Goal: Task Accomplishment & Management: Complete application form

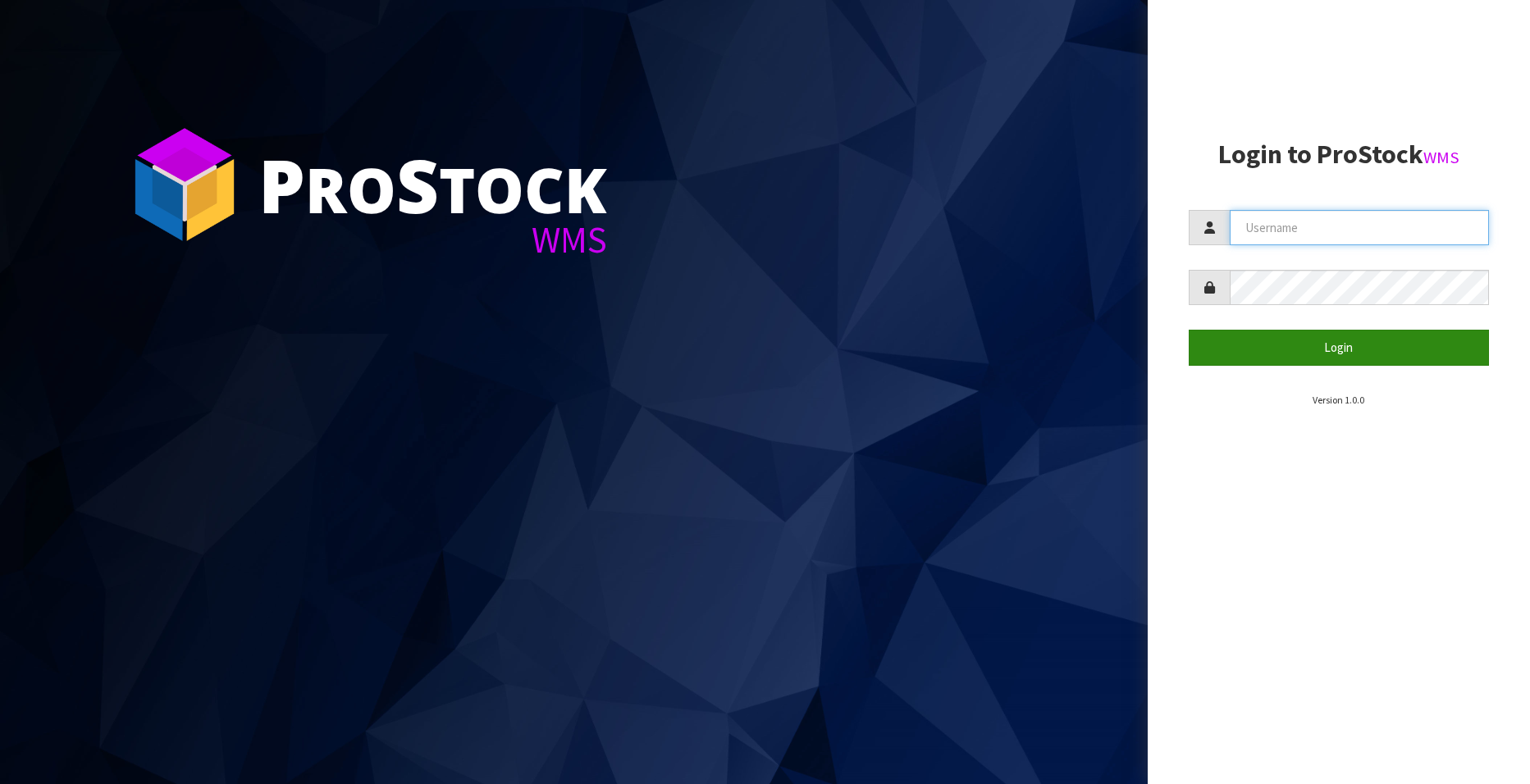
type input "[EMAIL_ADDRESS][DOMAIN_NAME]"
click at [1002, 341] on button "Login" at bounding box center [1339, 347] width 301 height 36
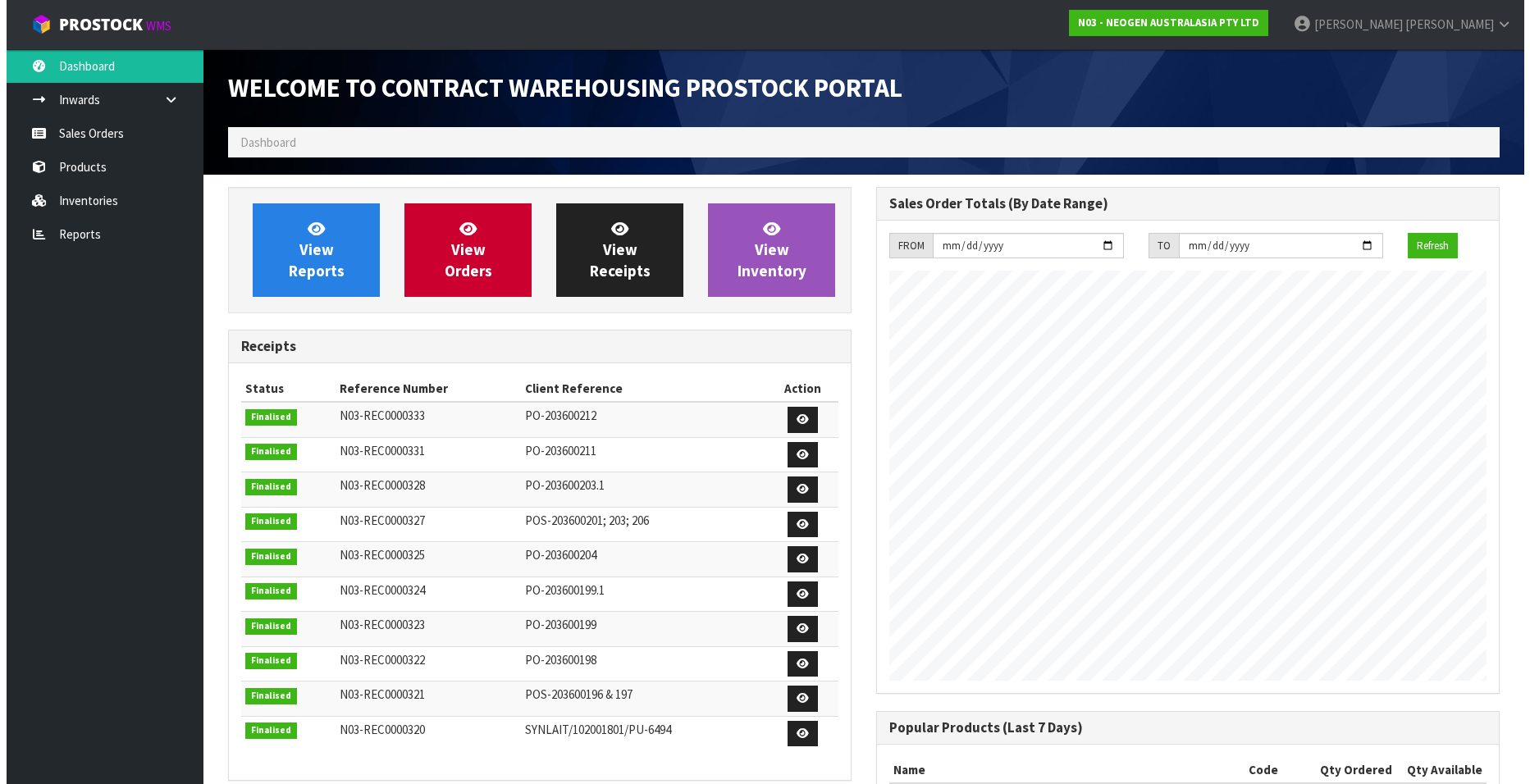
scroll to position [910, 648]
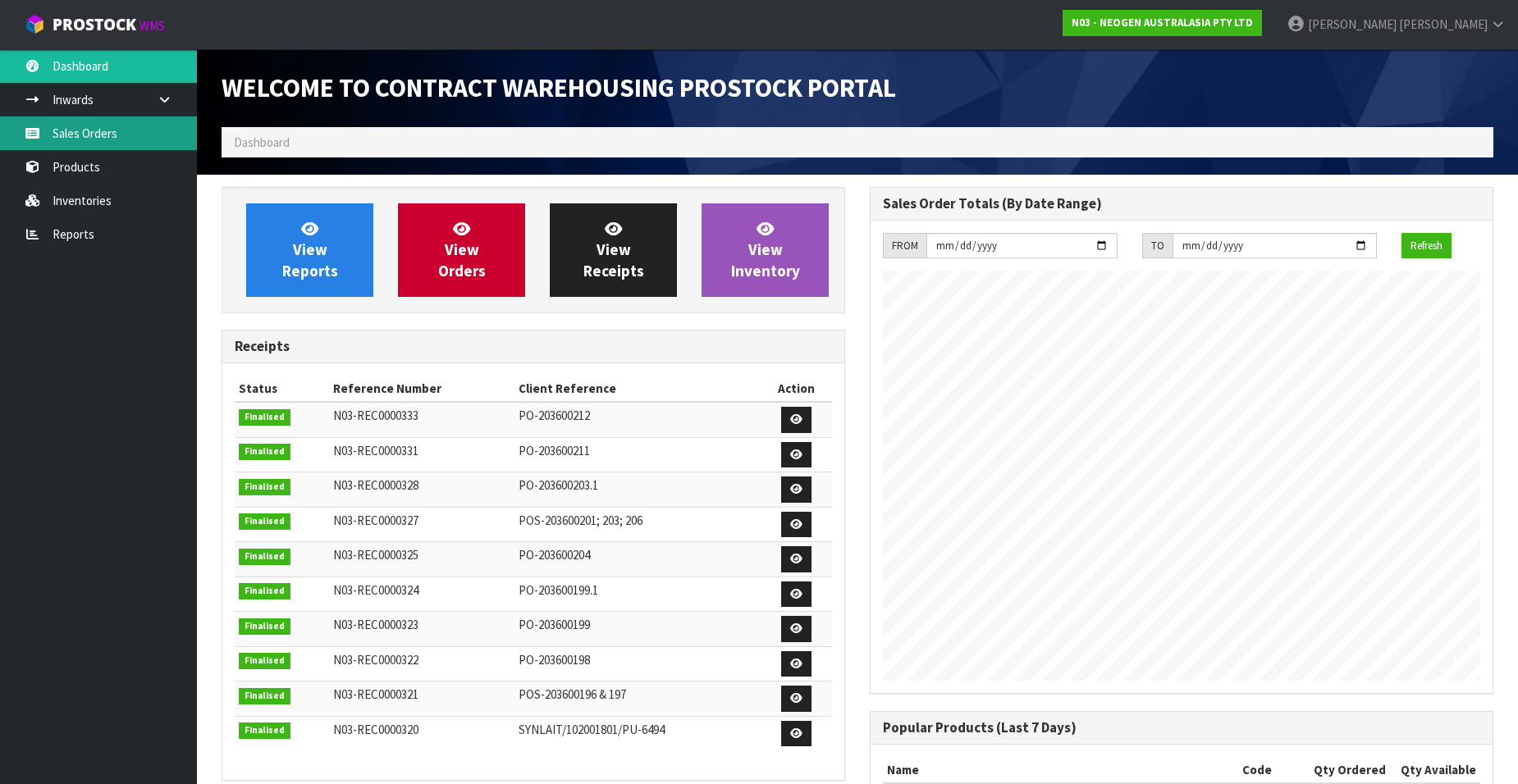
click at [114, 133] on link "Sales Orders" at bounding box center [99, 133] width 197 height 34
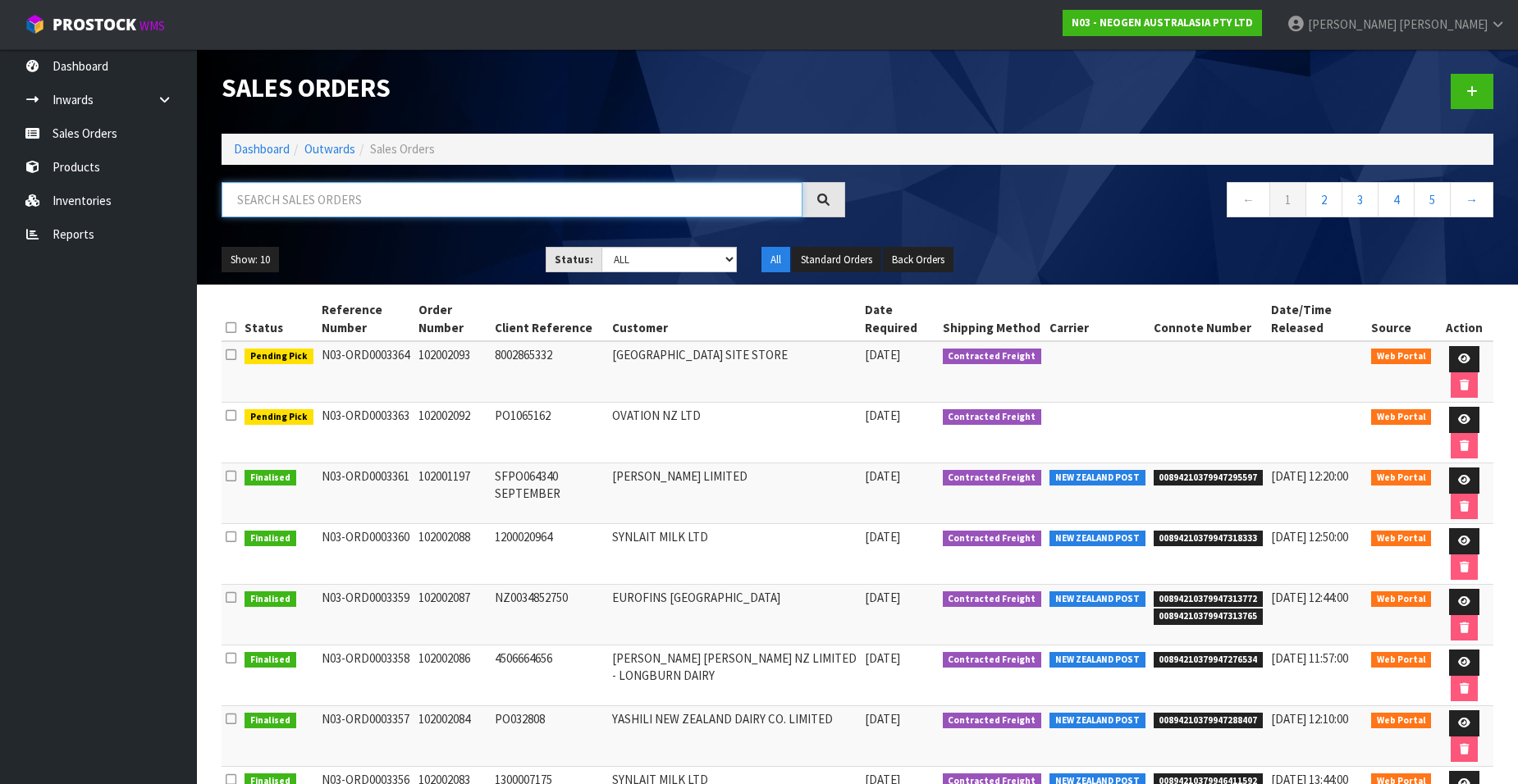
click at [364, 199] on input "text" at bounding box center [512, 200] width 581 height 36
paste input "102002094"
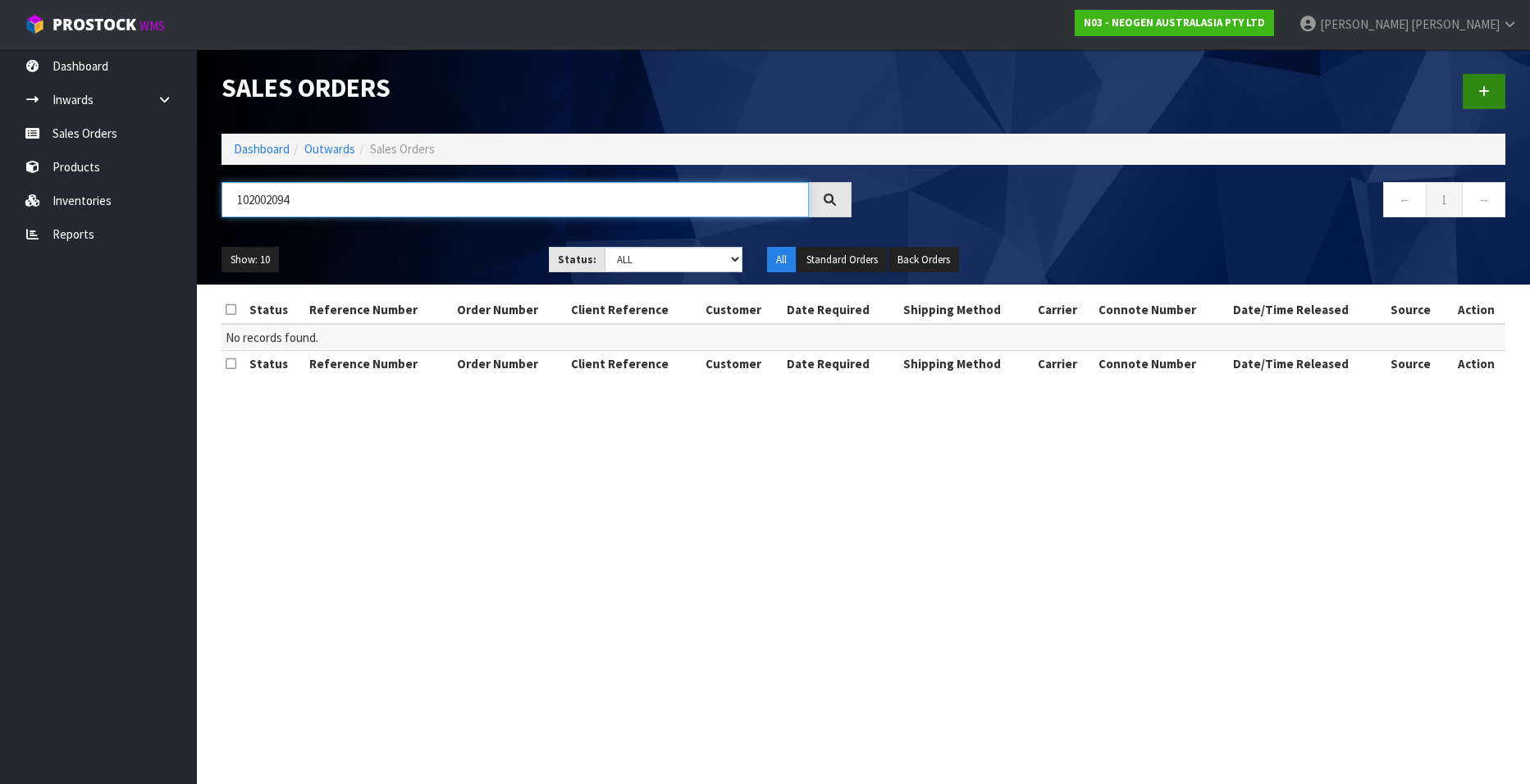
type input "102002094"
click at [1002, 84] on link at bounding box center [1483, 92] width 42 height 36
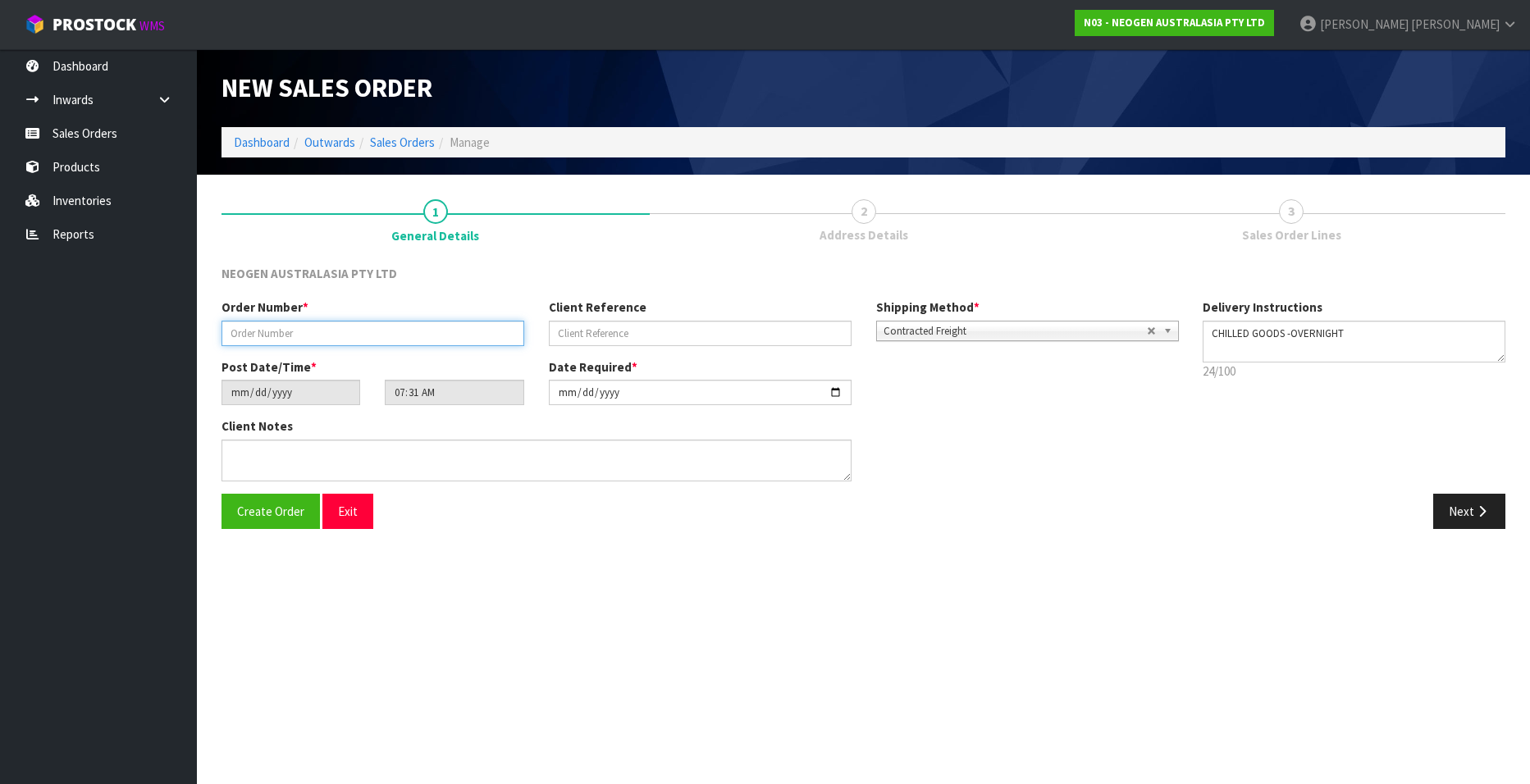
click at [282, 334] on input "text" at bounding box center [373, 333] width 302 height 25
paste input "102002094"
type input "102002094"
click at [569, 332] on input "text" at bounding box center [700, 333] width 302 height 25
paste input "[PERSON_NAME] FAM TRIALS"
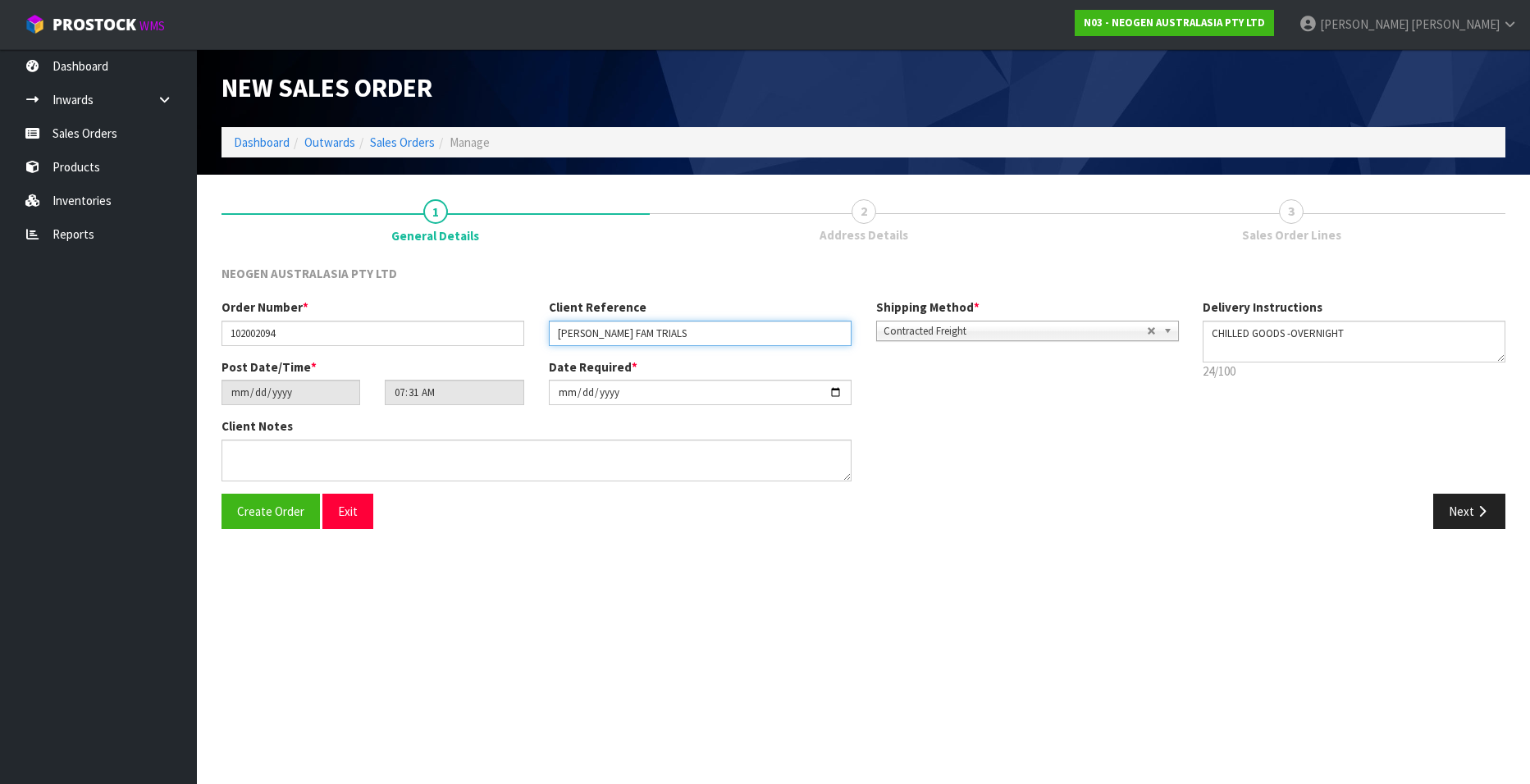
type input "[PERSON_NAME] FAM TRIALS"
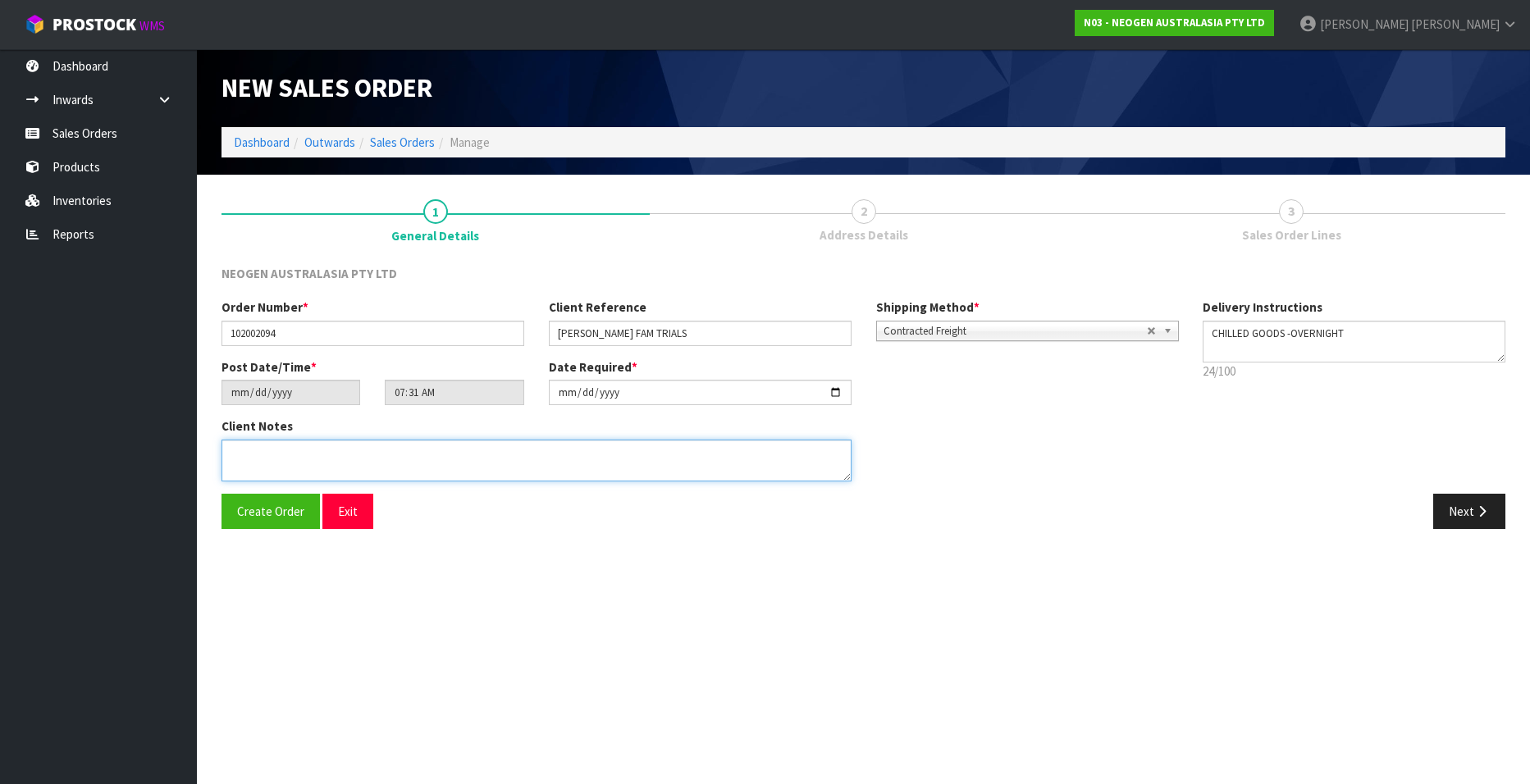
click at [263, 460] on textarea at bounding box center [536, 460] width 630 height 42
type textarea "ATTN [PERSON_NAME]"
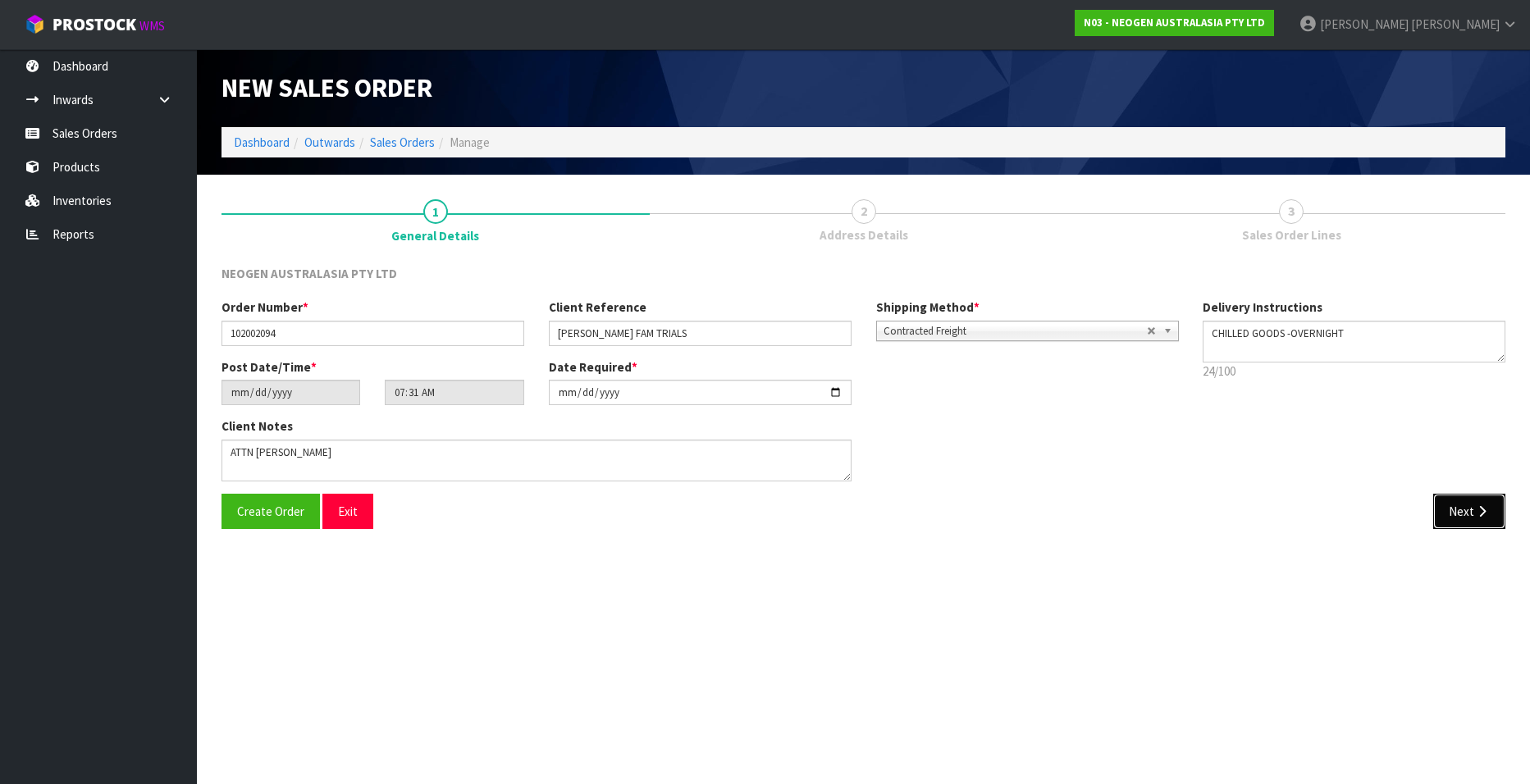
click at [1002, 476] on button "Next" at bounding box center [1469, 512] width 72 height 36
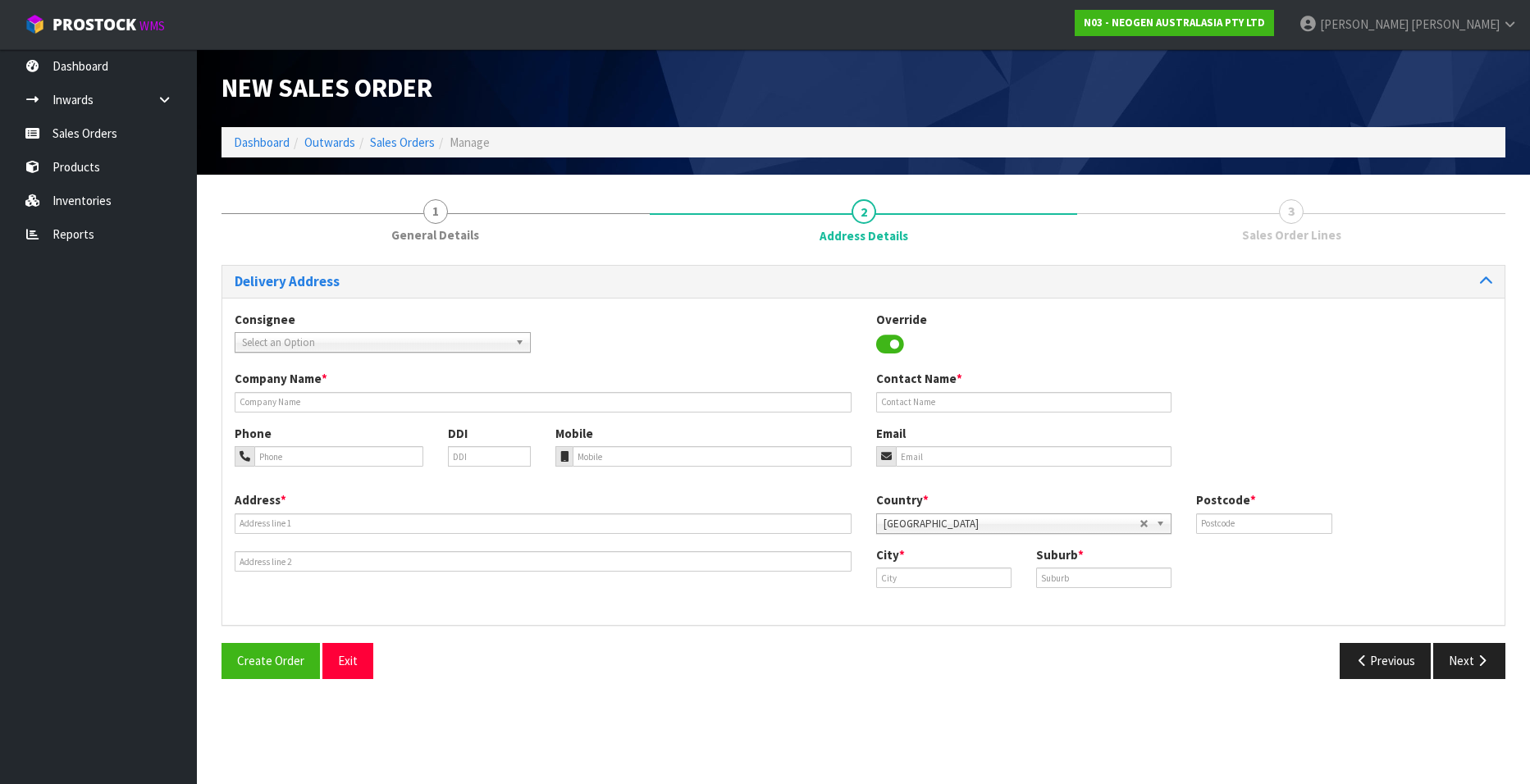
click at [416, 339] on span "Select an Option" at bounding box center [376, 343] width 267 height 20
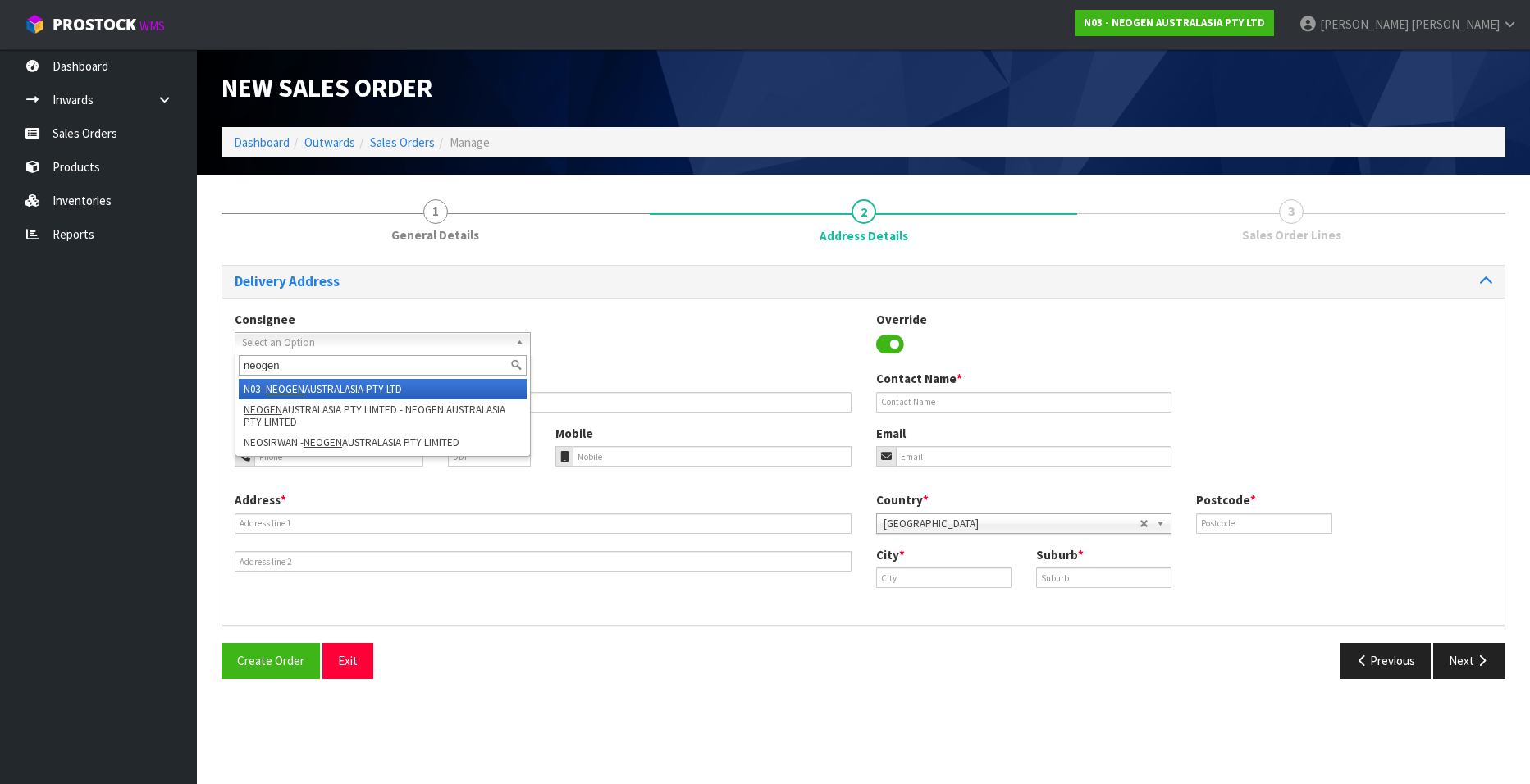
type input "neogen"
click at [283, 385] on em "NEOGEN" at bounding box center [285, 389] width 39 height 14
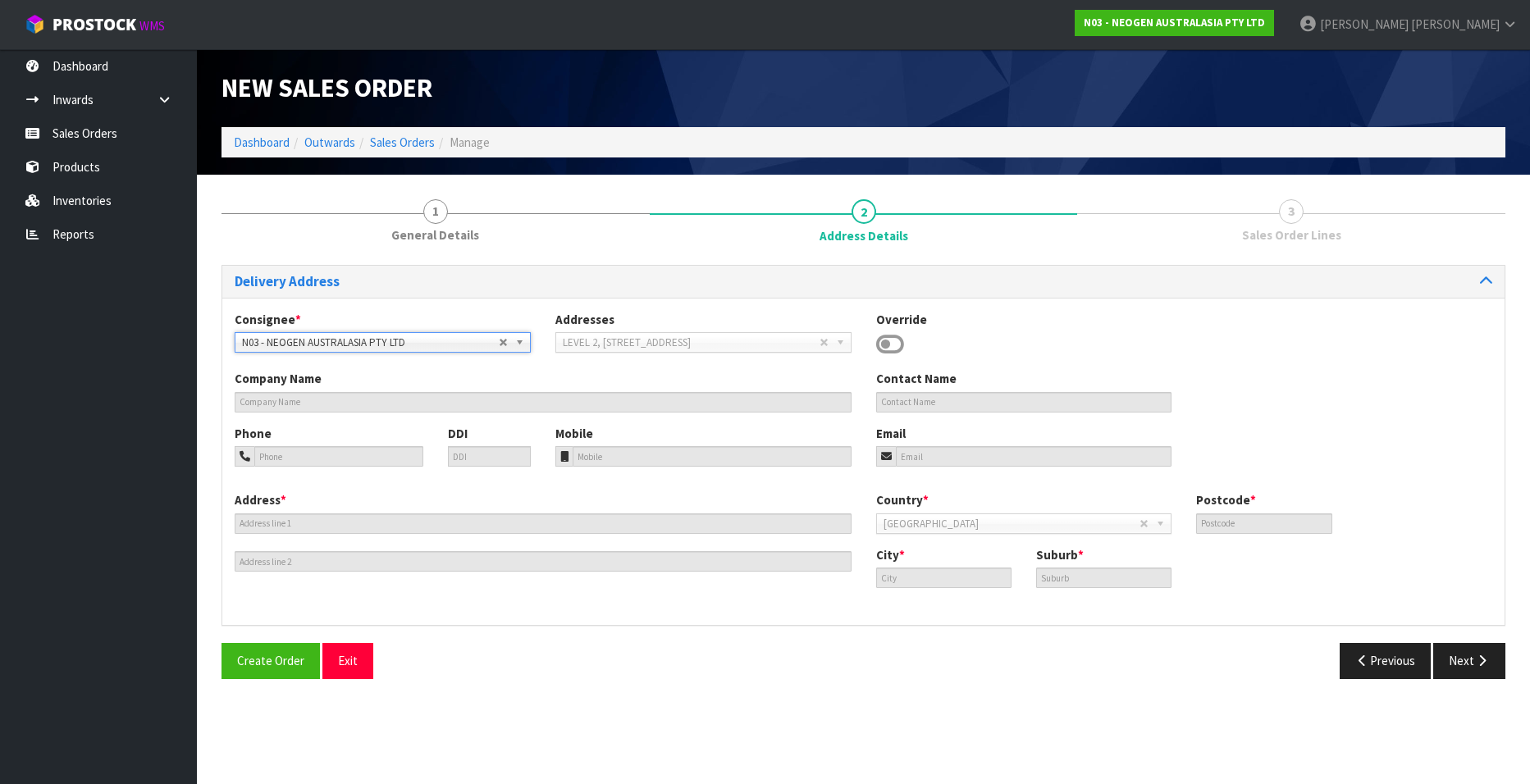
type input "NEOGEN AUSTRALASIA PT LTD"
type input "[PERSON_NAME]"
type input "[PHONE_NUMBER]"
type input "[PERSON_NAME][EMAIL_ADDRESS][DOMAIN_NAME]"
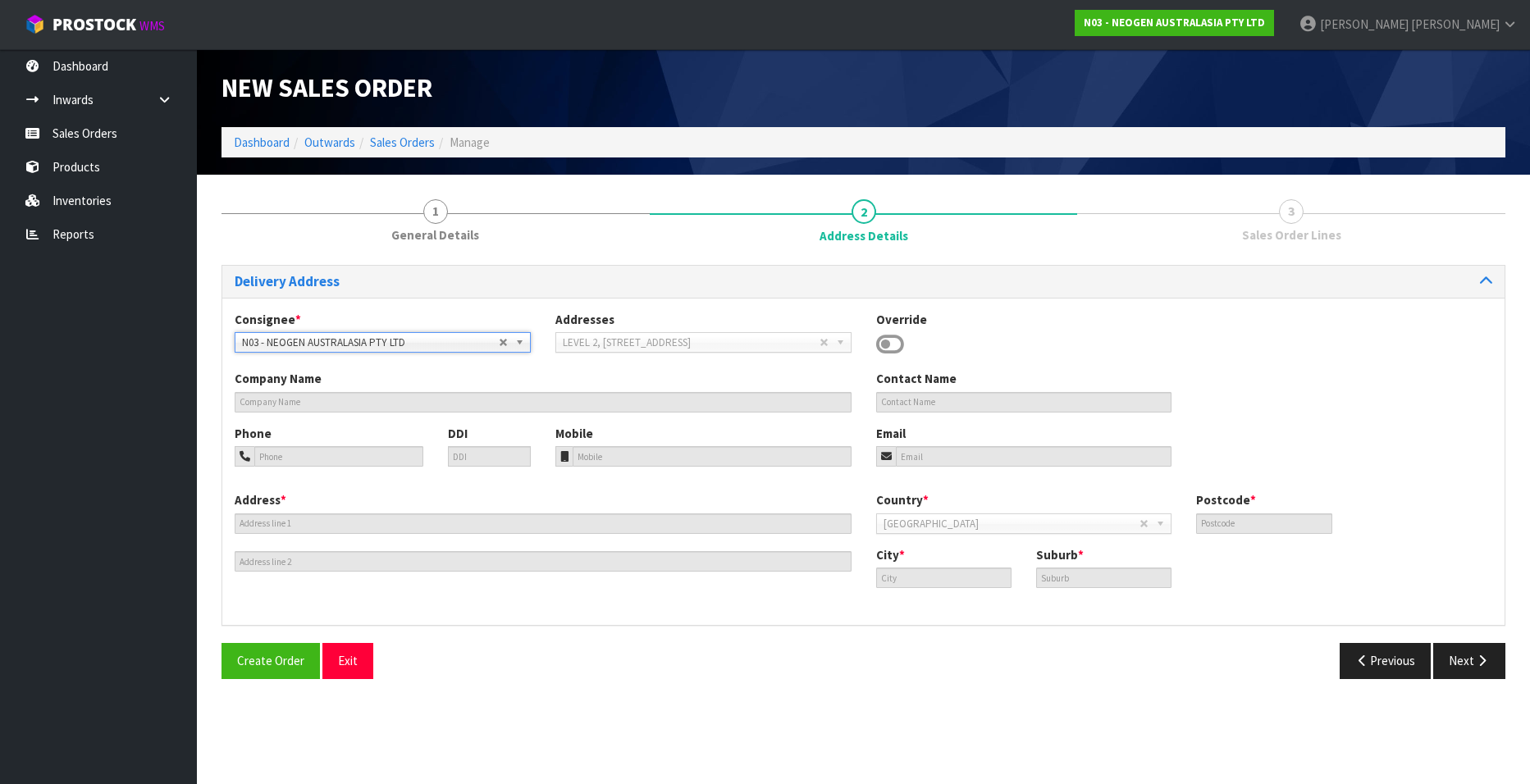
type input "LEVEL 2, [STREET_ADDRESS]"
type input "1023"
type input "[GEOGRAPHIC_DATA]"
type input "NEWMARKET"
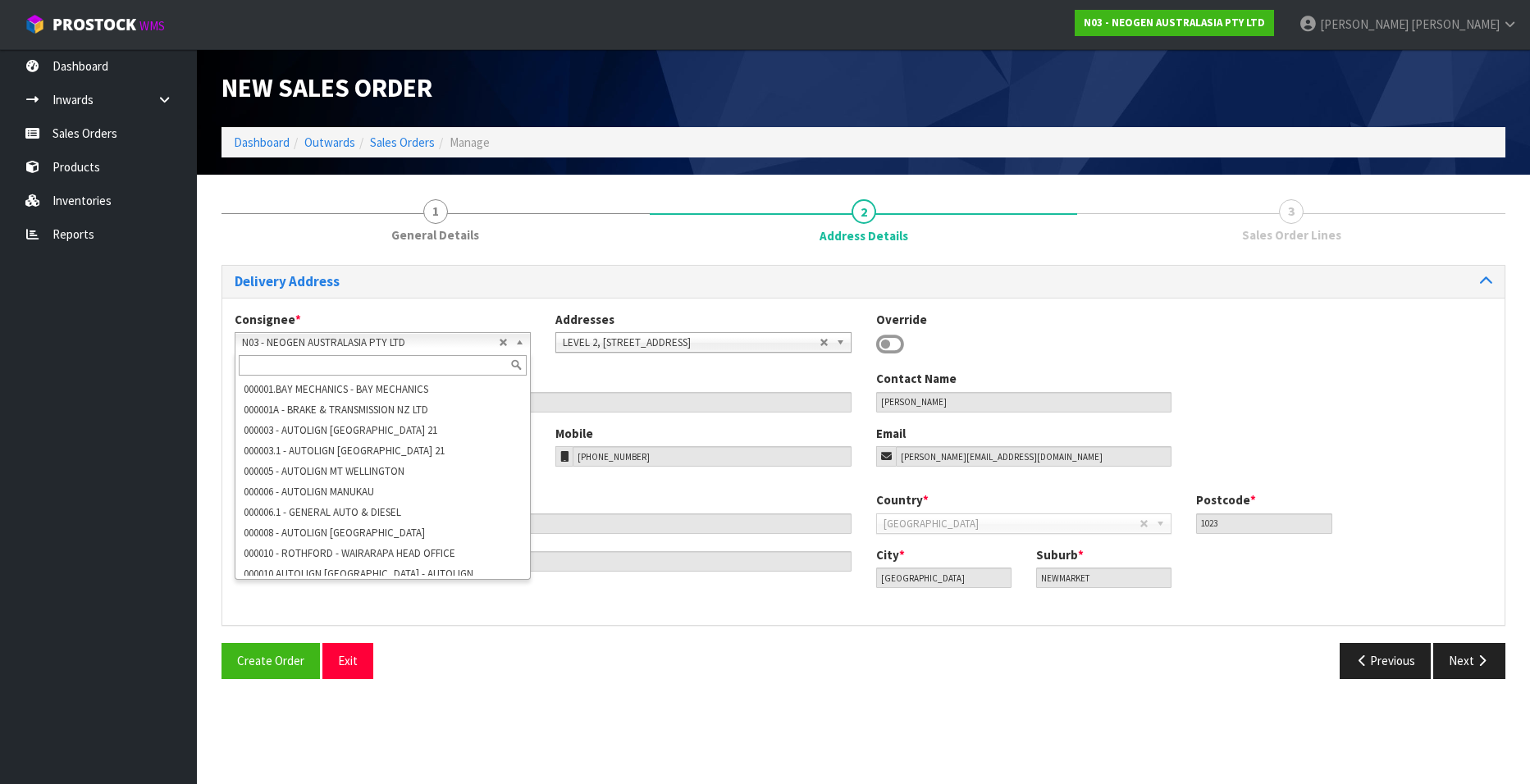
click at [353, 340] on span "N03 - NEOGEN AUSTRALASIA PTY LTD" at bounding box center [370, 343] width 256 height 20
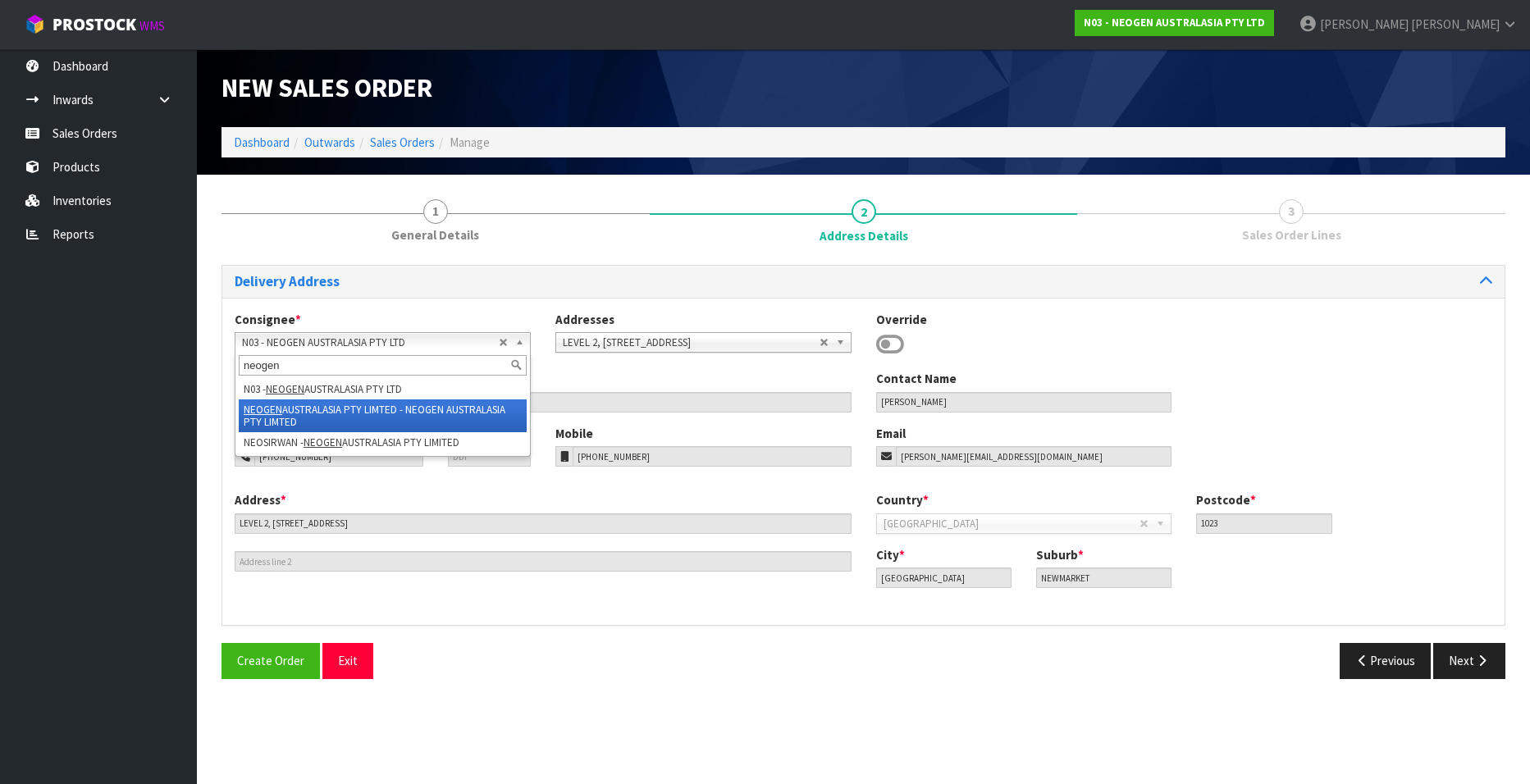
type input "neogen"
click at [347, 403] on li "NEOGEN AUSTRALASIA PTY LIMTED - NEOGEN AUSTRALASIA PTY LIMTED" at bounding box center [382, 415] width 288 height 33
type input "NEOGEN AUSTRALASIA PTY LIMTED"
type input "[STREET_ADDRESS]"
type input "4076"
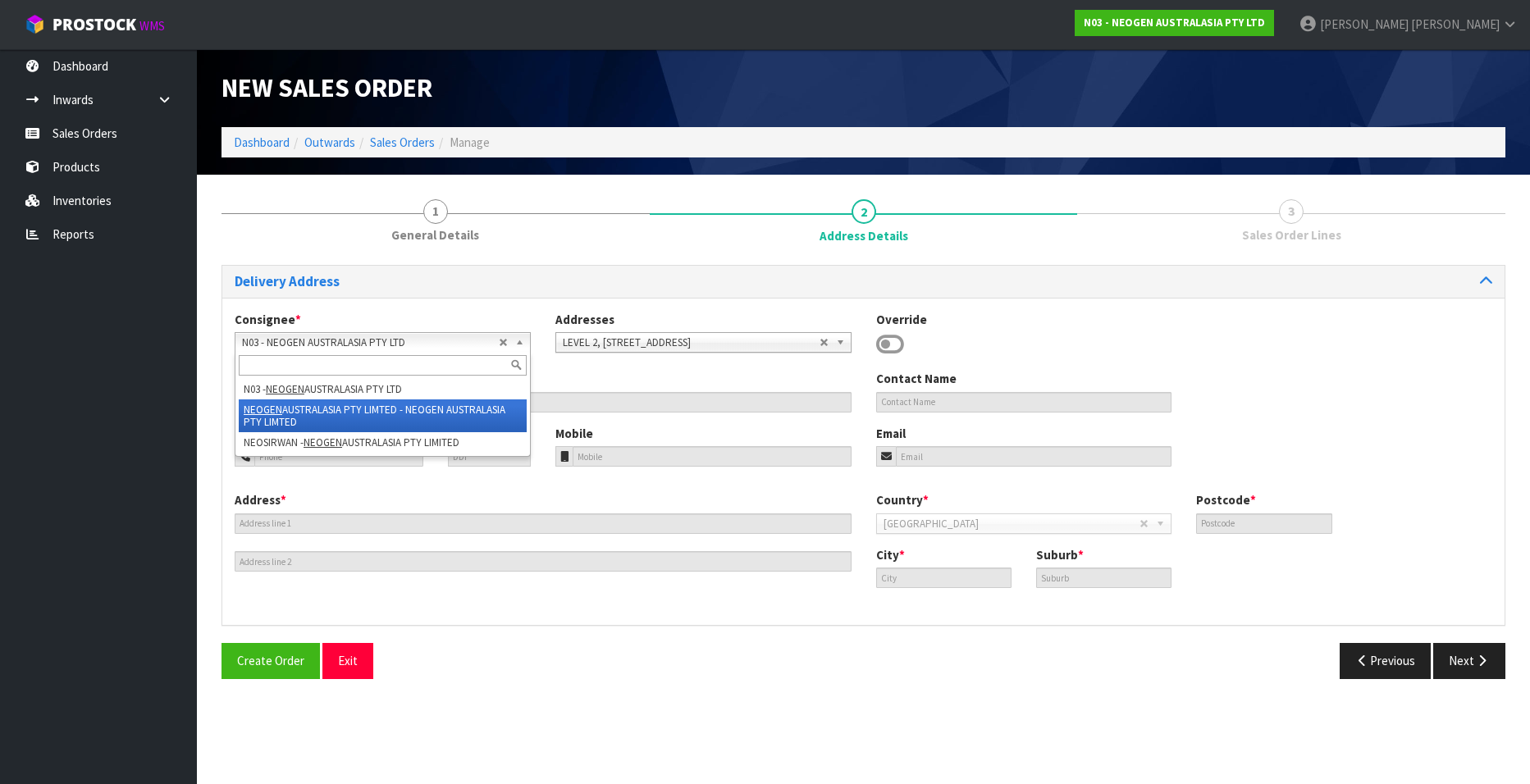
type input "[GEOGRAPHIC_DATA]"
type input "WACOL"
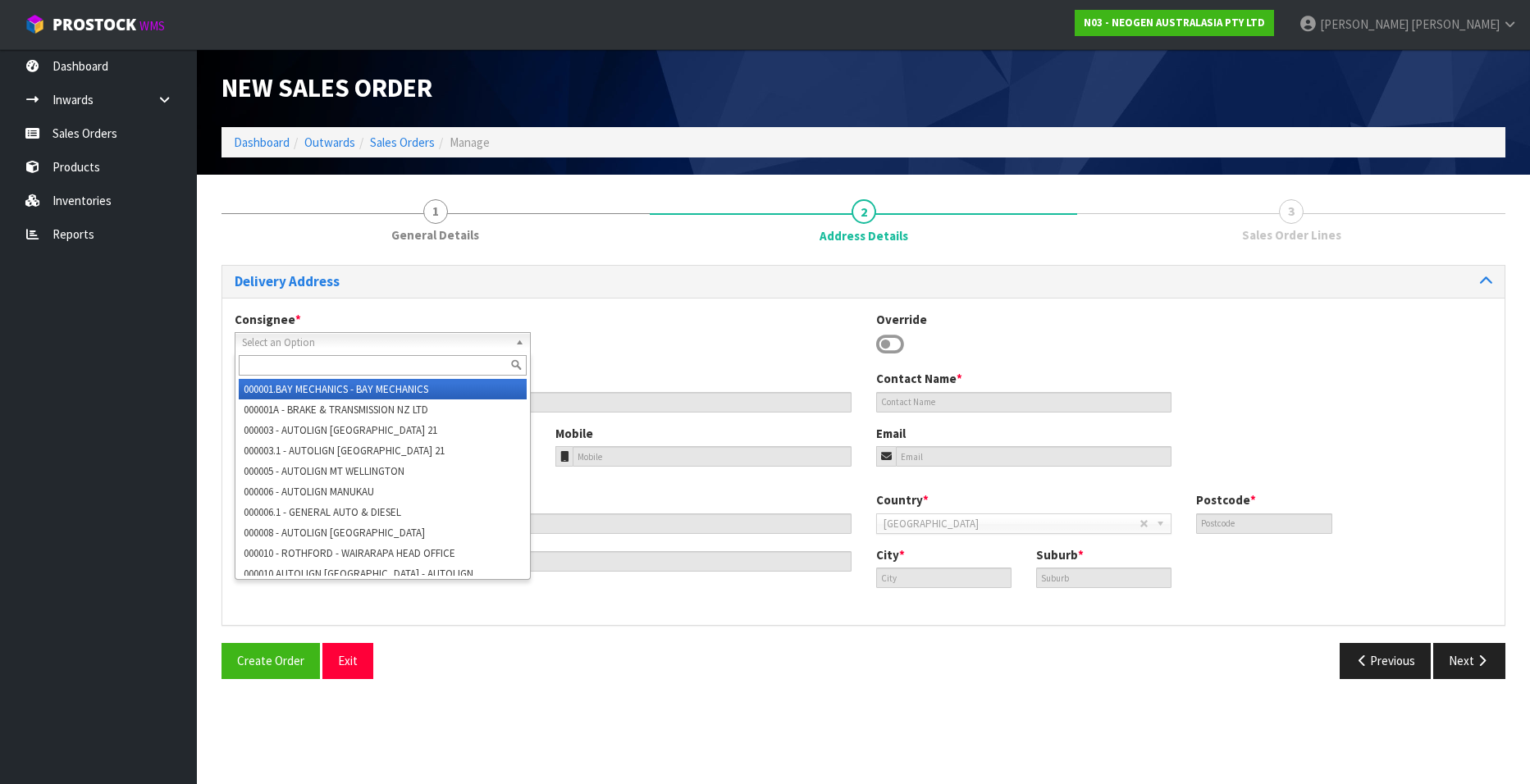
click at [340, 340] on span "Select an Option" at bounding box center [370, 343] width 256 height 20
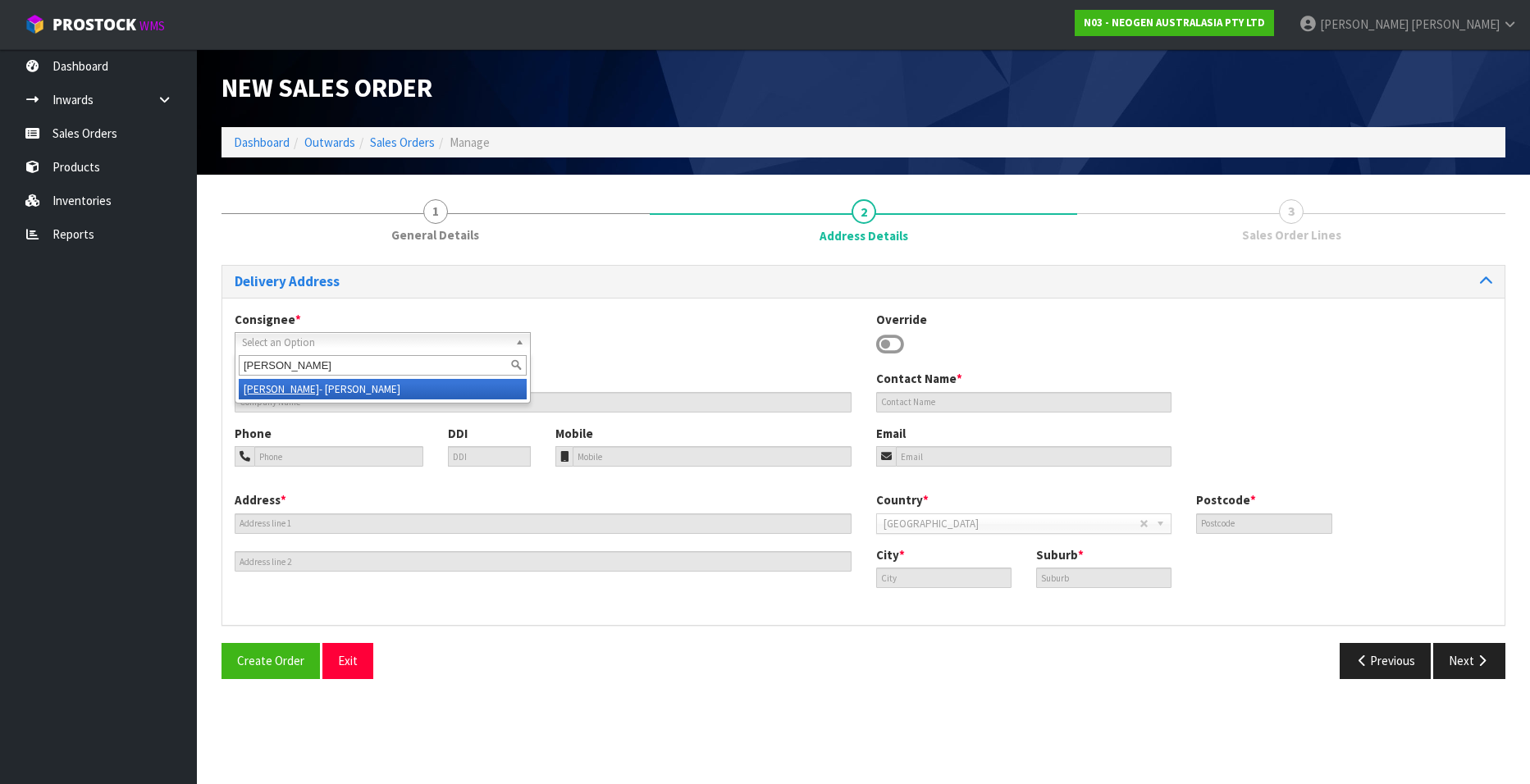
type input "[PERSON_NAME]"
click at [273, 382] on em "[PERSON_NAME]" at bounding box center [281, 389] width 75 height 14
type input "NEOGEN AUSTRALASIA PTY LIMITED"
type input "[PERSON_NAME]"
type input "50 BOUVERIE CRES"
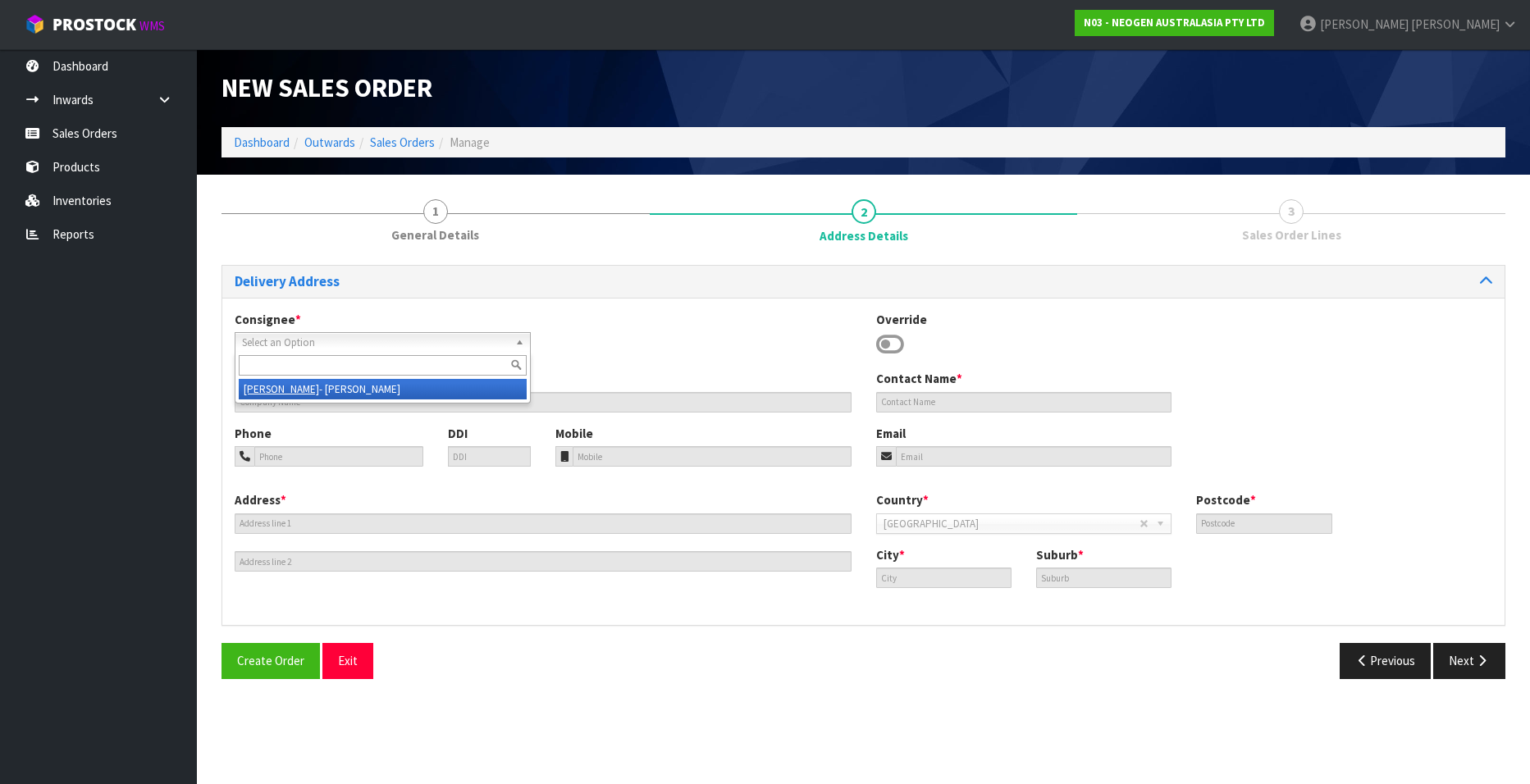
type input "3210"
type input "[PERSON_NAME]"
type input "FLAGSTAFF"
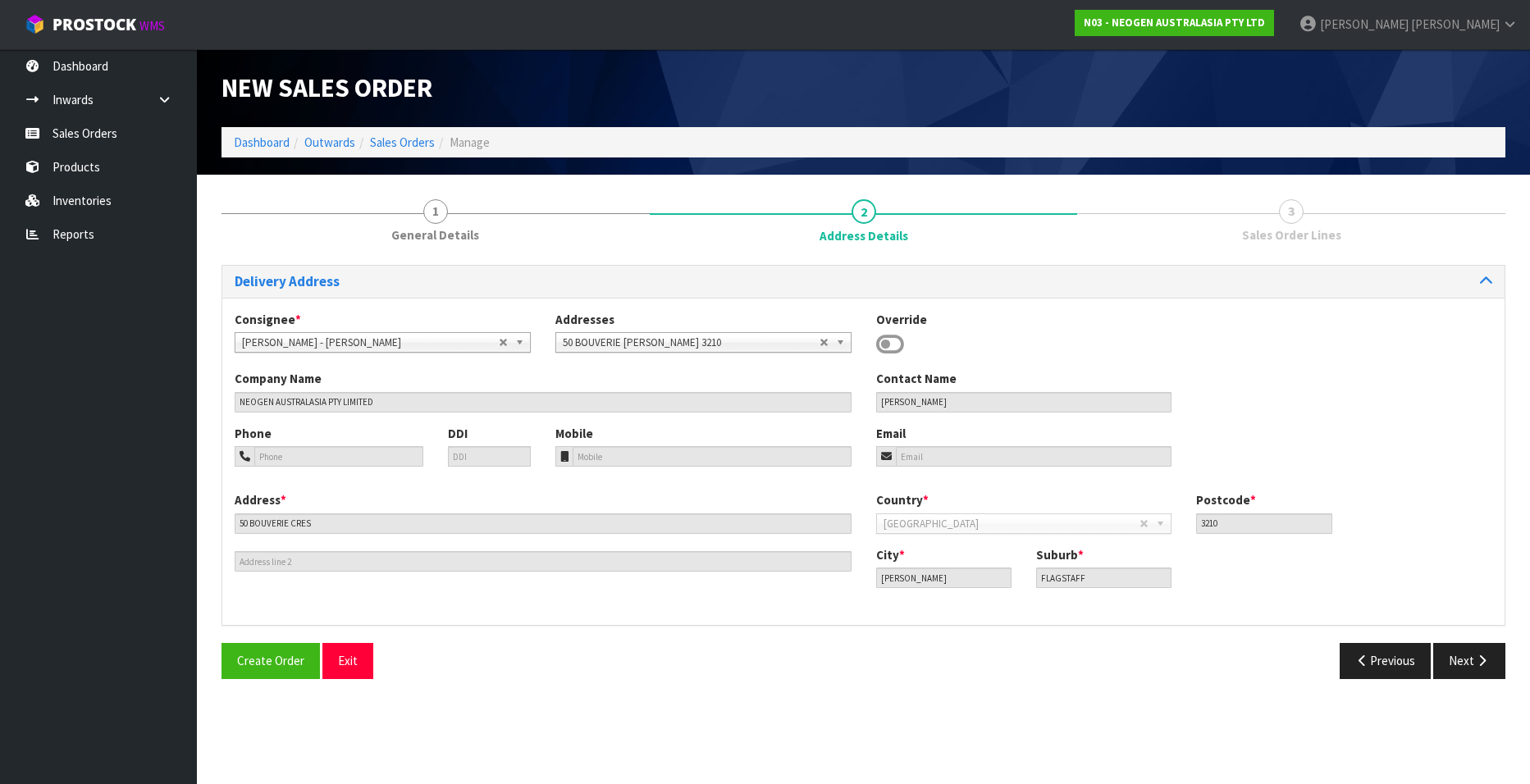
click at [887, 340] on icon at bounding box center [890, 345] width 28 height 24
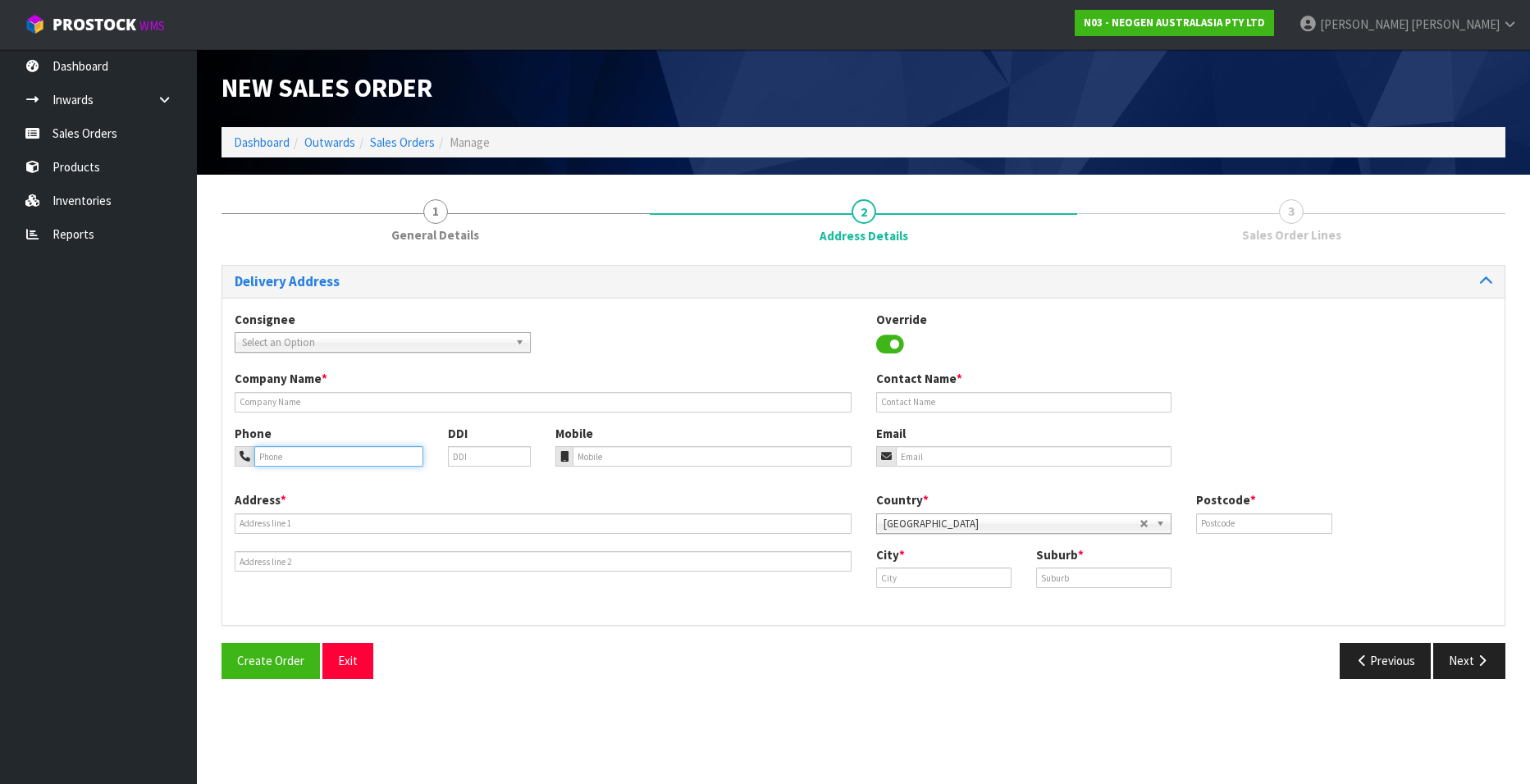
click at [282, 458] on input "tel" at bounding box center [339, 456] width 169 height 21
paste input "+ 64 27 248 5880"
type input "+ 64 27 248 5880"
click at [888, 338] on icon at bounding box center [890, 345] width 28 height 24
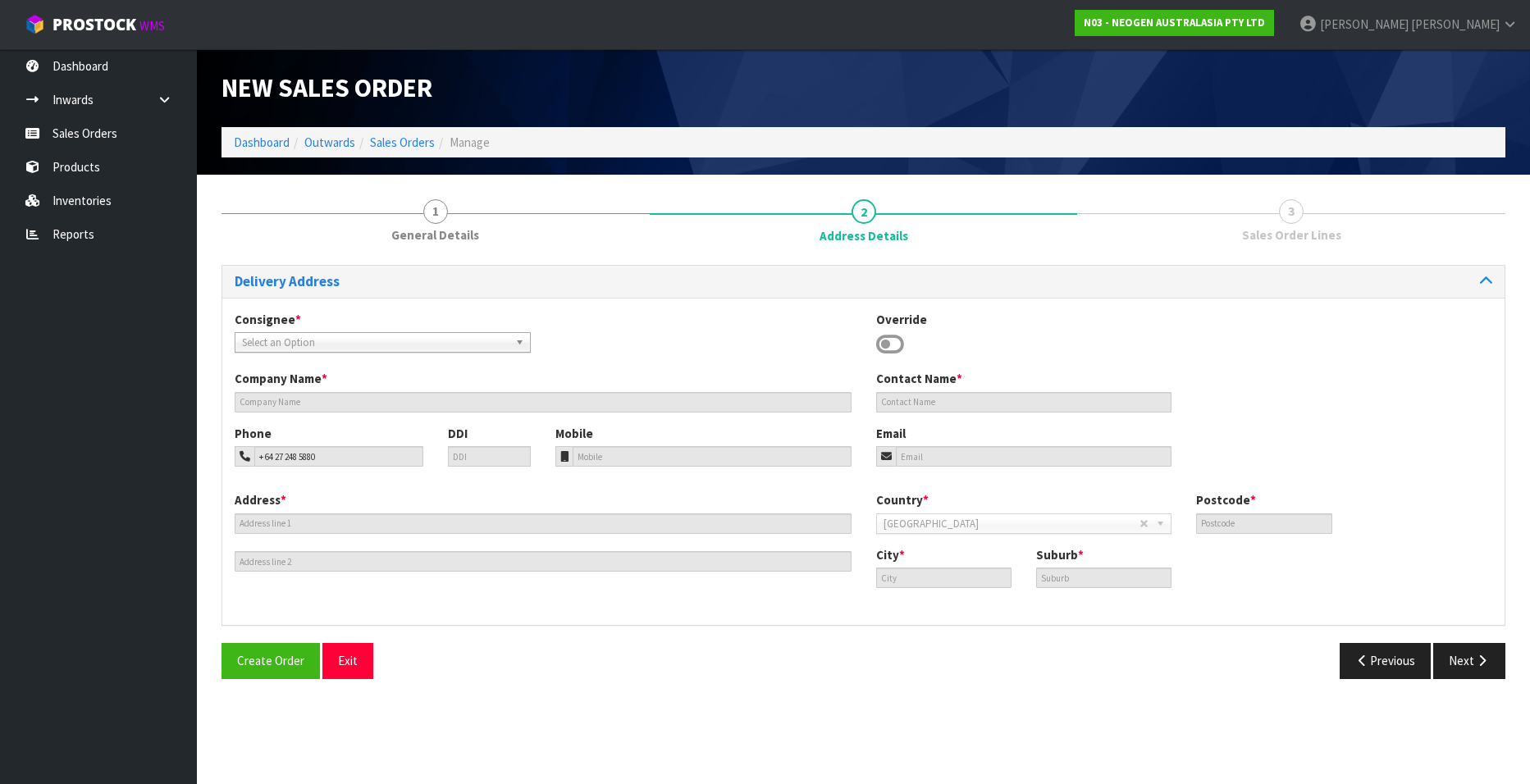
click at [402, 337] on span "Select an Option" at bounding box center [370, 343] width 256 height 20
type input "[PERSON_NAME]"
click at [270, 389] on em "[PERSON_NAME]" at bounding box center [281, 389] width 75 height 14
type input "NEOGEN AUSTRALASIA PTY LIMITED"
type input "[PERSON_NAME]"
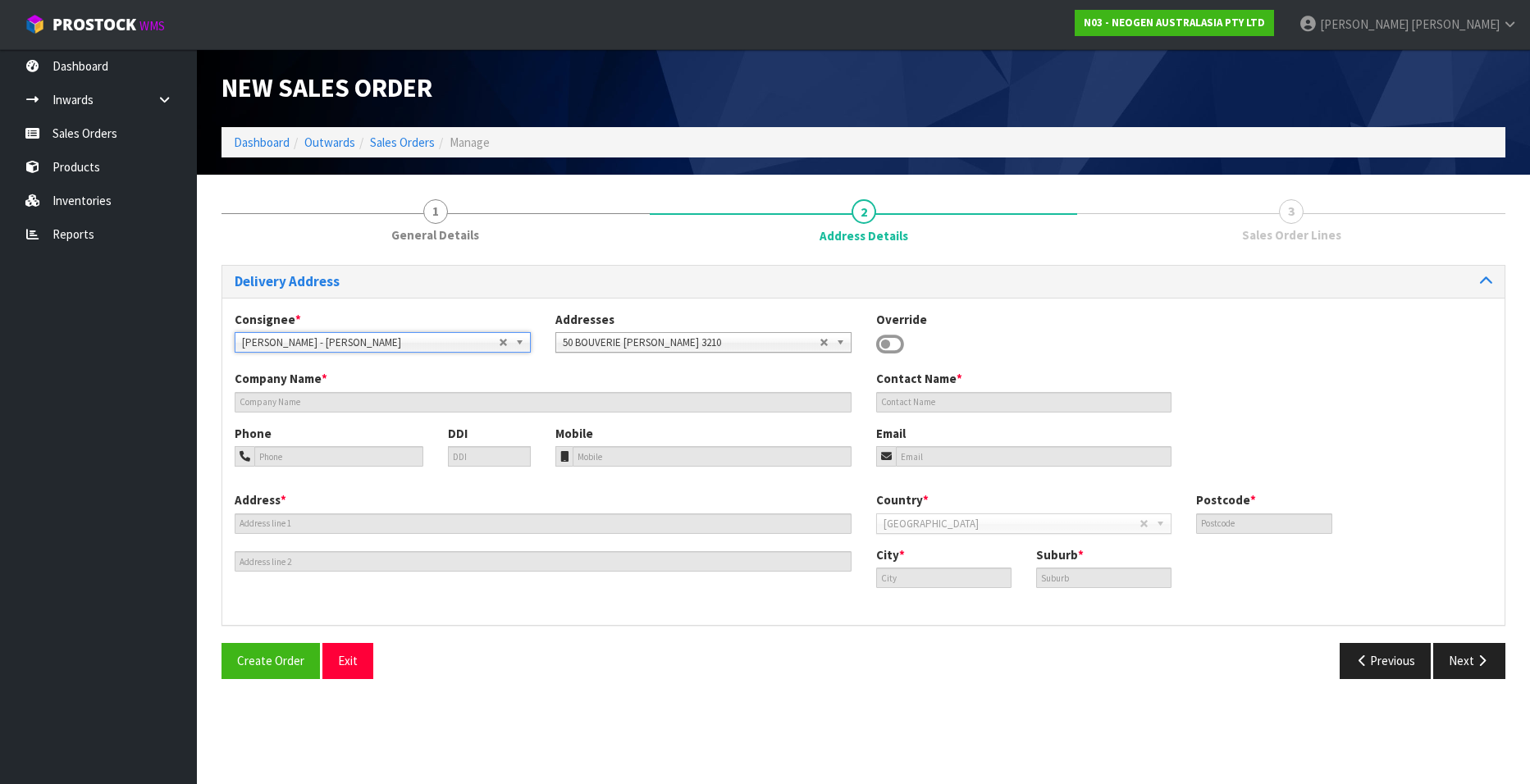
type input "50 BOUVERIE CRES"
type input "3210"
type input "[PERSON_NAME]"
type input "FLAGSTAFF"
click at [1002, 476] on button "Next" at bounding box center [1469, 661] width 72 height 36
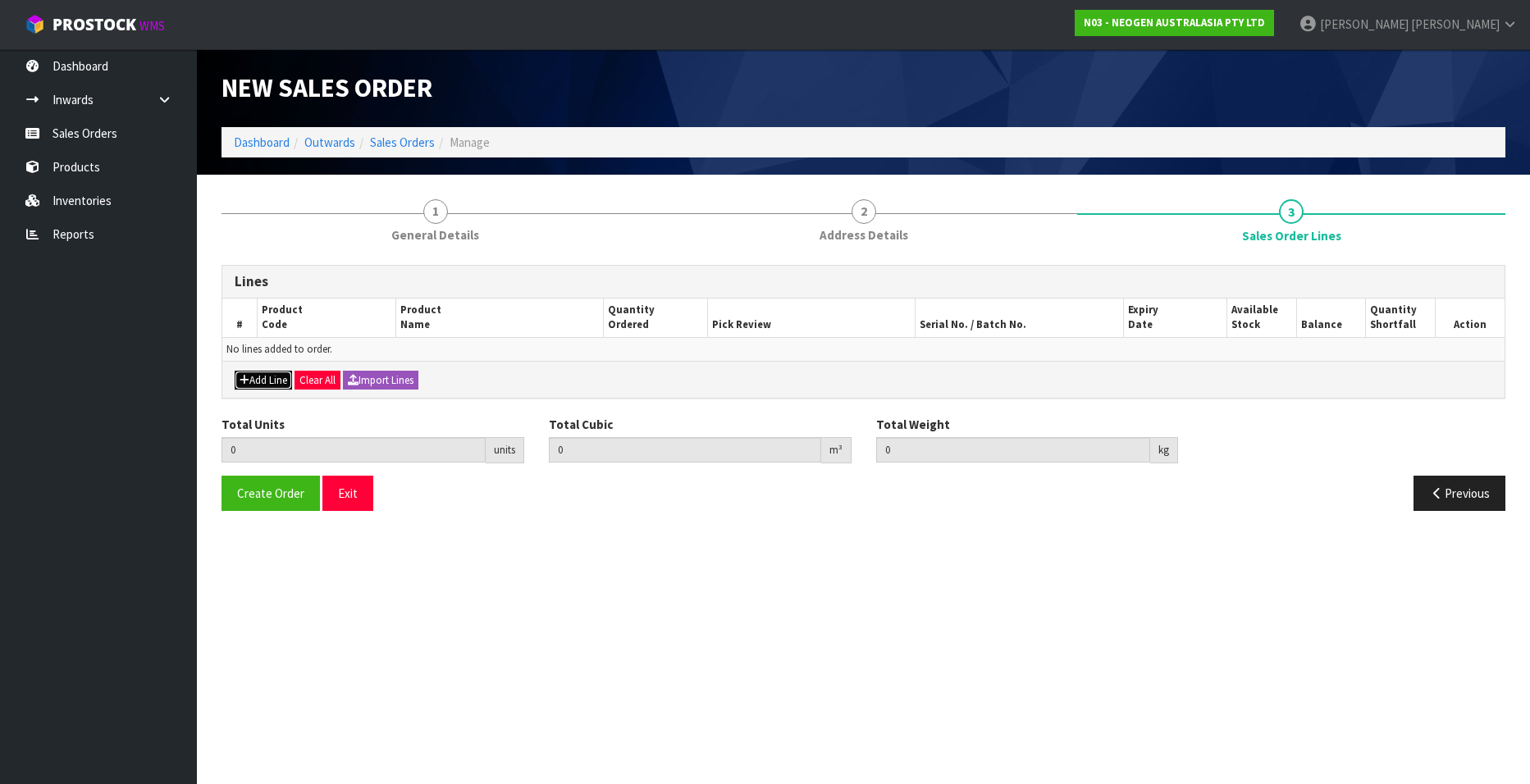
click at [260, 379] on button "Add Line" at bounding box center [263, 380] width 57 height 20
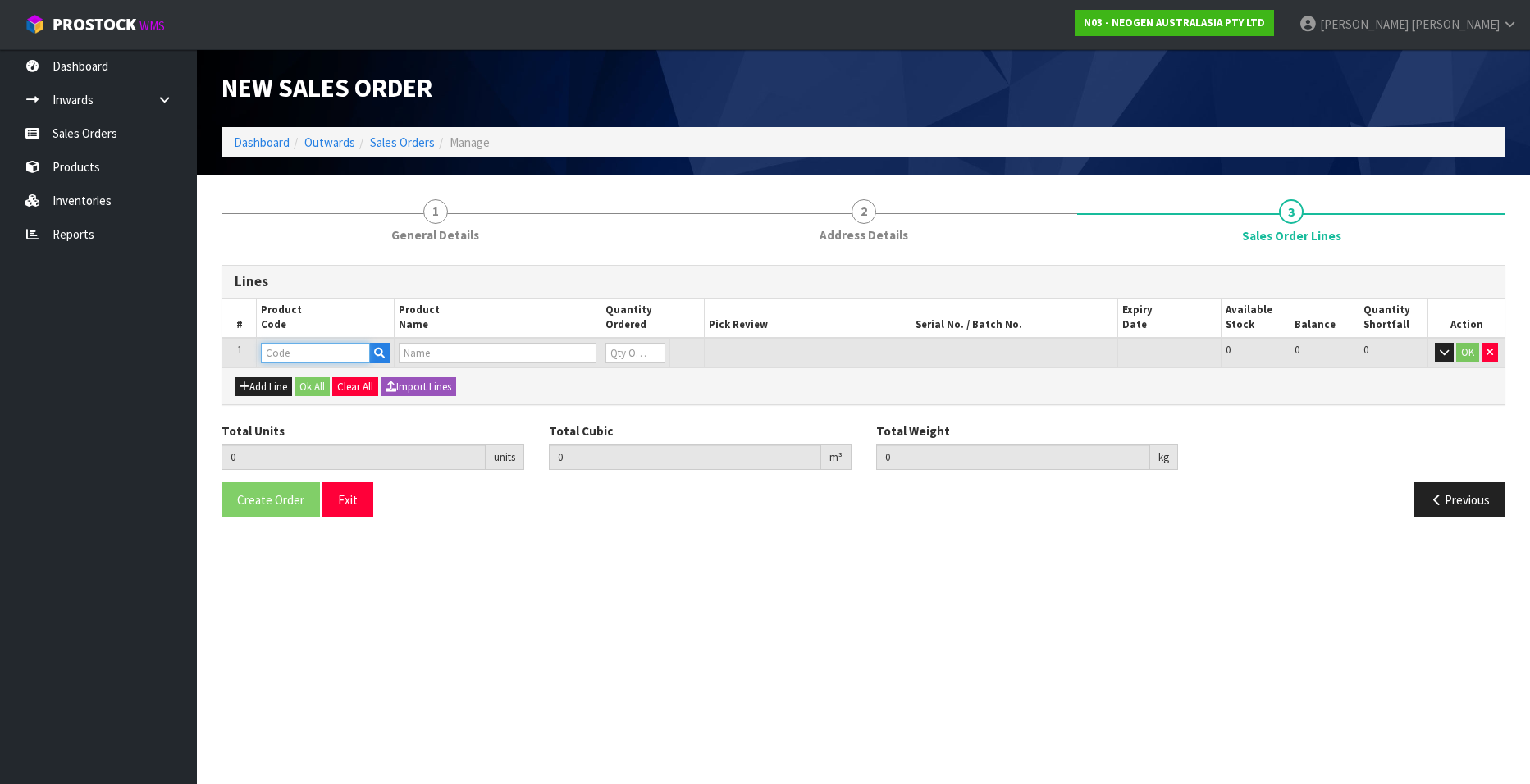
click at [280, 352] on input "text" at bounding box center [316, 353] width 109 height 21
paste input "700006921"
type input "700006921"
type input "0.000000"
type input "0.000"
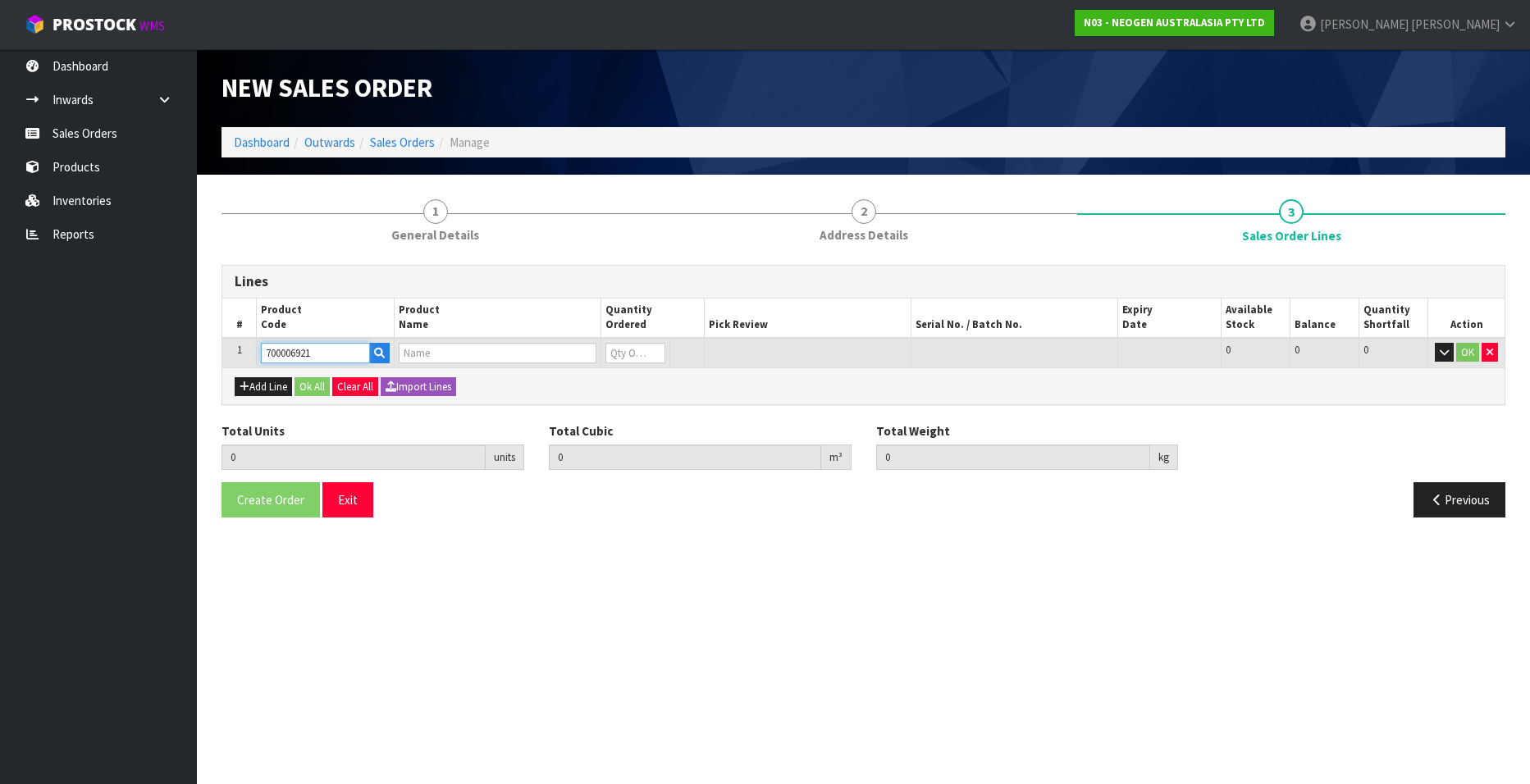
type input "6483 PETRFILM BC PT PLT 500 EA/[PERSON_NAME]"
type input "0"
type input "700006921"
type input "1"
type input "0.010545"
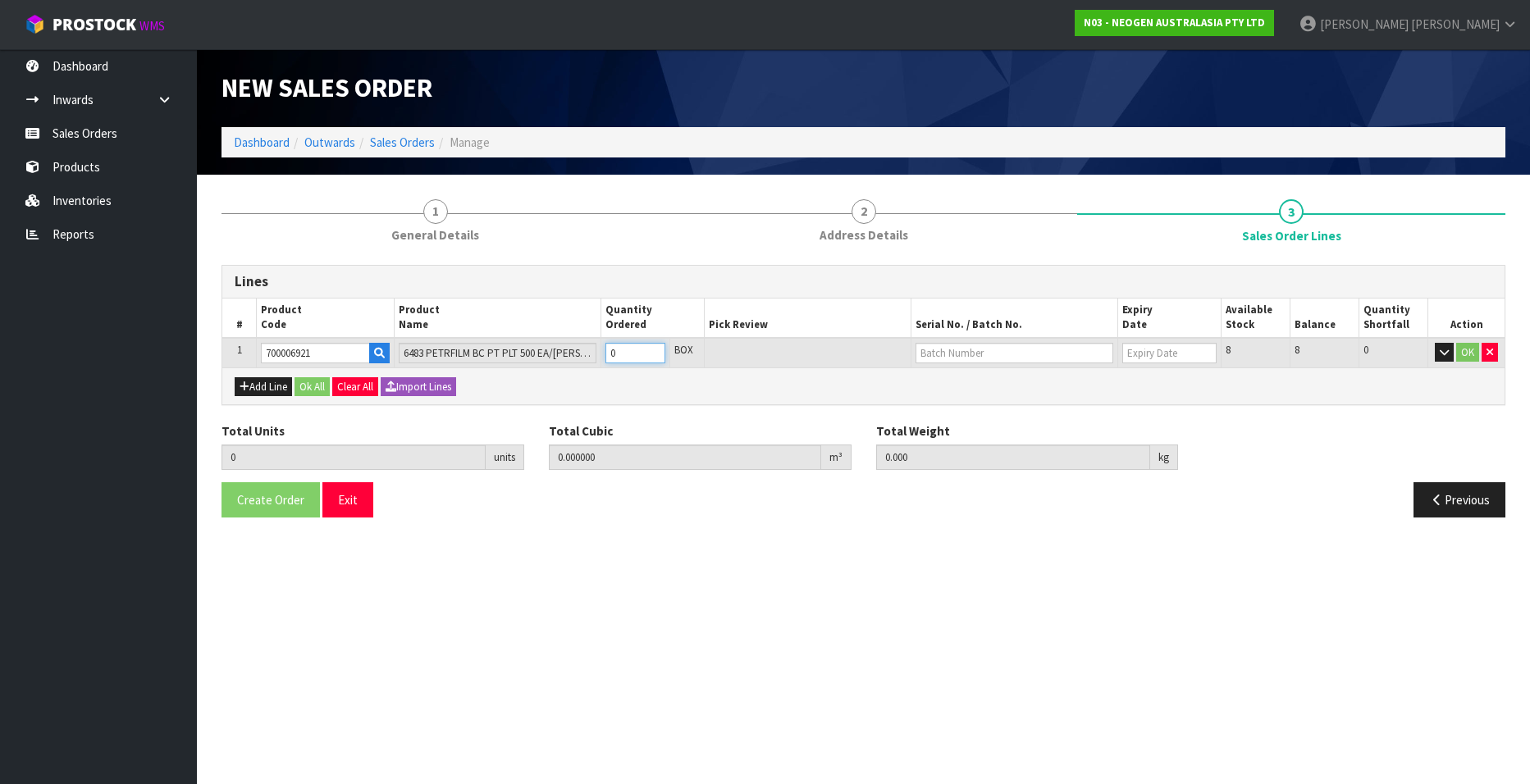
type input "1.44"
type input "1"
click at [654, 350] on input "1" at bounding box center [636, 353] width 60 height 21
click at [975, 353] on input "text" at bounding box center [1014, 353] width 198 height 21
click at [976, 379] on link "418325042C" at bounding box center [981, 381] width 130 height 23
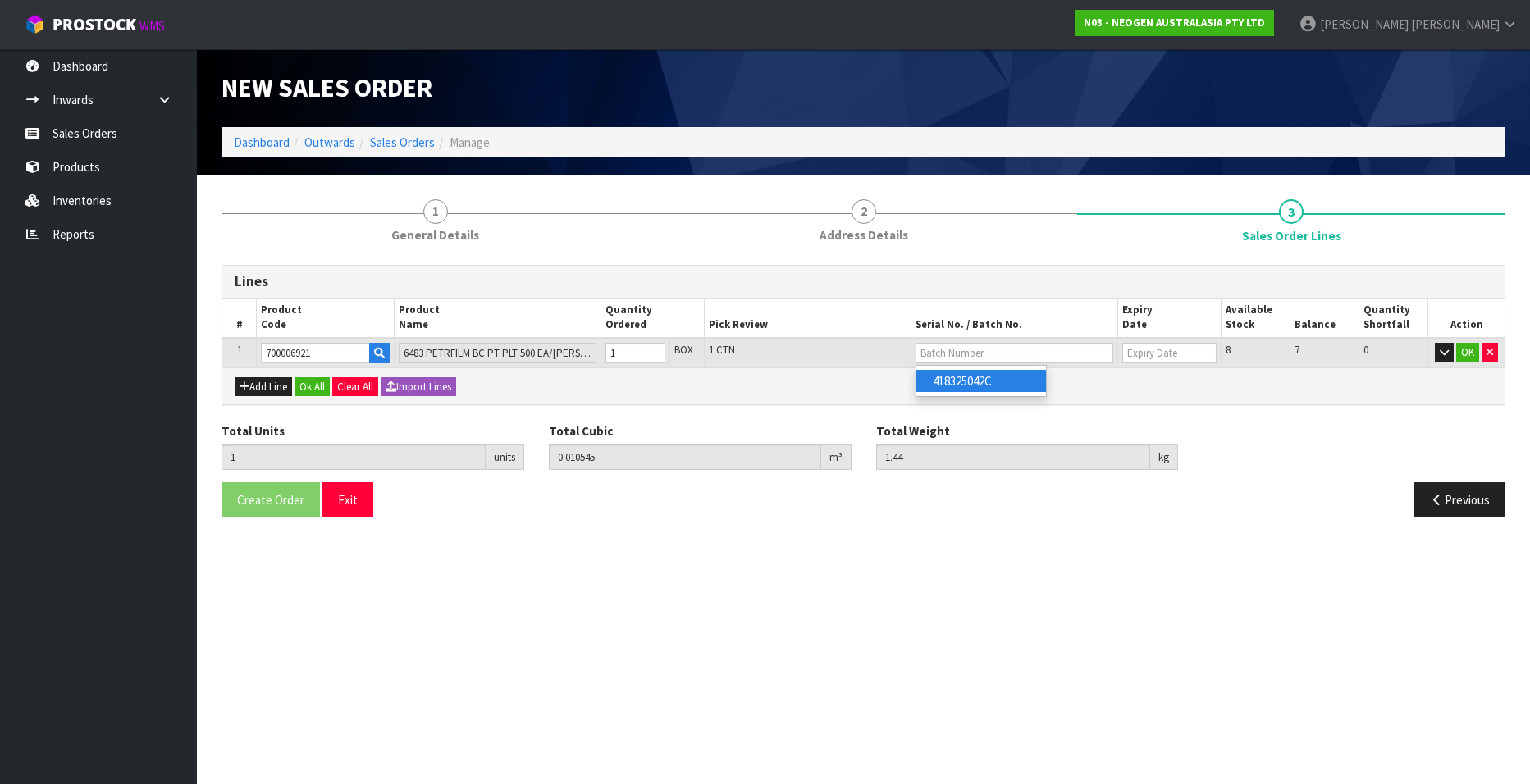
type input "418325042C"
type input "[DATE]"
click at [1002, 352] on button "OK" at bounding box center [1467, 352] width 23 height 20
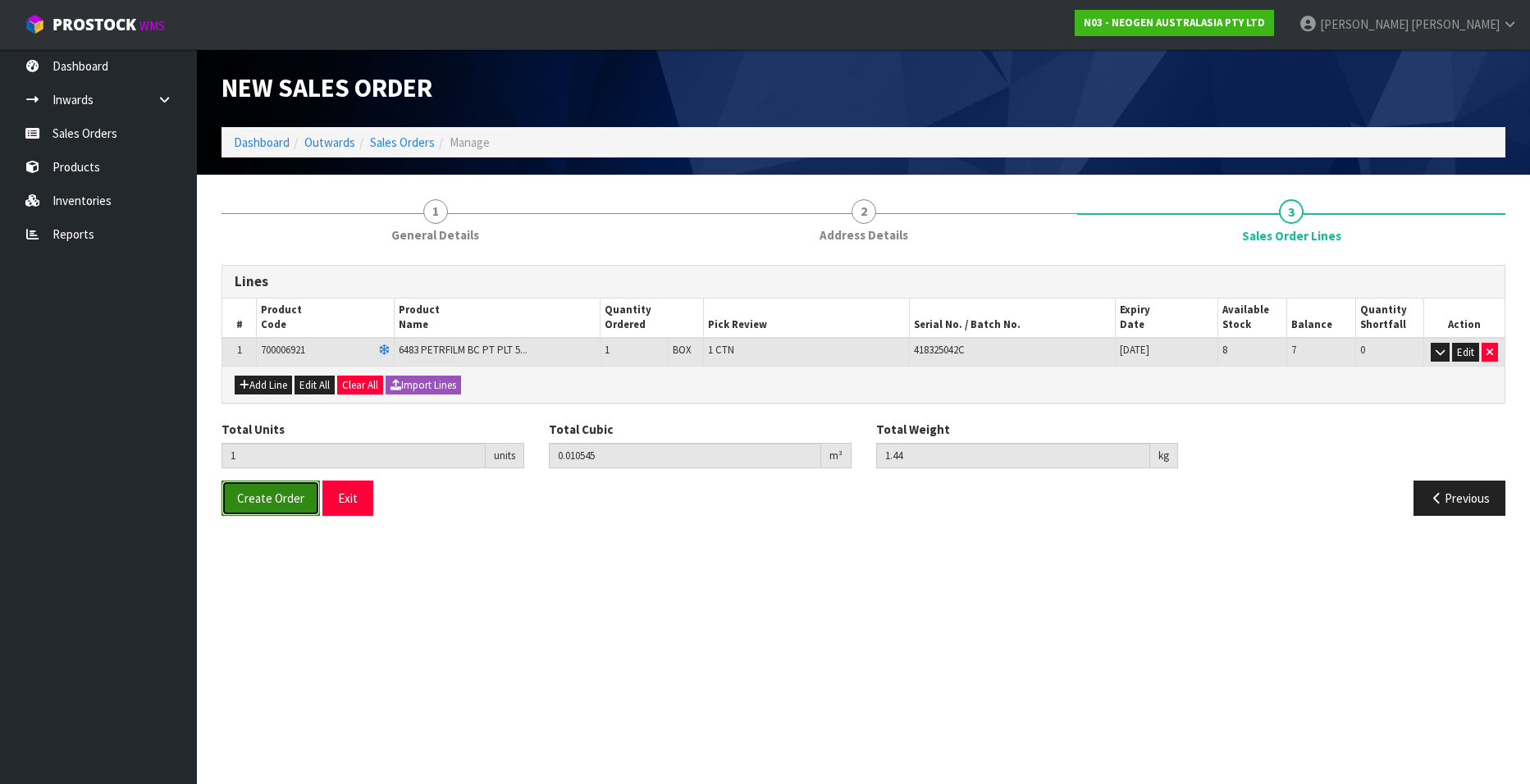
click at [266, 476] on span "Create Order" at bounding box center [270, 498] width 68 height 16
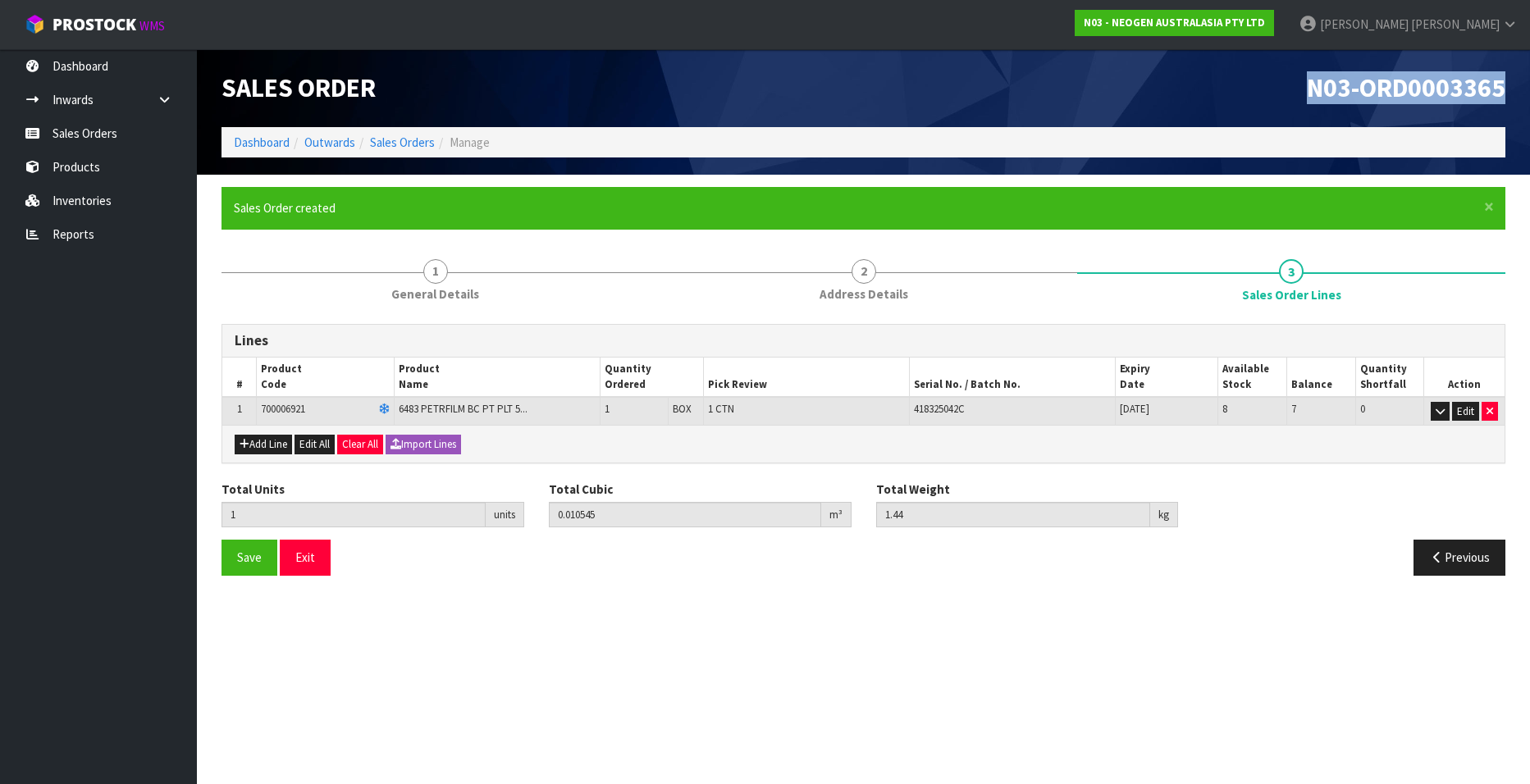
drag, startPoint x: 1306, startPoint y: 87, endPoint x: 1504, endPoint y: 94, distance: 198.1
click at [1002, 94] on h1 "N03-ORD0003365" at bounding box center [1191, 88] width 630 height 29
copy span "N03-ORD0003365"
click at [383, 140] on link "Sales Orders" at bounding box center [402, 142] width 65 height 16
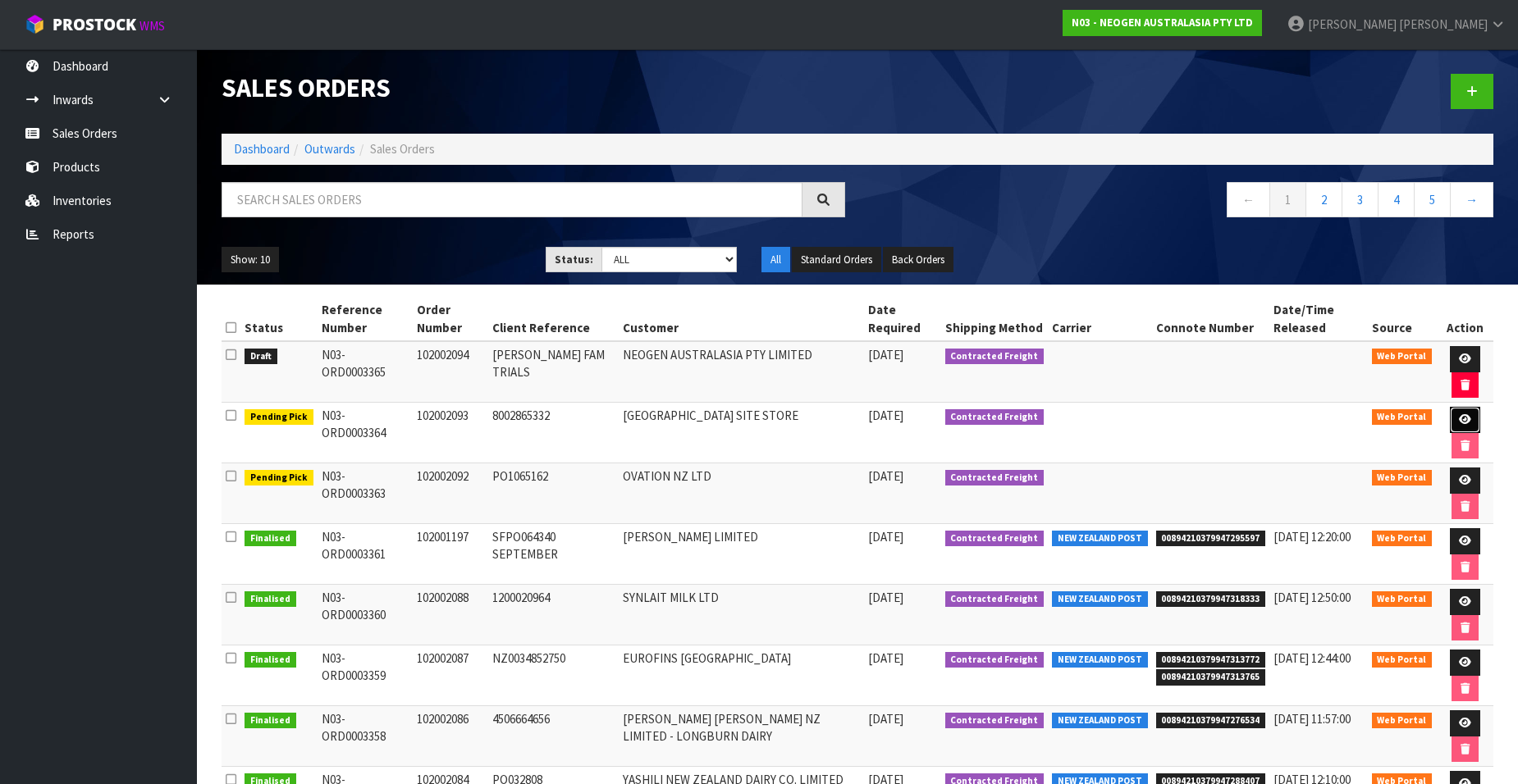
click at [1002, 417] on icon at bounding box center [1464, 419] width 12 height 10
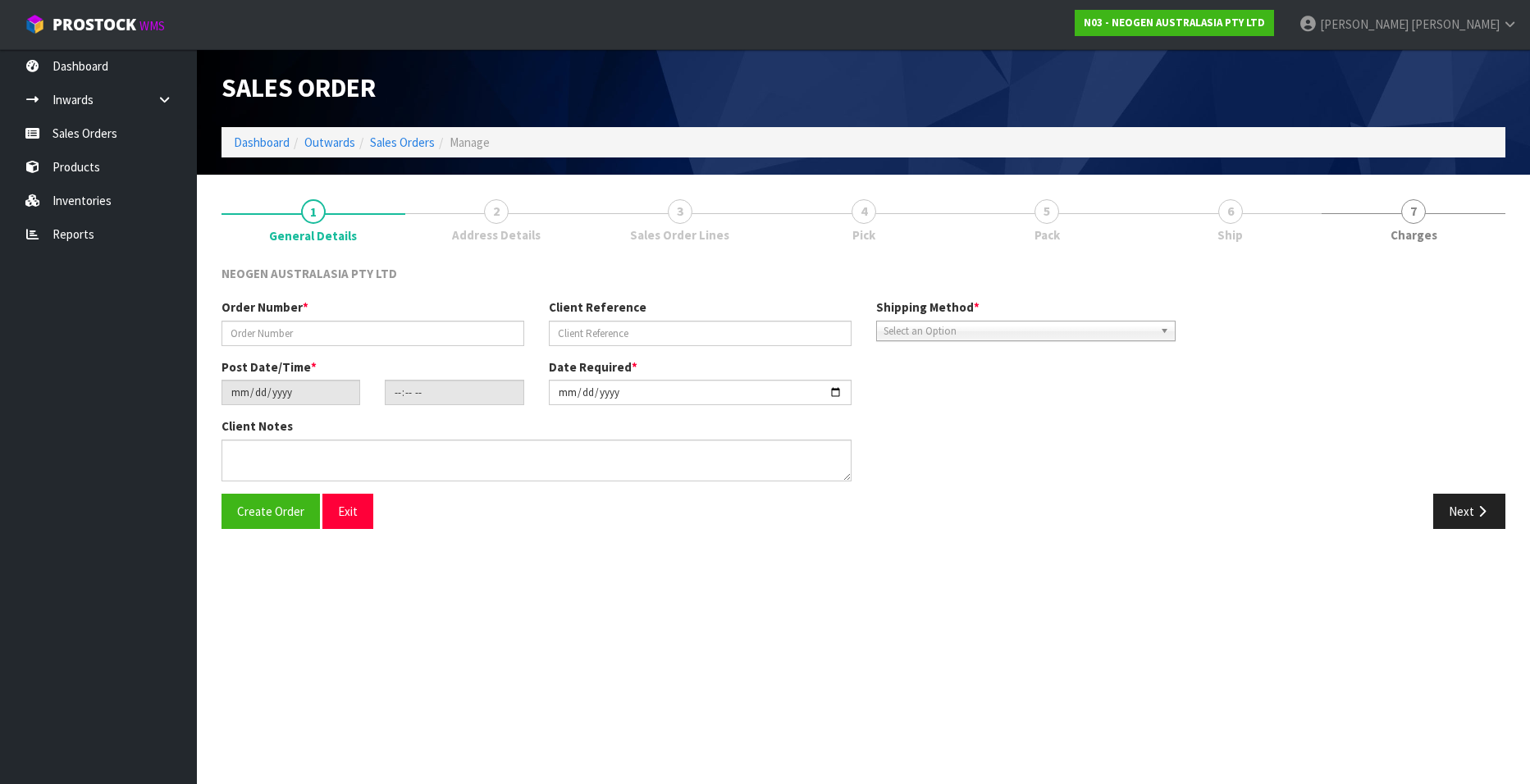
type input "102002093"
type input "8002865332"
type input "[DATE]"
type input "07:28:00.000"
type input "[DATE]"
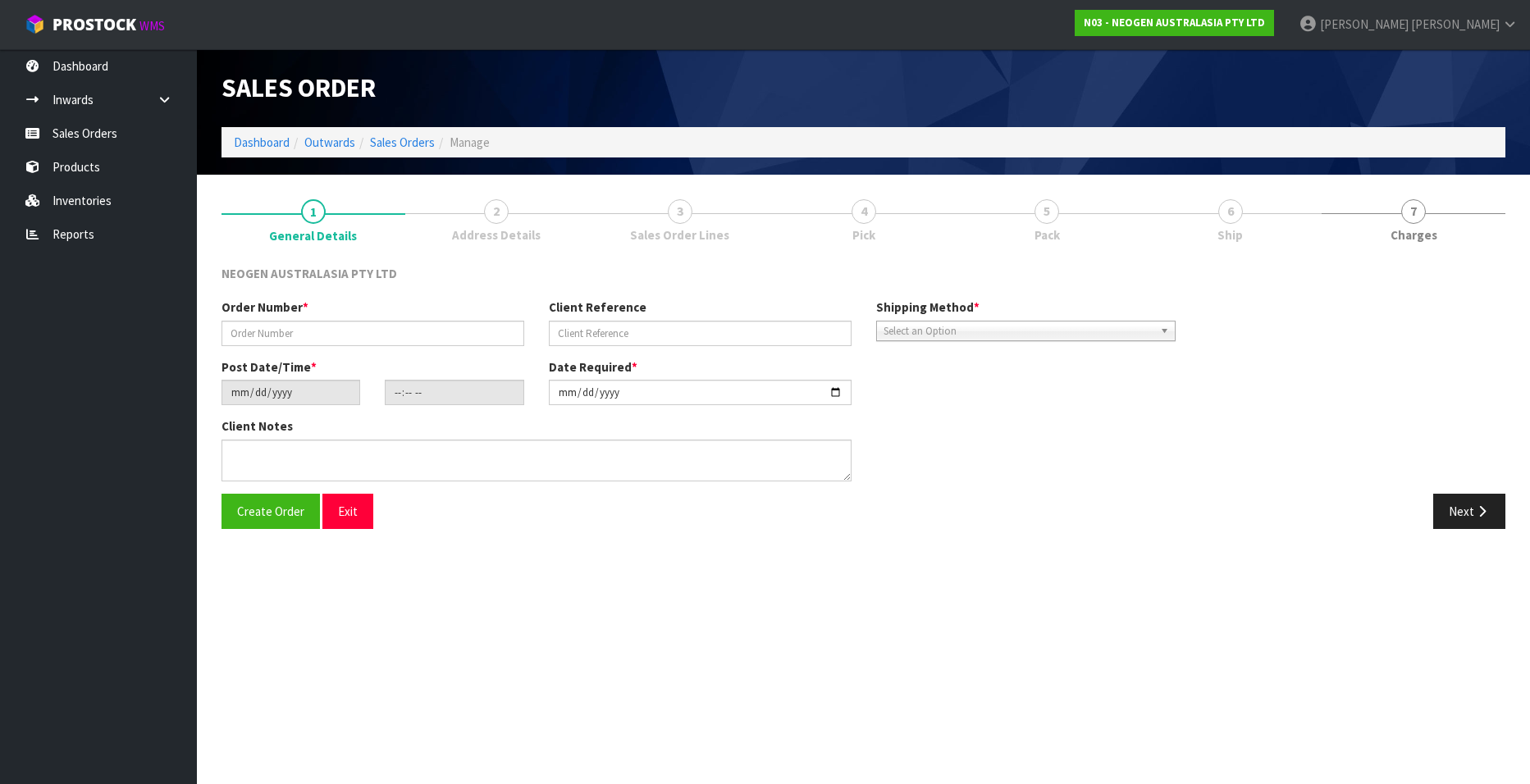
type textarea "ATTNE SITE STORE"
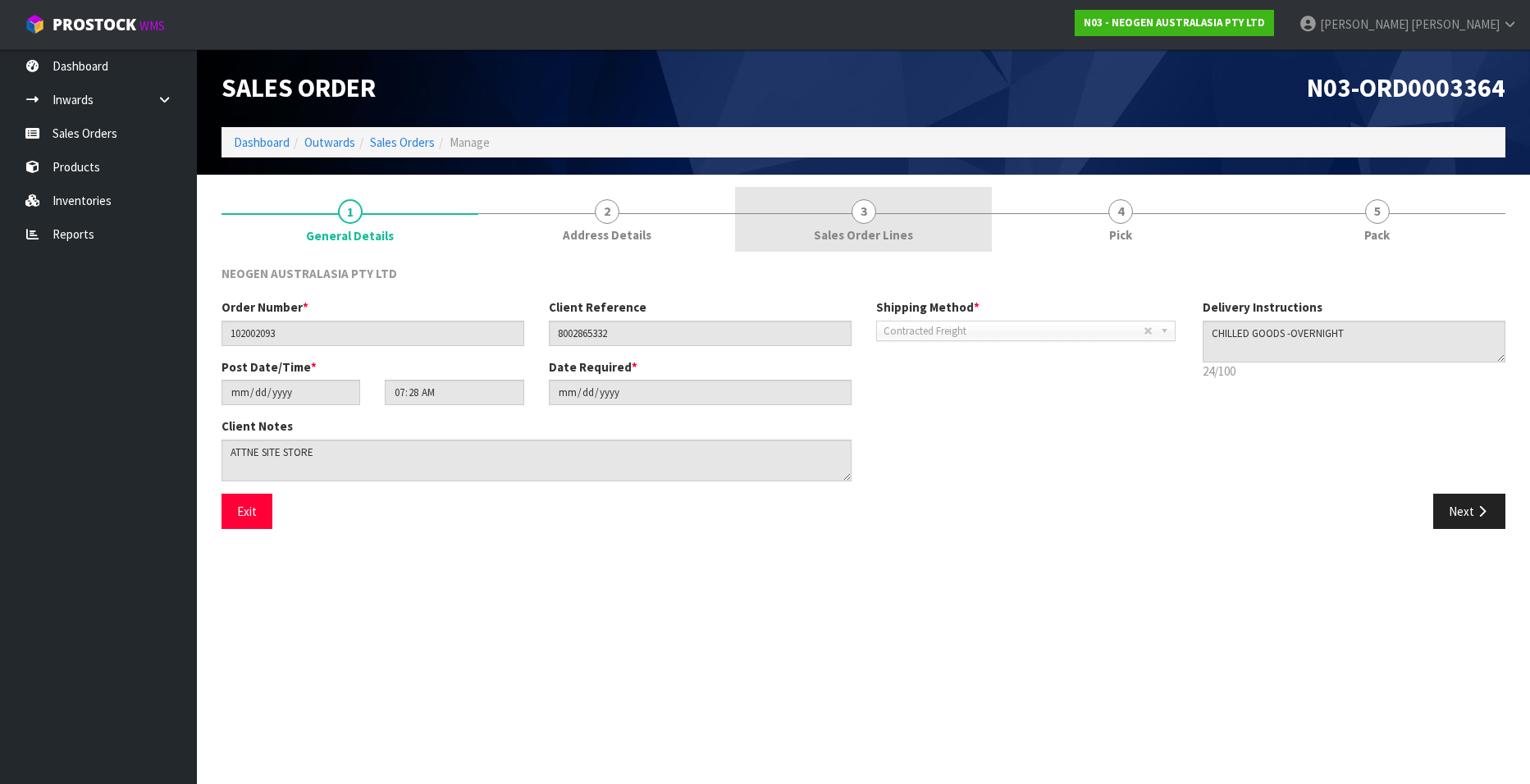
click at [876, 208] on link "3 Sales Order Lines" at bounding box center [863, 219] width 256 height 65
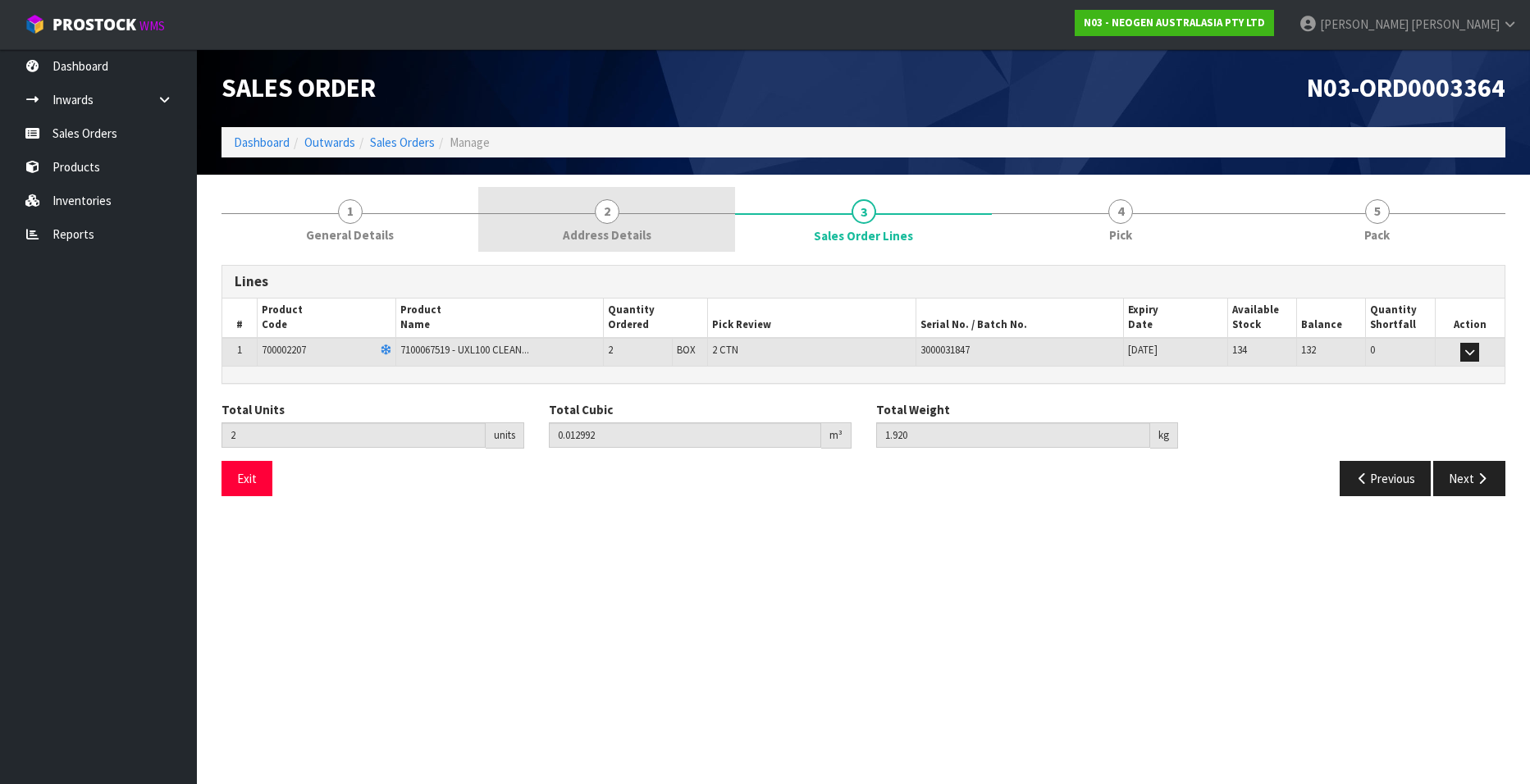
click at [608, 215] on span "2" at bounding box center [607, 211] width 24 height 24
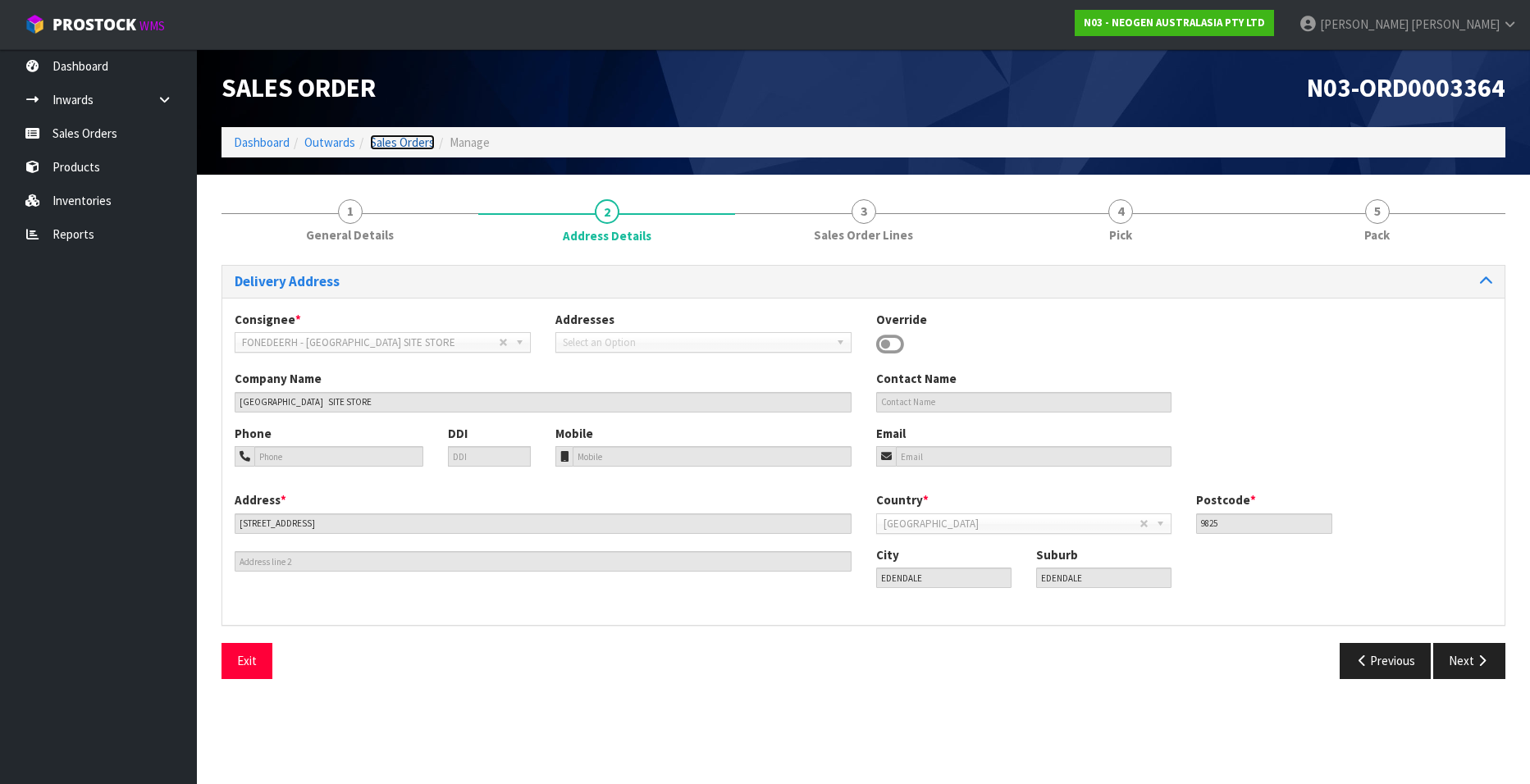
click at [386, 141] on link "Sales Orders" at bounding box center [402, 142] width 65 height 16
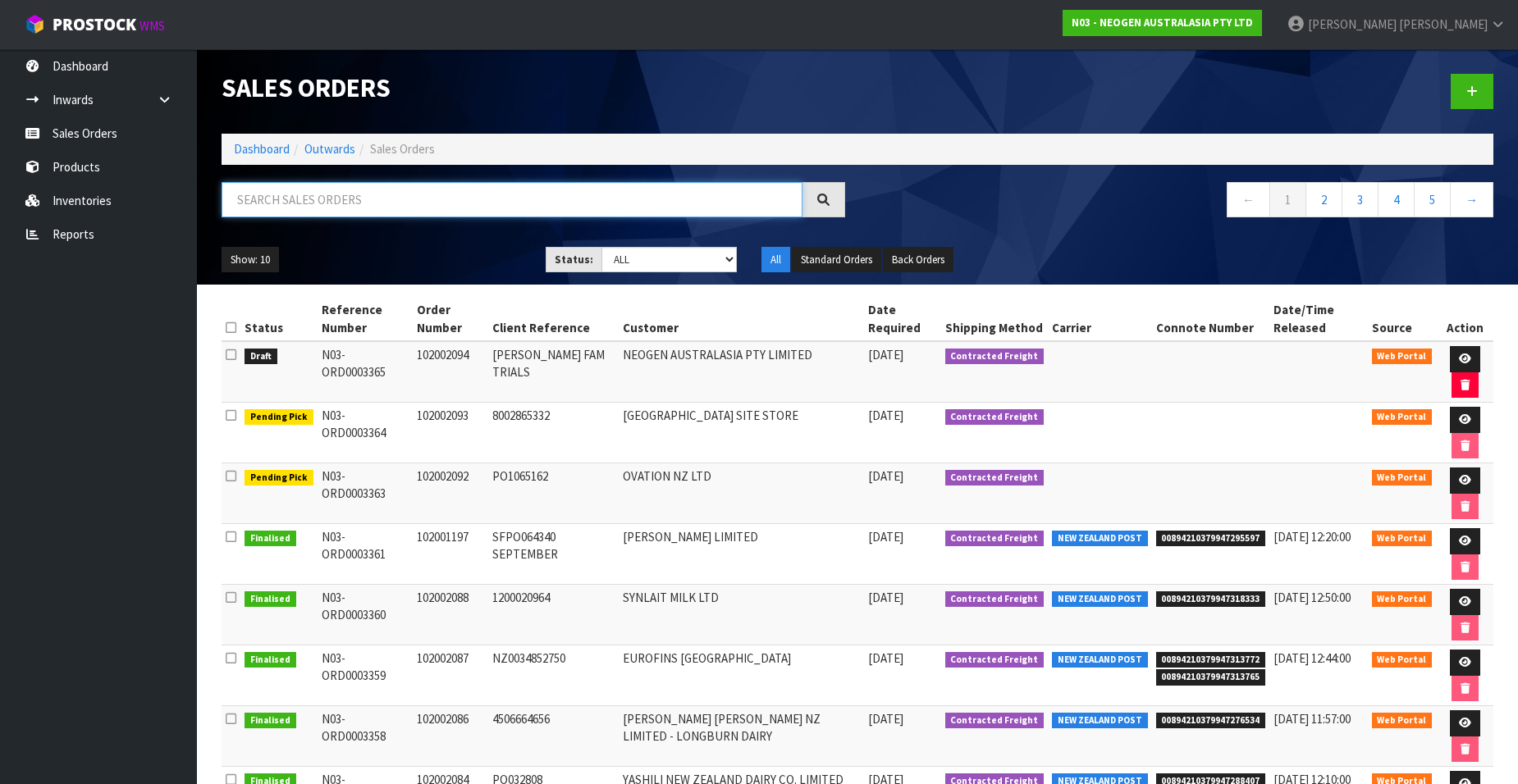
click at [312, 202] on input "text" at bounding box center [512, 200] width 581 height 36
paste input "102002095"
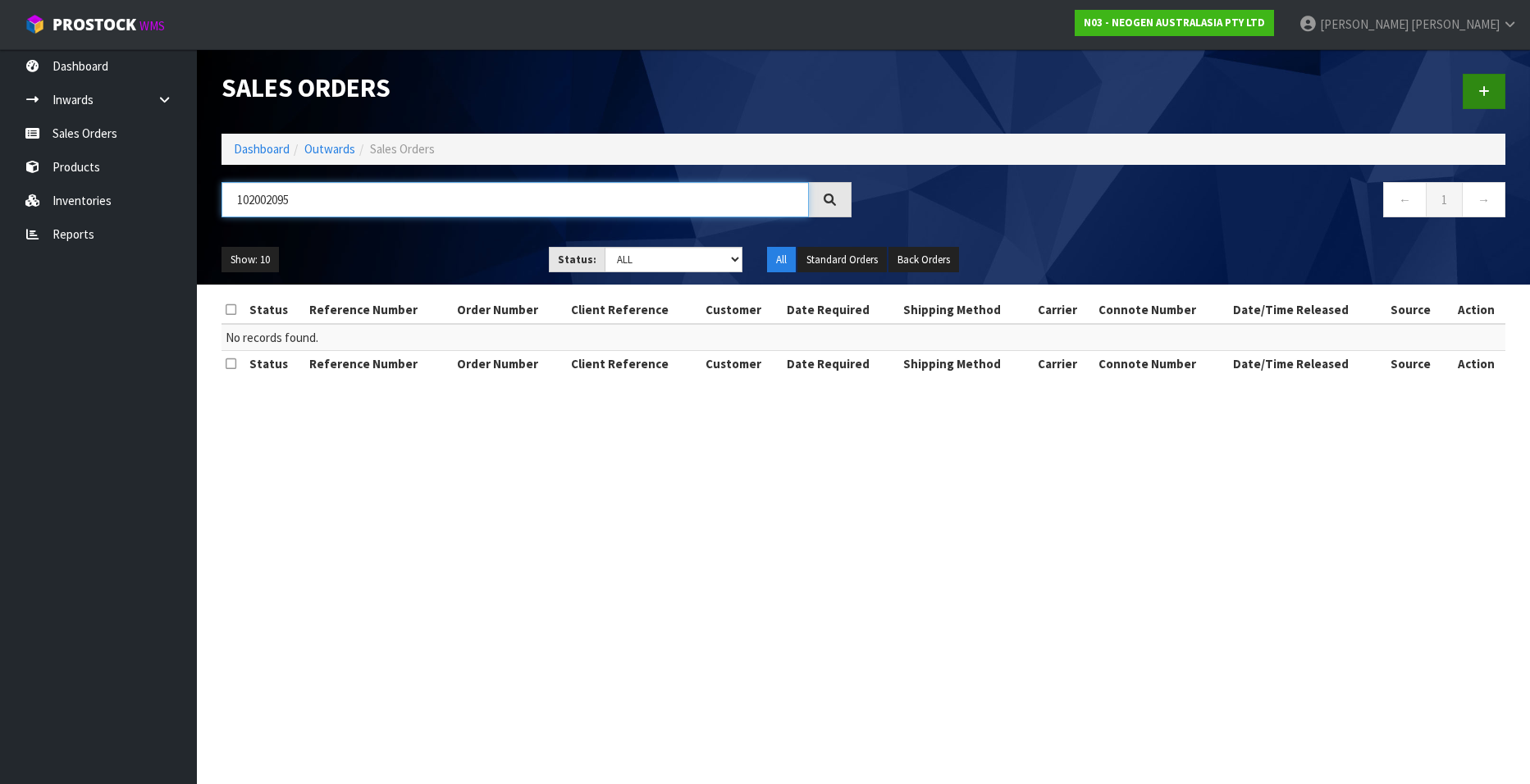
type input "102002095"
click at [1002, 87] on link at bounding box center [1483, 92] width 42 height 36
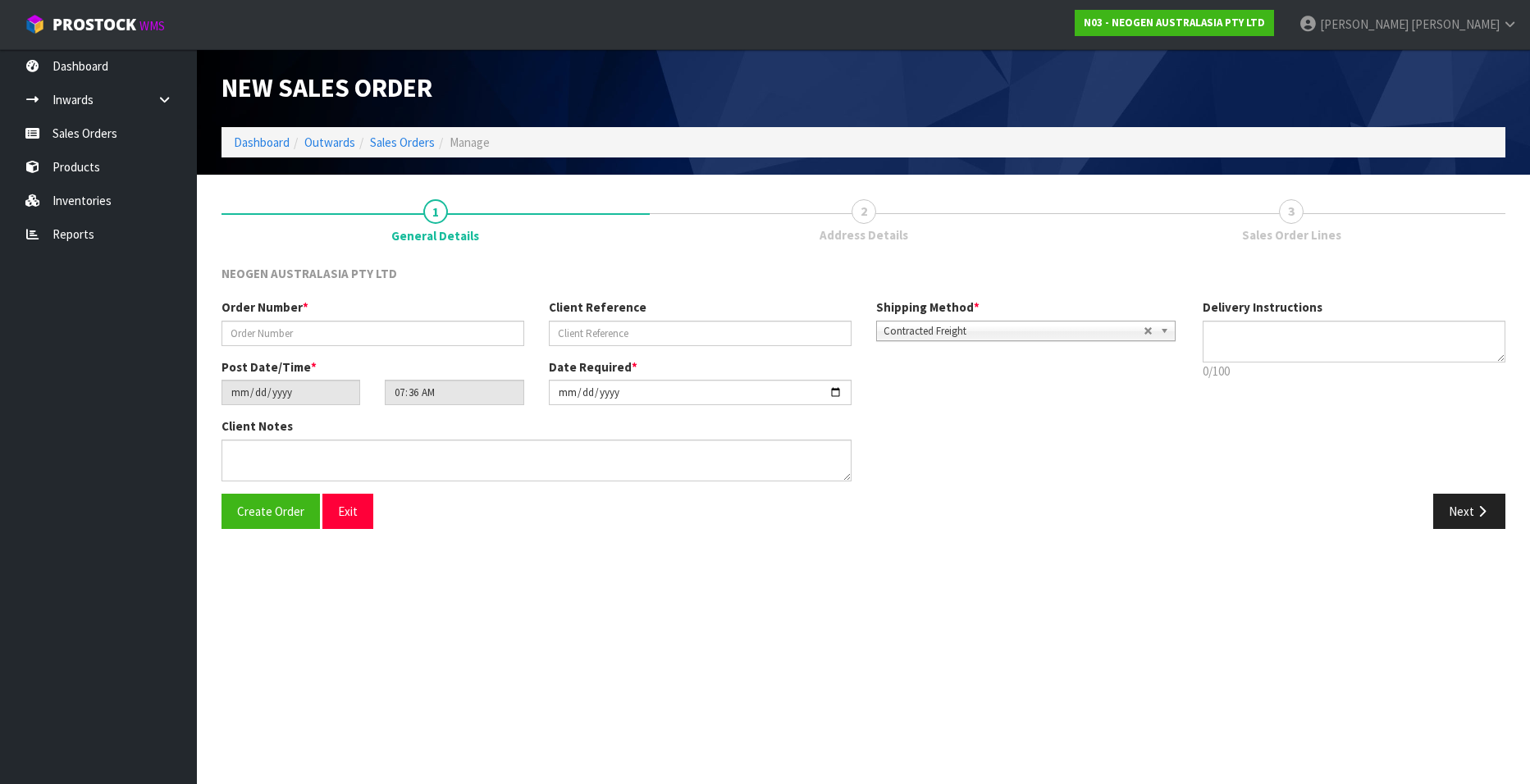
type textarea "CHILLED GOODS -OVERNIGHT"
click at [273, 337] on input "text" at bounding box center [373, 333] width 302 height 25
paste input "102002095"
type input "102002095"
click at [590, 331] on input "text" at bounding box center [700, 333] width 302 height 25
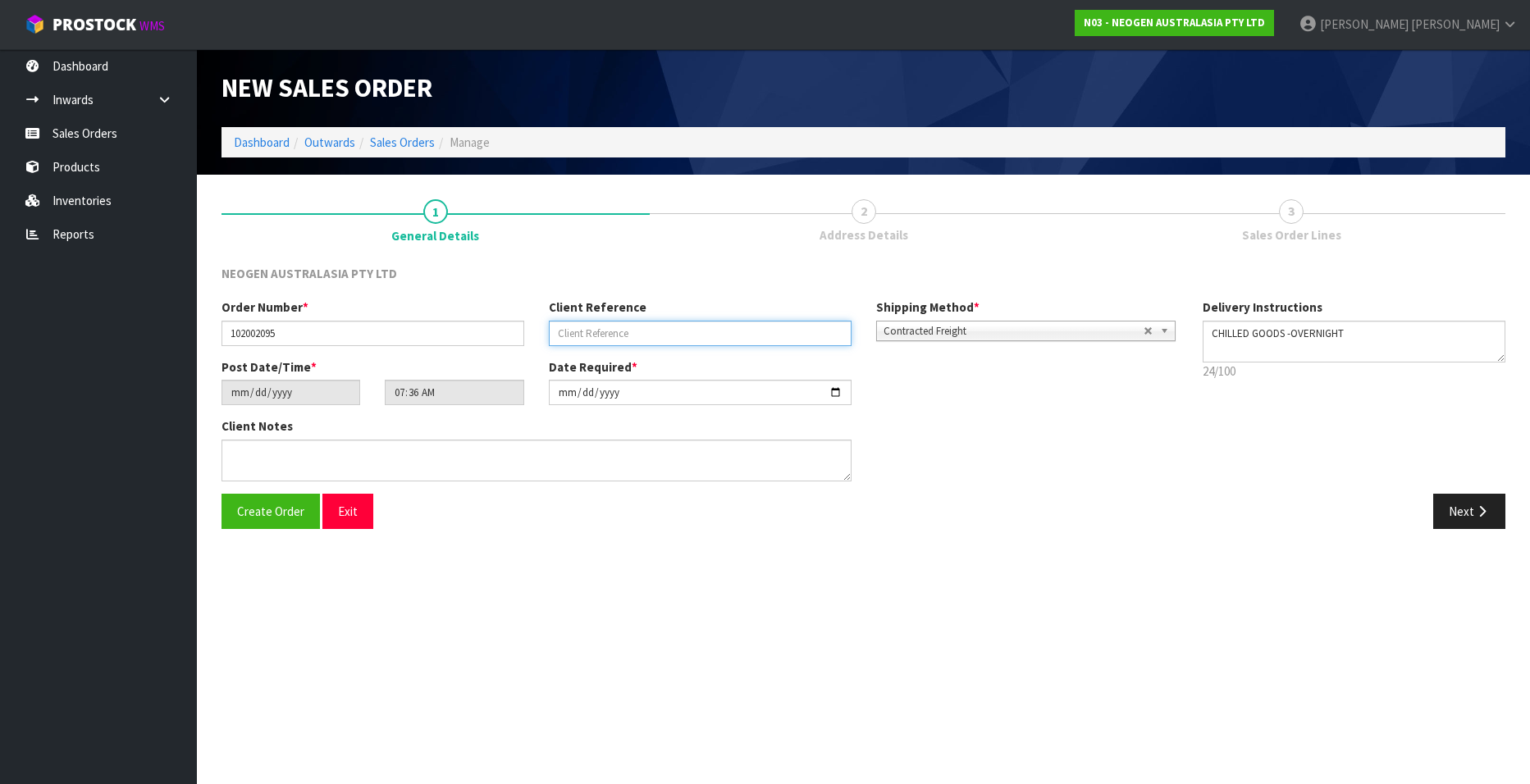
paste input "8002865457"
type input "8002865457"
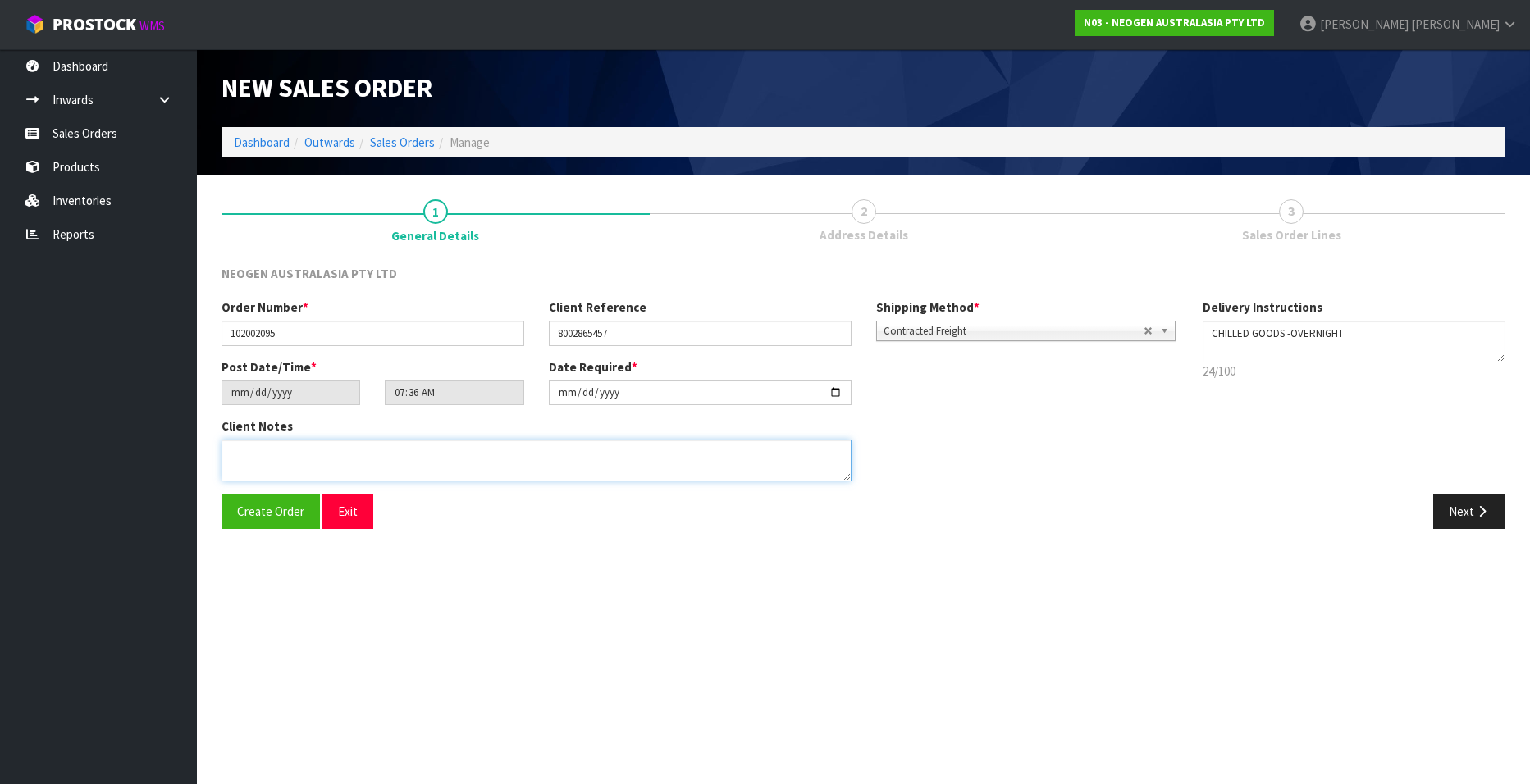
click at [349, 457] on textarea at bounding box center [536, 460] width 630 height 42
type textarea "ATTN SITE STORE"
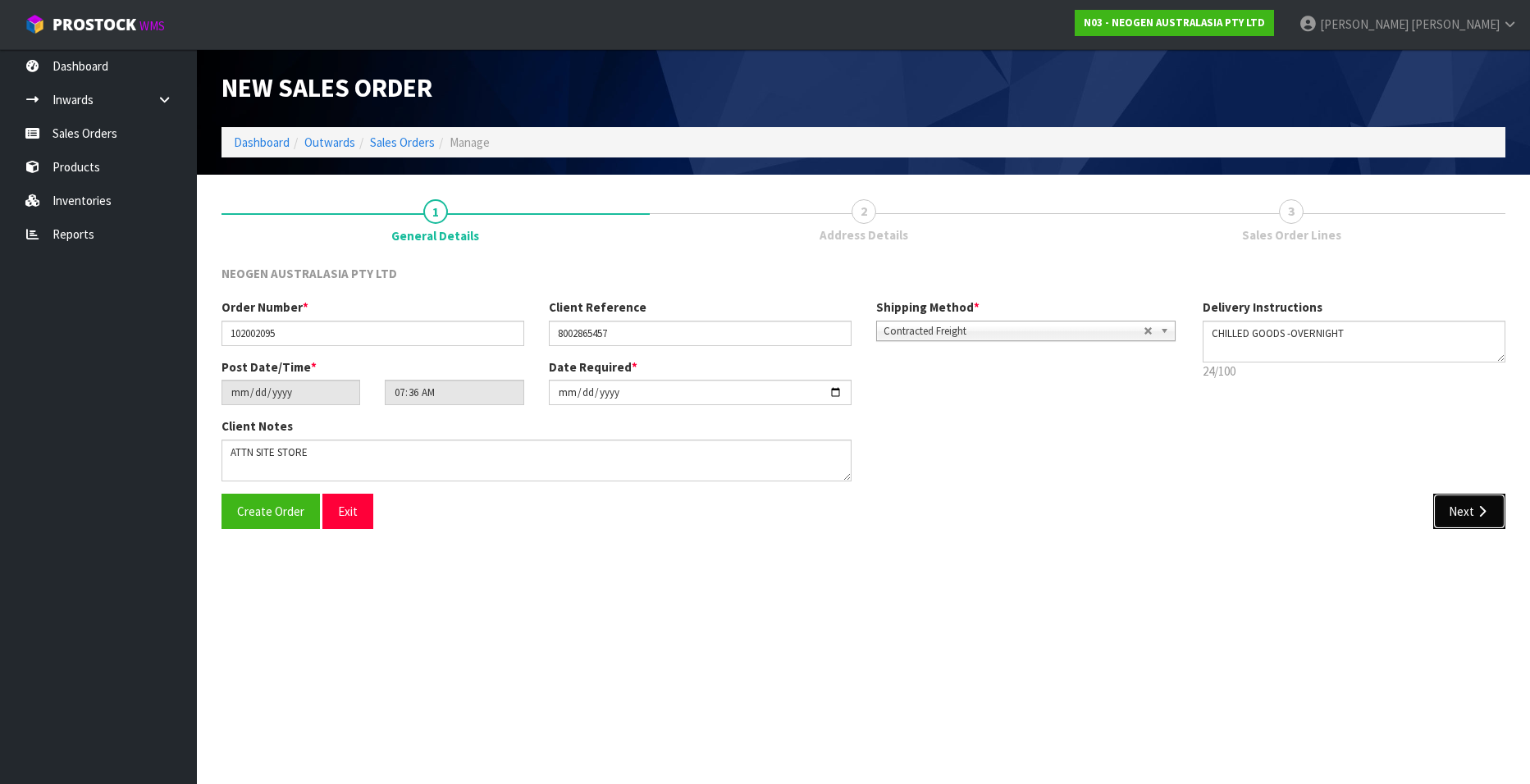
click at [1002, 476] on button "Next" at bounding box center [1469, 512] width 72 height 36
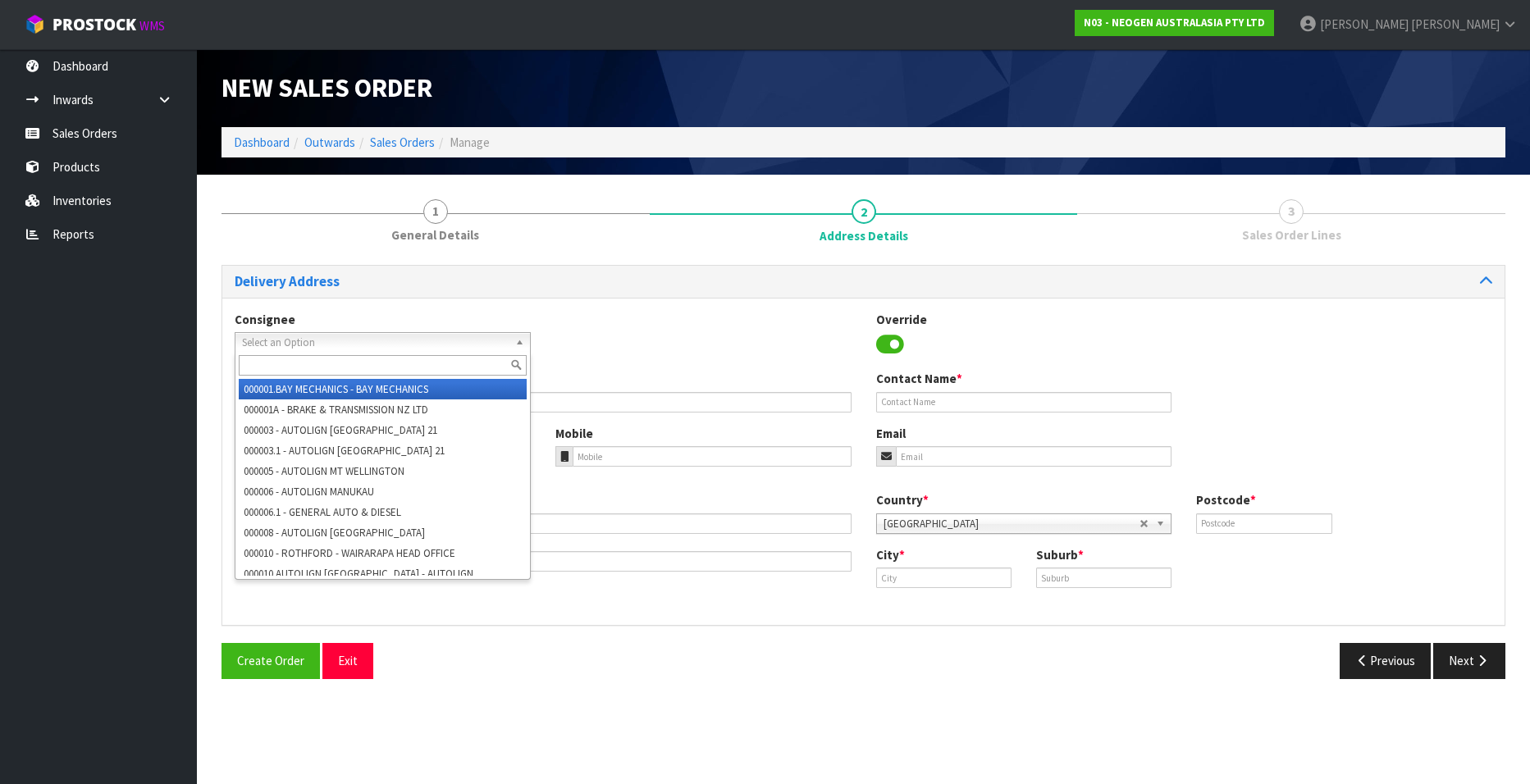
click at [274, 337] on span "Select an Option" at bounding box center [376, 343] width 267 height 20
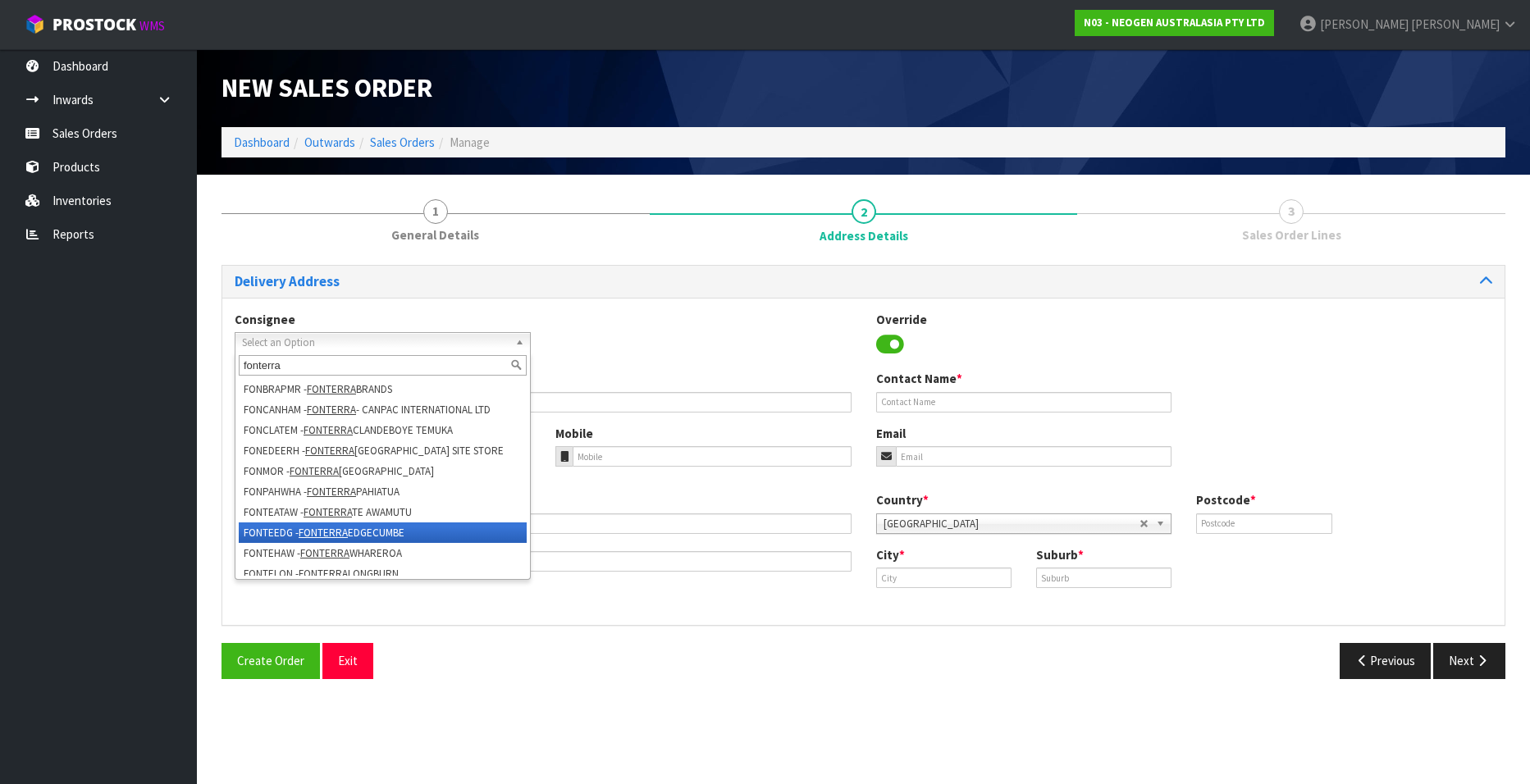
type input "fonterra"
click at [345, 476] on em "FONTERRA" at bounding box center [323, 532] width 49 height 14
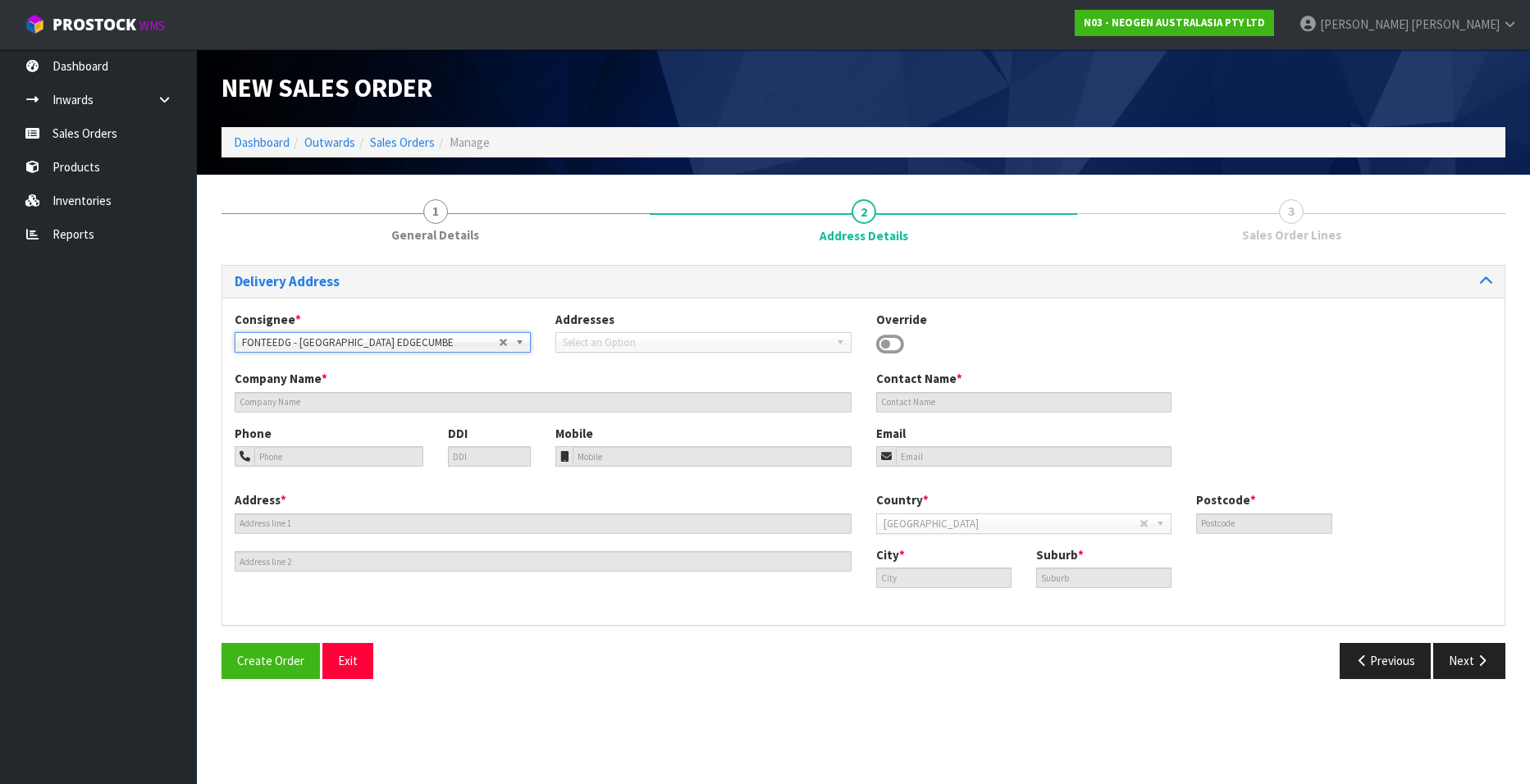
type input "FONTERRA EDGECUMBE"
type input "SITE STORE, 520 AWAKERI ROAD"
type input "3193"
type input "EDGECUMBE"
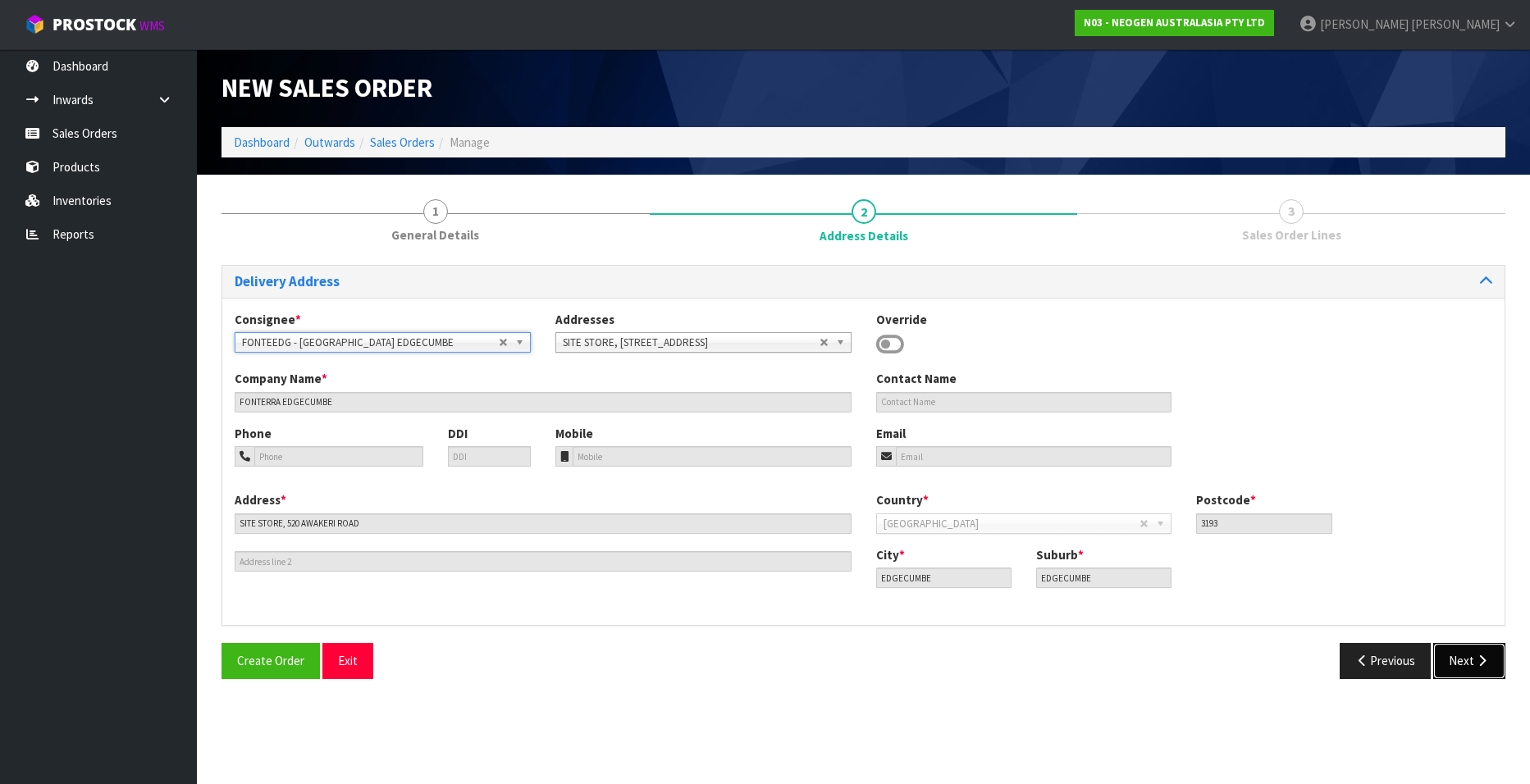
click at [1002, 476] on button "Next" at bounding box center [1469, 661] width 72 height 36
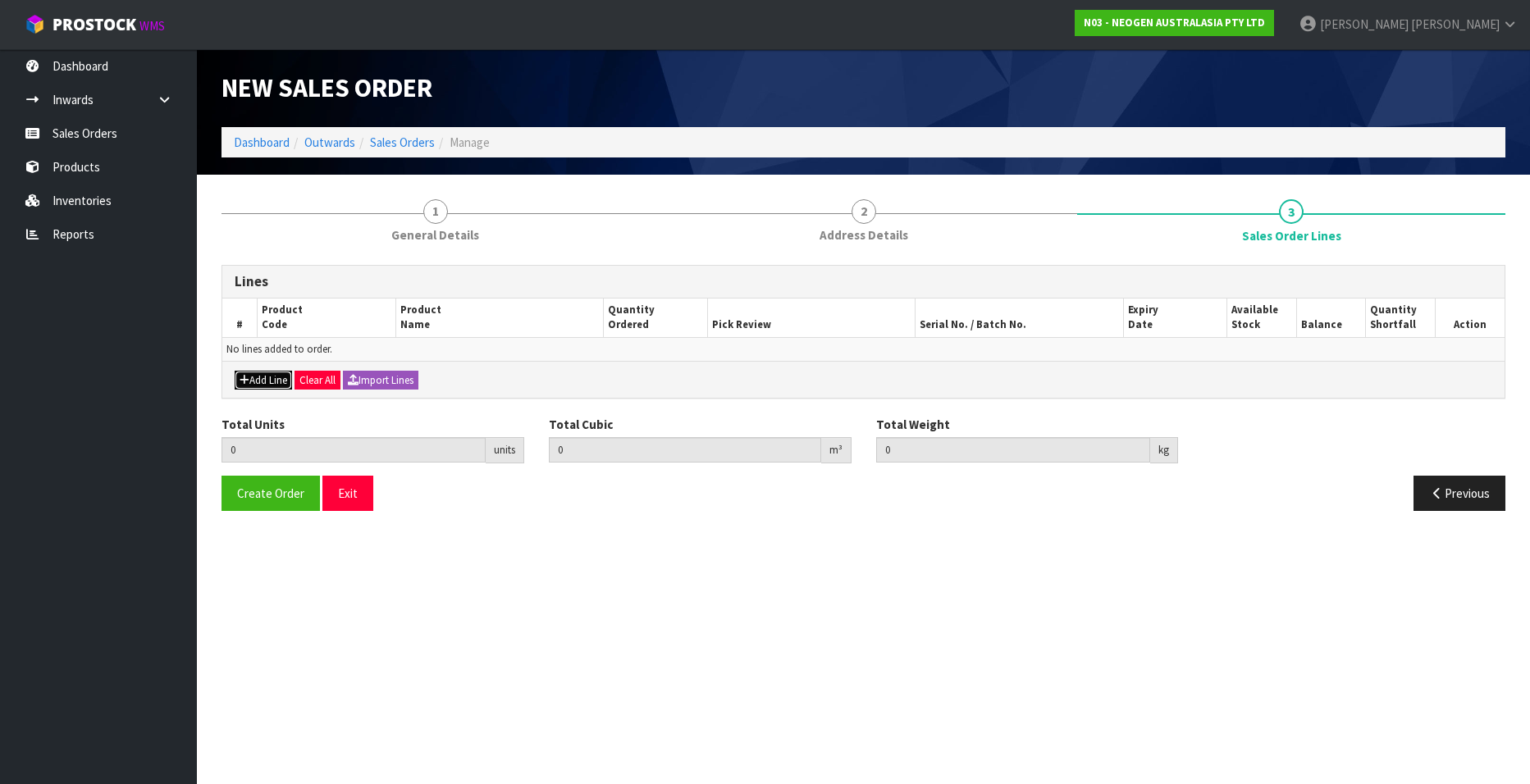
click at [255, 376] on button "Add Line" at bounding box center [263, 380] width 57 height 20
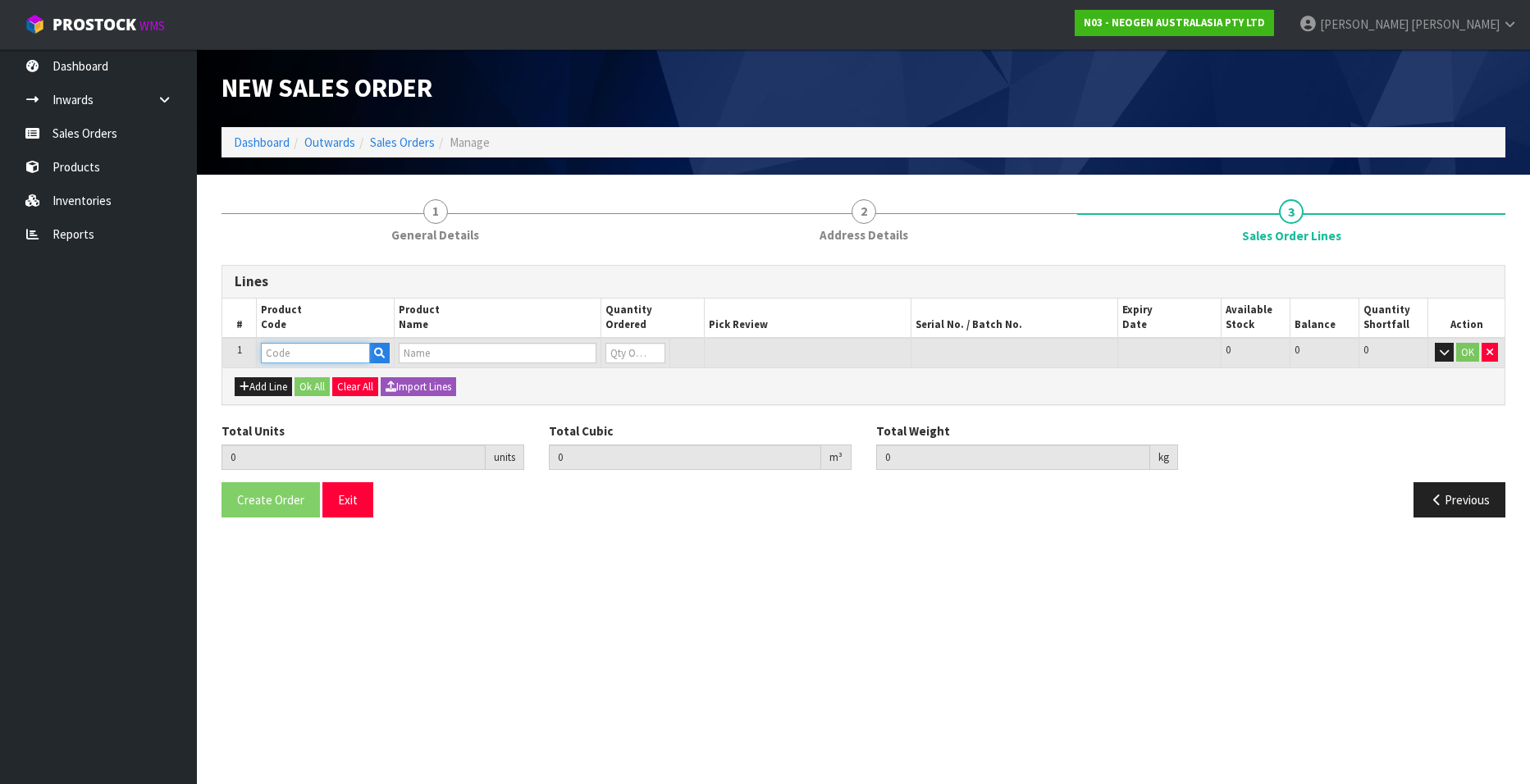
click at [288, 353] on input "text" at bounding box center [316, 353] width 109 height 21
paste input "700002207"
type input "700002207"
type input "0.000000"
type input "0.000"
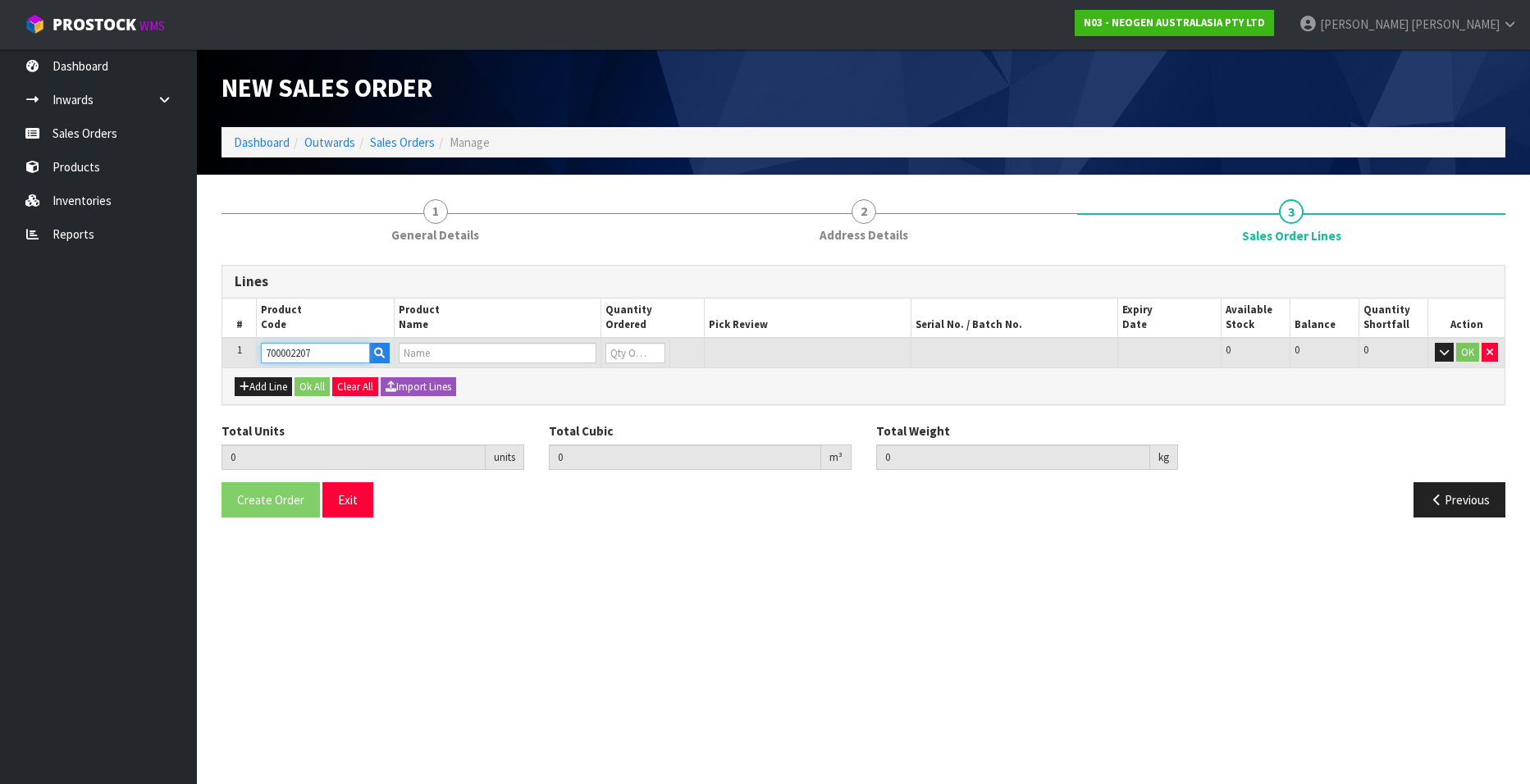
type input "7100067519 - UXL100 CLEAN-TRACE SURF ATP 100EA/PK"
type input "0"
type input "700002207"
type input "1"
type input "0.006496"
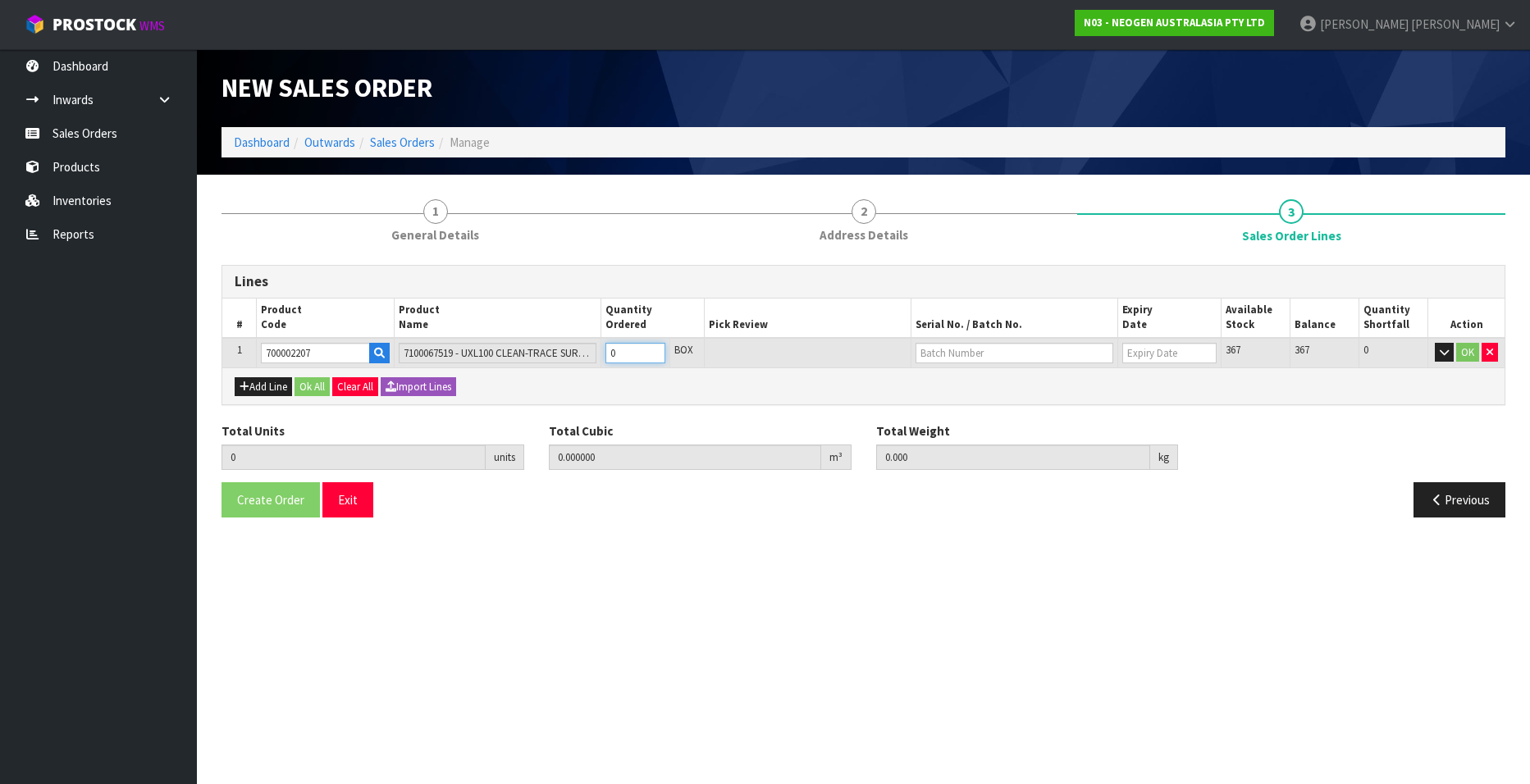
type input "0.96"
type input "1"
click at [655, 347] on input "1" at bounding box center [636, 353] width 60 height 21
type input "2"
type input "0.012992"
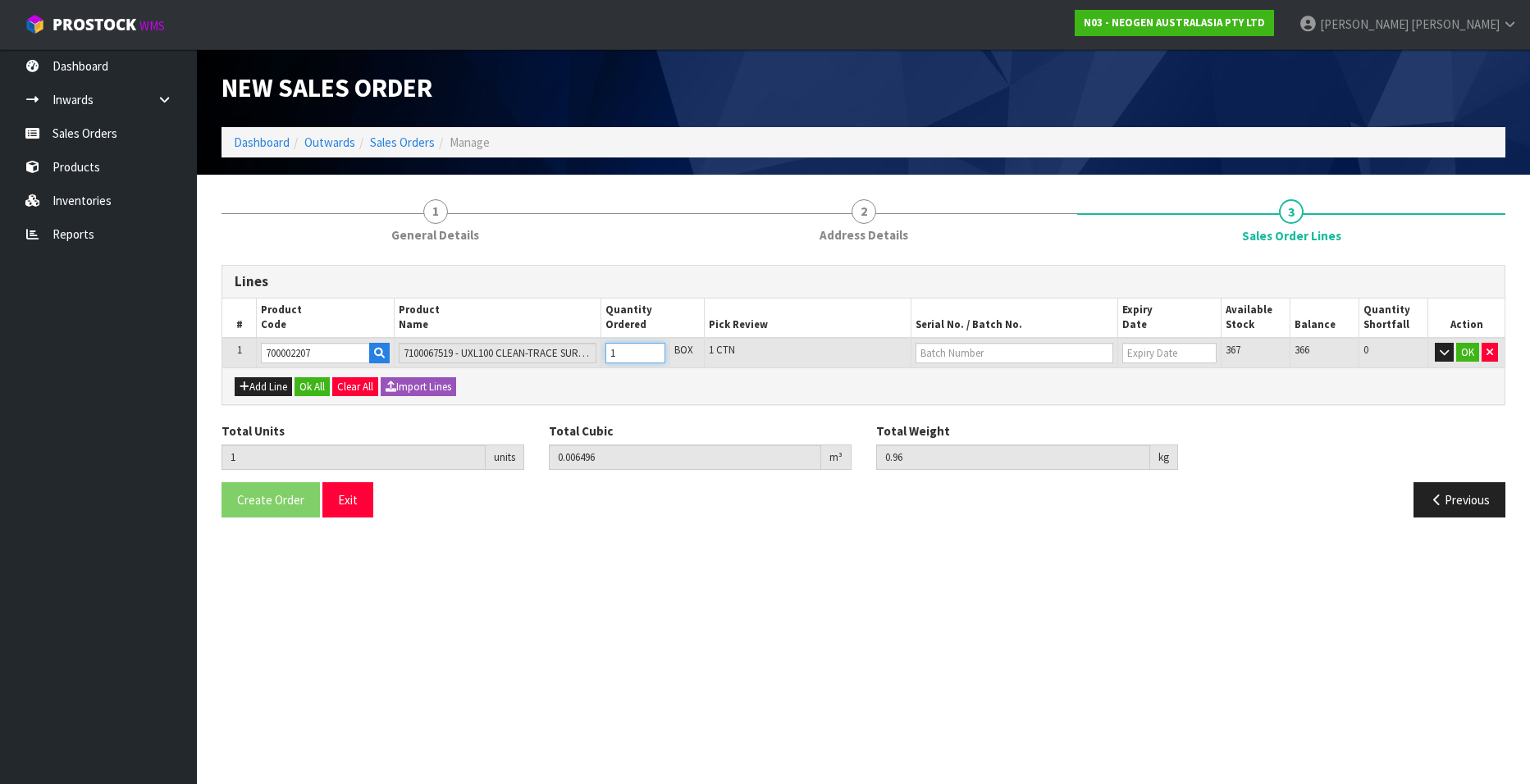
type input "1.92"
type input "2"
click at [655, 347] on input "2" at bounding box center [636, 353] width 60 height 21
click at [953, 353] on input "text" at bounding box center [1014, 353] width 198 height 21
click at [1001, 376] on link "3000031847" at bounding box center [981, 381] width 130 height 23
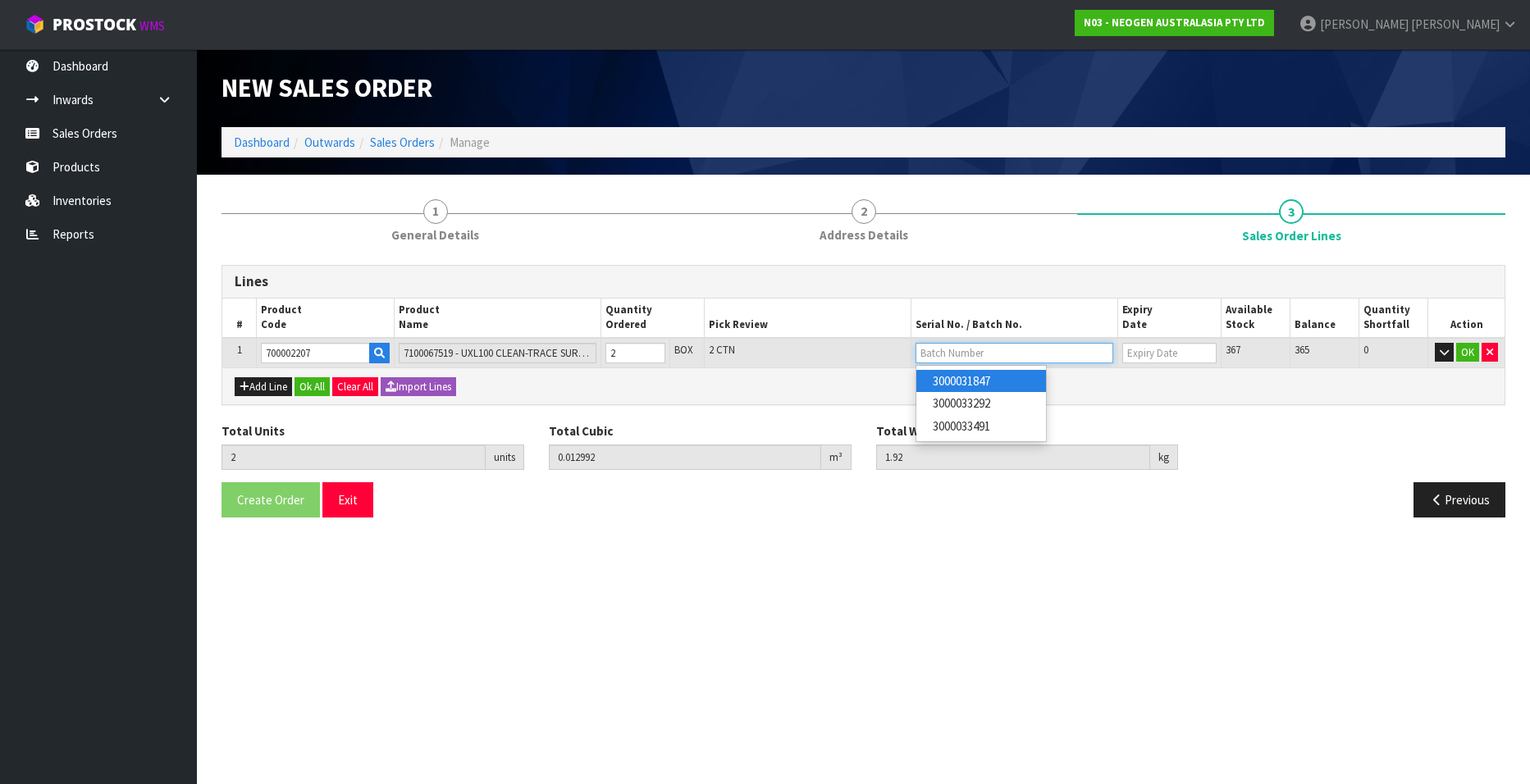
type input "3000031847"
type input "[DATE]"
click at [1002, 352] on button "OK" at bounding box center [1467, 352] width 23 height 20
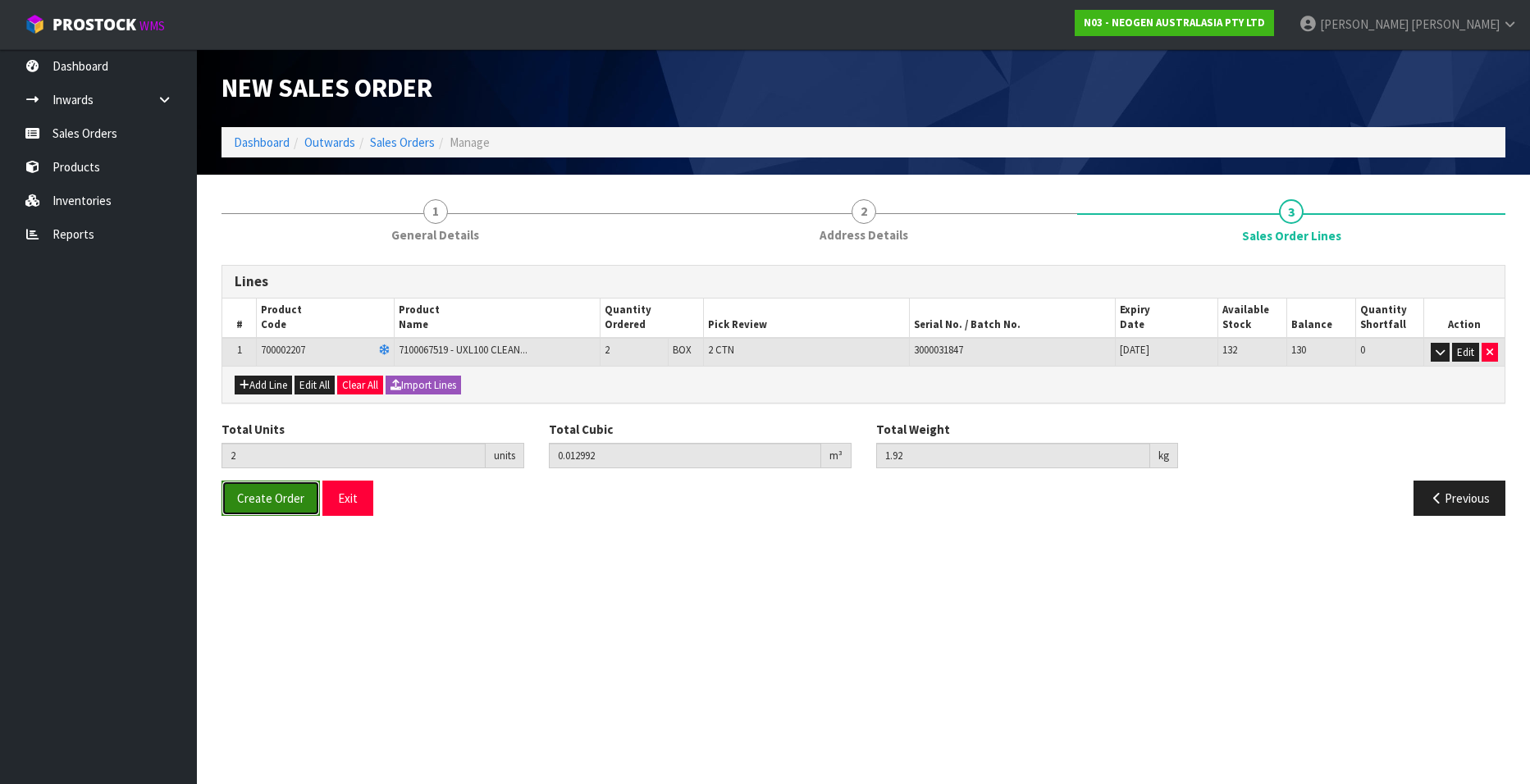
click at [271, 476] on span "Create Order" at bounding box center [270, 498] width 68 height 16
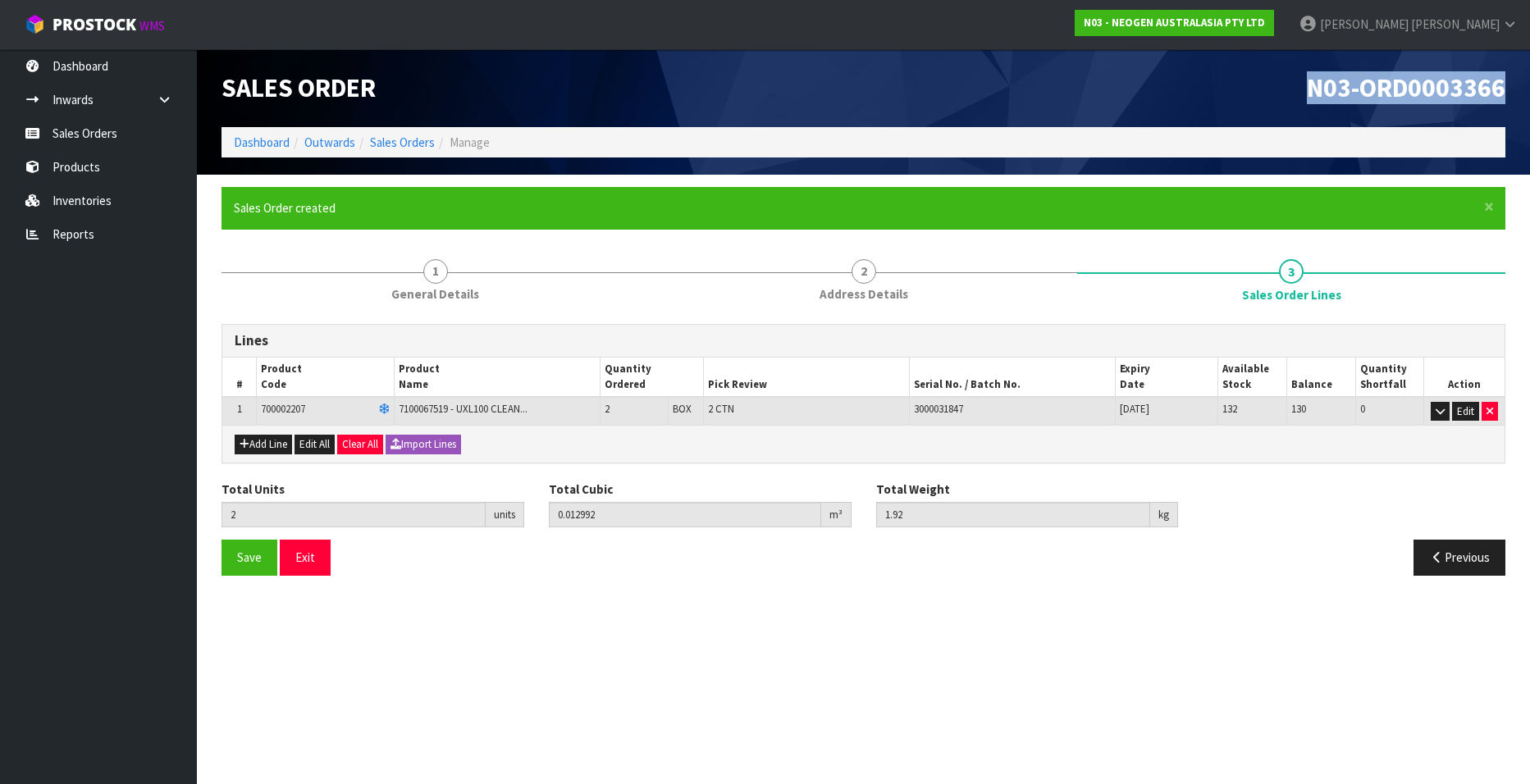
drag, startPoint x: 1306, startPoint y: 87, endPoint x: 1509, endPoint y: 94, distance: 203.1
click at [1002, 94] on div "N03-ORD0003366" at bounding box center [1191, 87] width 655 height 78
copy span "N03-ORD0003366"
click at [391, 140] on link "Sales Orders" at bounding box center [402, 142] width 65 height 16
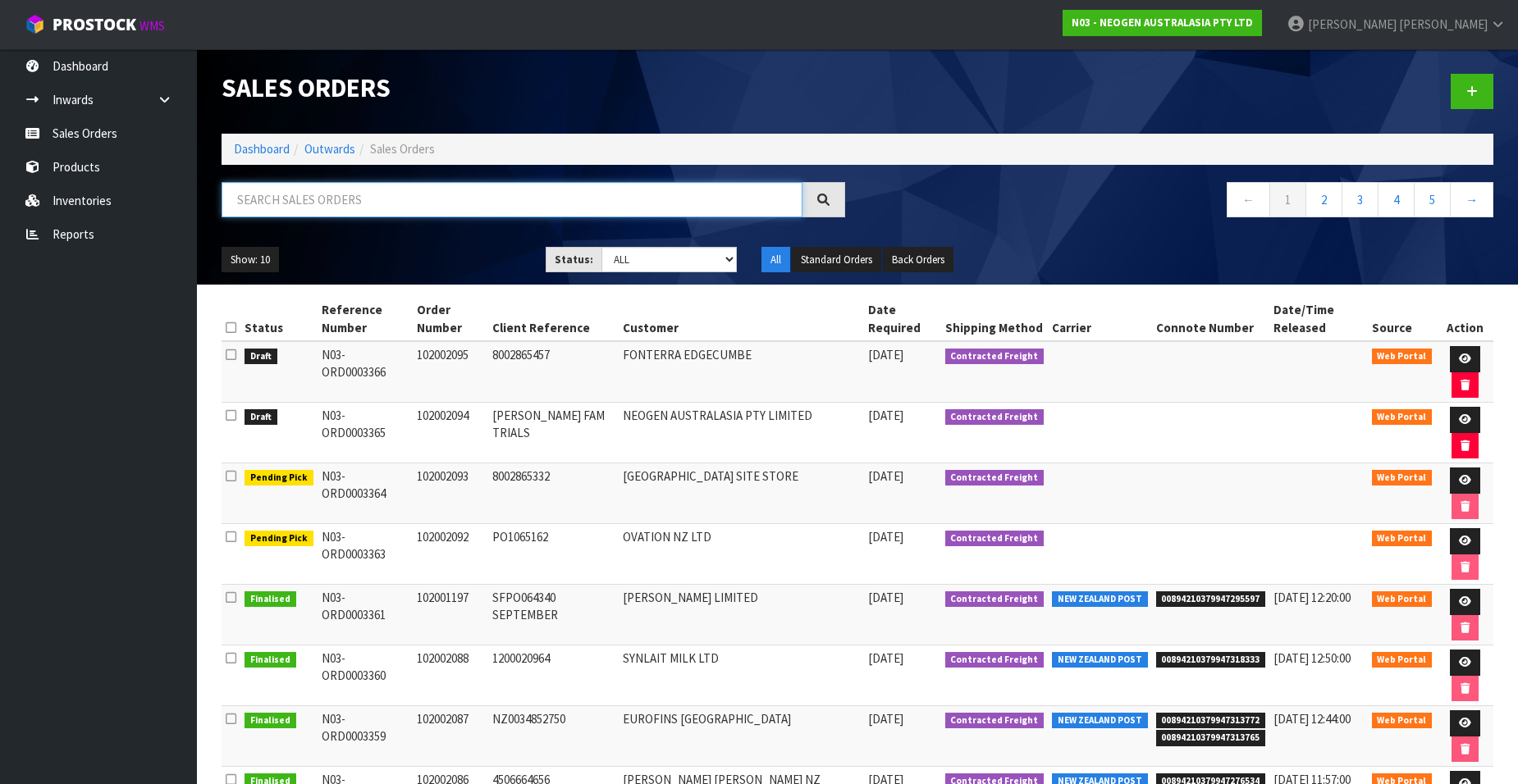
click at [367, 203] on input "text" at bounding box center [512, 200] width 581 height 36
paste input "102002096"
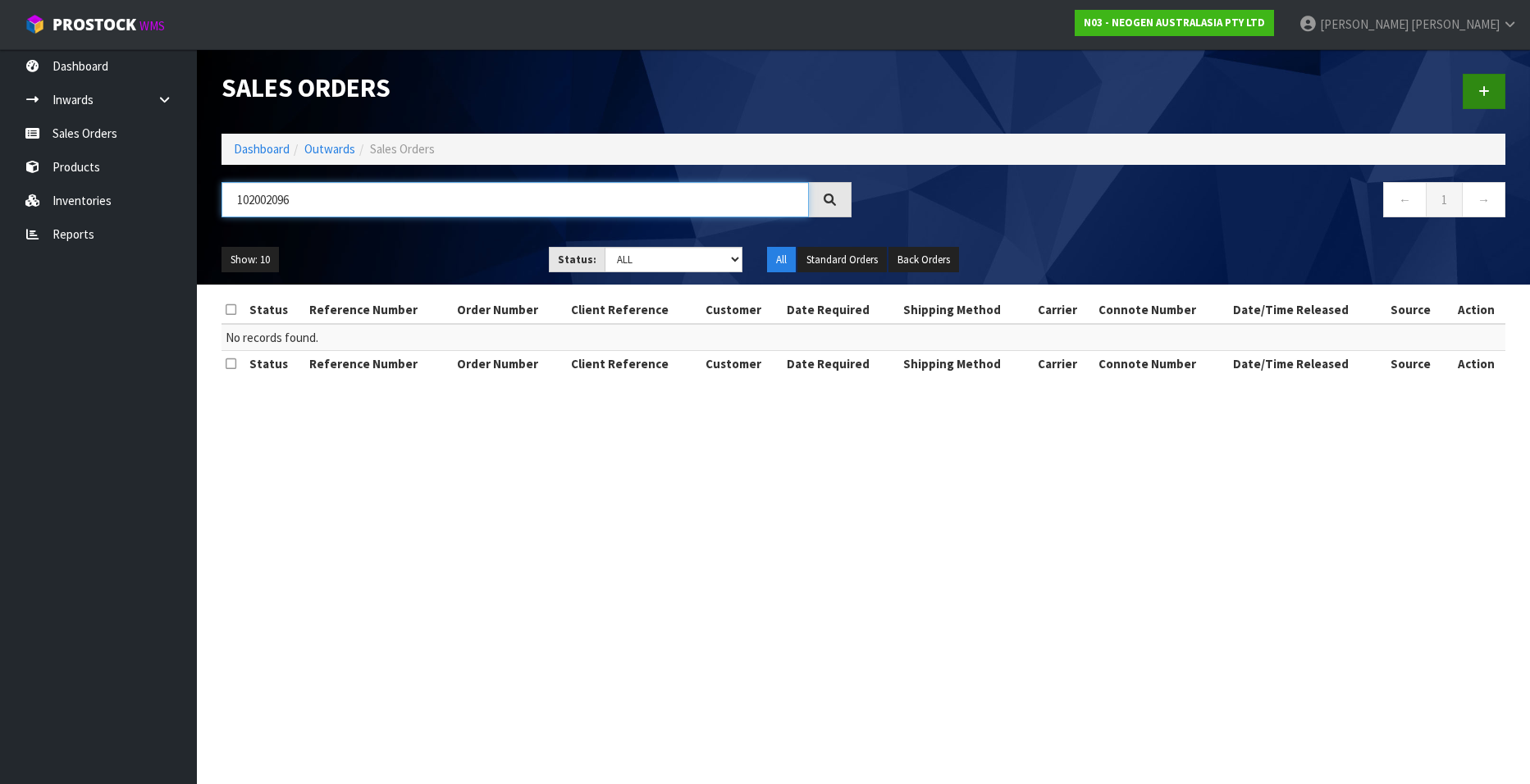
type input "102002096"
click at [1002, 88] on icon at bounding box center [1484, 91] width 11 height 12
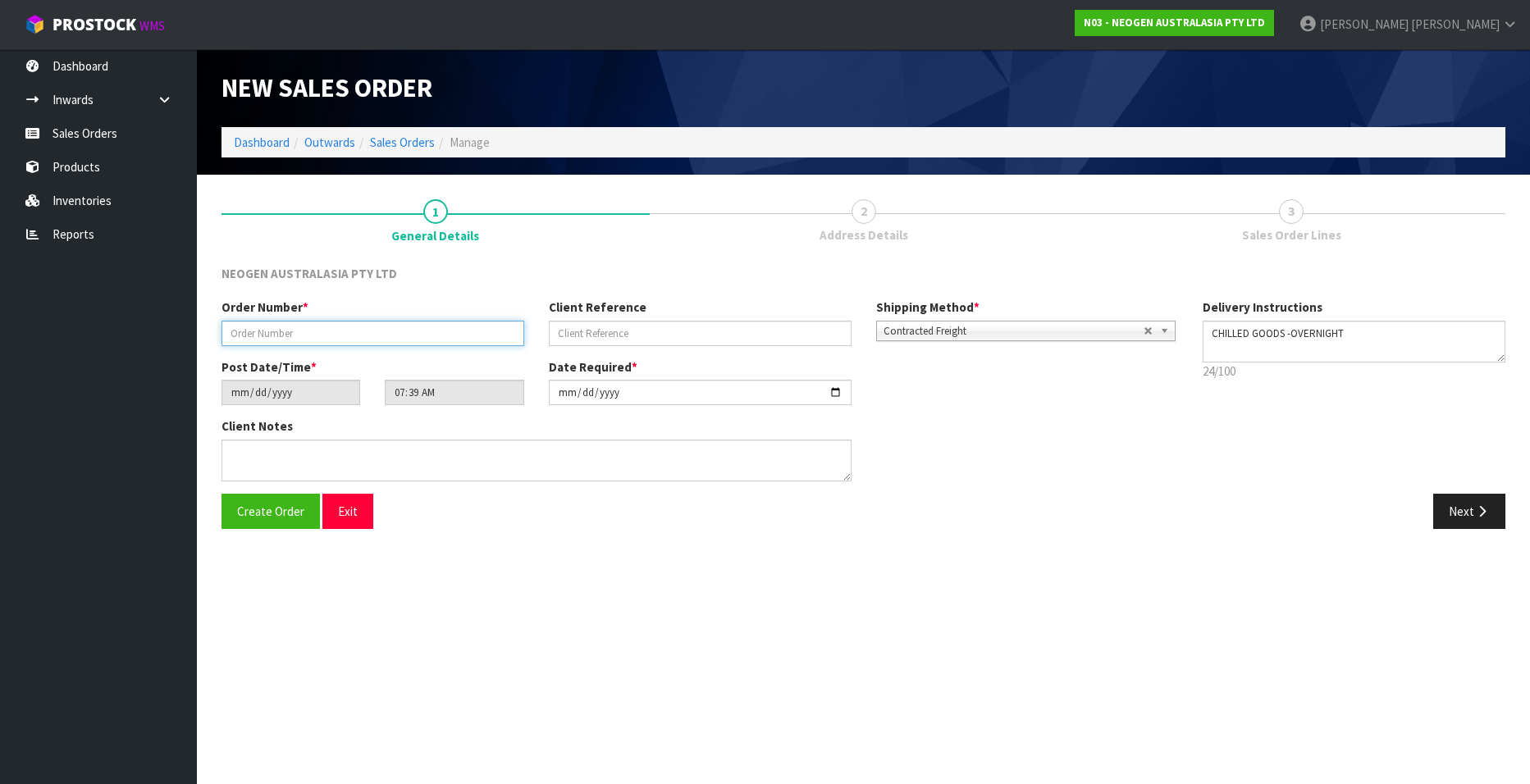
click at [341, 331] on input "text" at bounding box center [373, 333] width 302 height 25
paste input "102002096"
type input "102002096"
click at [590, 331] on input "text" at bounding box center [700, 333] width 302 height 25
paste input "PO105944"
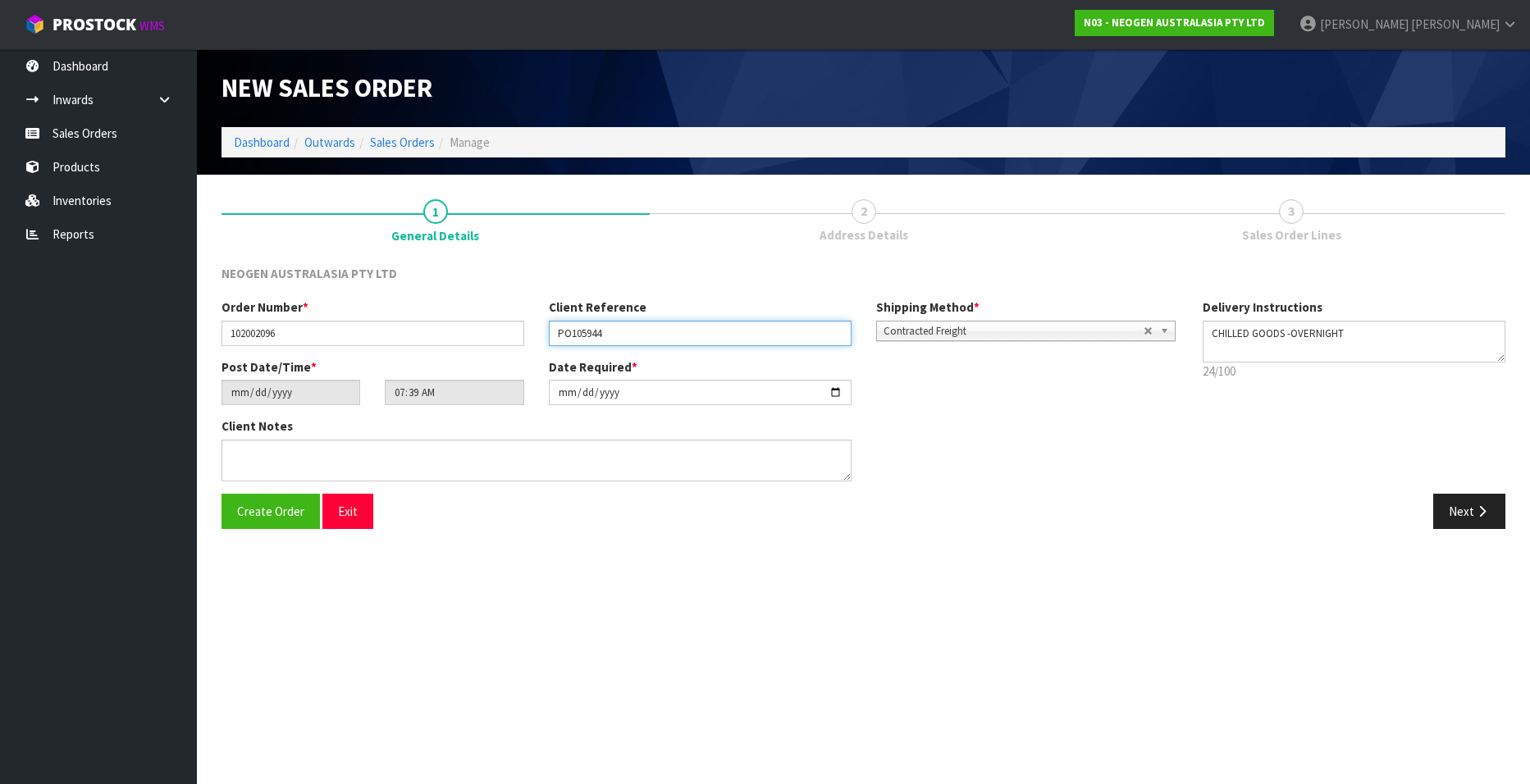
type input "PO105944"
click at [1002, 476] on button "Next" at bounding box center [1469, 512] width 72 height 36
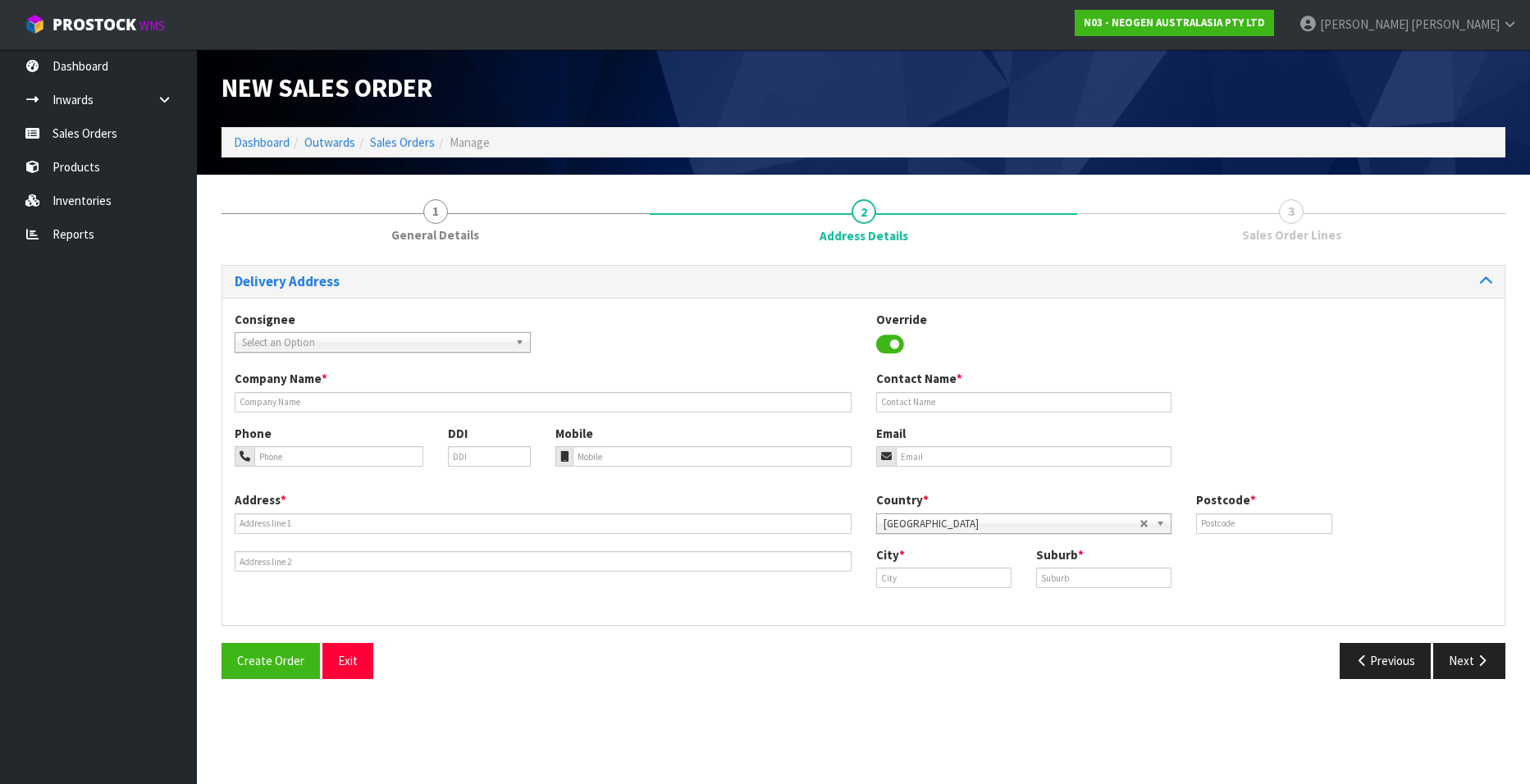
click at [332, 334] on span "Select an Option" at bounding box center [376, 343] width 267 height 20
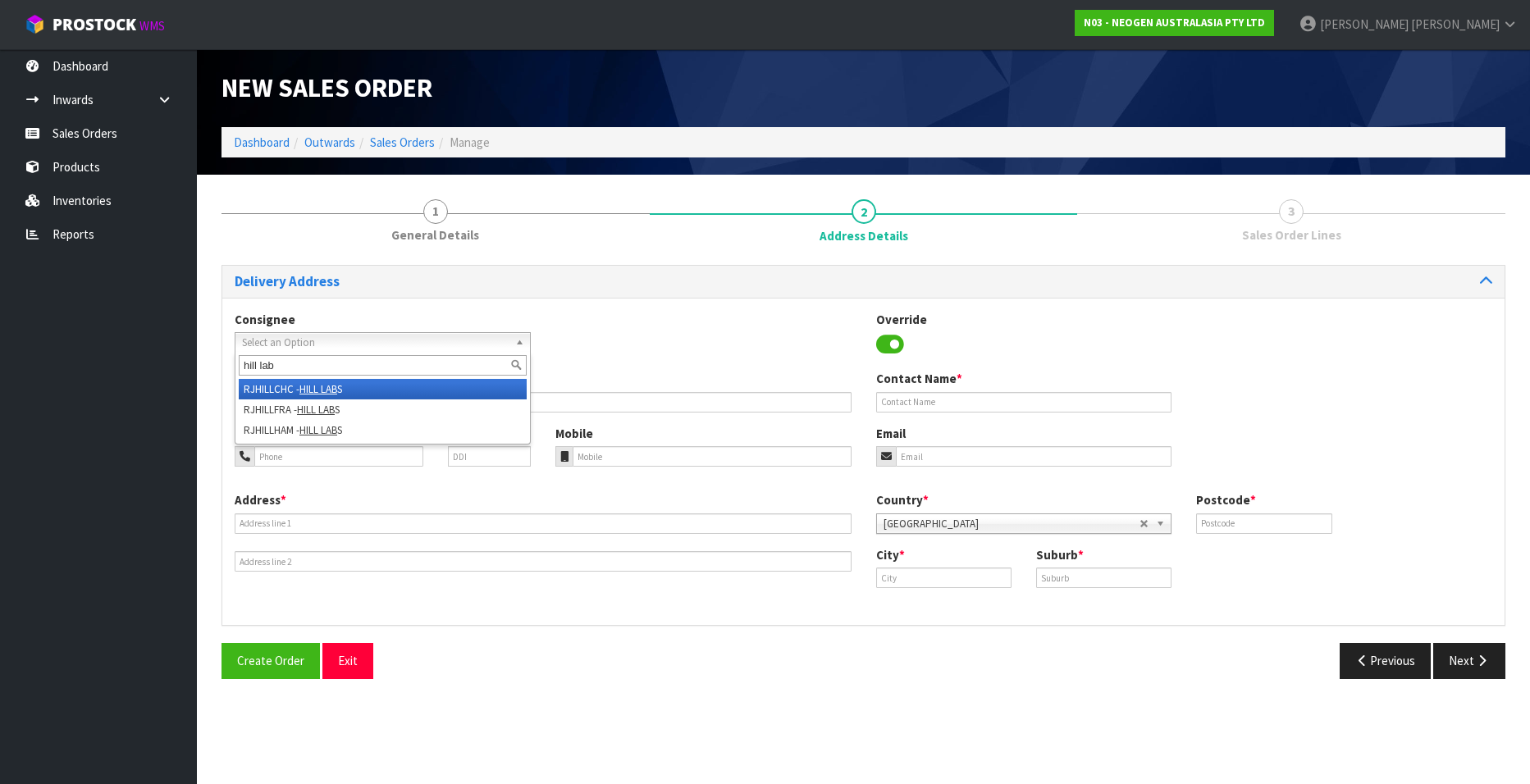
type input "hill lab"
click at [308, 387] on em "HILL LAB" at bounding box center [318, 389] width 38 height 14
type input "HILL LABS"
type input "DOMINIQUE GAO"
type input "LEVEL 1 / 17 PRINT PLACE"
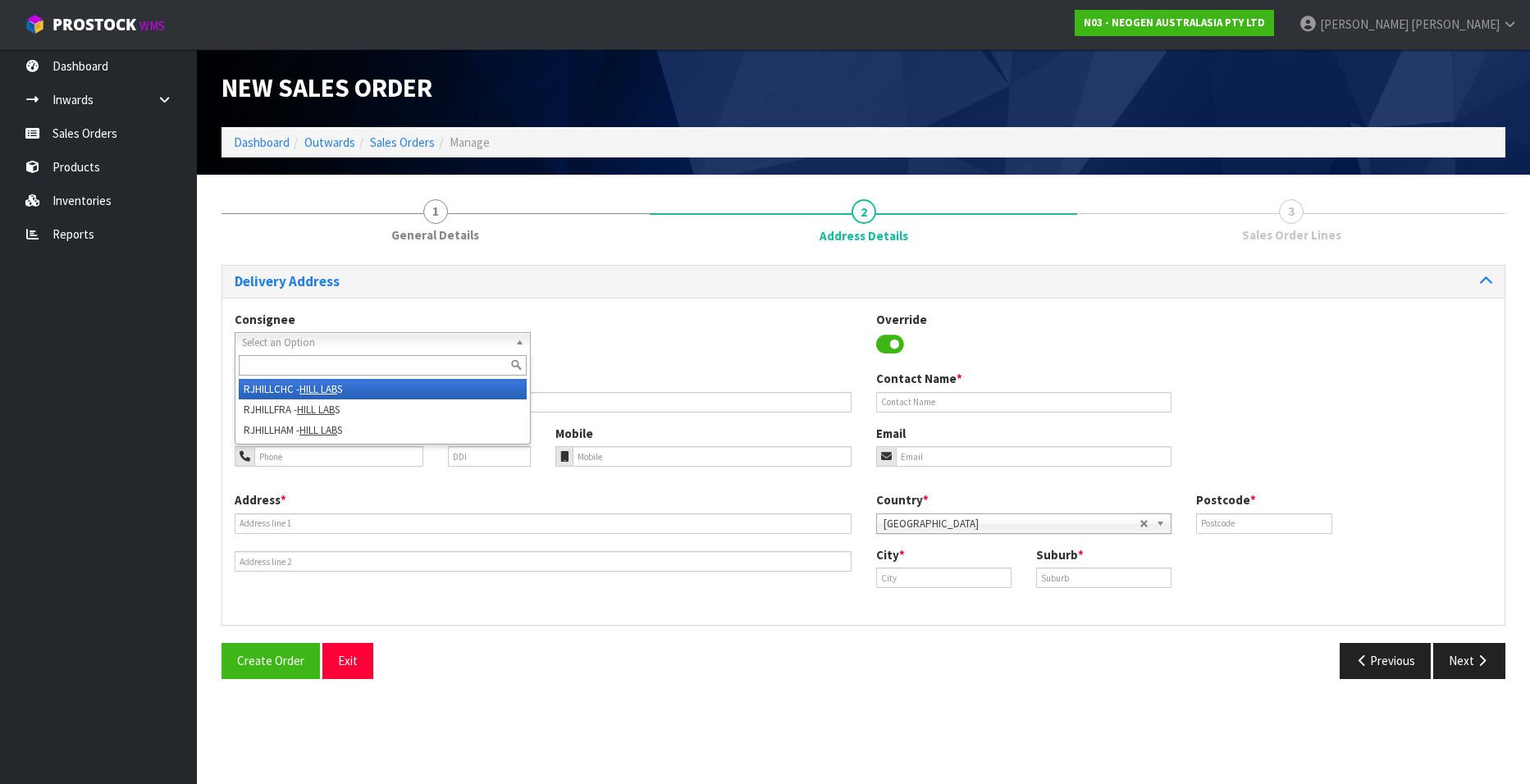
type input "8024"
type input "CHRISTCHURCH"
type input "MIDDLETON"
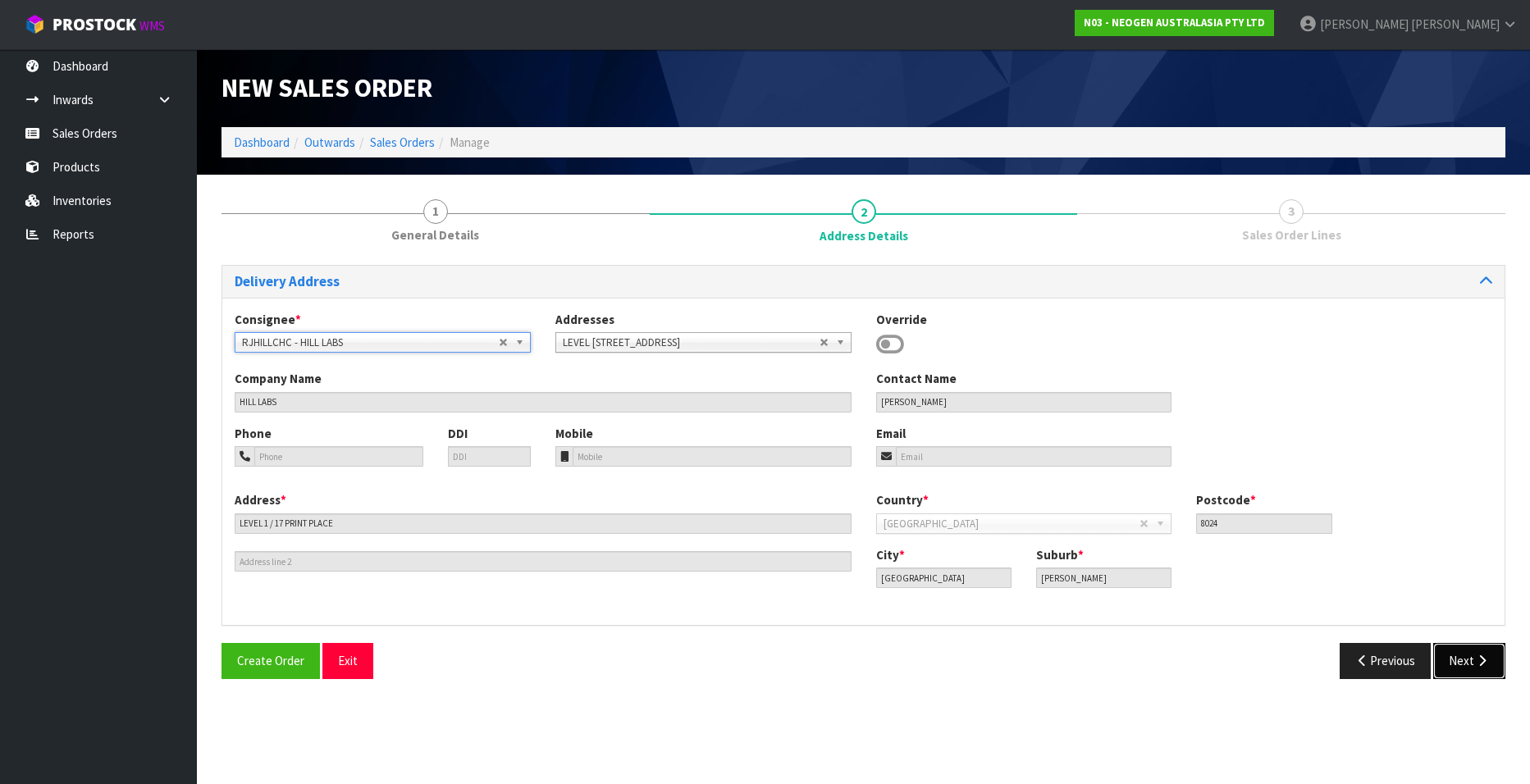
click at [1002, 476] on button "Next" at bounding box center [1469, 661] width 72 height 36
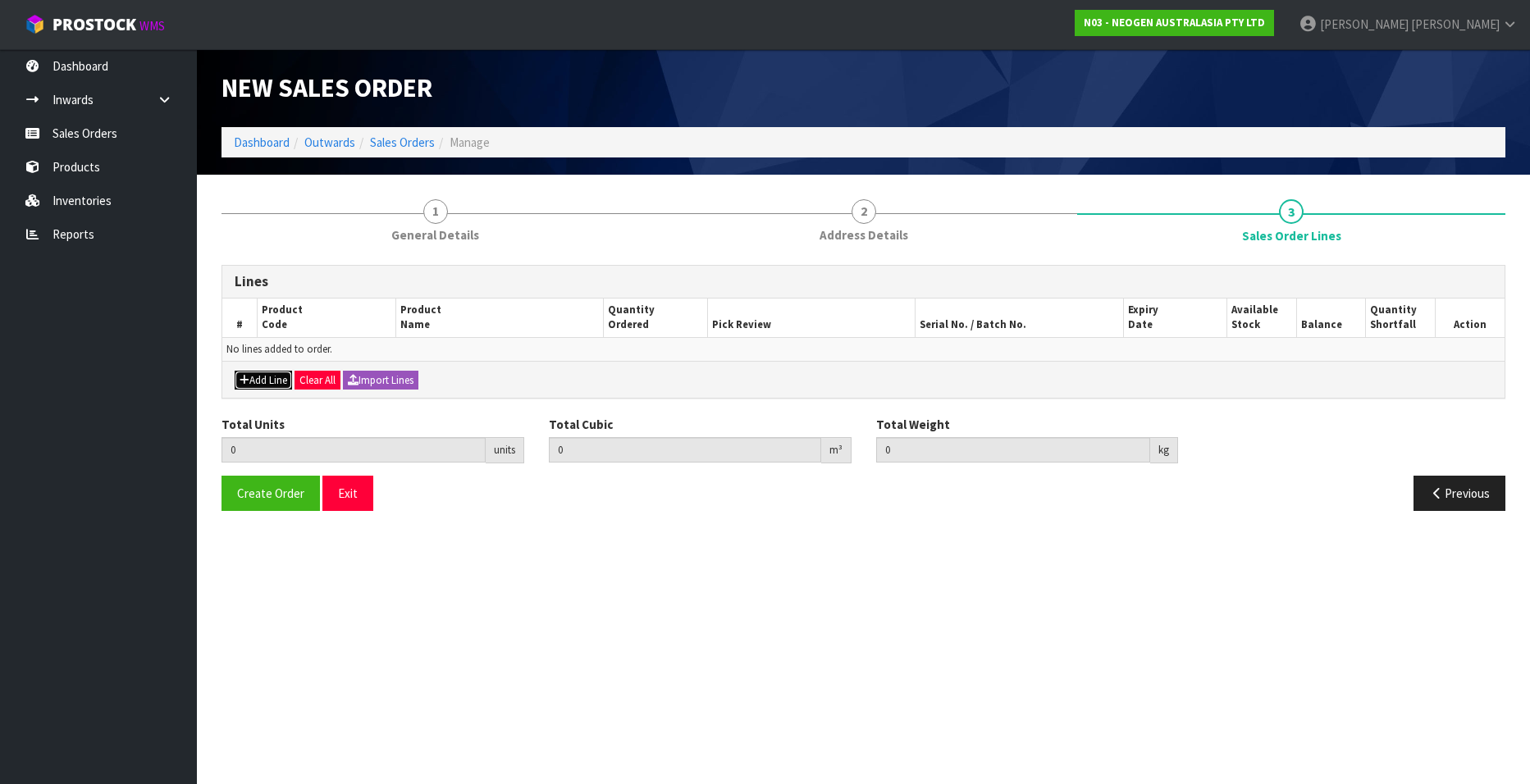
click at [269, 383] on button "Add Line" at bounding box center [263, 380] width 57 height 20
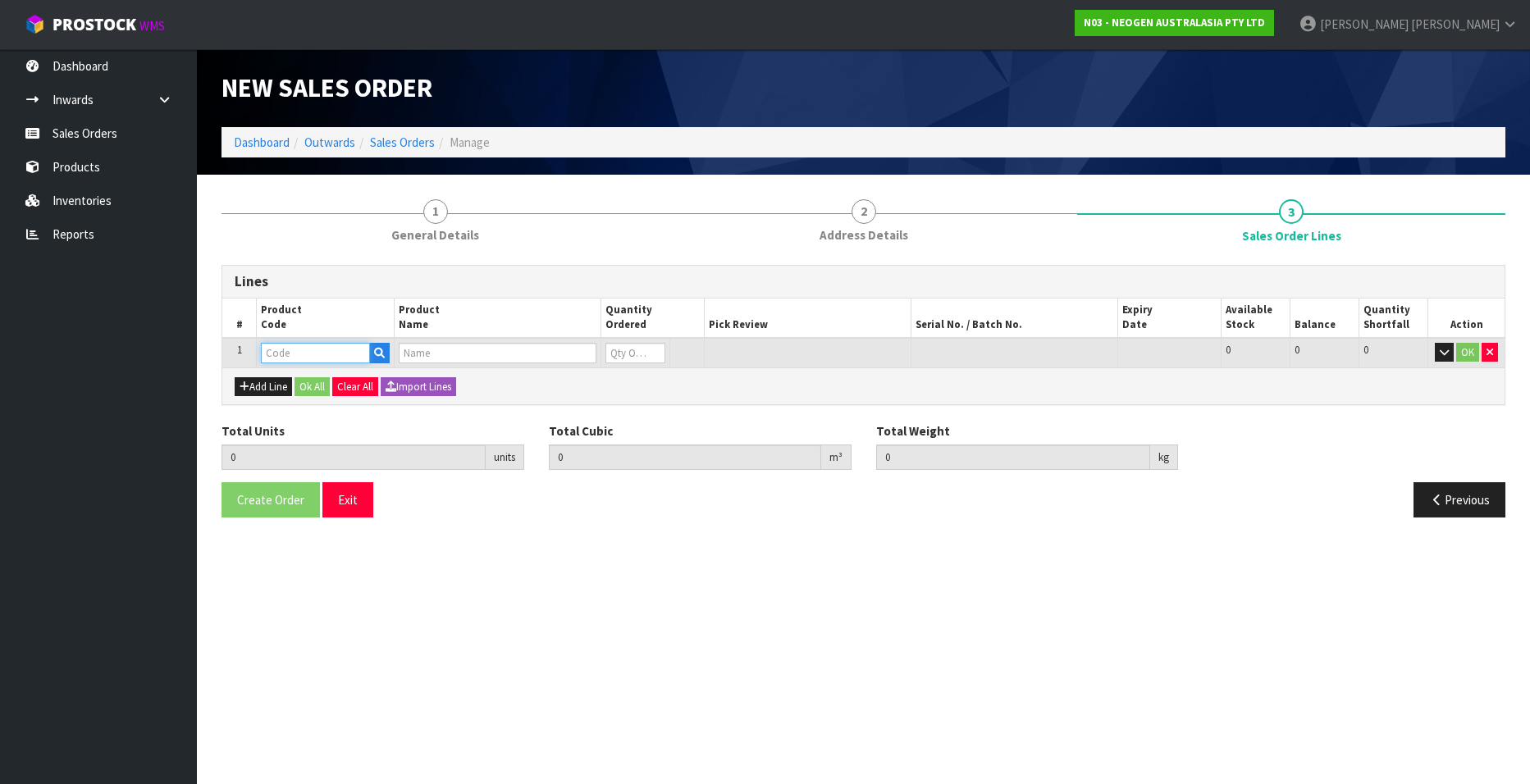
click at [300, 354] on input "text" at bounding box center [316, 353] width 109 height 21
paste input "700002277"
type input "700002277"
type input "0.000000"
type input "0.000"
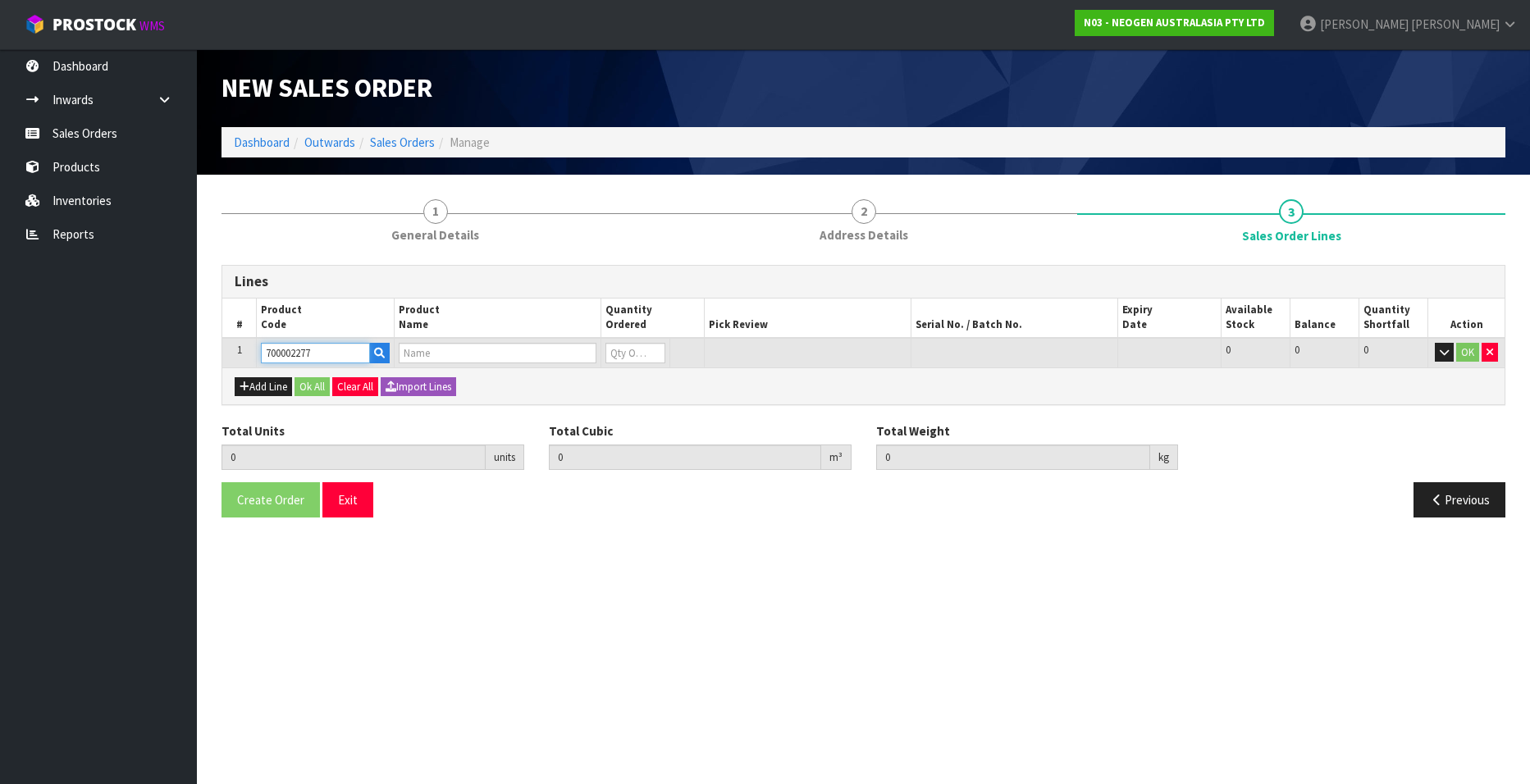
type input "7100126845 - 6414 PETRIFILM ECOLI/COLI CT PLT 500C PL"
type input "0"
type input "700002277"
type input "1"
type input "0.0114"
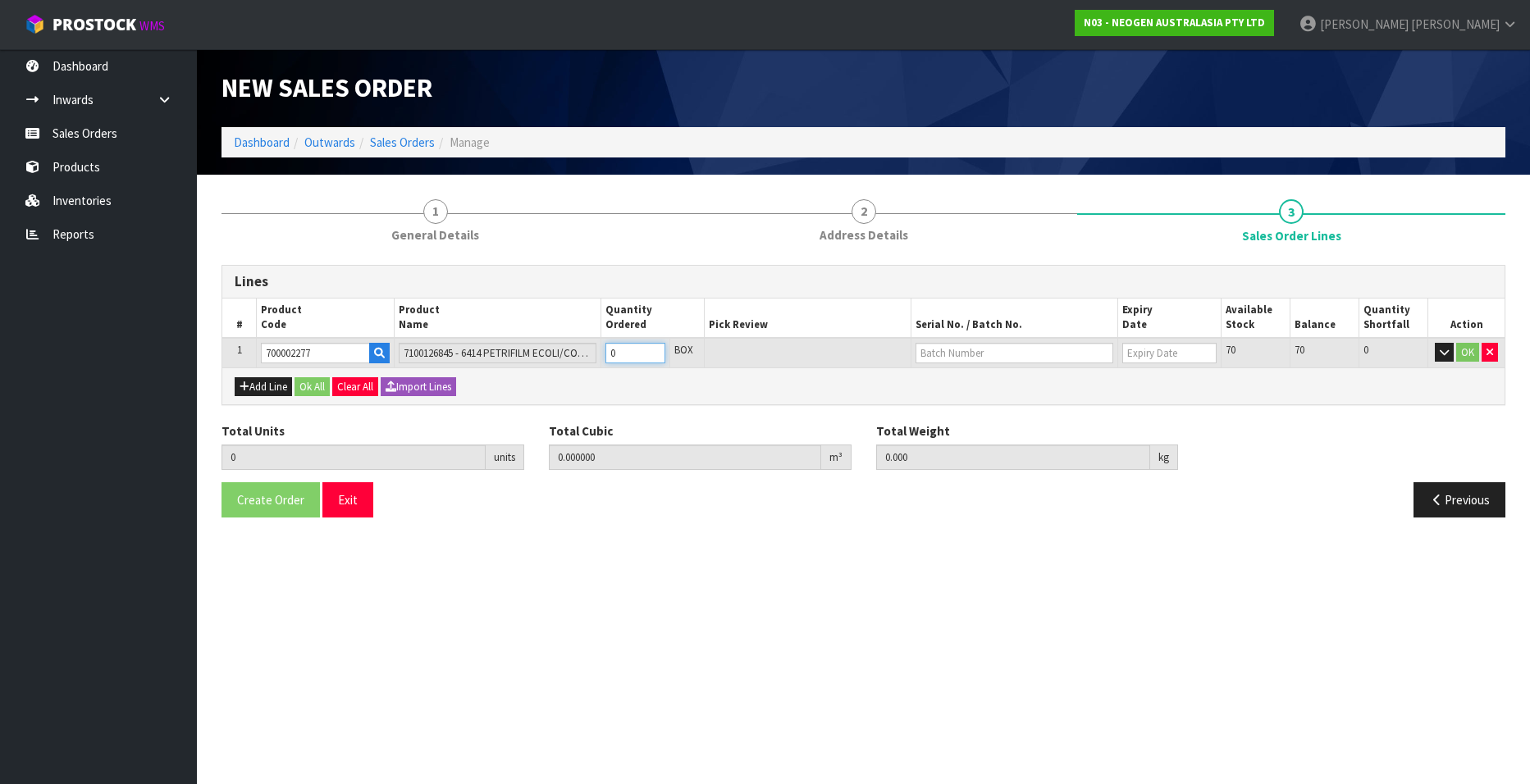
type input "1.7"
type input "1"
click at [653, 348] on input "1" at bounding box center [636, 353] width 60 height 21
type input "2"
type input "0.0228"
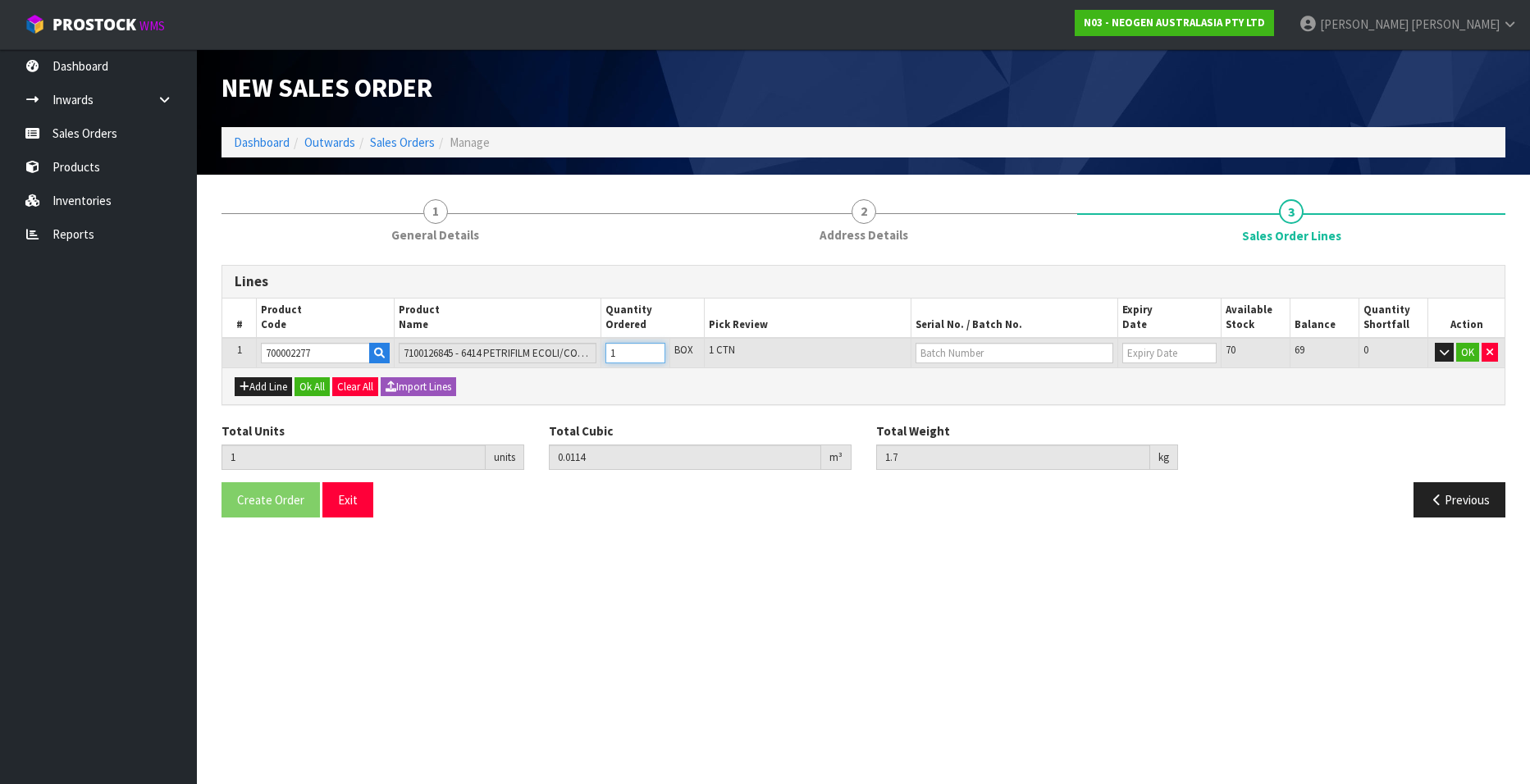
type input "3.4"
type input "2"
click at [653, 348] on input "2" at bounding box center [636, 353] width 60 height 21
type input "3"
type input "0.0342"
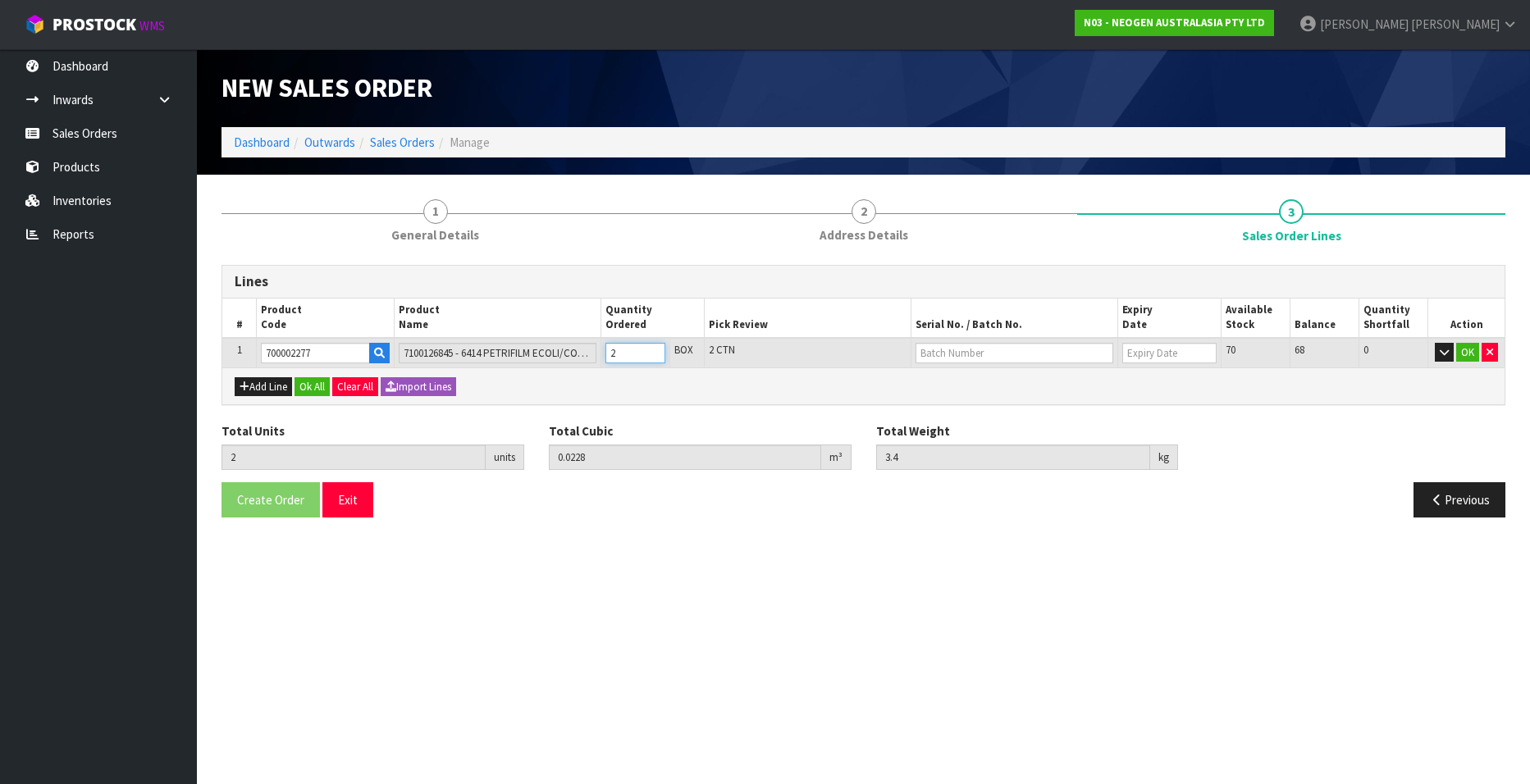
type input "5.1"
type input "3"
click at [653, 348] on input "3" at bounding box center [636, 353] width 60 height 21
type input "4"
type input "0.0456"
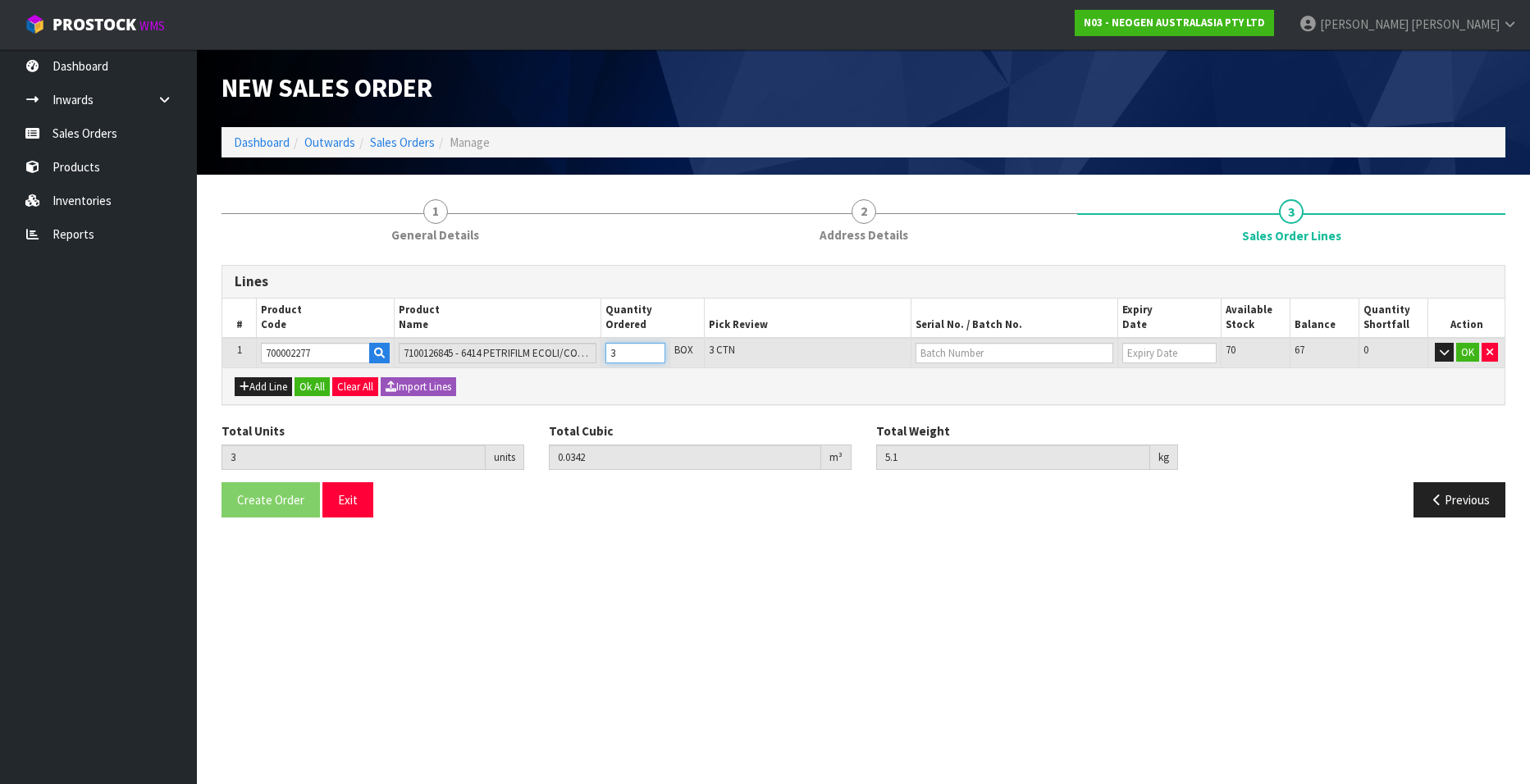
type input "6.8"
type input "4"
click at [653, 348] on input "4" at bounding box center [636, 353] width 60 height 21
click at [941, 353] on input "text" at bounding box center [1014, 353] width 198 height 21
click at [963, 381] on link "418325089D" at bounding box center [981, 381] width 130 height 23
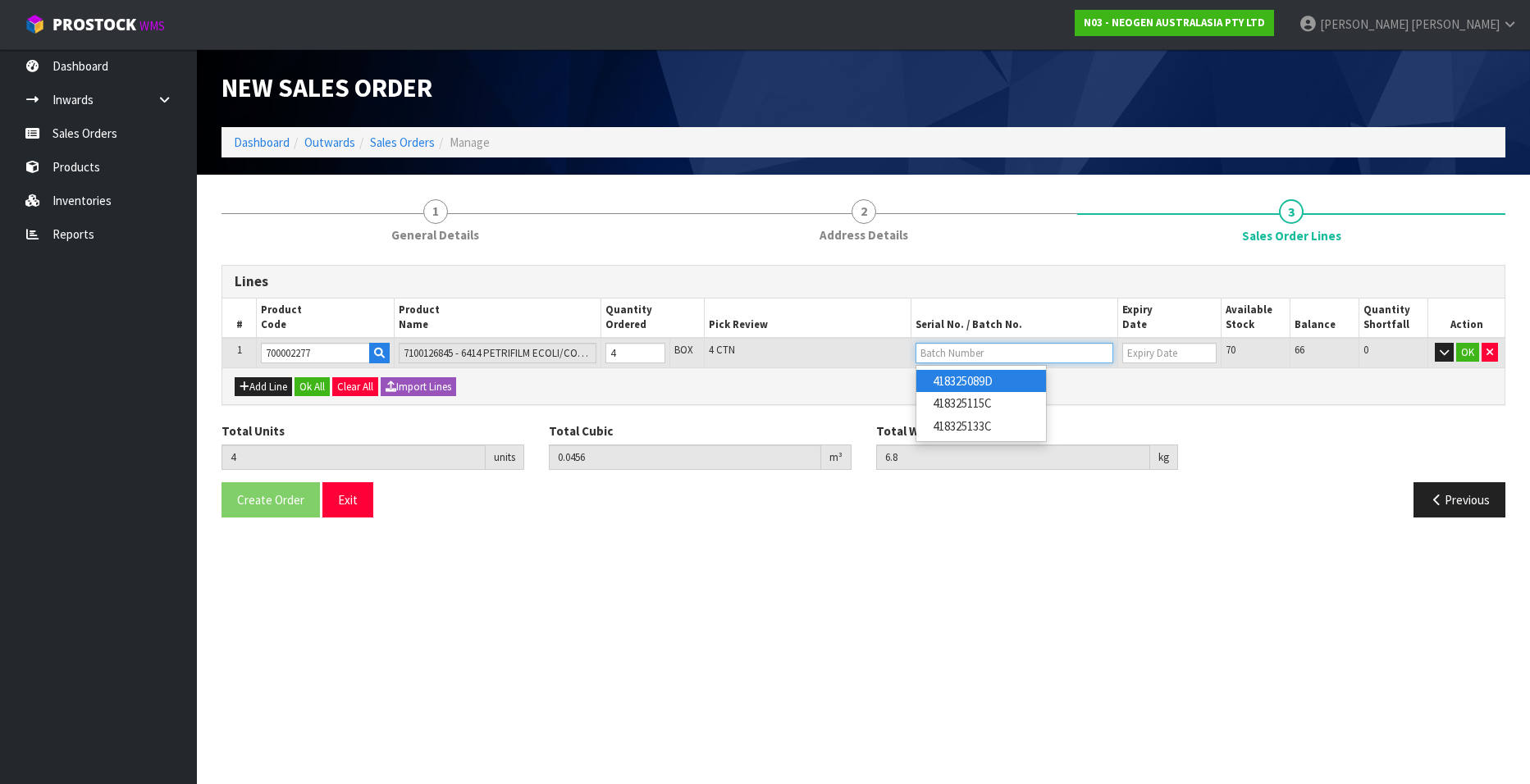
type input "418325089D"
type input "28/09/2026"
click at [1002, 353] on button "OK" at bounding box center [1467, 352] width 23 height 20
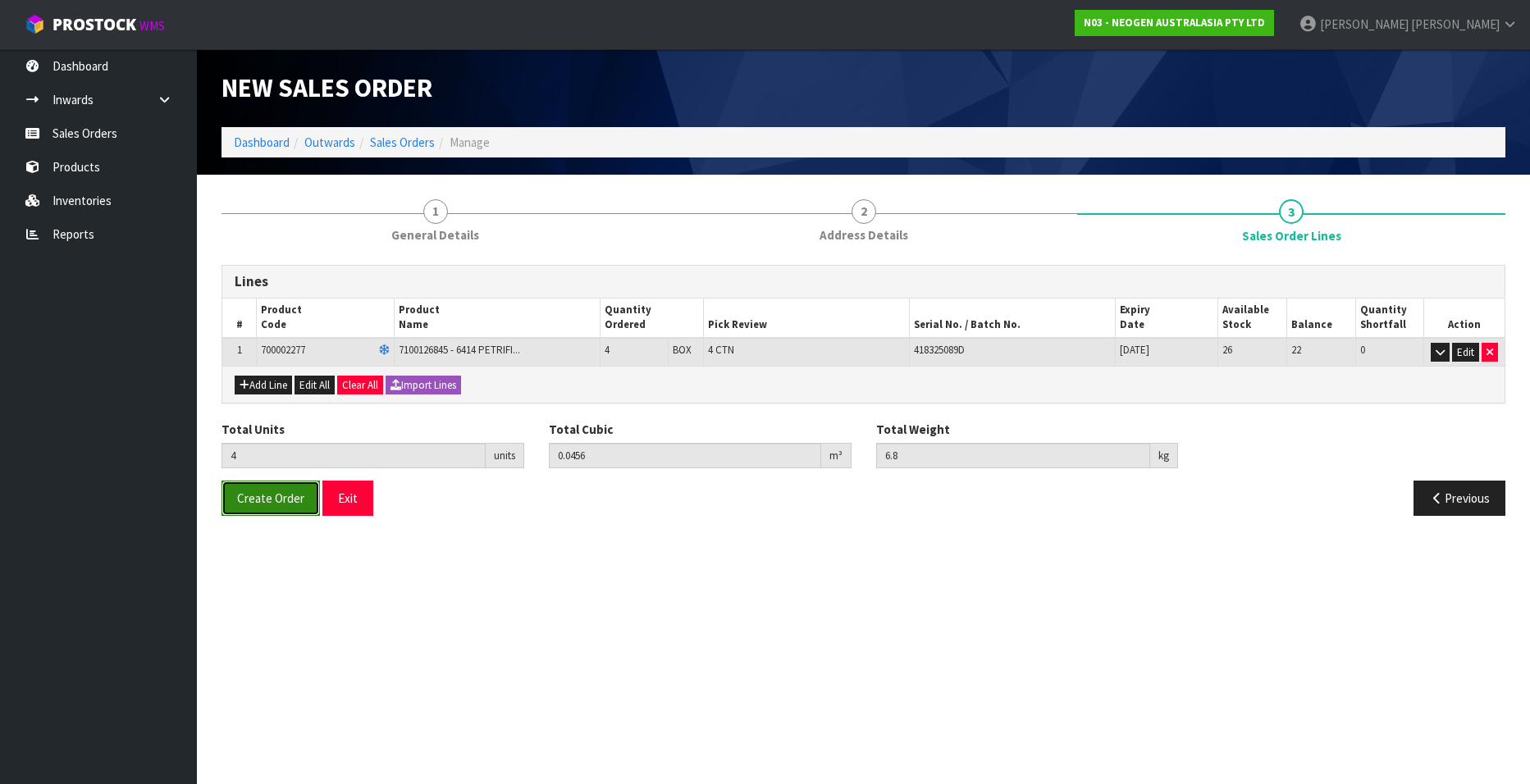
click at [270, 476] on span "Create Order" at bounding box center [270, 498] width 68 height 16
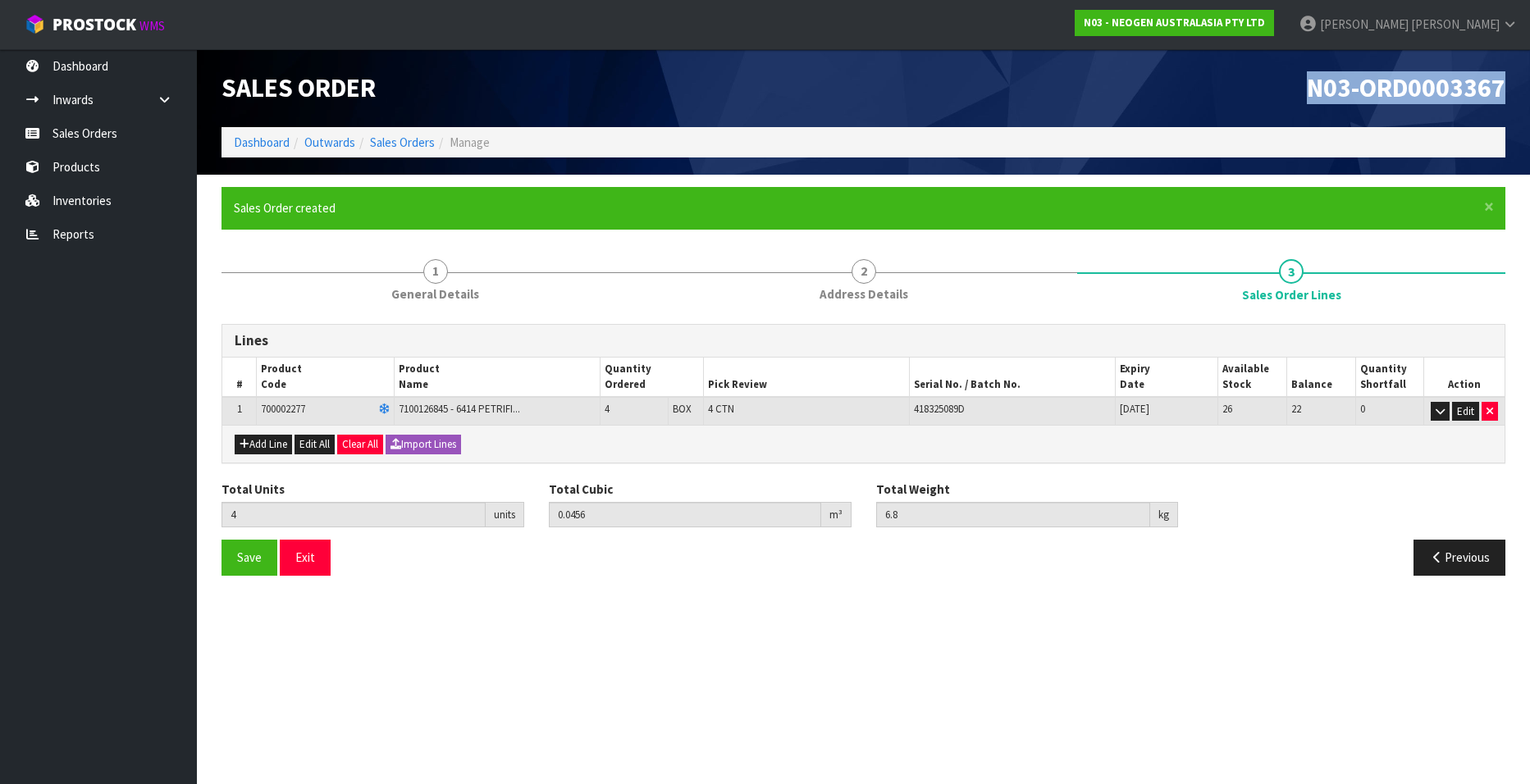
drag, startPoint x: 1307, startPoint y: 90, endPoint x: 1504, endPoint y: 88, distance: 197.0
click at [1002, 88] on span "N03-ORD0003367" at bounding box center [1405, 87] width 198 height 33
copy span "N03-ORD0003367"
click at [399, 139] on link "Sales Orders" at bounding box center [402, 142] width 65 height 16
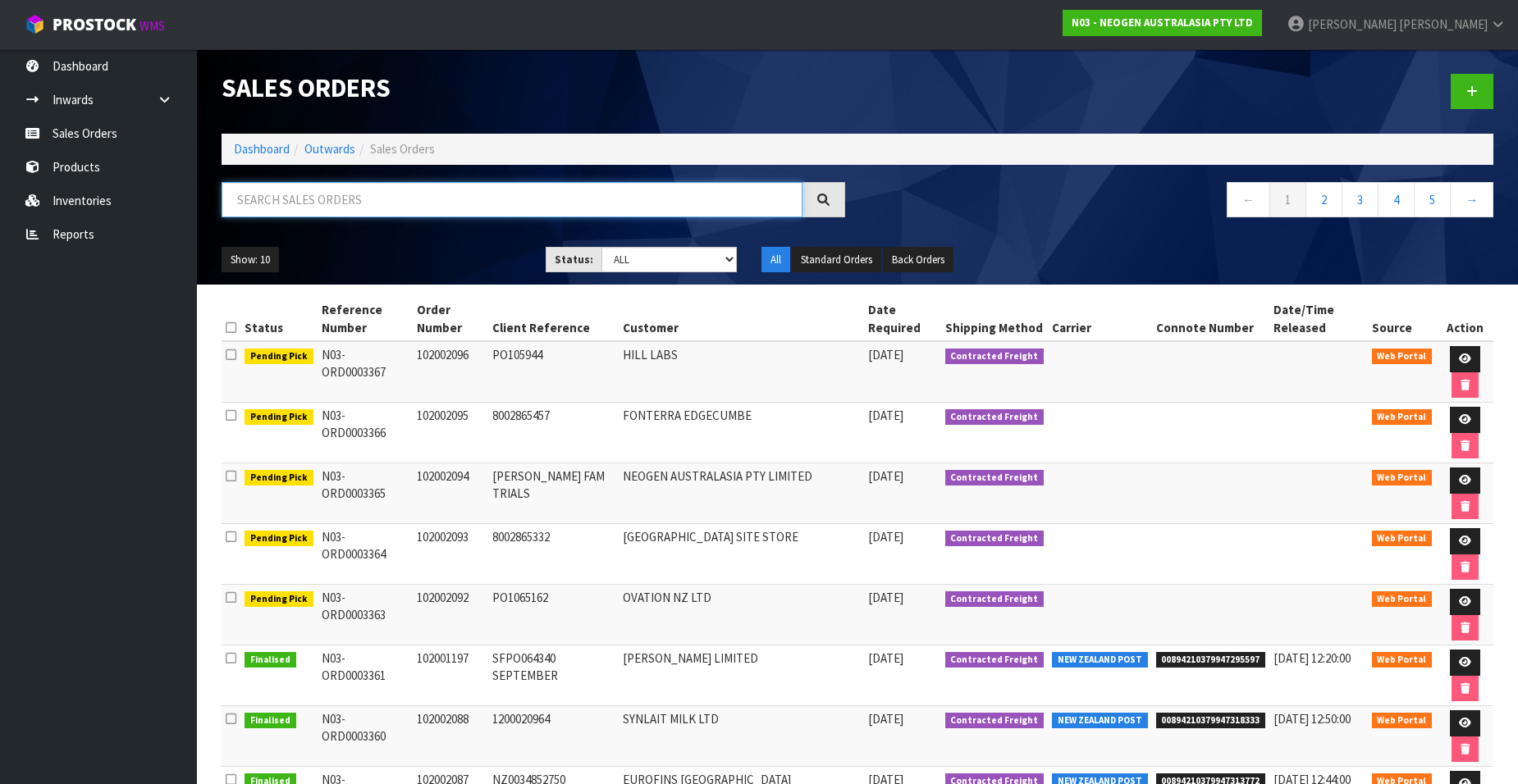
click at [358, 198] on input "text" at bounding box center [512, 200] width 581 height 36
paste input "102002097"
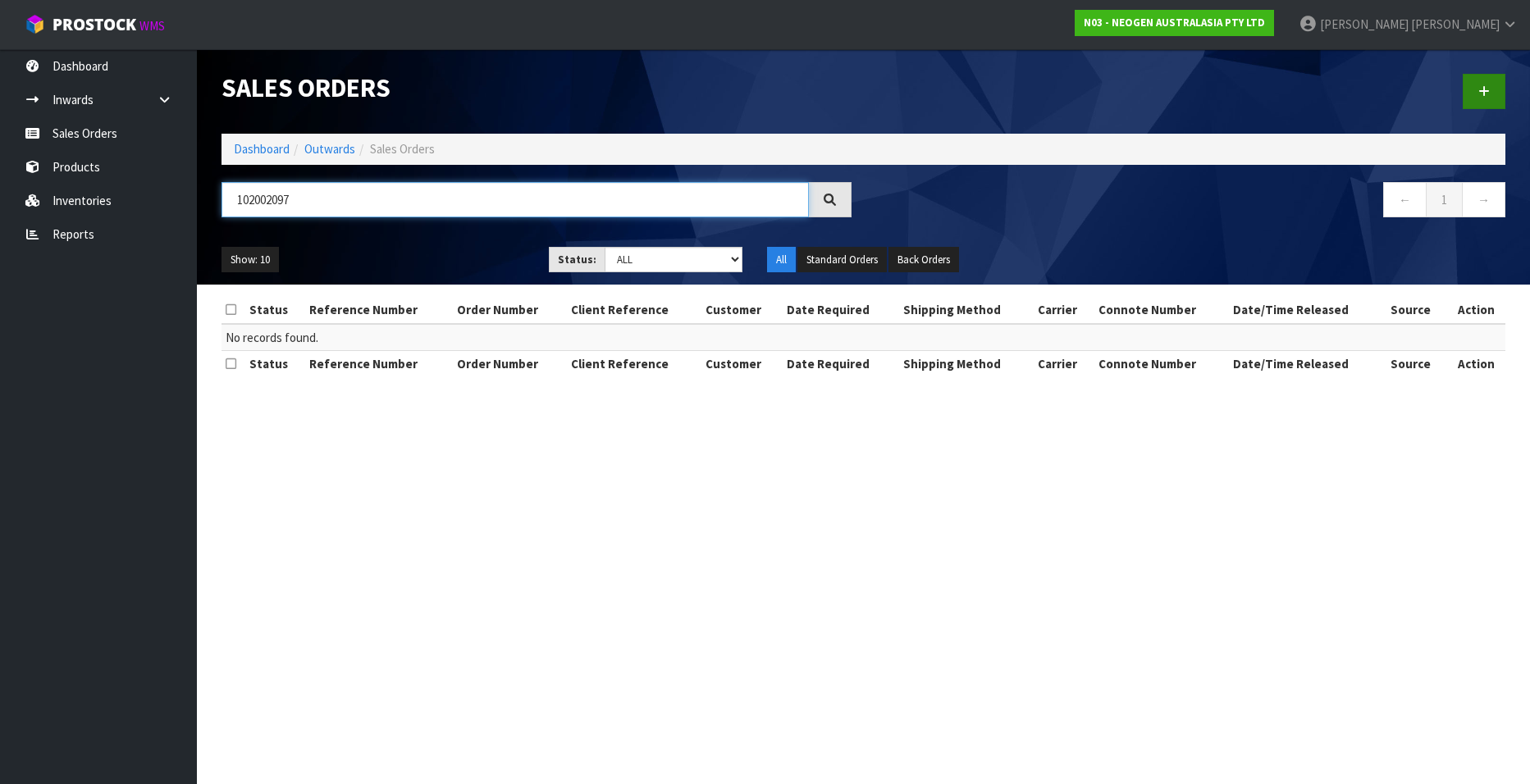
type input "102002097"
click at [1002, 90] on icon at bounding box center [1484, 91] width 11 height 12
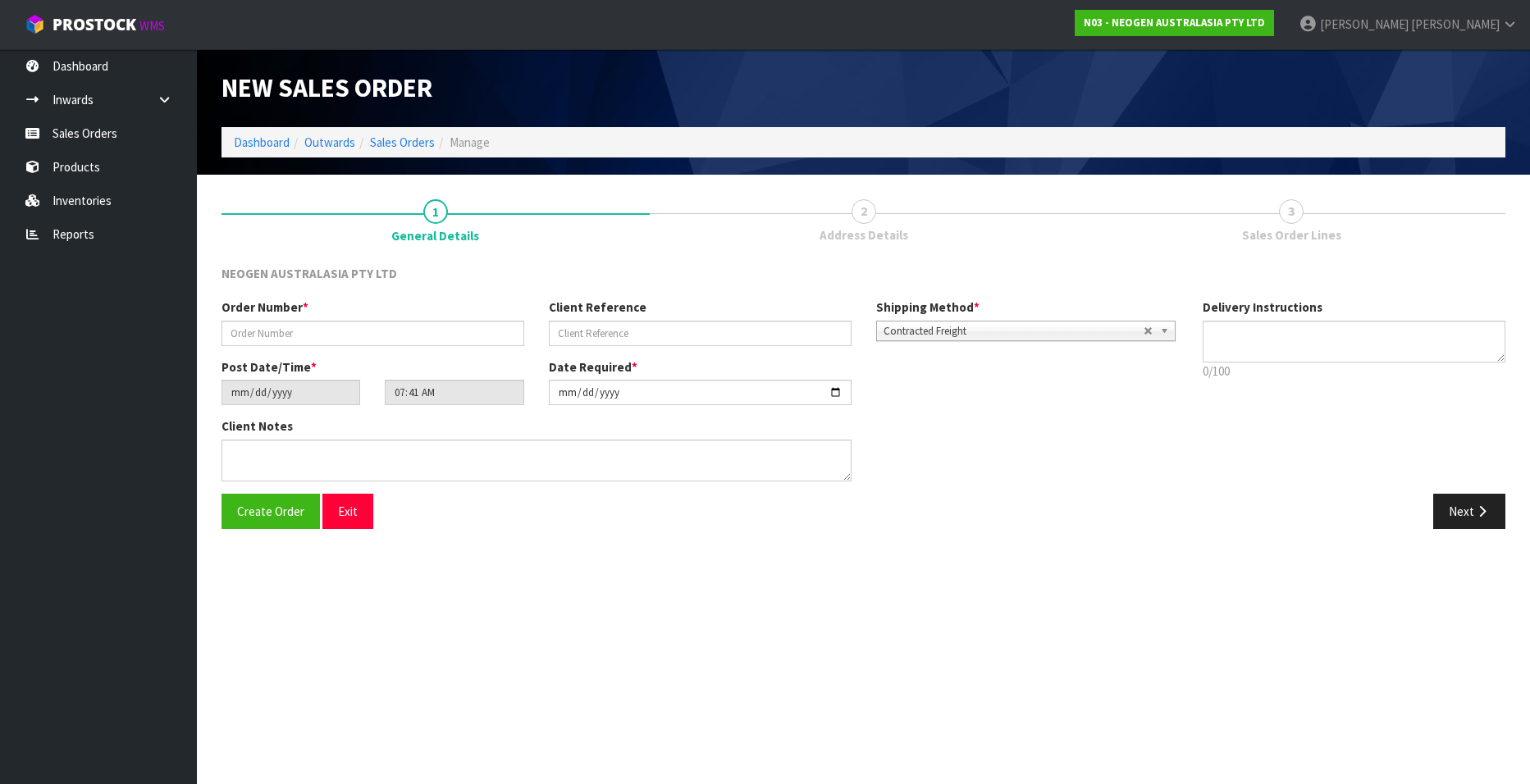
type textarea "CHILLED GOODS -OVERNIGHT"
click at [350, 331] on input "text" at bounding box center [373, 333] width 302 height 25
paste input "102002097"
type input "102002097"
click at [610, 330] on input "text" at bounding box center [700, 333] width 302 height 25
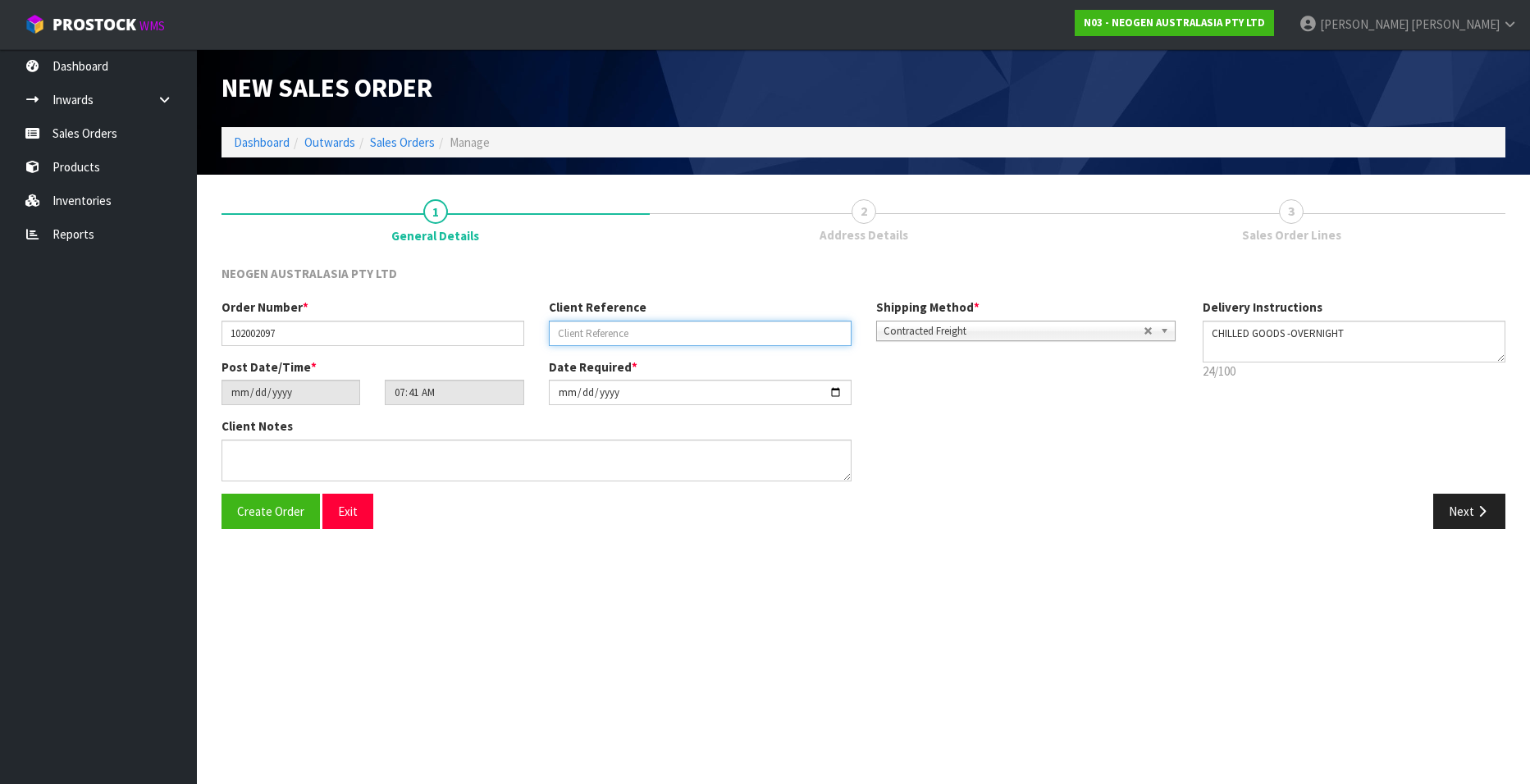
paste input "CIS63843"
type input "CIS63843"
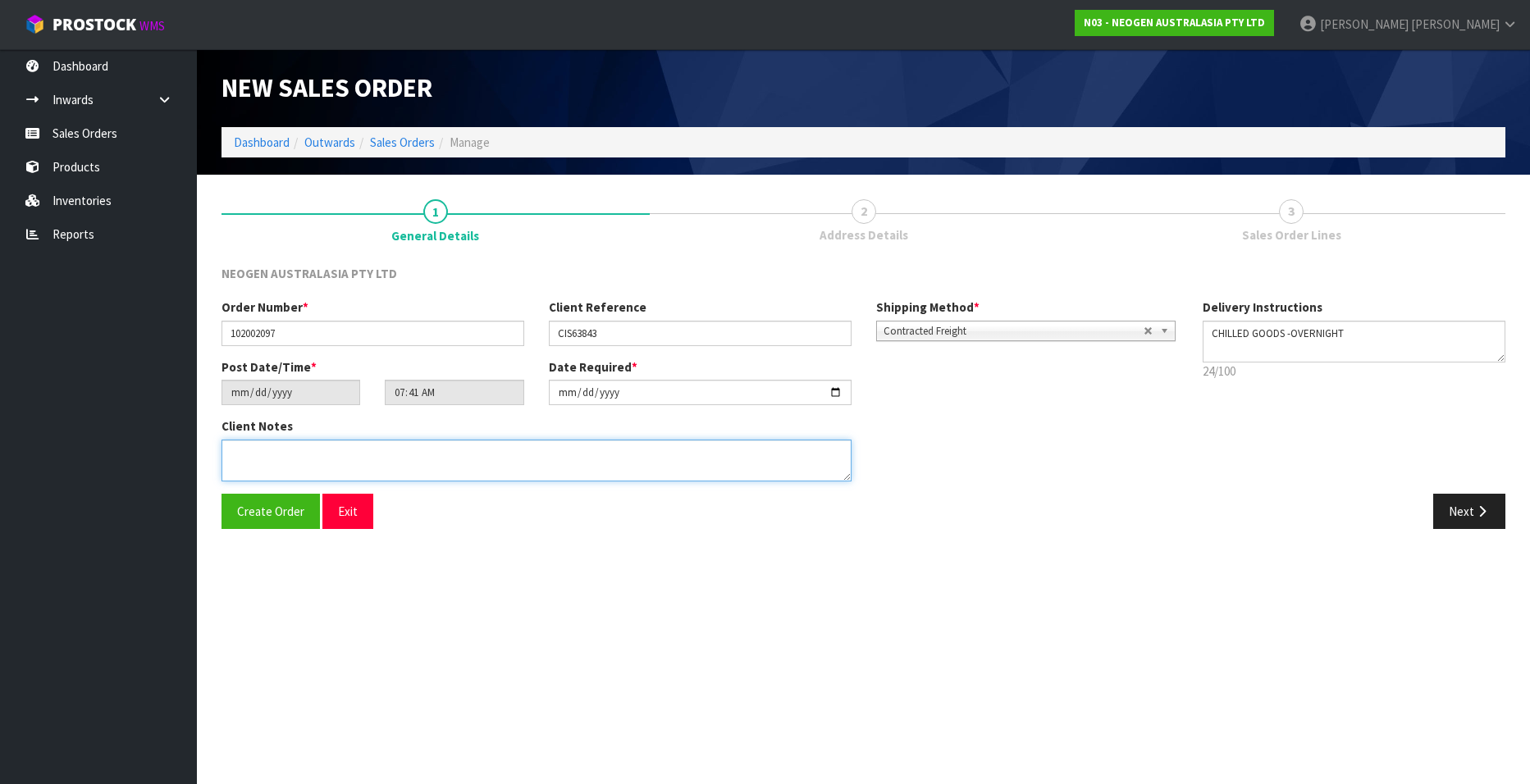
click at [276, 457] on textarea at bounding box center [536, 460] width 630 height 42
paste textarea "ATTN PURCHASING"
type textarea "ATTN PURCHASING"
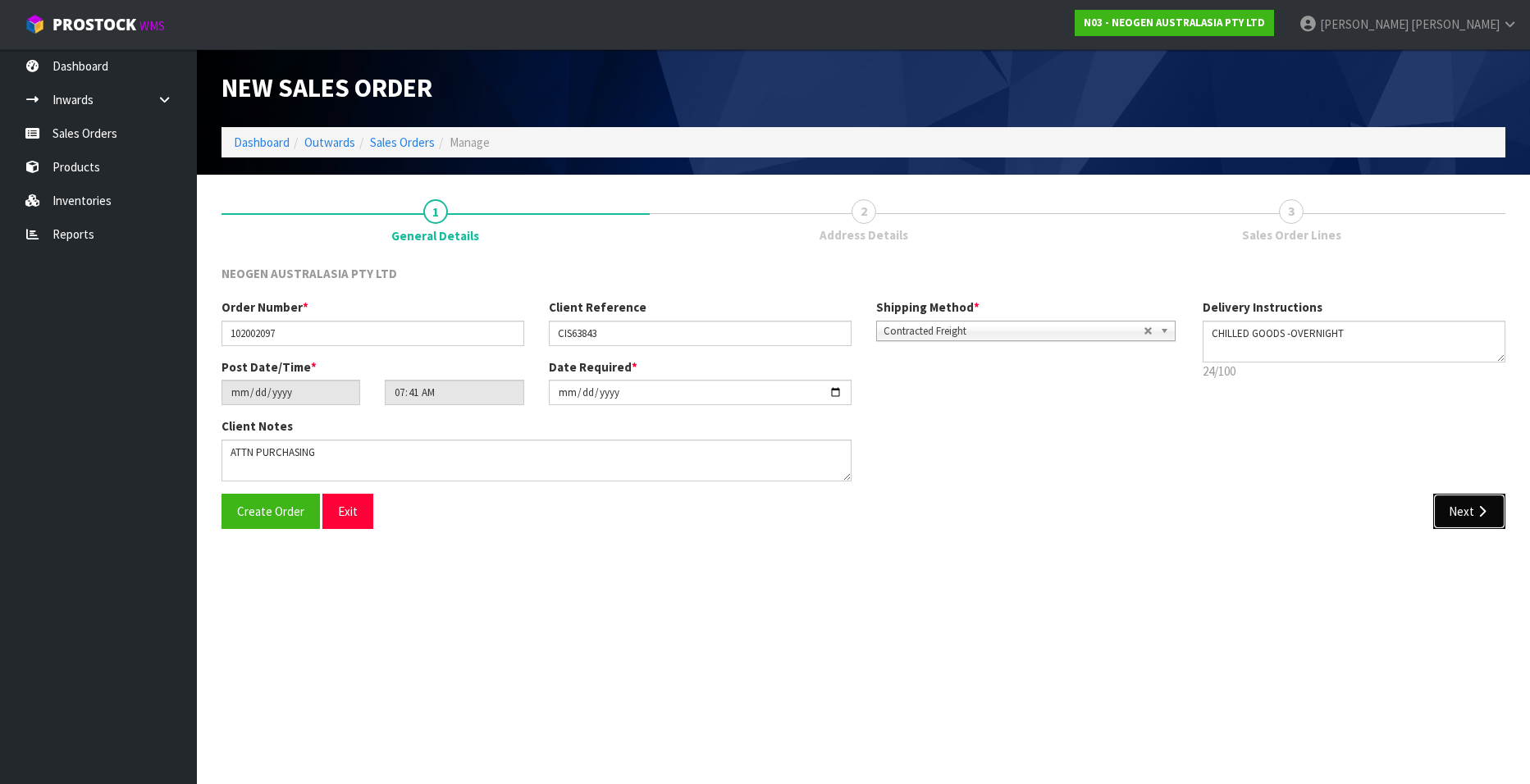
click at [1002, 476] on button "Next" at bounding box center [1469, 512] width 72 height 36
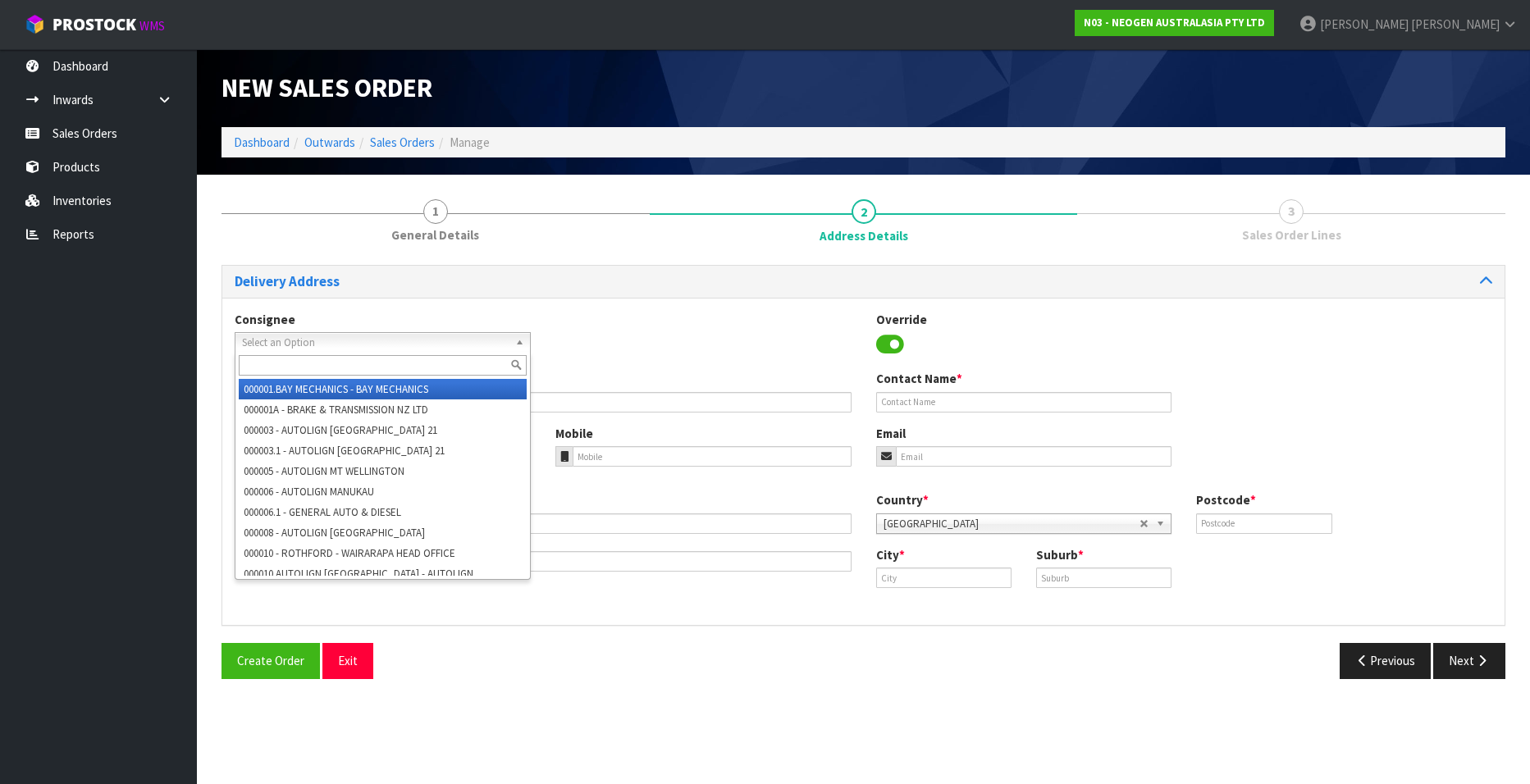
click at [248, 338] on span "Select an Option" at bounding box center [376, 343] width 267 height 20
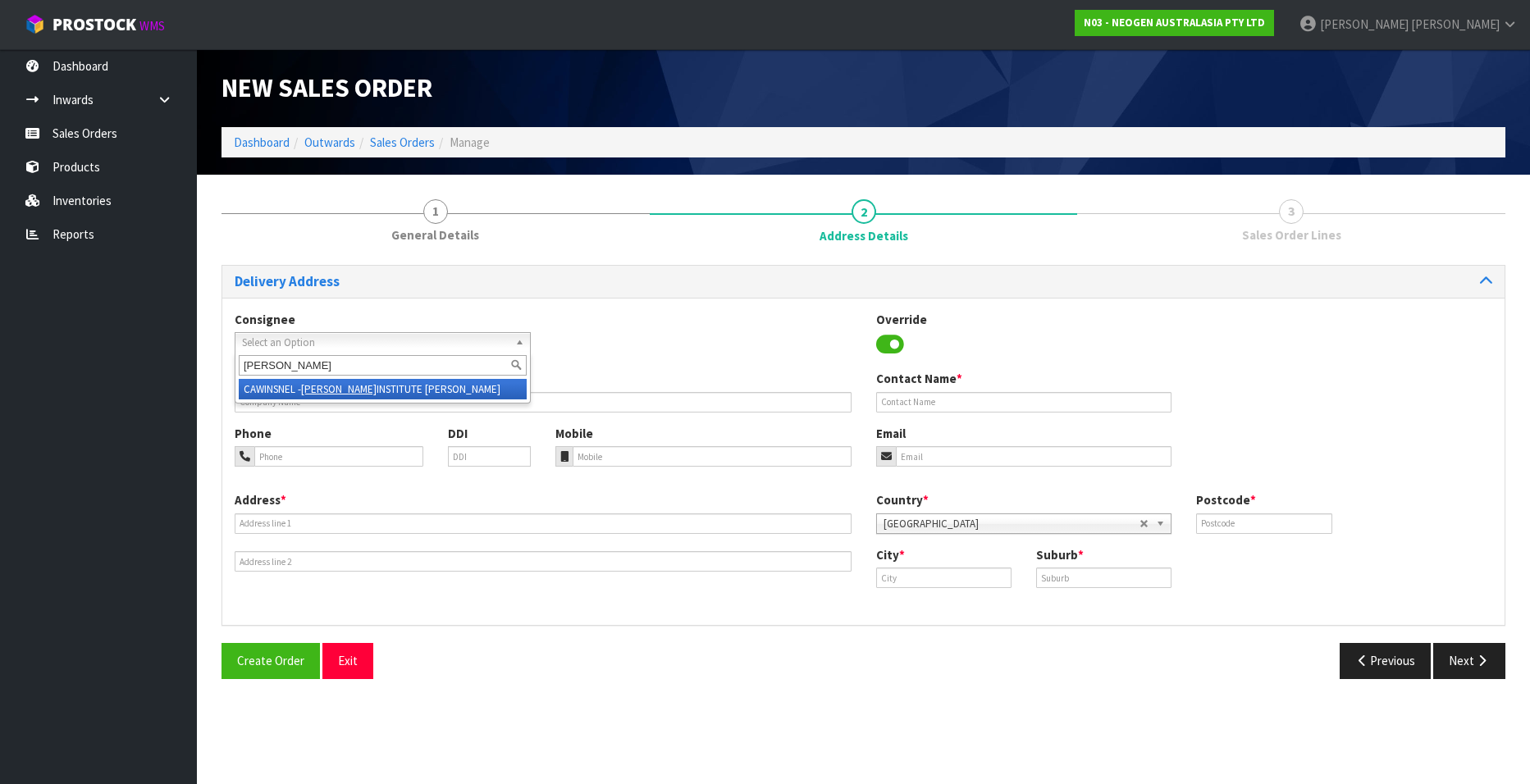
type input "cawthron"
click at [438, 386] on li "CAWINSNEL - CAWTHRON INSTITUTE NELSON" at bounding box center [382, 390] width 288 height 21
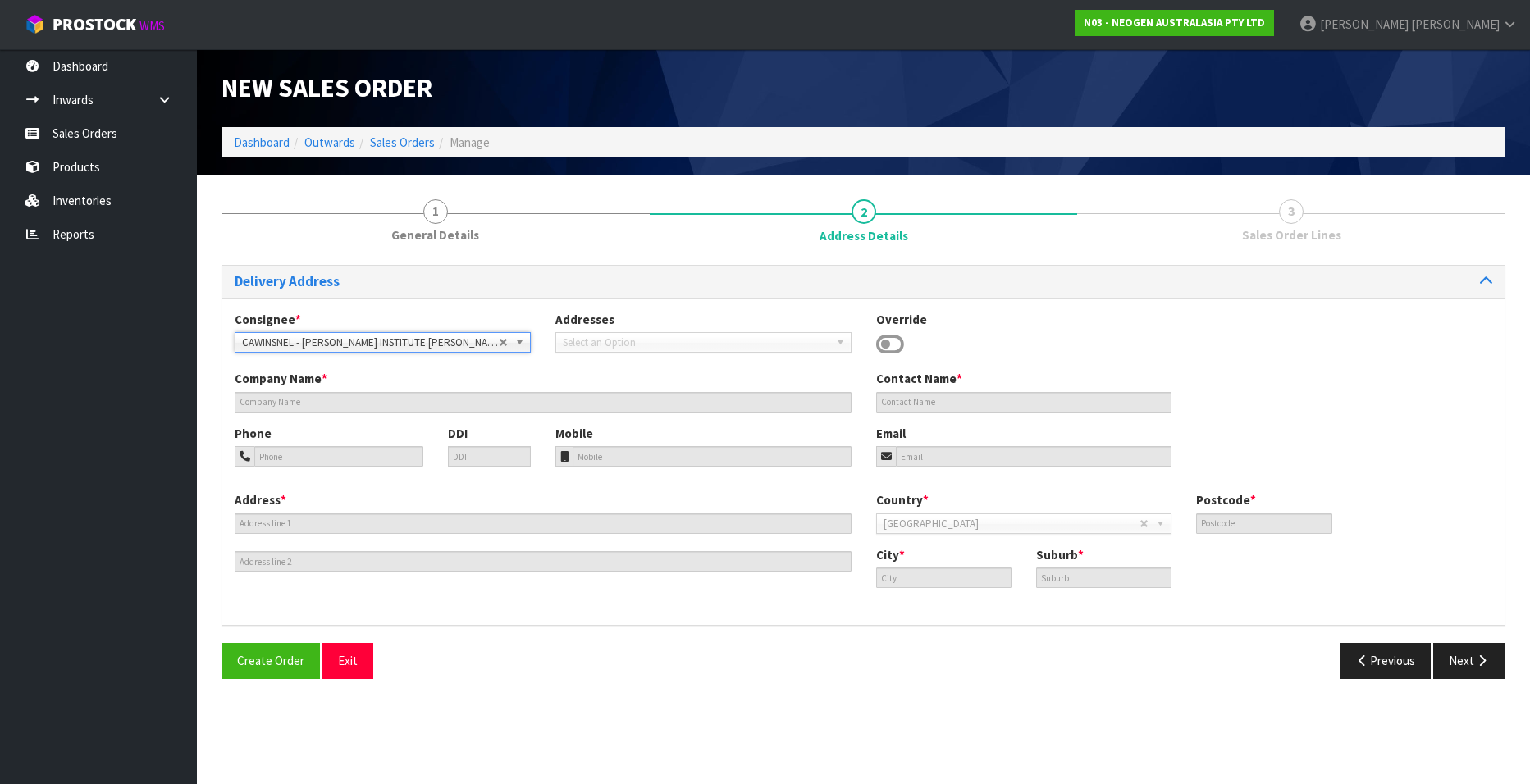
type input "[PERSON_NAME] INSTITUTE [PERSON_NAME]"
type input "98 HALIFAX STREET EAST"
type input "7010"
type input "NELSON"
type input "THE WOOD"
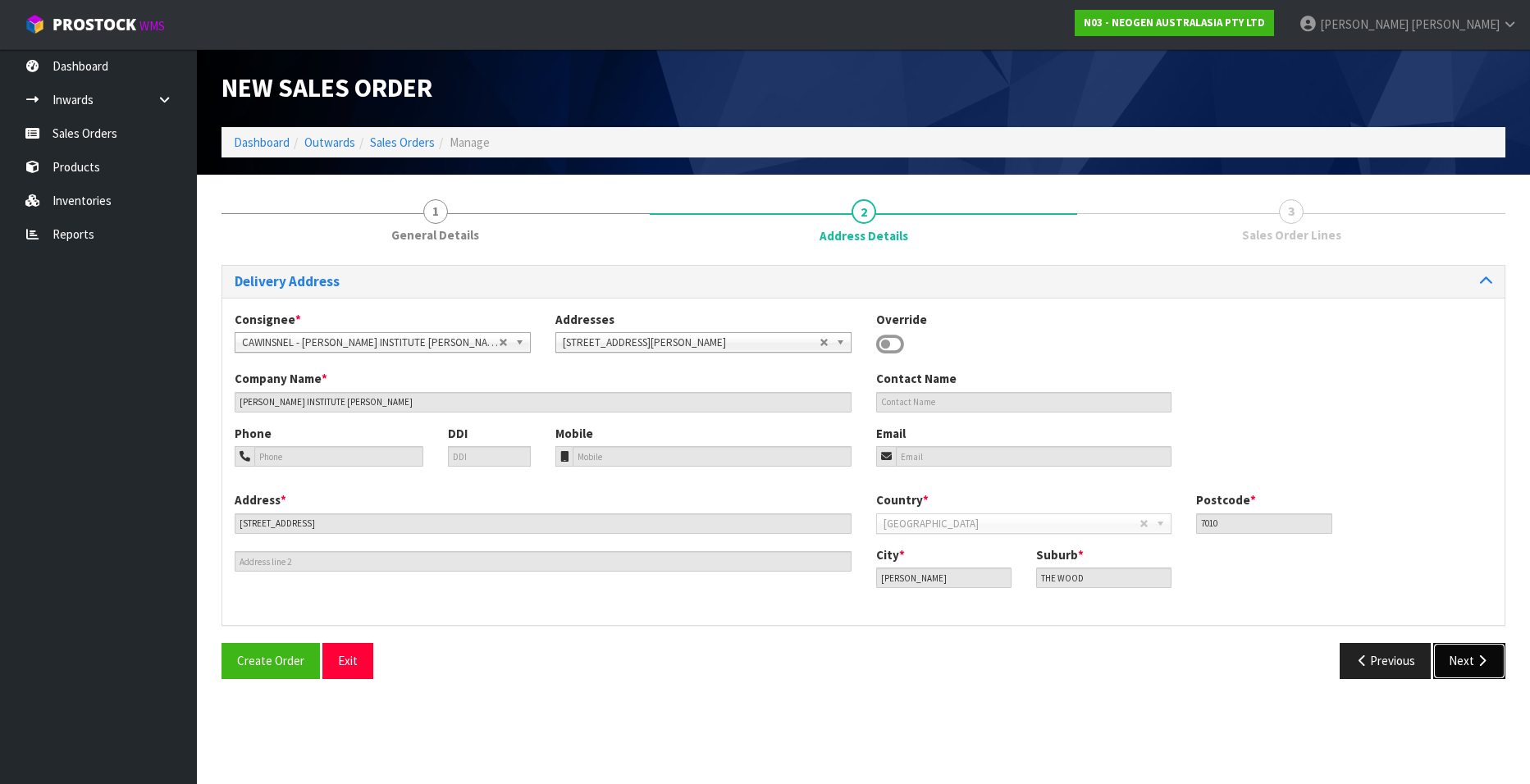
click at [1002, 476] on button "Next" at bounding box center [1469, 661] width 72 height 36
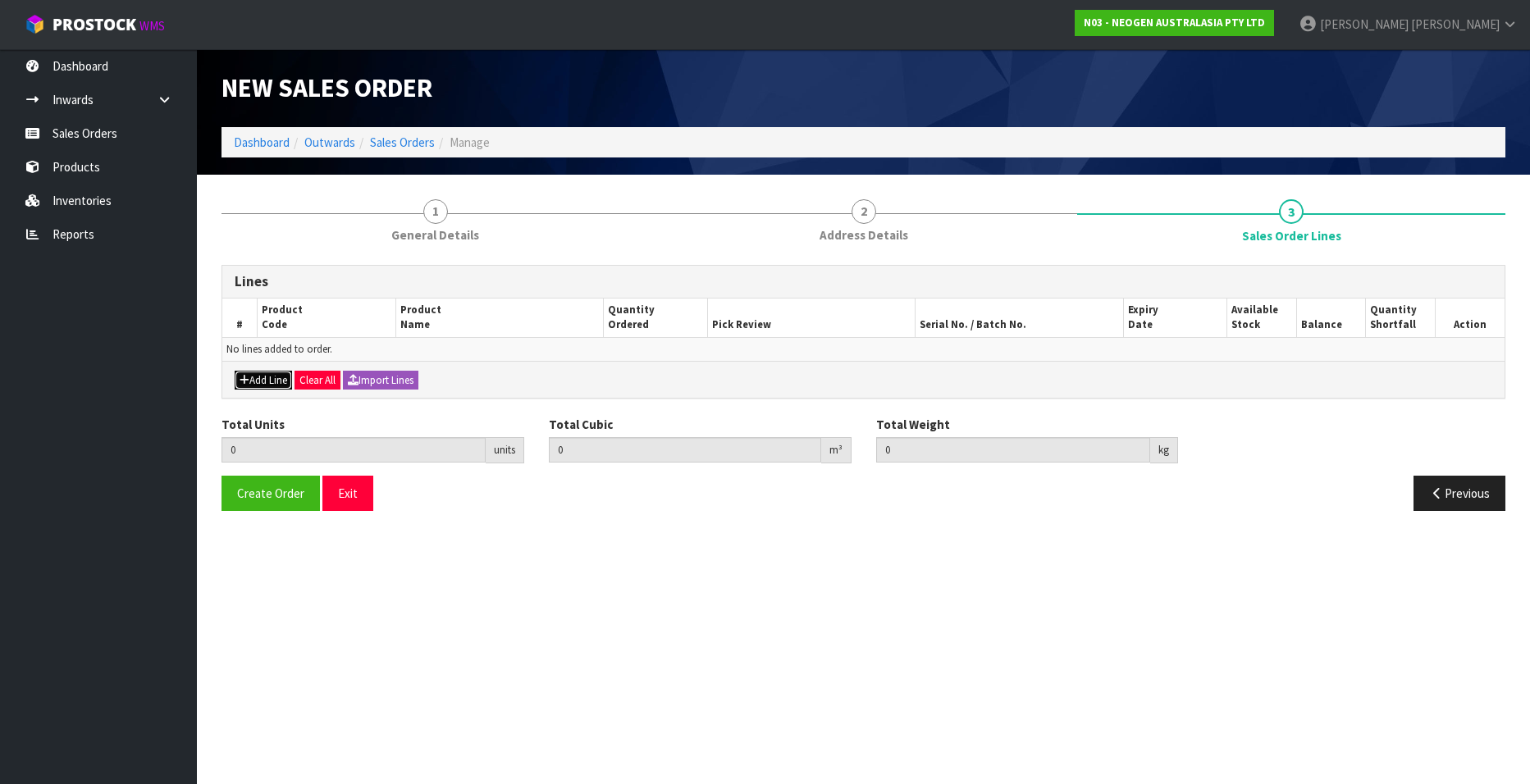
click at [259, 377] on button "Add Line" at bounding box center [263, 380] width 57 height 20
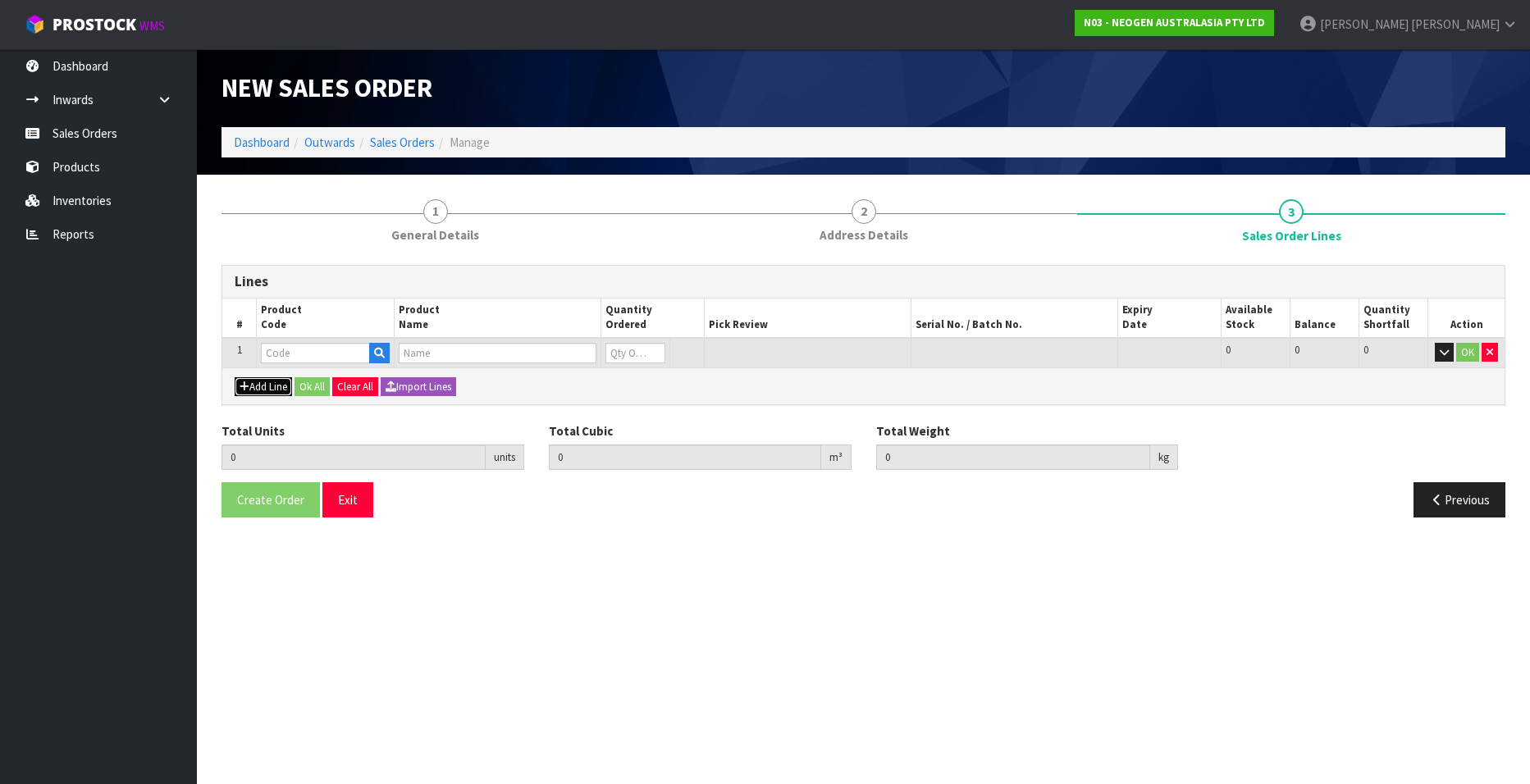
click at [259, 381] on button "Add Line" at bounding box center [263, 387] width 57 height 20
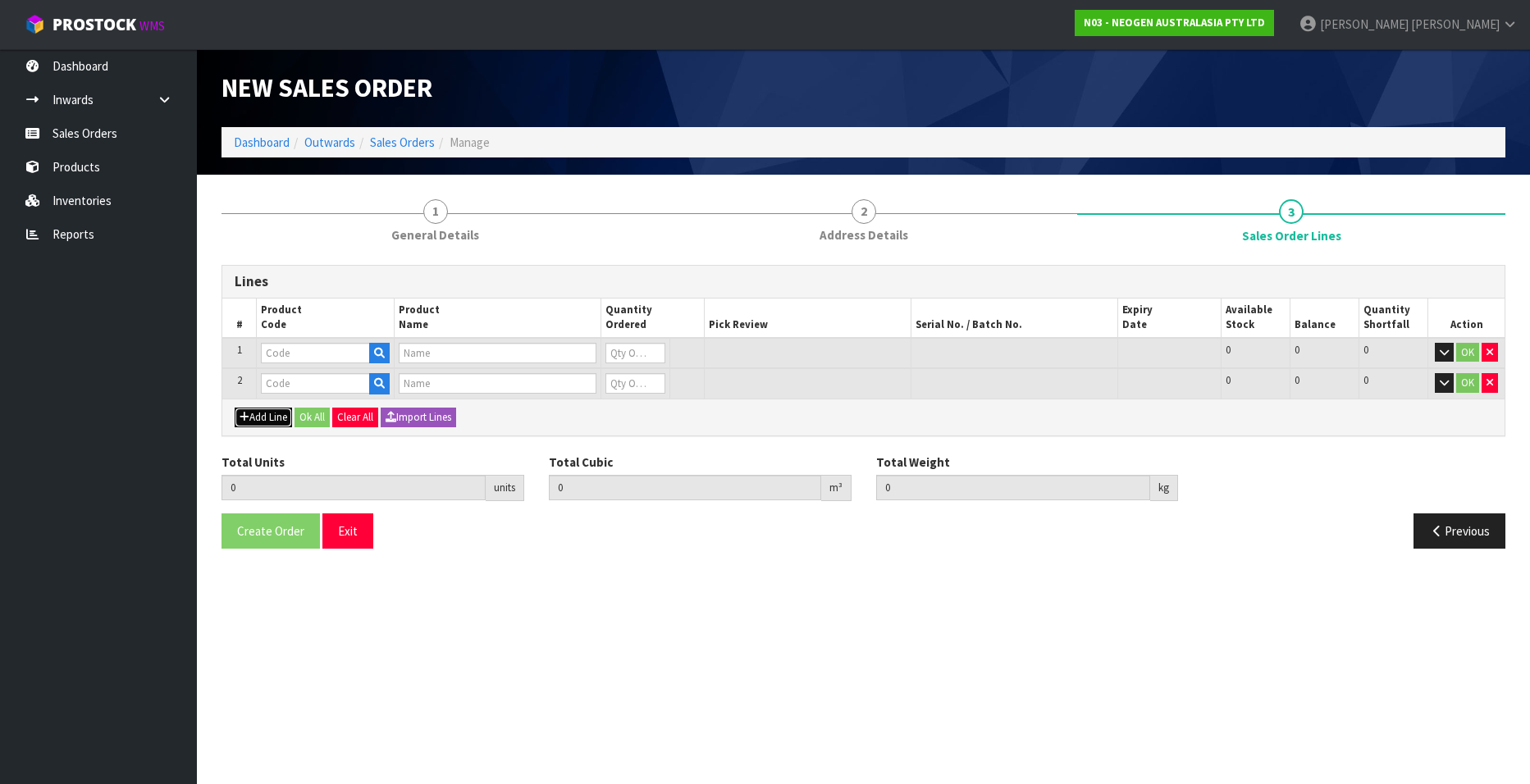
click at [253, 417] on button "Add Line" at bounding box center [263, 417] width 57 height 20
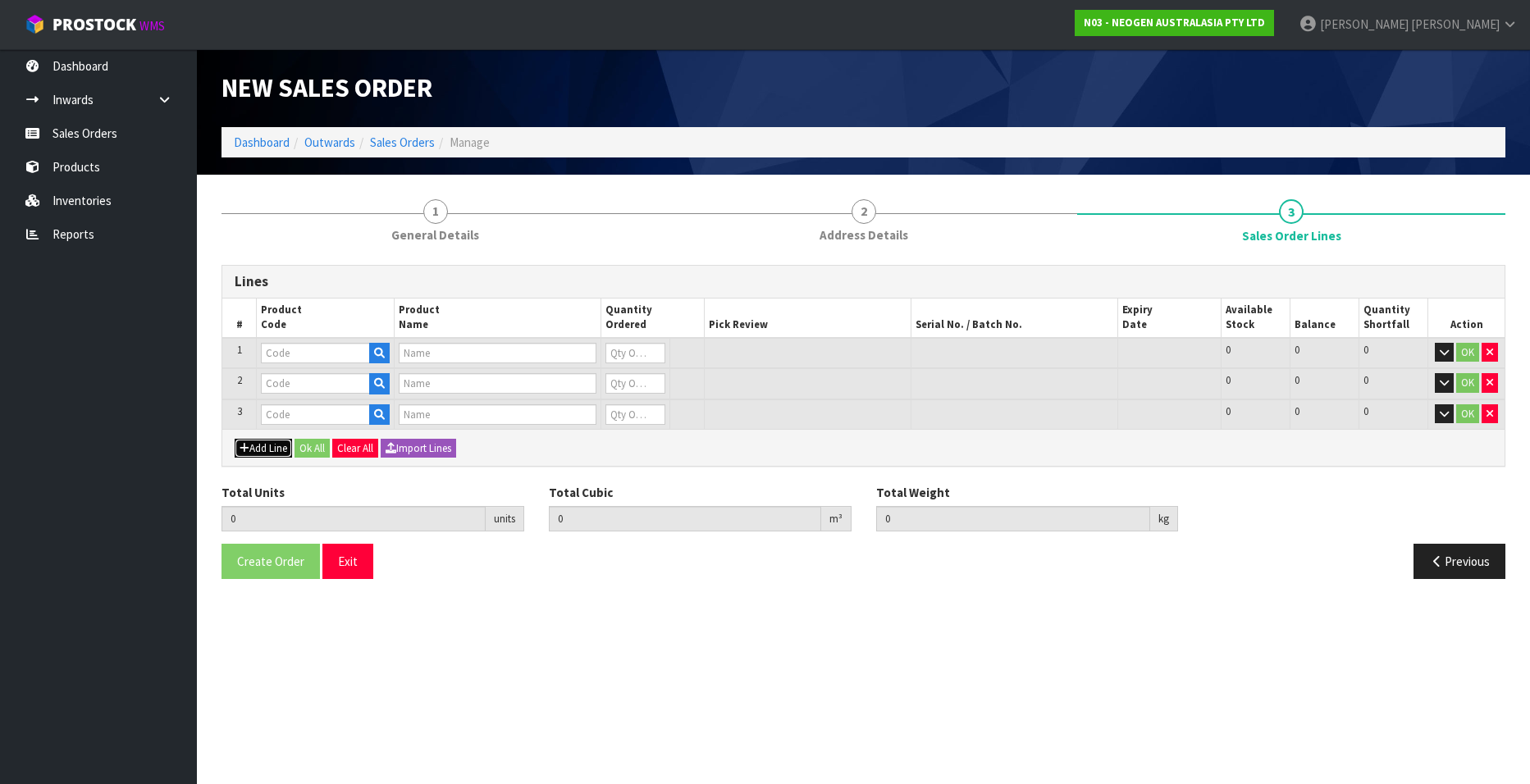
click at [254, 446] on button "Add Line" at bounding box center [263, 448] width 57 height 20
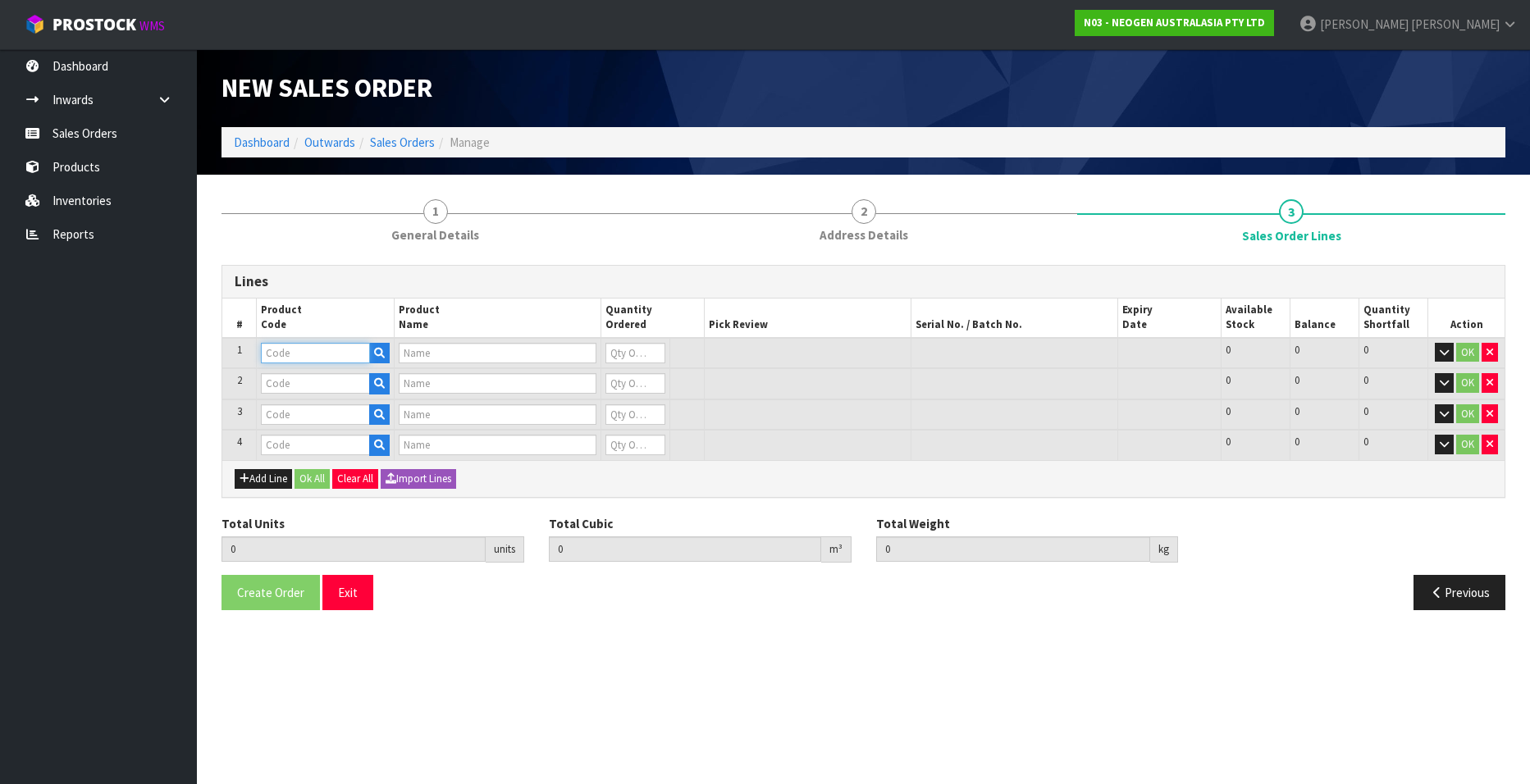
click at [306, 352] on input "text" at bounding box center [316, 353] width 109 height 21
paste input "700002150"
type input "700002150"
type input "7100041178 - MDA2LIS96 MDA 2 LISTERIA 96 TESTS/KIT"
type input "0"
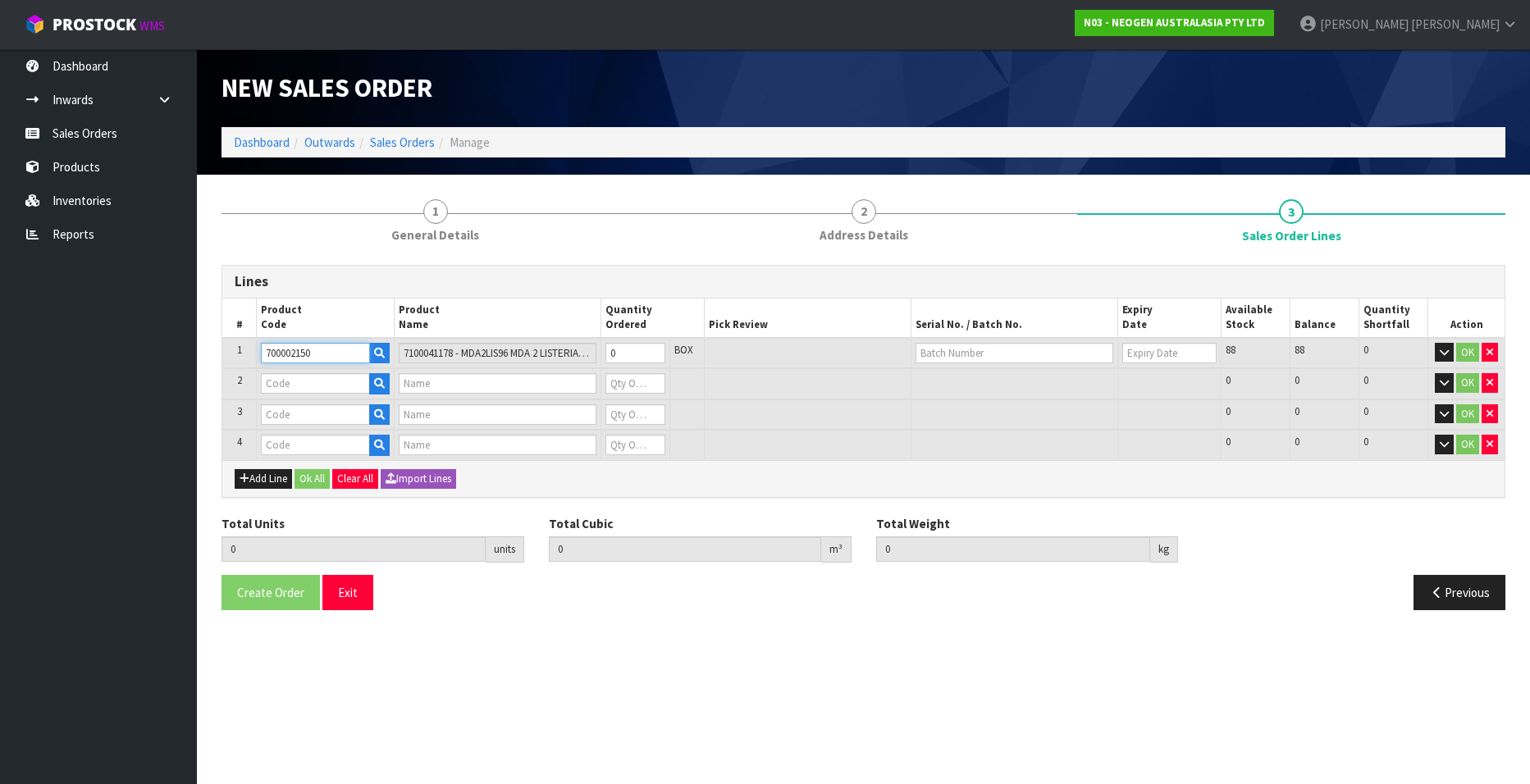
type input "700002150"
click at [308, 386] on input "text" at bounding box center [316, 383] width 109 height 21
paste input "700002157"
type input "700002157"
type input "7100062349 - MDA2SAL96, MDA2 SALMONELLA, 96 TESTS/KIT"
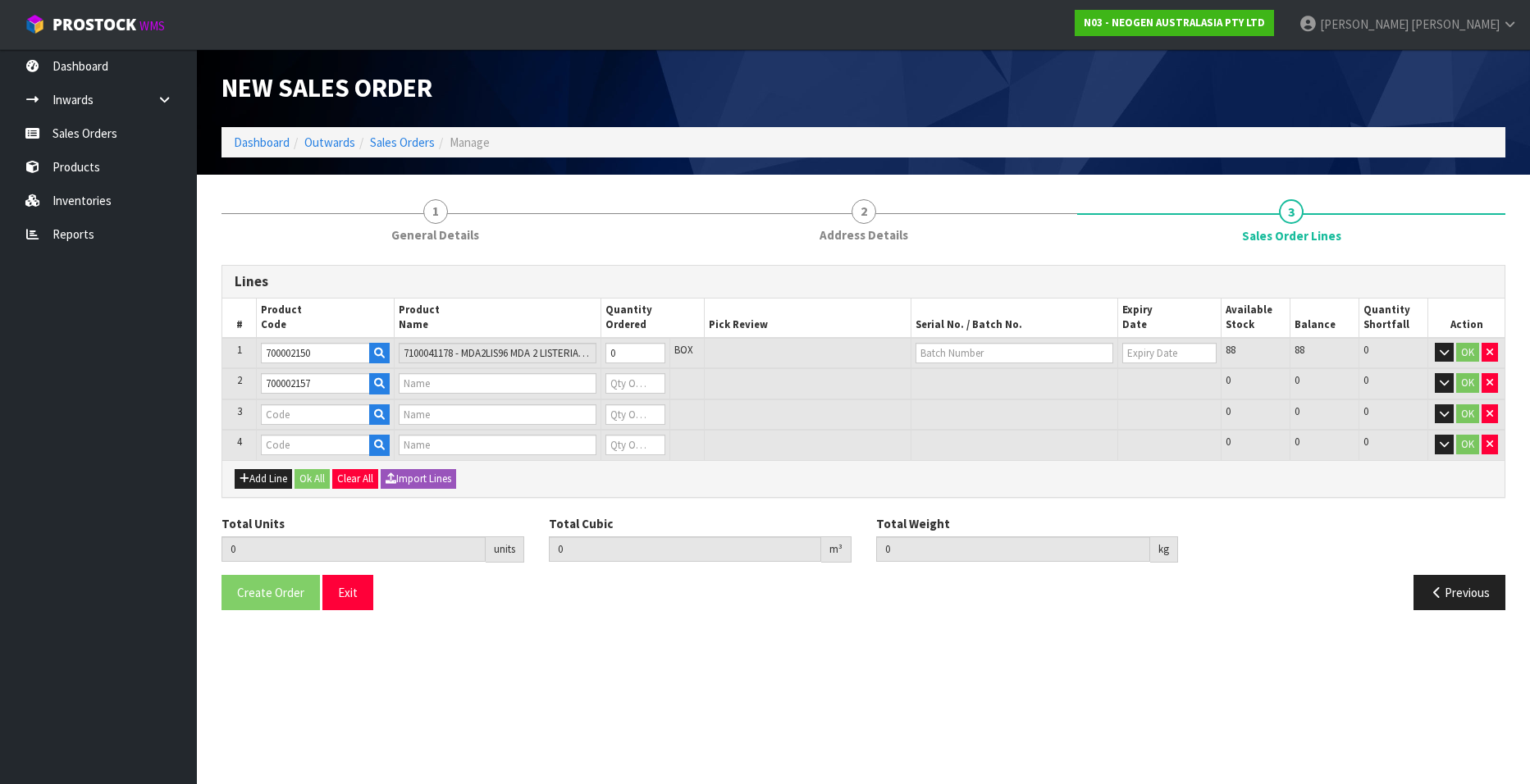
type input "0"
click at [285, 413] on input "text" at bounding box center [316, 415] width 109 height 21
paste input "700002138"
type input "700002138"
type input "7100039447 - 6475 PETRIFILM RAPID YNM CT PLT 50EA/CS"
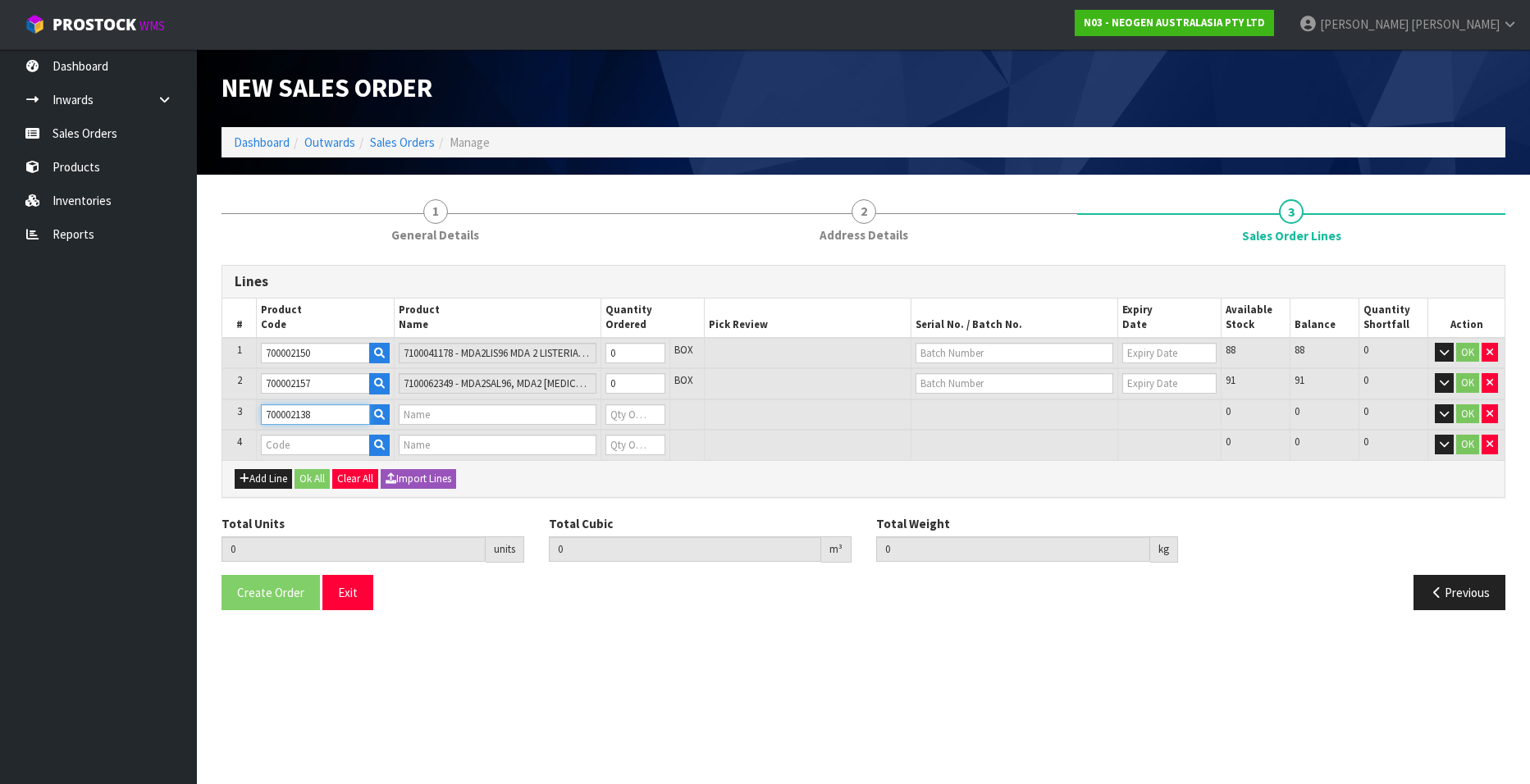
type input "0"
type input "700002138"
click at [280, 443] on input "text" at bounding box center [316, 445] width 109 height 21
paste input "700002275"
type input "700002275"
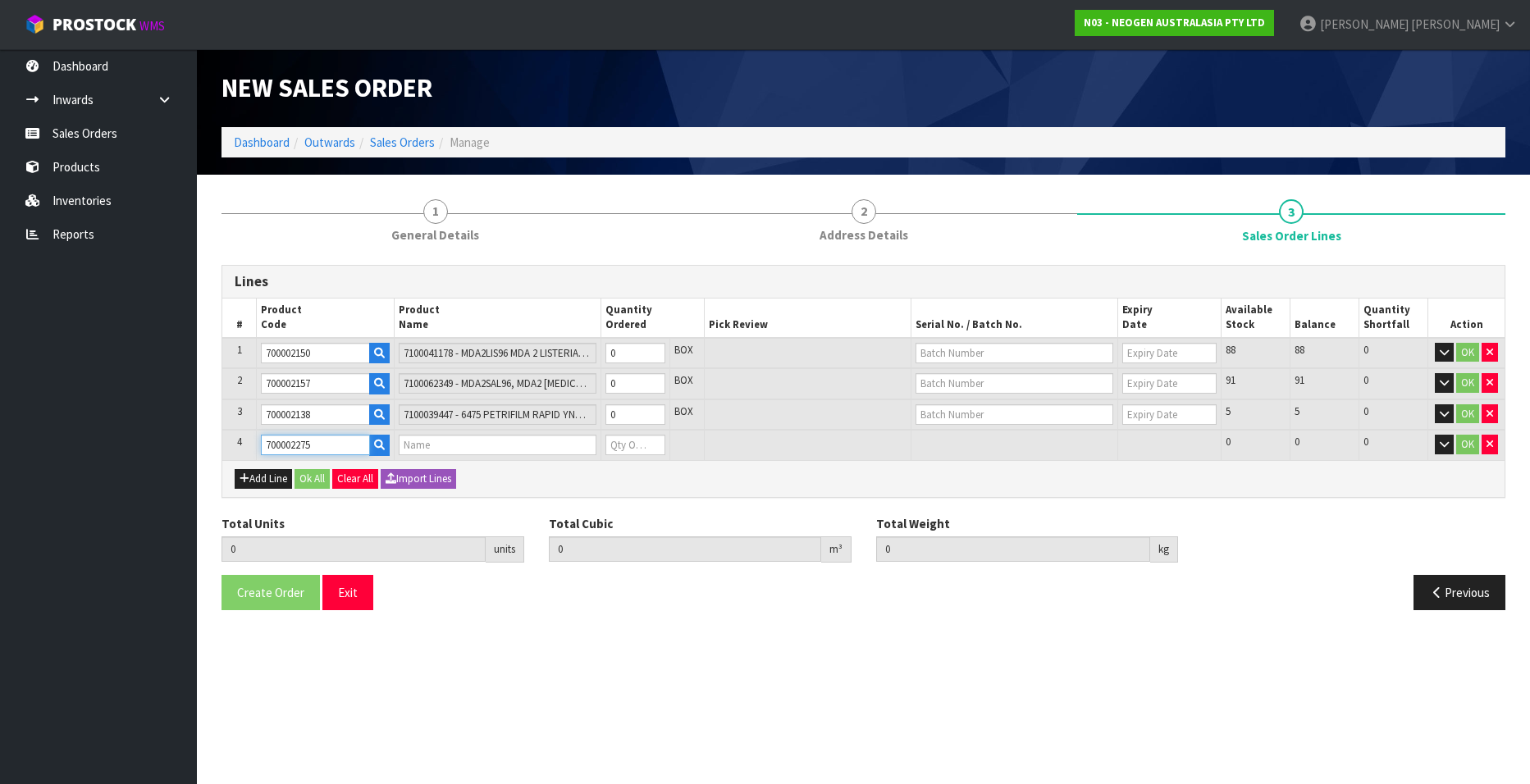
type input "0.000000"
type input "0.000"
type input "7100126818 - 6420 PETRIFILM ENTEROBCT PLT 50/CS PL"
type input "0"
type input "700002275"
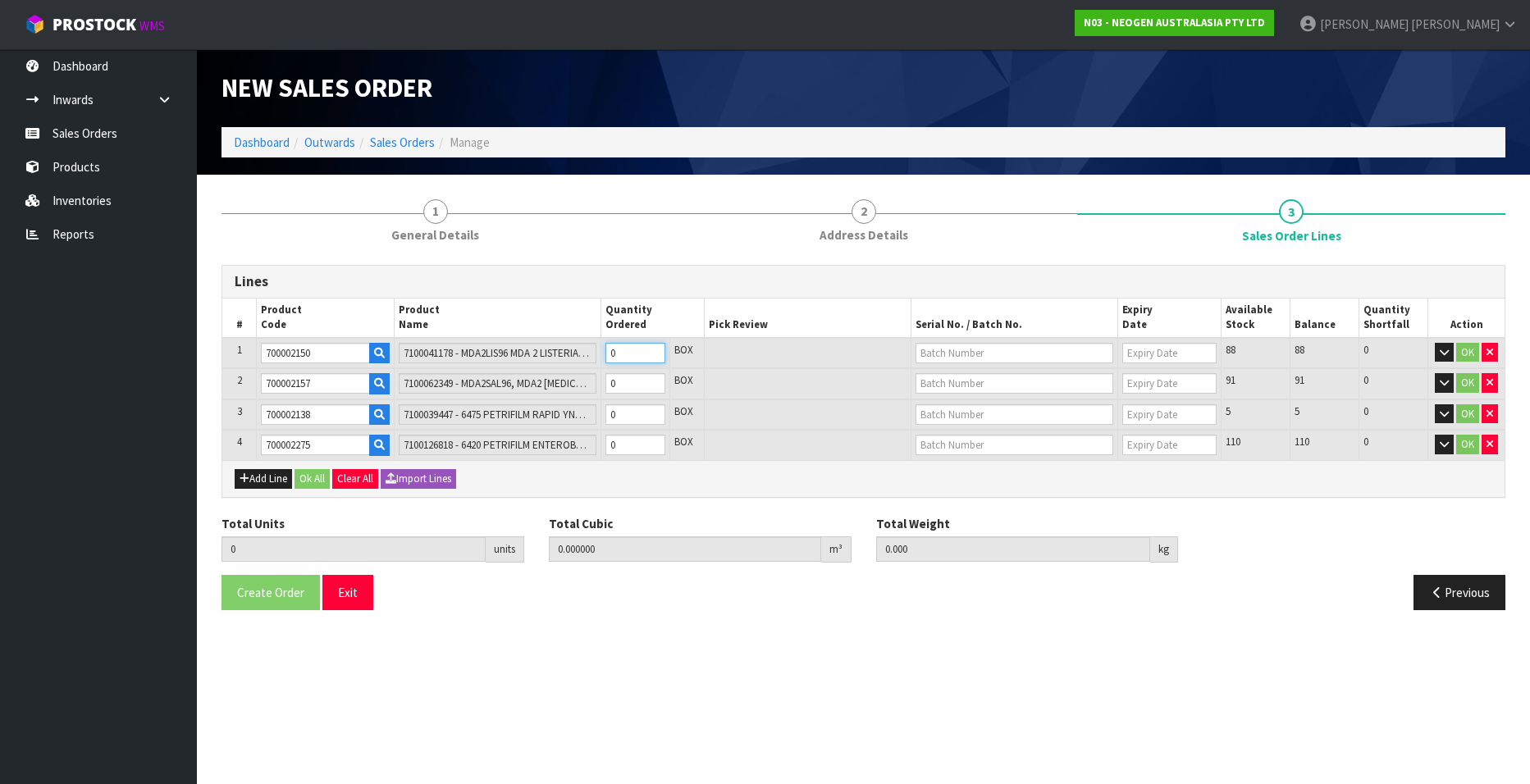
type input "1"
type input "0.001824"
type input "0.4"
type input "1"
click at [652, 346] on input "1" at bounding box center [636, 353] width 60 height 21
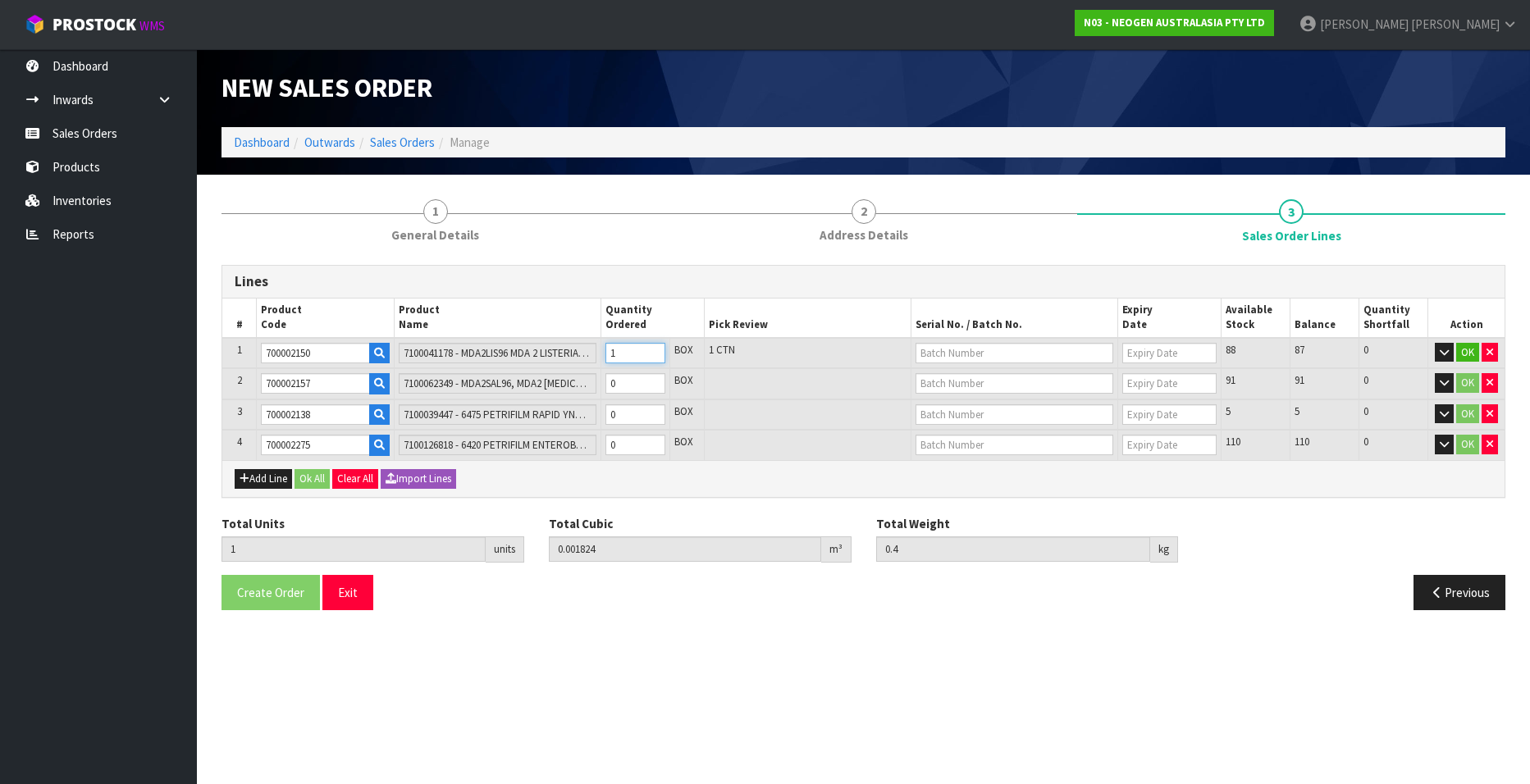
type input "2"
type input "0.003648"
type input "0.8"
type input "2"
click at [652, 346] on input "2" at bounding box center [636, 353] width 60 height 21
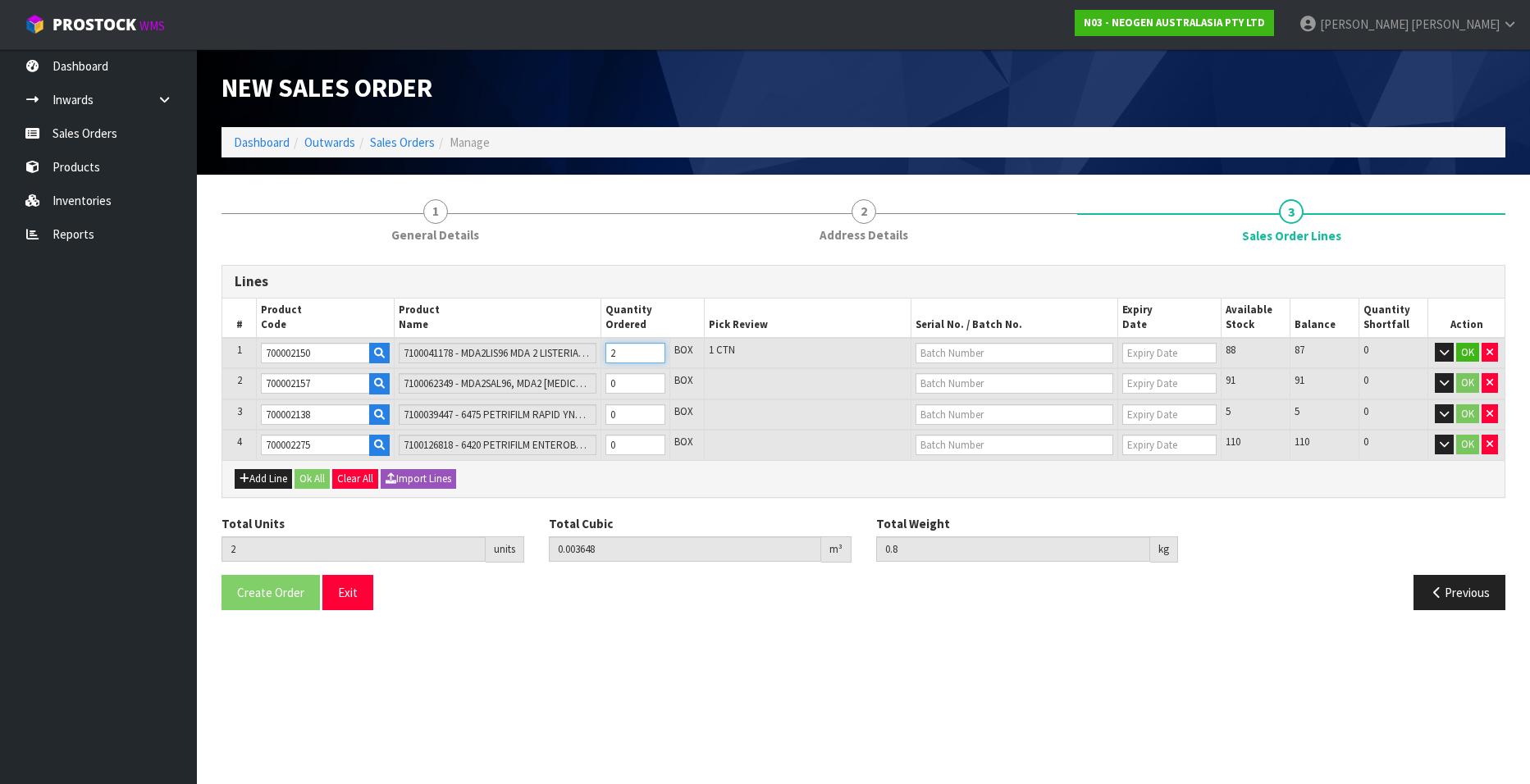
type input "3"
type input "0.005472"
type input "1.2"
type input "3"
click at [652, 346] on input "3" at bounding box center [636, 353] width 60 height 21
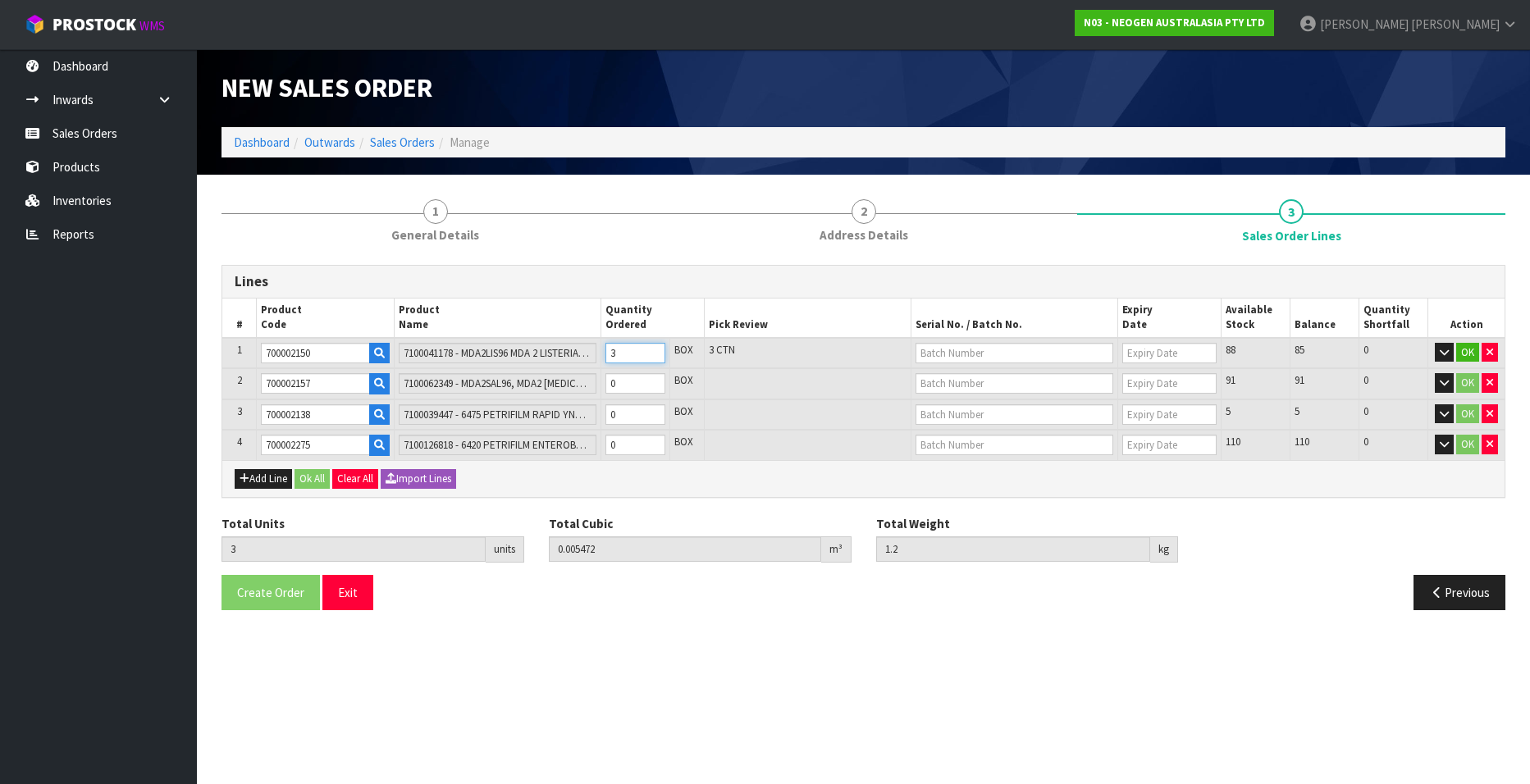
type input "4"
type input "0.007296"
type input "1.6"
type input "4"
click at [652, 346] on input "4" at bounding box center [636, 353] width 60 height 21
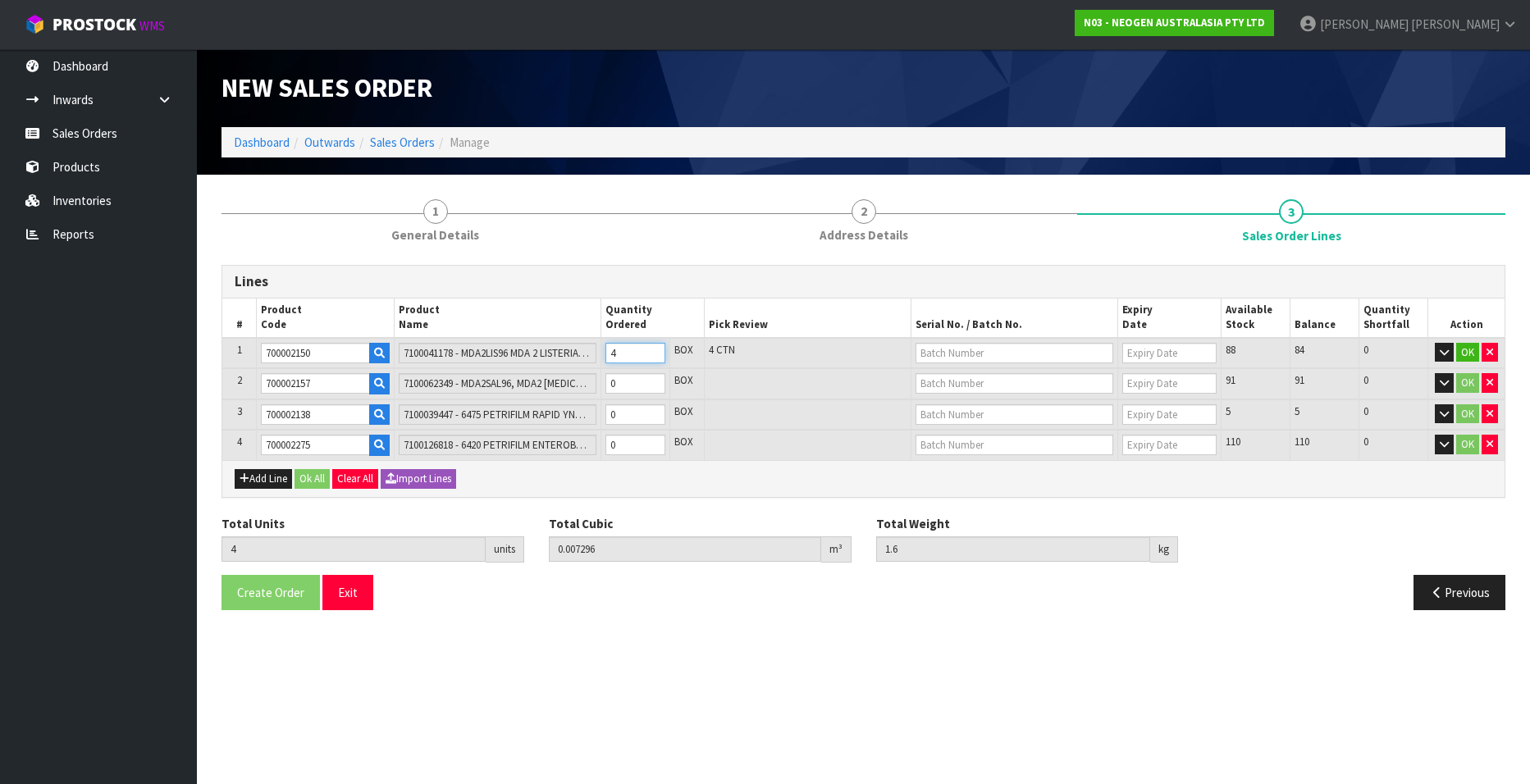
type input "5"
type input "0.00912"
type input "2"
type input "5"
type input "6"
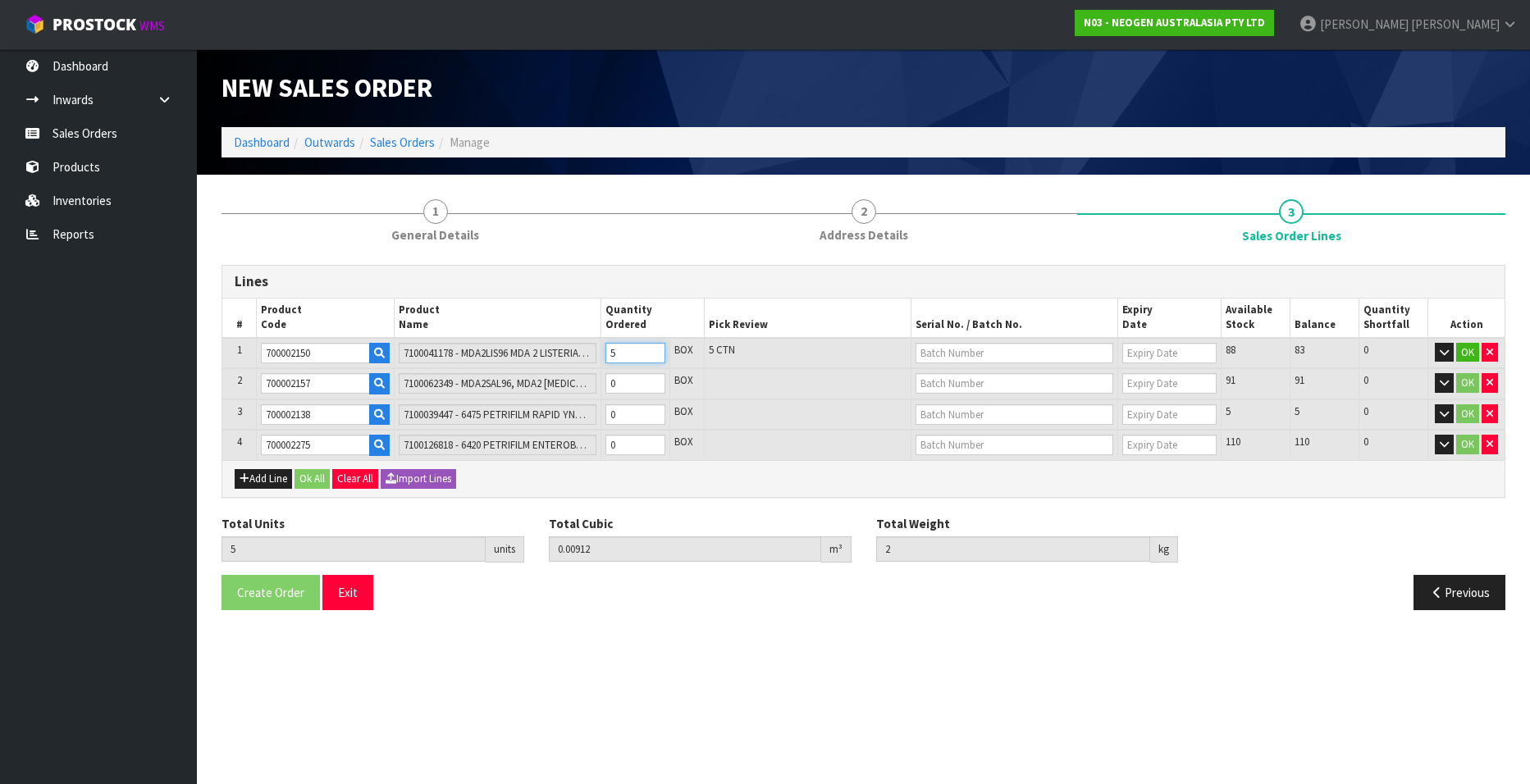
type input "0.010944"
type input "2.4"
type input "6"
click at [652, 346] on input "6" at bounding box center [636, 353] width 60 height 21
type input "7"
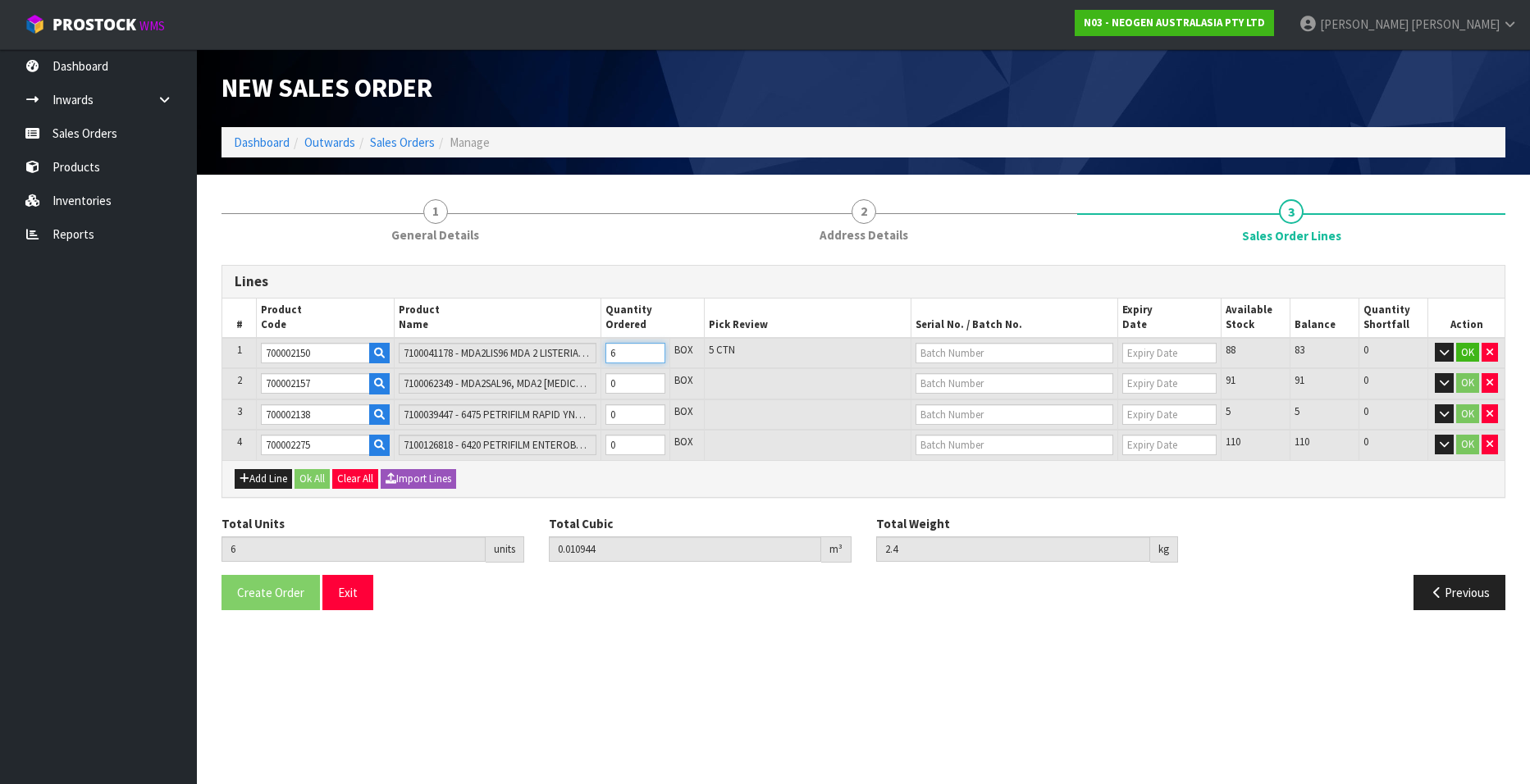
type input "0.012768"
type input "2.8"
type input "7"
click at [652, 346] on input "7" at bounding box center [636, 353] width 60 height 21
type input "8"
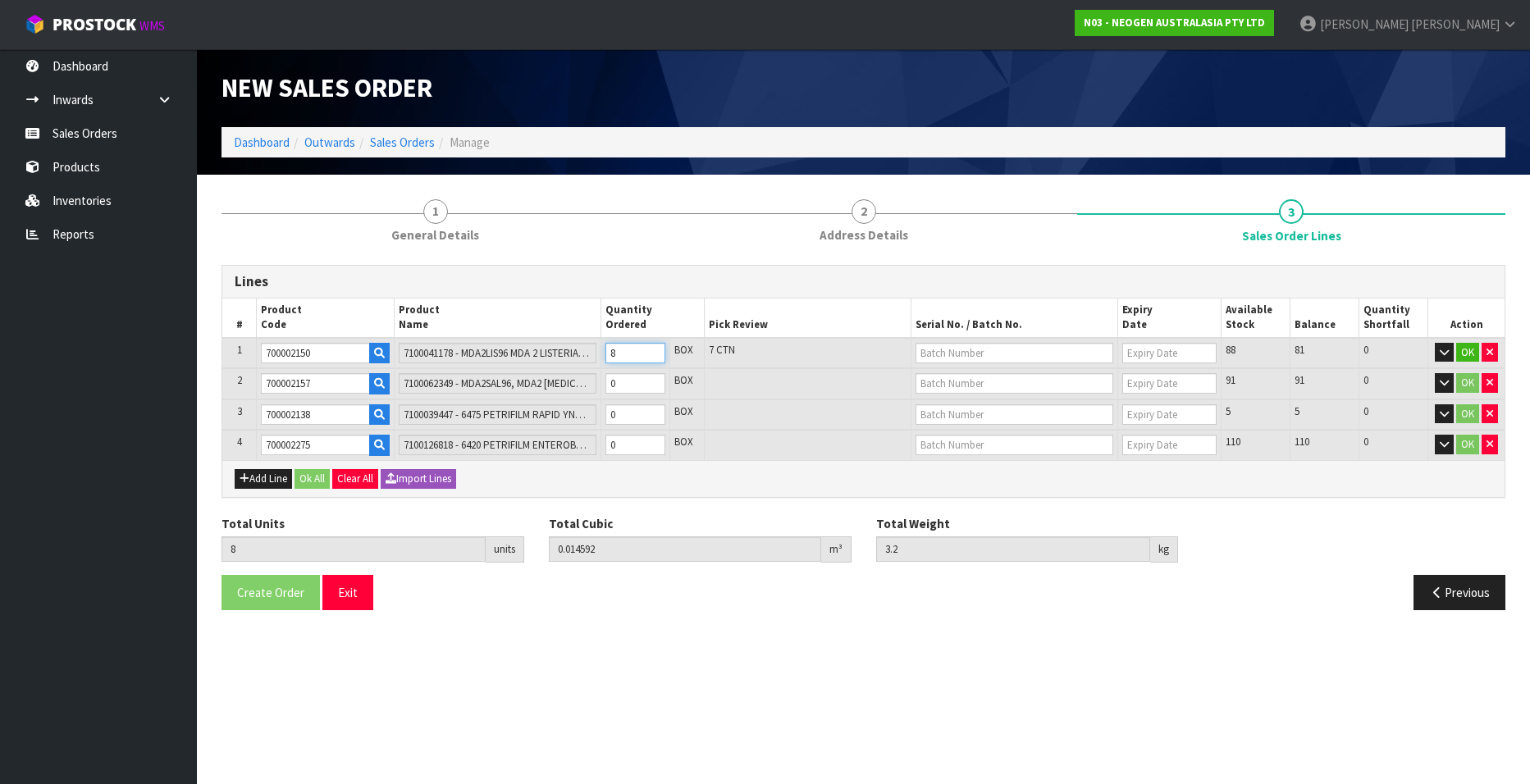
click at [652, 346] on input "8" at bounding box center [636, 353] width 60 height 21
click at [652, 346] on input "9" at bounding box center [636, 353] width 60 height 21
click at [652, 346] on input "10" at bounding box center [636, 353] width 60 height 21
click at [652, 346] on input "11" at bounding box center [636, 353] width 60 height 21
click at [652, 346] on input "12" at bounding box center [636, 353] width 60 height 21
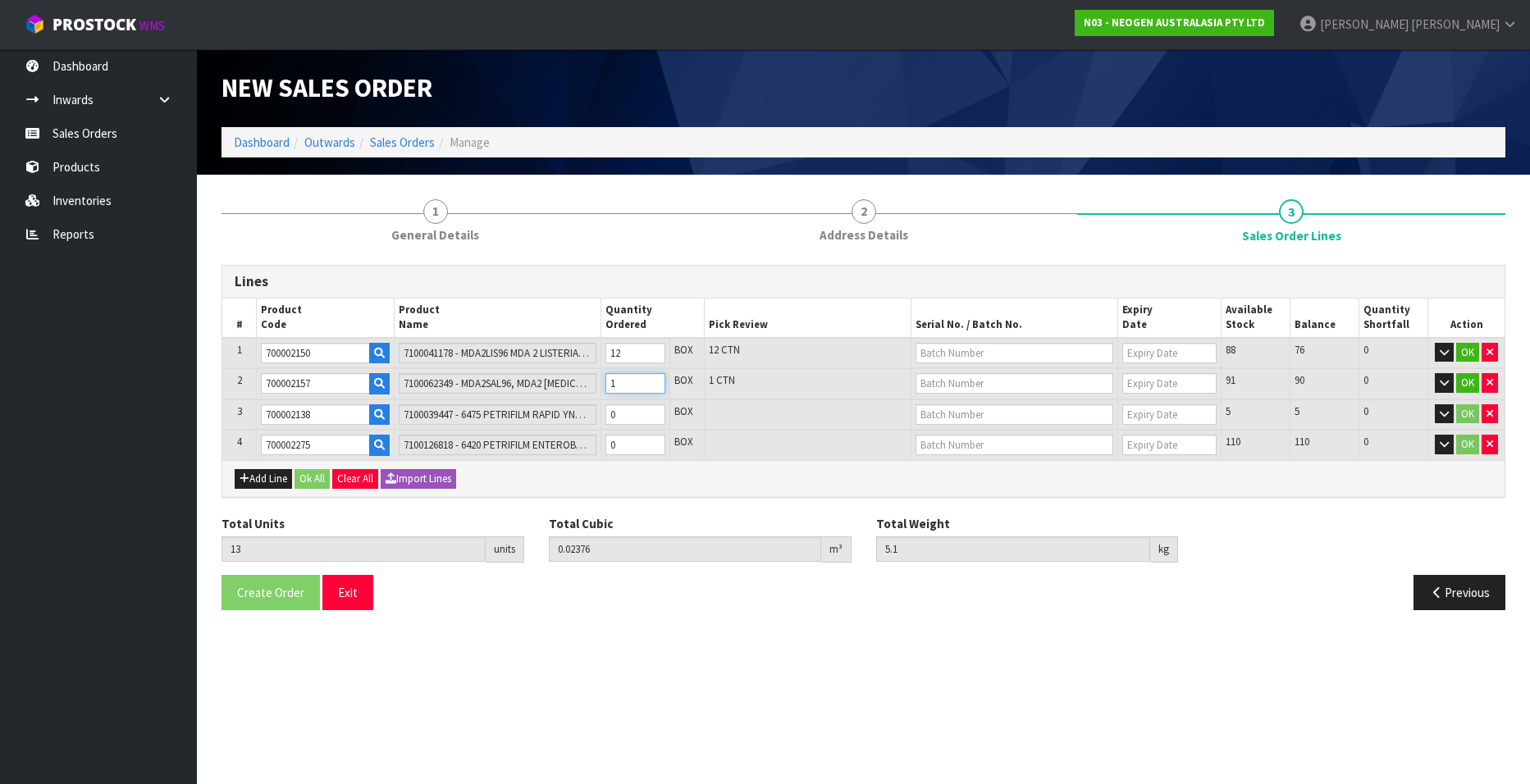
click at [655, 379] on input "1" at bounding box center [636, 383] width 60 height 21
click at [655, 379] on input "2" at bounding box center [636, 383] width 60 height 21
click at [655, 379] on input "3" at bounding box center [636, 383] width 60 height 21
click at [655, 379] on input "4" at bounding box center [636, 383] width 60 height 21
click at [655, 379] on input "5" at bounding box center [636, 383] width 60 height 21
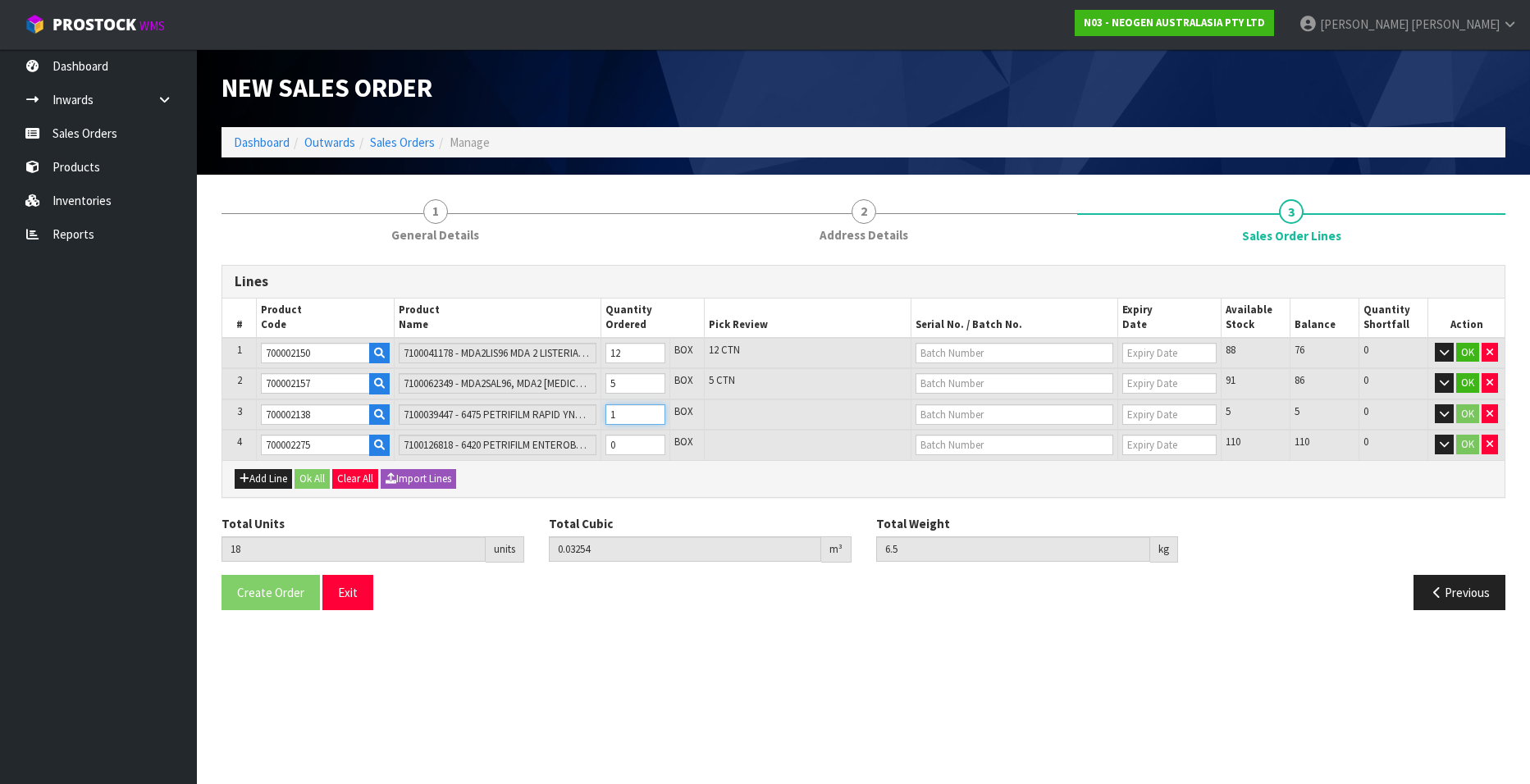
click at [653, 411] on input "1" at bounding box center [636, 415] width 60 height 21
click at [653, 411] on input "2" at bounding box center [636, 415] width 60 height 21
click at [653, 411] on input "3" at bounding box center [636, 415] width 60 height 21
click at [654, 439] on input "1" at bounding box center [636, 445] width 60 height 21
click at [654, 439] on input "2" at bounding box center [636, 445] width 60 height 21
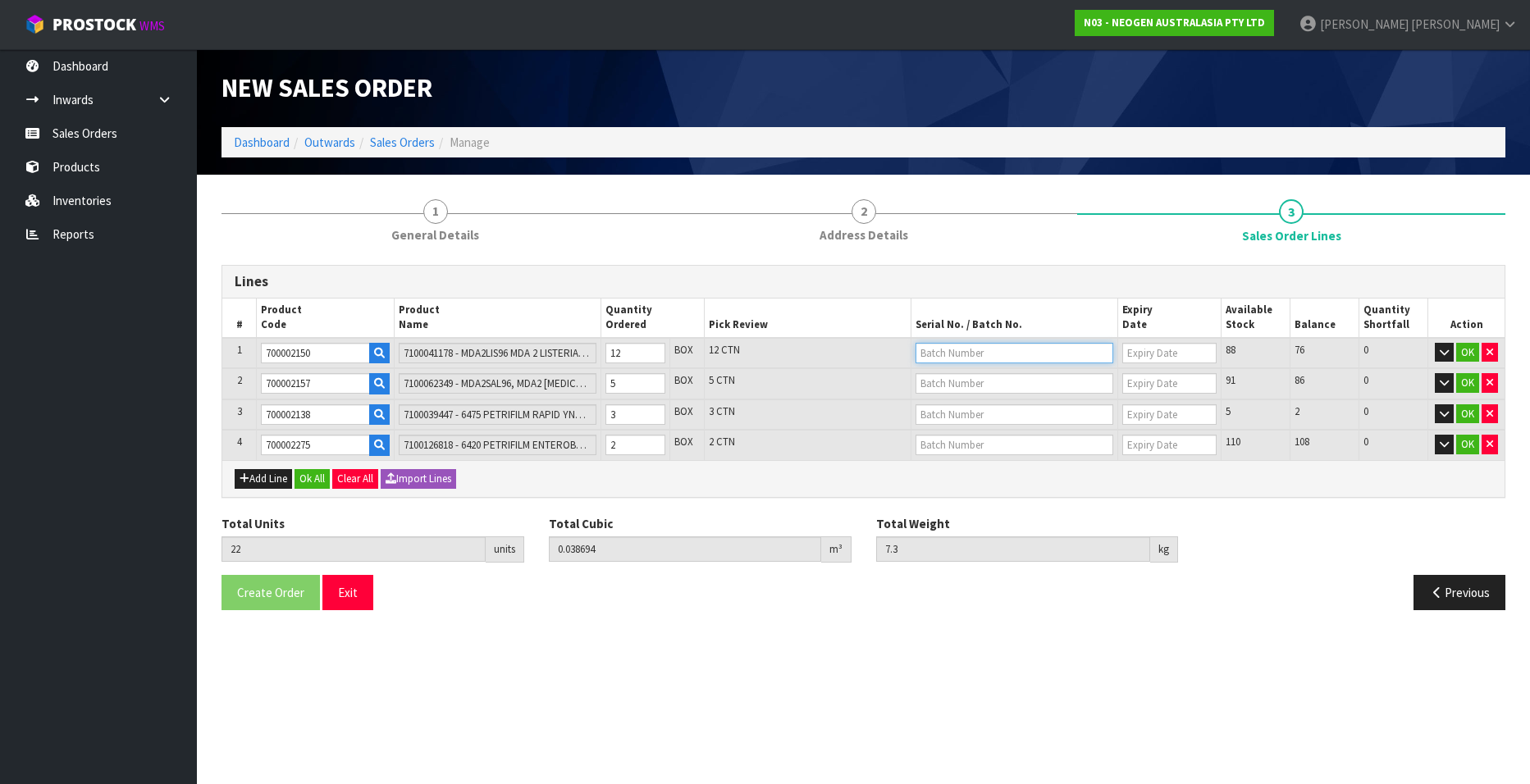
click at [958, 349] on input "text" at bounding box center [1014, 353] width 198 height 21
click at [997, 380] on link "3000030790" at bounding box center [981, 381] width 130 height 23
click at [931, 385] on input "text" at bounding box center [1014, 383] width 198 height 21
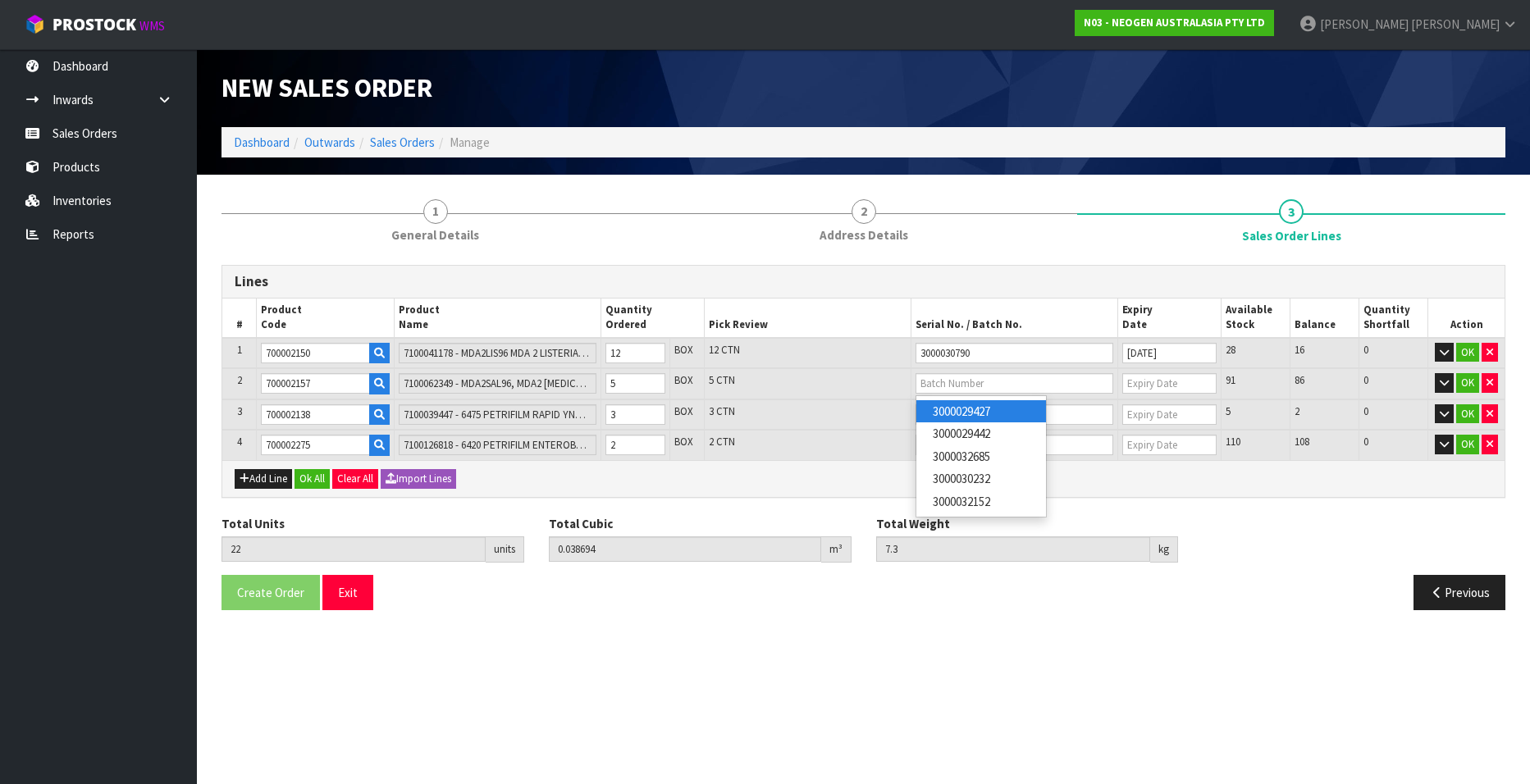
click at [950, 406] on link "3000029427" at bounding box center [981, 411] width 130 height 23
click at [940, 418] on input "text" at bounding box center [1014, 415] width 198 height 21
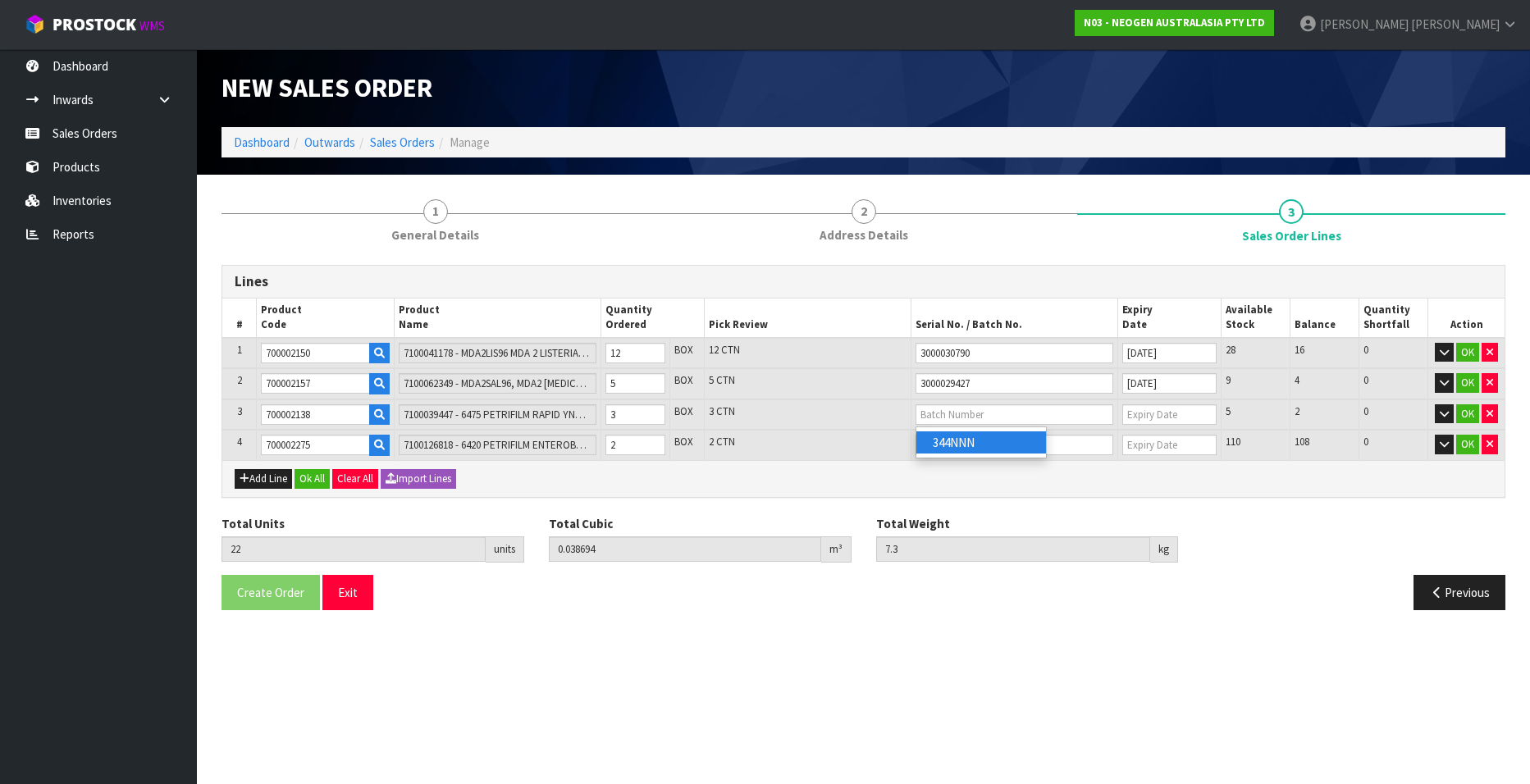
click at [960, 438] on link "344NNN" at bounding box center [981, 442] width 130 height 23
click at [930, 444] on input "text" at bounding box center [1014, 445] width 198 height 21
click at [955, 476] on link "418325028C" at bounding box center [981, 495] width 130 height 23
click at [1002, 351] on button "OK" at bounding box center [1467, 352] width 23 height 20
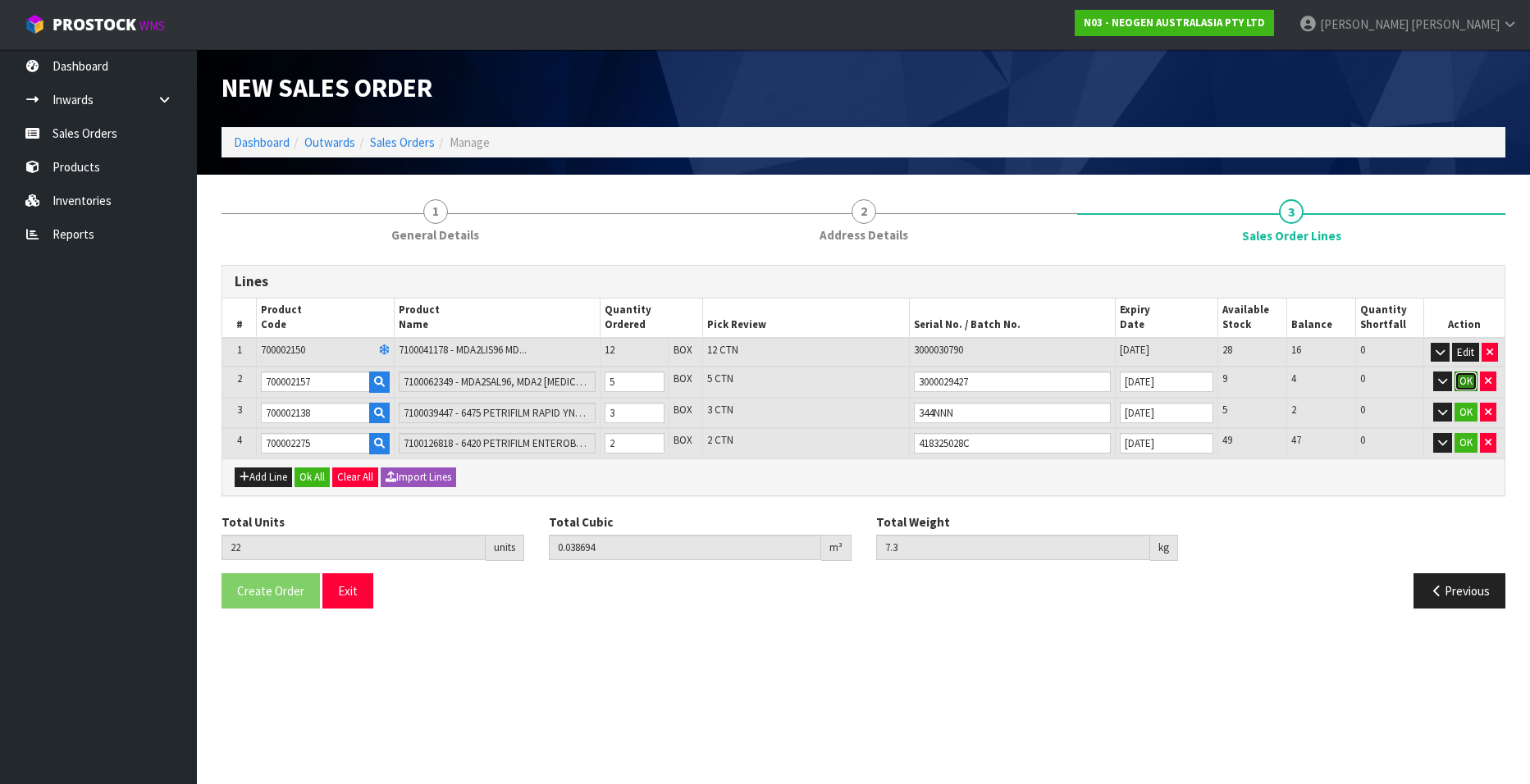
click at [1002, 376] on button "OK" at bounding box center [1466, 381] width 23 height 20
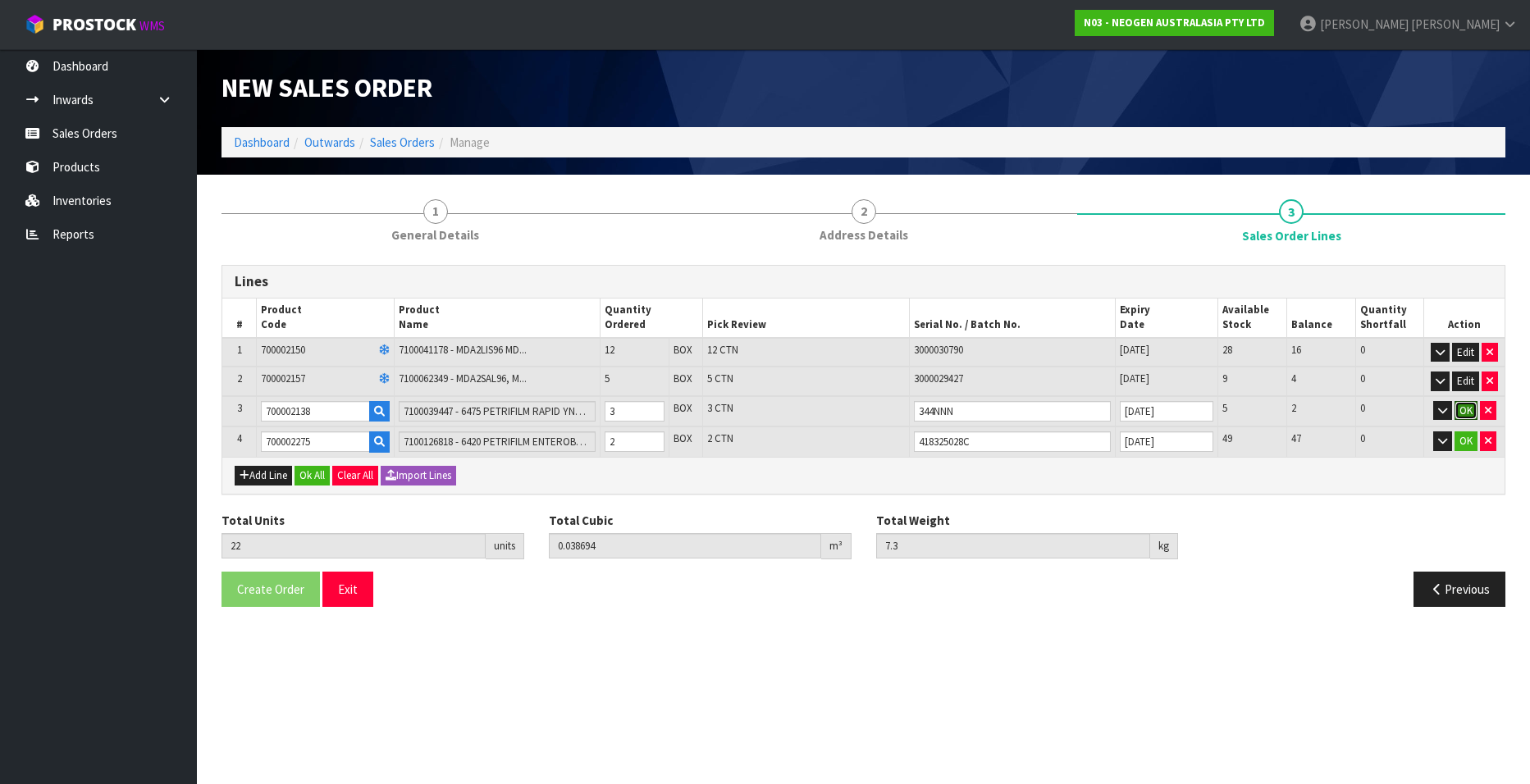
drag, startPoint x: 1464, startPoint y: 410, endPoint x: 1463, endPoint y: 429, distance: 19.0
click at [1002, 411] on button "OK" at bounding box center [1466, 410] width 23 height 20
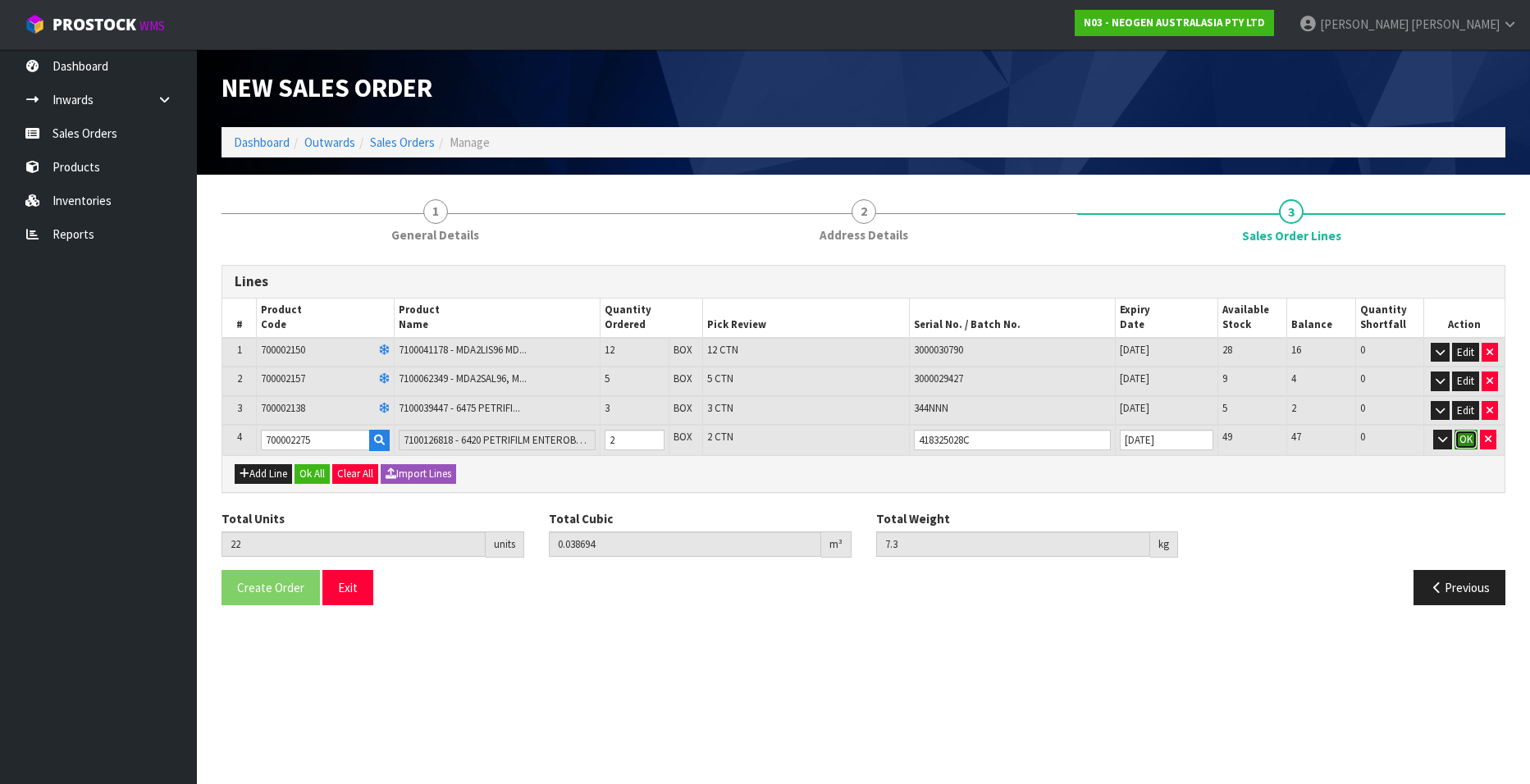
click at [1002, 440] on button "OK" at bounding box center [1466, 439] width 23 height 20
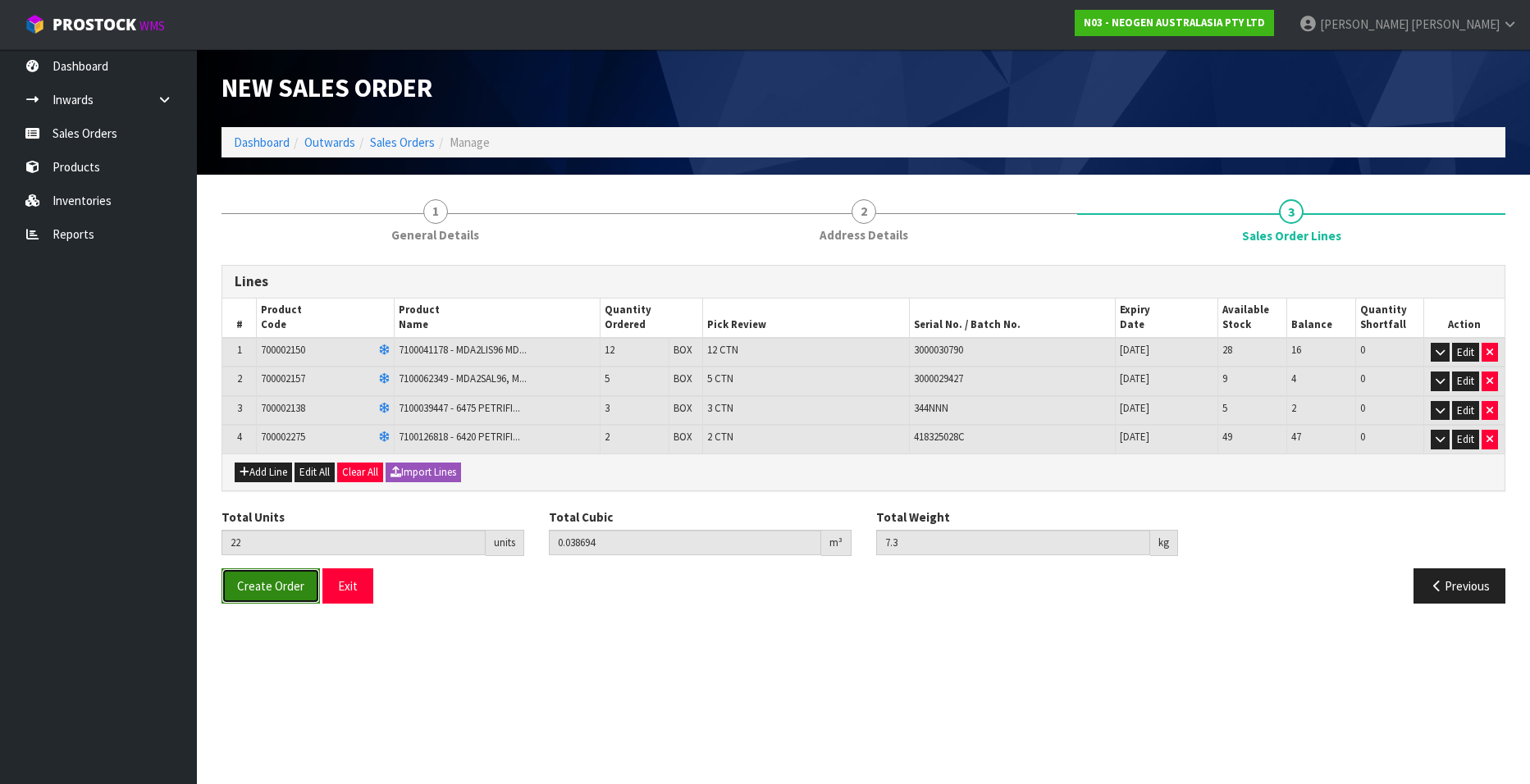
click at [265, 476] on span "Create Order" at bounding box center [270, 586] width 68 height 16
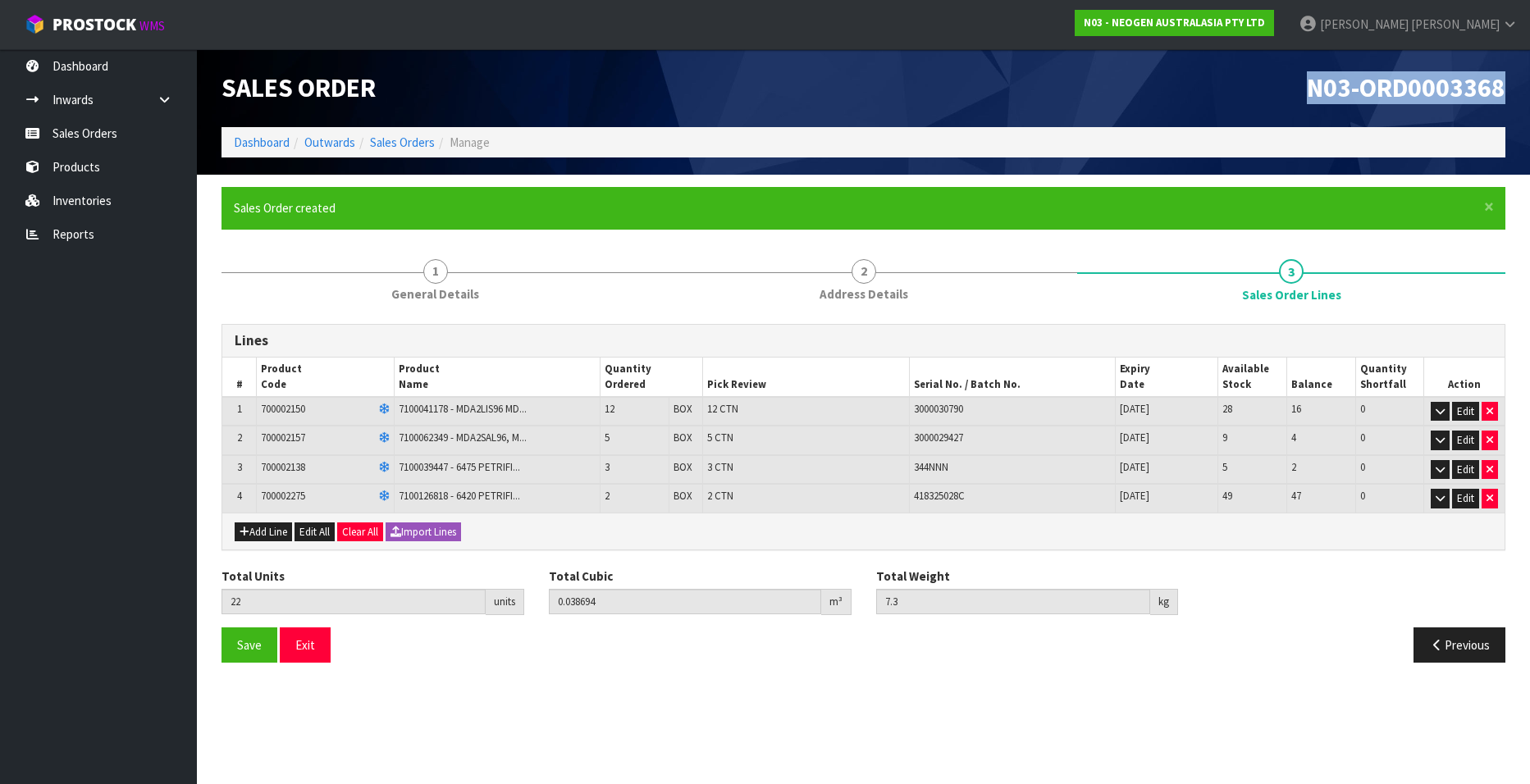
drag, startPoint x: 1306, startPoint y: 89, endPoint x: 1505, endPoint y: 91, distance: 199.0
click at [1002, 91] on span "N03-ORD0003368" at bounding box center [1405, 87] width 198 height 33
copy span "N03-ORD0003368"
click at [397, 139] on link "Sales Orders" at bounding box center [402, 142] width 65 height 16
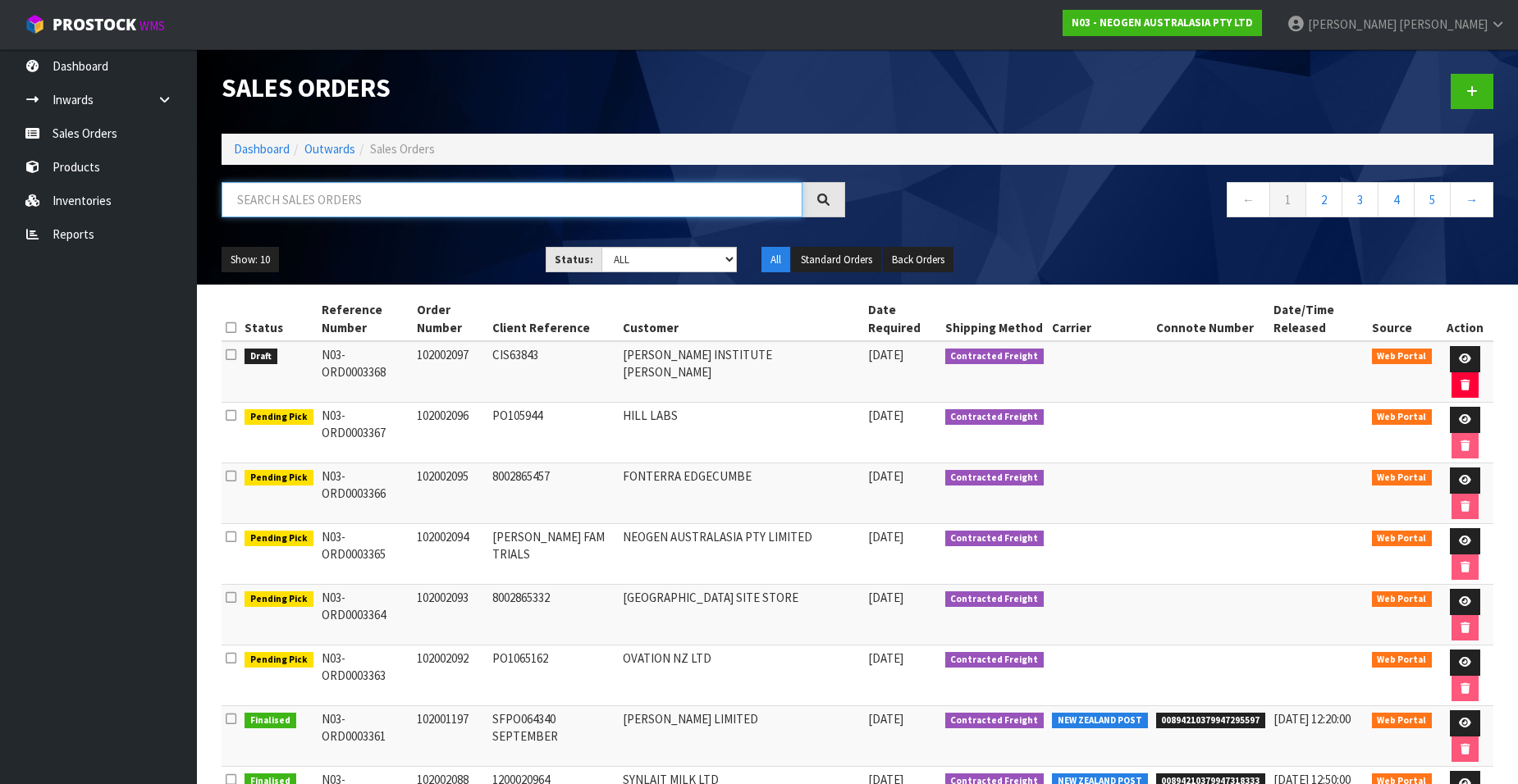
click at [383, 196] on input "text" at bounding box center [512, 200] width 581 height 36
paste input "102002098"
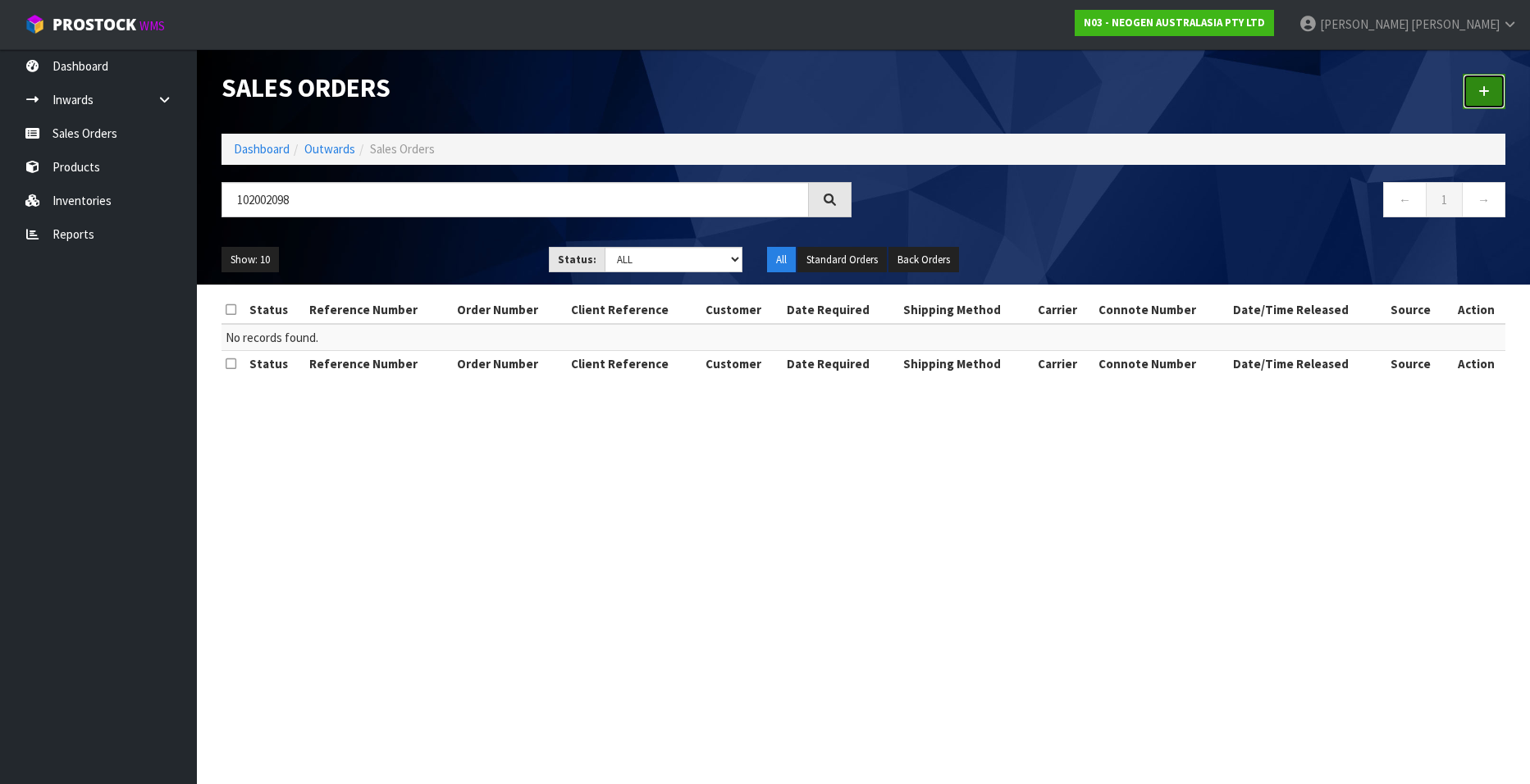
click at [1002, 91] on icon at bounding box center [1484, 91] width 11 height 12
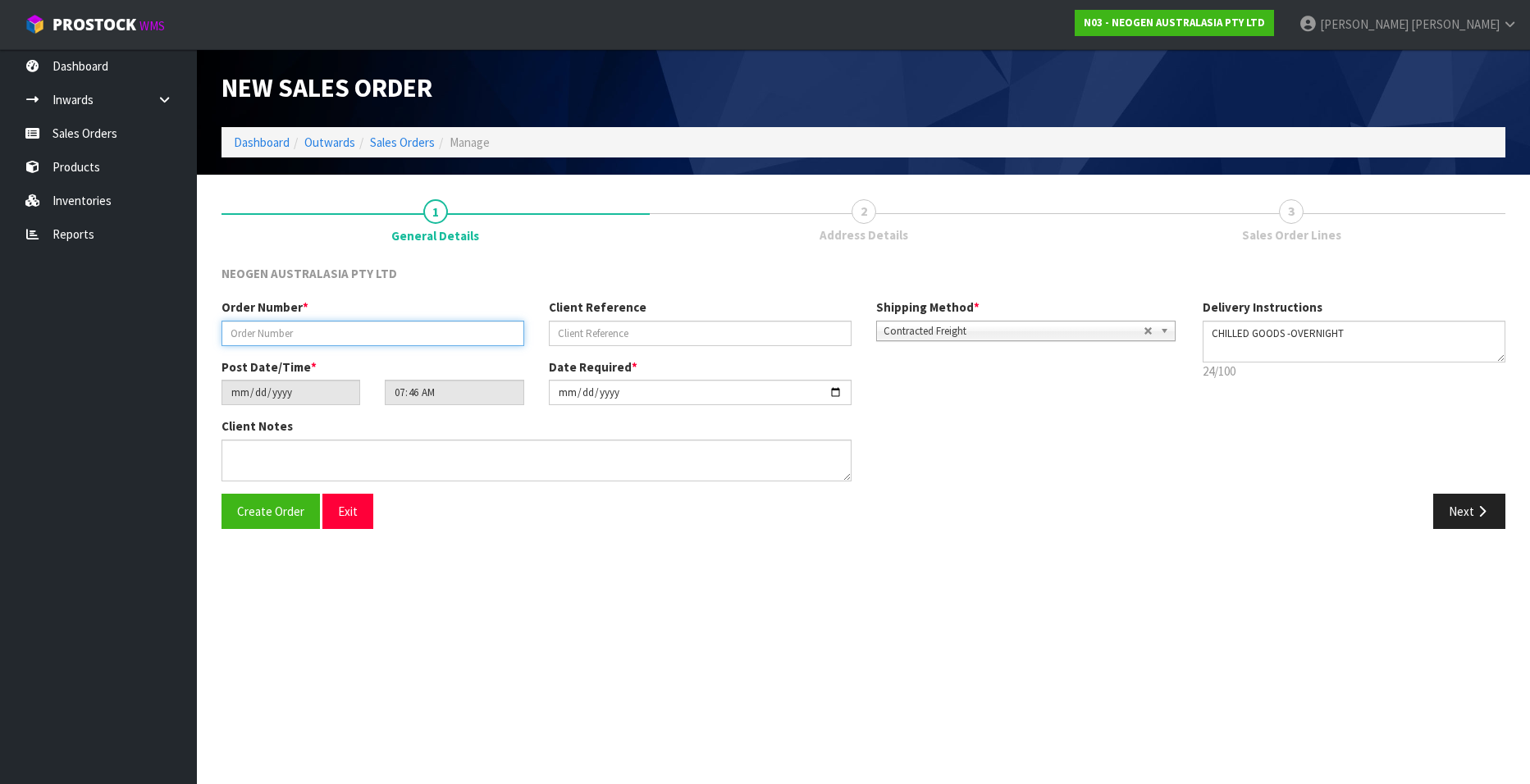
click at [272, 331] on input "text" at bounding box center [373, 333] width 302 height 25
paste input "102002098"
click at [587, 329] on input "text" at bounding box center [700, 333] width 302 height 25
paste input "2050044555"
click at [1002, 476] on button "Next" at bounding box center [1469, 512] width 72 height 36
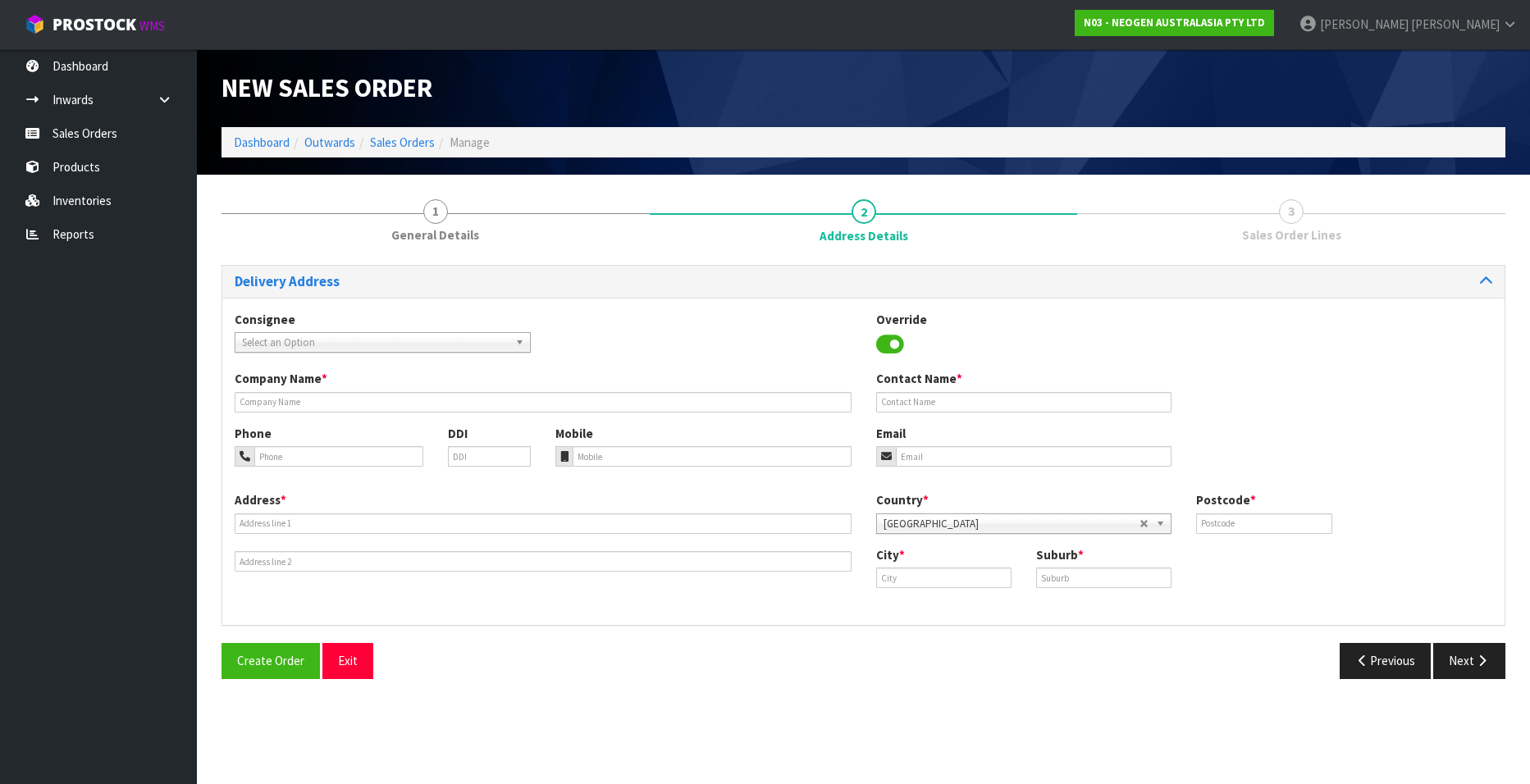
click at [310, 337] on span "Select an Option" at bounding box center [376, 343] width 267 height 20
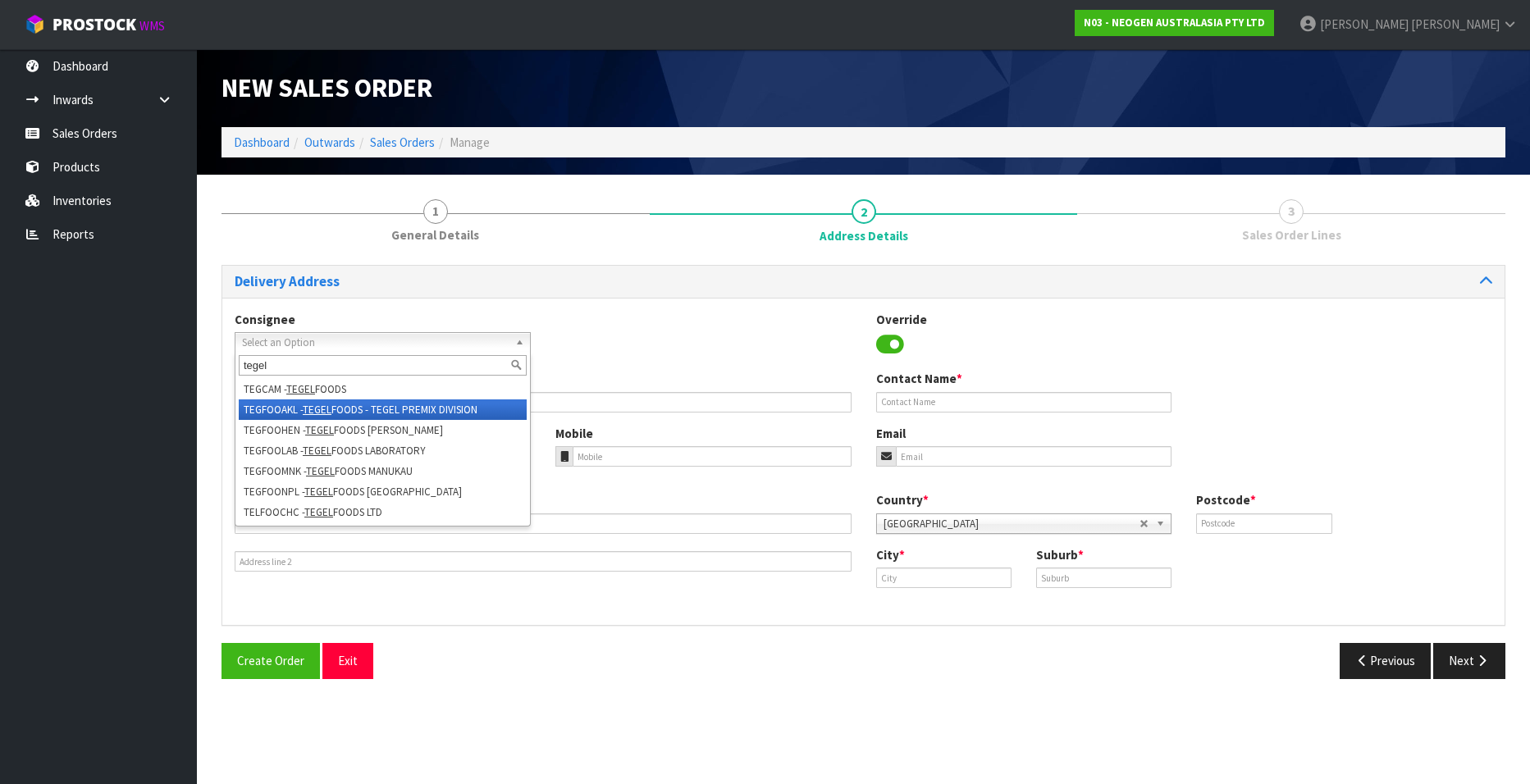
type input "tegel"
click at [311, 407] on em "TEGEL" at bounding box center [317, 409] width 29 height 14
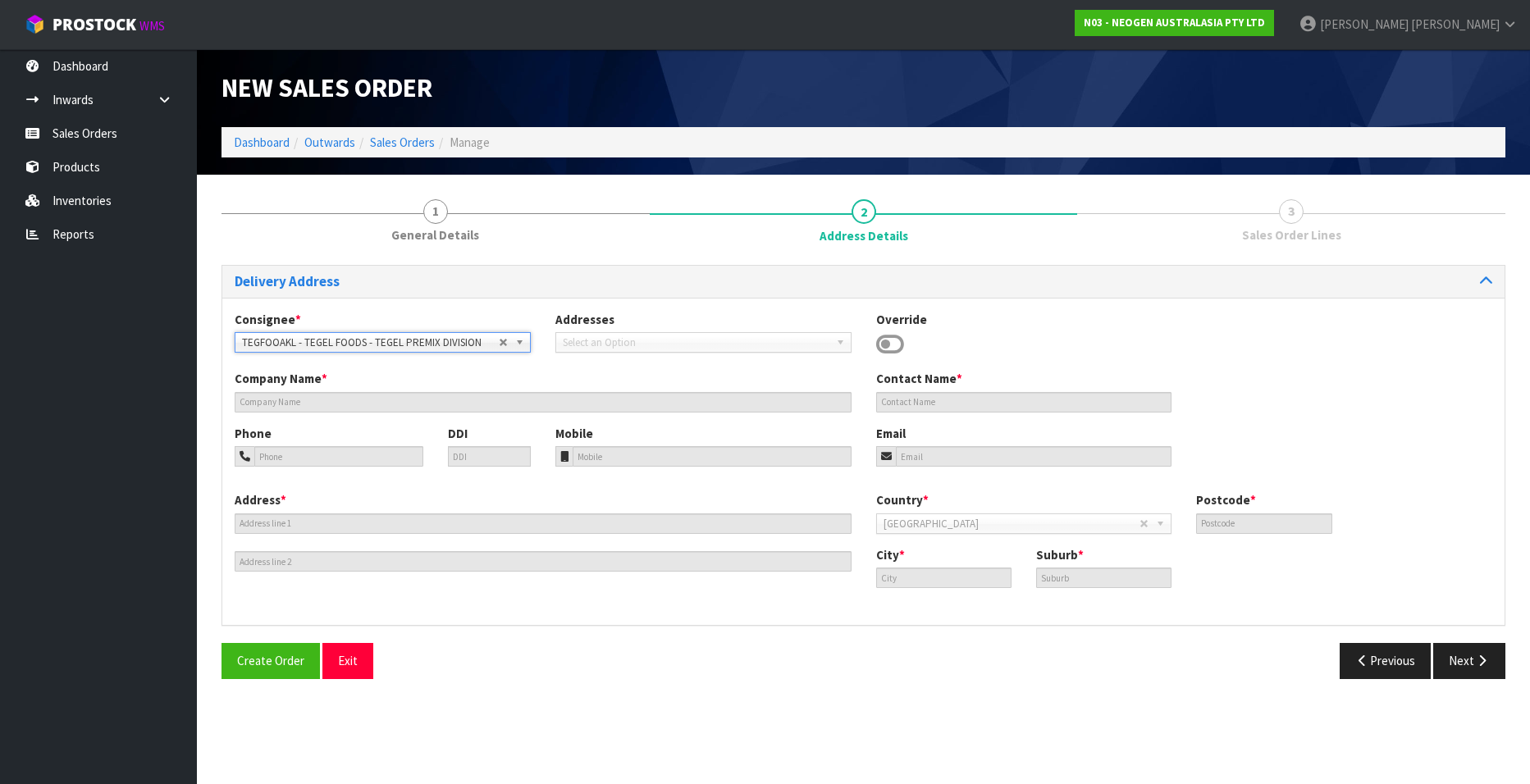
type input "TEGEL FOODS - TEGEL PREMIX DIVISION"
type input "50 SPARTAN ROAD"
type input "2105"
type input "AUCKLAND"
type input "[PERSON_NAME]"
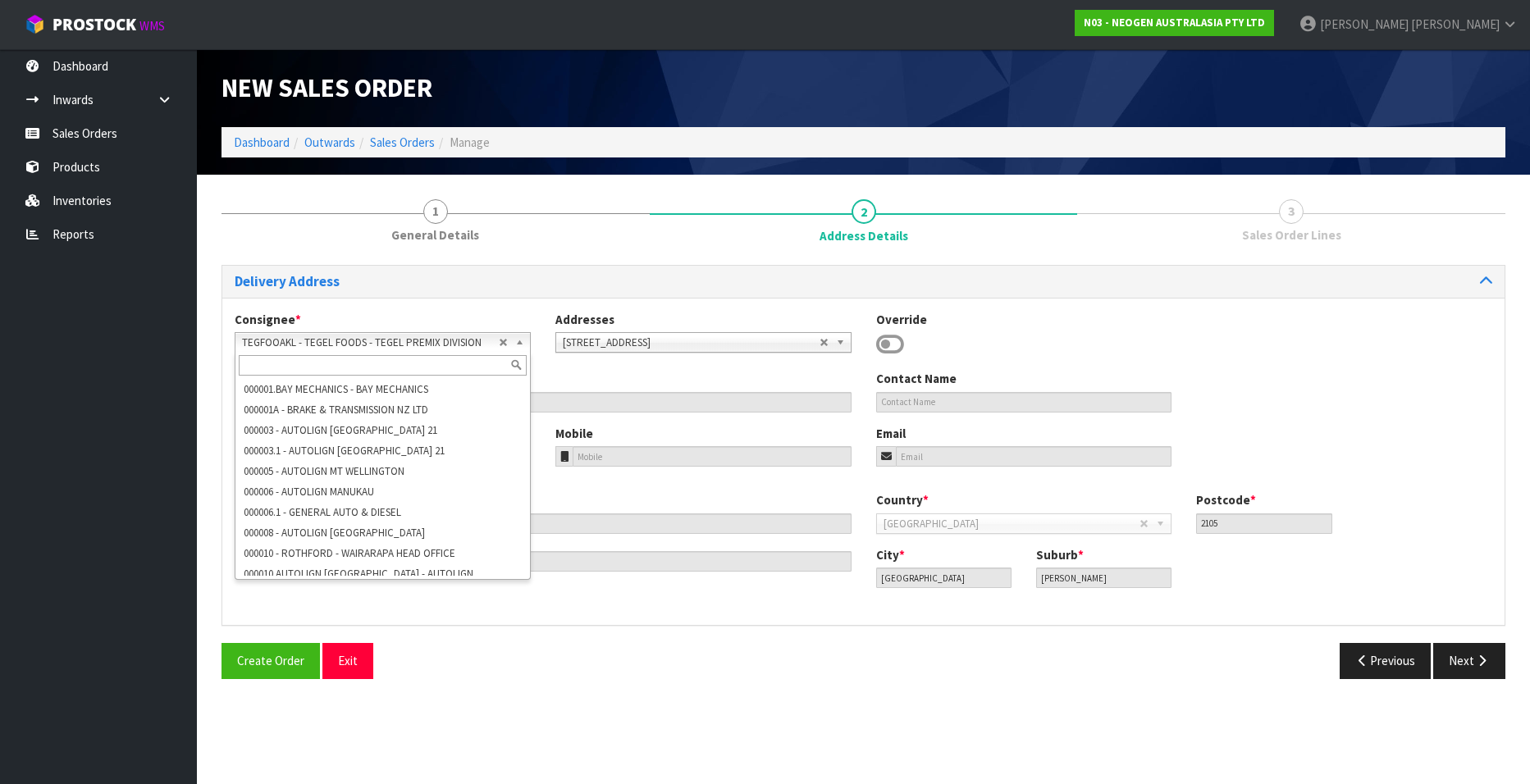
click at [431, 337] on span "TEGFOOAKL - TEGEL FOODS - TEGEL PREMIX DIVISION" at bounding box center [370, 343] width 256 height 20
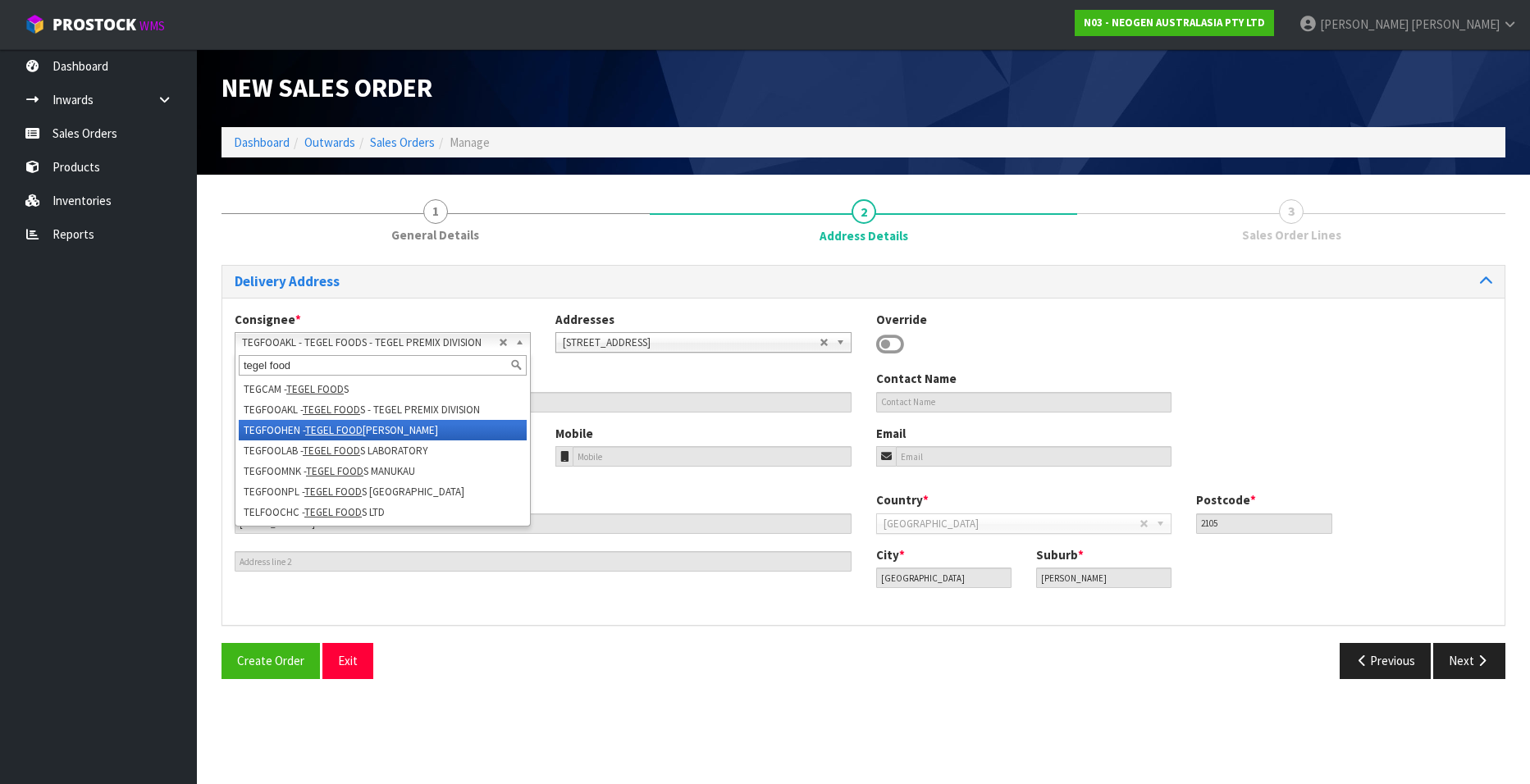
type input "tegel food"
click at [390, 424] on li "TEGFOOHEN - TEGEL FOOD S HENDERSON" at bounding box center [382, 430] width 288 height 21
type input "TEGEL FOODS HENDERSON"
type input "CUSHLA (LAB)-MAIN RECEPTION"
type input "3-5 BRUCE MCLAREN ROAD"
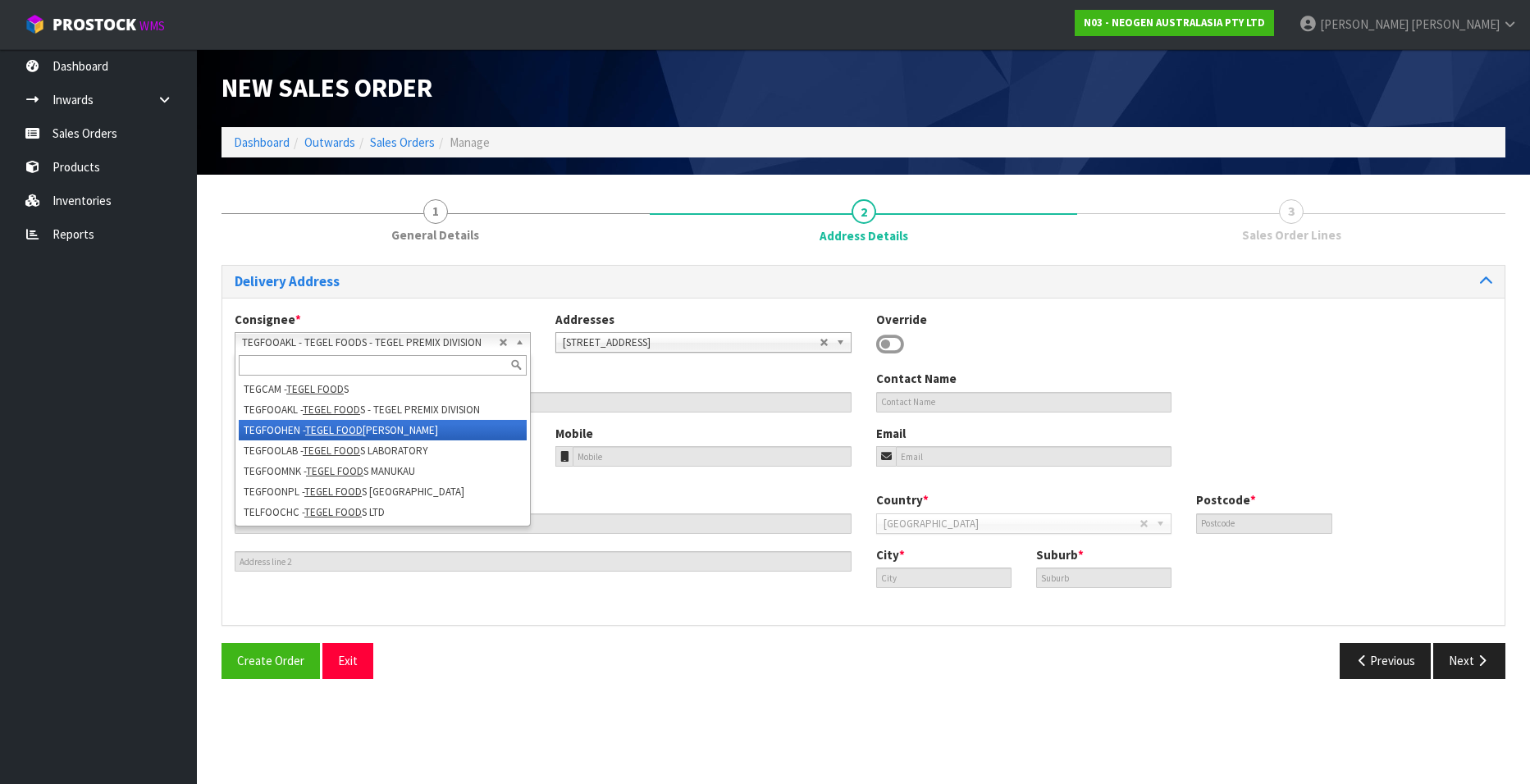
type input "0612"
type input "AUCKLAND"
type input "HENDERSON"
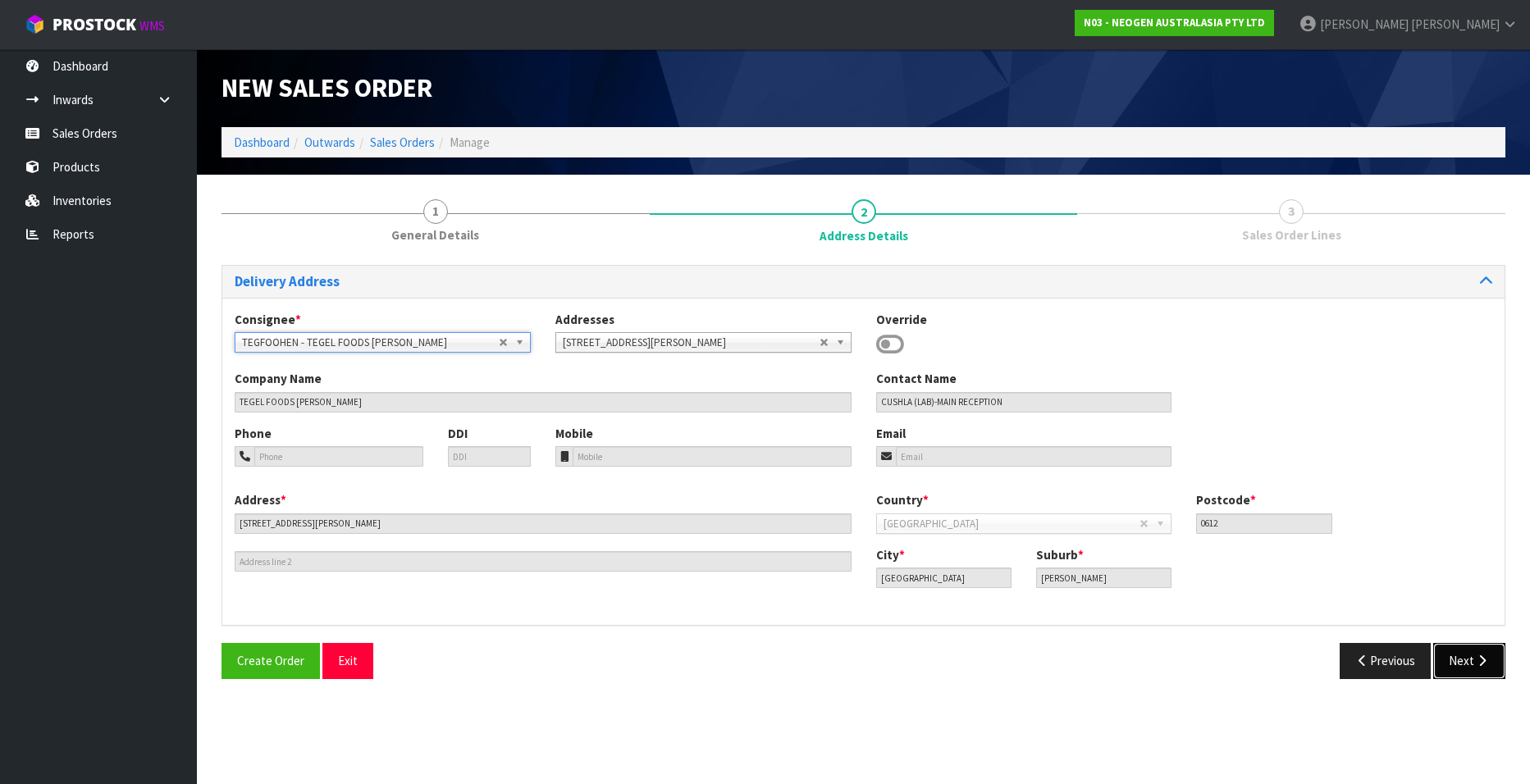
click at [1468, 660] on button "Next" at bounding box center [1469, 661] width 72 height 36
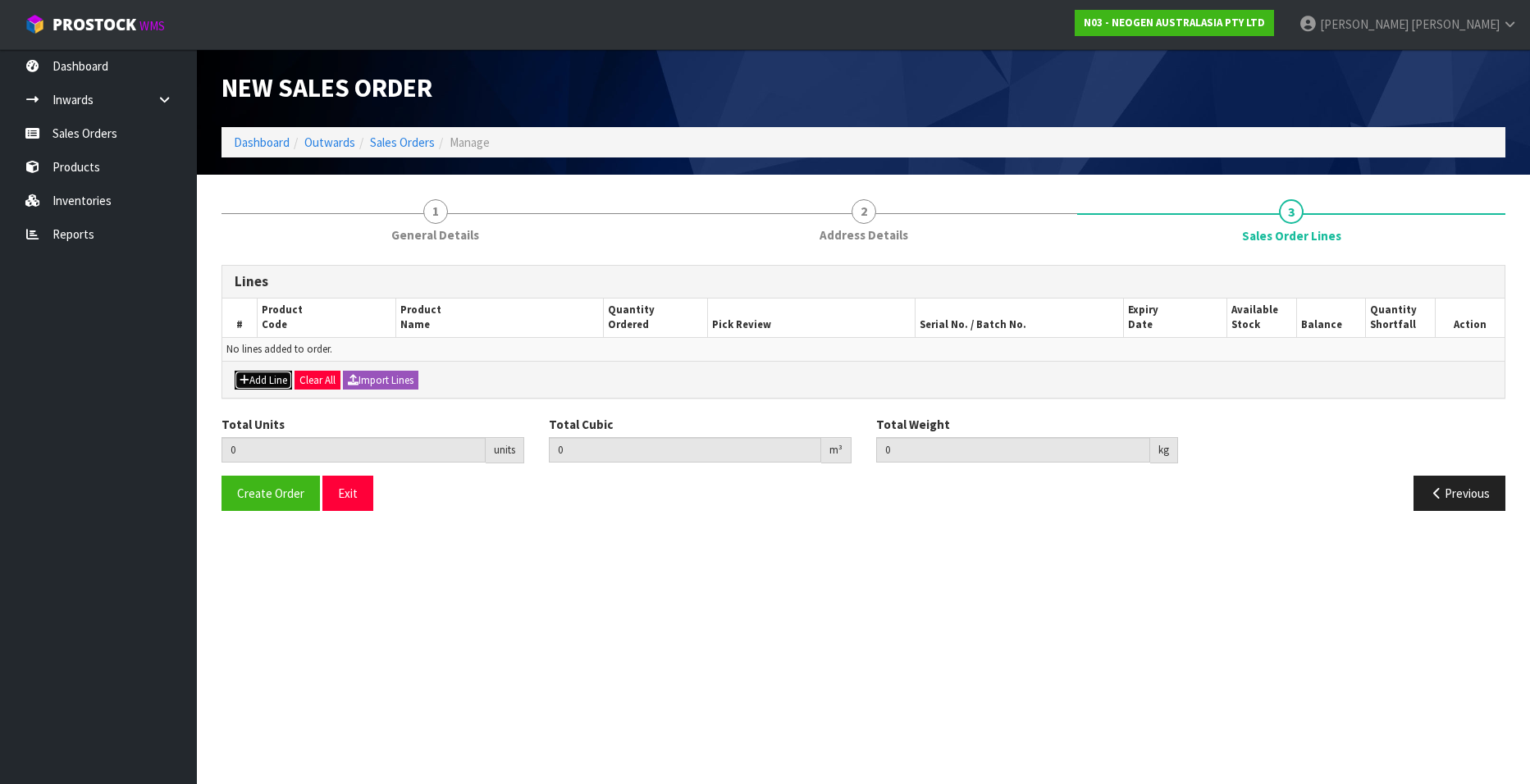
click at [248, 377] on icon "button" at bounding box center [244, 379] width 9 height 10
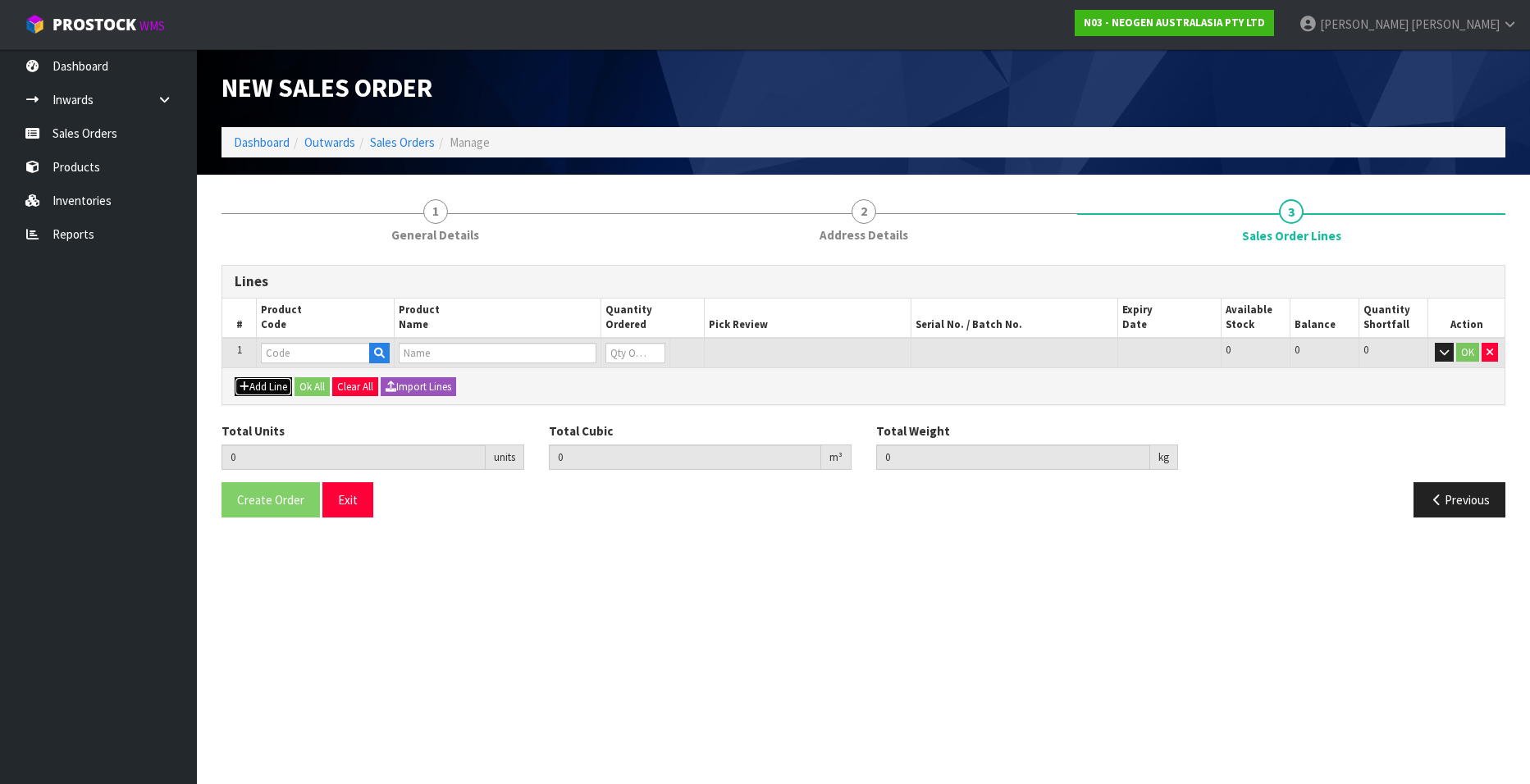
click at [250, 377] on button "Add Line" at bounding box center [263, 387] width 57 height 20
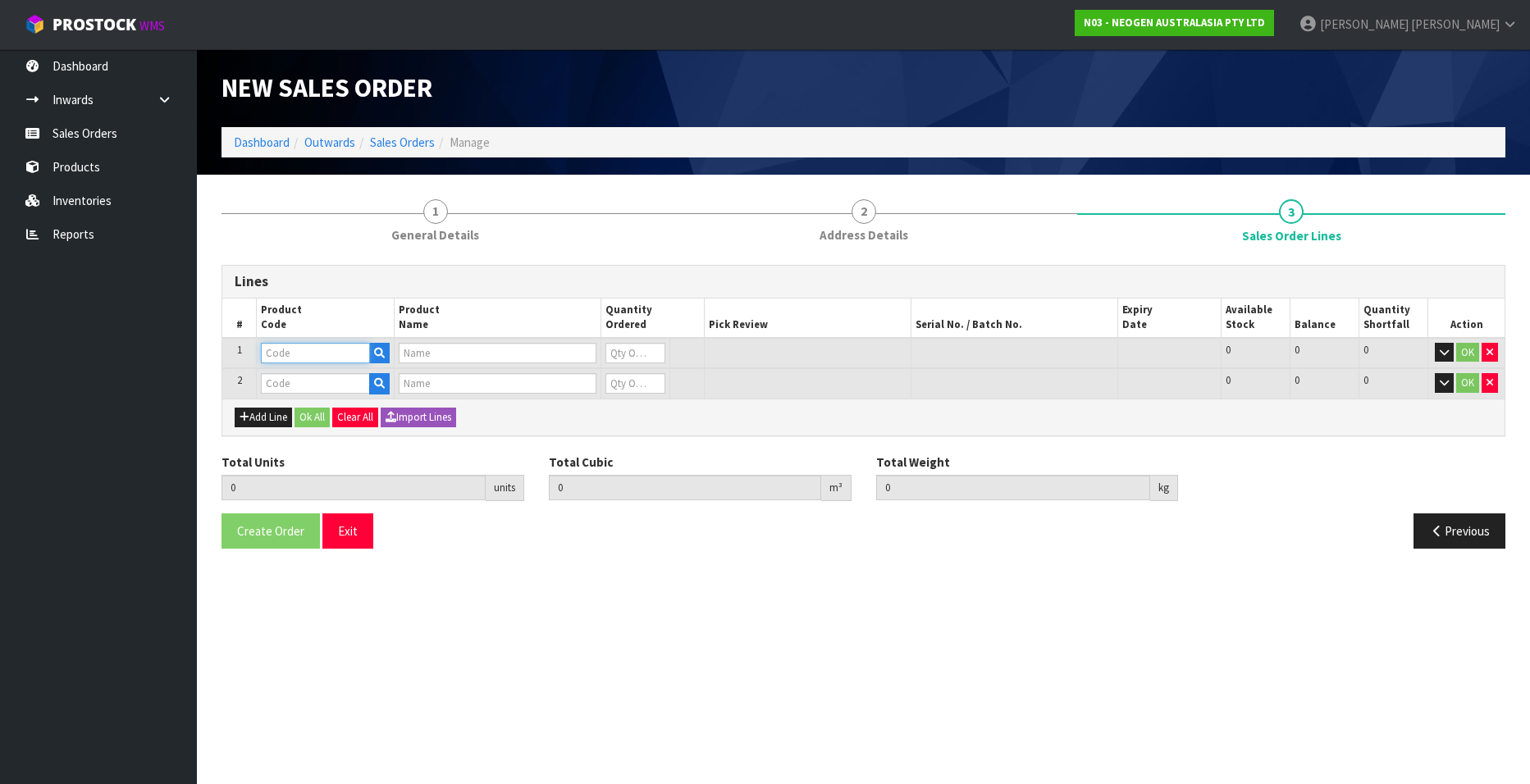
click at [312, 356] on input "text" at bounding box center [316, 353] width 109 height 21
paste input "700002209"
type input "700002209"
type input "7100067521 - PRO100 SURFACE PROTEIN PLUS 100/CS"
type input "0"
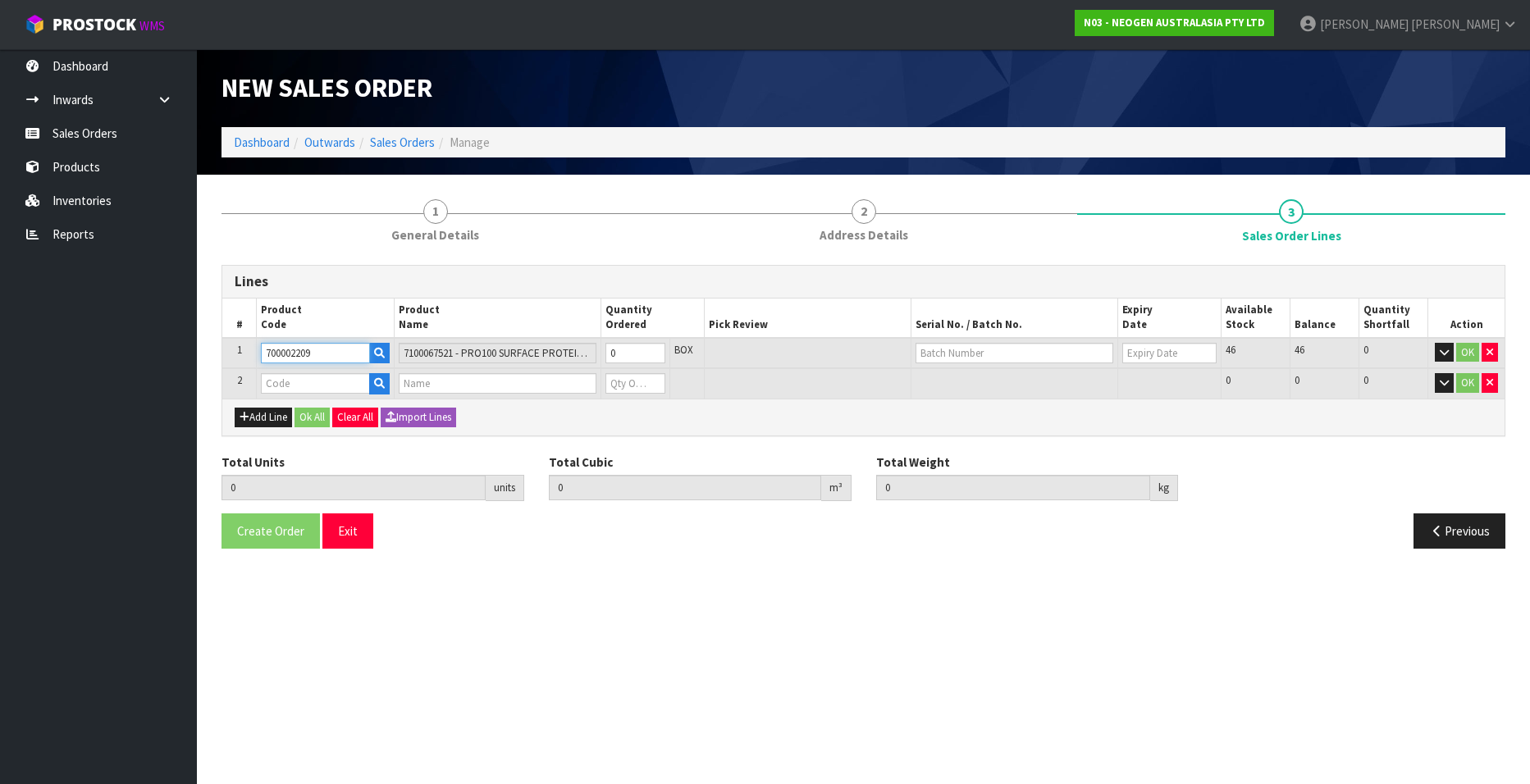
type input "700002209"
click at [292, 388] on input "text" at bounding box center [316, 383] width 109 height 21
paste input "700002207"
type input "700002207"
type input "0.000000"
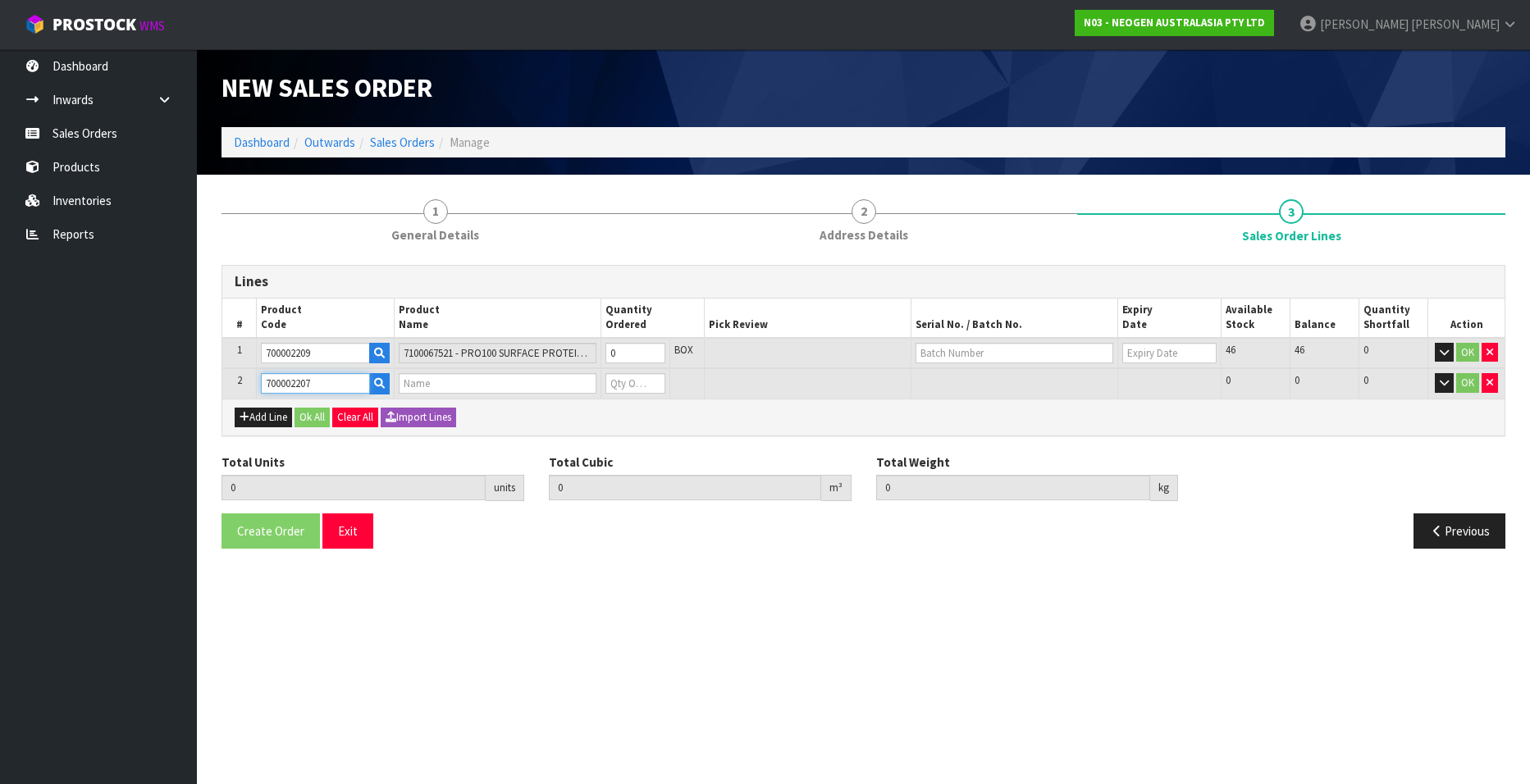
type input "0.000"
type input "7100067519 - UXL100 CLEAN-TRACE SURF ATP 100EA/PK"
type input "0"
type input "700002207"
type input "1"
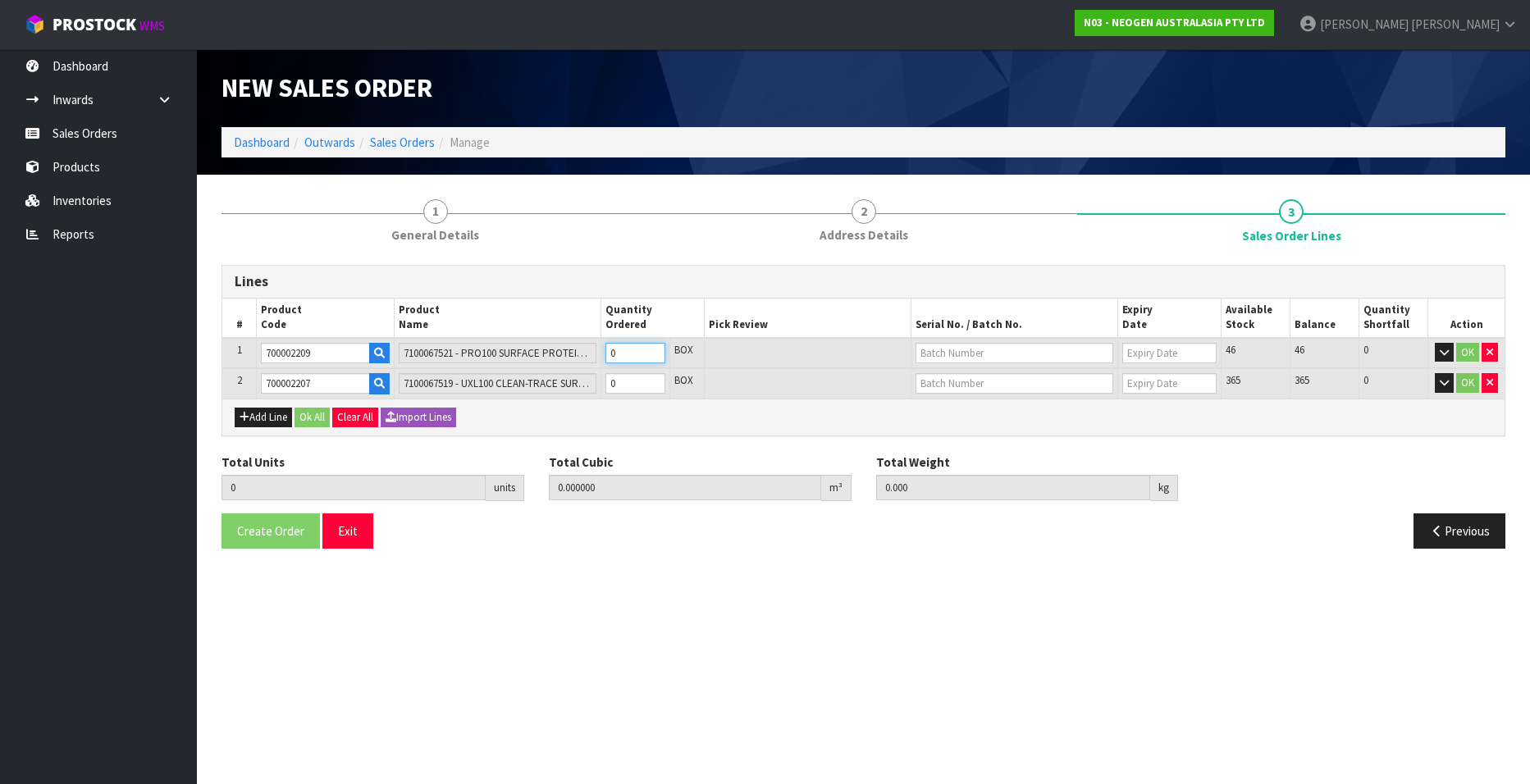
type input "0.00468"
type input "0.85"
type input "1"
click at [653, 348] on input "1" at bounding box center [636, 353] width 60 height 21
type input "2"
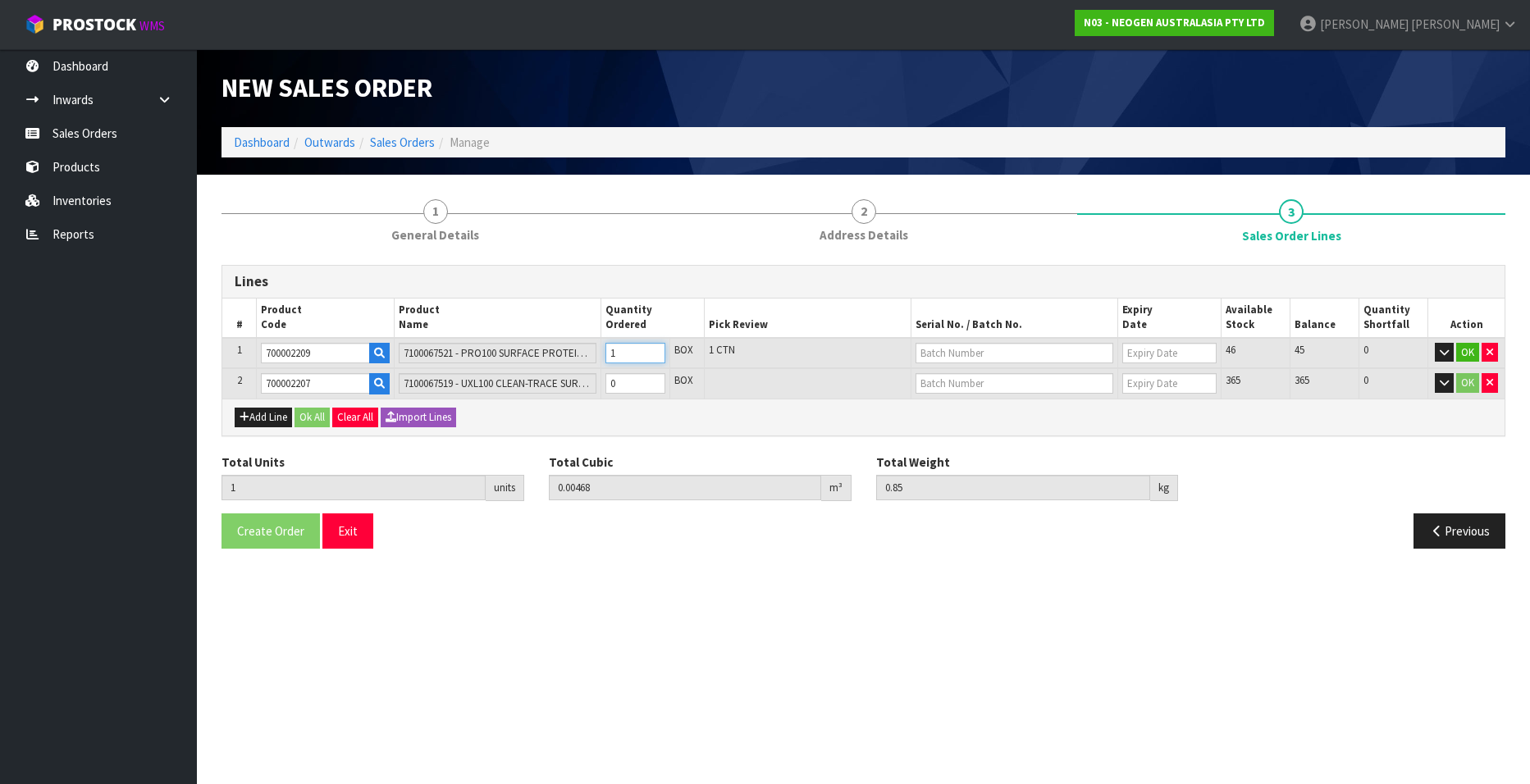
type input "0.00936"
type input "1.7"
type input "2"
click at [653, 348] on input "2" at bounding box center [636, 353] width 60 height 21
type input "3"
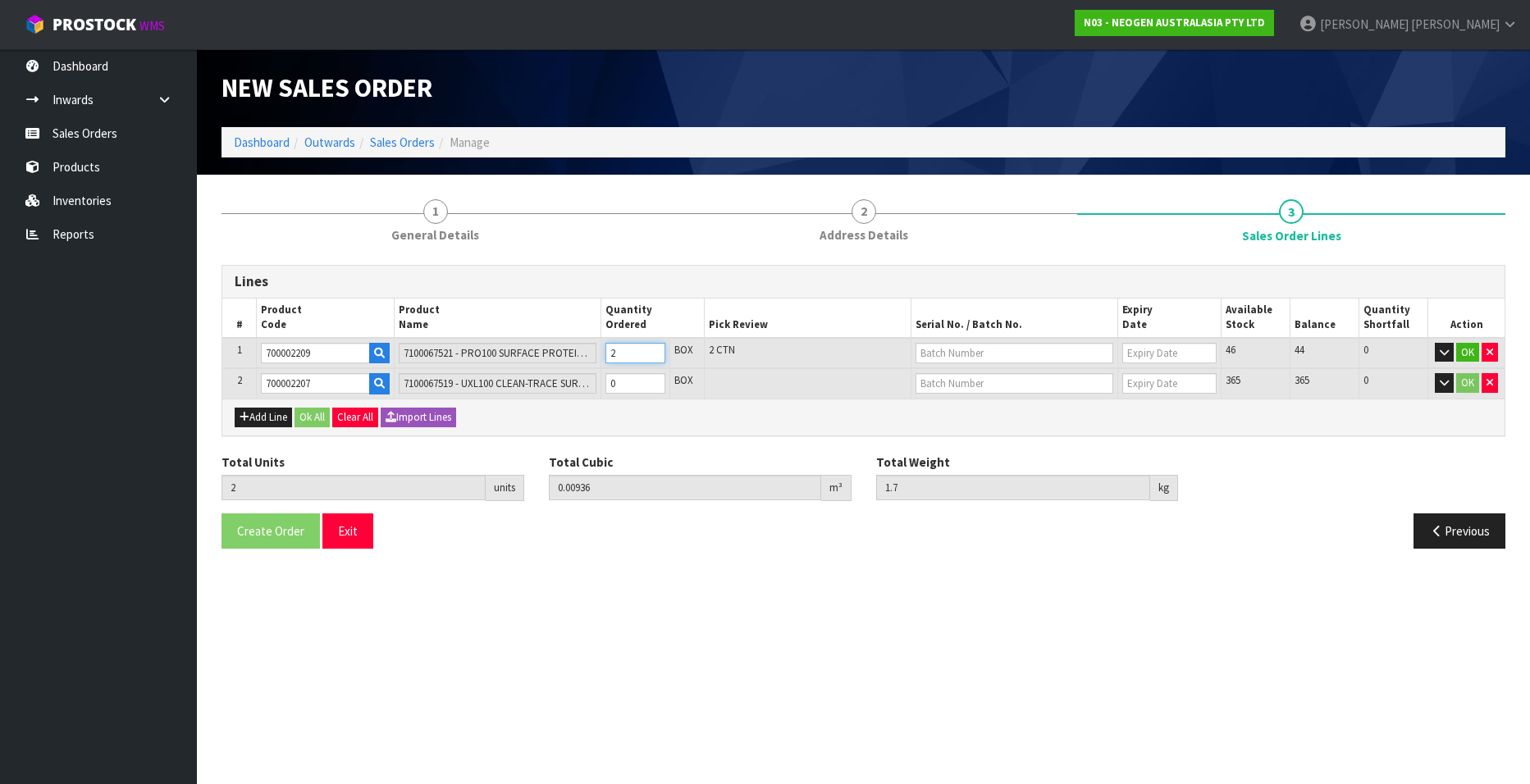
type input "0.01404"
type input "2.55"
type input "3"
click at [653, 348] on input "3" at bounding box center [636, 353] width 60 height 21
type input "4"
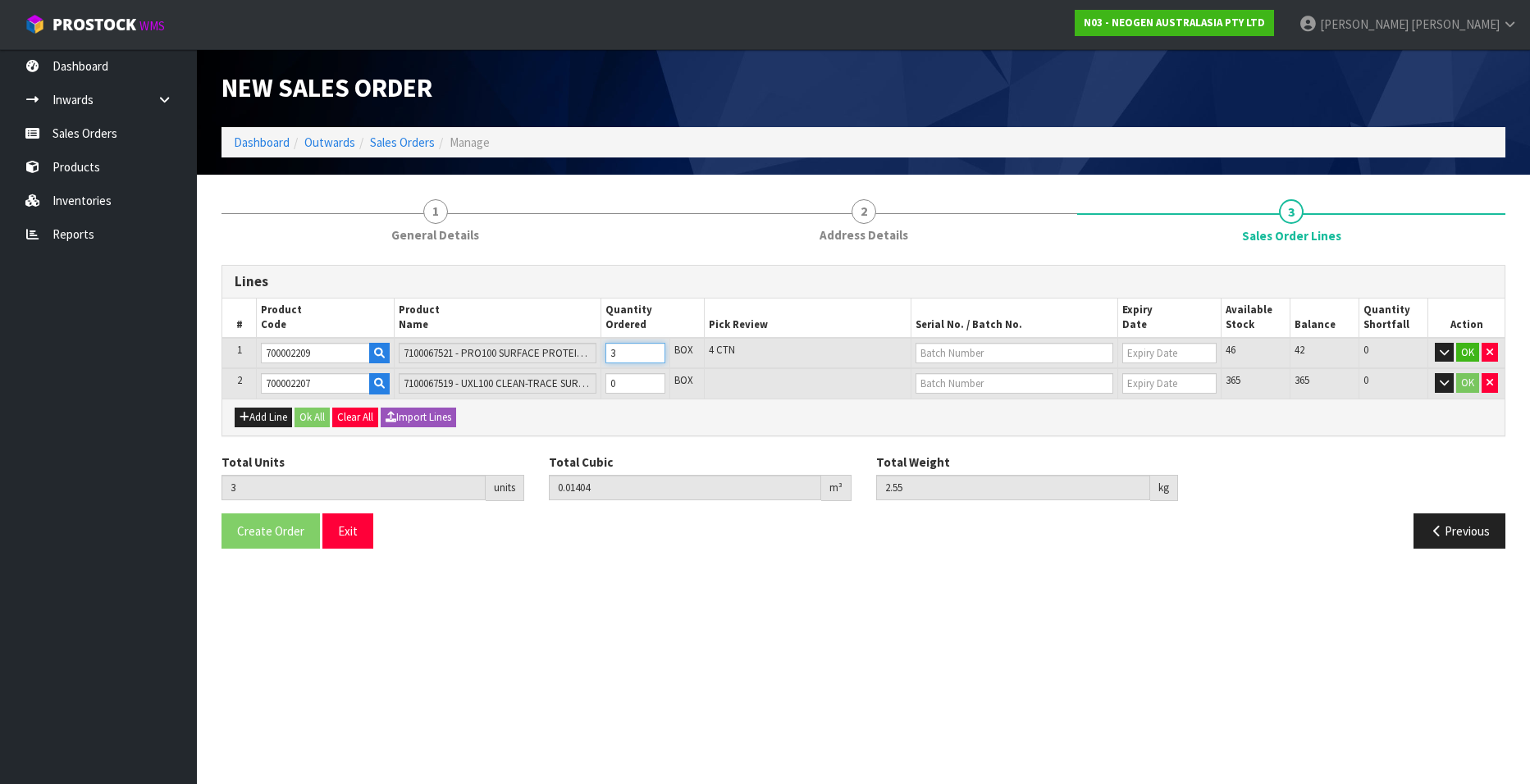
type input "0.01872"
type input "3.4"
type input "4"
click at [653, 348] on input "4" at bounding box center [636, 353] width 60 height 21
type input "5"
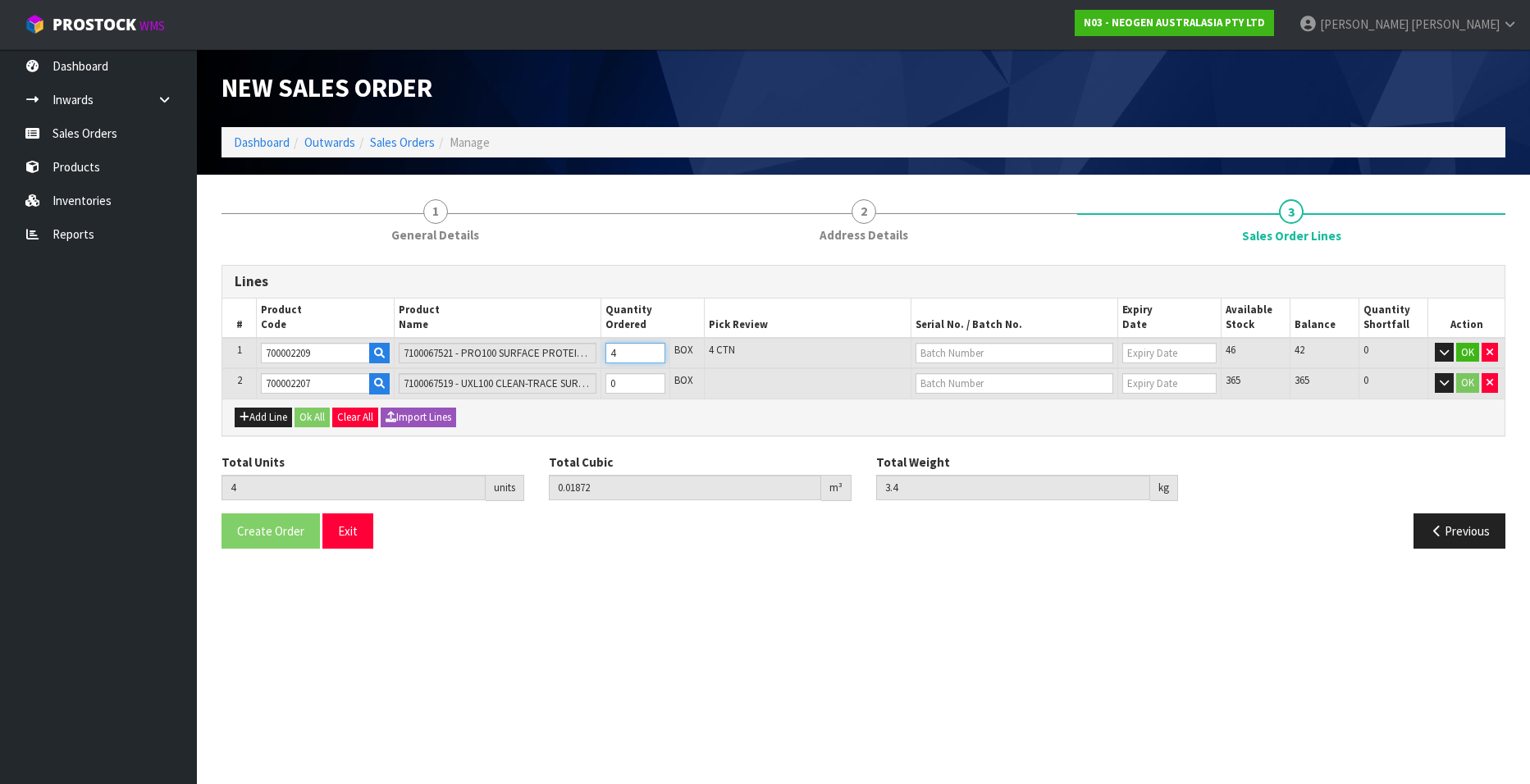
type input "0.0234"
type input "4.25"
type input "5"
click at [653, 348] on input "5" at bounding box center [636, 353] width 60 height 21
type input "6"
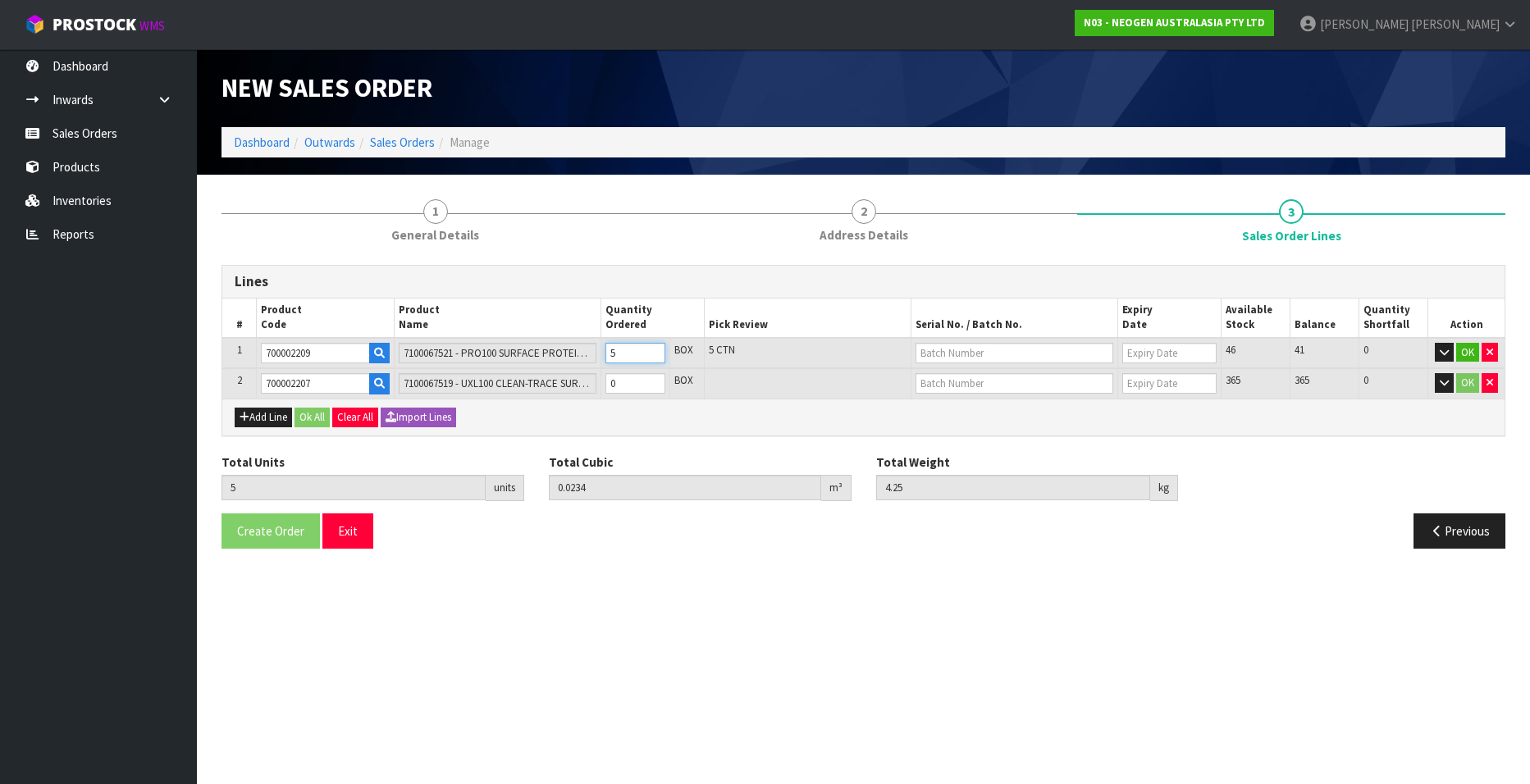
type input "0.02808"
type input "5.1"
type input "6"
click at [653, 348] on input "6" at bounding box center [636, 353] width 60 height 21
type input "7"
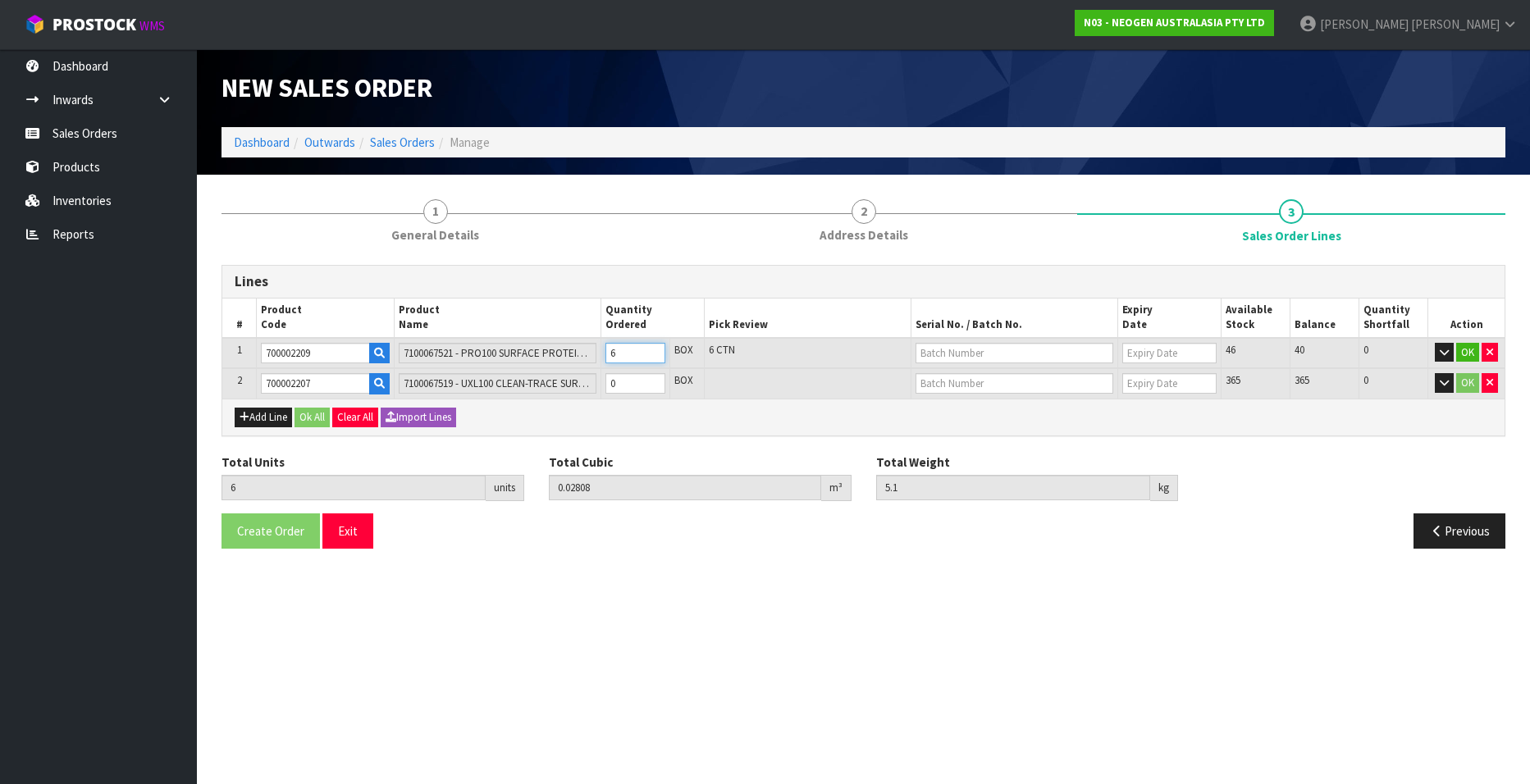
type input "0.03276"
type input "5.95"
type input "7"
click at [653, 348] on input "7" at bounding box center [636, 353] width 60 height 21
type input "8"
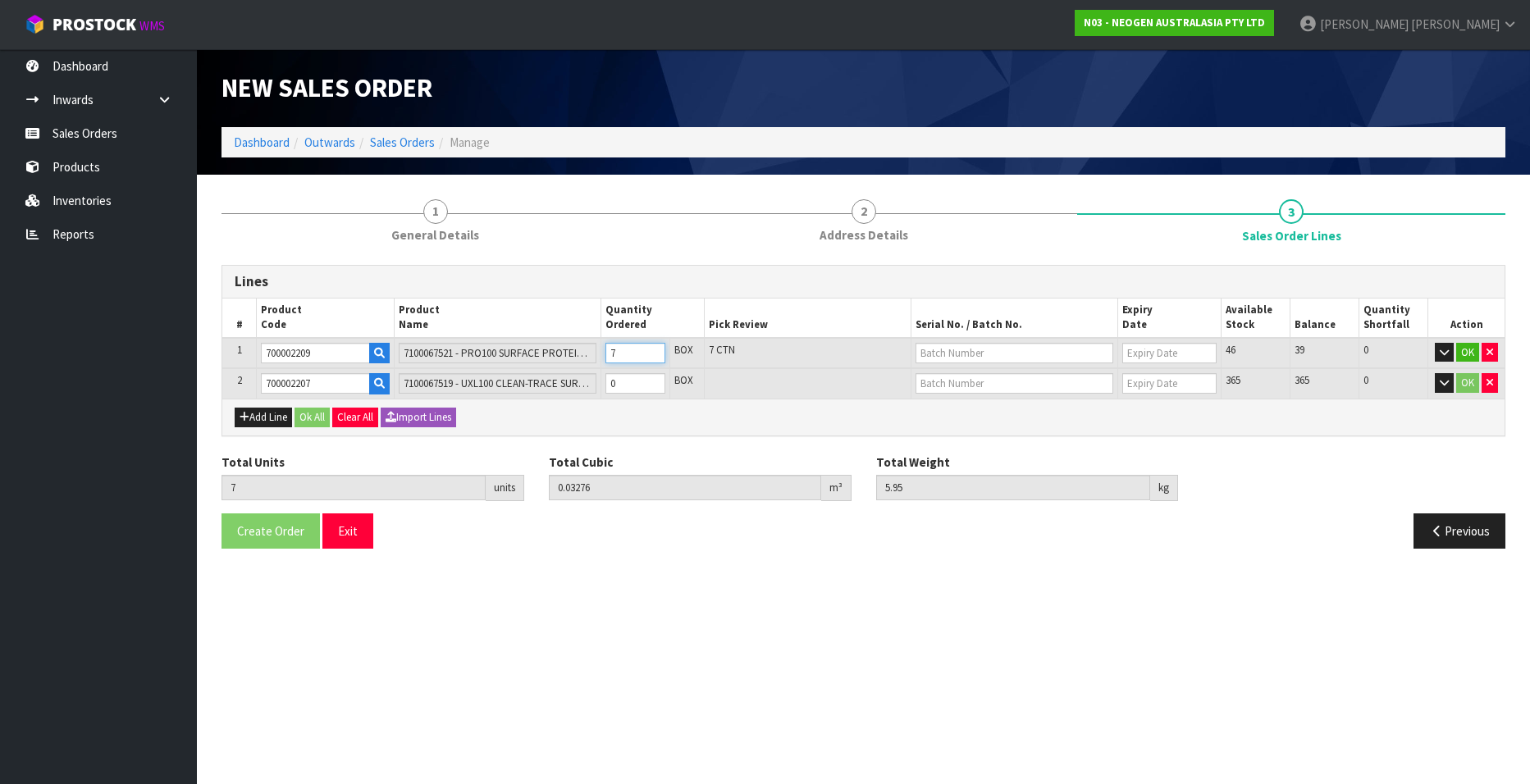
type input "0.03744"
type input "6.8"
type input "8"
click at [653, 348] on input "8" at bounding box center [636, 353] width 60 height 21
type input "9"
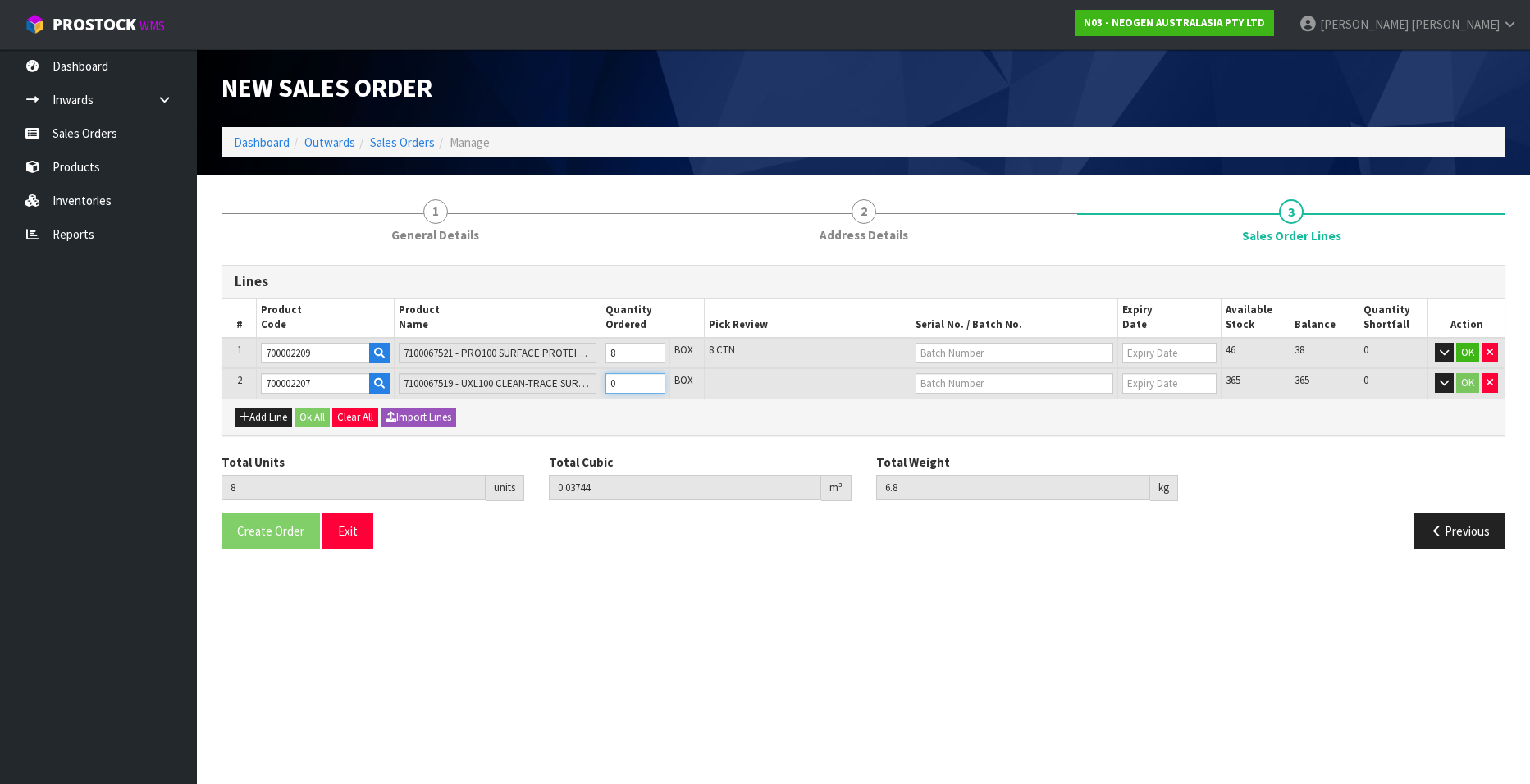
type input "0.043936"
type input "7.76"
type input "1"
click at [652, 381] on input "1" at bounding box center [636, 383] width 60 height 21
type input "10"
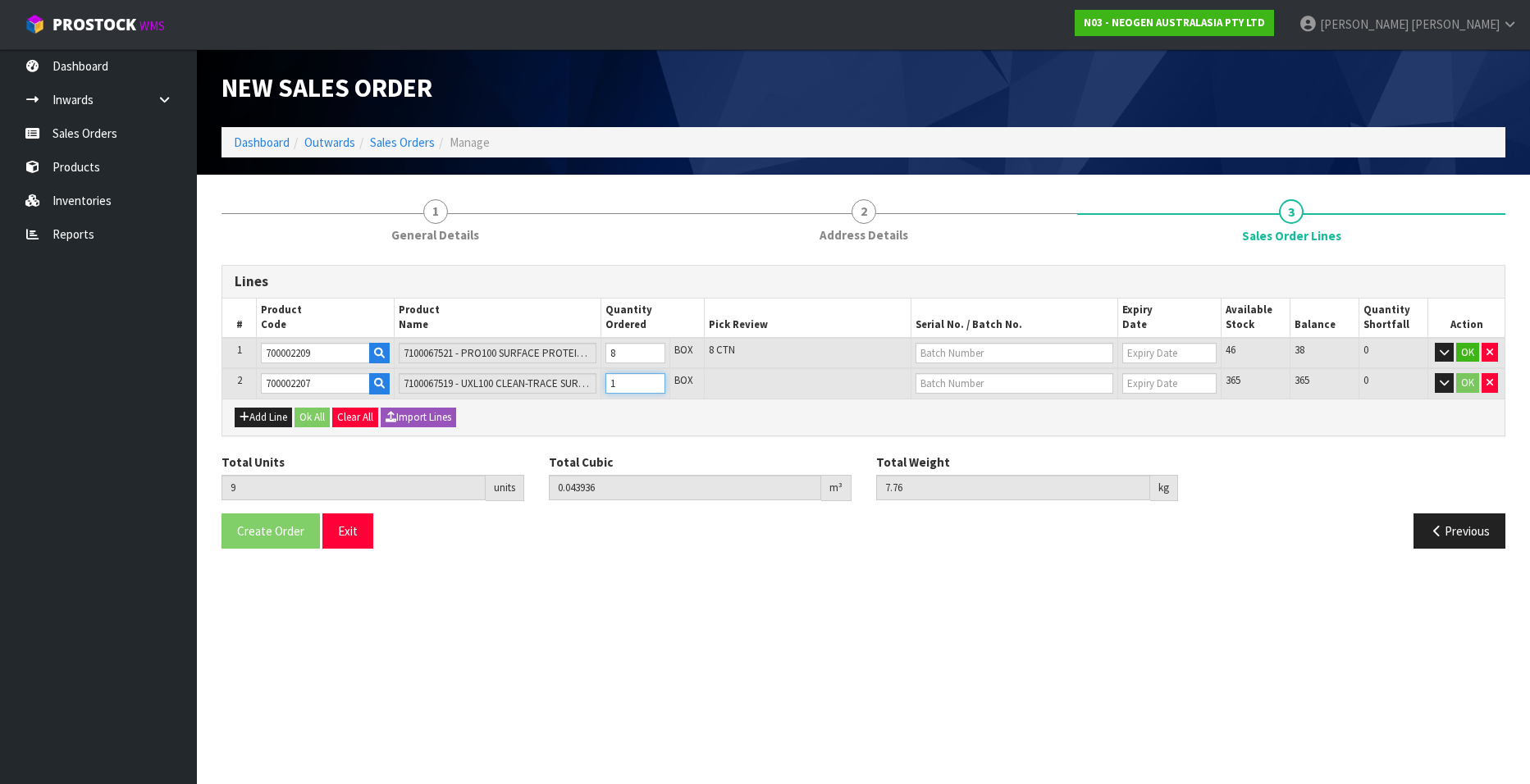
type input "0.050432"
type input "8.72"
type input "2"
click at [652, 381] on input "2" at bounding box center [636, 383] width 60 height 21
click at [935, 352] on input "text" at bounding box center [1014, 353] width 198 height 21
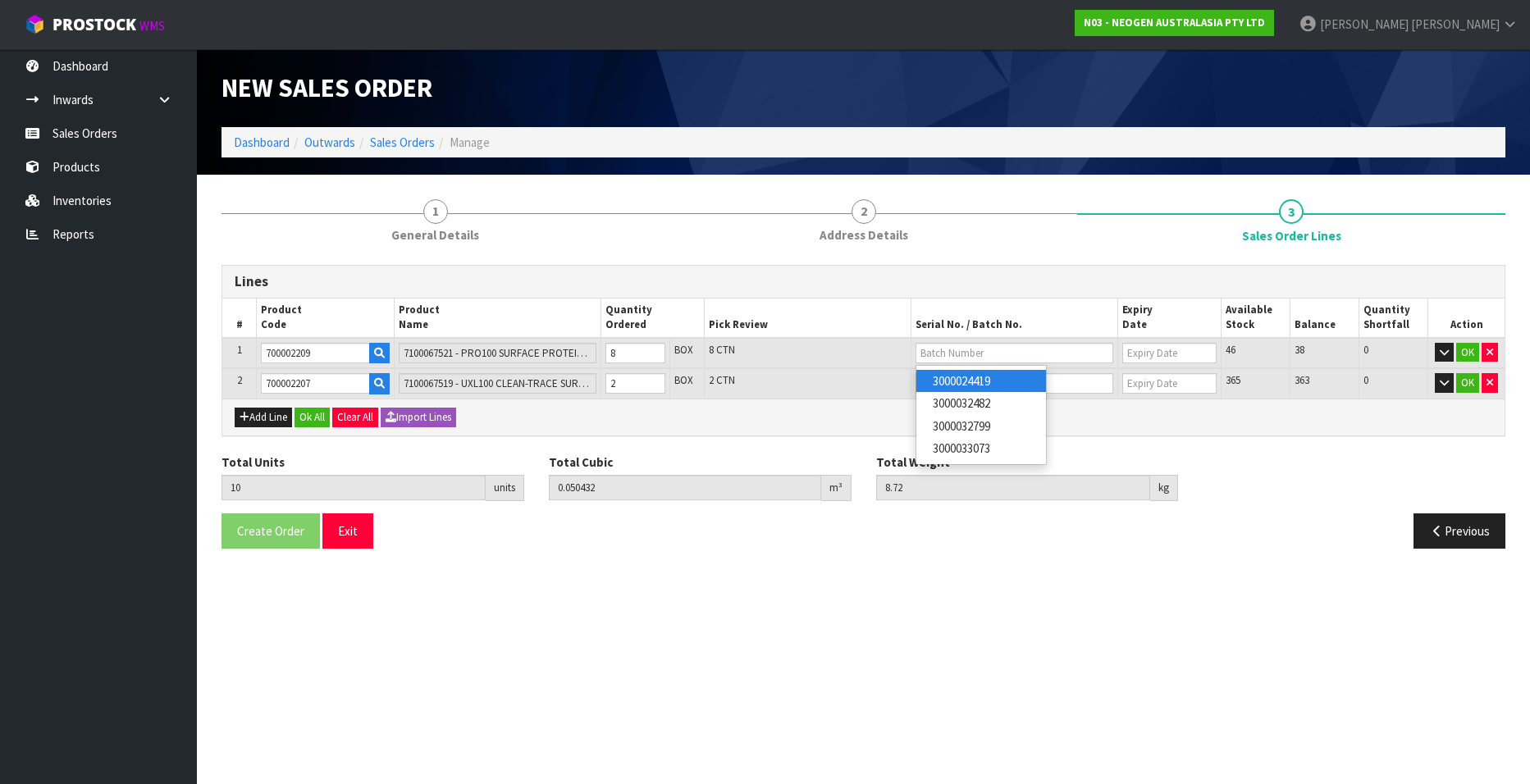
click at [717, 577] on section "New Sales Order Dashboard Outwards Sales Orders Manage New Sales Order Dashboar…" at bounding box center [765, 392] width 1530 height 784
click at [981, 382] on input "text" at bounding box center [1014, 383] width 198 height 21
click at [983, 381] on input "text" at bounding box center [1014, 383] width 198 height 21
click at [997, 408] on link "3000031847" at bounding box center [981, 411] width 130 height 23
type input "3000031847"
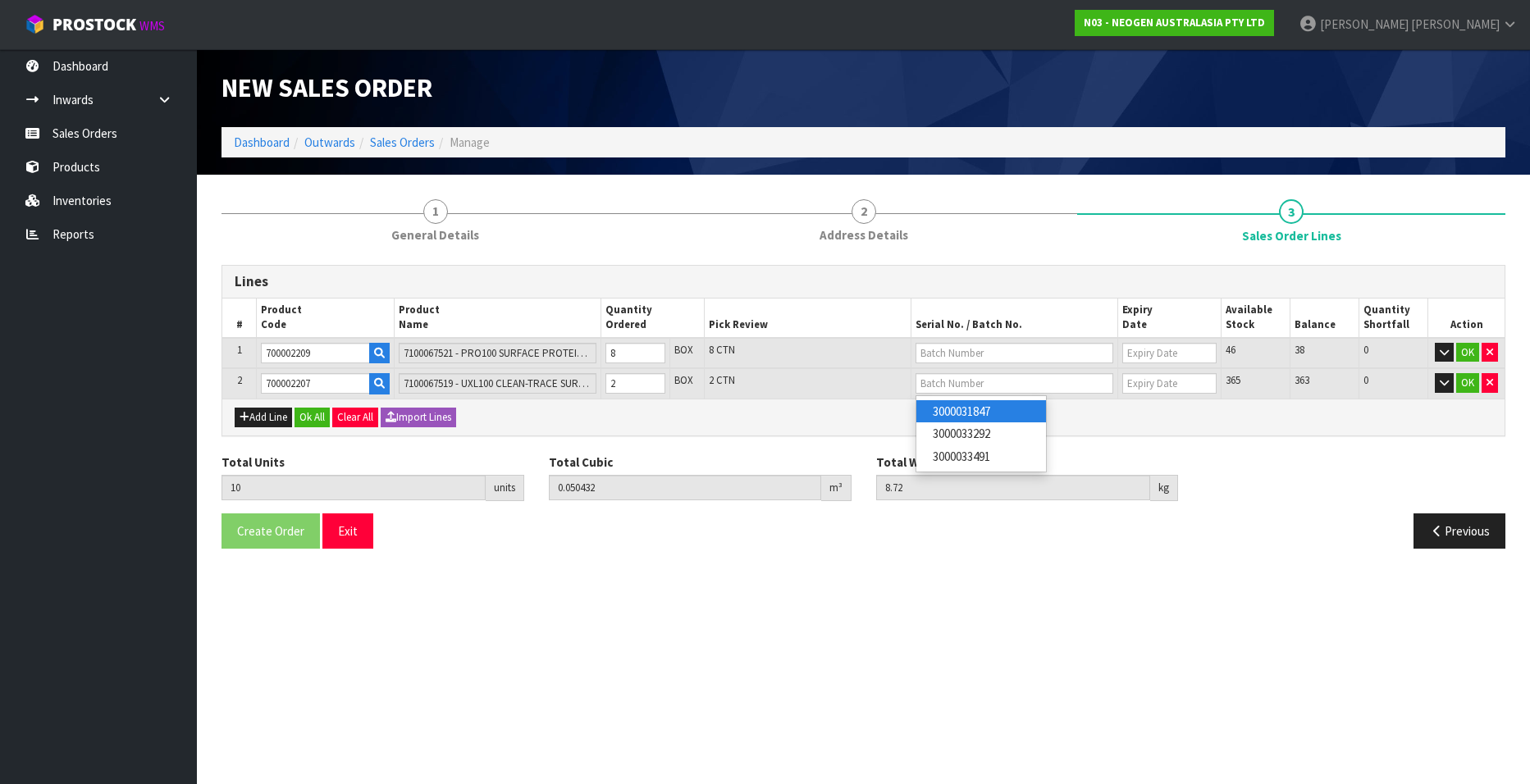
type input "[DATE]"
click at [259, 416] on button "Add Line" at bounding box center [263, 417] width 57 height 20
type input "0"
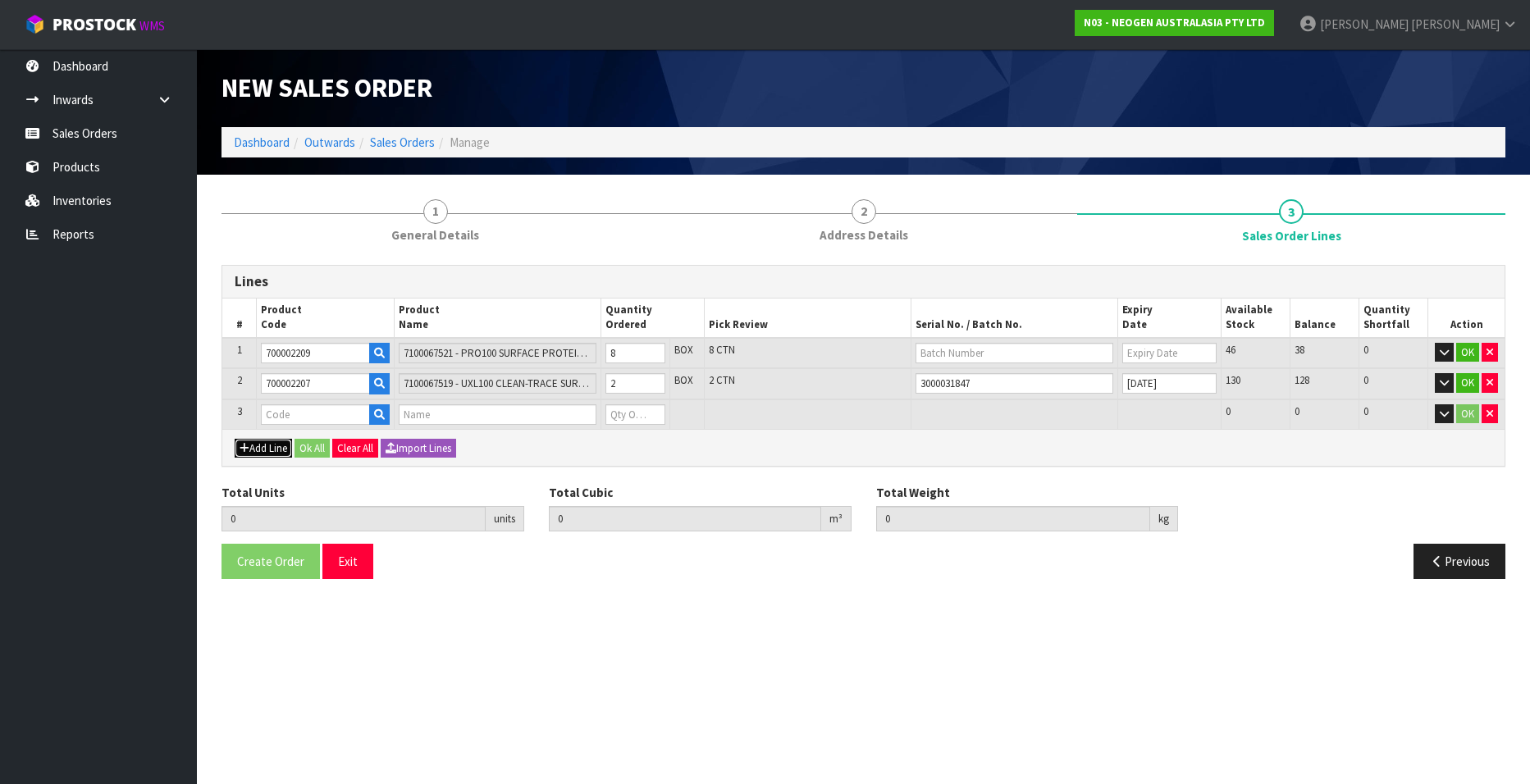
click at [262, 451] on button "Add Line" at bounding box center [263, 448] width 57 height 20
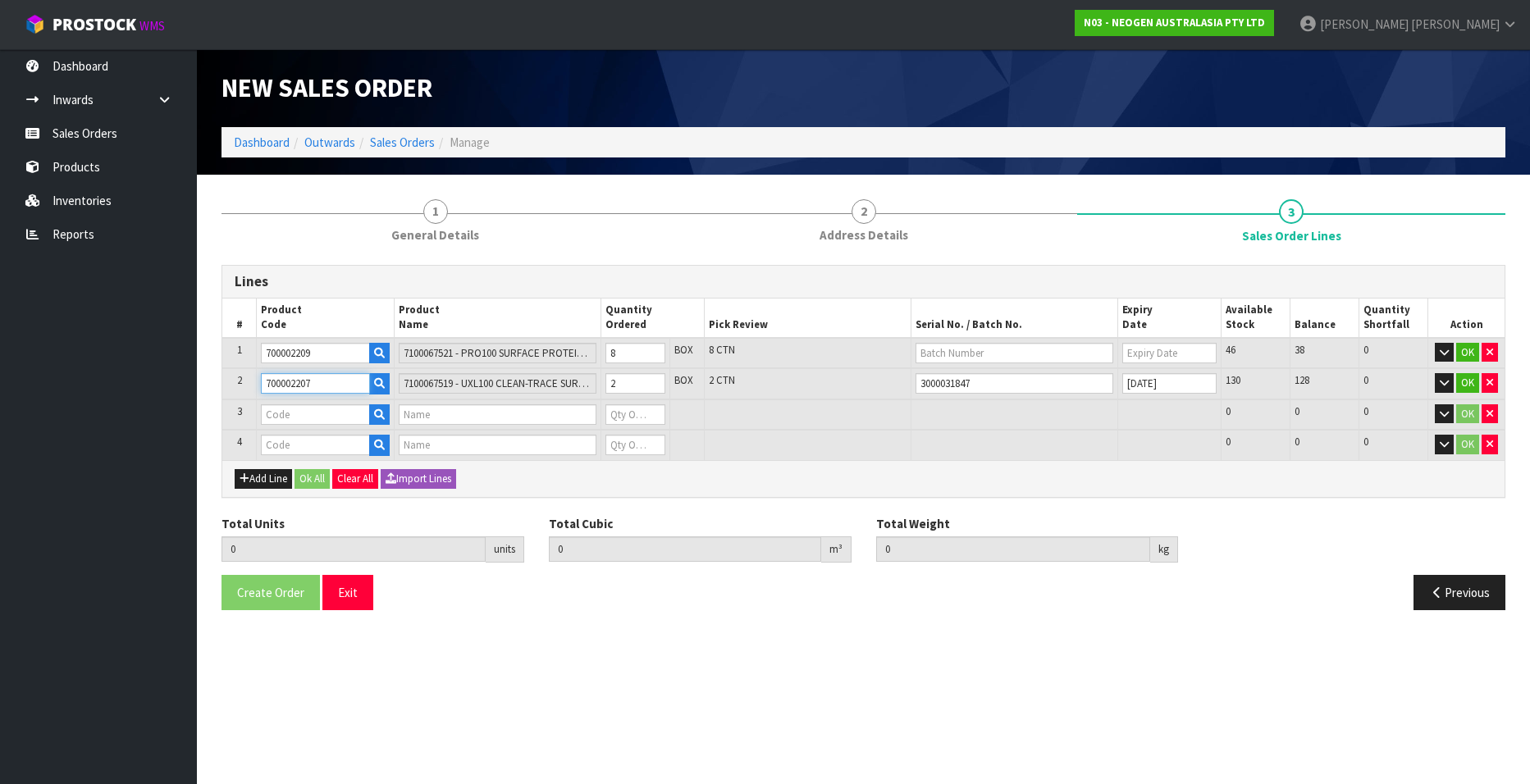
drag, startPoint x: 325, startPoint y: 389, endPoint x: 241, endPoint y: 385, distance: 84.1
click at [241, 385] on tr "2 700002207 7100067519 - UXL100 CLEAN-TRACE SURF ATP 100EA/PK 2 BOX 2 CTN 30000…" at bounding box center [863, 383] width 1282 height 31
click at [321, 451] on input "text" at bounding box center [316, 445] width 109 height 21
paste input "700002207"
type input "700002207"
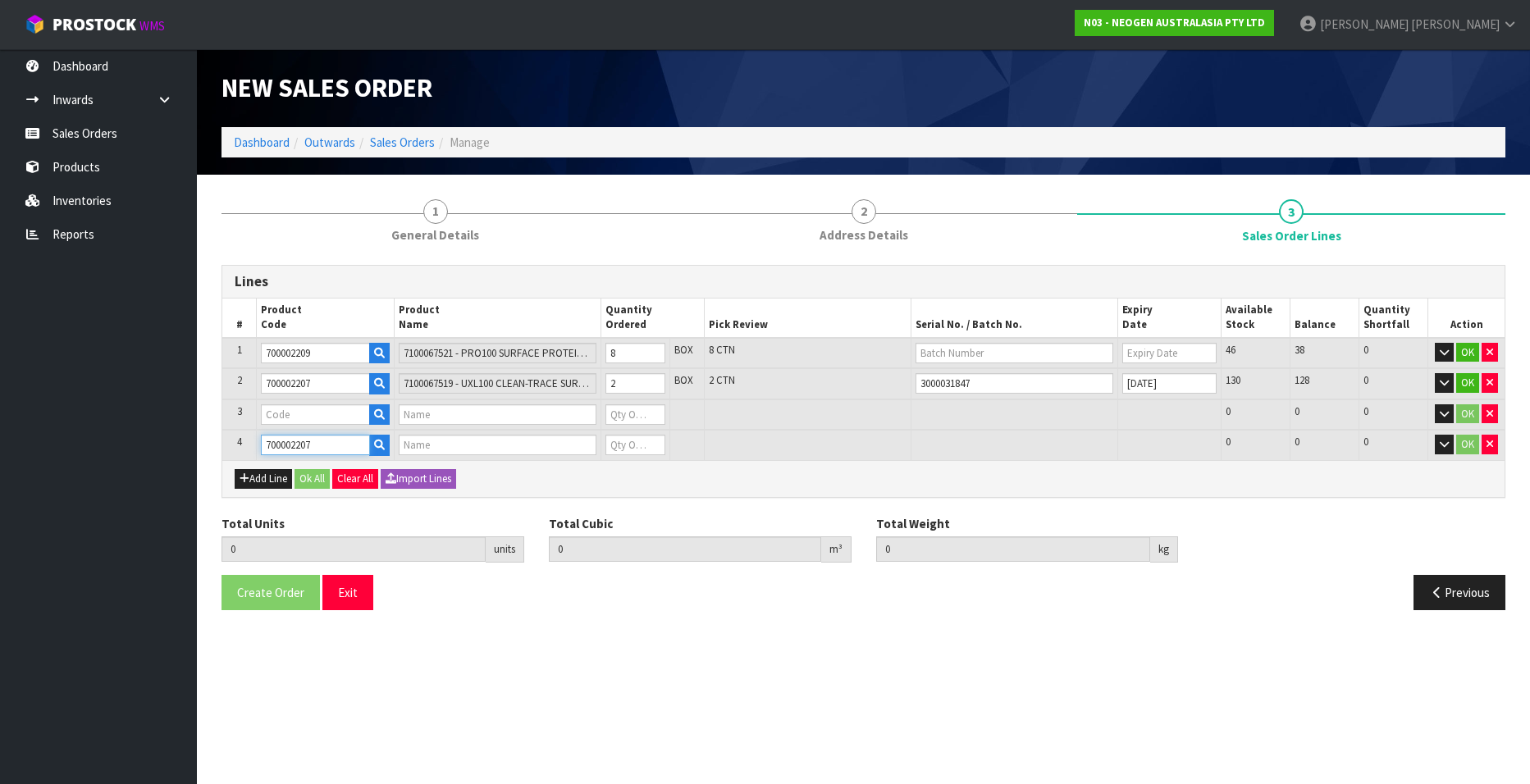
type input "7100067519 - UXL100 CLEAN-TRACE SURF ATP 100EA/PK"
type input "0"
type input "700002207"
click at [653, 441] on input "1" at bounding box center [636, 445] width 60 height 21
type input "2"
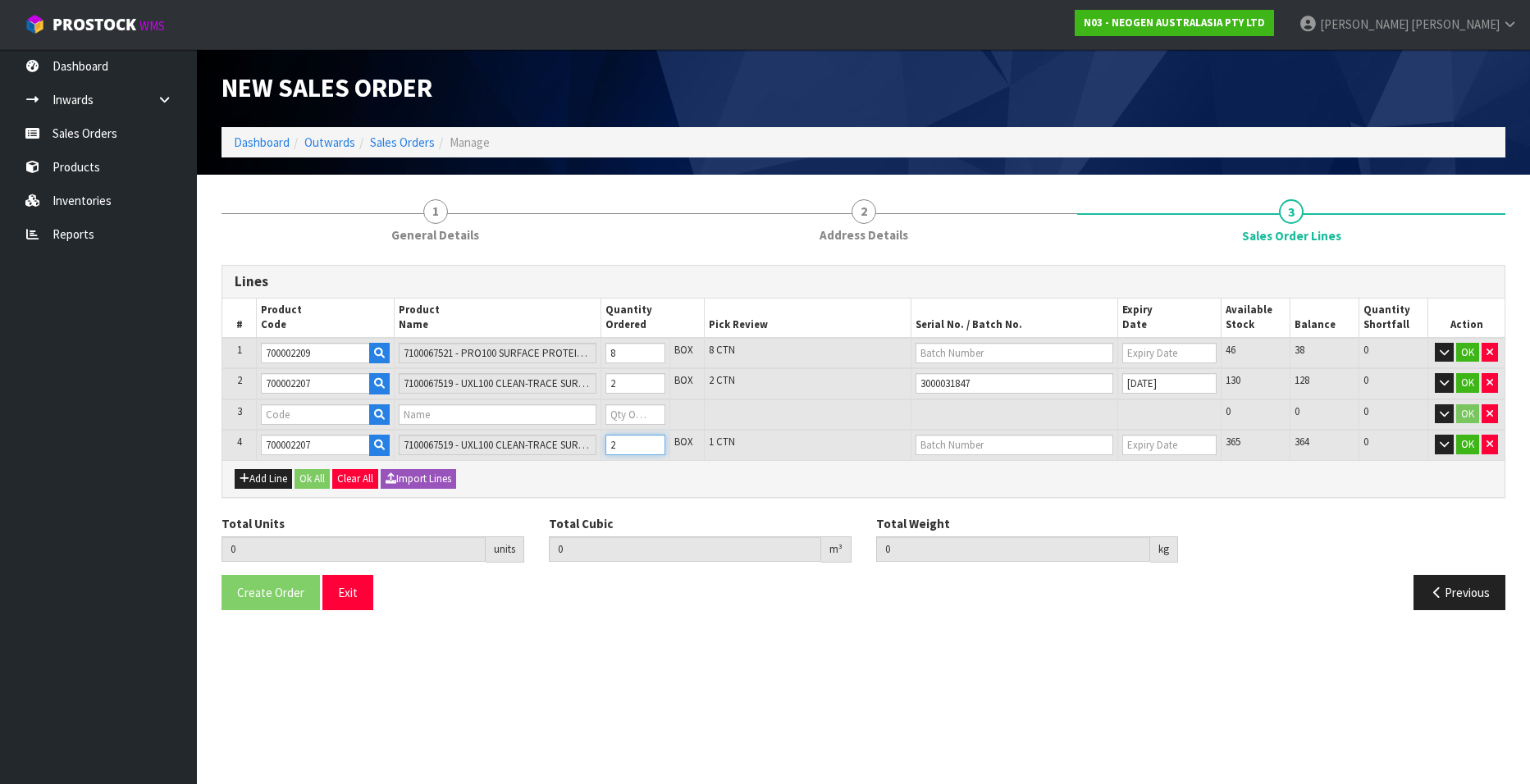
click at [653, 441] on input "2" at bounding box center [636, 445] width 60 height 21
click at [966, 444] on input "text" at bounding box center [1014, 445] width 198 height 21
click at [998, 471] on link "3000031847" at bounding box center [981, 473] width 130 height 23
type input "3000031847"
type input "[DATE]"
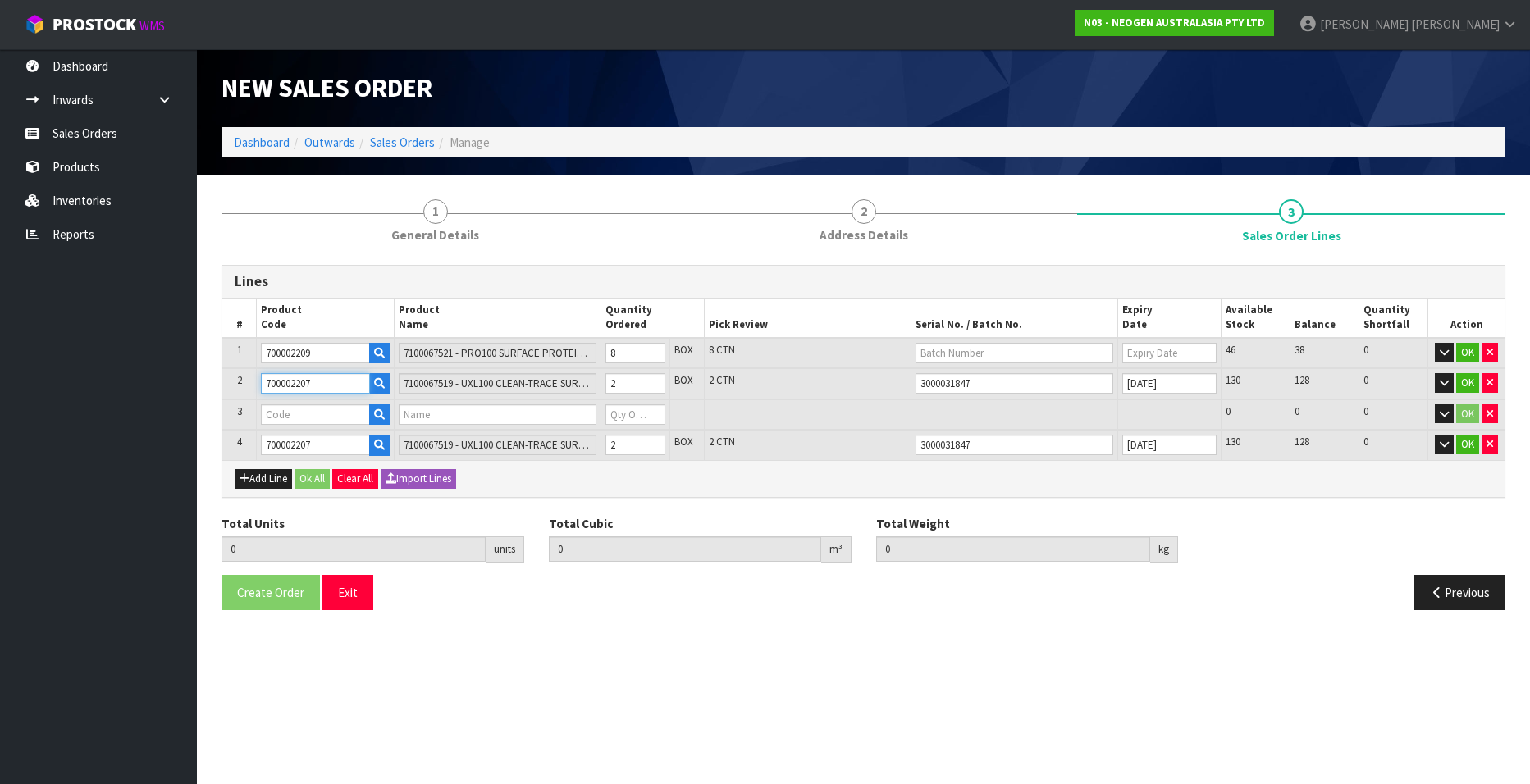
drag, startPoint x: 329, startPoint y: 385, endPoint x: 212, endPoint y: 377, distance: 117.3
click at [212, 377] on div "1 General Details 2 Address Details 3 Sales Order Lines Lines # Product Code Pr…" at bounding box center [863, 405] width 1308 height 436
click at [318, 350] on input "700002209" at bounding box center [316, 353] width 109 height 21
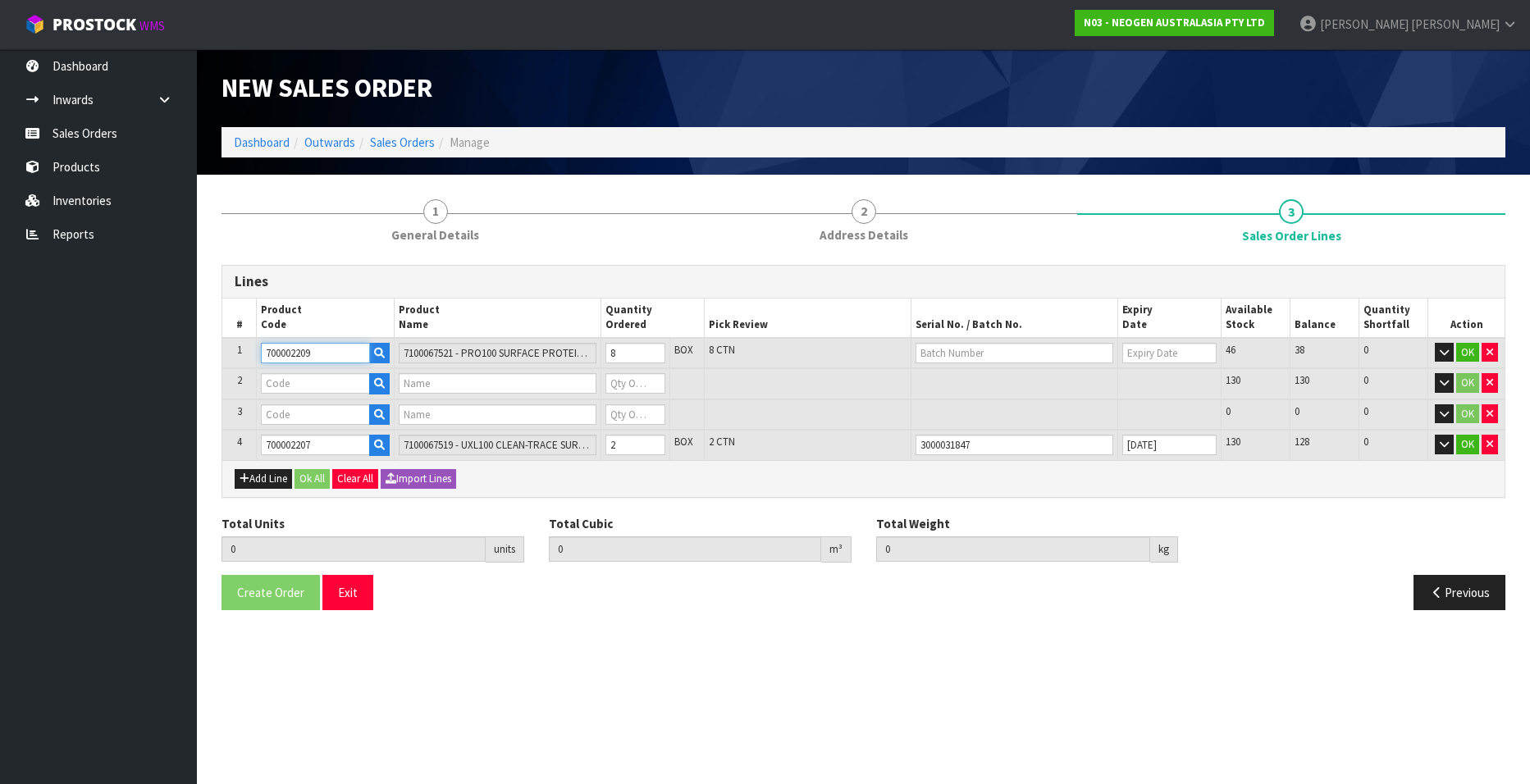
drag, startPoint x: 330, startPoint y: 349, endPoint x: 200, endPoint y: 349, distance: 130.0
click at [200, 349] on section "1 General Details 2 Address Details 3 Sales Order Lines Lines # Product Code Pr…" at bounding box center [863, 405] width 1333 height 460
click at [301, 379] on input "text" at bounding box center [316, 383] width 109 height 21
paste input "700002209"
type input "700002209"
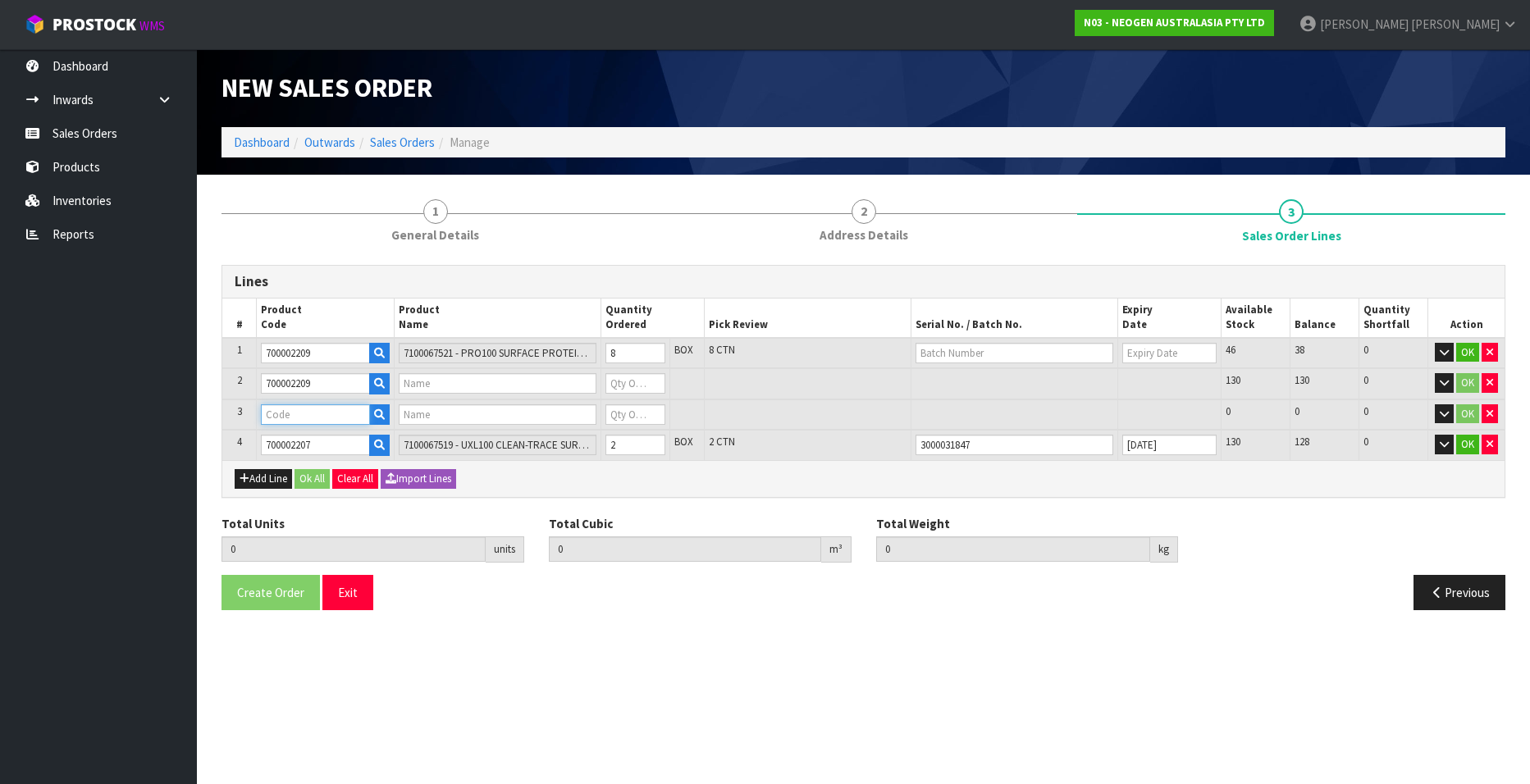
click at [300, 411] on input "text" at bounding box center [316, 415] width 109 height 21
type input "7100067521 - PRO100 SURFACE PROTEIN PLUS 100/CS"
type input "0"
paste input "700002209"
type input "700002209"
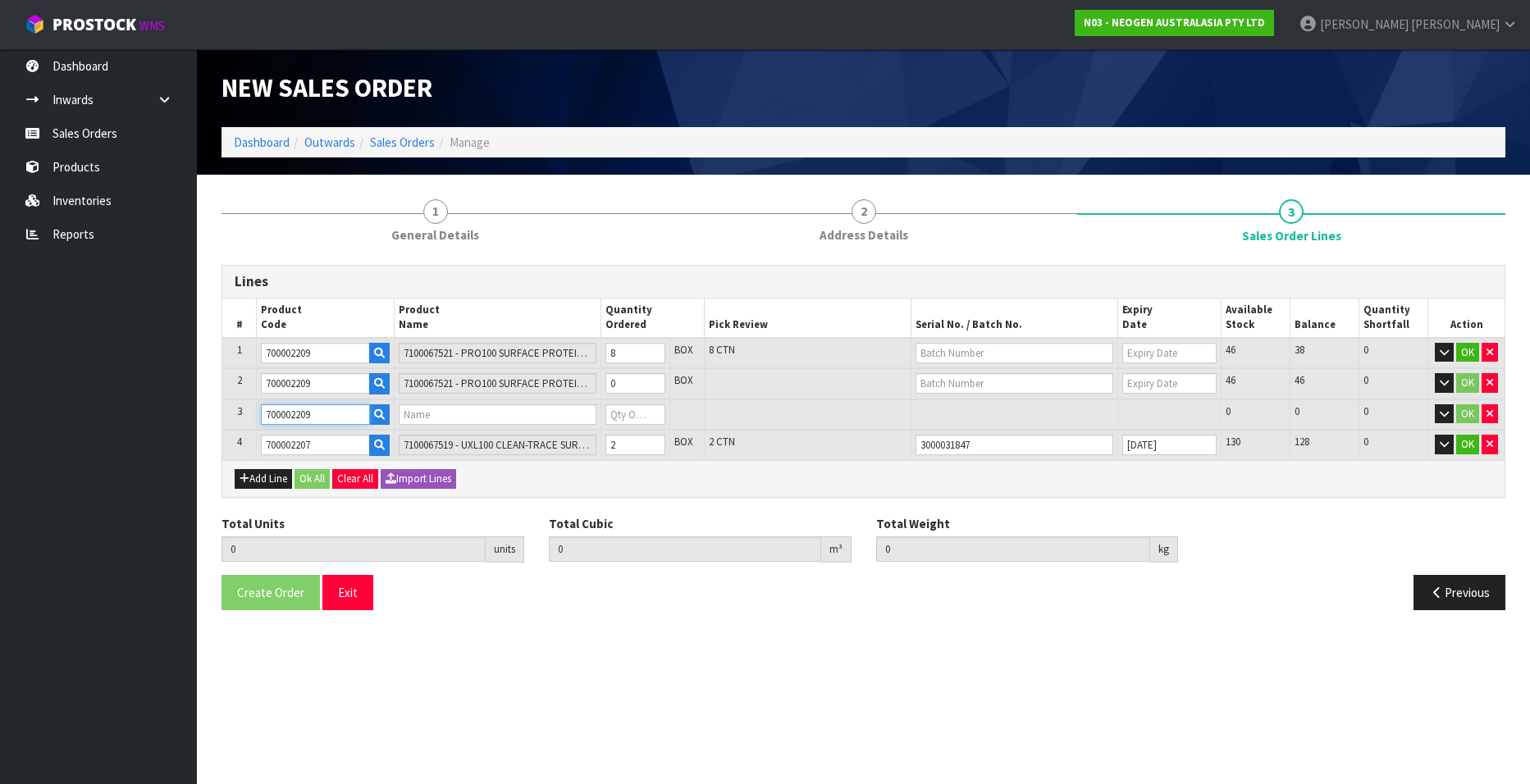
type input "10"
type input "0.050432"
type input "8.72"
type input "7100067521 - PRO100 SURFACE PROTEIN PLUS 100/CS"
type input "0"
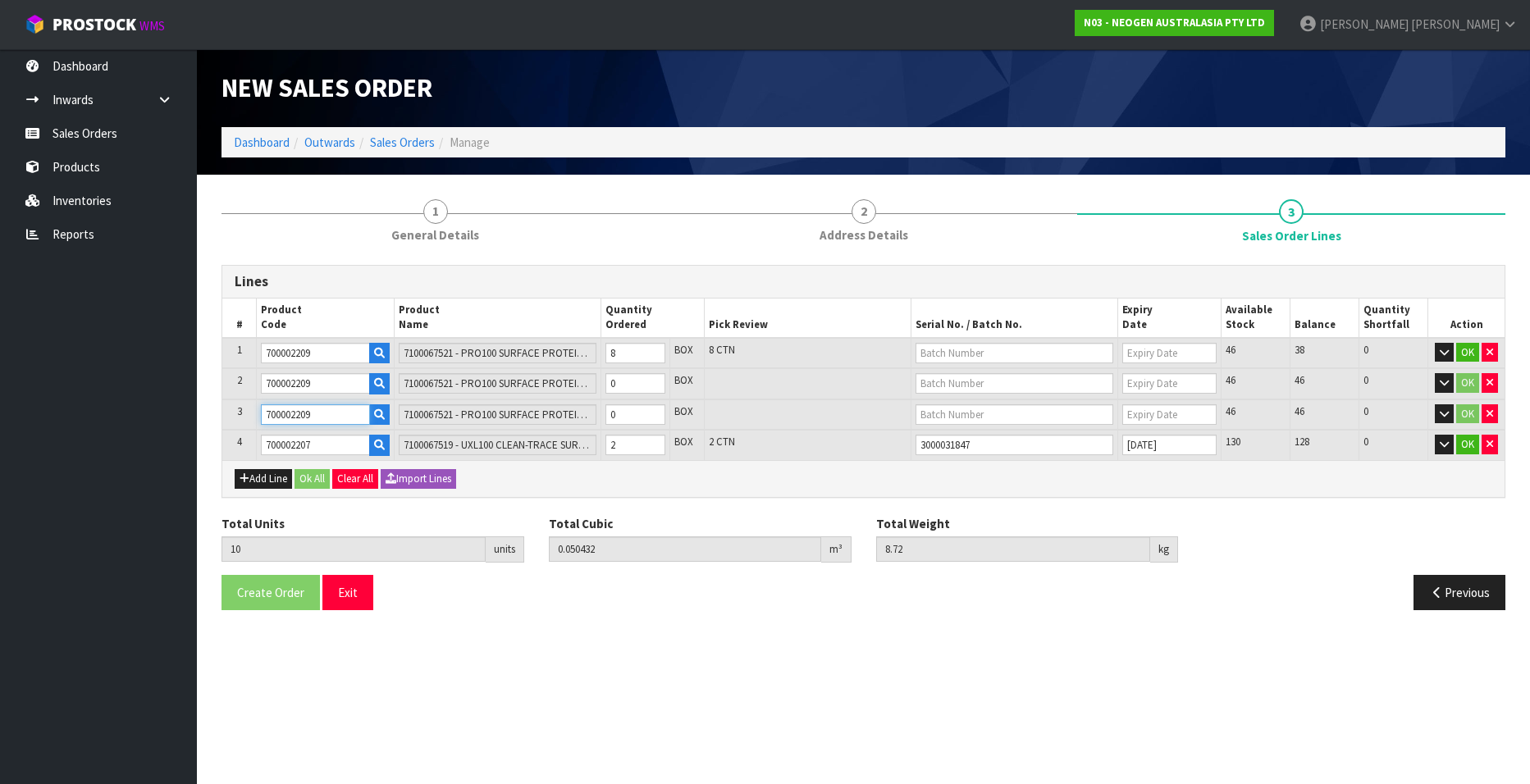
type input "700002209"
type input "9"
type input "0.045752"
type input "7.87"
type input "7"
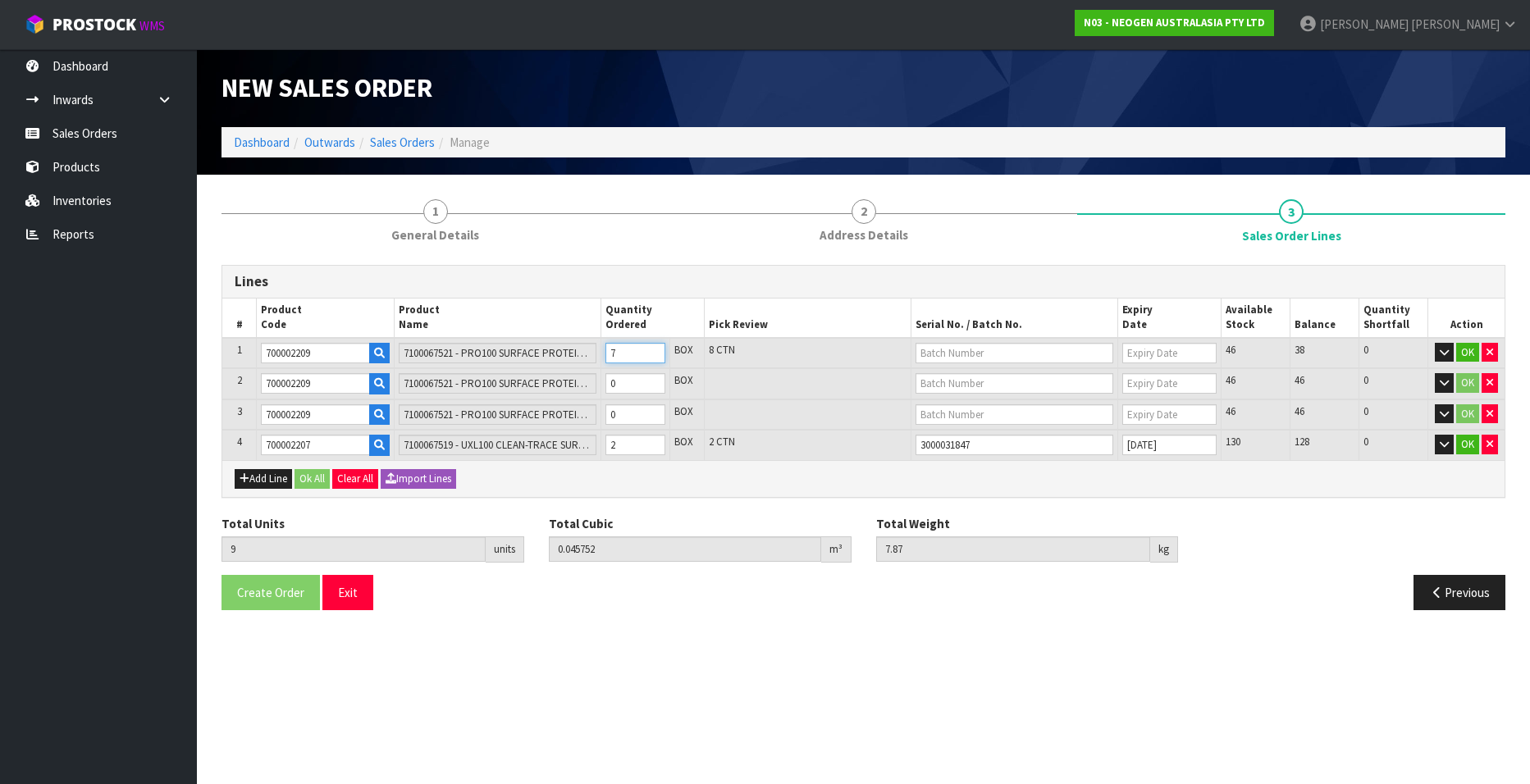
click at [652, 360] on input "7" at bounding box center [636, 353] width 60 height 21
type input "8"
type input "0.041072"
type input "7.02"
type input "6"
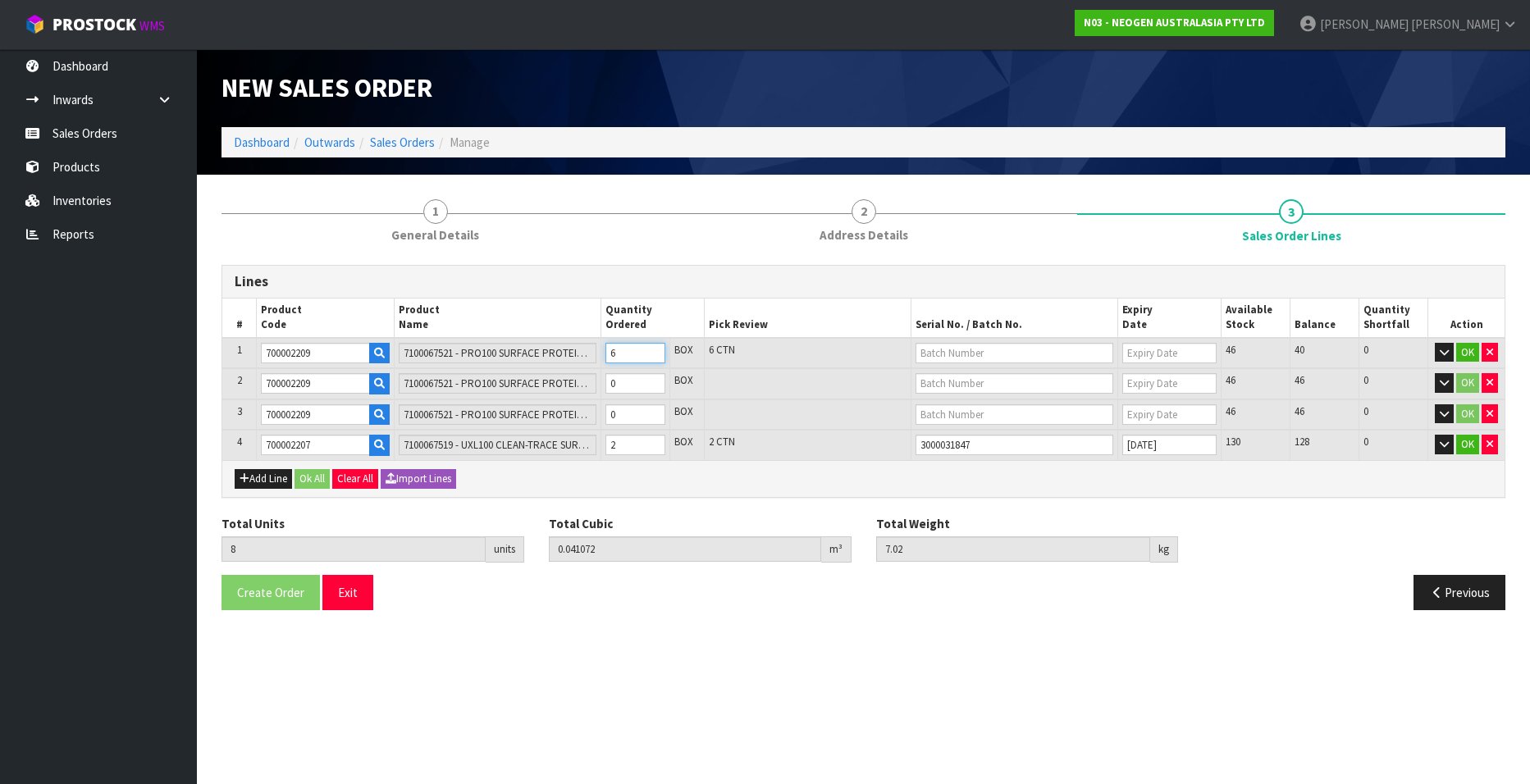
click at [652, 360] on input "6" at bounding box center [636, 353] width 60 height 21
type input "9"
type input "0.045752"
type input "7.87"
type input "1"
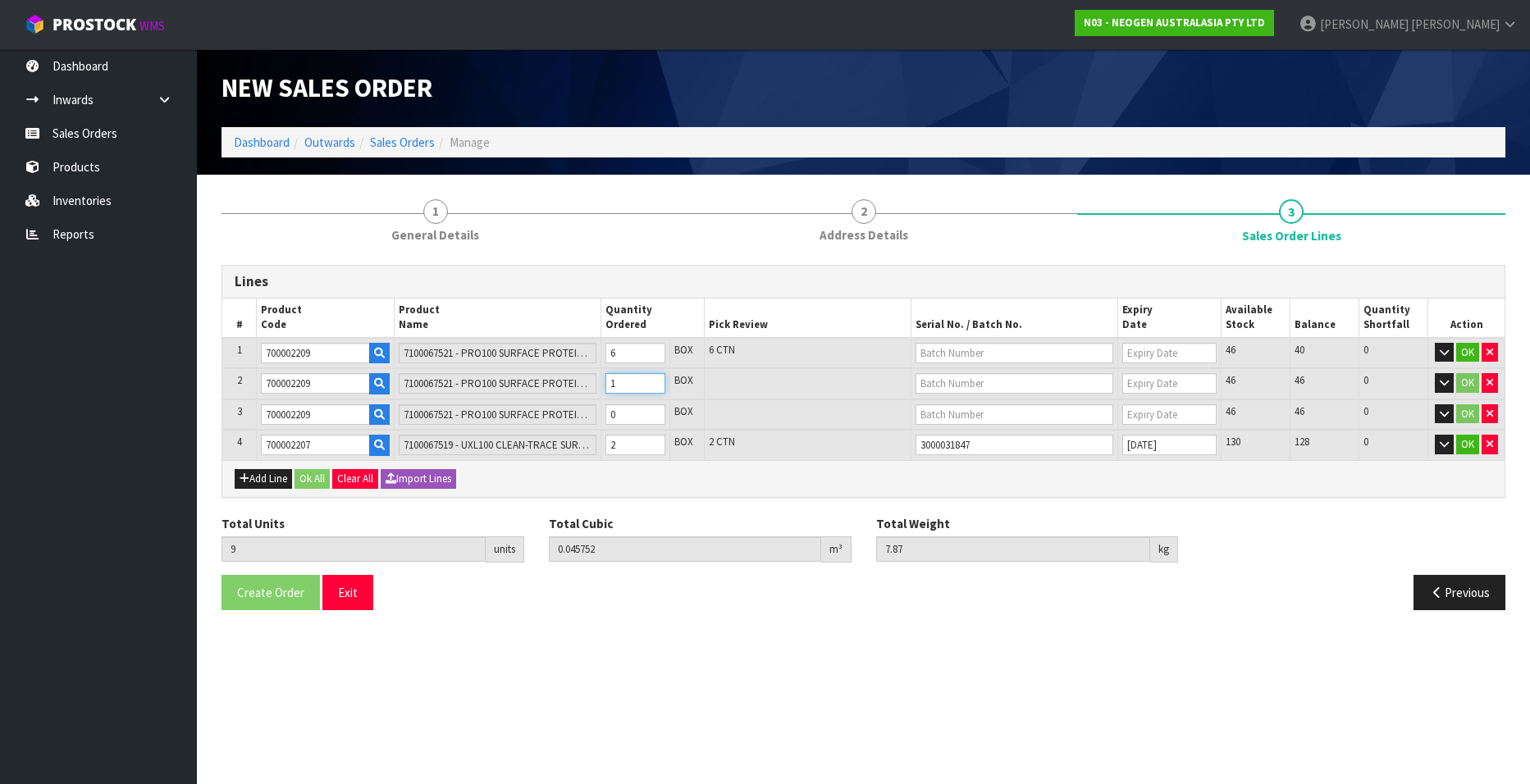
click at [653, 379] on input "1" at bounding box center [636, 383] width 60 height 21
type input "10"
type input "0.050432"
type input "8.72"
type input "2"
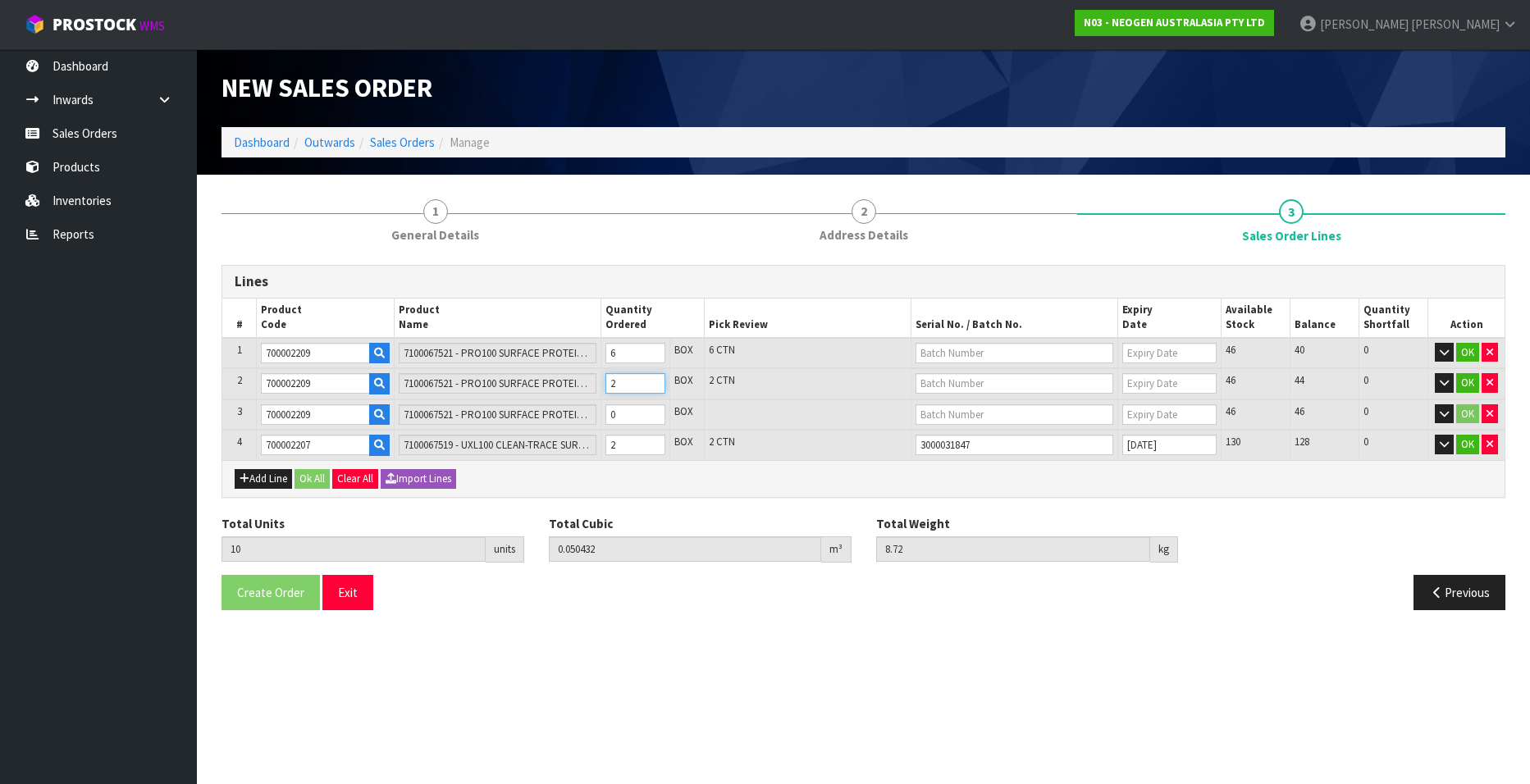
click at [653, 379] on input "2" at bounding box center [636, 383] width 60 height 21
type input "11"
type input "0.055112"
type input "9.57"
type input "1"
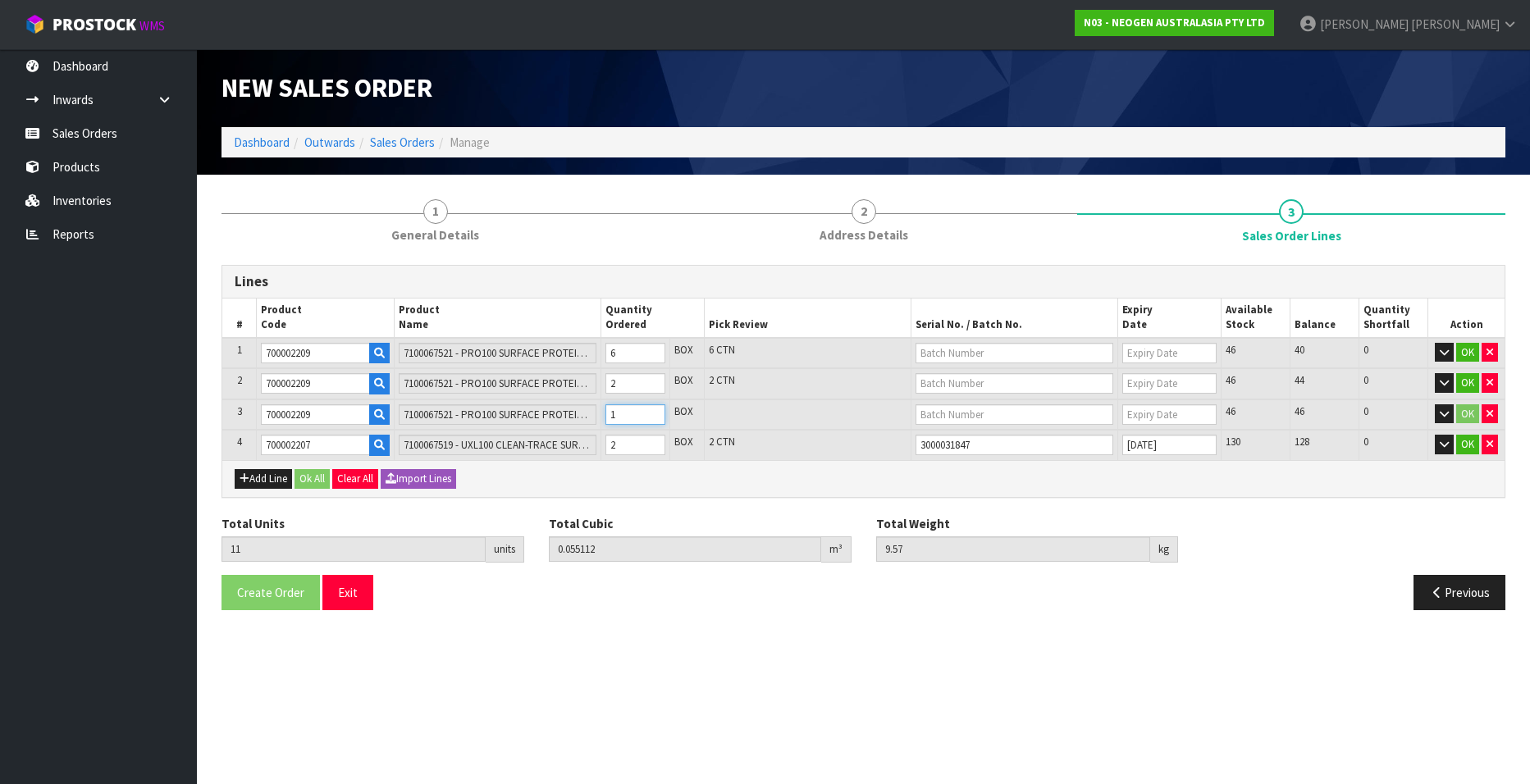
click at [653, 411] on input "1" at bounding box center [636, 415] width 60 height 21
type input "10"
type input "0.050432"
type input "8.72"
type input "5"
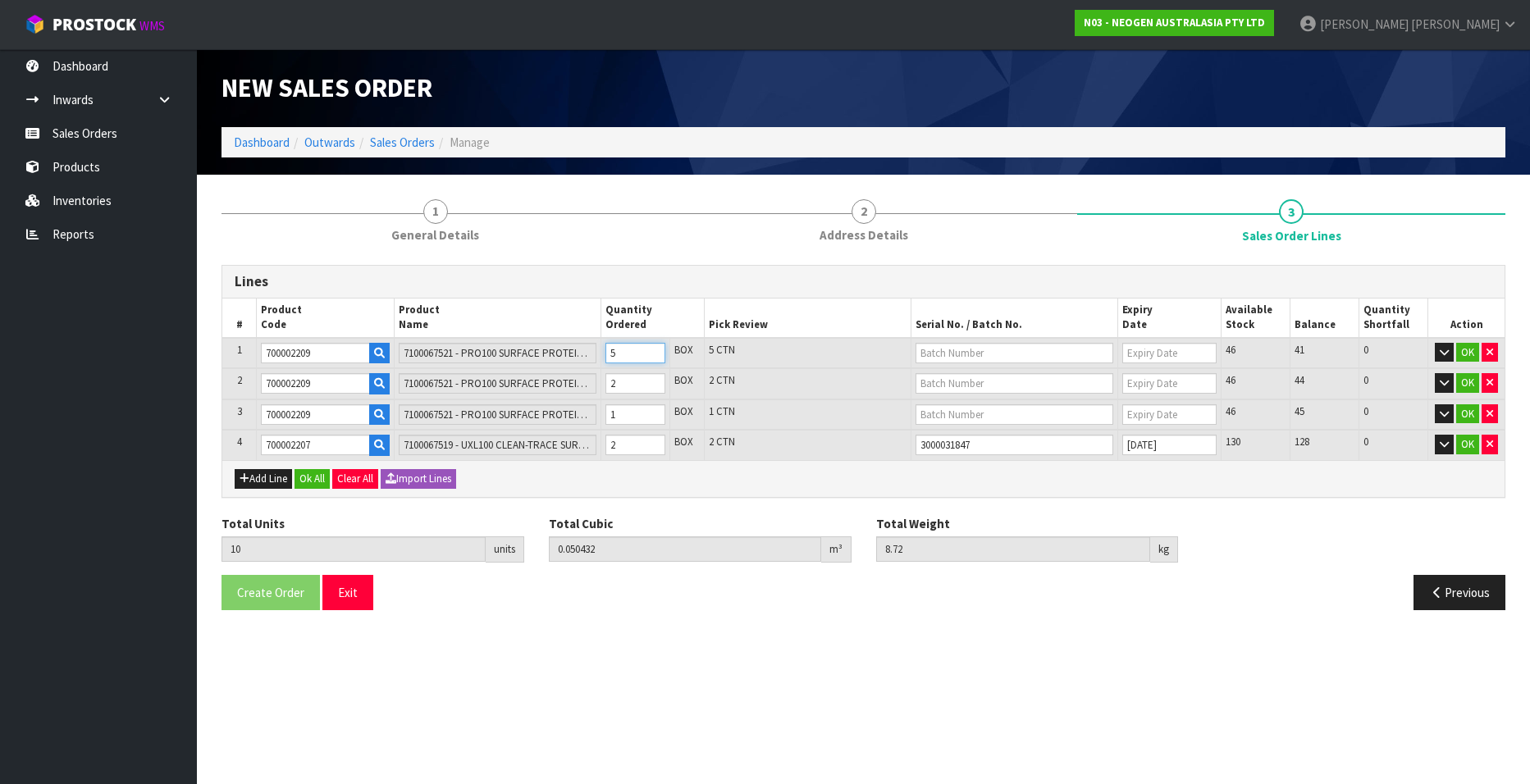
click at [652, 355] on input "5" at bounding box center [636, 353] width 60 height 21
type input "9"
type input "0.045752"
type input "7.87"
type input "4"
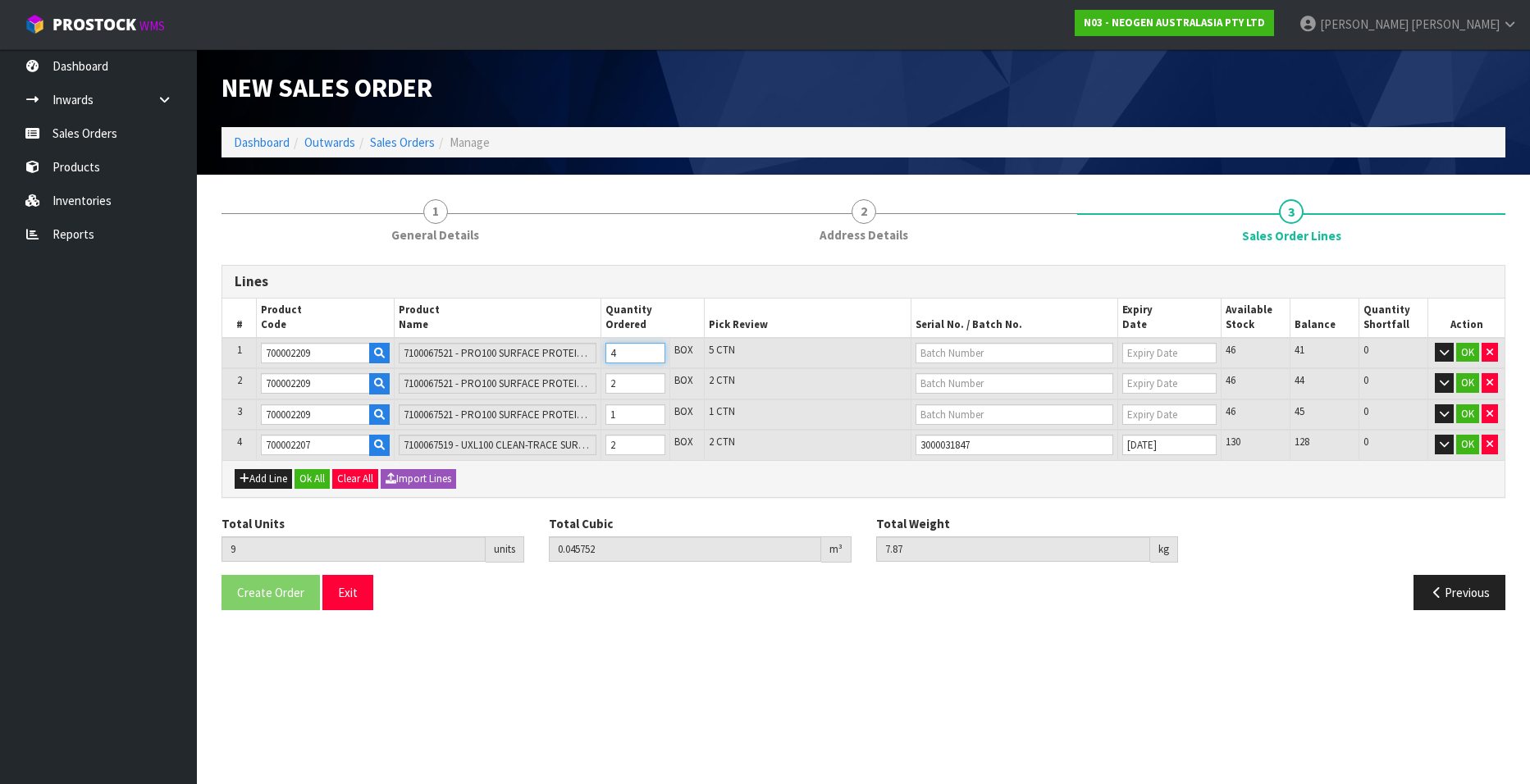
click at [654, 358] on input "4" at bounding box center [636, 353] width 60 height 21
type input "8"
type input "0.041072"
type input "7.02"
type input "3"
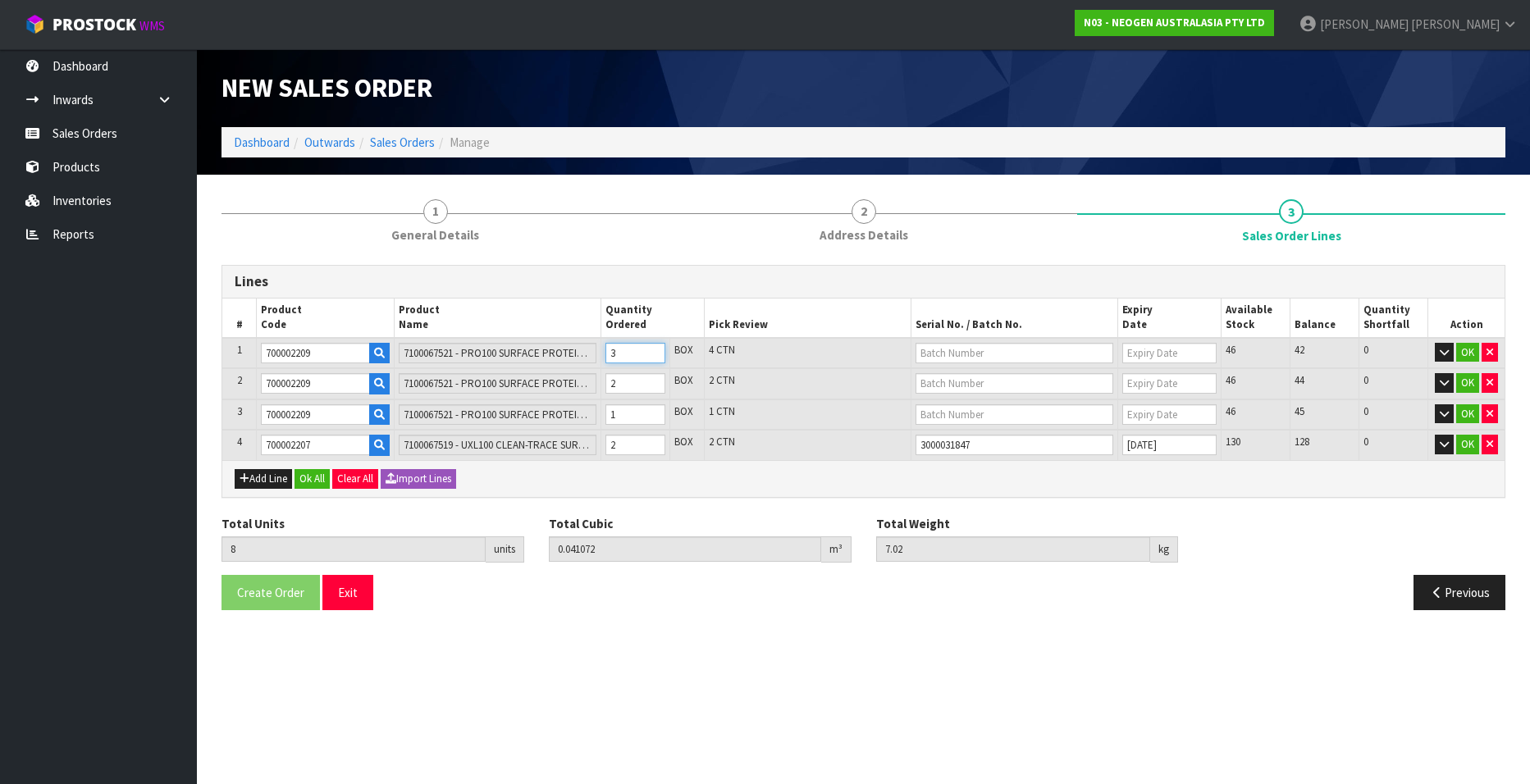
click at [654, 358] on input "3" at bounding box center [636, 353] width 60 height 21
type input "7"
type input "0.036392"
type input "6.17"
type input "2"
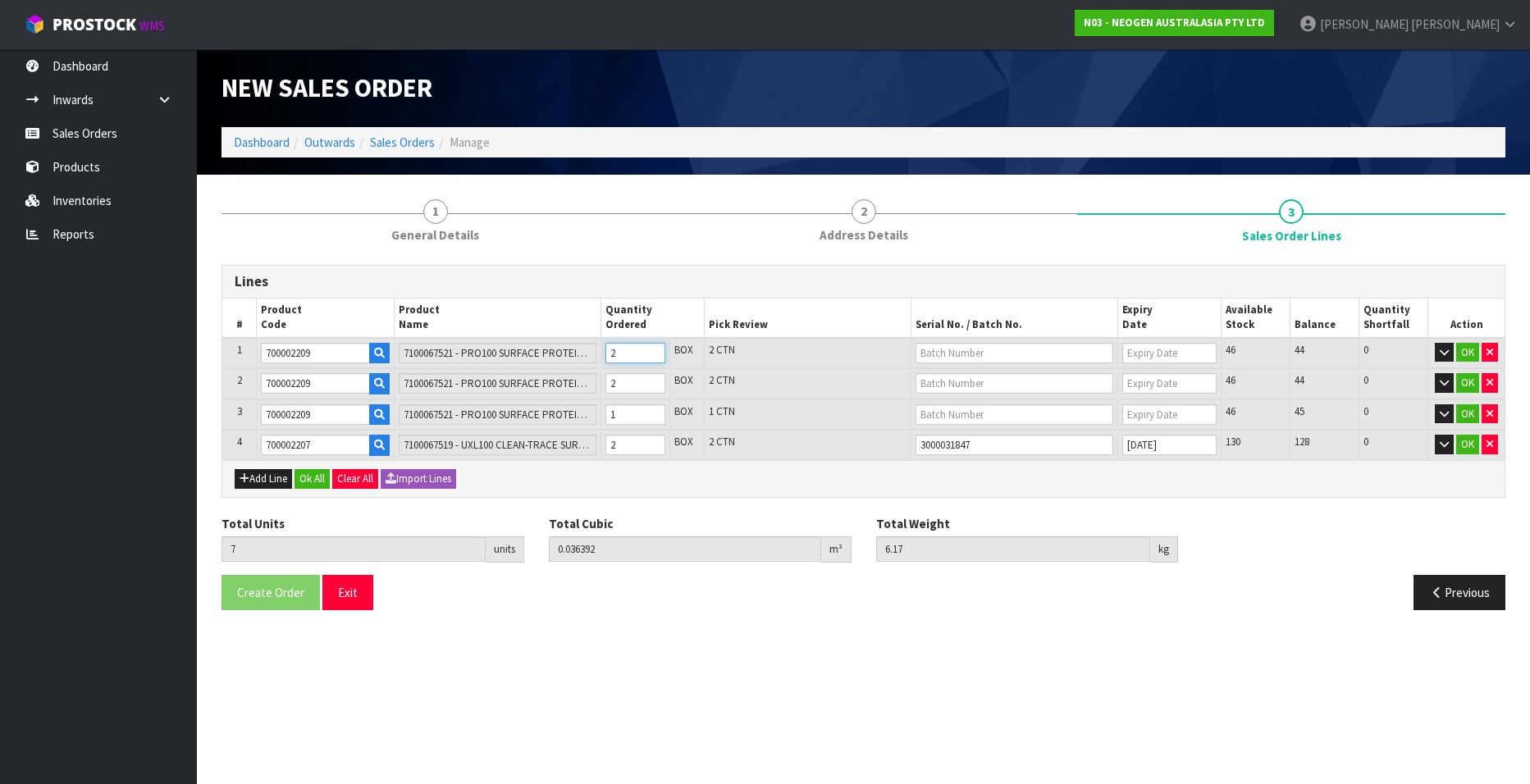
click at [654, 358] on input "2" at bounding box center [636, 353] width 60 height 21
type input "6"
type input "0.031712"
type input "5.32"
type input "1"
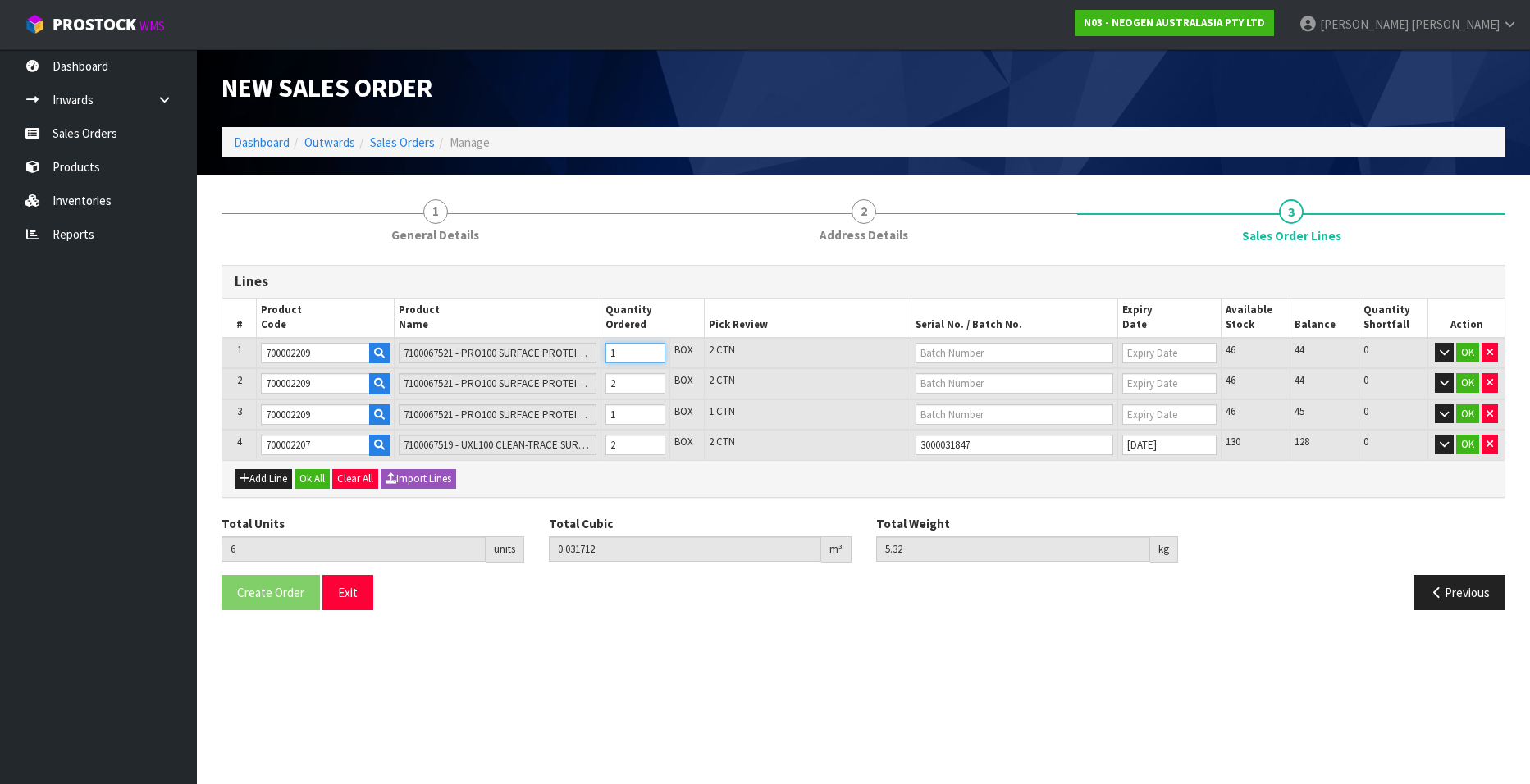
click at [654, 358] on input "1" at bounding box center [636, 353] width 60 height 21
type input "7"
type input "0.036392"
type input "6.17"
type input "3"
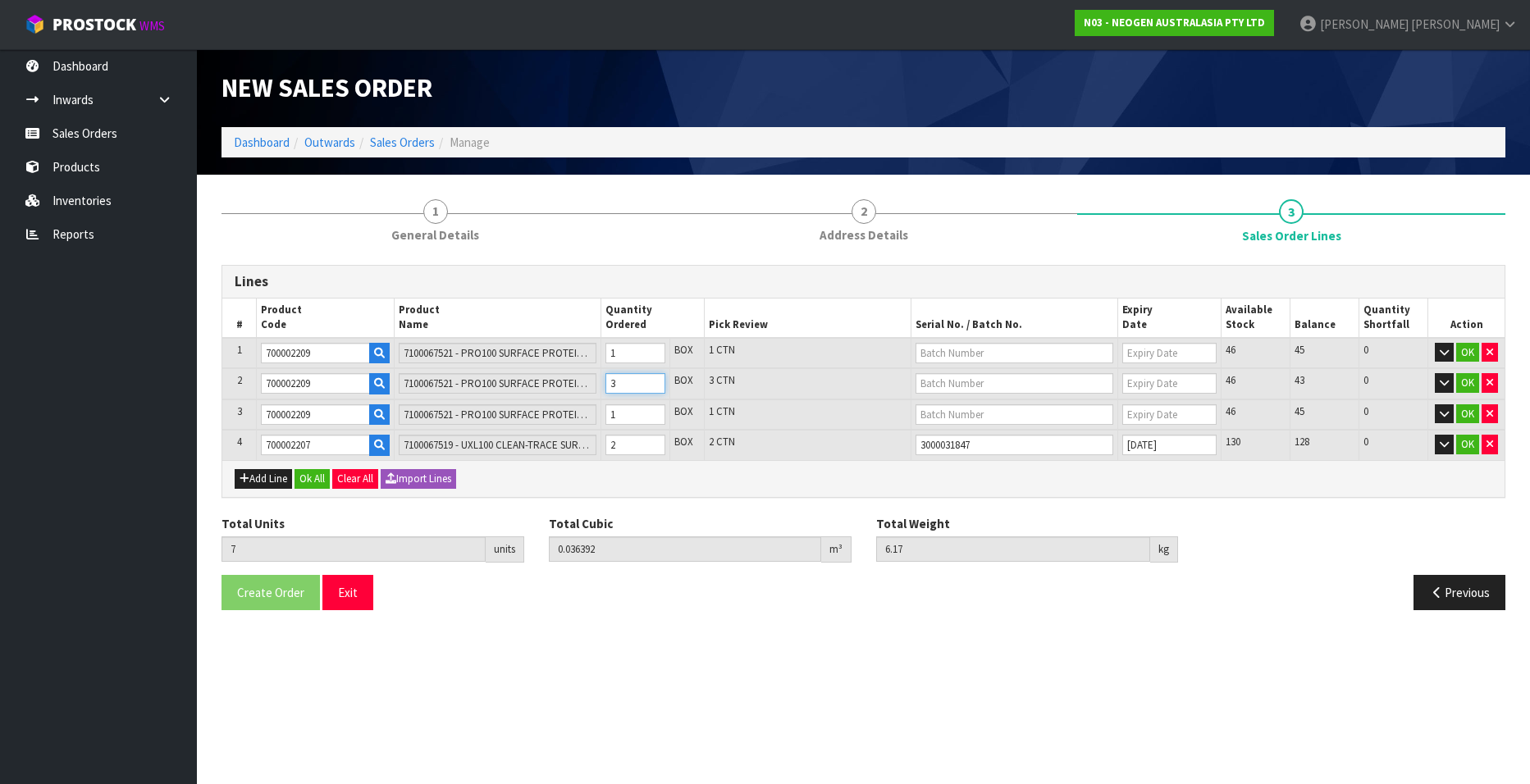
click at [653, 379] on input "3" at bounding box center [636, 383] width 60 height 21
type input "8"
type input "0.041072"
type input "7.02"
type input "4"
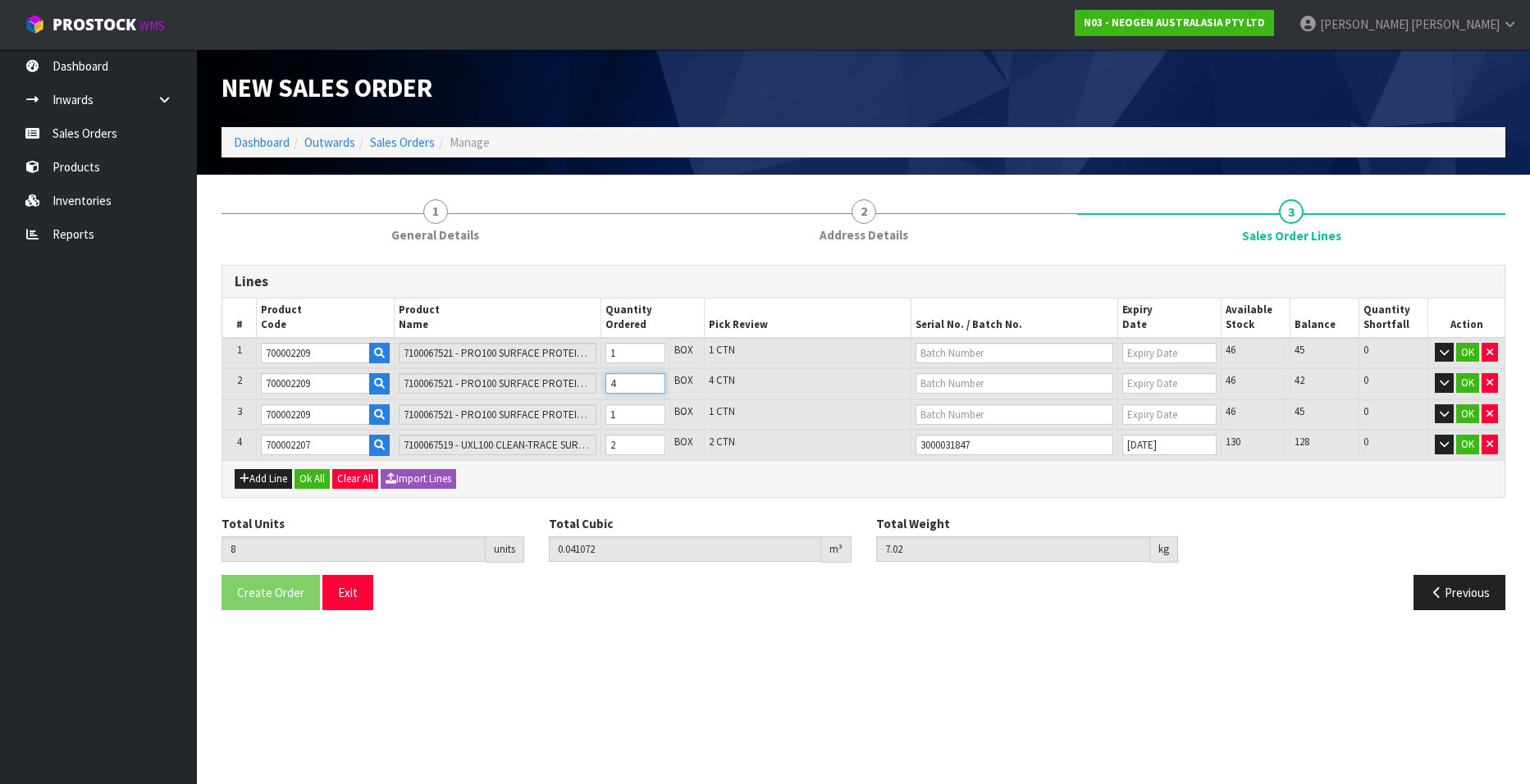
click at [653, 379] on input "4" at bounding box center [636, 383] width 60 height 21
type input "9"
type input "0.045752"
type input "7.87"
type input "5"
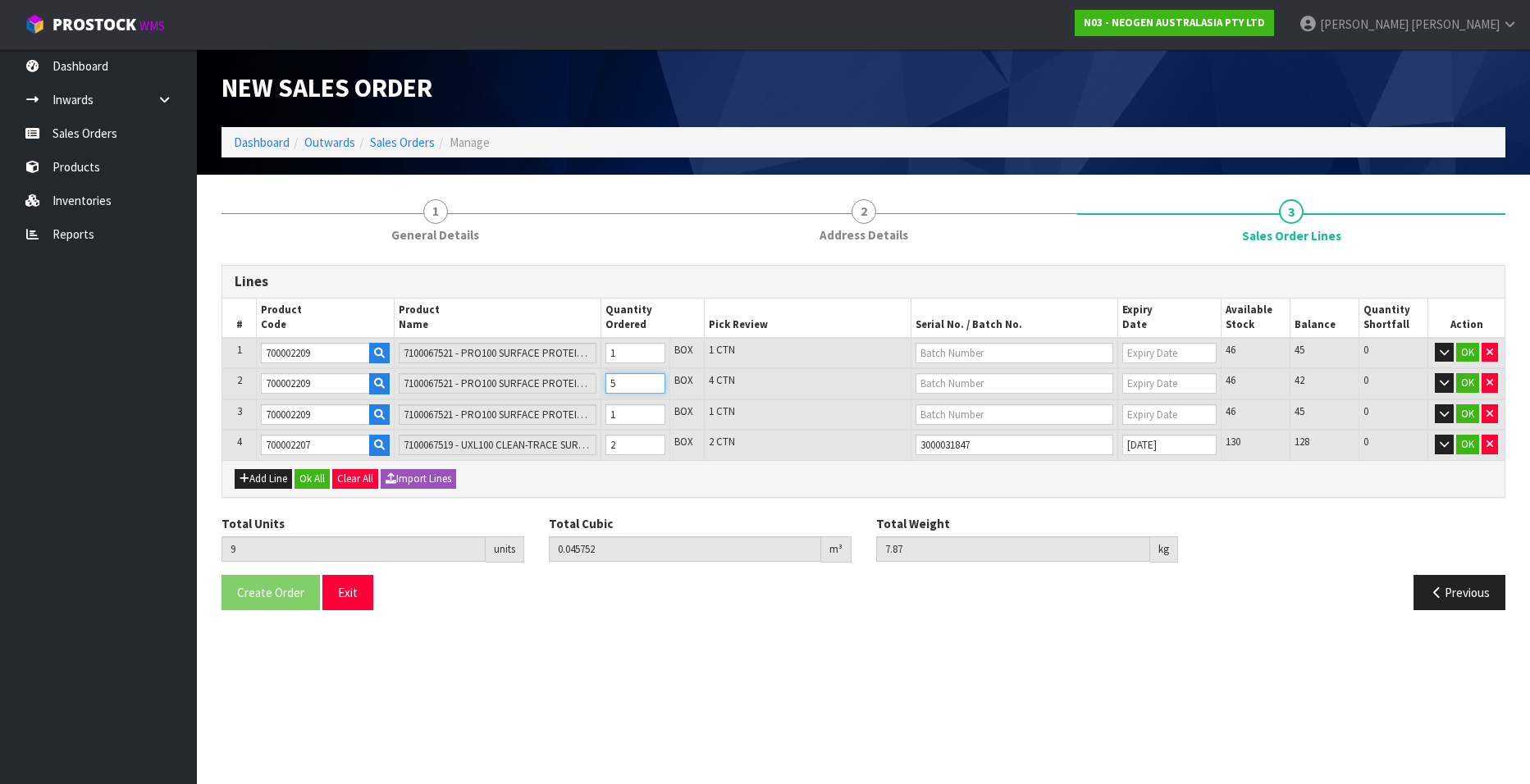
click at [653, 379] on input "5" at bounding box center [636, 383] width 60 height 21
type input "10"
type input "0.050432"
type input "8.72"
type input "6"
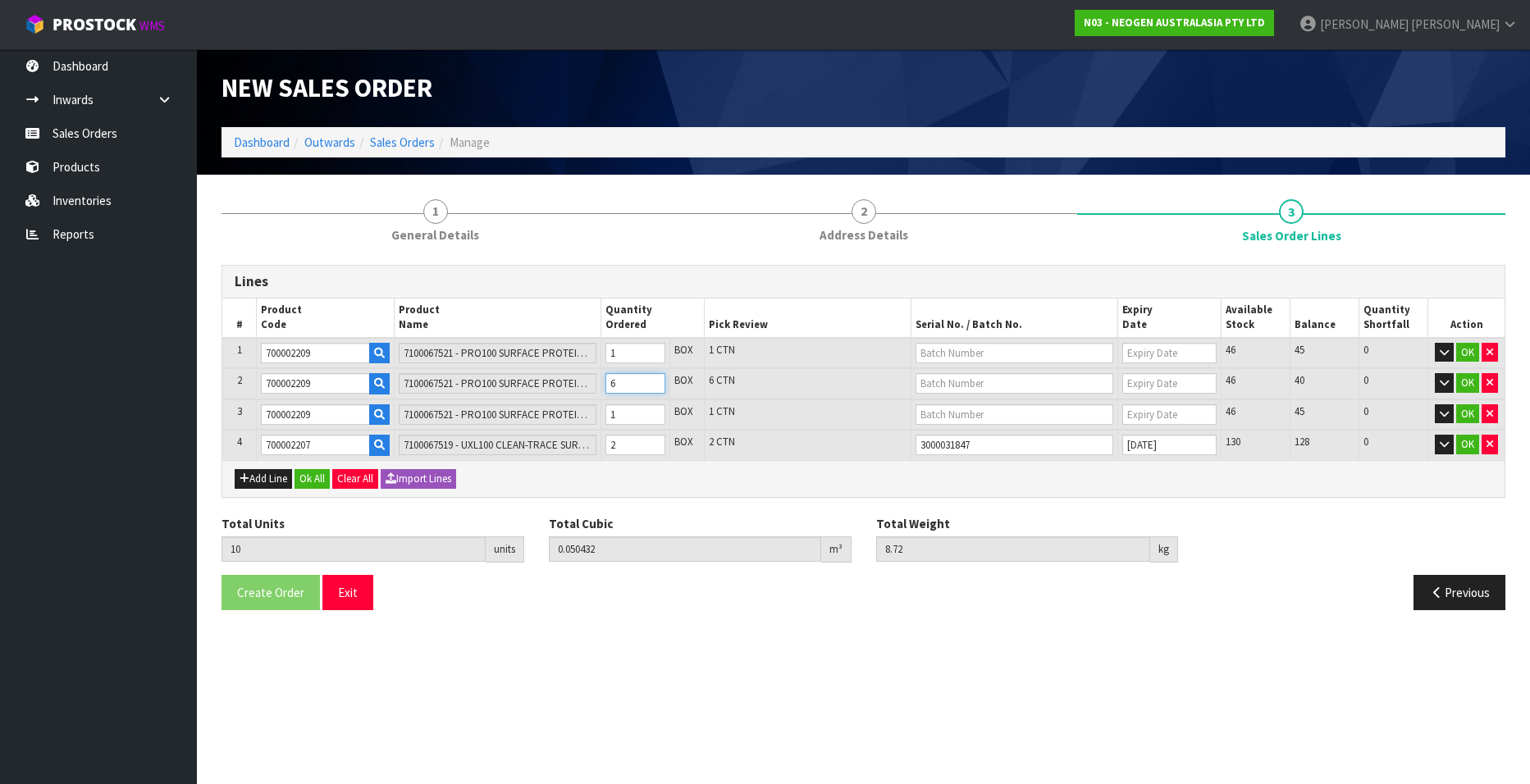
click at [653, 379] on input "6" at bounding box center [636, 383] width 60 height 21
click at [939, 356] on input "text" at bounding box center [1014, 353] width 198 height 21
click at [993, 377] on link "3000024419" at bounding box center [981, 381] width 130 height 23
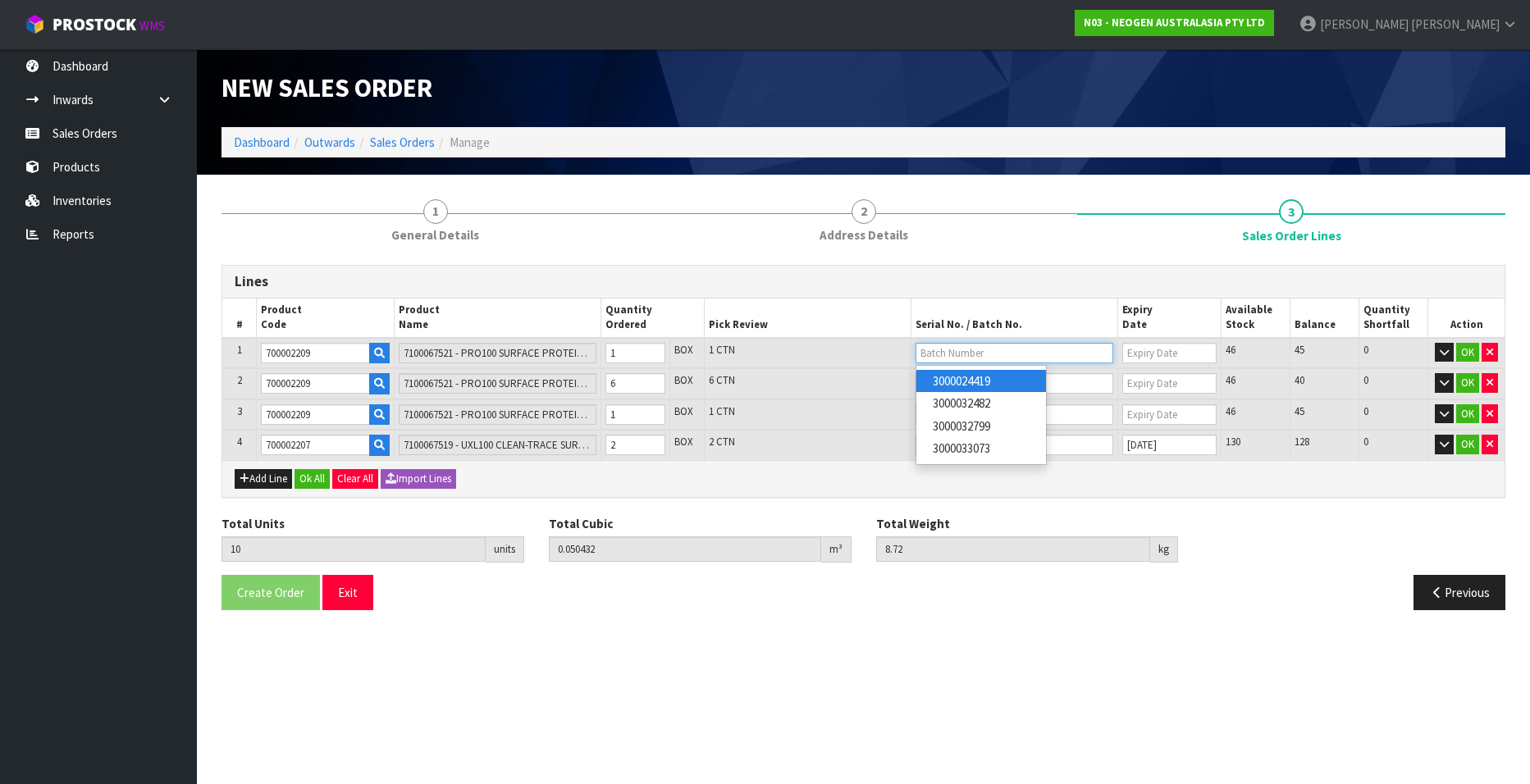
type input "3000024419"
type input "23/03/2026"
click at [956, 380] on input "text" at bounding box center [1014, 383] width 198 height 21
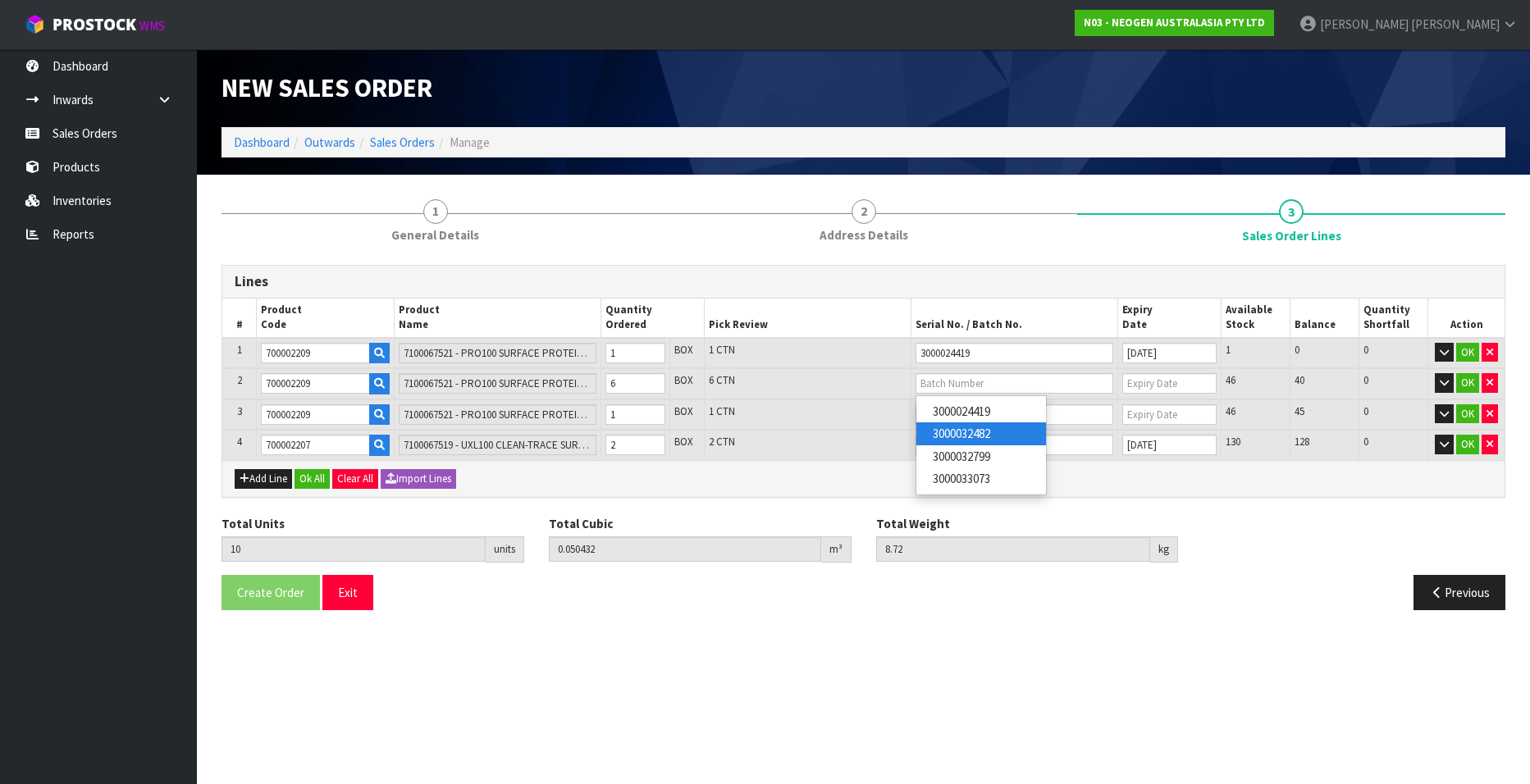
click at [994, 433] on link "3000032482" at bounding box center [981, 434] width 130 height 23
type input "3000032482"
type input "30/09/2026"
click at [968, 414] on input "text" at bounding box center [1014, 415] width 198 height 21
click at [991, 482] on link "3000032799" at bounding box center [981, 487] width 130 height 23
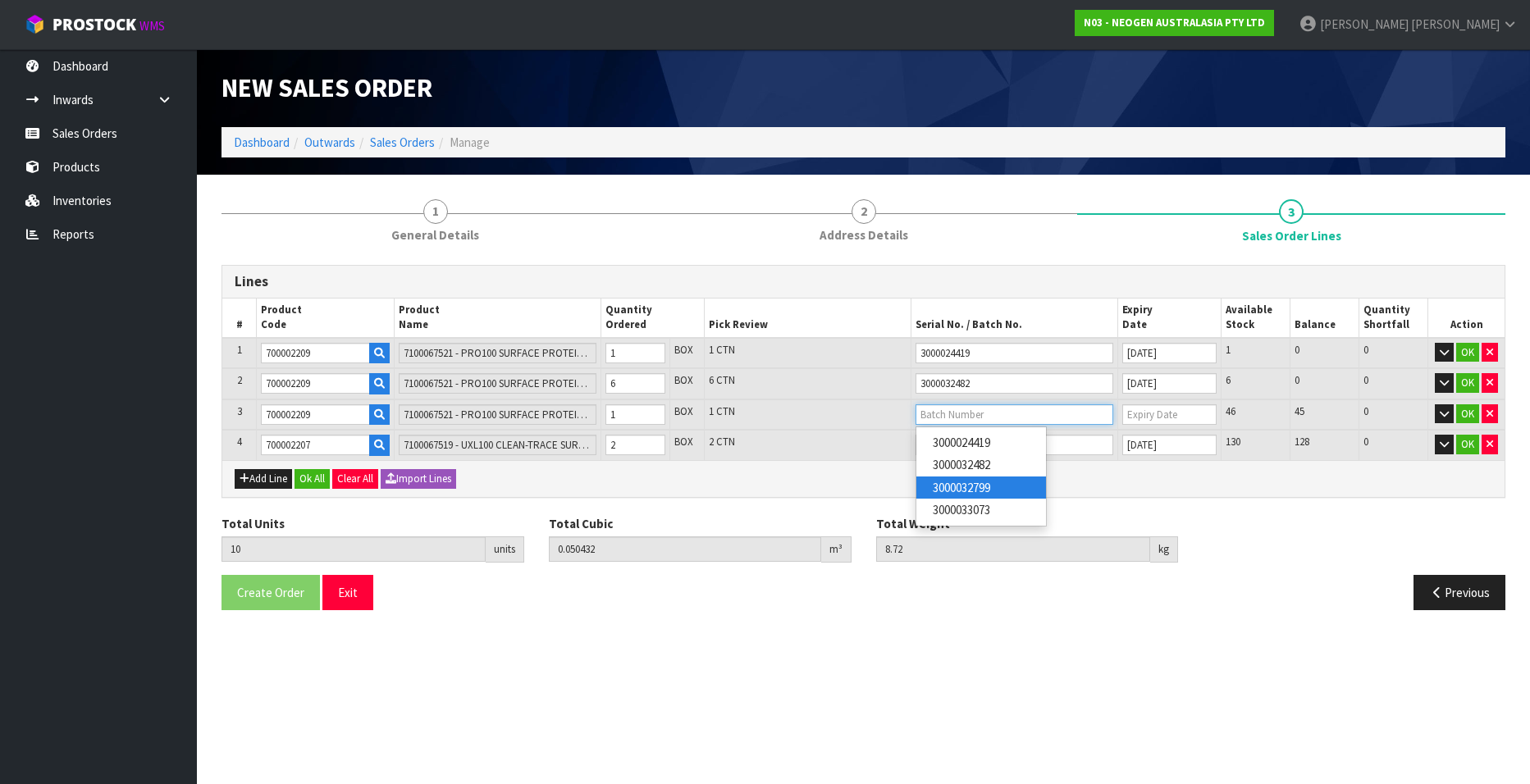
type input "3000032799"
type input "14/10/2026"
click at [1468, 350] on button "OK" at bounding box center [1467, 352] width 23 height 20
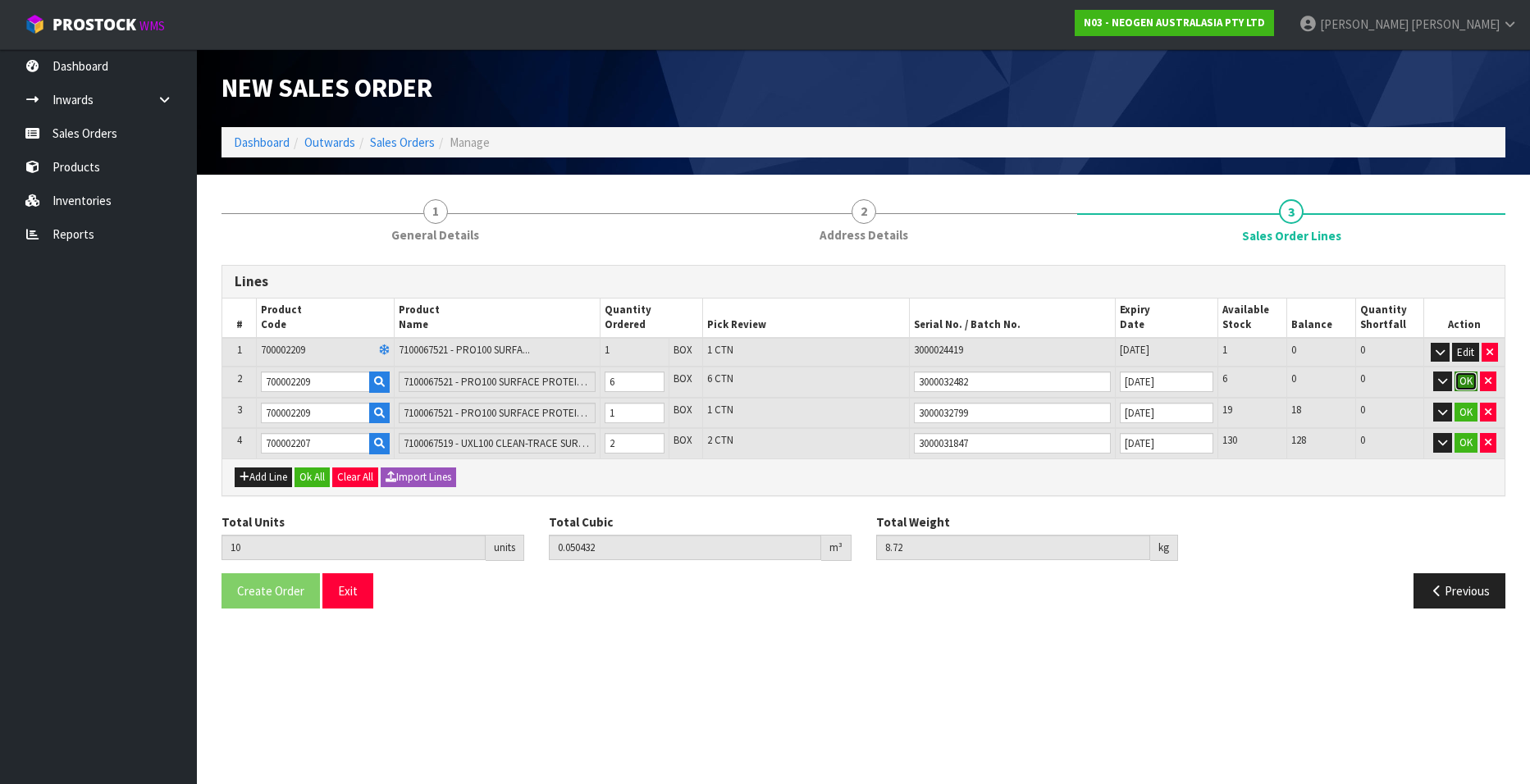
click at [1462, 377] on button "OK" at bounding box center [1466, 381] width 23 height 20
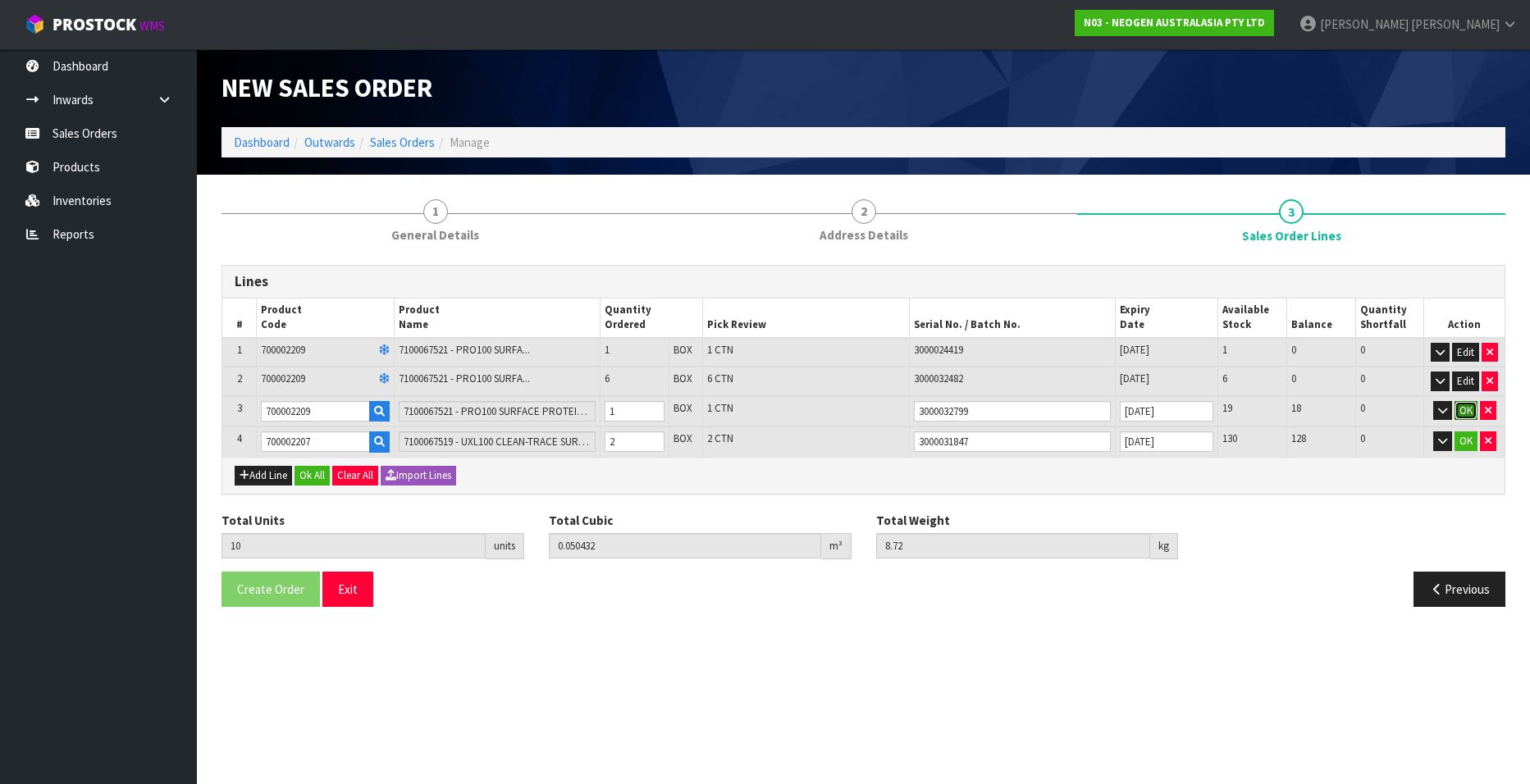
click at [1462, 411] on button "OK" at bounding box center [1466, 410] width 23 height 20
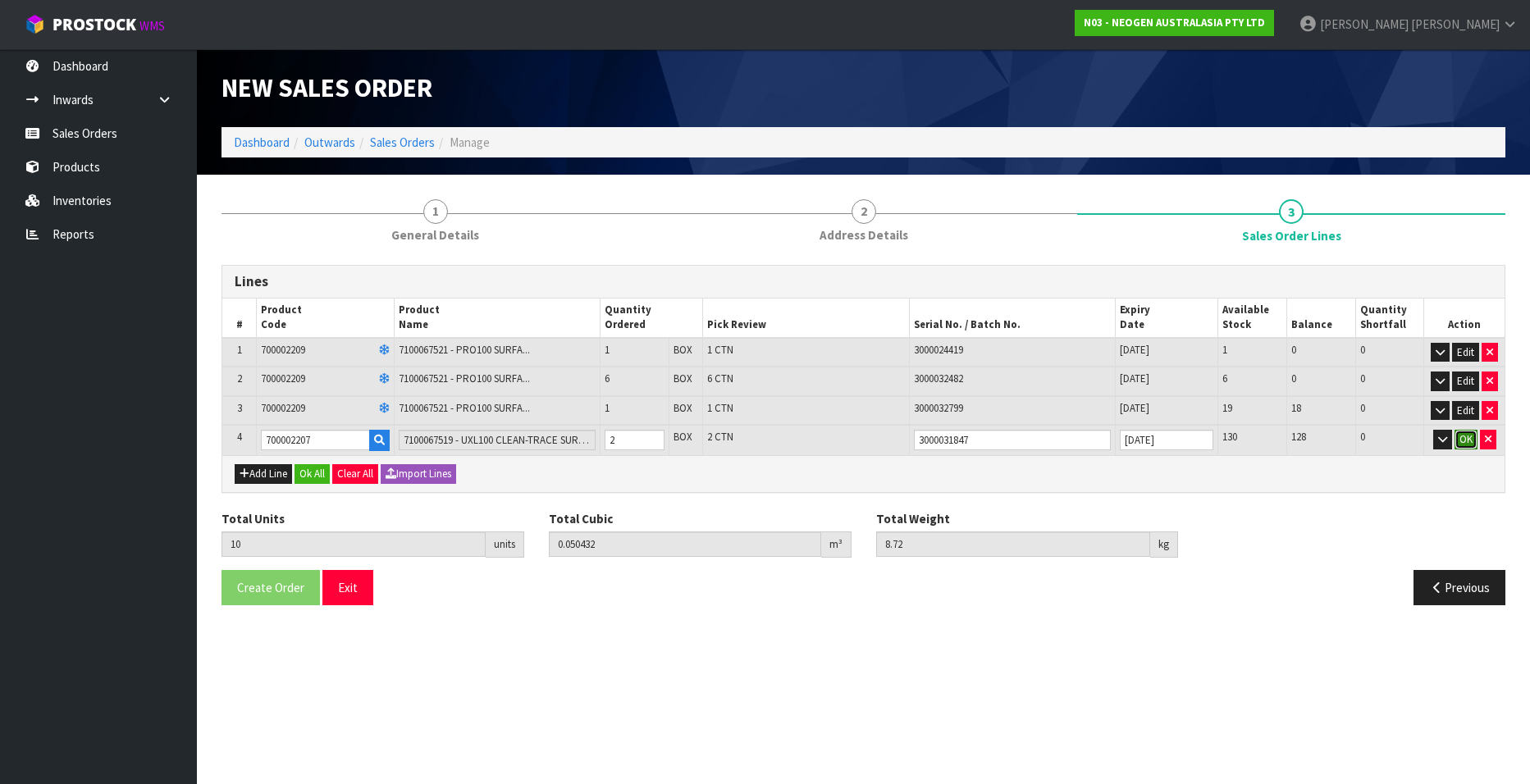
click at [1459, 434] on button "OK" at bounding box center [1466, 439] width 23 height 20
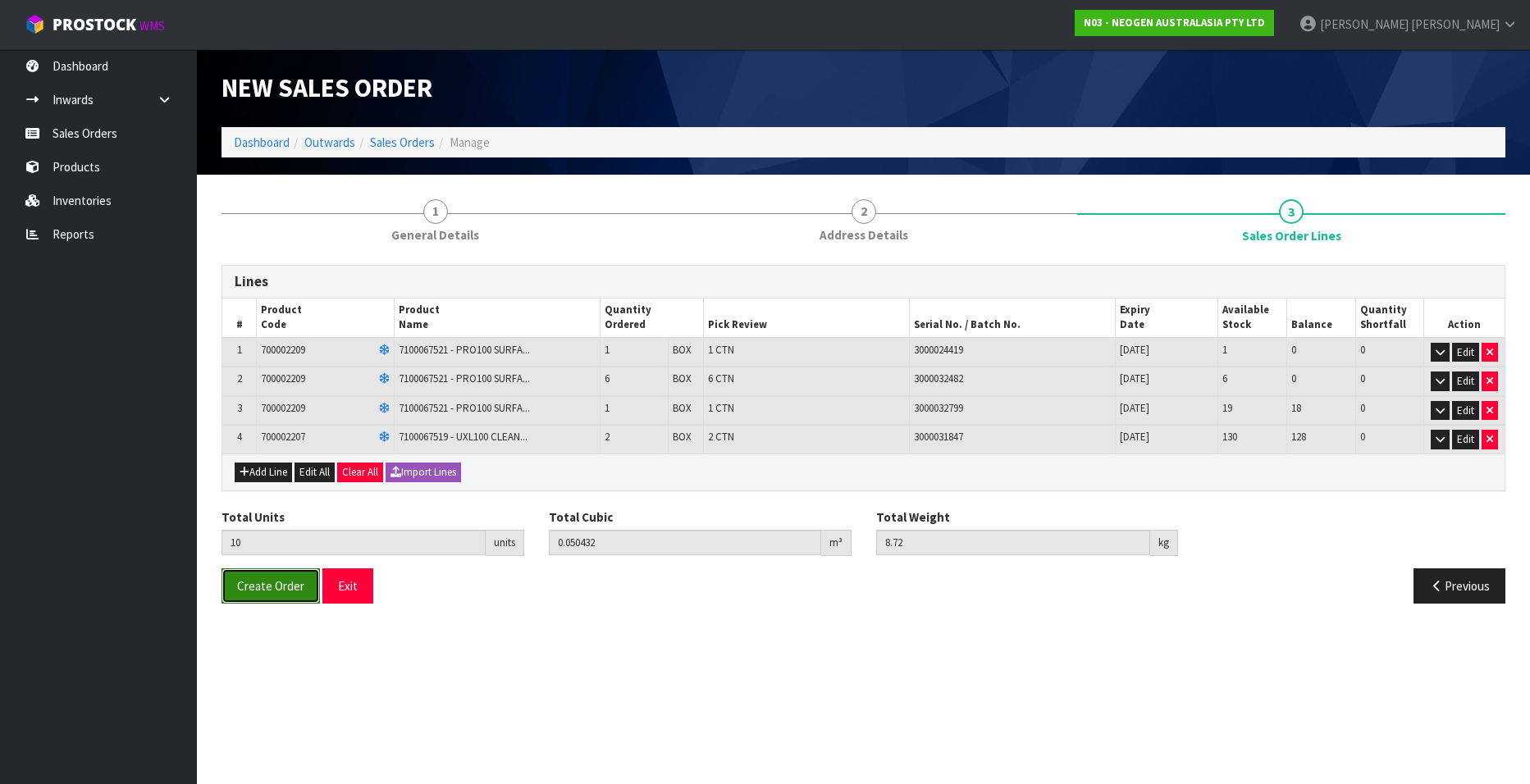
click at [256, 588] on span "Create Order" at bounding box center [270, 586] width 68 height 16
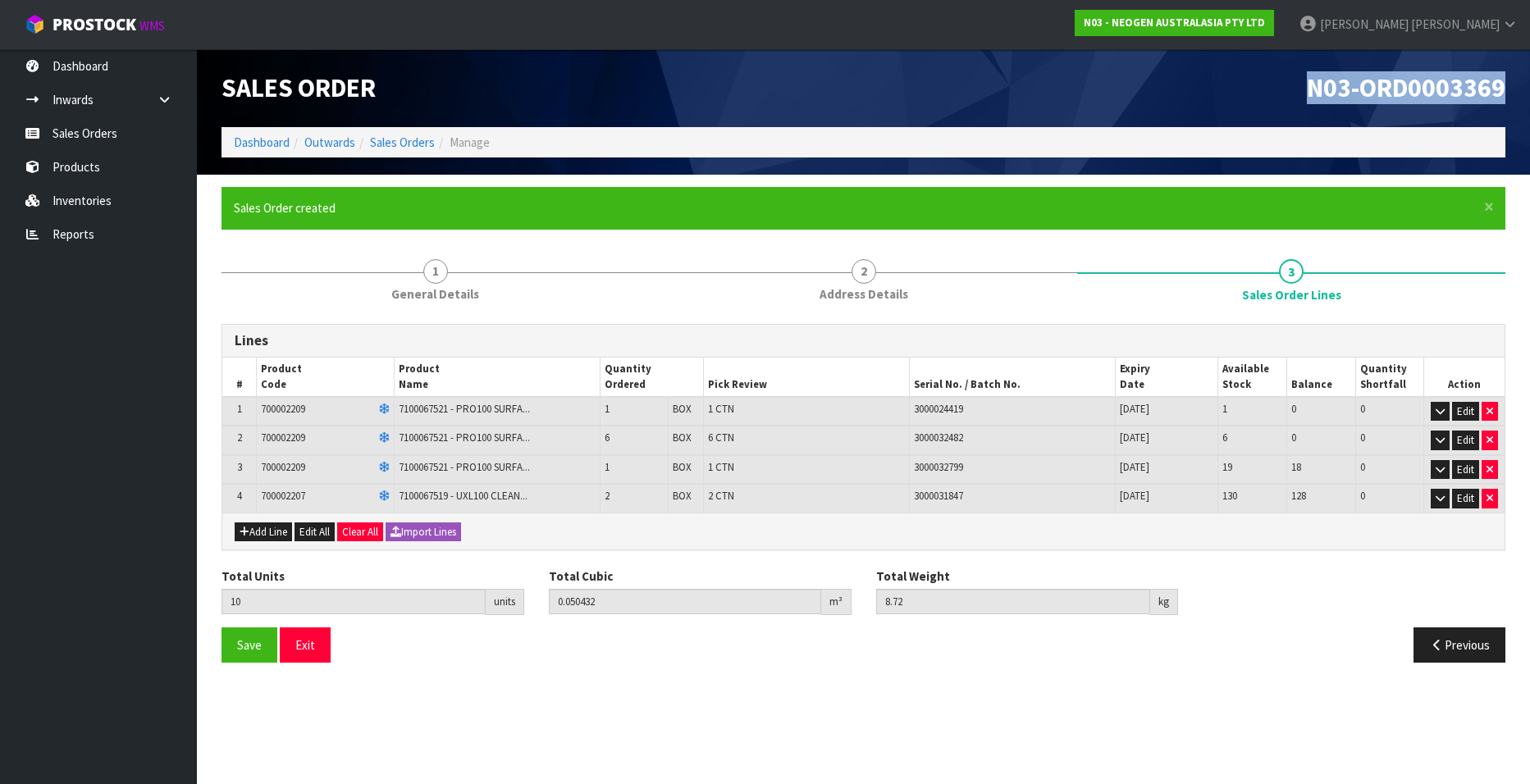
drag, startPoint x: 1306, startPoint y: 93, endPoint x: 1509, endPoint y: 89, distance: 203.0
click at [1509, 89] on div "N03-ORD0003369" at bounding box center [1191, 87] width 655 height 78
copy span "N03-ORD0003369"
click at [405, 145] on link "Sales Orders" at bounding box center [402, 142] width 65 height 16
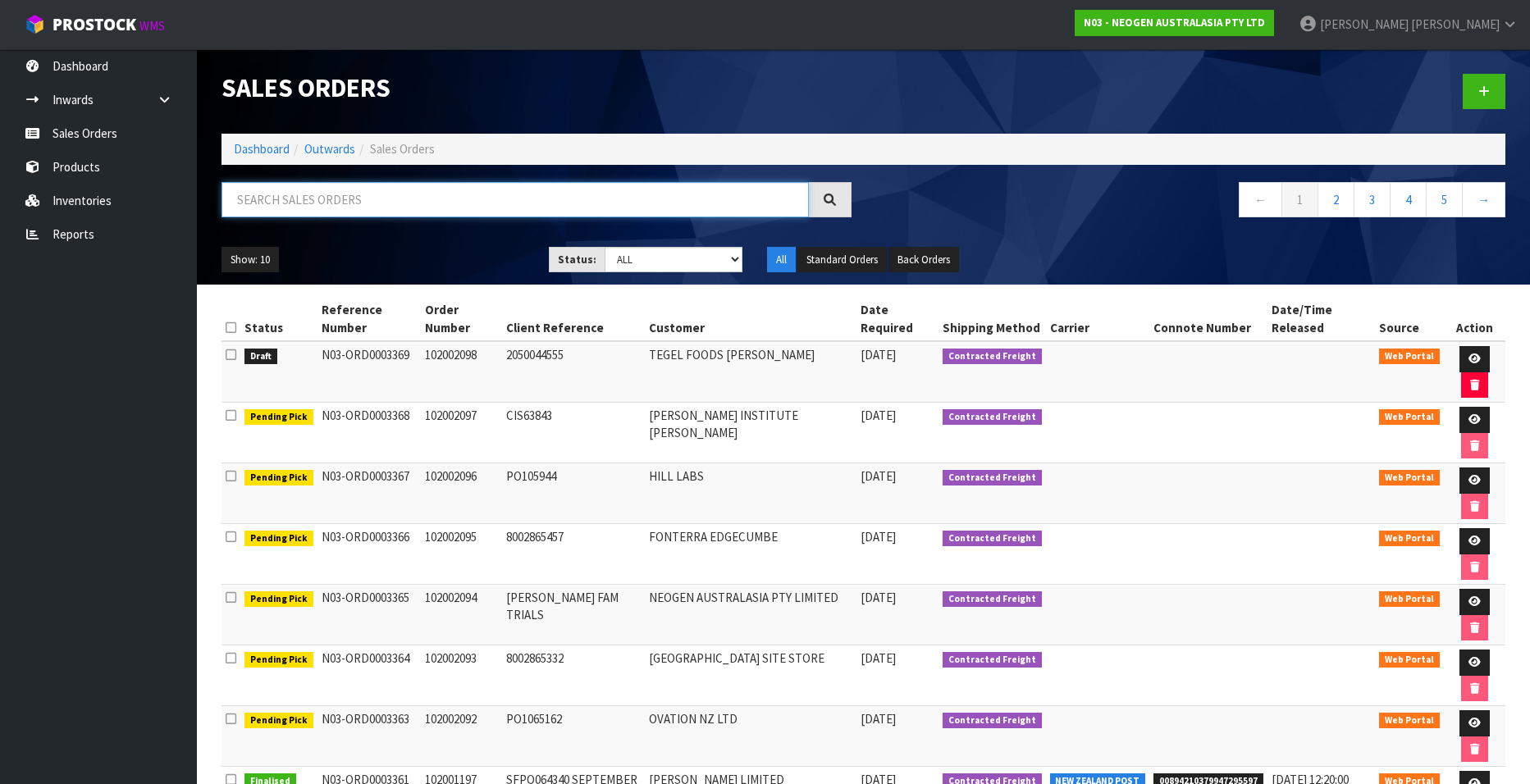
click at [260, 205] on input "text" at bounding box center [515, 200] width 587 height 36
paste input "102002099"
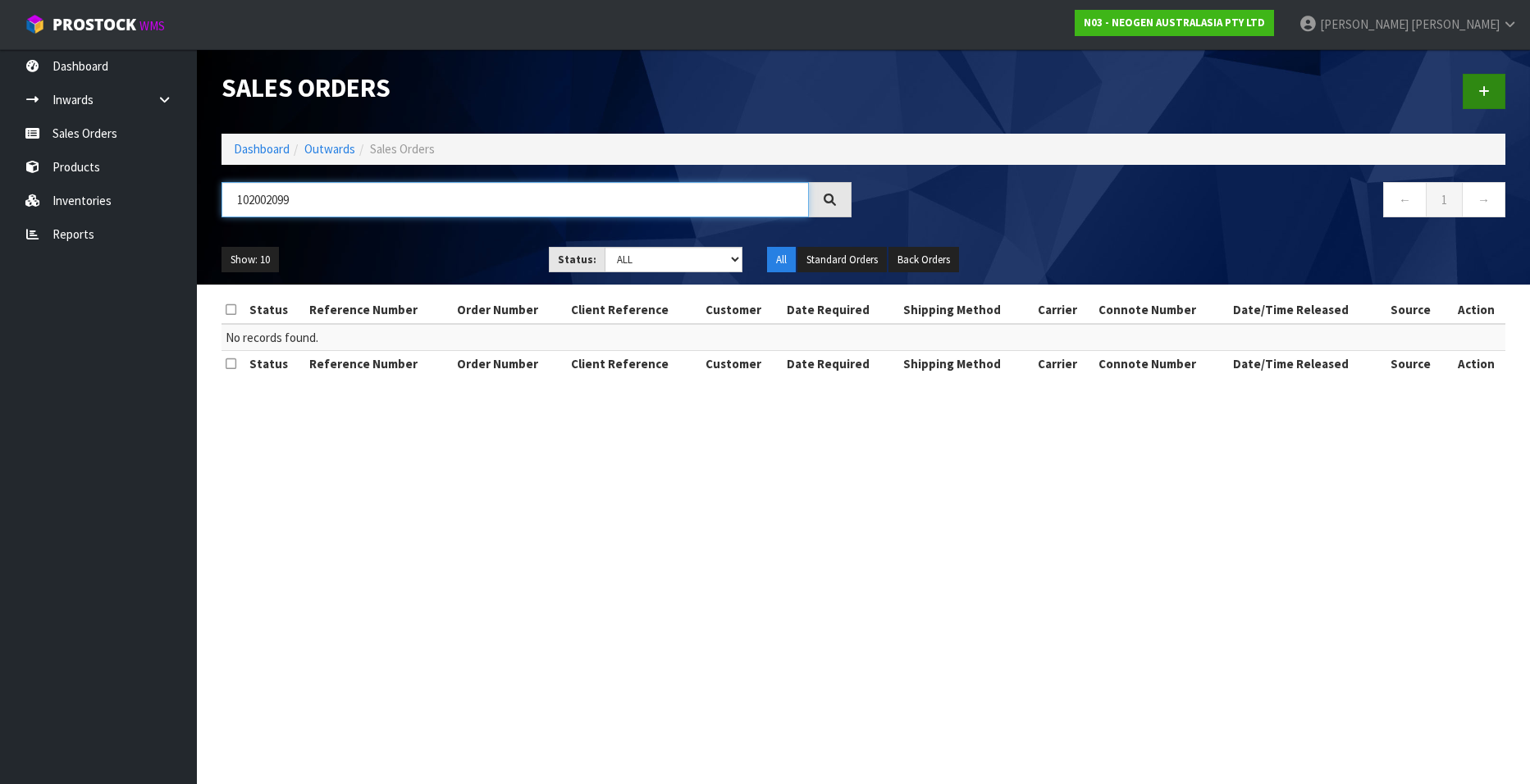
type input "102002099"
click at [1477, 97] on link at bounding box center [1483, 92] width 42 height 36
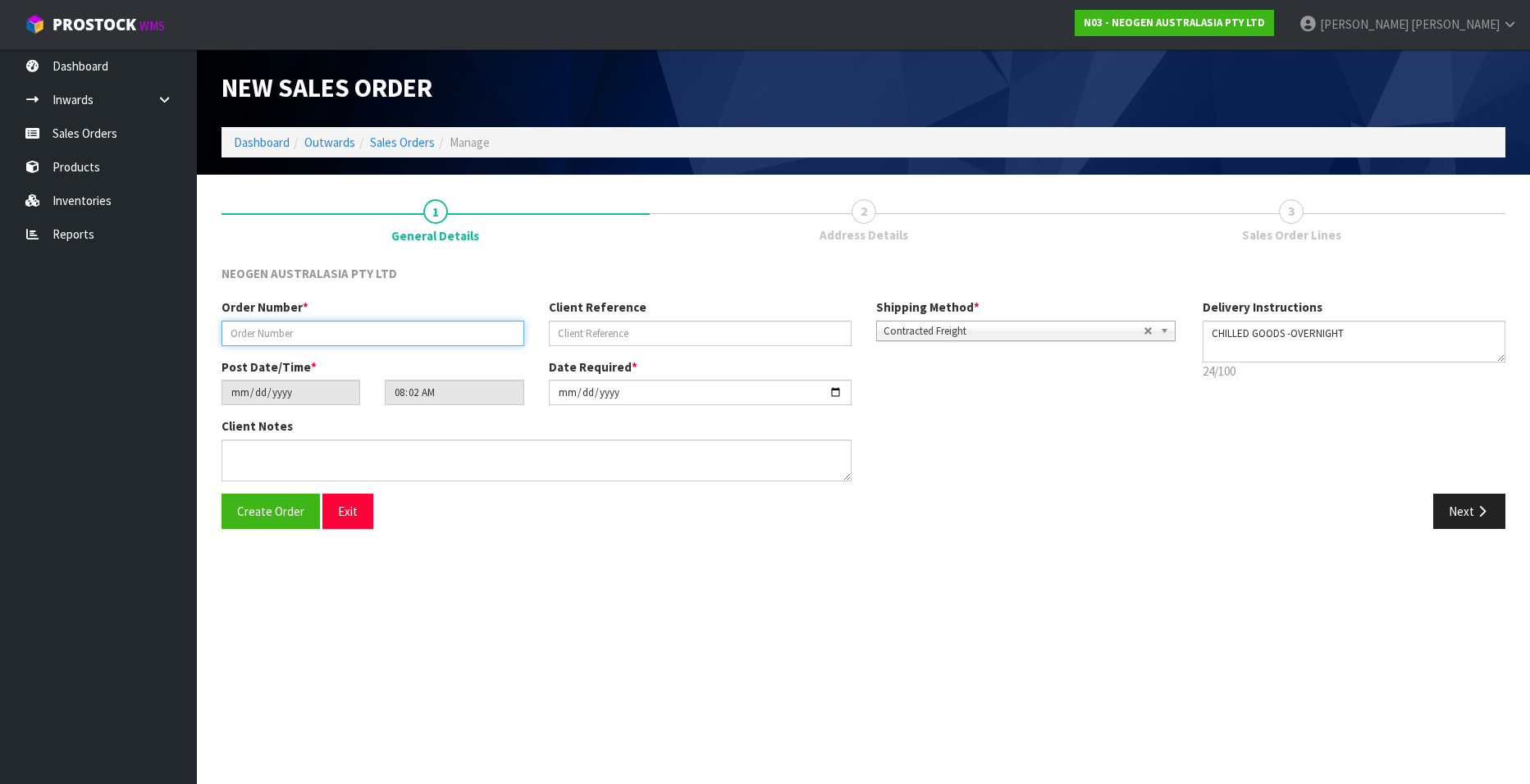
click at [263, 331] on input "text" at bounding box center [373, 333] width 302 height 25
paste input "102002099"
type input "102002099"
click at [579, 334] on input "text" at bounding box center [700, 333] width 302 height 25
paste input "CC52020908FSQ"
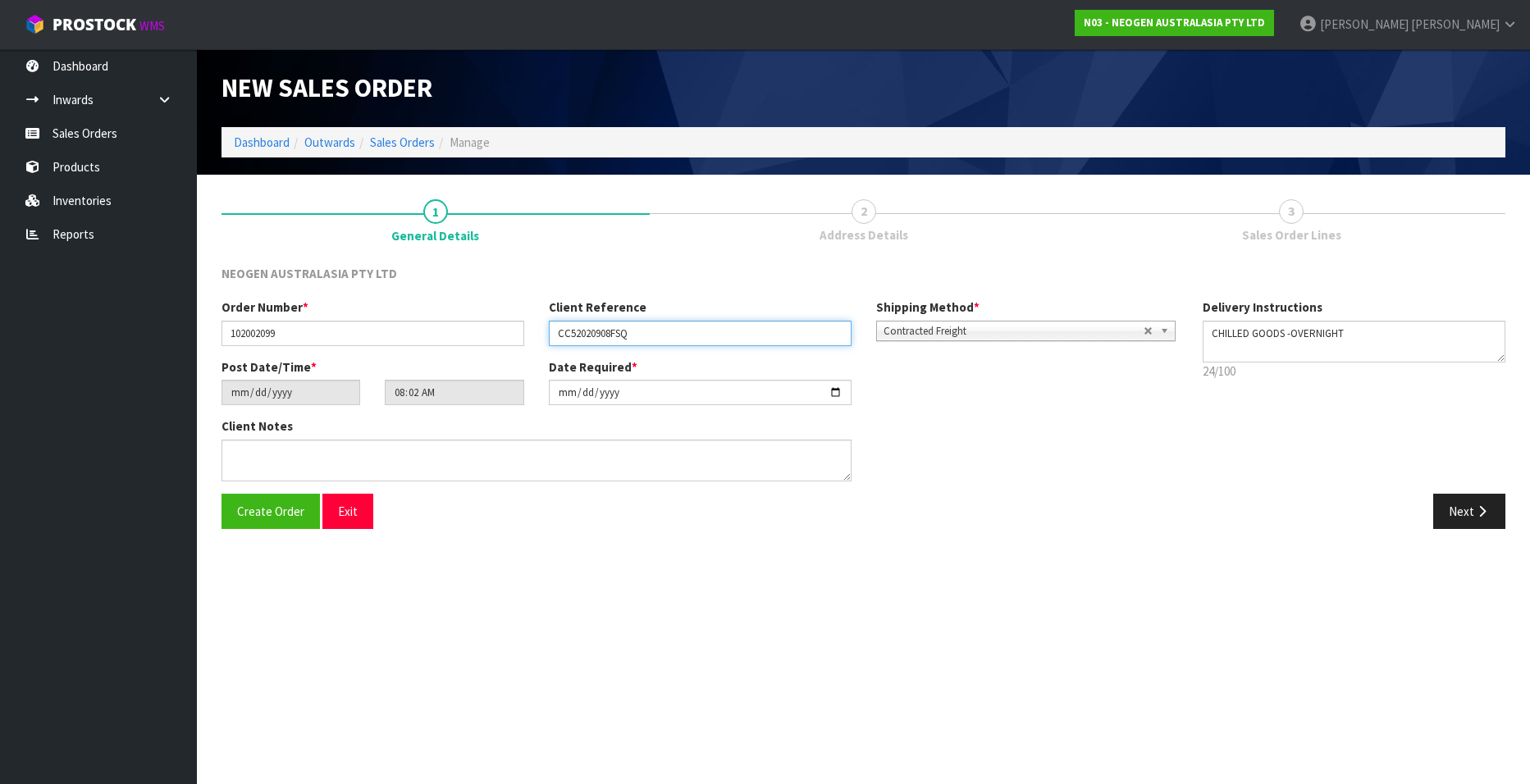
type input "CC52020908FSQ"
drag, startPoint x: 1460, startPoint y: 510, endPoint x: 1030, endPoint y: 462, distance: 432.7
click at [1460, 510] on button "Next" at bounding box center [1469, 512] width 72 height 36
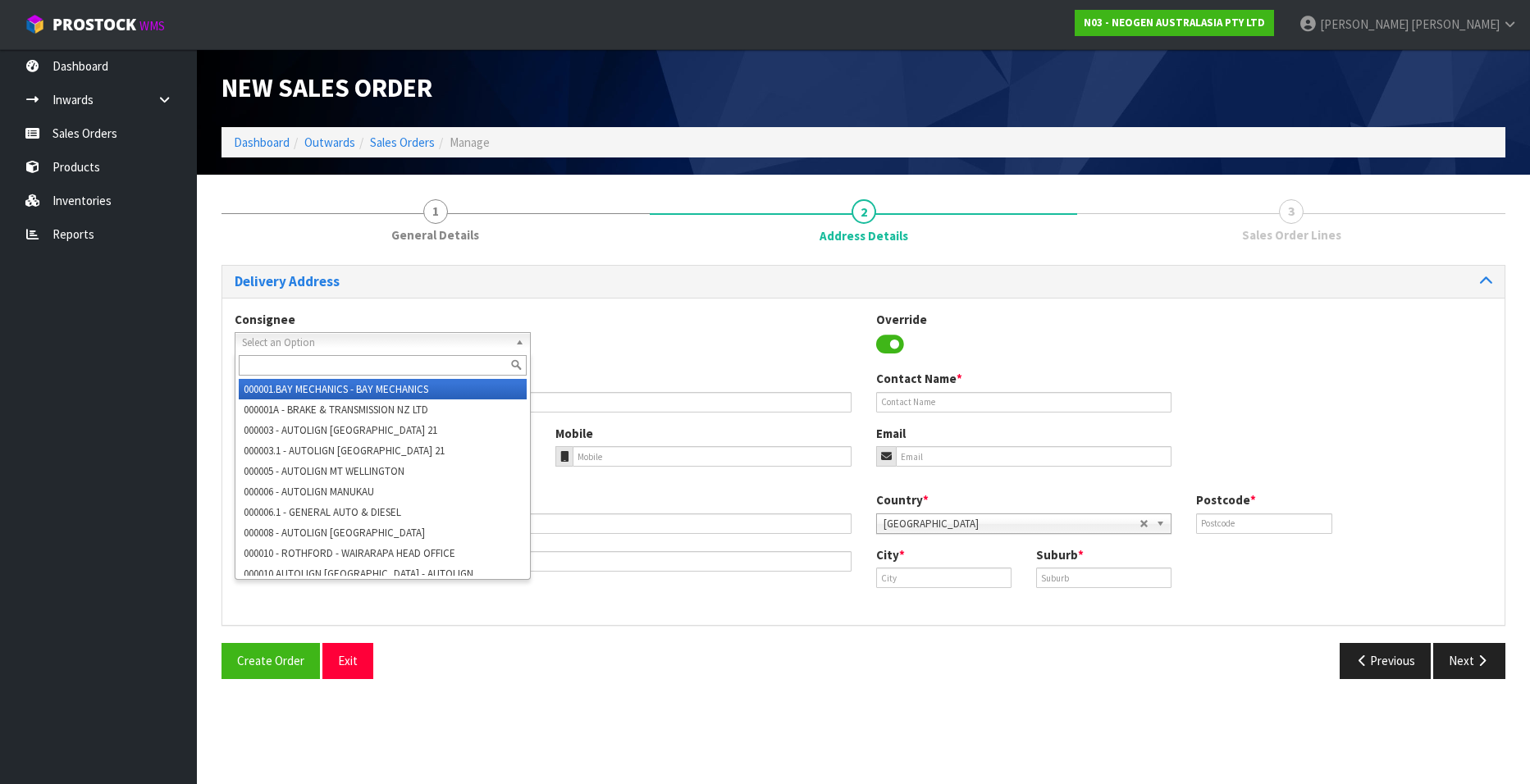
click at [276, 334] on span "Select an Option" at bounding box center [376, 343] width 267 height 20
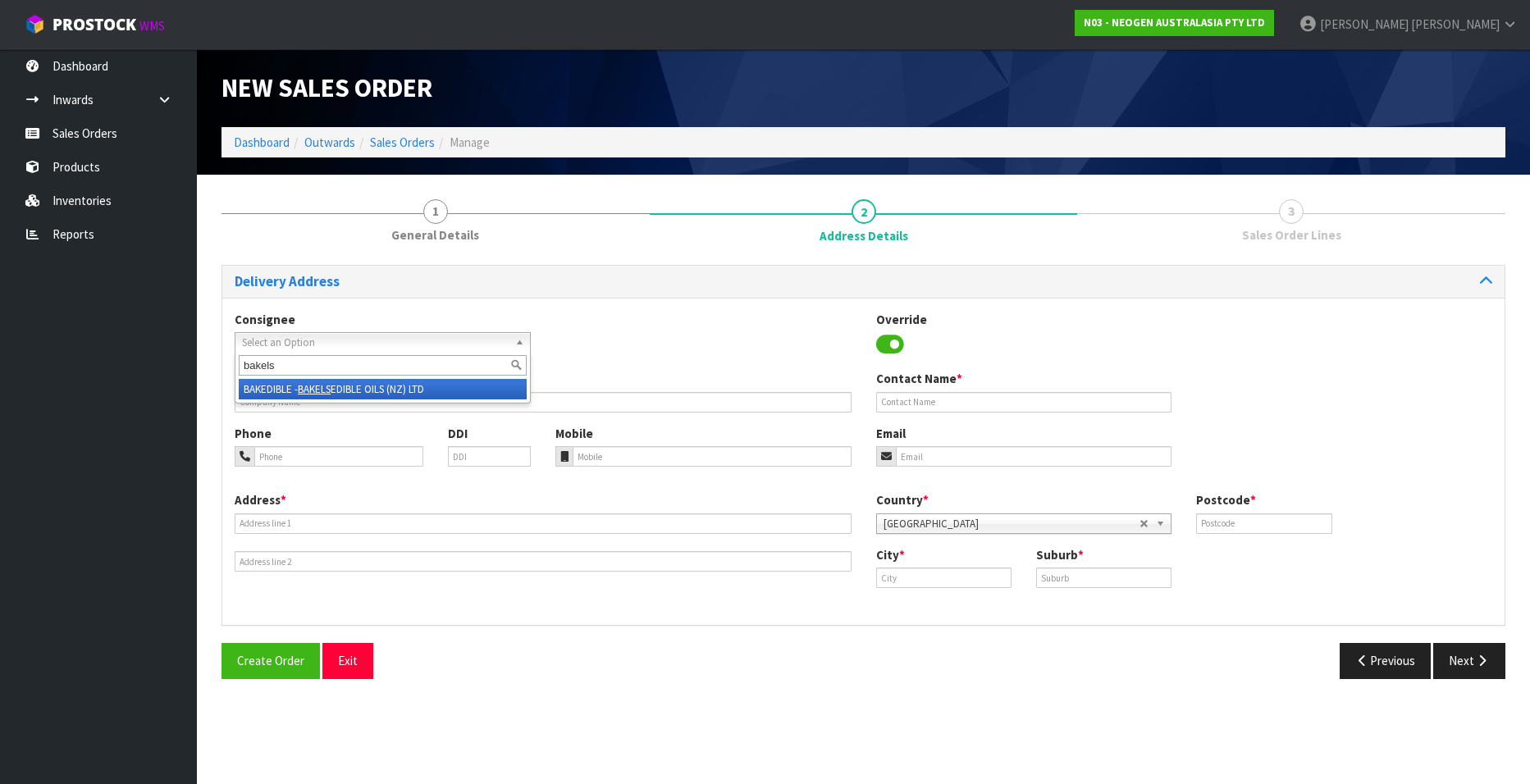
type input "bakels"
click at [308, 384] on em "BAKELS" at bounding box center [314, 389] width 33 height 14
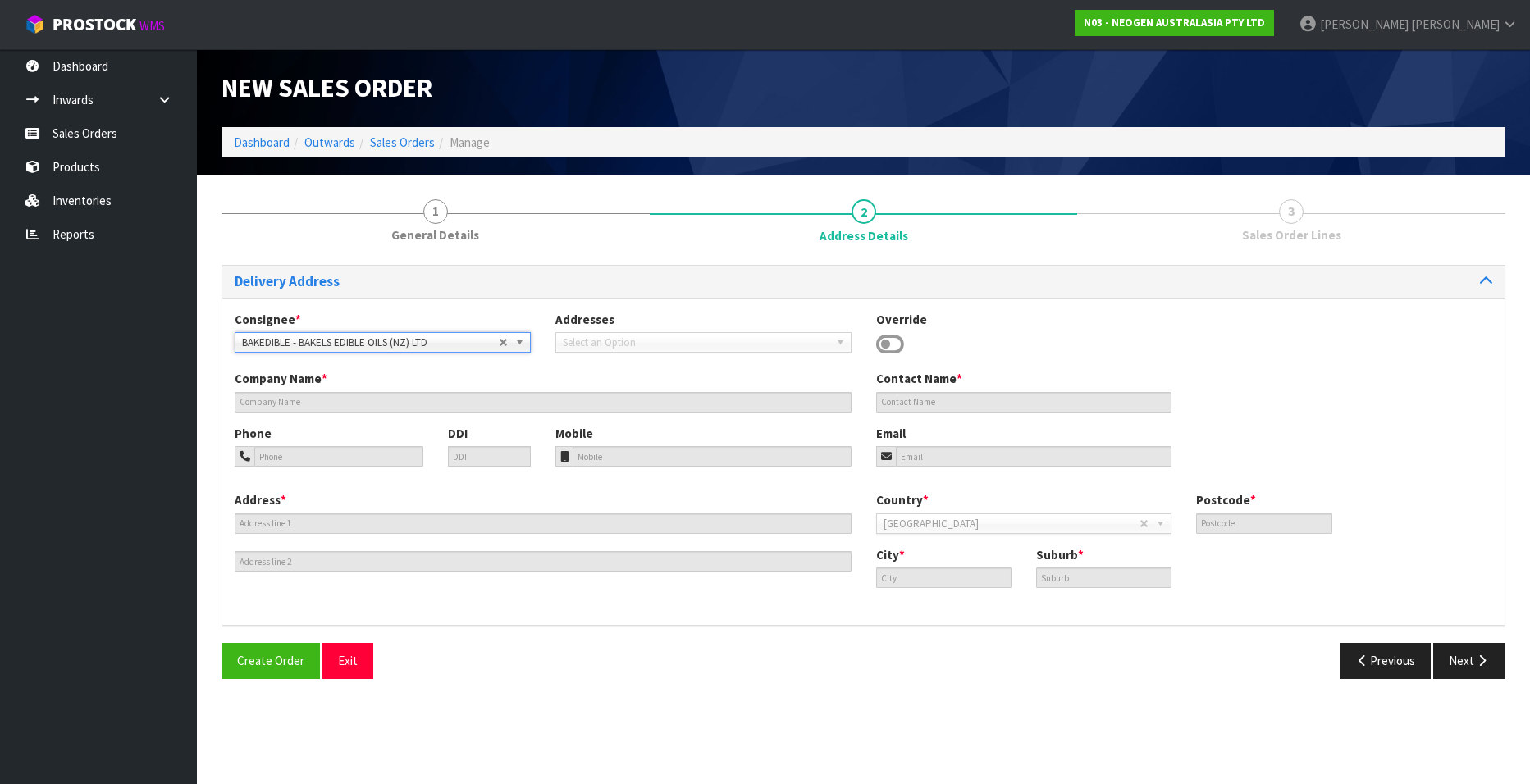
type input "BAKELS EDIBLE OILS (NZ) LTD"
type input "5 HUTTON PLACE"
type input "3116"
type input "MOUNT MAUNGANUI"
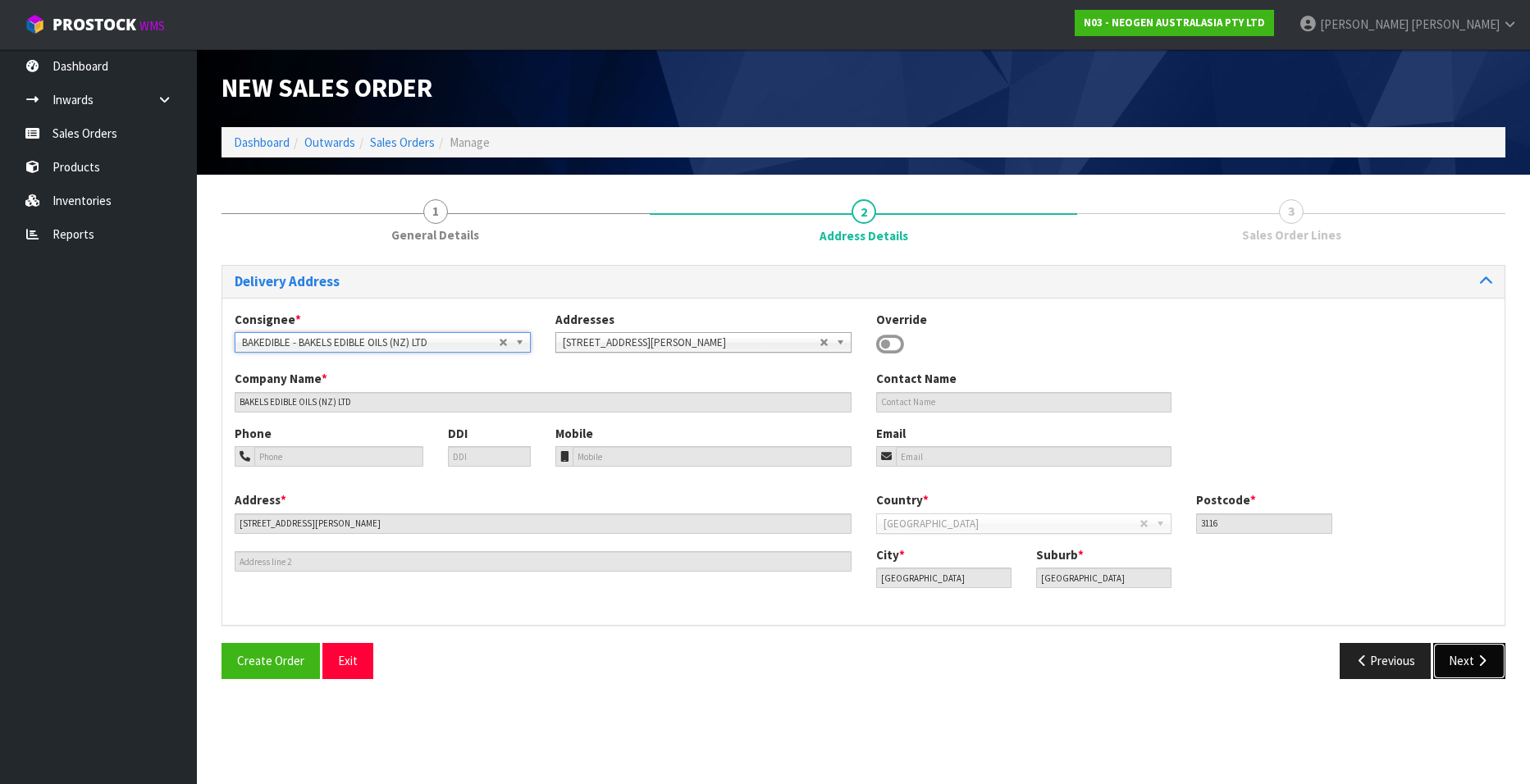
click at [1466, 659] on button "Next" at bounding box center [1469, 661] width 72 height 36
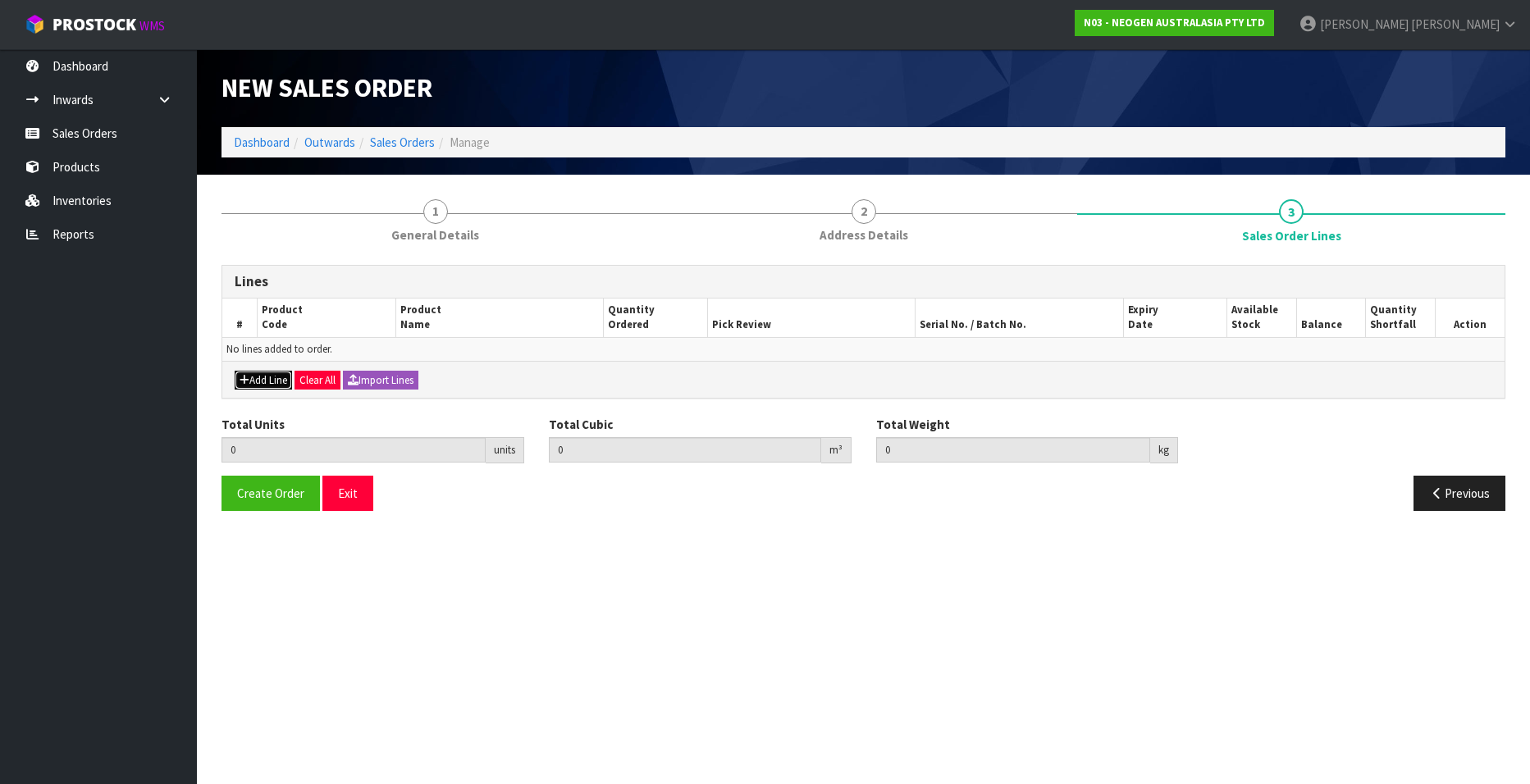
click at [248, 375] on icon "button" at bounding box center [244, 379] width 9 height 10
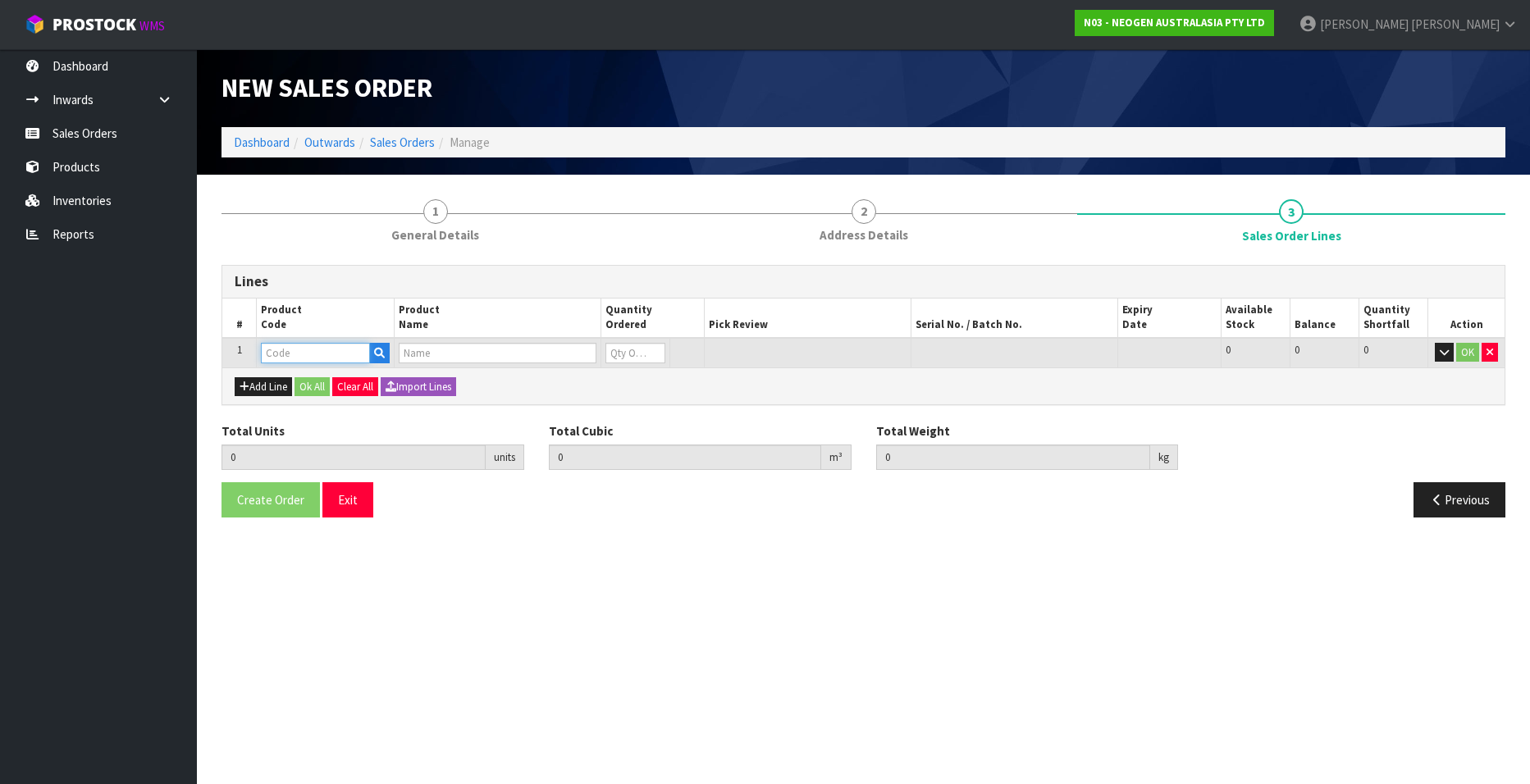
click at [332, 352] on input "text" at bounding box center [316, 353] width 109 height 21
paste input "700007490"
type input "700007490"
type input "0.000000"
type input "0.000"
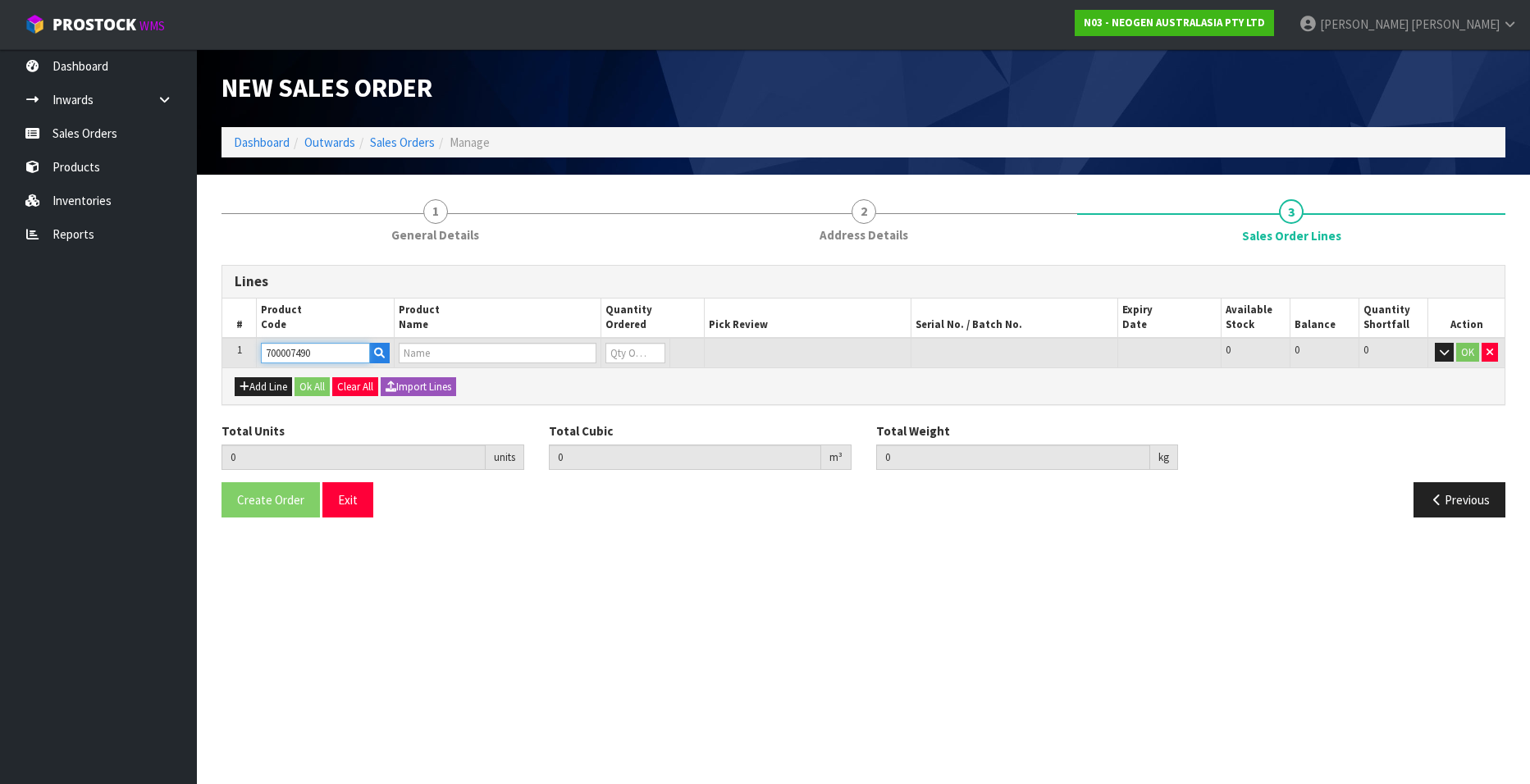
type input "7100100484/78614548937/POWER ADAPTOR LM1"
type input "0"
type input "700007490"
click at [633, 352] on input "0" at bounding box center [636, 353] width 60 height 21
type input "1"
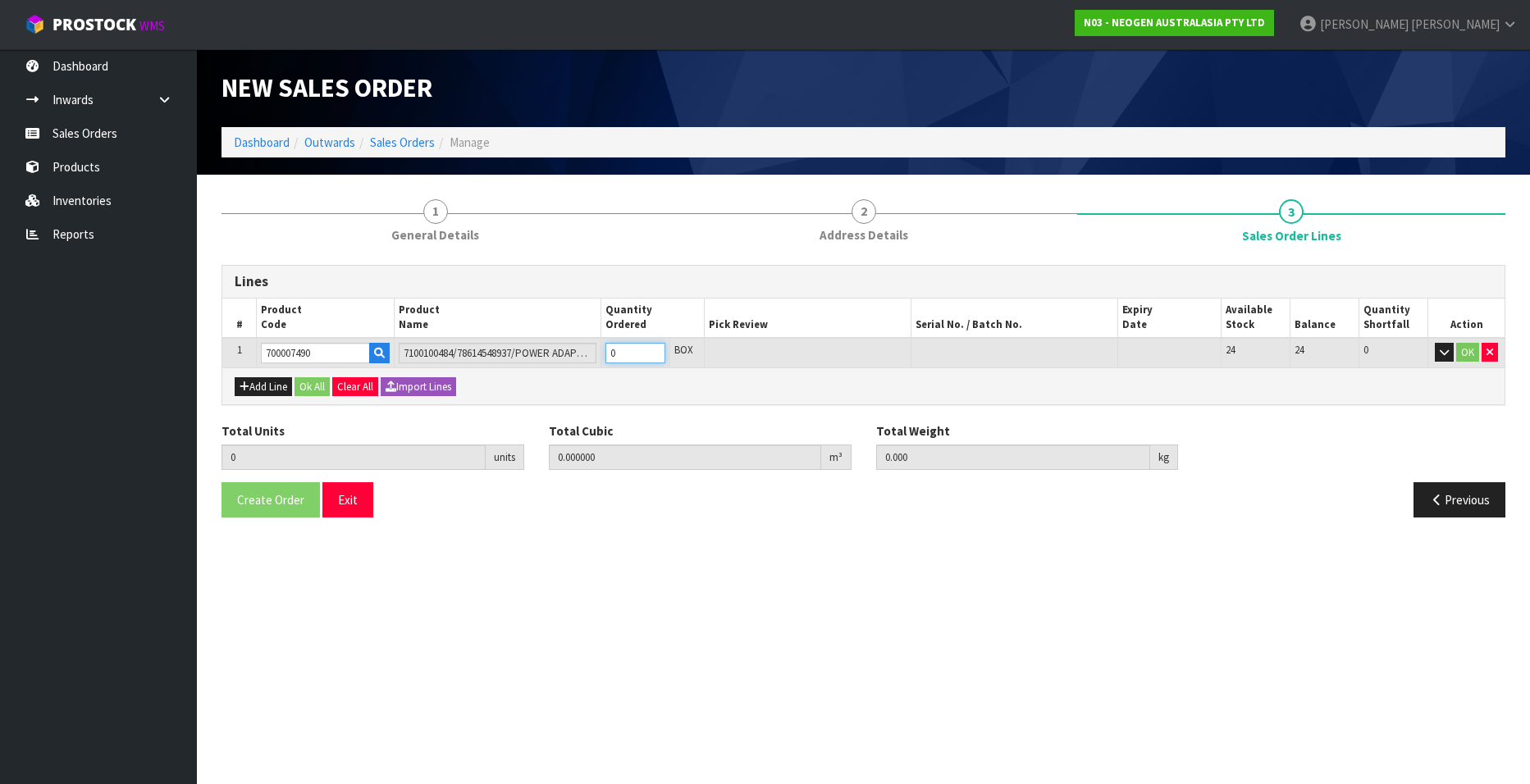
type input "0.001176"
type input "0.3"
type input "1"
click at [652, 346] on input "1" at bounding box center [636, 353] width 60 height 21
click at [1469, 351] on button "OK" at bounding box center [1467, 352] width 23 height 20
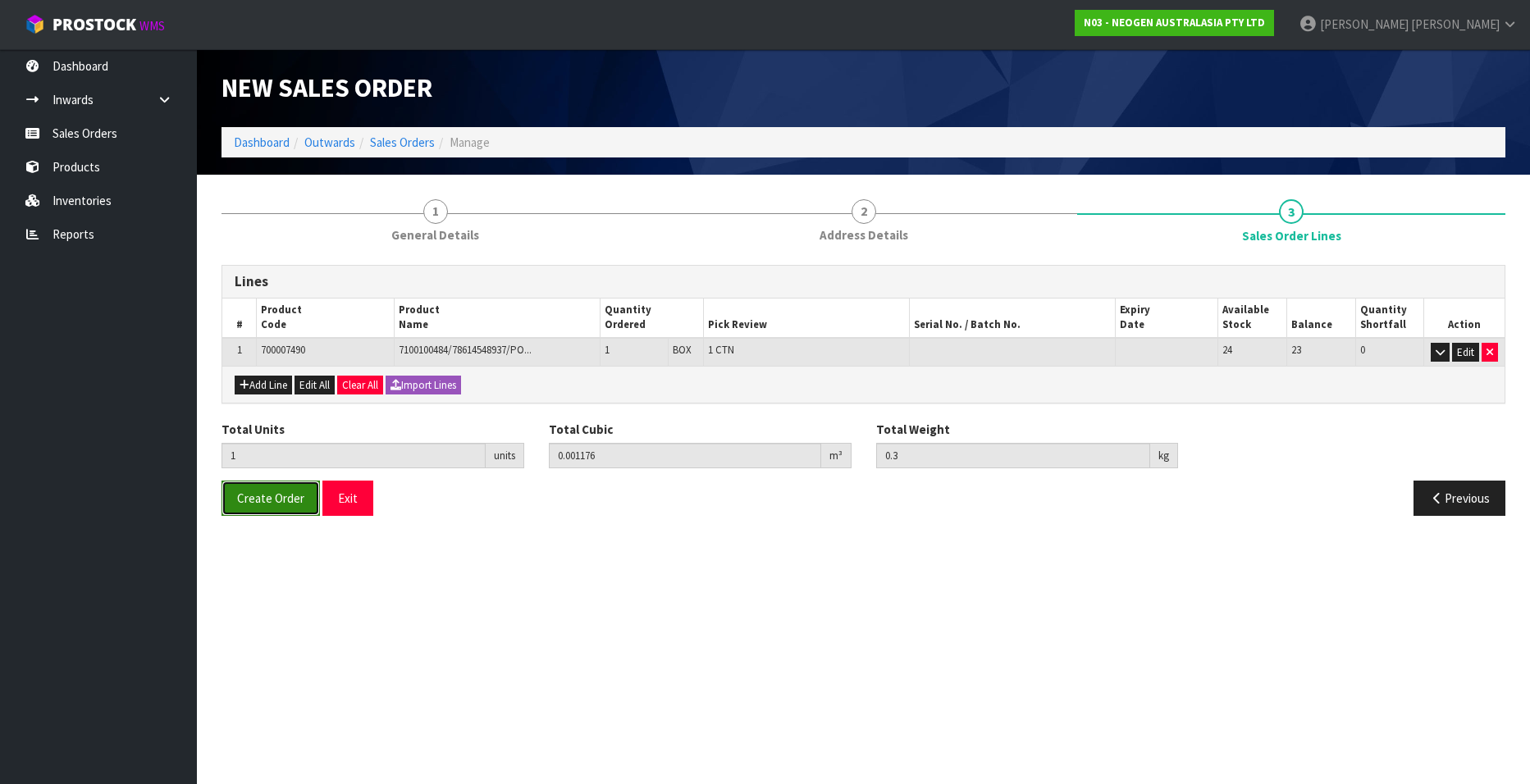
click at [249, 498] on span "Create Order" at bounding box center [270, 498] width 68 height 16
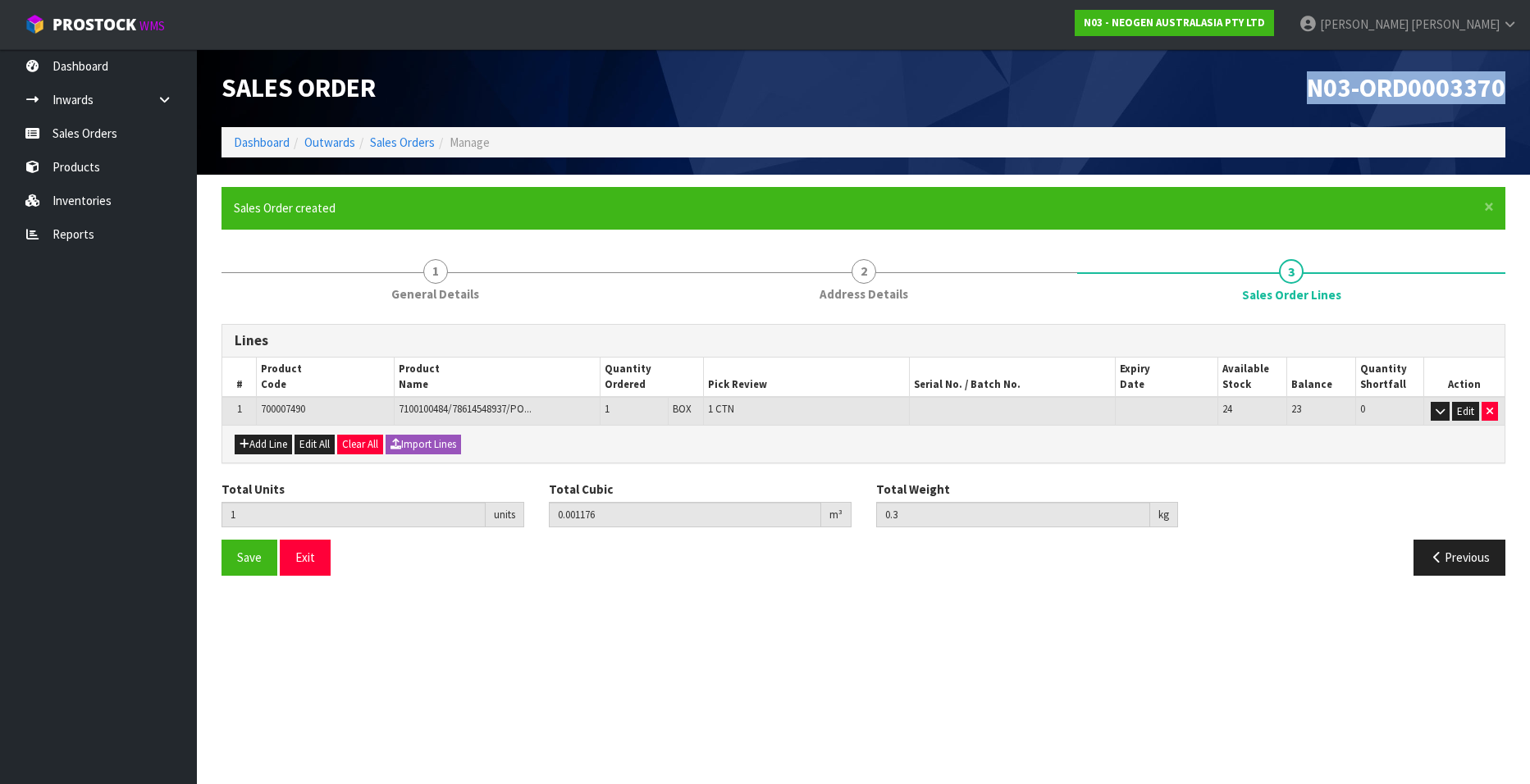
drag, startPoint x: 1501, startPoint y: 89, endPoint x: 1310, endPoint y: 88, distance: 191.0
click at [1310, 88] on span "N03-ORD0003370" at bounding box center [1405, 87] width 198 height 33
copy span "N03-ORD0003370"
click at [393, 139] on link "Sales Orders" at bounding box center [402, 142] width 65 height 16
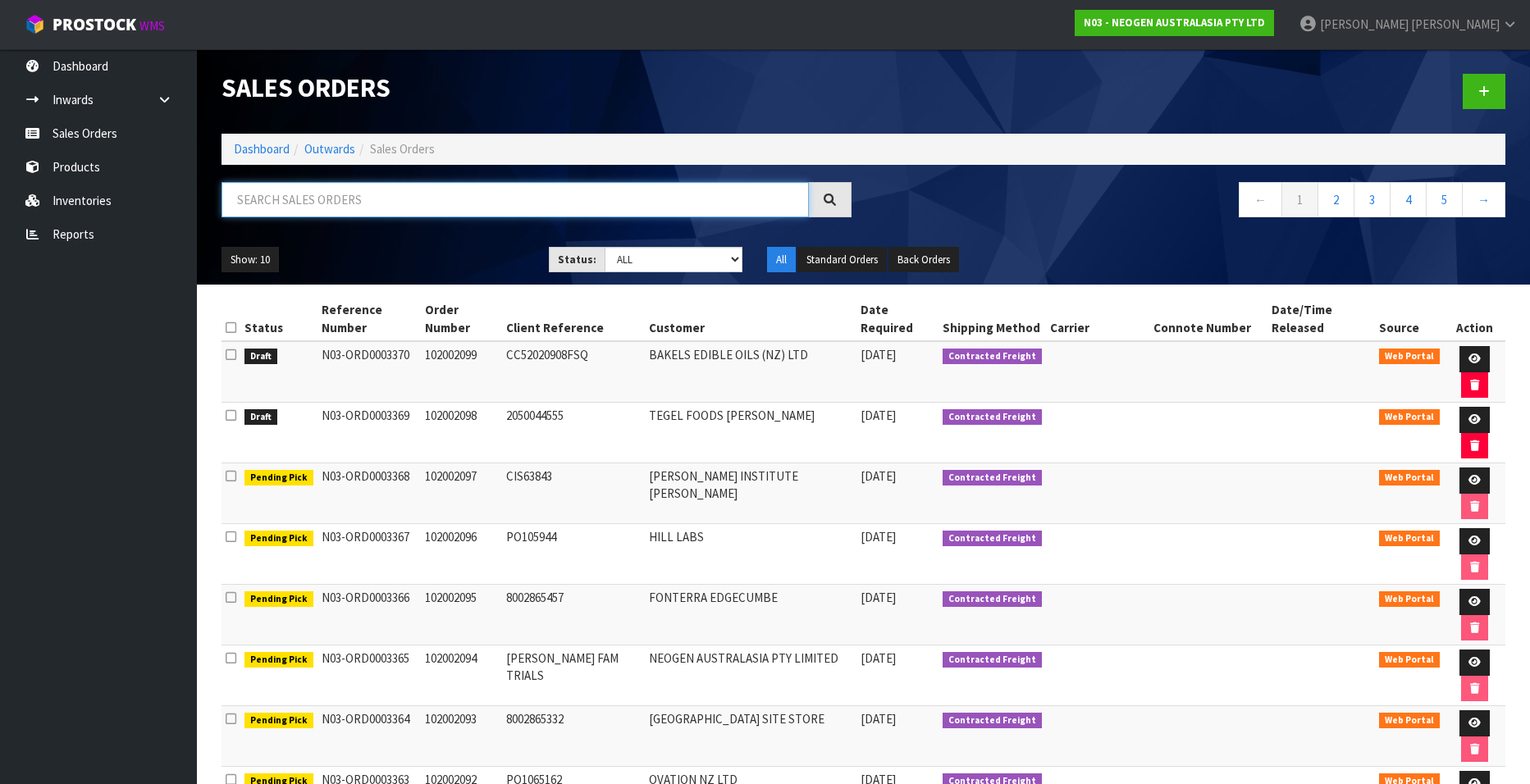
click at [302, 204] on input "text" at bounding box center [515, 200] width 587 height 36
paste input "102002054"
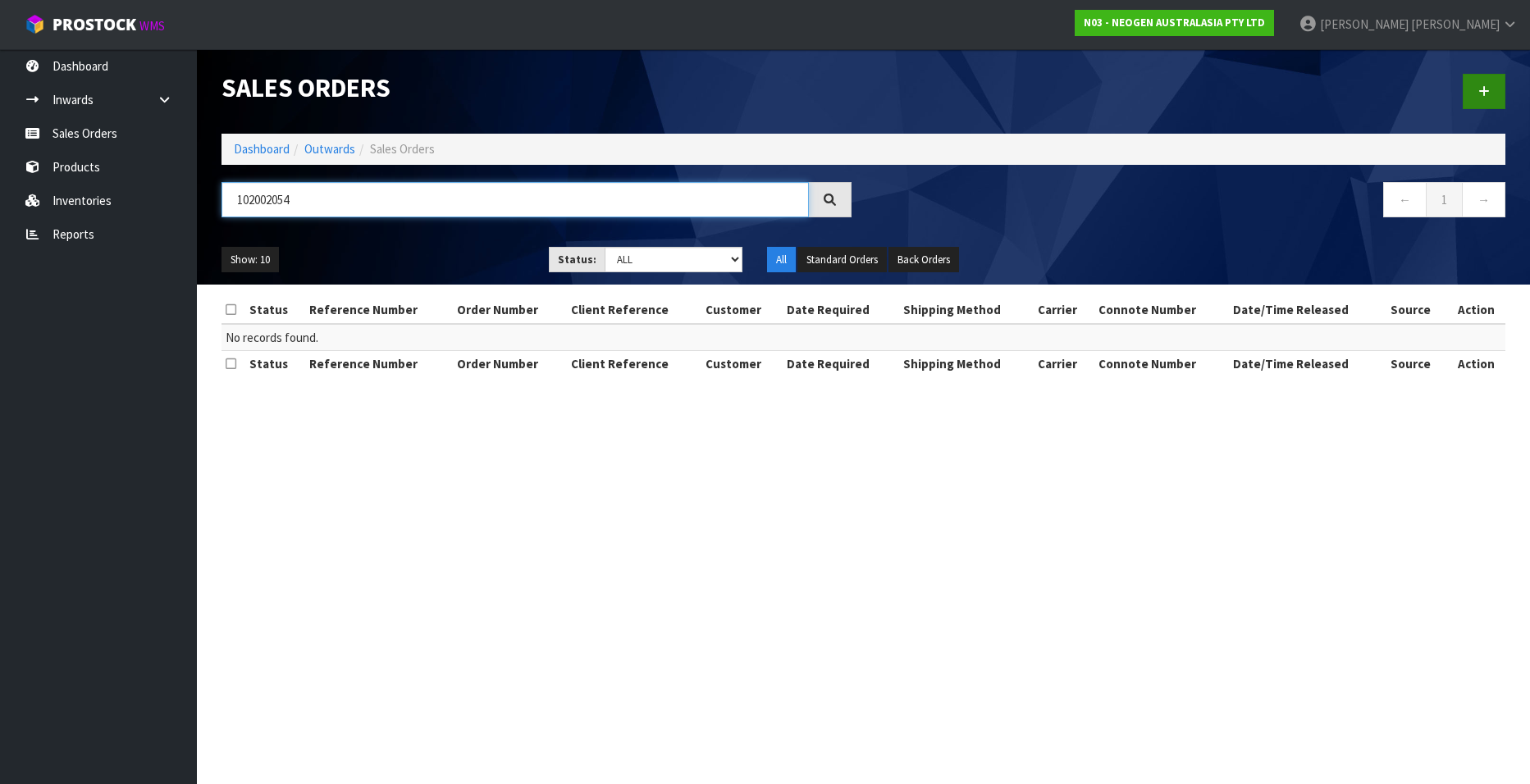
type input "102002054"
click at [1478, 89] on icon at bounding box center [1484, 91] width 11 height 12
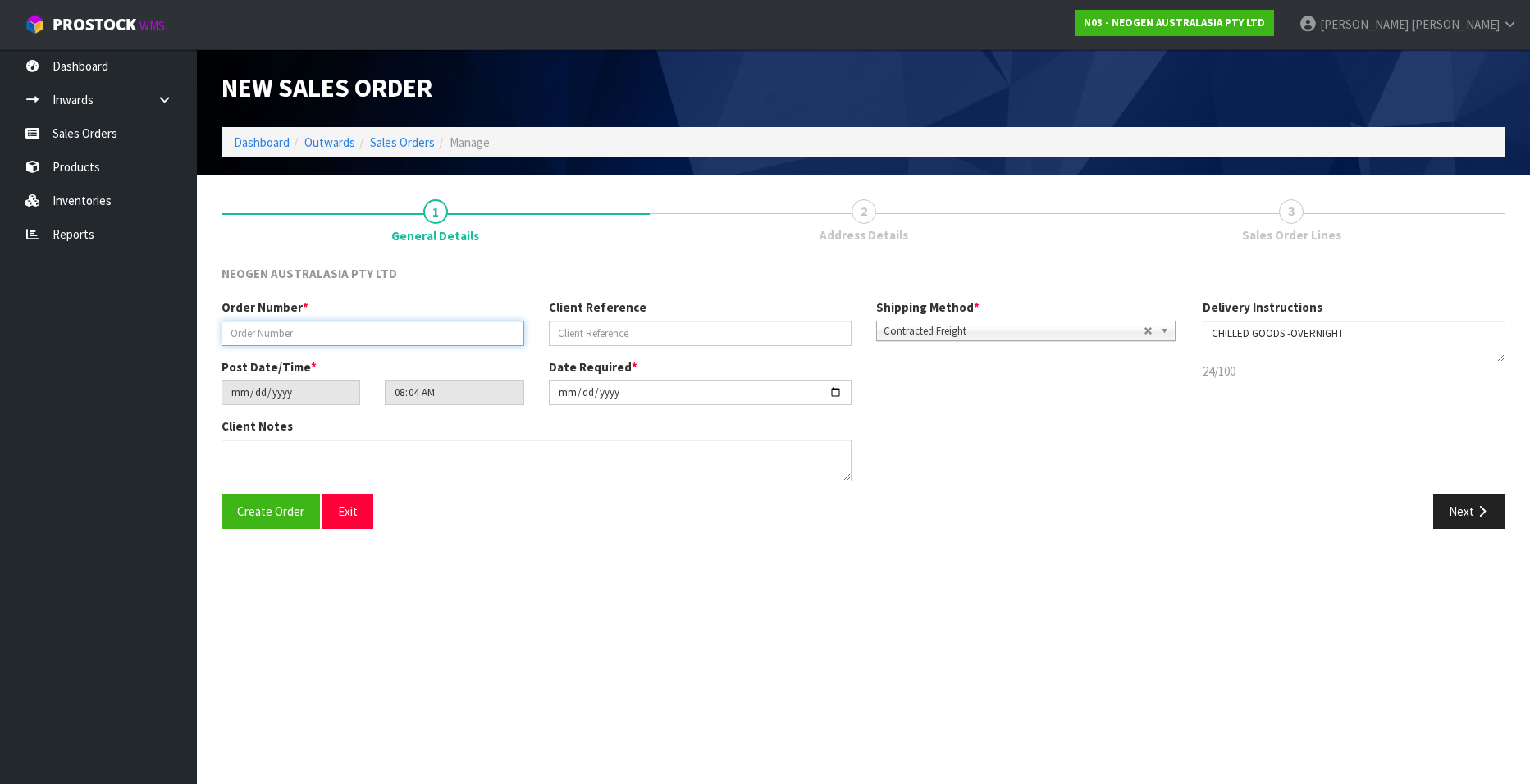
click at [278, 330] on input "text" at bounding box center [373, 333] width 302 height 25
paste input "102002054"
type input "102002054"
click at [583, 334] on input "text" at bounding box center [700, 333] width 302 height 25
paste input "6000153450"
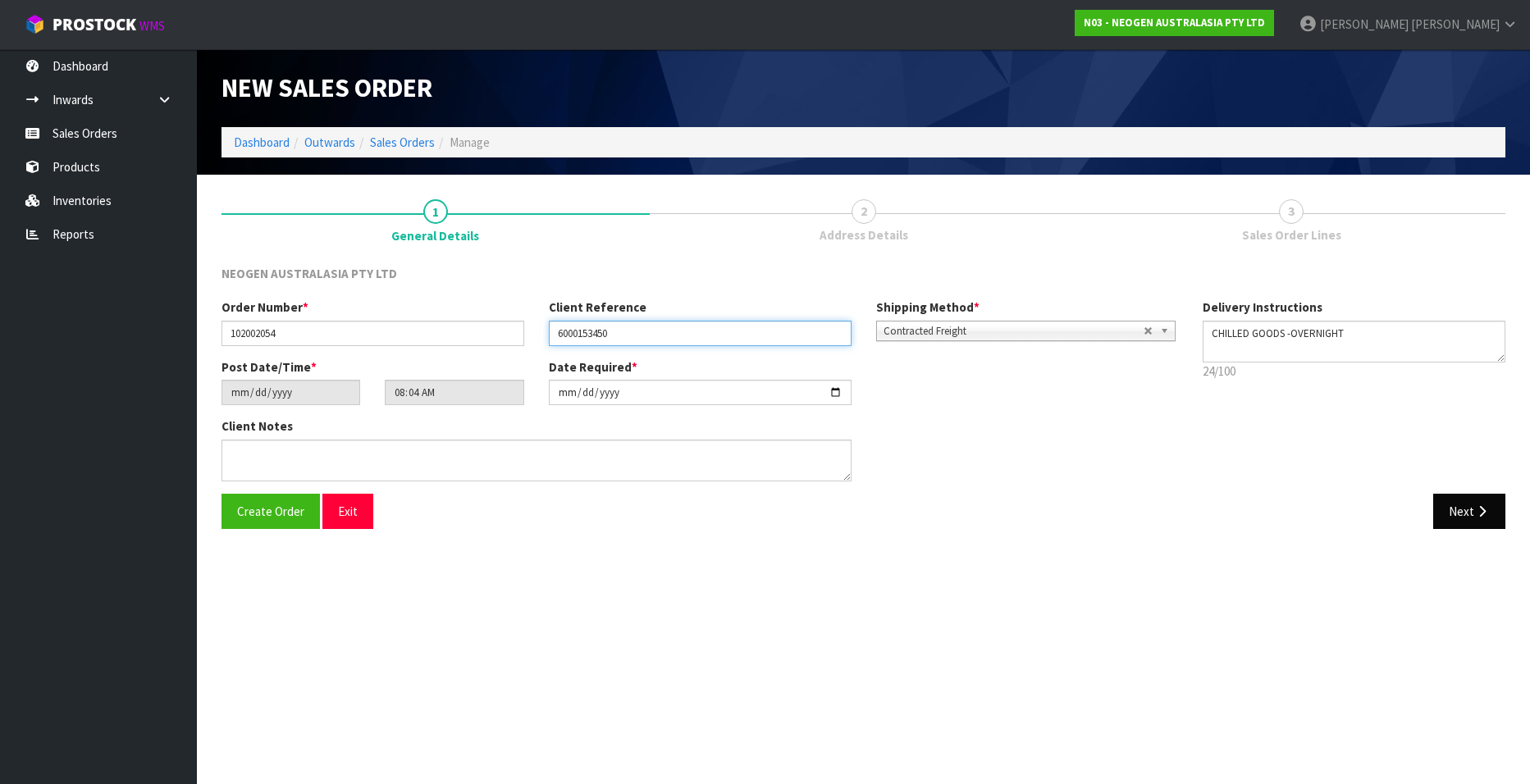
type input "6000153450"
click at [1475, 515] on icon "button" at bounding box center [1482, 511] width 16 height 12
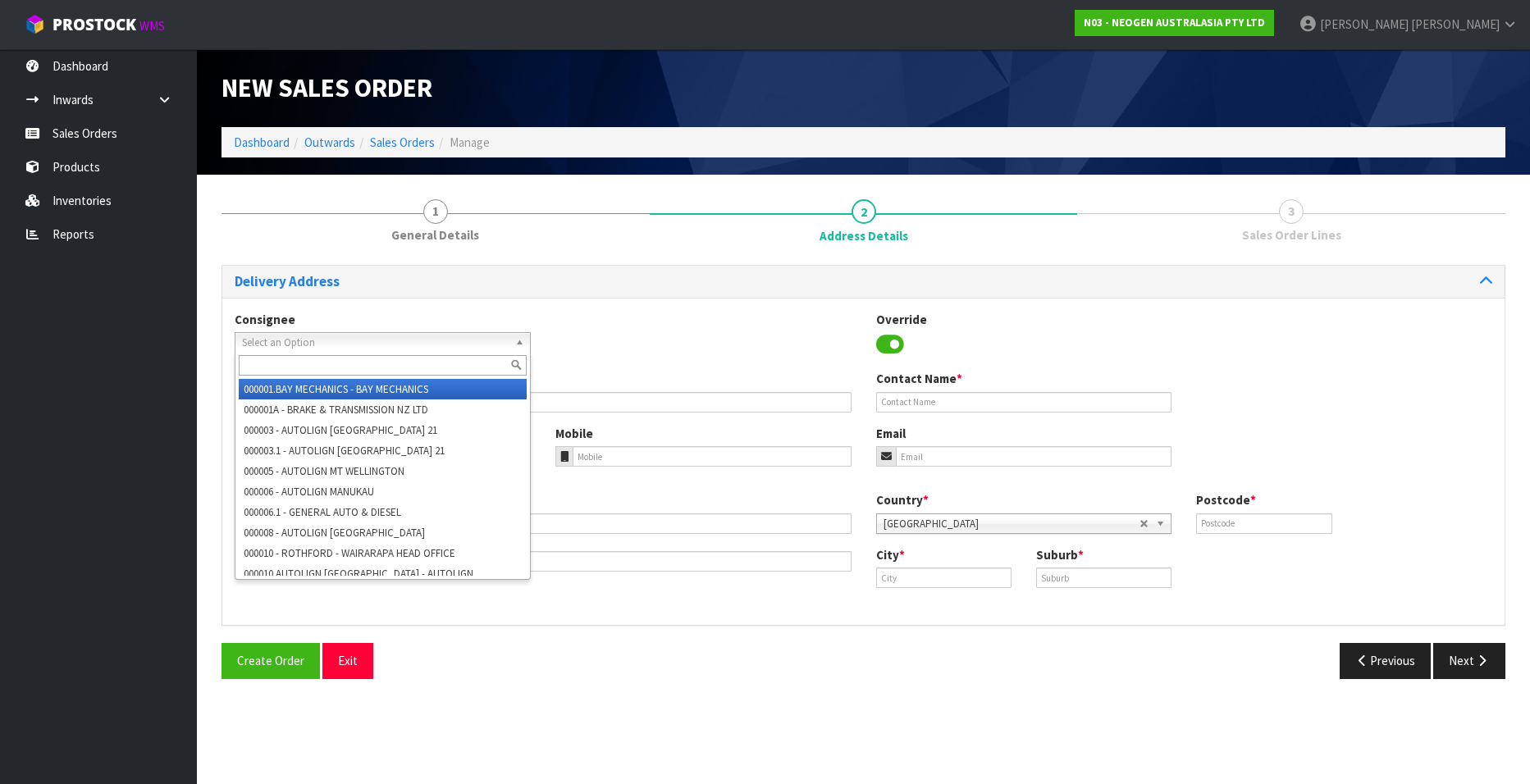
click at [288, 342] on span "Select an Option" at bounding box center [376, 343] width 267 height 20
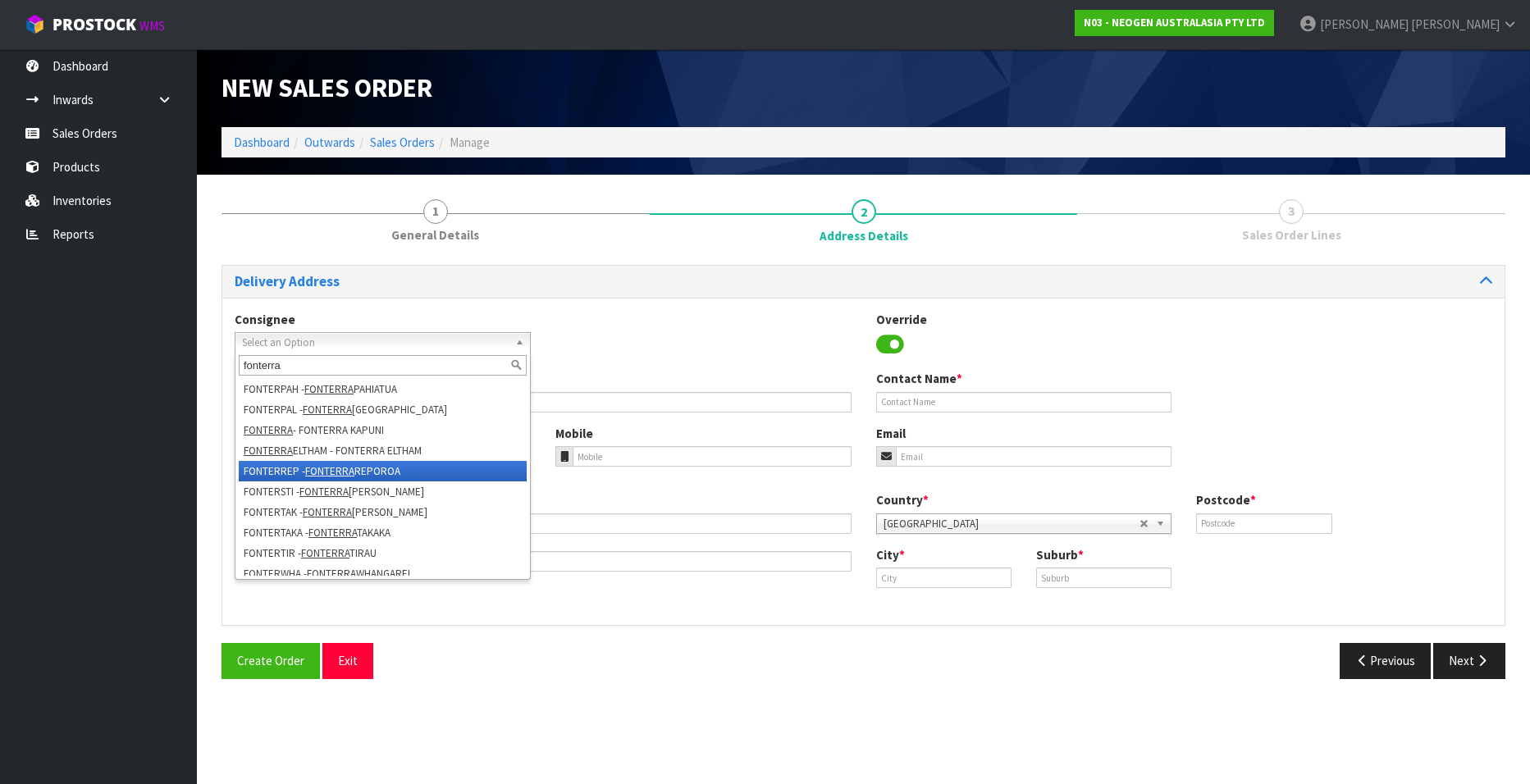
scroll to position [459, 0]
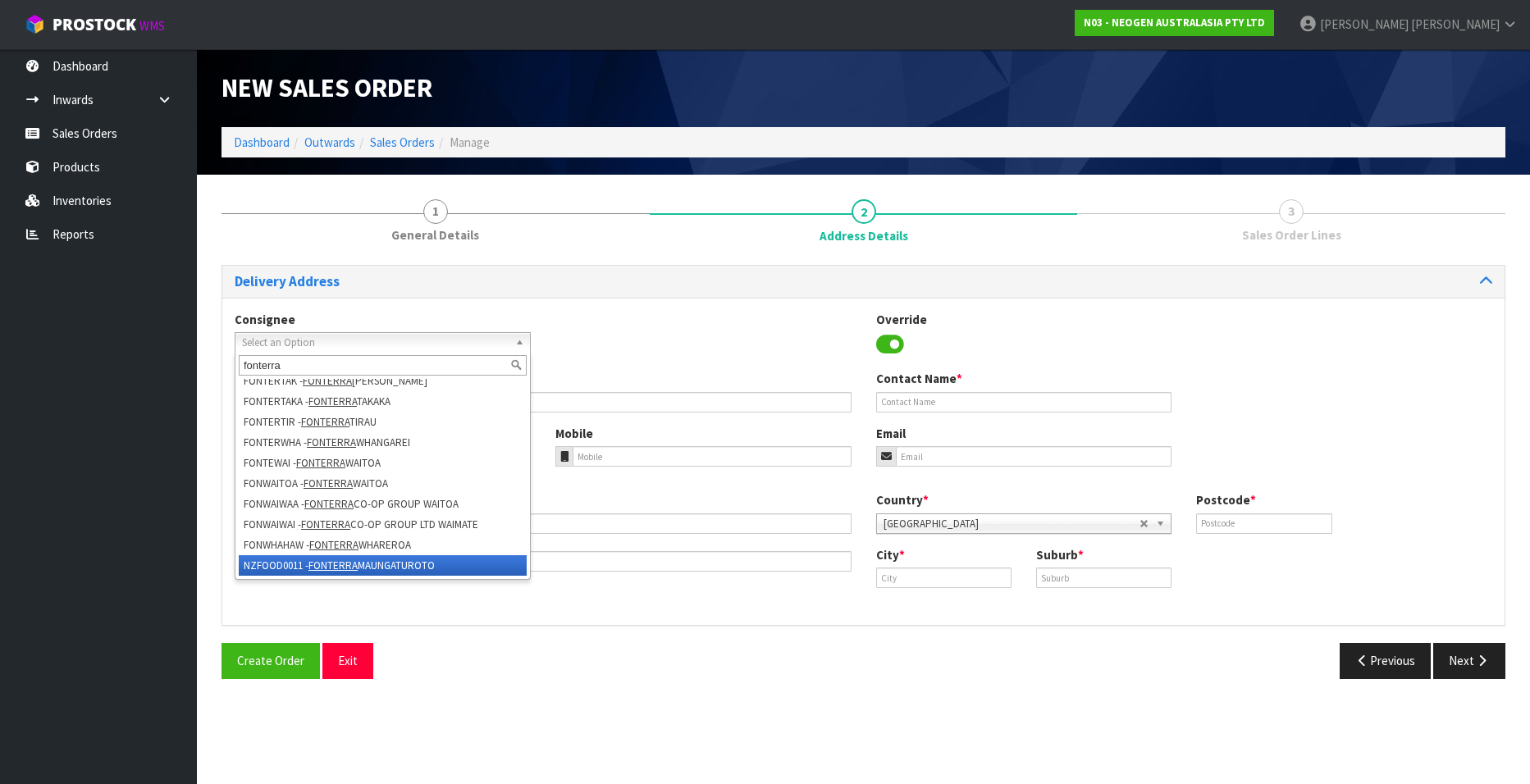
type input "fonterra"
click at [330, 562] on em "FONTERRA" at bounding box center [332, 565] width 49 height 14
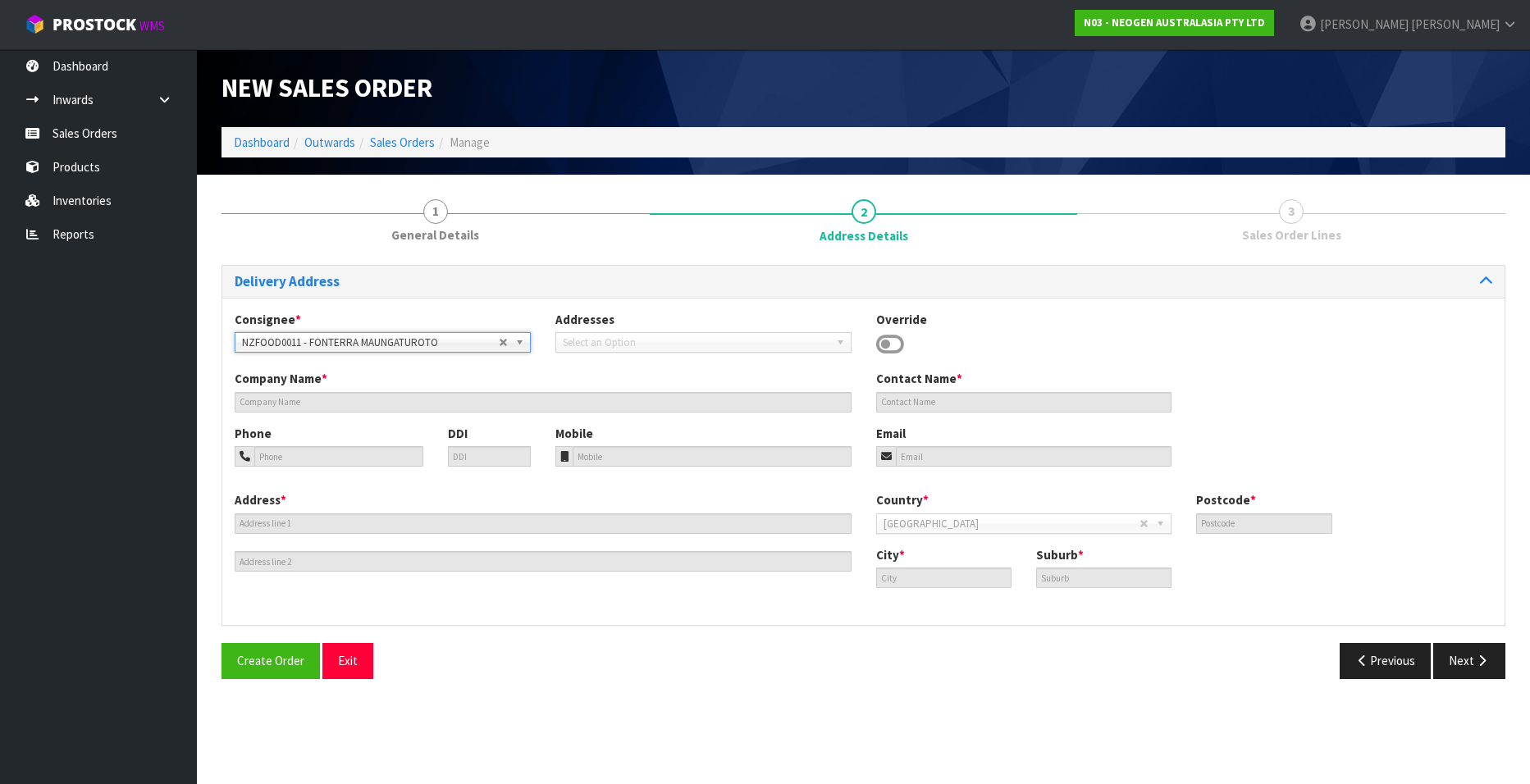
type input "FONTERRA MAUNGATUROTO"
type input "MELISSA"
type input "Maungaturoto.Maint.Buyer@fonterra.com"
type input "SITE STORE, 1 HURNDALL STREET EAST"
type input "0520"
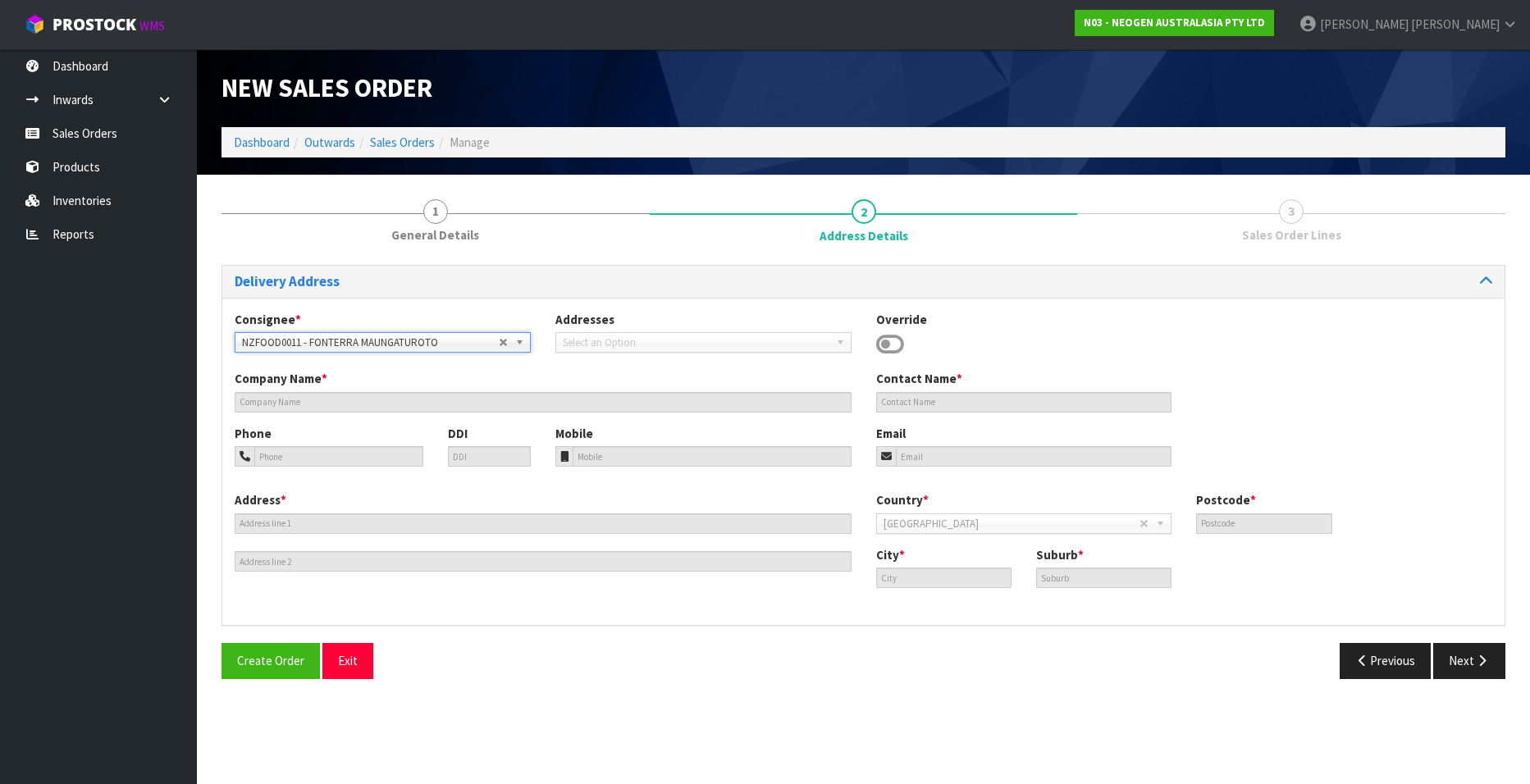
type input "MAUNGATUROTO"
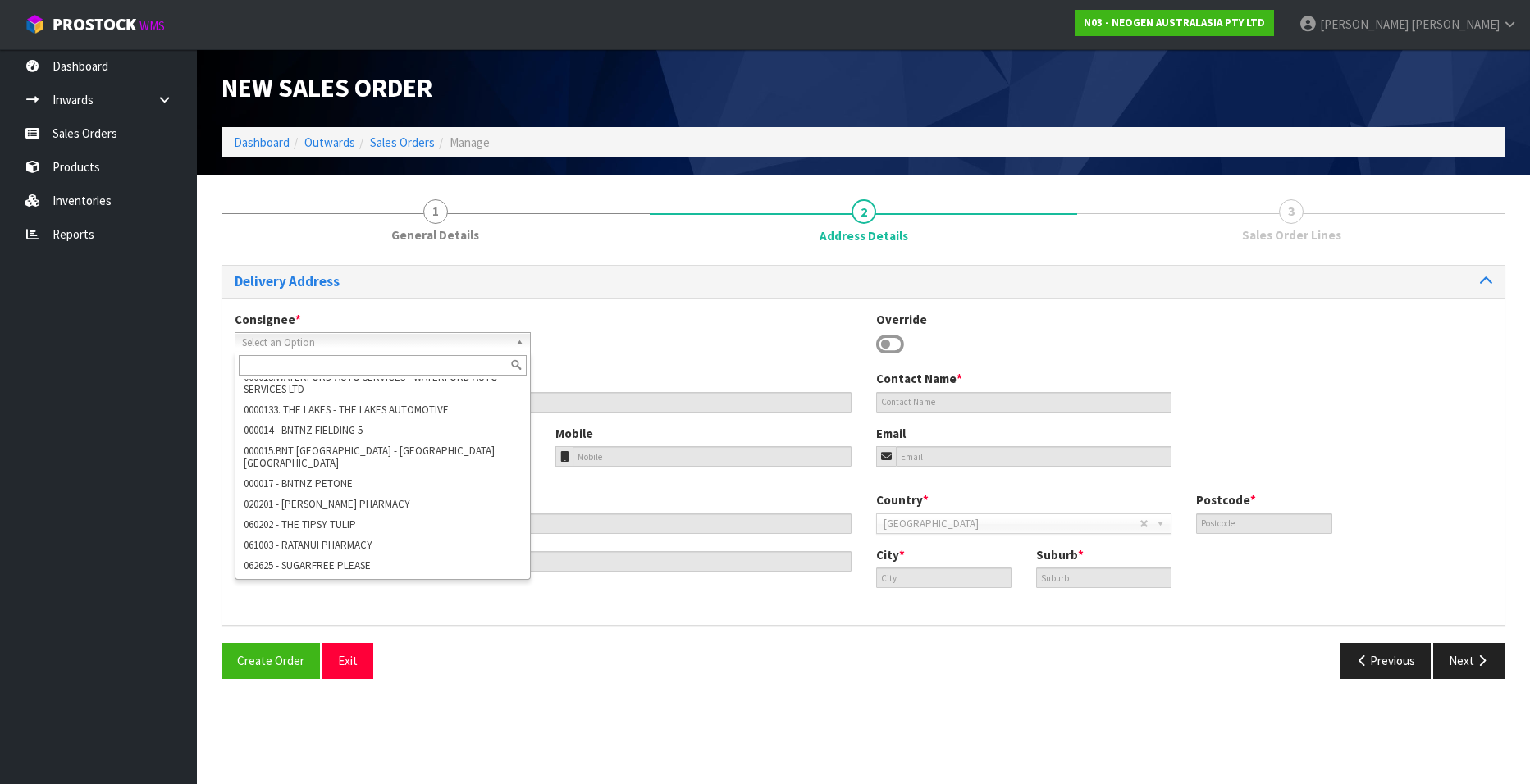
click at [396, 340] on span "Select an Option" at bounding box center [370, 343] width 256 height 20
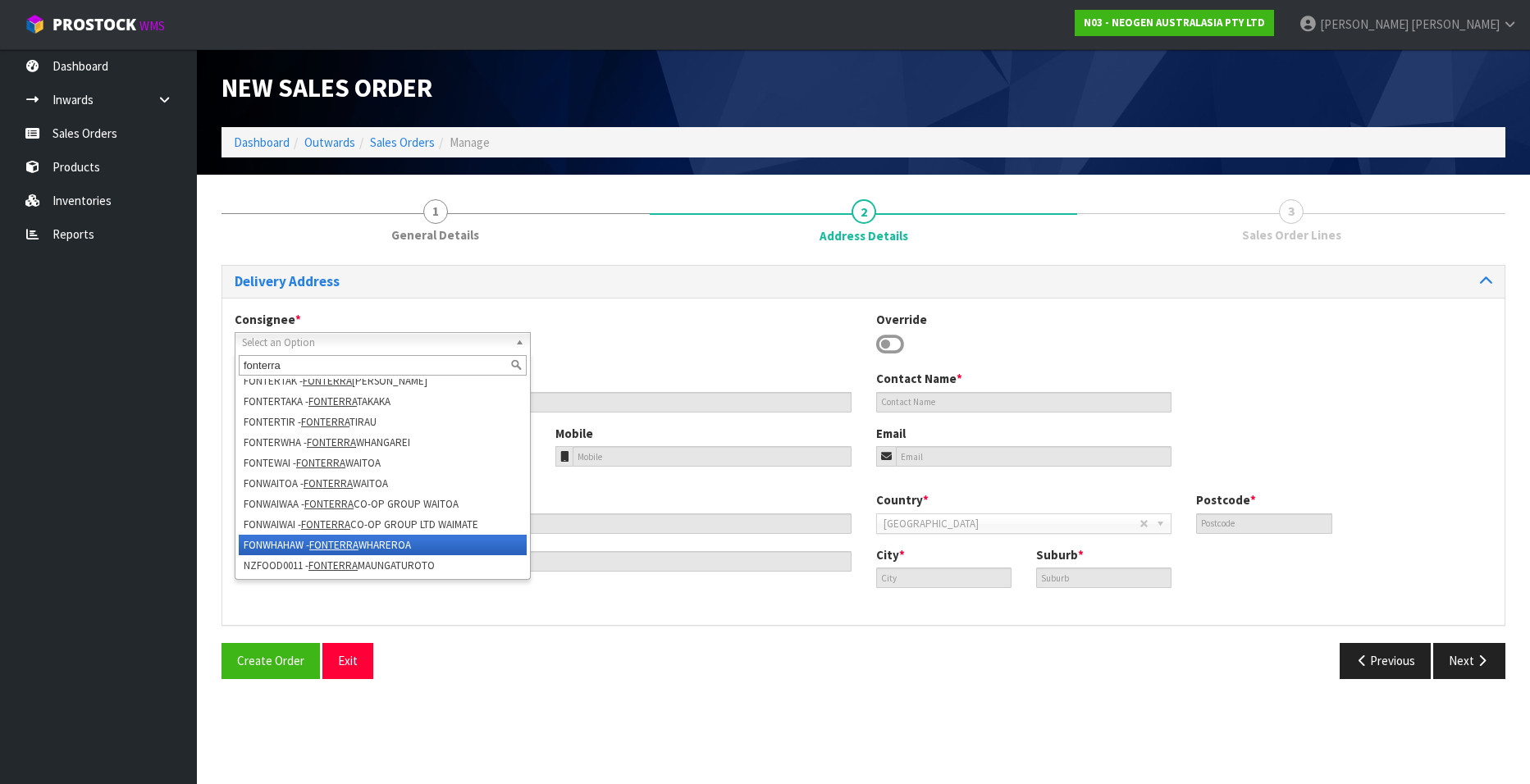
type input "fonterra"
click at [319, 543] on em "FONTERRA" at bounding box center [333, 545] width 49 height 14
type input "SITE STORE"
type input "4672"
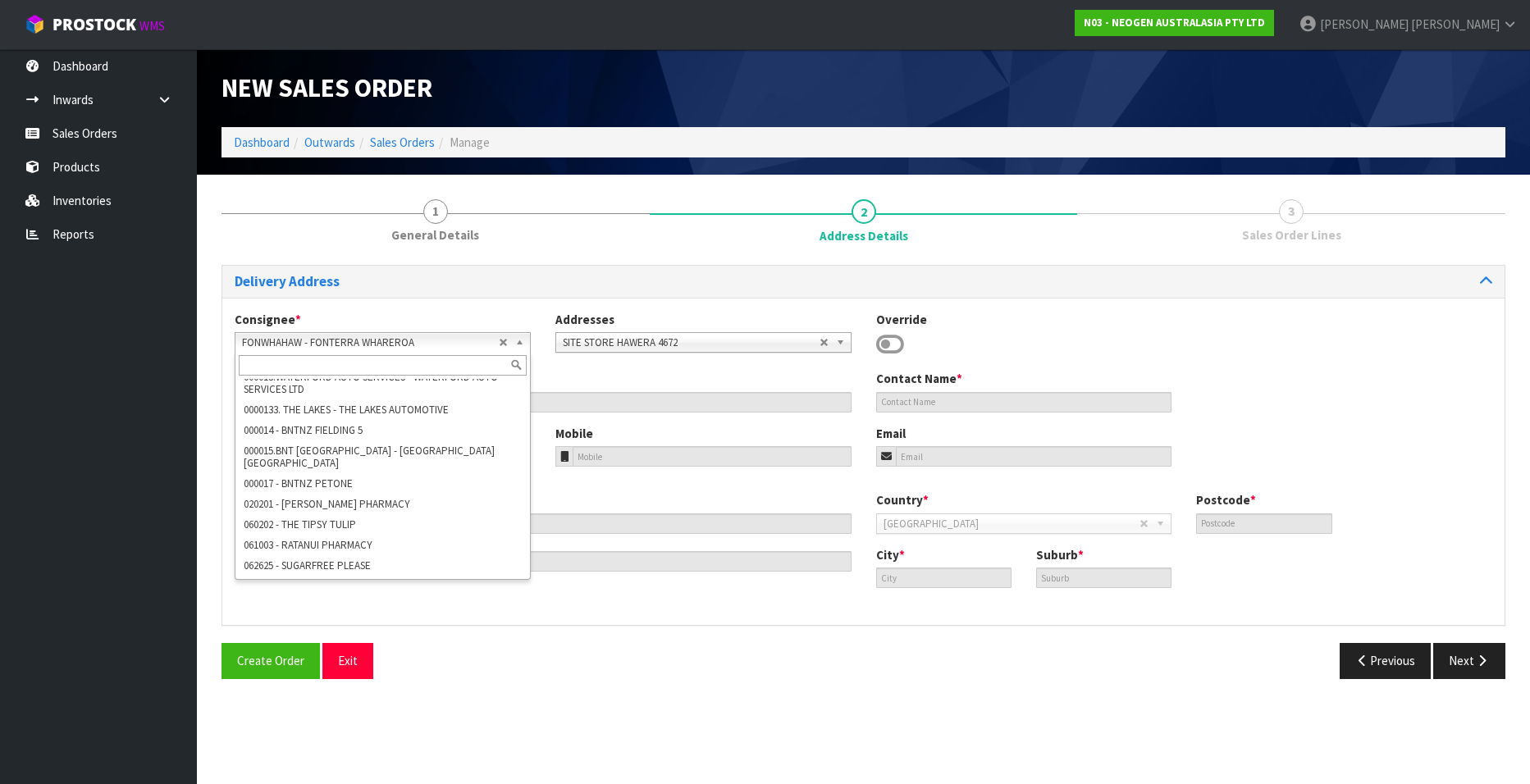
scroll to position [53632, 0]
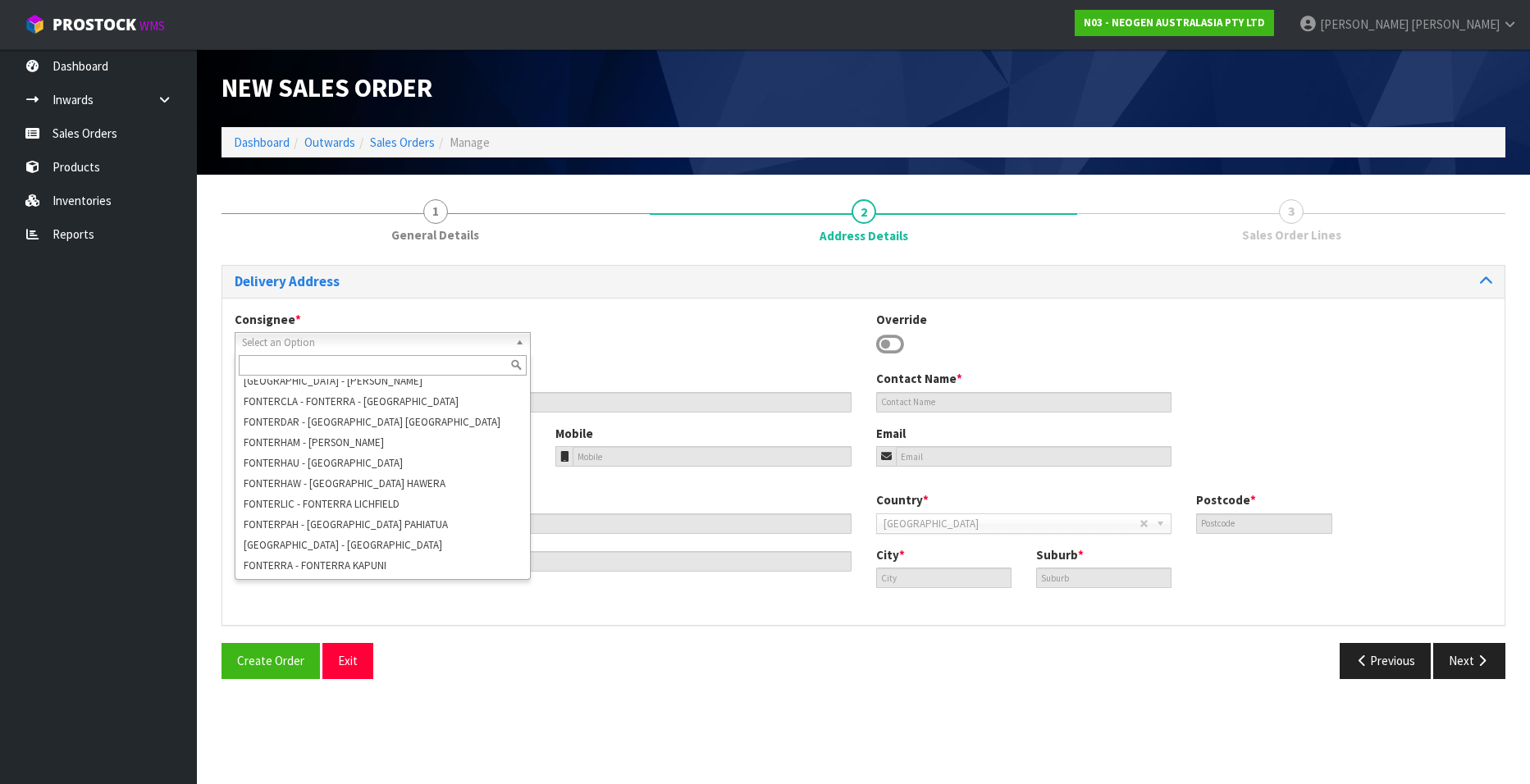
click at [504, 341] on link "Select an Option" at bounding box center [382, 343] width 296 height 21
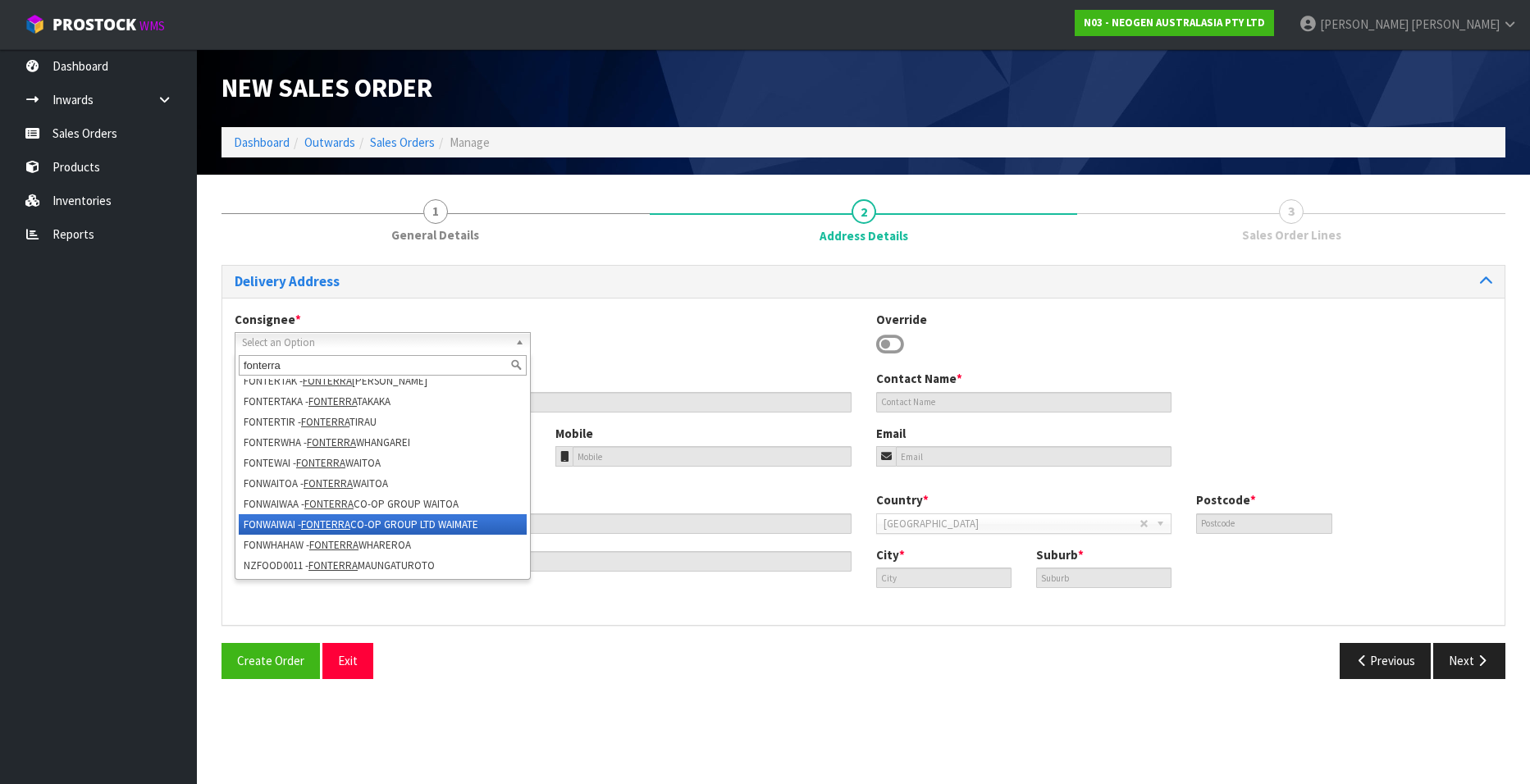
click at [357, 518] on li "FONWAIWAI - FONTERRA CO-OP GROUP LTD WAIMATE" at bounding box center [382, 525] width 288 height 21
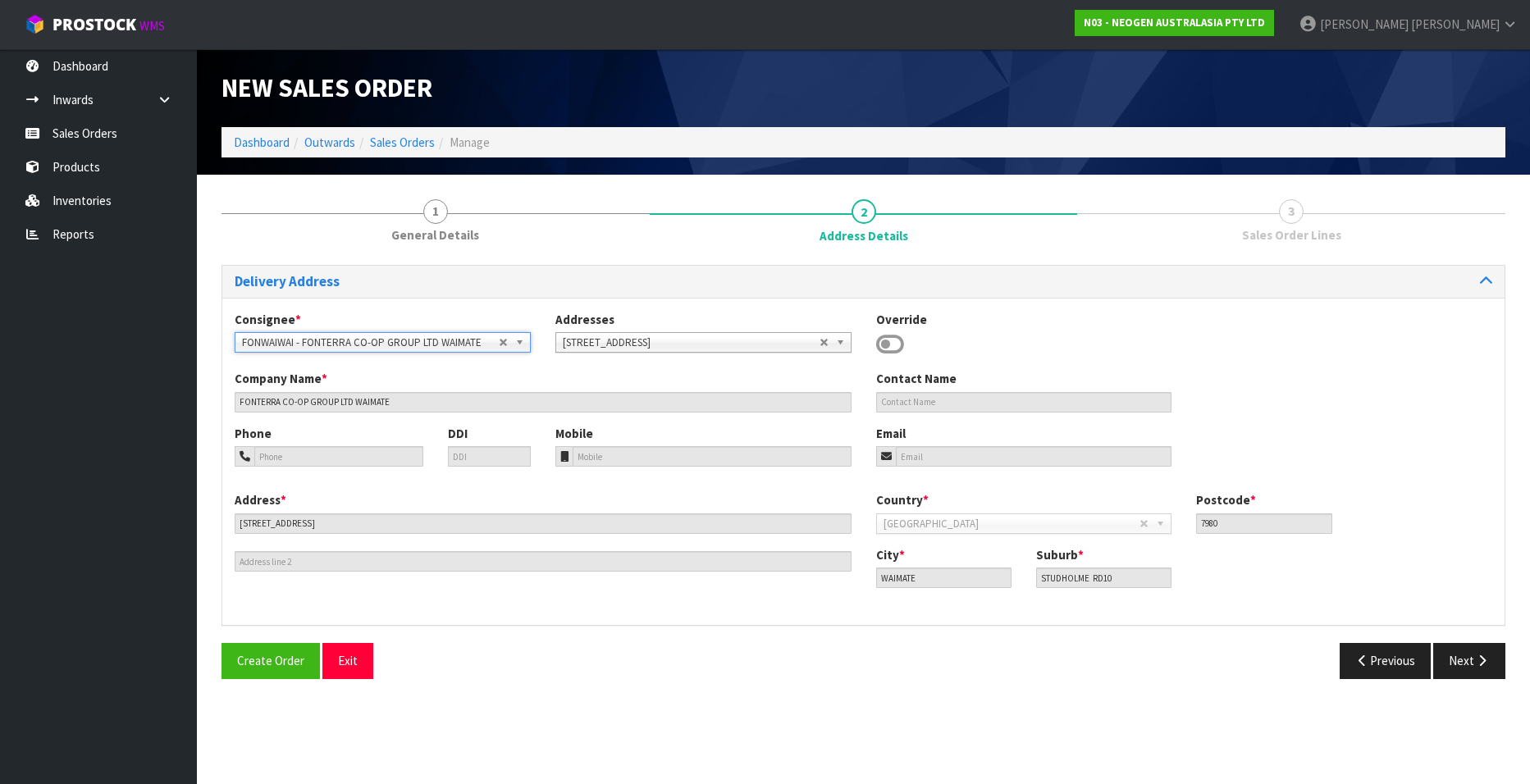
click at [505, 337] on link "FONWAIWAI - FONTERRA CO-OP GROUP LTD WAIMATE" at bounding box center [382, 343] width 296 height 21
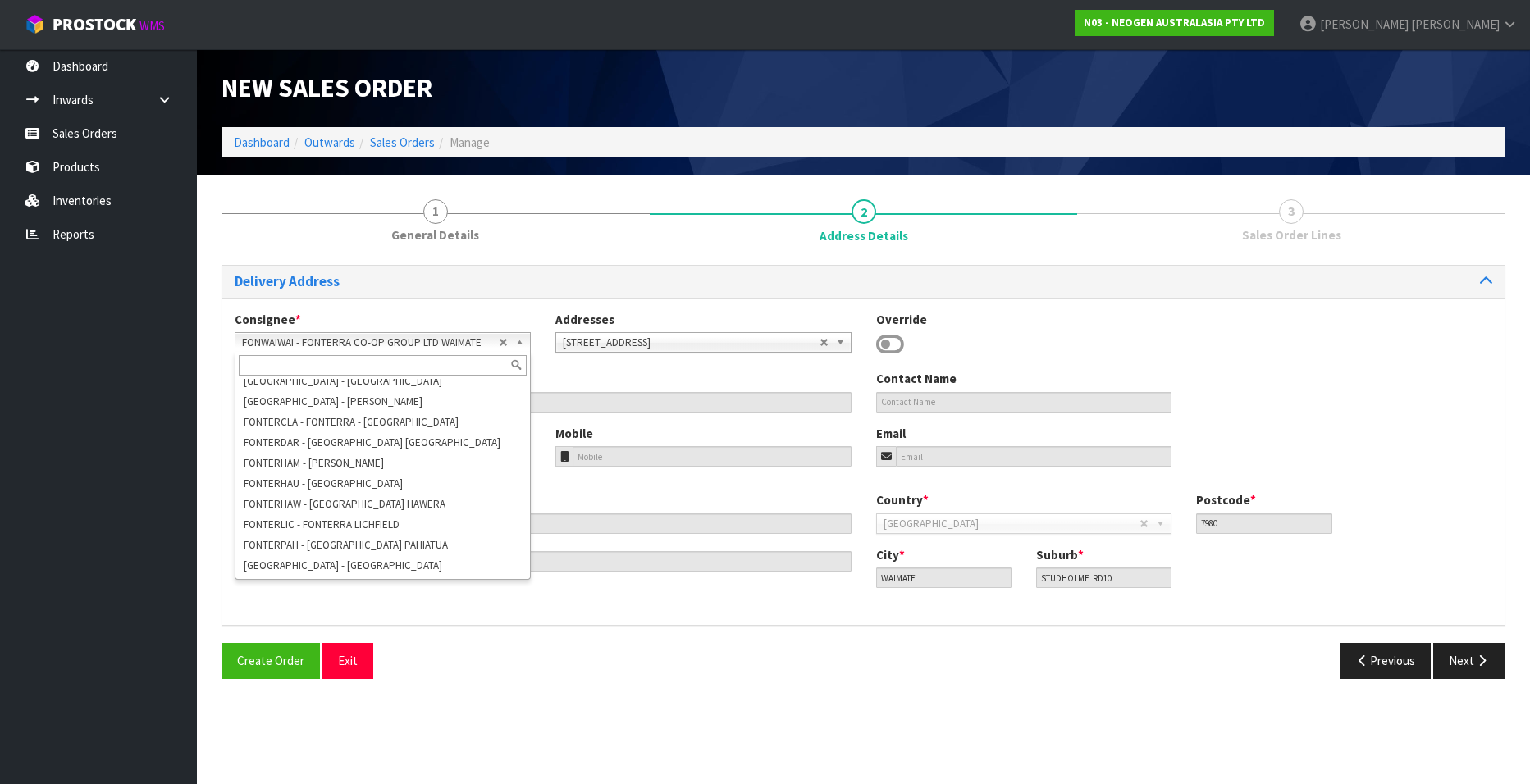
click at [425, 359] on input "text" at bounding box center [382, 365] width 288 height 21
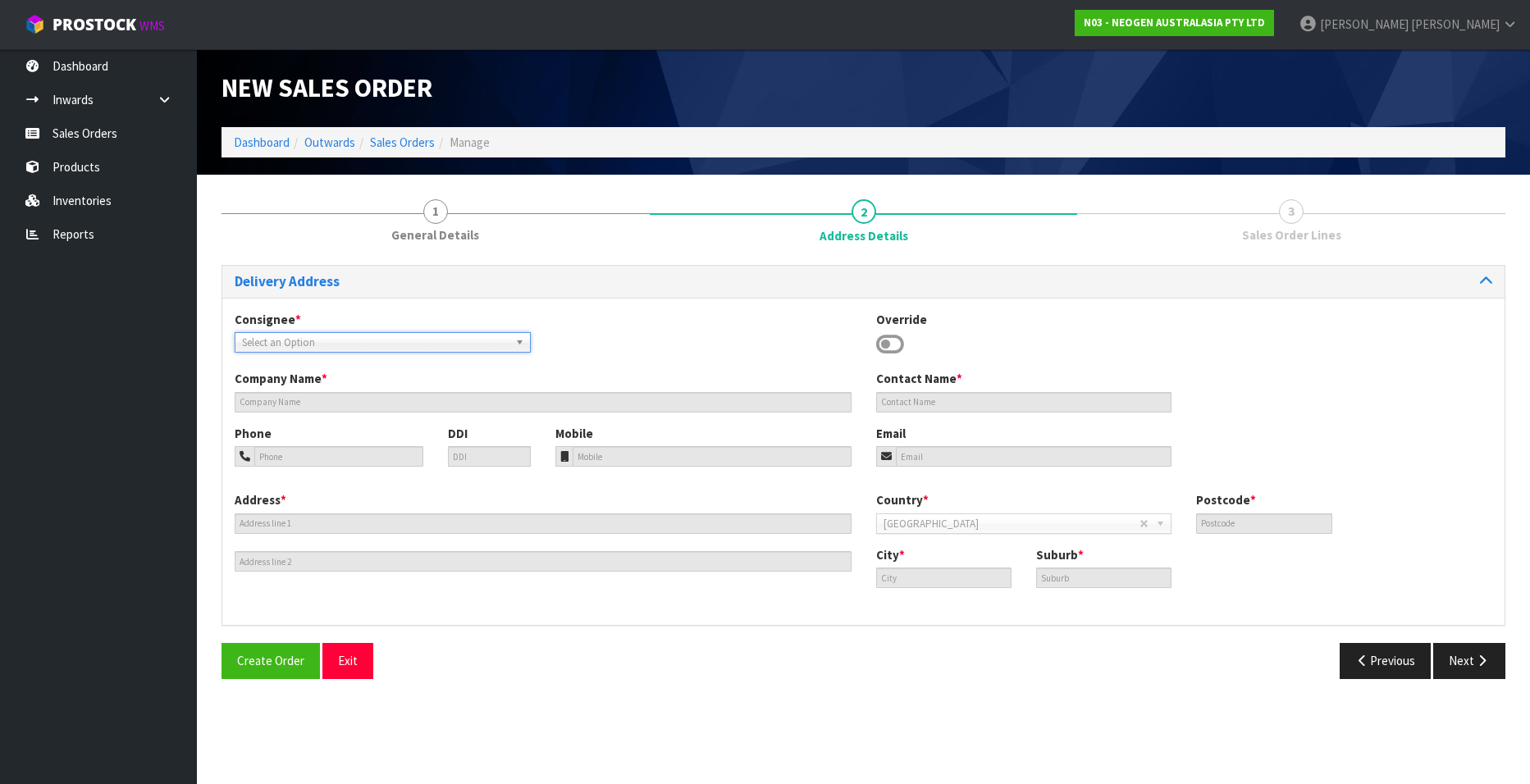
click at [370, 343] on span "Select an Option" at bounding box center [370, 343] width 256 height 20
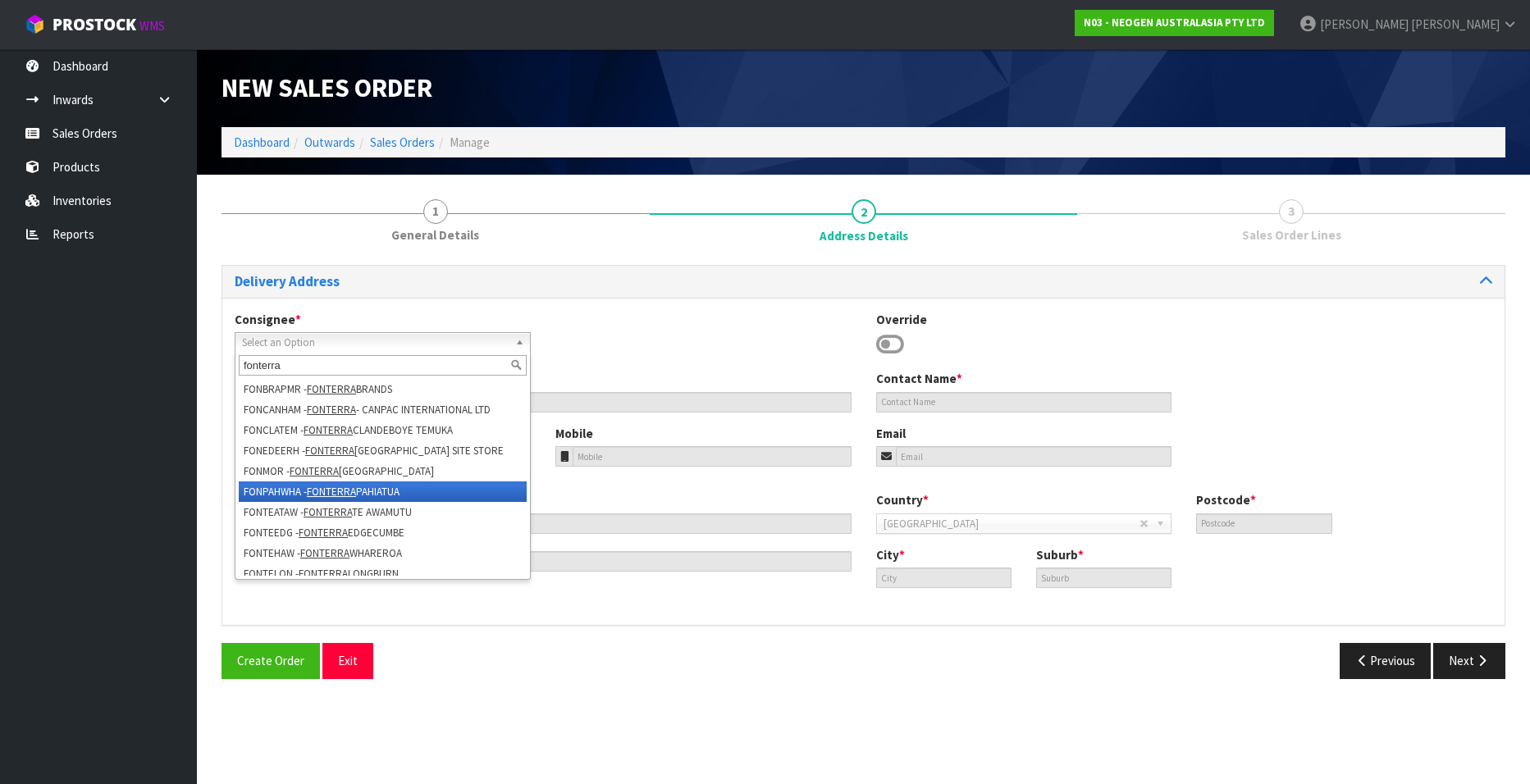
scroll to position [82, 0]
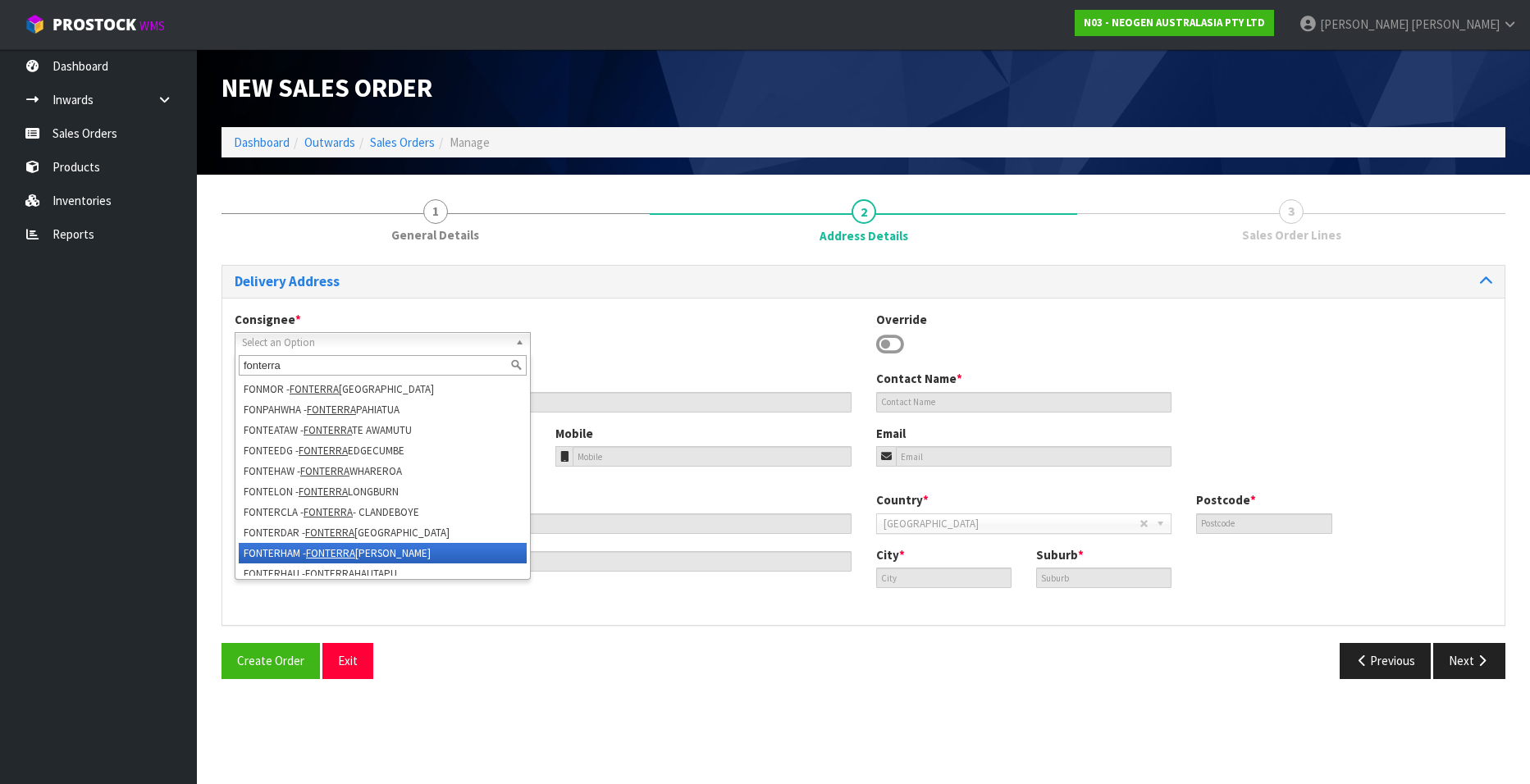
click at [315, 547] on em "FONTERRA" at bounding box center [331, 553] width 49 height 14
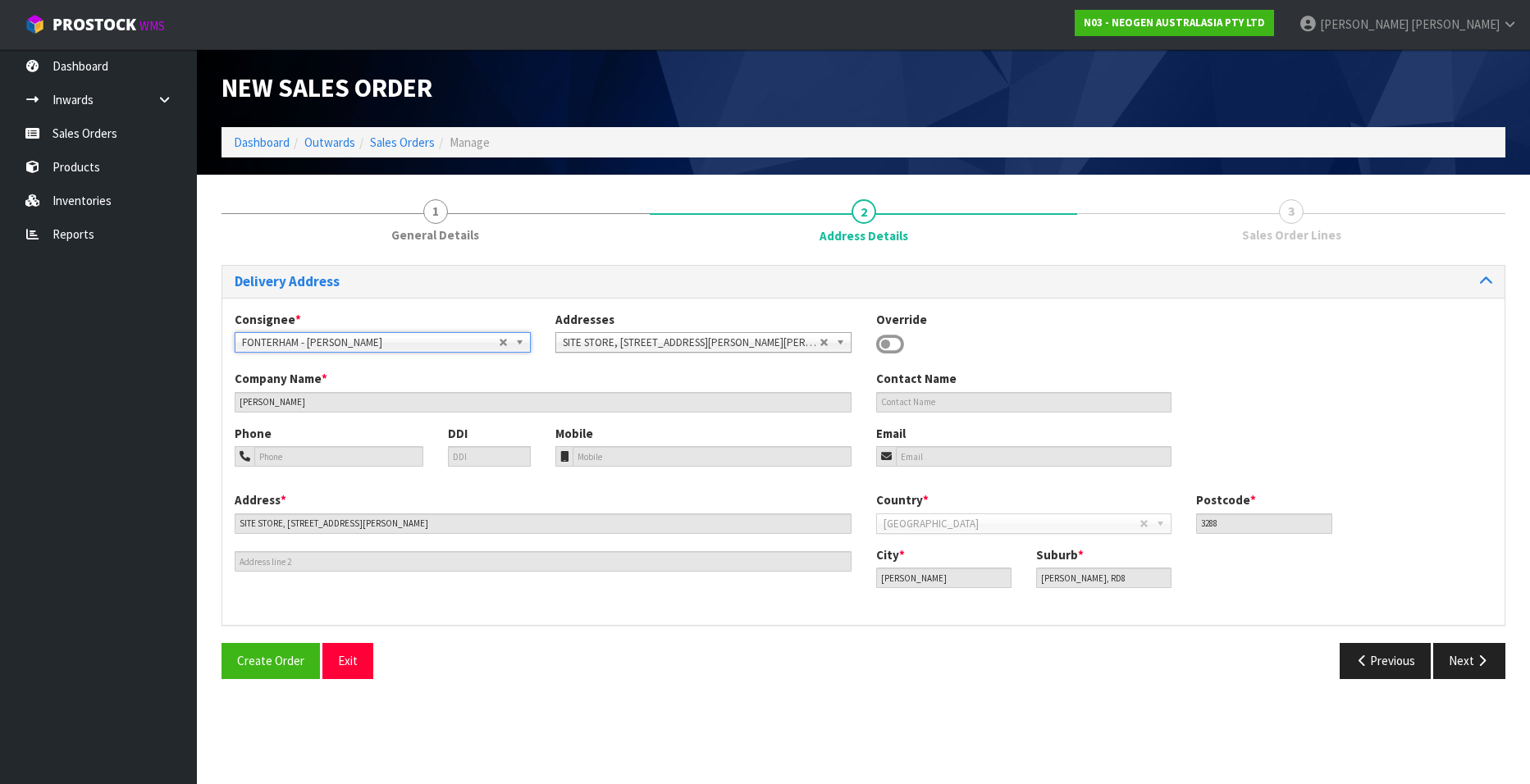
click at [879, 340] on icon at bounding box center [890, 345] width 28 height 24
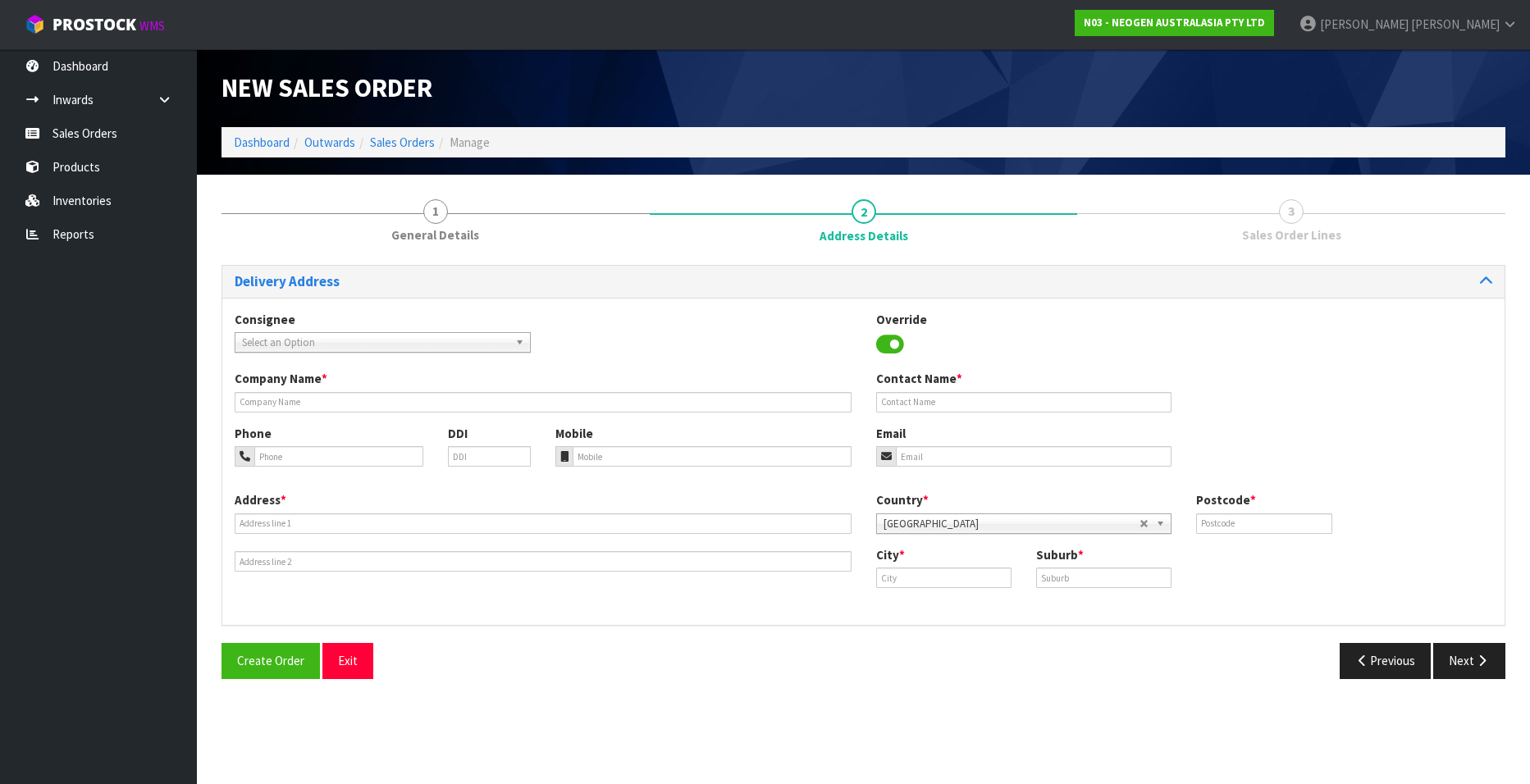
scroll to position [0, 0]
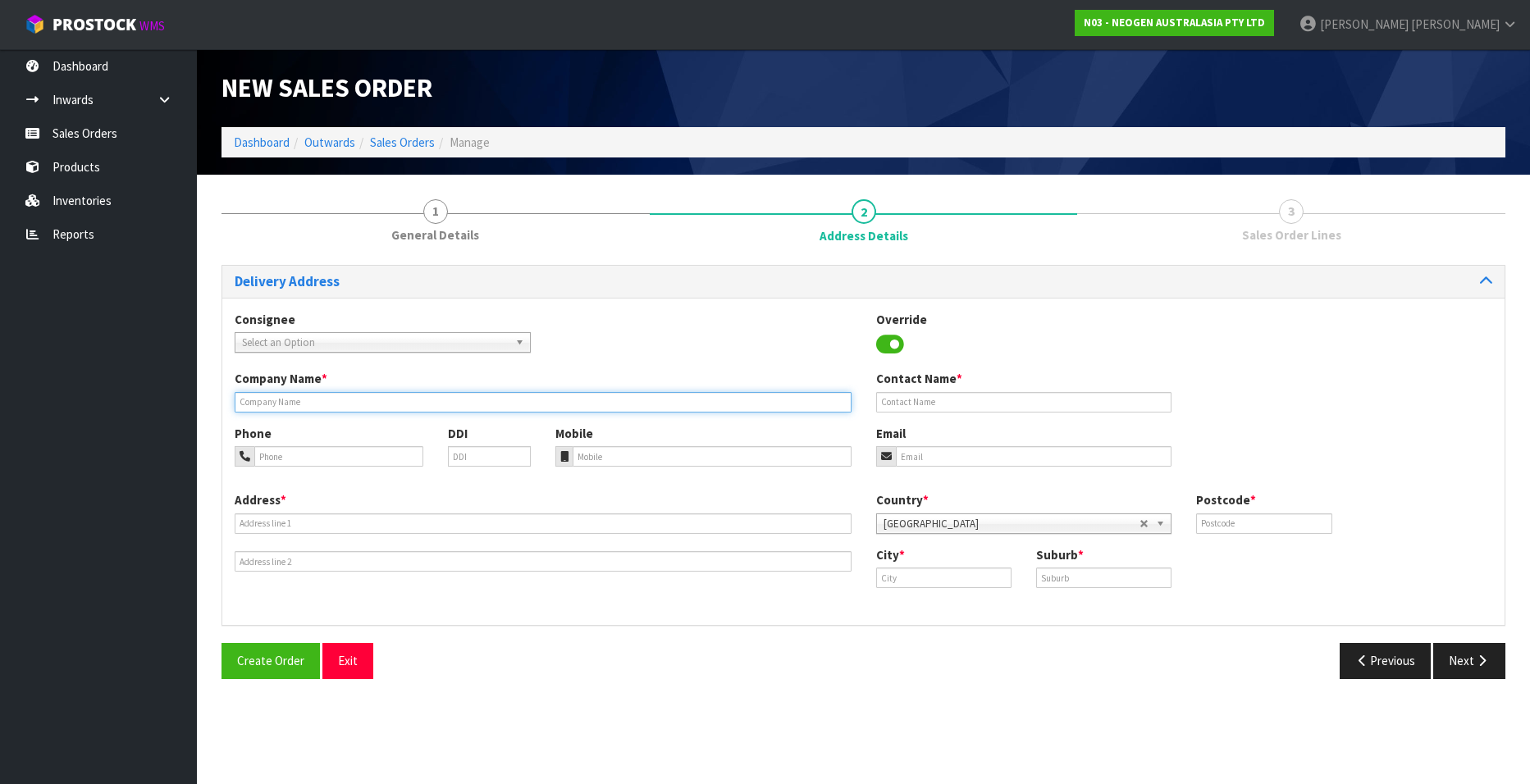
click at [311, 396] on input "text" at bounding box center [543, 403] width 617 height 21
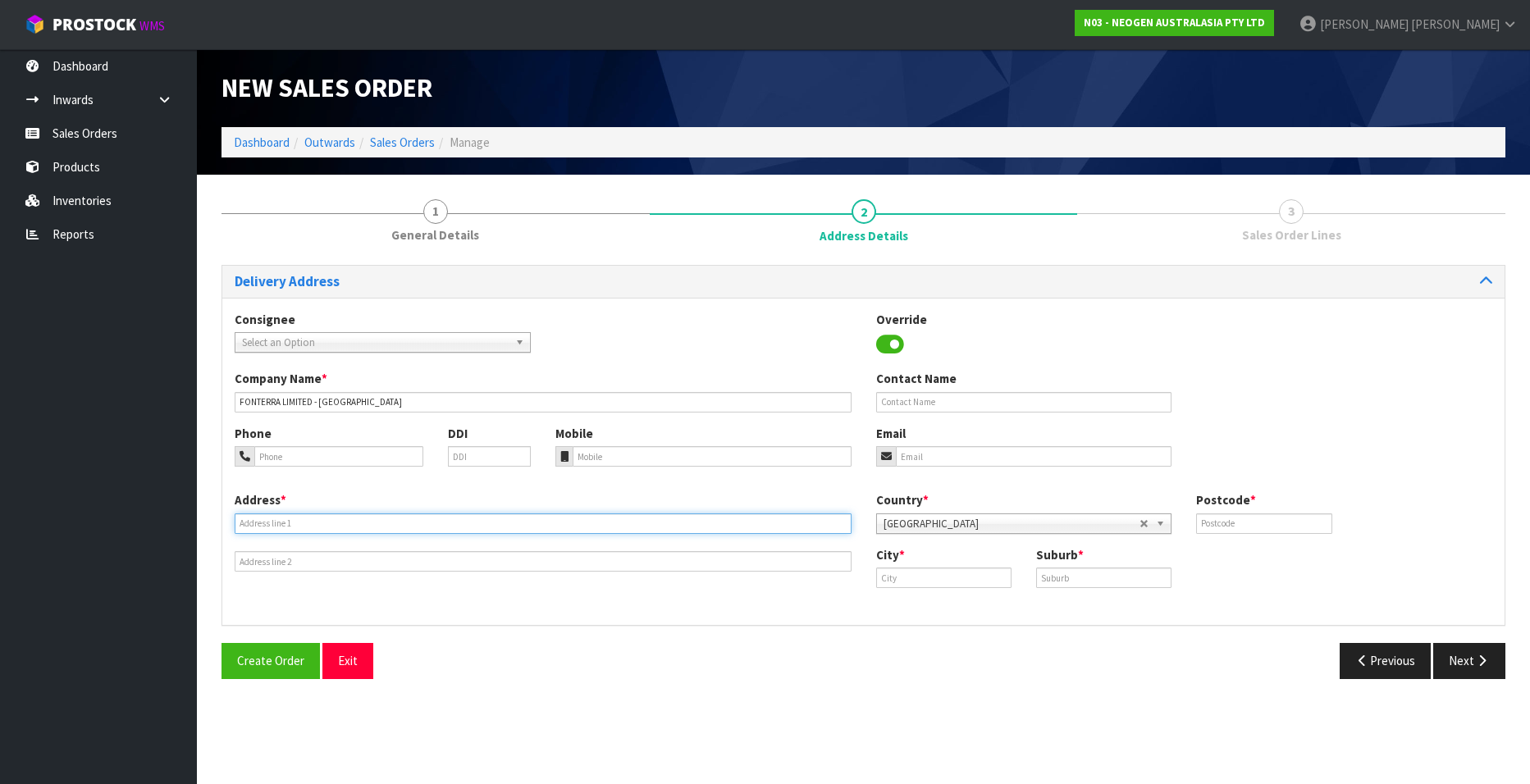
click at [316, 522] on input "text" at bounding box center [543, 524] width 617 height 21
click at [895, 580] on input "text" at bounding box center [944, 577] width 135 height 21
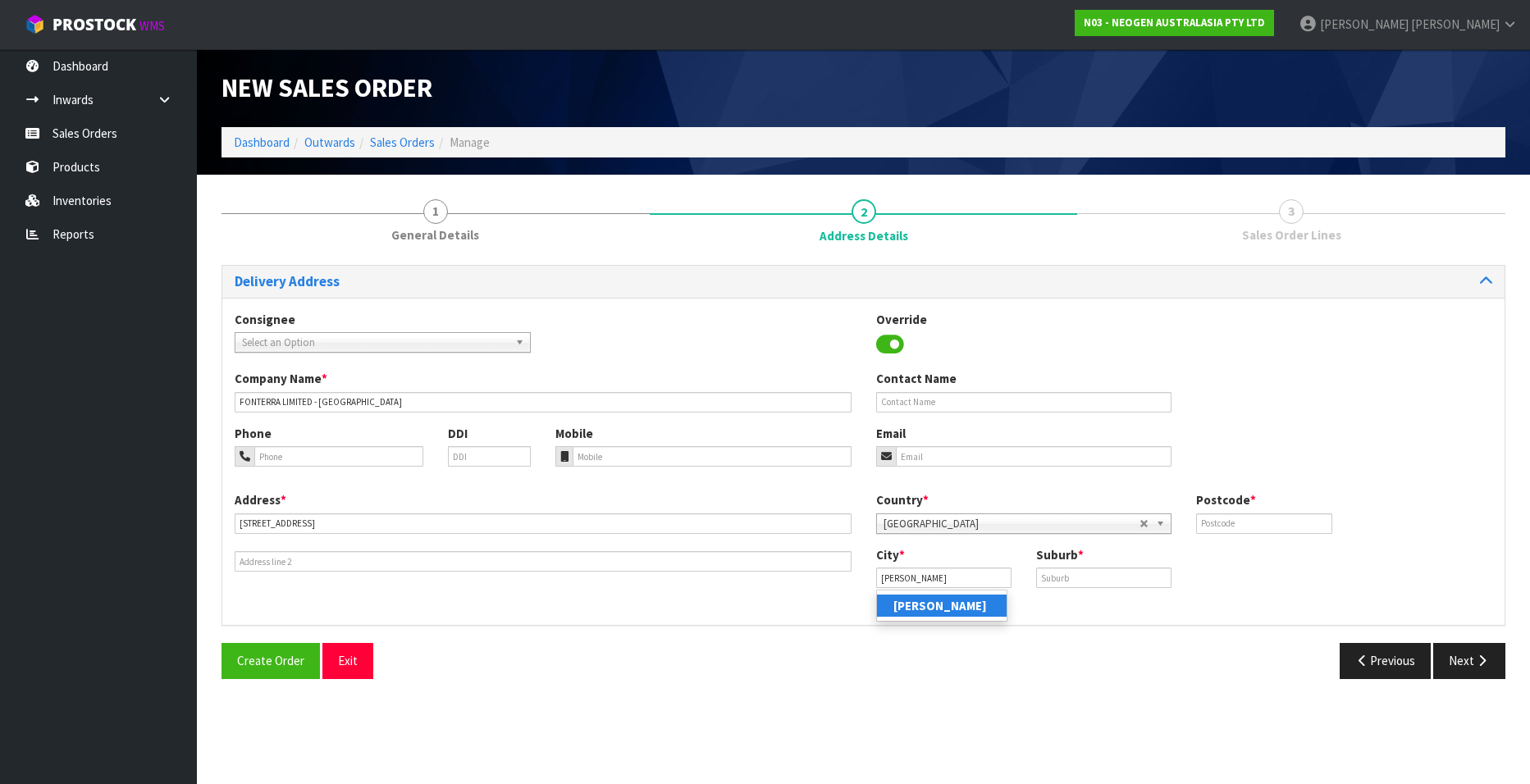
click at [914, 607] on strong "[PERSON_NAME]" at bounding box center [940, 606] width 94 height 16
click at [1058, 578] on input "text" at bounding box center [1104, 577] width 135 height 21
click at [1227, 525] on input "text" at bounding box center [1264, 524] width 135 height 21
click at [1459, 660] on button "Next" at bounding box center [1469, 661] width 72 height 36
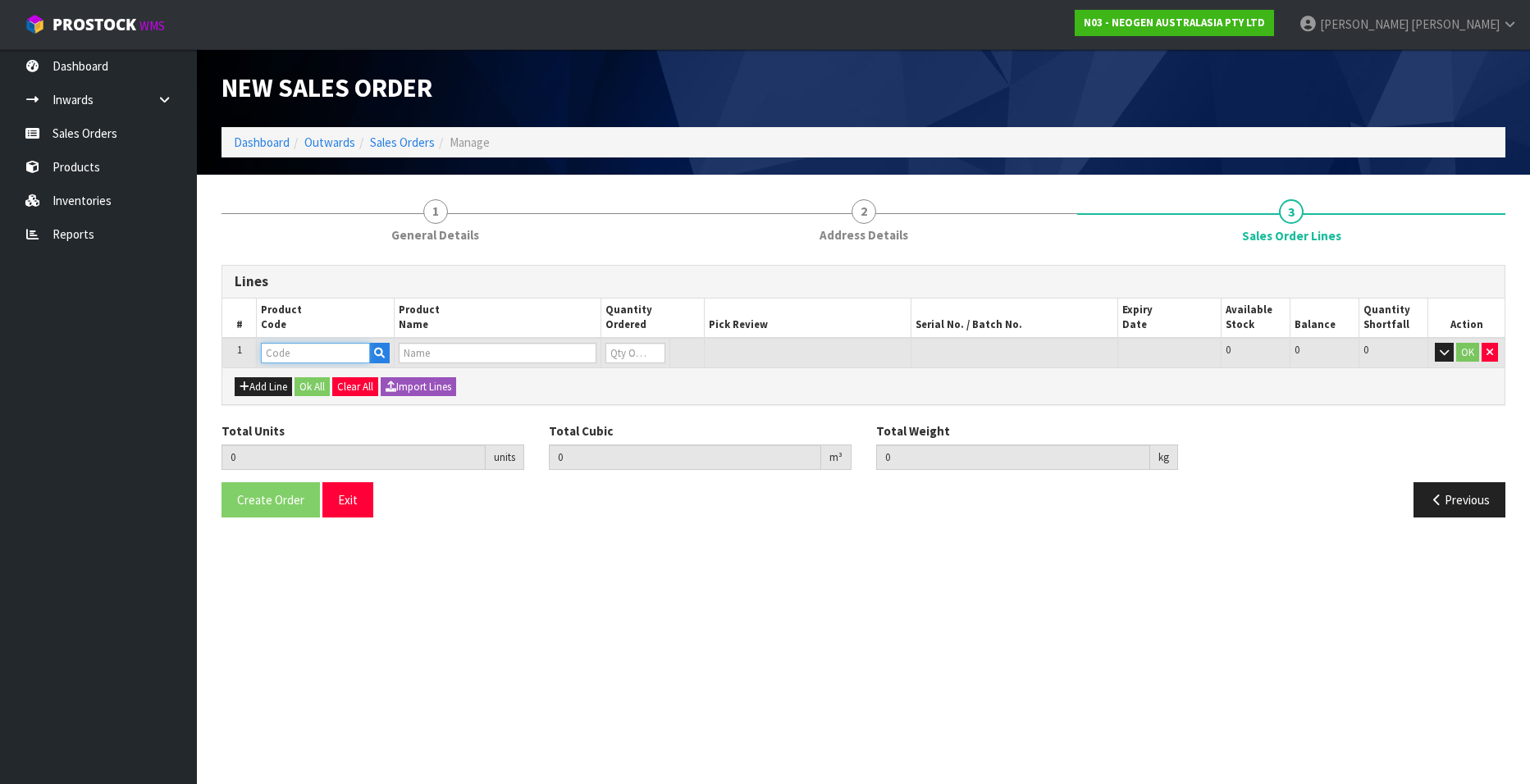
click at [311, 353] on input "text" at bounding box center [316, 353] width 109 height 21
paste input "700002222"
type input "700002222"
type input "7100067976 - LM1 CLEAN TRACE LUMI W/ SOFTWARE, 1 /CS"
type input "0"
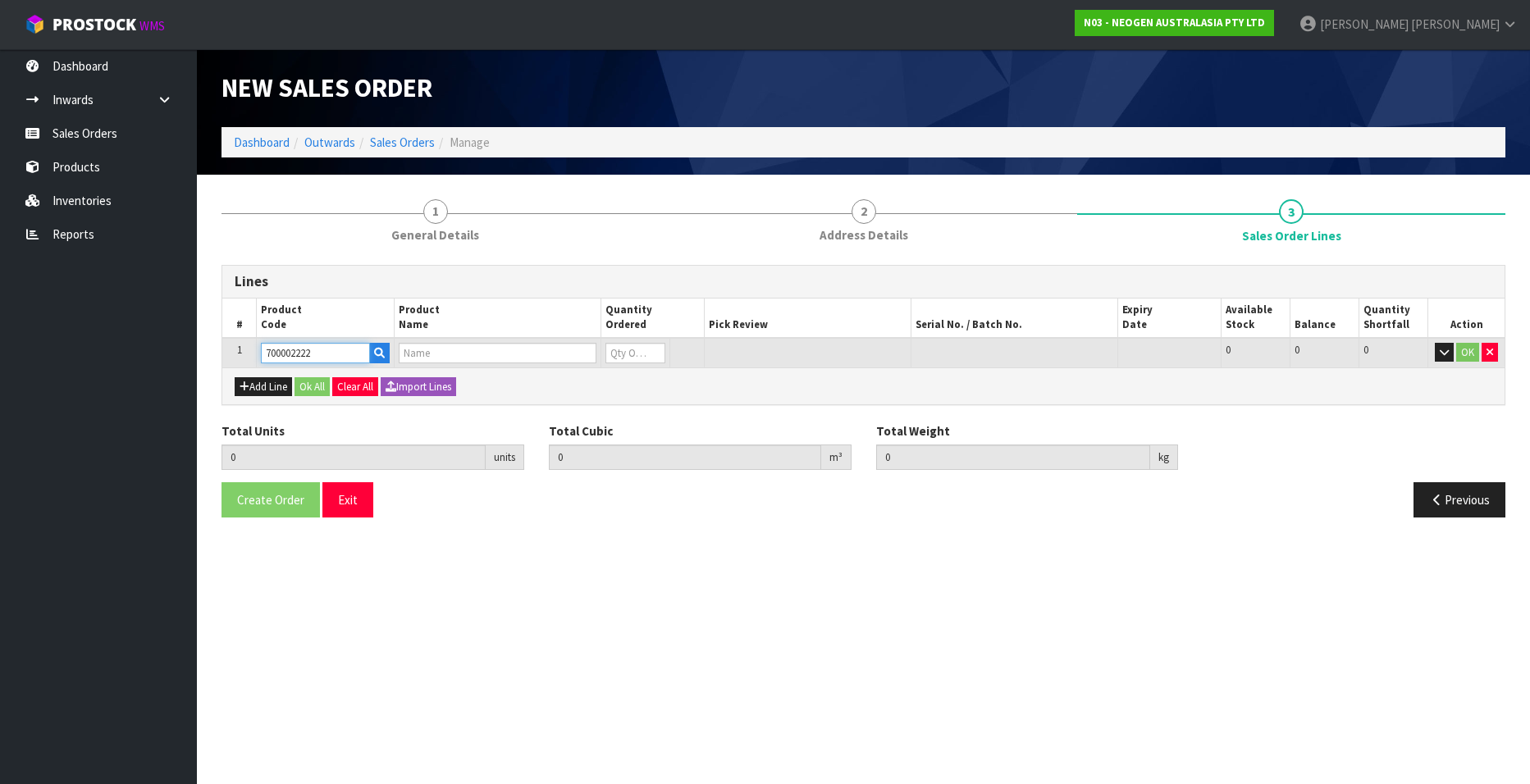
type input "0.000000"
type input "0.000"
type input "700002222"
type input "1"
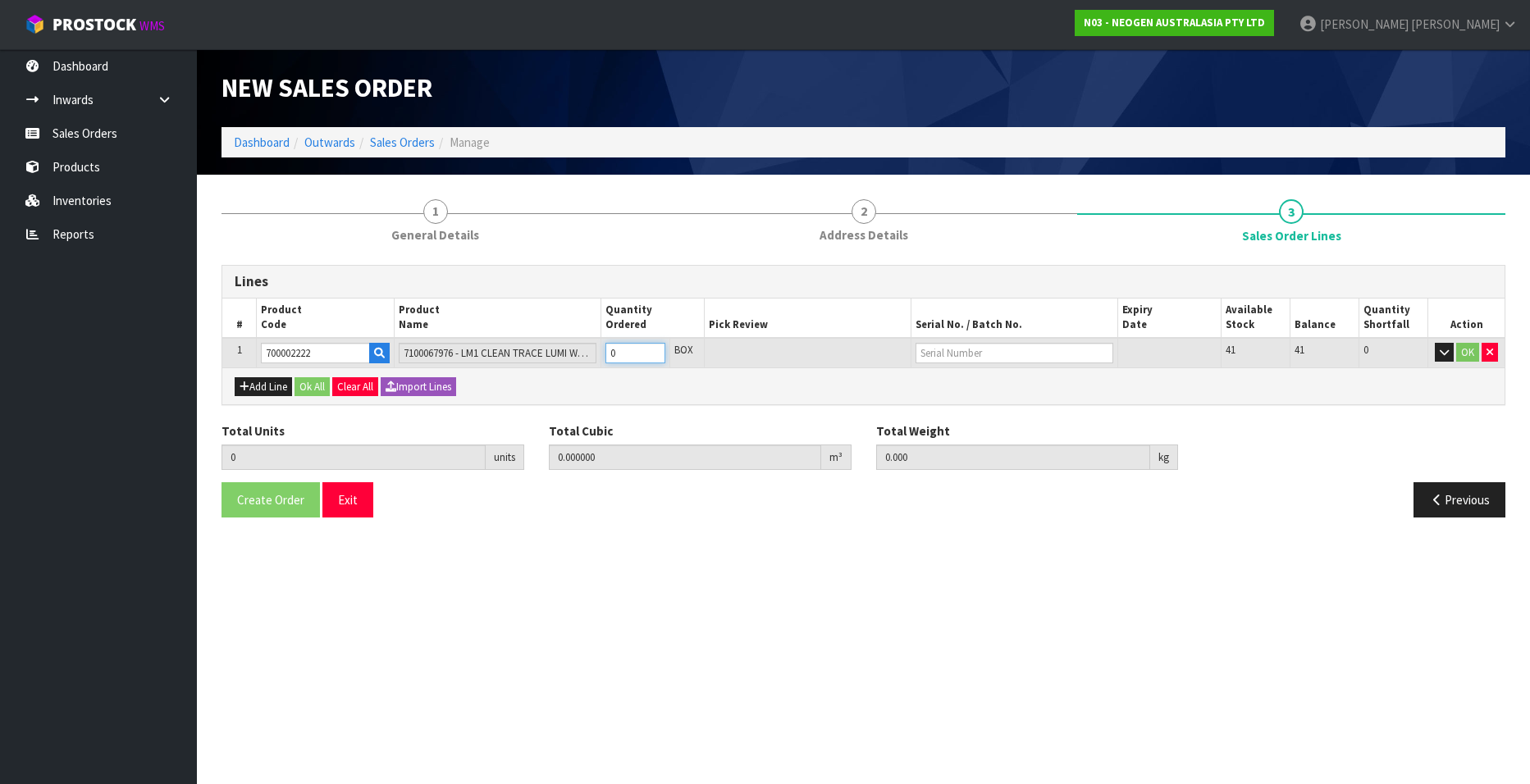
type input "0.0196"
type input "2.62"
click at [652, 349] on input "1" at bounding box center [636, 353] width 60 height 21
type input "2"
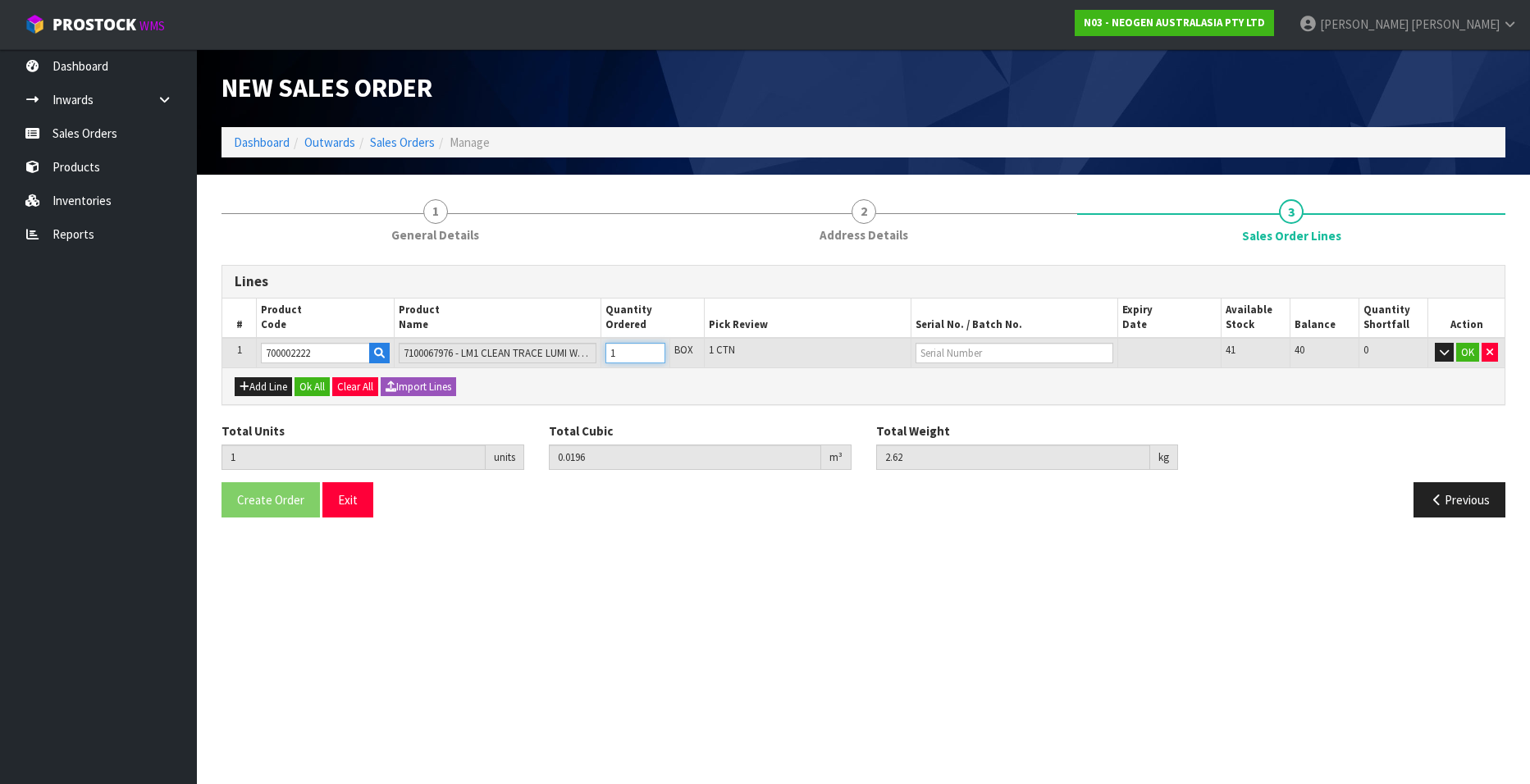
type input "0.0392"
type input "5.24"
click at [652, 349] on input "2" at bounding box center [636, 353] width 60 height 21
type input "3"
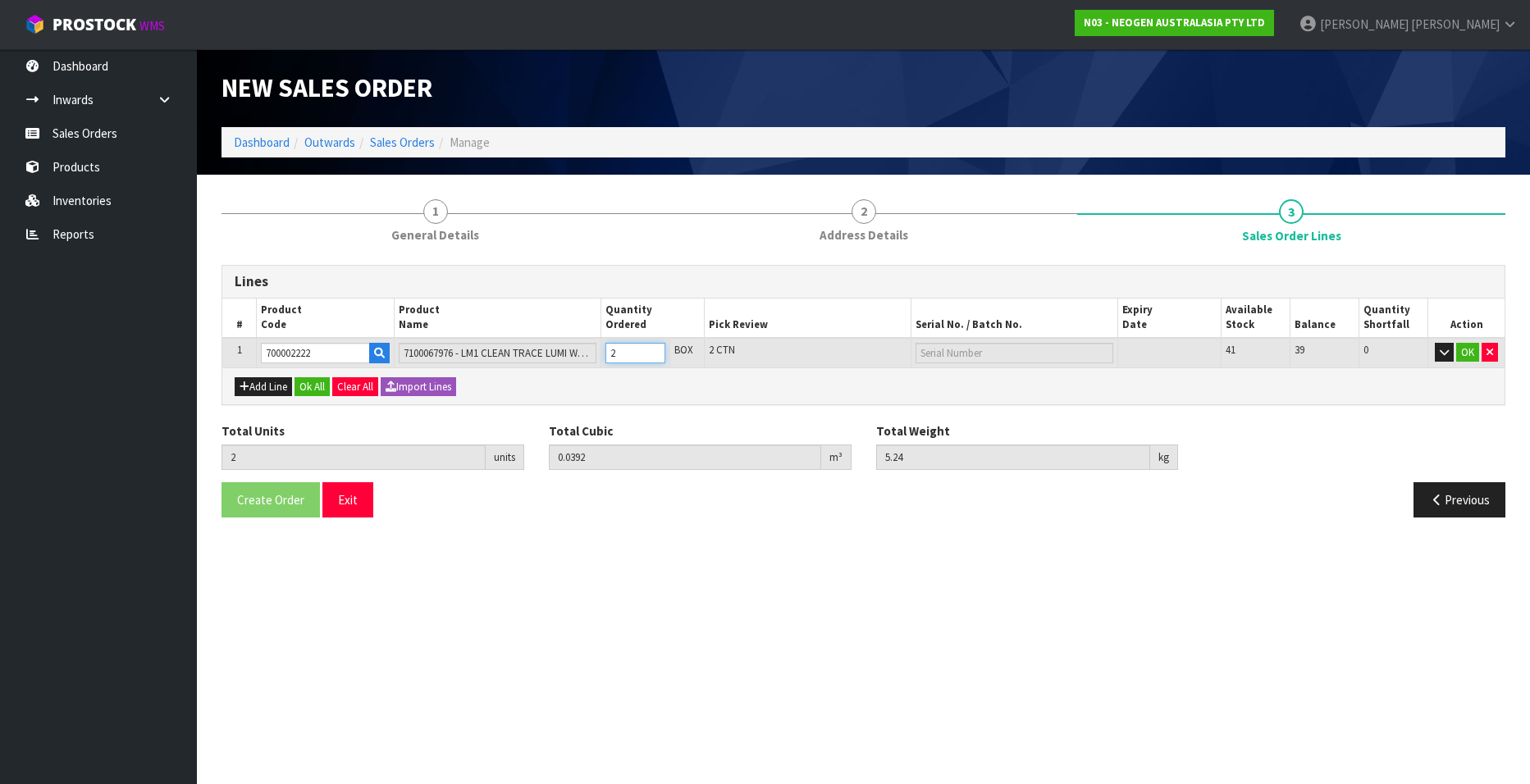
type input "0.0588"
type input "7.86"
click at [652, 349] on input "3" at bounding box center [636, 353] width 60 height 21
type input "4"
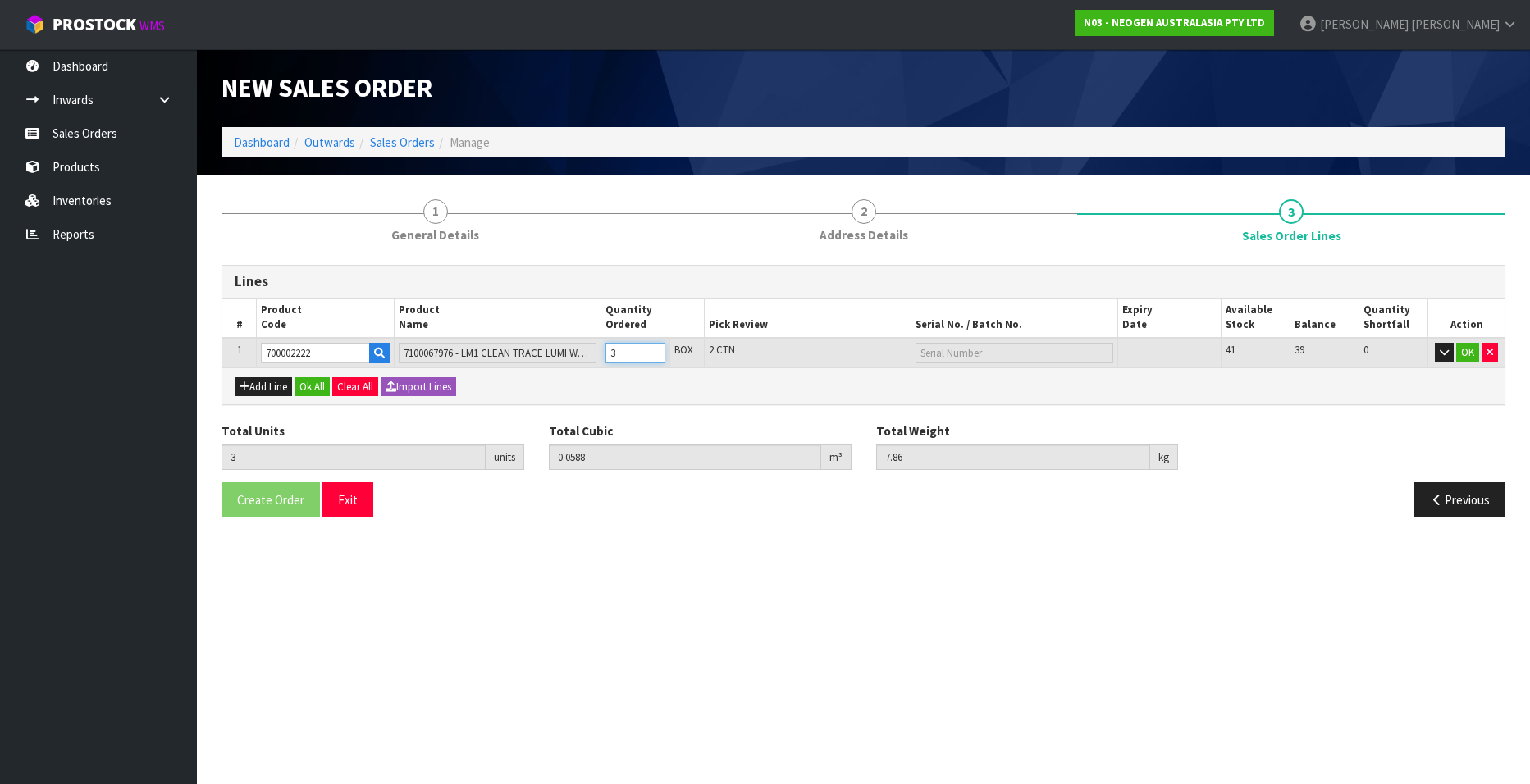
type input "0.0784"
type input "10.48"
type input "5"
type input "0.098"
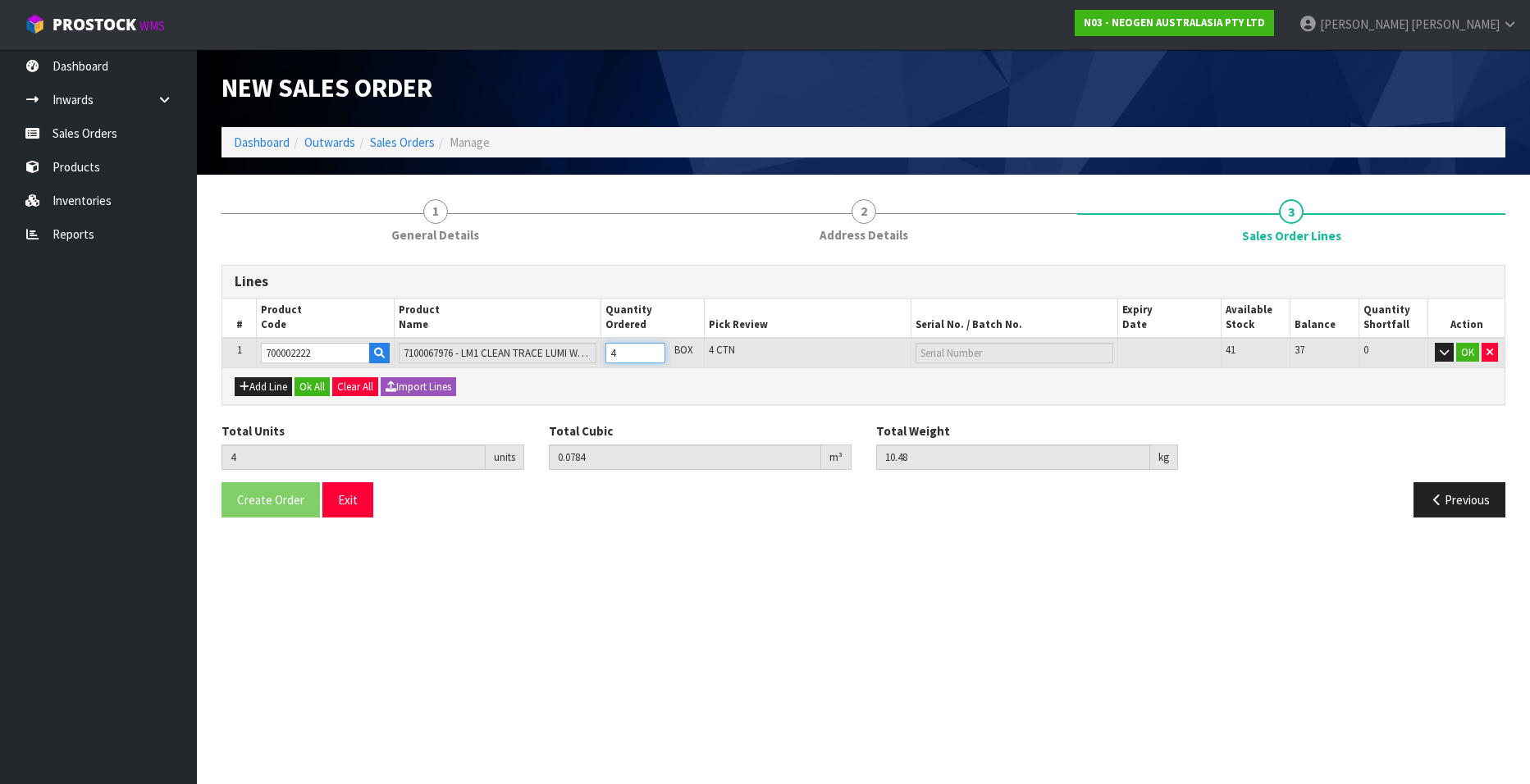
type input "13.1"
click at [652, 349] on input "5" at bounding box center [636, 353] width 60 height 21
type input "4"
type input "0.0784"
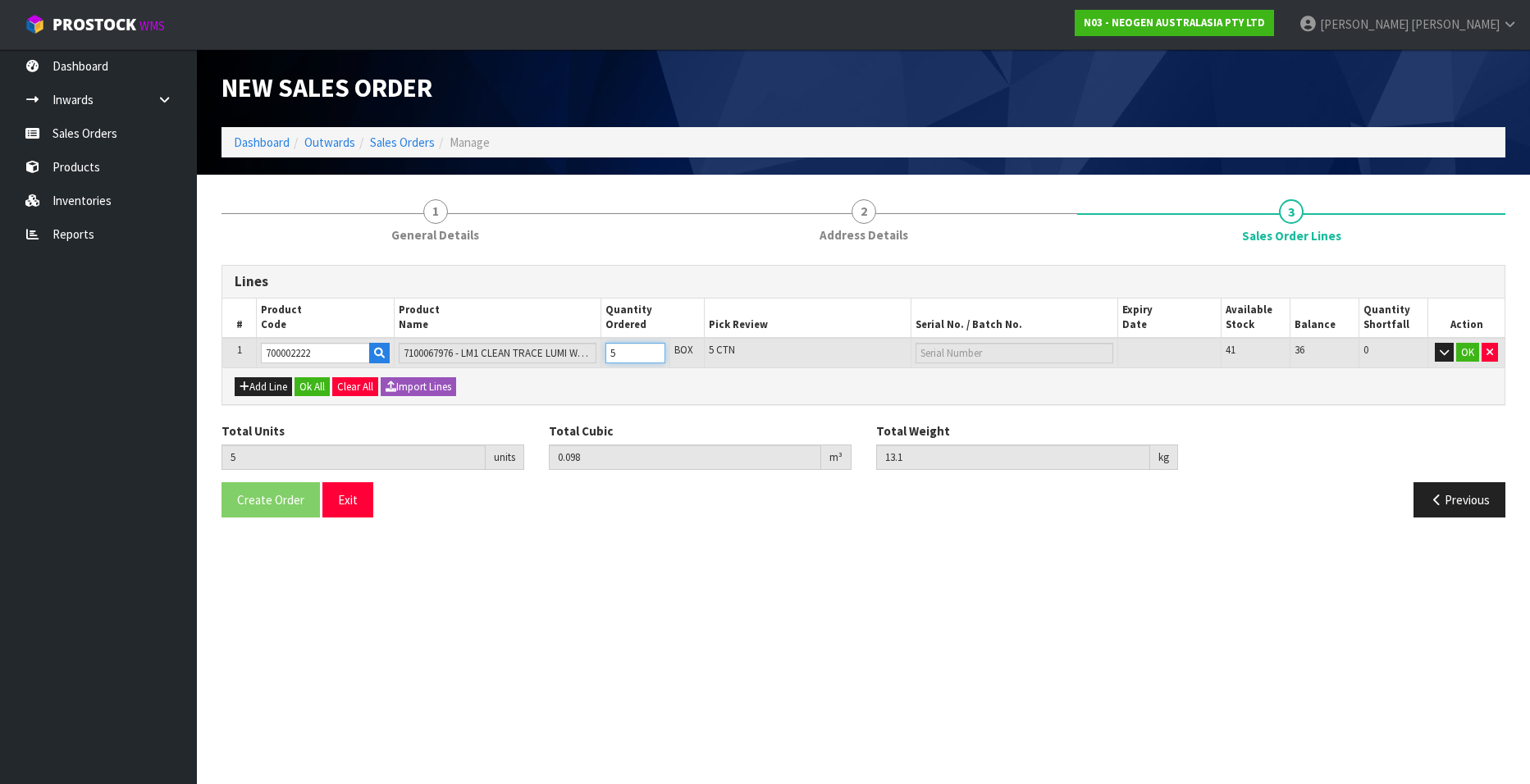
type input "10.48"
click at [652, 356] on input "4" at bounding box center [636, 353] width 60 height 21
type input "3"
type input "0.0588"
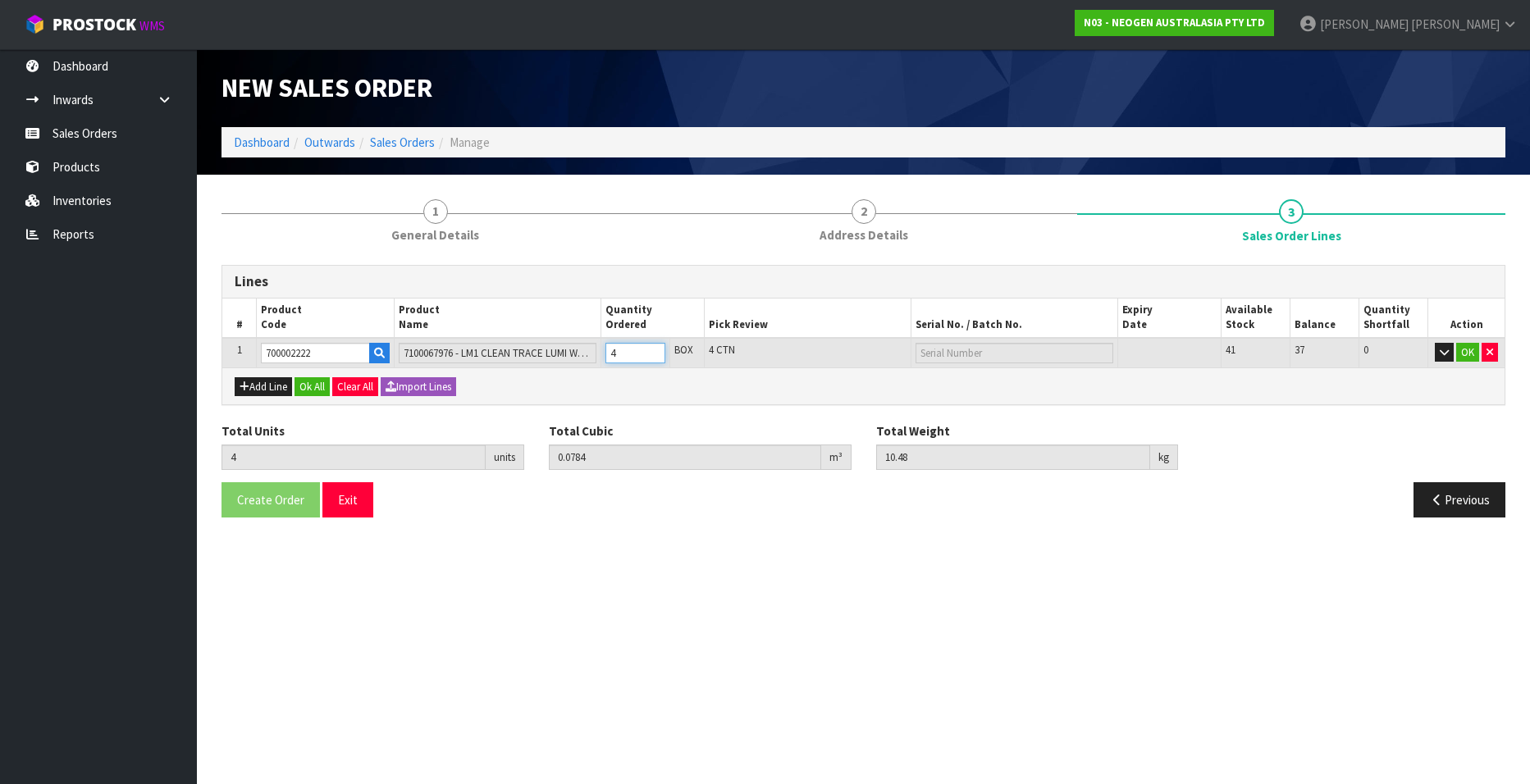
type input "7.86"
click at [652, 356] on input "3" at bounding box center [636, 353] width 60 height 21
type input "2"
type input "0.0392"
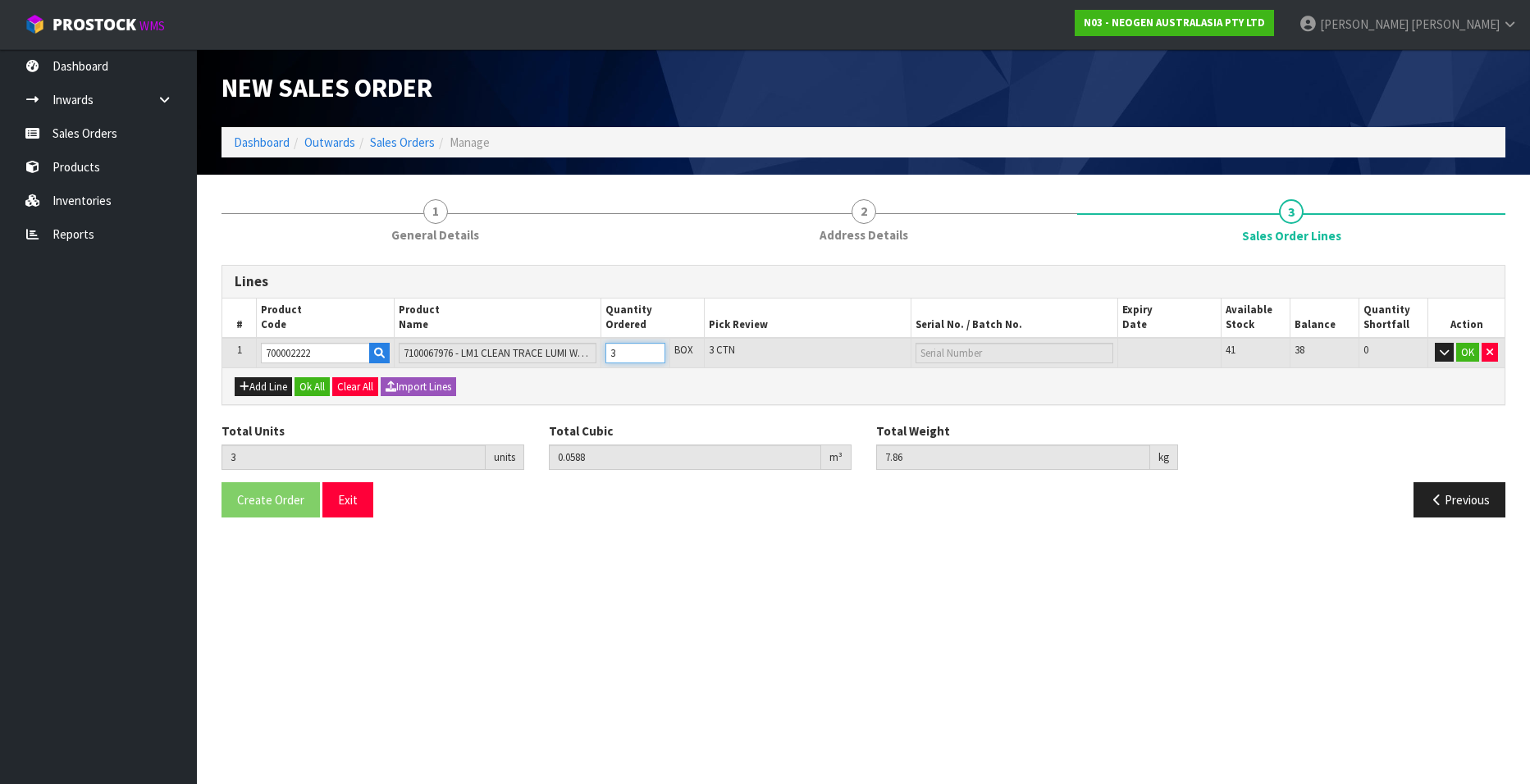
type input "5.24"
click at [652, 356] on input "2" at bounding box center [636, 353] width 60 height 21
type input "1"
type input "0.0196"
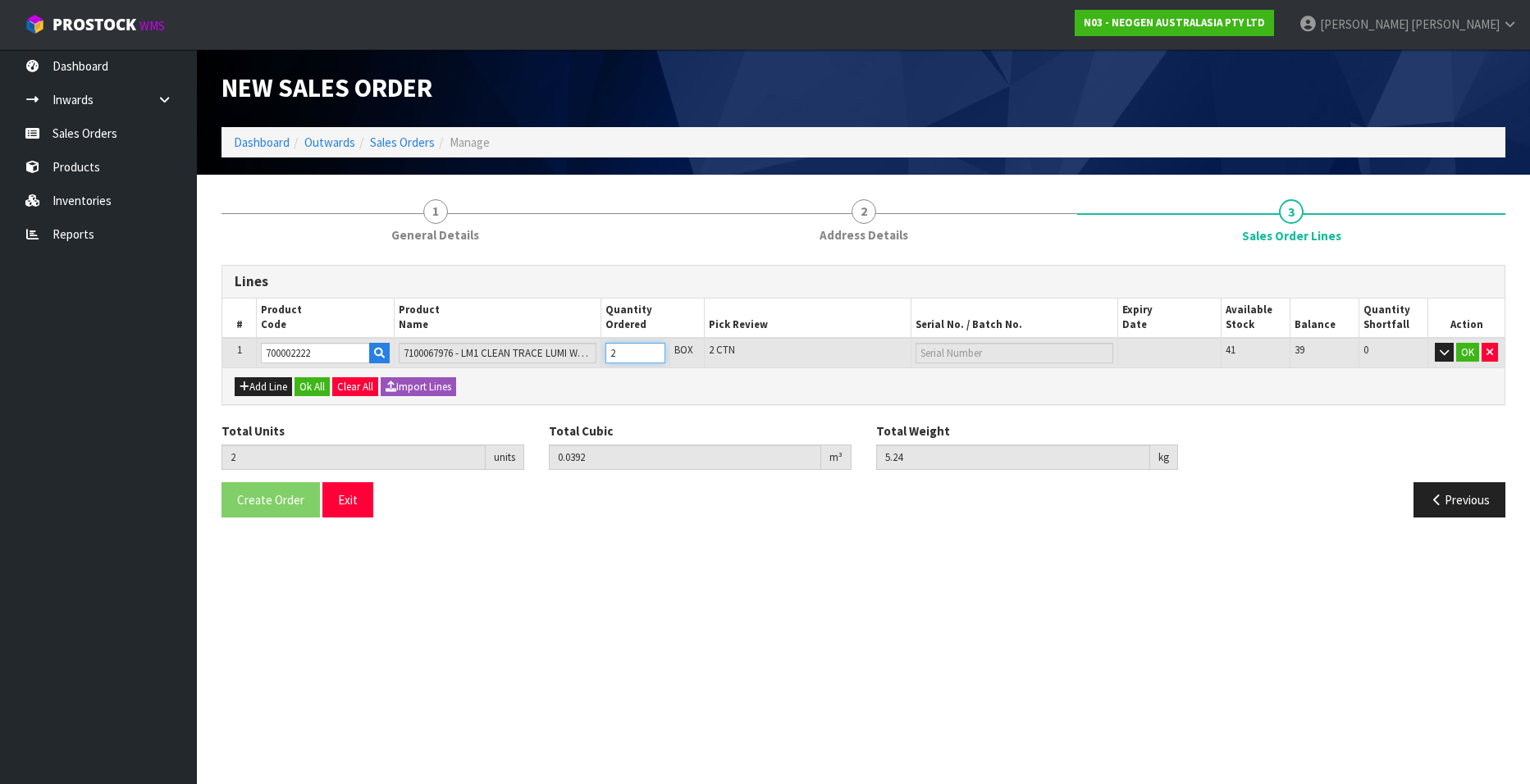
type input "2.62"
click at [652, 356] on input "1" at bounding box center [636, 353] width 60 height 21
type input "0"
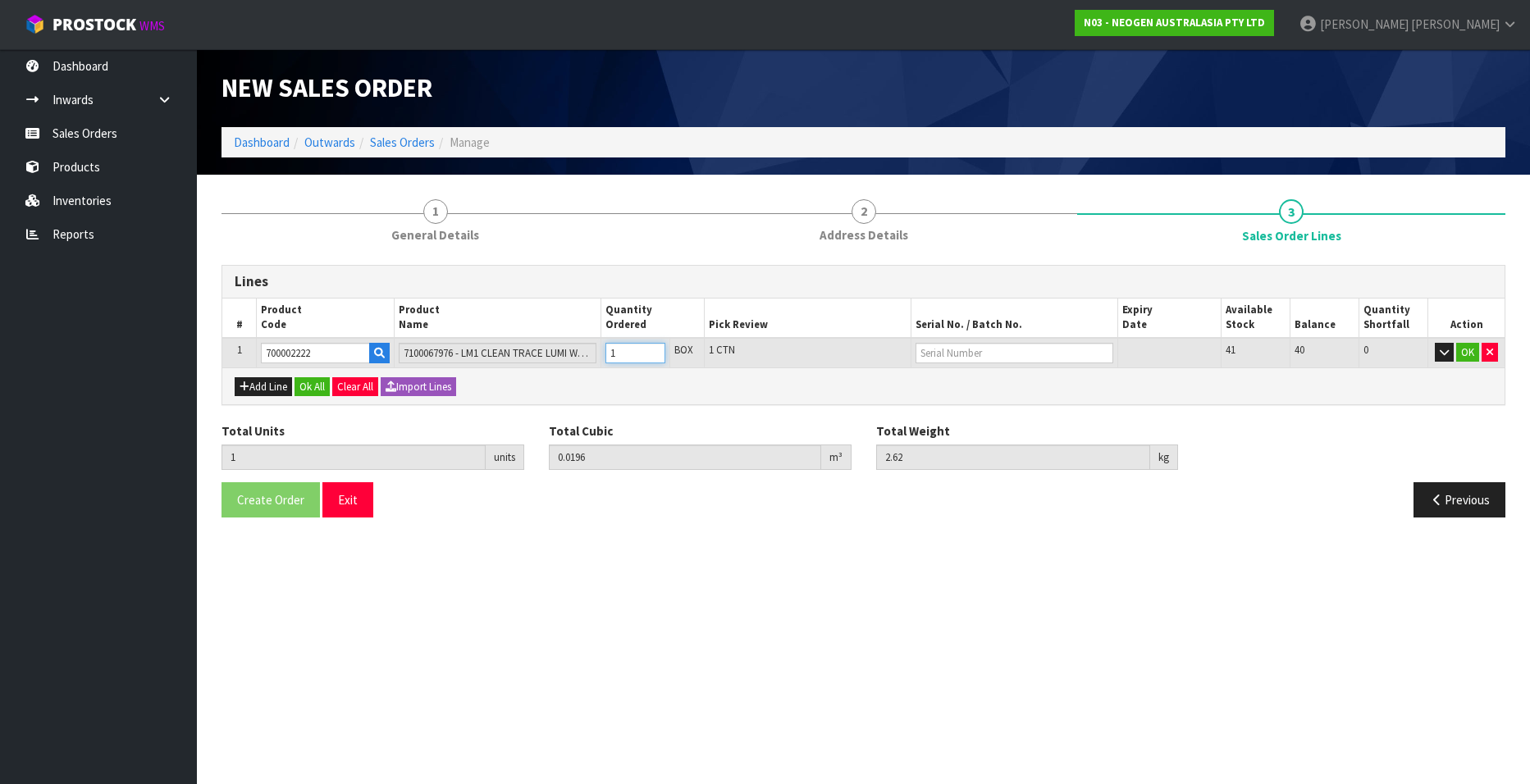
type input "0"
click at [652, 356] on input "0" at bounding box center [636, 353] width 60 height 21
click at [941, 352] on input "text" at bounding box center [1014, 353] width 198 height 21
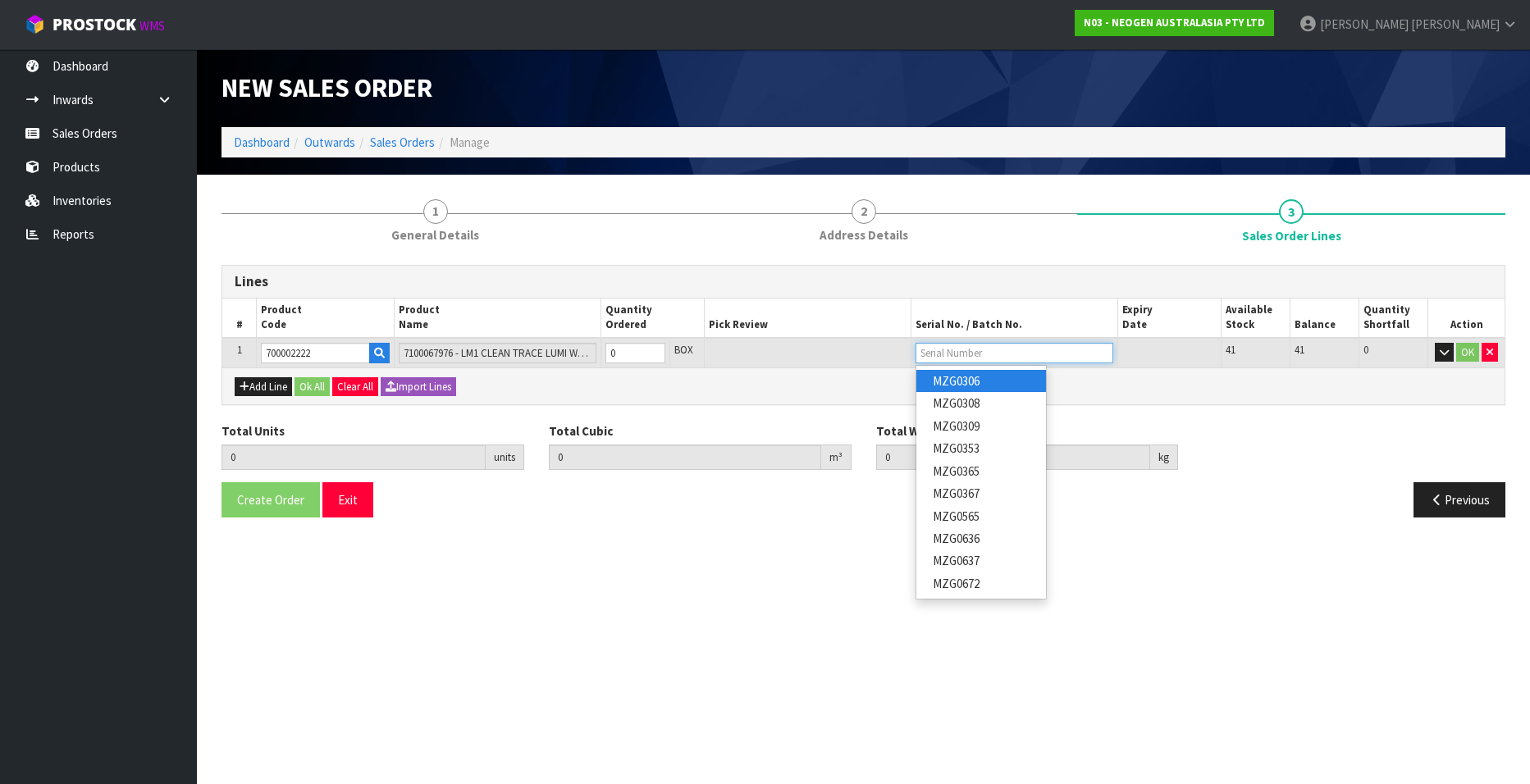
click at [931, 355] on input "text" at bounding box center [1014, 353] width 198 height 21
type input "MAB00"
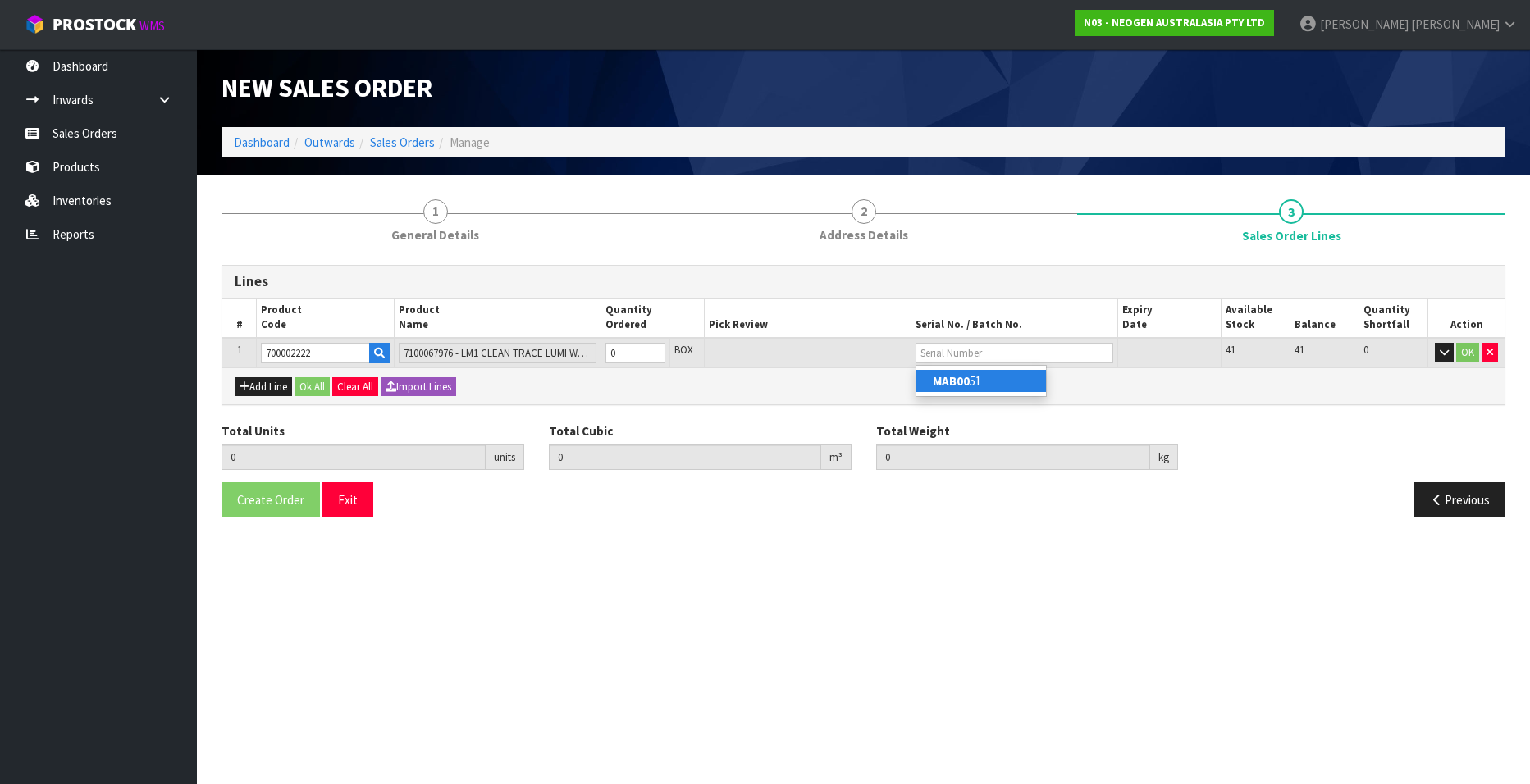
click at [950, 375] on strong "MAB00" at bounding box center [950, 380] width 37 height 16
type input "MAB0051"
type input "1"
type input "0.0196"
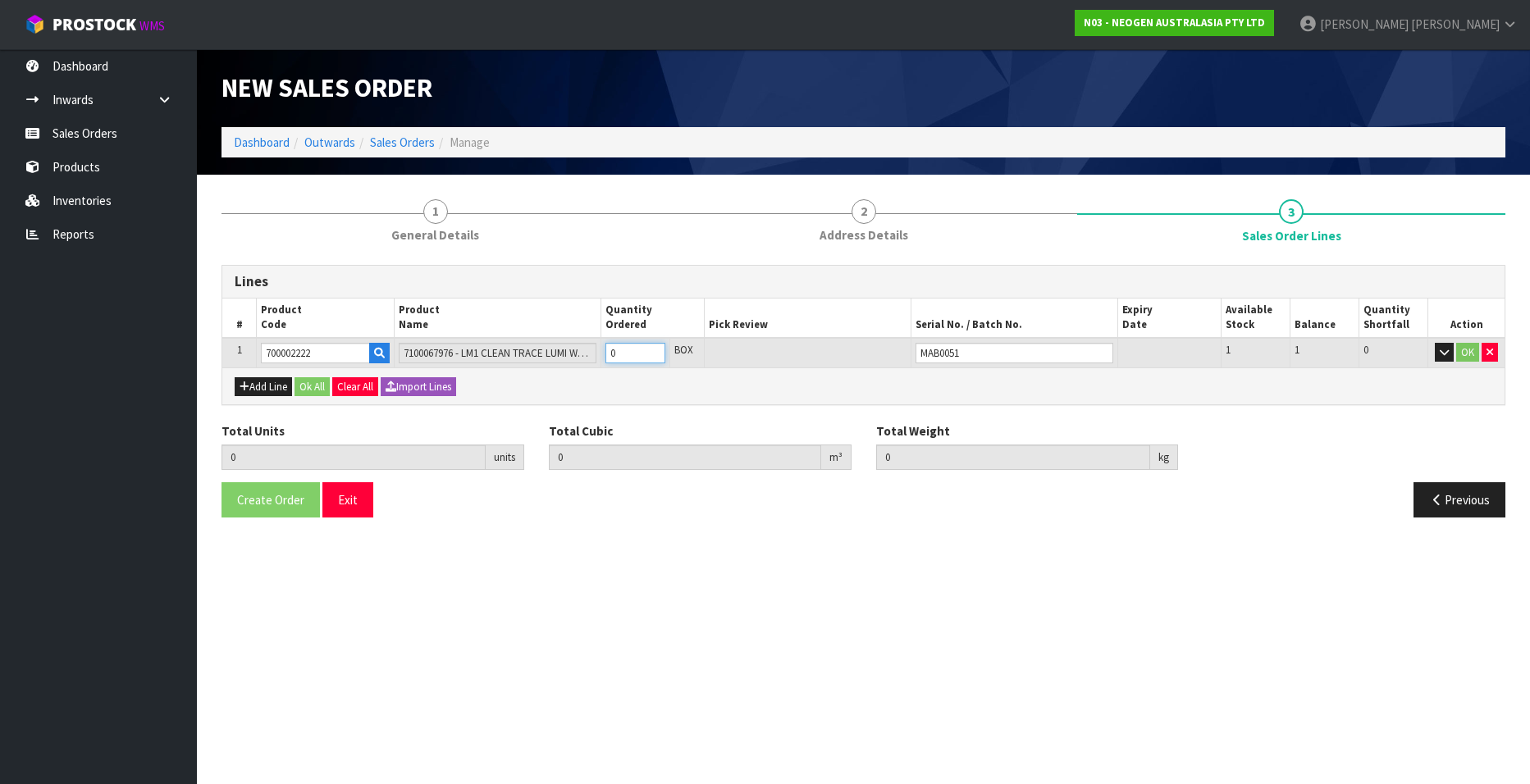
type input "2.62"
type input "1"
click at [652, 347] on input "1" at bounding box center [636, 353] width 60 height 21
click at [257, 386] on button "Add Line" at bounding box center [263, 387] width 57 height 20
type input "0"
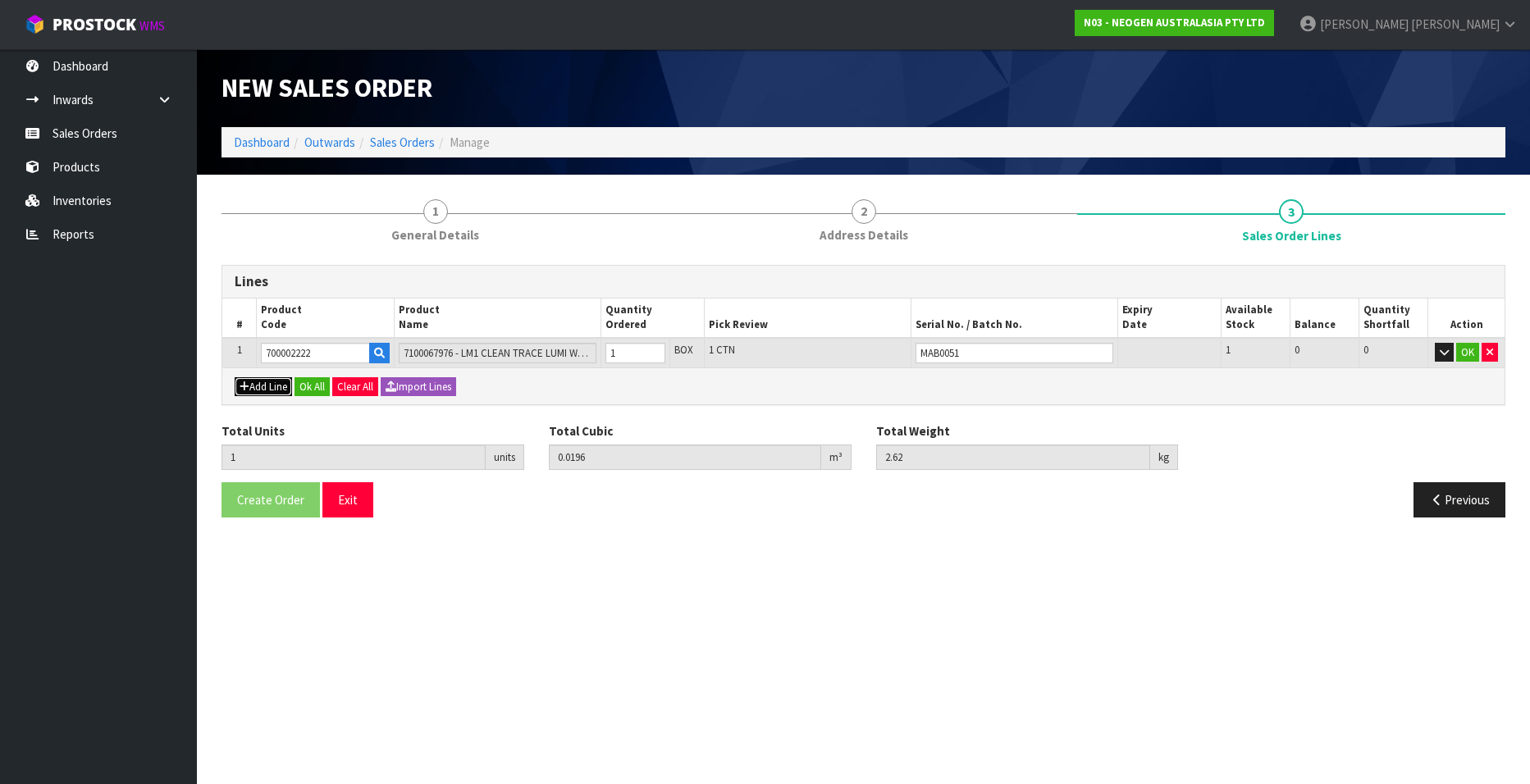
type input "0"
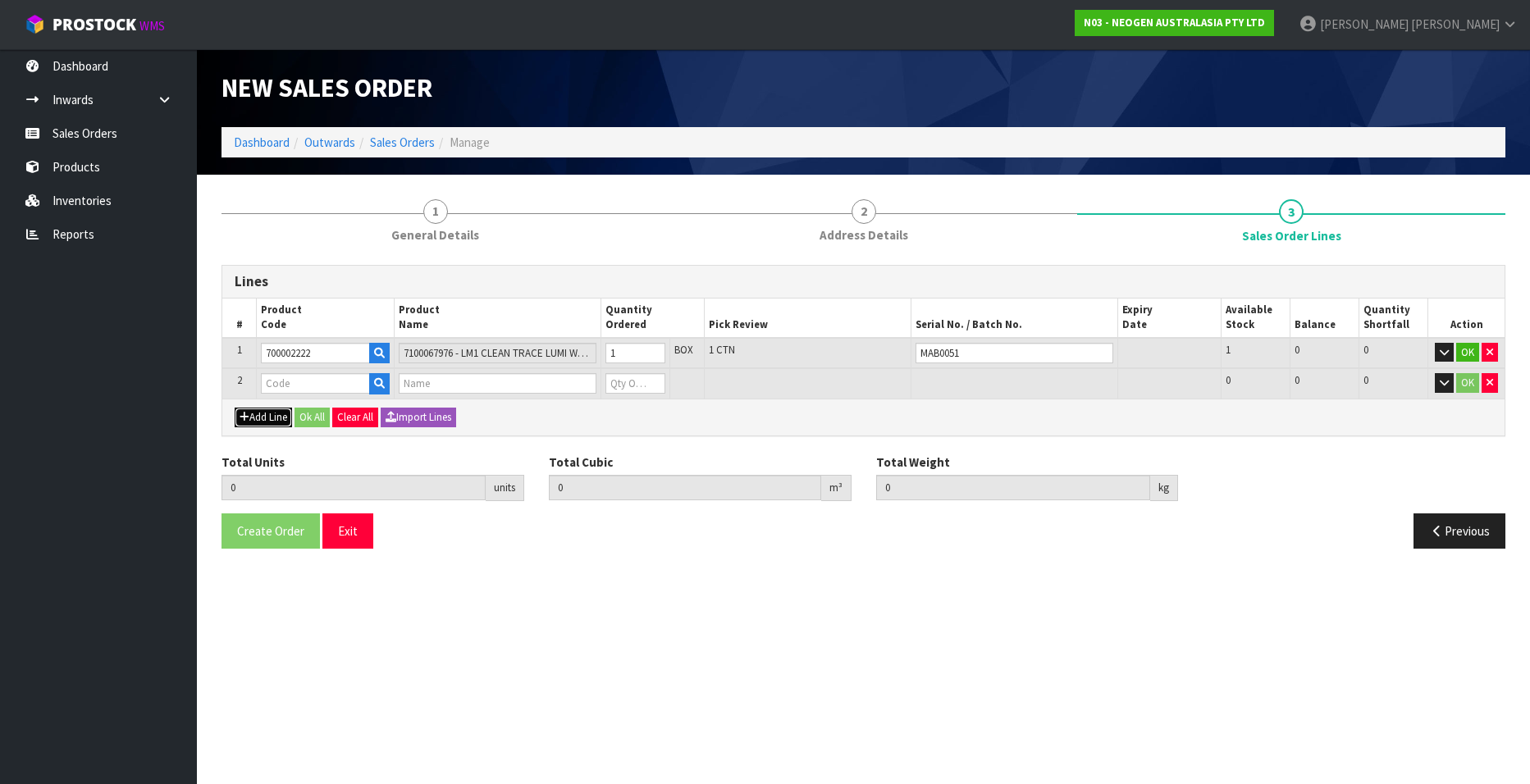
click at [258, 415] on button "Add Line" at bounding box center [263, 417] width 57 height 20
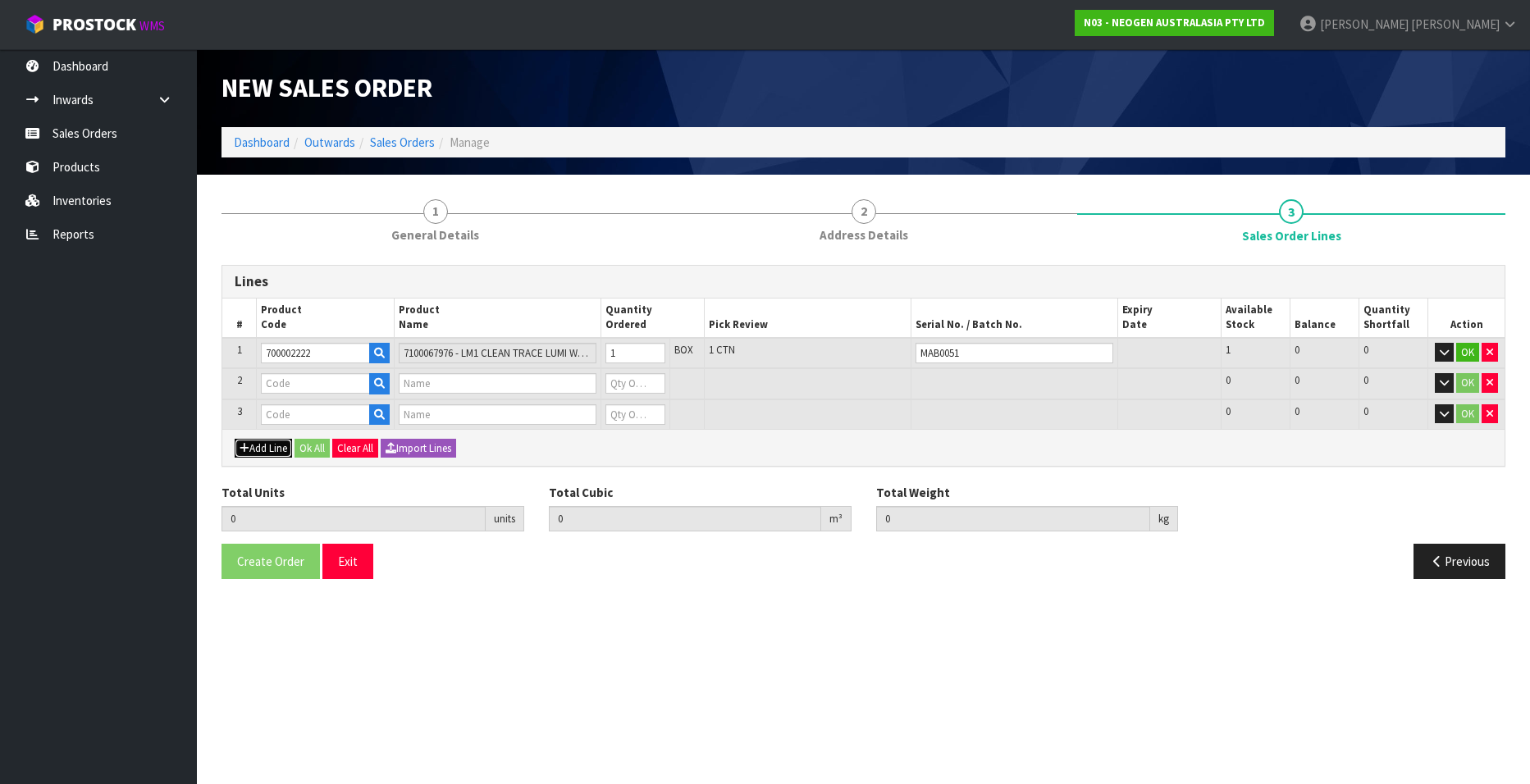
click at [259, 450] on button "Add Line" at bounding box center [263, 448] width 57 height 20
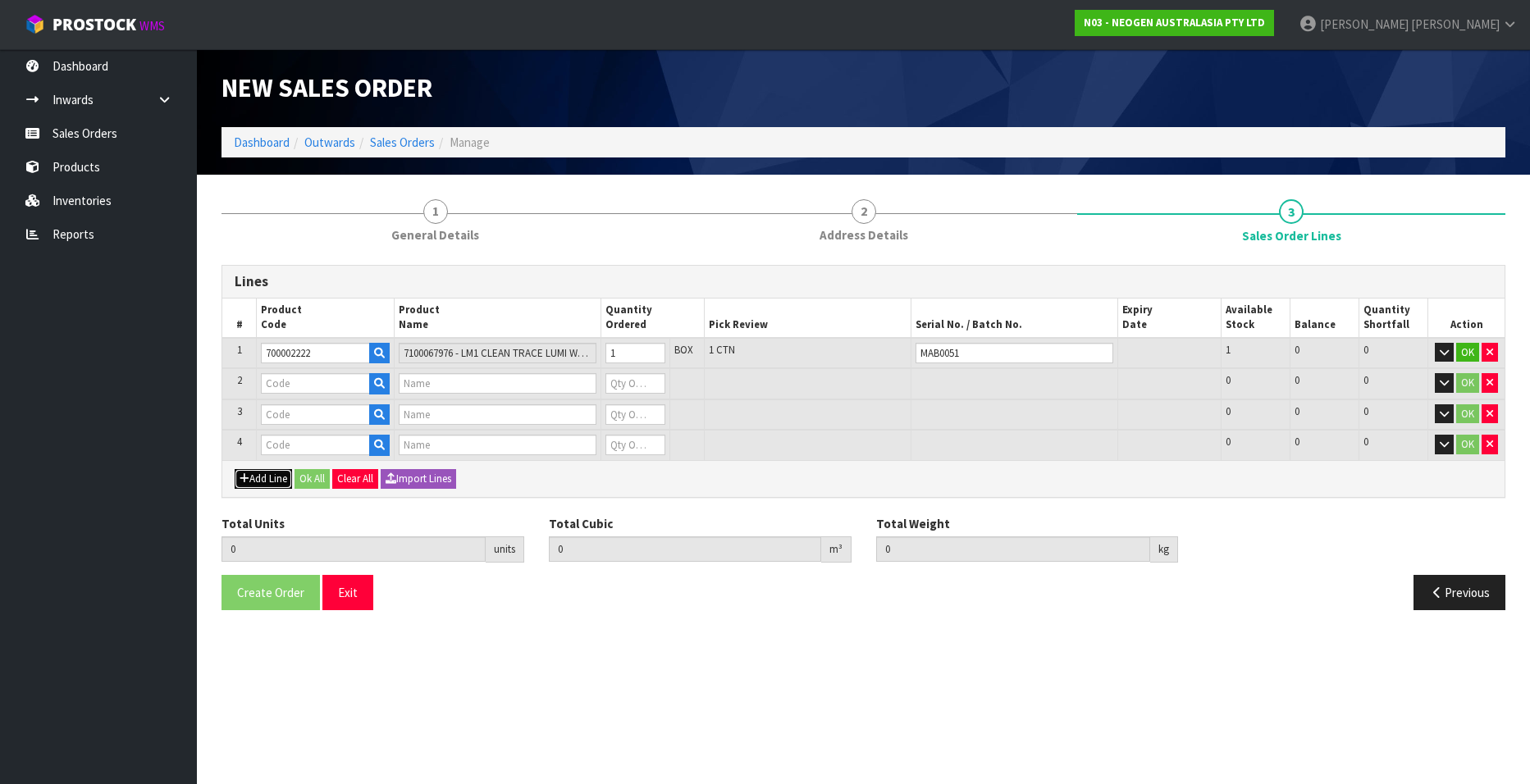
click at [259, 479] on button "Add Line" at bounding box center [263, 479] width 57 height 20
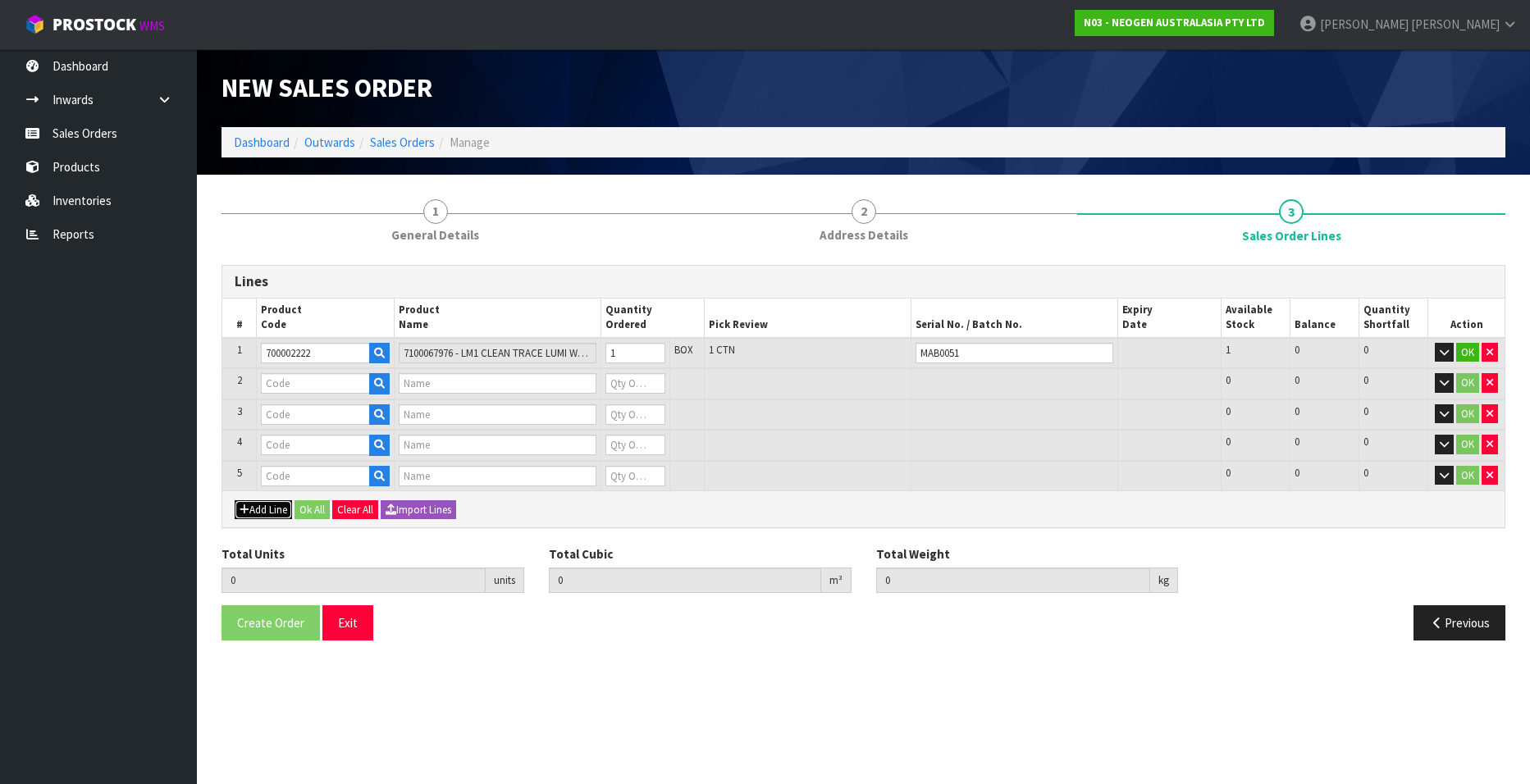
click at [260, 512] on button "Add Line" at bounding box center [263, 510] width 57 height 20
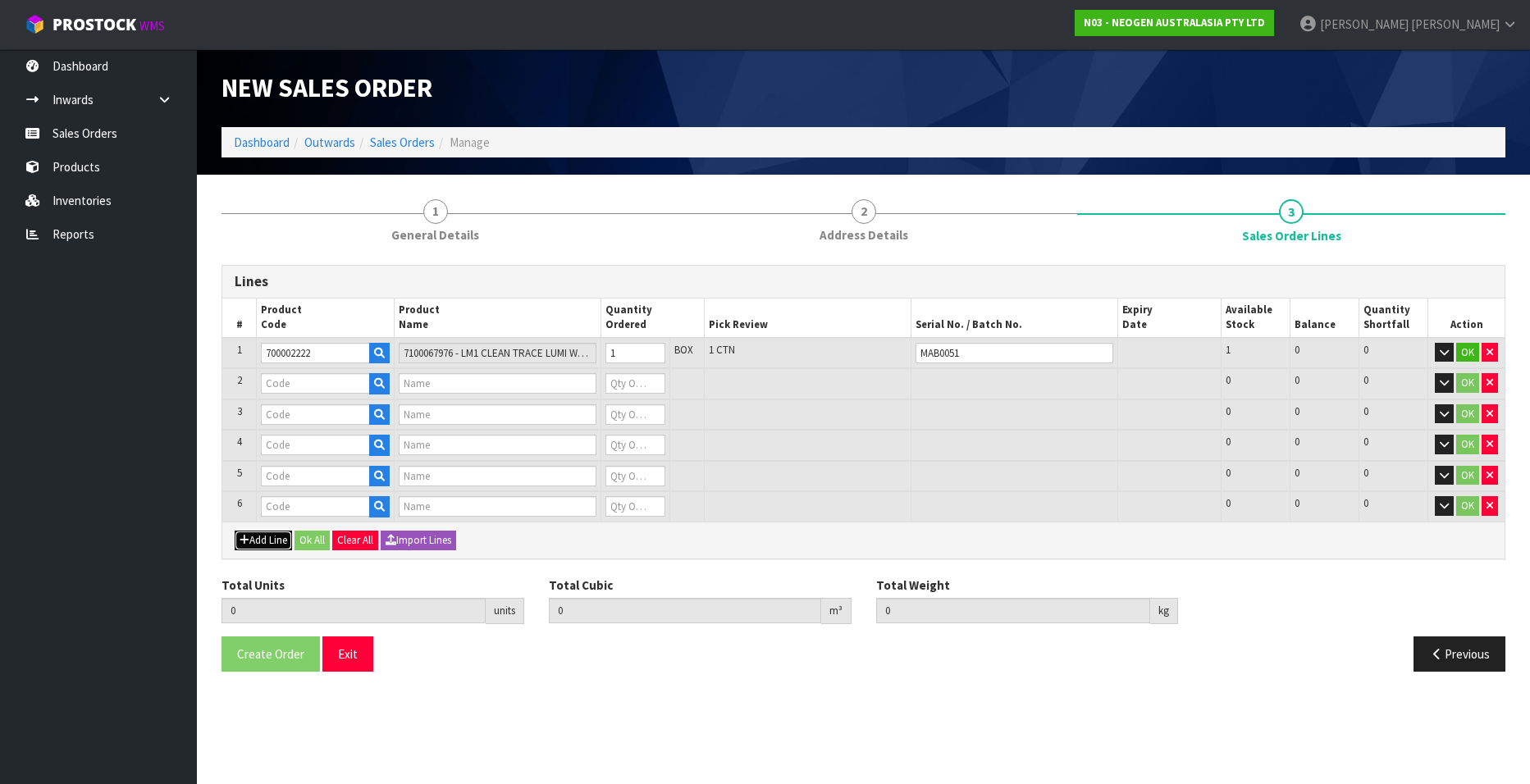
click at [261, 542] on button "Add Line" at bounding box center [263, 540] width 57 height 20
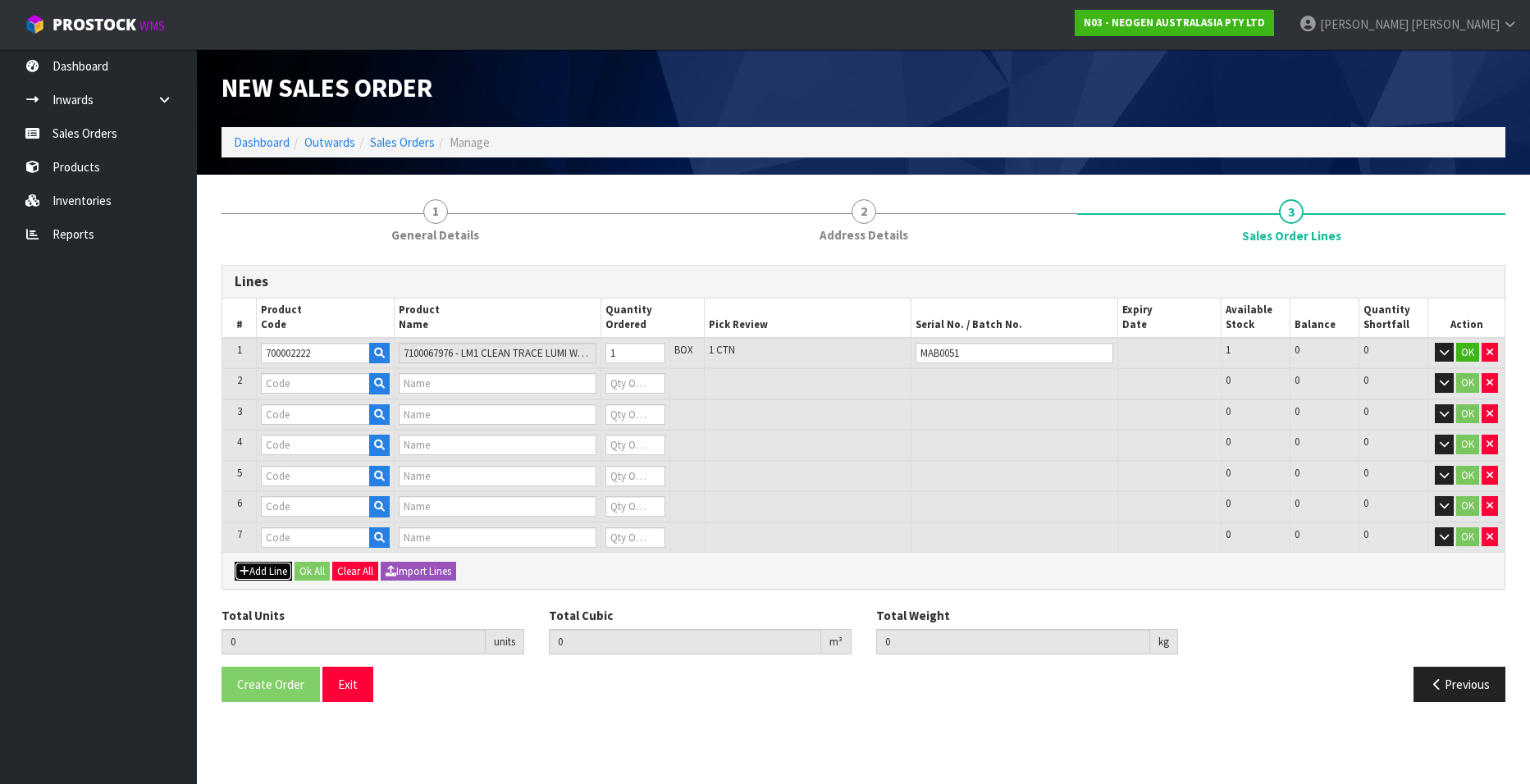
click at [263, 569] on button "Add Line" at bounding box center [263, 571] width 57 height 20
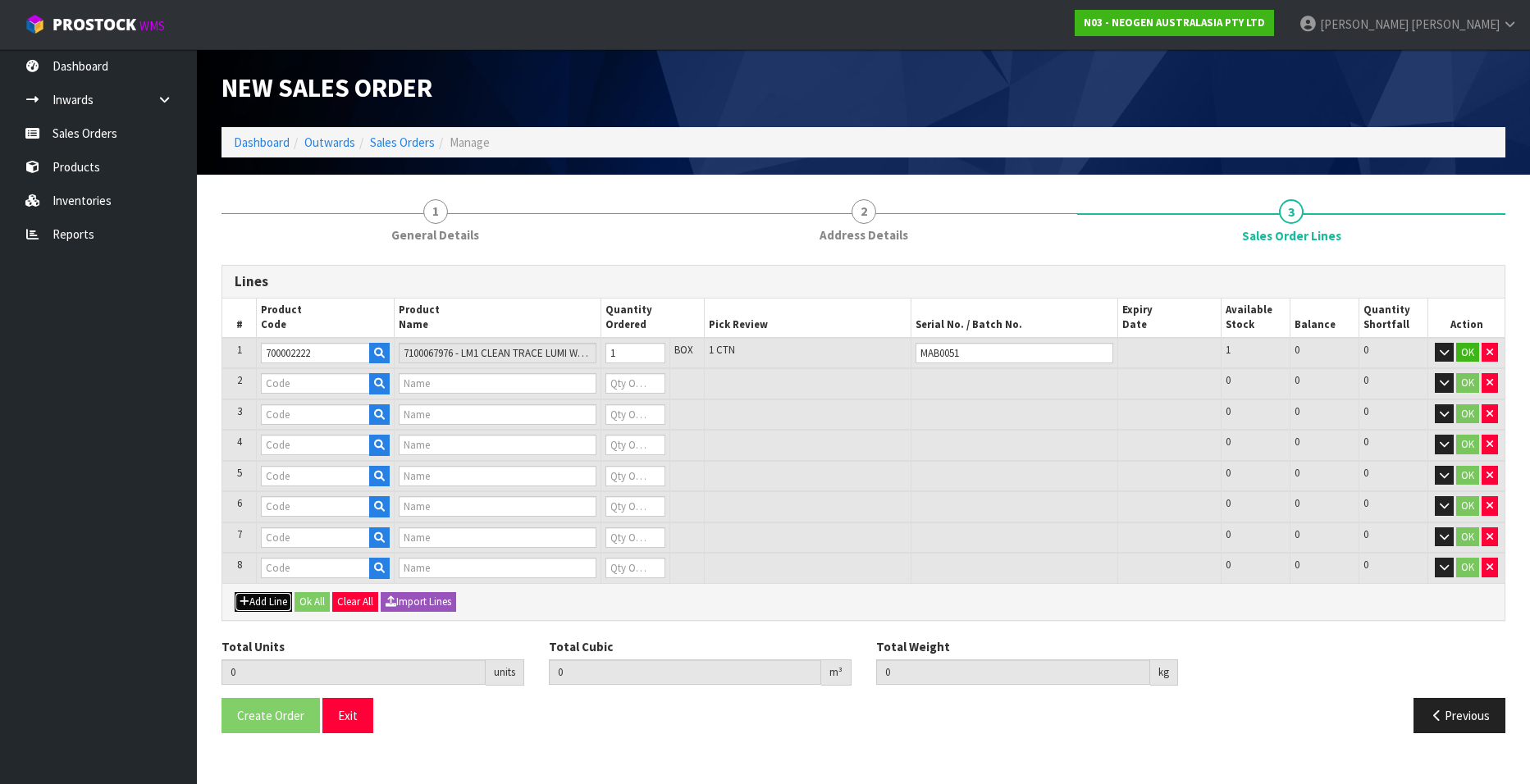
click at [268, 602] on button "Add Line" at bounding box center [263, 602] width 57 height 20
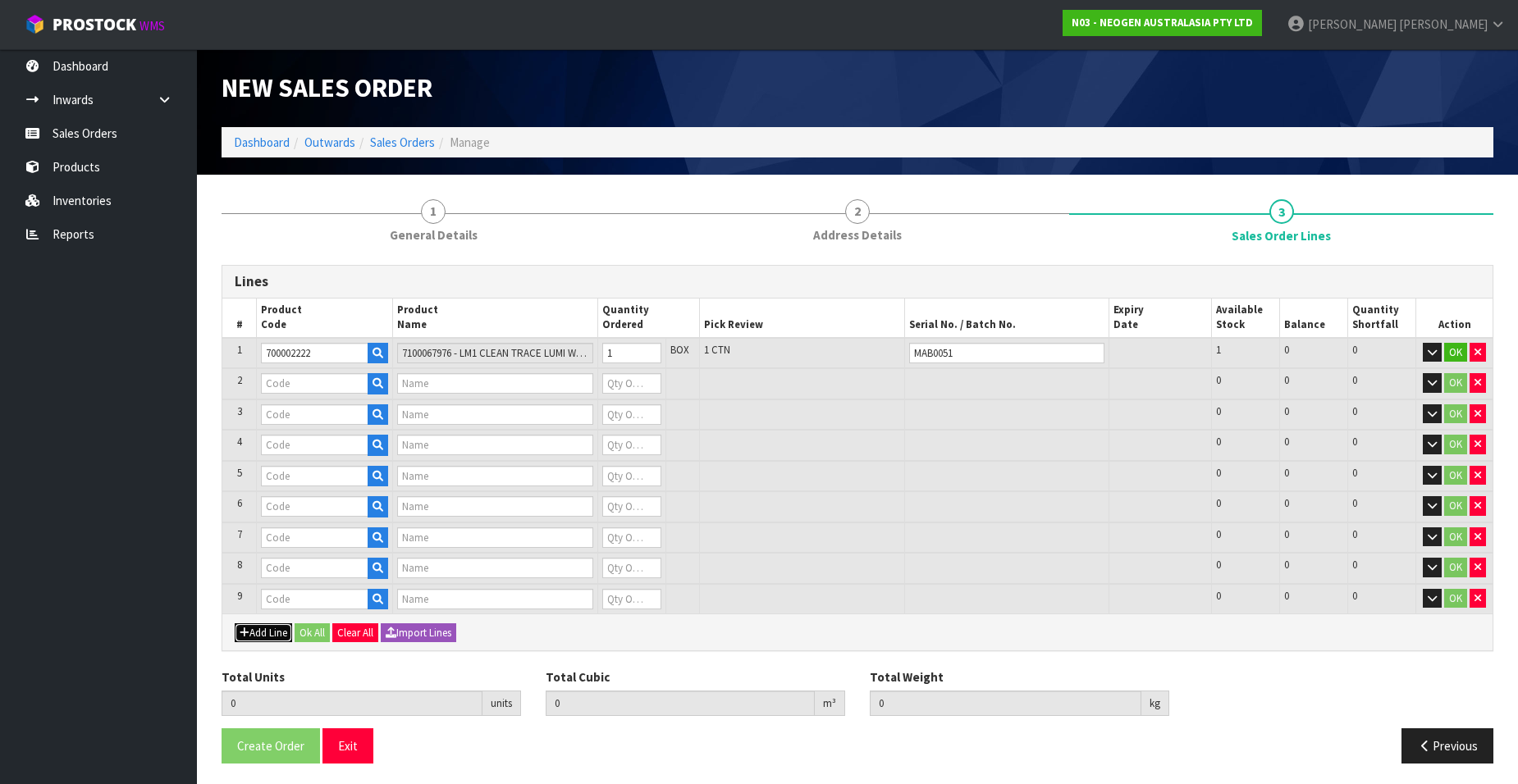
click at [269, 631] on button "Add Line" at bounding box center [263, 633] width 57 height 20
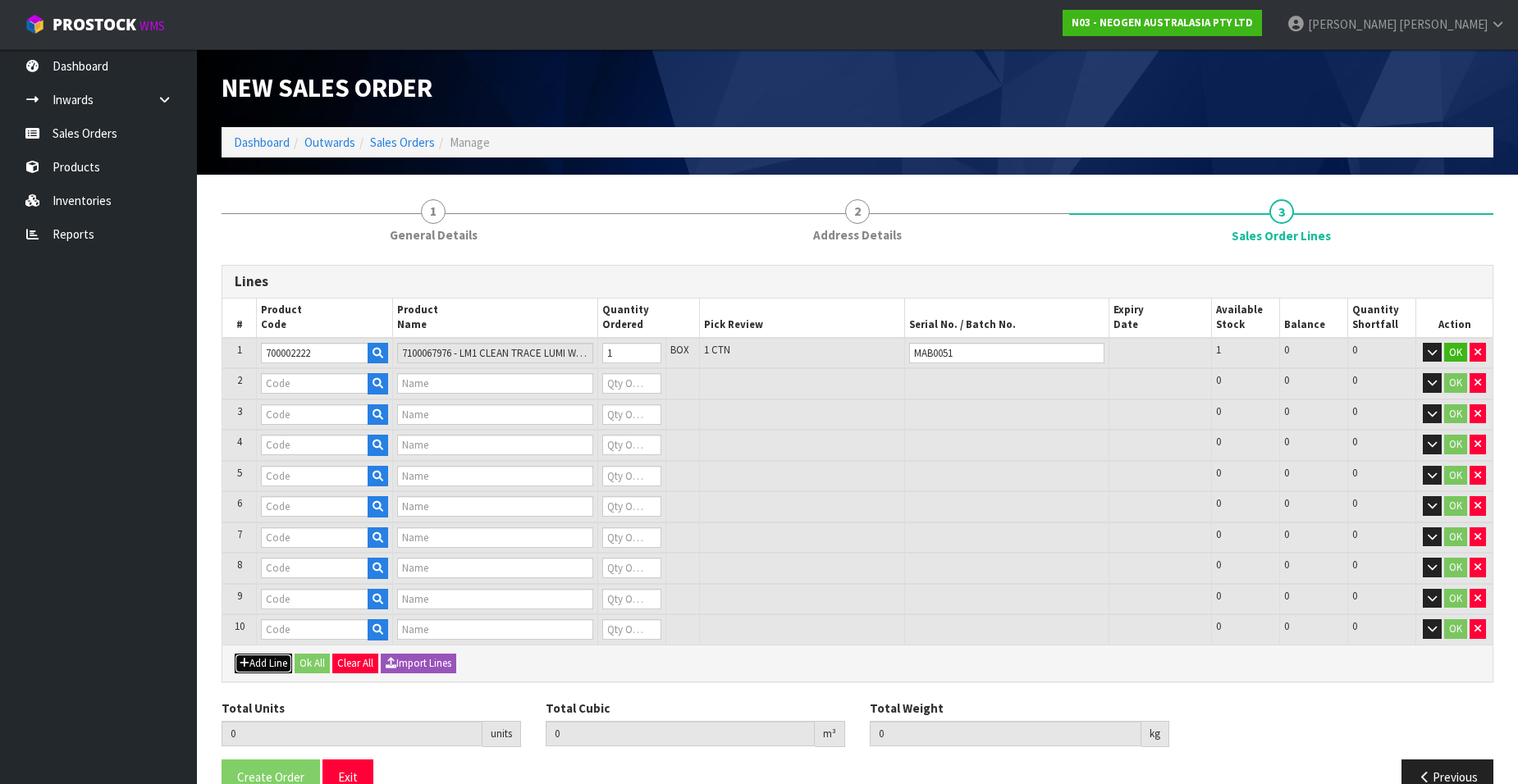
click at [264, 664] on button "Add Line" at bounding box center [263, 663] width 57 height 20
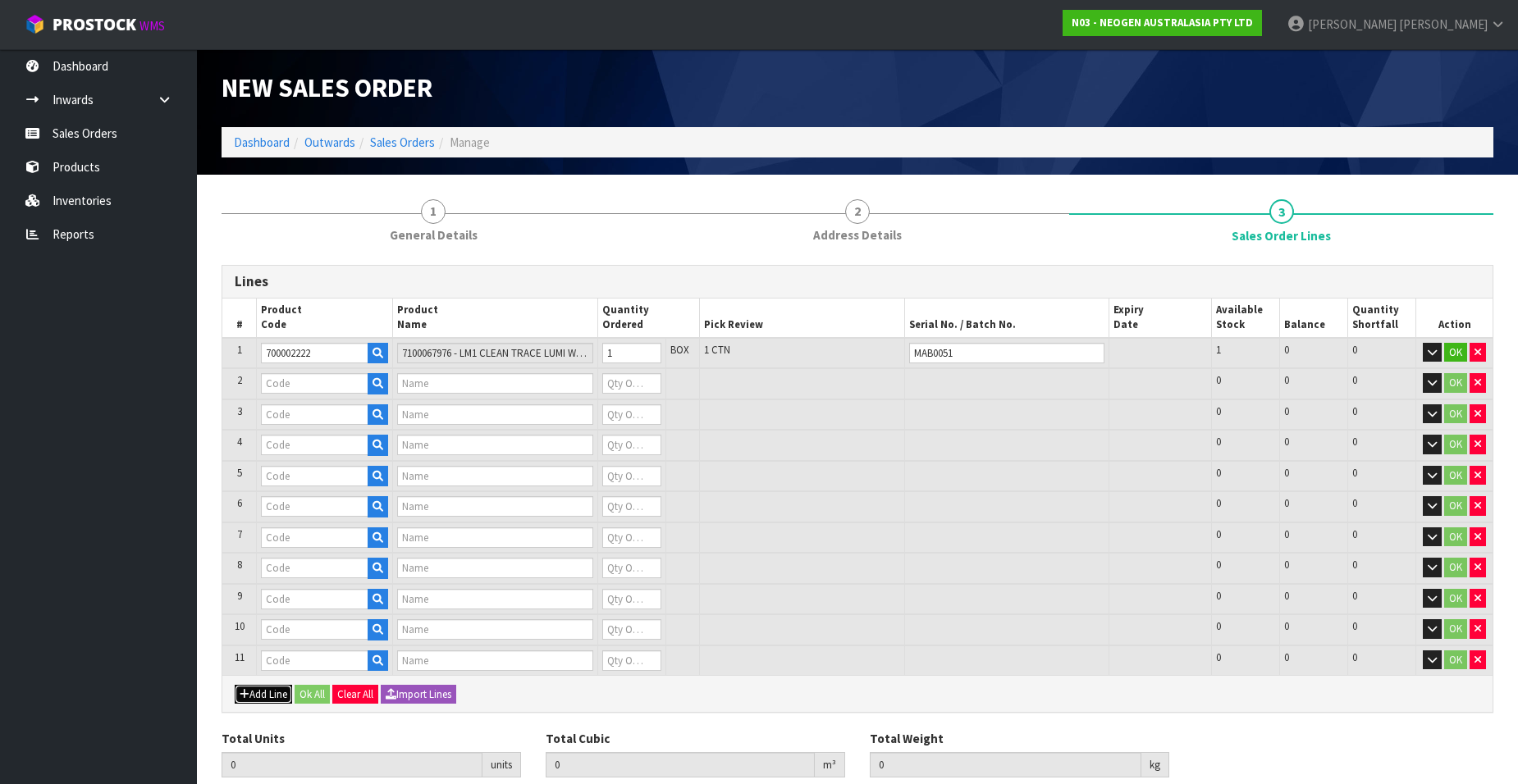
click at [263, 693] on button "Add Line" at bounding box center [263, 694] width 57 height 20
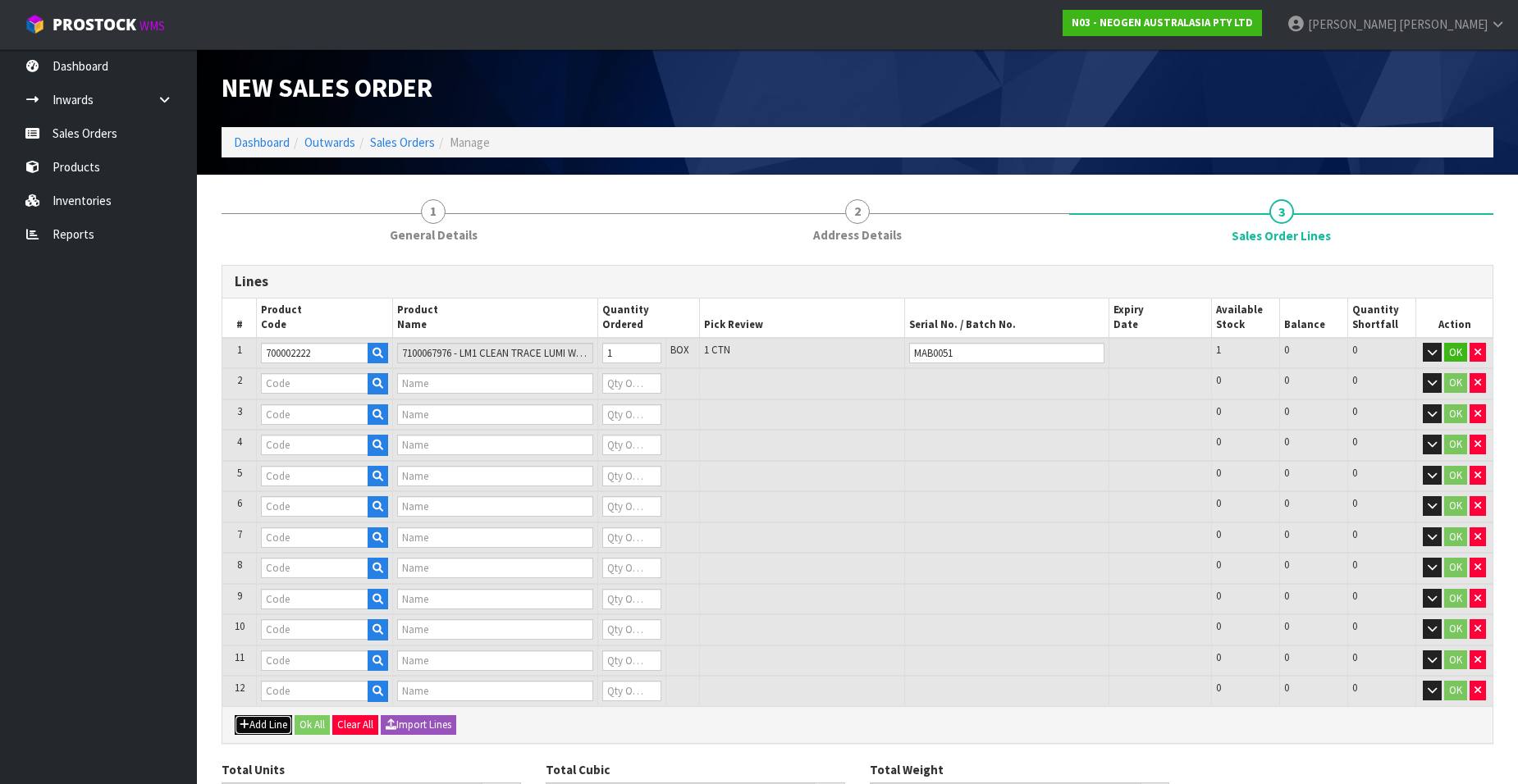
click at [262, 718] on button "Add Line" at bounding box center [263, 725] width 57 height 20
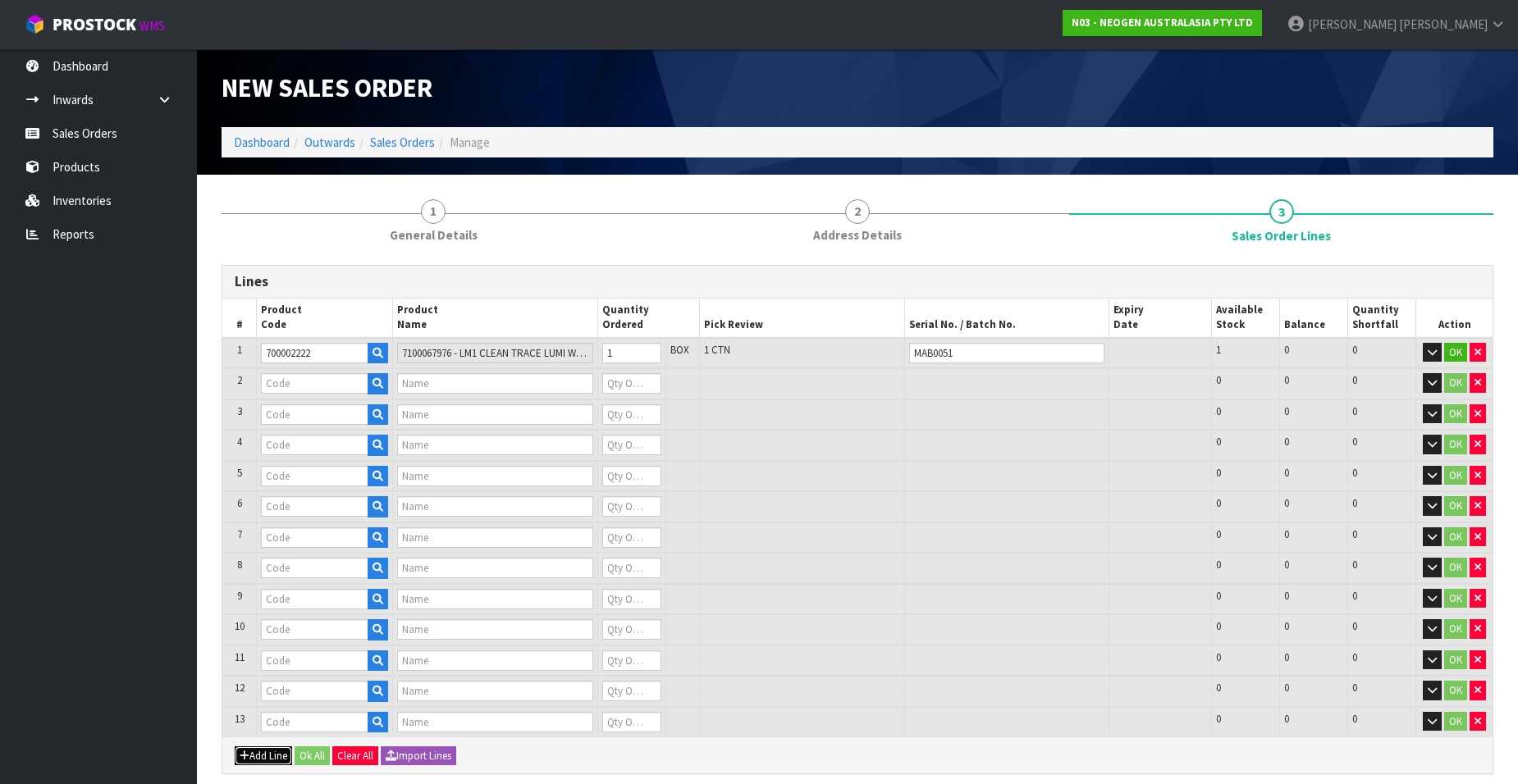
click at [255, 749] on button "Add Line" at bounding box center [263, 756] width 57 height 20
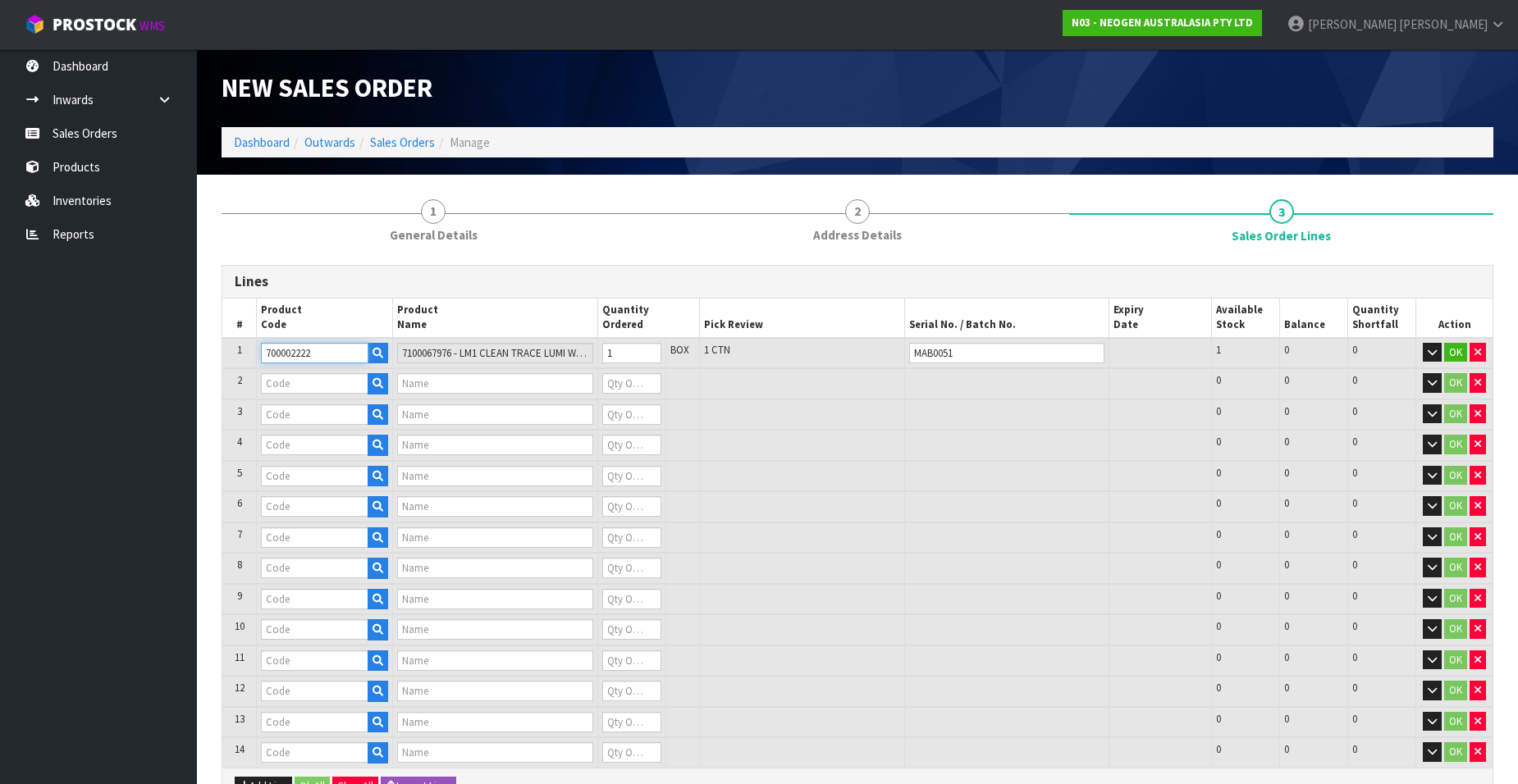
click at [312, 350] on input "700002222" at bounding box center [315, 353] width 107 height 21
drag, startPoint x: 319, startPoint y: 350, endPoint x: 223, endPoint y: 344, distance: 96.2
click at [223, 344] on tr "1 700002222 7100067976 - LM1 CLEAN TRACE LUMI W/ SOFTWARE, 1 /CS 1 BOX 1 CTN MA…" at bounding box center [858, 353] width 1270 height 31
click at [282, 386] on input "text" at bounding box center [315, 383] width 107 height 21
paste input "700002222"
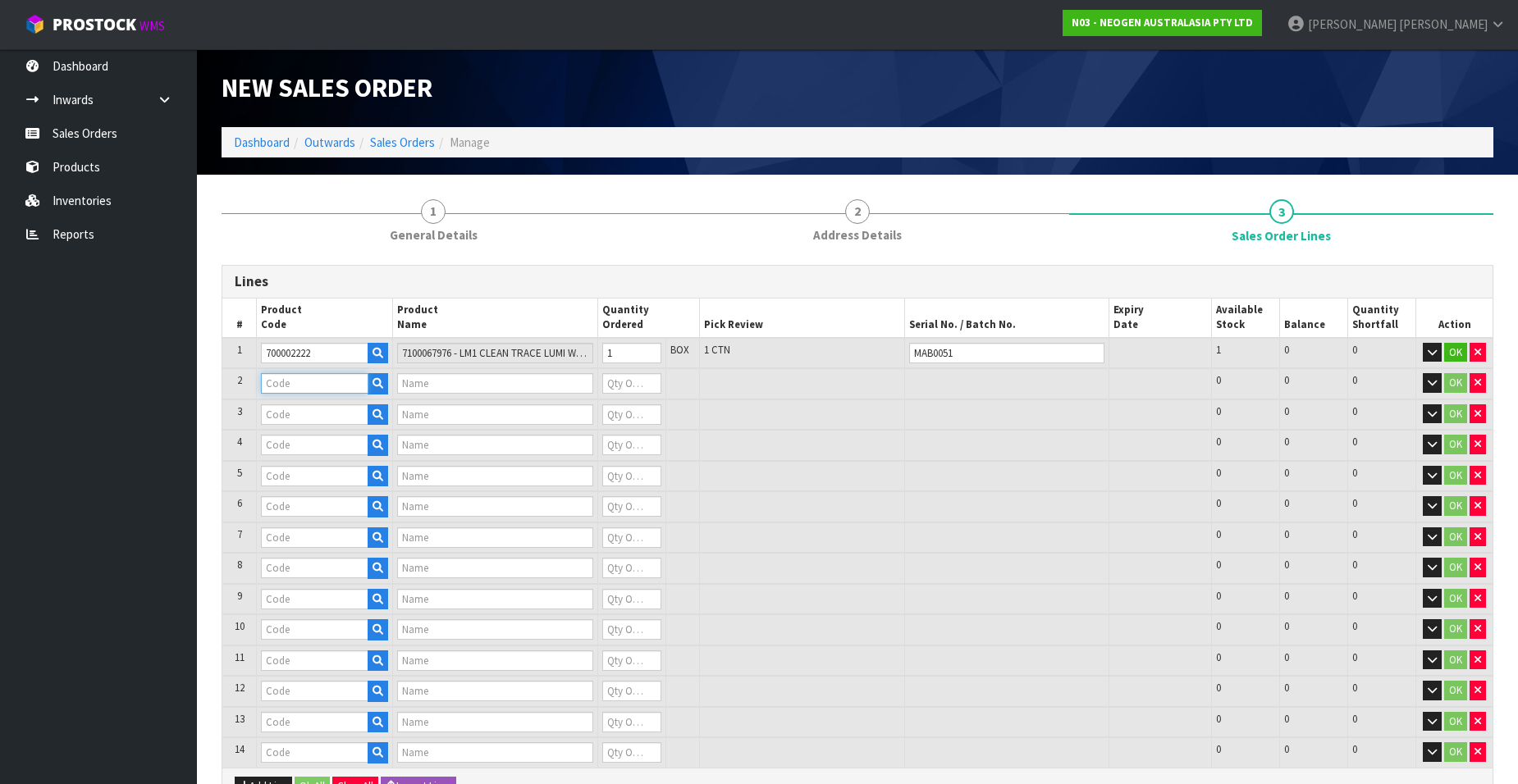
type input "700002222"
type input "7100067976 - LM1 CLEAN TRACE LUMI W/ SOFTWARE, 1 /CS"
type input "0"
type input "700002222"
click at [966, 386] on input "text" at bounding box center [1007, 383] width 195 height 21
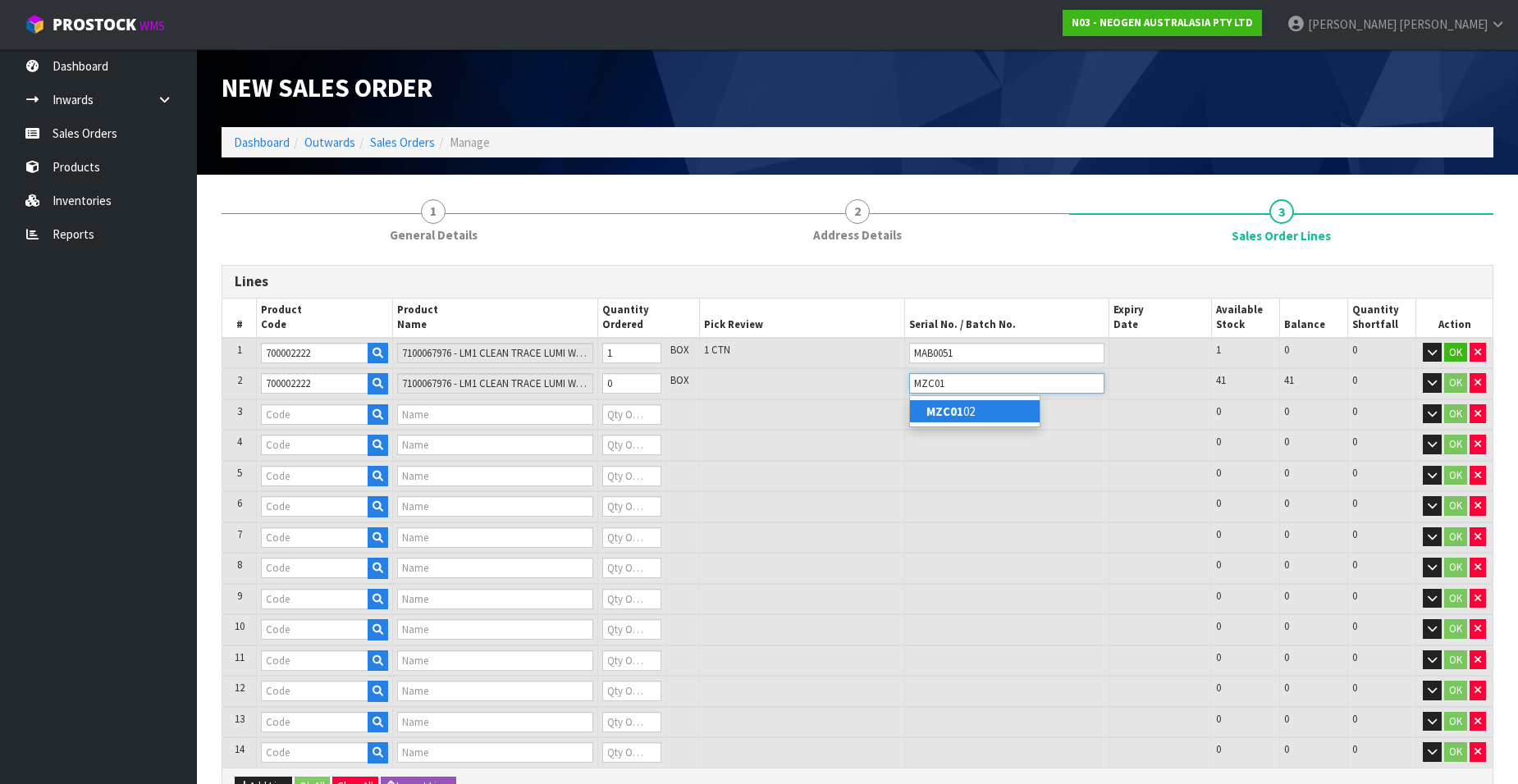
type input "MZC01"
click at [977, 405] on link "MZC01 02" at bounding box center [975, 411] width 130 height 23
type input "MZC0102"
type input "1"
click at [650, 381] on input "1" at bounding box center [631, 383] width 59 height 21
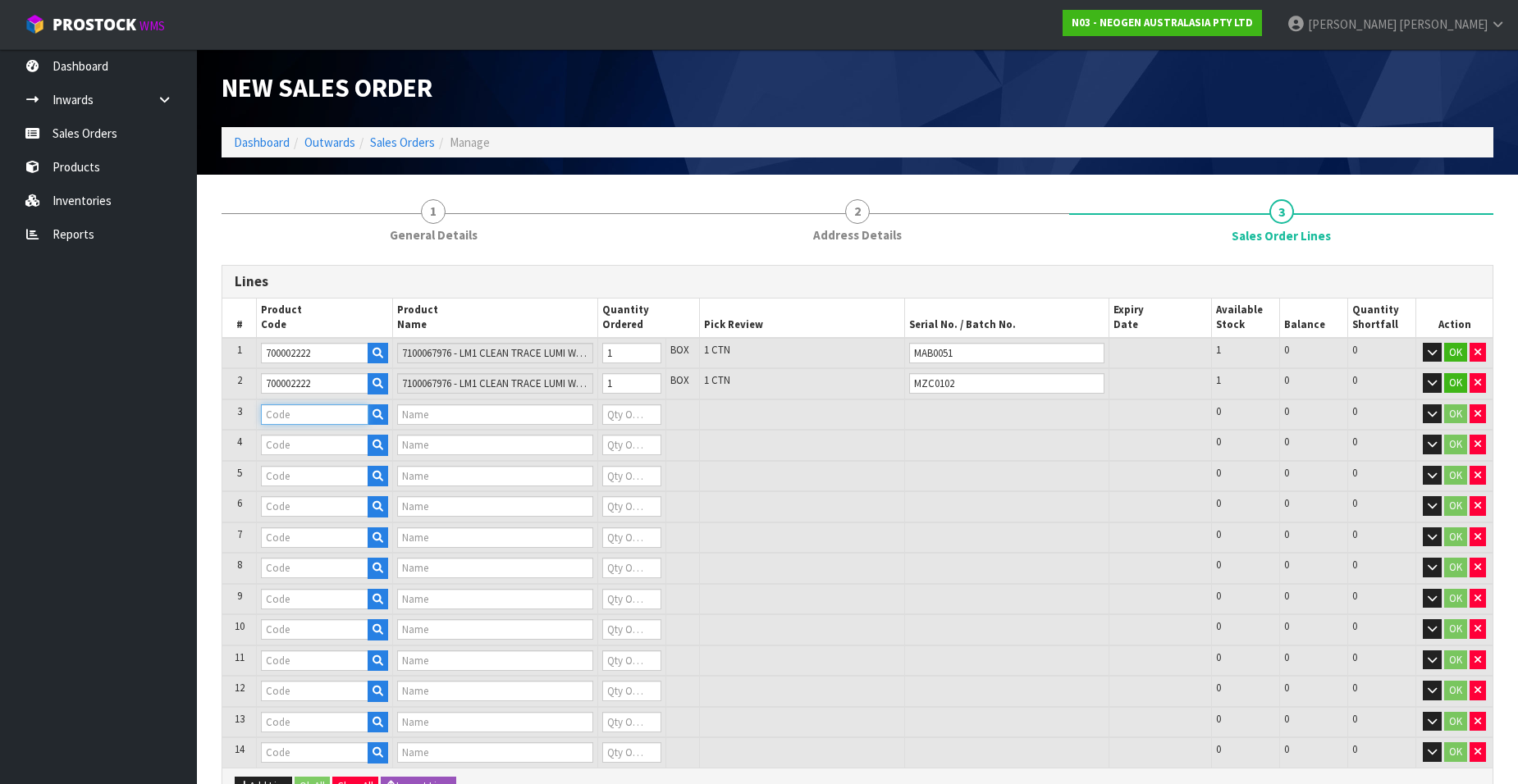
click at [307, 410] on input "text" at bounding box center [315, 415] width 107 height 21
paste input "700002222"
type input "700002222"
type input "7100067976 - LM1 CLEAN TRACE LUMI W/ SOFTWARE, 1 /CS"
type input "0"
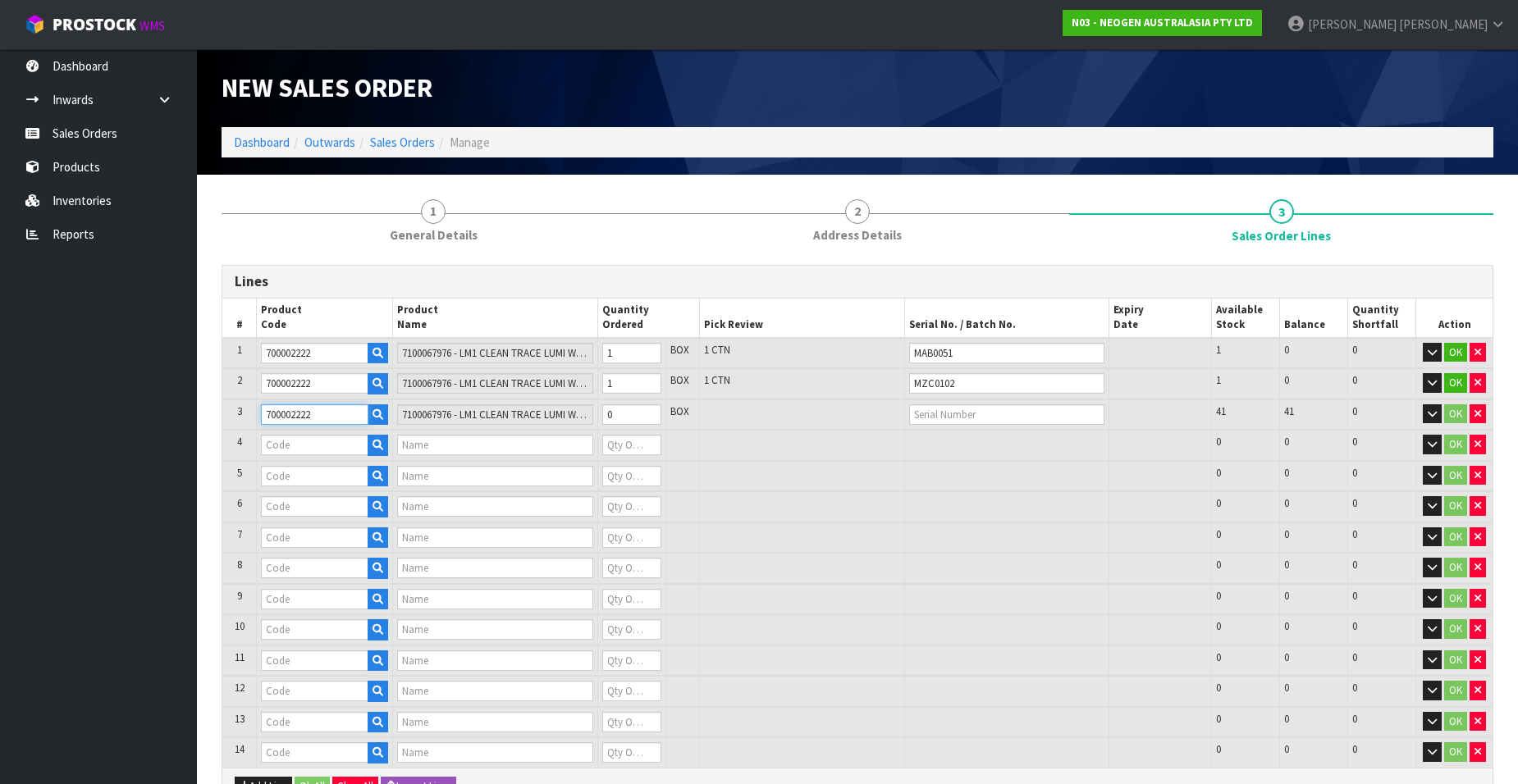
type input "700002222"
click at [927, 411] on input "text" at bounding box center [1007, 415] width 195 height 21
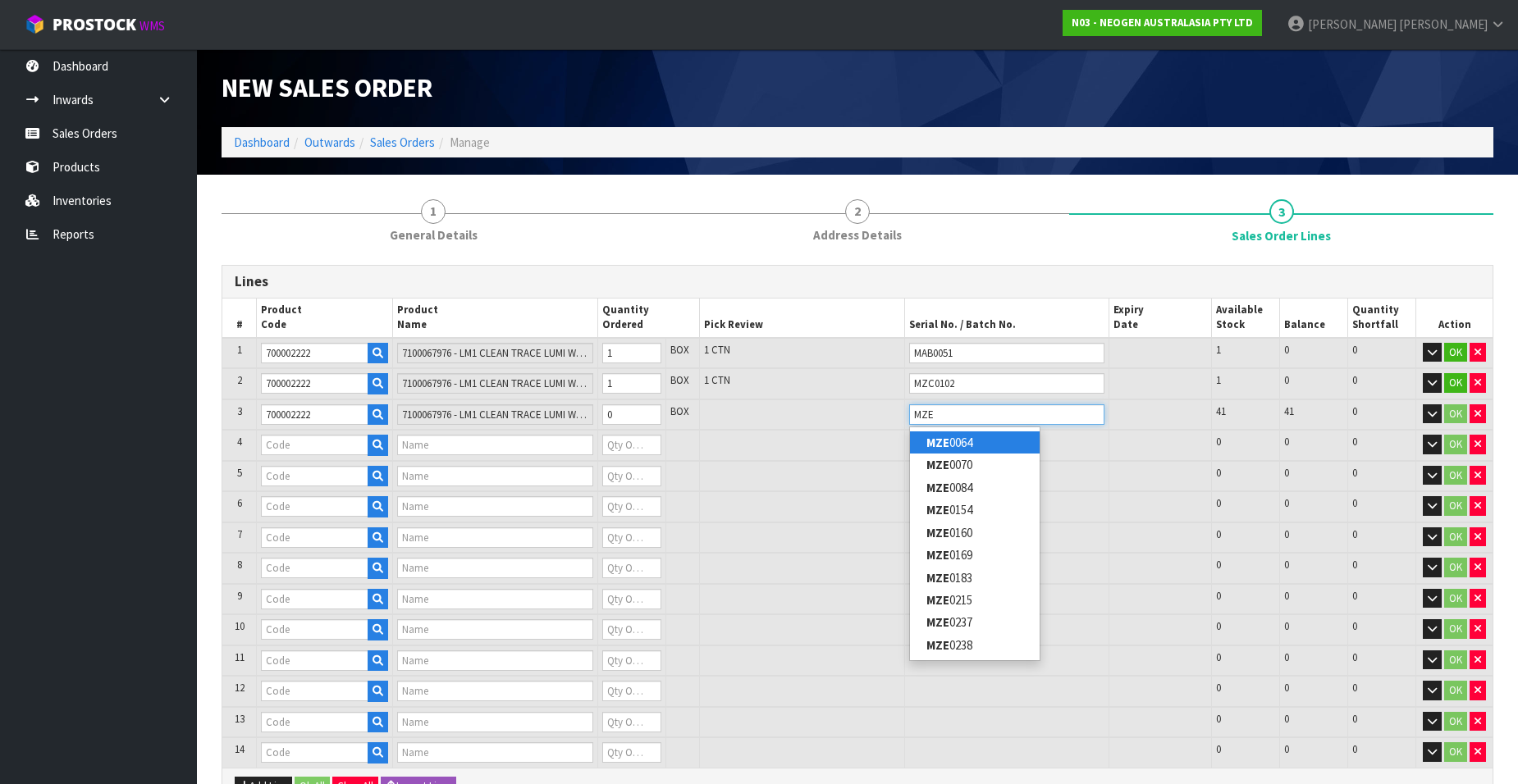
type input "MZE"
click at [969, 446] on link "MZE 0064" at bounding box center [975, 442] width 130 height 23
type input "MZE0064"
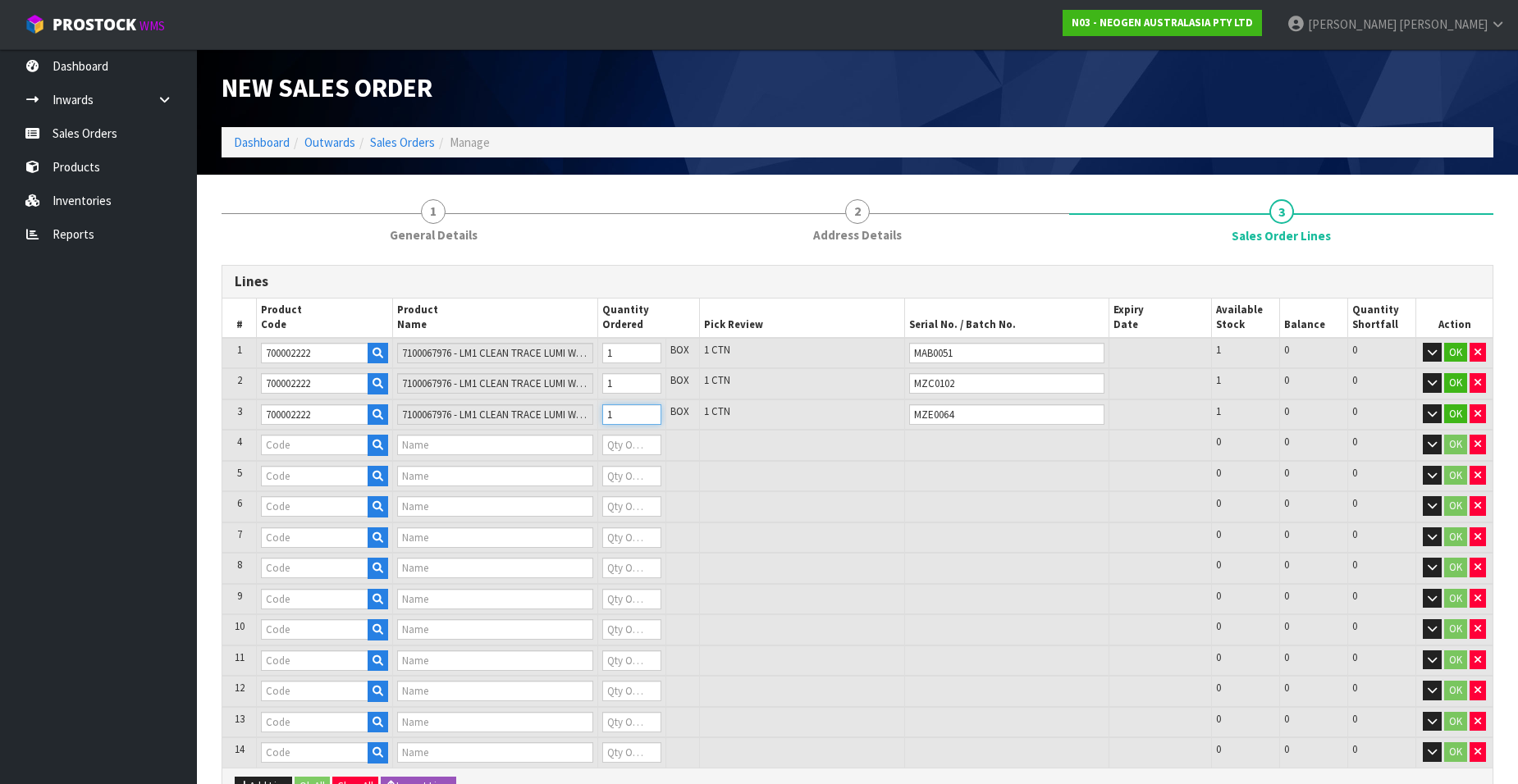
type input "1"
click at [650, 411] on input "1" at bounding box center [631, 415] width 59 height 21
click at [315, 445] on input "text" at bounding box center [315, 445] width 107 height 21
paste input "700002222"
type input "700002222"
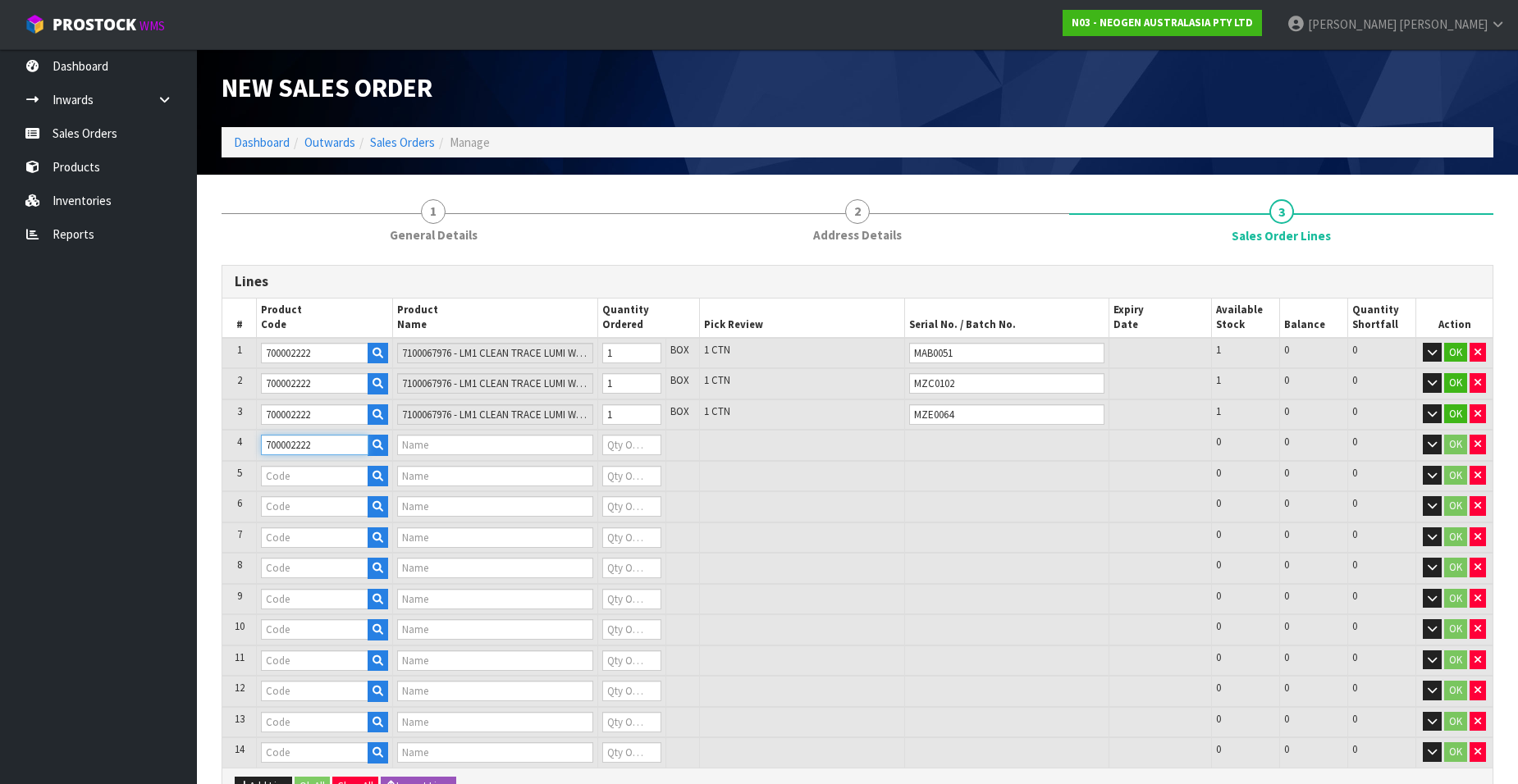
type input "7100067976 - LM1 CLEAN TRACE LUMI W/ SOFTWARE, 1 /CS"
type input "0"
type input "700002222"
click at [927, 445] on input "text" at bounding box center [1007, 445] width 195 height 21
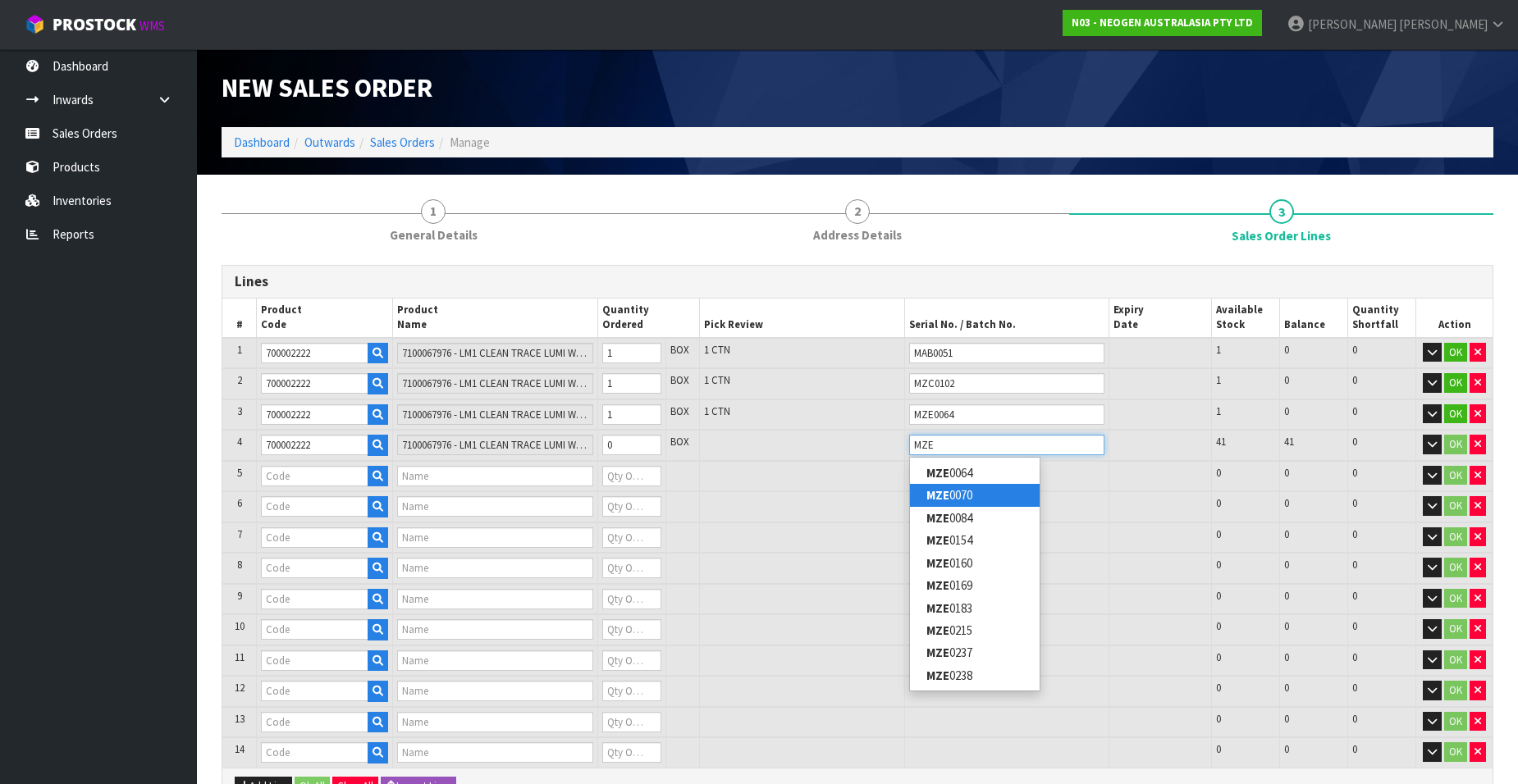
type input "MZE"
click at [973, 492] on link "MZE 0070" at bounding box center [975, 495] width 130 height 23
type input "MZE0070"
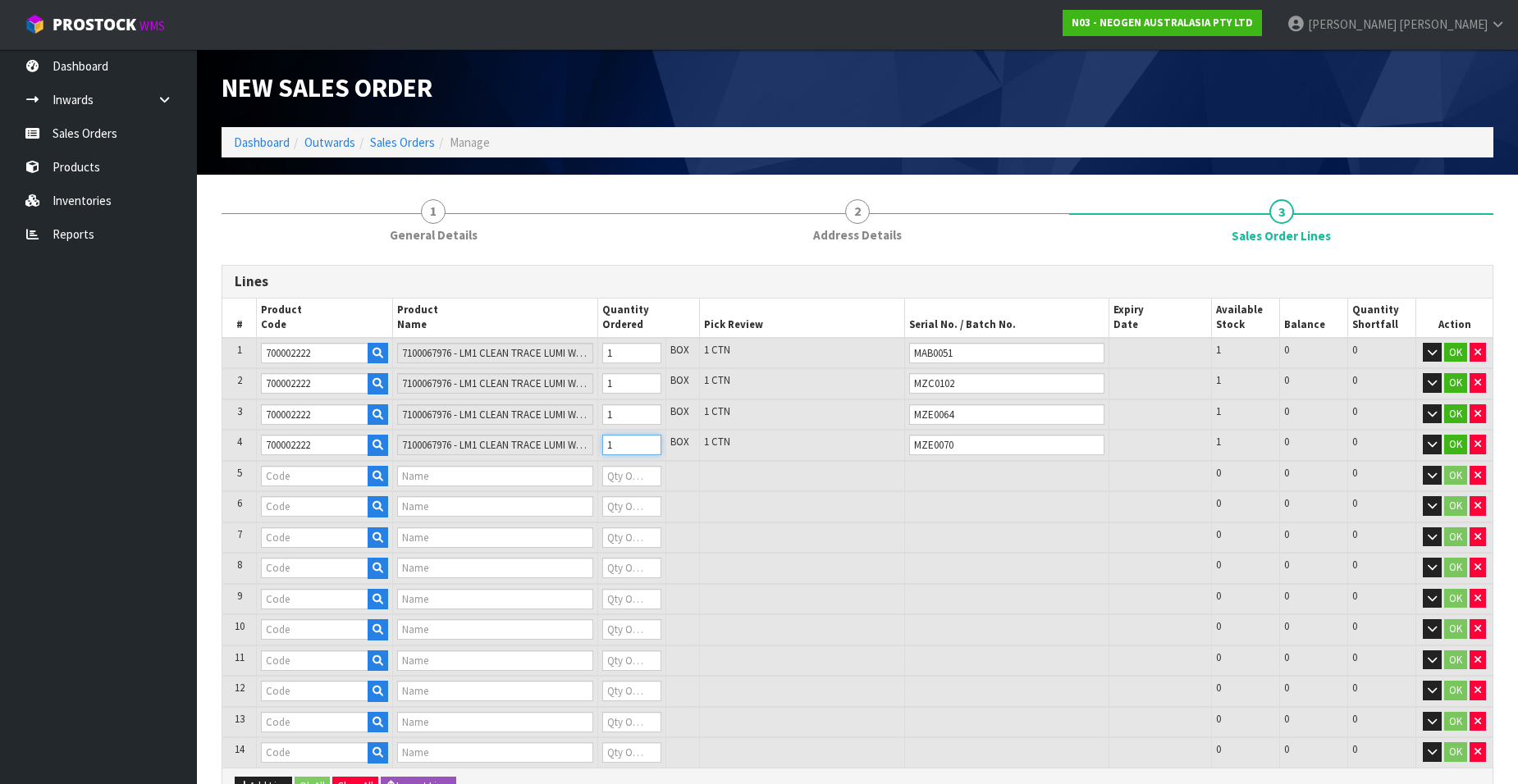
drag, startPoint x: 651, startPoint y: 440, endPoint x: 643, endPoint y: 443, distance: 8.5
type input "1"
click at [651, 440] on input "1" at bounding box center [631, 445] width 59 height 21
click at [308, 474] on input "text" at bounding box center [315, 476] width 107 height 21
paste input "700002222"
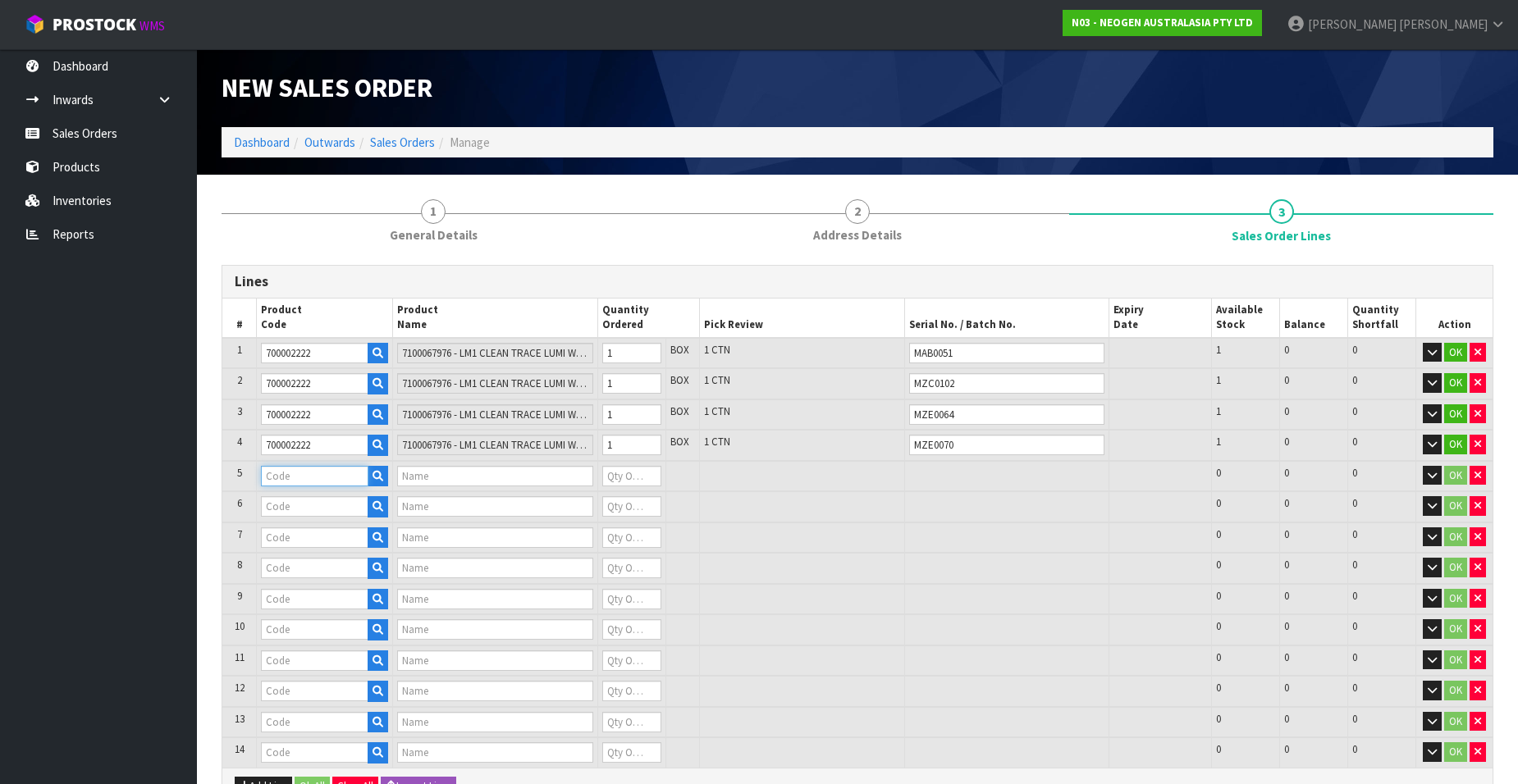
type input "700002222"
type input "7100067976 - LM1 CLEAN TRACE LUMI W/ SOFTWARE, 1 /CS"
type input "0"
type input "700002222"
click at [921, 476] on input "text" at bounding box center [1007, 476] width 195 height 21
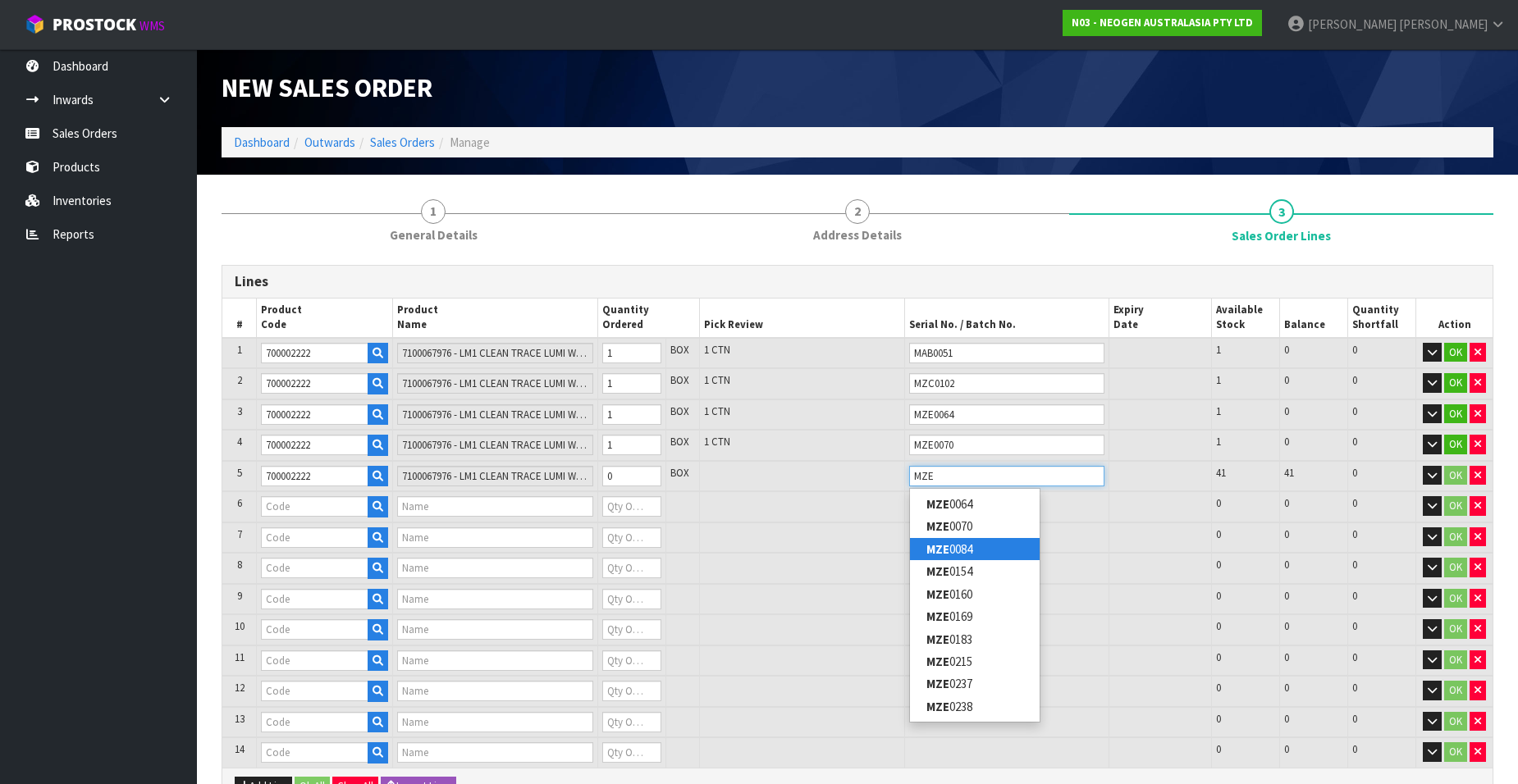
type input "MZE"
click at [959, 545] on link "MZE 0084" at bounding box center [975, 549] width 130 height 23
type input "MZE0084"
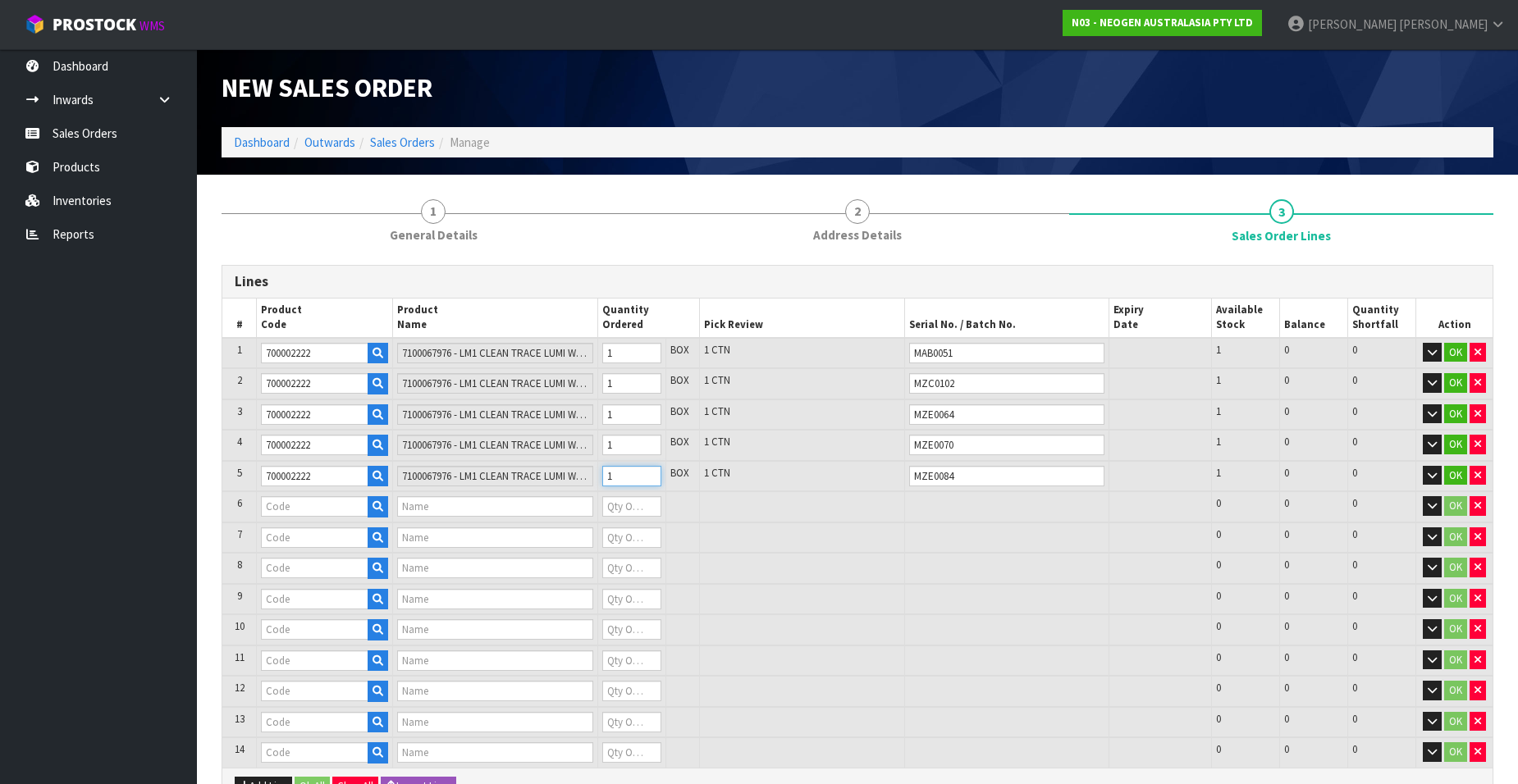
type input "1"
click at [648, 469] on input "1" at bounding box center [631, 476] width 59 height 21
click at [275, 505] on input "text" at bounding box center [315, 506] width 107 height 21
paste input "700002222"
type input "700002222"
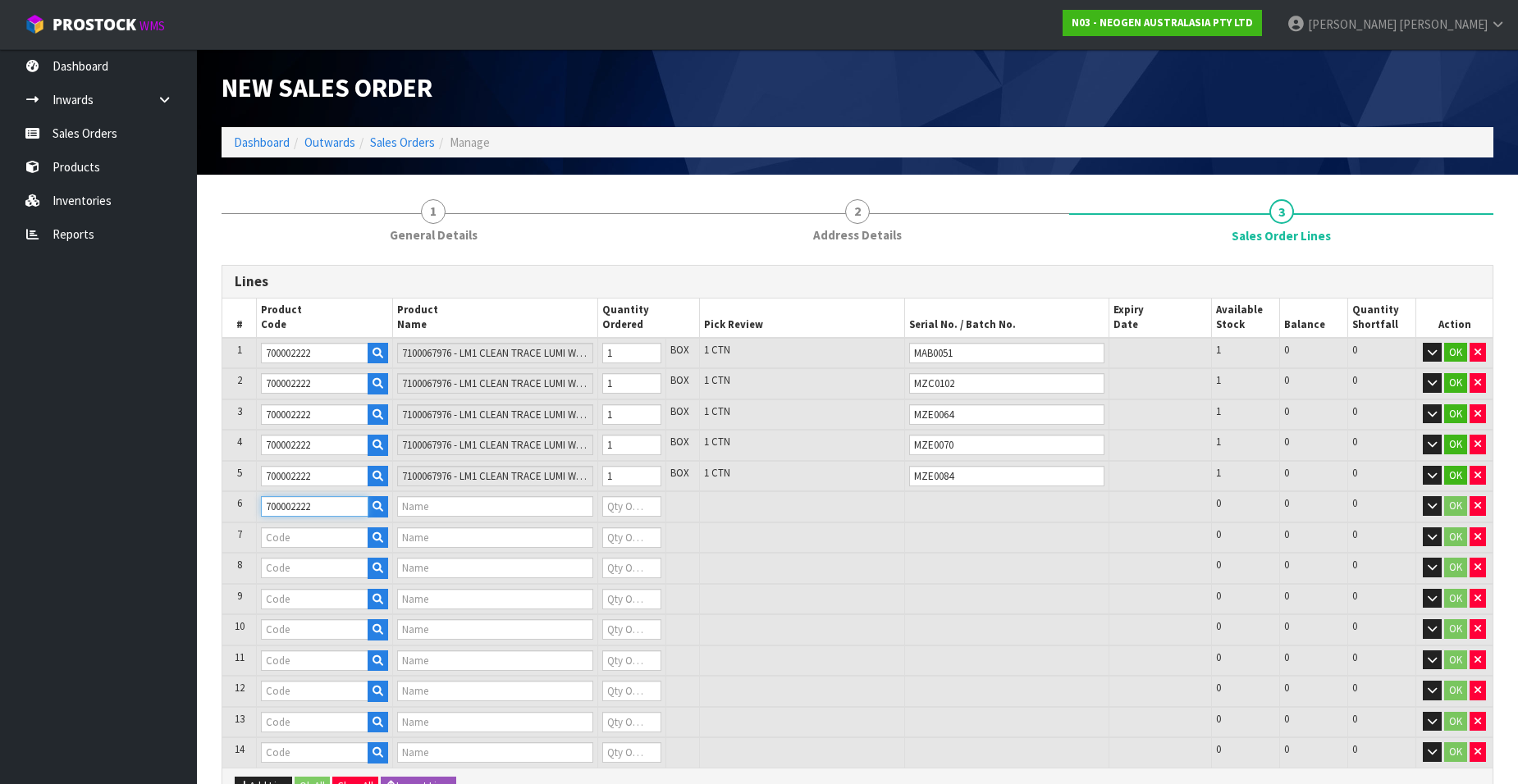
type input "7100067976 - LM1 CLEAN TRACE LUMI W/ SOFTWARE, 1 /CS"
type input "0"
type input "700002222"
click at [924, 505] on input "text" at bounding box center [1007, 506] width 195 height 21
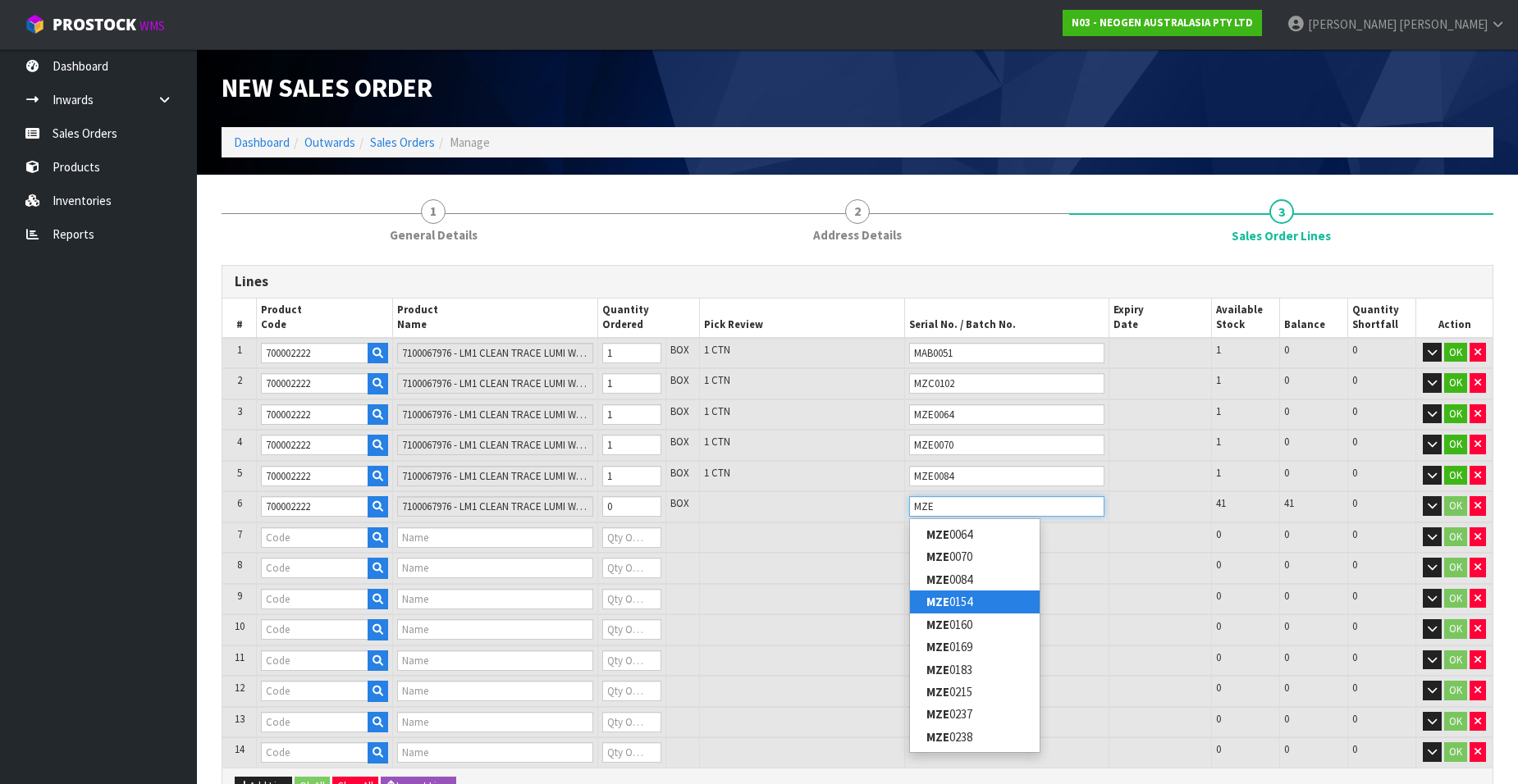
type input "MZE"
click at [983, 602] on link "MZE 0154" at bounding box center [975, 602] width 130 height 23
type input "MZE0154"
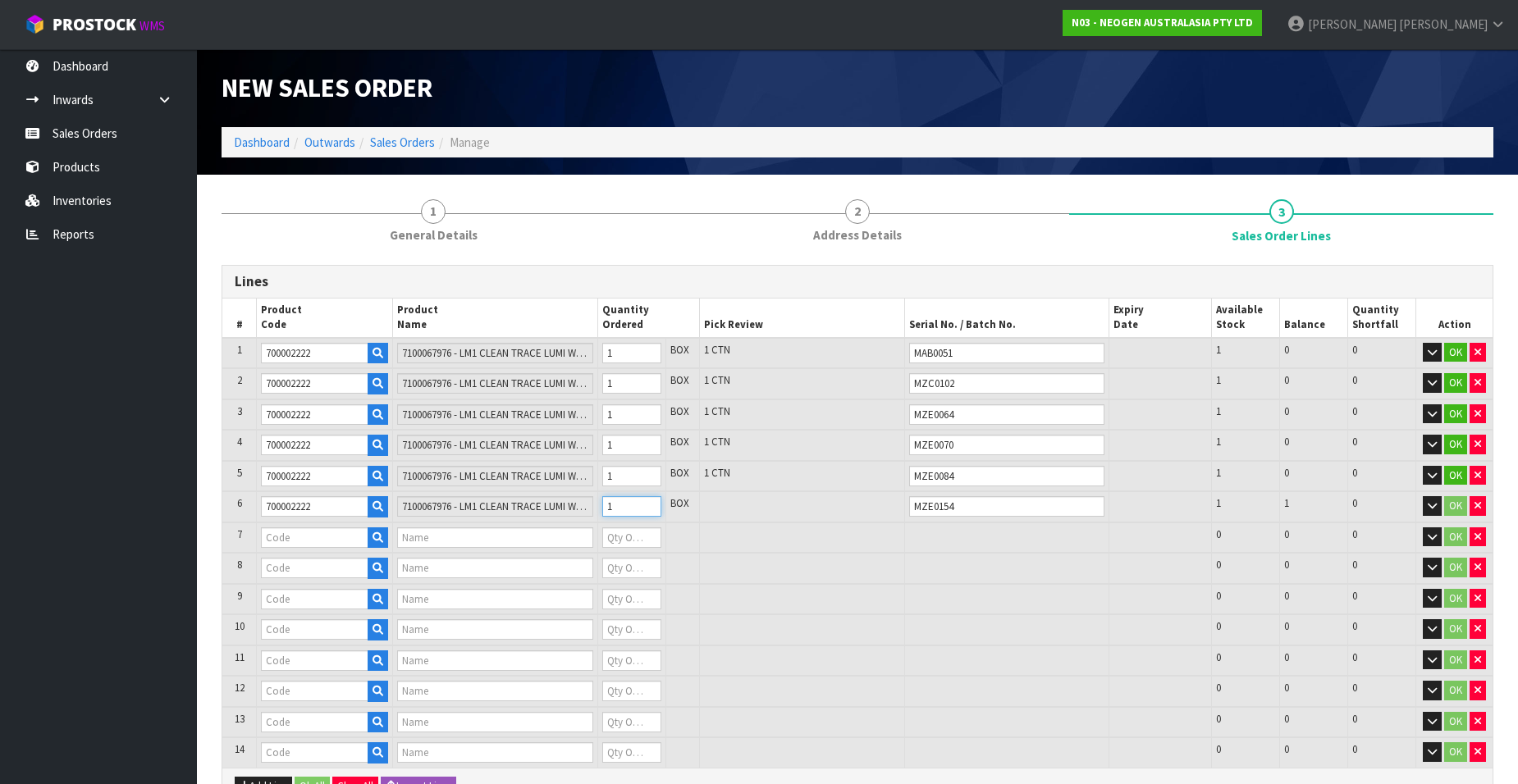
type input "1"
click at [646, 502] on input "1" at bounding box center [631, 506] width 59 height 21
click at [284, 540] on input "text" at bounding box center [315, 538] width 107 height 21
paste input "700002222"
type input "700002222"
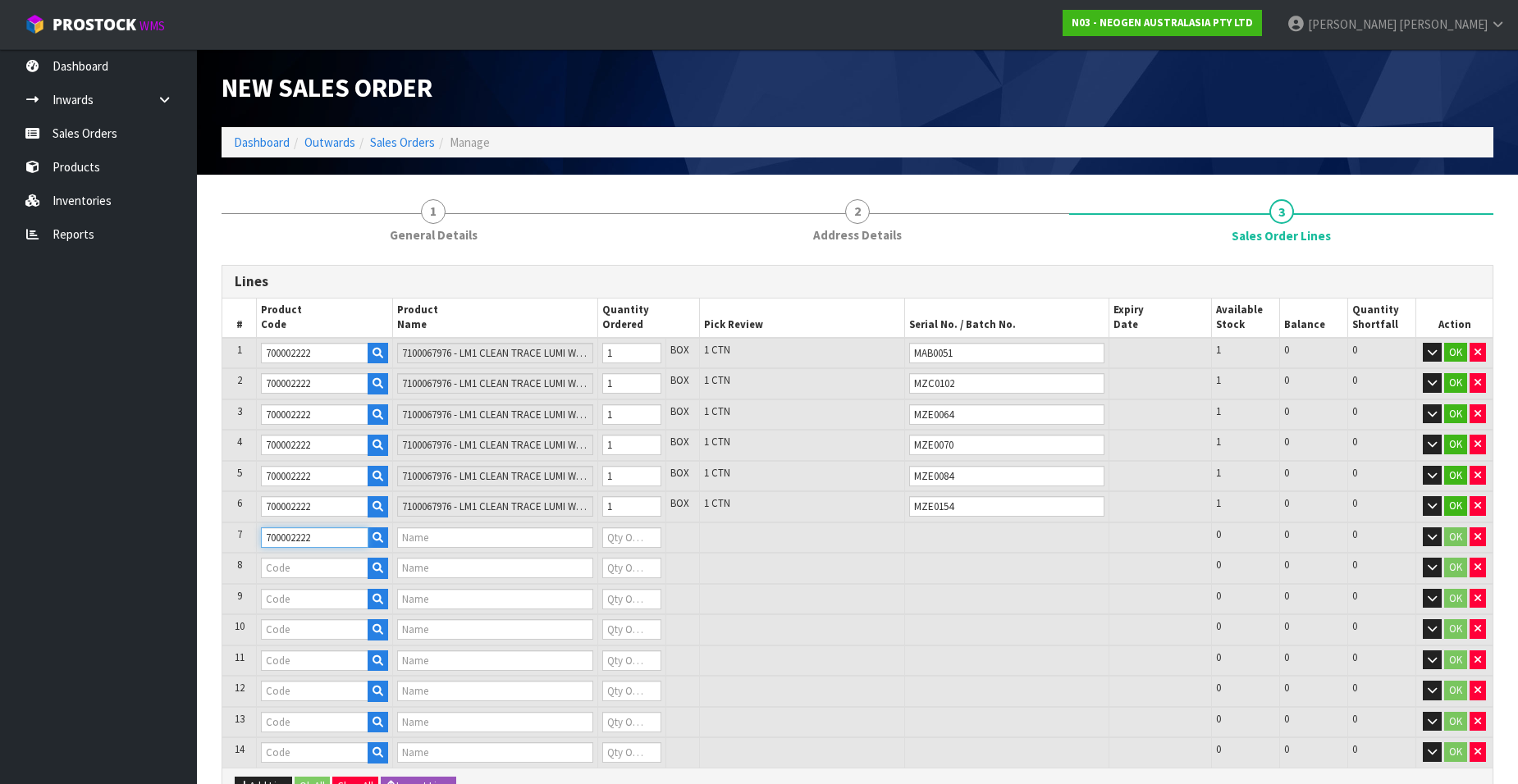
type input "7100067976 - LM1 CLEAN TRACE LUMI W/ SOFTWARE, 1 /CS"
type input "0"
type input "700002222"
click at [937, 534] on input "text" at bounding box center [1007, 538] width 195 height 21
type input "MZE0160"
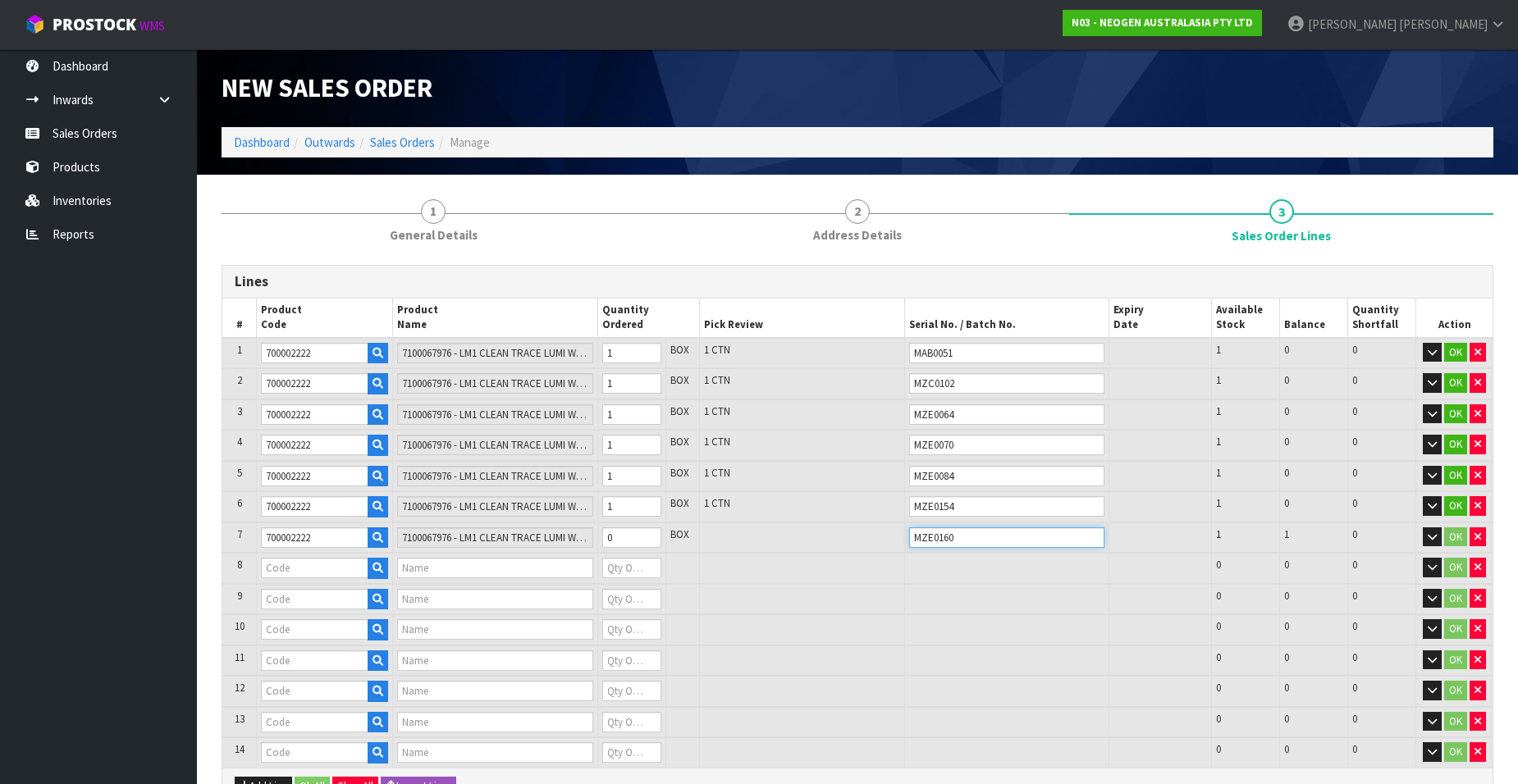
drag, startPoint x: 962, startPoint y: 540, endPoint x: 885, endPoint y: 539, distance: 77.0
click at [885, 539] on tr "7 700002222 7100067976 - LM1 CLEAN TRACE LUMI W/ SOFTWARE, 1 /CS 0 BOX MZE0160 …" at bounding box center [858, 537] width 1270 height 31
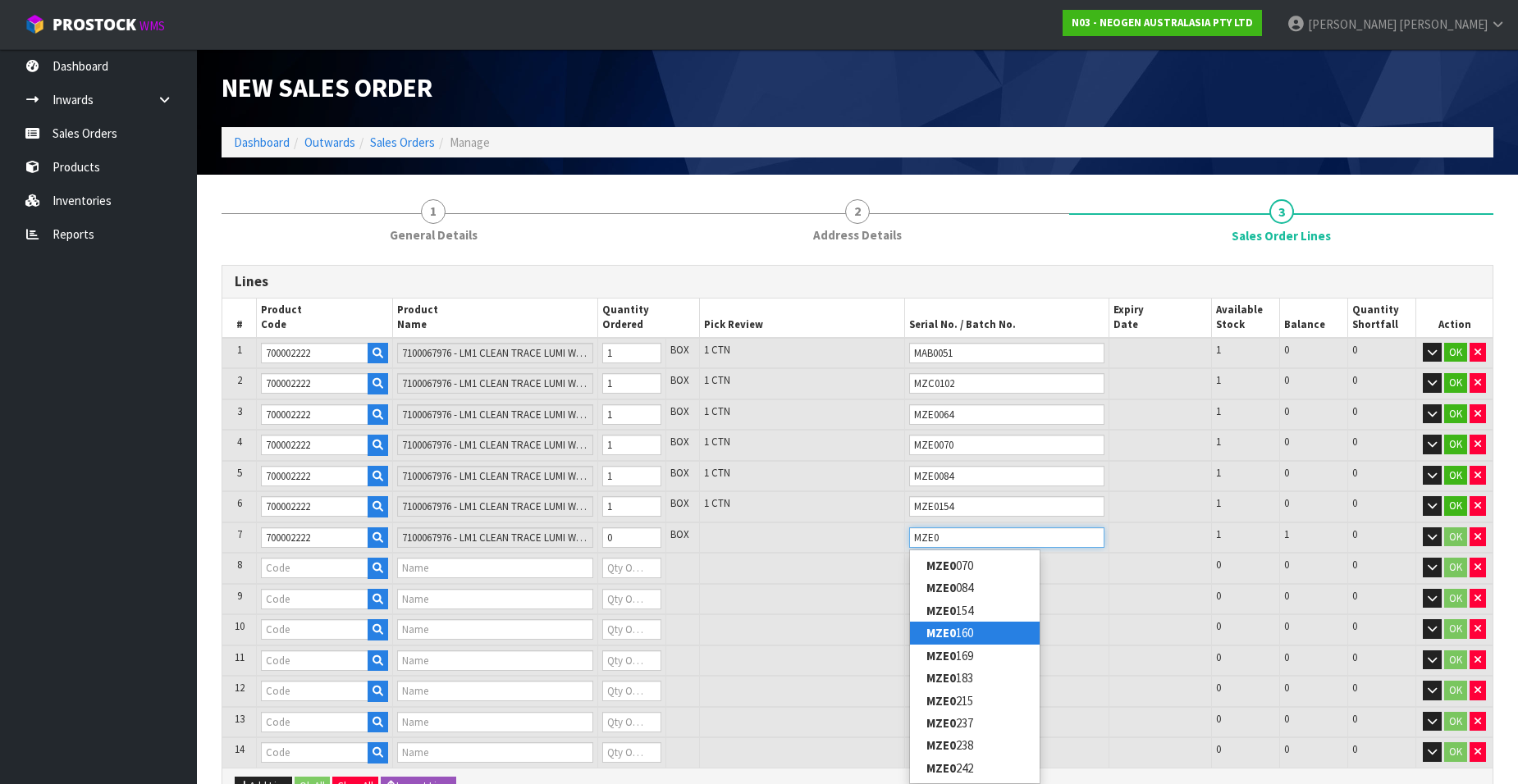
type input "MZE0"
click at [959, 626] on link "MZE0 160" at bounding box center [975, 633] width 130 height 23
type input "MZE0160"
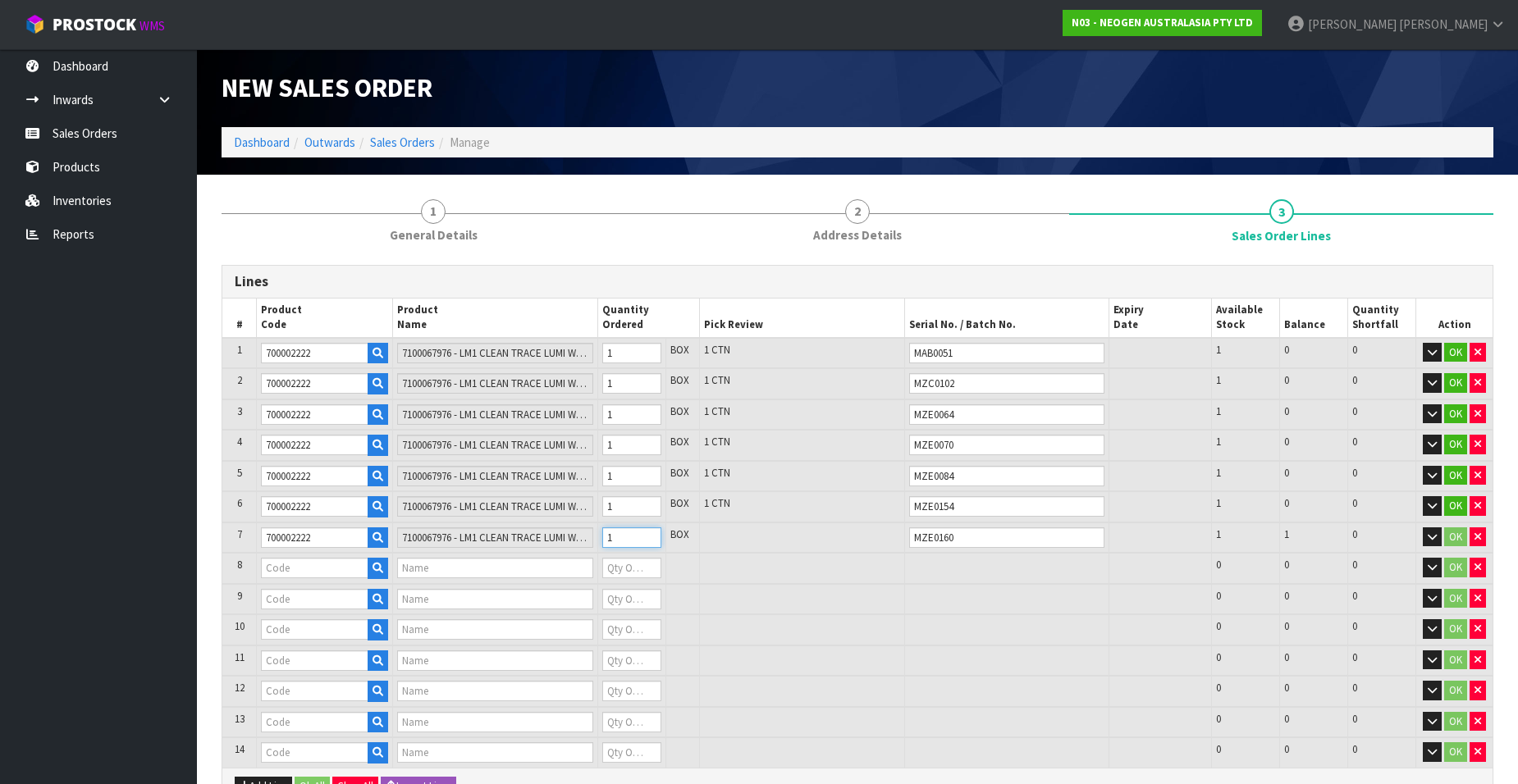
type input "1"
click at [648, 535] on input "1" at bounding box center [631, 538] width 59 height 21
click at [288, 565] on input "text" at bounding box center [315, 568] width 107 height 21
paste input "700002222"
type input "700002222"
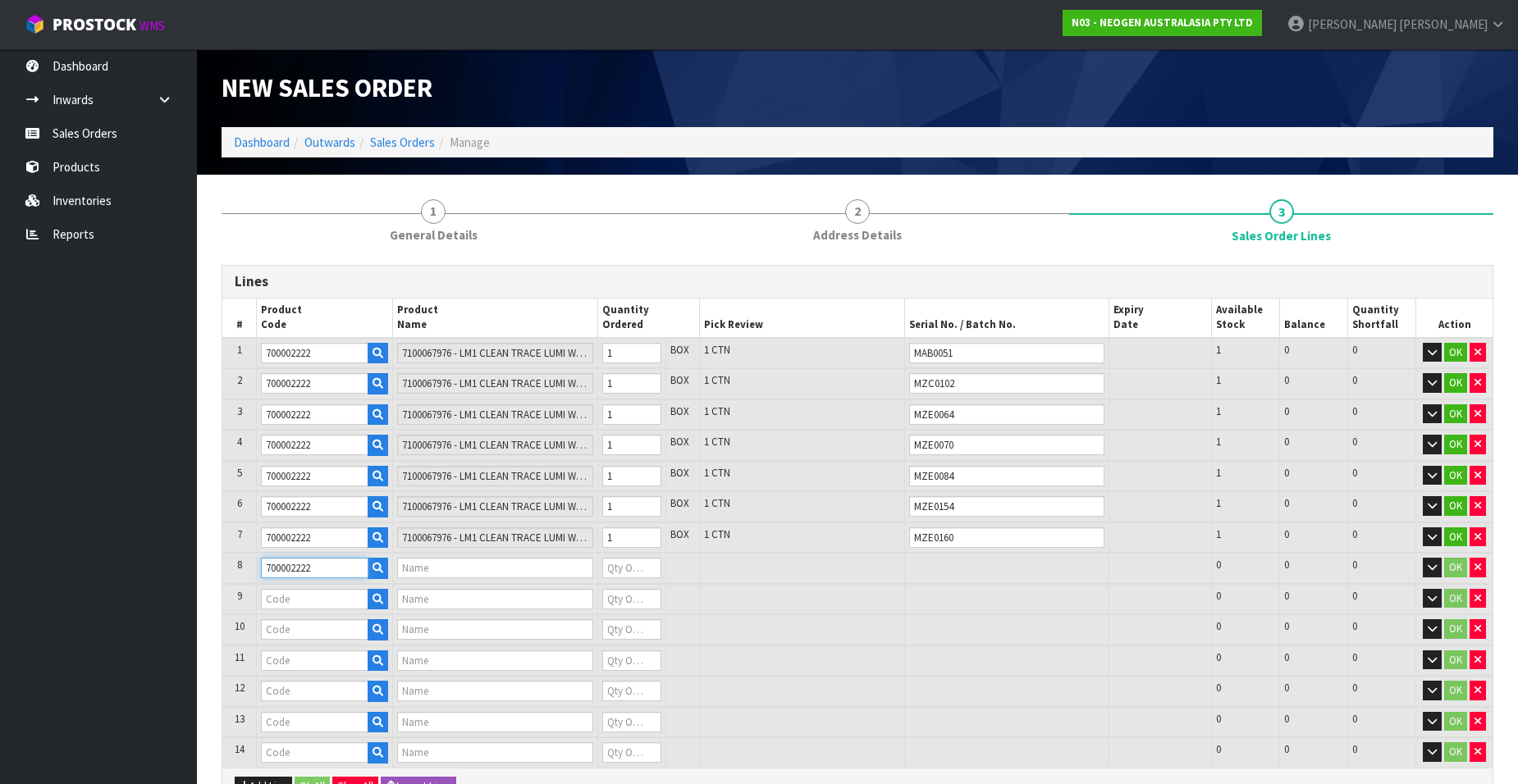
type input "7100067976 - LM1 CLEAN TRACE LUMI W/ SOFTWARE, 1 /CS"
type input "0"
type input "700002222"
click at [950, 566] on input "text" at bounding box center [1007, 568] width 195 height 21
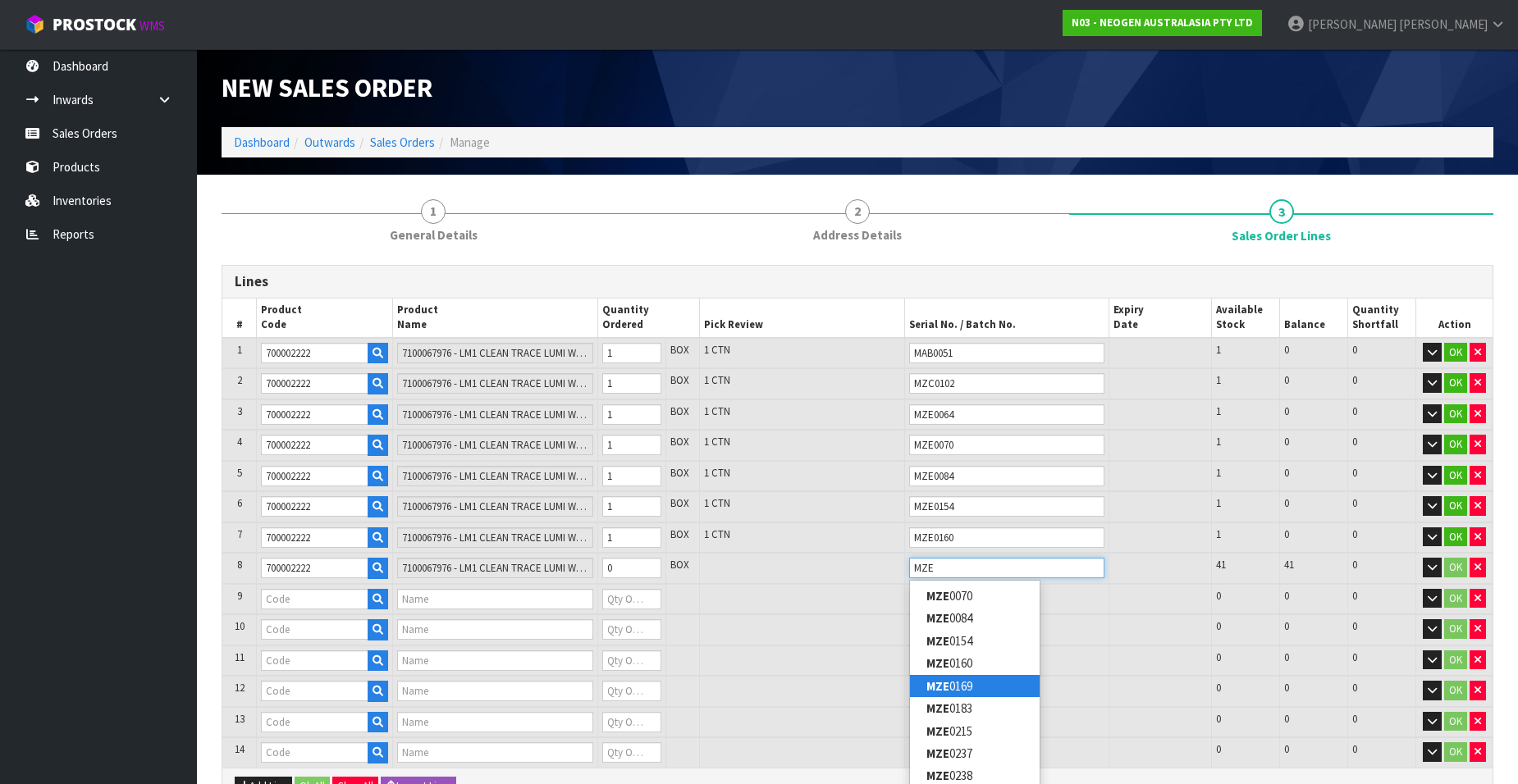
type input "MZE"
click at [963, 684] on link "MZE 0169" at bounding box center [975, 686] width 130 height 23
type input "MZE0169"
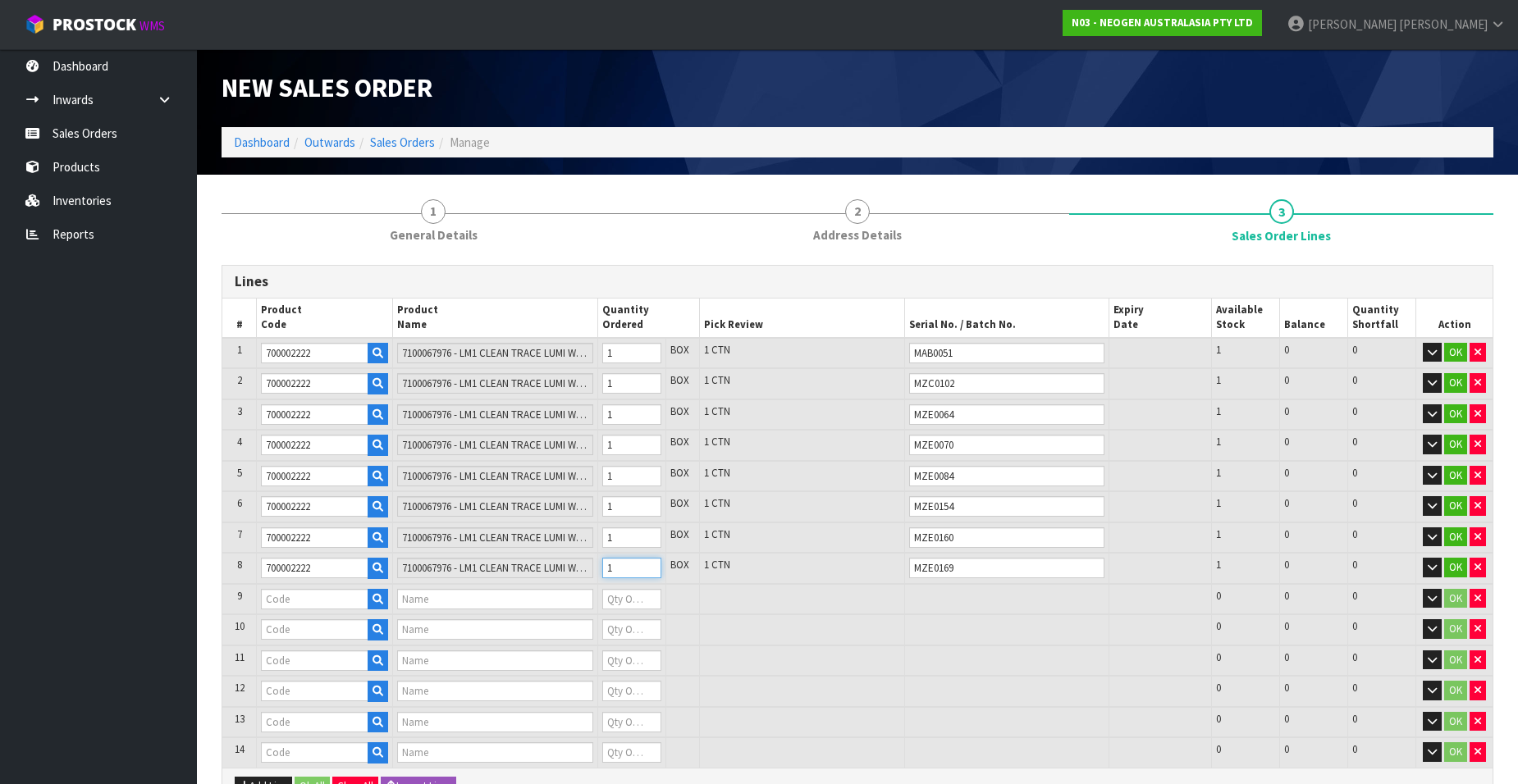
type input "1"
click at [650, 565] on input "1" at bounding box center [631, 568] width 59 height 21
click at [303, 595] on input "text" at bounding box center [315, 599] width 107 height 21
paste input "700002222"
type input "700002222"
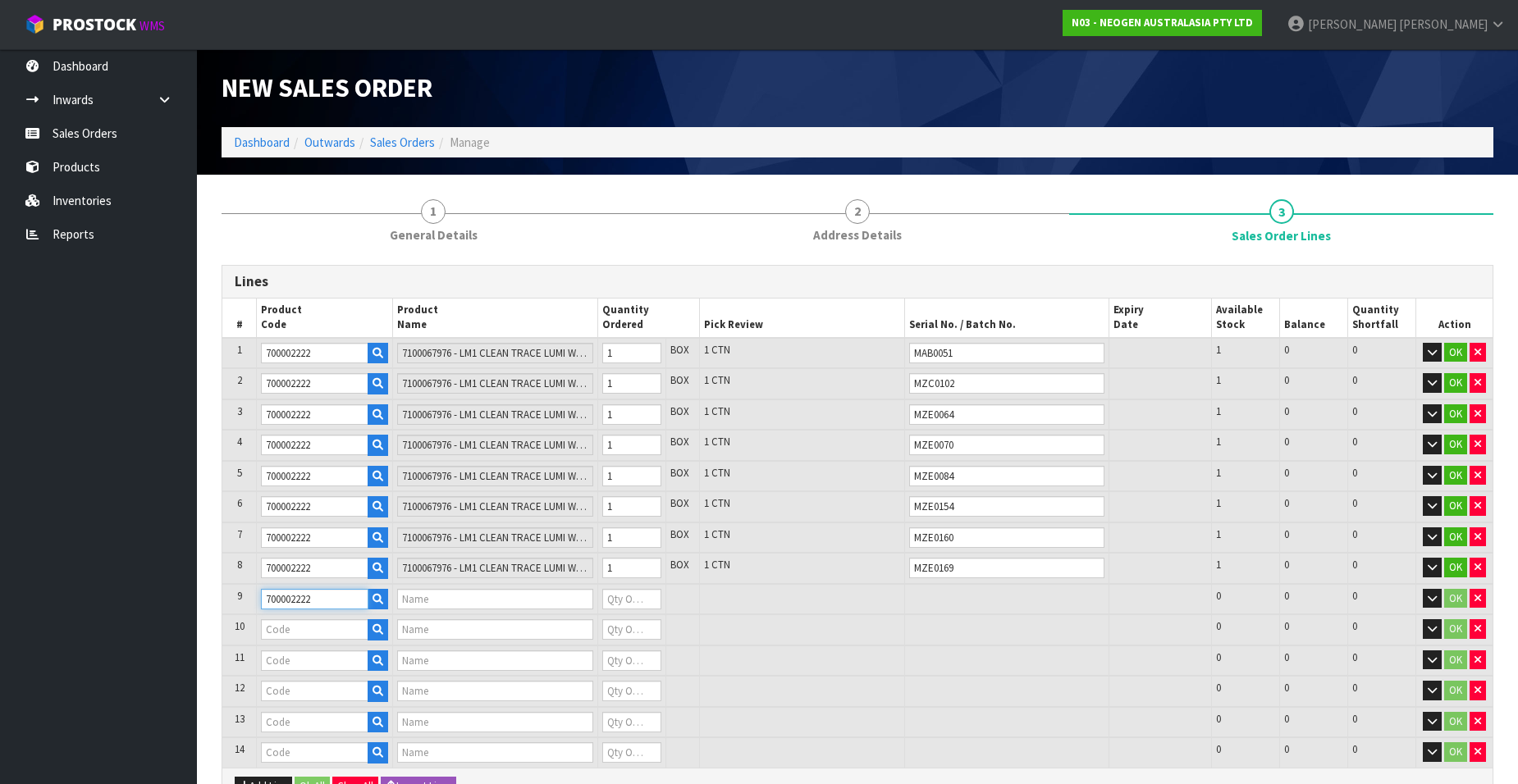
type input "7100067976 - LM1 CLEAN TRACE LUMI W/ SOFTWARE, 1 /CS"
type input "0"
type input "700002222"
click at [924, 599] on input "text" at bounding box center [1007, 599] width 195 height 21
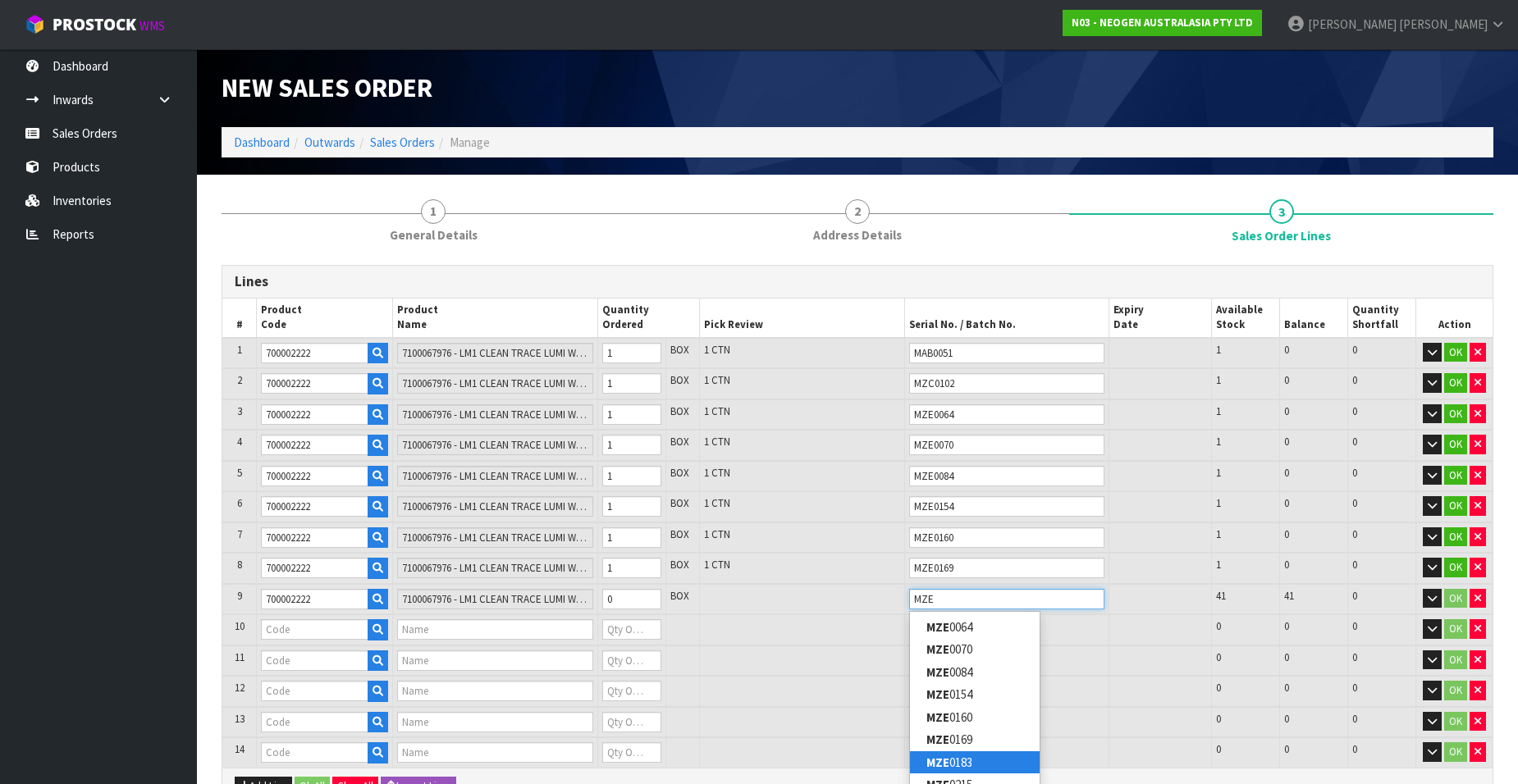
type input "MZE"
click at [973, 758] on link "MZE 0183" at bounding box center [975, 762] width 130 height 23
type input "MZE0183"
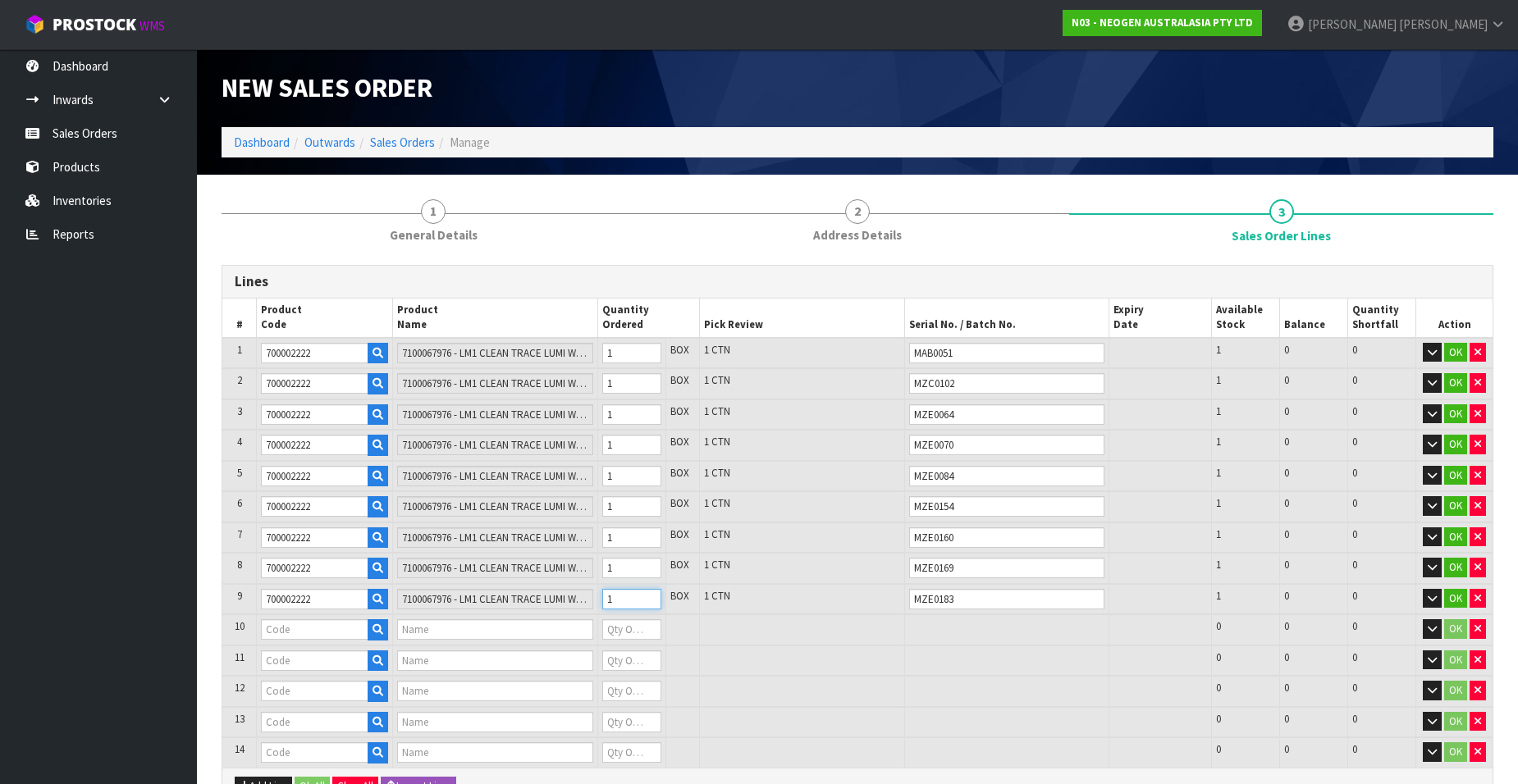
drag, startPoint x: 646, startPoint y: 595, endPoint x: 630, endPoint y: 600, distance: 16.8
type input "1"
click at [646, 595] on input "1" at bounding box center [631, 599] width 59 height 21
click at [290, 626] on input "text" at bounding box center [315, 629] width 107 height 21
paste input "700002222"
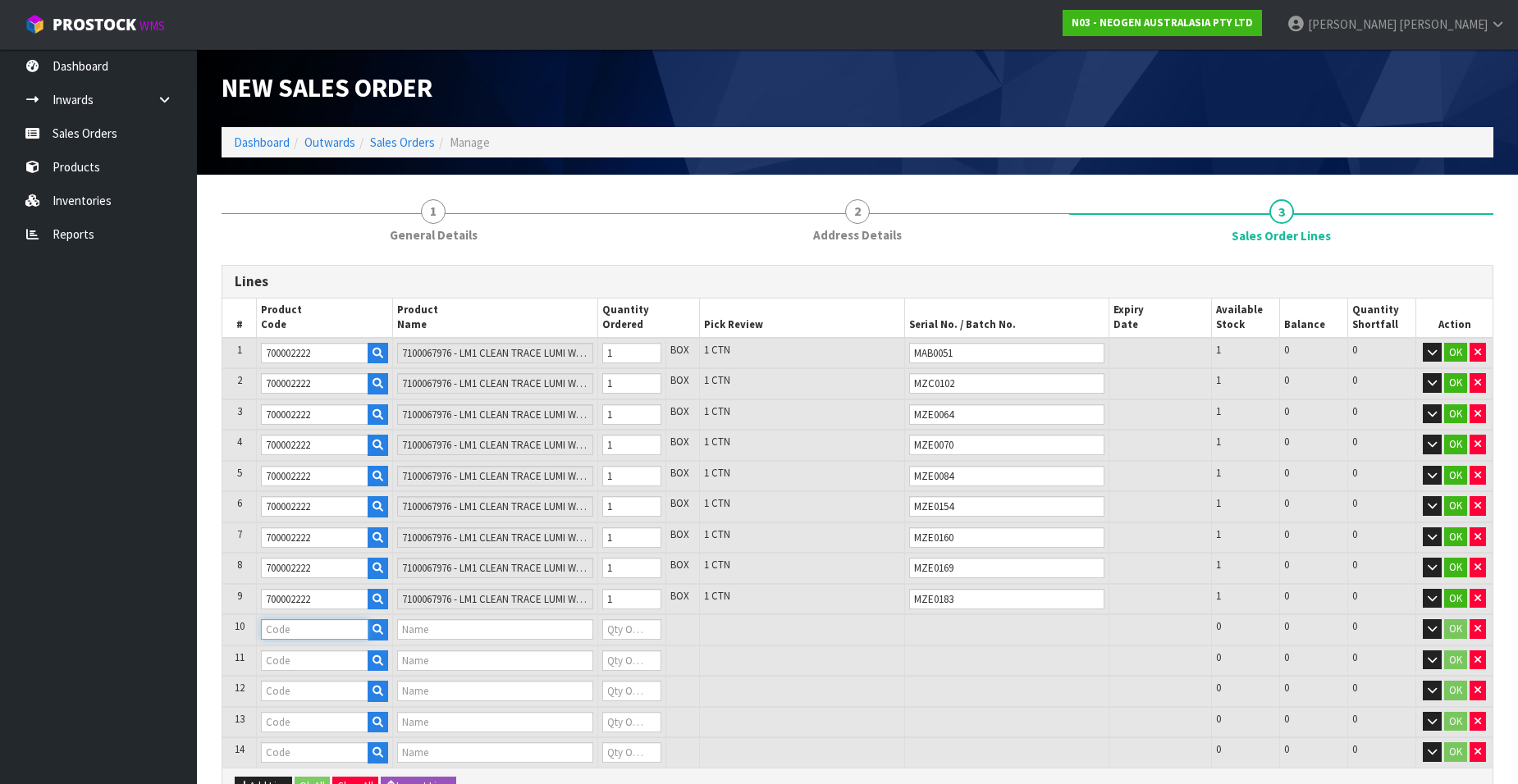
type input "700002222"
type input "7100067976 - LM1 CLEAN TRACE LUMI W/ SOFTWARE, 1 /CS"
type input "0"
type input "700002222"
click at [929, 632] on input "text" at bounding box center [1007, 629] width 195 height 21
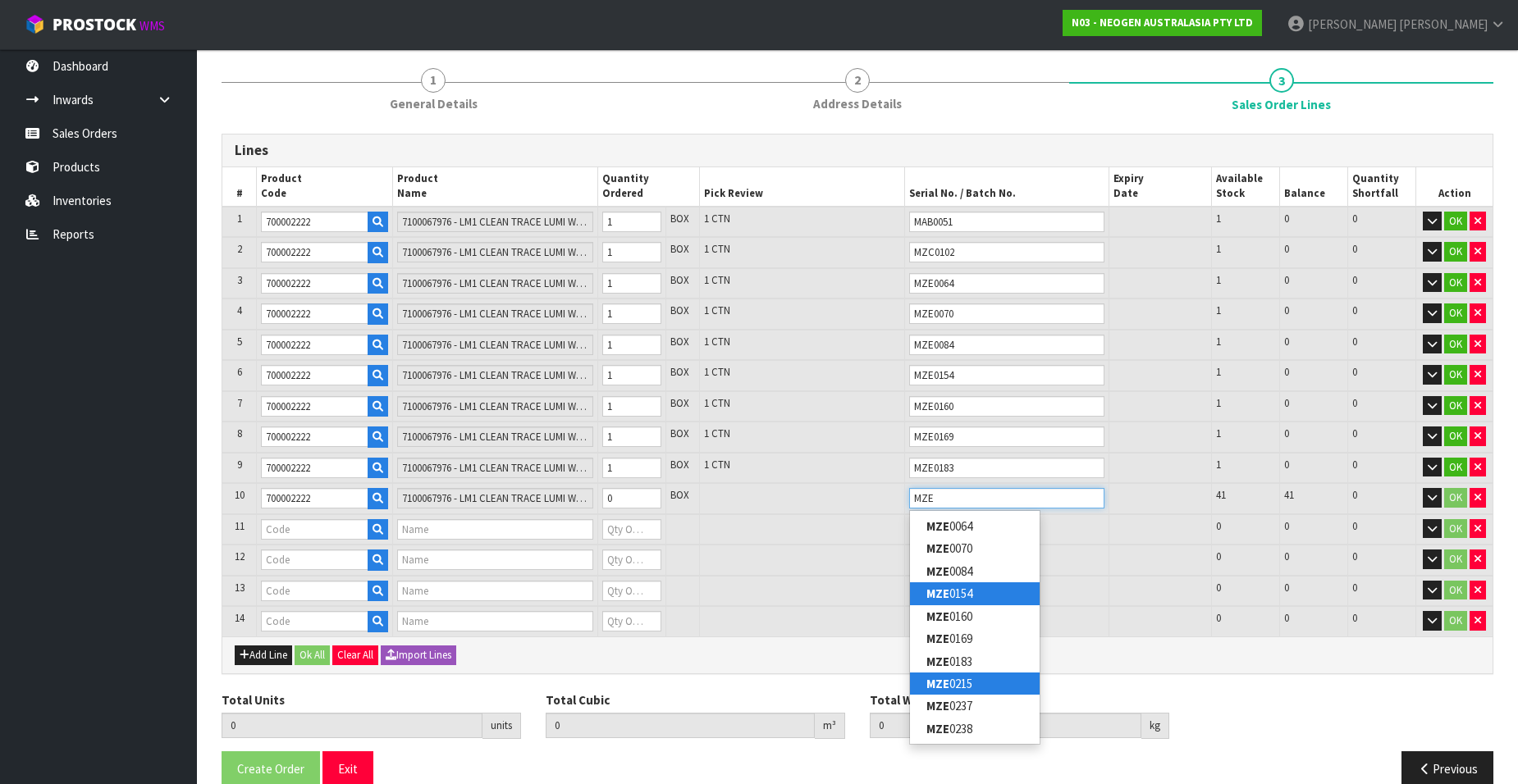
scroll to position [159, 0]
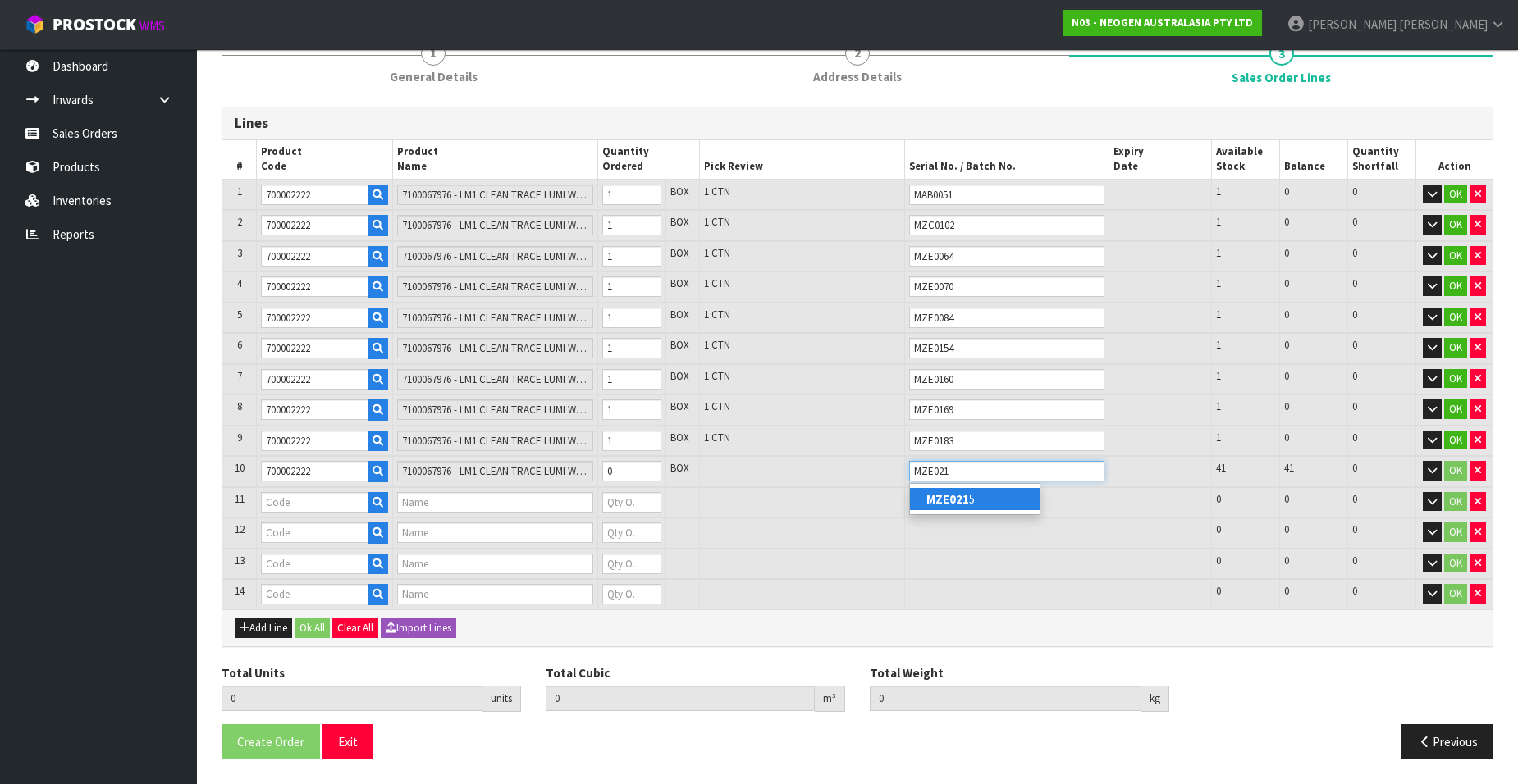
type input "MZE021"
click at [976, 492] on link "MZE021 5" at bounding box center [975, 500] width 130 height 23
type input "MZE0215"
type input "1"
click at [652, 469] on input "1" at bounding box center [631, 471] width 59 height 21
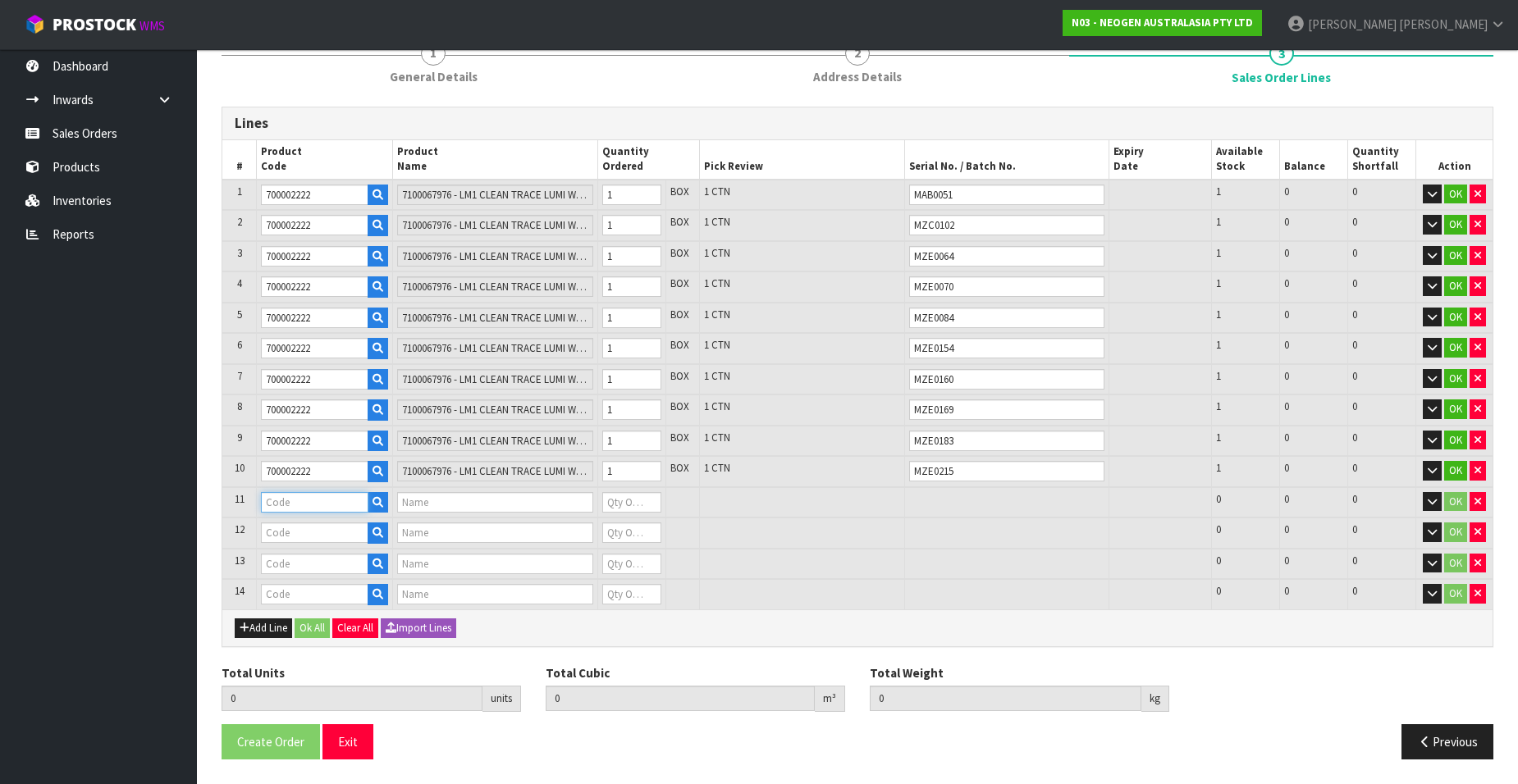
click at [324, 498] on input "text" at bounding box center [315, 502] width 107 height 21
paste input "700002222"
type input "700002222"
type input "7100067976 - LM1 CLEAN TRACE LUMI W/ SOFTWARE, 1 /CS"
type input "0"
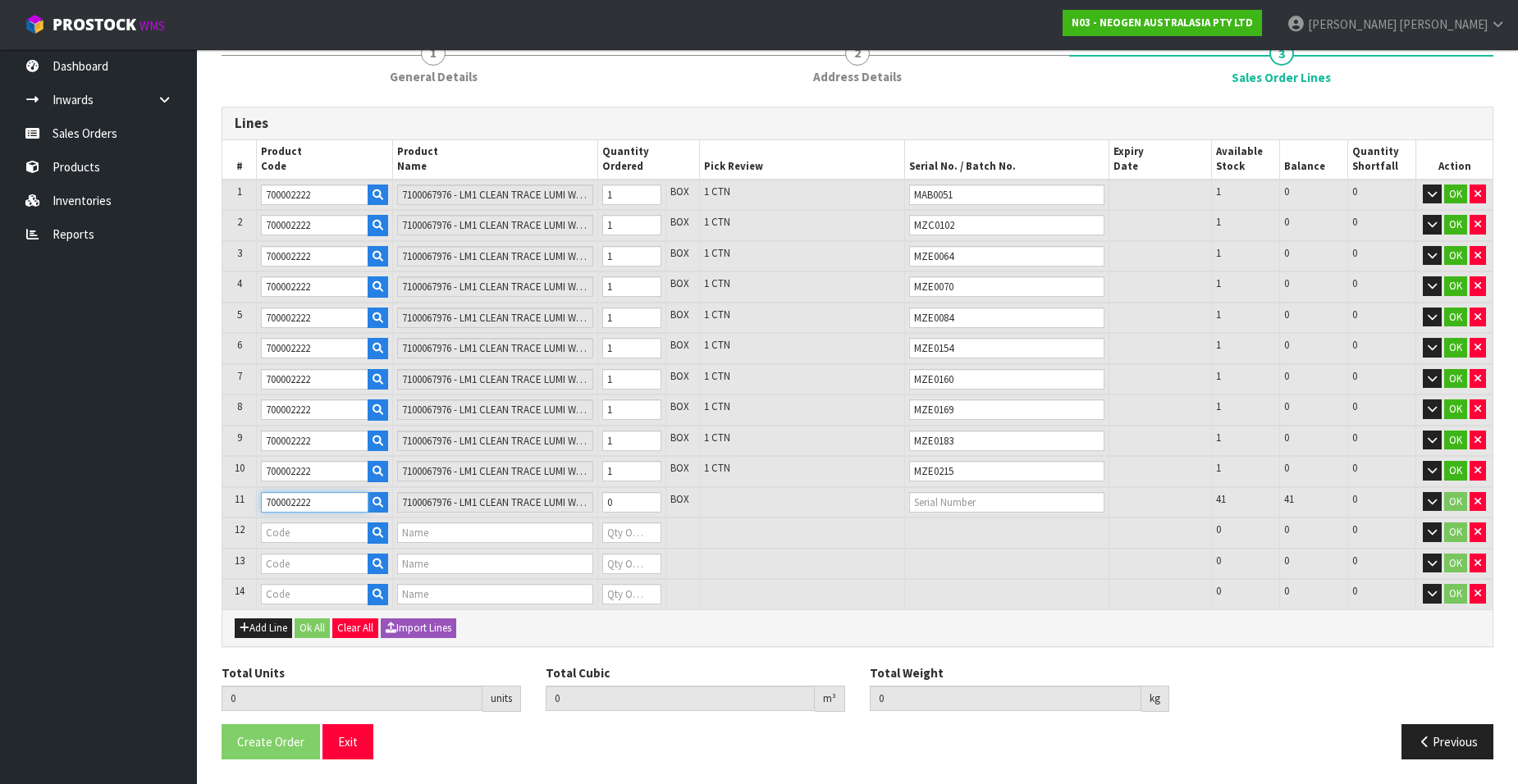
type input "700002222"
click at [953, 500] on input "text" at bounding box center [1007, 502] width 195 height 21
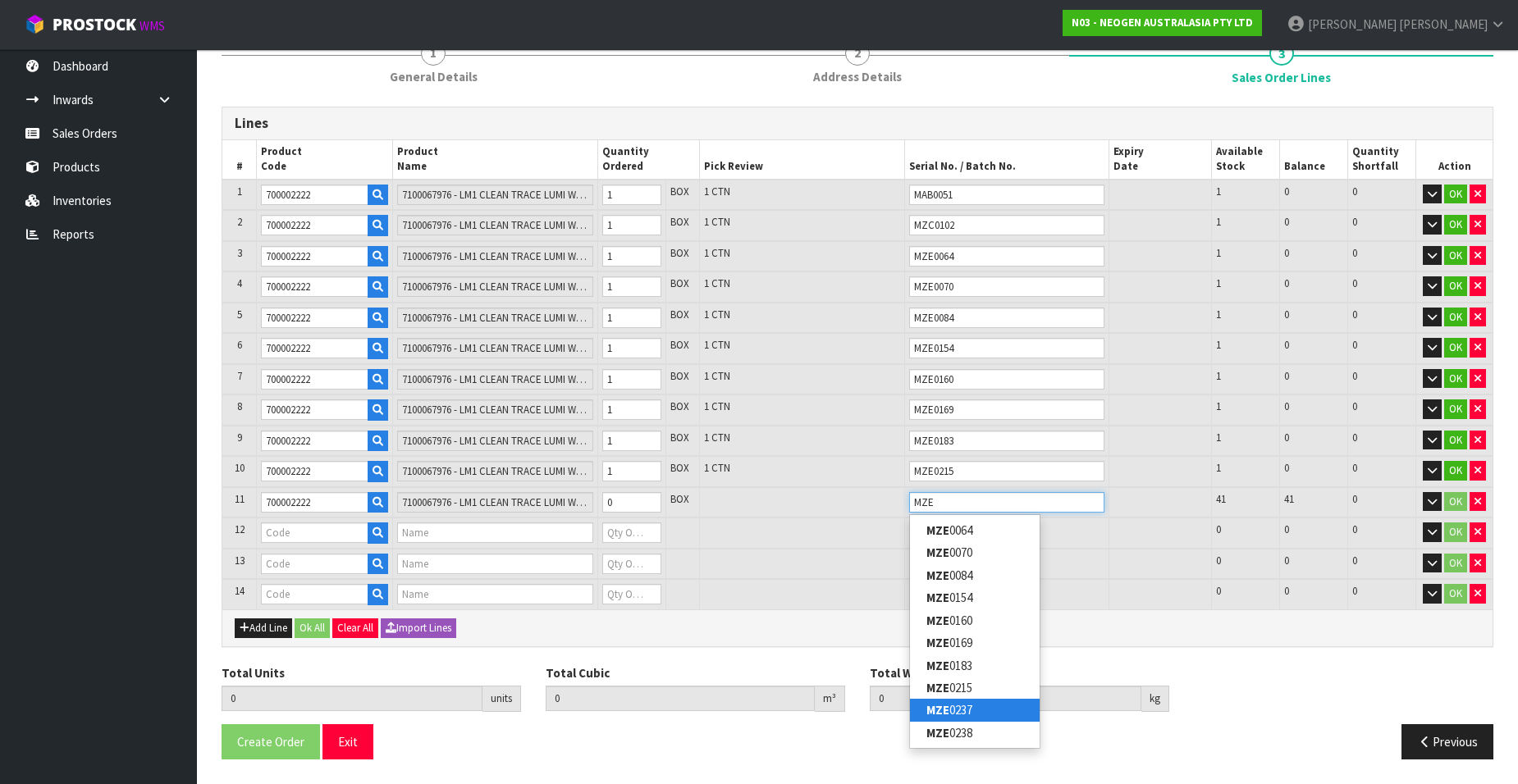
type input "MZE"
click at [971, 705] on link "MZE 0237" at bounding box center [975, 710] width 130 height 23
type input "MZE0237"
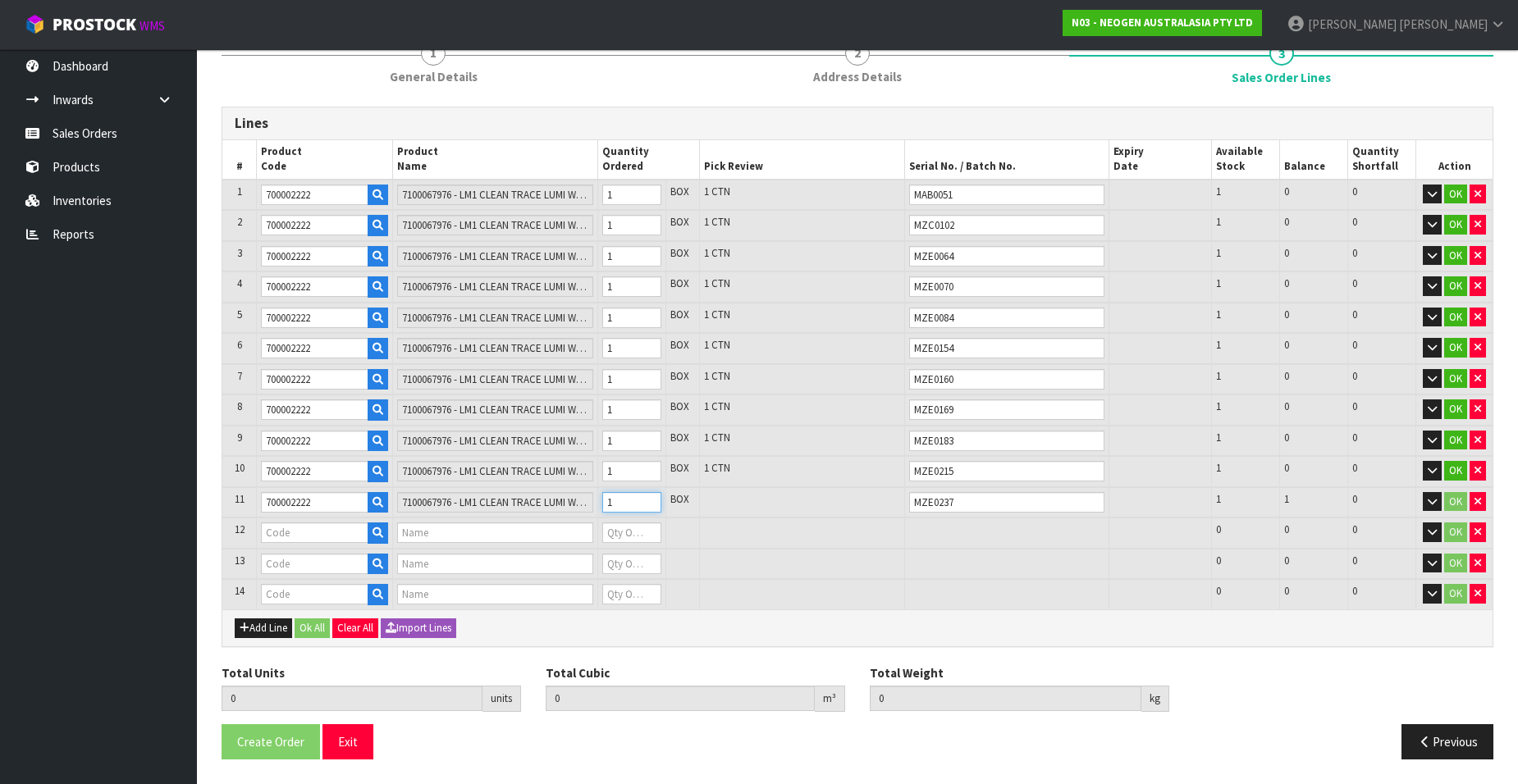
type input "1"
click at [648, 498] on input "1" at bounding box center [631, 502] width 59 height 21
click at [316, 535] on input "text" at bounding box center [315, 532] width 107 height 21
paste input "700002222"
type input "700002222"
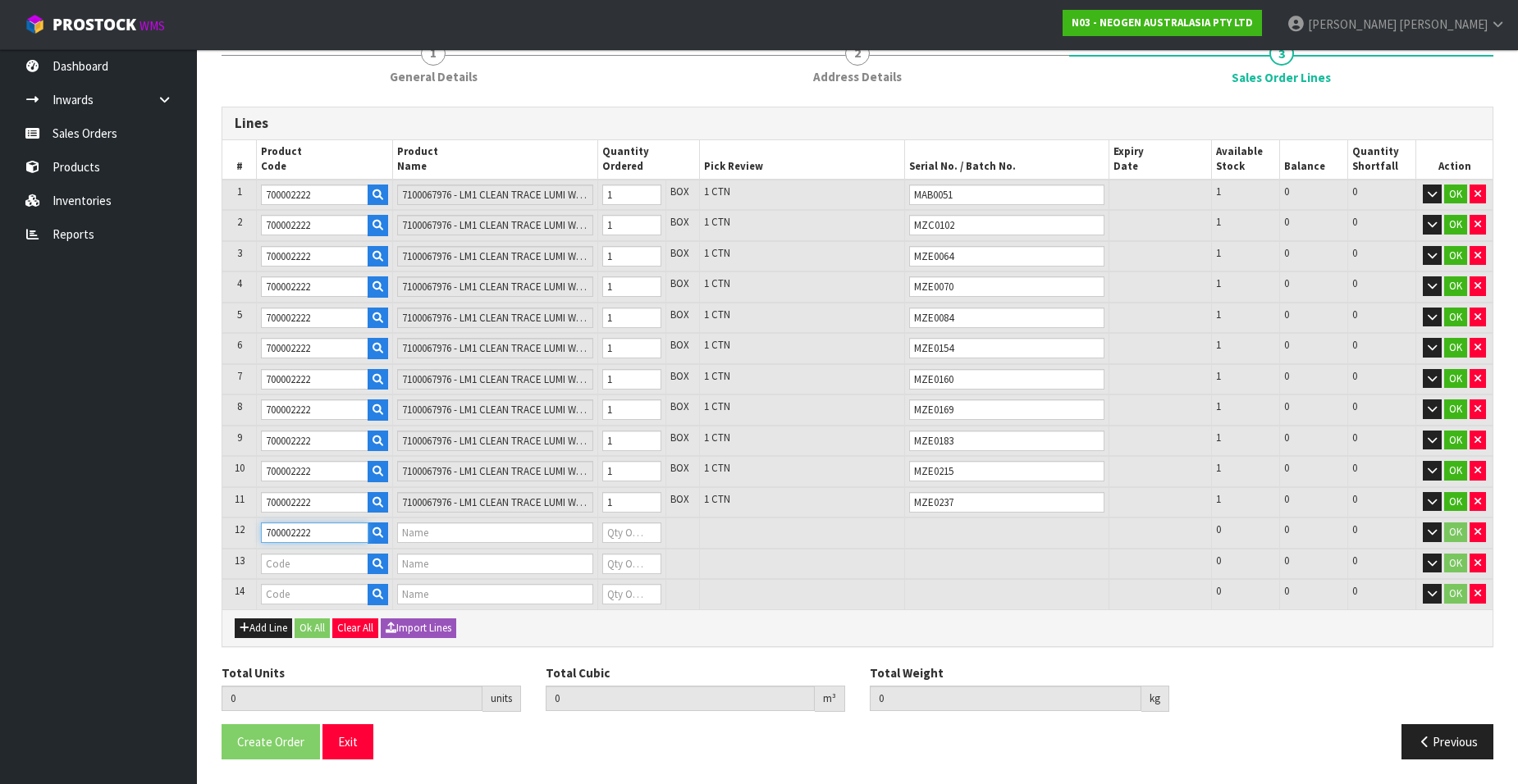
type input "7100067976 - LM1 CLEAN TRACE LUMI W/ SOFTWARE, 1 /CS"
type input "0"
type input "700002222"
click at [950, 531] on input "text" at bounding box center [1007, 532] width 195 height 21
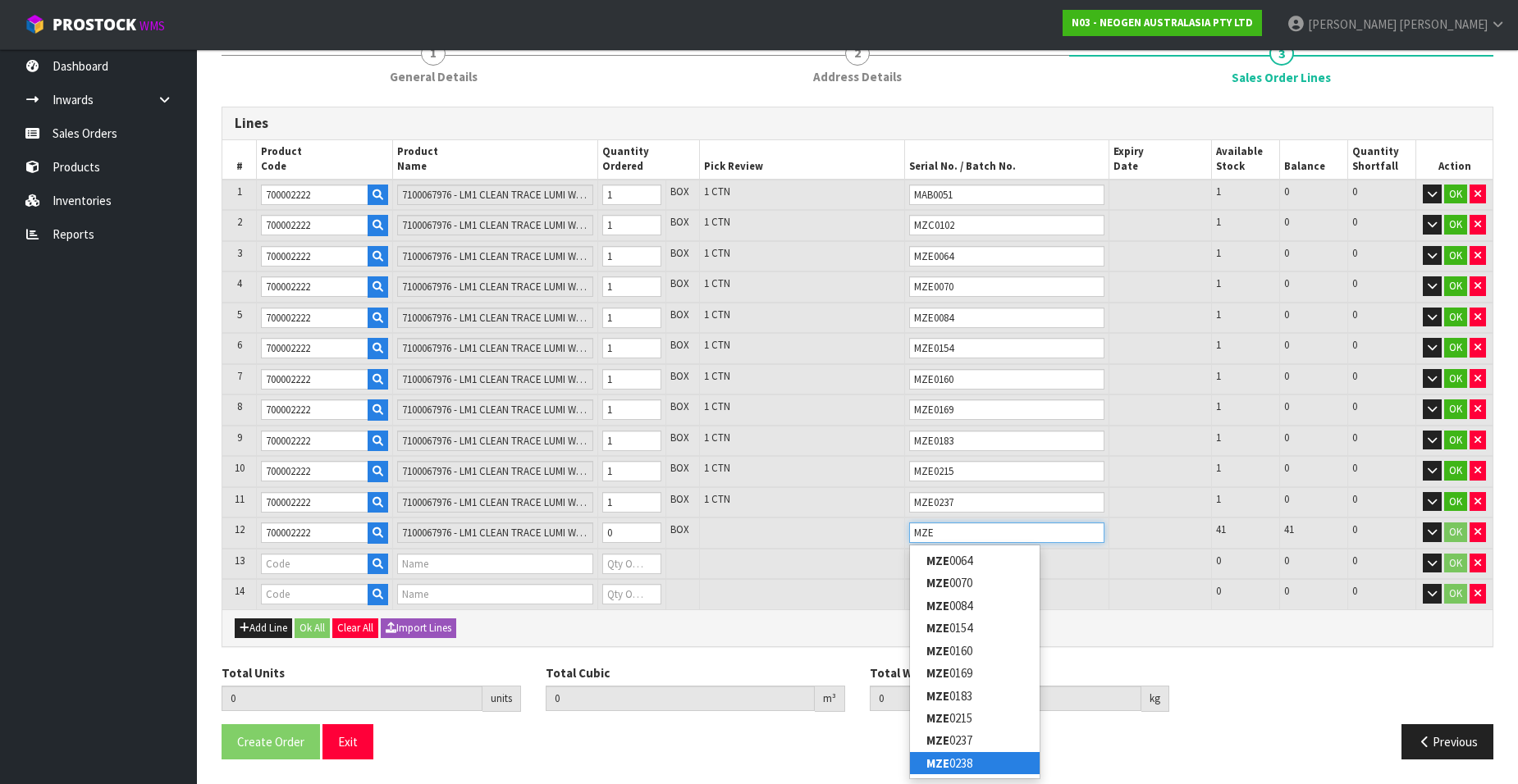
type input "MZE"
click at [975, 761] on link "MZE 0238" at bounding box center [975, 763] width 130 height 23
type input "MZE0238"
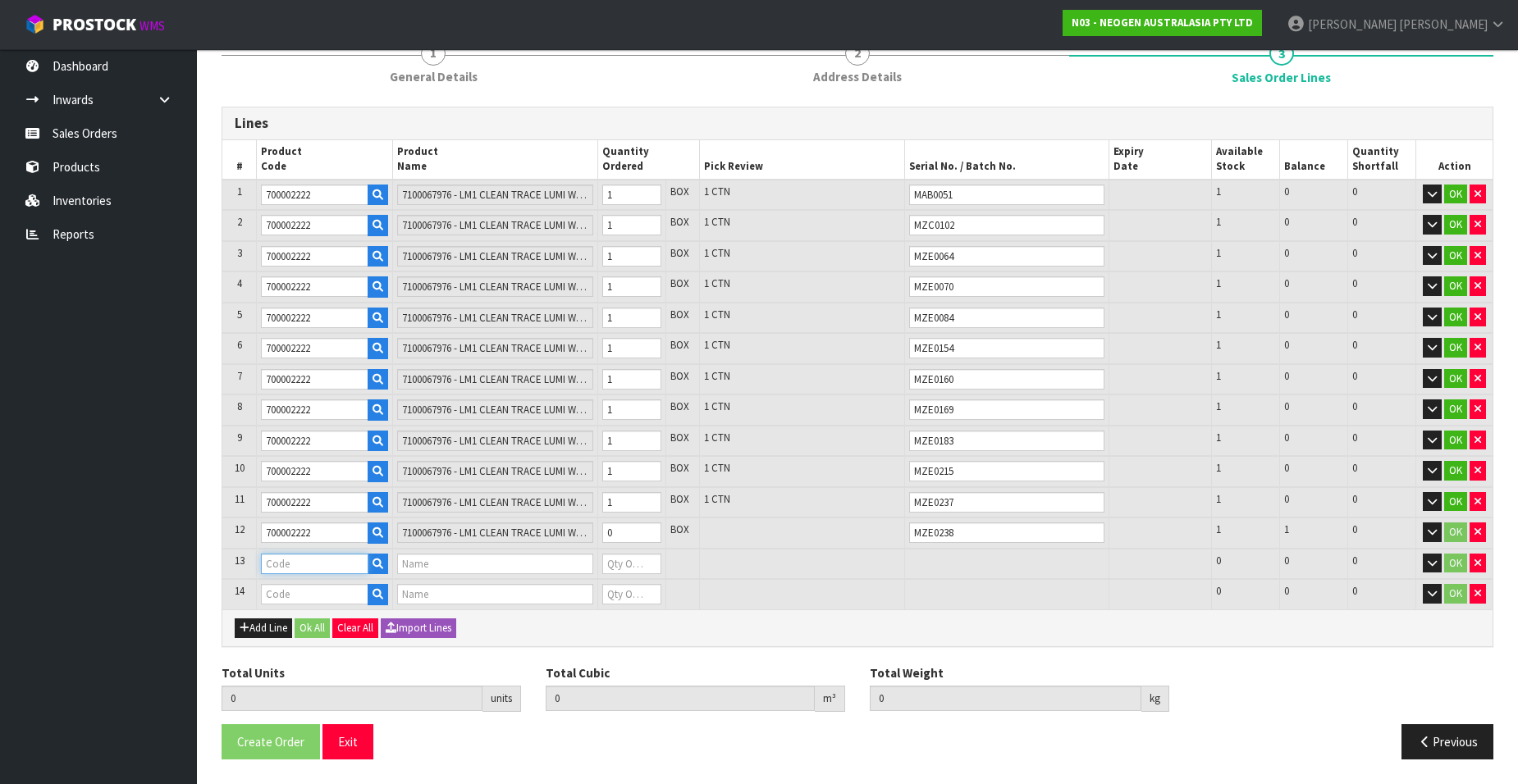
click at [289, 563] on input "text" at bounding box center [315, 564] width 107 height 21
paste input "700002222"
type input "700002222"
type input "7100067976 - LM1 CLEAN TRACE LUMI W/ SOFTWARE, 1 /CS"
type input "0"
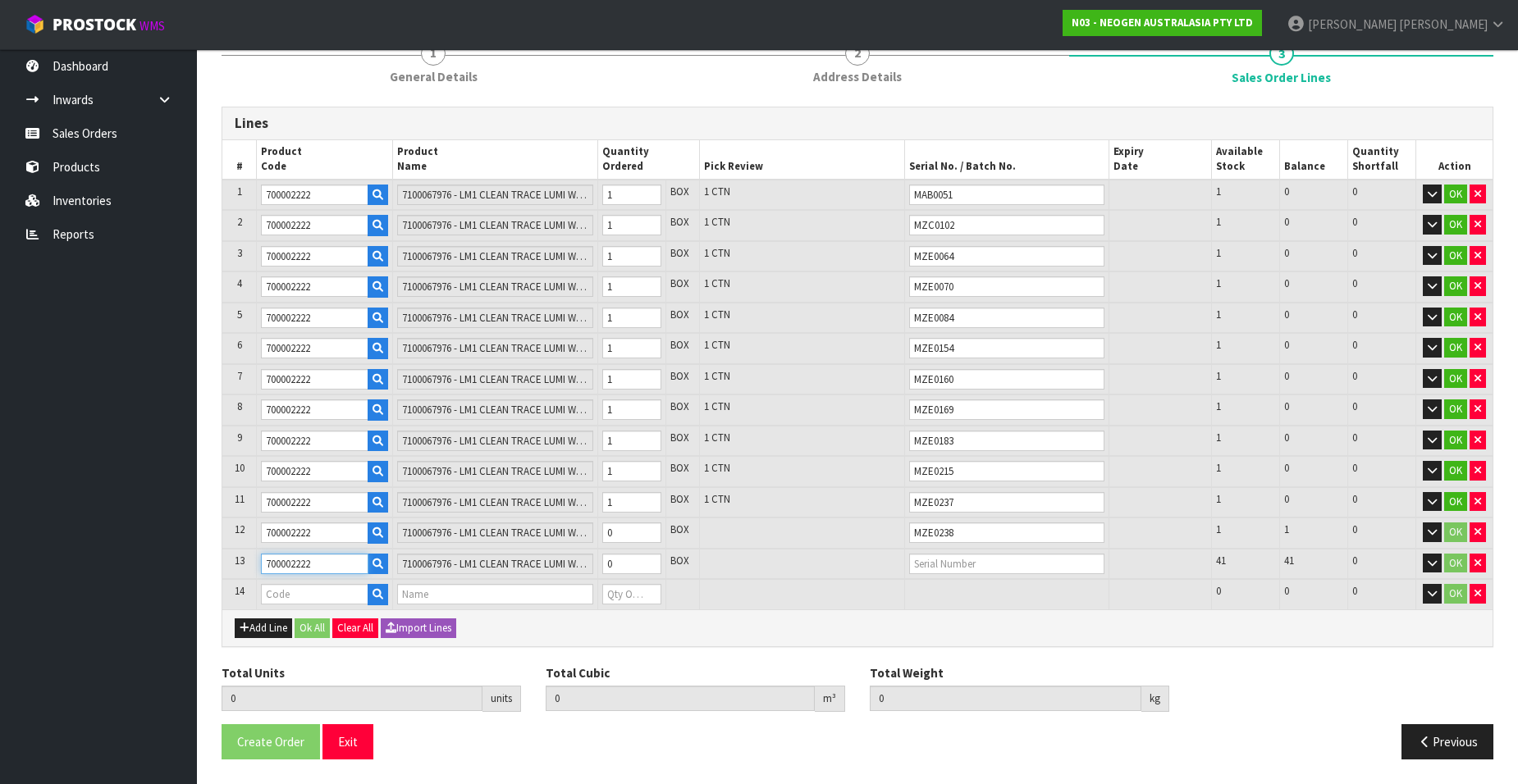
type input "700002222"
type input "1"
click at [647, 530] on input "1" at bounding box center [631, 532] width 59 height 21
click at [928, 563] on input "text" at bounding box center [1007, 564] width 195 height 21
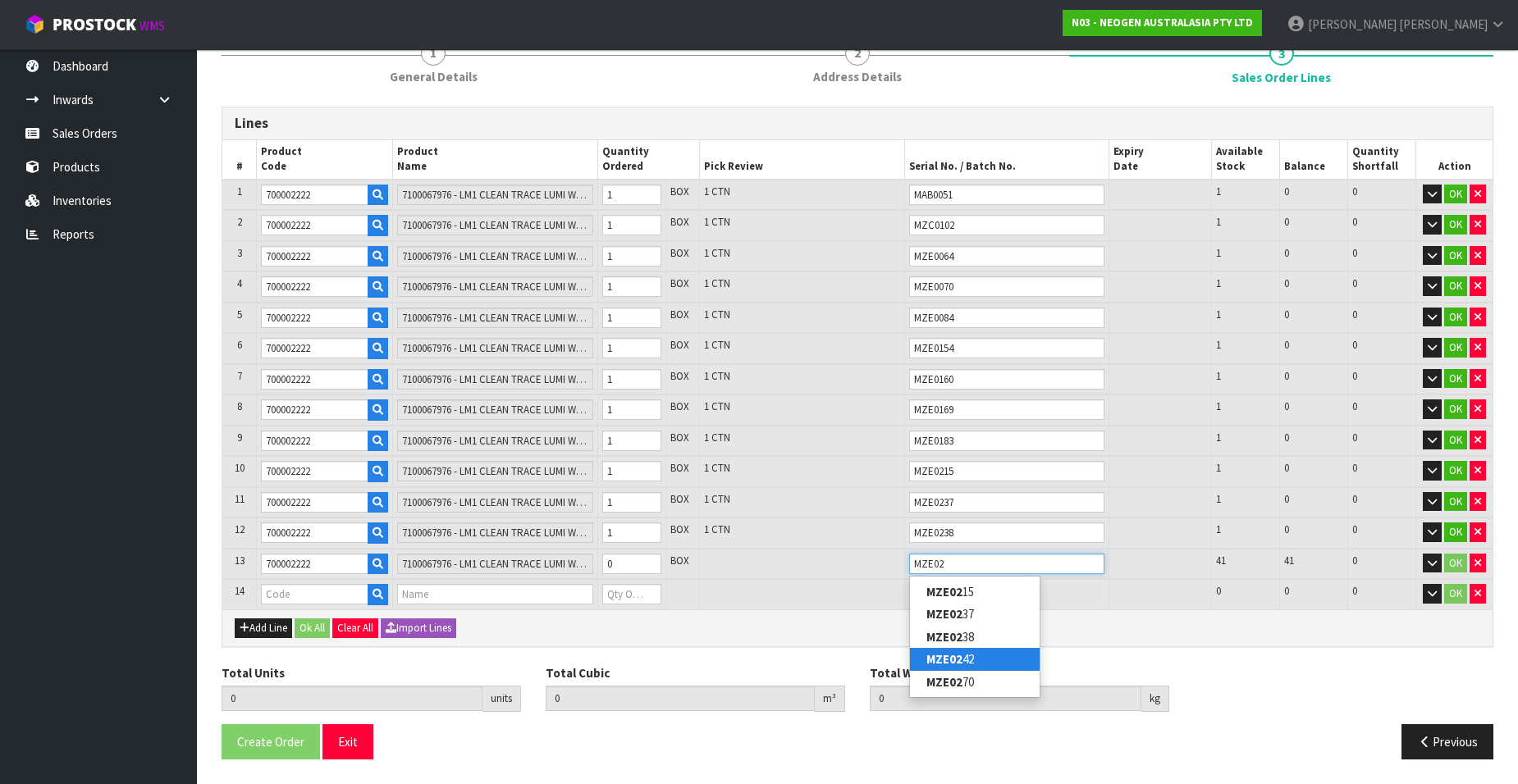
type input "MZE02"
click at [965, 653] on link "MZE02 42" at bounding box center [975, 659] width 130 height 23
type input "MZE0242"
drag, startPoint x: 646, startPoint y: 559, endPoint x: 622, endPoint y: 567, distance: 25.3
type input "1"
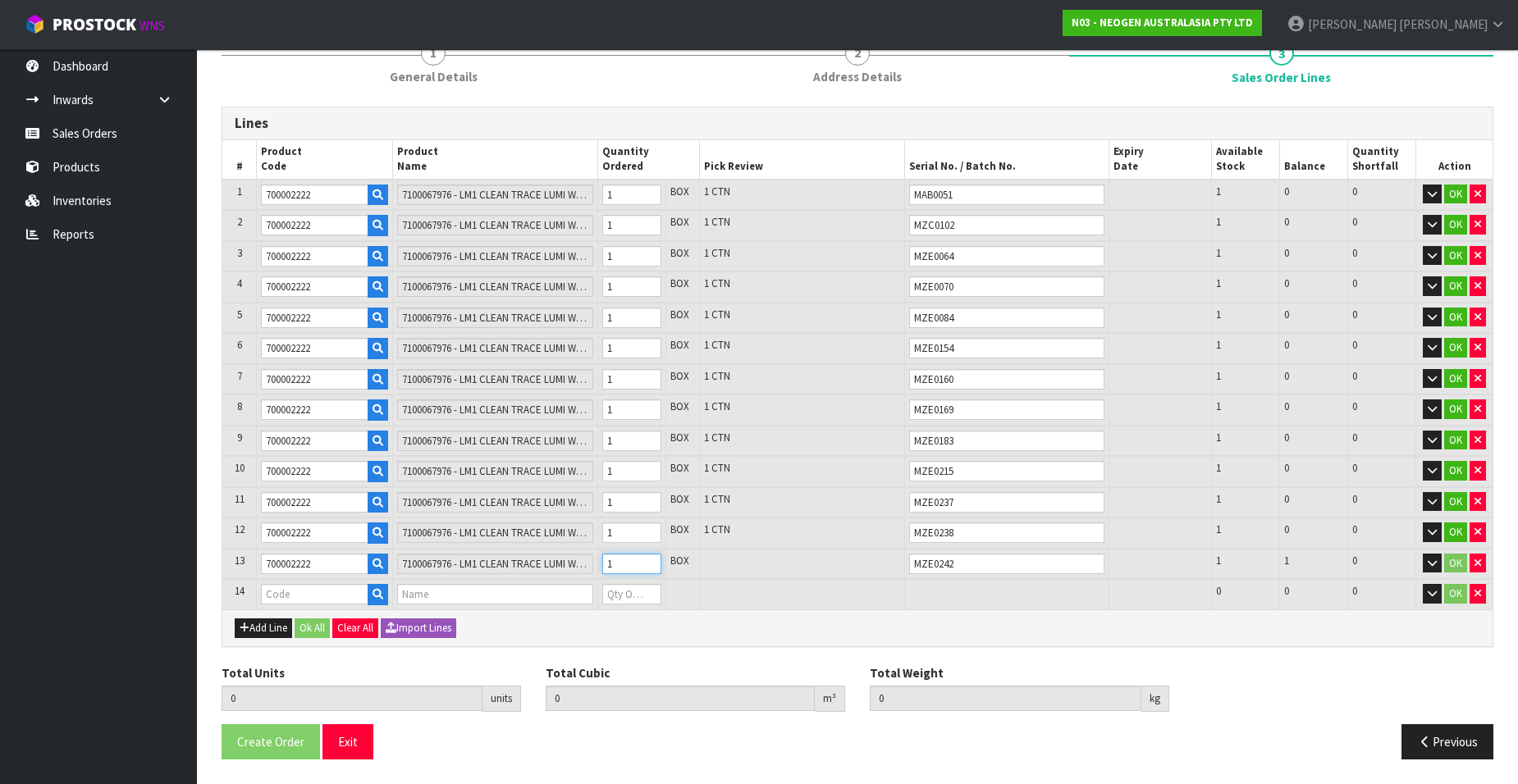
click at [646, 559] on input "1" at bounding box center [631, 564] width 59 height 21
click at [302, 594] on input "text" at bounding box center [315, 594] width 107 height 21
paste input "700002222"
type input "700002222"
type input "13"
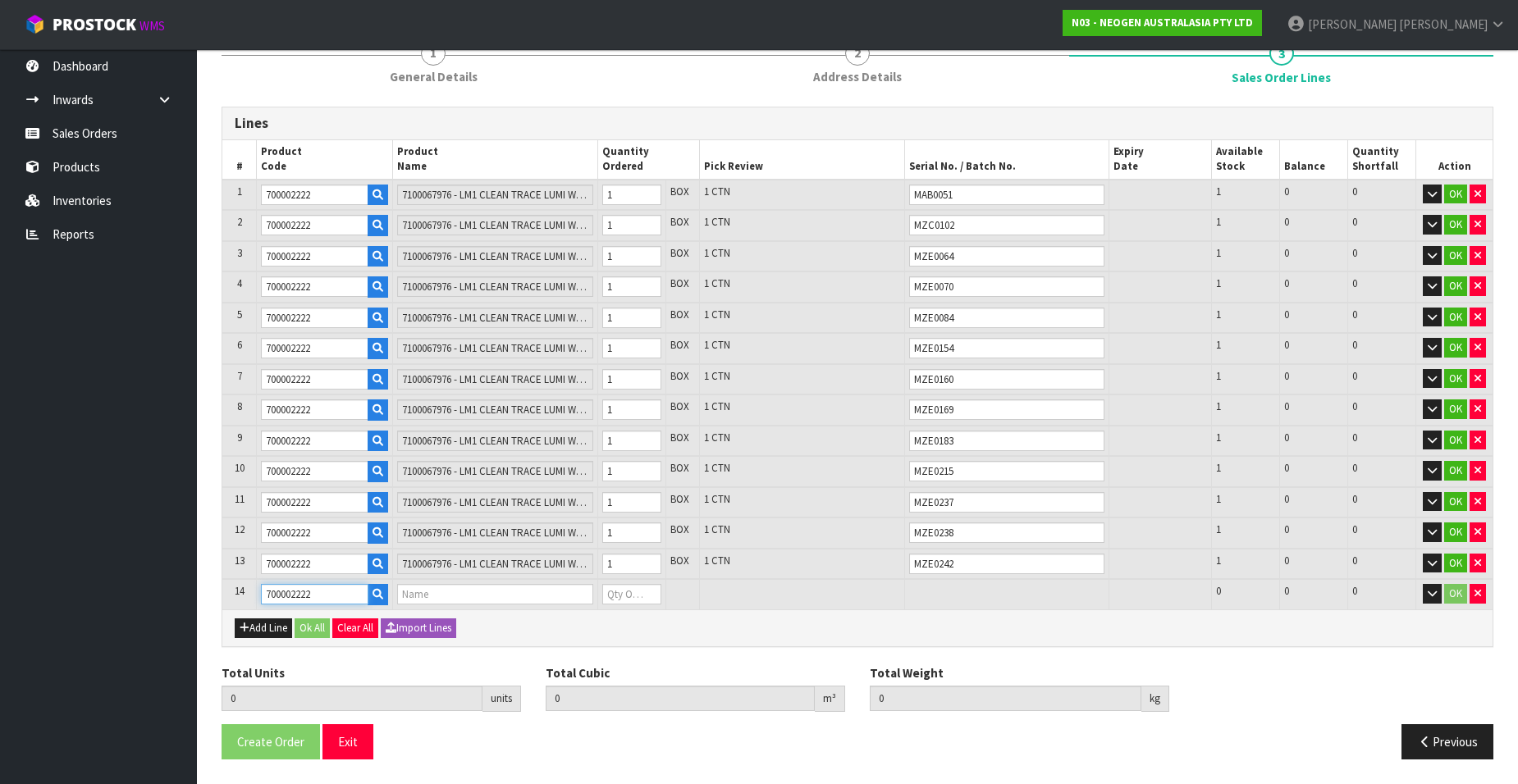
type input "0.2548"
type input "34.06"
type input "7100067976 - LM1 CLEAN TRACE LUMI W/ SOFTWARE, 1 /CS"
type input "0"
type input "700002222"
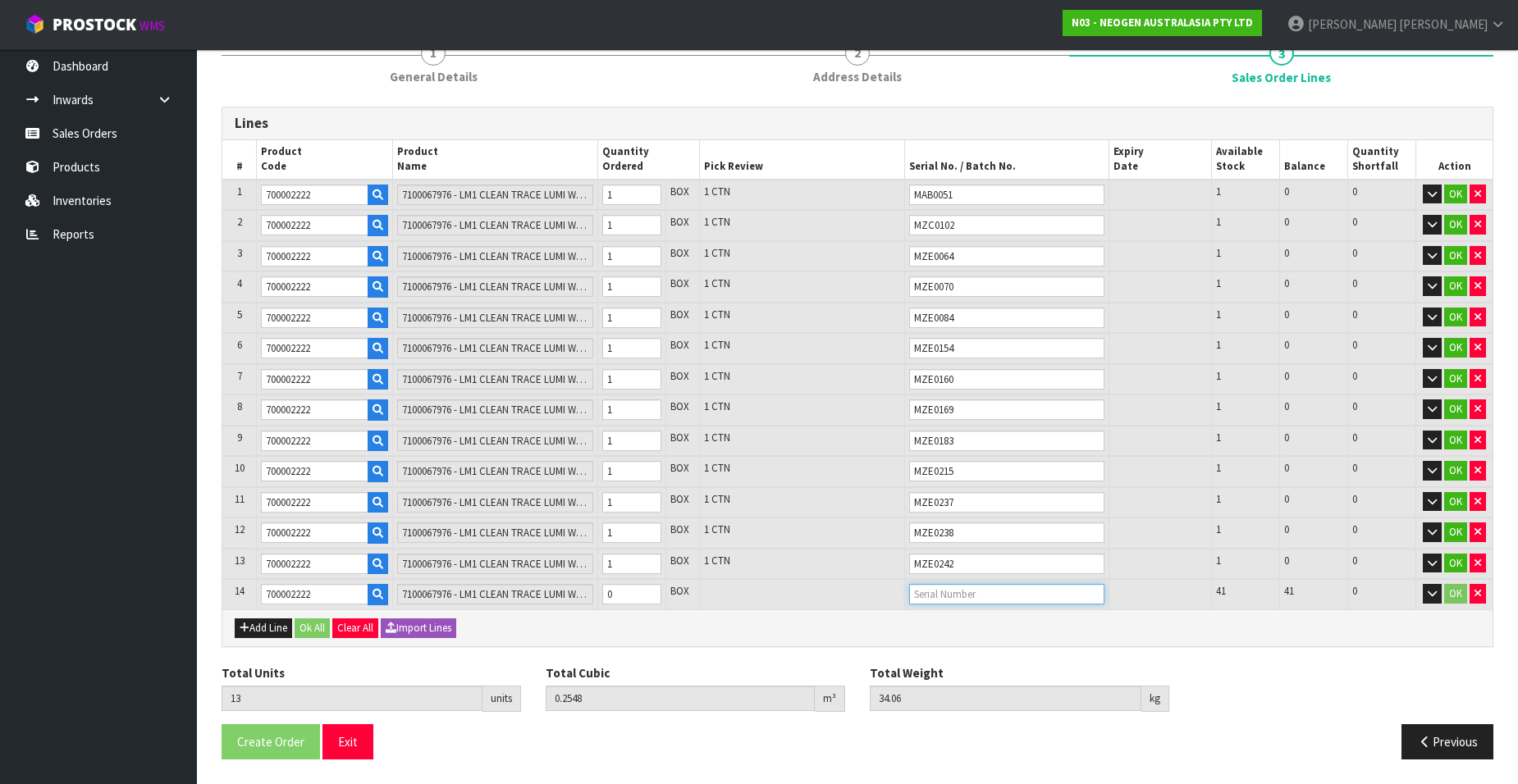
click at [928, 594] on input "text" at bounding box center [1007, 594] width 195 height 21
type input "MZE02"
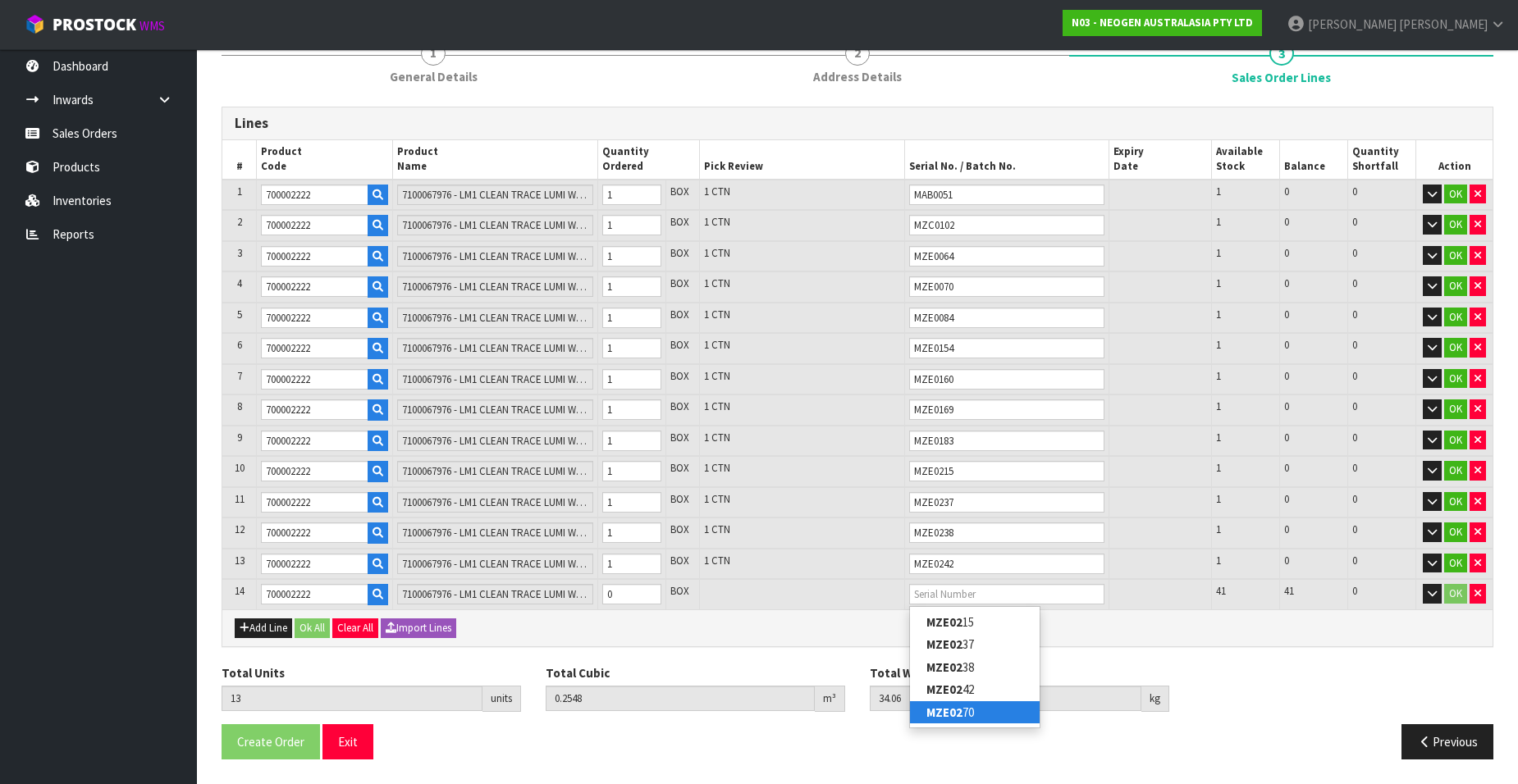
click at [964, 708] on link "MZE02 70" at bounding box center [975, 713] width 130 height 23
type input "MZE0270"
type input "14"
type input "0.2744"
type input "36.68"
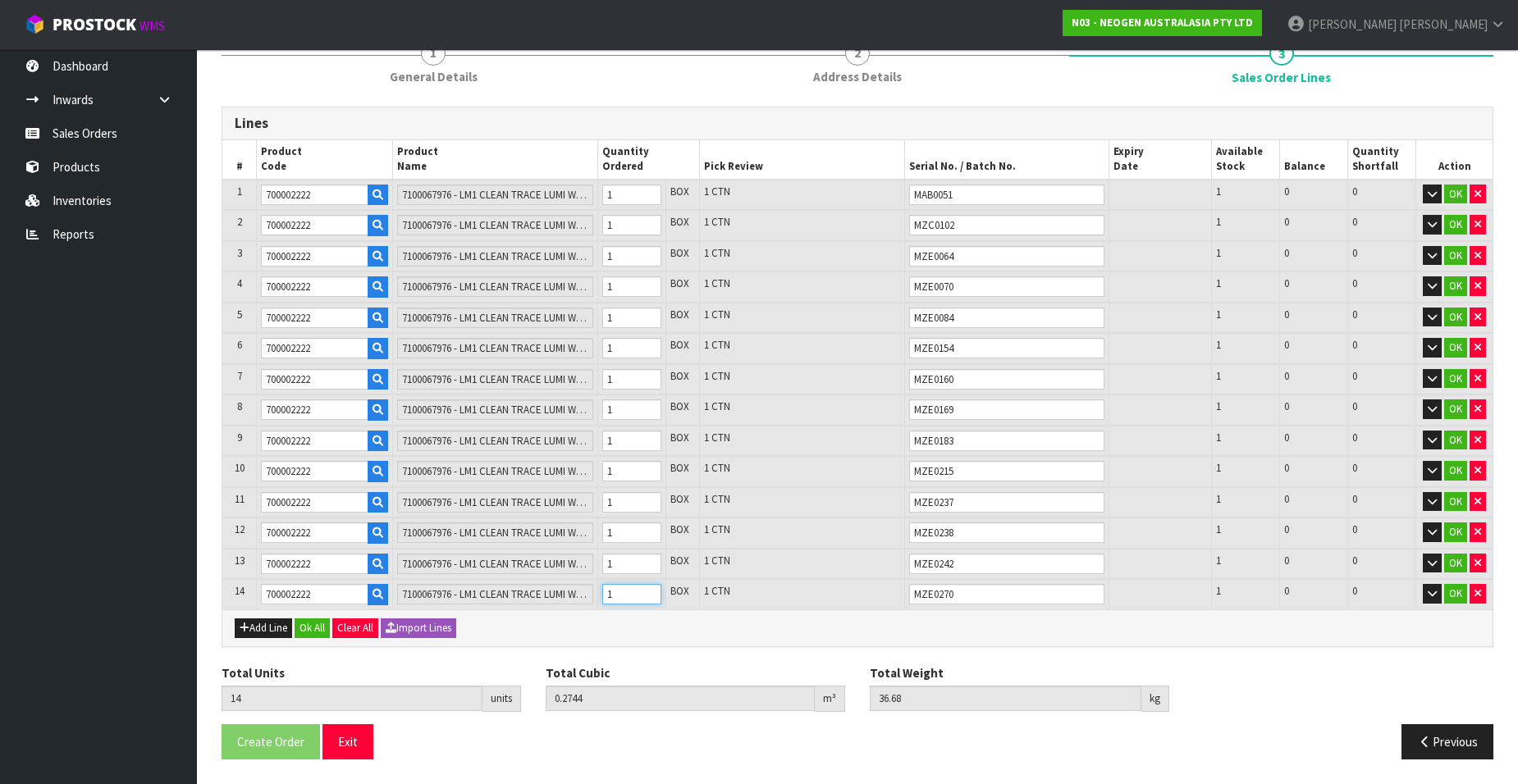
type input "1"
click at [648, 593] on input "1" at bounding box center [631, 594] width 59 height 21
click at [1453, 192] on button "OK" at bounding box center [1455, 194] width 23 height 20
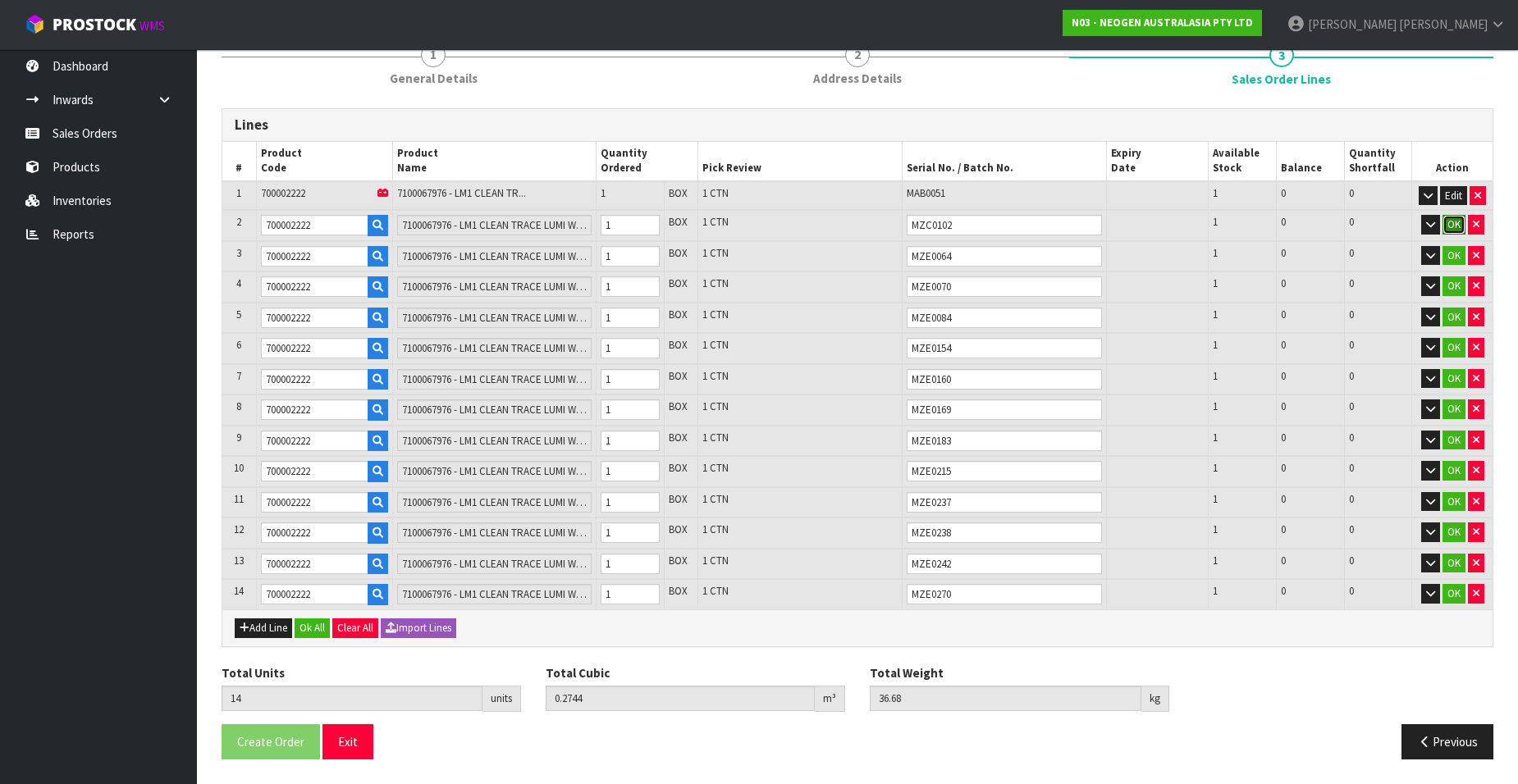
click at [1448, 223] on button "OK" at bounding box center [1454, 224] width 23 height 20
click at [1451, 258] on button "OK" at bounding box center [1454, 255] width 23 height 20
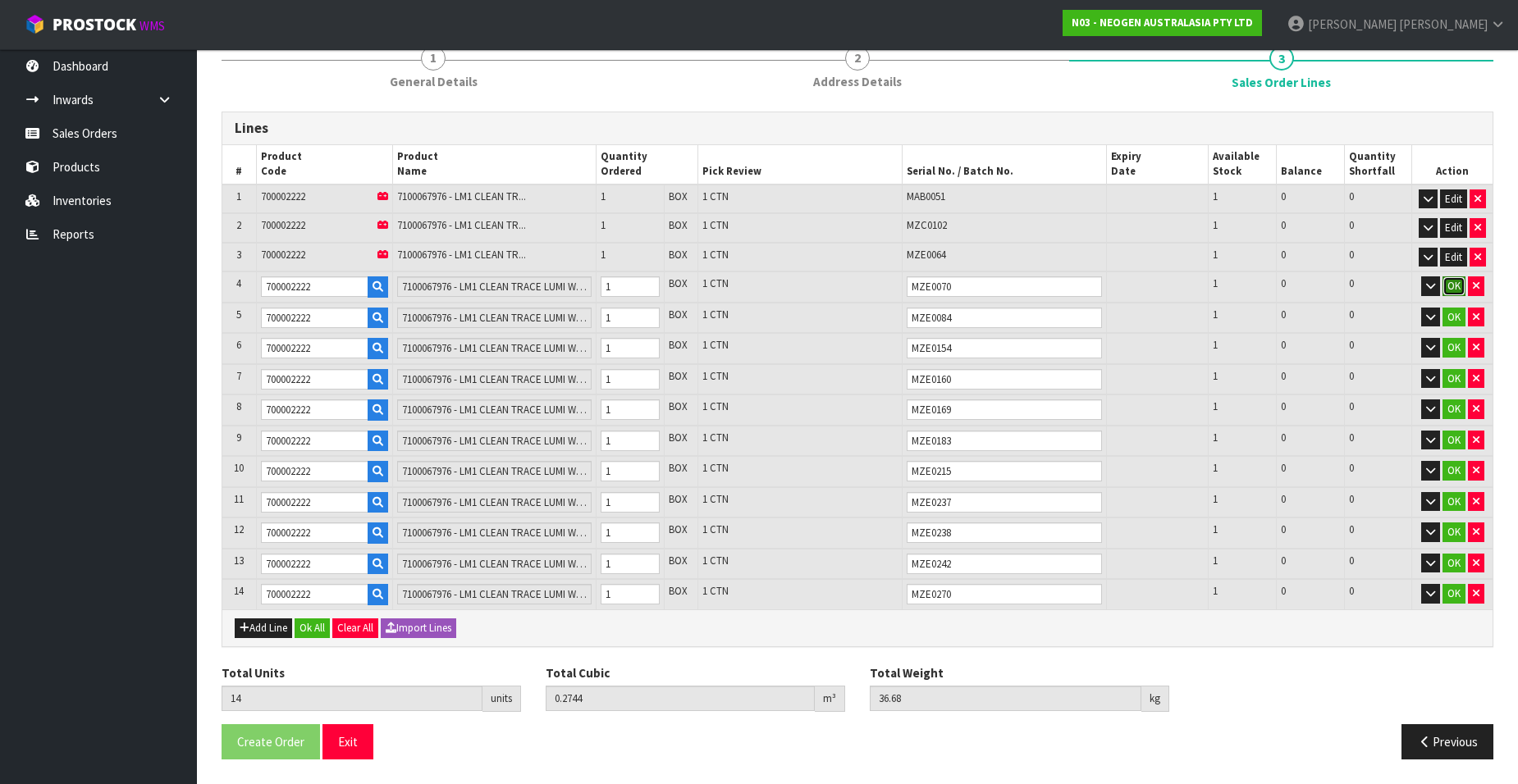
click at [1452, 284] on button "OK" at bounding box center [1454, 285] width 23 height 20
click at [1452, 312] on button "OK" at bounding box center [1454, 317] width 23 height 20
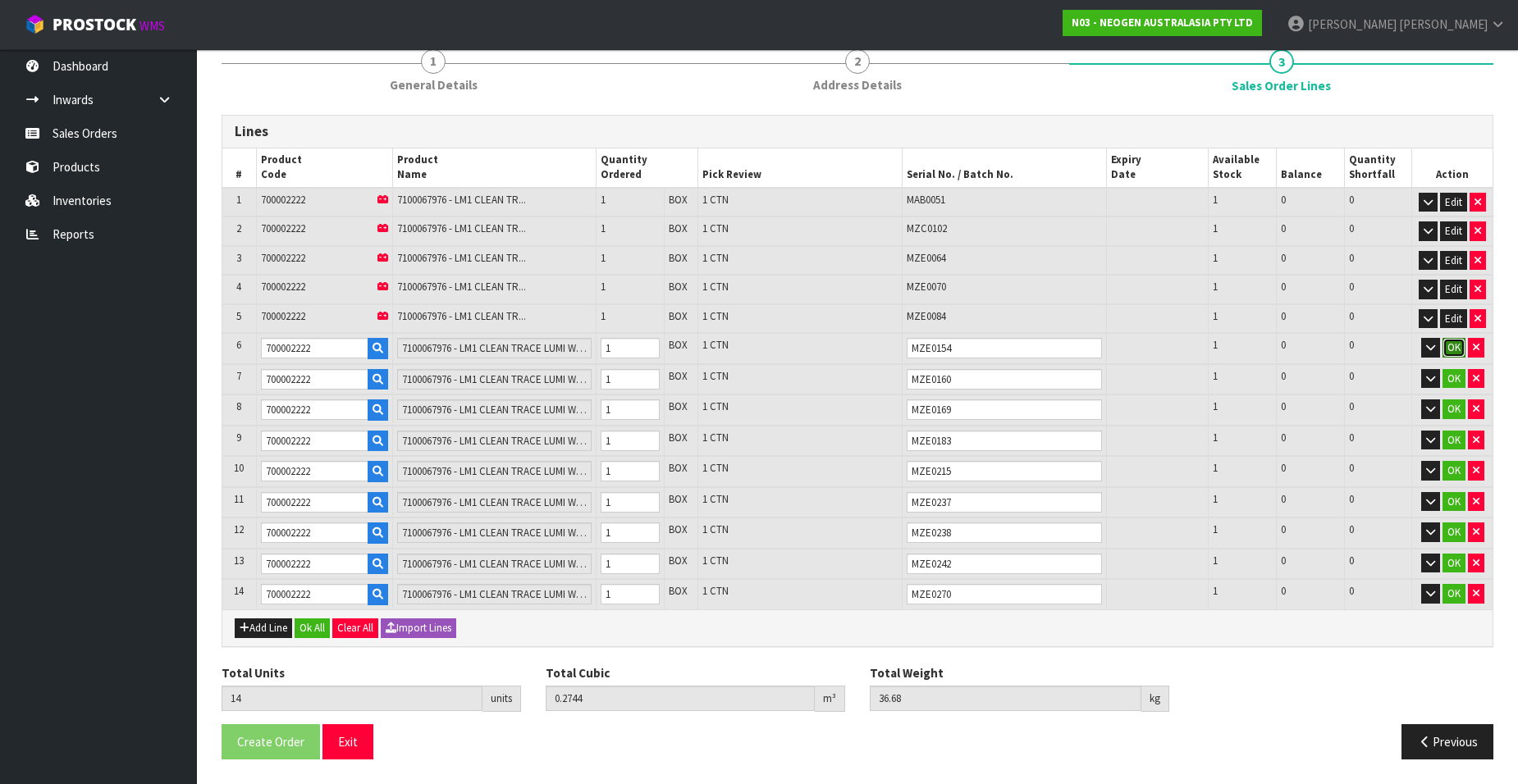
click at [1452, 342] on button "OK" at bounding box center [1454, 347] width 23 height 20
click at [1451, 379] on button "OK" at bounding box center [1454, 378] width 23 height 20
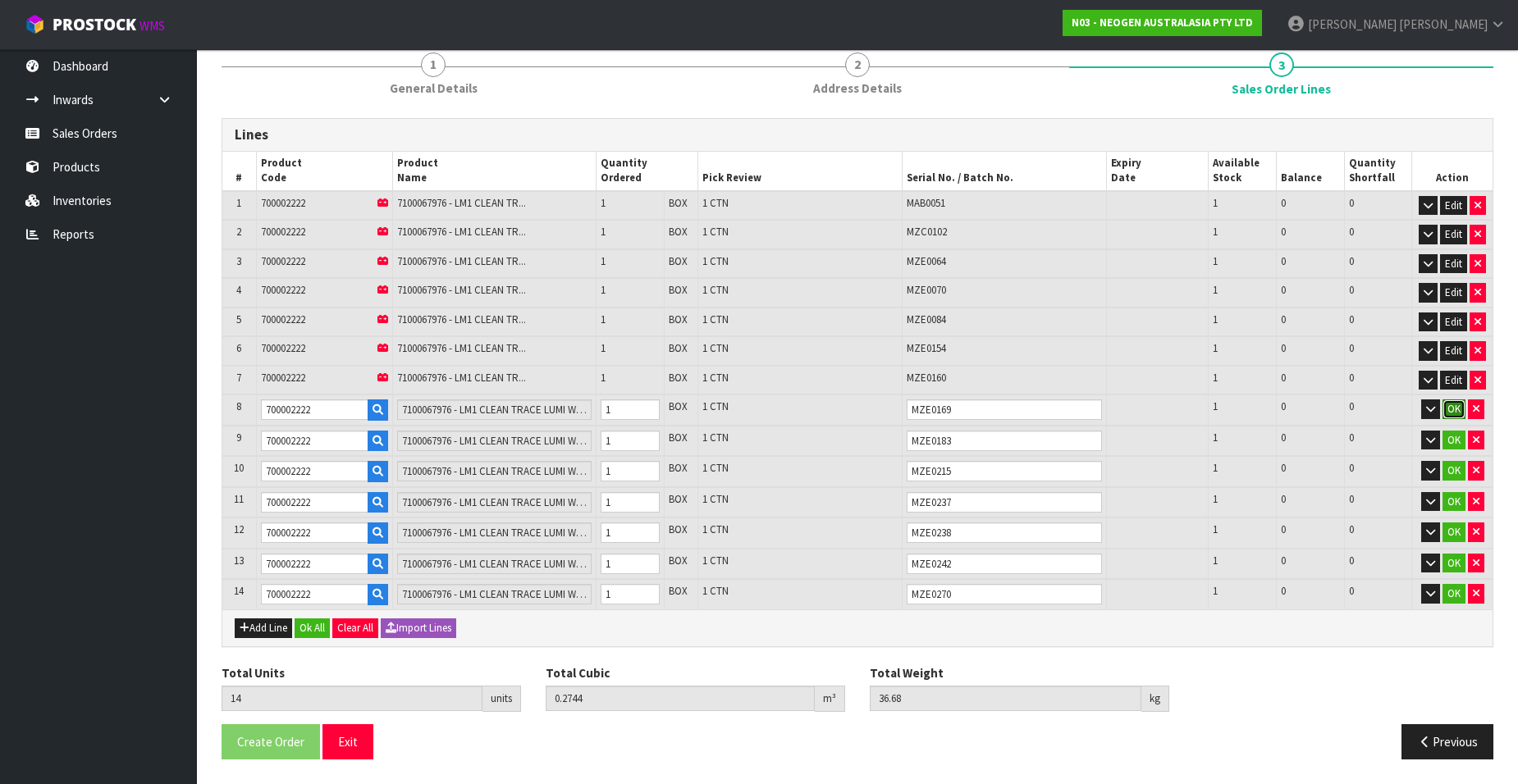
click at [1456, 409] on button "OK" at bounding box center [1454, 408] width 23 height 20
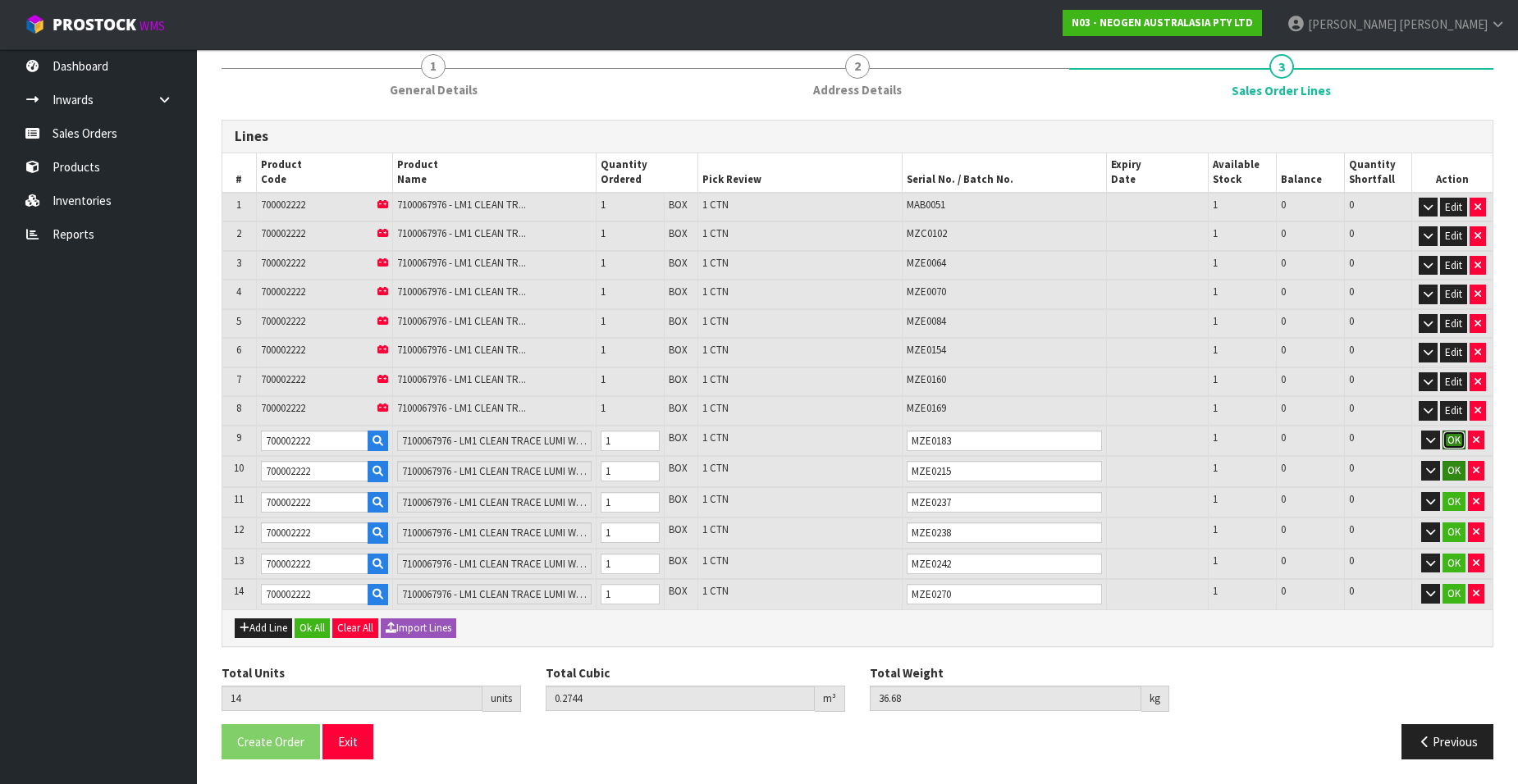
drag, startPoint x: 1455, startPoint y: 438, endPoint x: 1455, endPoint y: 463, distance: 25.0
click at [1455, 444] on button "OK" at bounding box center [1454, 440] width 23 height 20
click at [1455, 467] on button "OK" at bounding box center [1454, 470] width 23 height 20
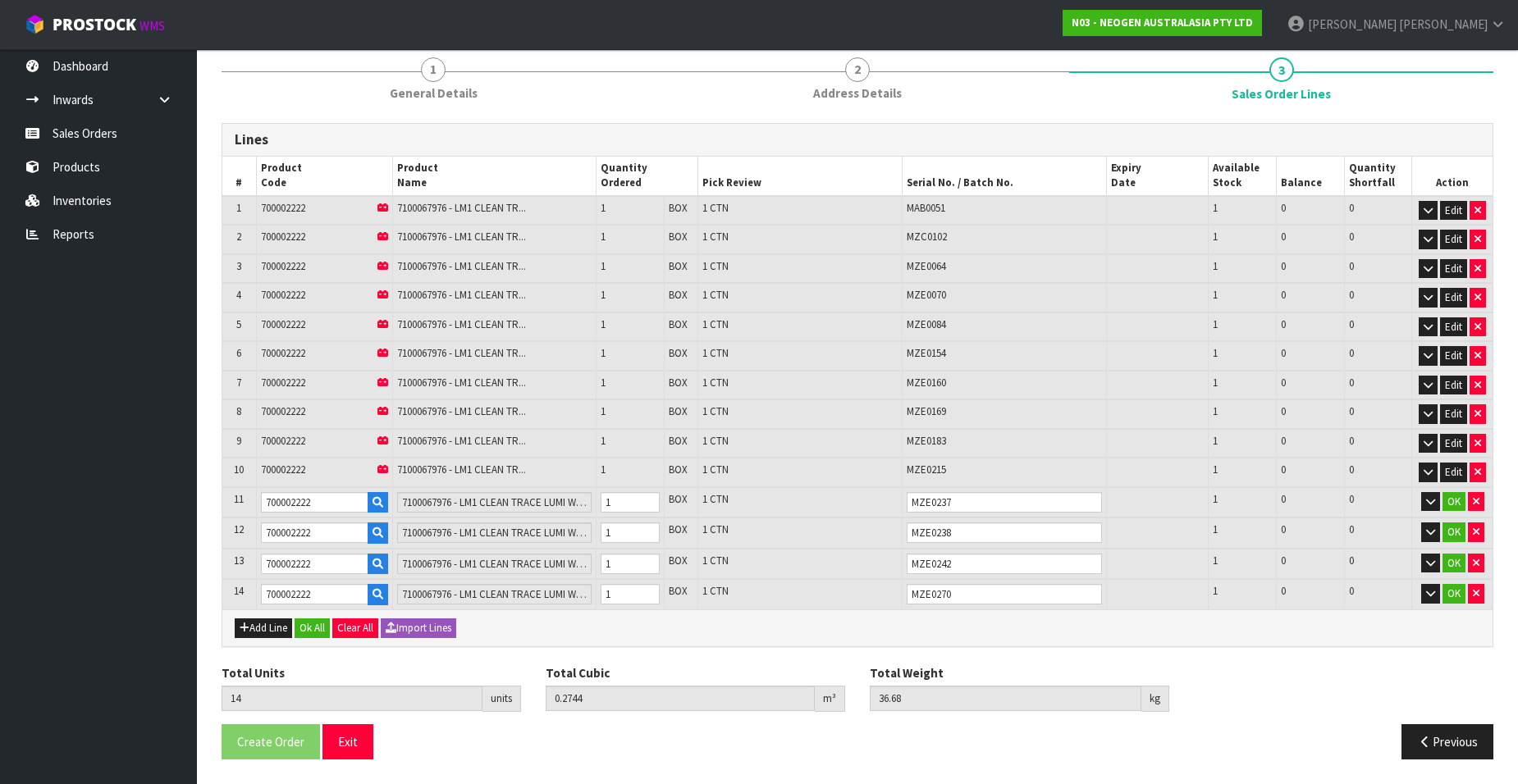
scroll to position [142, 0]
click at [1451, 497] on button "OK" at bounding box center [1454, 501] width 23 height 20
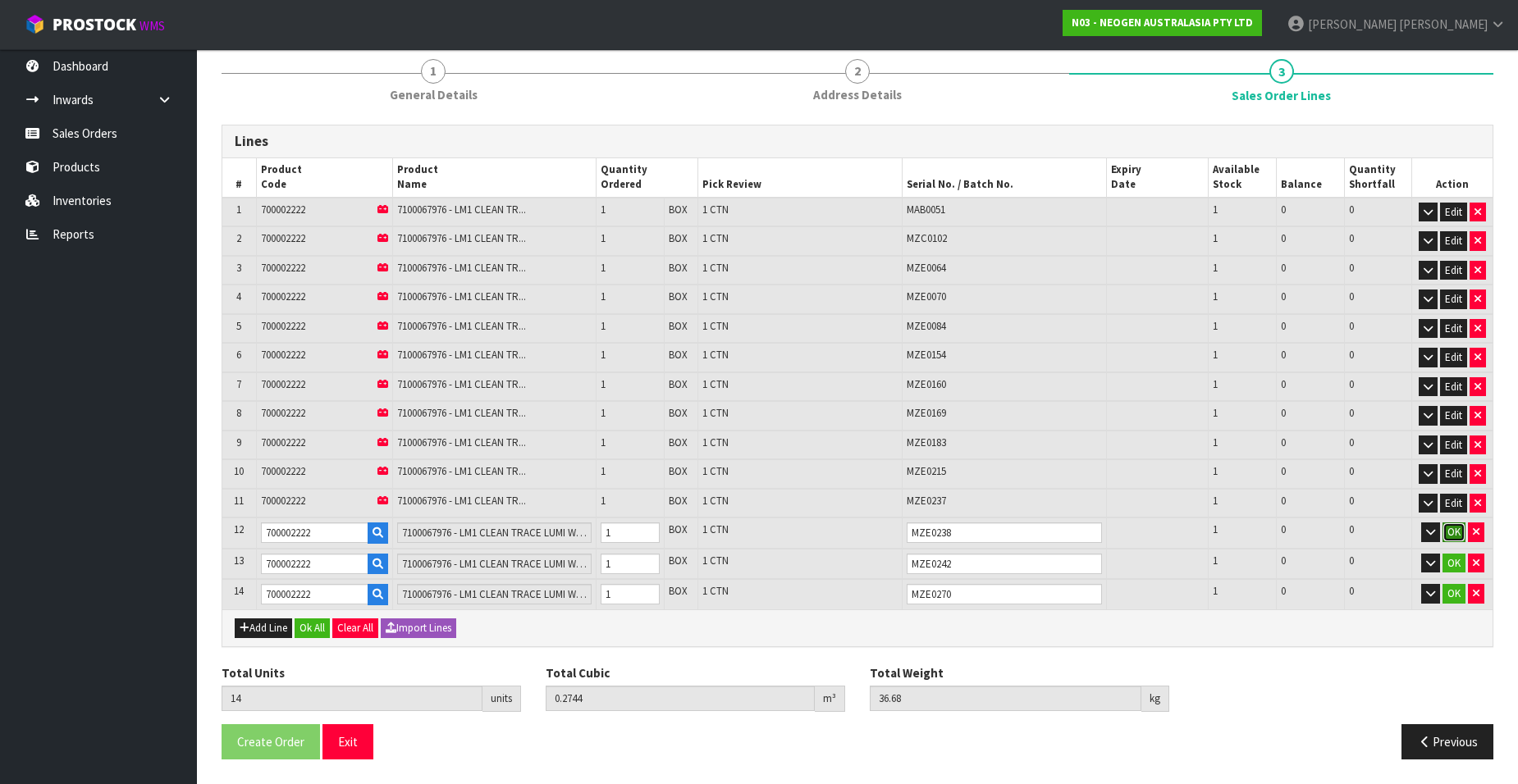
click at [1459, 533] on button "OK" at bounding box center [1454, 531] width 23 height 20
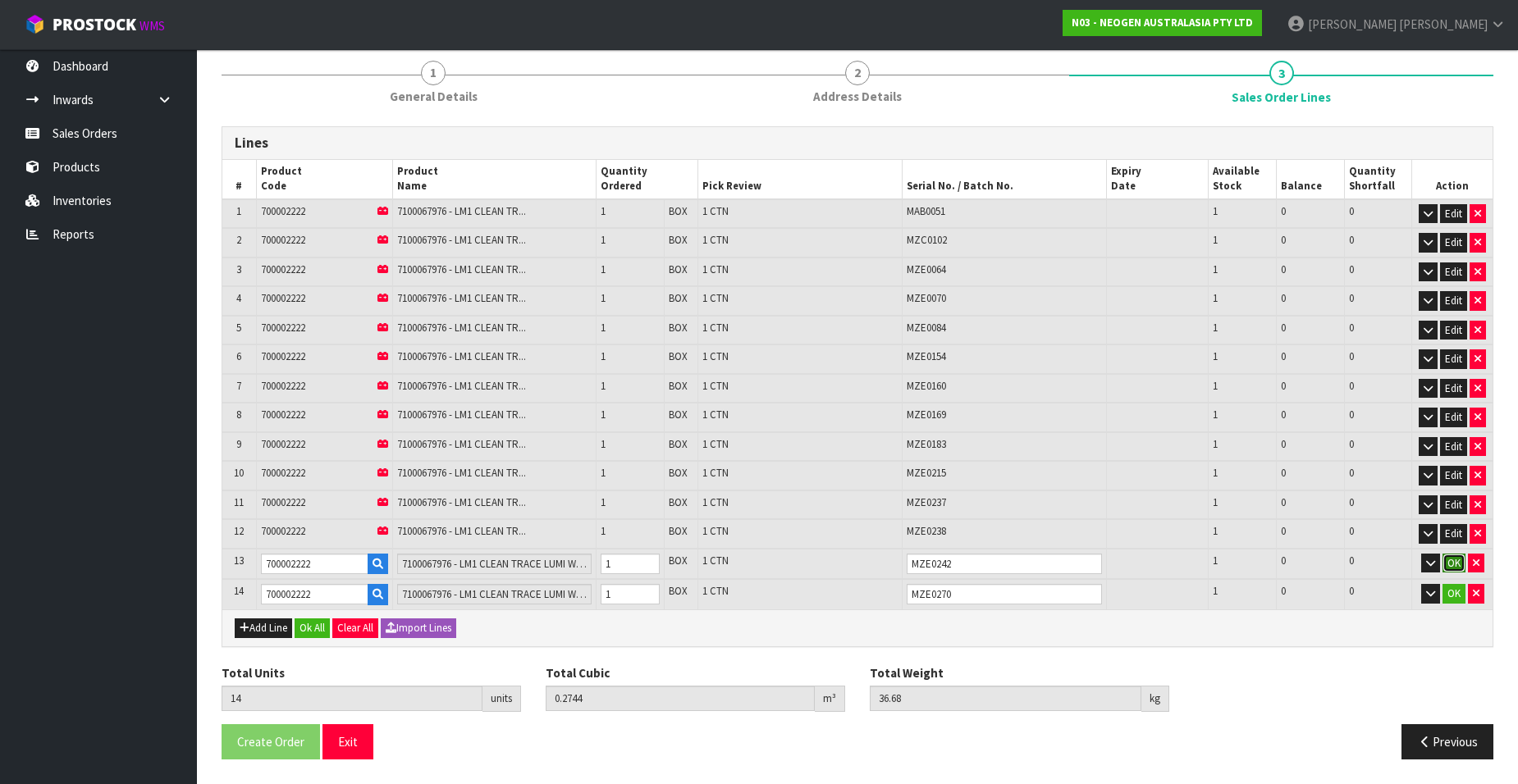
click at [1452, 563] on button "OK" at bounding box center [1454, 563] width 23 height 20
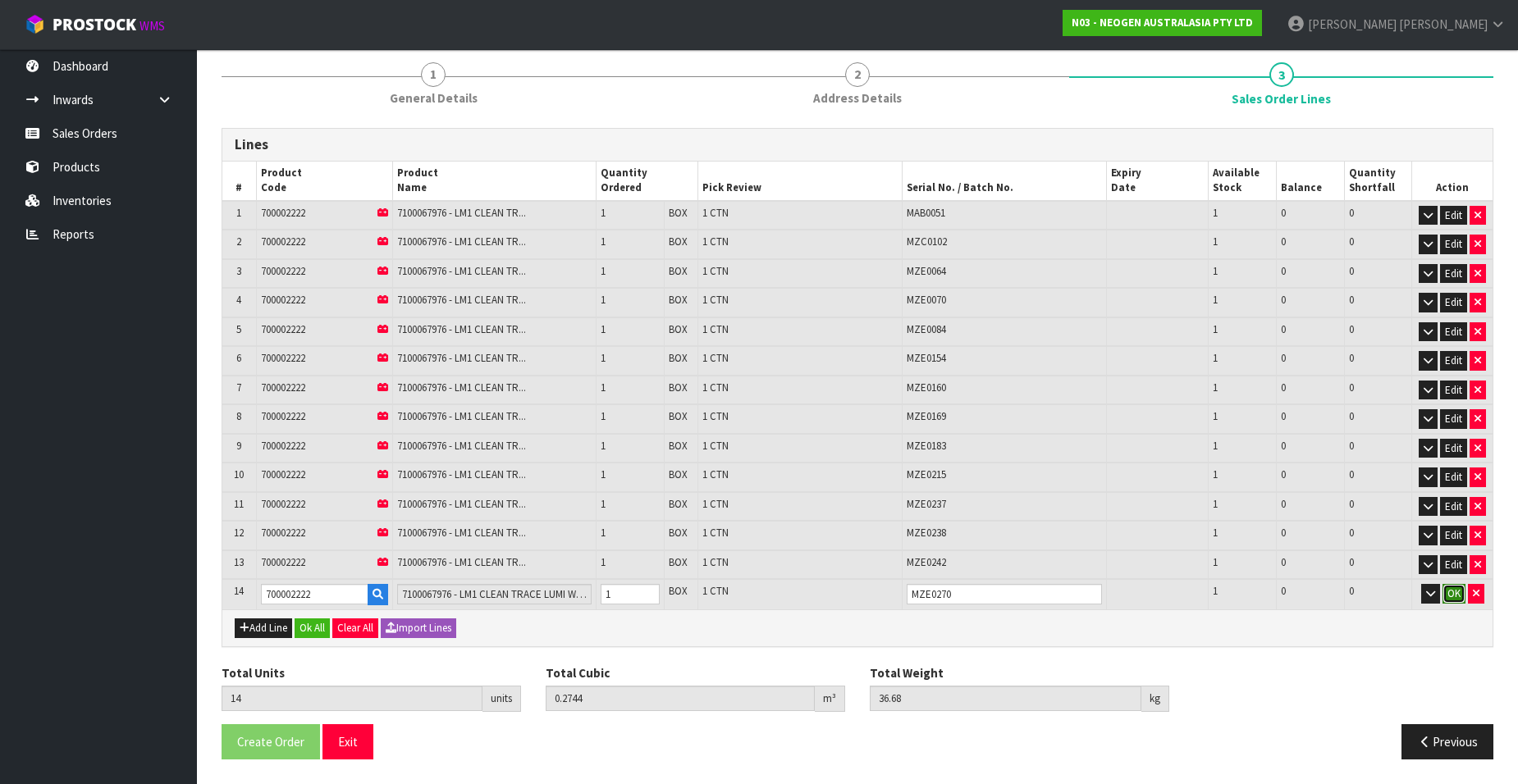
click at [1453, 591] on button "OK" at bounding box center [1454, 593] width 23 height 20
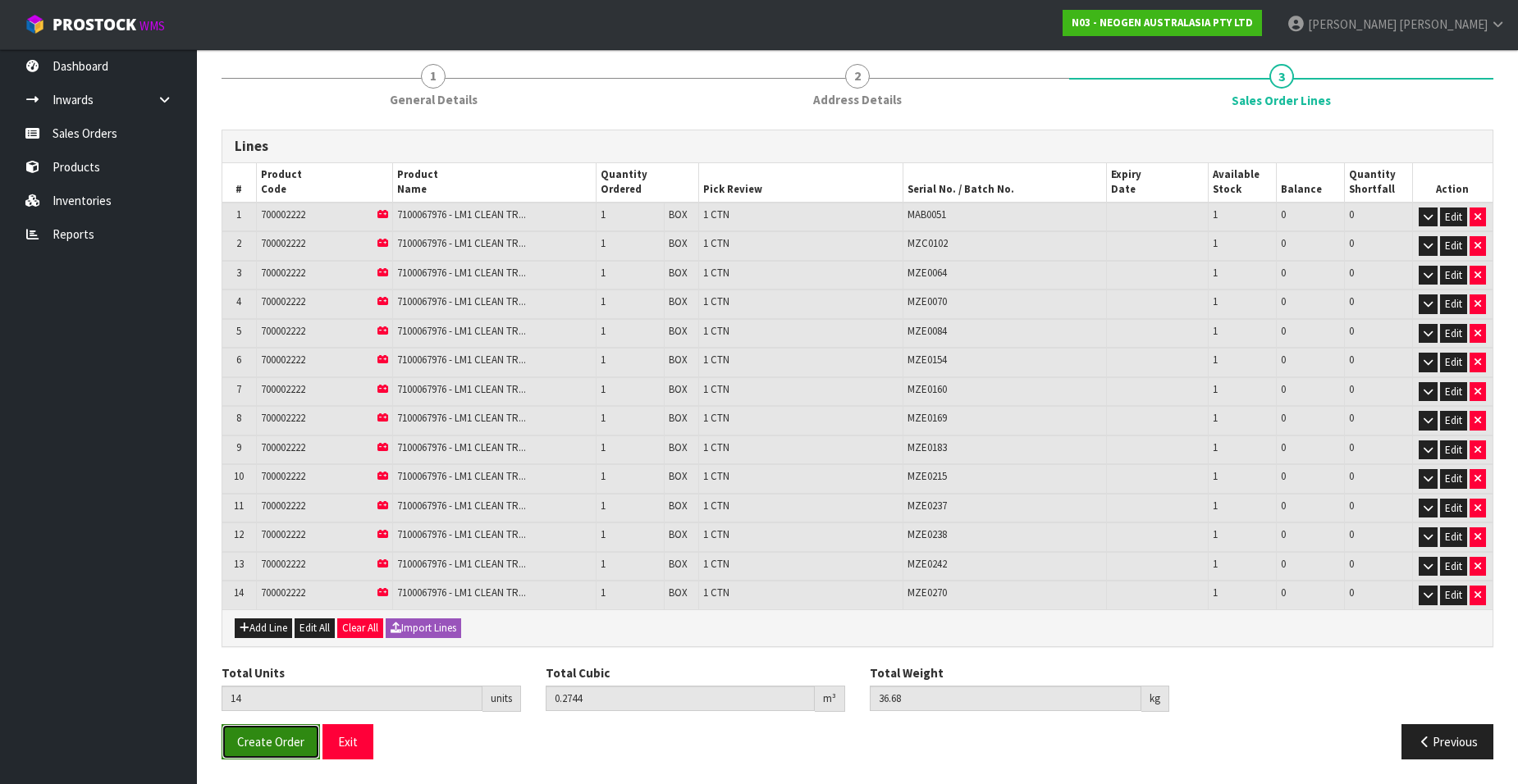
click at [255, 738] on span "Create Order" at bounding box center [271, 742] width 68 height 16
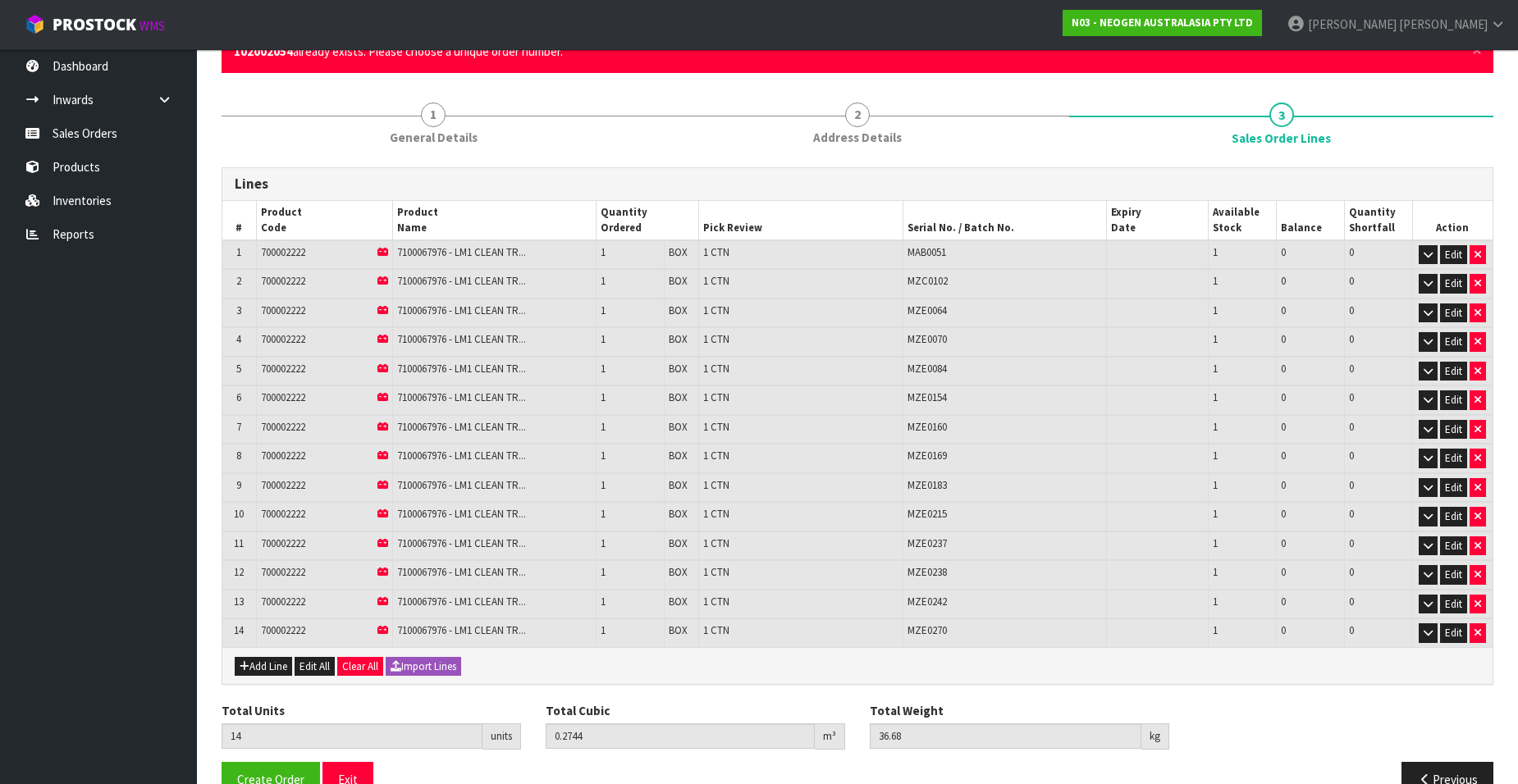
scroll to position [194, 0]
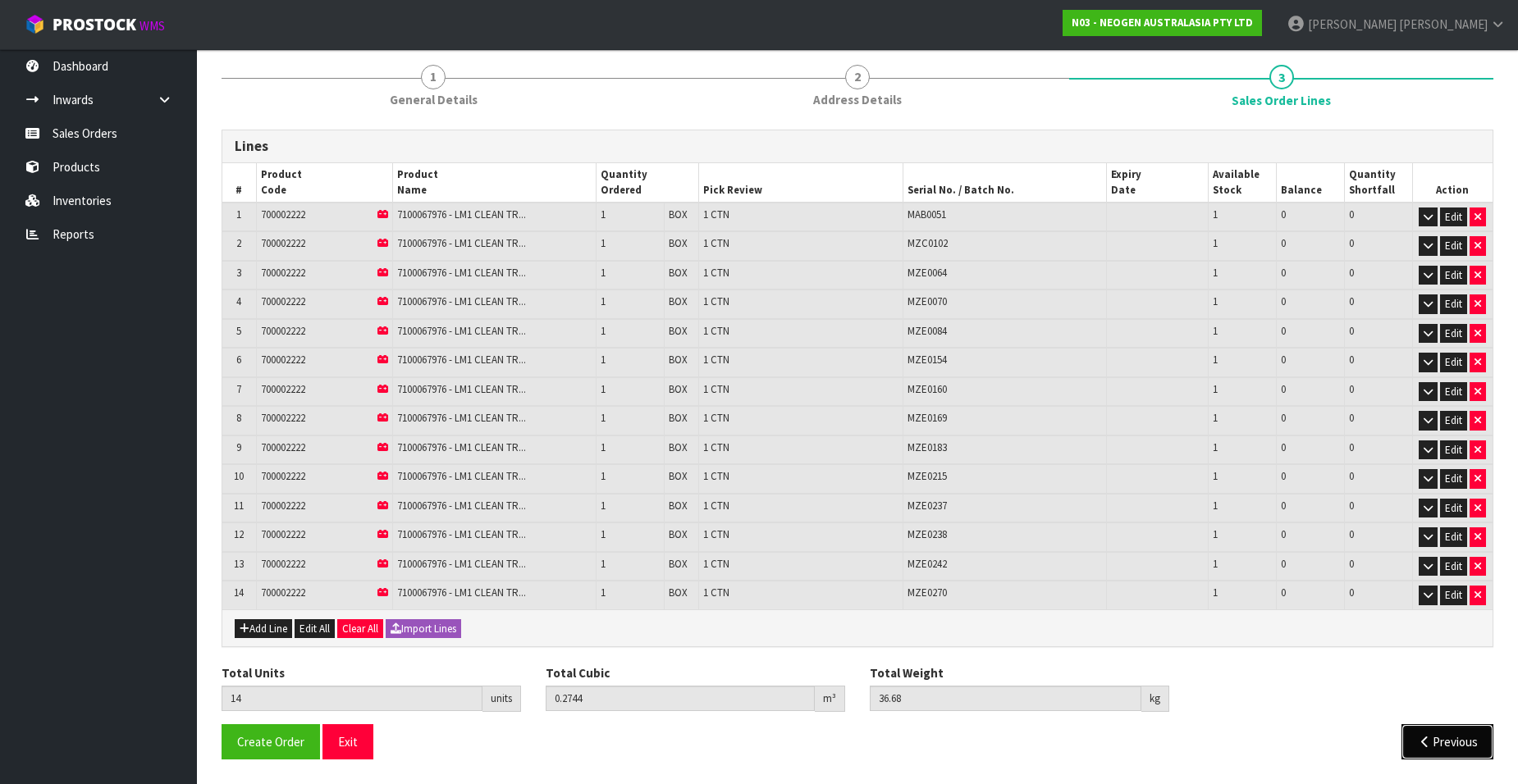
click at [1430, 740] on icon "button" at bounding box center [1424, 742] width 16 height 12
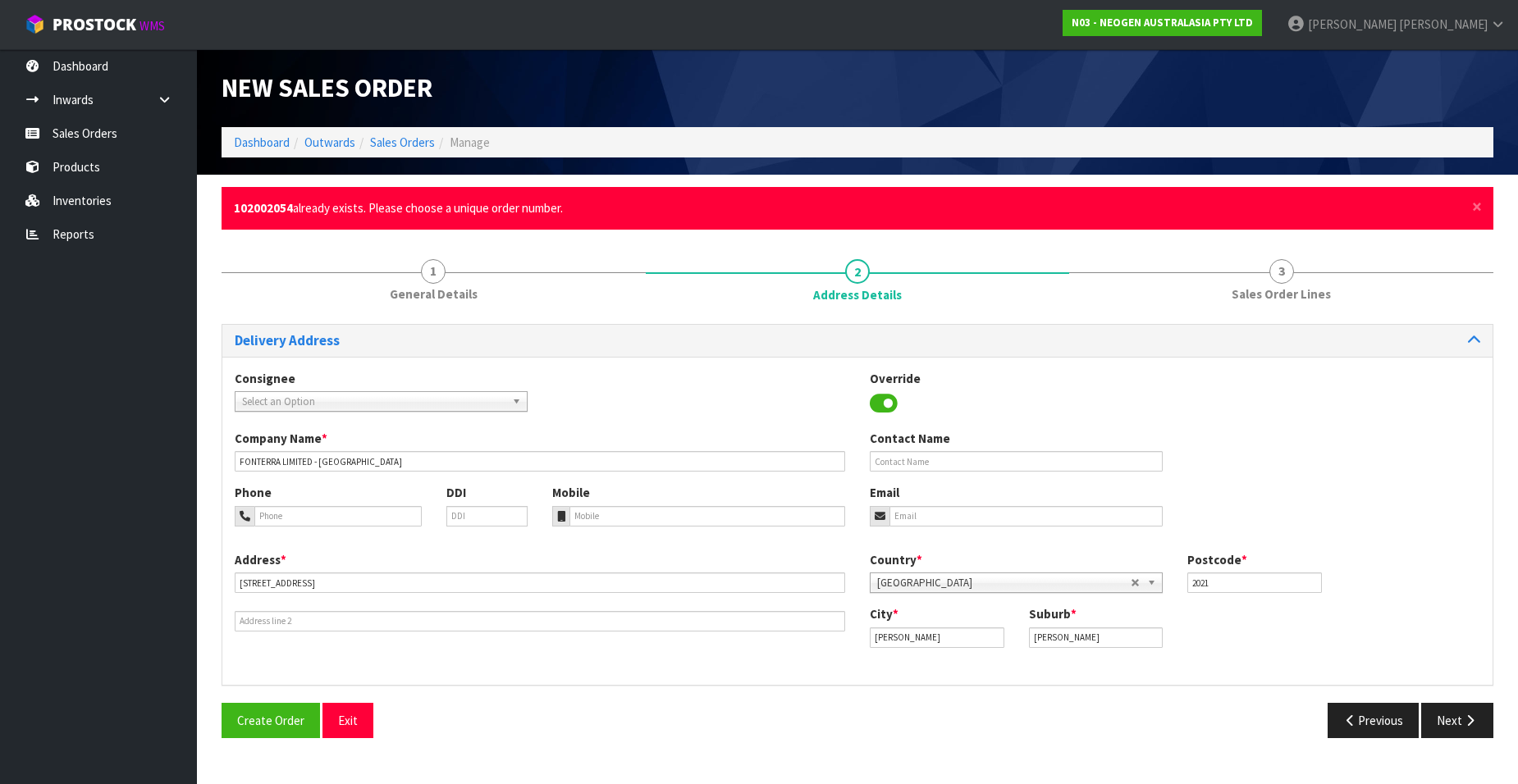
scroll to position [0, 0]
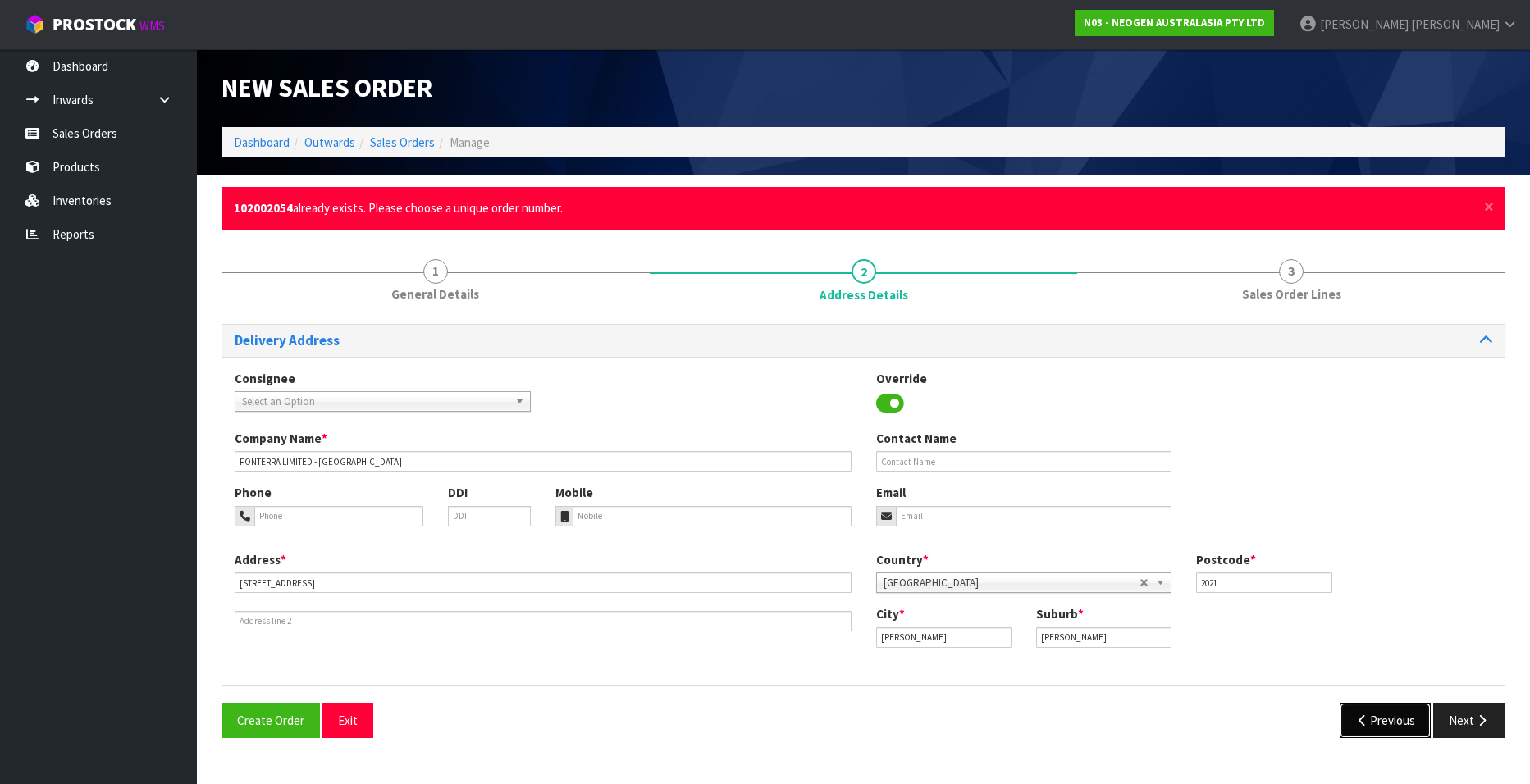
click at [1359, 726] on icon "button" at bounding box center [1363, 720] width 16 height 12
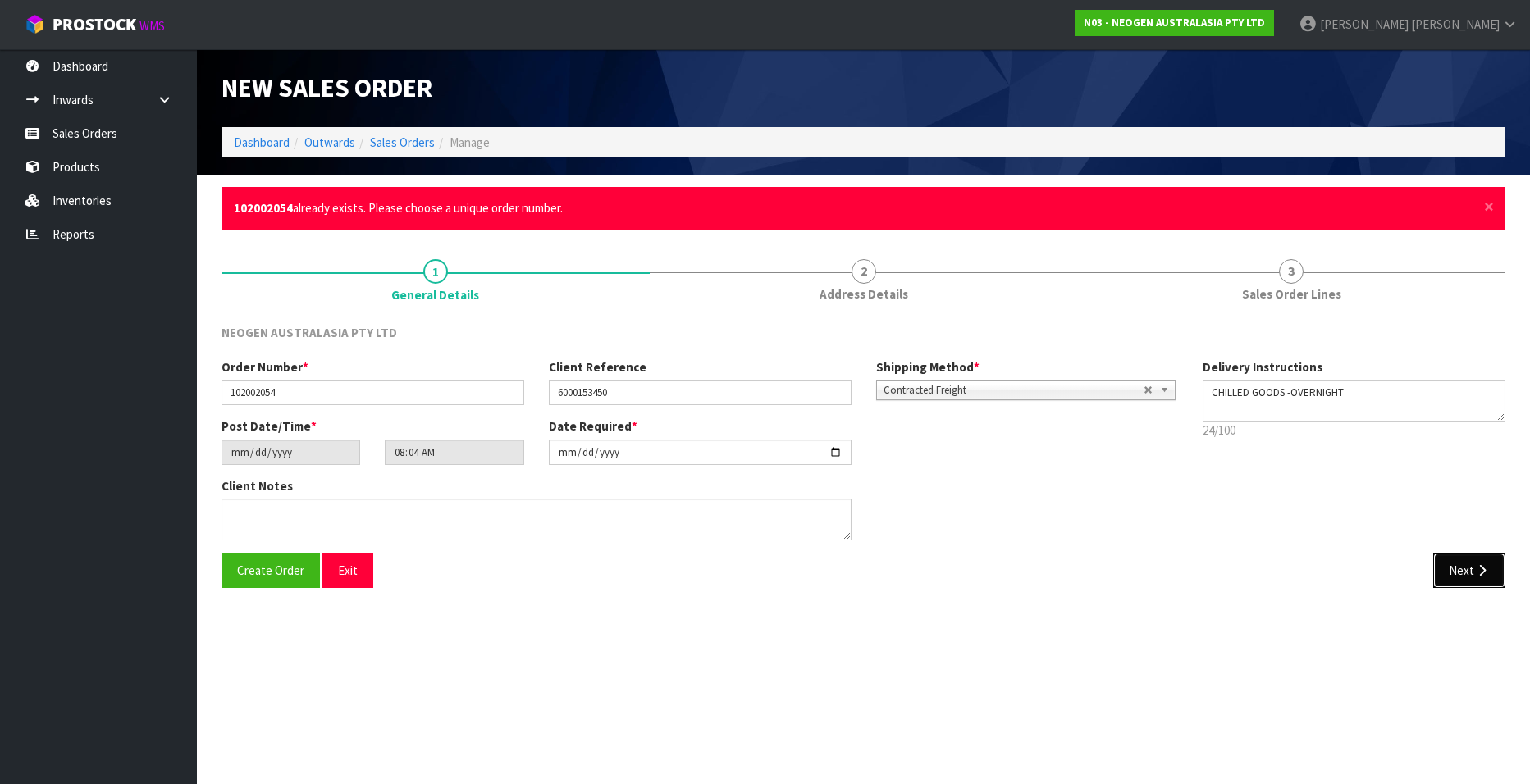
click at [1455, 571] on button "Next" at bounding box center [1469, 571] width 72 height 36
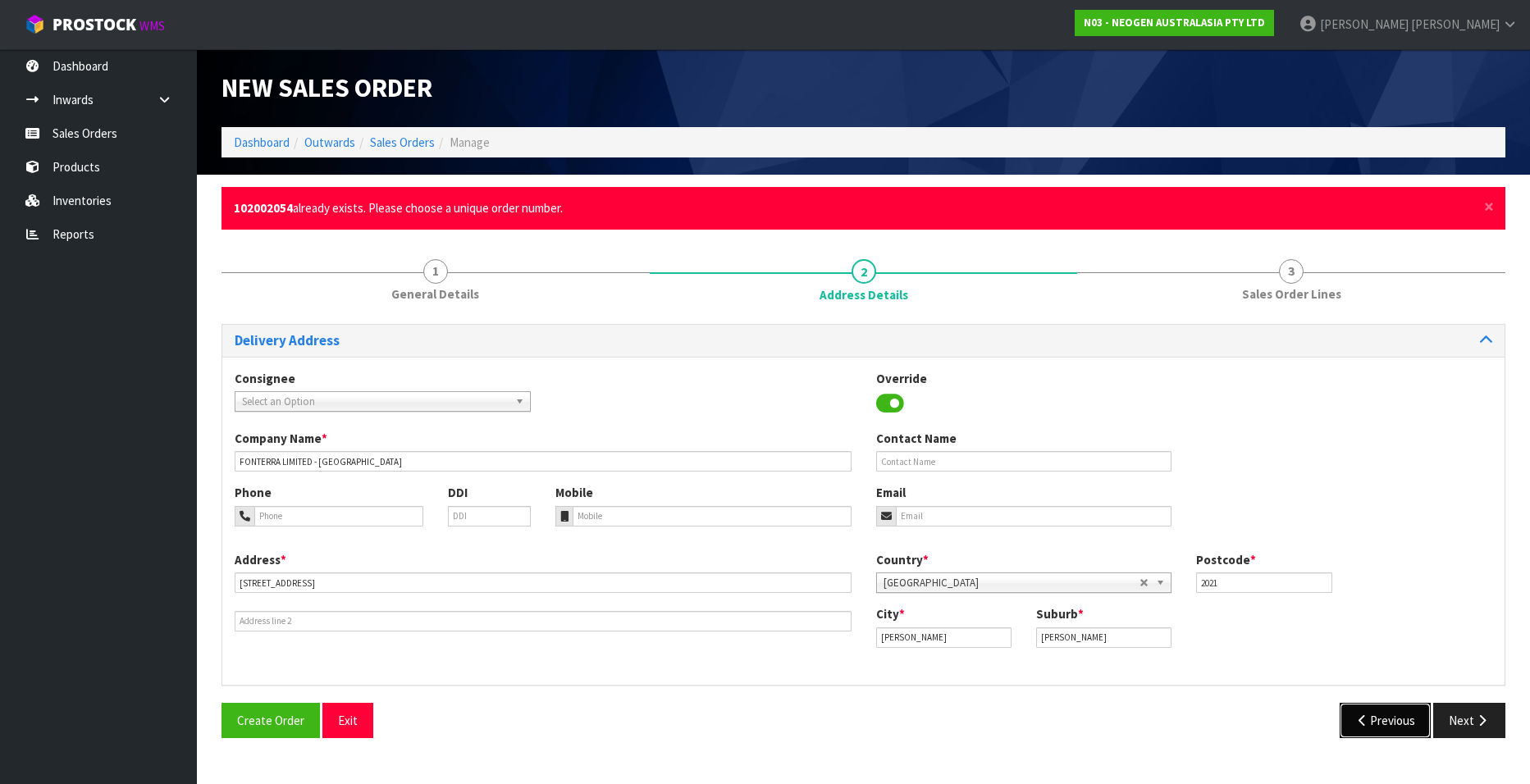
click at [1358, 720] on icon "button" at bounding box center [1363, 720] width 16 height 12
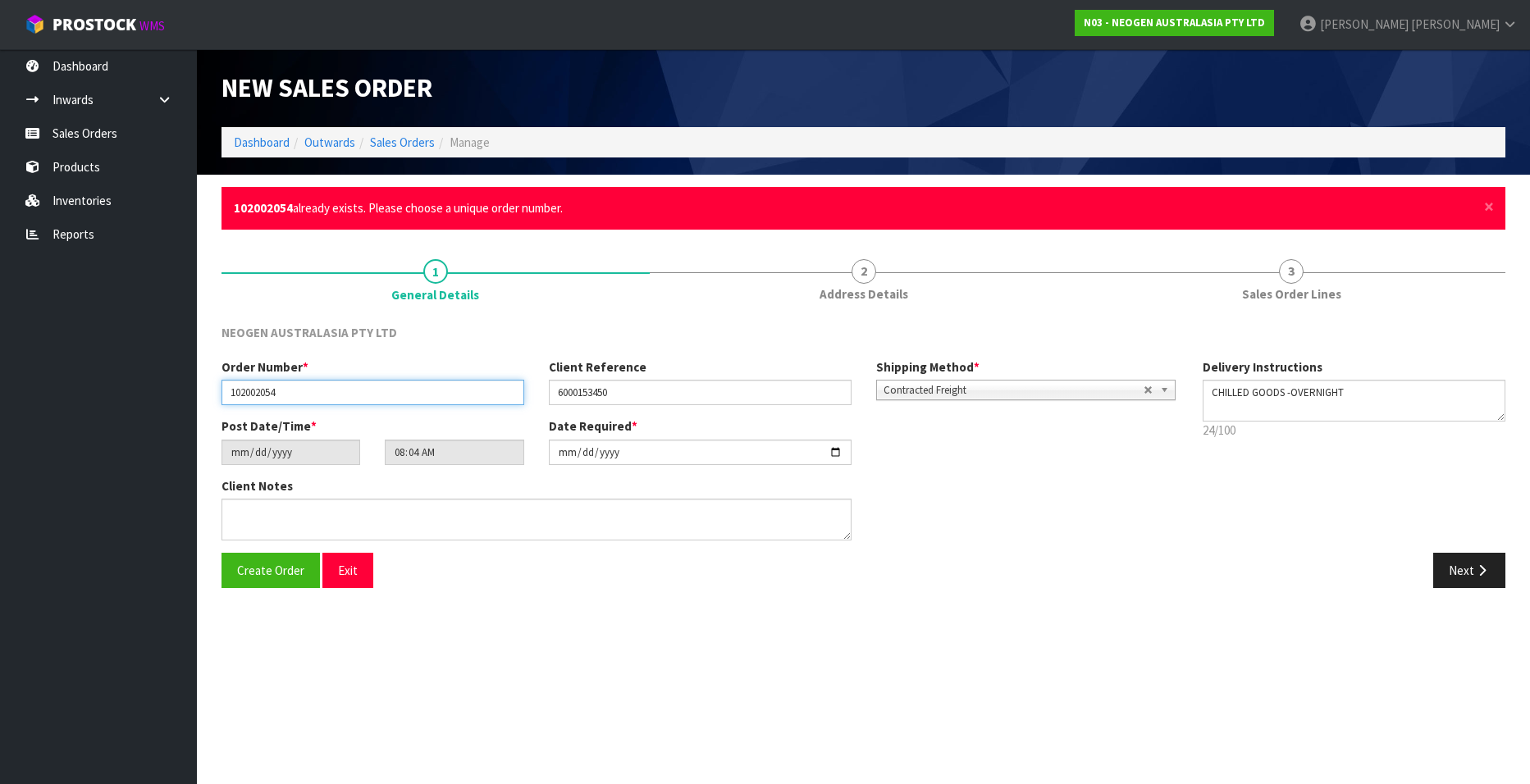
click at [307, 393] on input "102002054" at bounding box center [373, 392] width 302 height 25
type input "102002054.1"
click at [1443, 571] on button "Next" at bounding box center [1469, 571] width 72 height 36
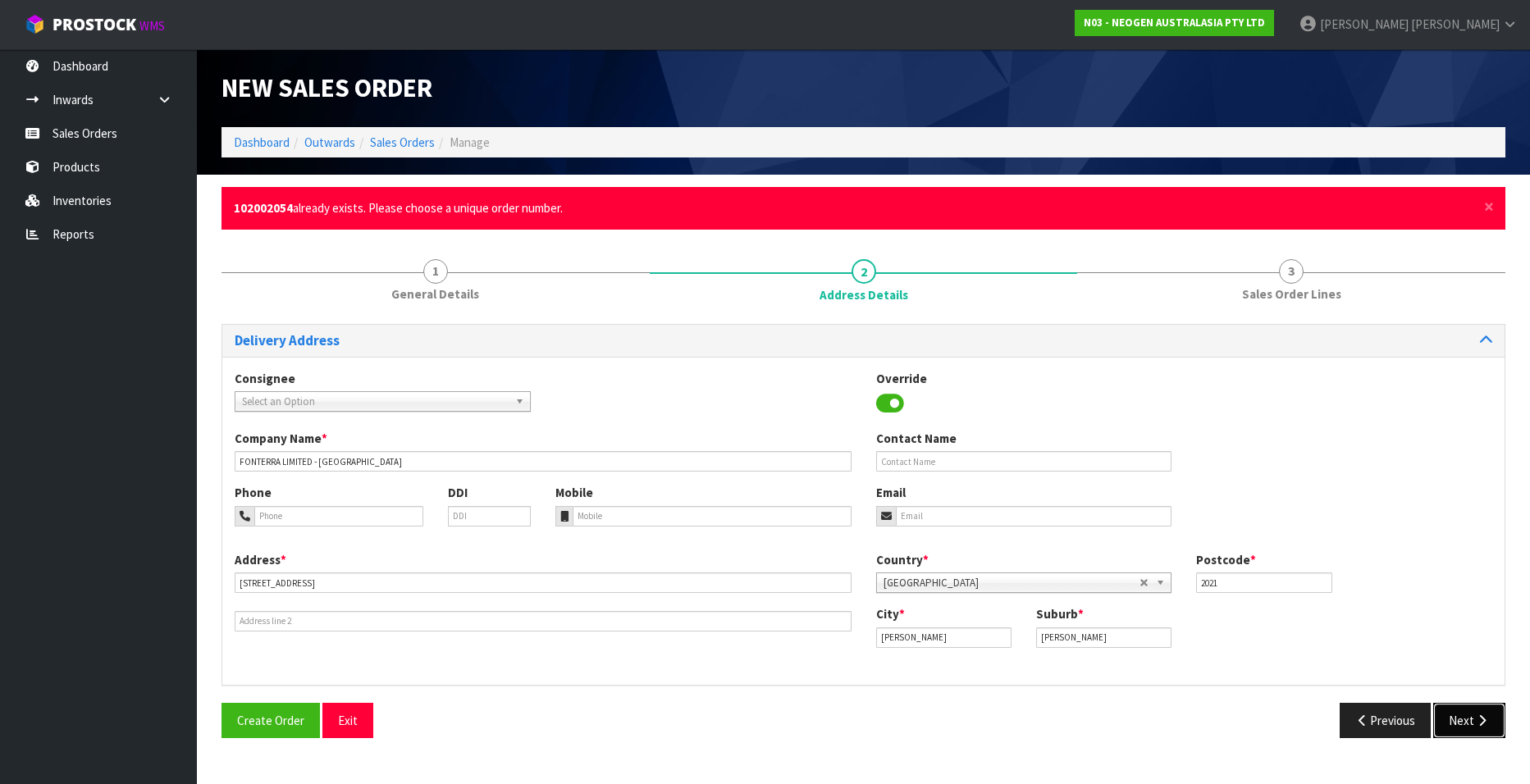
click at [1459, 725] on button "Next" at bounding box center [1469, 721] width 72 height 36
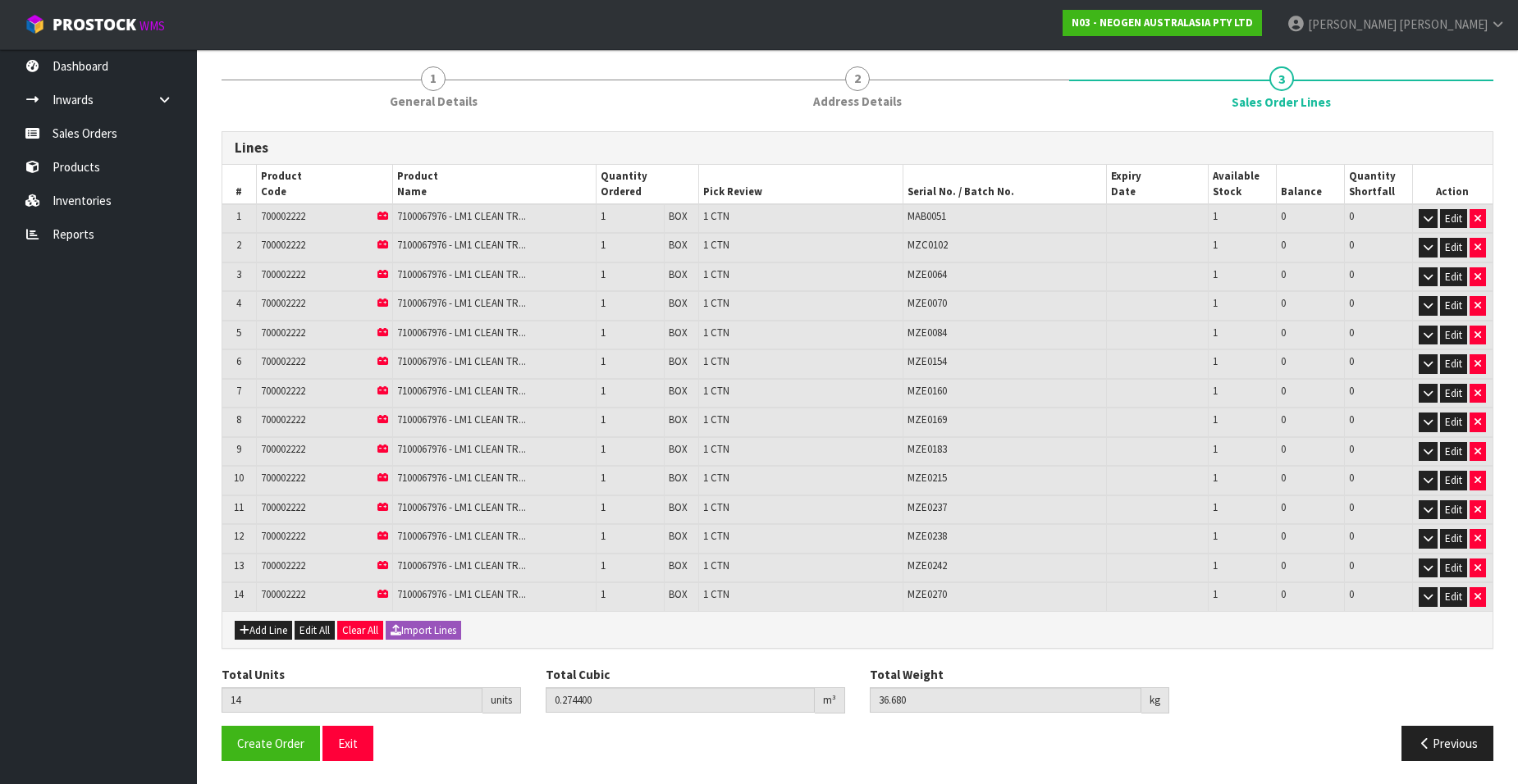
scroll to position [194, 0]
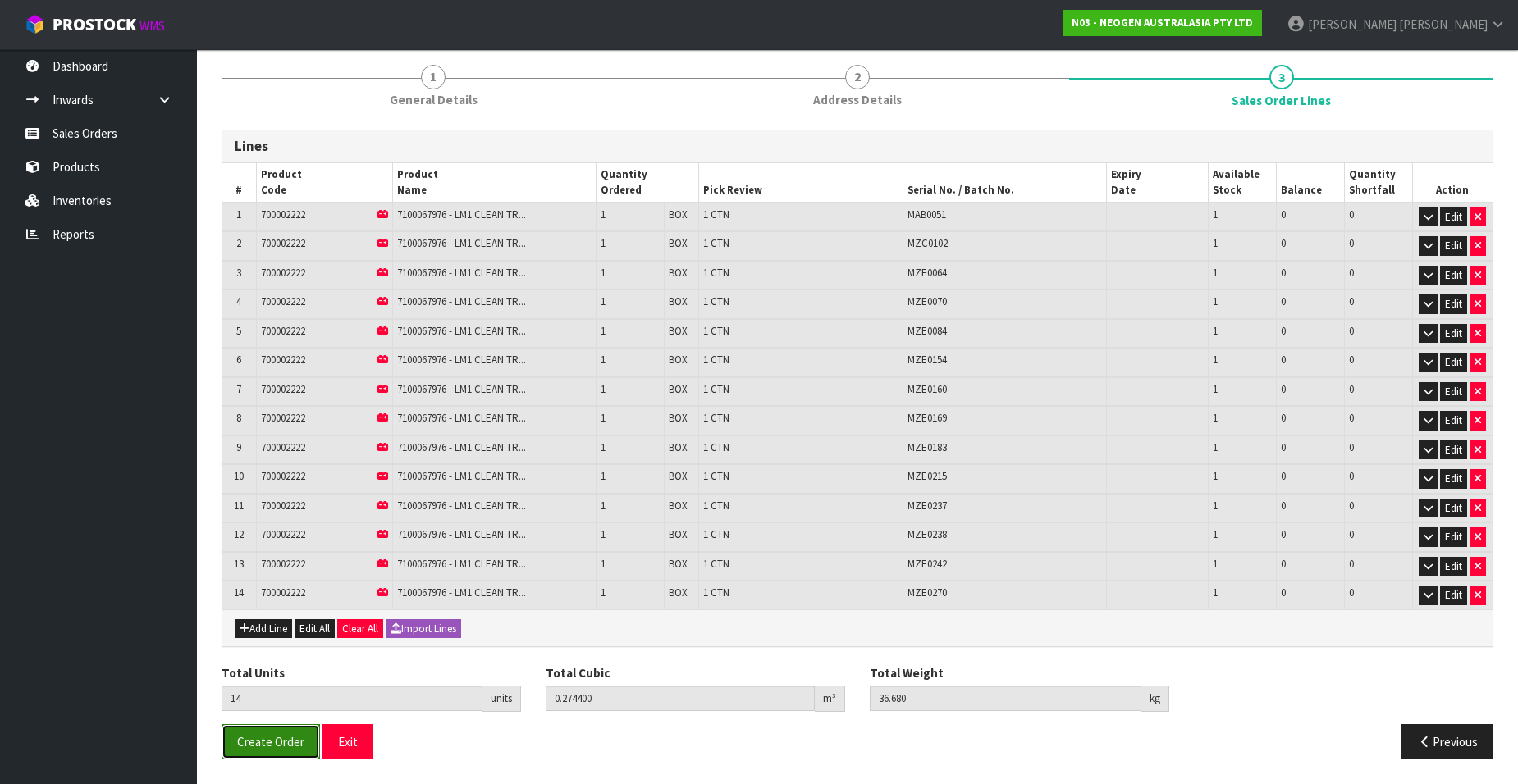
click at [254, 739] on span "Create Order" at bounding box center [271, 742] width 68 height 16
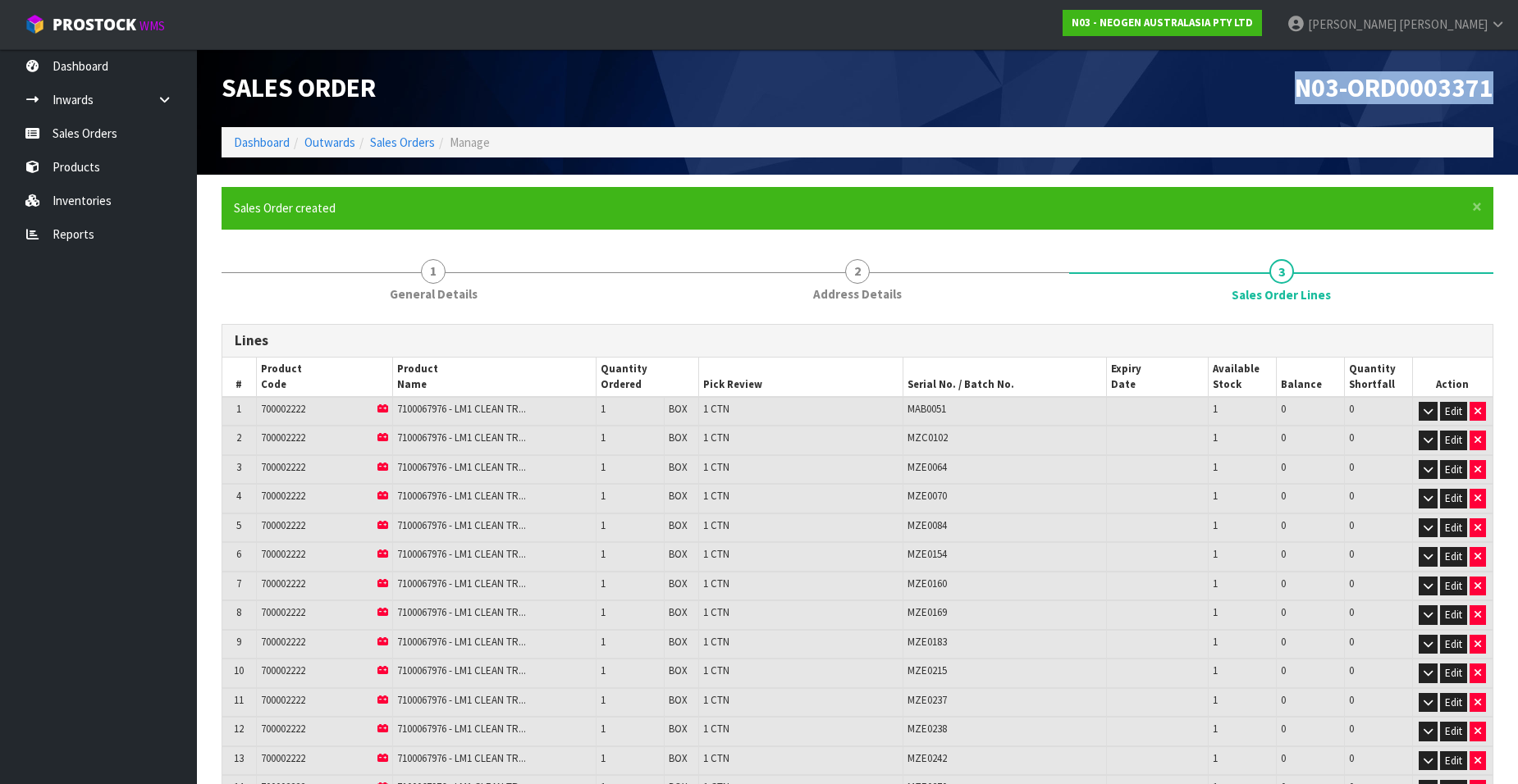
drag, startPoint x: 1295, startPoint y: 88, endPoint x: 1493, endPoint y: 83, distance: 198.1
click at [1493, 83] on span "N03-ORD0003371" at bounding box center [1393, 87] width 198 height 33
copy span "N03-ORD0003371"
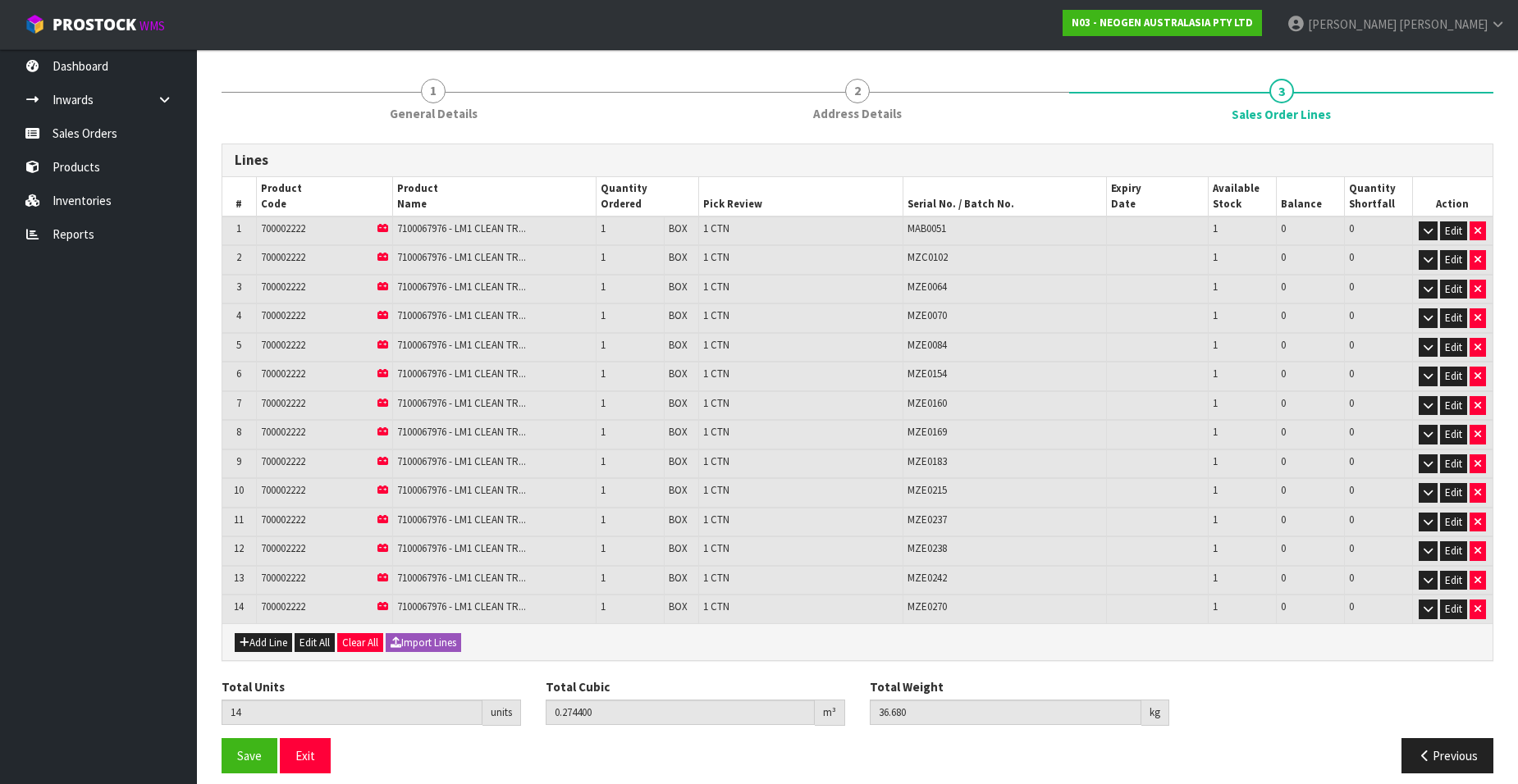
scroll to position [194, 0]
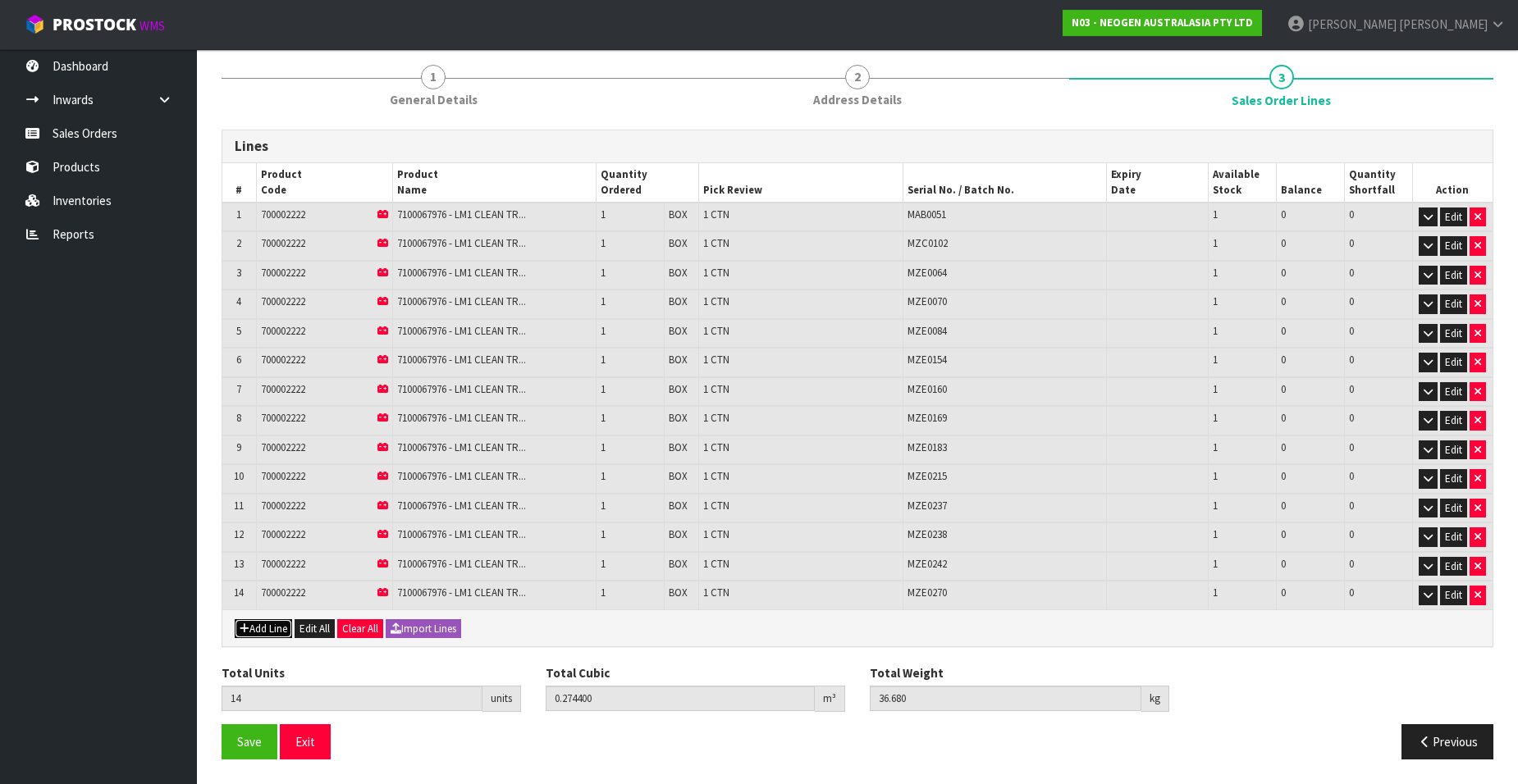
click at [268, 625] on button "Add Line" at bounding box center [263, 628] width 57 height 20
type input "0"
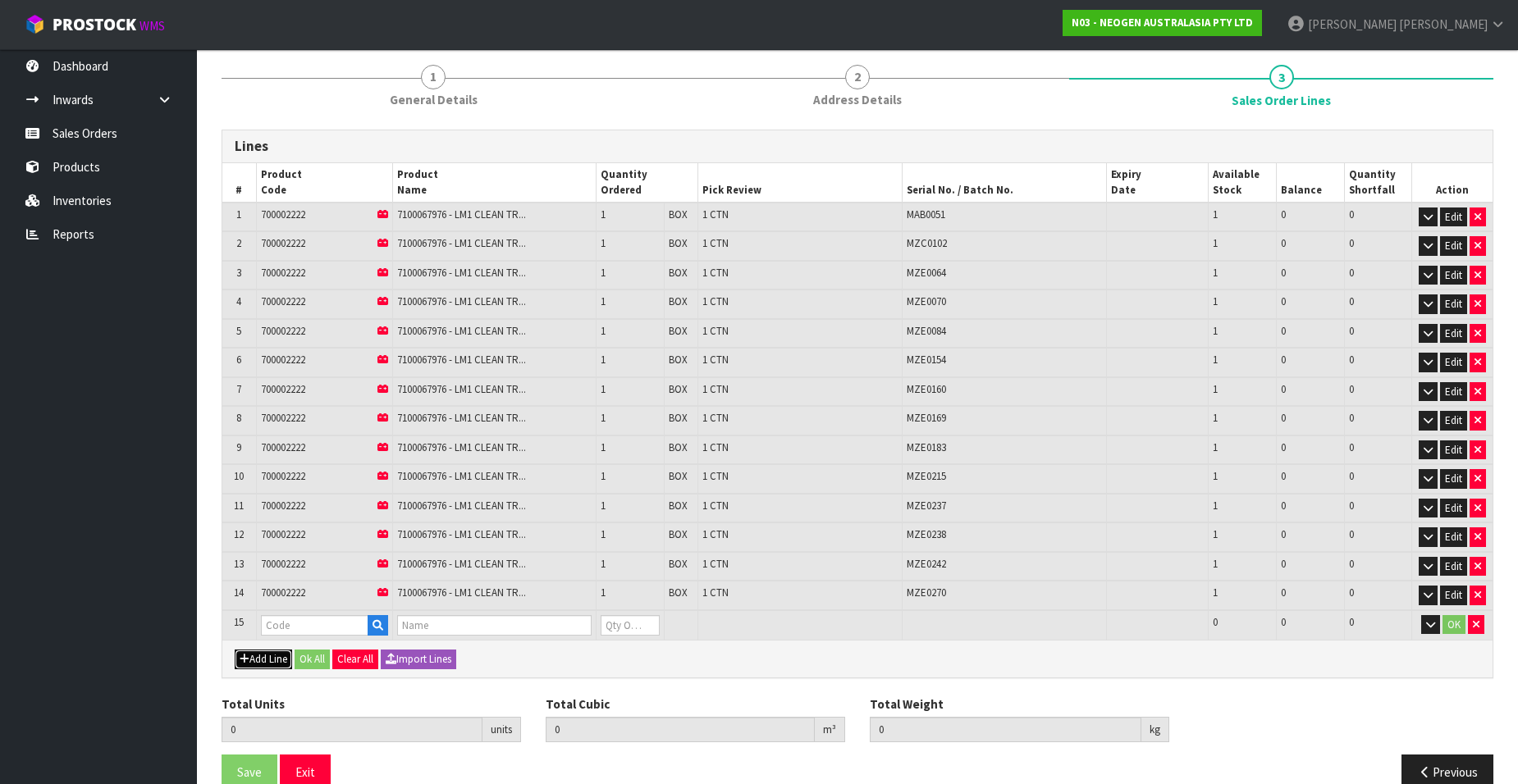
click at [267, 659] on button "Add Line" at bounding box center [263, 659] width 57 height 20
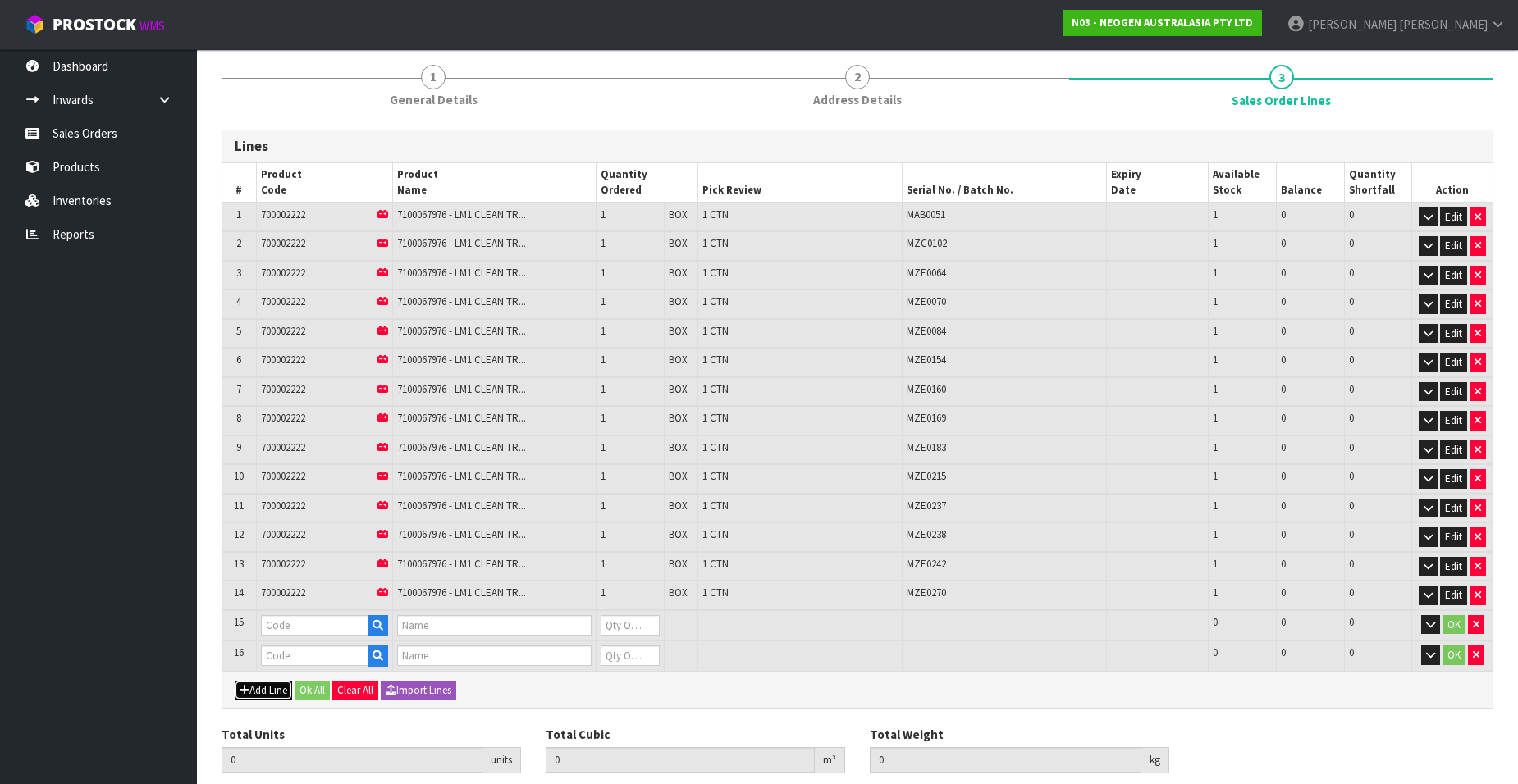
click at [263, 690] on button "Add Line" at bounding box center [263, 690] width 57 height 20
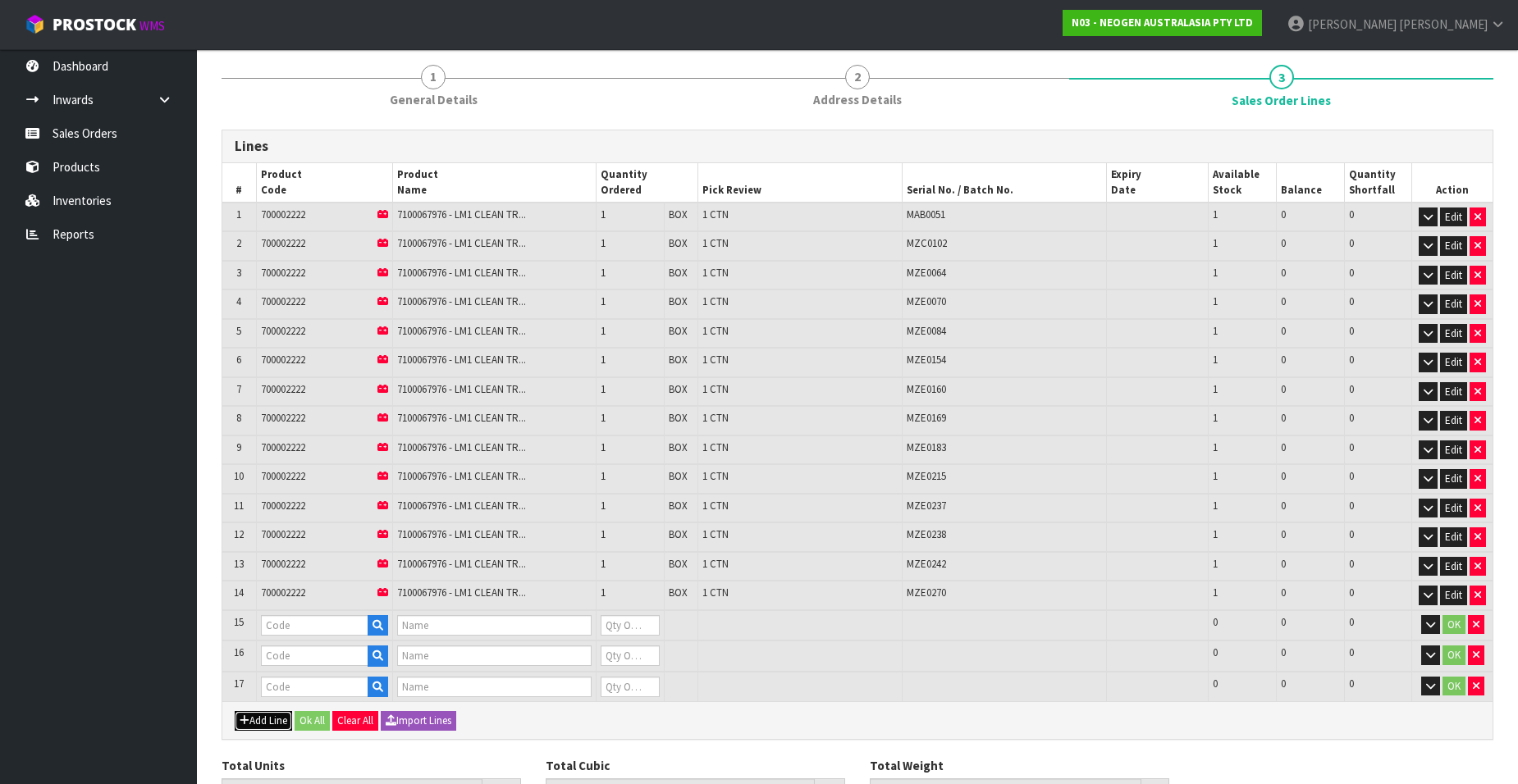
click at [264, 723] on button "Add Line" at bounding box center [263, 720] width 57 height 20
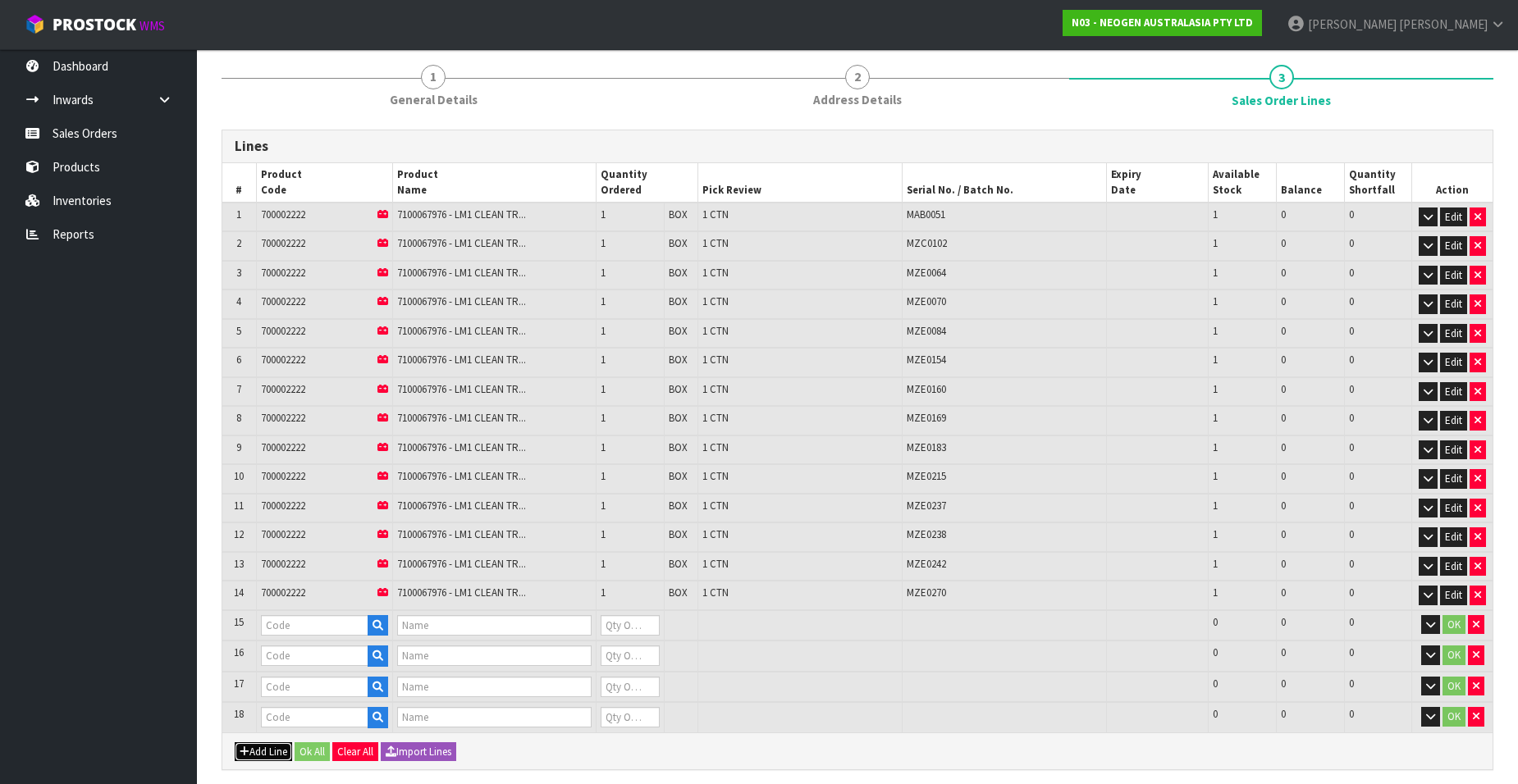
click at [266, 750] on button "Add Line" at bounding box center [263, 751] width 57 height 20
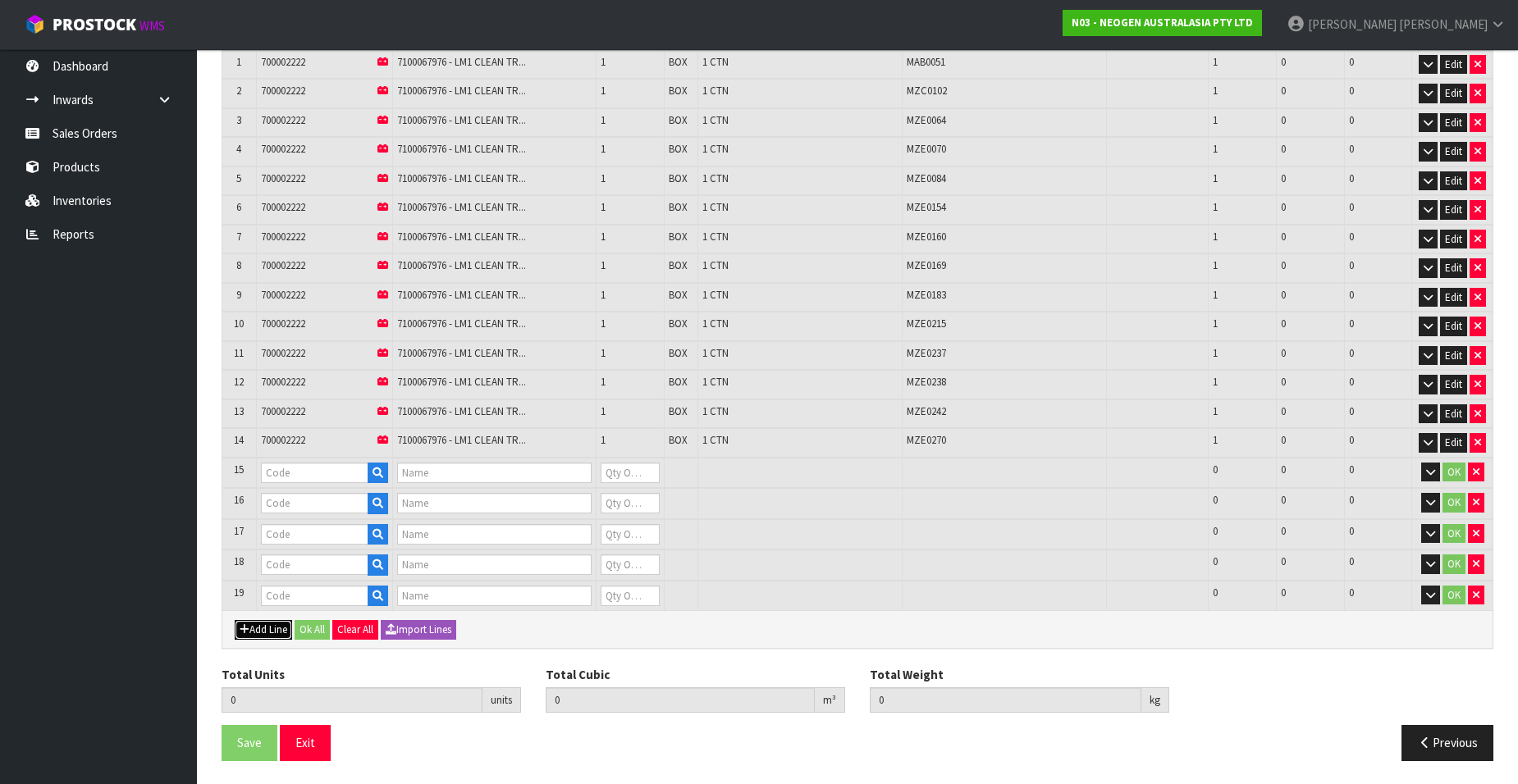
scroll to position [348, 0]
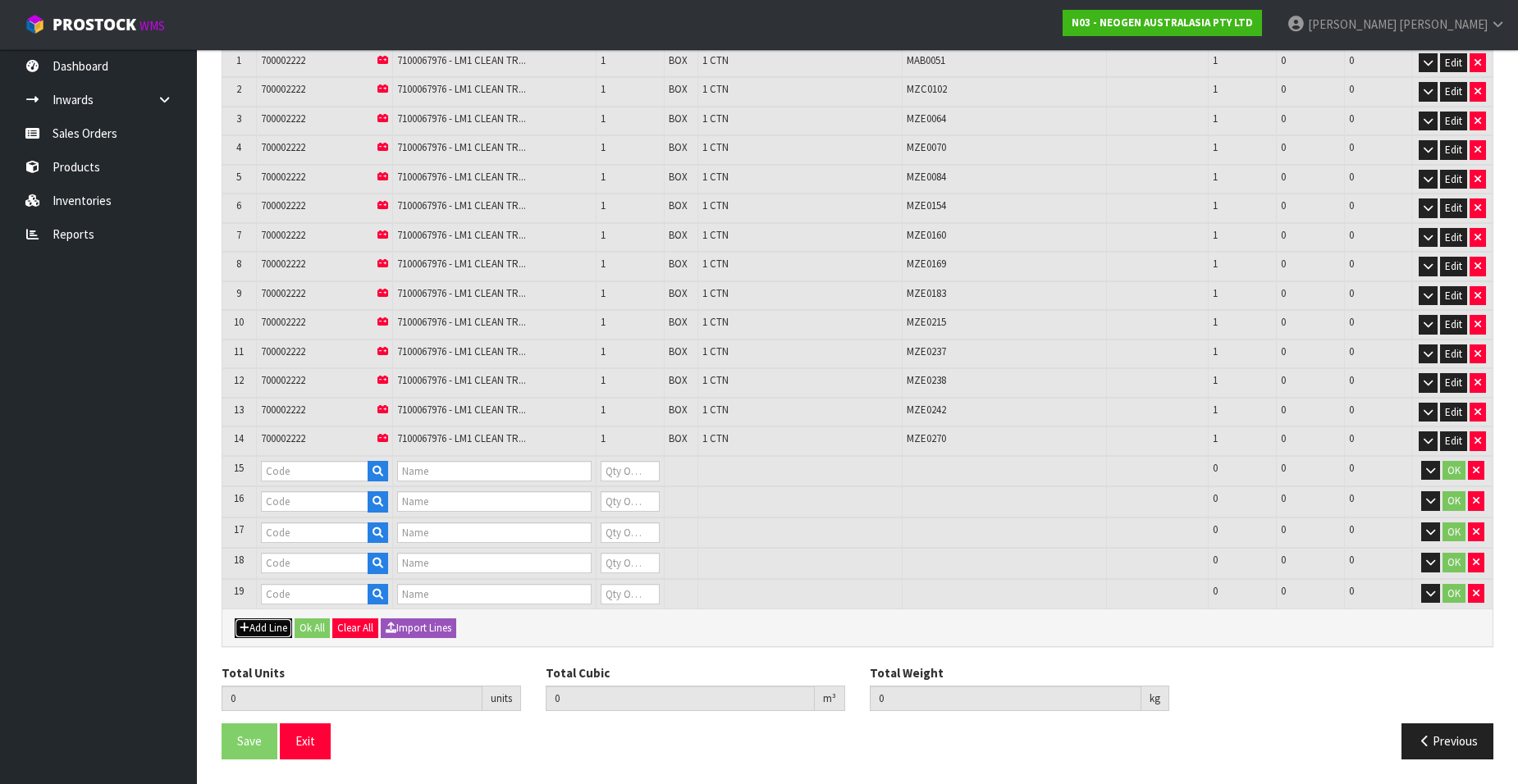
click at [264, 627] on button "Add Line" at bounding box center [263, 628] width 57 height 20
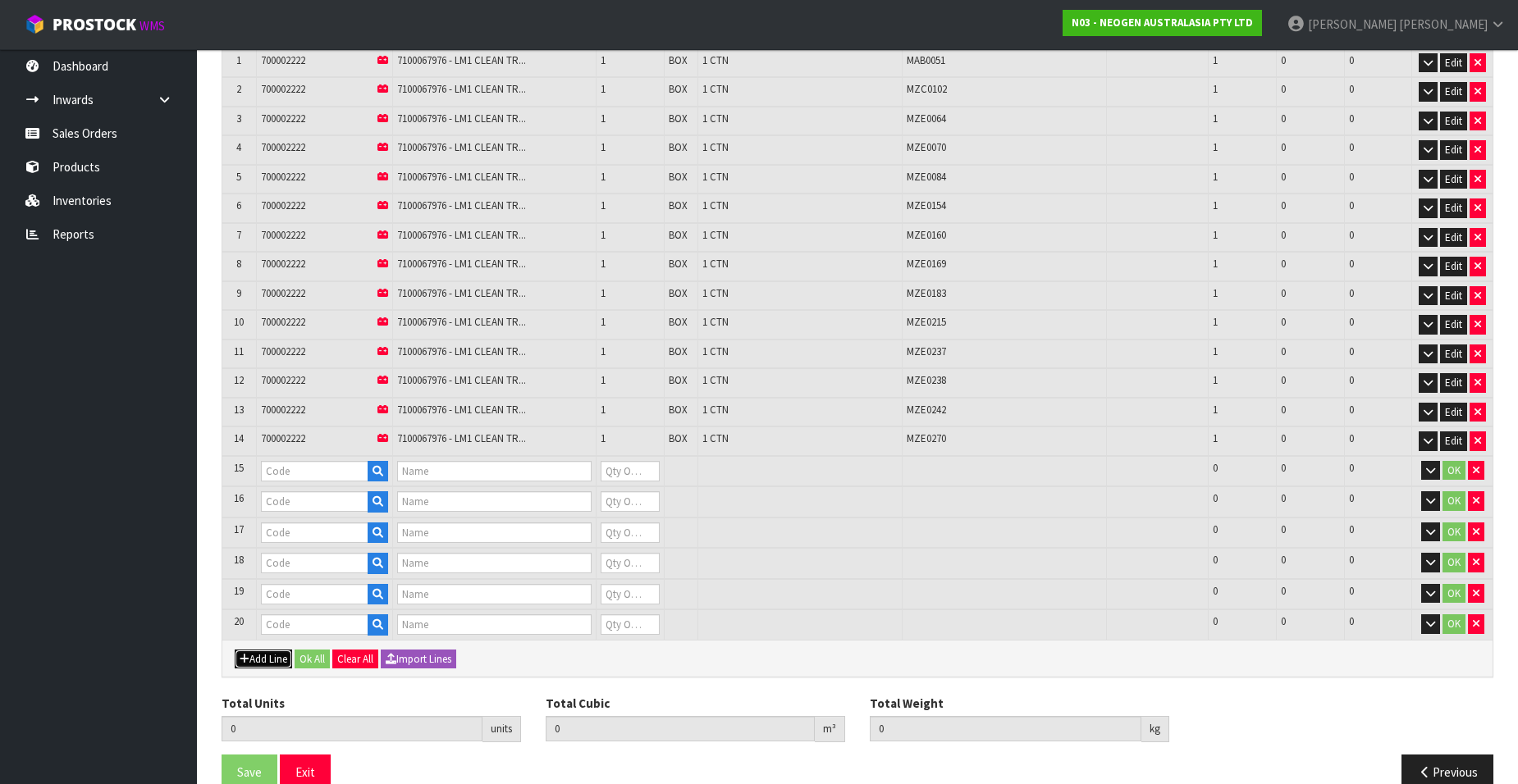
click at [262, 658] on button "Add Line" at bounding box center [263, 659] width 57 height 20
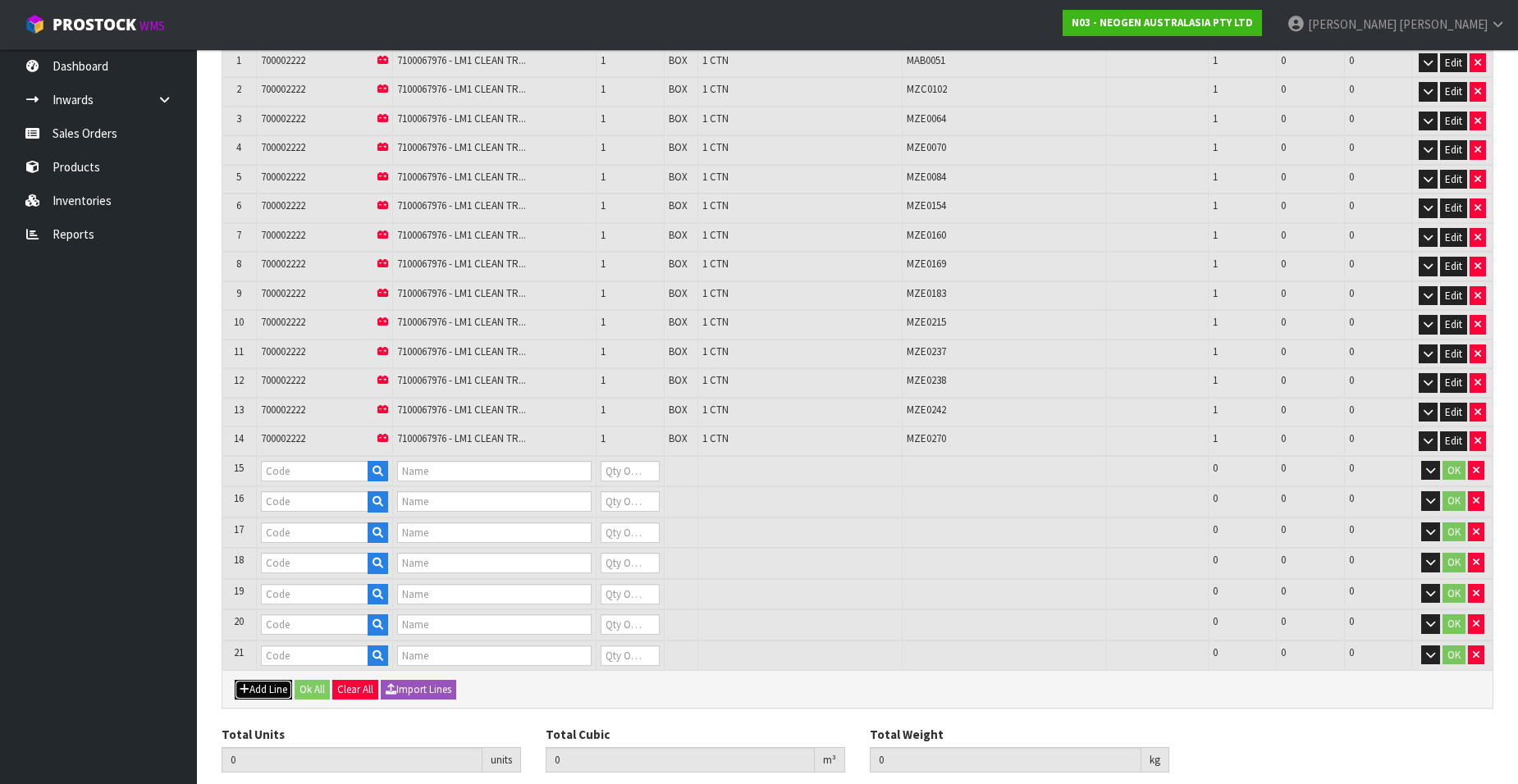
click at [262, 693] on button "Add Line" at bounding box center [263, 689] width 57 height 20
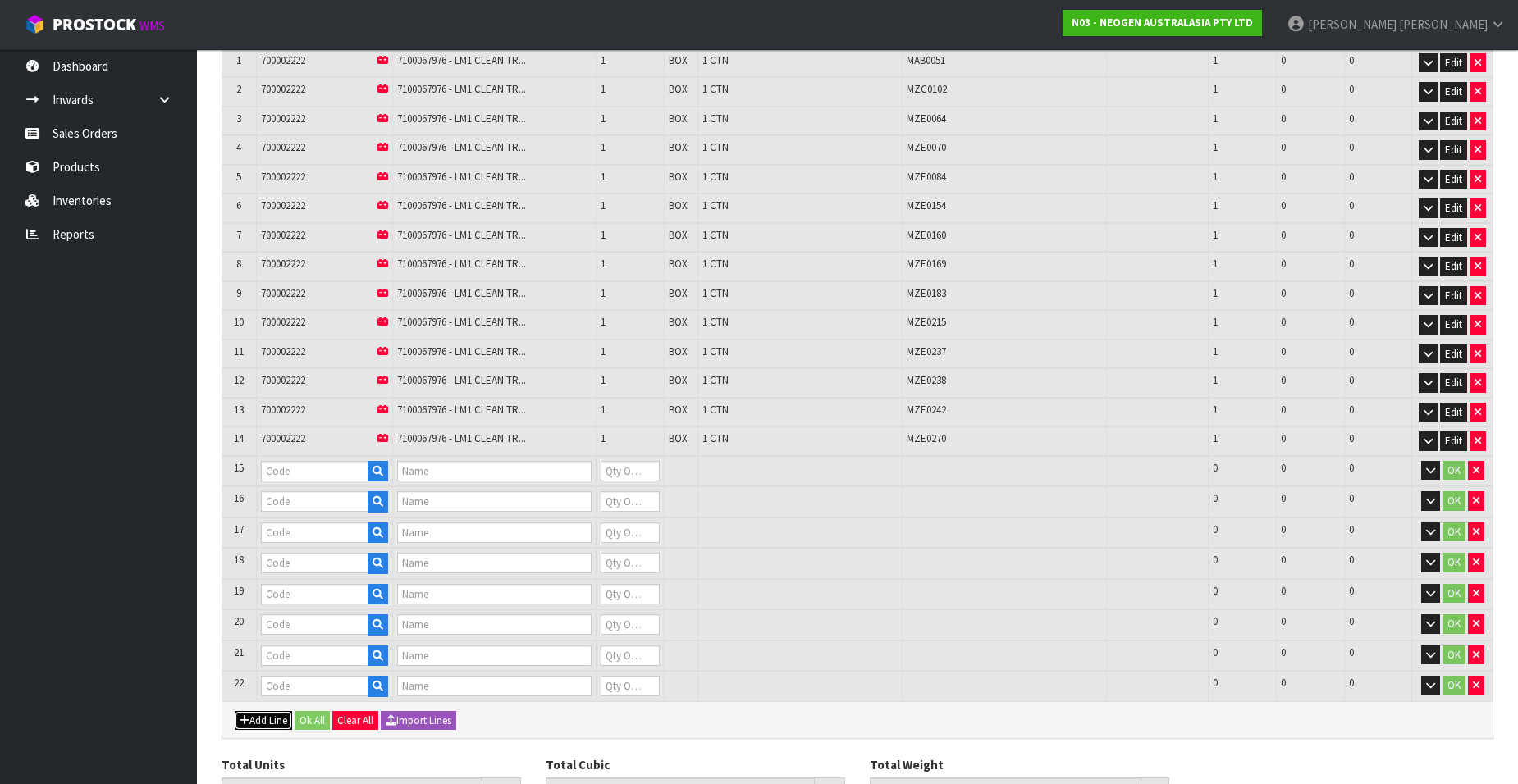
click at [263, 716] on button "Add Line" at bounding box center [263, 720] width 57 height 20
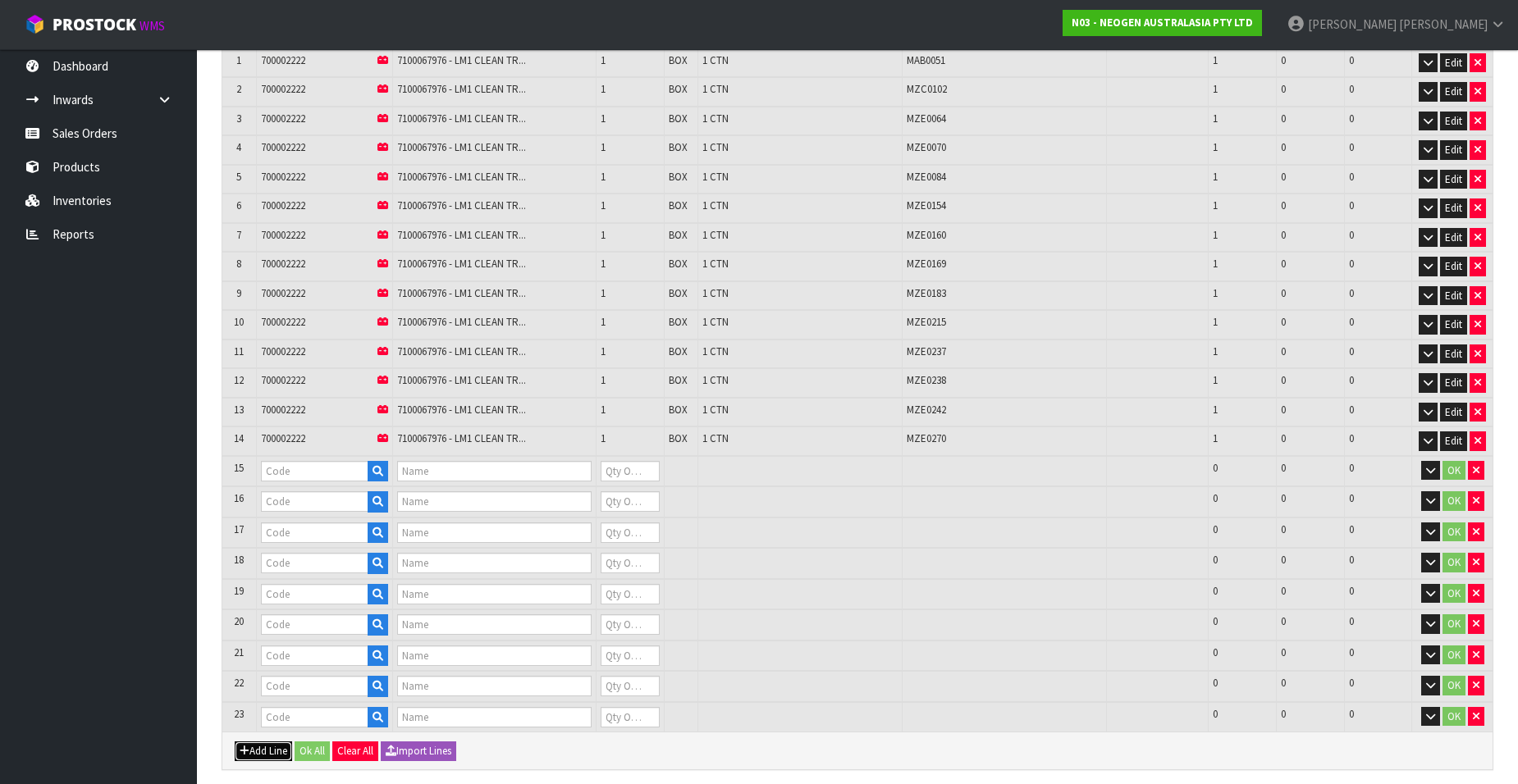
click at [263, 746] on button "Add Line" at bounding box center [263, 751] width 57 height 20
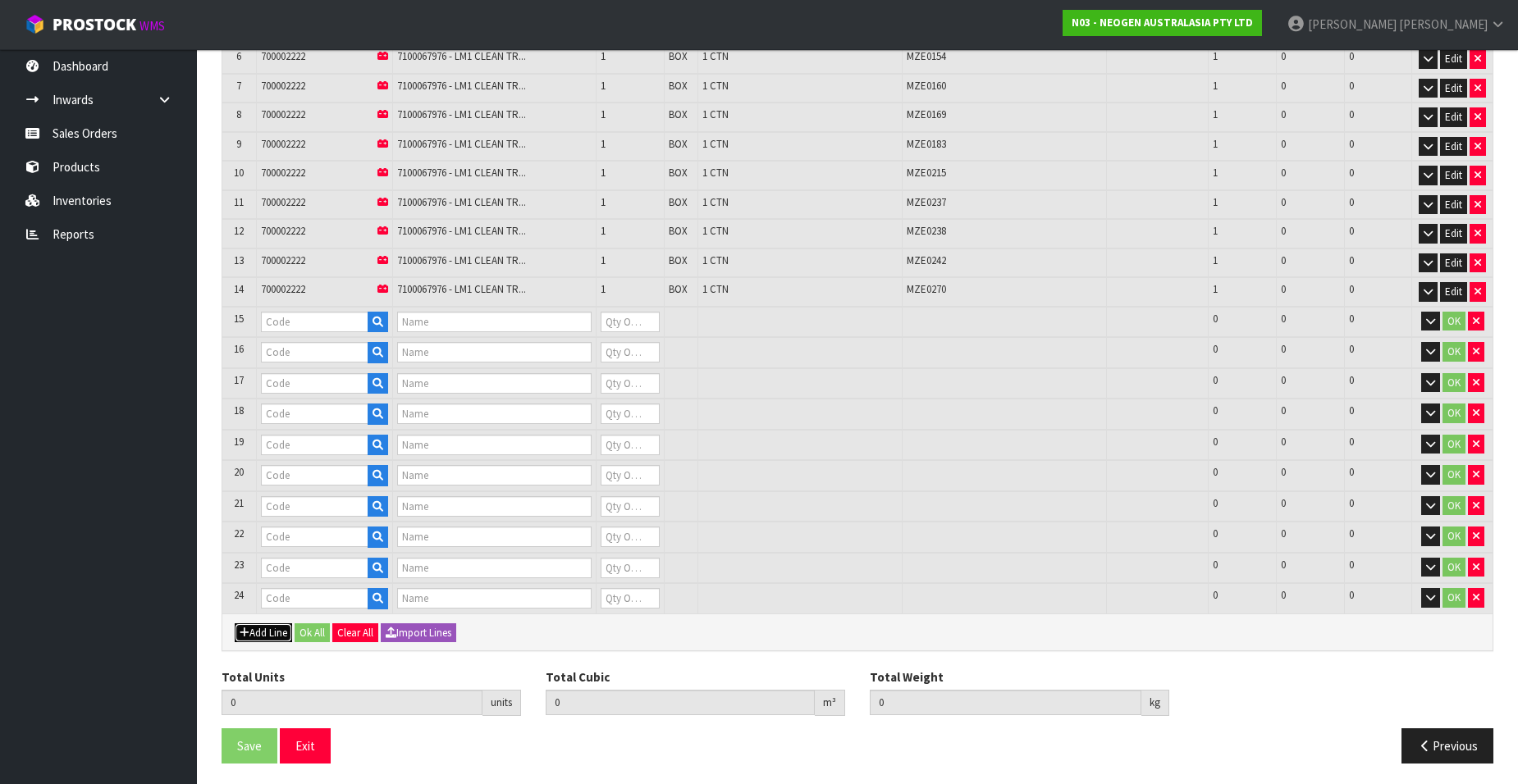
scroll to position [502, 0]
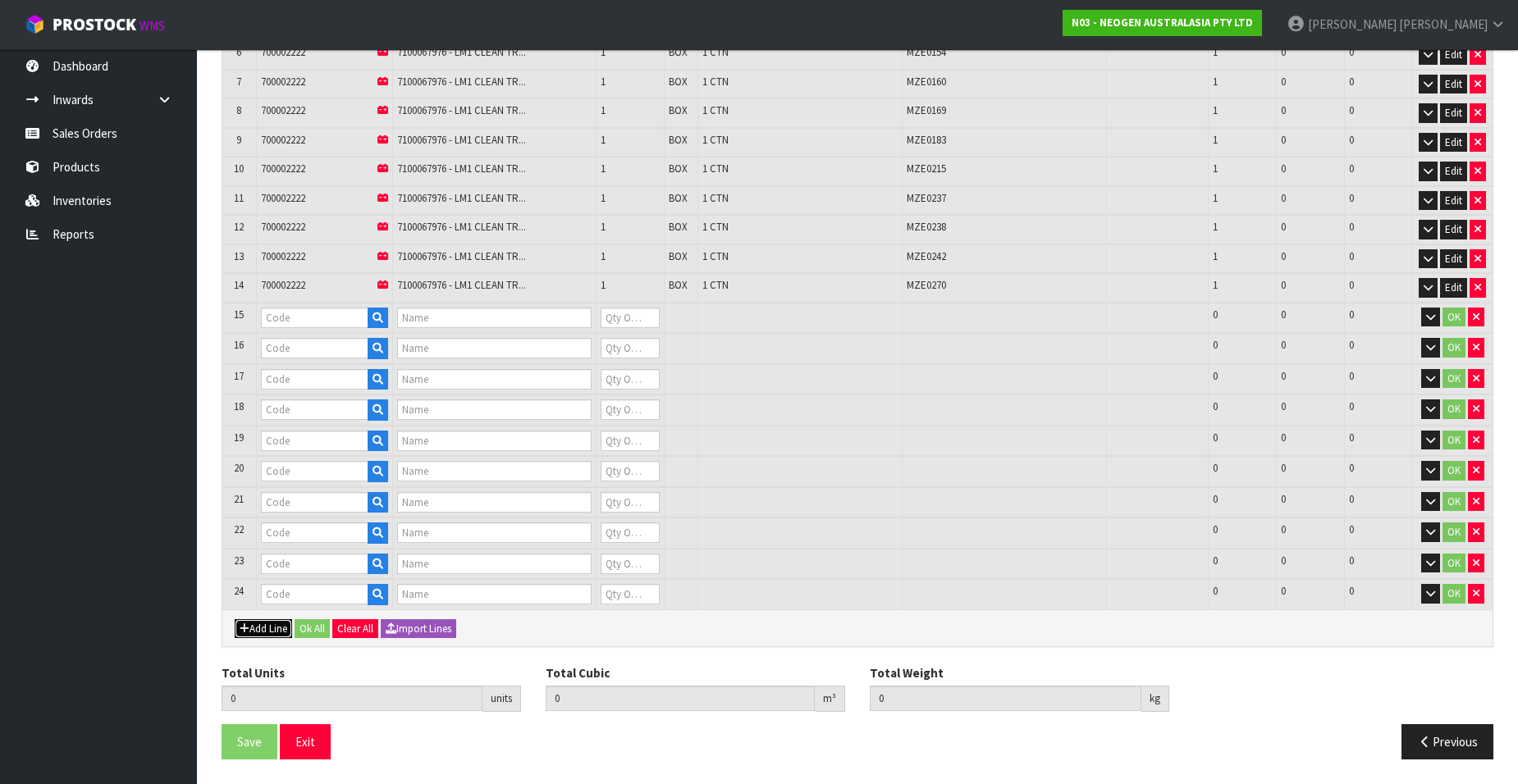
click at [272, 625] on button "Add Line" at bounding box center [263, 628] width 57 height 20
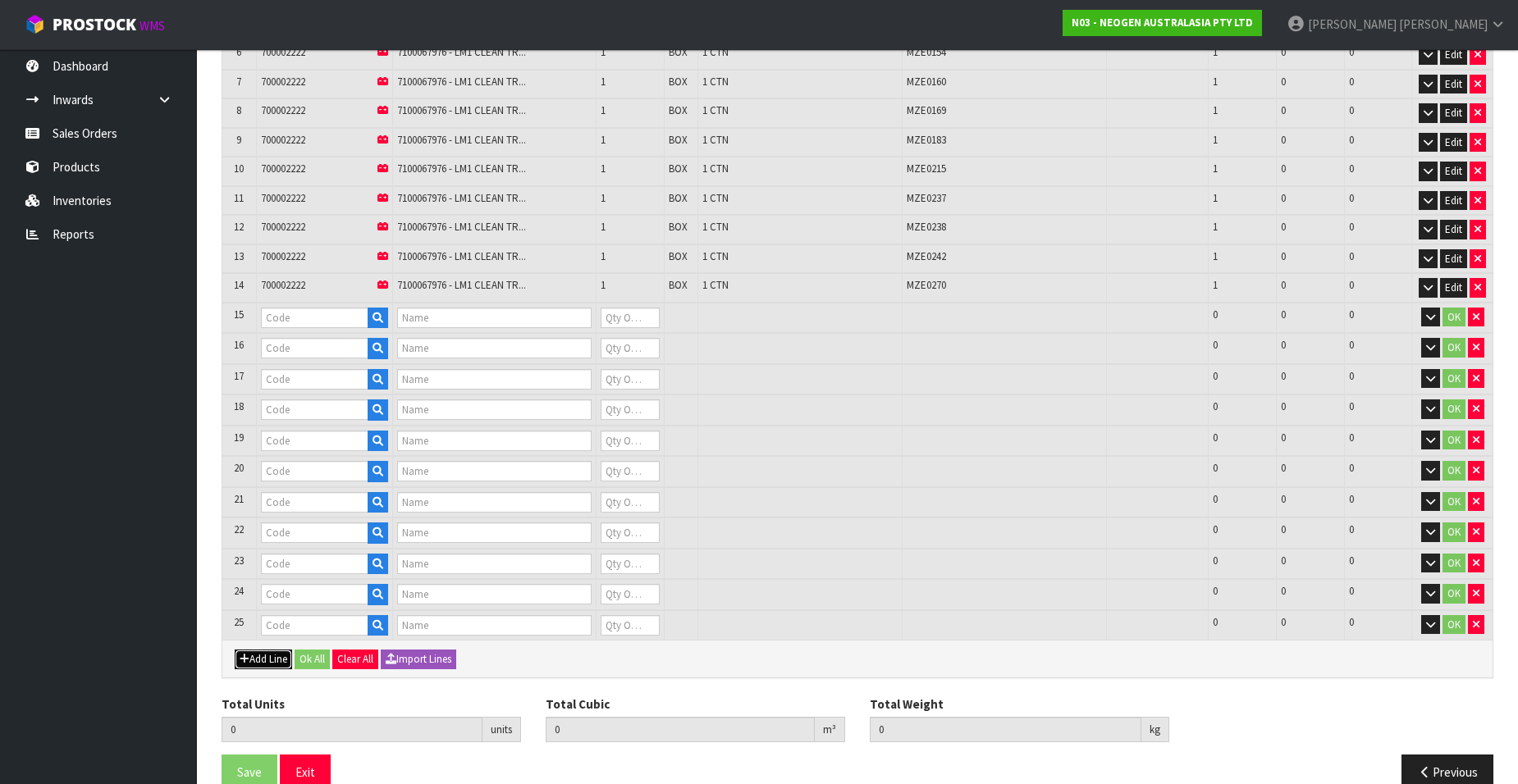
click at [258, 660] on button "Add Line" at bounding box center [263, 659] width 57 height 20
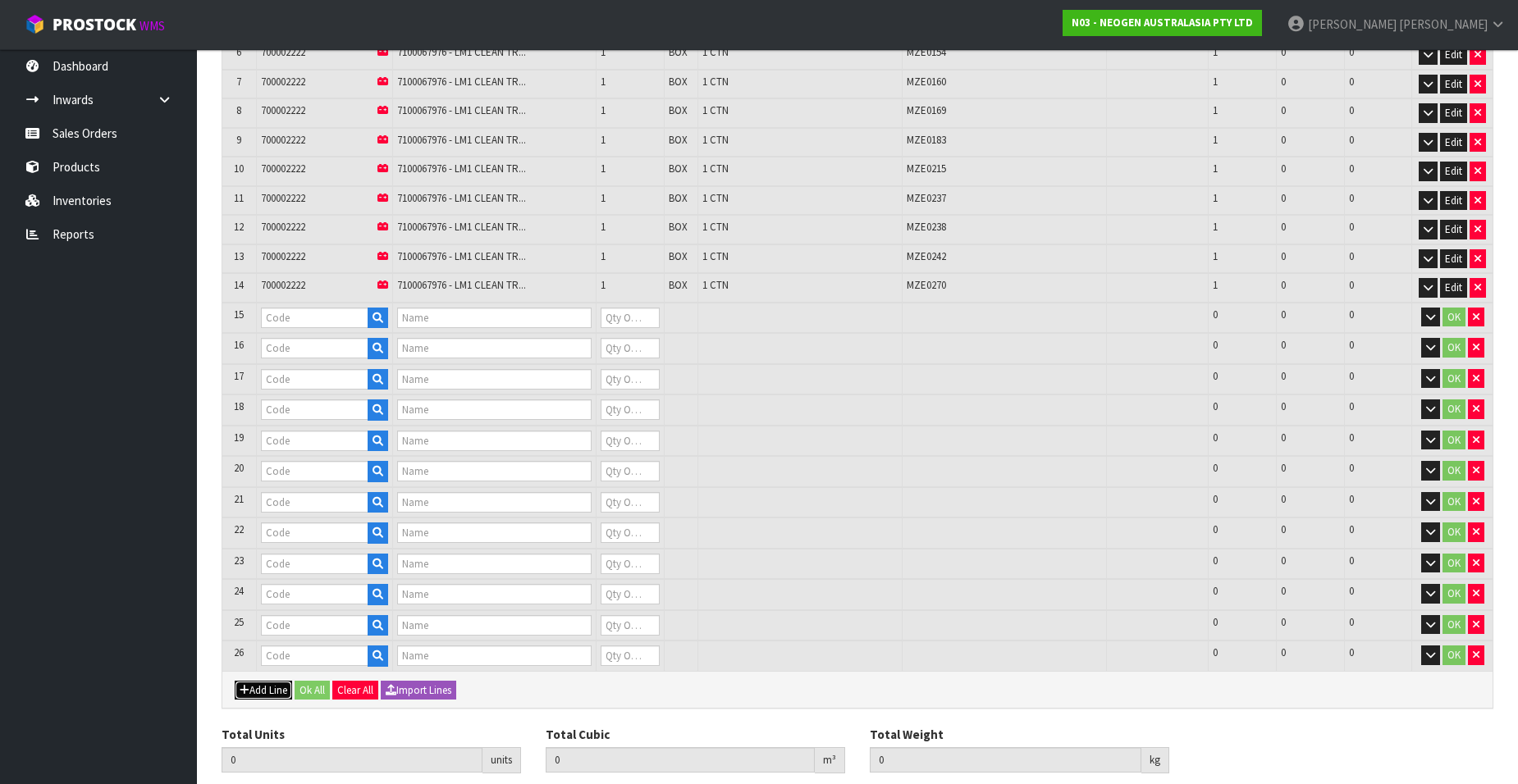
click at [264, 687] on button "Add Line" at bounding box center [263, 690] width 57 height 20
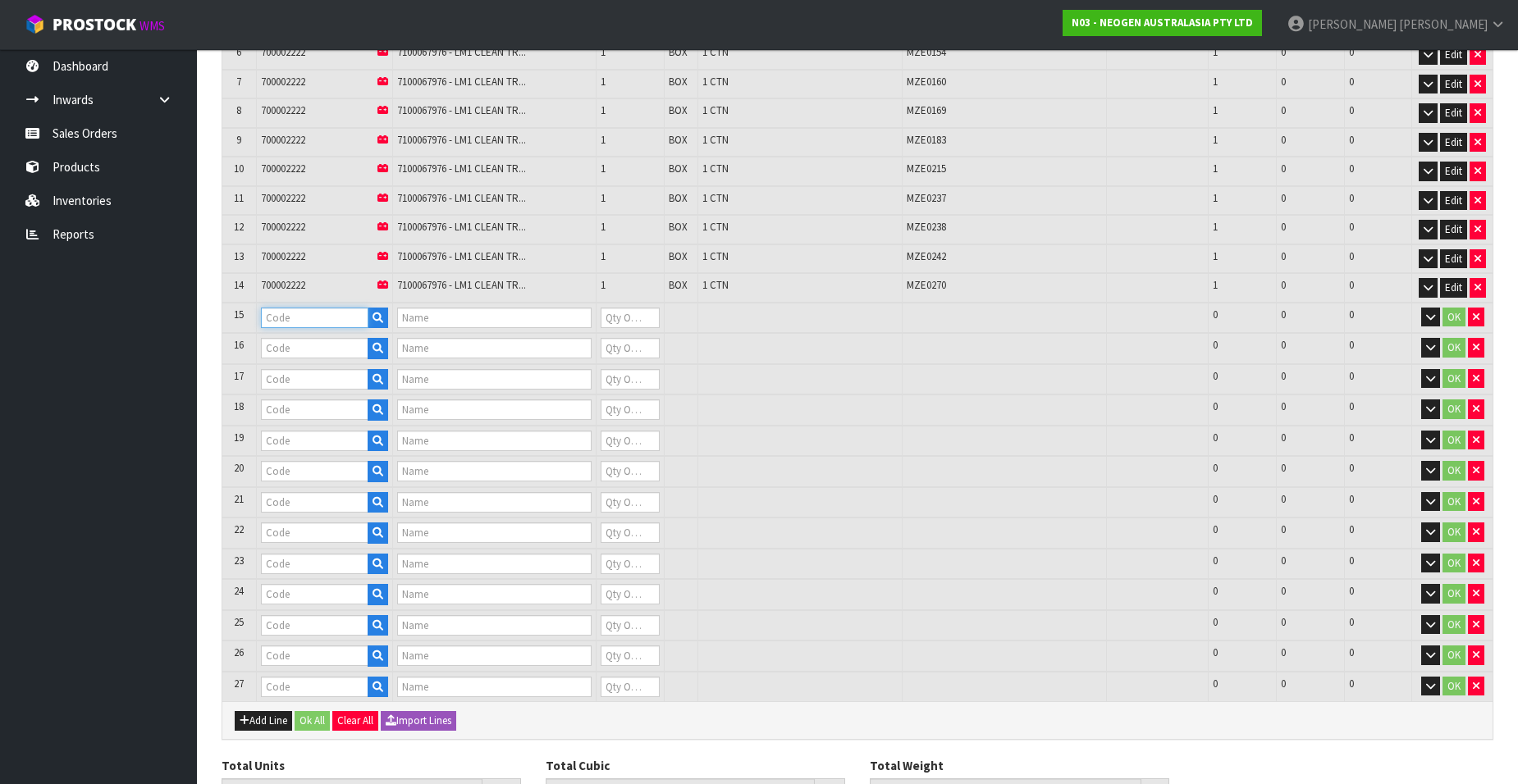
click at [288, 312] on input "text" at bounding box center [315, 318] width 107 height 21
paste input "N03-ORD0003371"
type input "N03-ORD0003371"
drag, startPoint x: 347, startPoint y: 315, endPoint x: 224, endPoint y: 311, distance: 123.1
click at [224, 311] on tr "15 N03-ORD0003371 0 0 0 OK" at bounding box center [858, 317] width 1270 height 31
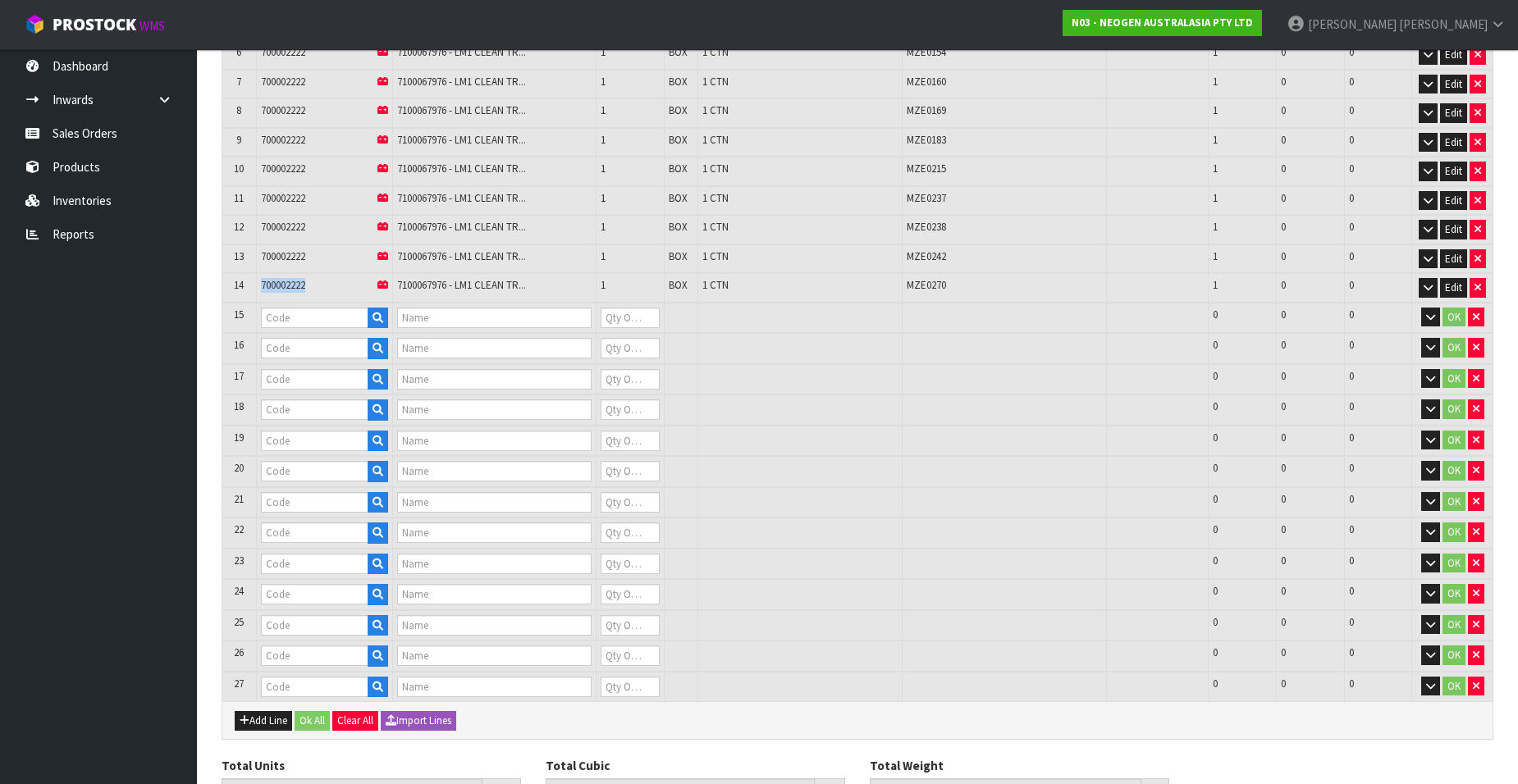
drag, startPoint x: 316, startPoint y: 287, endPoint x: 252, endPoint y: 285, distance: 64.0
click at [252, 285] on tr "14 700002222 7100067976 - LM1 CLEAN TR... 1 BOX 1 CTN MZE0270 1 0 0 Edit" at bounding box center [858, 287] width 1270 height 29
copy tr "700002222"
click at [271, 321] on input "text" at bounding box center [315, 318] width 107 height 21
paste input "700002222"
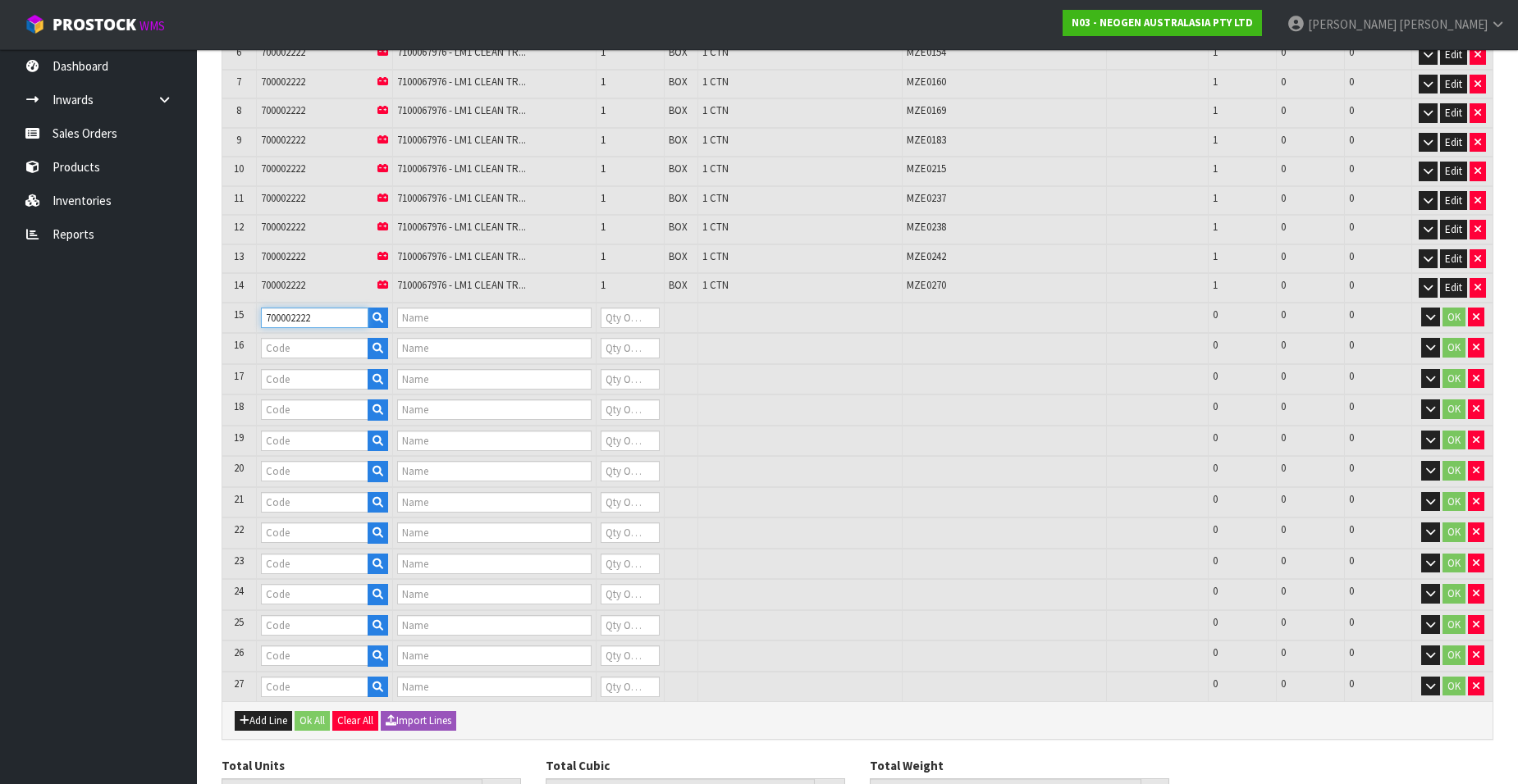
type input "700002222"
click at [276, 340] on input "text" at bounding box center [315, 348] width 107 height 21
type input "7100067976 - LM1 CLEAN TRACE LUMI W/ SOFTWARE, 1 /CS"
type input "0"
paste input "700002222"
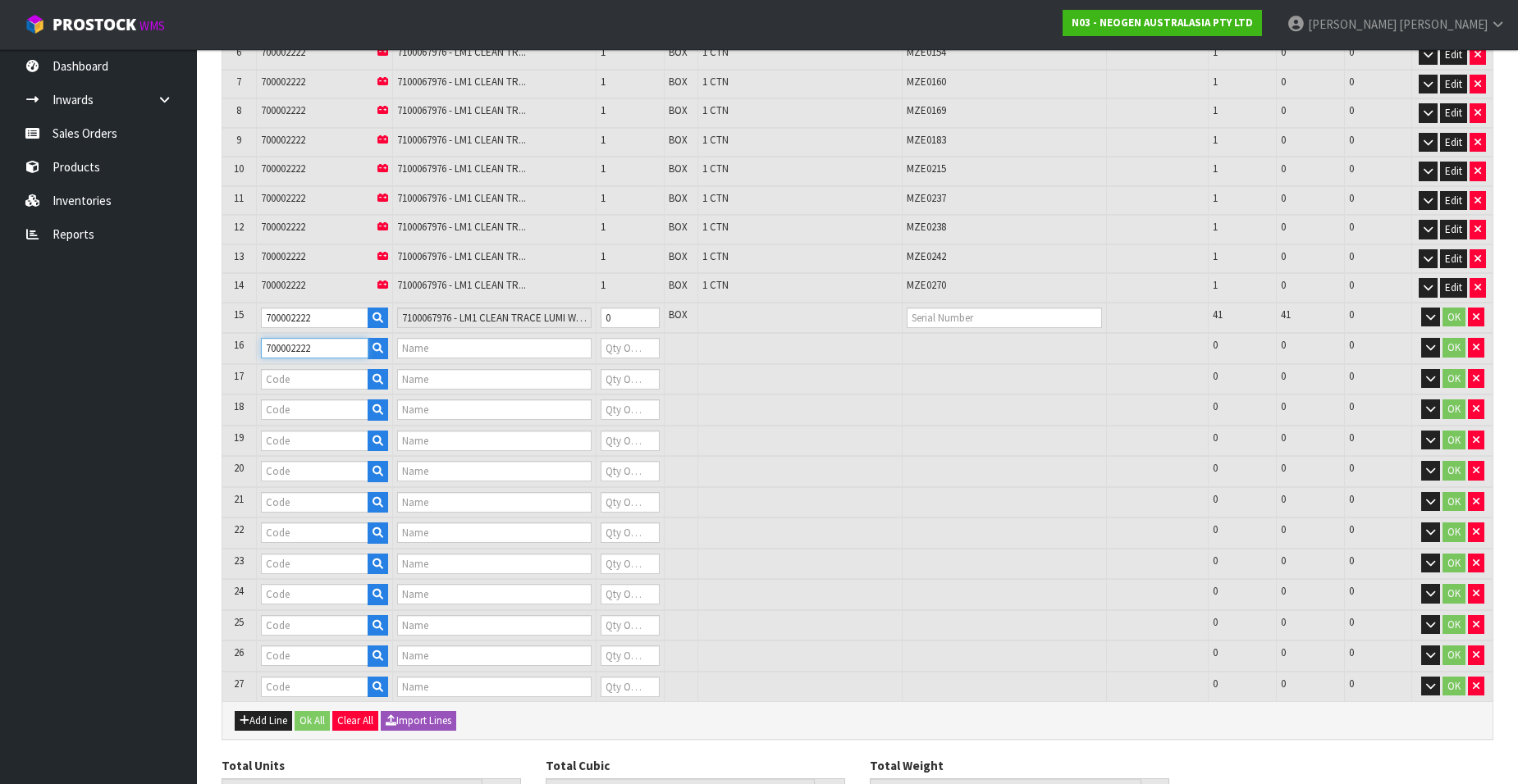
type input "700002222"
click at [287, 379] on input "text" at bounding box center [315, 379] width 107 height 21
paste input "700002222"
type input "700002222"
click at [290, 406] on input "text" at bounding box center [315, 409] width 107 height 21
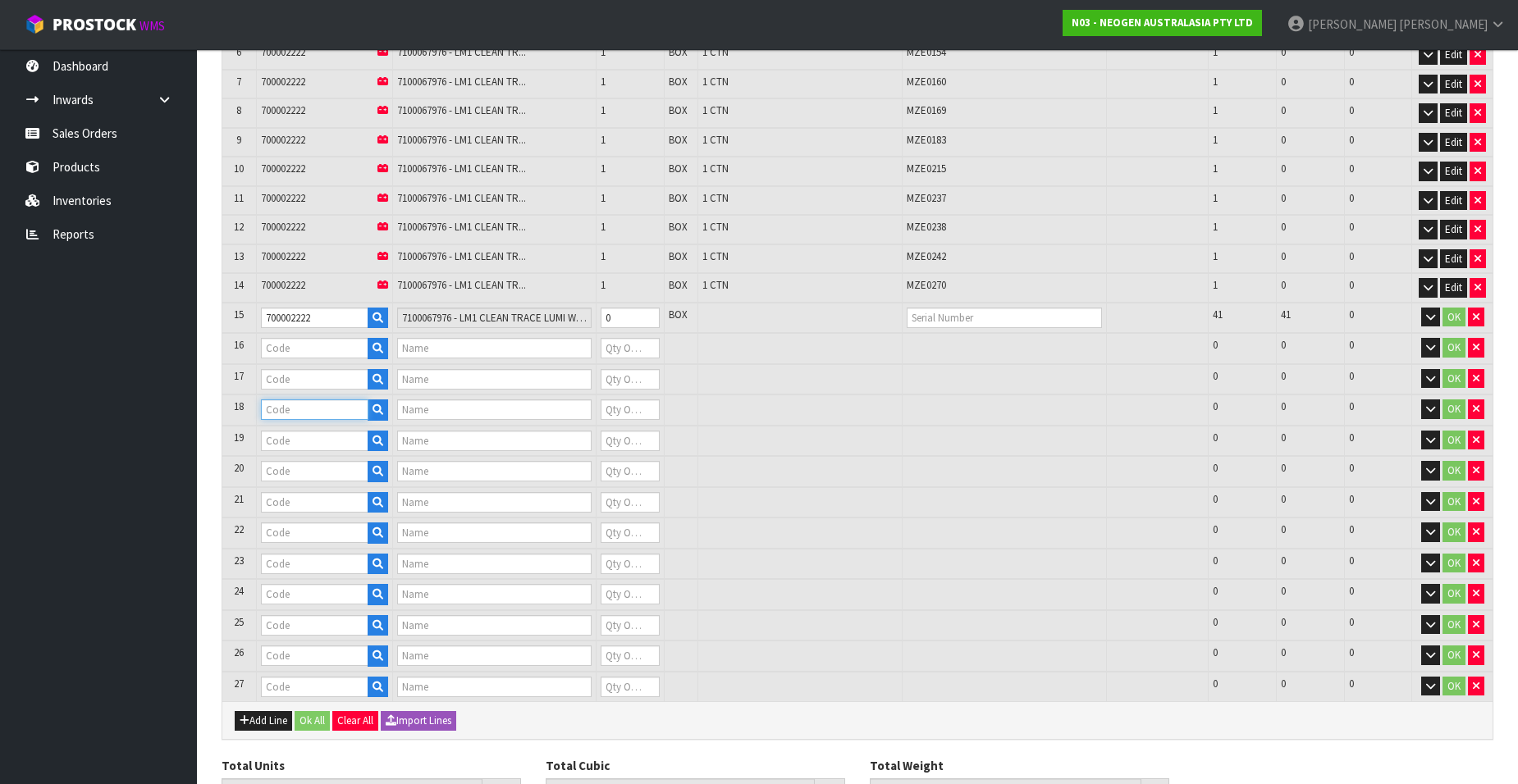
paste input "700002222"
type input "700002222"
type input "7100067976 - LM1 CLEAN TRACE LUMI W/ SOFTWARE, 1 /CS"
type input "0"
type input "700002222"
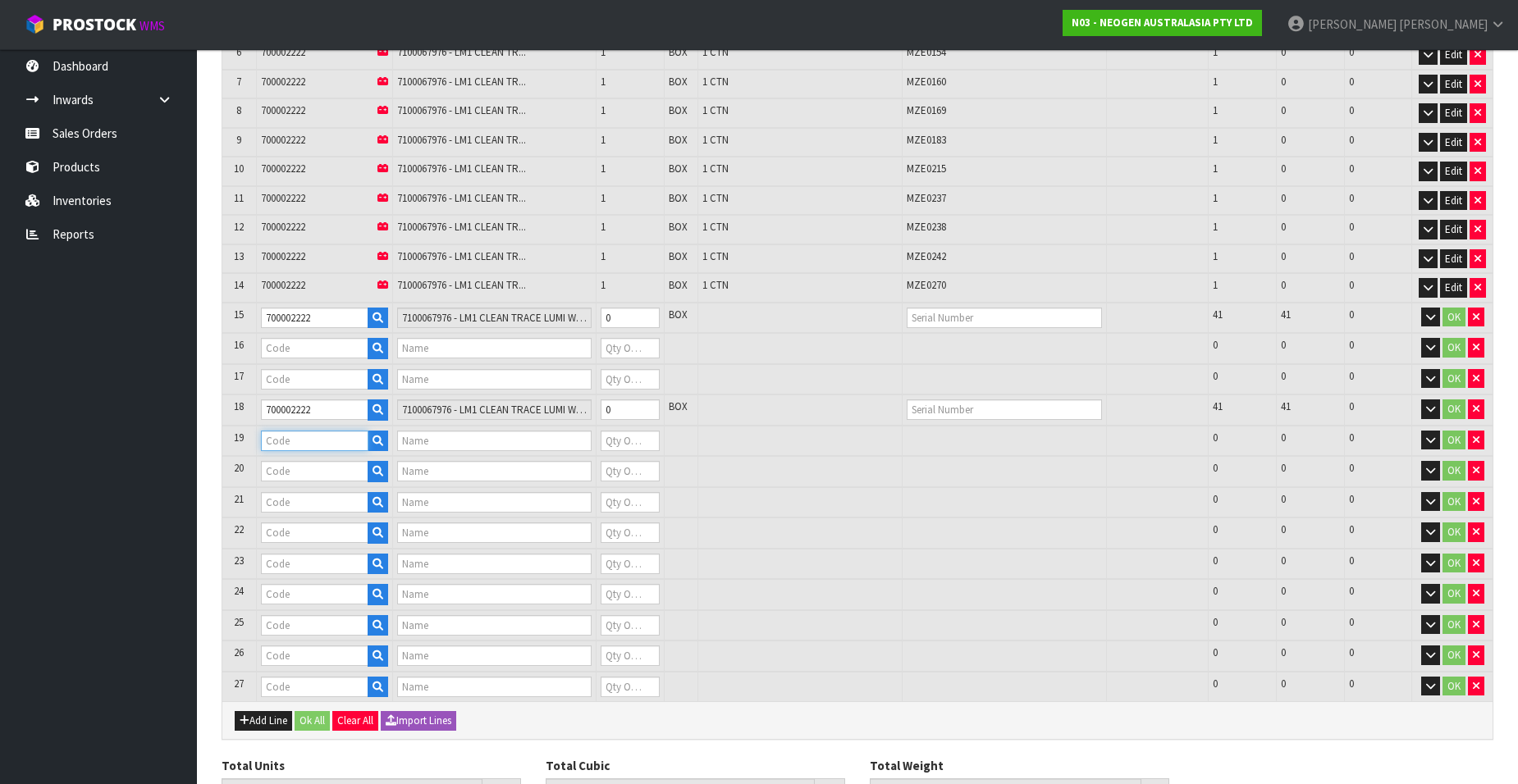
click at [288, 442] on input "text" at bounding box center [315, 441] width 107 height 21
paste input "700002222"
type input "700002222"
type input "7100067976 - LM1 CLEAN TRACE LUMI W/ SOFTWARE, 1 /CS"
type input "0"
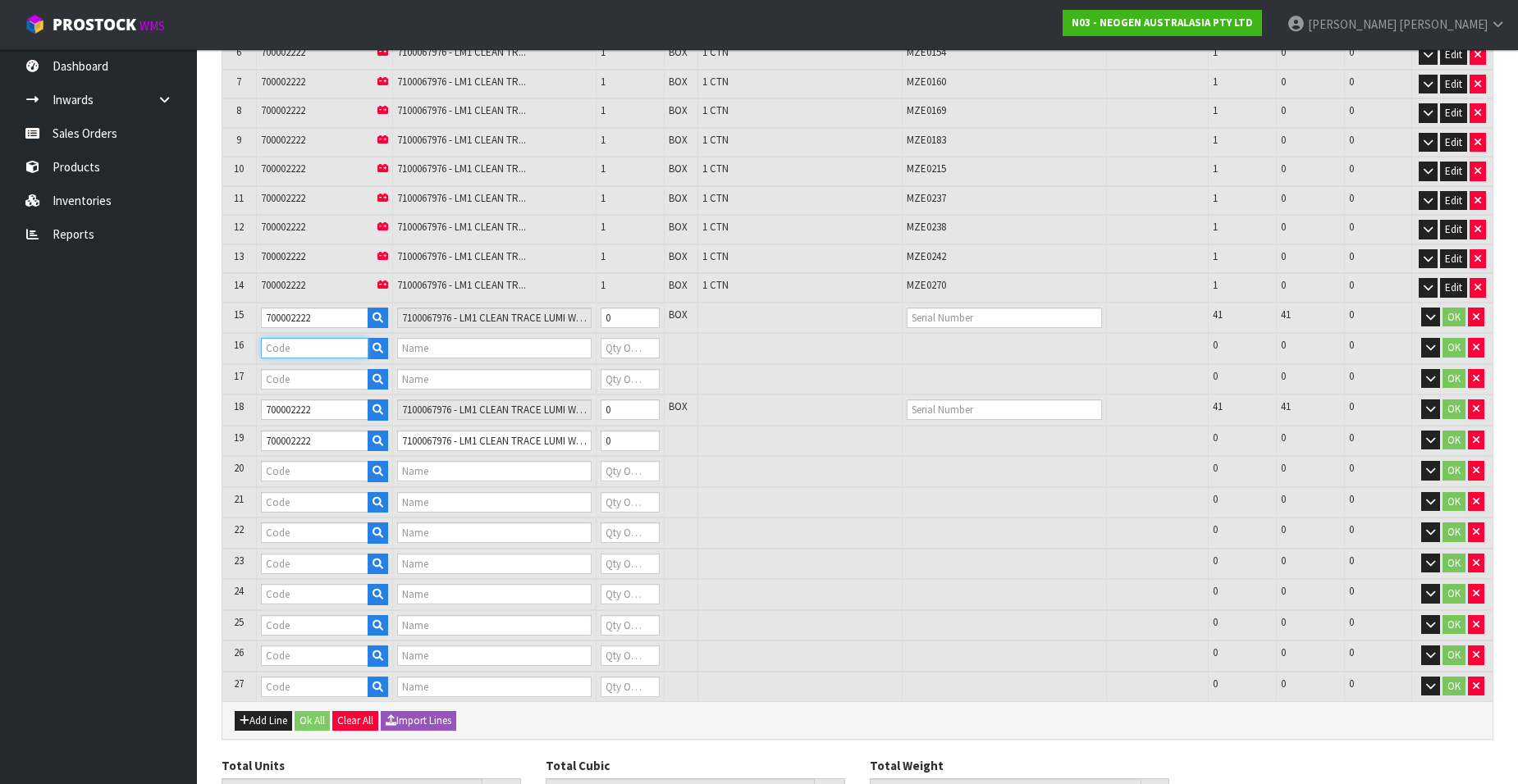
click at [294, 348] on input "text" at bounding box center [315, 348] width 107 height 21
paste input "700002222"
type input "700002222"
click at [298, 379] on input "text" at bounding box center [315, 379] width 107 height 21
type input "7100067976 - LM1 CLEAN TRACE LUMI W/ SOFTWARE, 1 /CS"
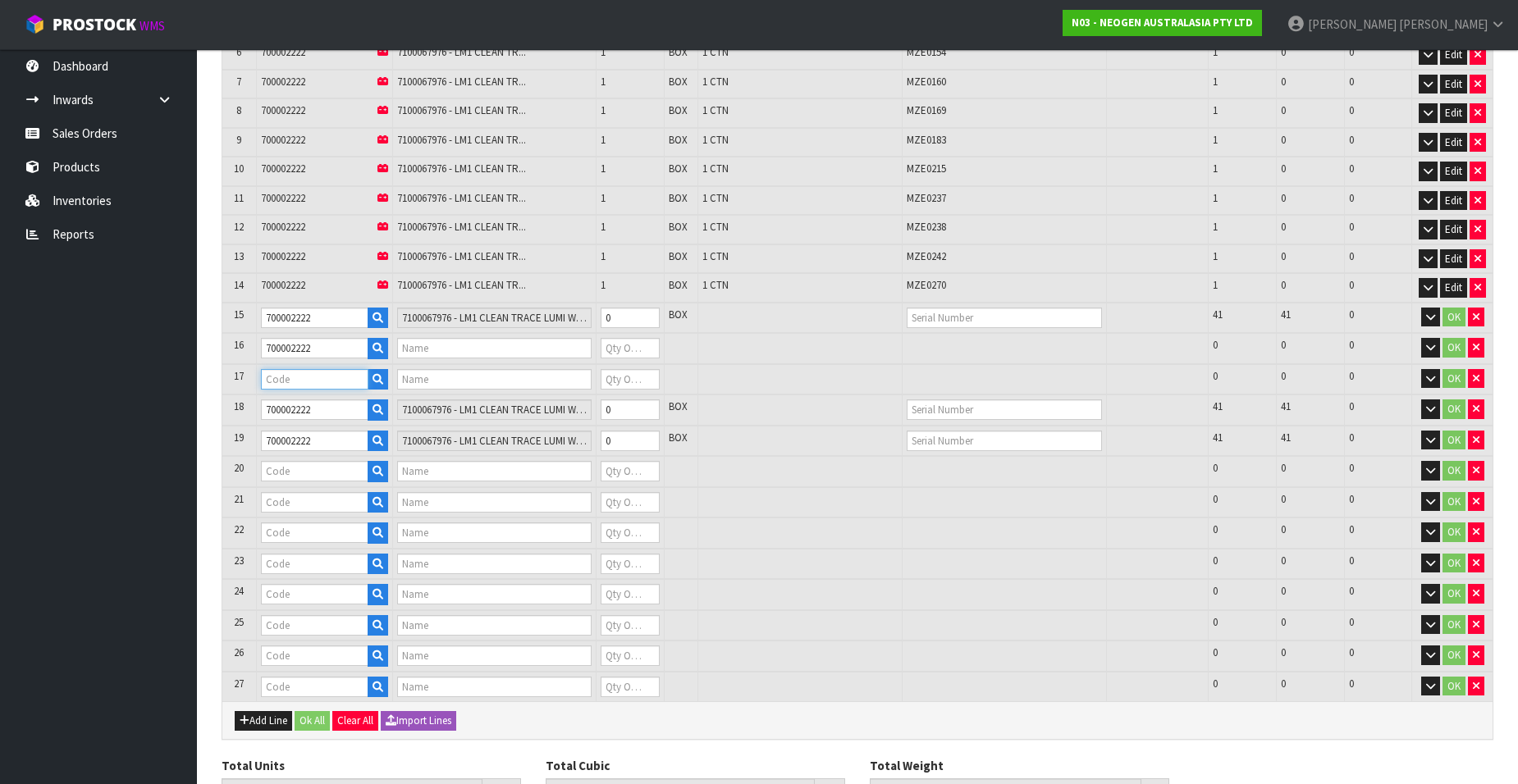
type input "0"
paste input "700002222"
type input "700002222"
type input "7100067976 - LM1 CLEAN TRACE LUMI W/ SOFTWARE, 1 /CS"
type input "0"
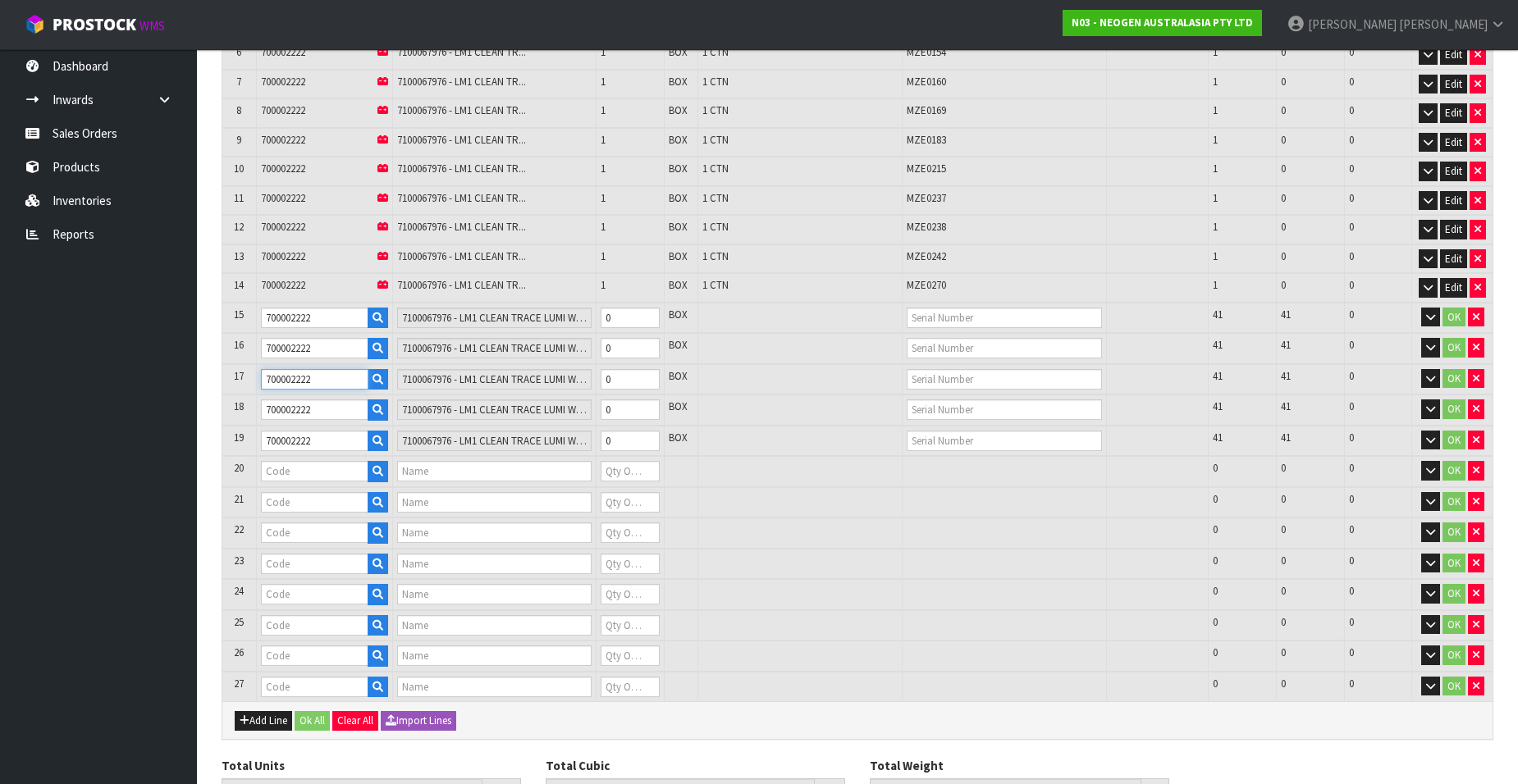
type input "700002222"
click at [295, 473] on input "text" at bounding box center [315, 471] width 107 height 21
paste input "700002222"
type input "700002222"
click at [298, 500] on input "text" at bounding box center [315, 502] width 107 height 21
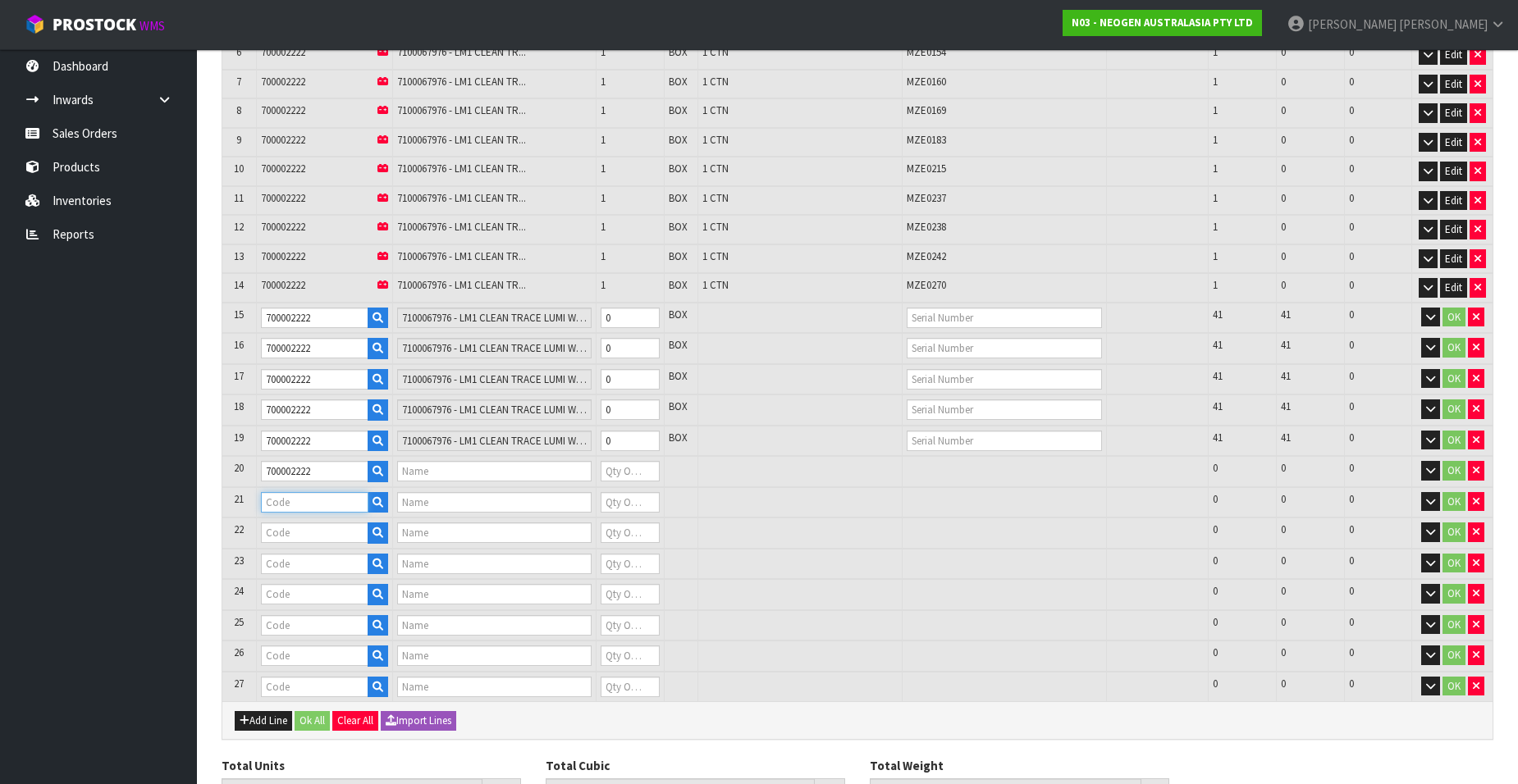
type input "7100067976 - LM1 CLEAN TRACE LUMI W/ SOFTWARE, 1 /CS"
type input "0"
paste input "700002222"
type input "700002222"
click at [292, 532] on input "text" at bounding box center [315, 532] width 107 height 21
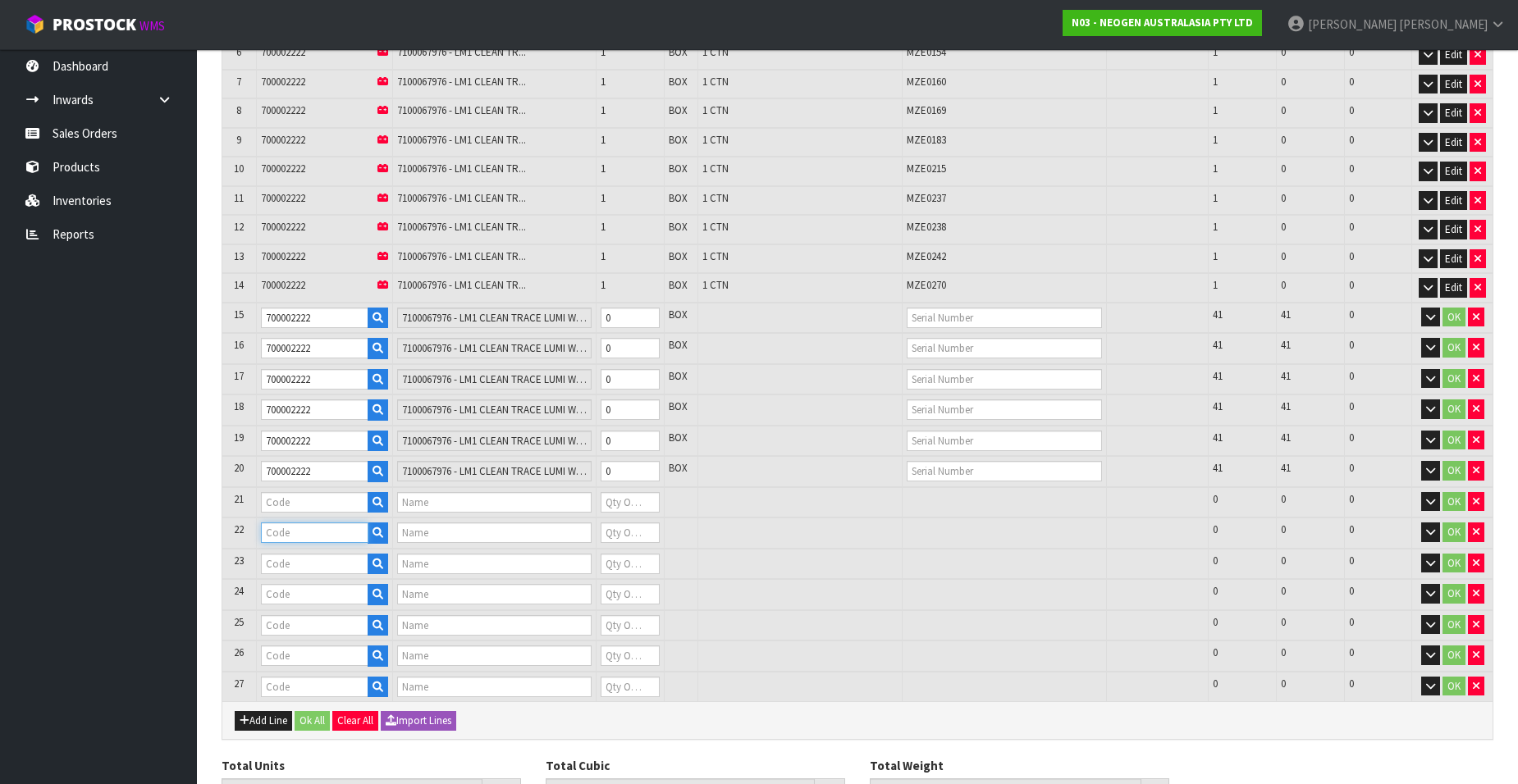
paste input "700002222"
type input "700002222"
type input "7100067976 - LM1 CLEAN TRACE LUMI W/ SOFTWARE, 1 /CS"
type input "0"
click at [290, 561] on input "text" at bounding box center [315, 564] width 107 height 21
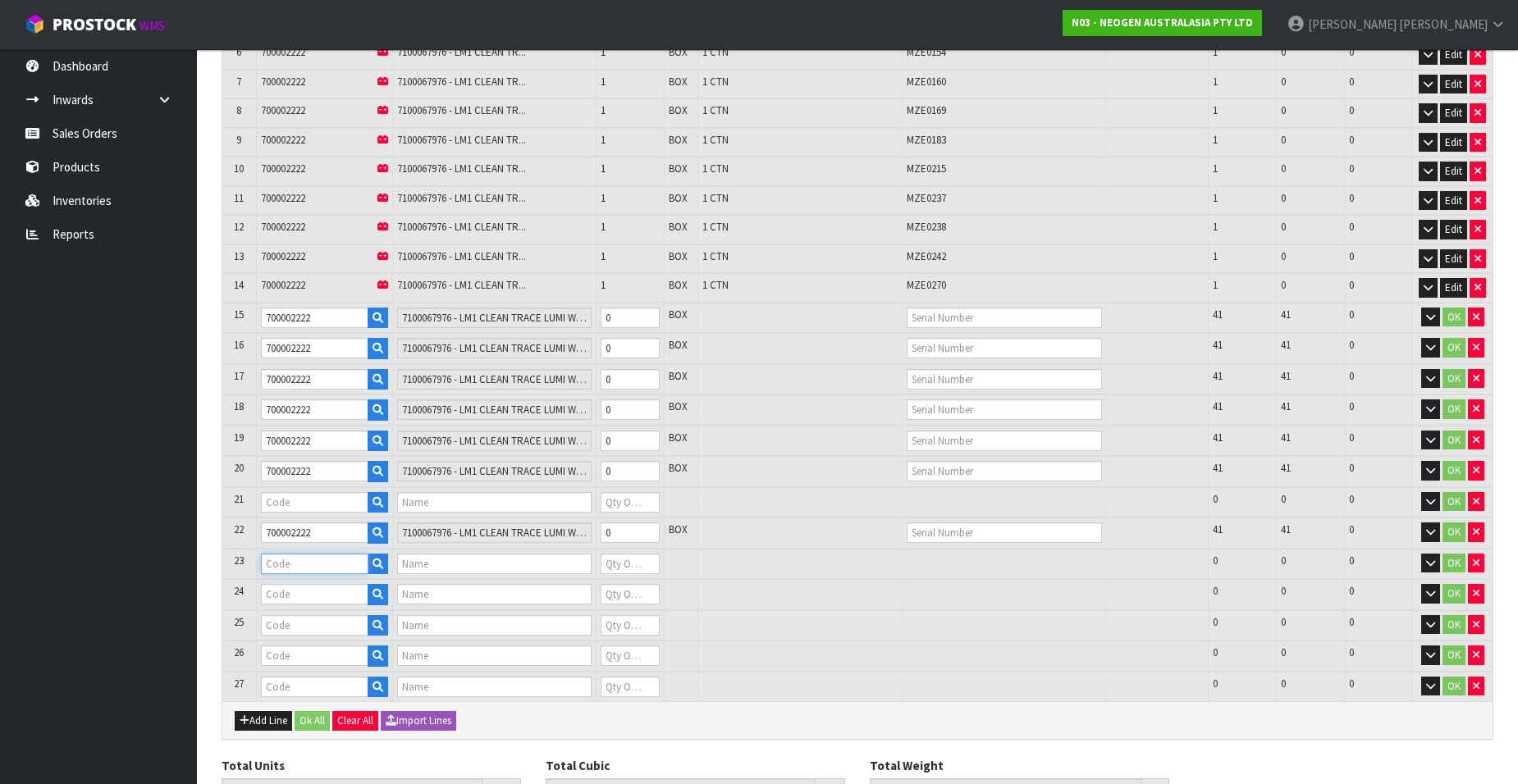
paste input "700002222"
type input "700002222"
click at [292, 502] on input "text" at bounding box center [315, 502] width 107 height 21
type input "7100067976 - LM1 CLEAN TRACE LUMI W/ SOFTWARE, 1 /CS"
type input "0"
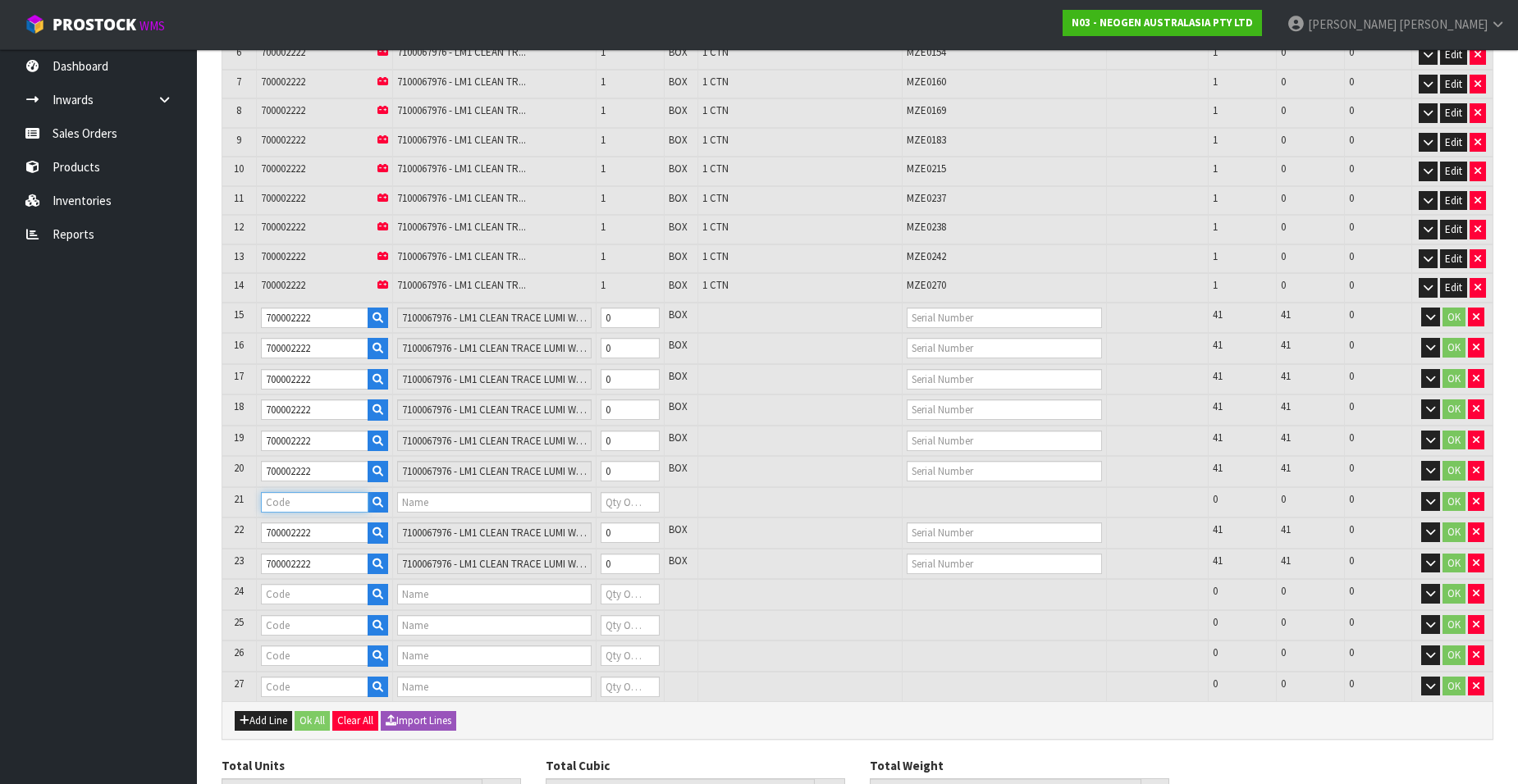
paste input "700002222"
type input "700002222"
type input "7100067976 - LM1 CLEAN TRACE LUMI W/ SOFTWARE, 1 /CS"
type input "0"
type input "700002222"
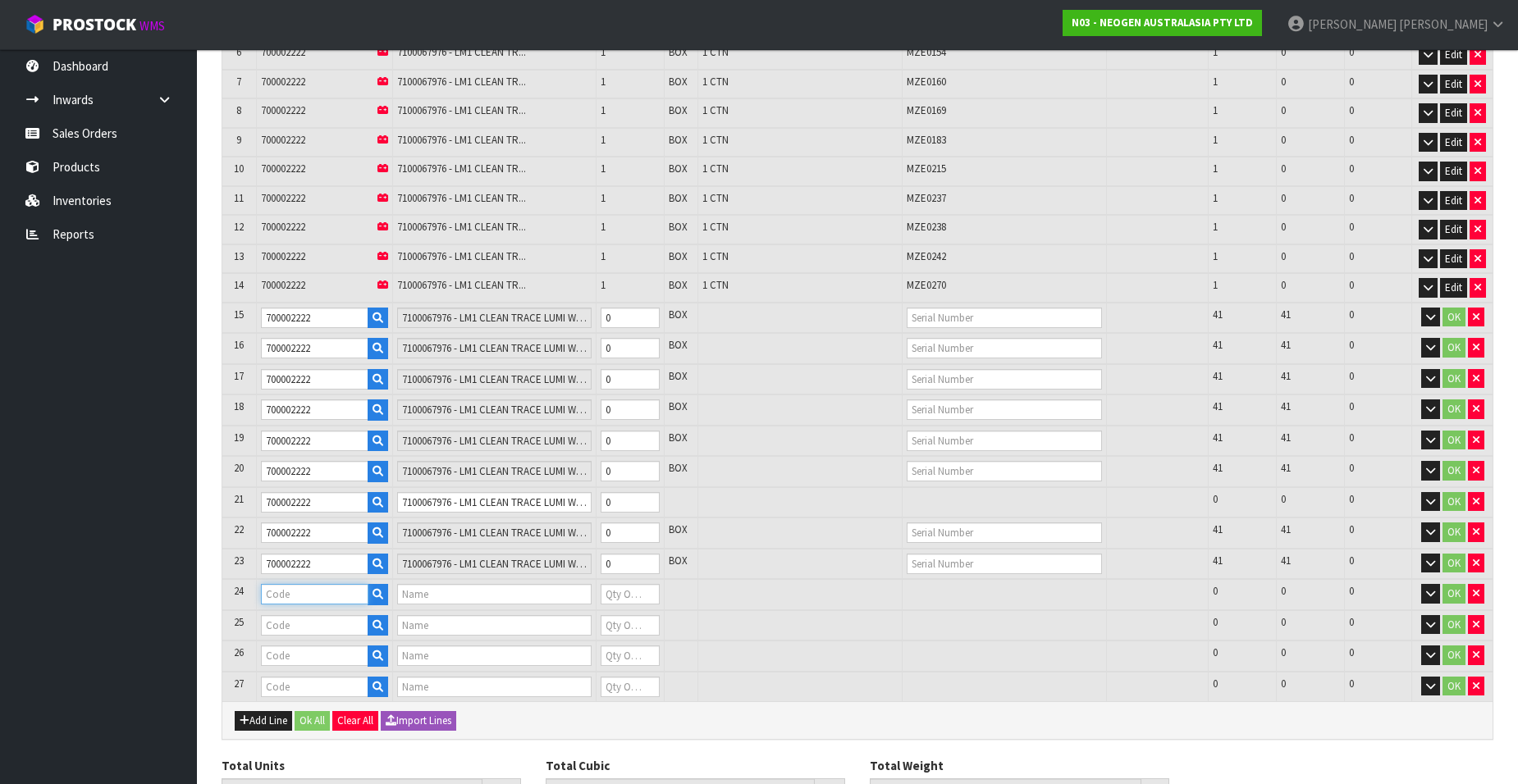
click at [288, 597] on input "text" at bounding box center [315, 594] width 107 height 21
paste input "700002222"
type input "700002222"
click at [287, 627] on input "text" at bounding box center [315, 625] width 107 height 21
paste input "700002222"
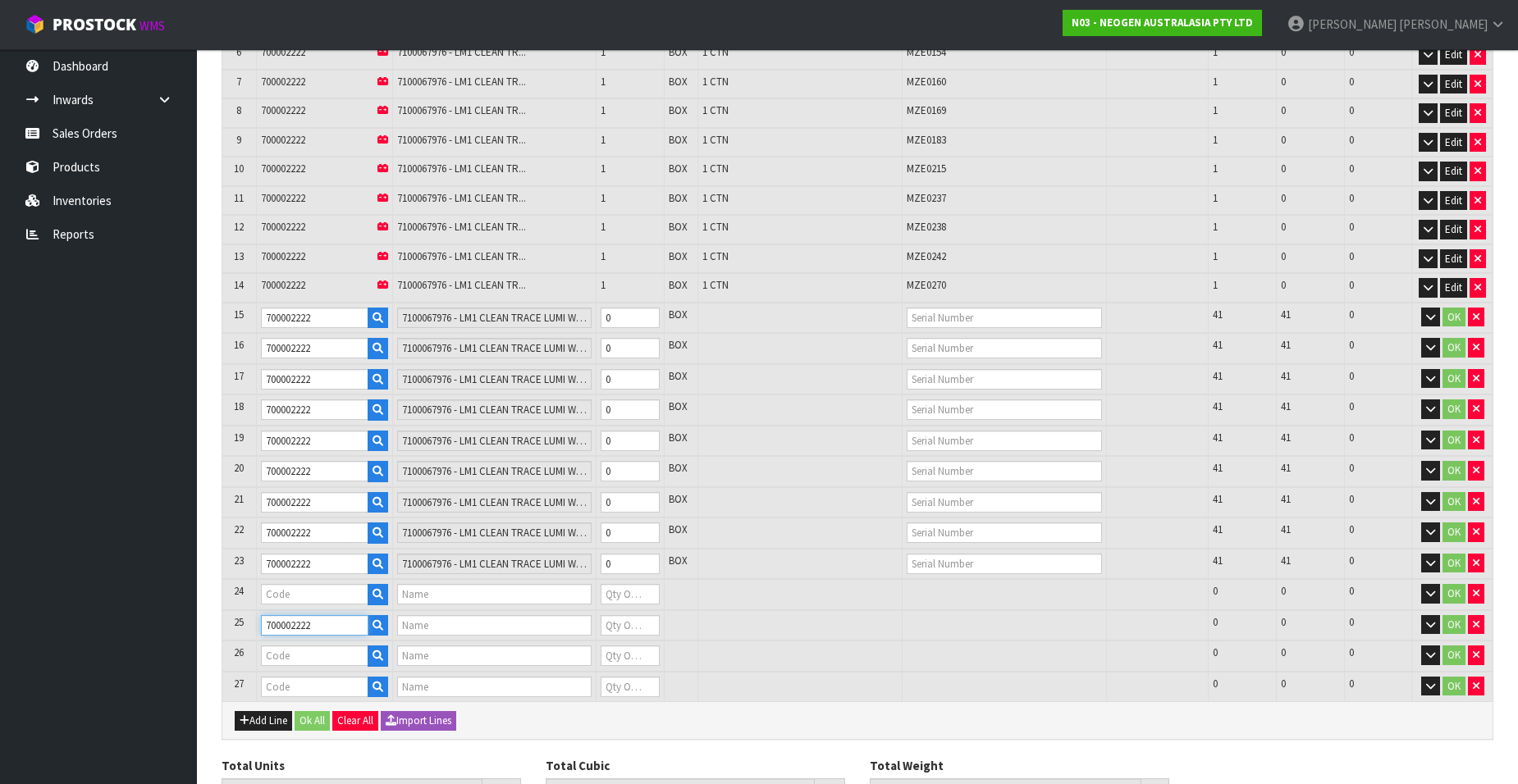
type input "700002222"
click at [287, 652] on input "text" at bounding box center [315, 655] width 107 height 21
paste input "700002222"
click at [292, 621] on input "text" at bounding box center [315, 625] width 107 height 21
paste input "700002222"
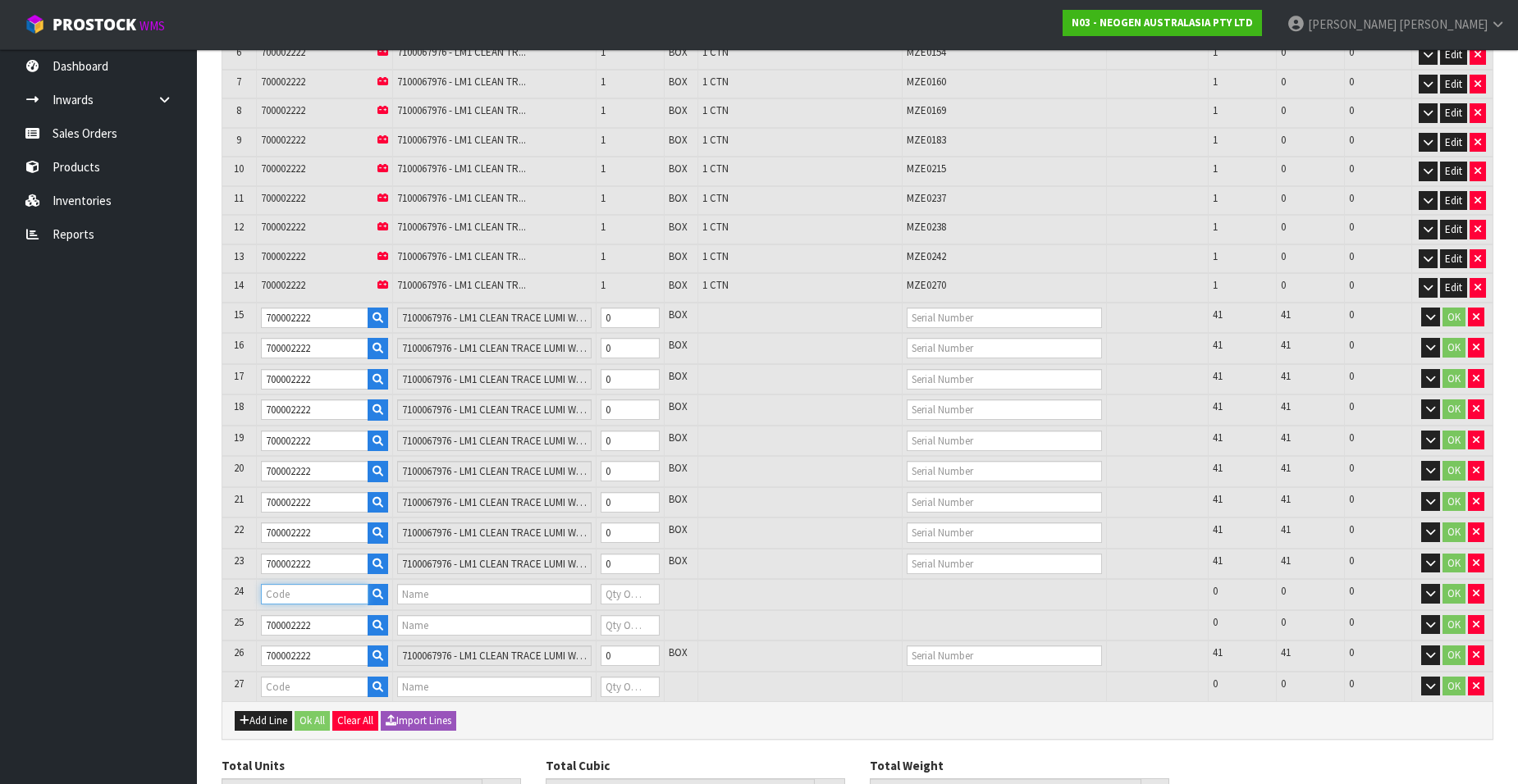
click at [292, 591] on input "text" at bounding box center [315, 594] width 107 height 21
paste input "700002222"
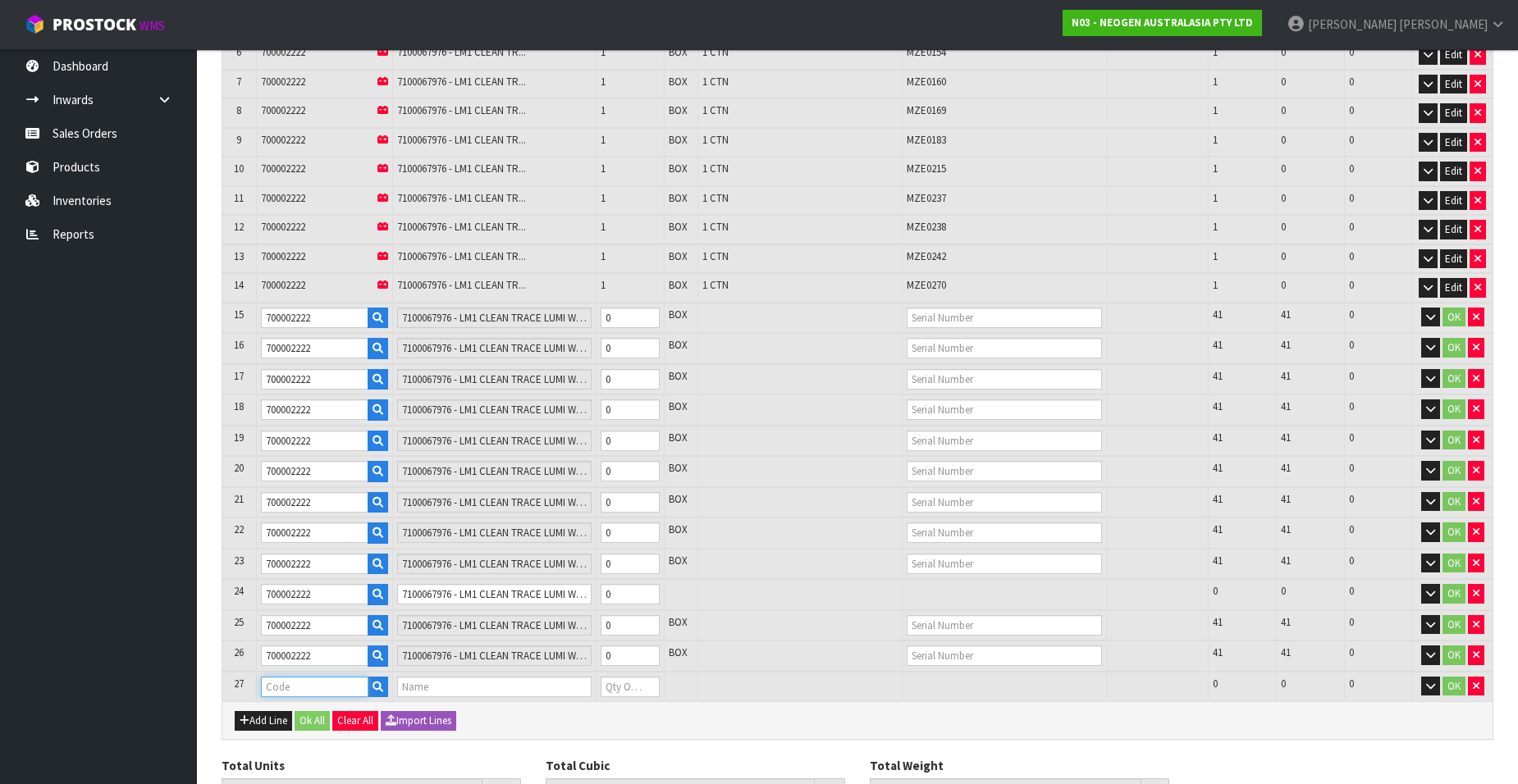
click at [287, 680] on input "text" at bounding box center [315, 687] width 107 height 21
paste input "700002222"
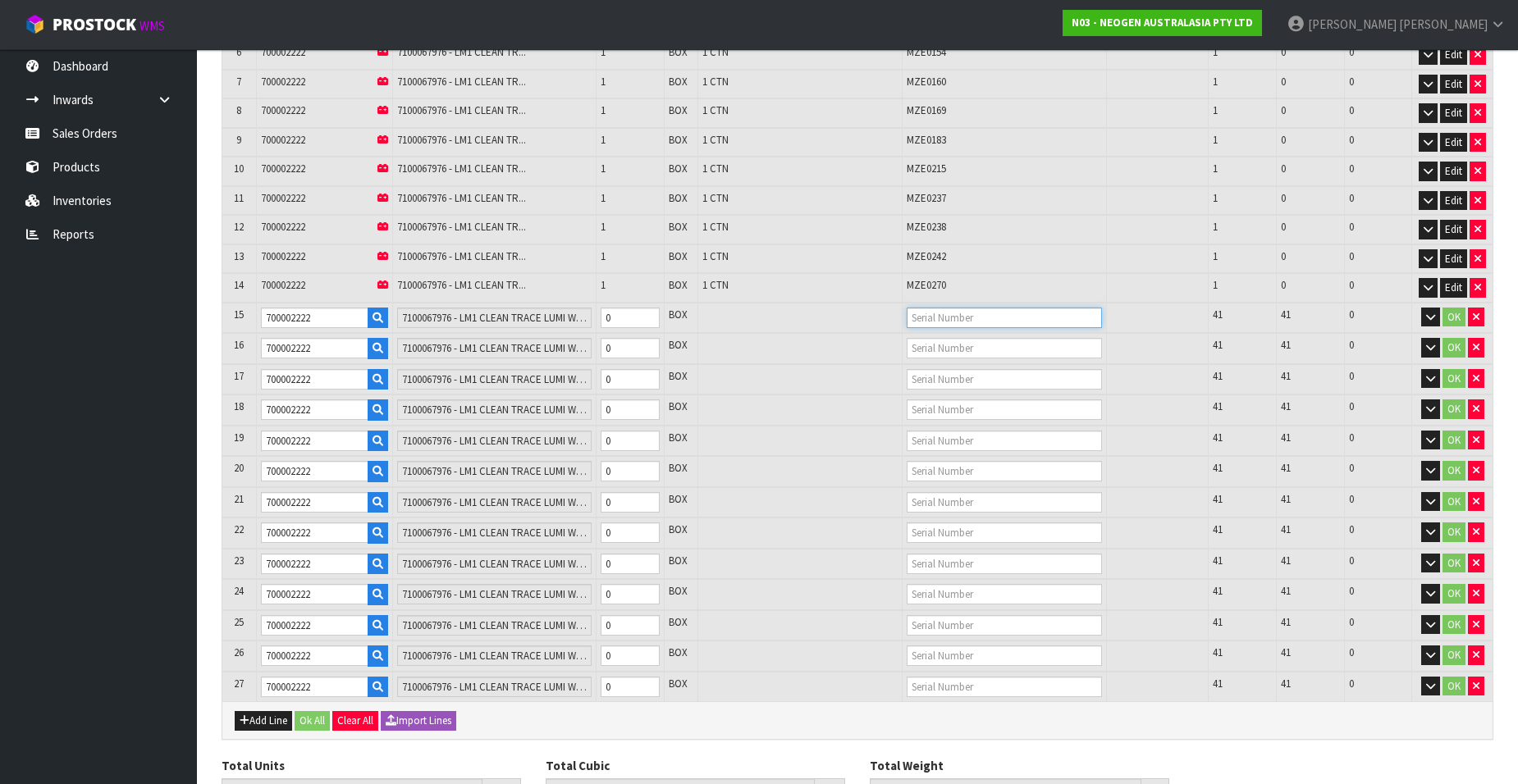
click at [975, 318] on input "text" at bounding box center [1004, 318] width 195 height 21
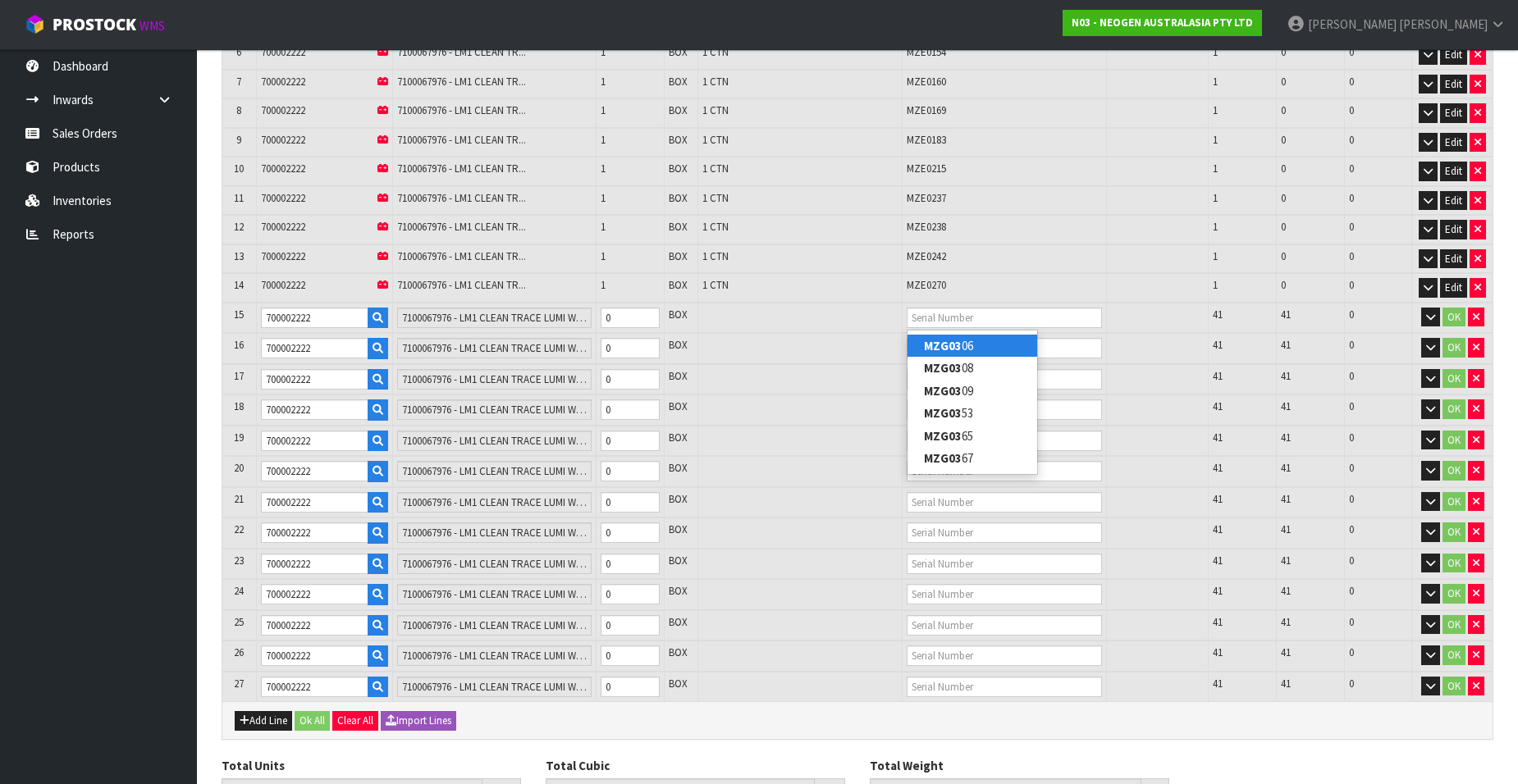
click at [973, 340] on link "MZG03 06" at bounding box center [972, 346] width 130 height 23
click at [937, 344] on input "text" at bounding box center [1004, 348] width 195 height 21
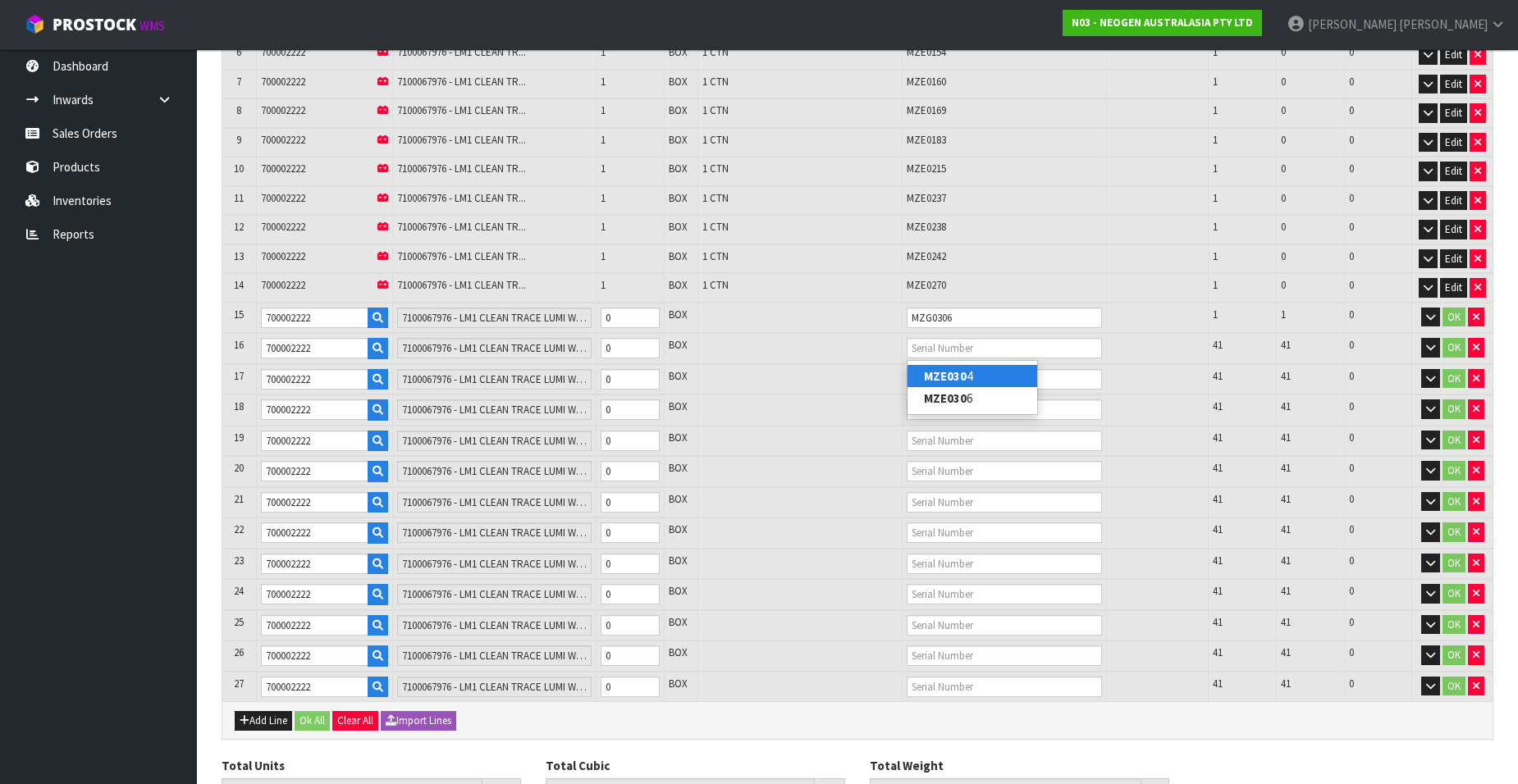
click at [959, 370] on strong "MZE030" at bounding box center [945, 376] width 42 height 16
click at [929, 372] on input "text" at bounding box center [1004, 379] width 195 height 21
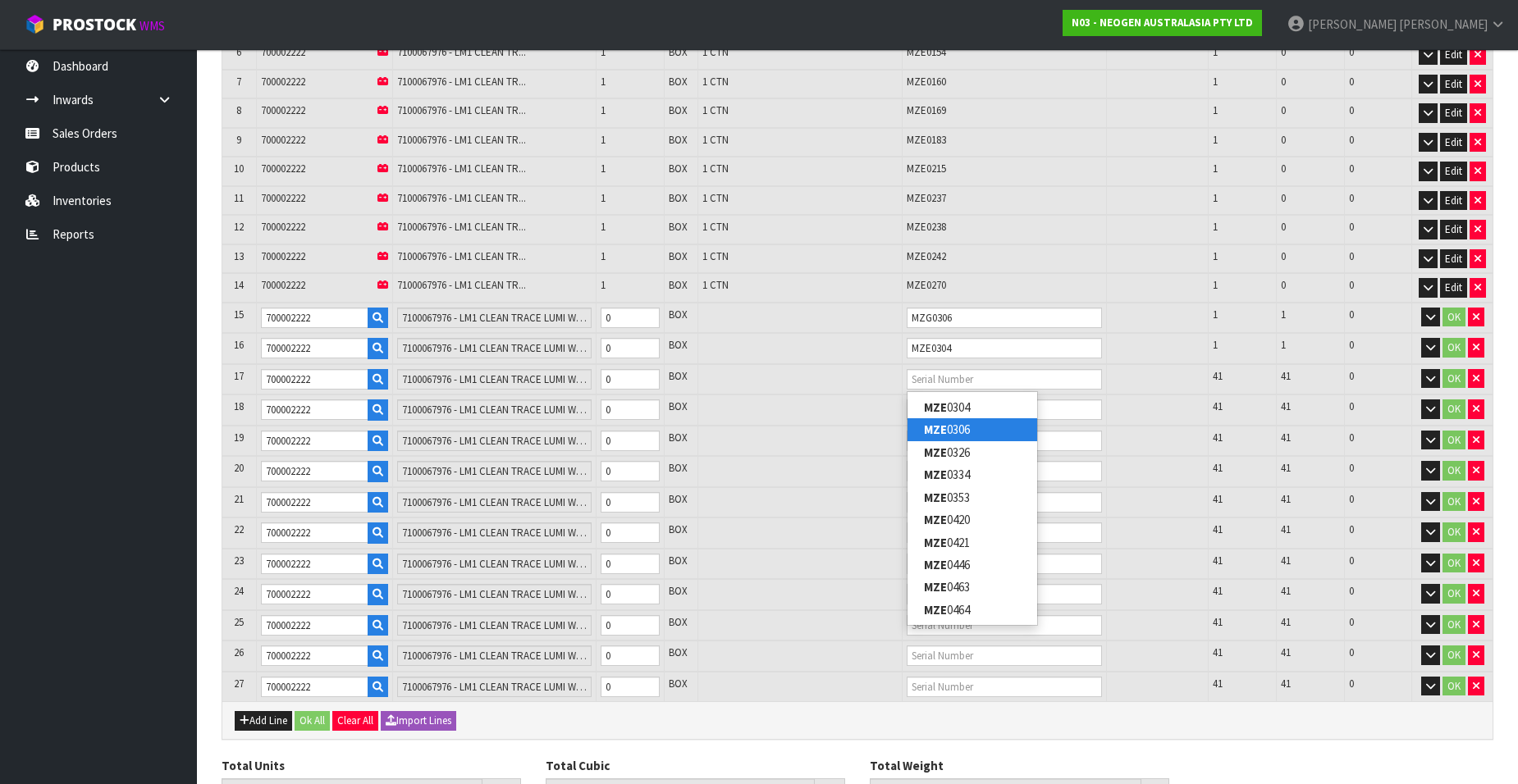
click at [962, 425] on link "MZE 0306" at bounding box center [972, 429] width 130 height 23
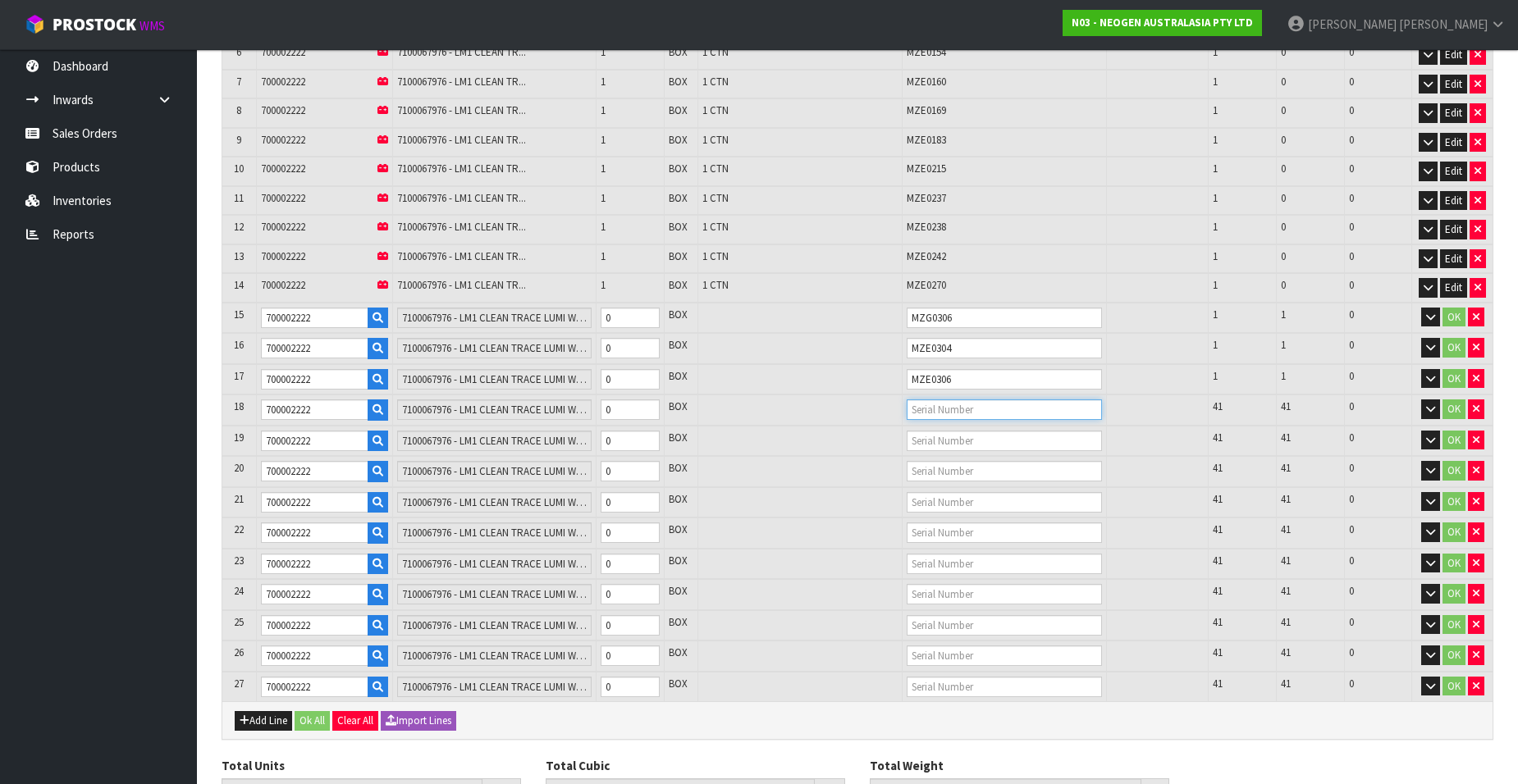
click at [938, 405] on input "text" at bounding box center [1004, 409] width 195 height 21
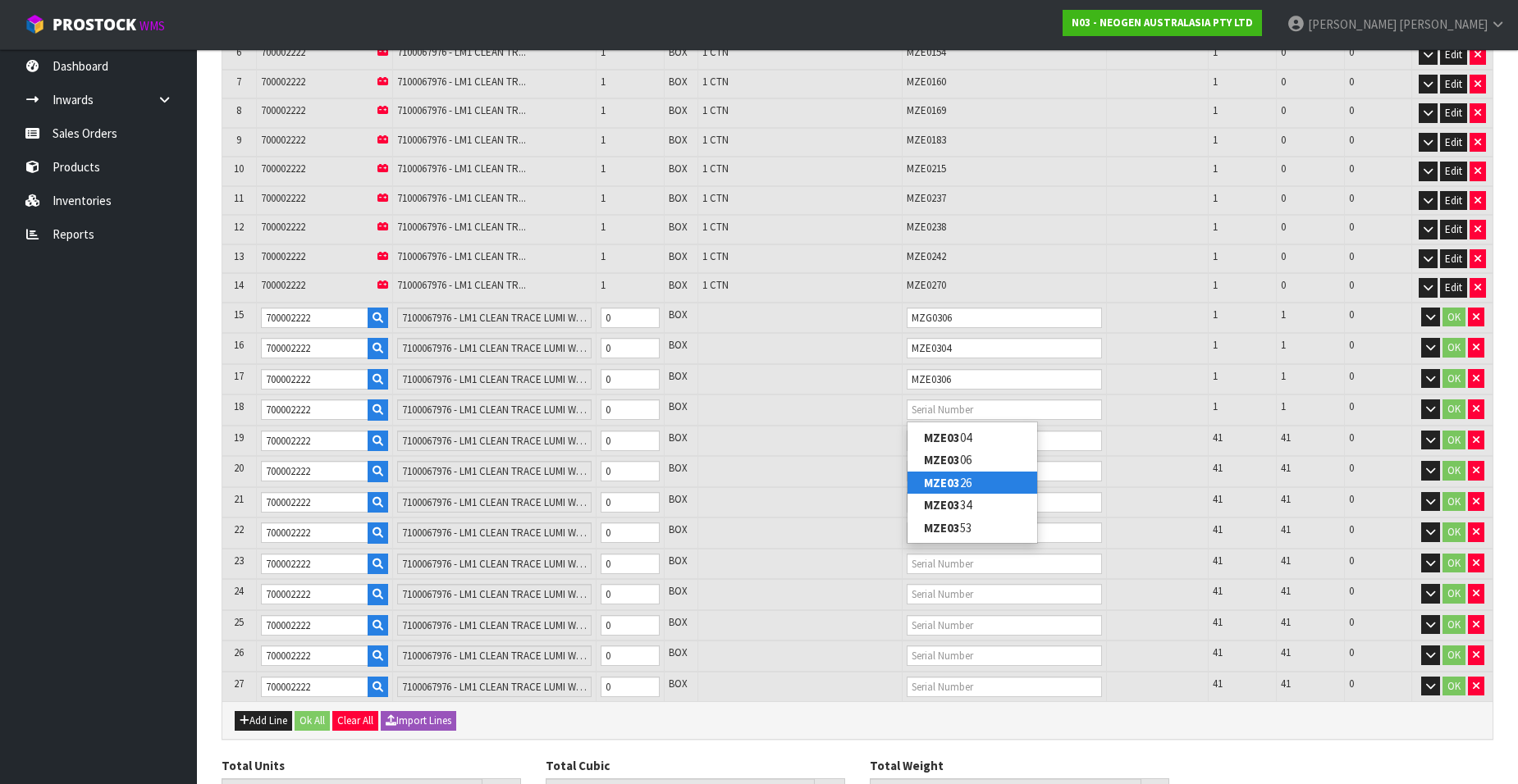
click at [973, 478] on link "MZE03 26" at bounding box center [972, 483] width 130 height 23
click at [930, 436] on input "text" at bounding box center [1004, 441] width 195 height 21
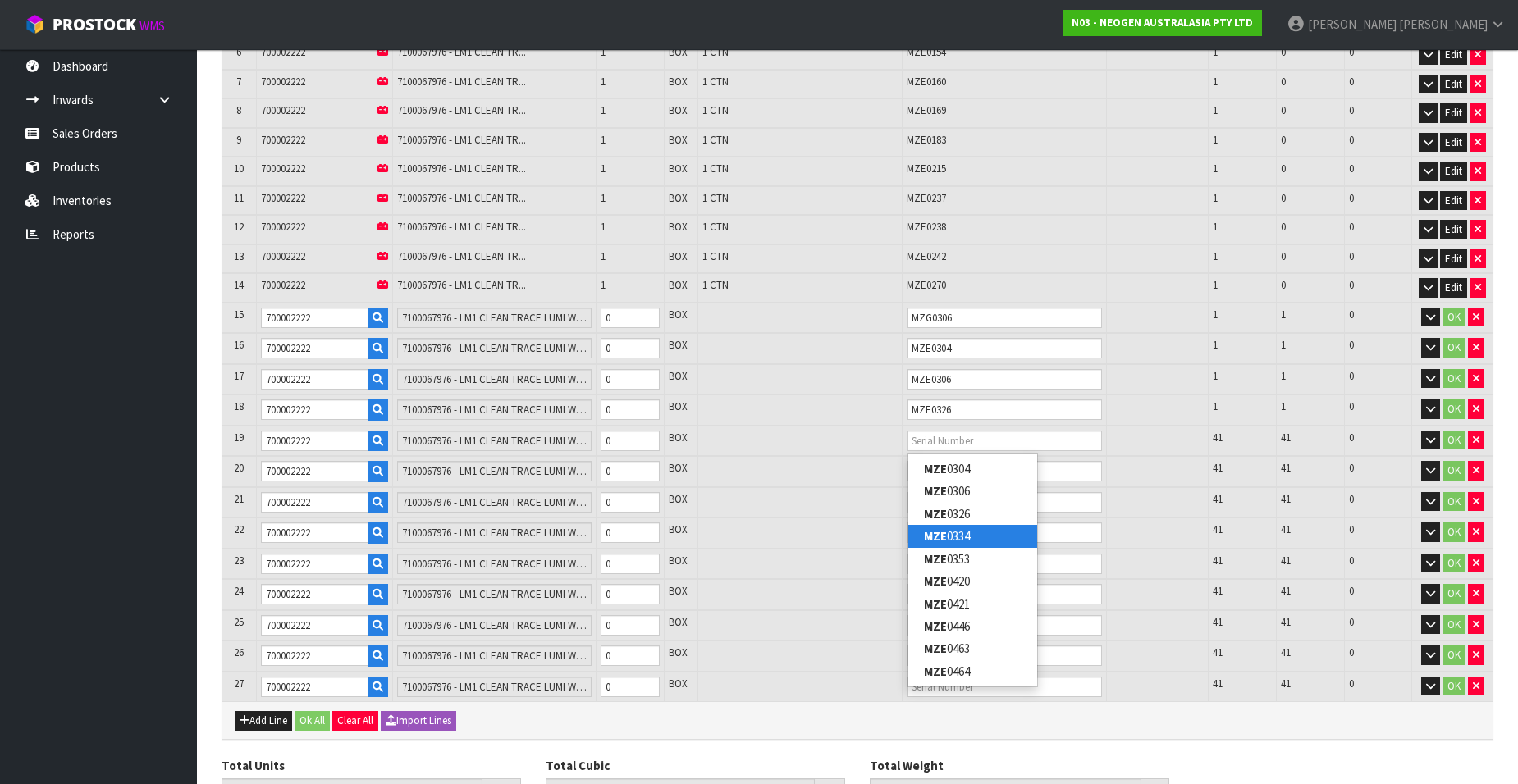
click at [974, 531] on link "MZE 0334" at bounding box center [972, 536] width 130 height 23
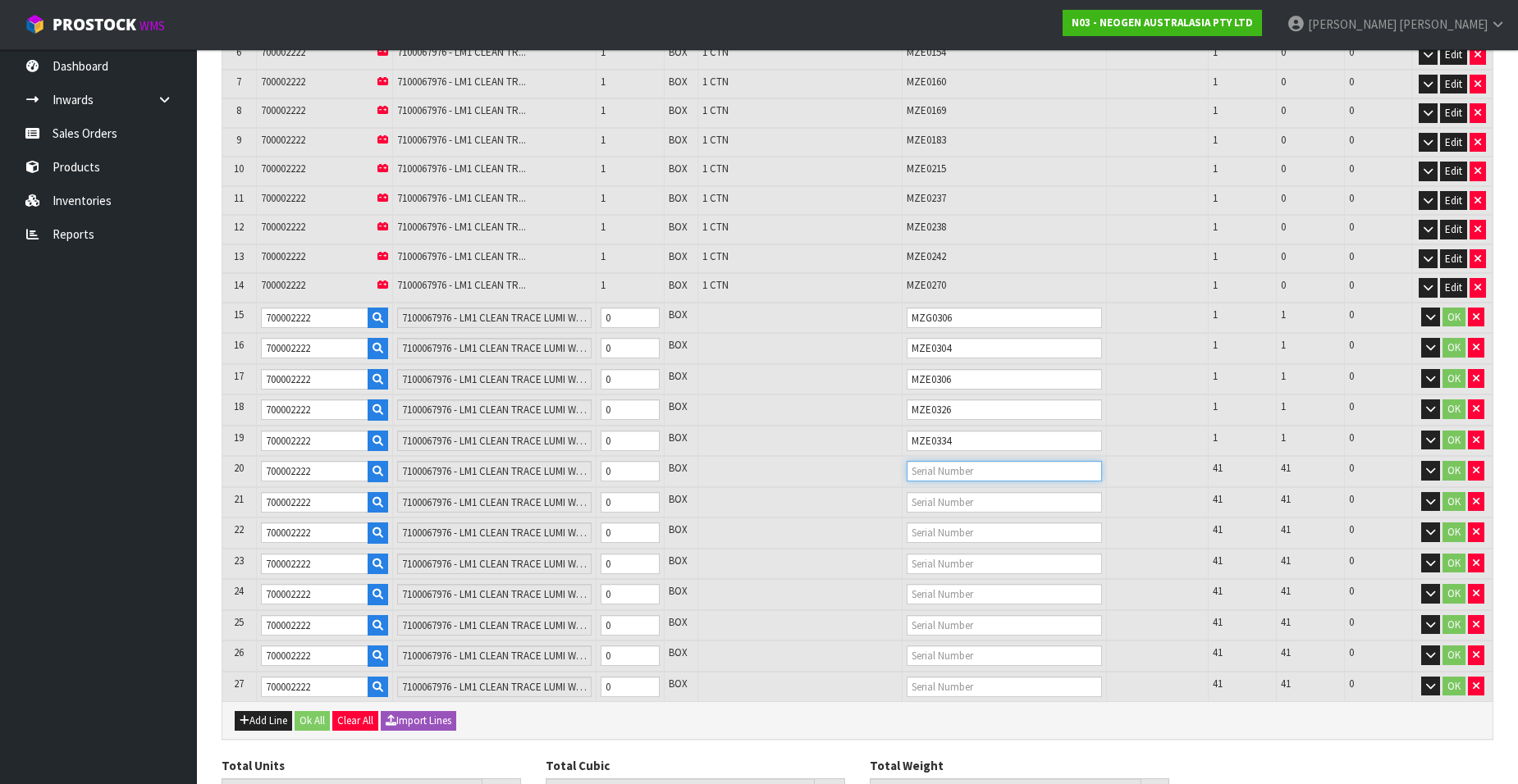
click at [919, 469] on input "text" at bounding box center [1004, 471] width 195 height 21
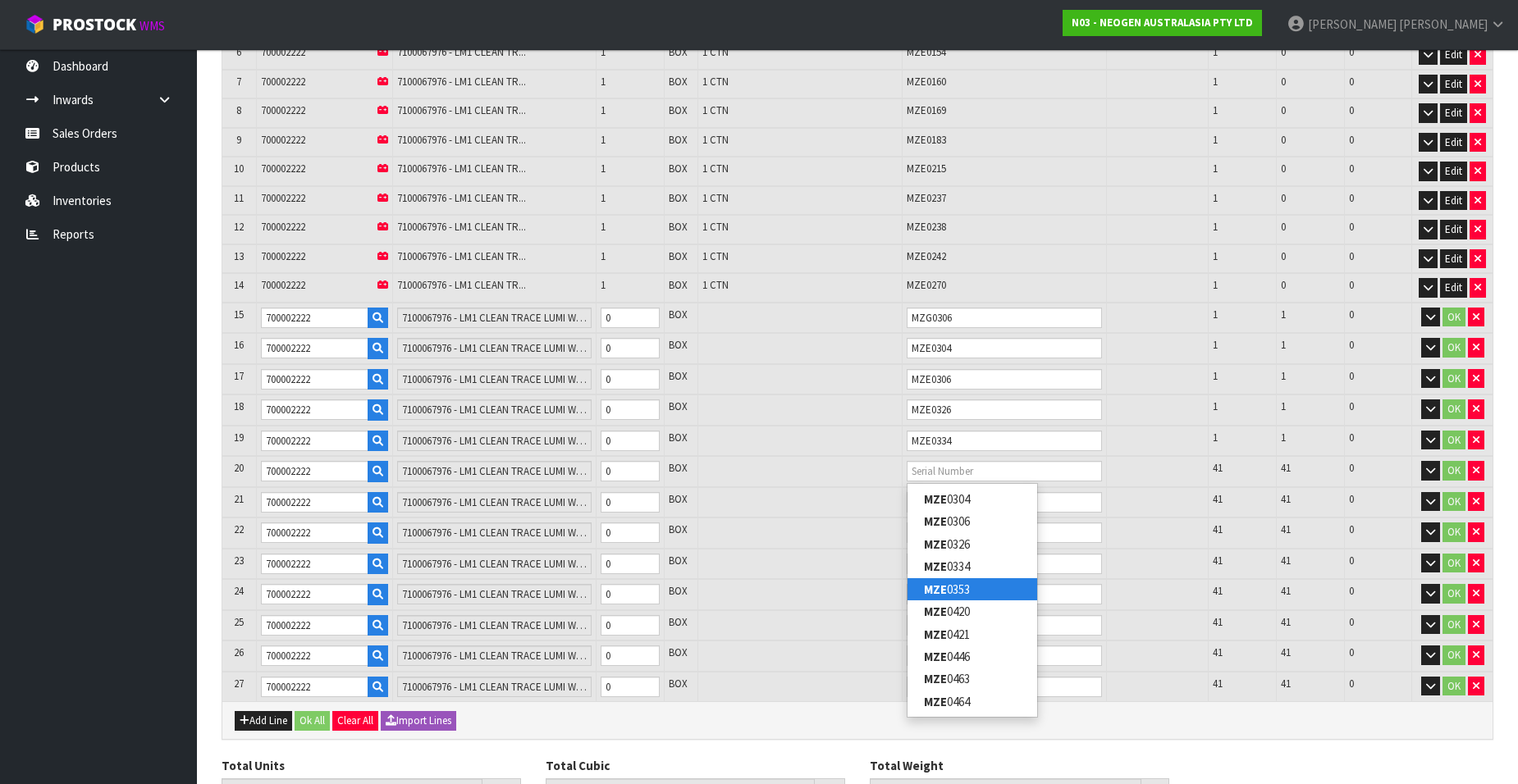
click at [973, 583] on link "MZE 0353" at bounding box center [972, 590] width 130 height 23
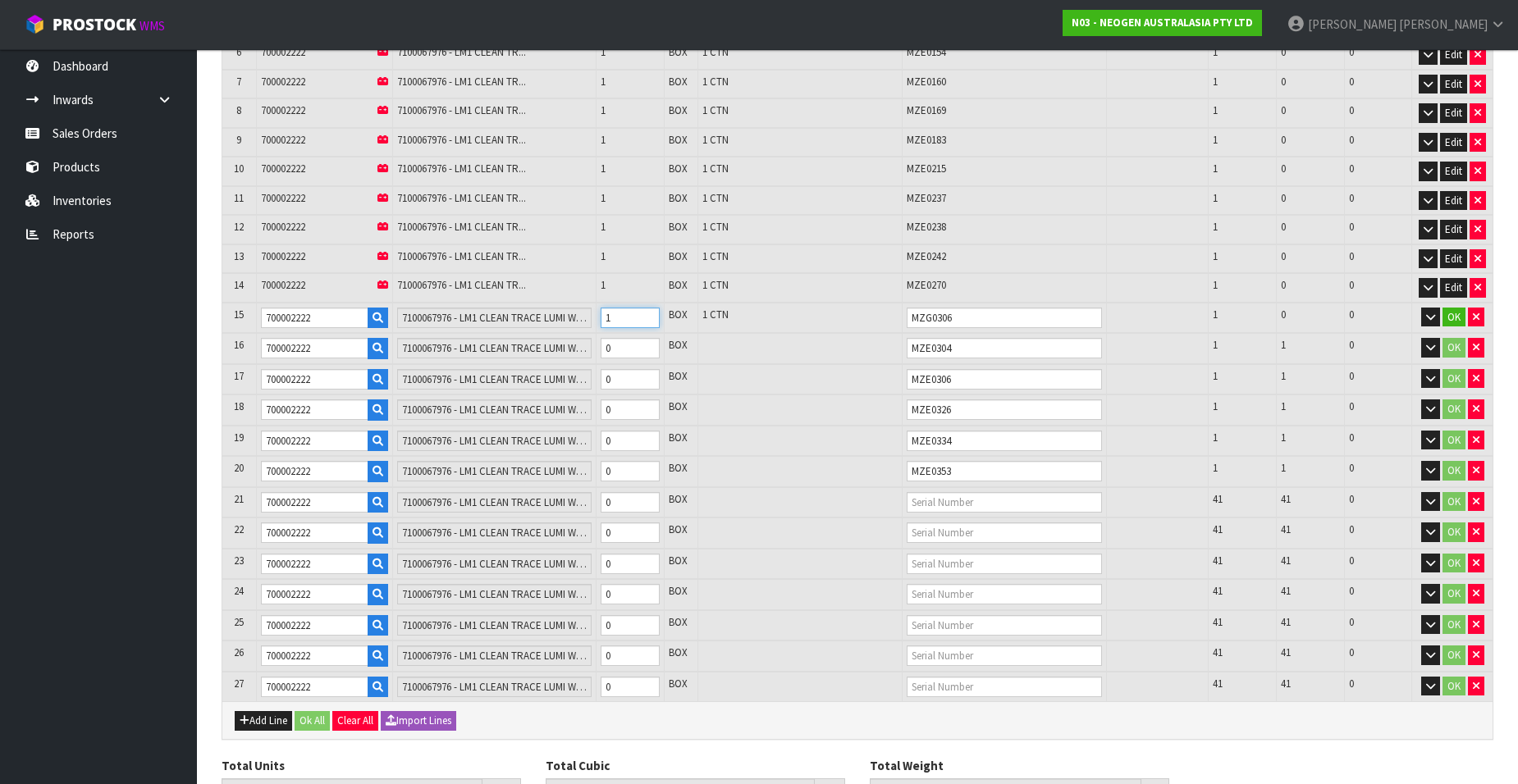
click at [648, 314] on input "1" at bounding box center [629, 318] width 59 height 21
click at [646, 346] on input "1" at bounding box center [629, 348] width 59 height 21
click at [647, 375] on input "1" at bounding box center [629, 379] width 59 height 21
click at [644, 407] on input "1" at bounding box center [629, 409] width 59 height 21
click at [645, 438] on input "1" at bounding box center [629, 441] width 59 height 21
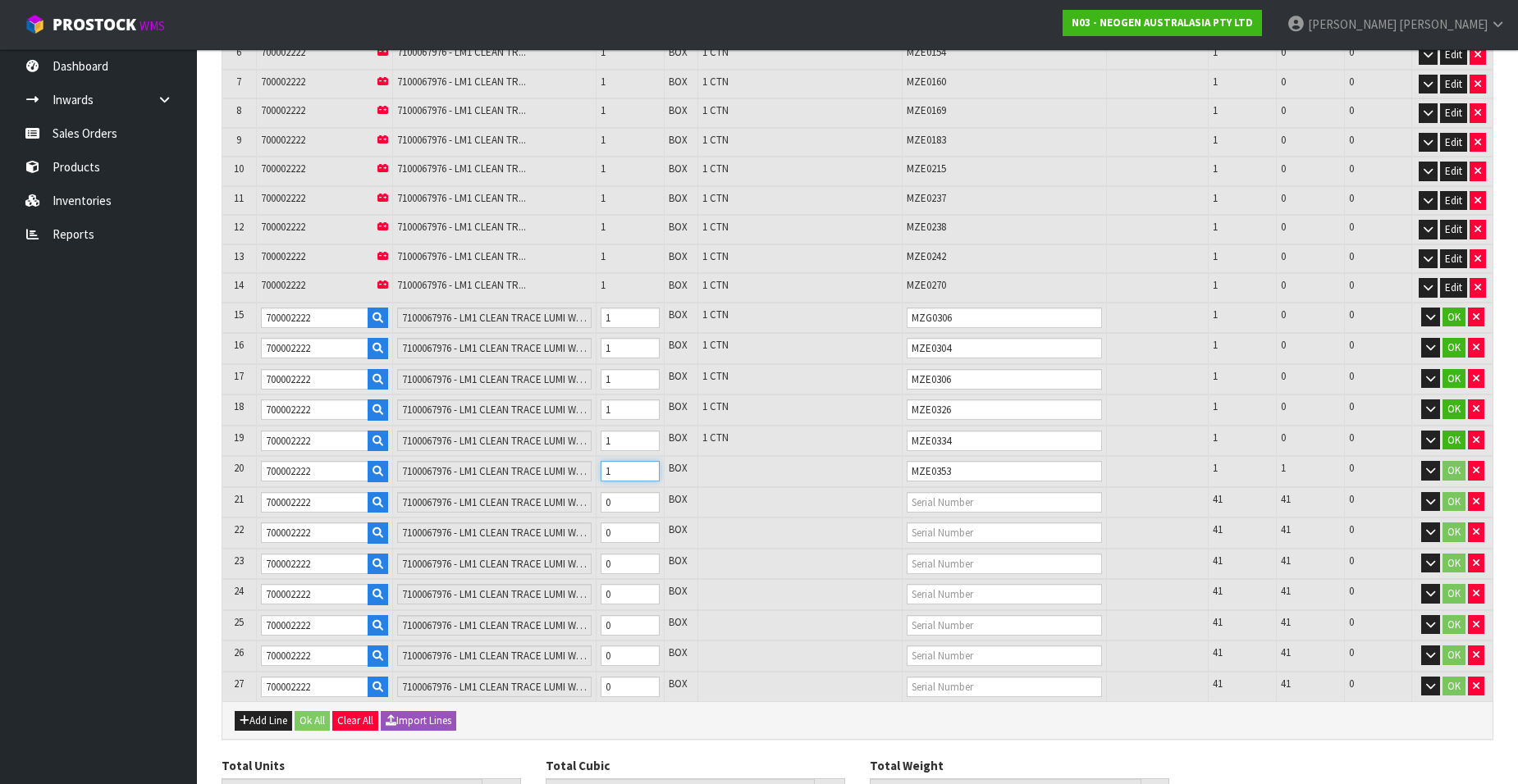
click at [647, 467] on input "1" at bounding box center [629, 471] width 59 height 21
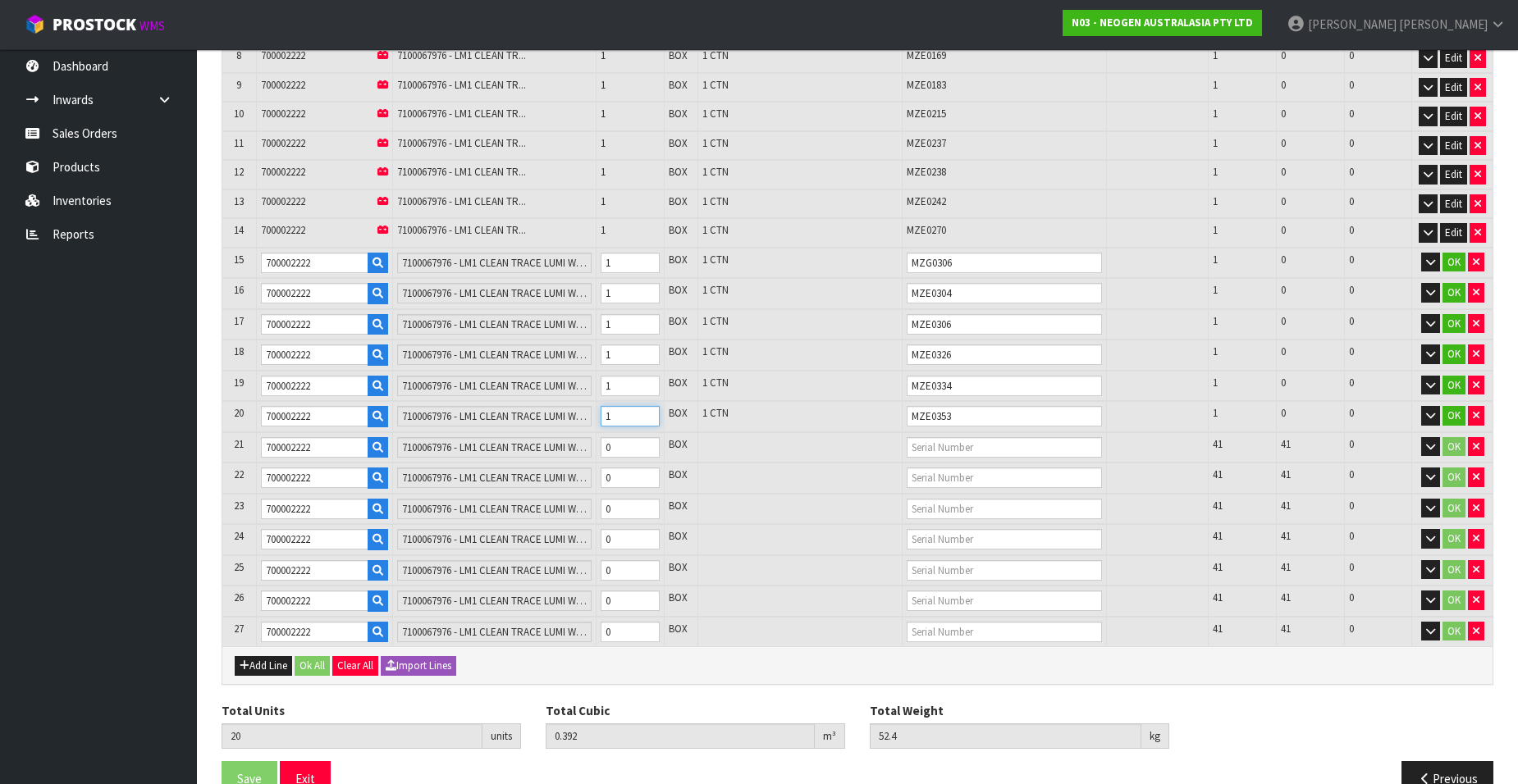
scroll to position [584, 0]
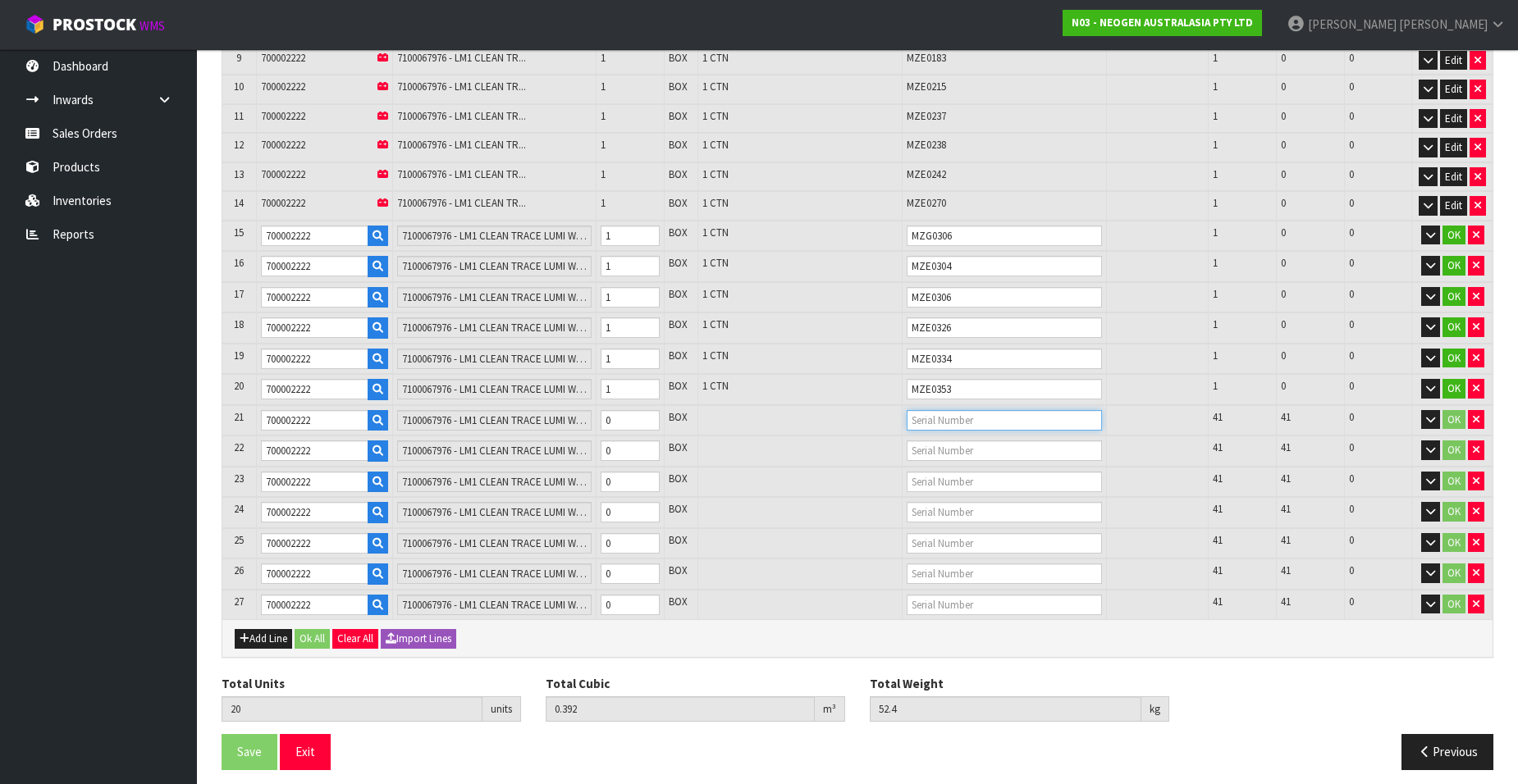
click at [942, 421] on input "text" at bounding box center [1004, 421] width 195 height 21
click at [968, 444] on link "MZE04 20" at bounding box center [972, 449] width 130 height 23
click at [964, 449] on input "text" at bounding box center [1004, 451] width 195 height 21
click at [963, 500] on link "MZE04 21" at bounding box center [972, 500] width 130 height 23
click at [926, 477] on input "text" at bounding box center [1004, 482] width 195 height 21
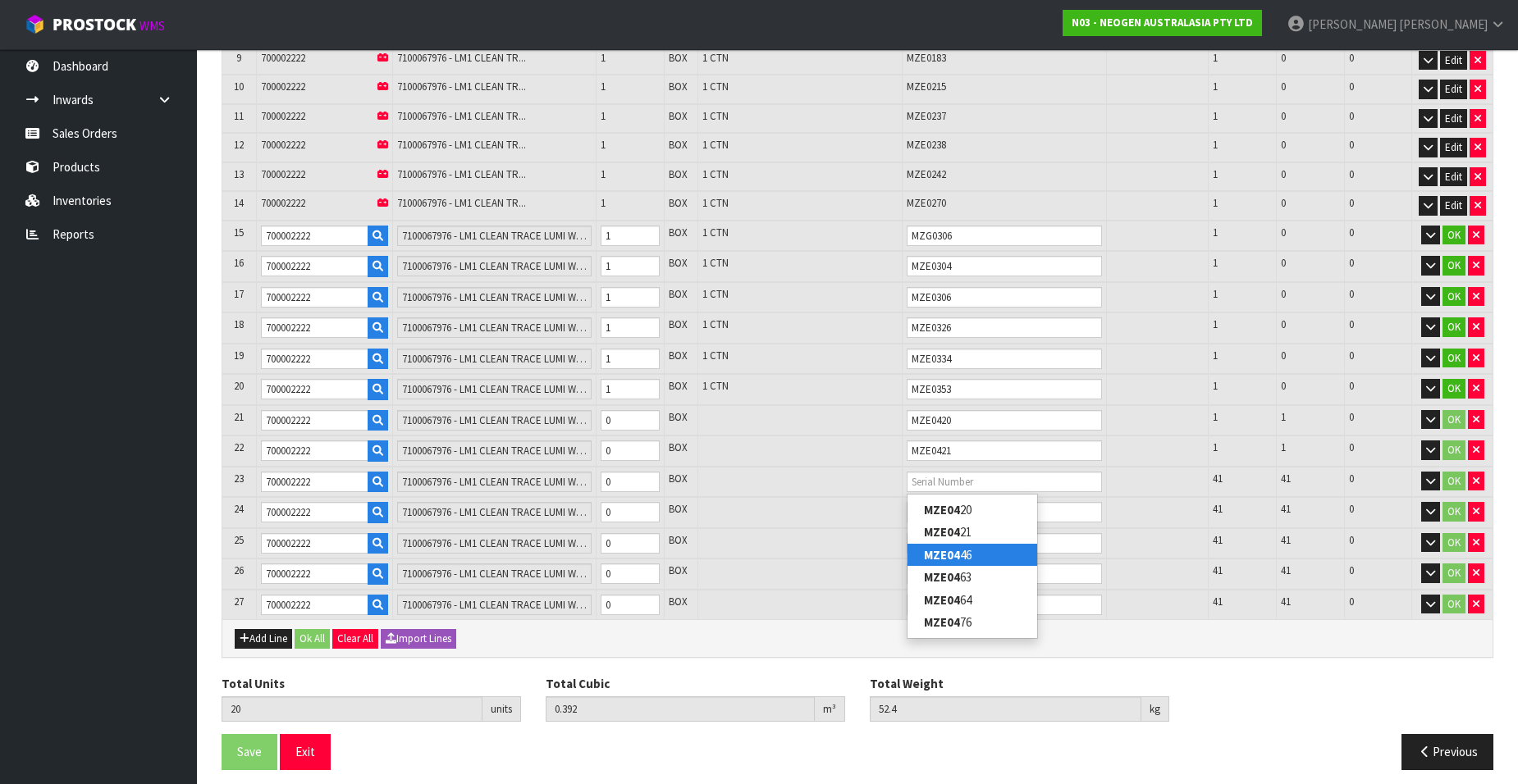
click at [976, 552] on link "MZE04 46" at bounding box center [972, 555] width 130 height 23
click at [922, 512] on input "text" at bounding box center [1004, 513] width 195 height 21
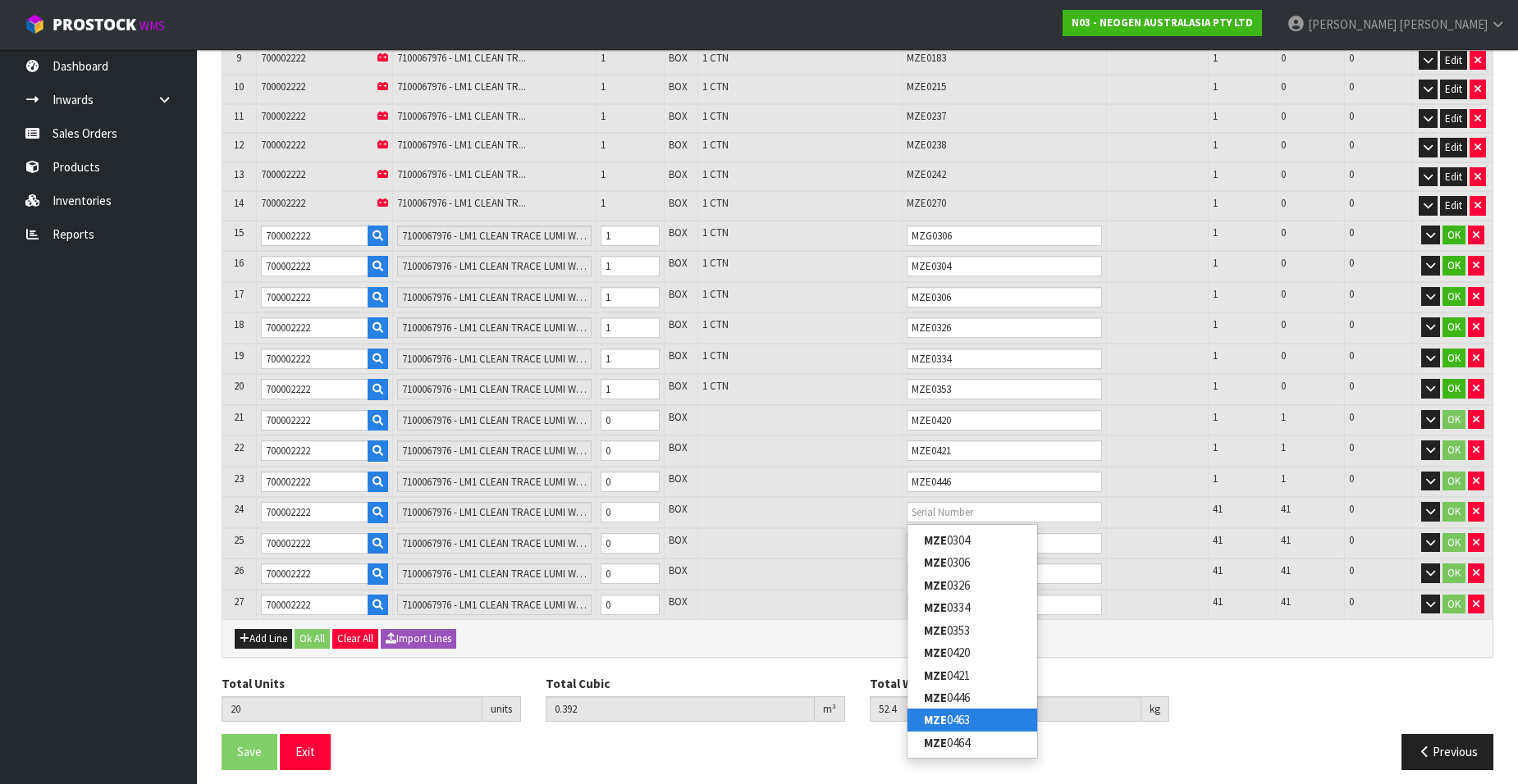
click at [969, 714] on link "MZE 0463" at bounding box center [972, 720] width 130 height 23
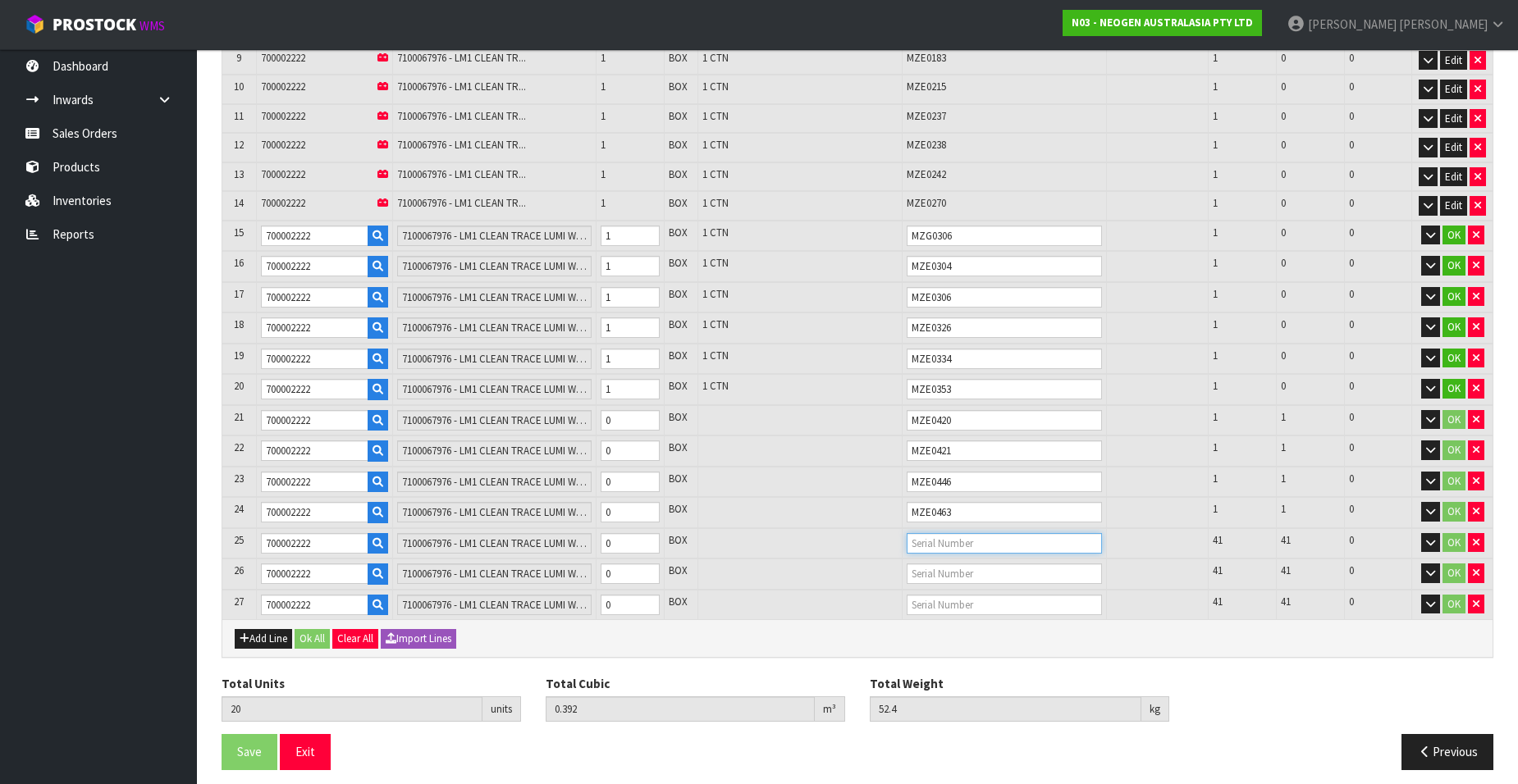
click at [926, 546] on input "text" at bounding box center [1004, 544] width 195 height 21
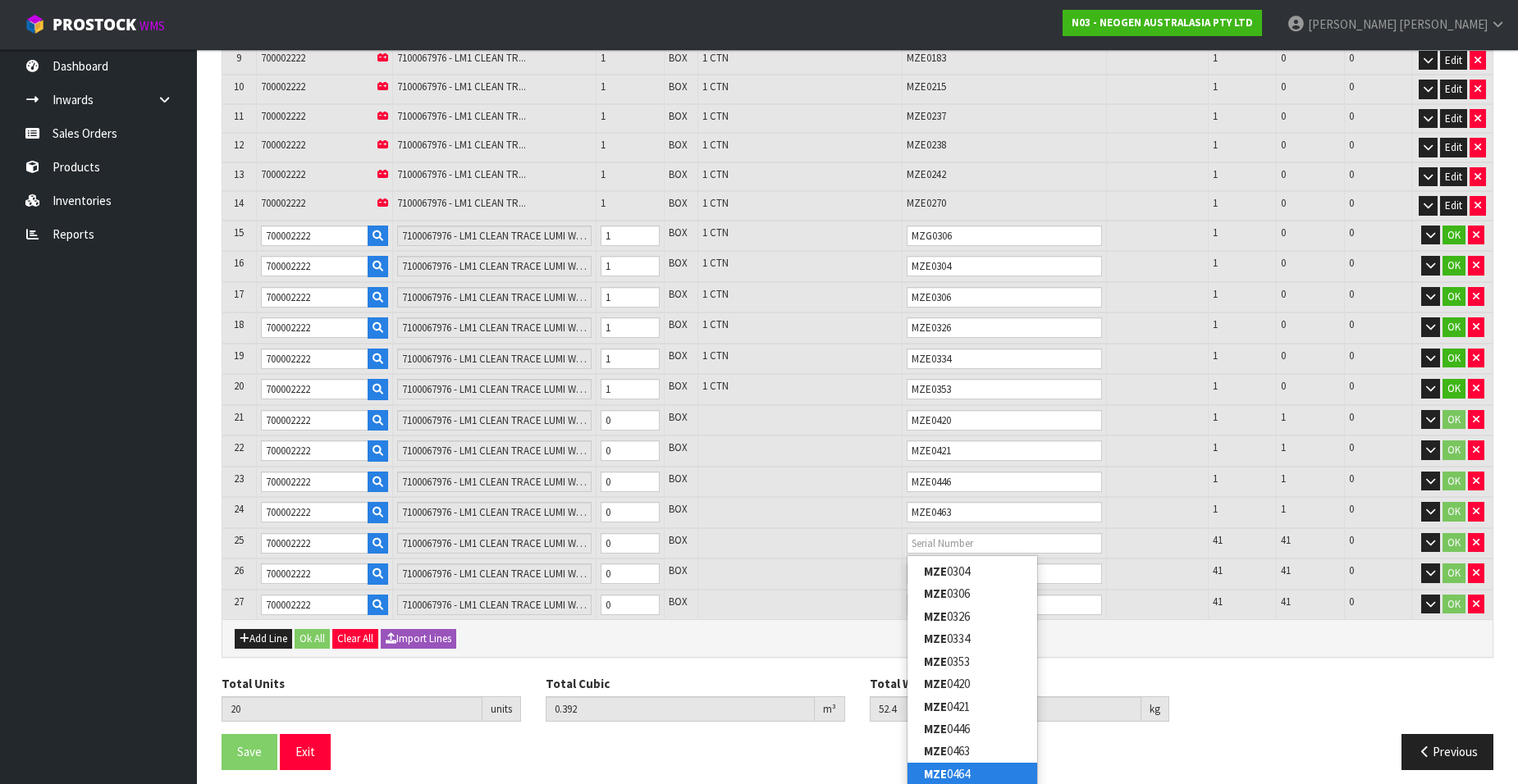
click at [976, 768] on link "MZE 0464" at bounding box center [972, 774] width 130 height 23
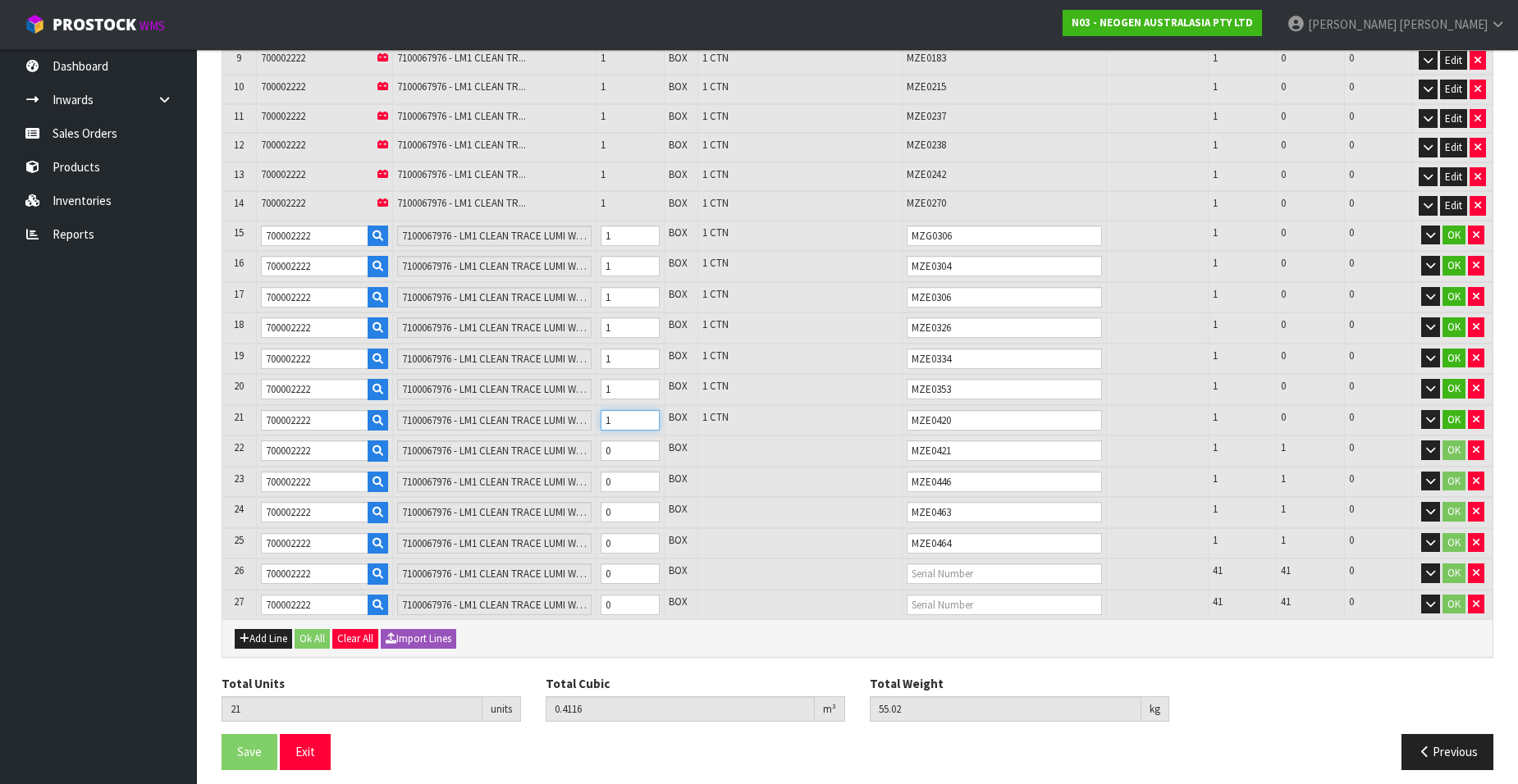
click at [647, 416] on input "1" at bounding box center [629, 421] width 59 height 21
click at [647, 450] on input "1" at bounding box center [629, 451] width 59 height 21
click at [647, 476] on input "1" at bounding box center [629, 482] width 59 height 21
click at [645, 510] on input "1" at bounding box center [629, 513] width 59 height 21
click at [647, 541] on input "1" at bounding box center [629, 544] width 59 height 21
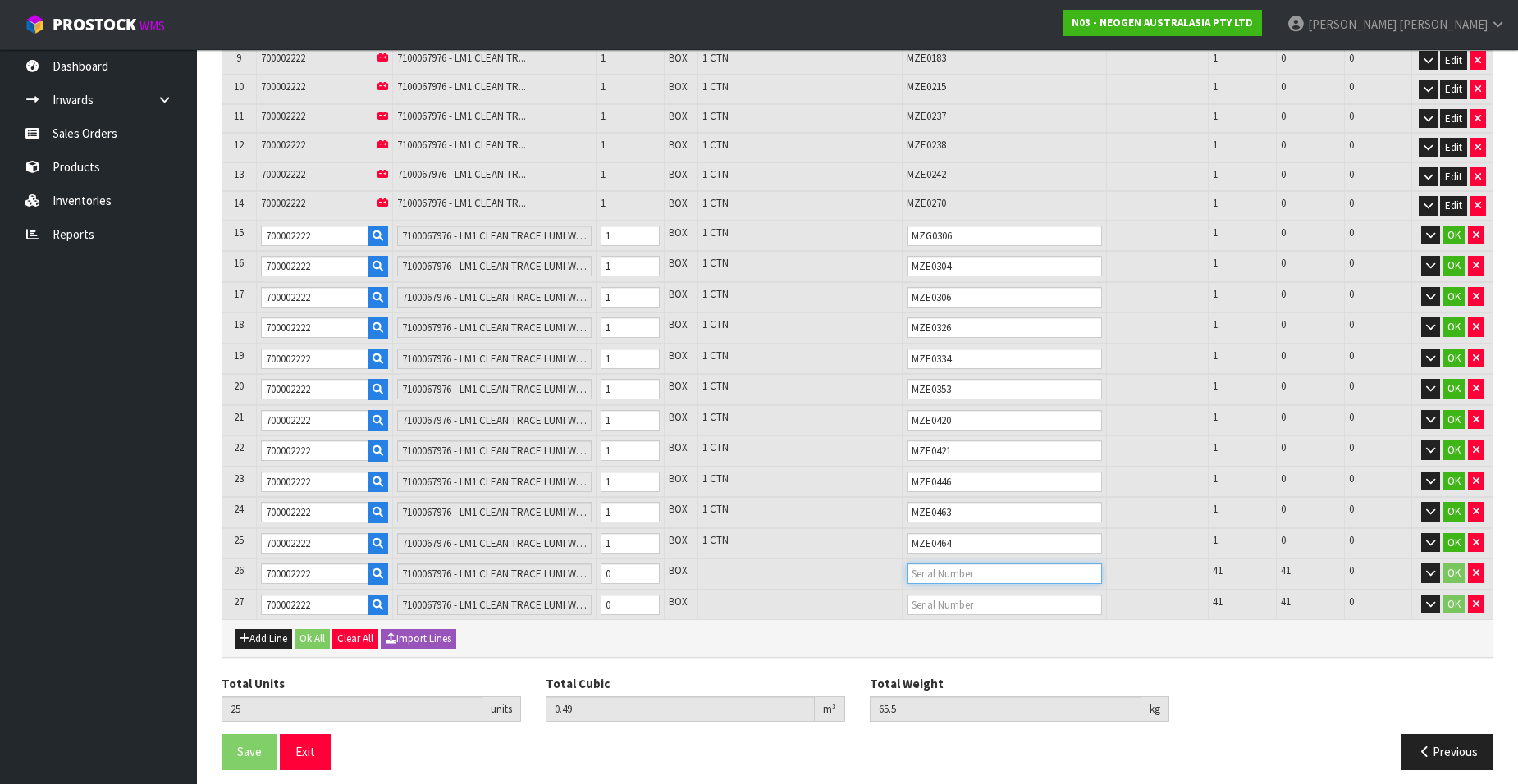
click at [925, 571] on input "text" at bounding box center [1004, 574] width 195 height 21
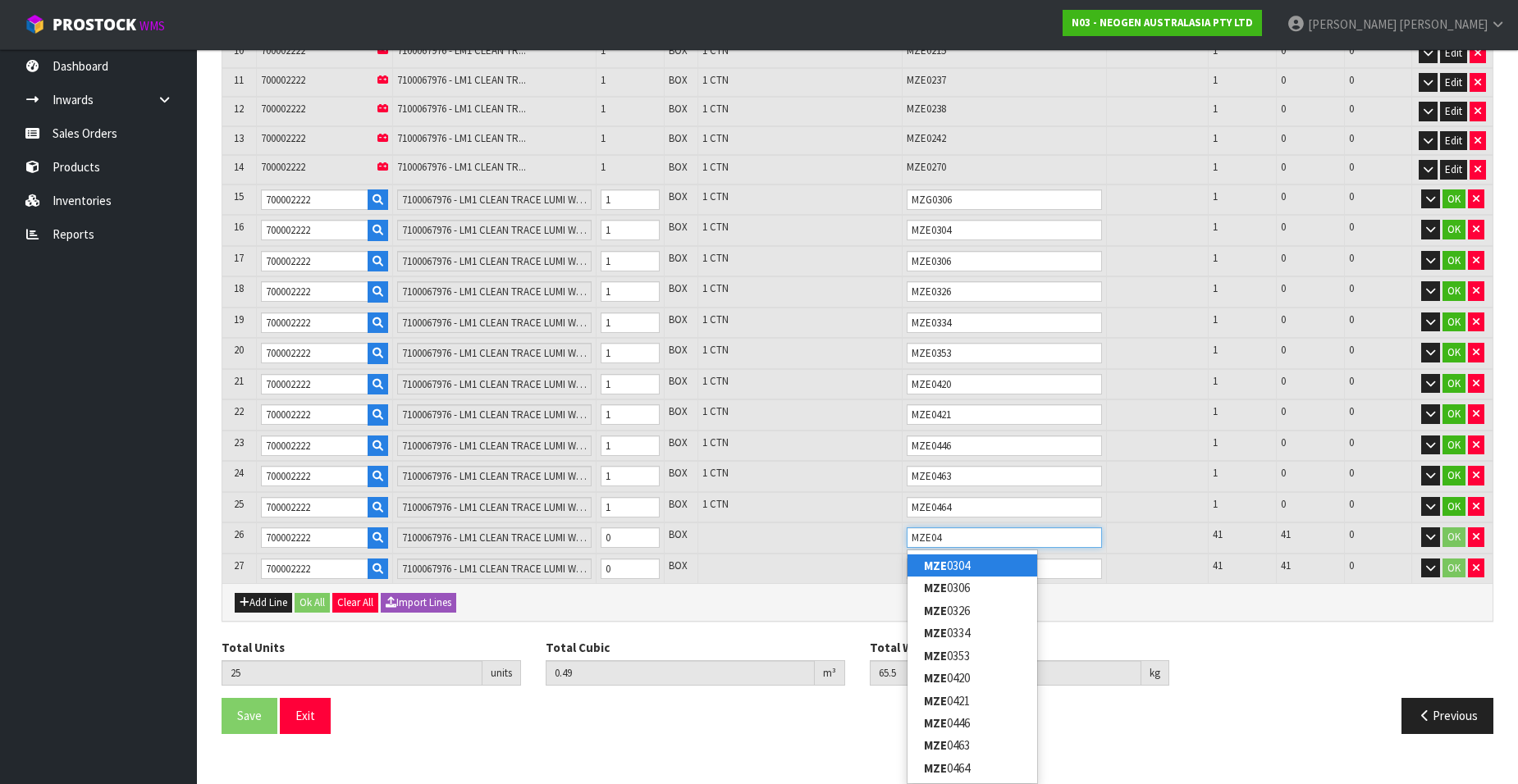
scroll to position [594, 0]
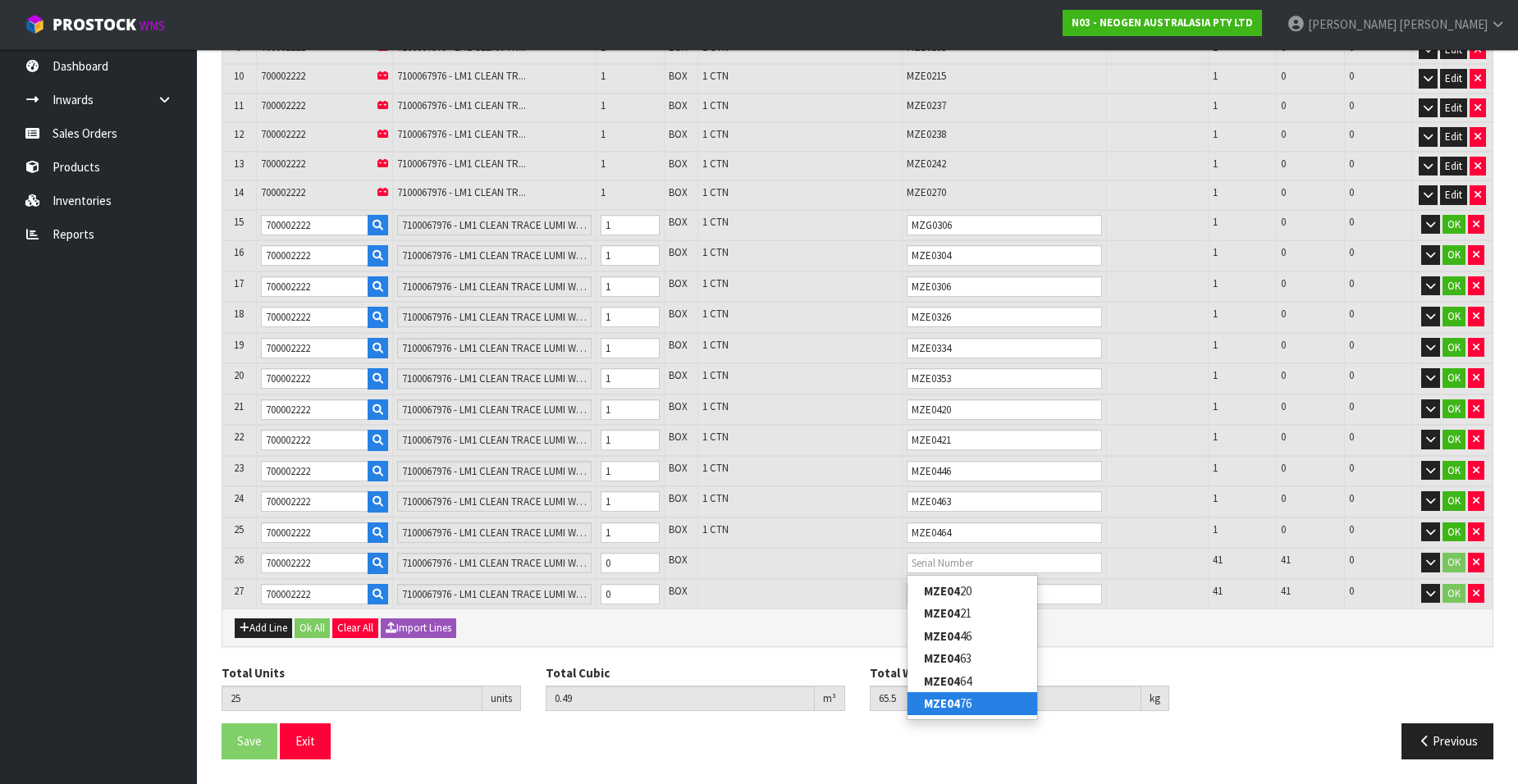
click at [977, 701] on link "MZE04 76" at bounding box center [972, 703] width 130 height 23
click at [645, 560] on input "1" at bounding box center [629, 563] width 59 height 21
click at [269, 623] on button "Add Line" at bounding box center [263, 628] width 57 height 20
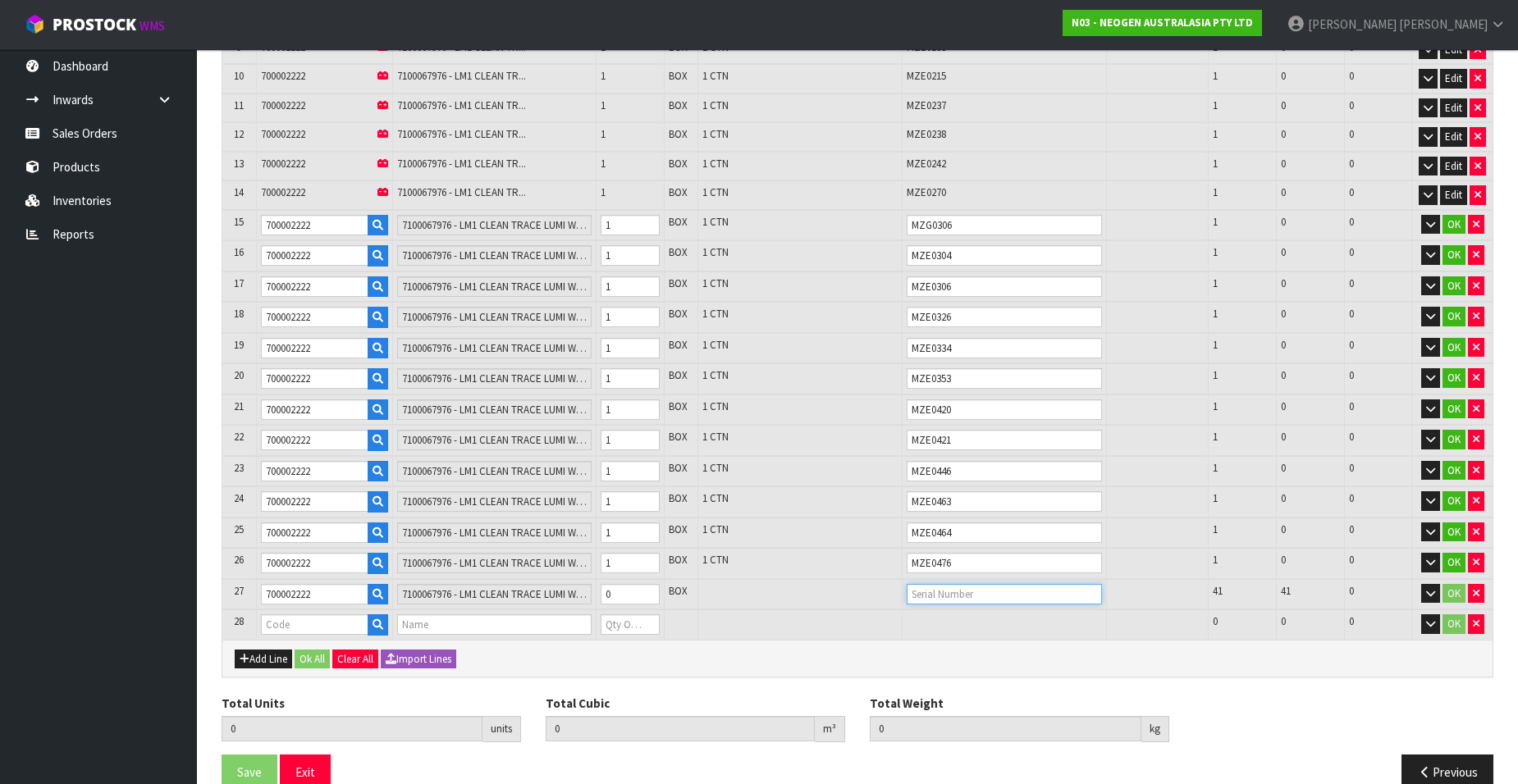
click at [919, 593] on input "text" at bounding box center [1004, 594] width 195 height 21
click at [1005, 614] on link "MZJ 0227" at bounding box center [972, 623] width 130 height 23
click at [315, 625] on input "text" at bounding box center [315, 624] width 107 height 21
paste input "700002222"
click at [942, 621] on input "text" at bounding box center [1004, 624] width 195 height 21
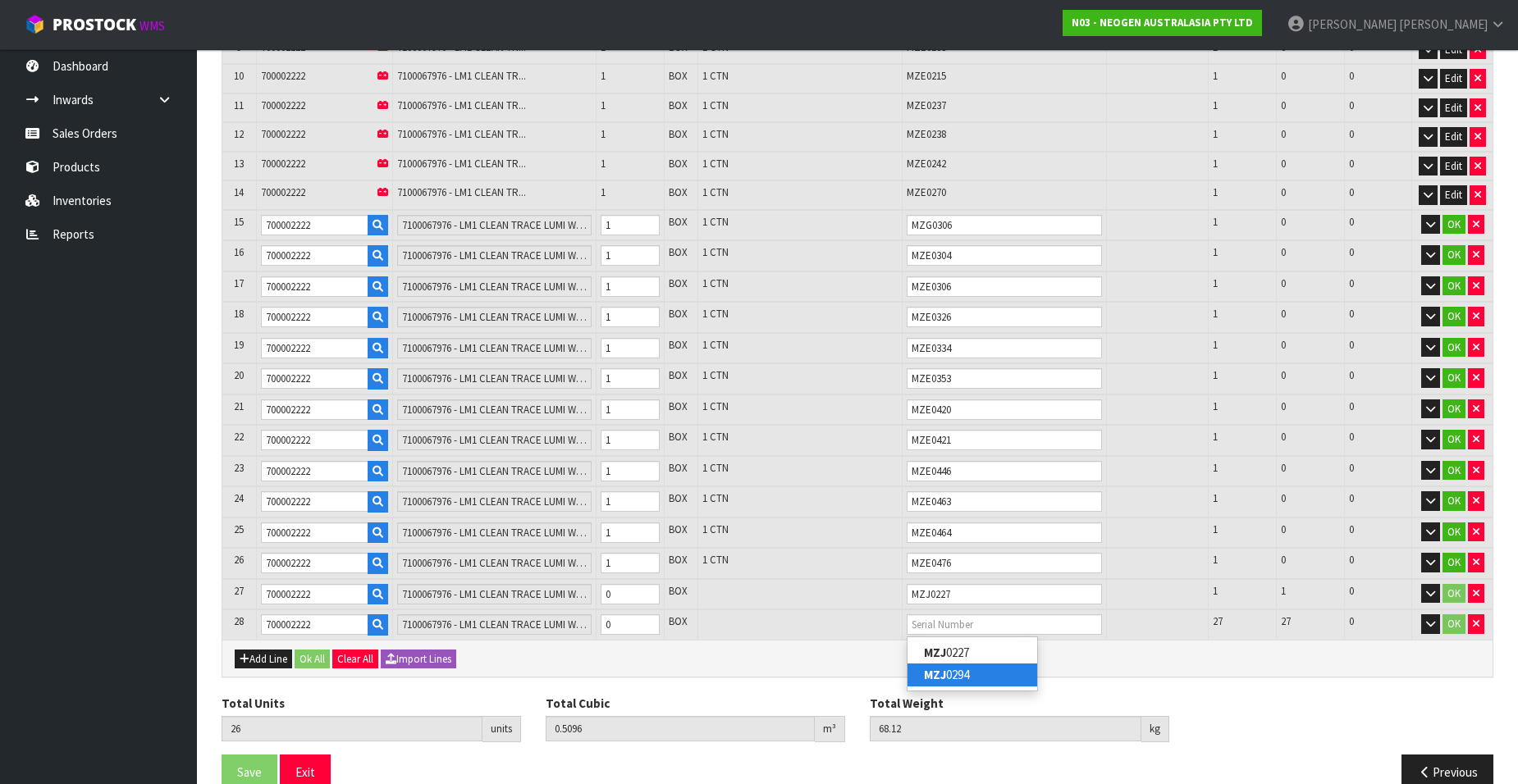
click at [964, 667] on link "MZJ 0294" at bounding box center [972, 675] width 130 height 23
click at [647, 591] on input "1" at bounding box center [629, 594] width 59 height 21
click at [646, 621] on input "1" at bounding box center [629, 624] width 59 height 21
click at [1455, 223] on button "OK" at bounding box center [1454, 224] width 23 height 20
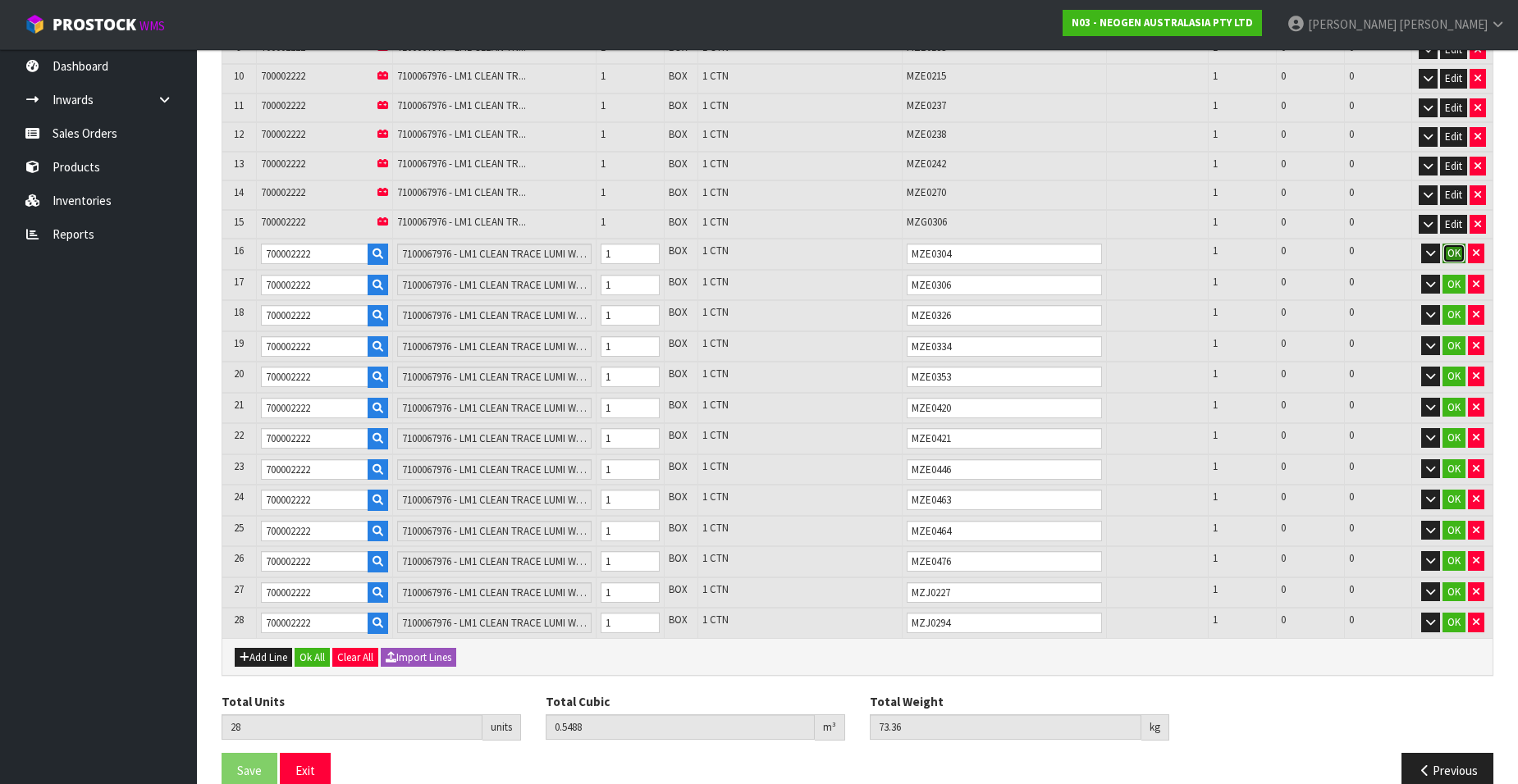
click at [1456, 254] on button "OK" at bounding box center [1454, 253] width 23 height 20
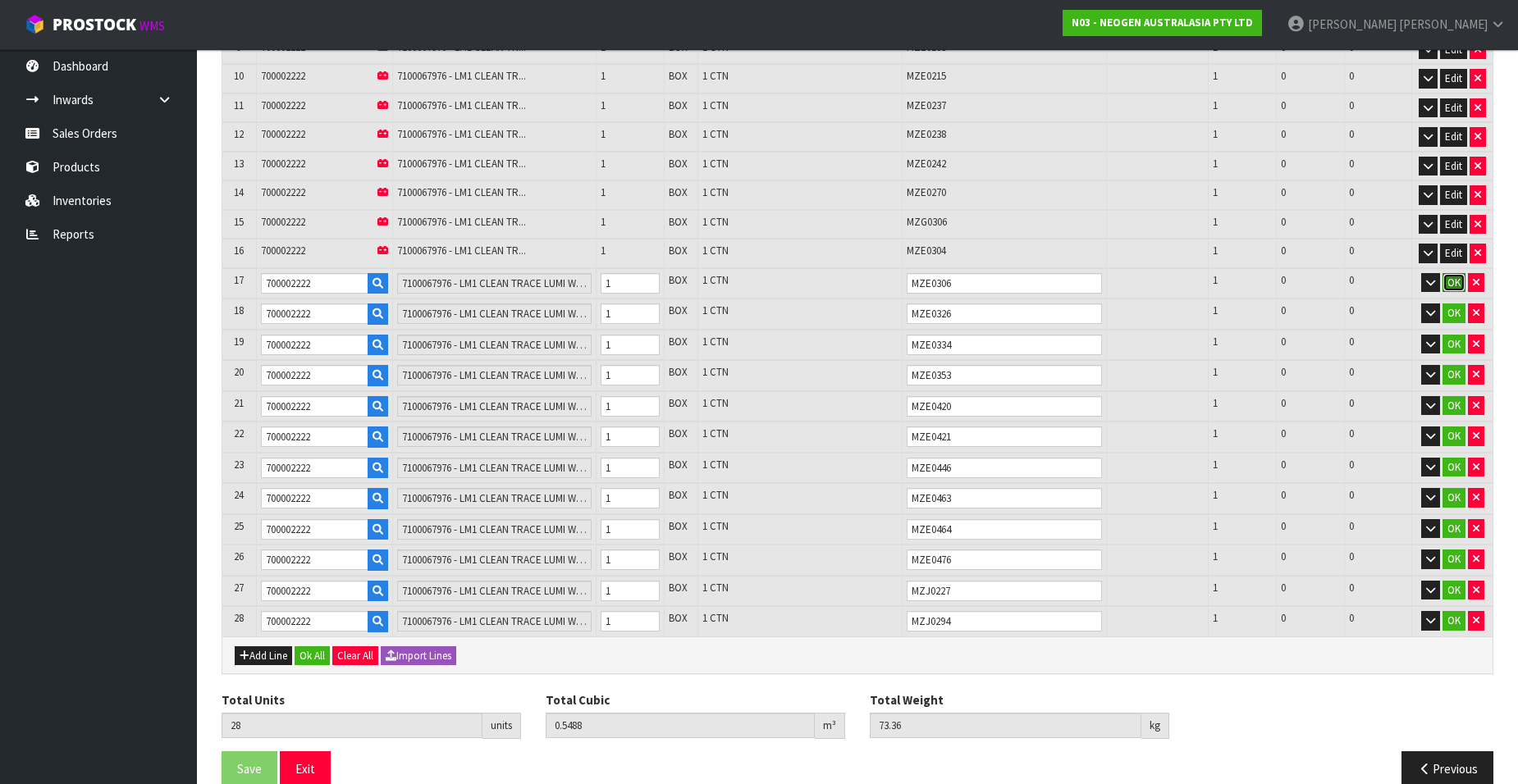
click at [1449, 281] on button "OK" at bounding box center [1454, 283] width 23 height 20
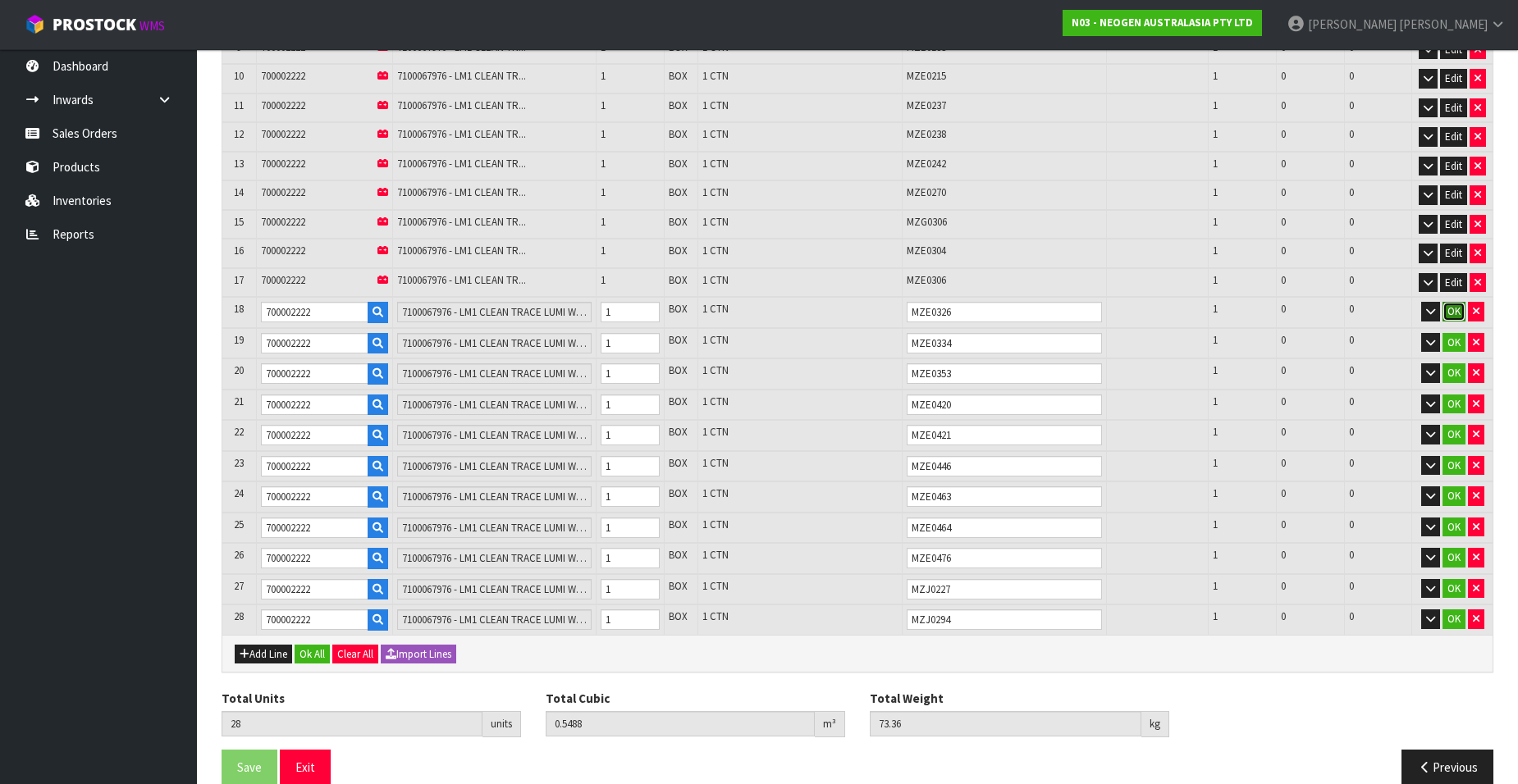
click at [1450, 305] on button "OK" at bounding box center [1454, 311] width 23 height 20
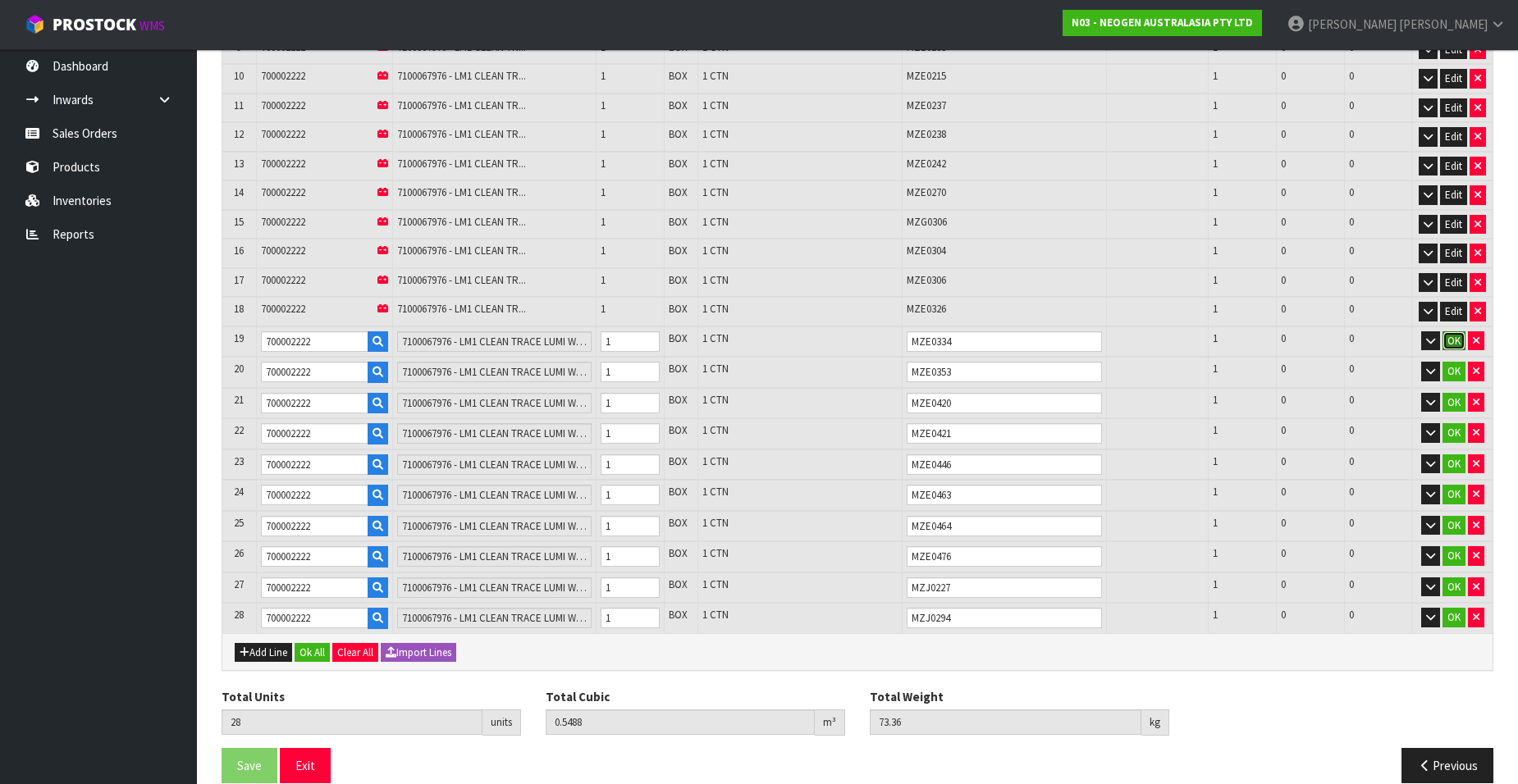
click at [1451, 339] on button "OK" at bounding box center [1454, 341] width 23 height 20
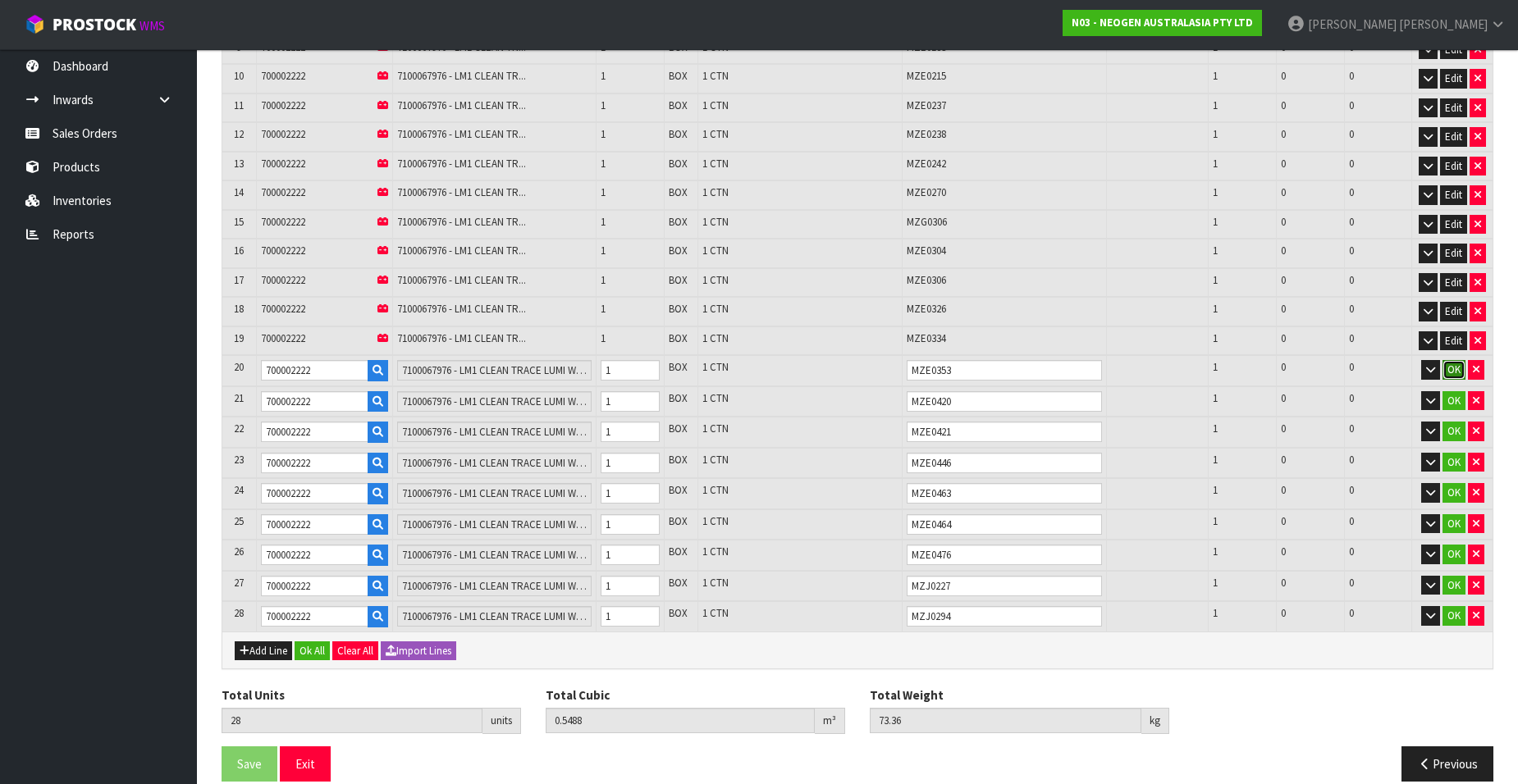
click at [1453, 364] on button "OK" at bounding box center [1454, 369] width 23 height 20
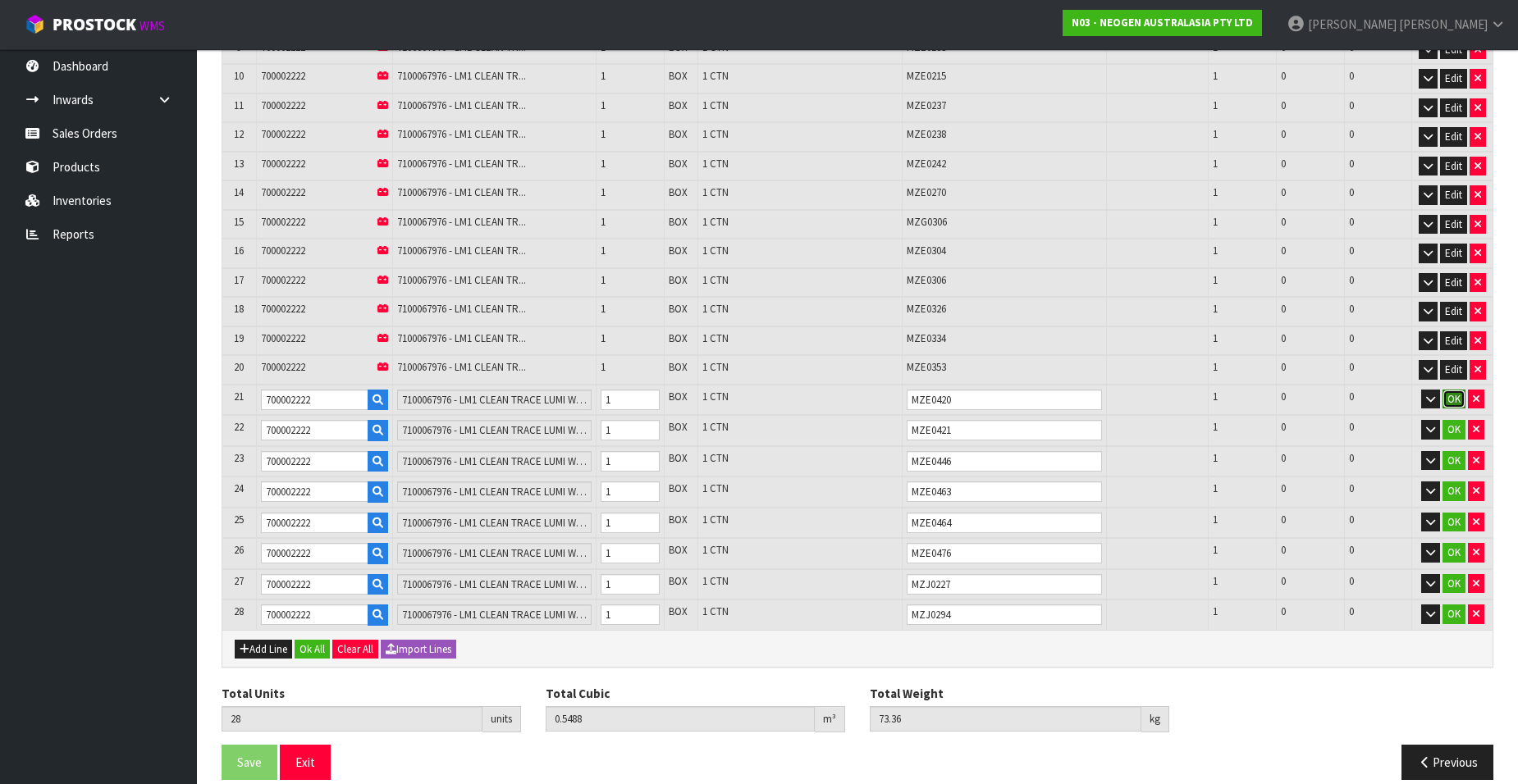
click at [1456, 396] on button "OK" at bounding box center [1454, 399] width 23 height 20
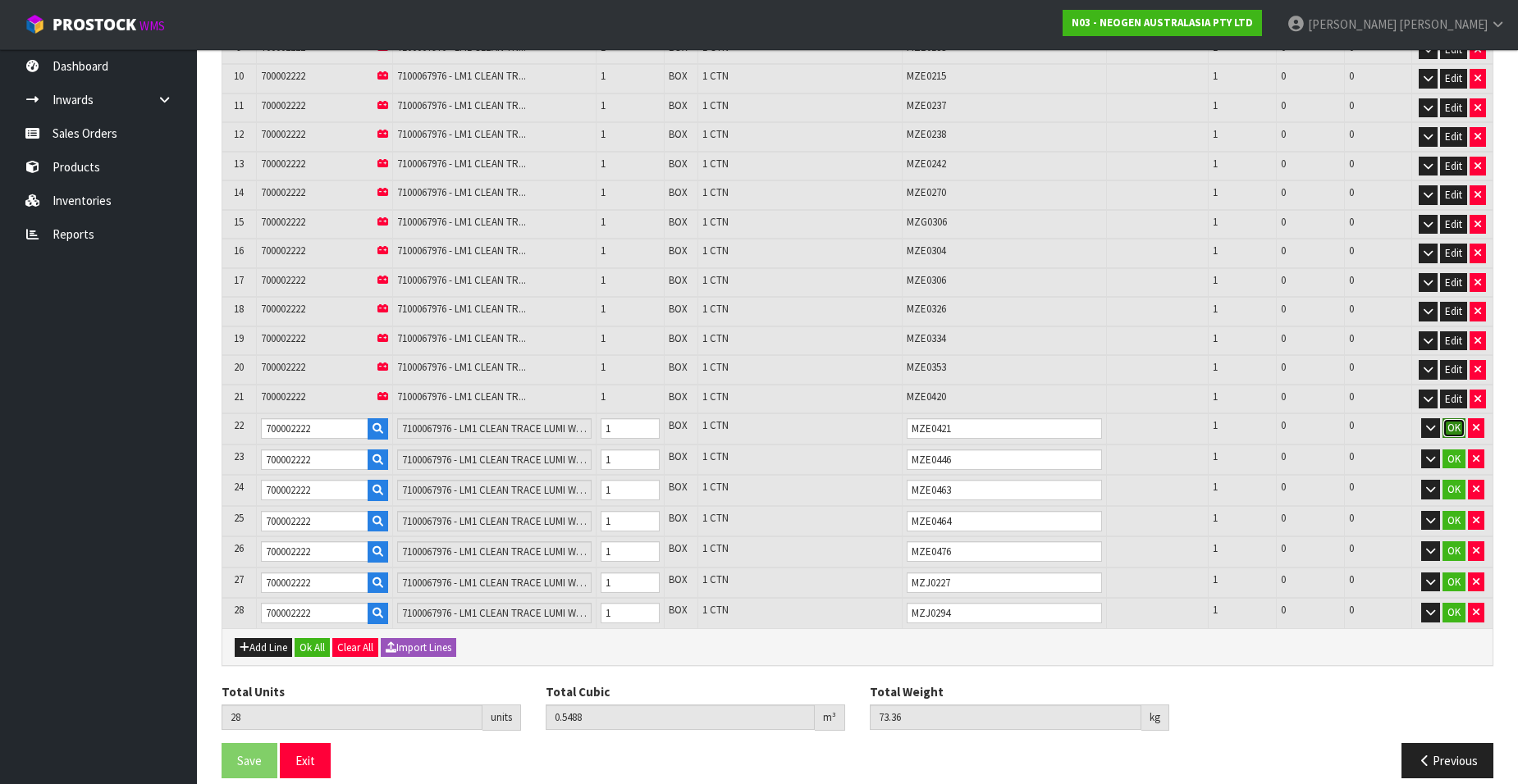
click at [1453, 423] on button "OK" at bounding box center [1454, 427] width 23 height 20
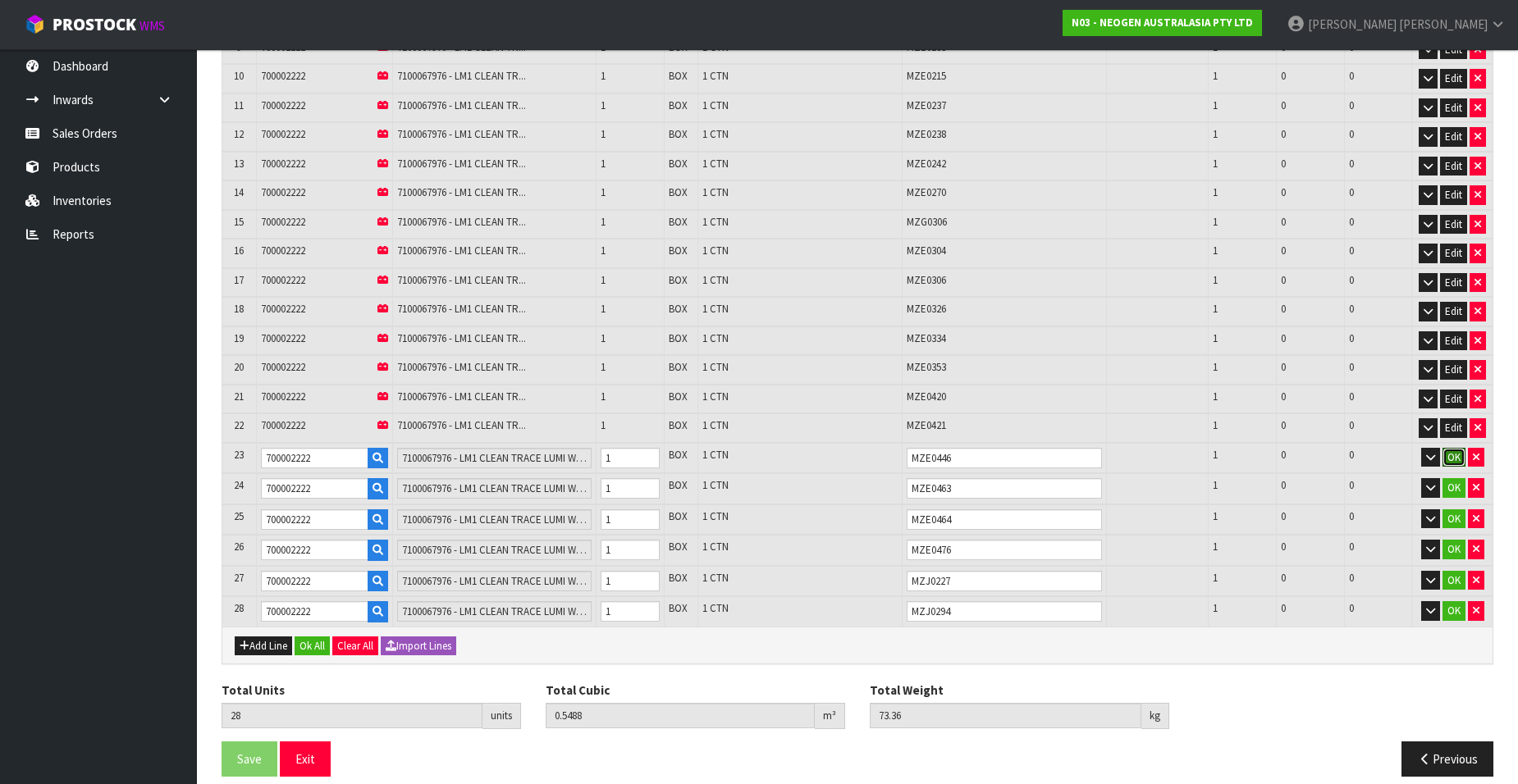
drag, startPoint x: 1452, startPoint y: 457, endPoint x: 1450, endPoint y: 471, distance: 14.1
click at [1452, 458] on button "OK" at bounding box center [1454, 457] width 23 height 20
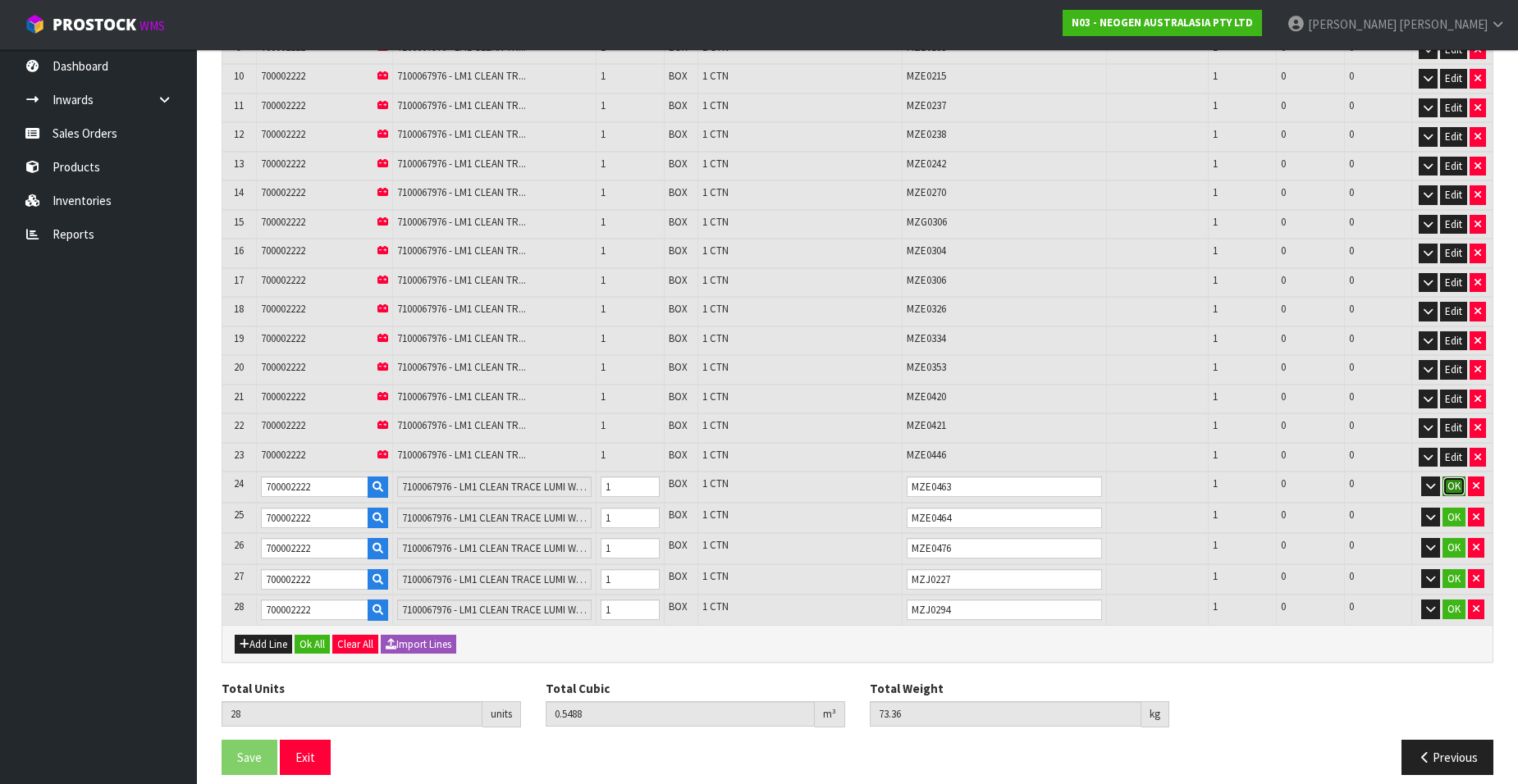
click at [1450, 481] on button "OK" at bounding box center [1454, 485] width 23 height 20
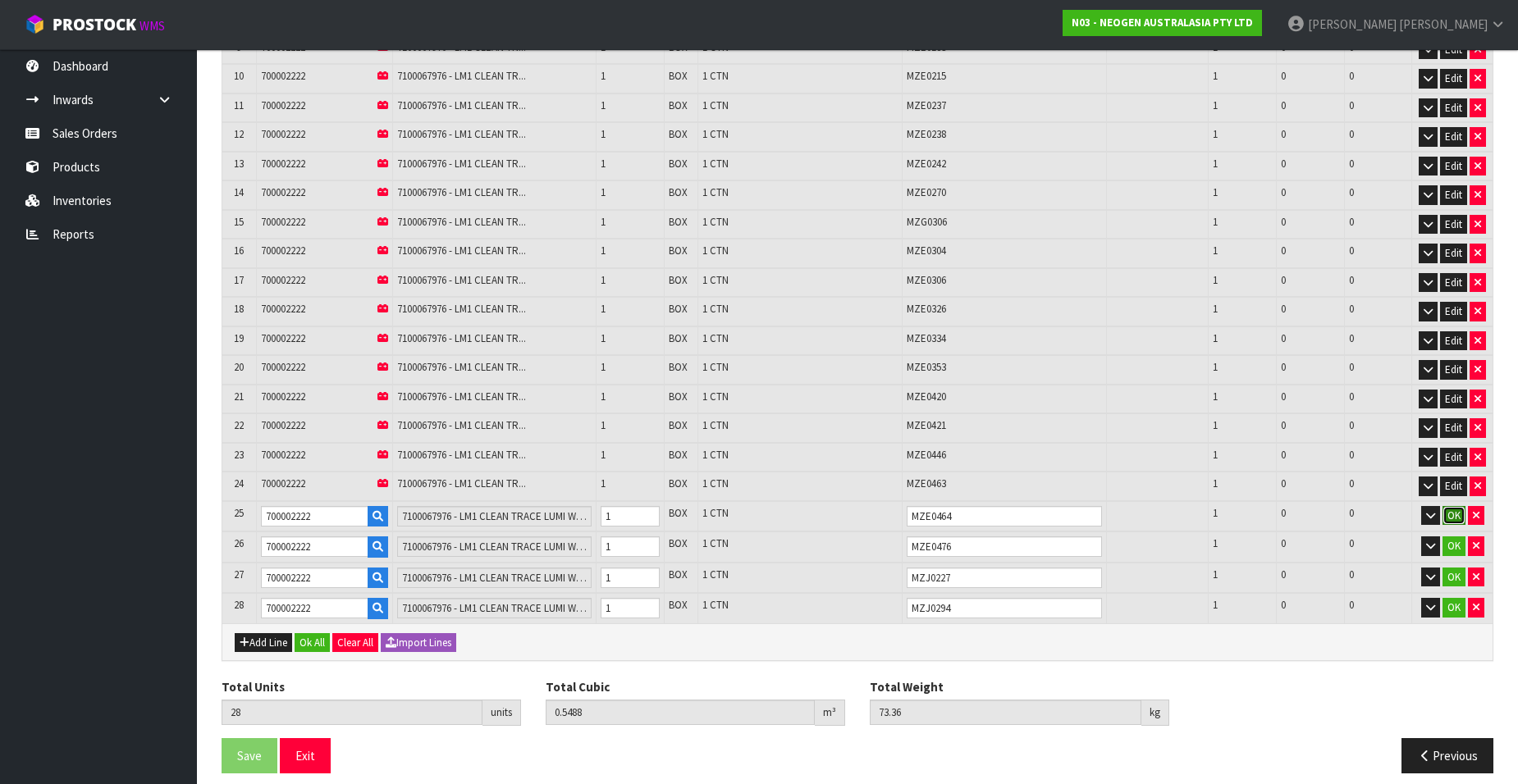
click at [1450, 515] on button "OK" at bounding box center [1454, 515] width 23 height 20
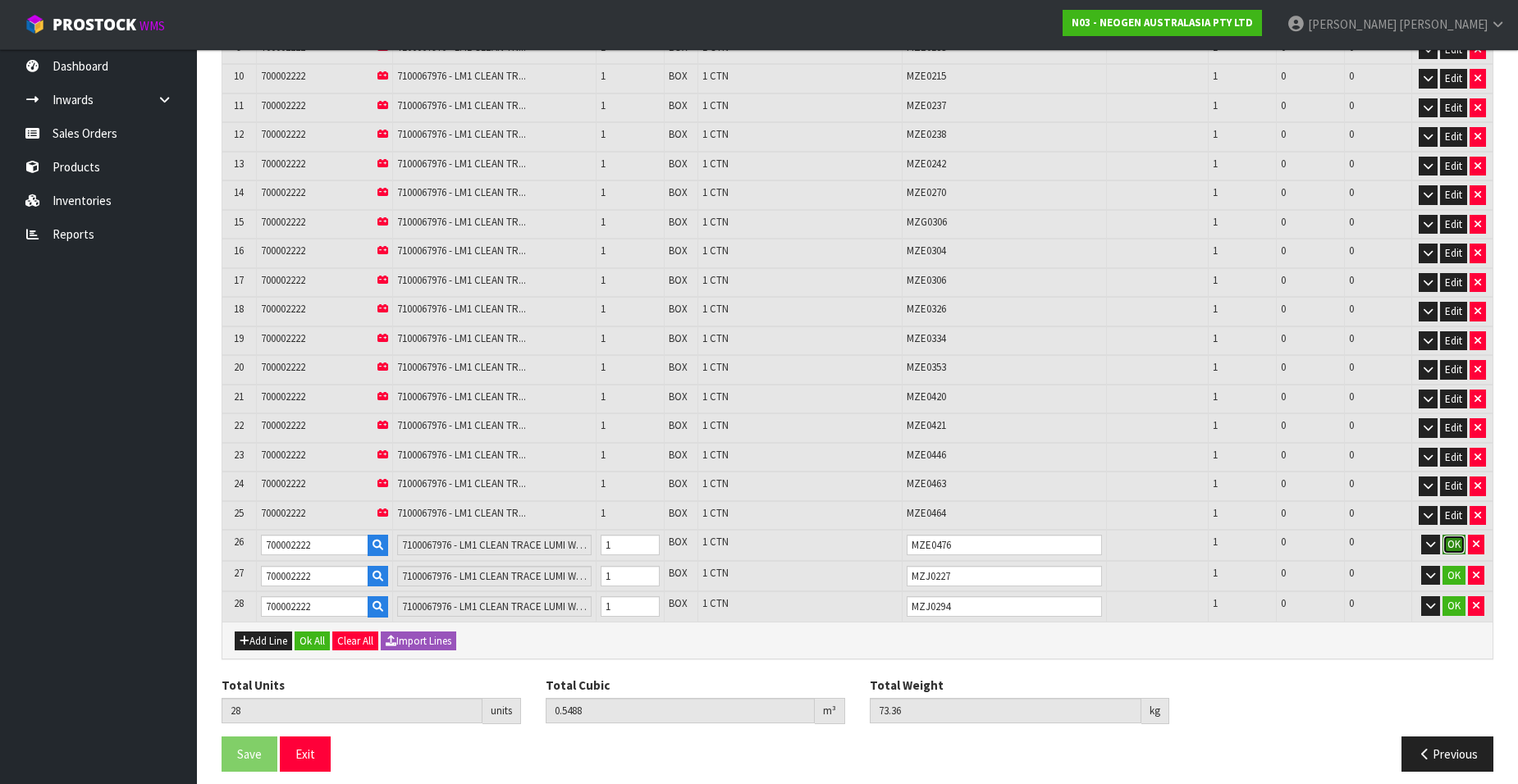
click at [1453, 541] on button "OK" at bounding box center [1454, 545] width 23 height 20
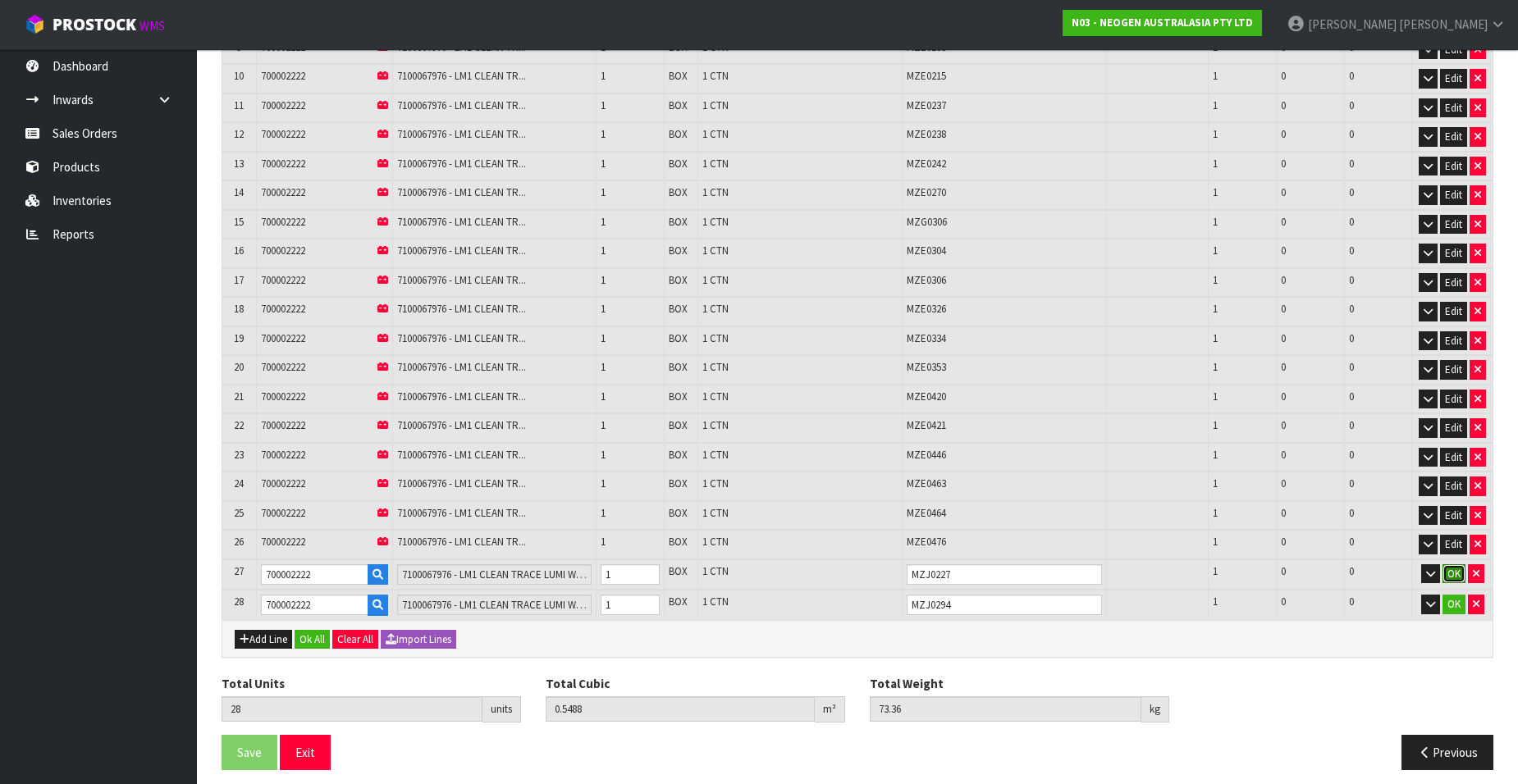
click at [1455, 577] on button "OK" at bounding box center [1454, 574] width 23 height 20
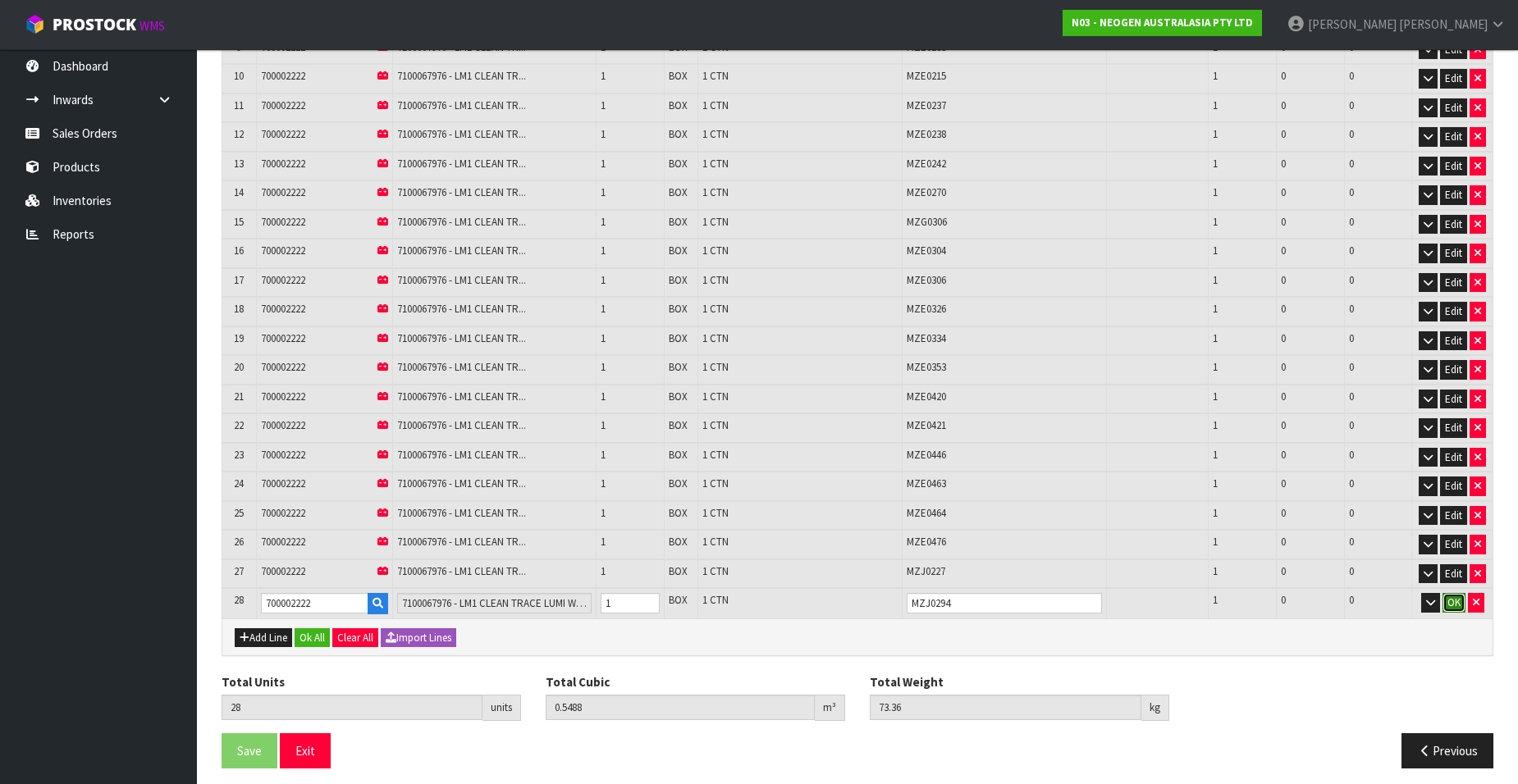
click at [1455, 606] on button "OK" at bounding box center [1454, 603] width 23 height 20
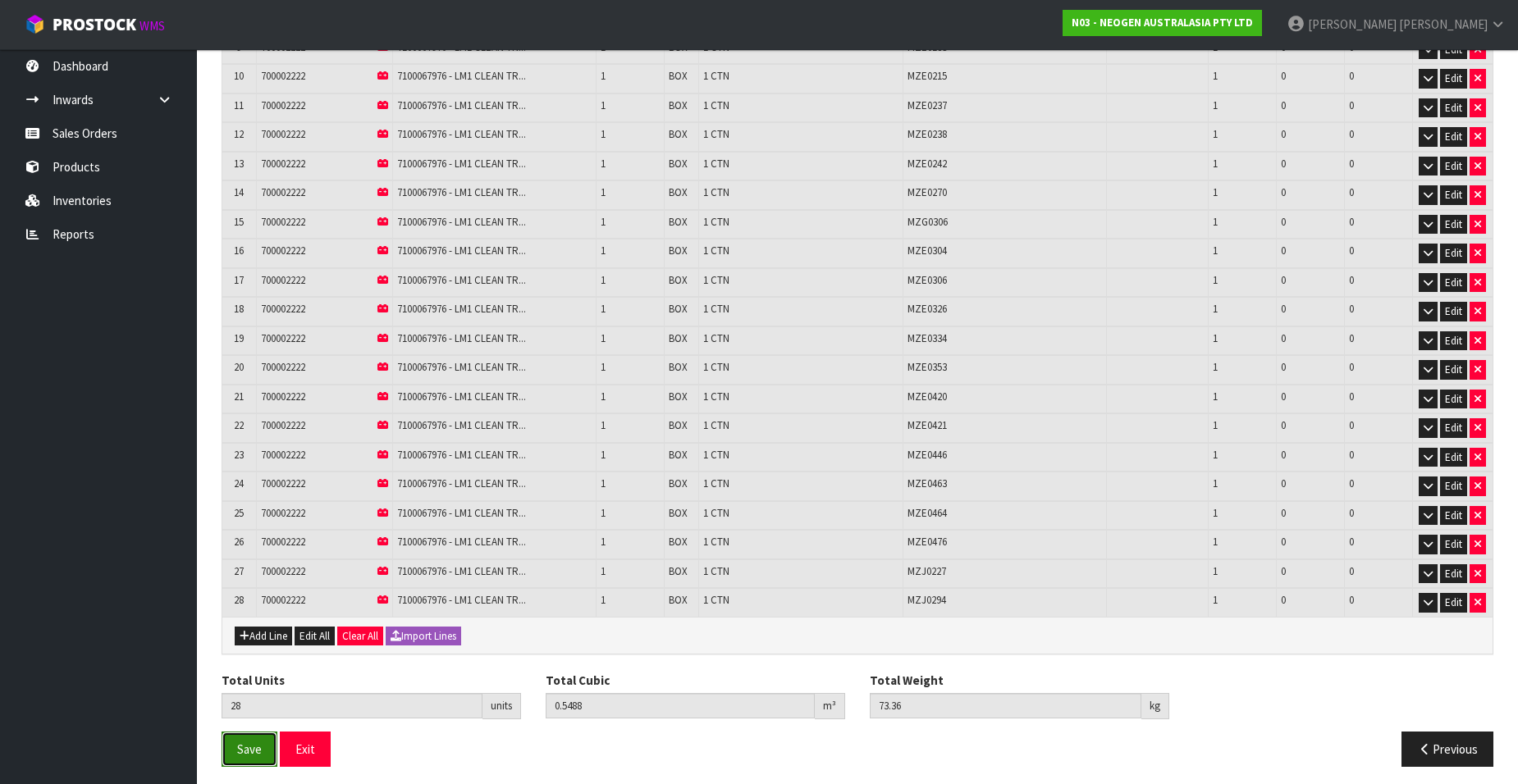
click at [242, 745] on span "Save" at bounding box center [249, 749] width 24 height 16
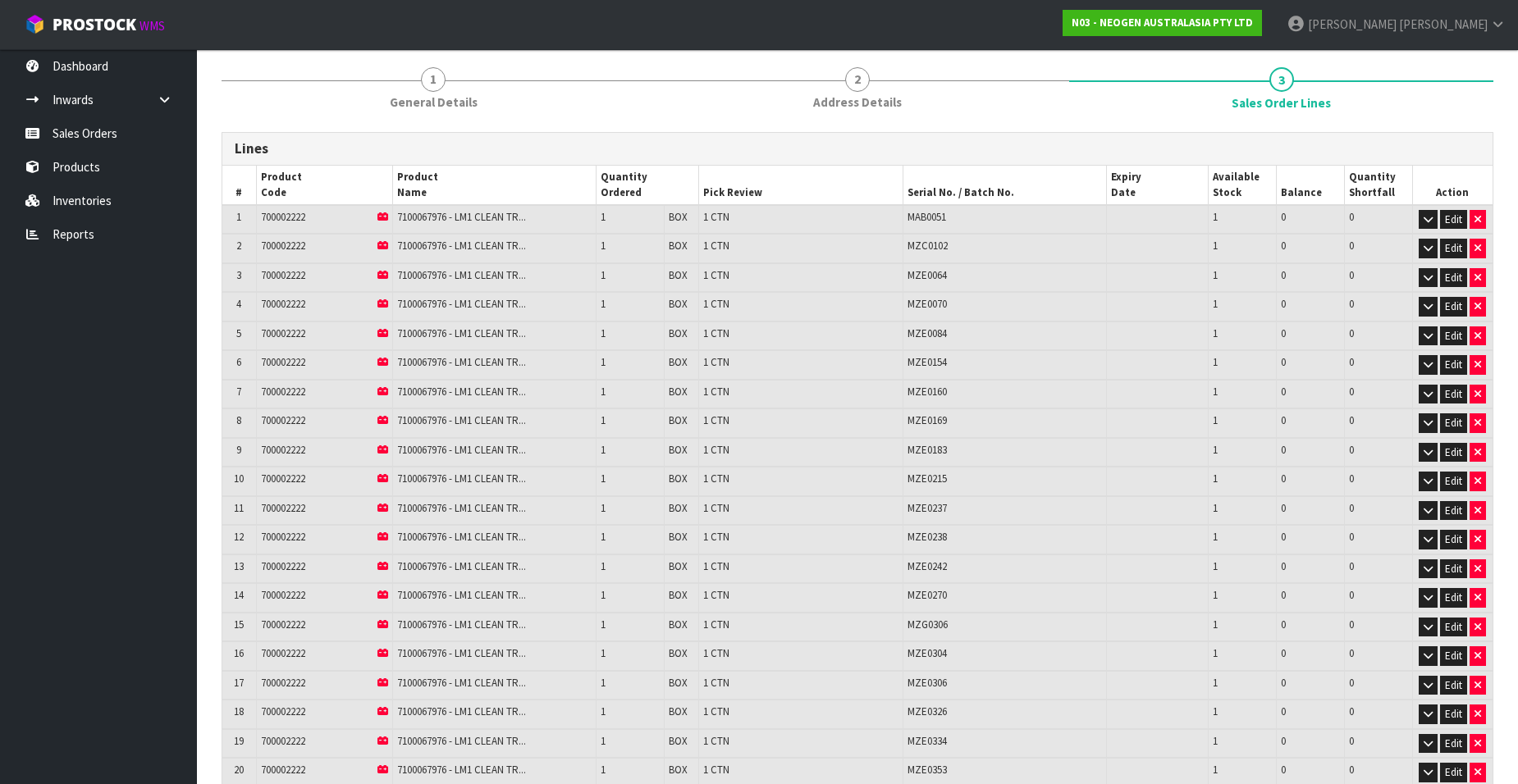
scroll to position [0, 0]
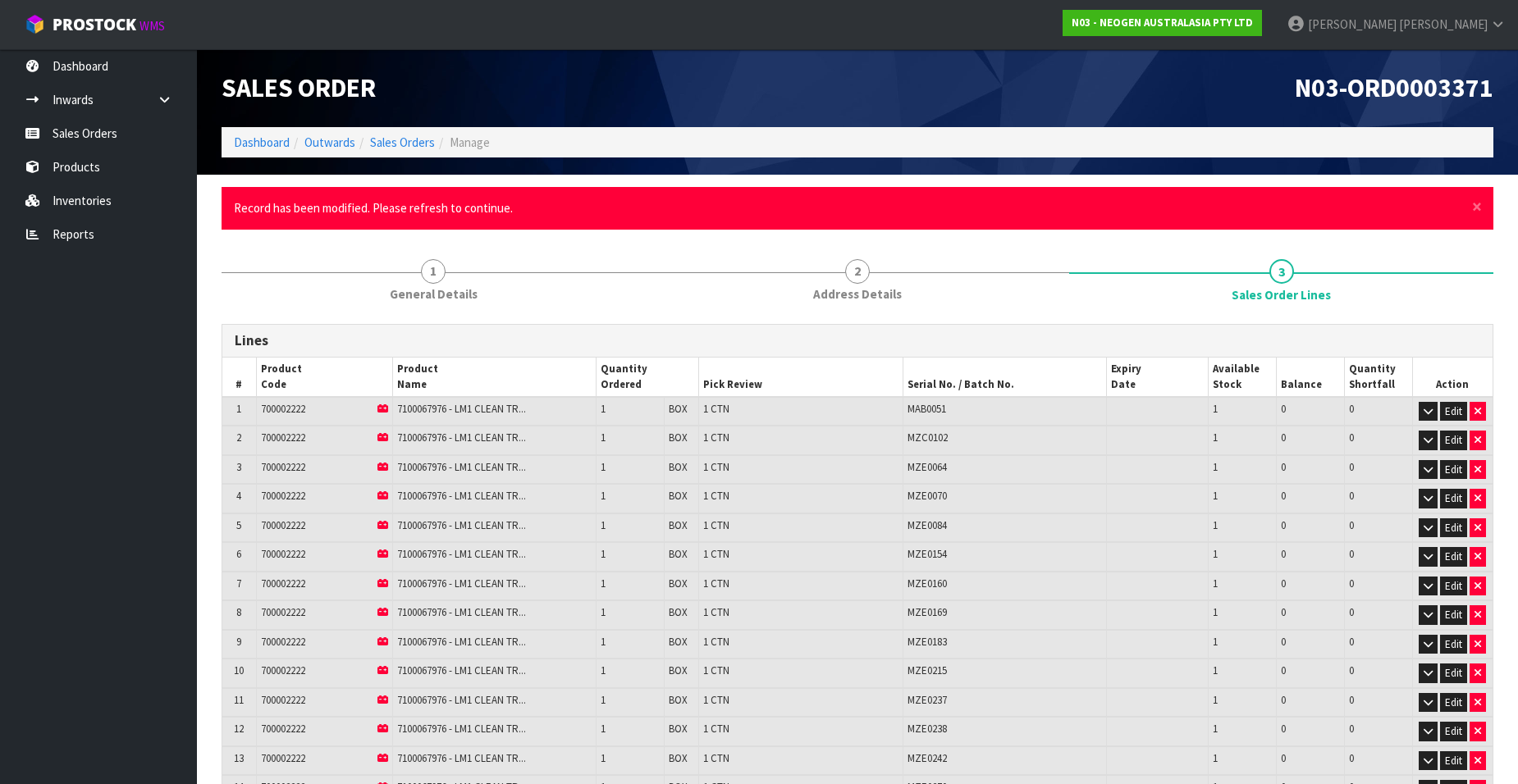
click at [1296, 84] on span "N03-ORD0003371" at bounding box center [1393, 87] width 198 height 33
drag, startPoint x: 1294, startPoint y: 84, endPoint x: 1500, endPoint y: 87, distance: 206.0
click at [1500, 87] on div "N03-ORD0003371" at bounding box center [1182, 87] width 648 height 78
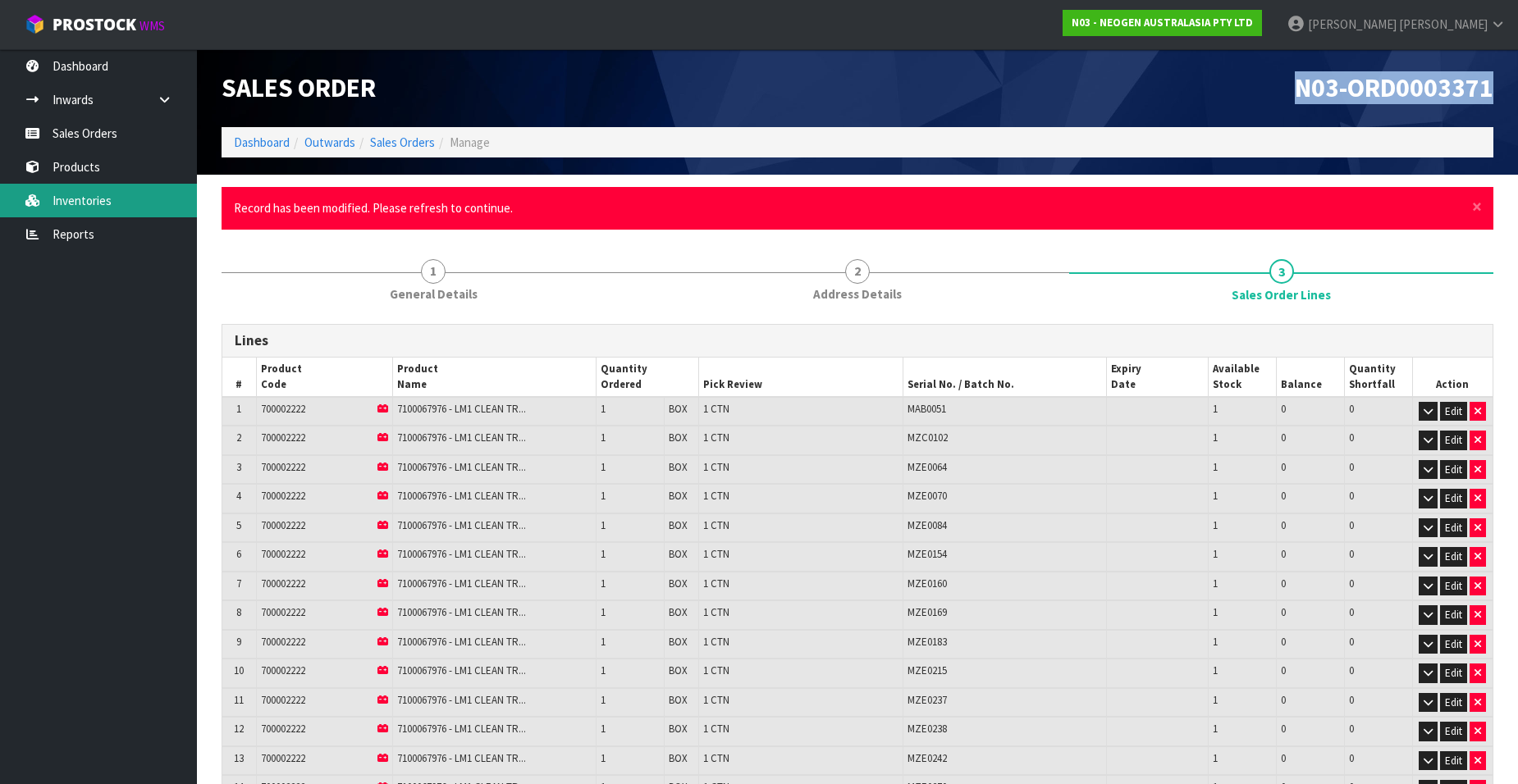
copy span "N03-ORD0003371"
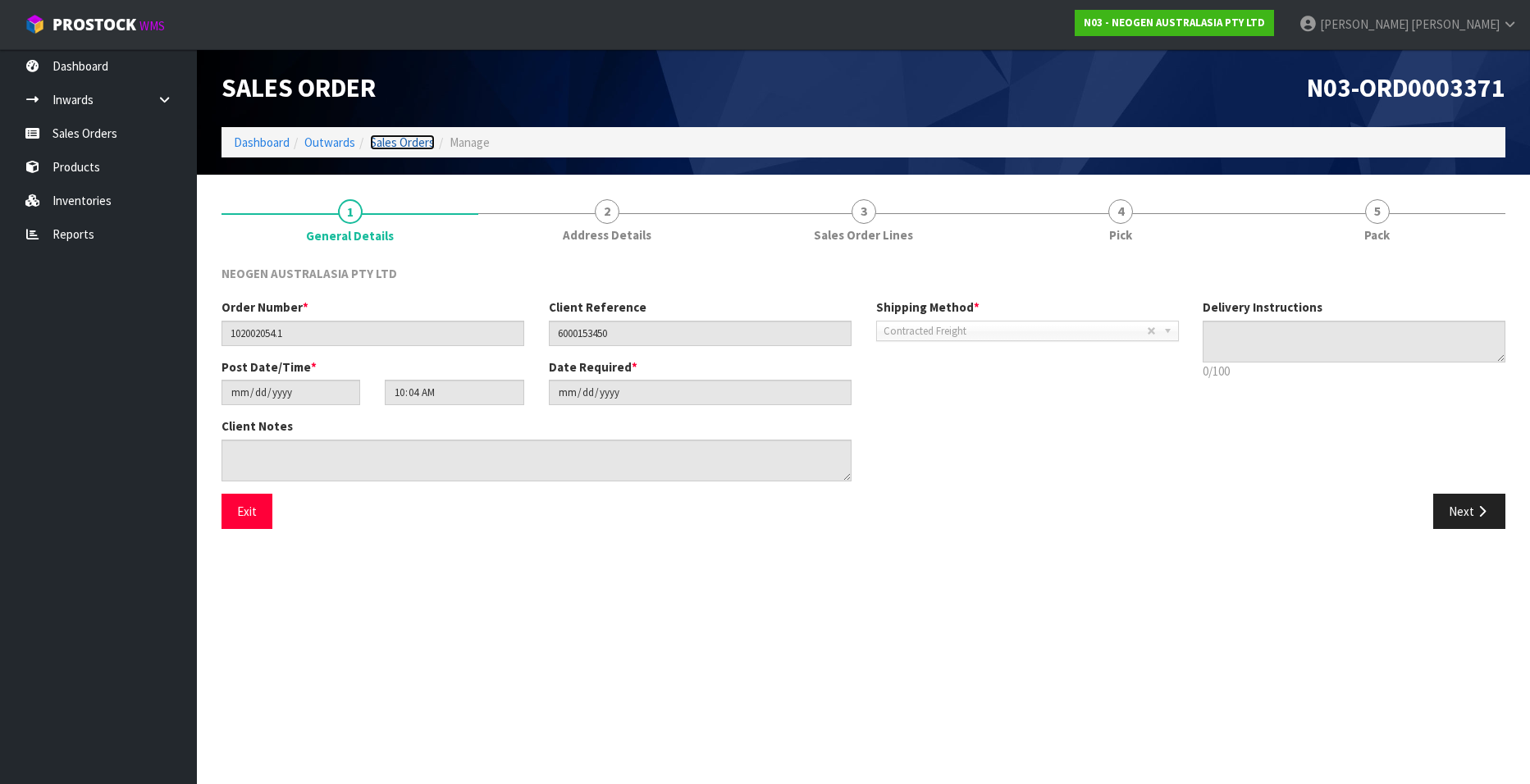
click at [395, 141] on link "Sales Orders" at bounding box center [402, 142] width 65 height 16
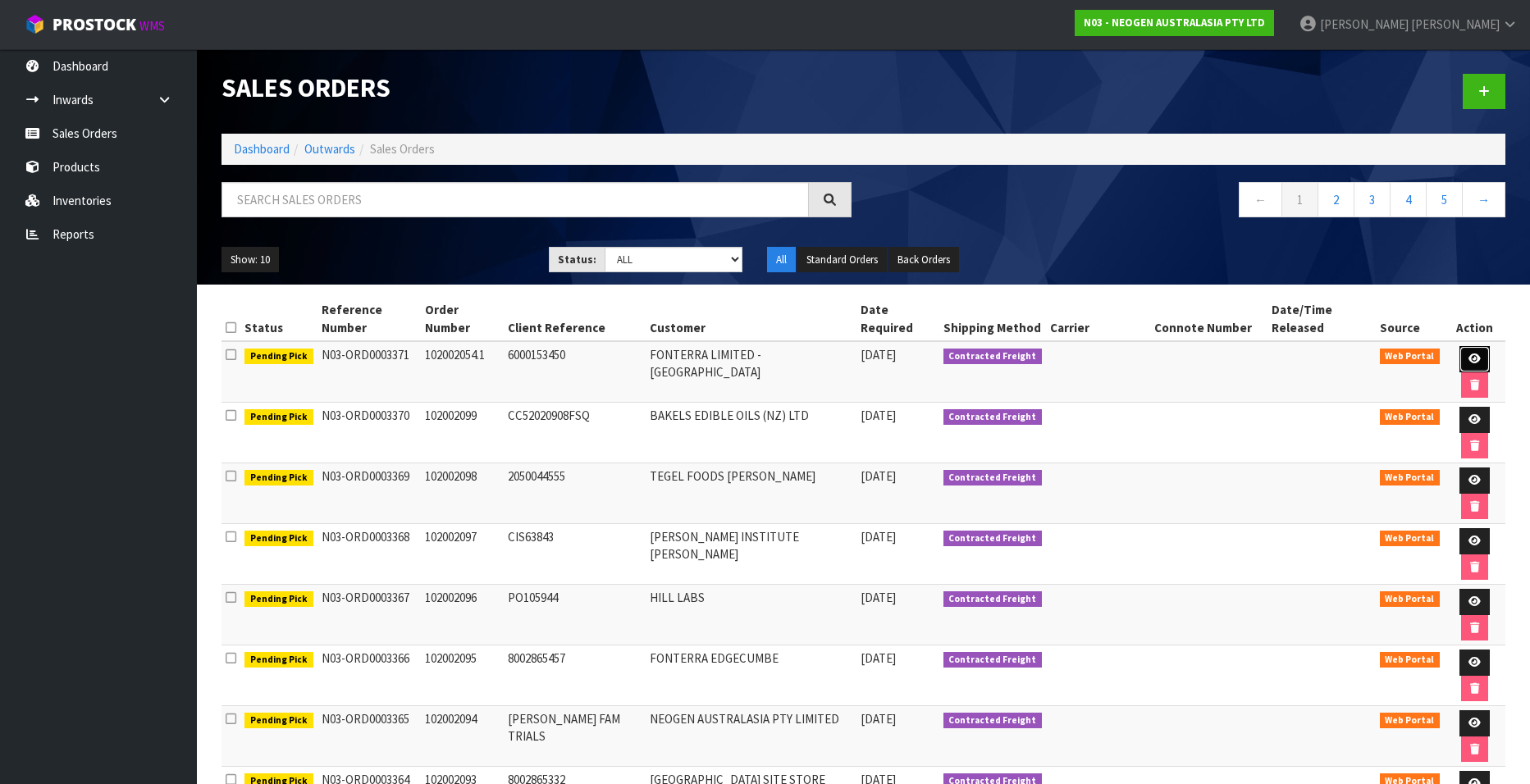
click at [1469, 353] on icon at bounding box center [1475, 358] width 12 height 10
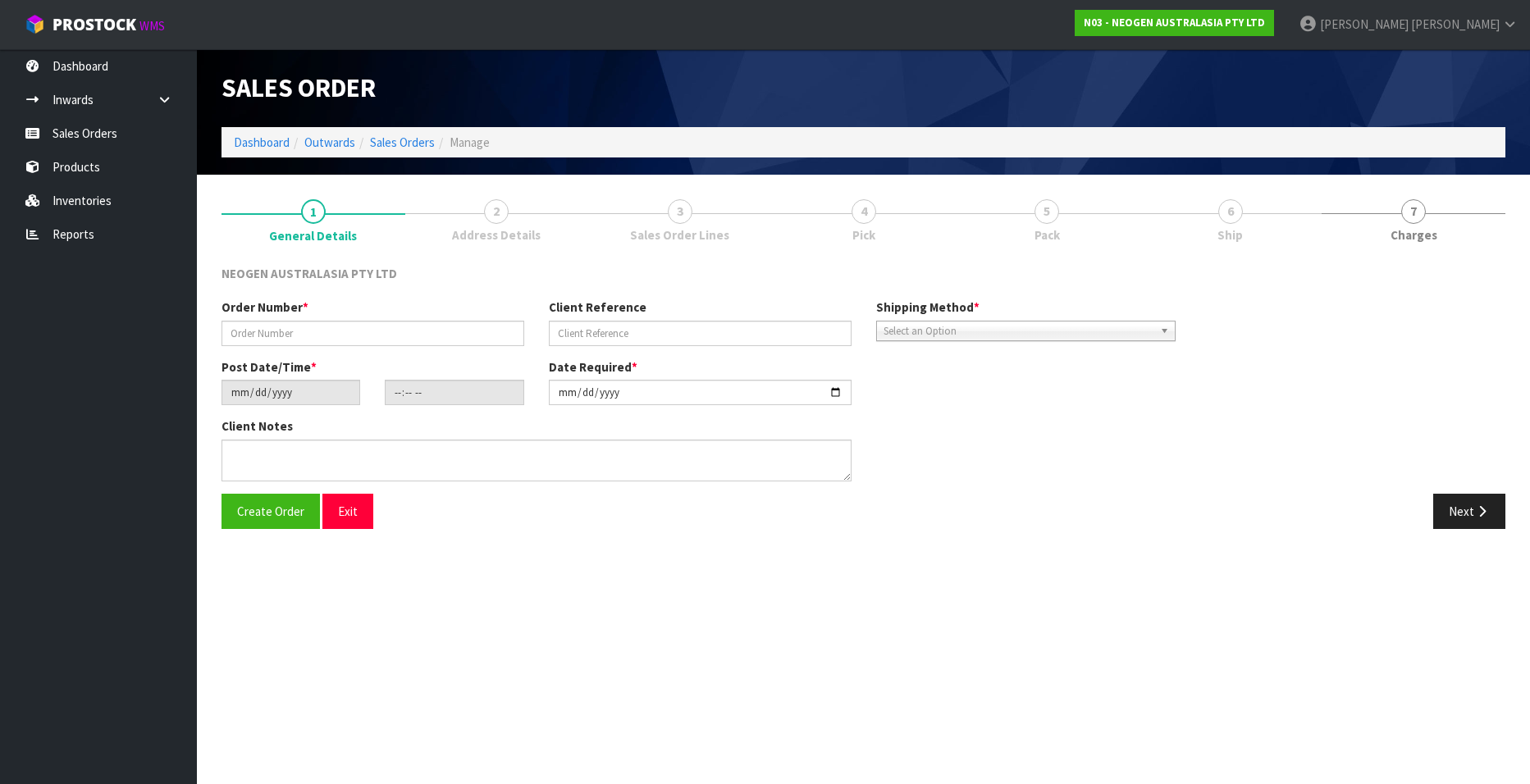
type input "102002054.1"
type input "6000153450"
type input "[DATE]"
type input "10:04:00.000"
type input "[DATE]"
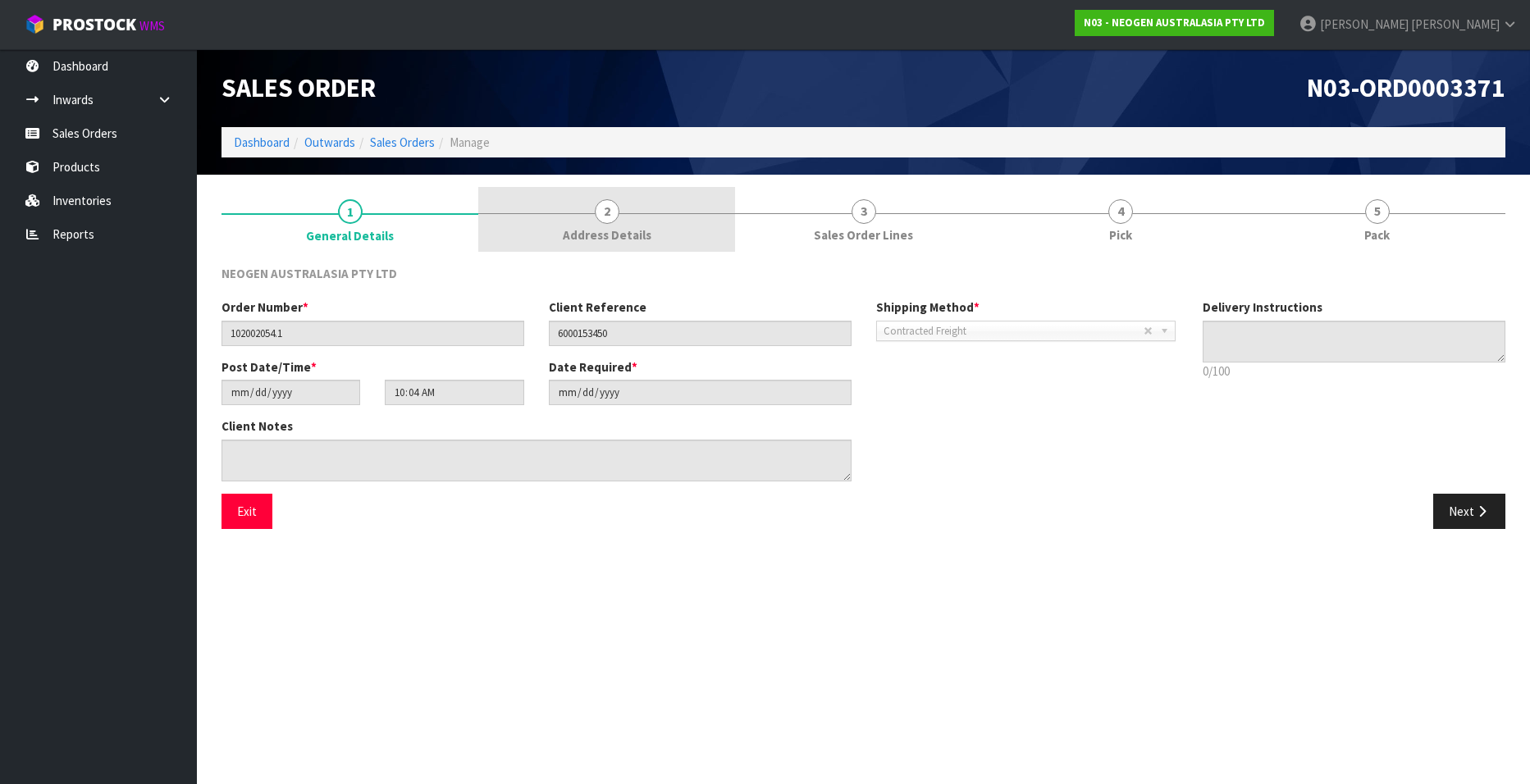
click at [611, 214] on span "2" at bounding box center [607, 211] width 24 height 24
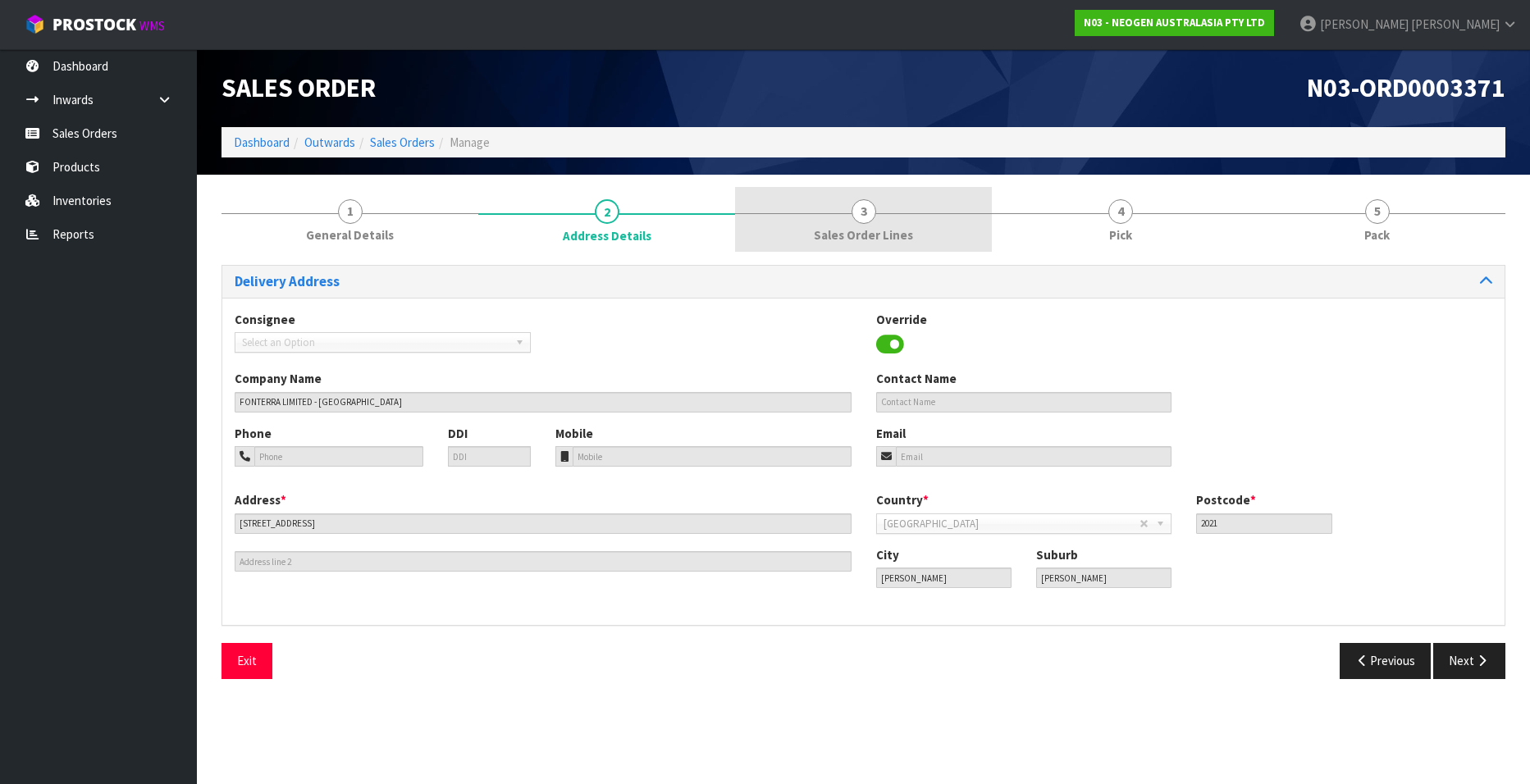
click at [859, 222] on span "3" at bounding box center [864, 211] width 24 height 24
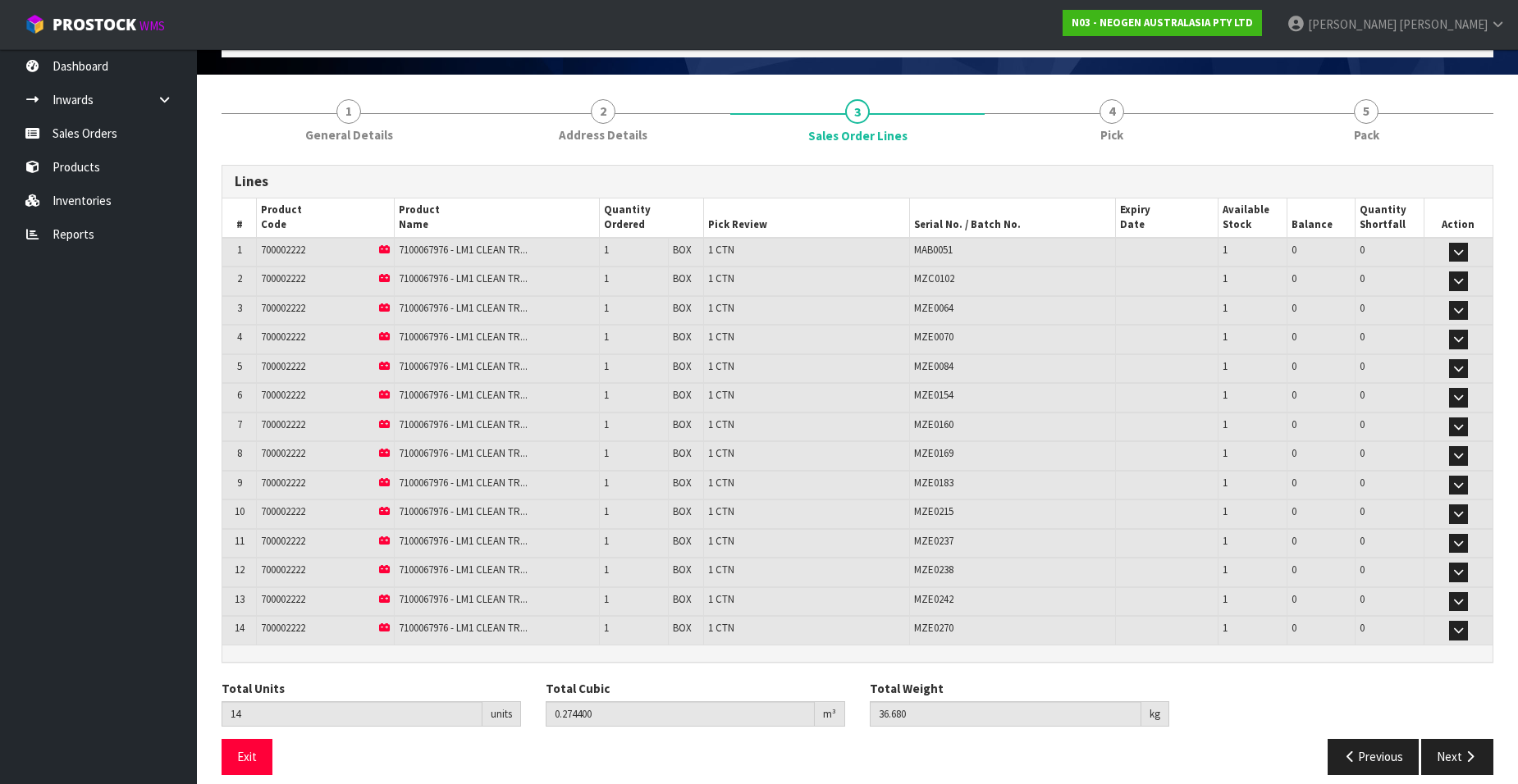
scroll to position [115, 0]
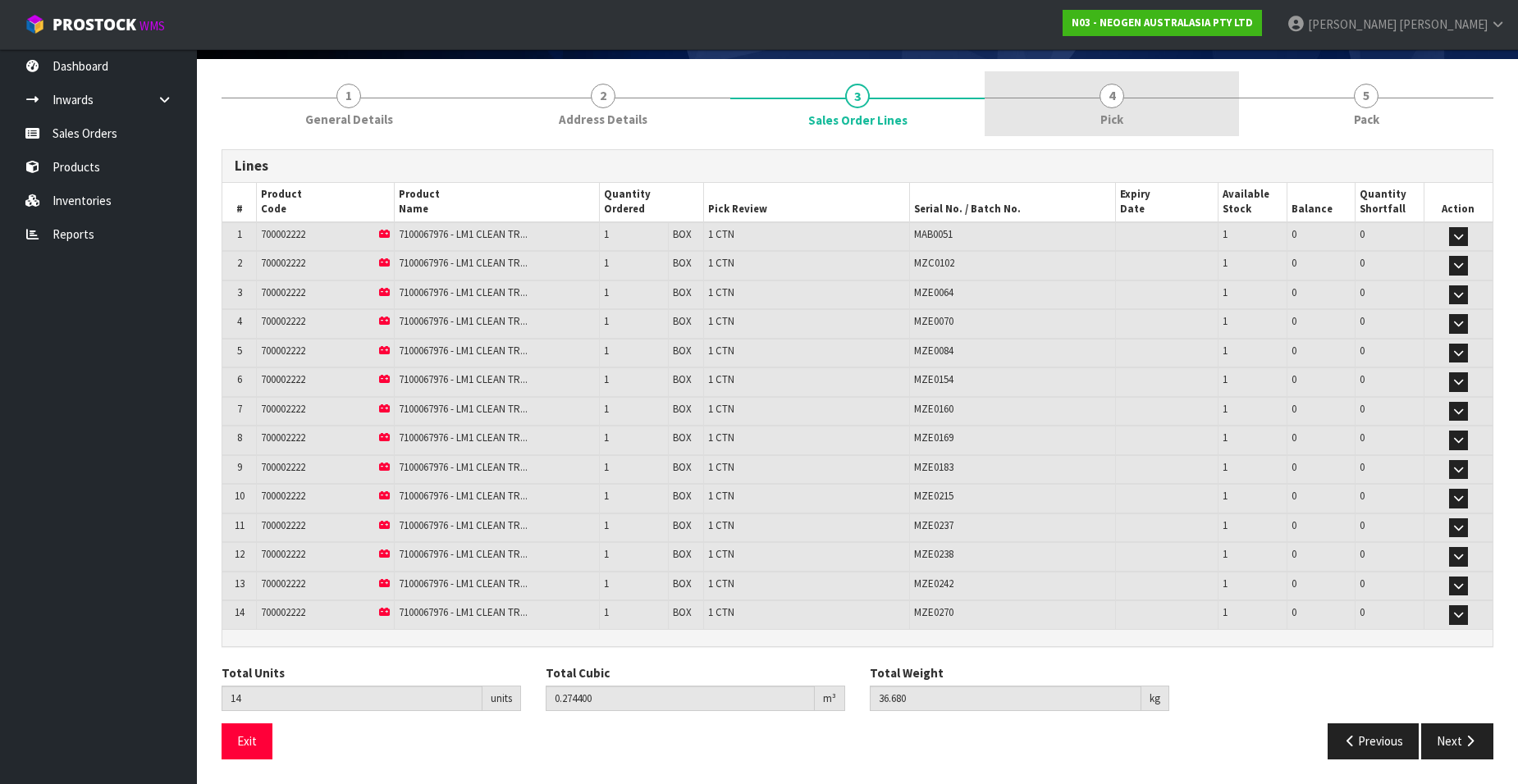
click at [1111, 100] on span "4" at bounding box center [1111, 96] width 24 height 24
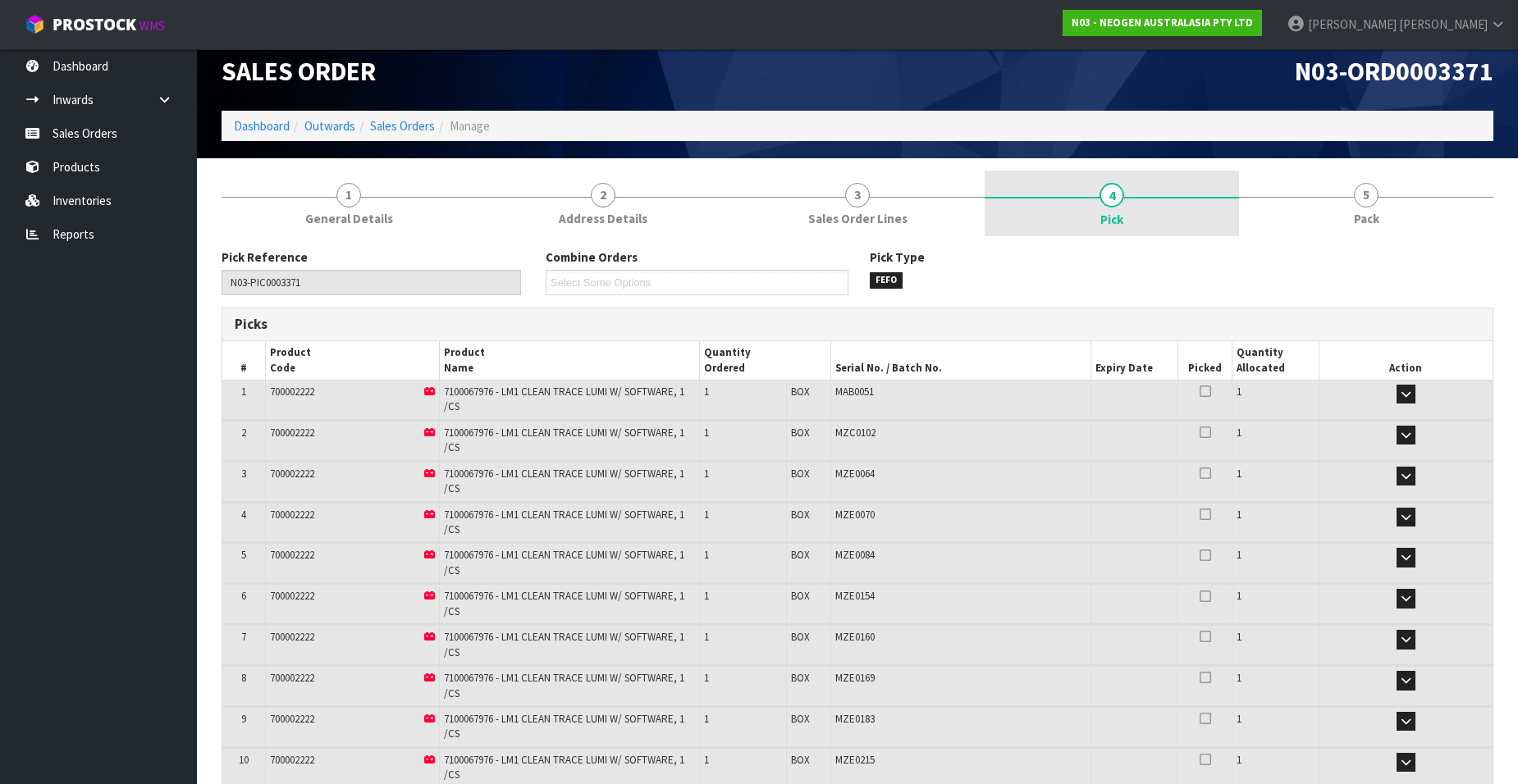
scroll to position [0, 0]
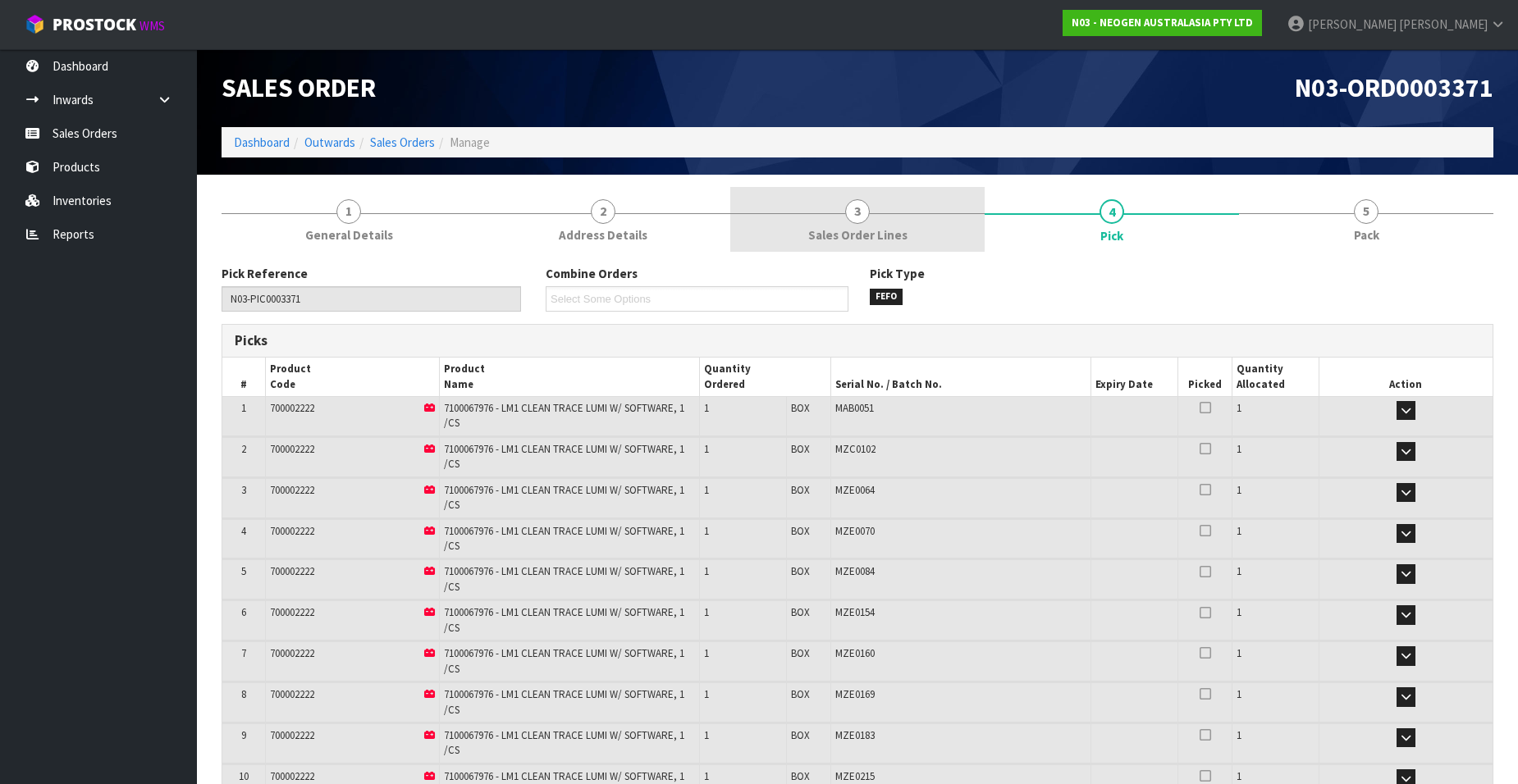
click at [857, 211] on span "3" at bounding box center [858, 211] width 24 height 24
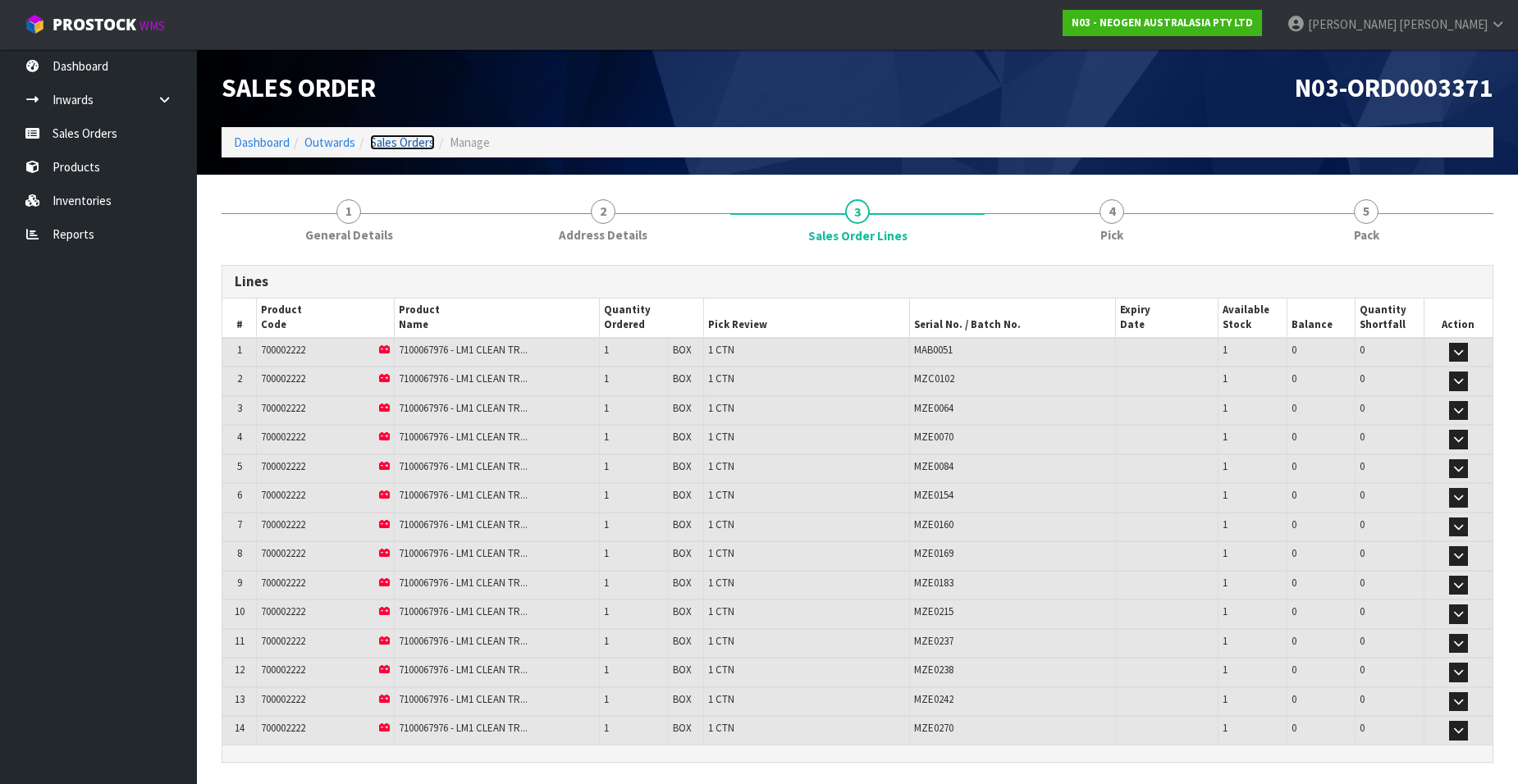
click at [399, 137] on link "Sales Orders" at bounding box center [402, 142] width 65 height 16
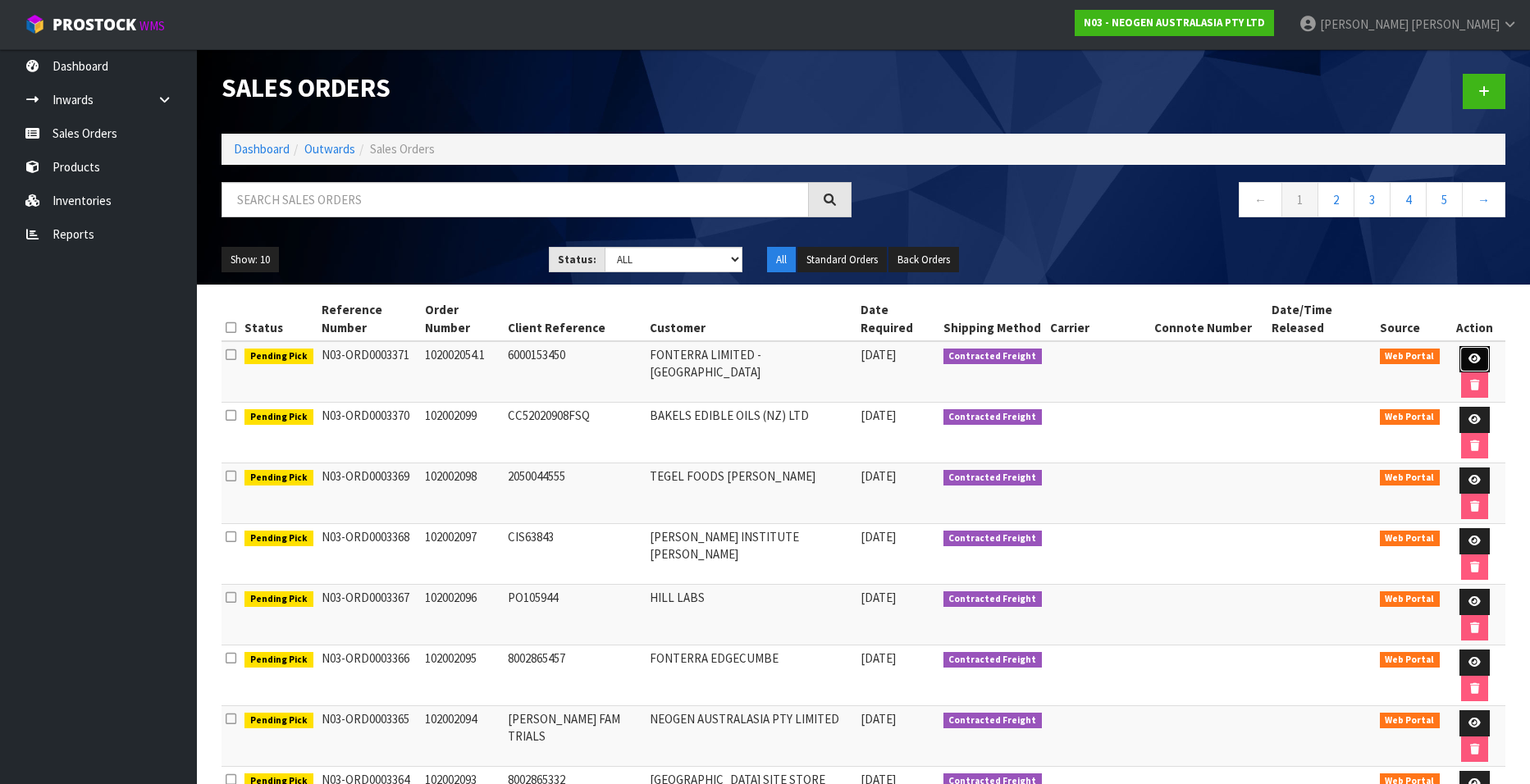
click at [1469, 353] on icon at bounding box center [1475, 358] width 12 height 10
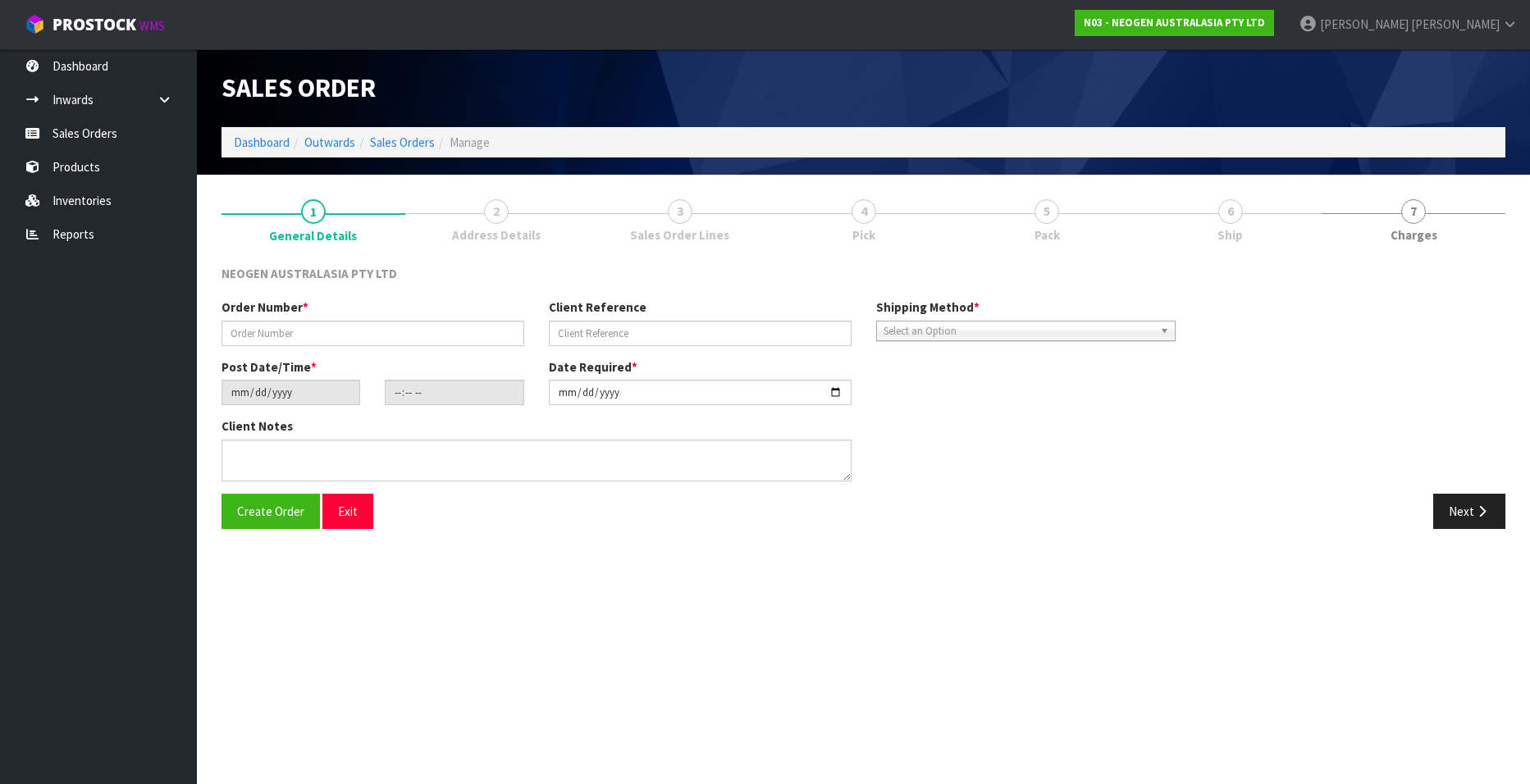
type input "102002054.1"
type input "6000153450"
type input "[DATE]"
type input "10:04:00.000"
type input "[DATE]"
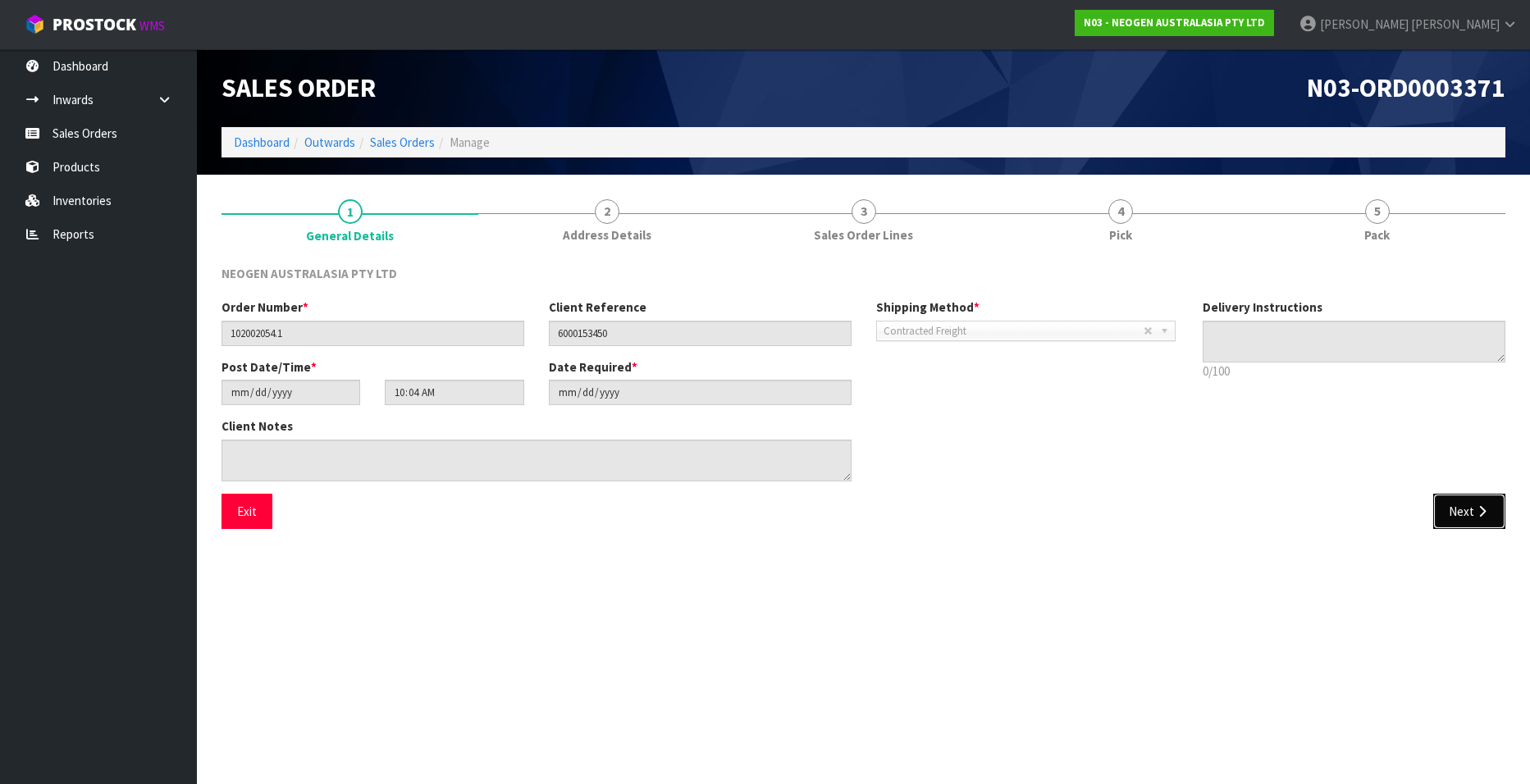
click at [1452, 509] on button "Next" at bounding box center [1469, 512] width 72 height 36
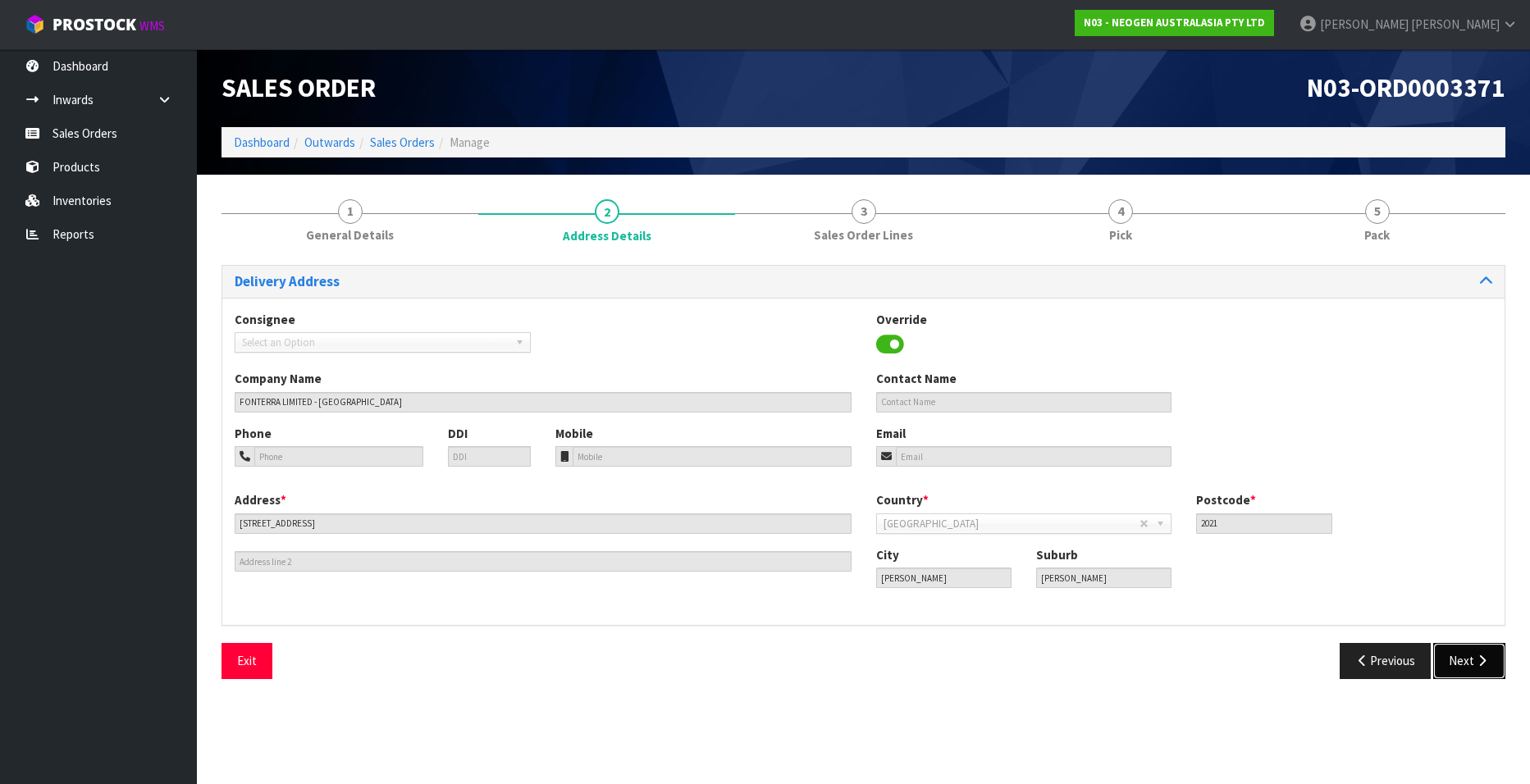
click at [1453, 657] on button "Next" at bounding box center [1469, 661] width 72 height 36
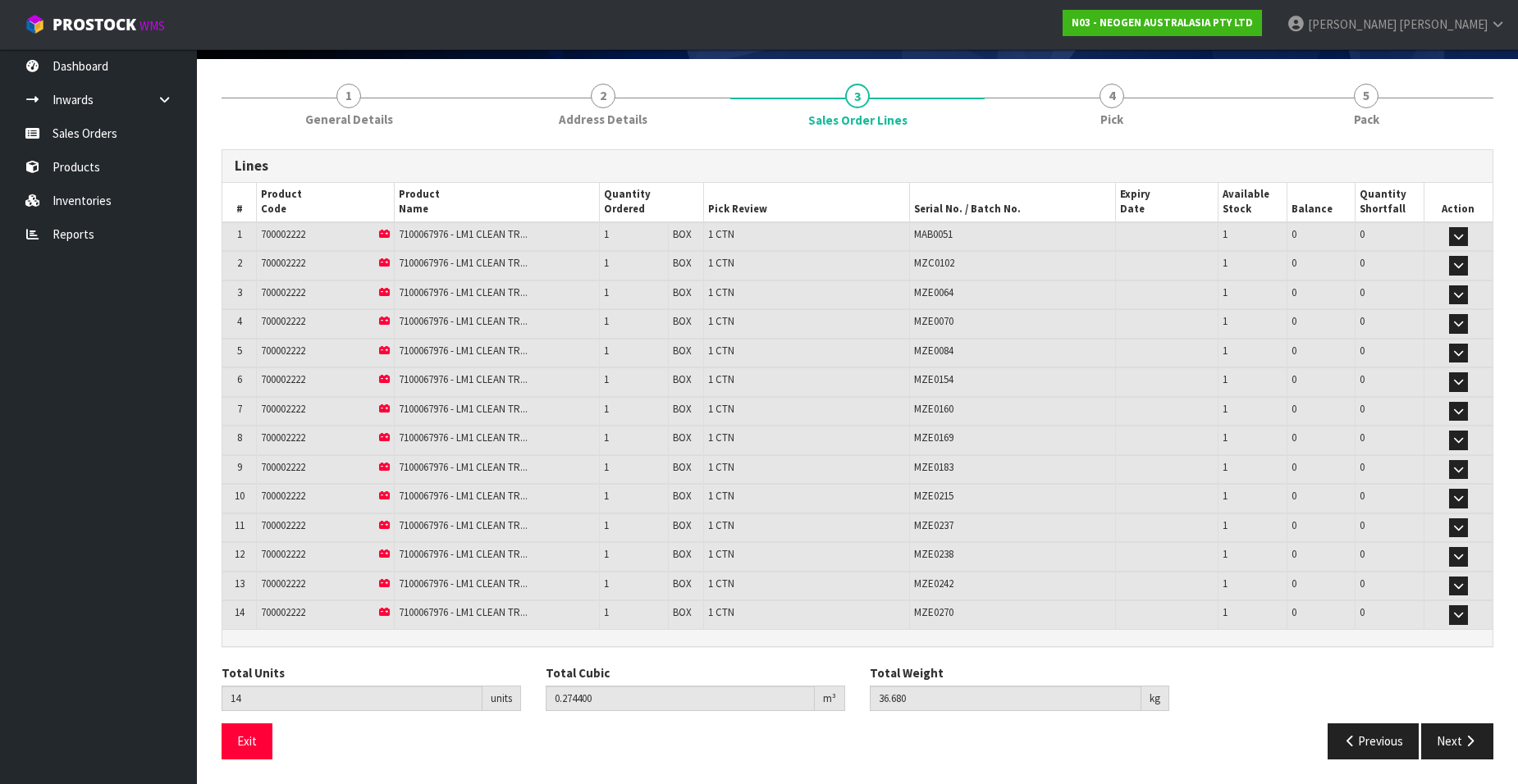
scroll to position [34, 0]
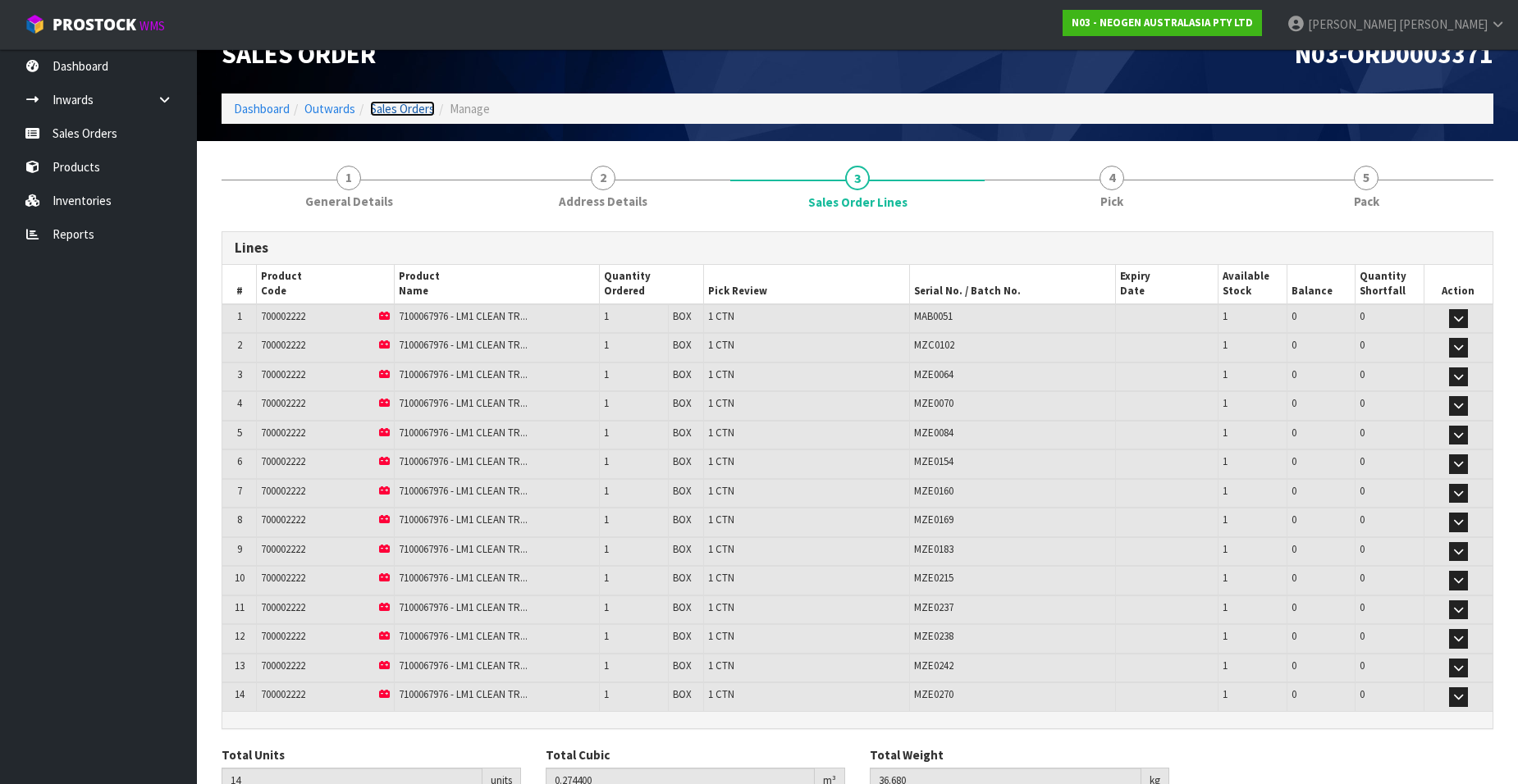
click at [395, 103] on link "Sales Orders" at bounding box center [402, 108] width 65 height 16
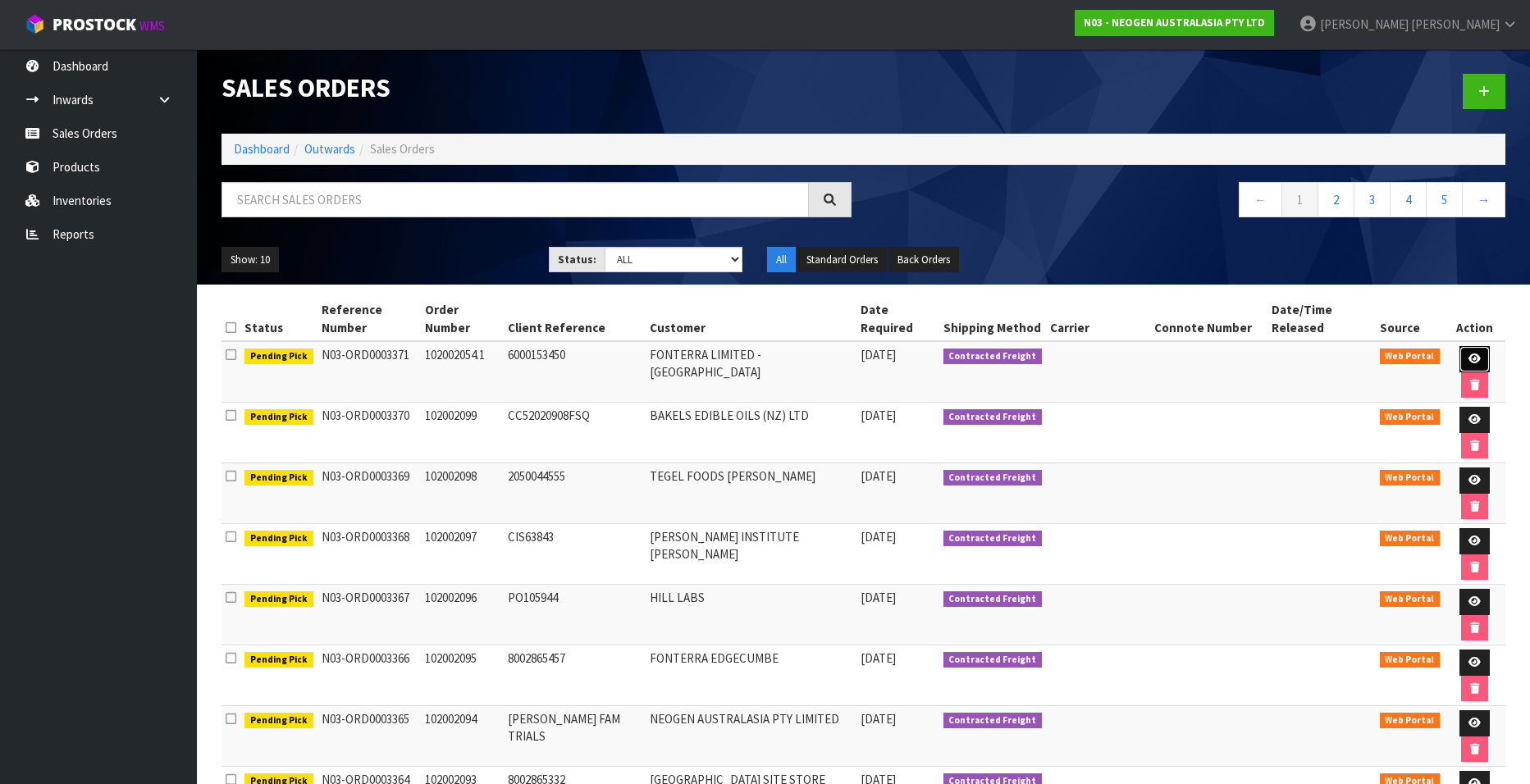
click at [1469, 353] on icon at bounding box center [1475, 358] width 12 height 10
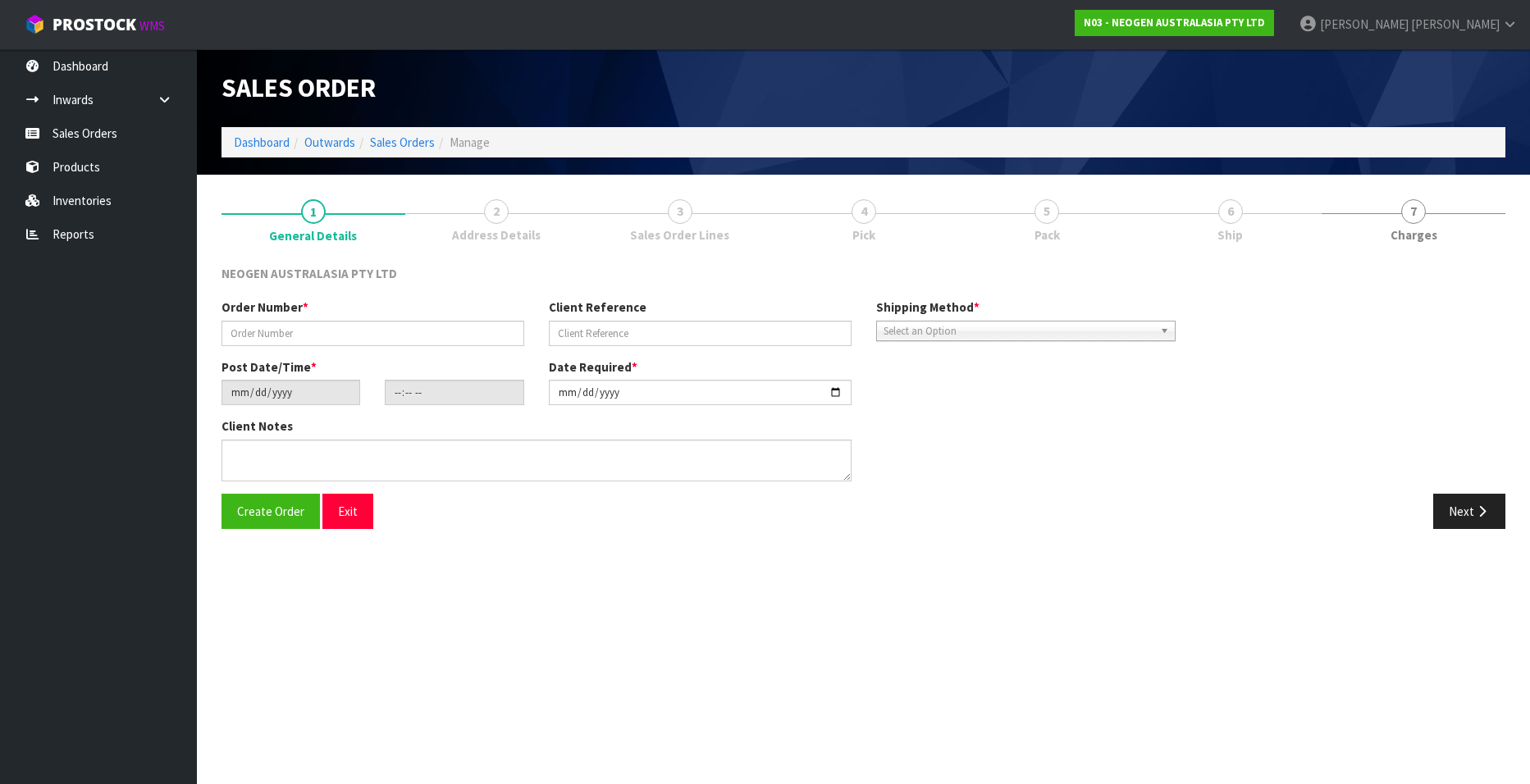
type input "102002054.1"
type input "6000153450"
type input "[DATE]"
type input "10:04:00.000"
type input "[DATE]"
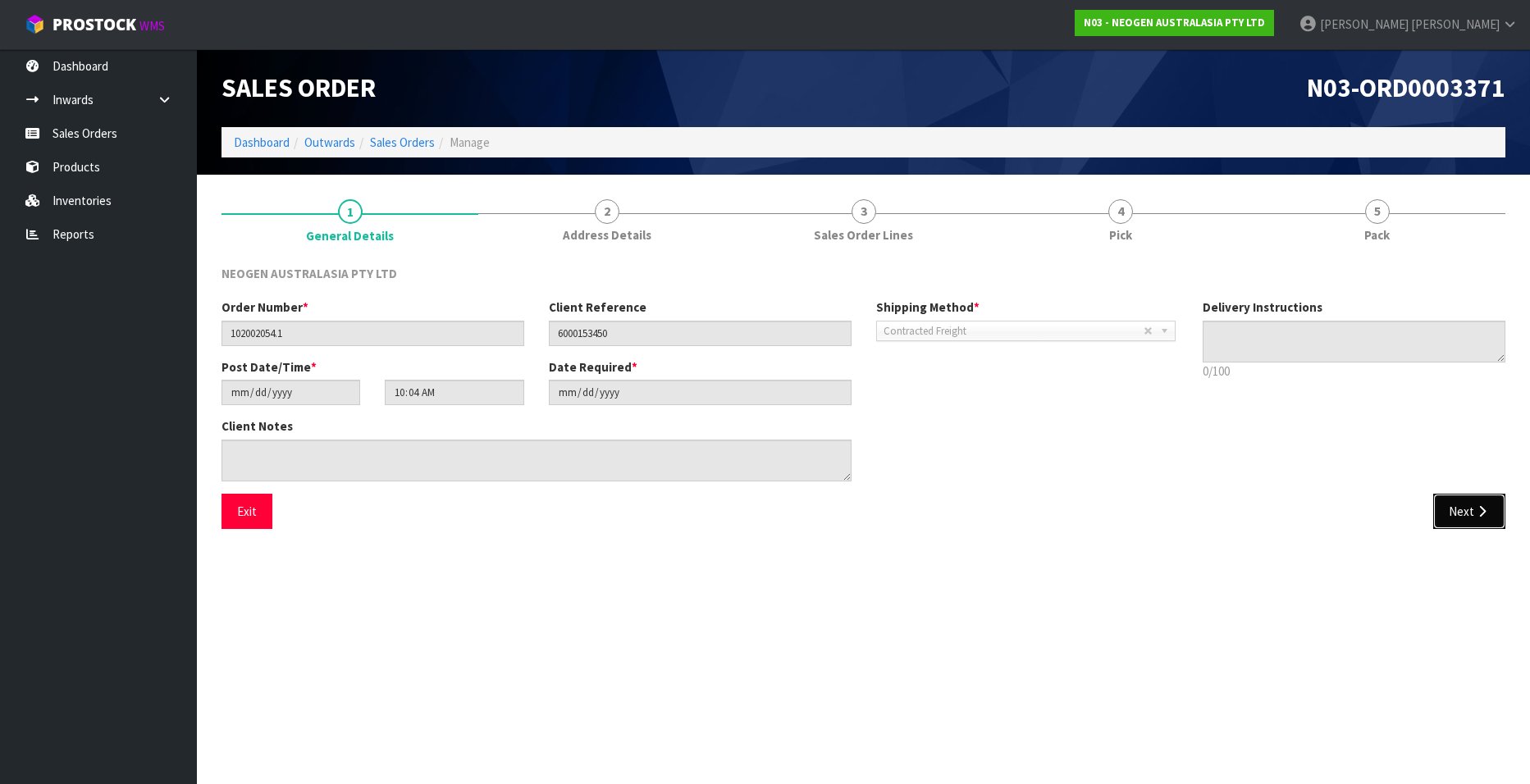
click at [1455, 515] on button "Next" at bounding box center [1469, 512] width 72 height 36
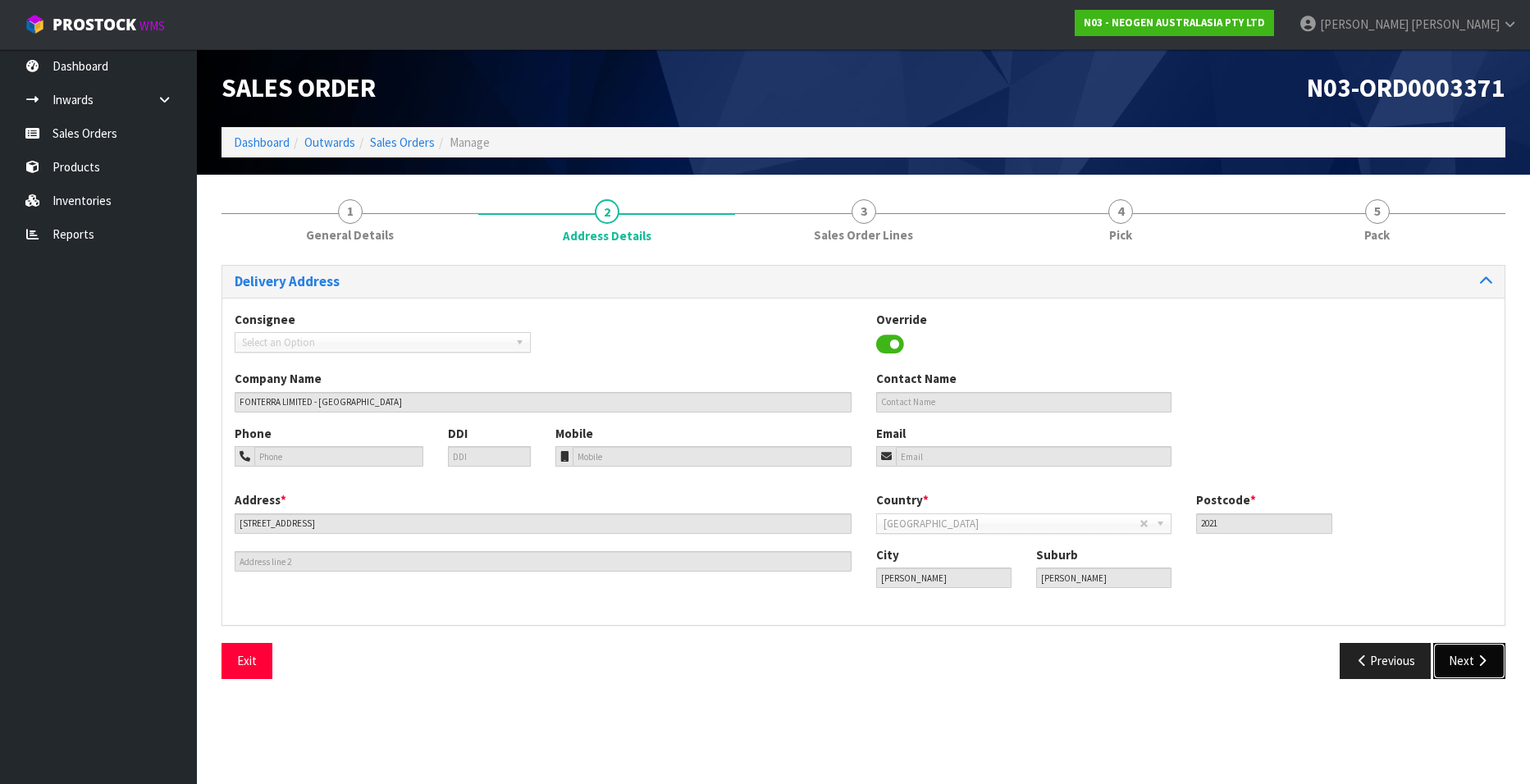
click at [1456, 658] on button "Next" at bounding box center [1469, 661] width 72 height 36
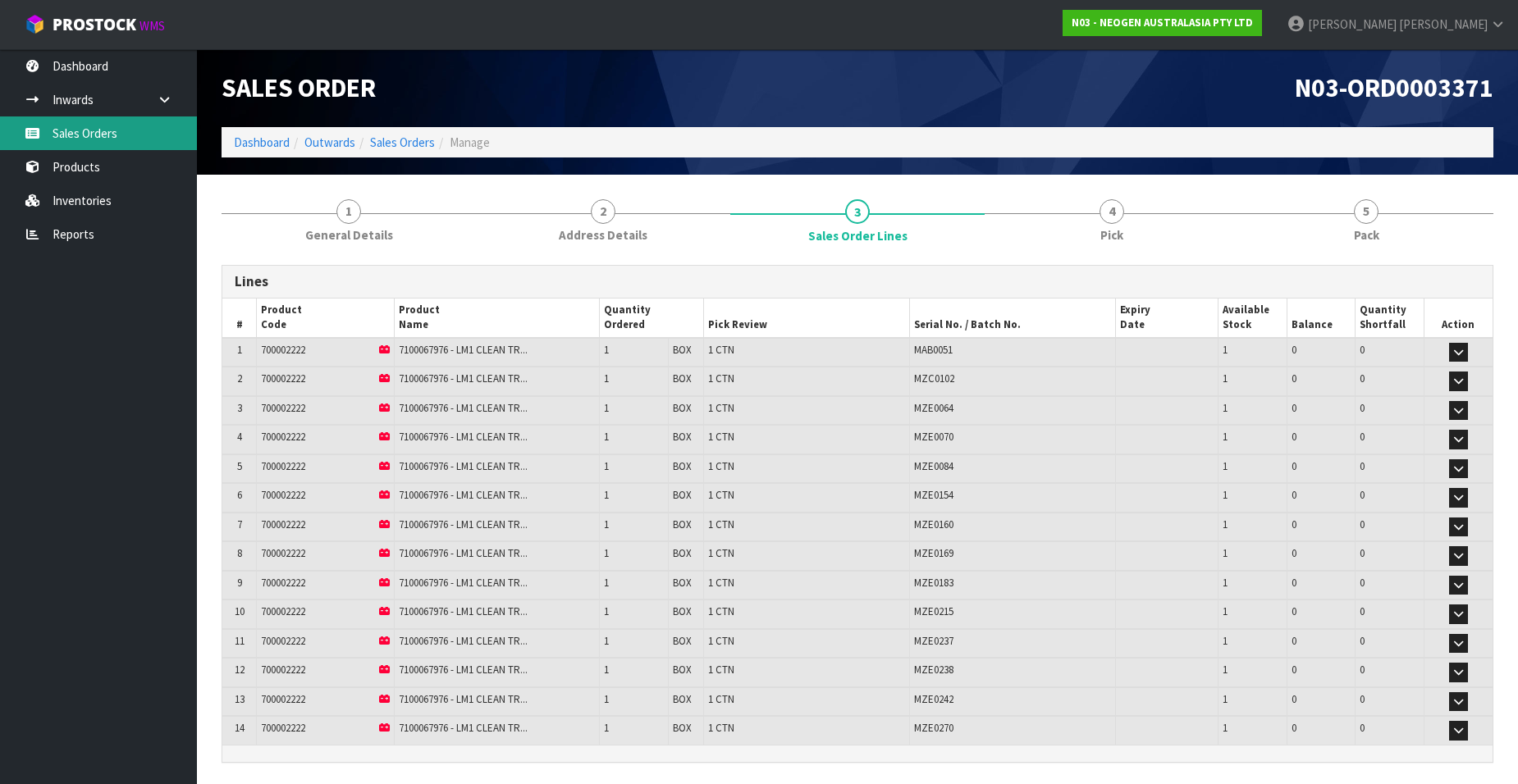
click at [97, 122] on link "Sales Orders" at bounding box center [99, 133] width 197 height 34
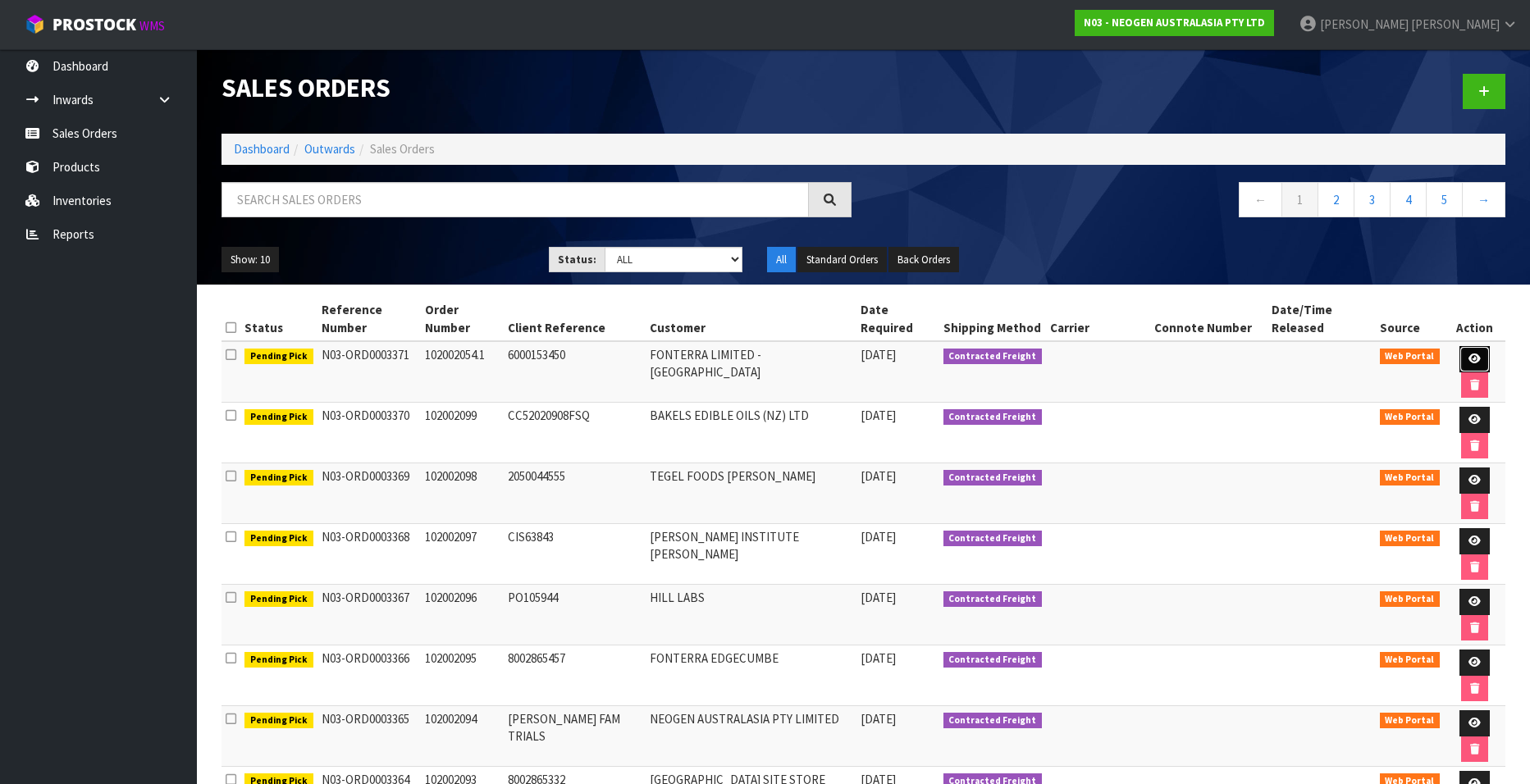
click at [1469, 353] on icon at bounding box center [1475, 358] width 12 height 10
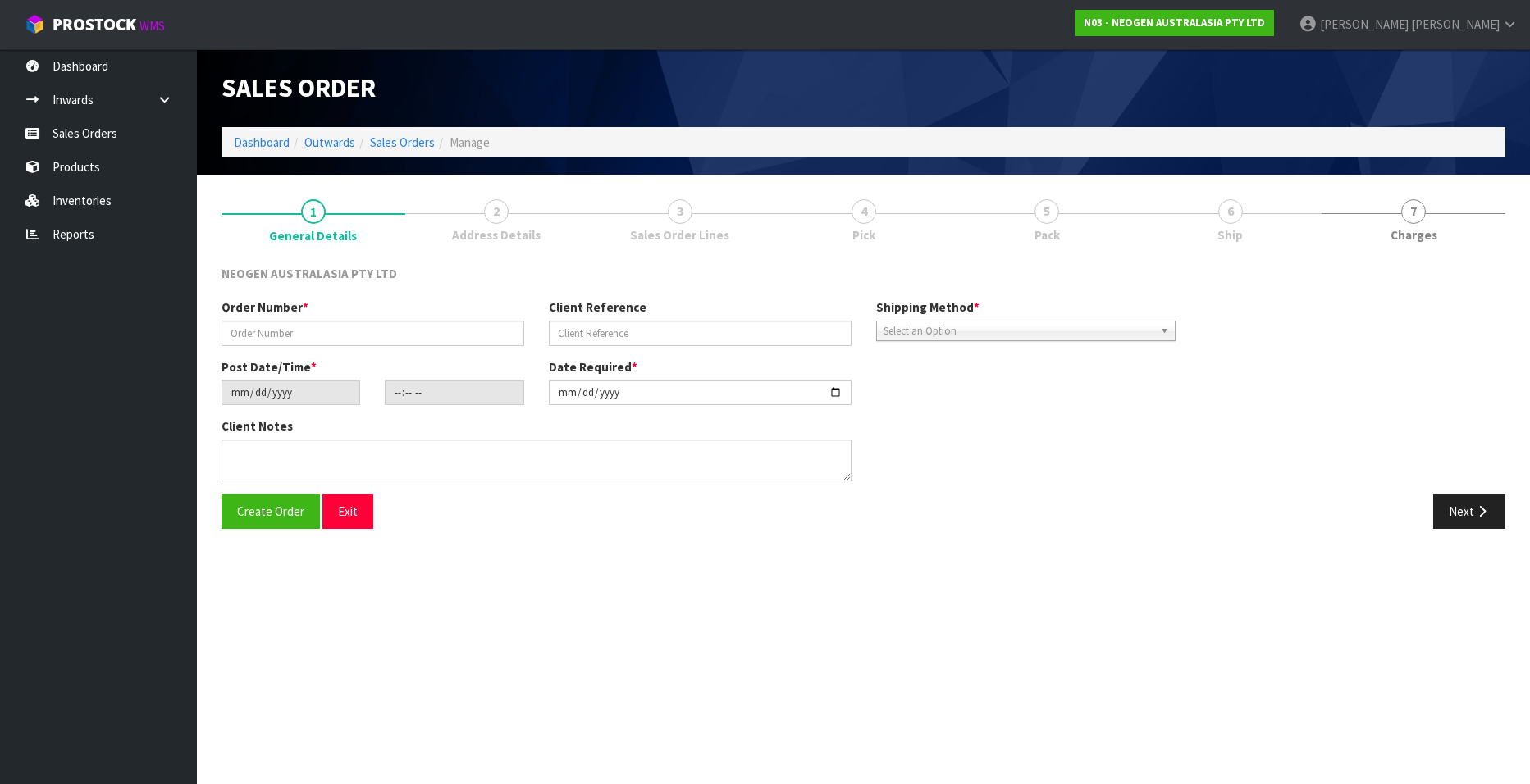
type input "102002054.1"
type input "6000153450"
type input "[DATE]"
type input "10:04:00.000"
type input "[DATE]"
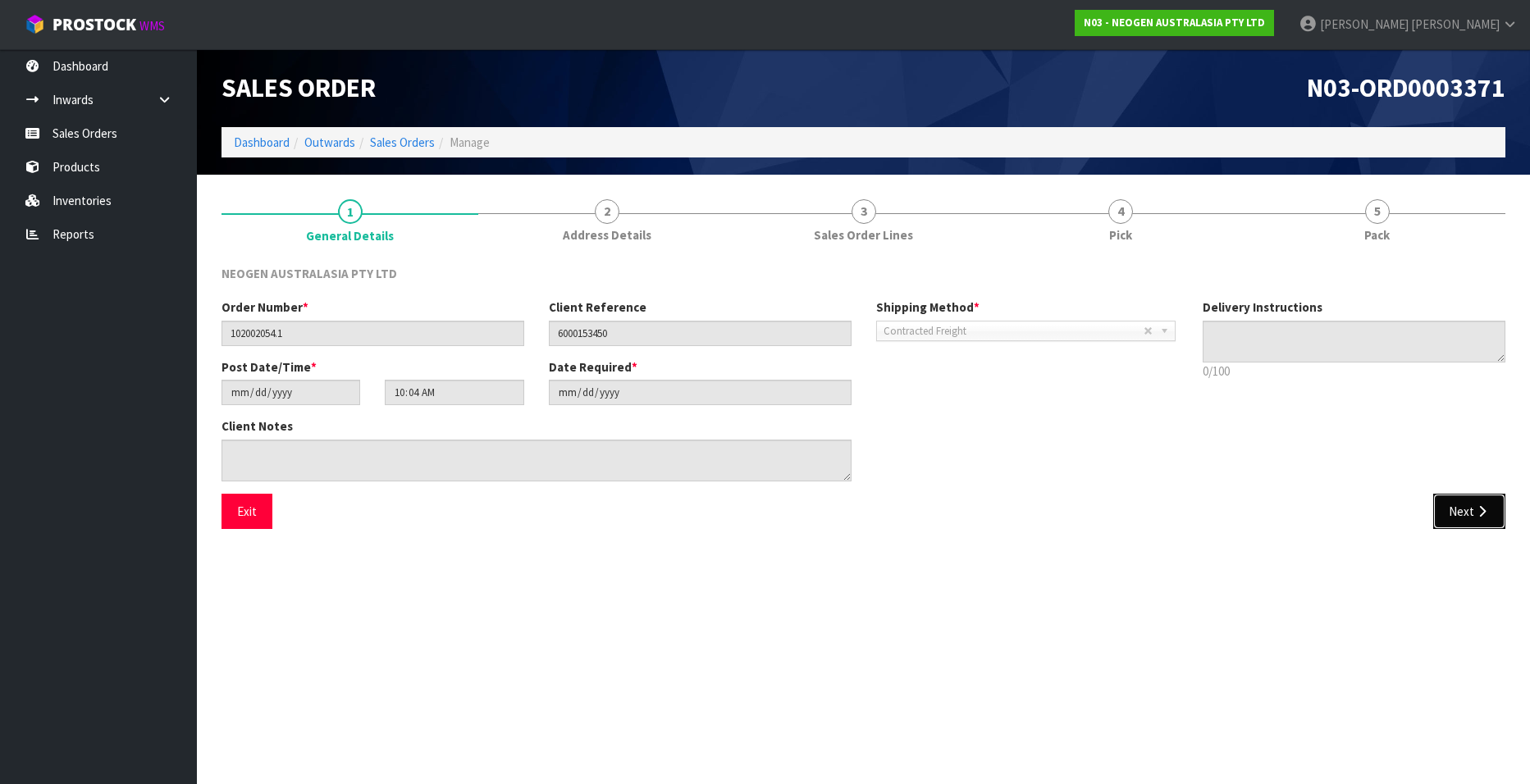
click at [1450, 513] on button "Next" at bounding box center [1469, 512] width 72 height 36
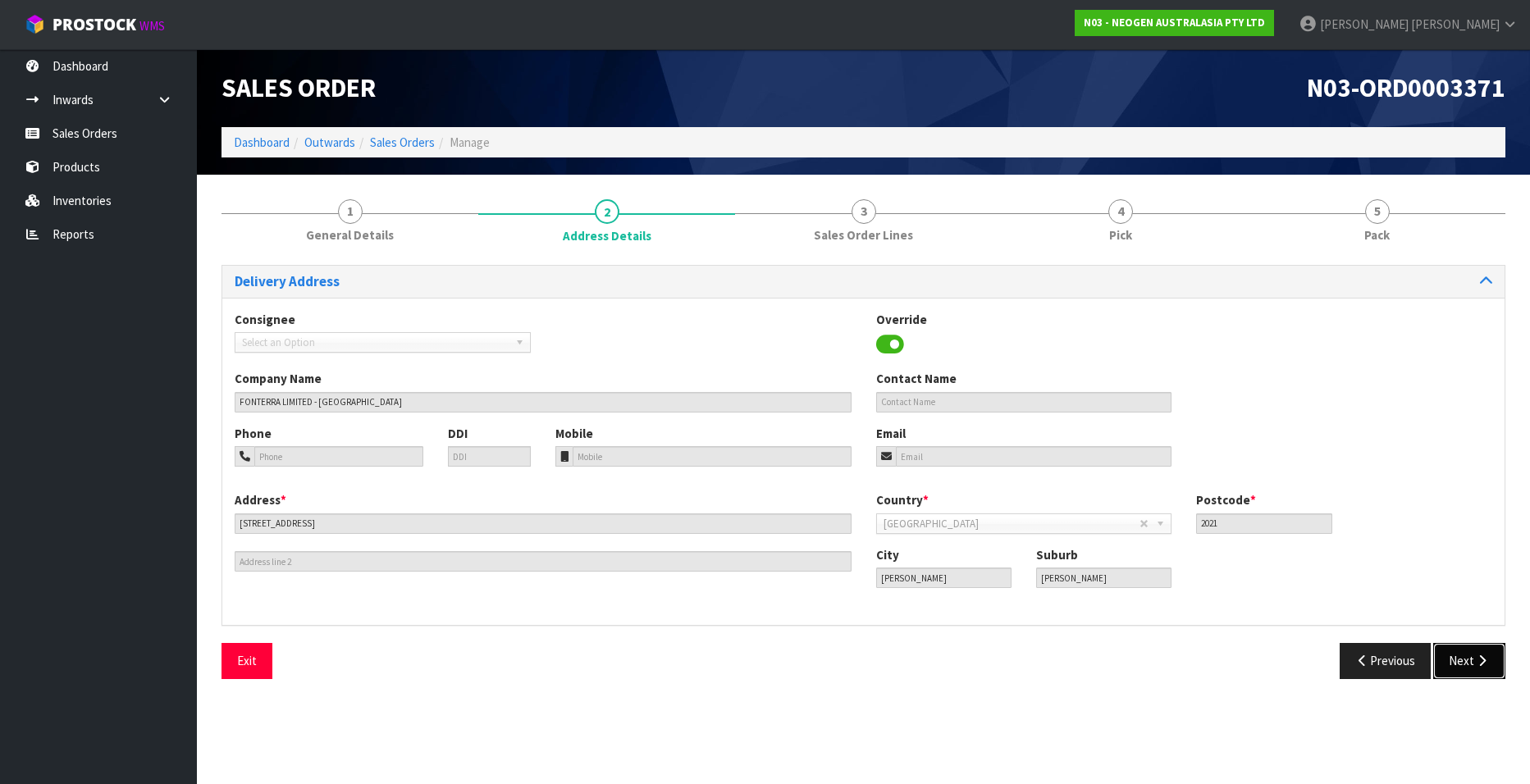
click at [1457, 659] on button "Next" at bounding box center [1469, 661] width 72 height 36
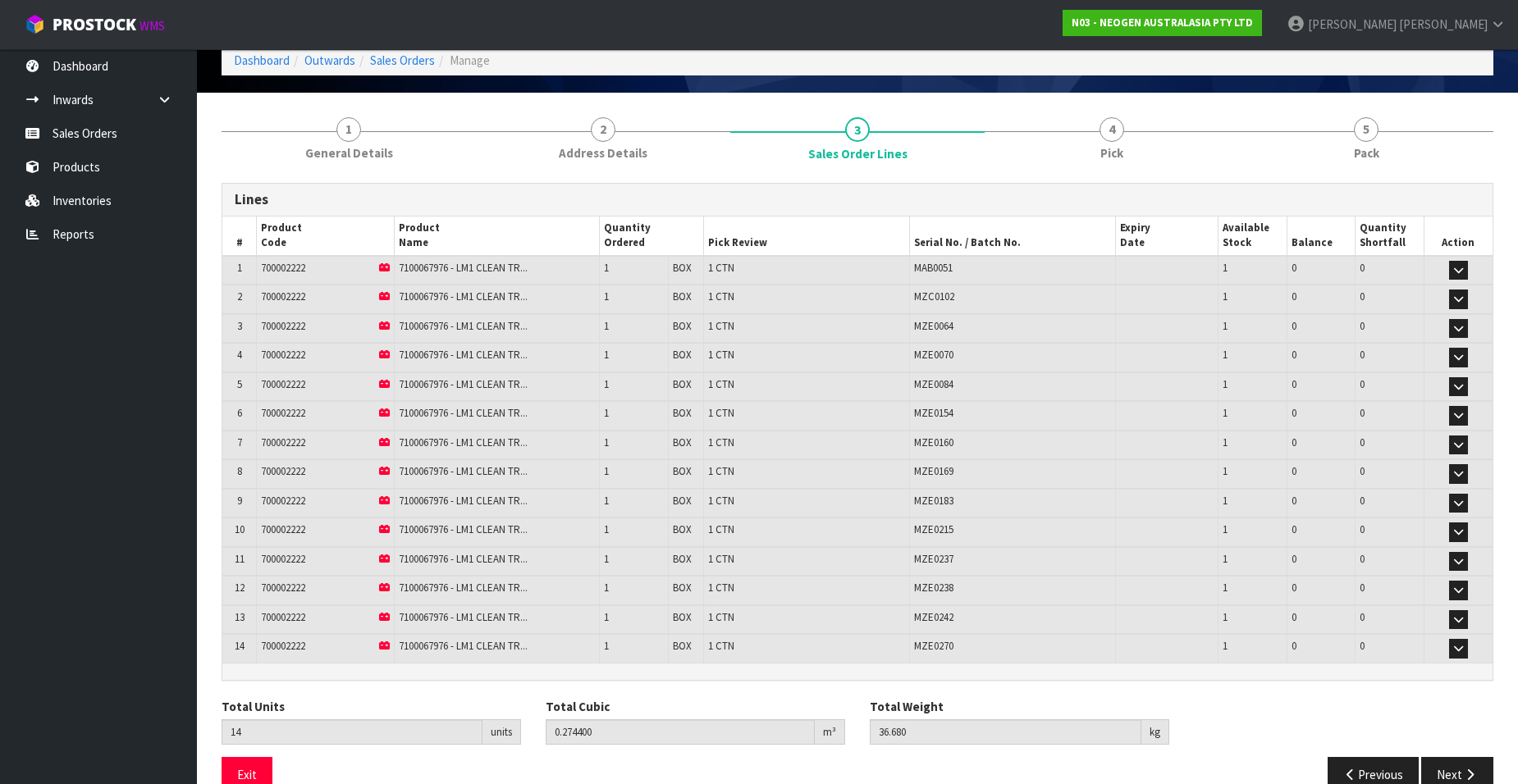
scroll to position [115, 0]
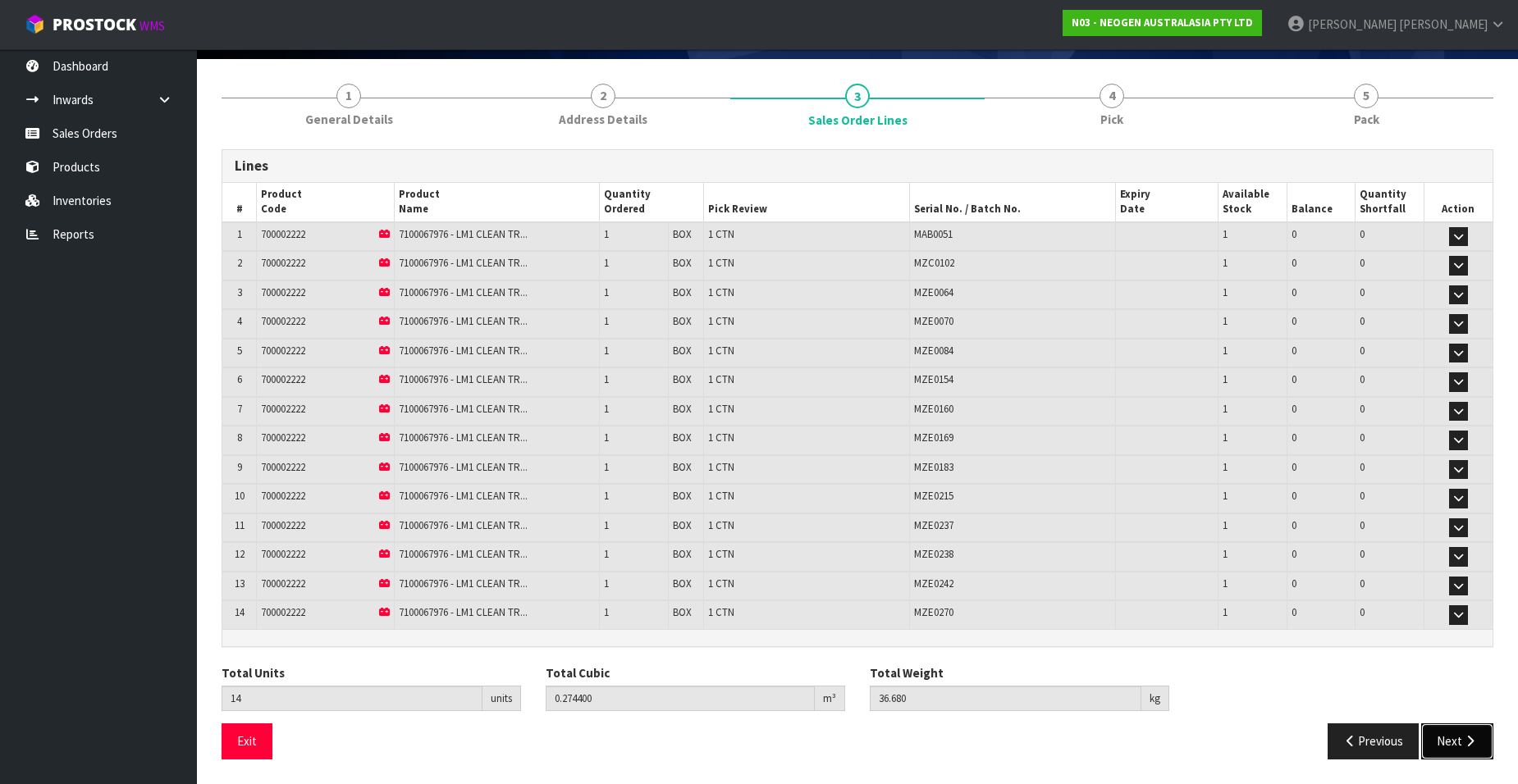
click at [1453, 735] on button "Next" at bounding box center [1457, 741] width 72 height 36
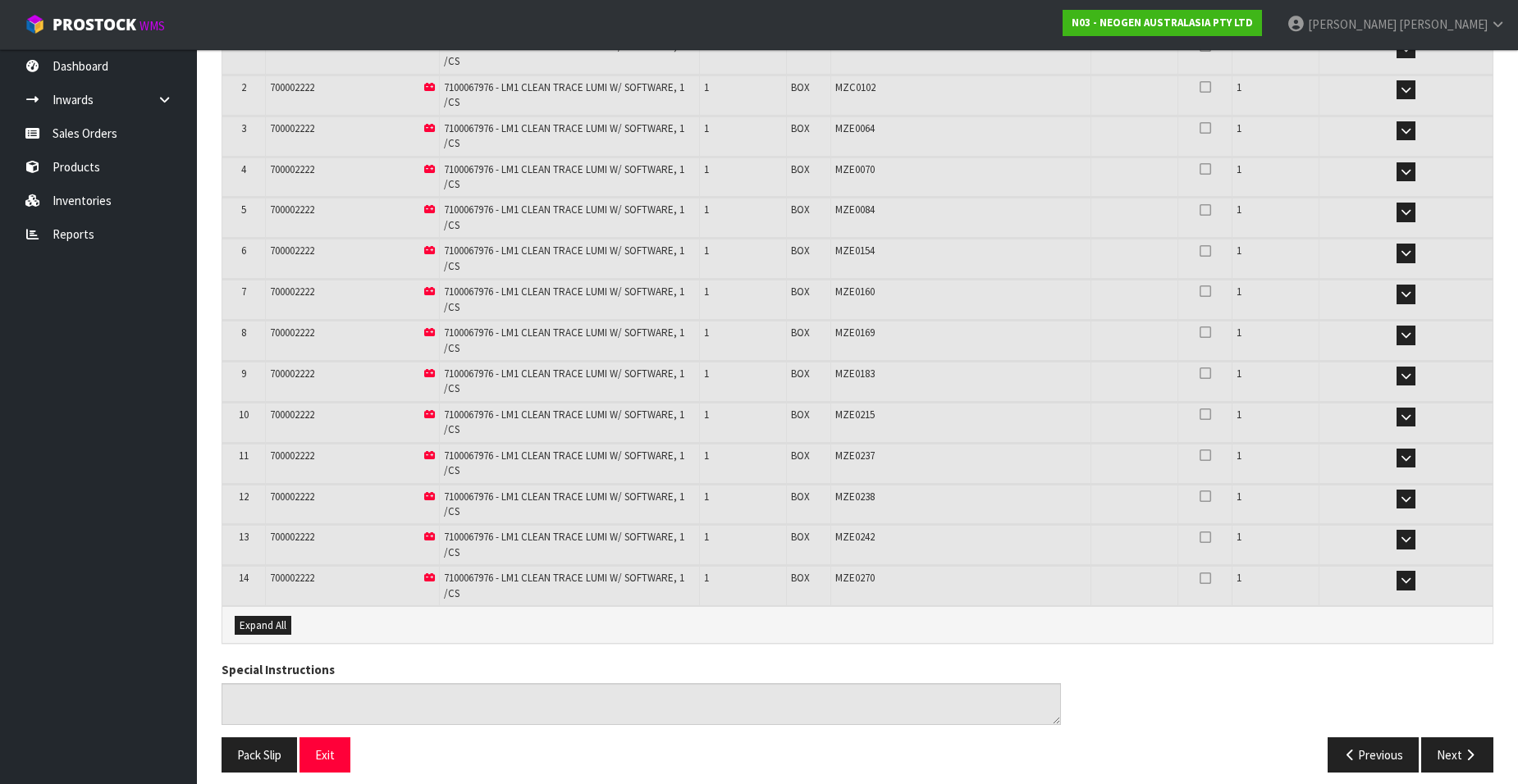
scroll to position [375, 0]
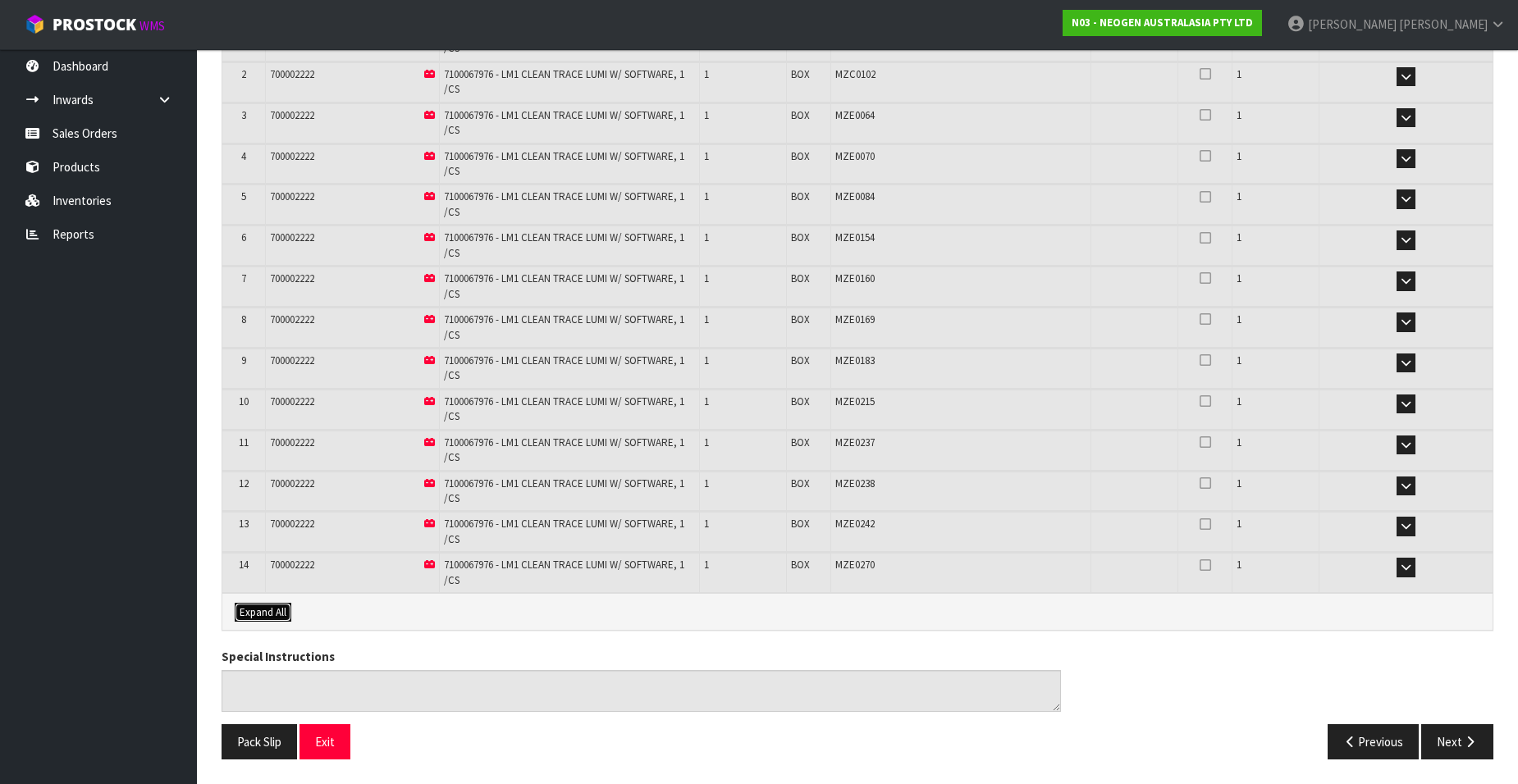
click at [263, 612] on span "Expand All" at bounding box center [263, 612] width 47 height 14
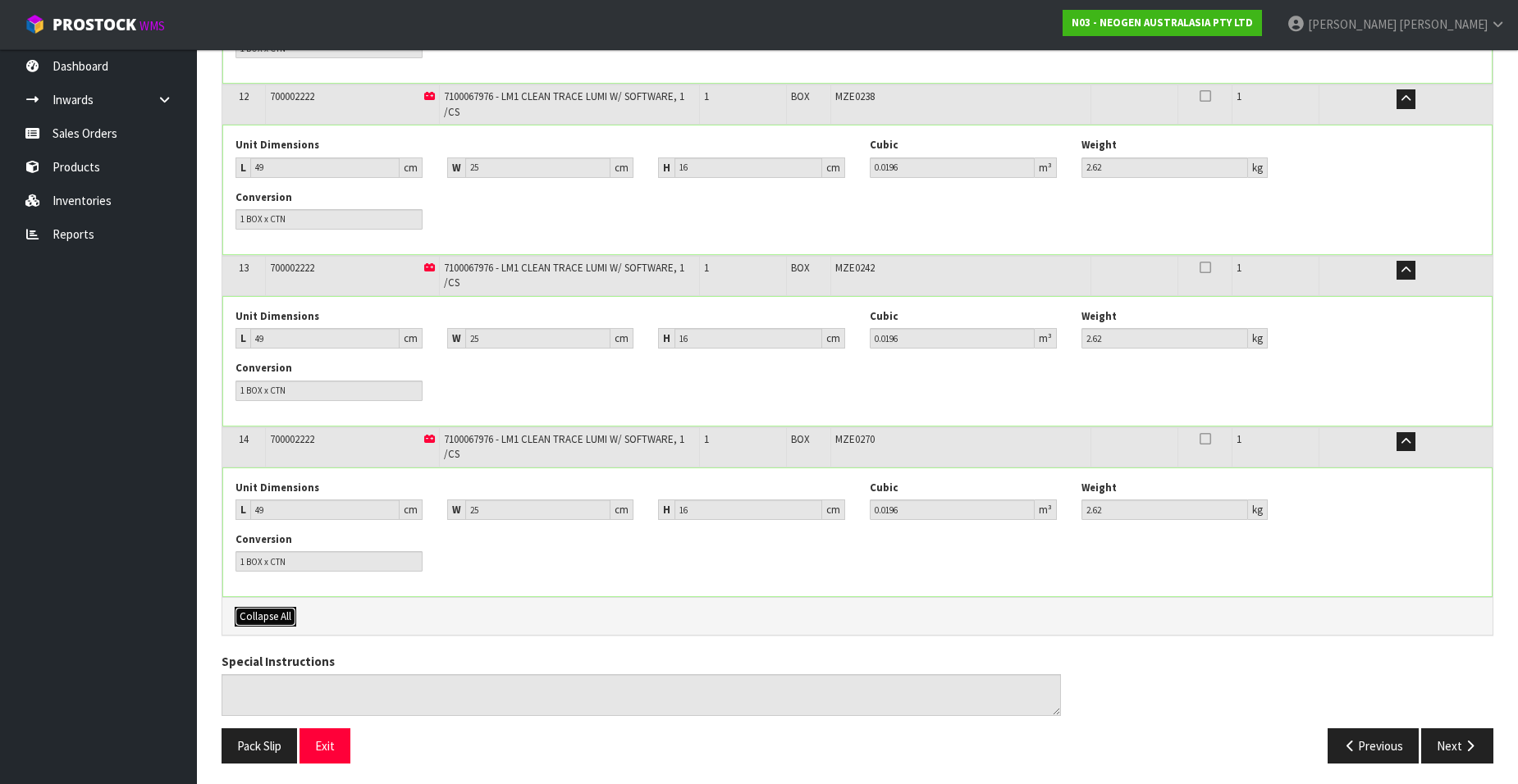
scroll to position [2199, 0]
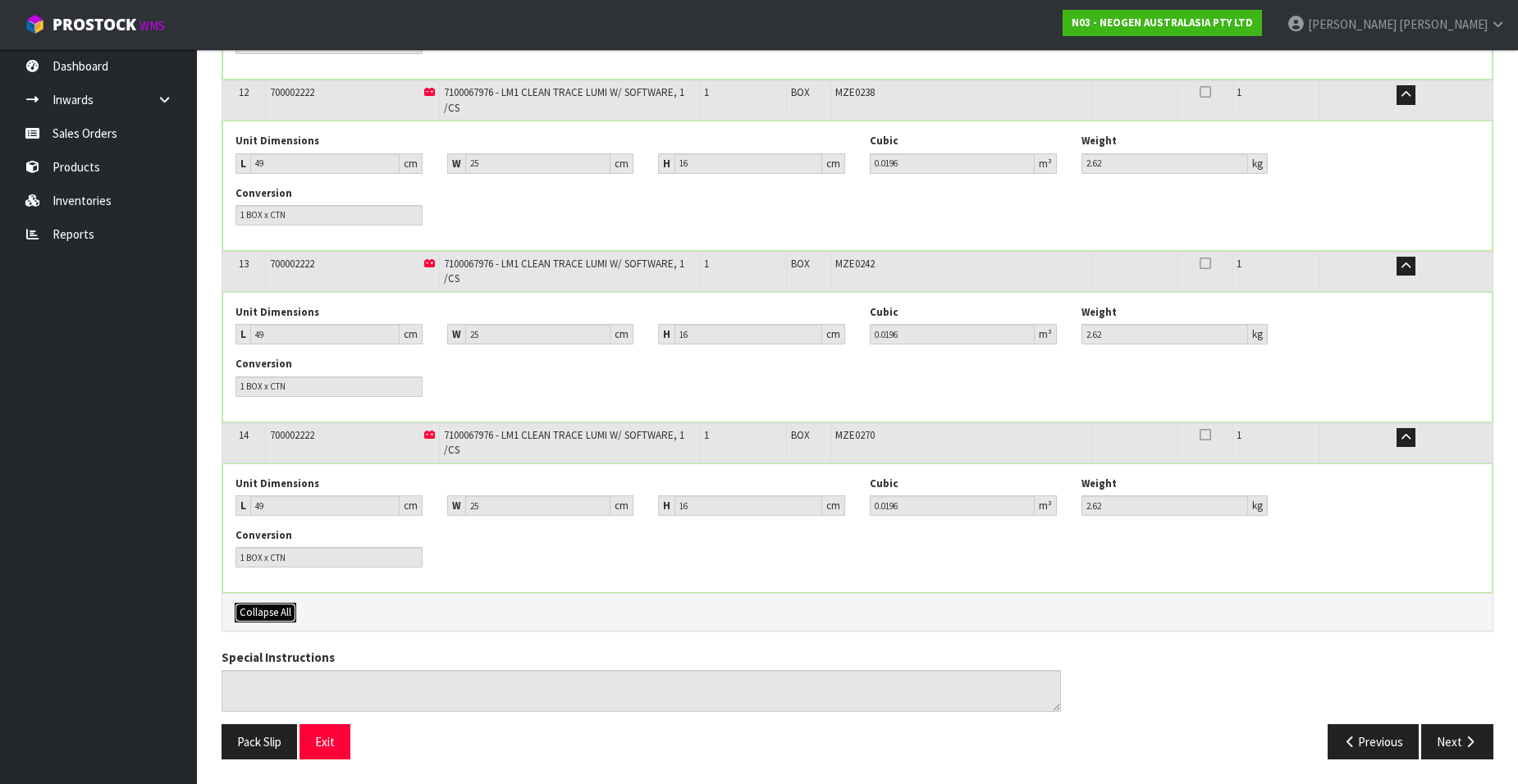
click at [277, 608] on span "Collapse All" at bounding box center [265, 612] width 52 height 14
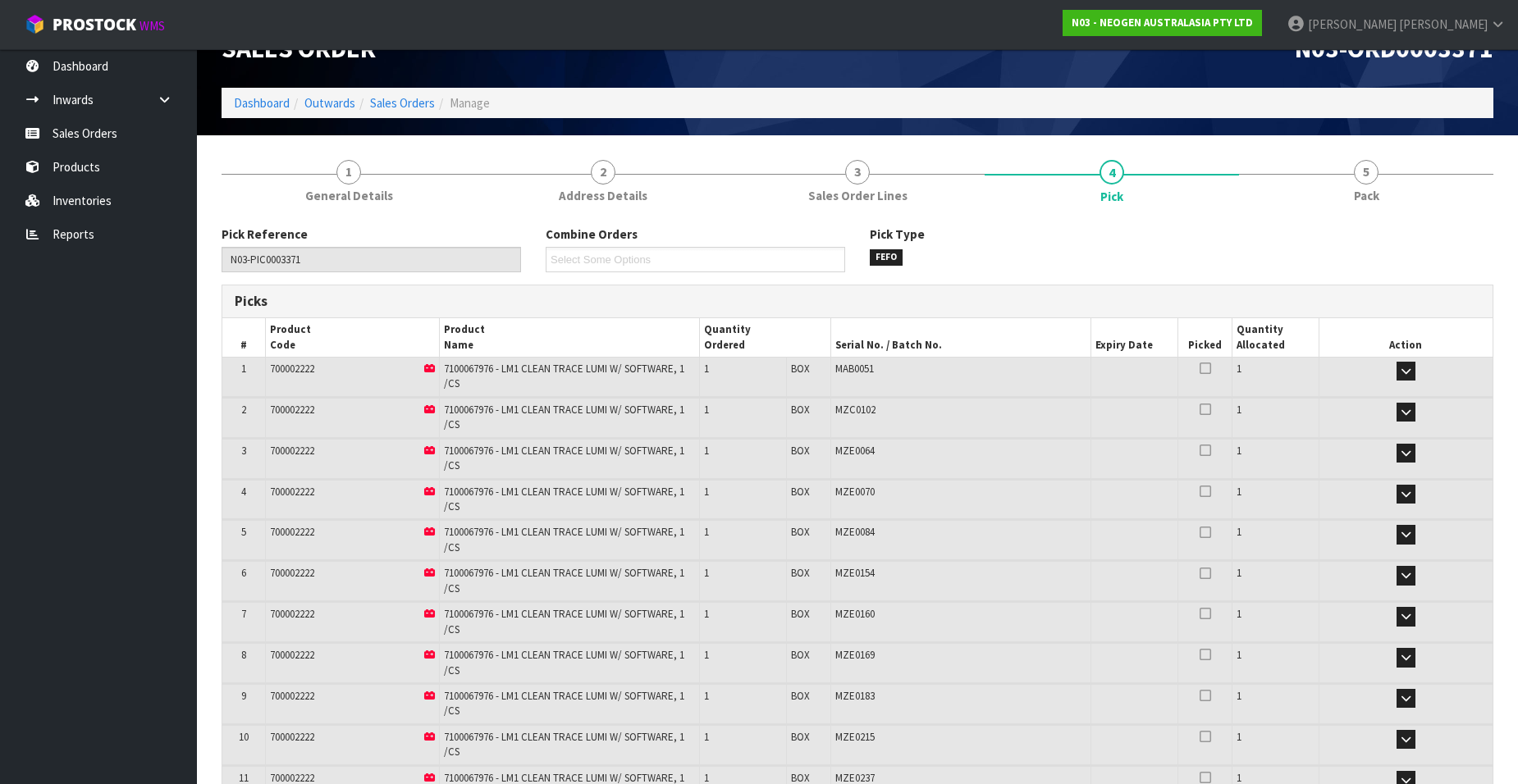
scroll to position [0, 0]
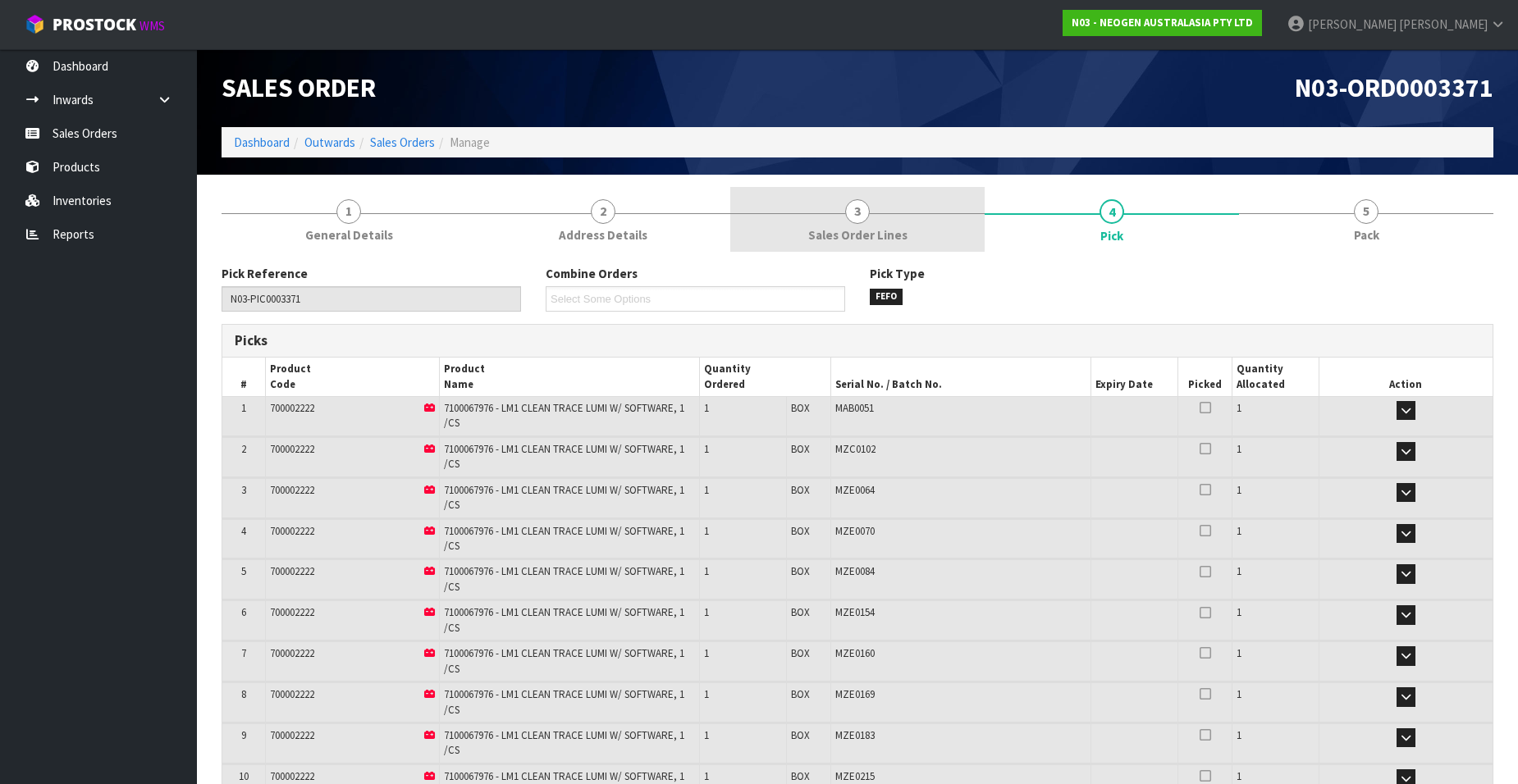
click at [859, 216] on span "3" at bounding box center [858, 211] width 24 height 24
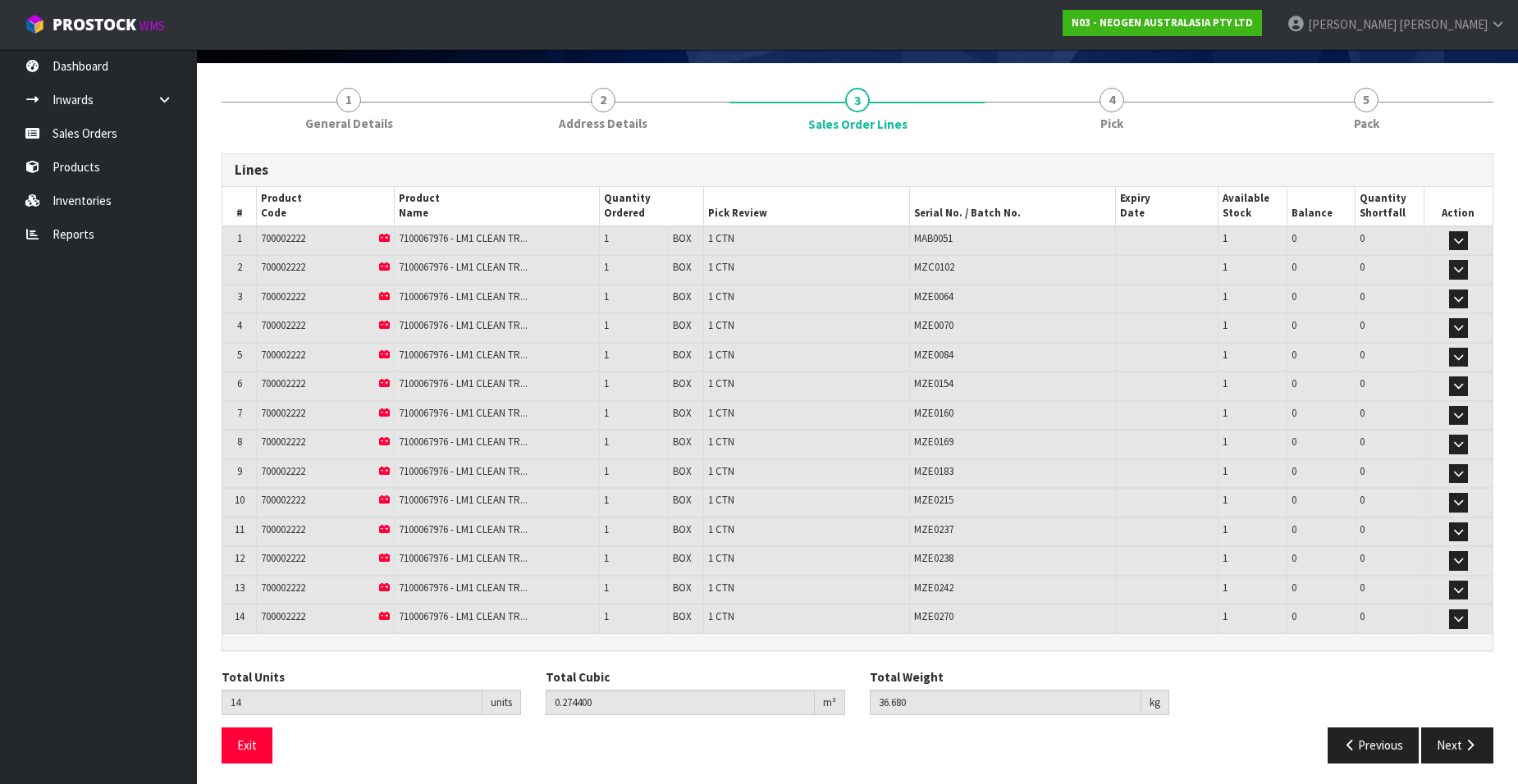
scroll to position [115, 0]
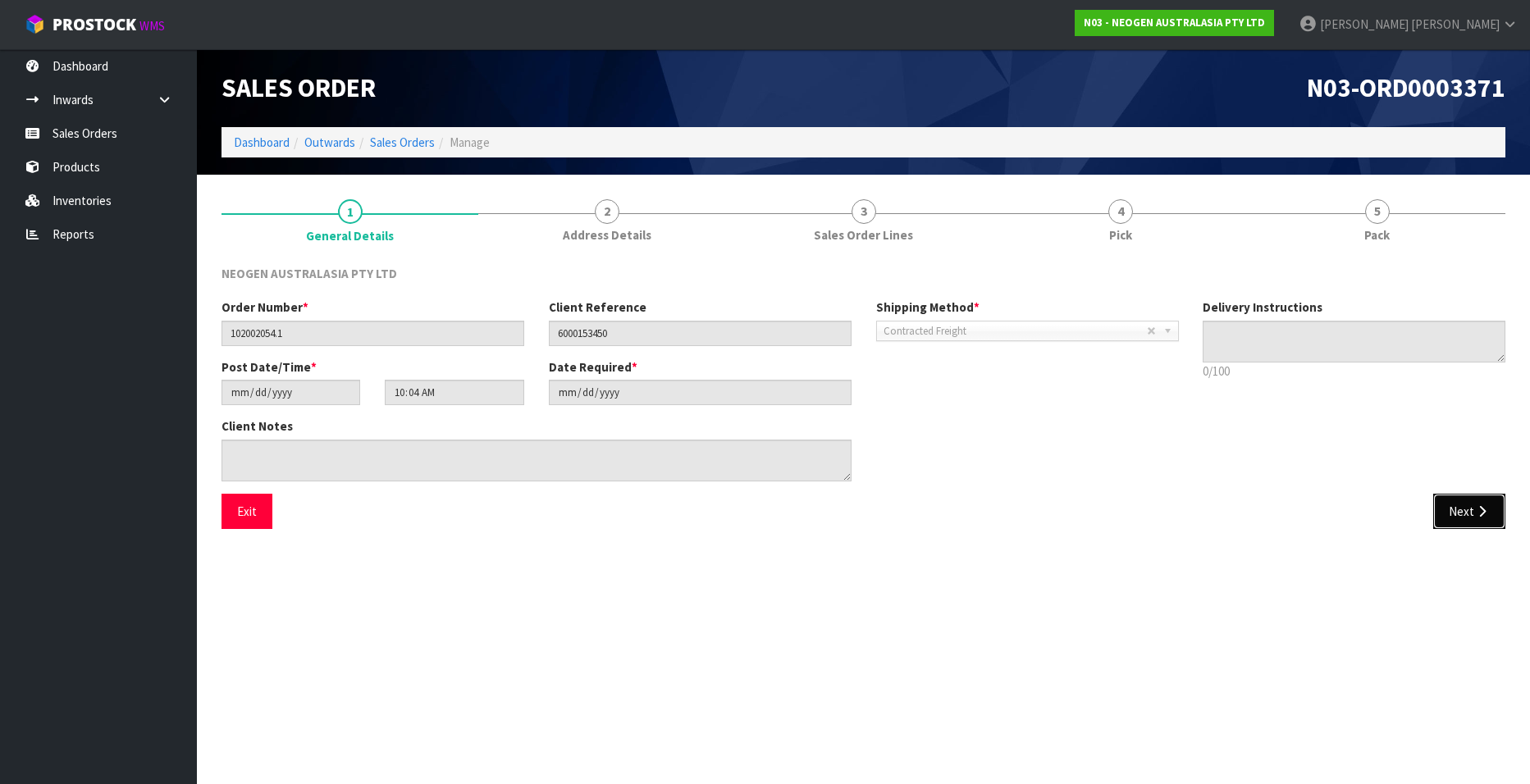
click at [1455, 508] on button "Next" at bounding box center [1469, 512] width 72 height 36
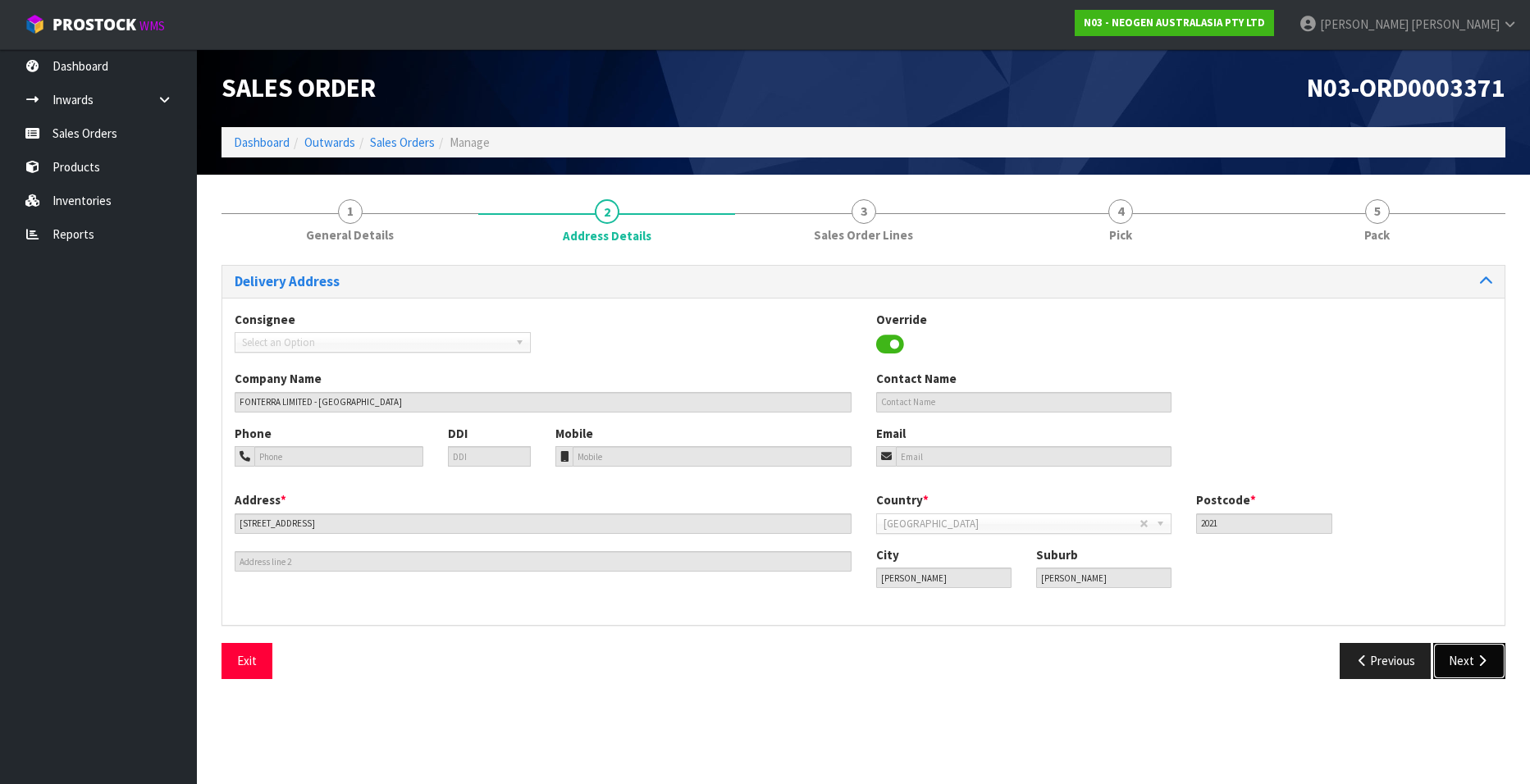
click at [1449, 661] on button "Next" at bounding box center [1469, 661] width 72 height 36
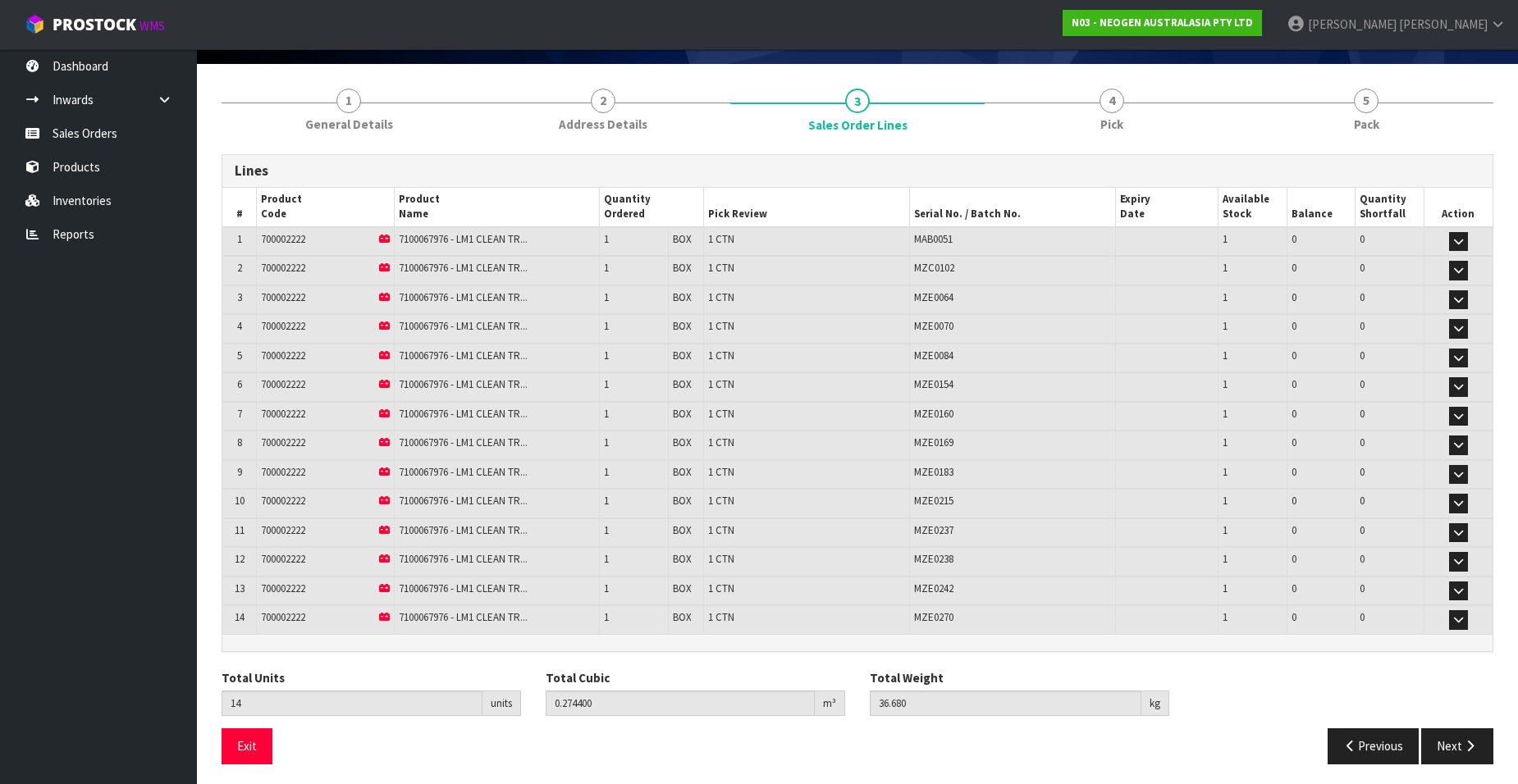
scroll to position [115, 0]
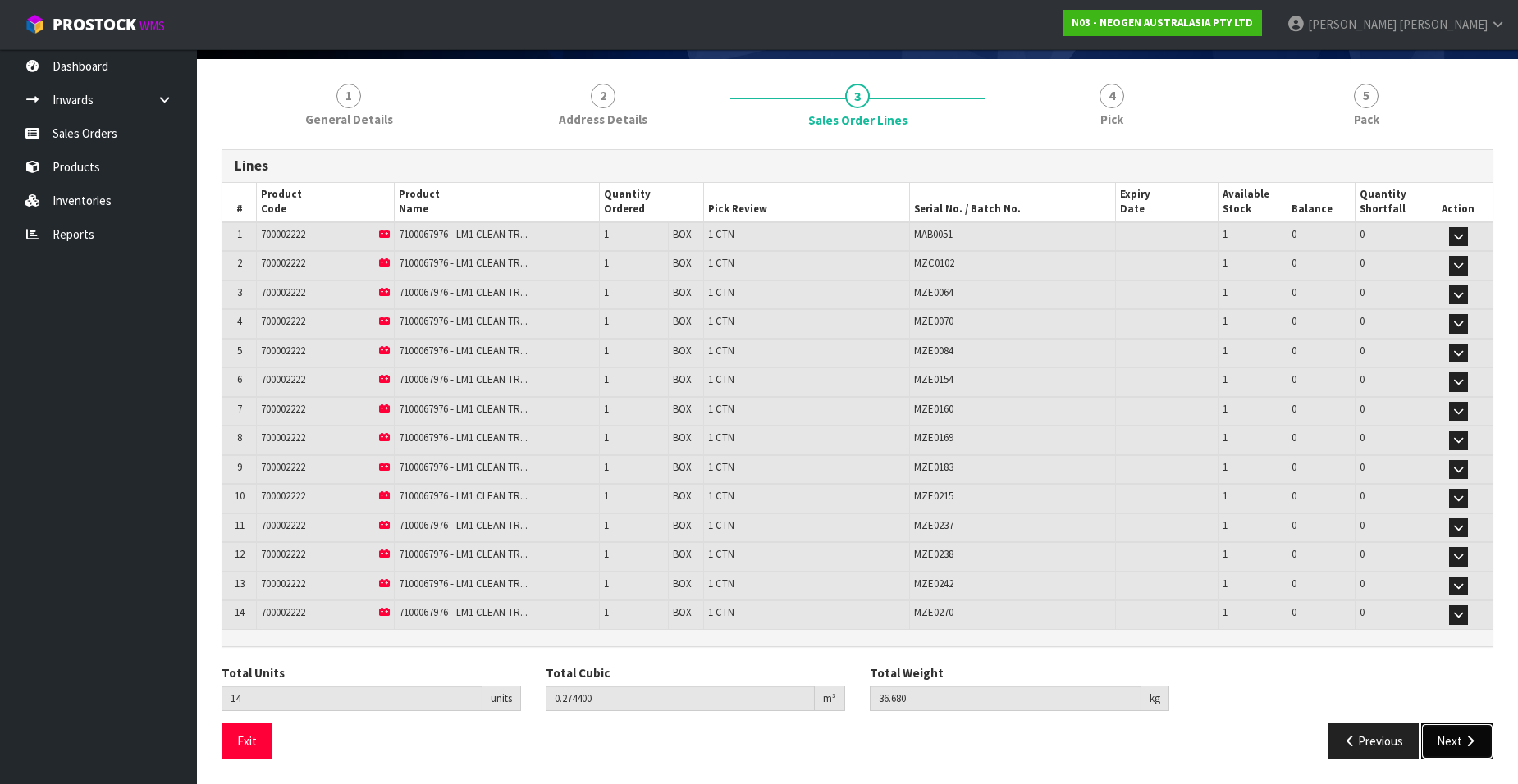
click at [1442, 746] on button "Next" at bounding box center [1457, 741] width 72 height 36
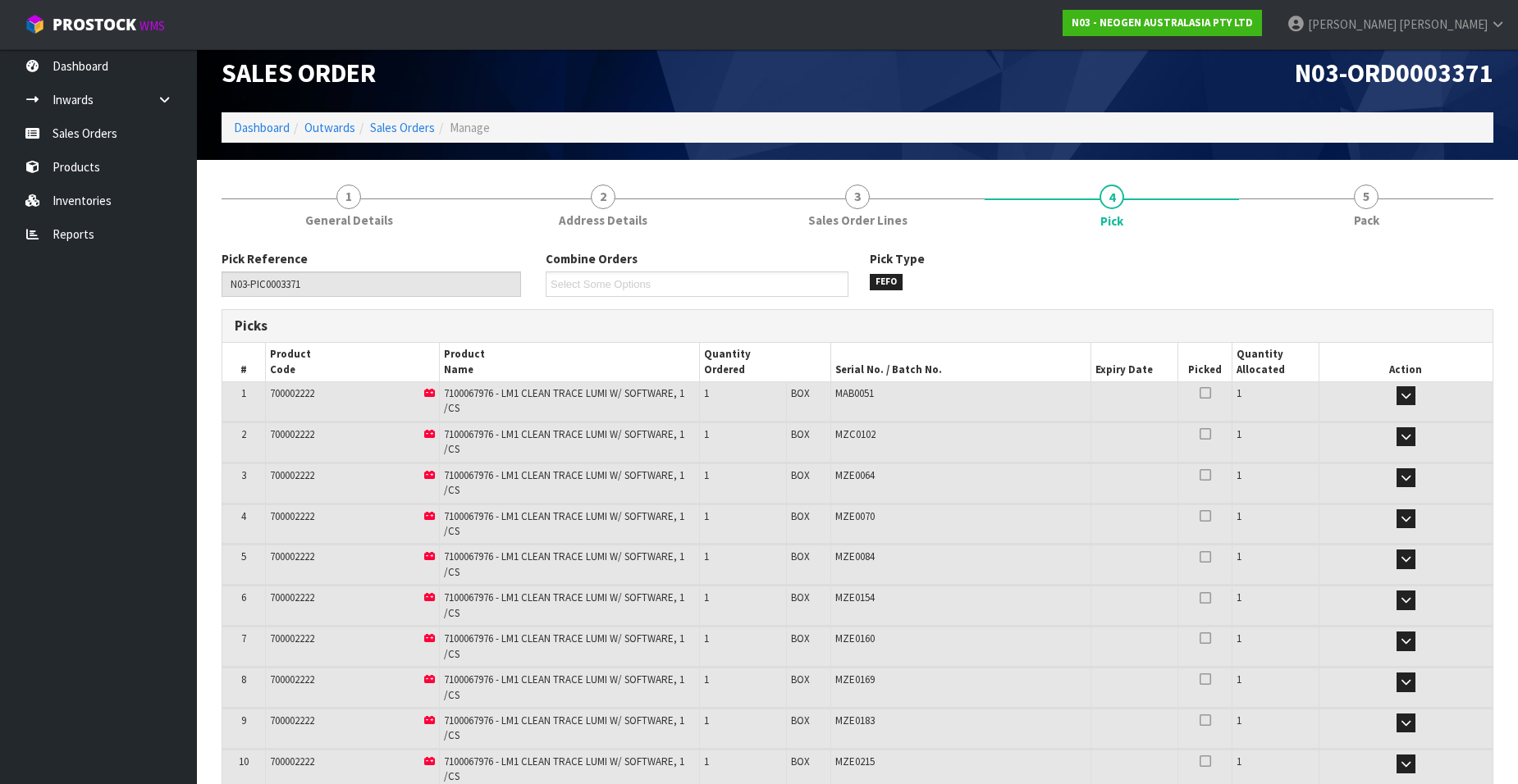
scroll to position [0, 0]
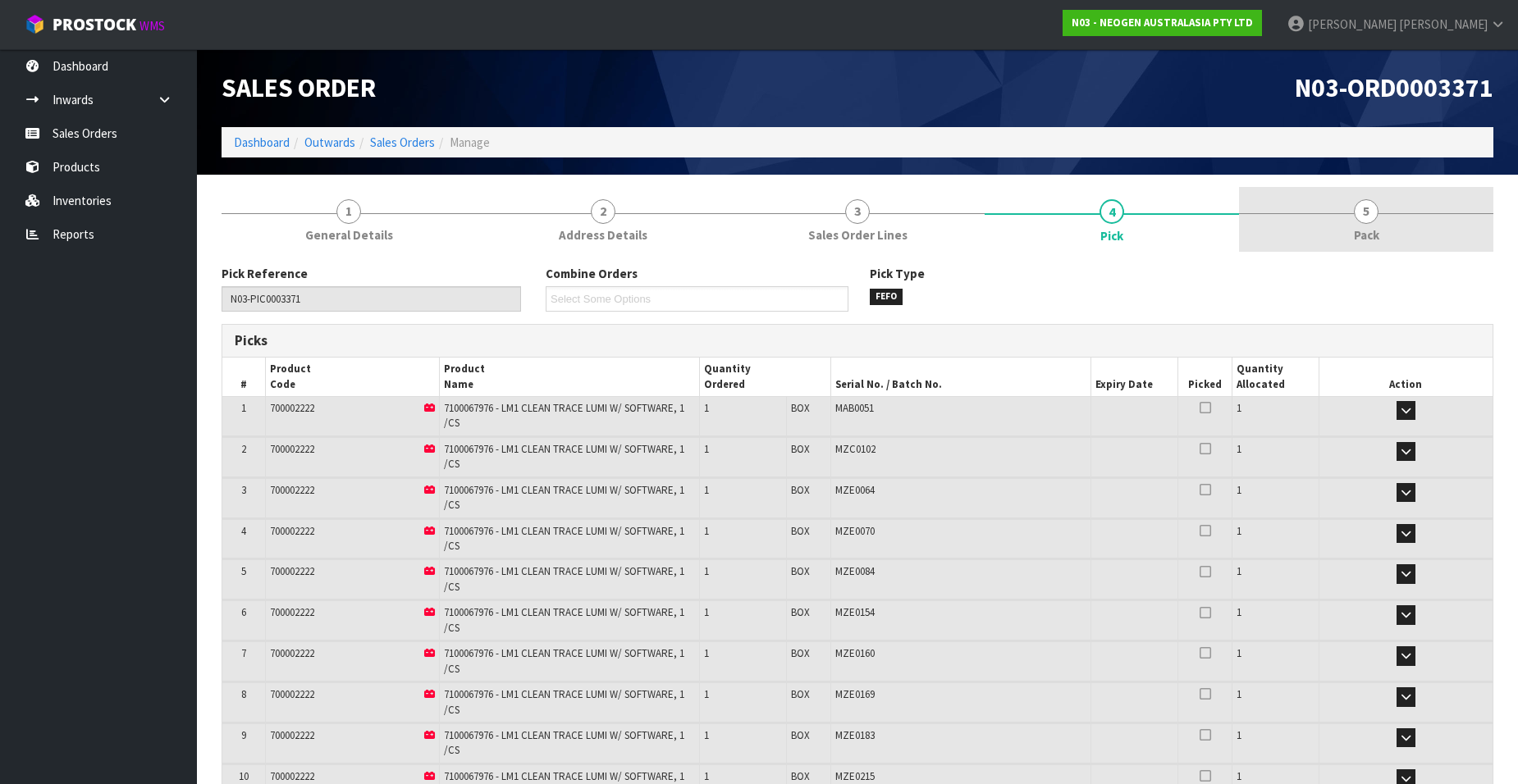
click at [1360, 223] on link "5 Pack" at bounding box center [1366, 219] width 255 height 65
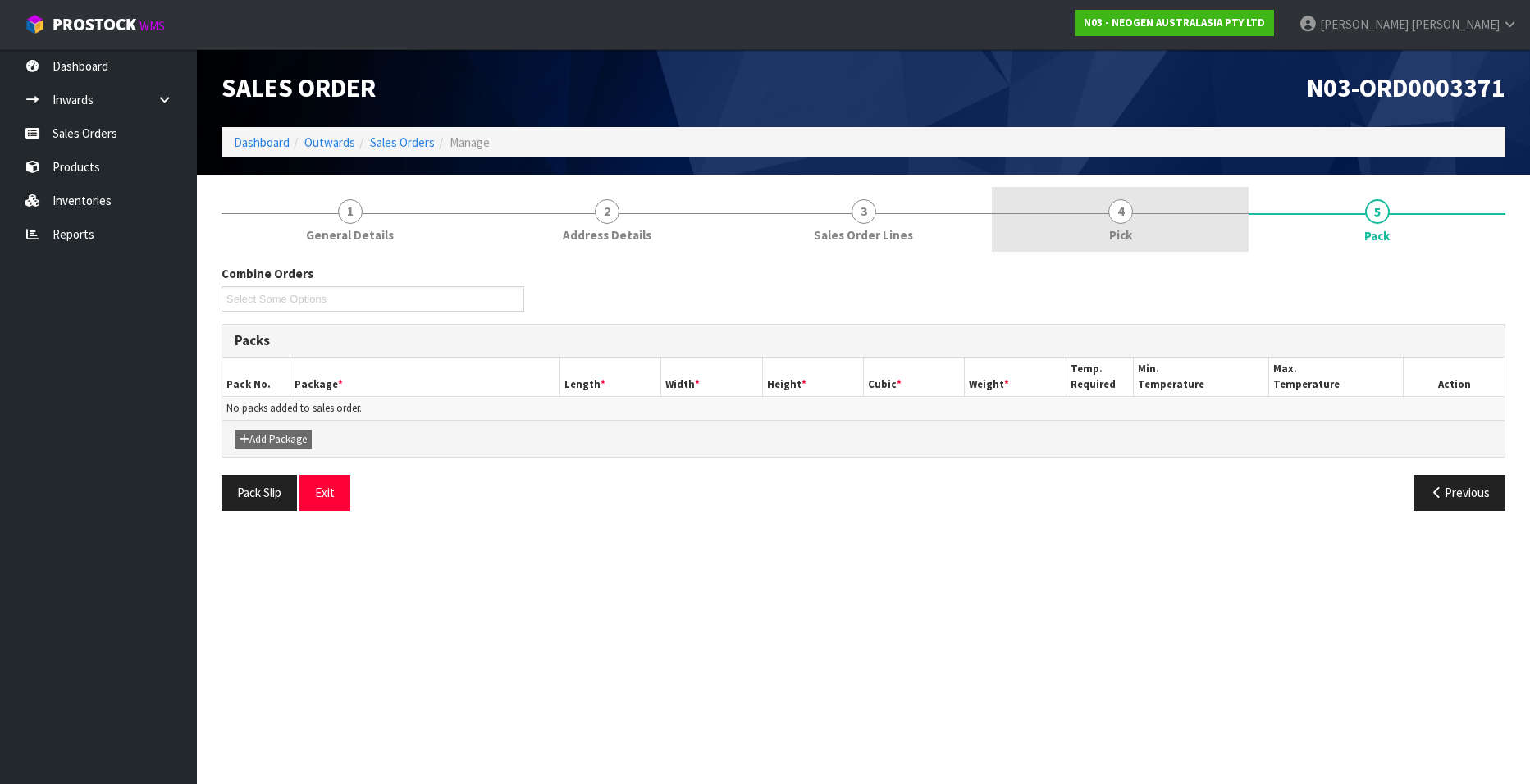
click at [1116, 219] on span "4" at bounding box center [1120, 211] width 24 height 24
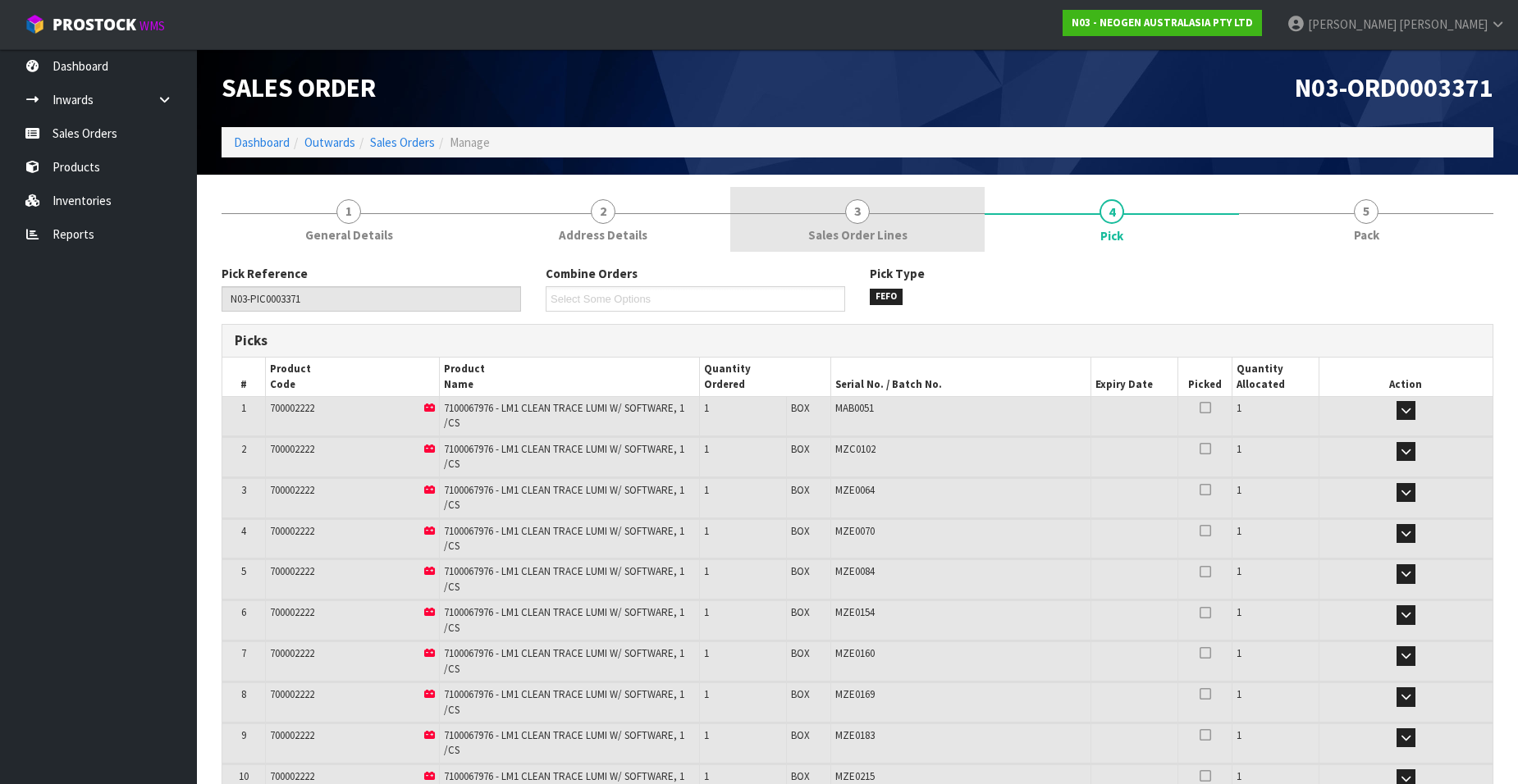
click at [864, 214] on span "3" at bounding box center [858, 211] width 24 height 24
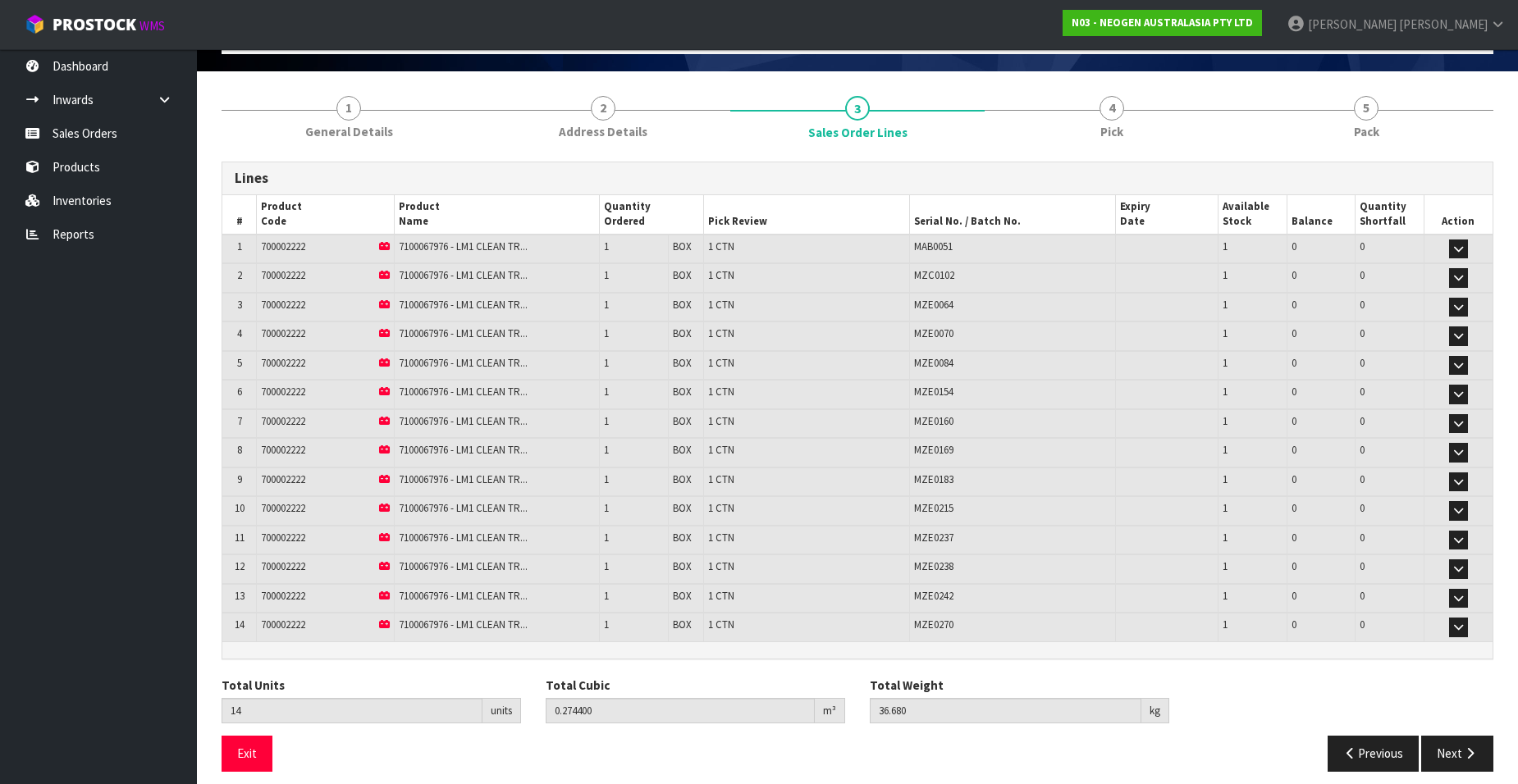
scroll to position [115, 0]
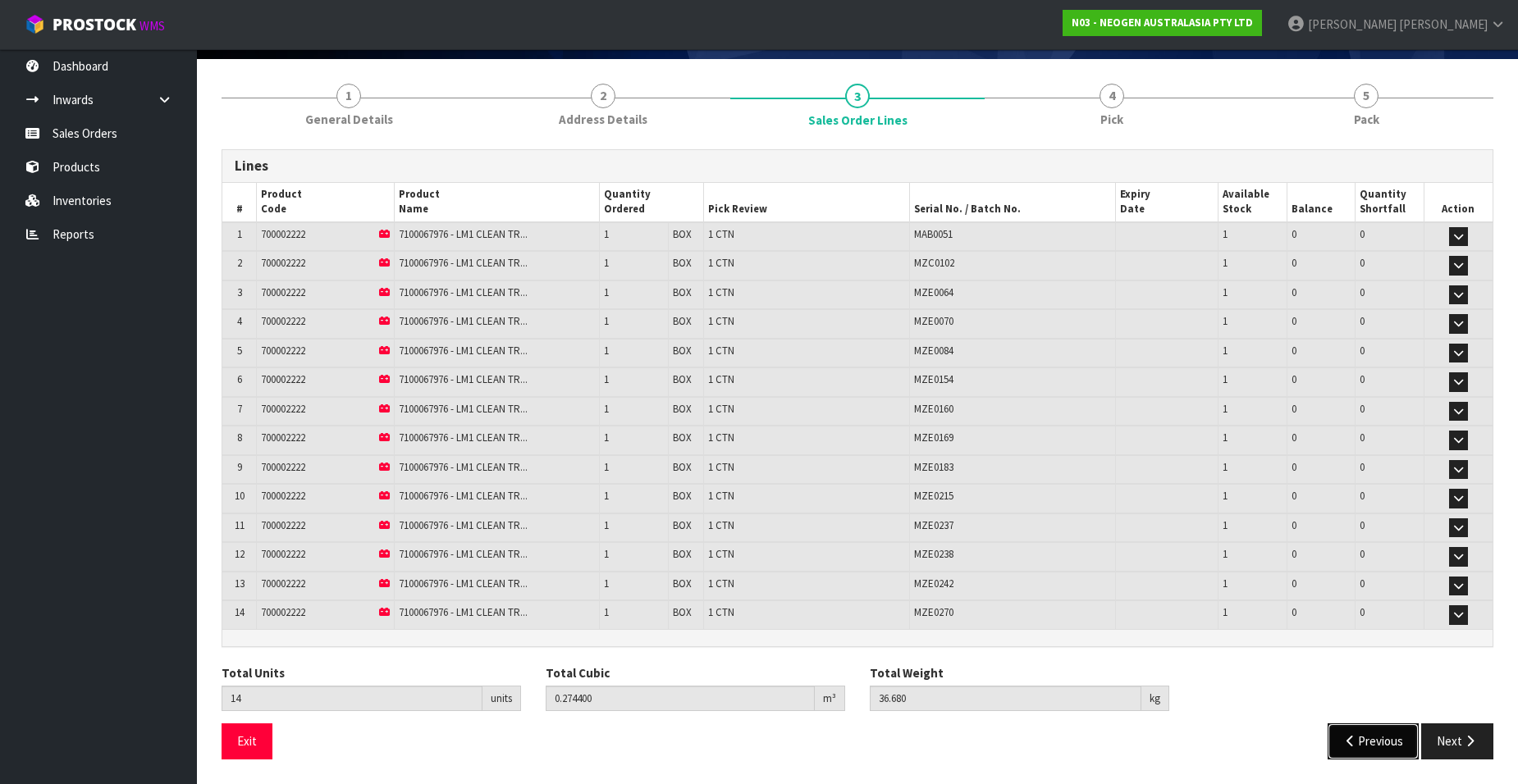
click at [1356, 742] on button "Previous" at bounding box center [1373, 741] width 92 height 36
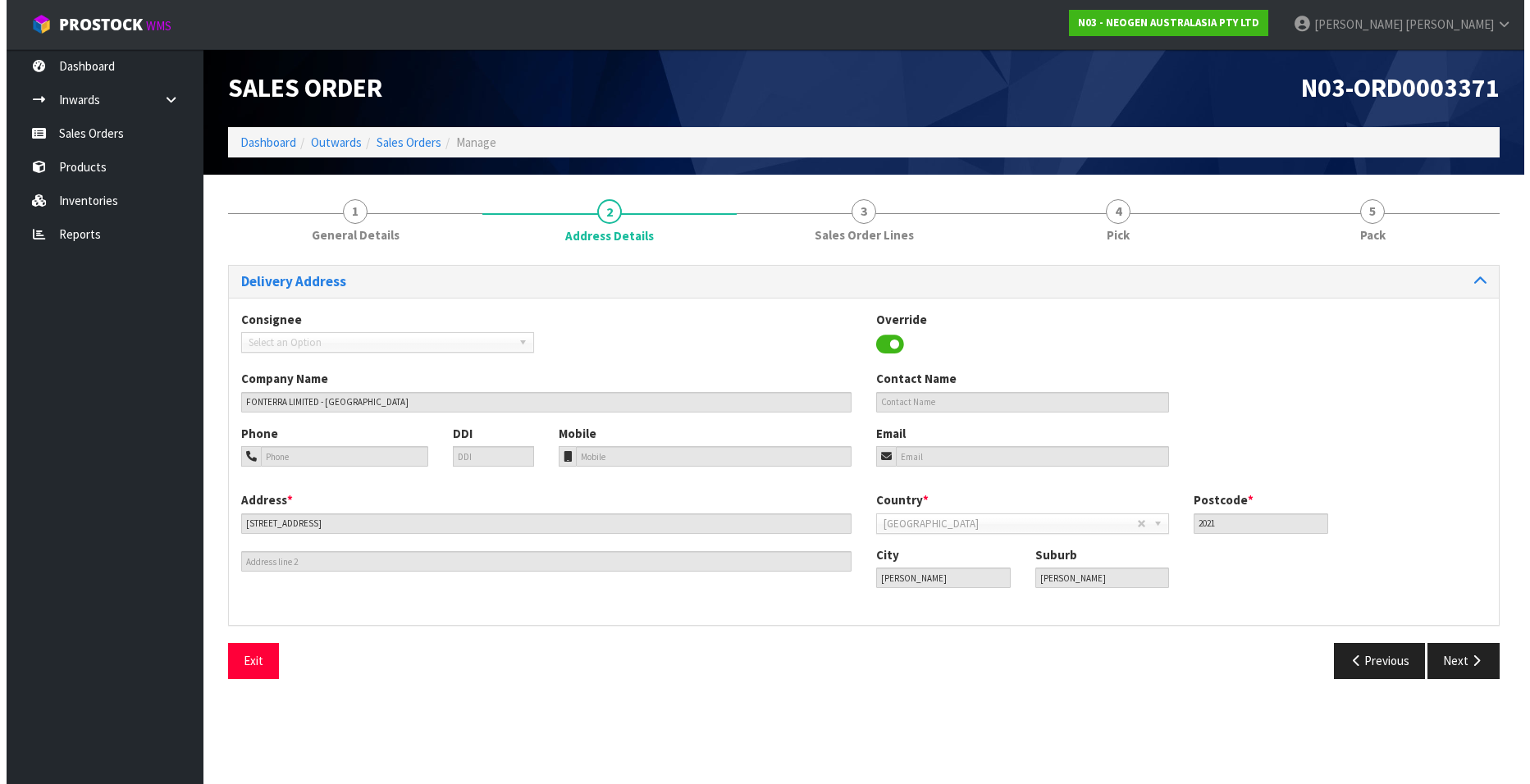
scroll to position [0, 0]
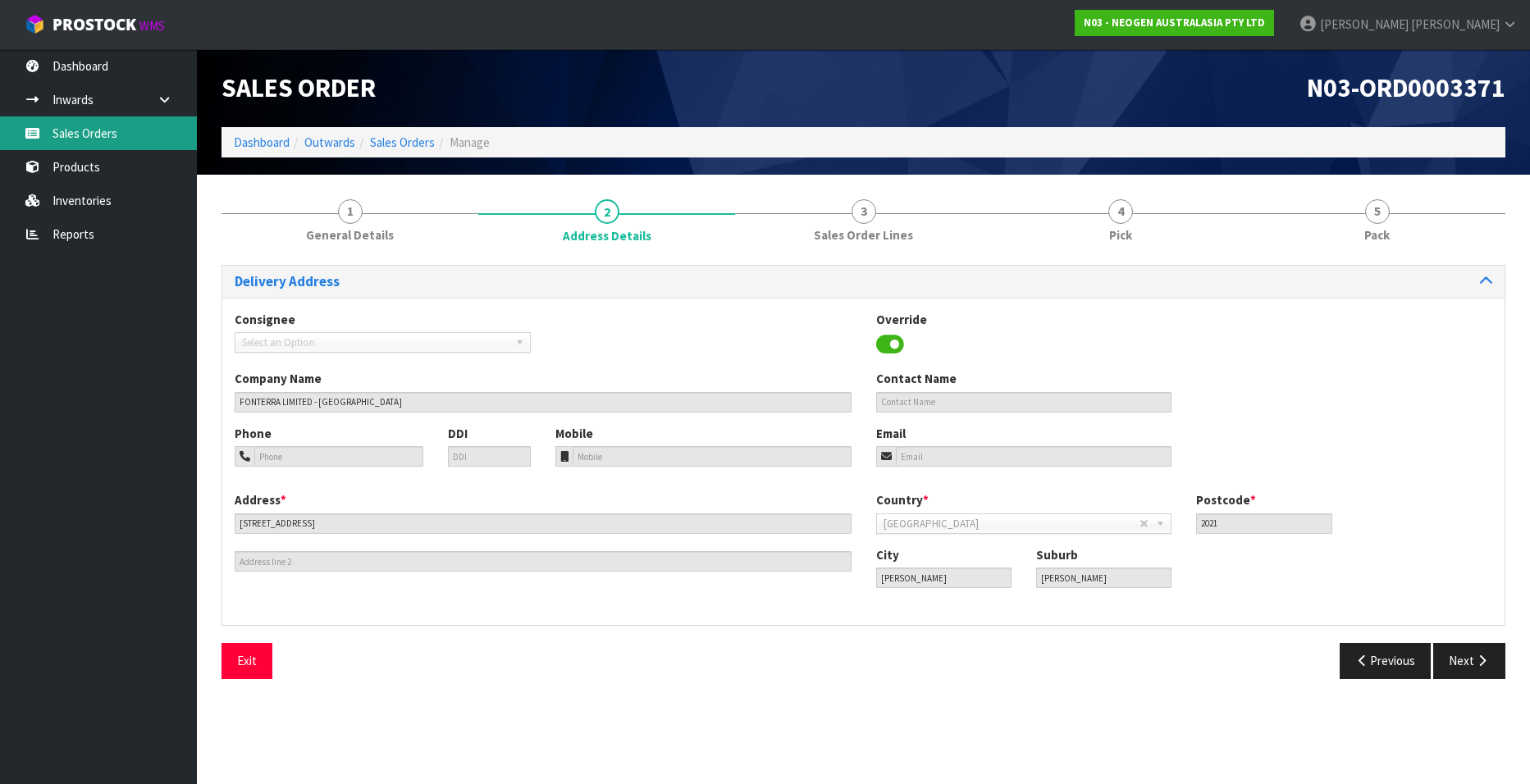
click at [91, 134] on link "Sales Orders" at bounding box center [99, 133] width 197 height 34
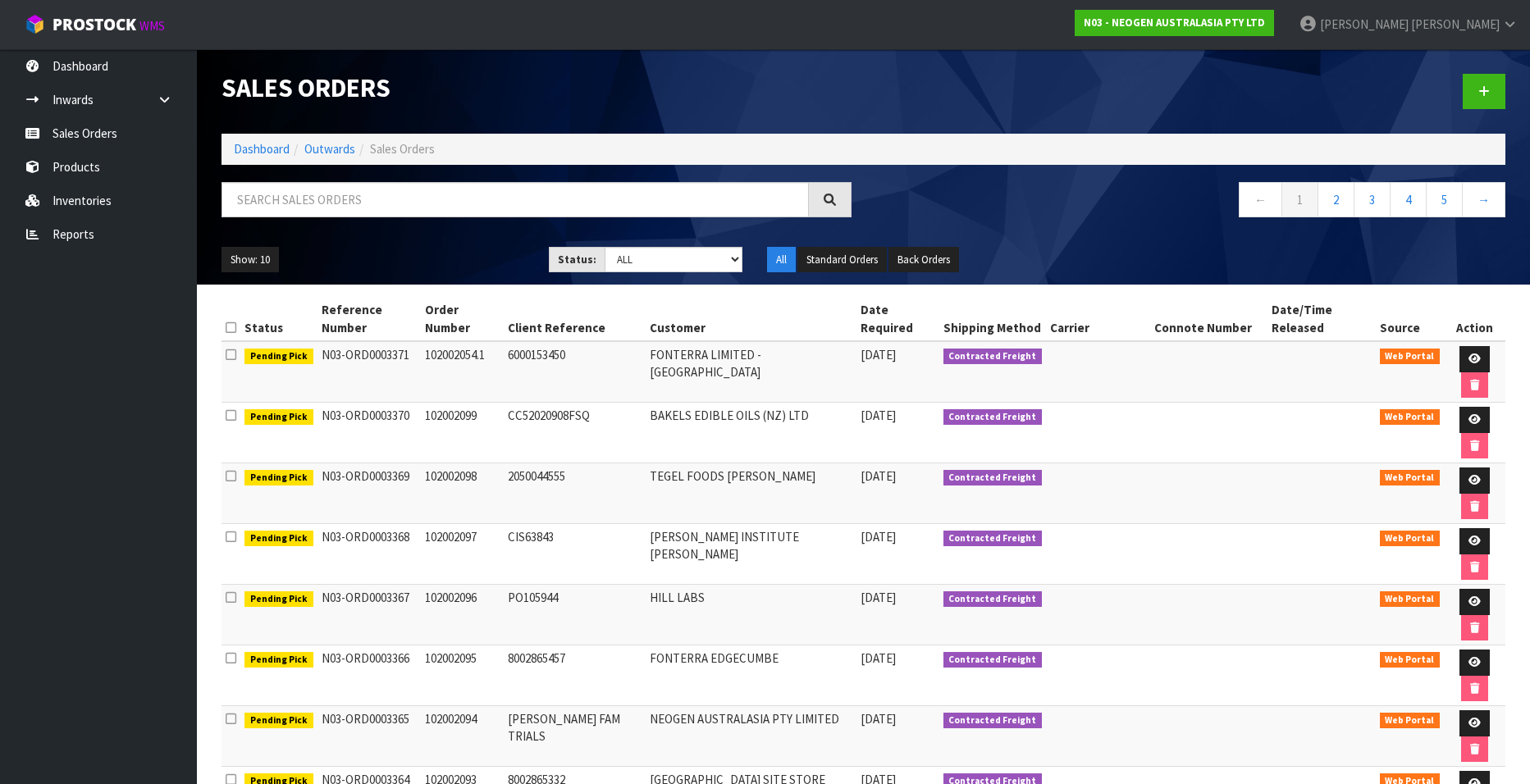
drag, startPoint x: 392, startPoint y: 146, endPoint x: 386, endPoint y: 153, distance: 9.2
click at [392, 146] on span "Sales Orders" at bounding box center [402, 148] width 65 height 16
click at [337, 201] on input "text" at bounding box center [515, 200] width 587 height 36
click at [98, 133] on link "Sales Orders" at bounding box center [99, 133] width 197 height 34
click at [304, 200] on input "text" at bounding box center [515, 200] width 587 height 36
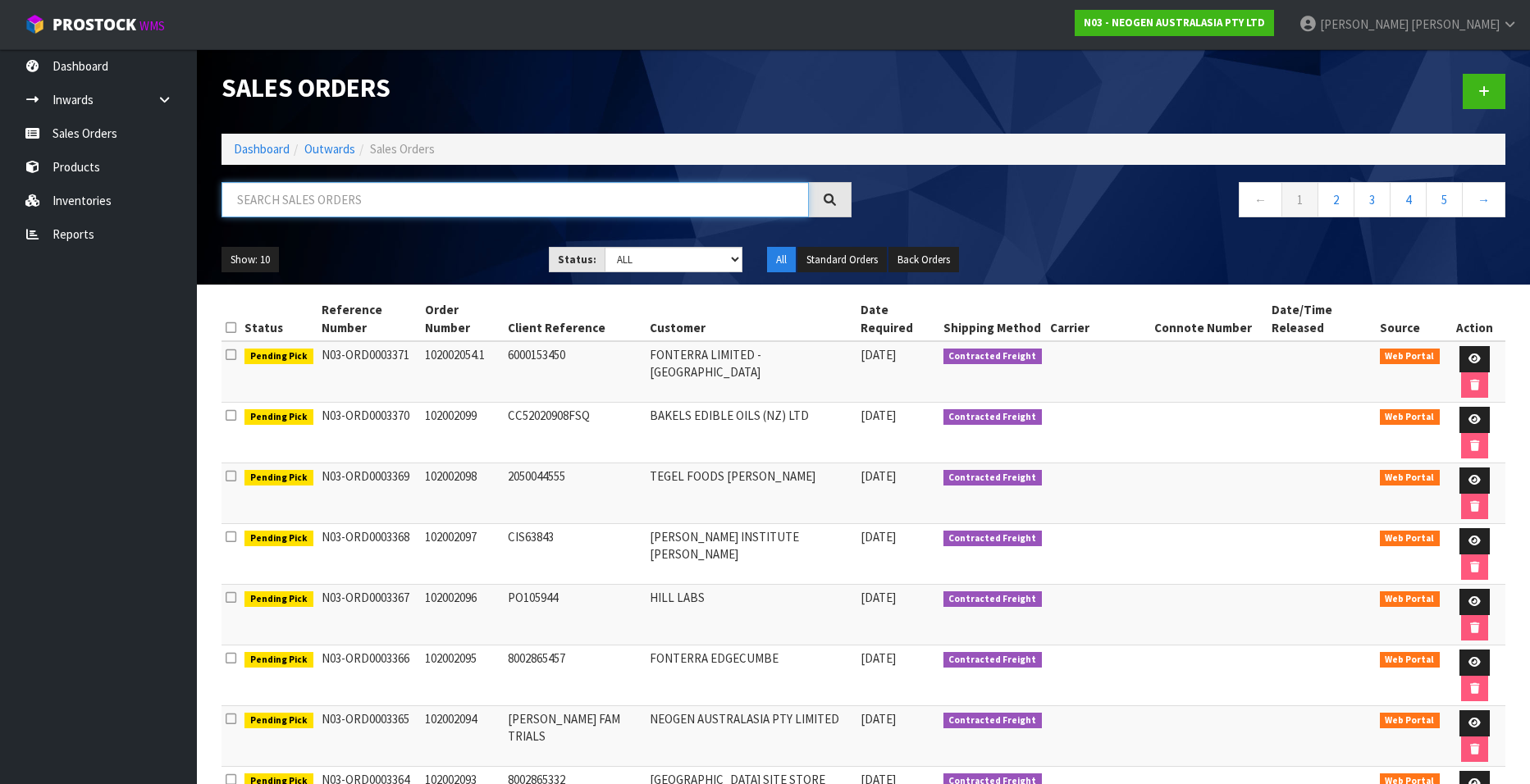
paste input "102002054"
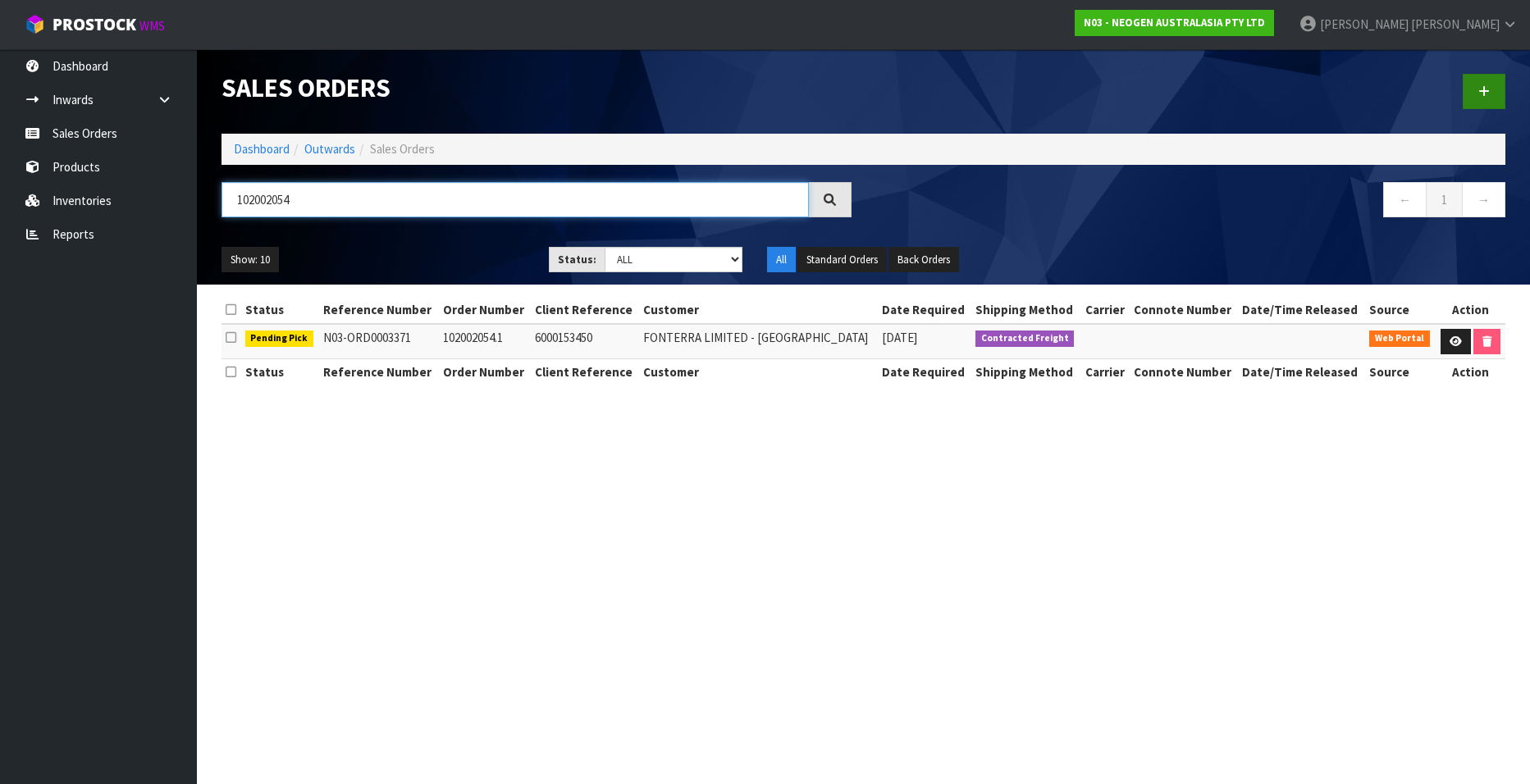
type input "102002054"
click at [1482, 90] on icon at bounding box center [1484, 91] width 11 height 12
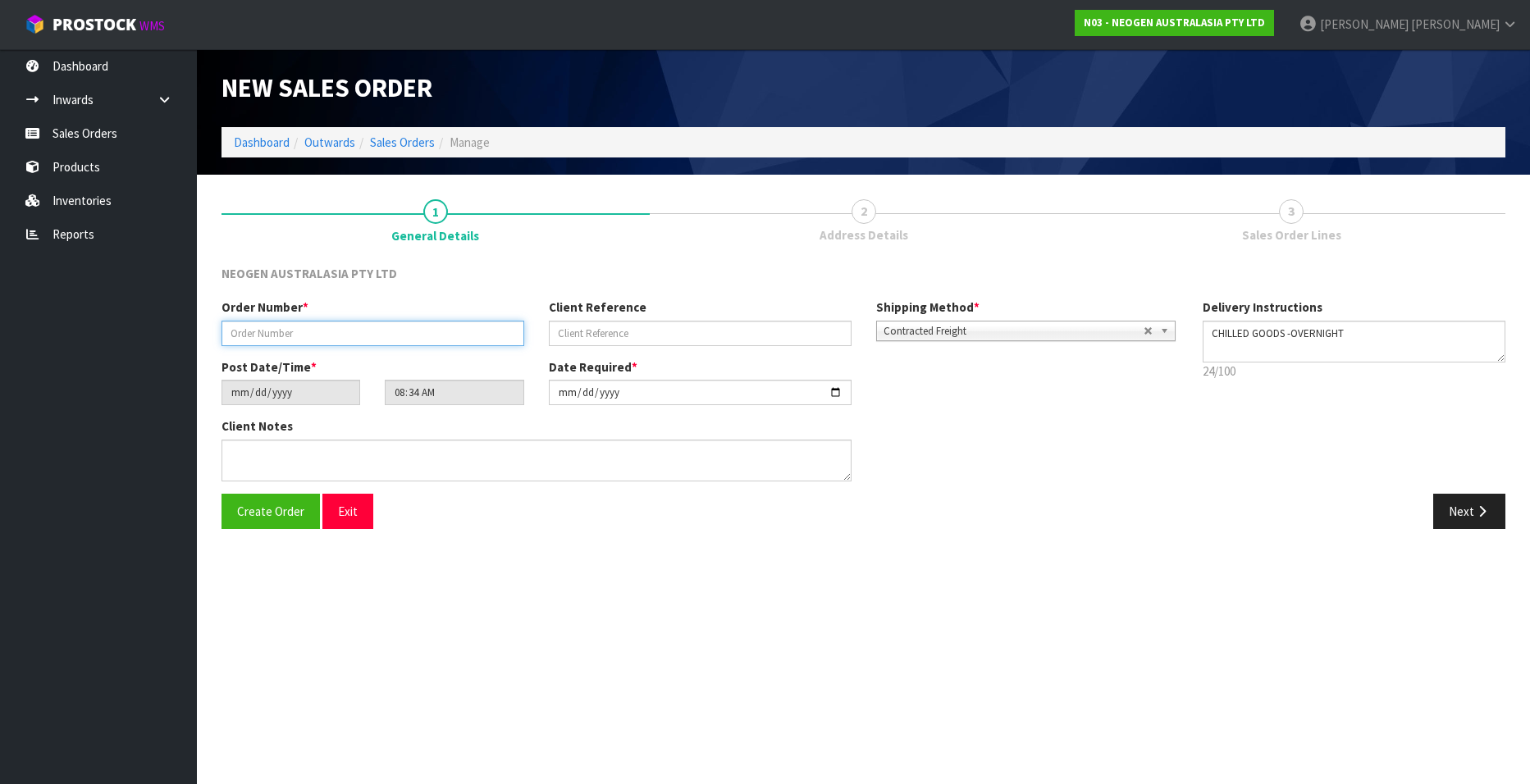
click at [312, 336] on input "text" at bounding box center [373, 333] width 302 height 25
paste input "102002054"
type input "102002054.2"
click at [588, 332] on input "text" at bounding box center [700, 333] width 302 height 25
paste input "6000153450"
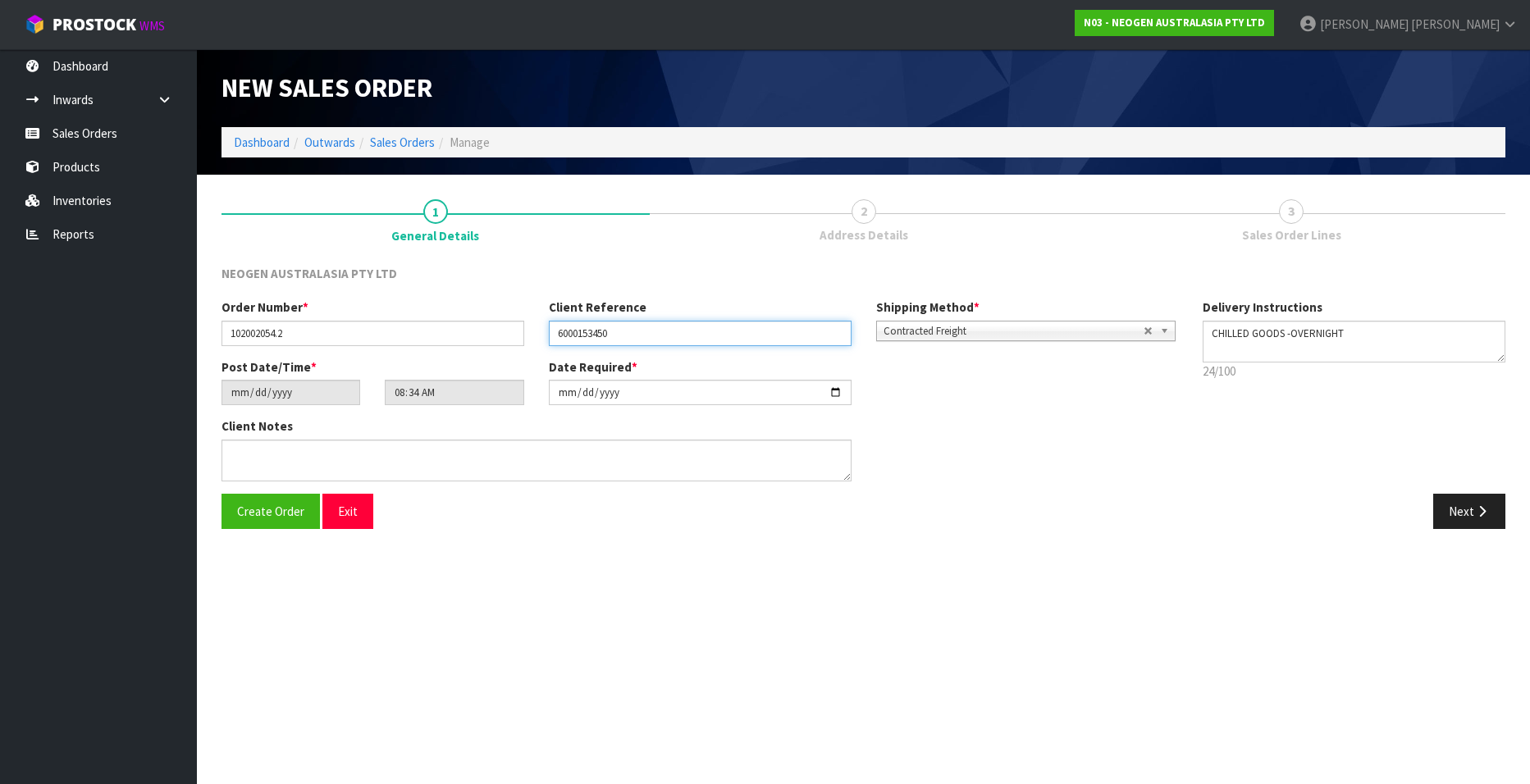
type input "6000153450"
click at [1455, 511] on button "Next" at bounding box center [1469, 512] width 72 height 36
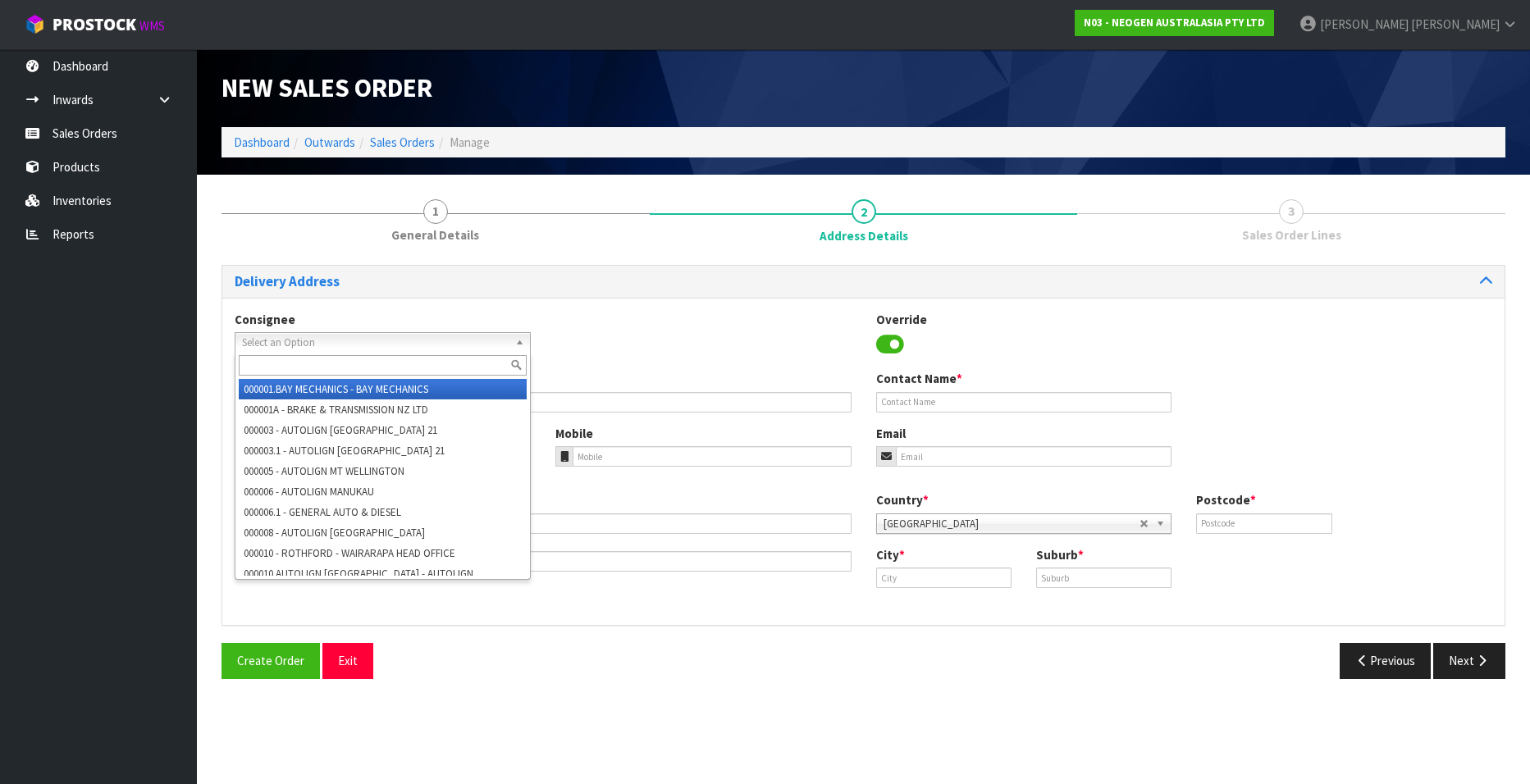
click at [339, 340] on span "Select an Option" at bounding box center [376, 343] width 267 height 20
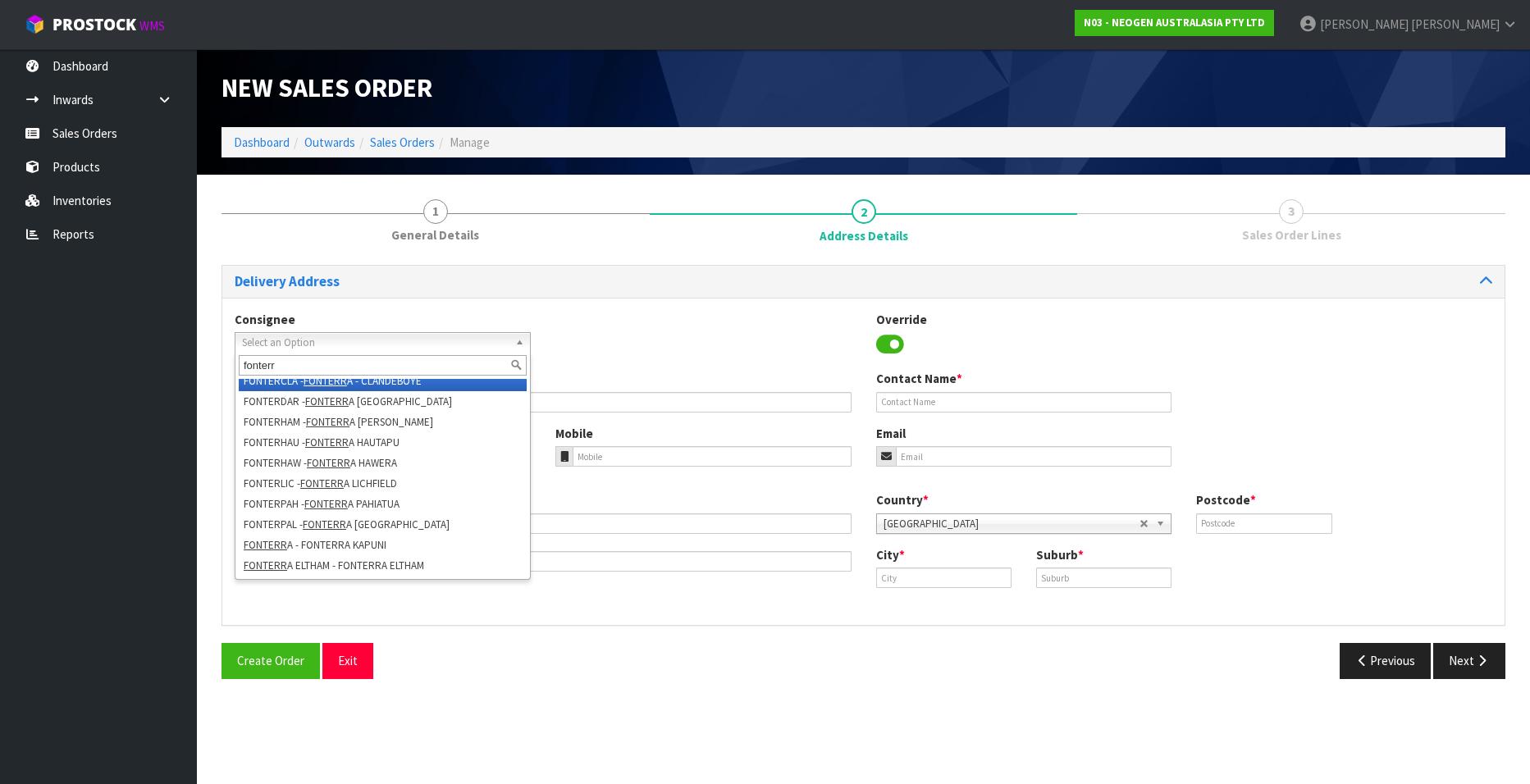
scroll to position [131, 0]
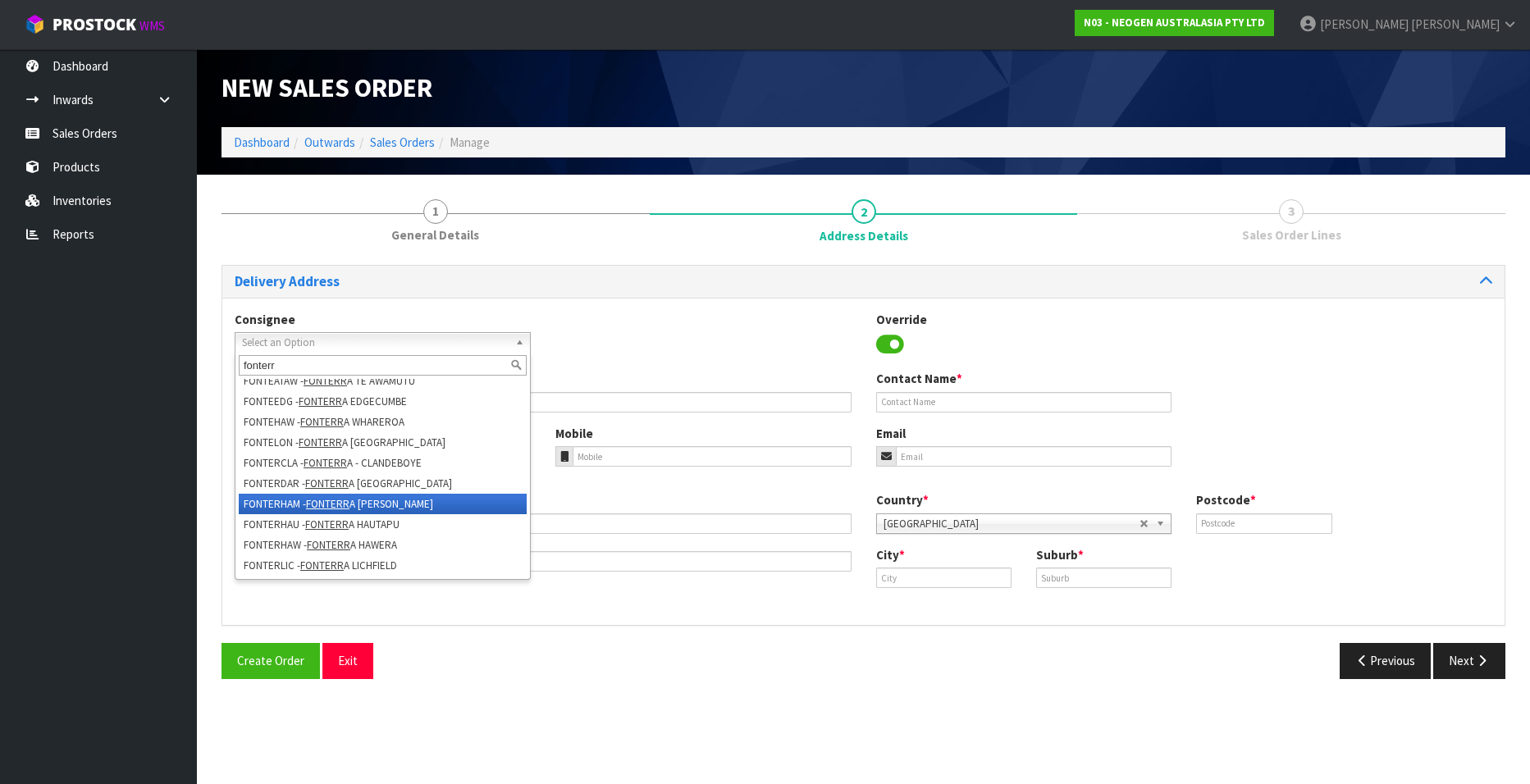
type input "fonterr"
click at [398, 497] on li "FONTERHAM - FONTERR A HAMILTON" at bounding box center [382, 504] width 288 height 21
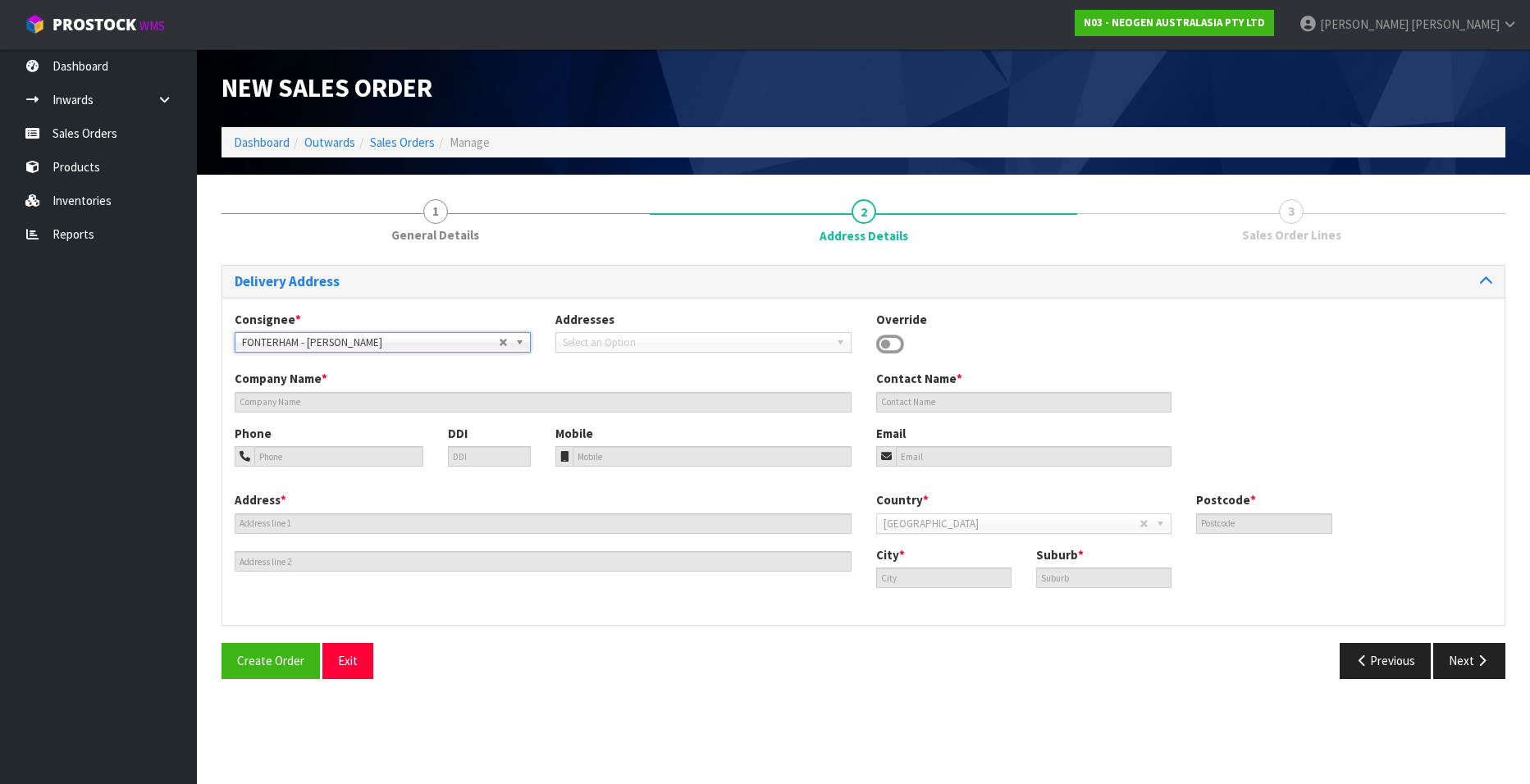
type input "FONTERRA HAMILTON"
type input "SITE STORE, 1344 TE RAPA ROAD"
type input "3288"
type input "HAMILTON"
type input "HAMILTON, RD8"
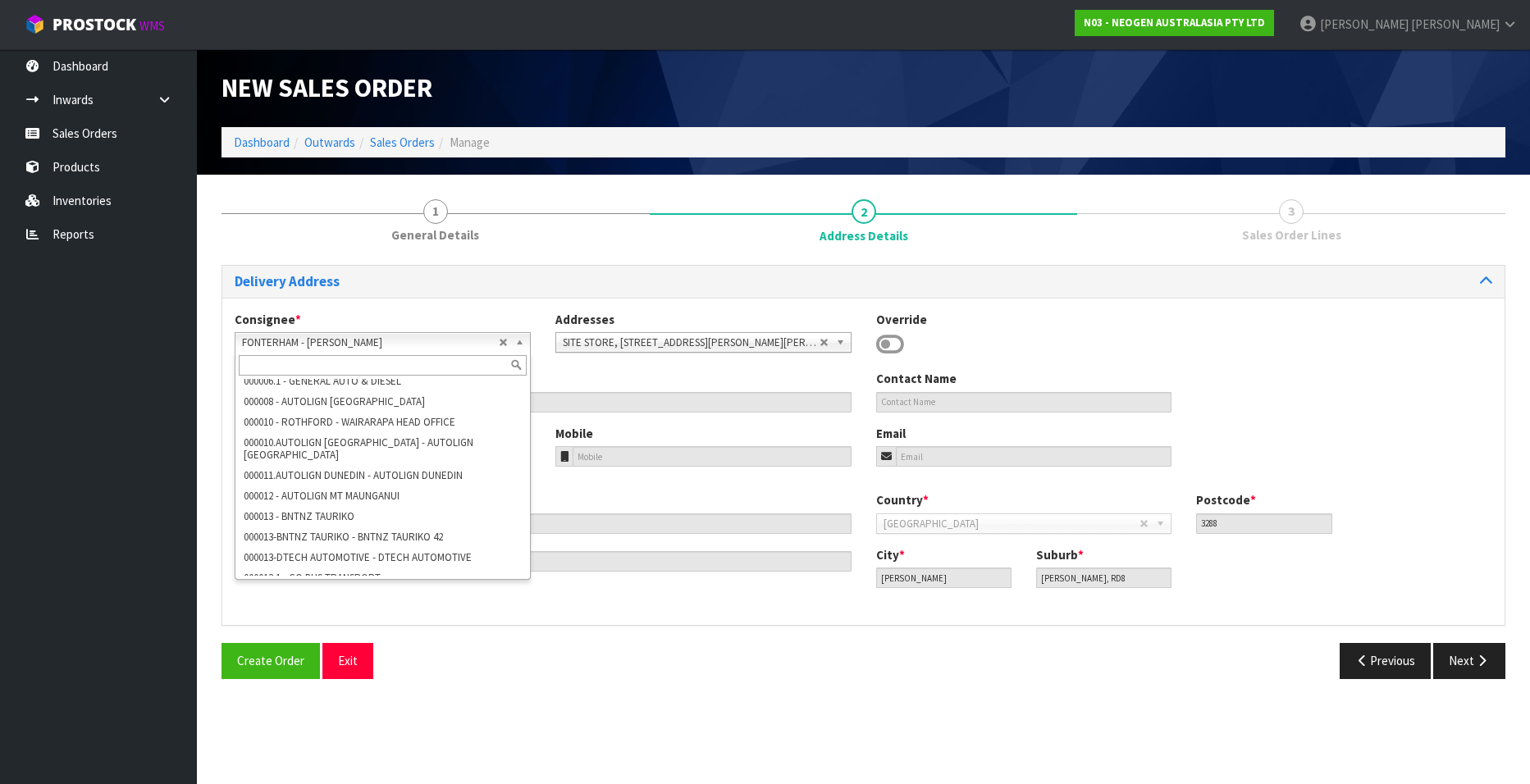
click at [509, 337] on link "FONTERHAM - [PERSON_NAME]" at bounding box center [382, 343] width 296 height 21
click at [371, 364] on input "text" at bounding box center [382, 365] width 288 height 21
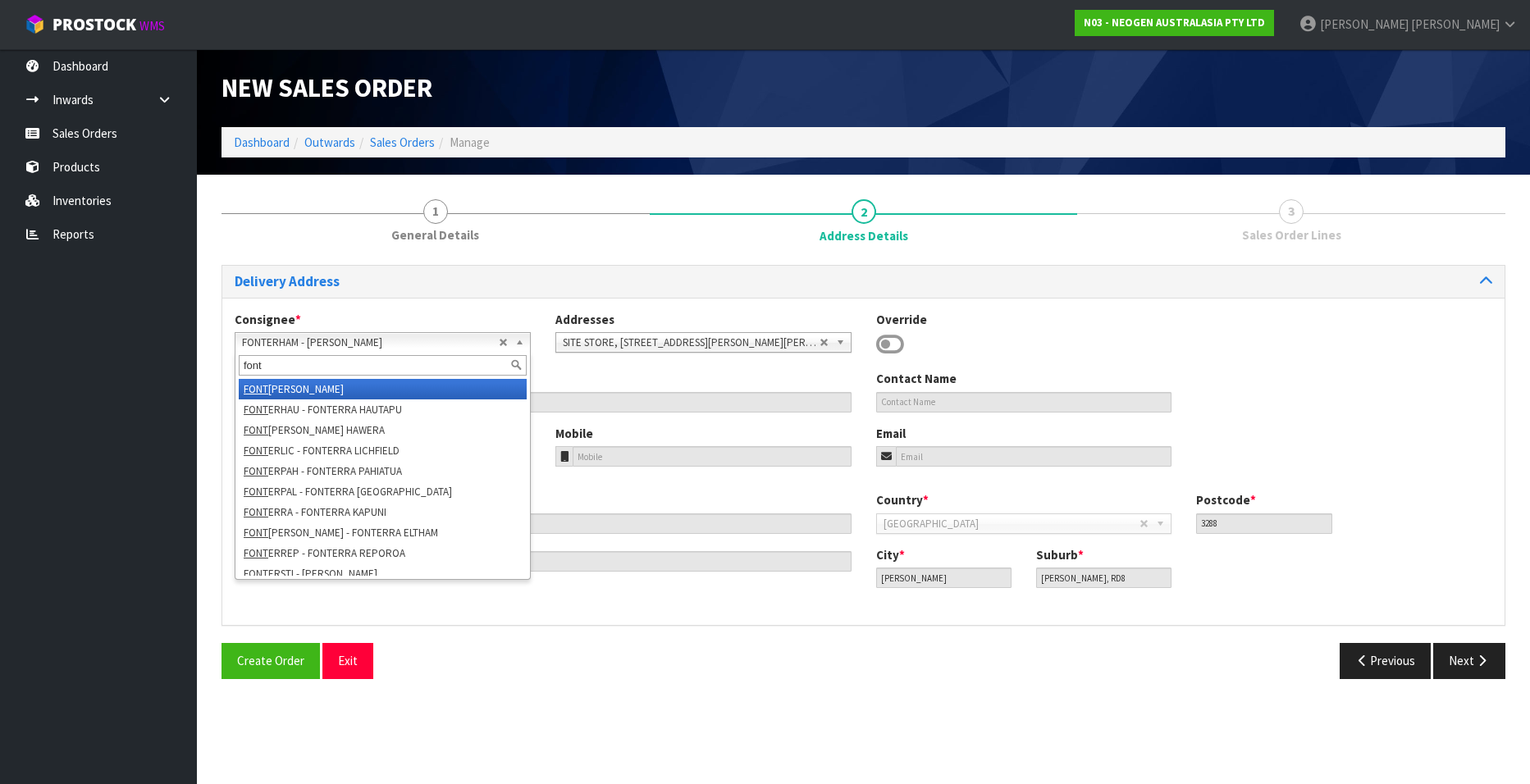
type input "font"
click at [399, 385] on li "FONT ERHAM - FONTERRA HAMILTON" at bounding box center [382, 390] width 288 height 21
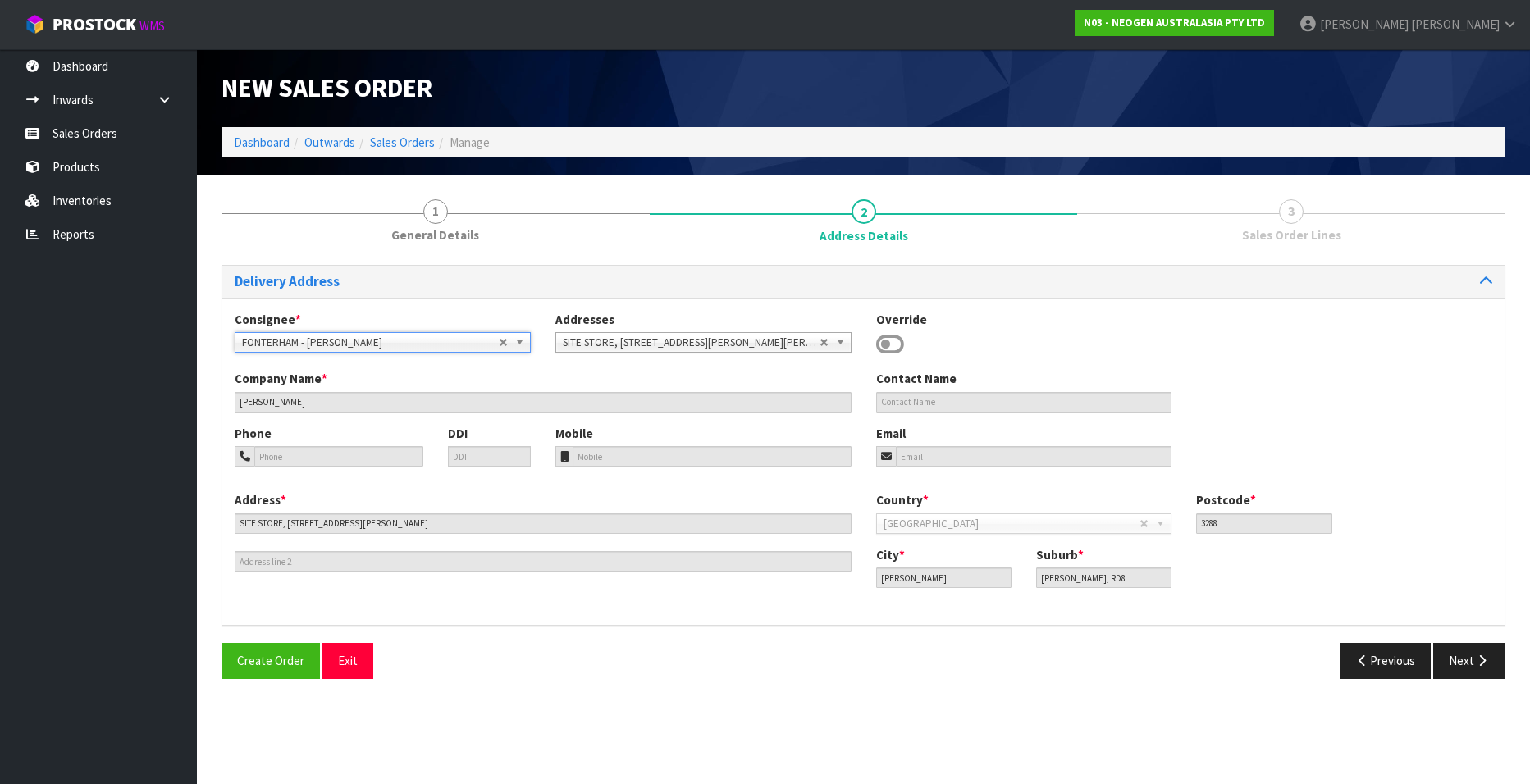
click at [900, 340] on icon at bounding box center [890, 345] width 28 height 24
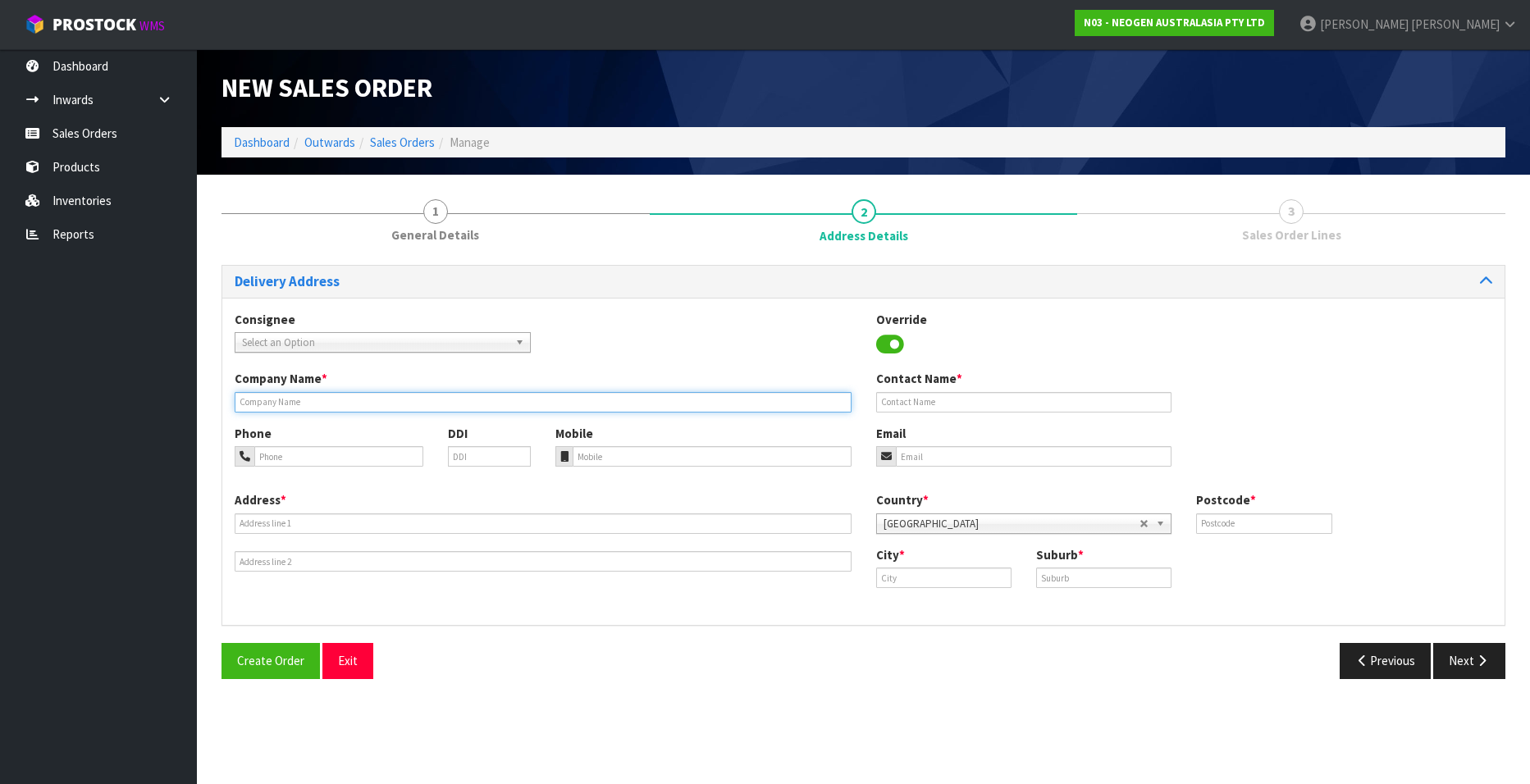
click at [295, 405] on input "text" at bounding box center [543, 403] width 617 height 21
type input "FONTERRA LIMITED - [GEOGRAPHIC_DATA]"
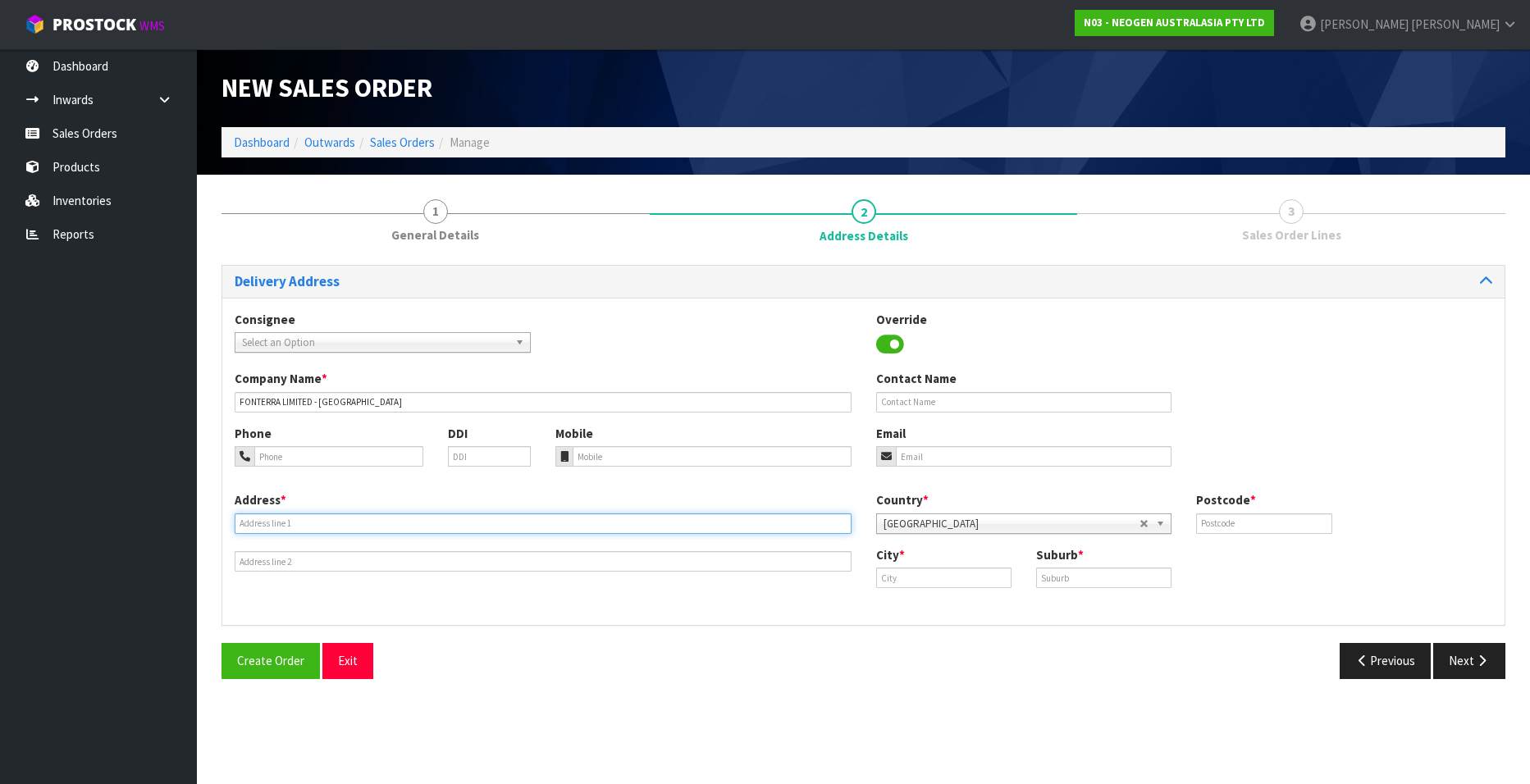
type input "80 LONDON STREET"
type input "2021"
type input "Hamilton"
type input "HAMILTON"
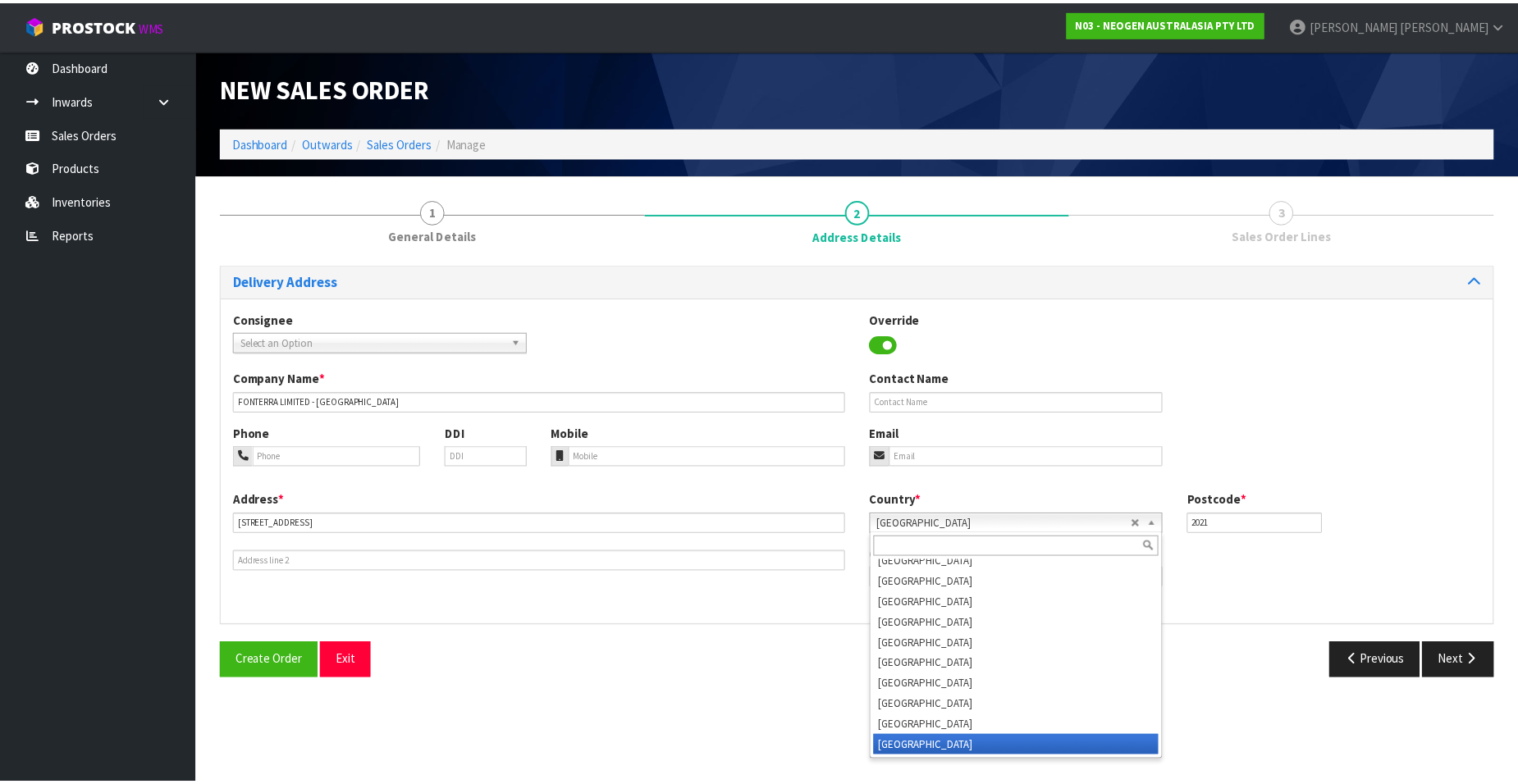
scroll to position [3055, 0]
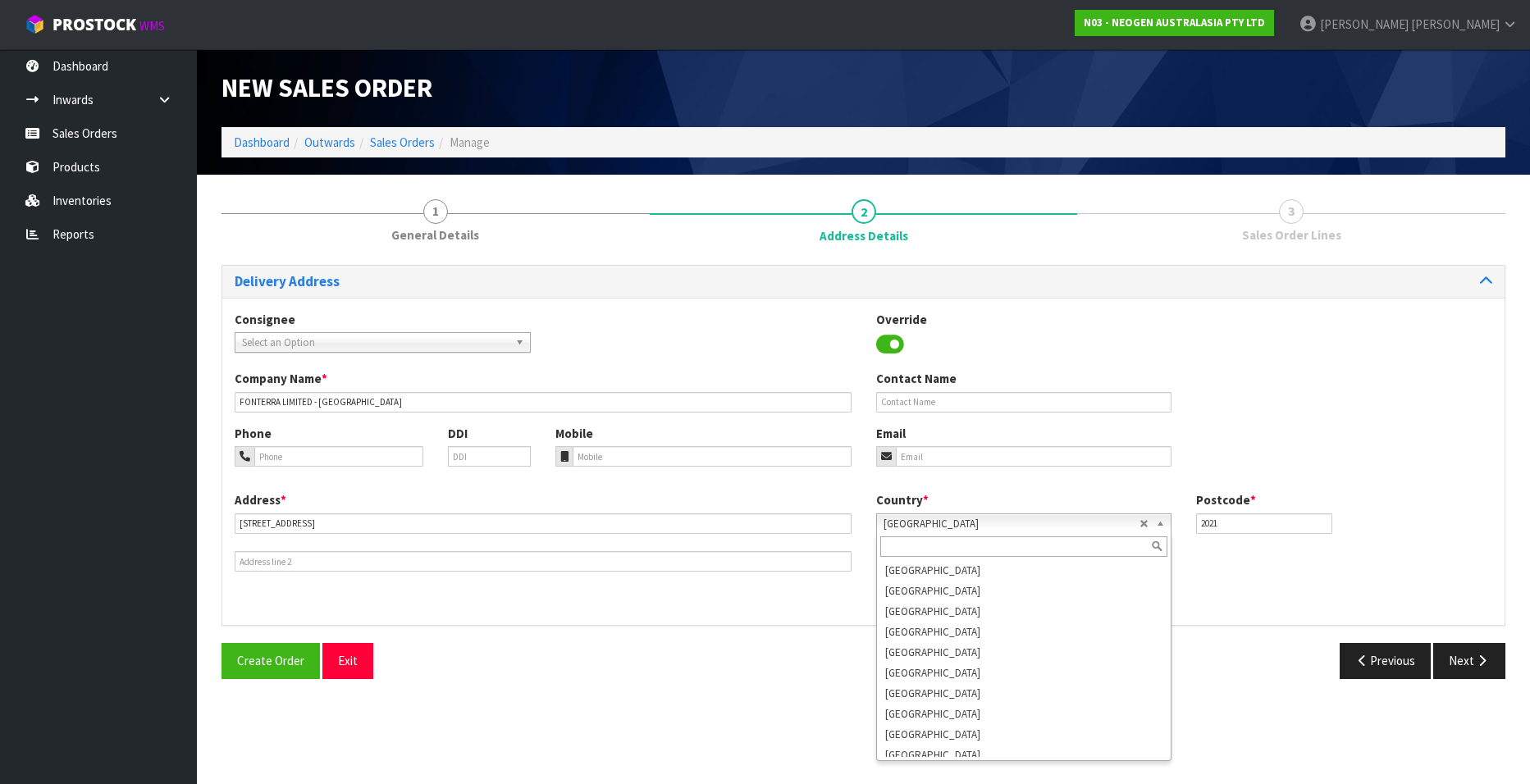
click at [983, 495] on div "Country * Afghanistan Aland Islands Albania Algeria American Samoa Andorra Ango…" at bounding box center [1025, 512] width 321 height 42
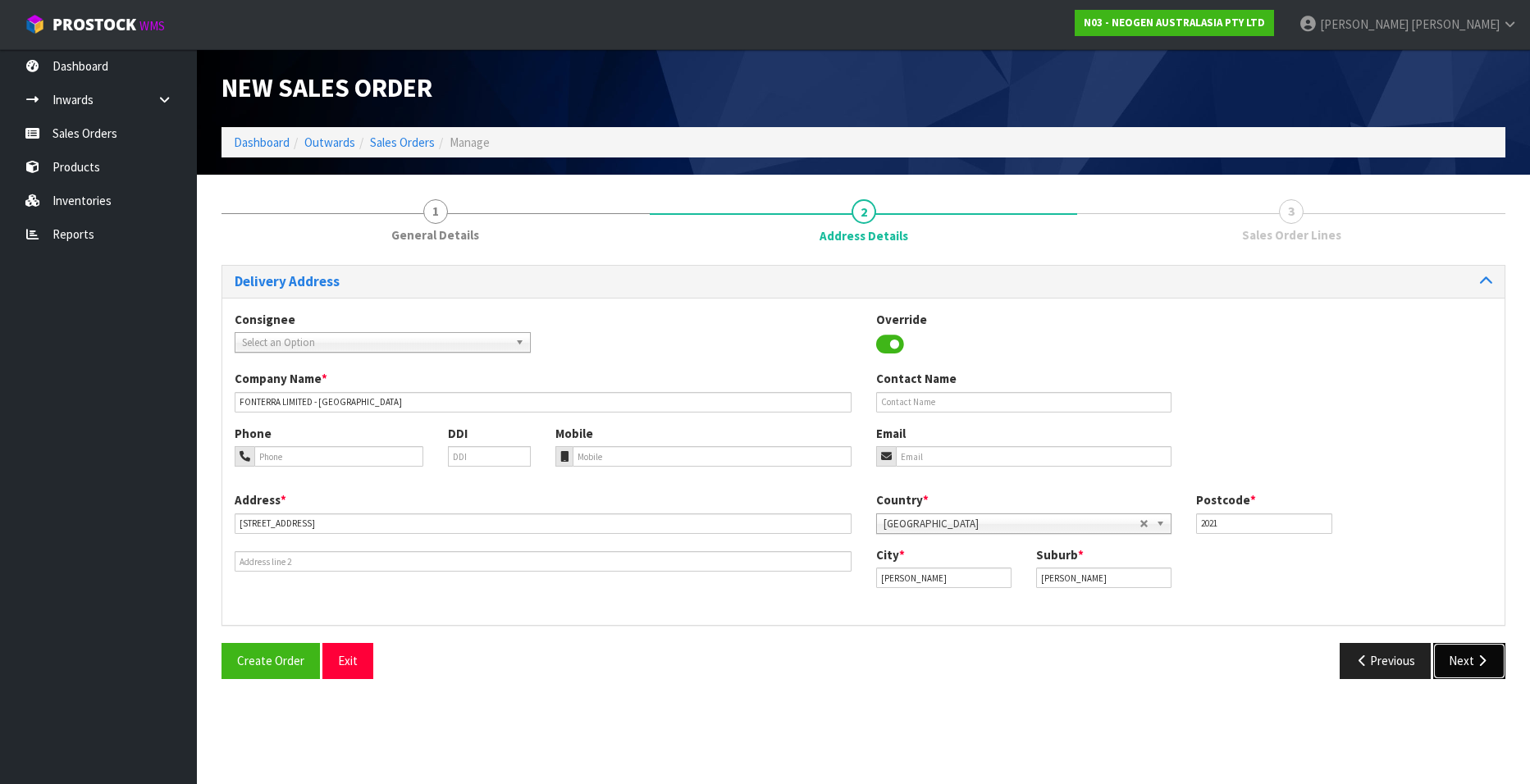
click at [1466, 661] on button "Next" at bounding box center [1469, 661] width 72 height 36
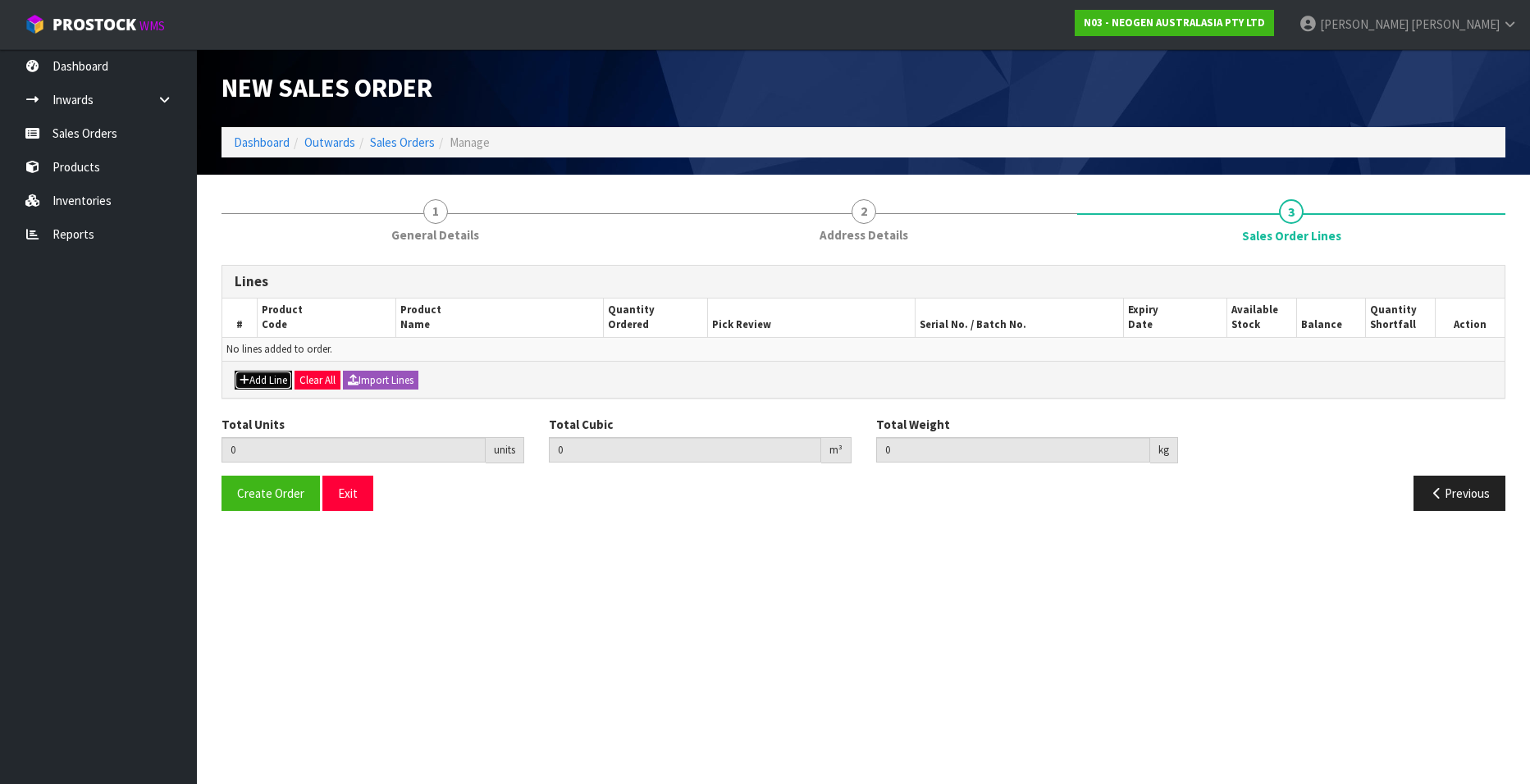
click at [263, 378] on button "Add Line" at bounding box center [263, 380] width 57 height 20
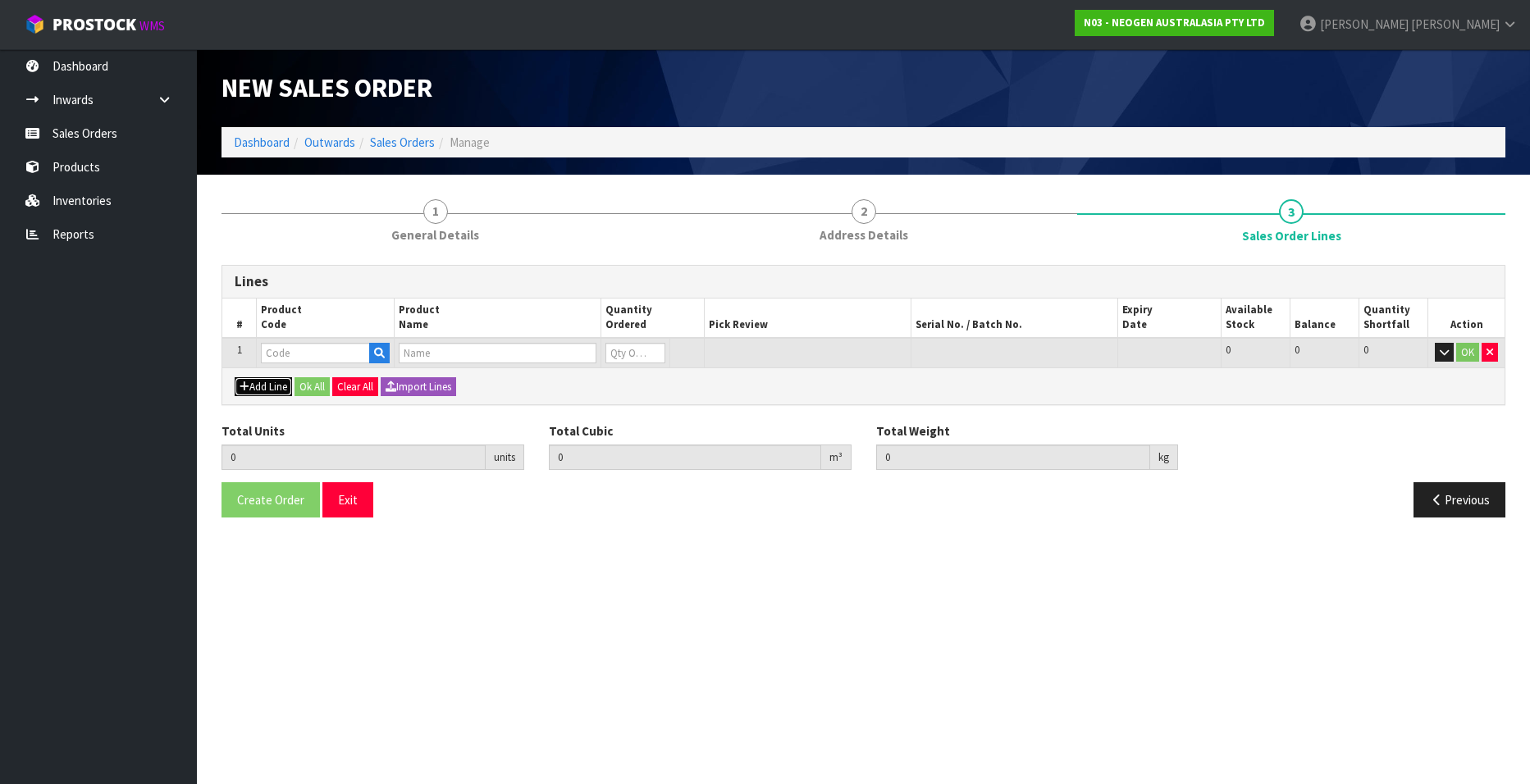
click at [266, 381] on button "Add Line" at bounding box center [263, 387] width 57 height 20
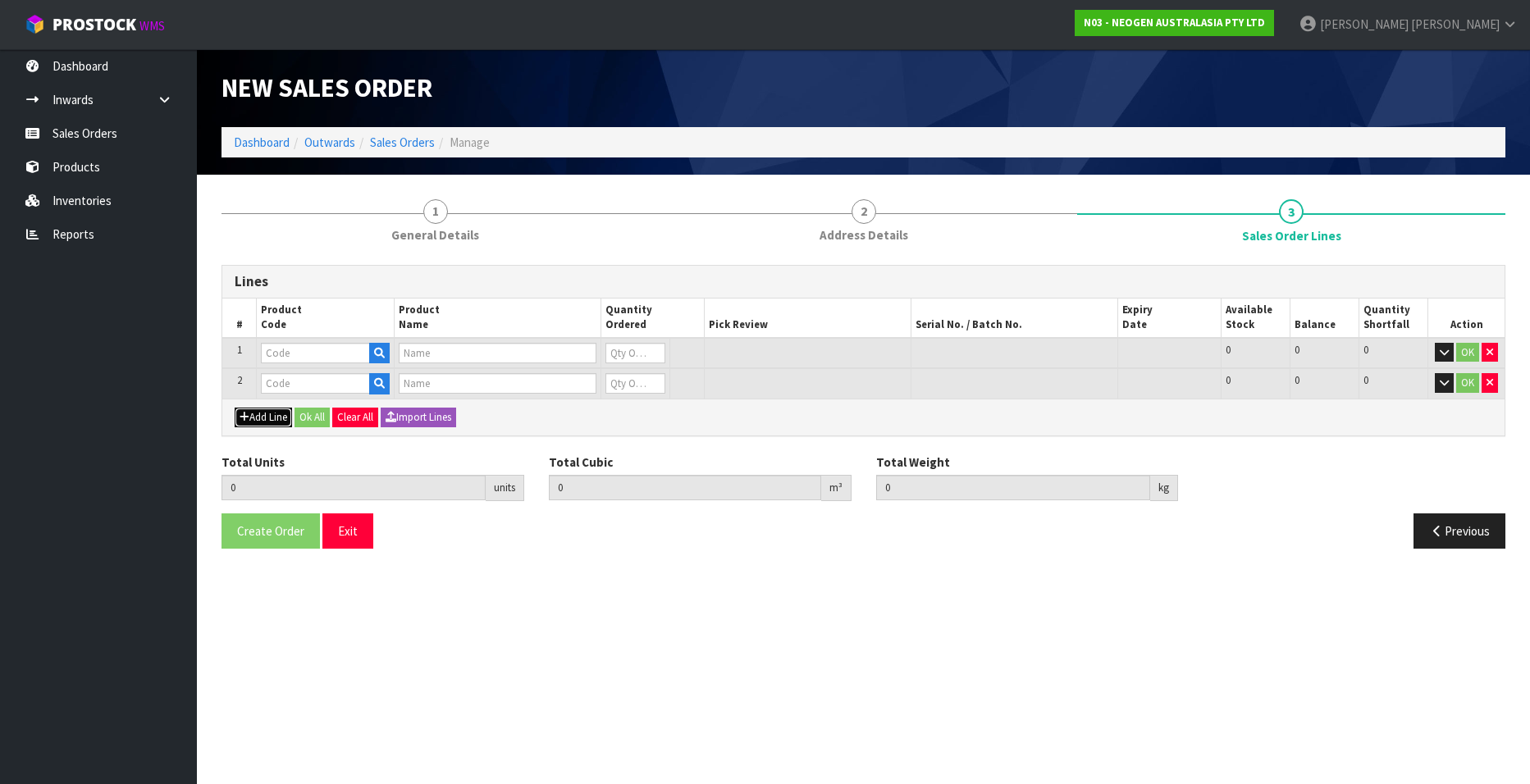
click at [262, 419] on button "Add Line" at bounding box center [263, 417] width 57 height 20
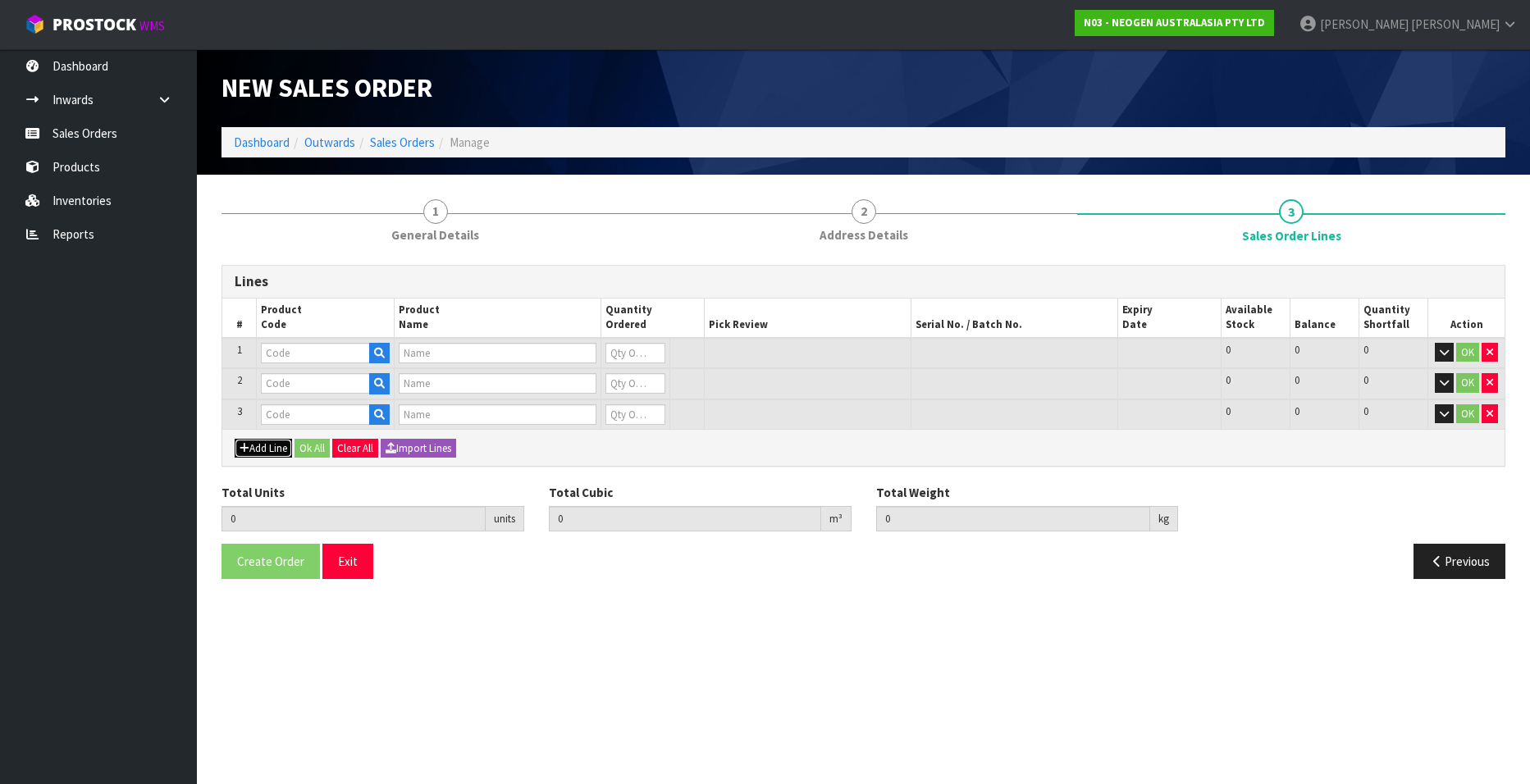
click at [256, 448] on button "Add Line" at bounding box center [263, 448] width 57 height 20
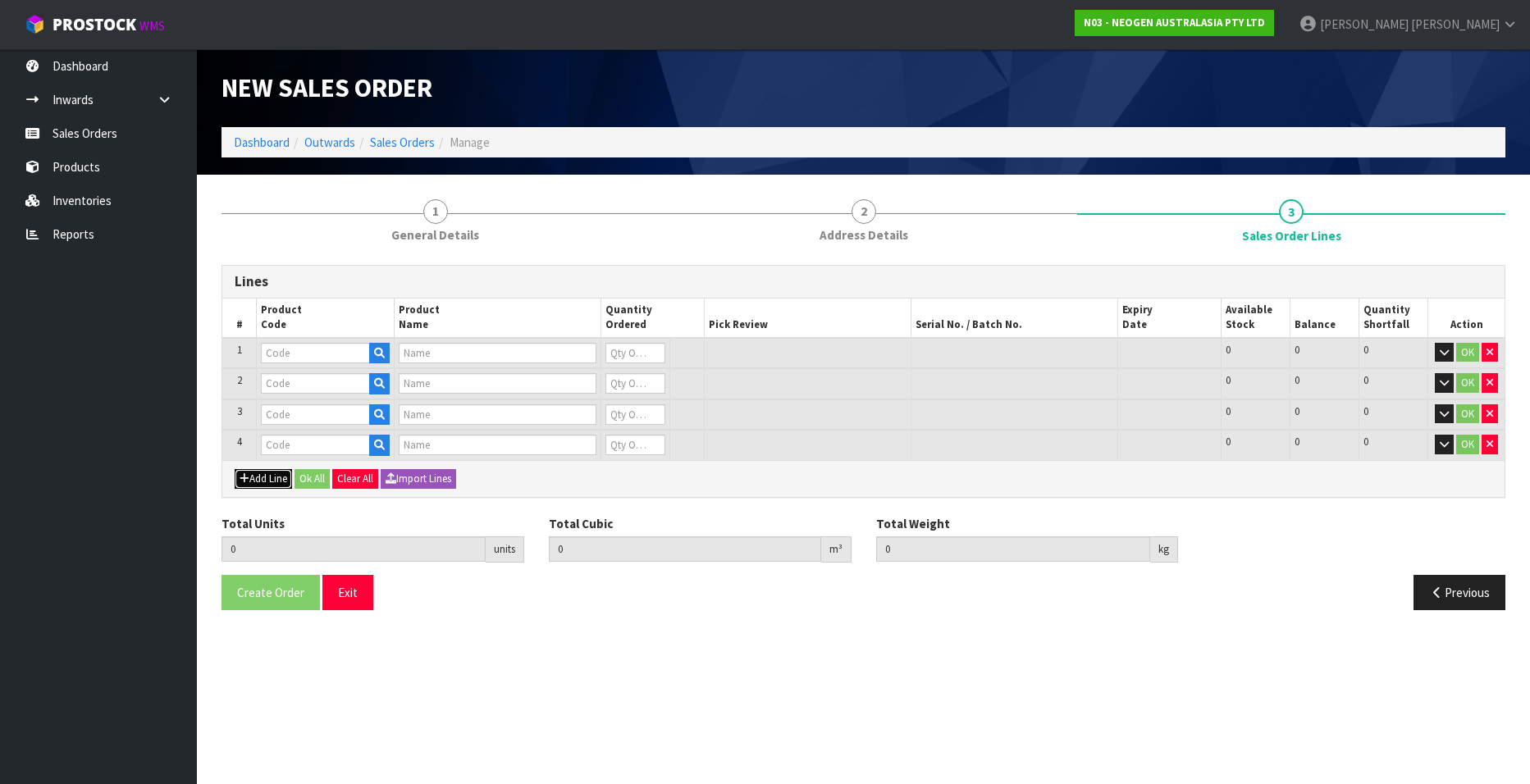
click at [256, 477] on button "Add Line" at bounding box center [263, 479] width 57 height 20
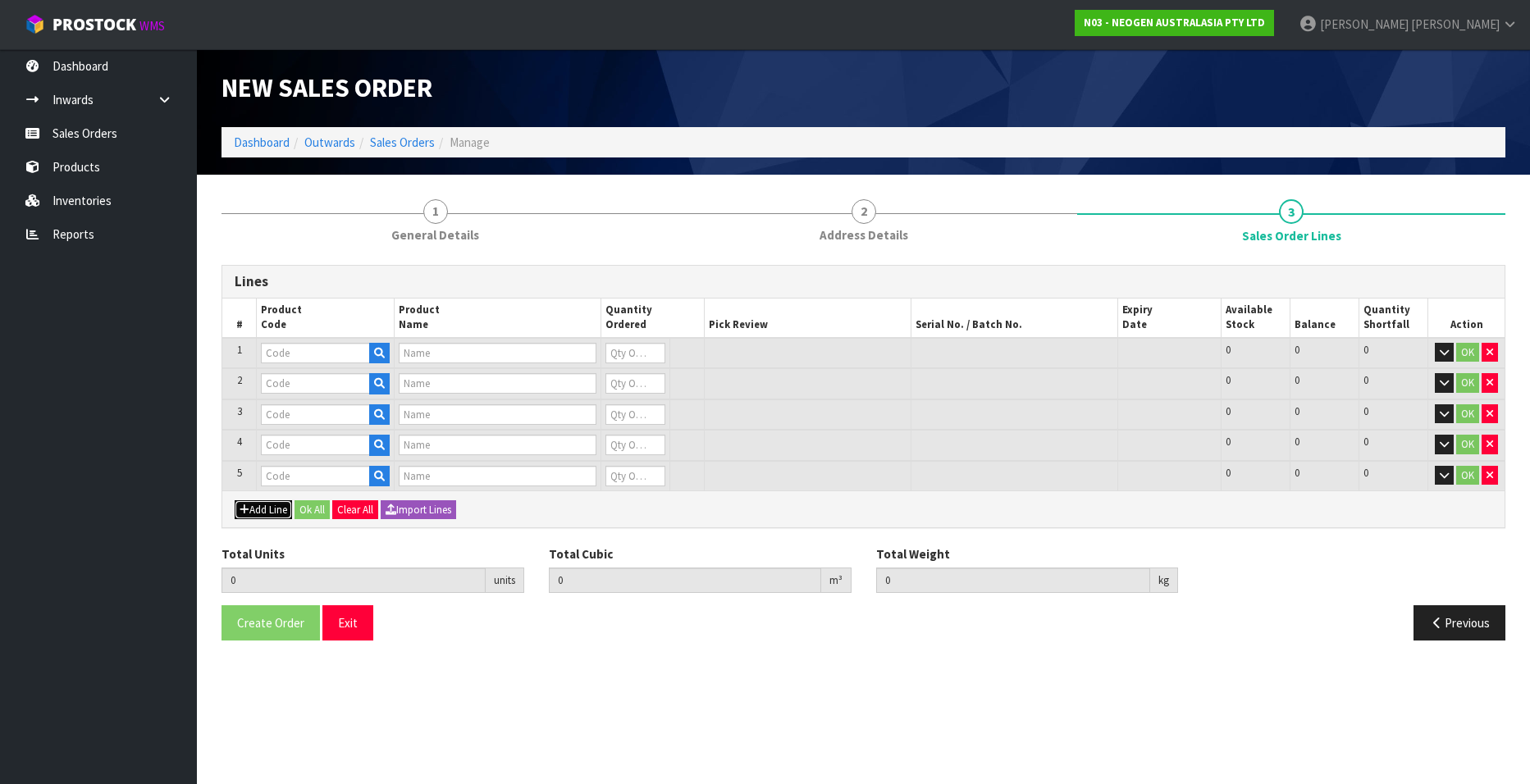
click at [260, 510] on button "Add Line" at bounding box center [263, 510] width 57 height 20
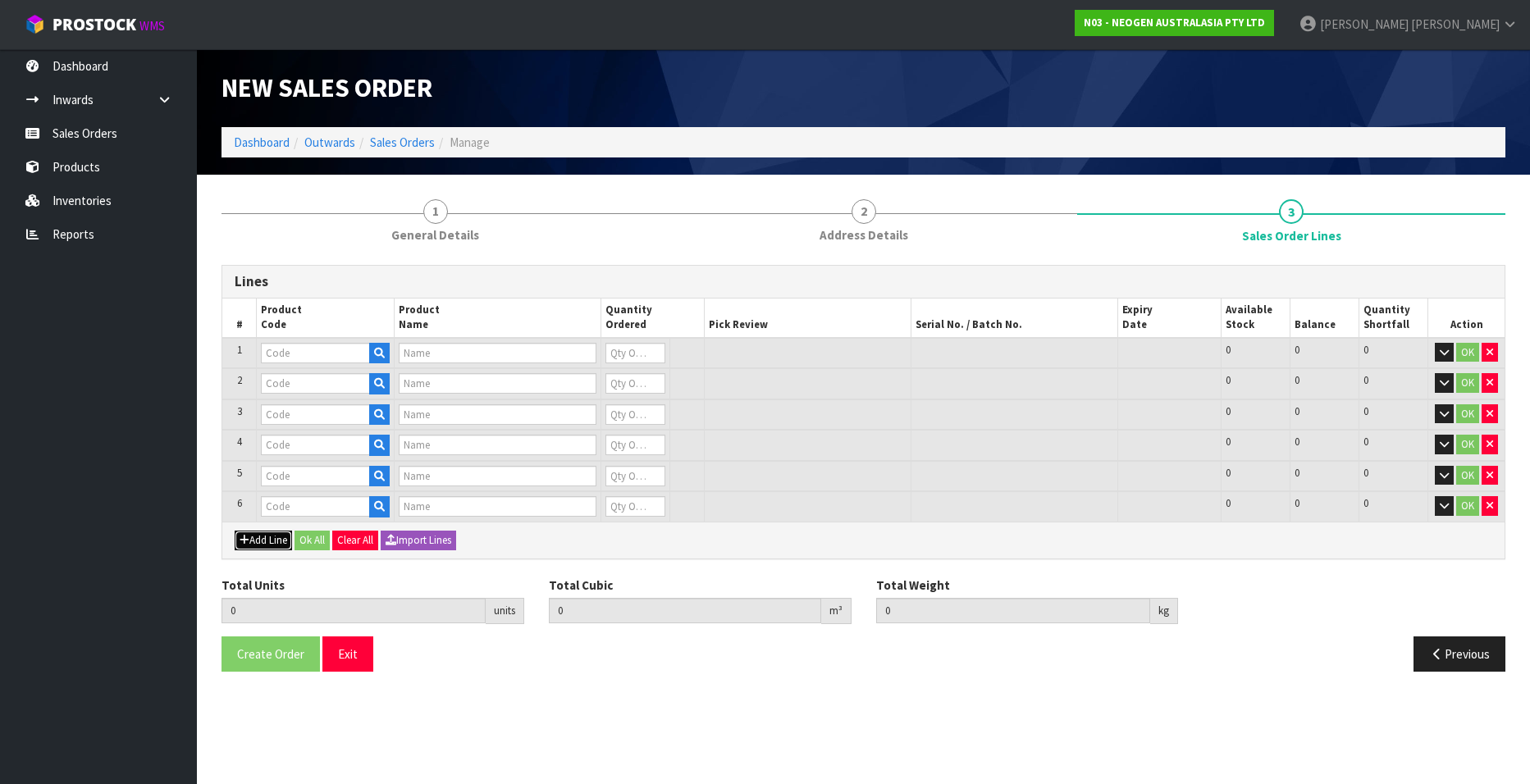
click at [263, 546] on button "Add Line" at bounding box center [263, 540] width 57 height 20
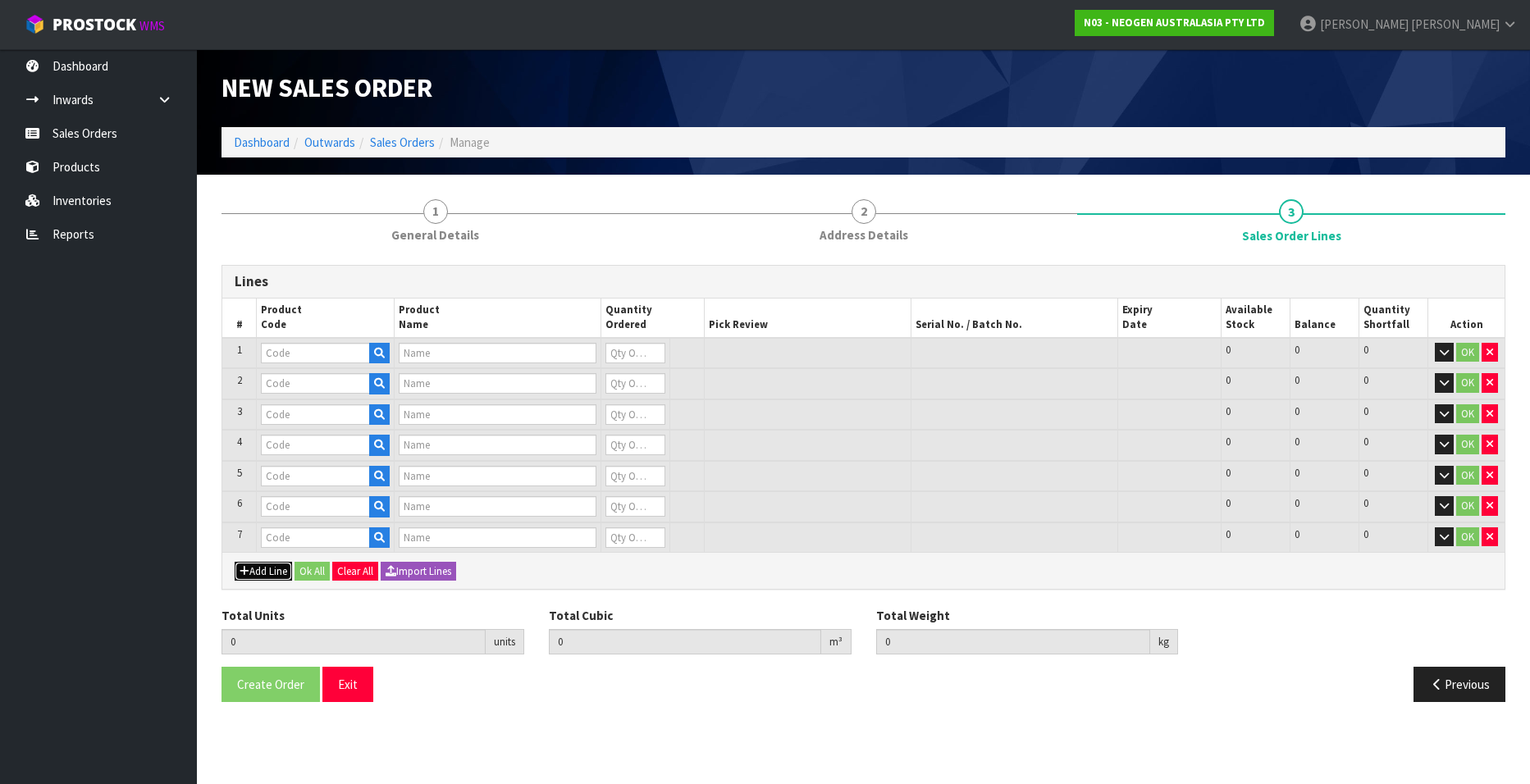
click at [266, 572] on button "Add Line" at bounding box center [263, 571] width 57 height 20
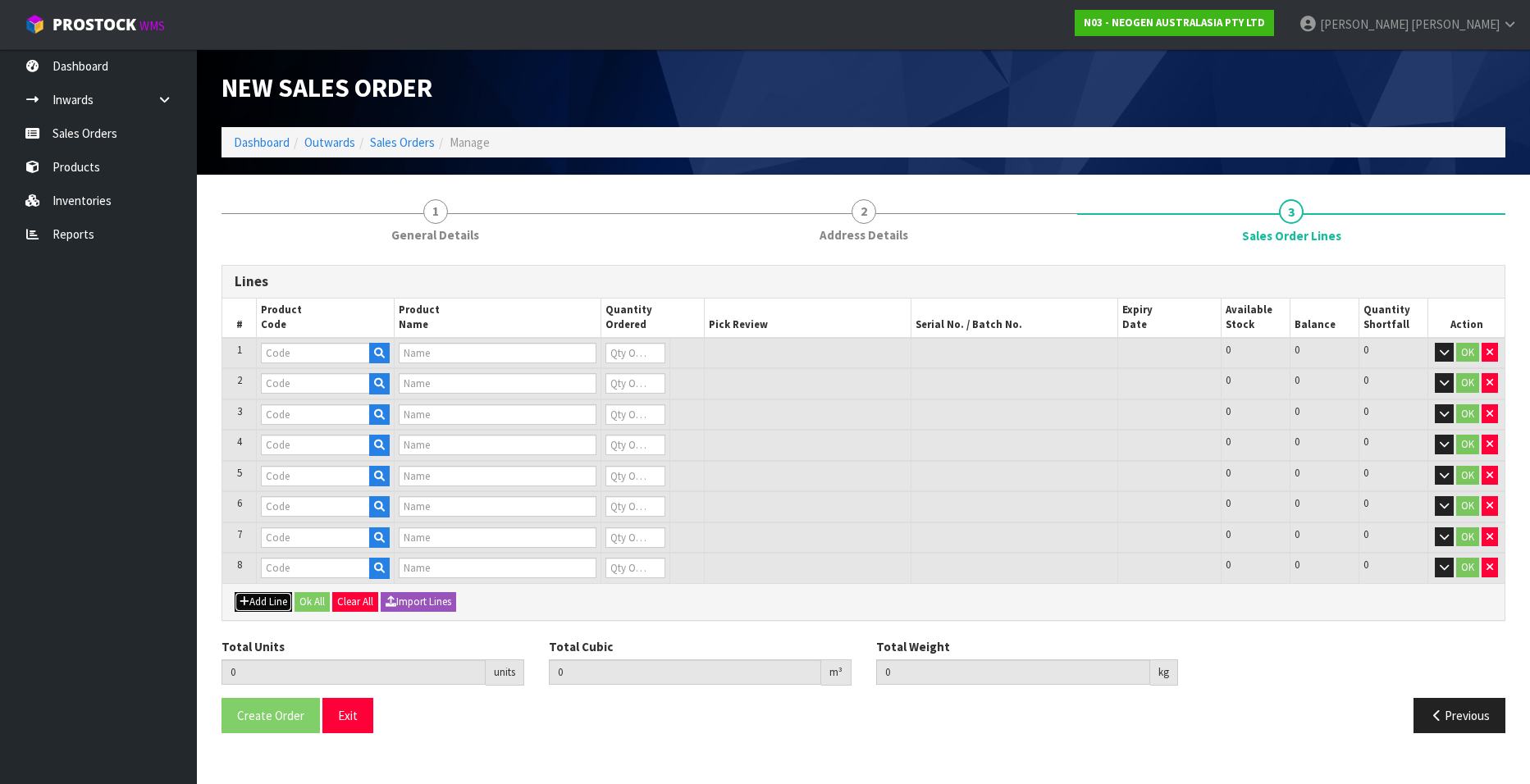
click at [267, 599] on button "Add Line" at bounding box center [263, 602] width 57 height 20
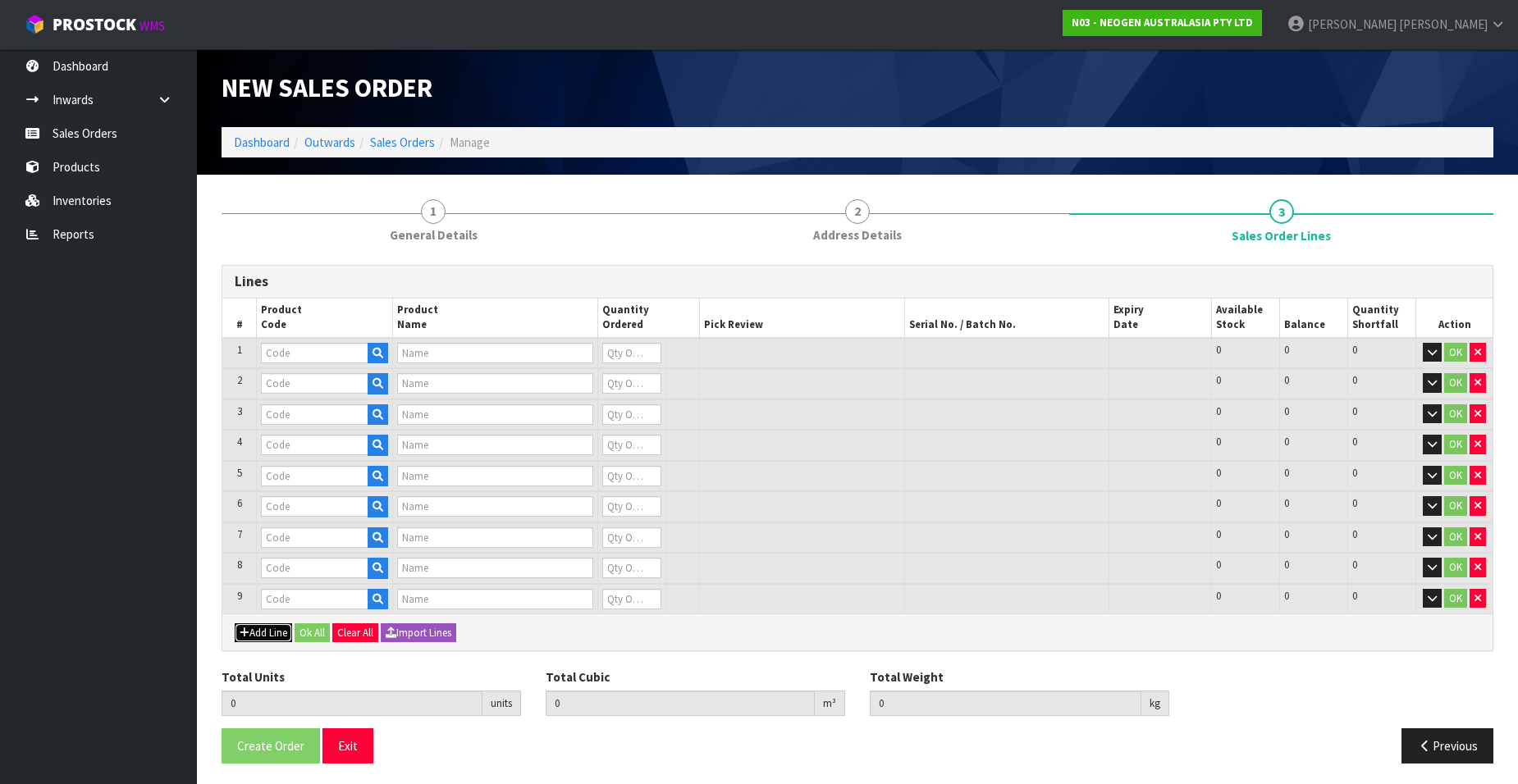
click at [267, 631] on button "Add Line" at bounding box center [263, 633] width 57 height 20
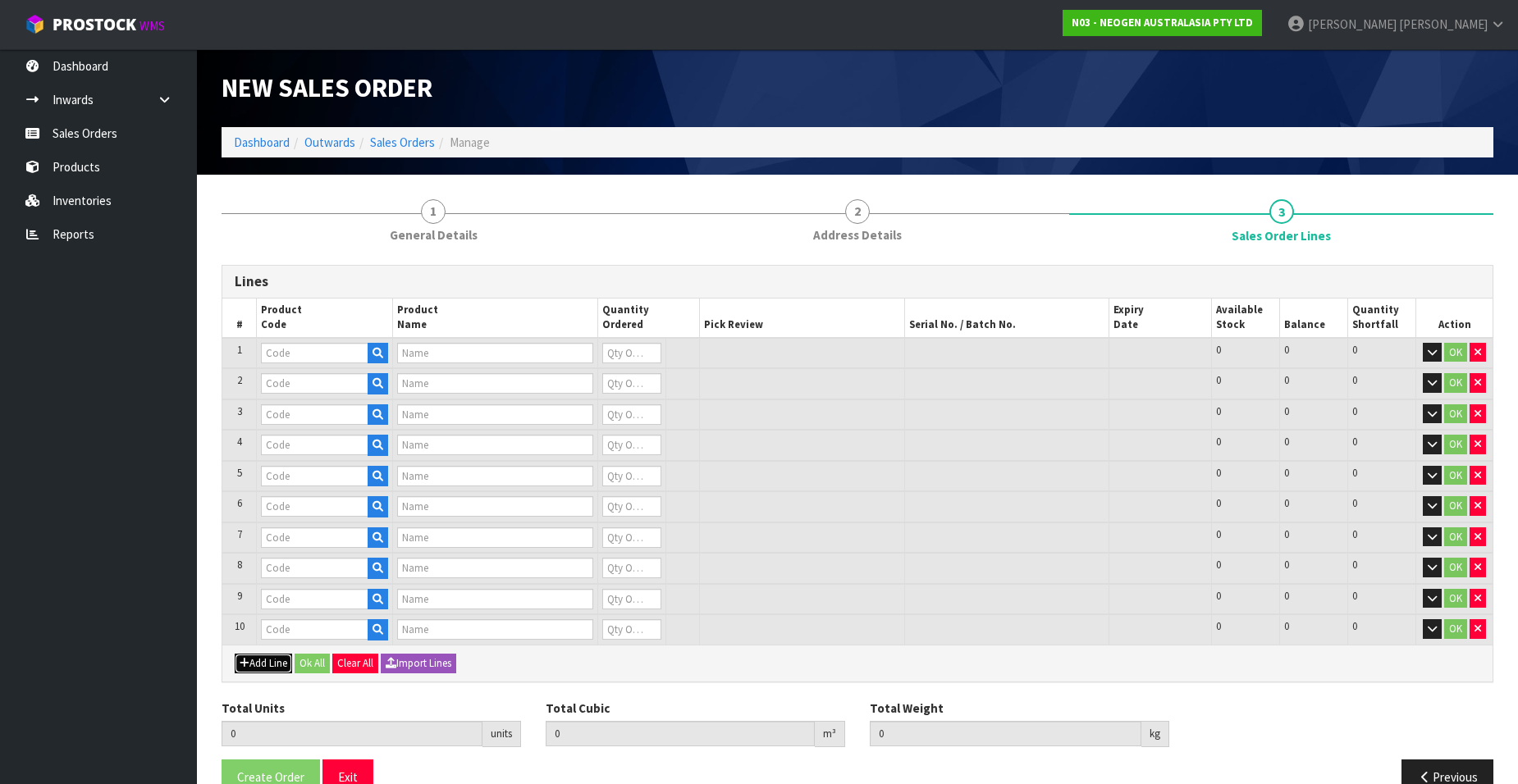
click at [267, 661] on button "Add Line" at bounding box center [263, 663] width 57 height 20
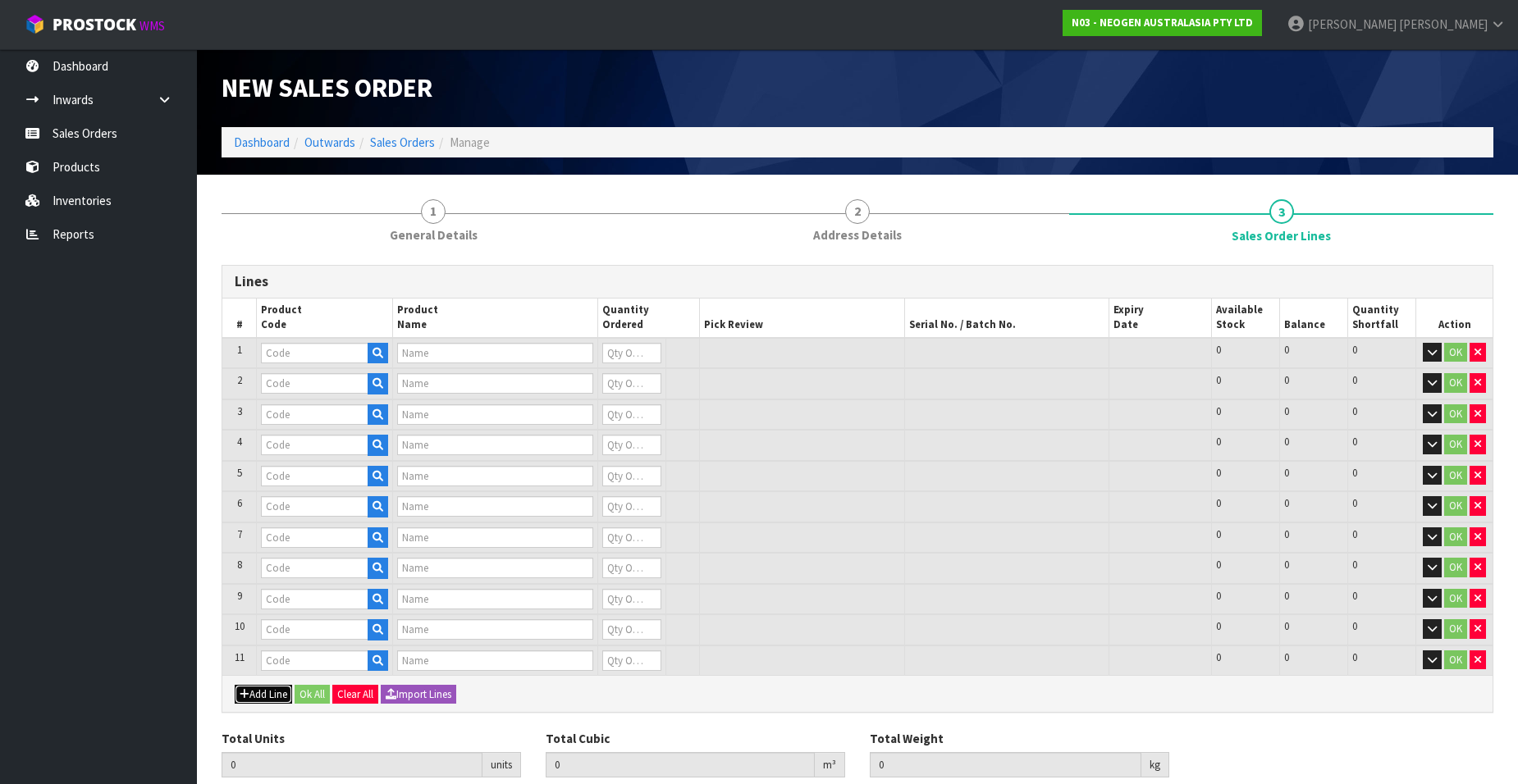
click at [268, 696] on button "Add Line" at bounding box center [263, 694] width 57 height 20
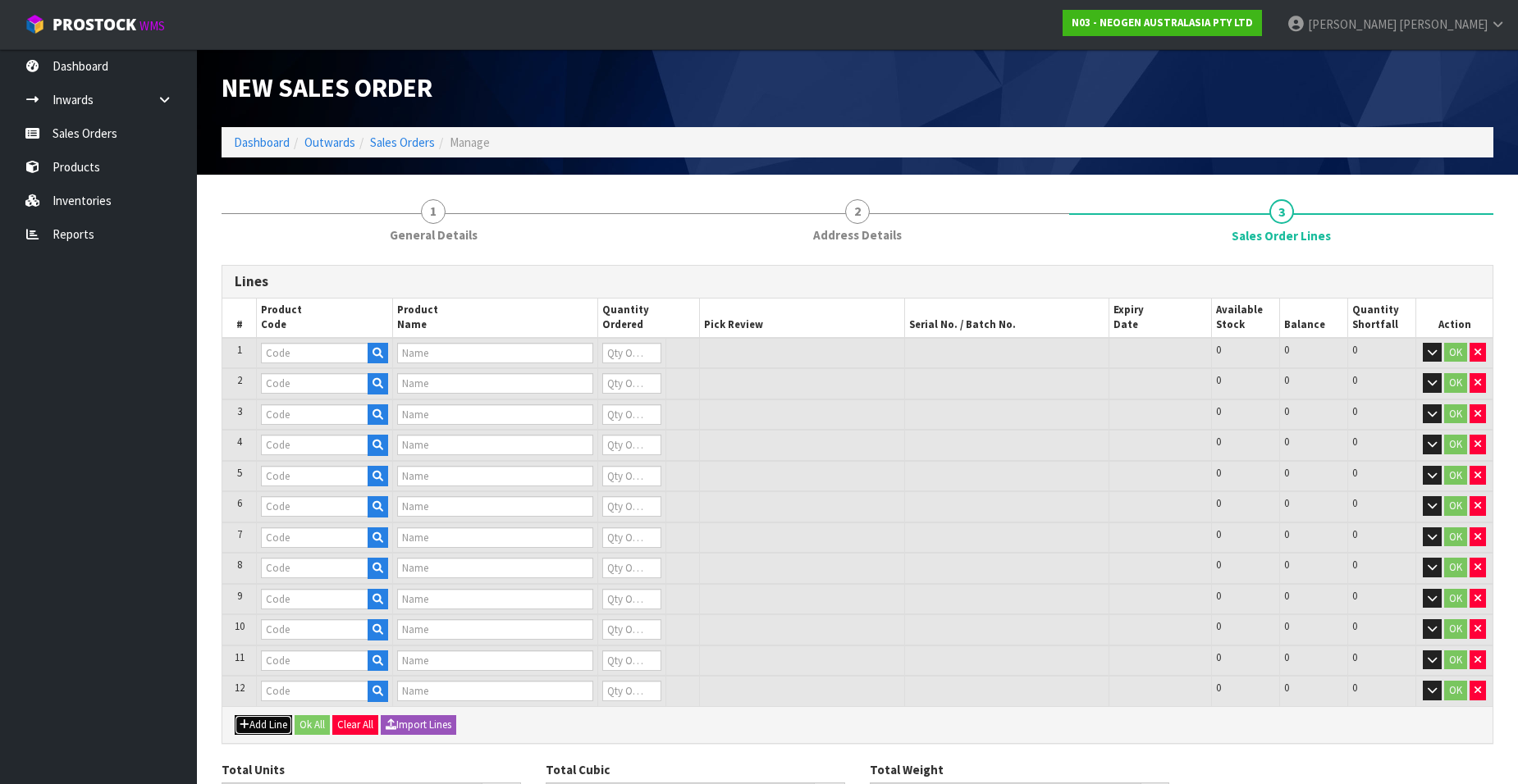
click at [268, 722] on button "Add Line" at bounding box center [263, 725] width 57 height 20
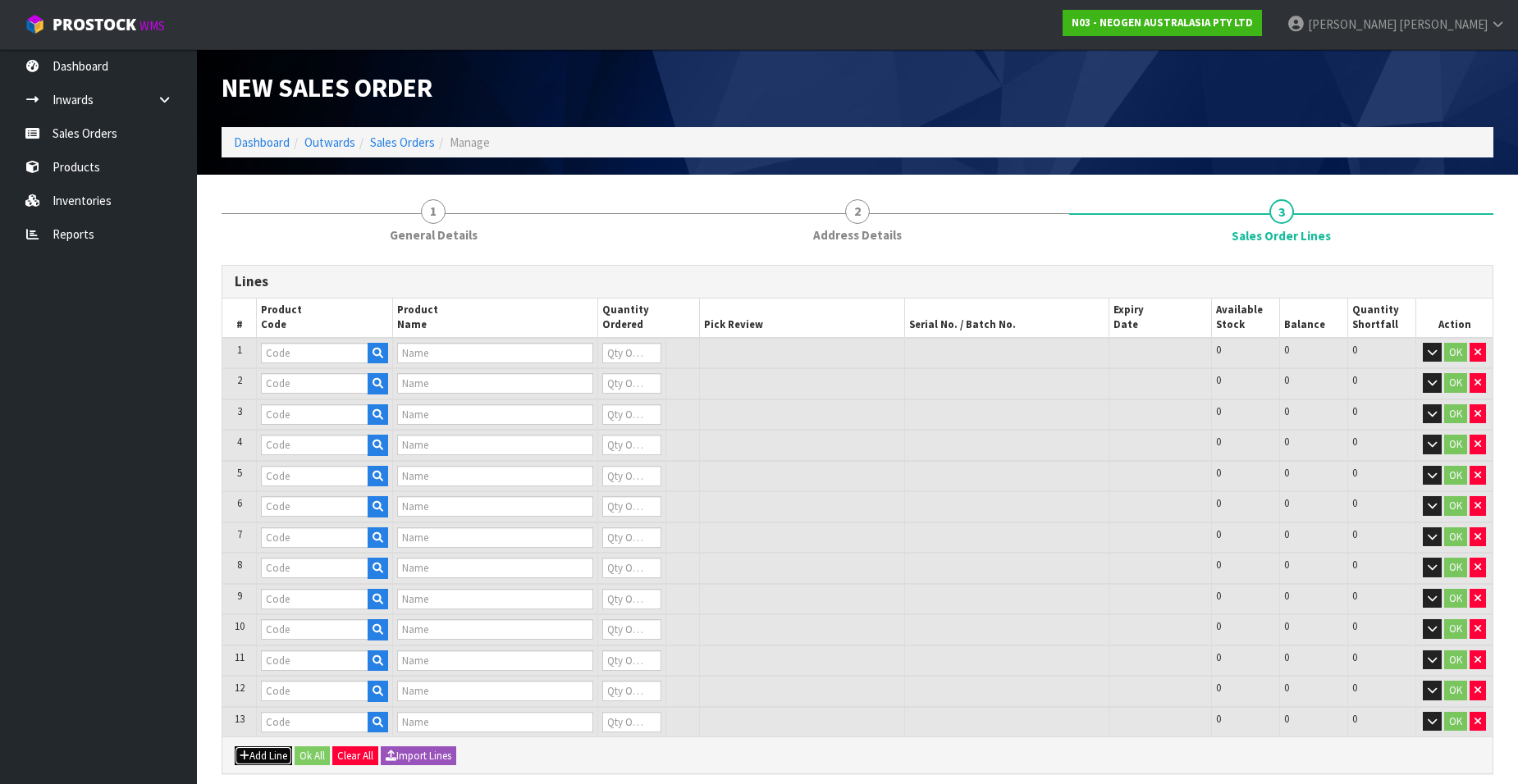
click at [267, 753] on button "Add Line" at bounding box center [263, 756] width 57 height 20
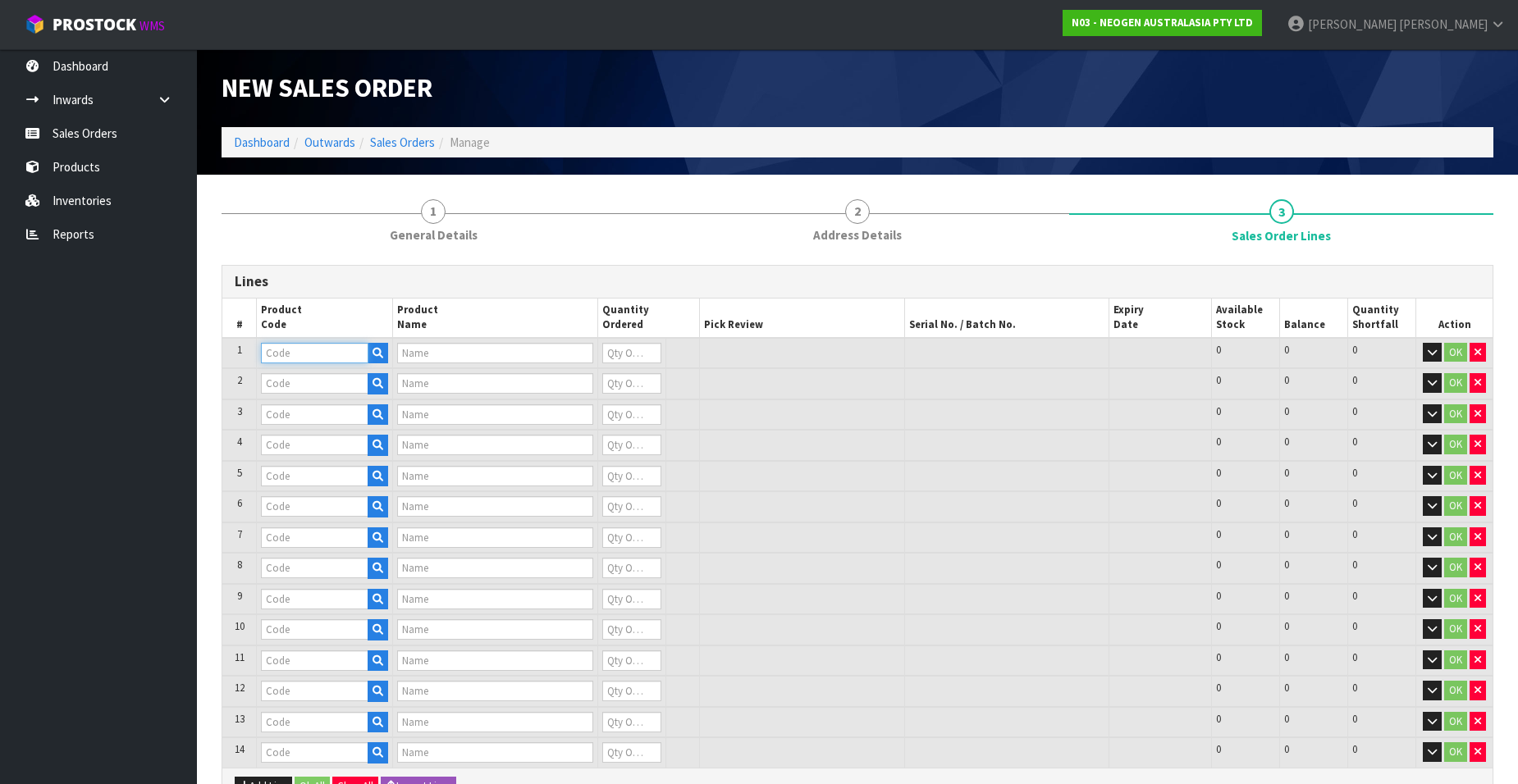
click at [302, 357] on input "text" at bounding box center [315, 353] width 107 height 21
click at [287, 364] on td at bounding box center [324, 353] width 136 height 31
click at [289, 353] on input "text" at bounding box center [315, 353] width 107 height 21
paste input "700002222"
type input "700002222"
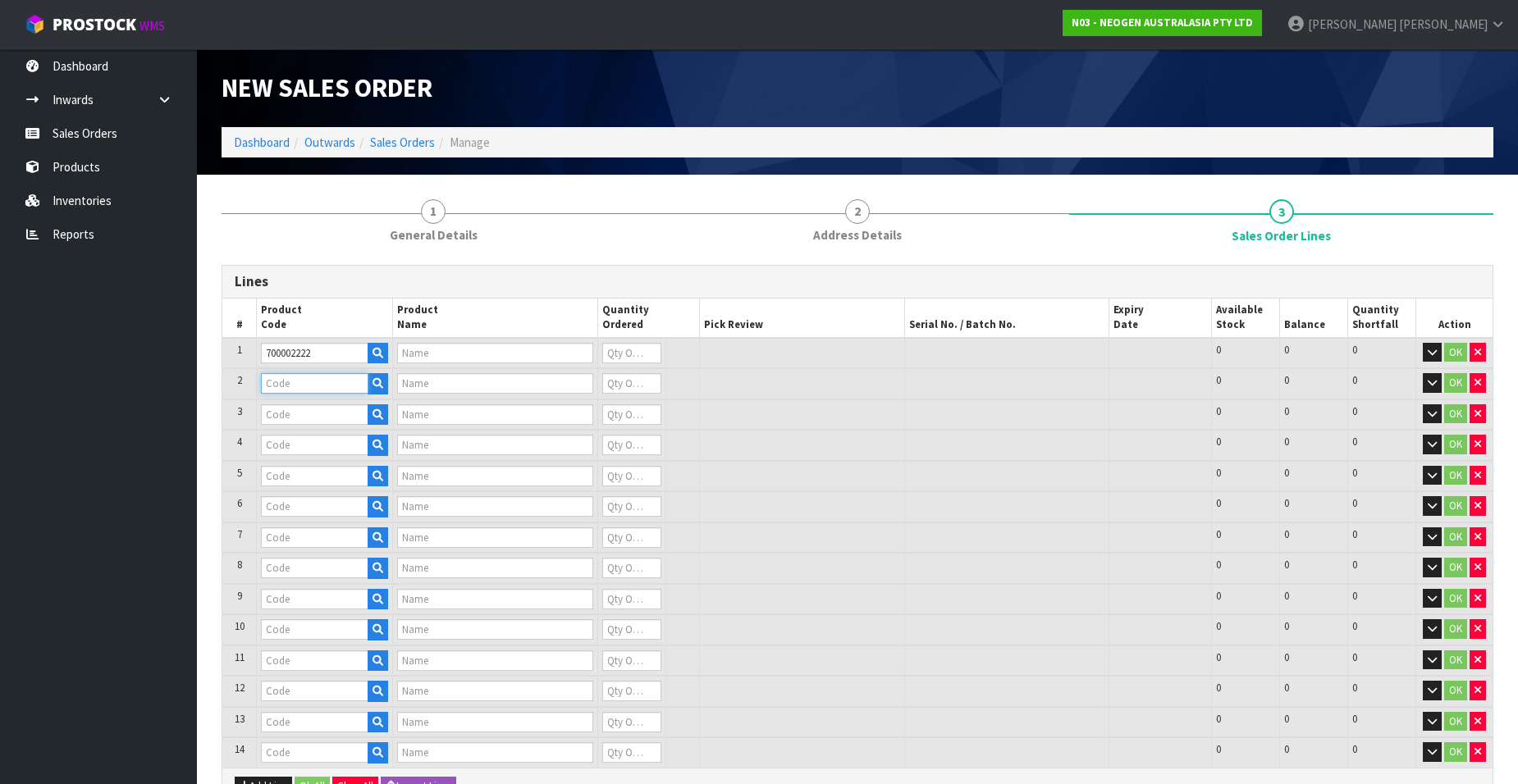
click at [301, 378] on input "text" at bounding box center [315, 383] width 107 height 21
type input "7100067976 - LM1 CLEAN TRACE LUMI W/ SOFTWARE, 1 /CS"
type input "0"
paste input "700002222"
type input "700002222"
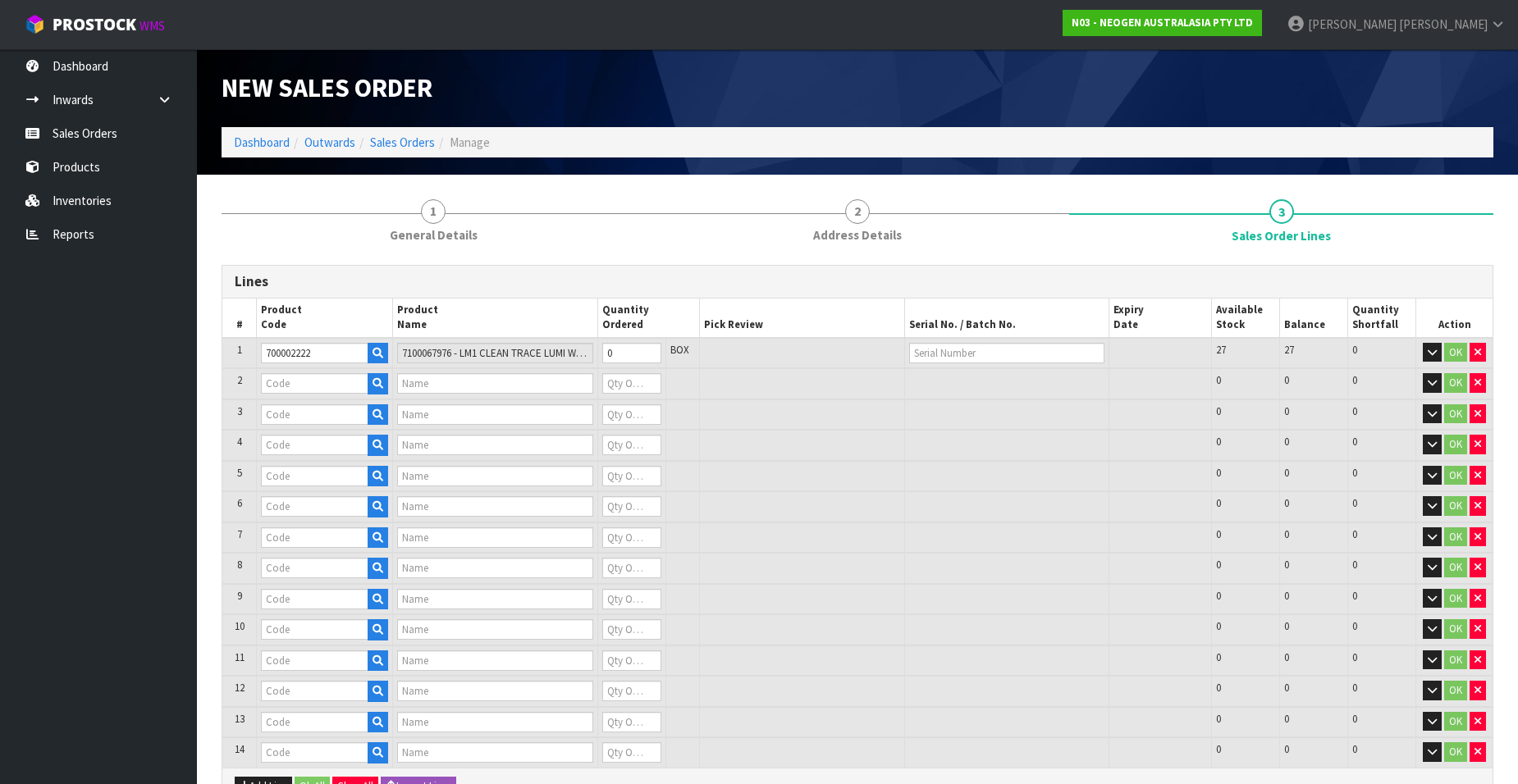
click at [305, 400] on td at bounding box center [324, 414] width 136 height 31
click at [294, 391] on input "text" at bounding box center [315, 383] width 107 height 21
paste input "700002222"
type input "700002222"
click at [294, 419] on input "text" at bounding box center [315, 415] width 107 height 21
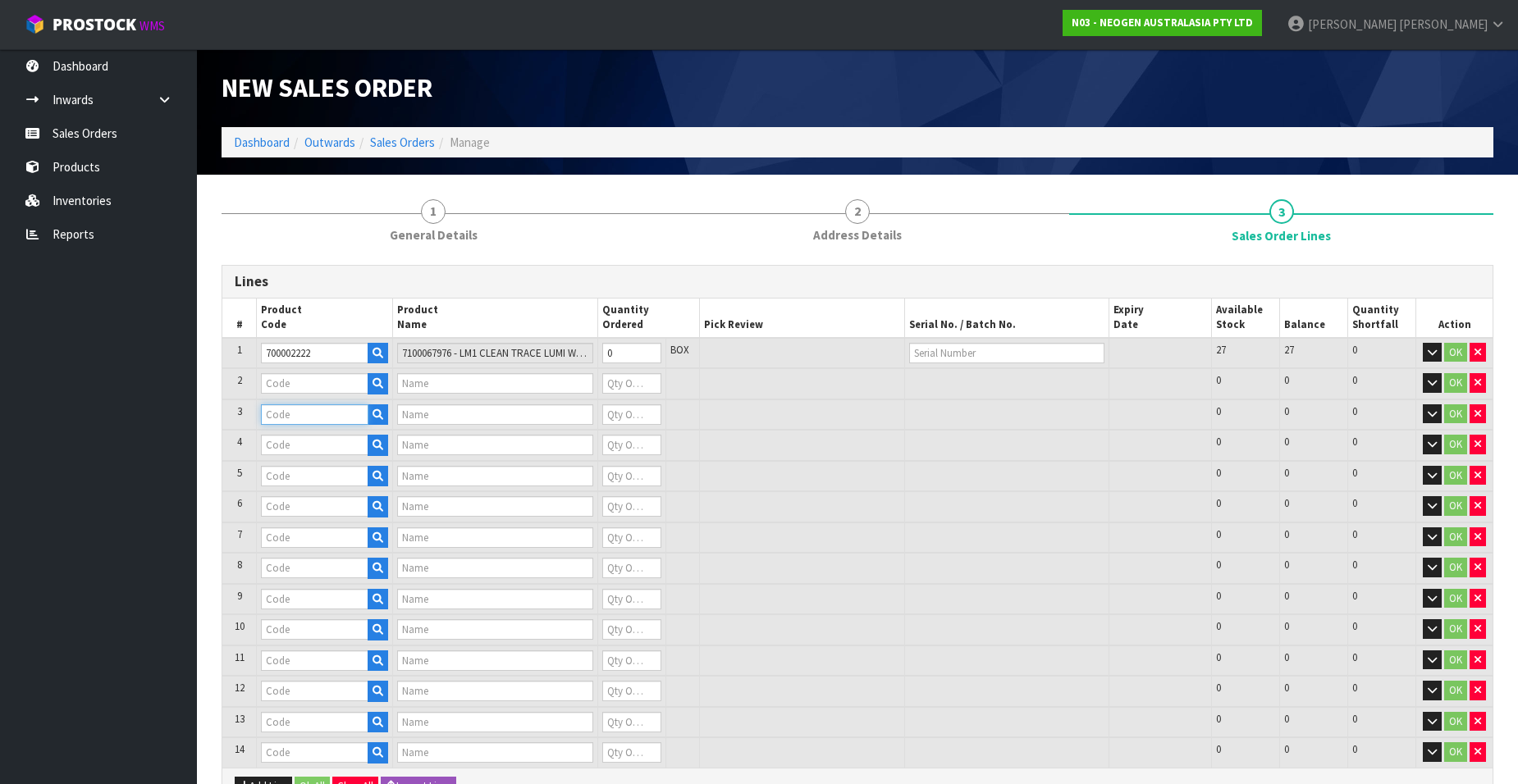
paste input "700002222"
type input "700002222"
click at [297, 447] on input "text" at bounding box center [315, 445] width 107 height 21
type input "7100067976 - LM1 CLEAN TRACE LUMI W/ SOFTWARE, 1 /CS"
type input "0"
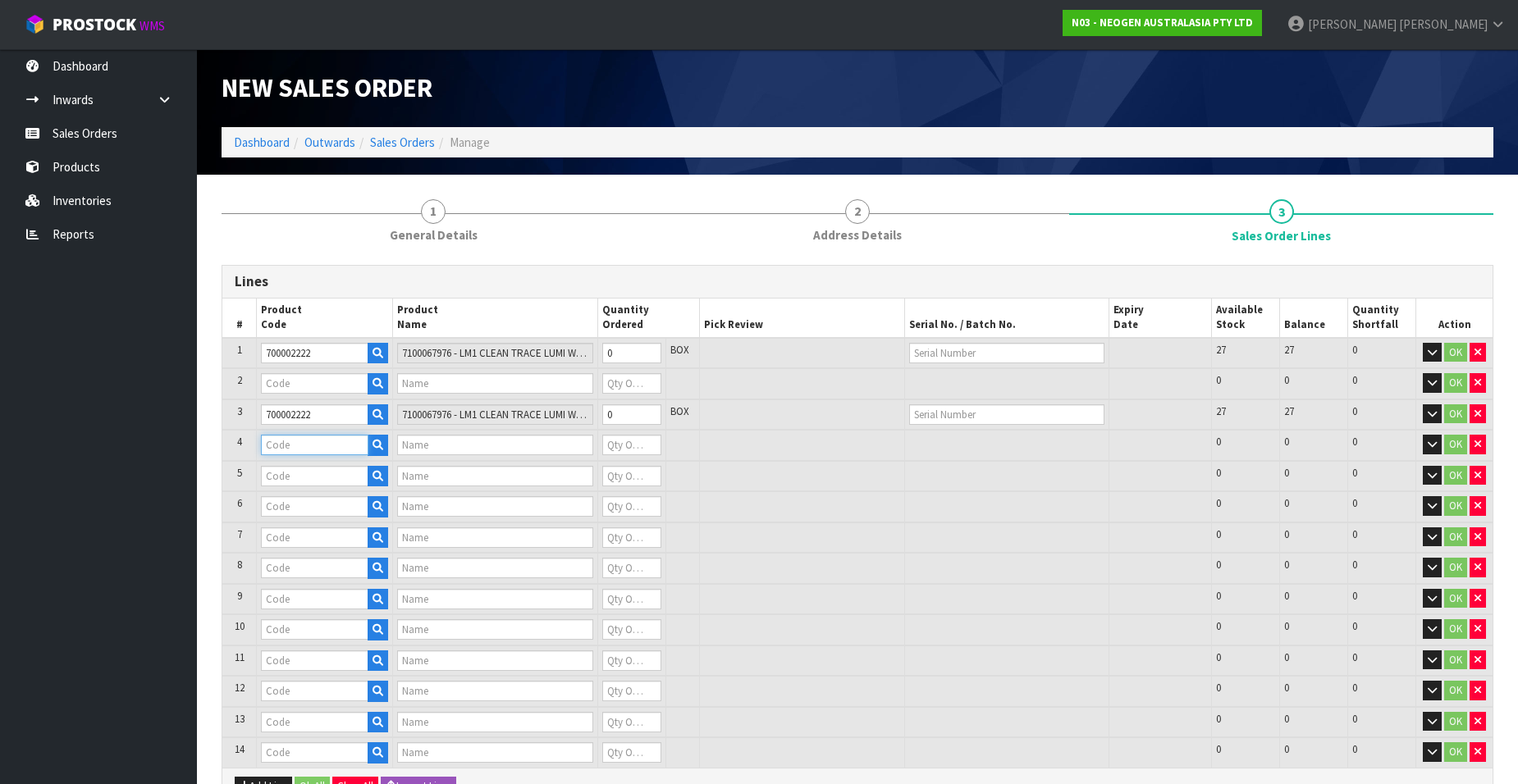
paste input "700002222"
type input "700002222"
click at [284, 386] on input "text" at bounding box center [315, 383] width 107 height 21
type input "7100067976 - LM1 CLEAN TRACE LUMI W/ SOFTWARE, 1 /CS"
type input "0"
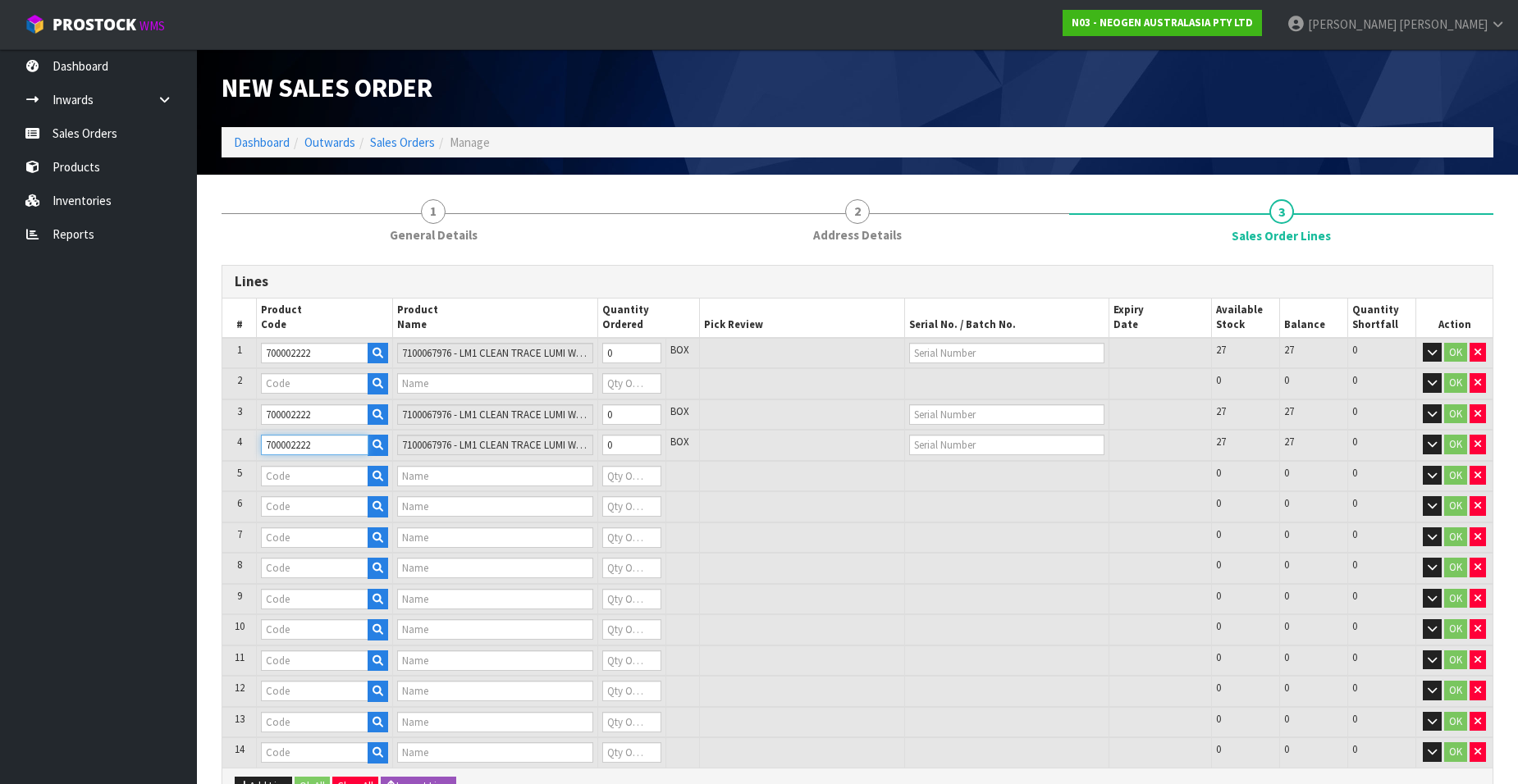
paste input "700002222"
type input "7"
paste input "700002222"
type input "700002222"
click at [286, 383] on input "text" at bounding box center [315, 383] width 107 height 21
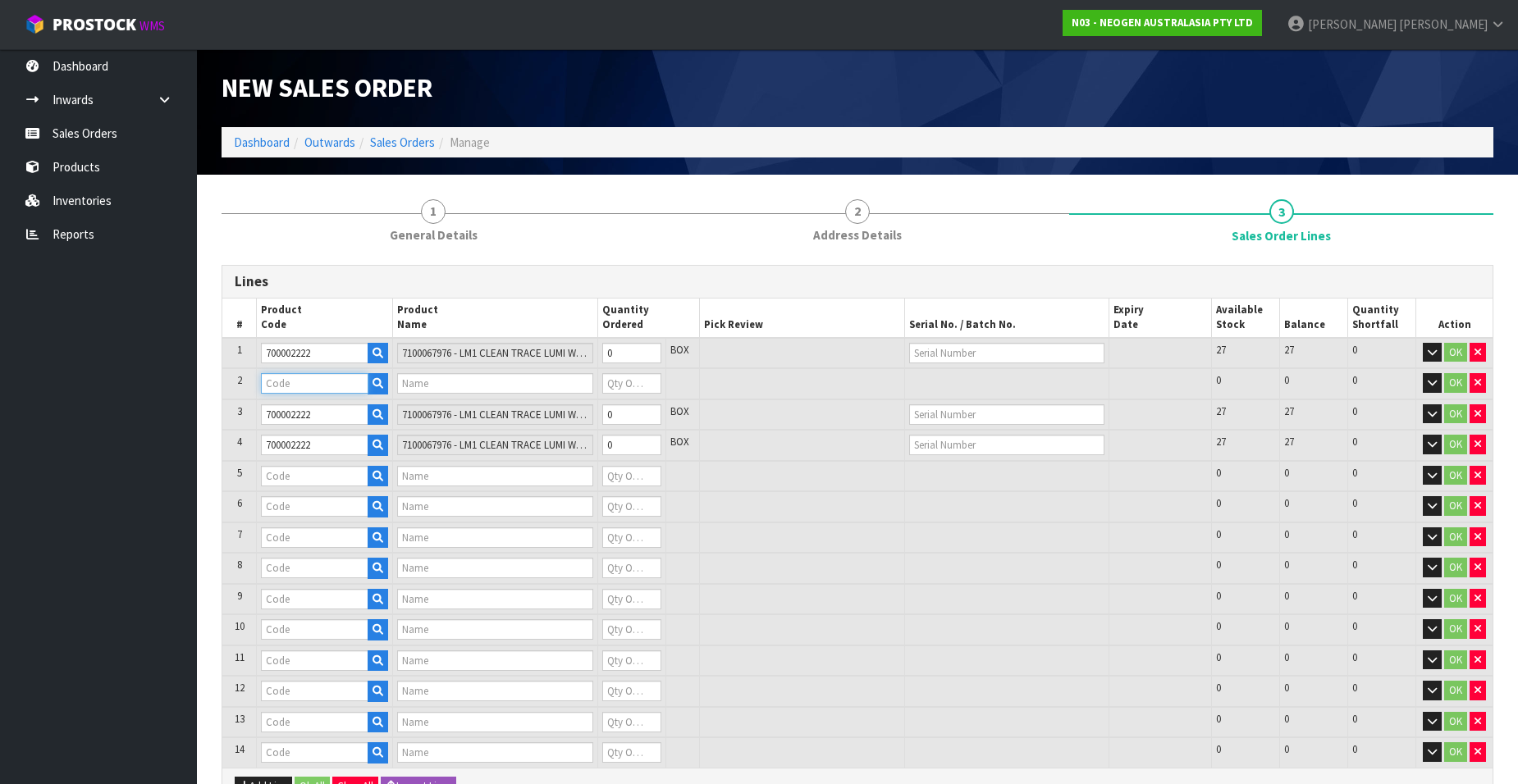
paste input "700002222"
type input "700002222"
type input "7100067976 - LM1 CLEAN TRACE LUMI W/ SOFTWARE, 1 /CS"
type input "0"
type input "700002222"
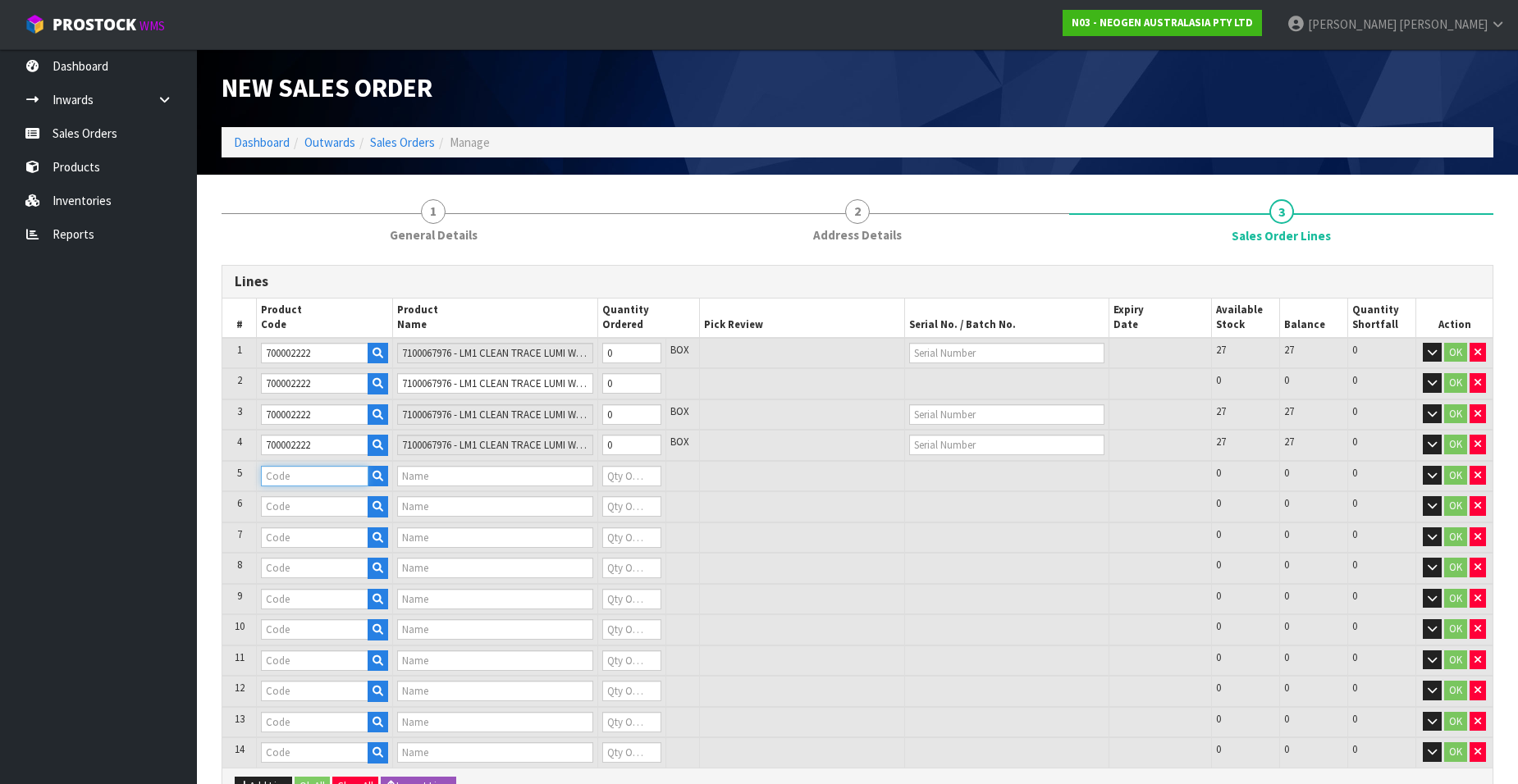
click at [274, 477] on input "text" at bounding box center [315, 476] width 107 height 21
paste input "700002222"
type input "700002222"
type input "7100067976 - LM1 CLEAN TRACE LUMI W/ SOFTWARE, 1 /CS"
type input "0"
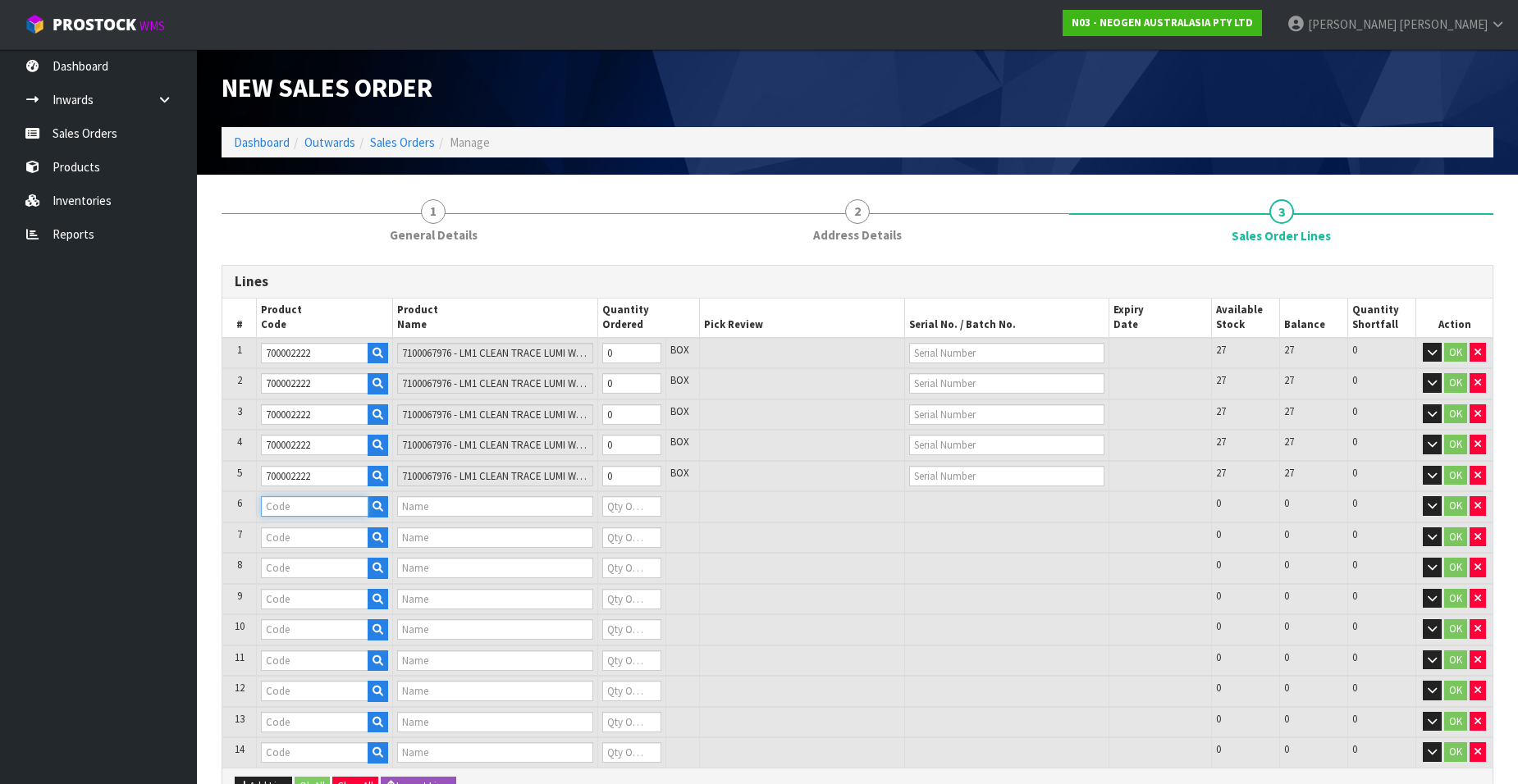
click at [284, 509] on input "text" at bounding box center [315, 506] width 107 height 21
paste input "700002222"
type input "700002222"
click at [287, 539] on input "text" at bounding box center [315, 538] width 107 height 21
paste input "700002222"
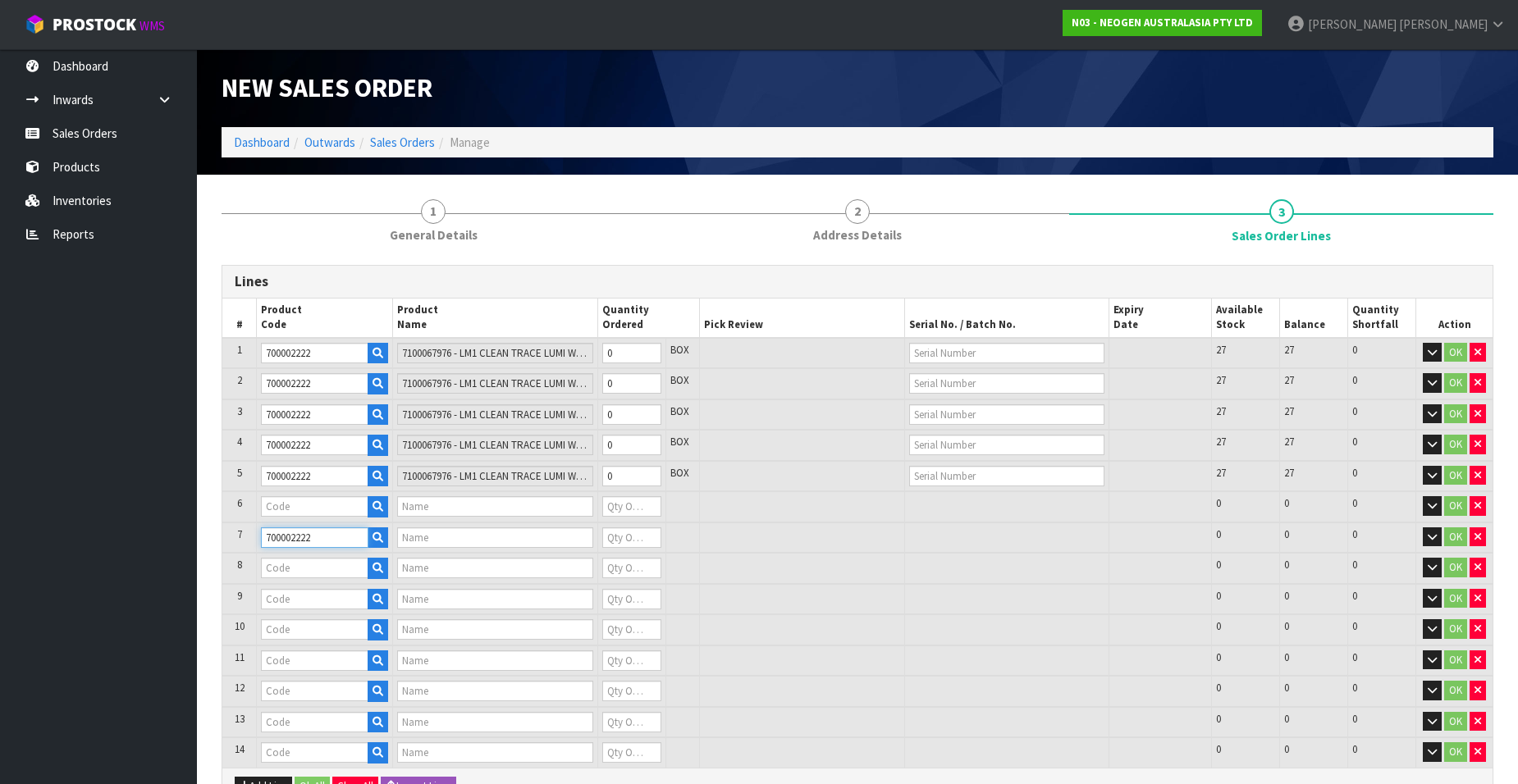
type input "700002222"
click at [275, 510] on input "text" at bounding box center [315, 506] width 107 height 21
type input "7100067976 - LM1 CLEAN TRACE LUMI W/ SOFTWARE, 1 /CS"
type input "0"
paste input "700002222"
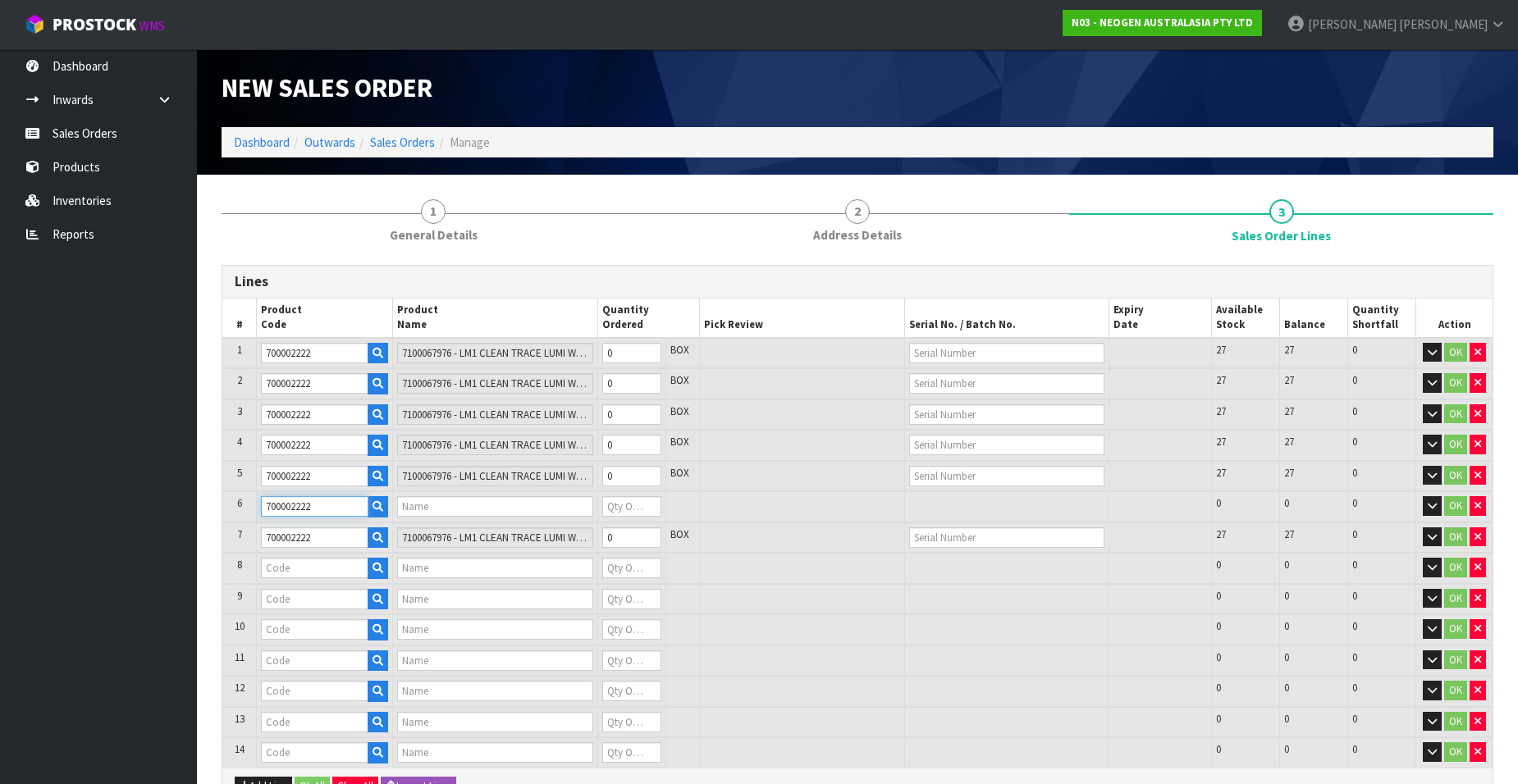
type input "700002222"
click at [283, 567] on input "text" at bounding box center [315, 568] width 107 height 21
type input "7100067976 - LM1 CLEAN TRACE LUMI W/ SOFTWARE, 1 /CS"
type input "0"
paste input "700002222"
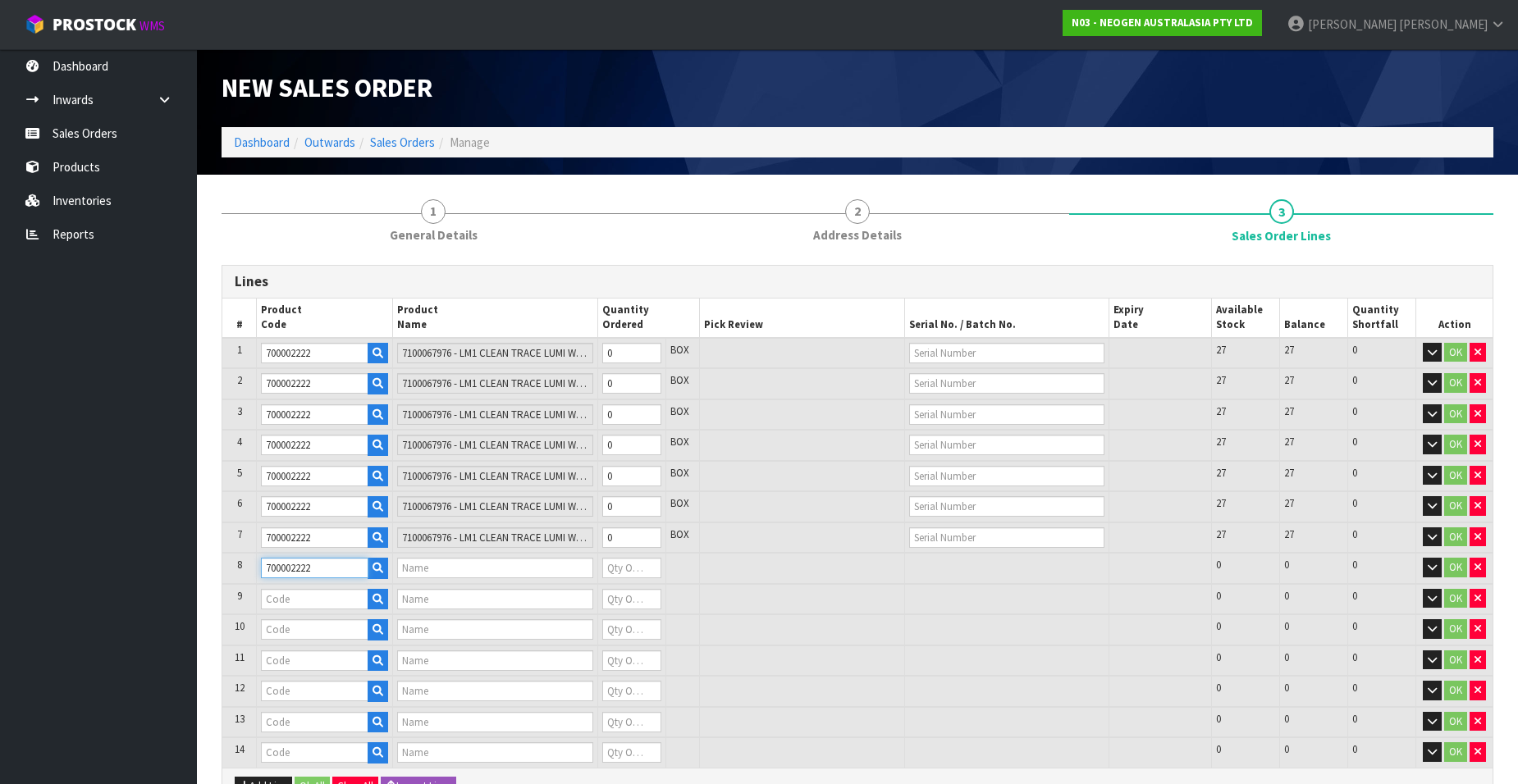
type input "700002222"
click at [285, 606] on input "text" at bounding box center [315, 599] width 107 height 21
type input "7100067976 - LM1 CLEAN TRACE LUMI W/ SOFTWARE, 1 /CS"
type input "0"
paste input "700002222"
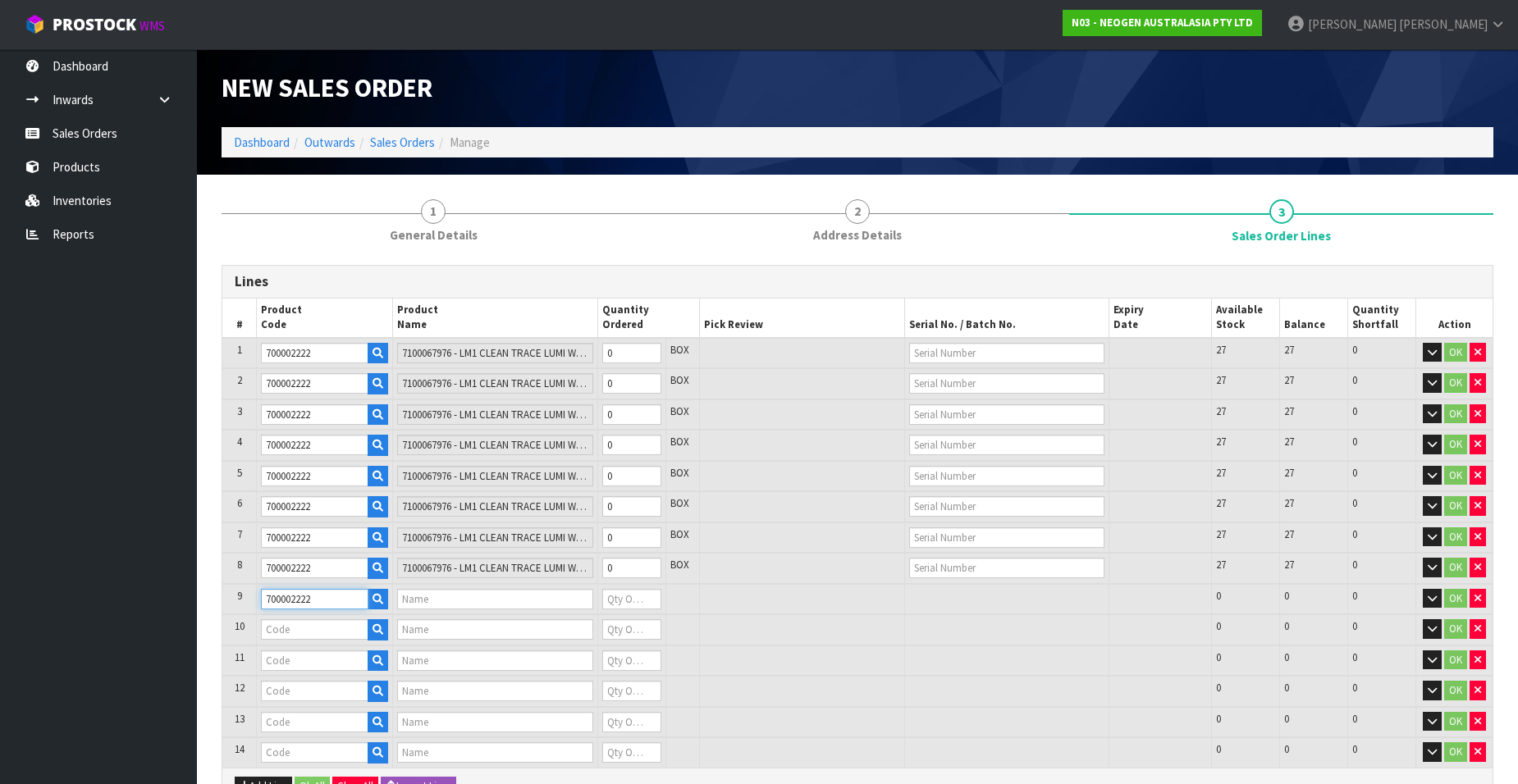
type input "700002222"
click at [284, 627] on input "text" at bounding box center [315, 629] width 107 height 21
paste input "700002222"
type input "700002222"
click at [284, 658] on input "text" at bounding box center [315, 661] width 107 height 21
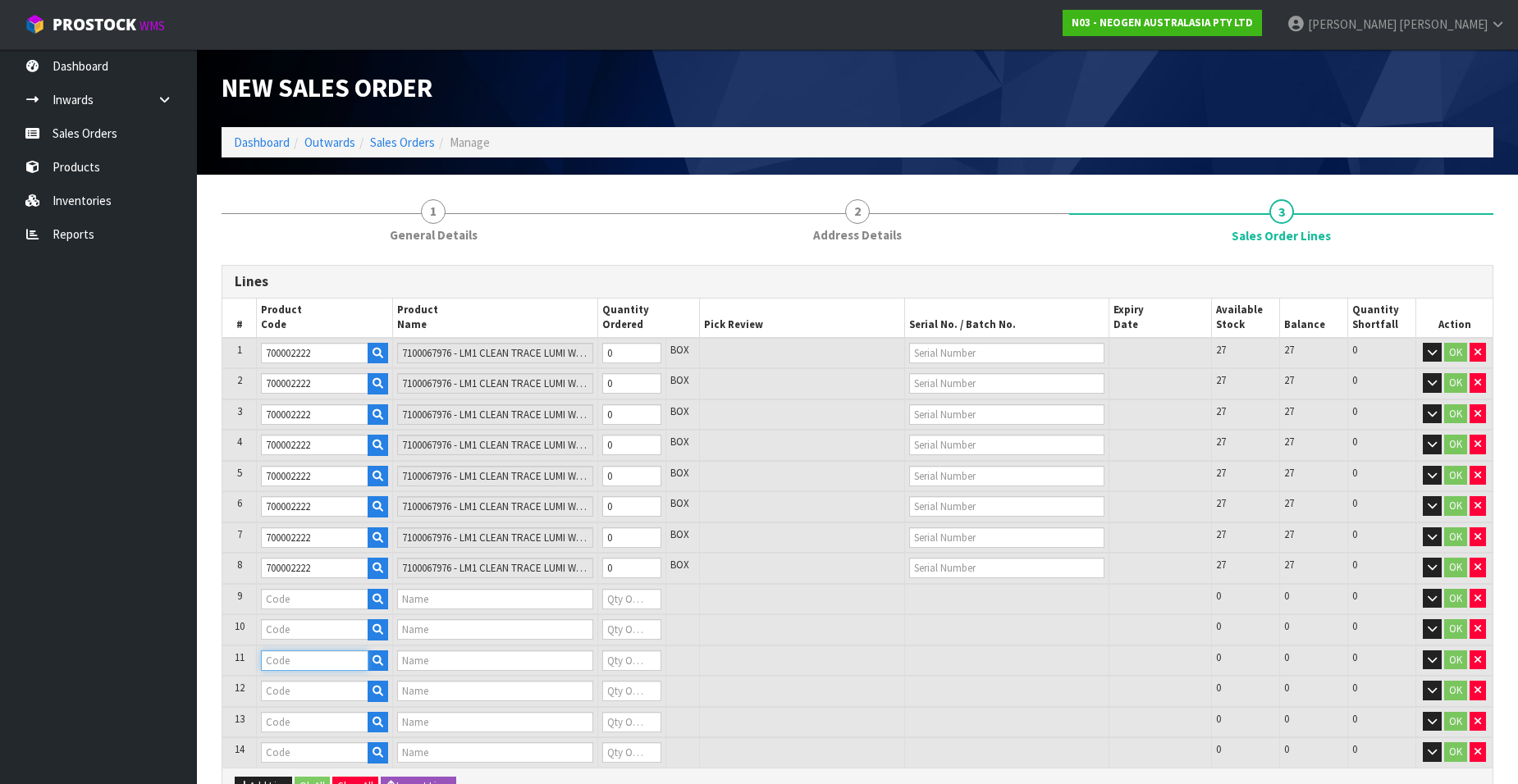
paste input "700002222"
type input "700002222"
type input "7100067976 - LM1 CLEAN TRACE LUMI W/ SOFTWARE, 1 /CS"
type input "0"
click at [275, 633] on input "text" at bounding box center [315, 629] width 107 height 21
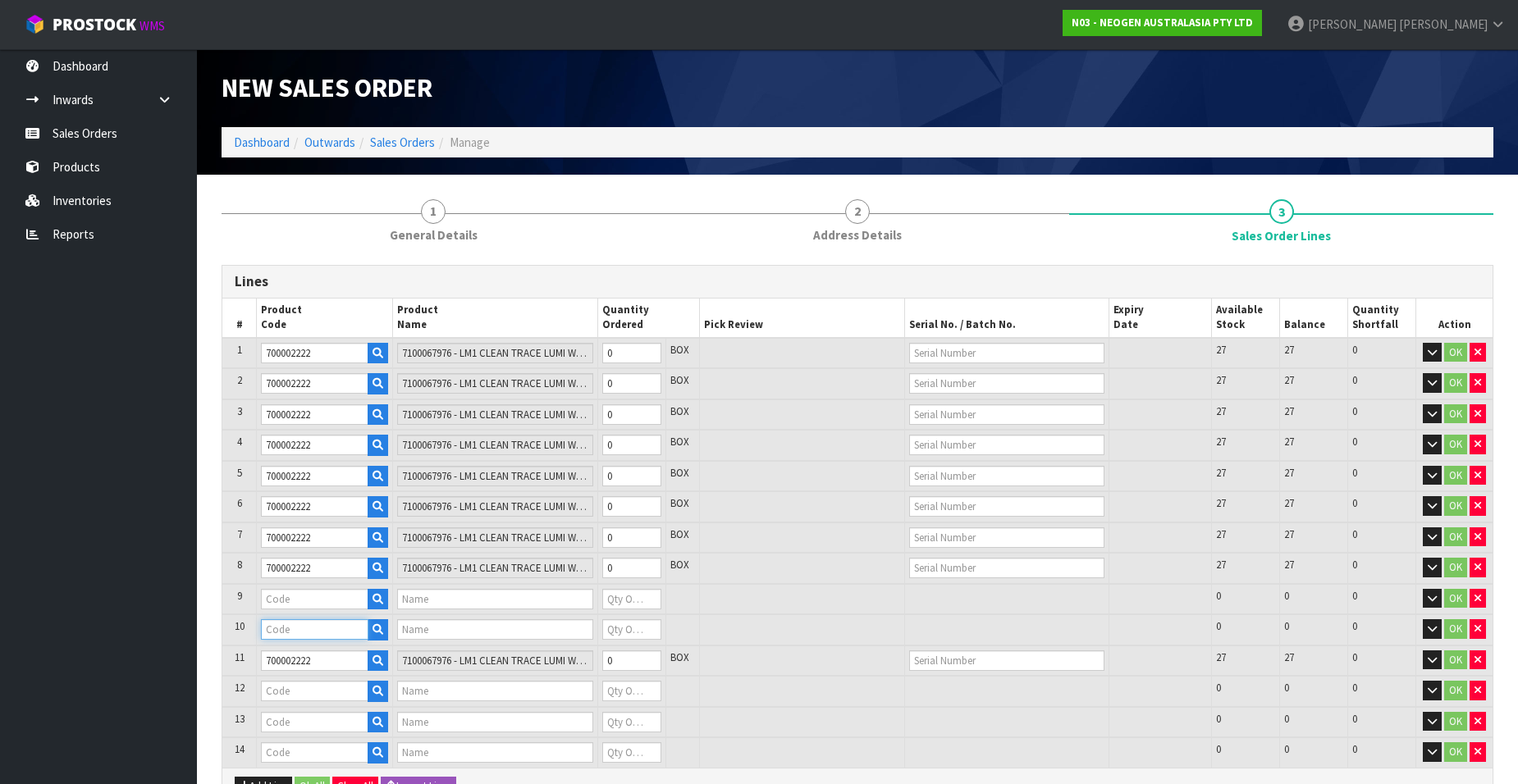
paste input "700002222"
type input "700002222"
click at [274, 593] on input "text" at bounding box center [315, 599] width 107 height 21
paste input "700002222"
type input "700002222"
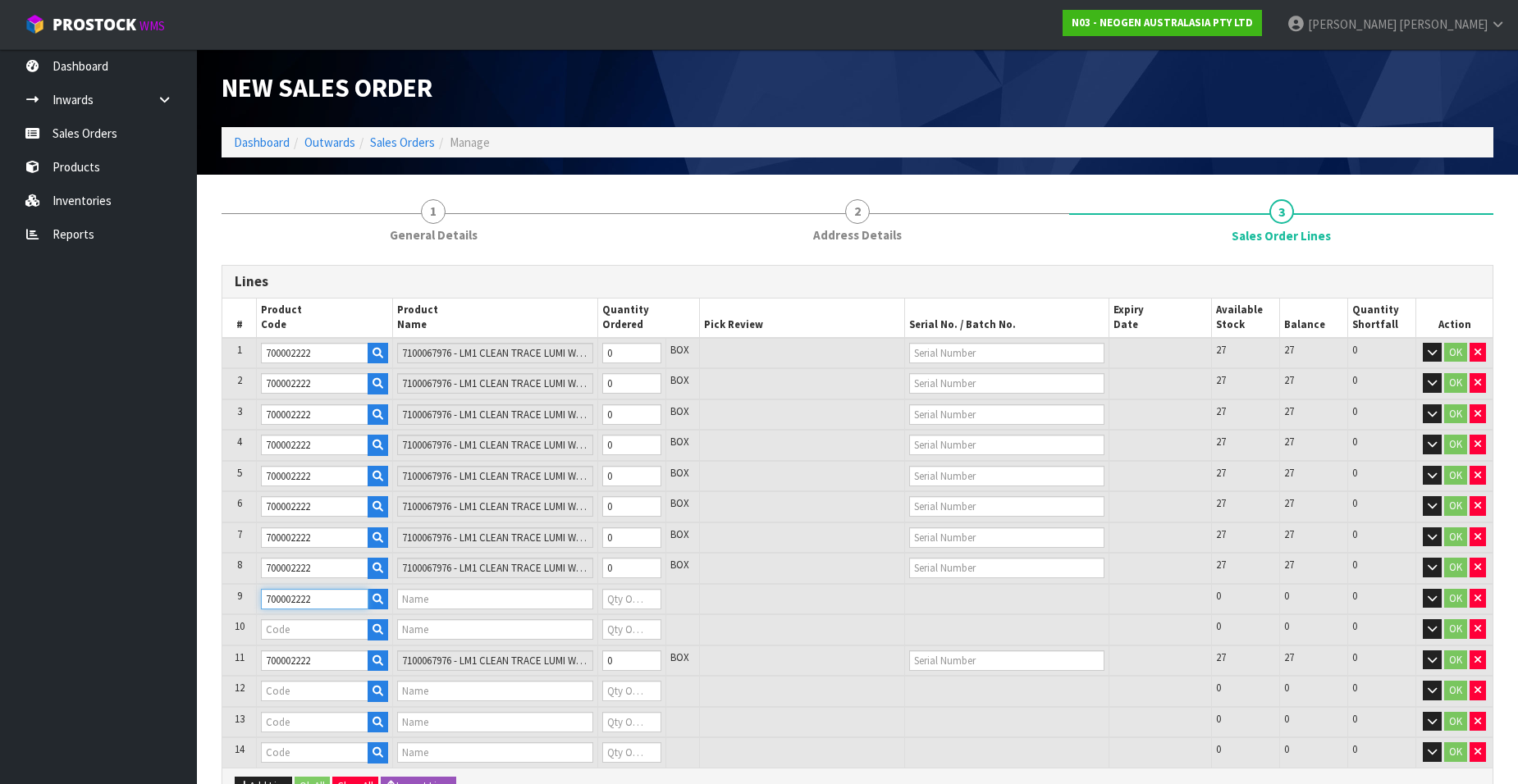
type input "7100067976 - LM1 CLEAN TRACE LUMI W/ SOFTWARE, 1 /CS"
type input "0"
type input "700002222"
click at [279, 635] on input "text" at bounding box center [315, 629] width 107 height 21
paste input "700002222"
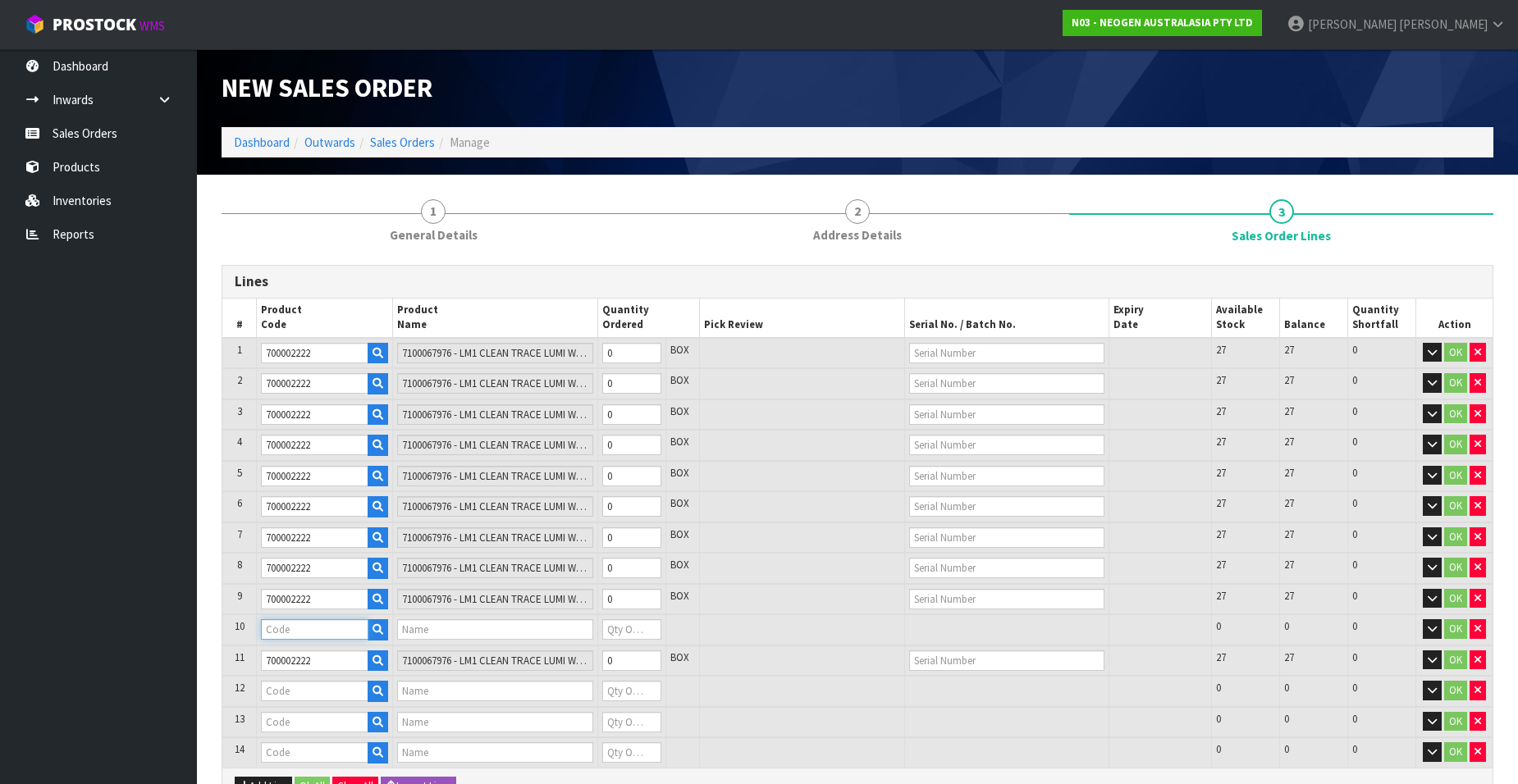
type input "700002222"
type input "7100067976 - LM1 CLEAN TRACE LUMI W/ SOFTWARE, 1 /CS"
type input "0"
type input "700002222"
click at [282, 695] on input "text" at bounding box center [315, 691] width 107 height 21
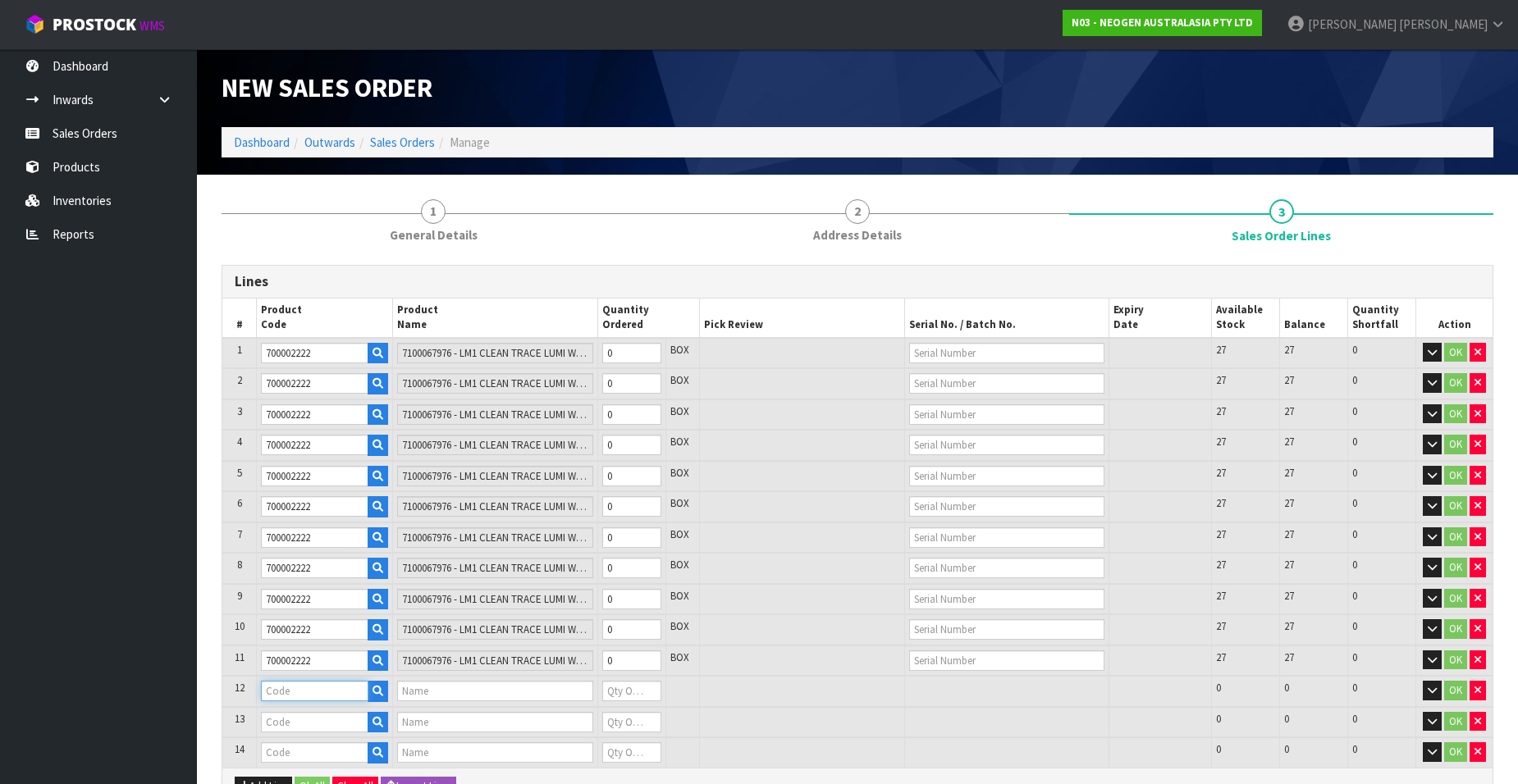
paste input "700002222"
type input "700002222"
type input "7100067976 - LM1 CLEAN TRACE LUMI W/ SOFTWARE, 1 /CS"
type input "0"
click at [281, 718] on input "text" at bounding box center [315, 722] width 107 height 21
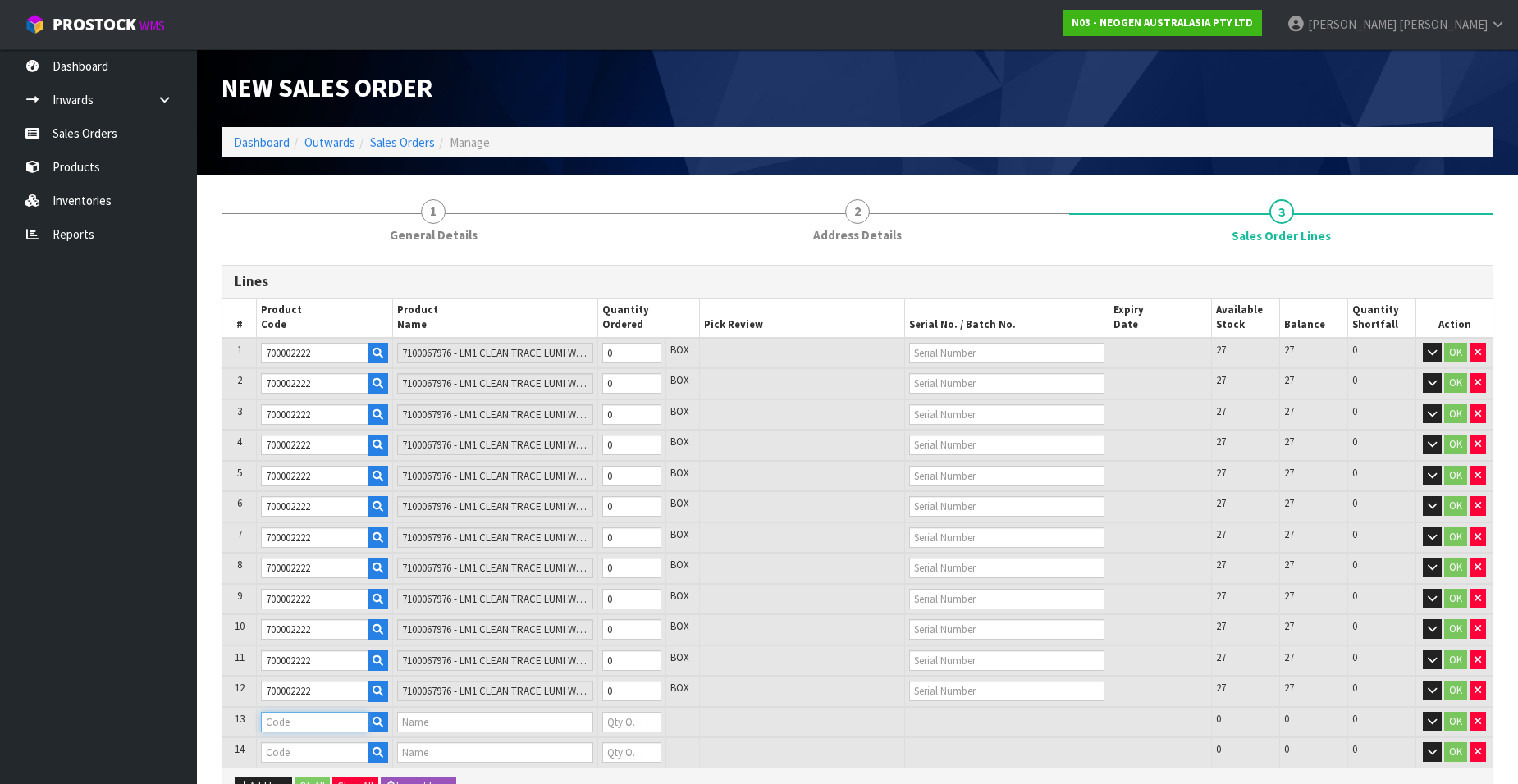
paste input "700002222"
type input "700002222"
click at [281, 757] on input "text" at bounding box center [315, 752] width 107 height 21
type input "7100067976 - LM1 CLEAN TRACE LUMI W/ SOFTWARE, 1 /CS"
type input "0"
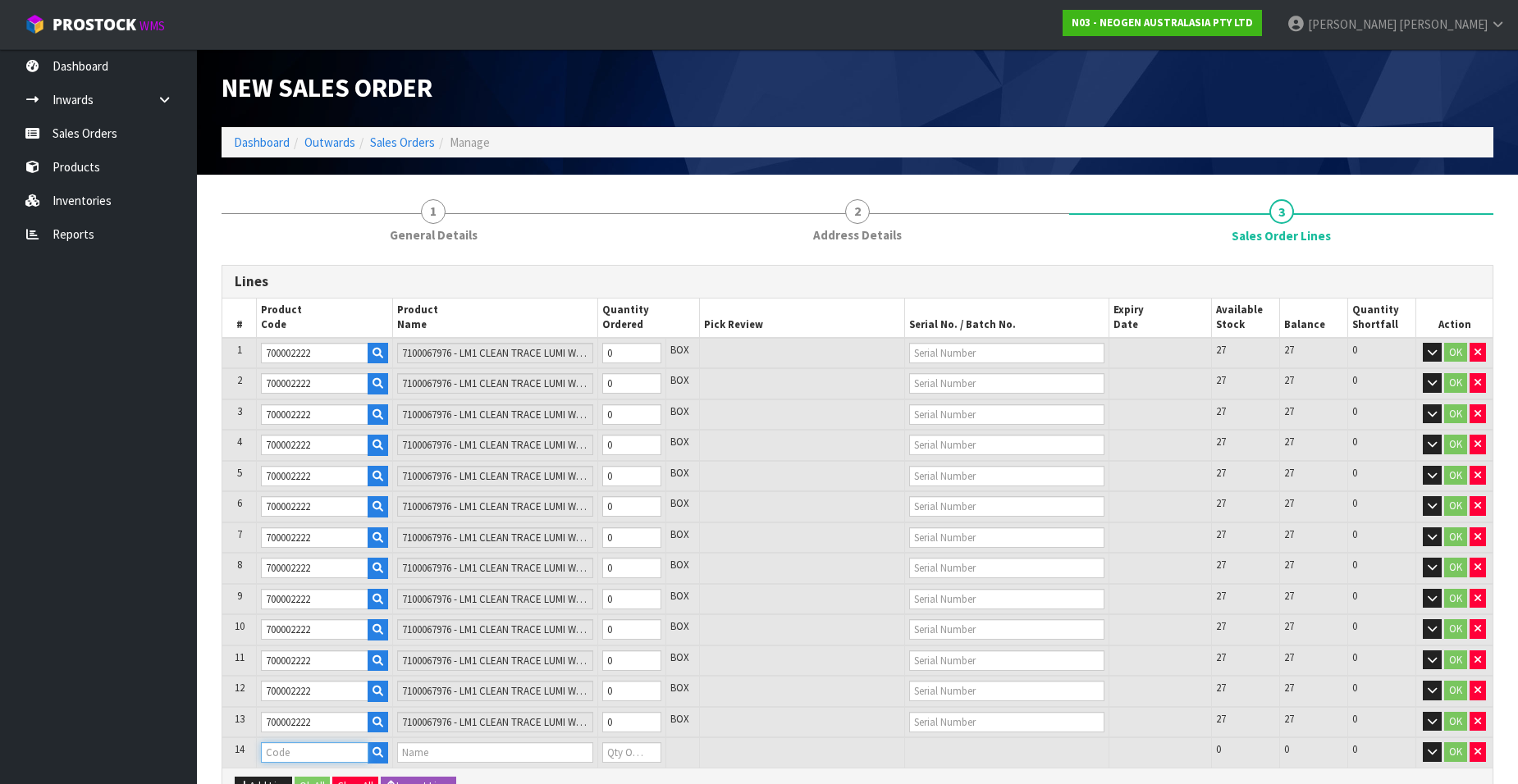
paste input "700002222"
type input "700002222"
type input "0.000000"
type input "0.000"
type input "7100067976 - LM1 CLEAN TRACE LUMI W/ SOFTWARE, 1 /CS"
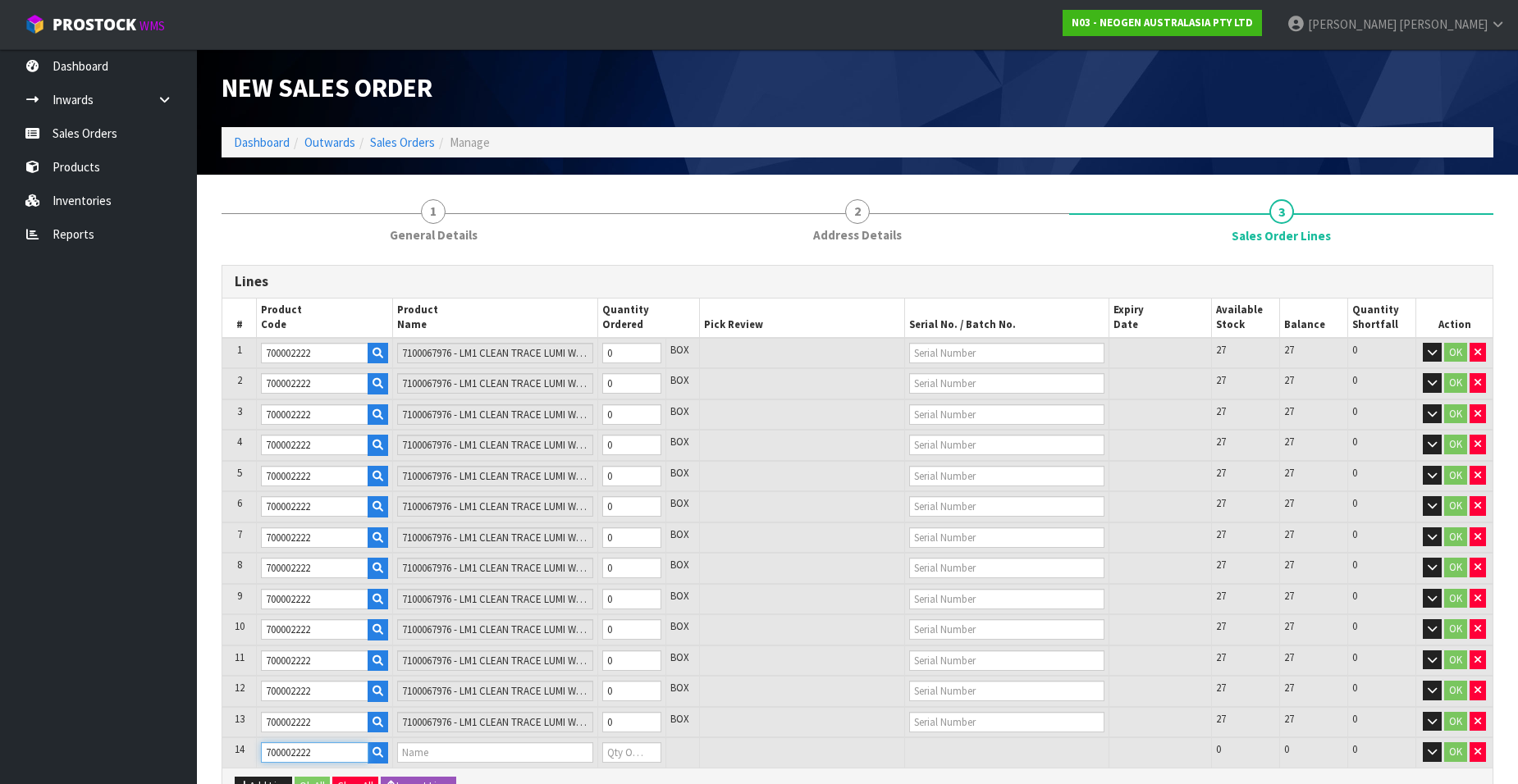
type input "0"
type input "700002222"
click at [969, 353] on input "text" at bounding box center [1007, 353] width 195 height 21
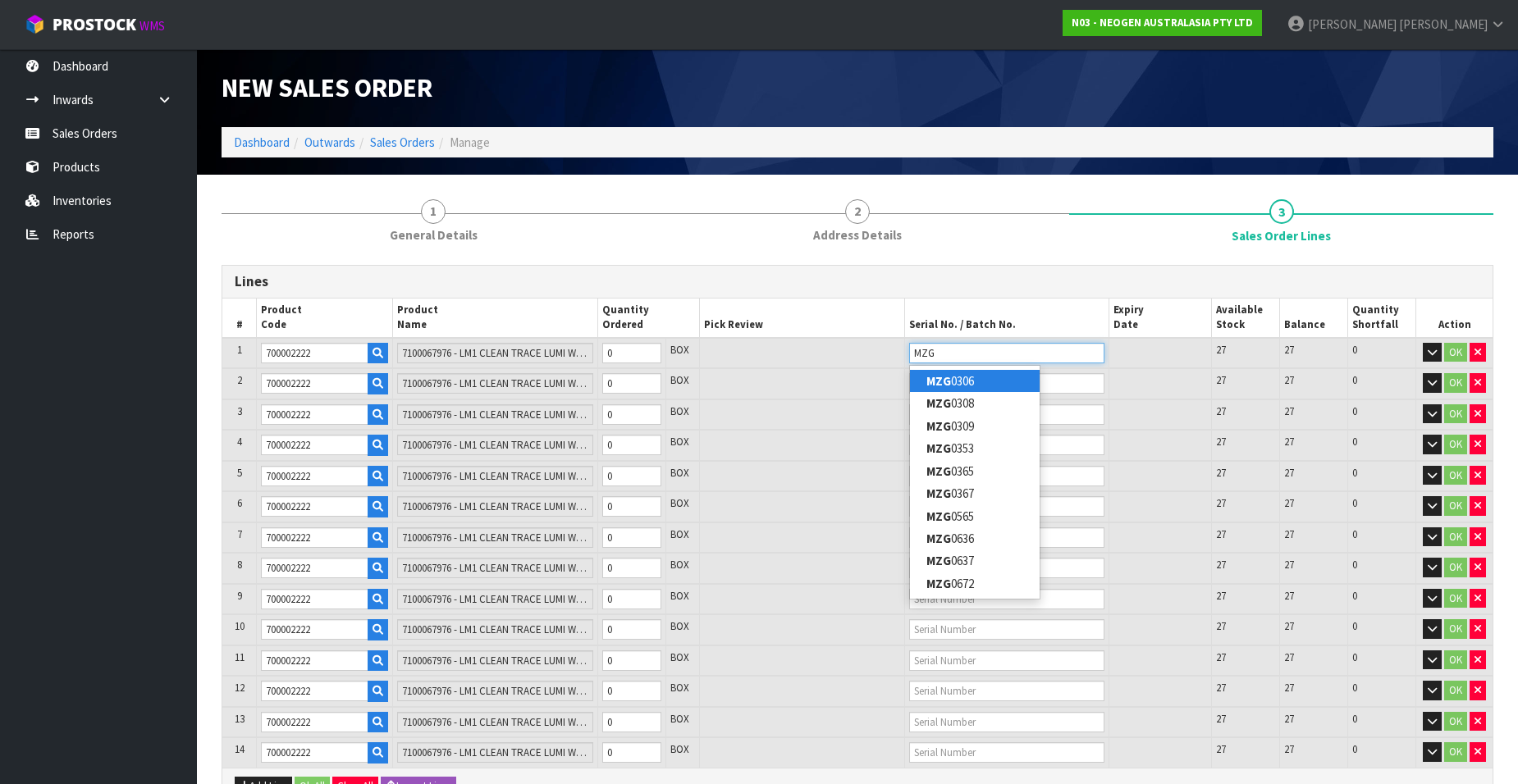
type input "MZG"
click at [969, 377] on link "MZG 0306" at bounding box center [975, 381] width 130 height 23
type input "MZG0306"
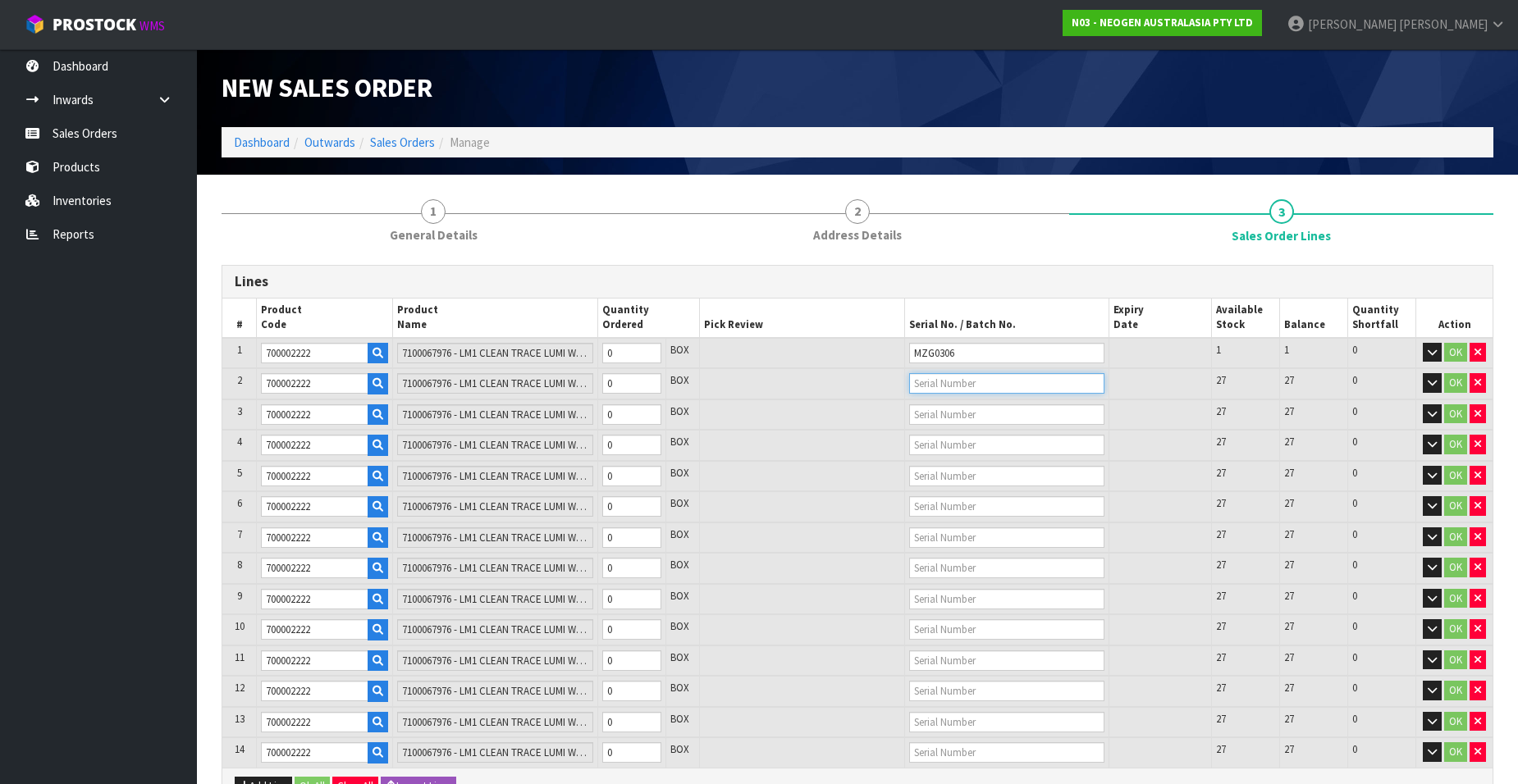
click at [926, 383] on input "text" at bounding box center [1007, 383] width 195 height 21
type input "MZE030"
click at [957, 408] on strong "MZE030" at bounding box center [947, 411] width 42 height 16
type input "MZE0304"
click at [924, 417] on input "text" at bounding box center [1007, 415] width 195 height 21
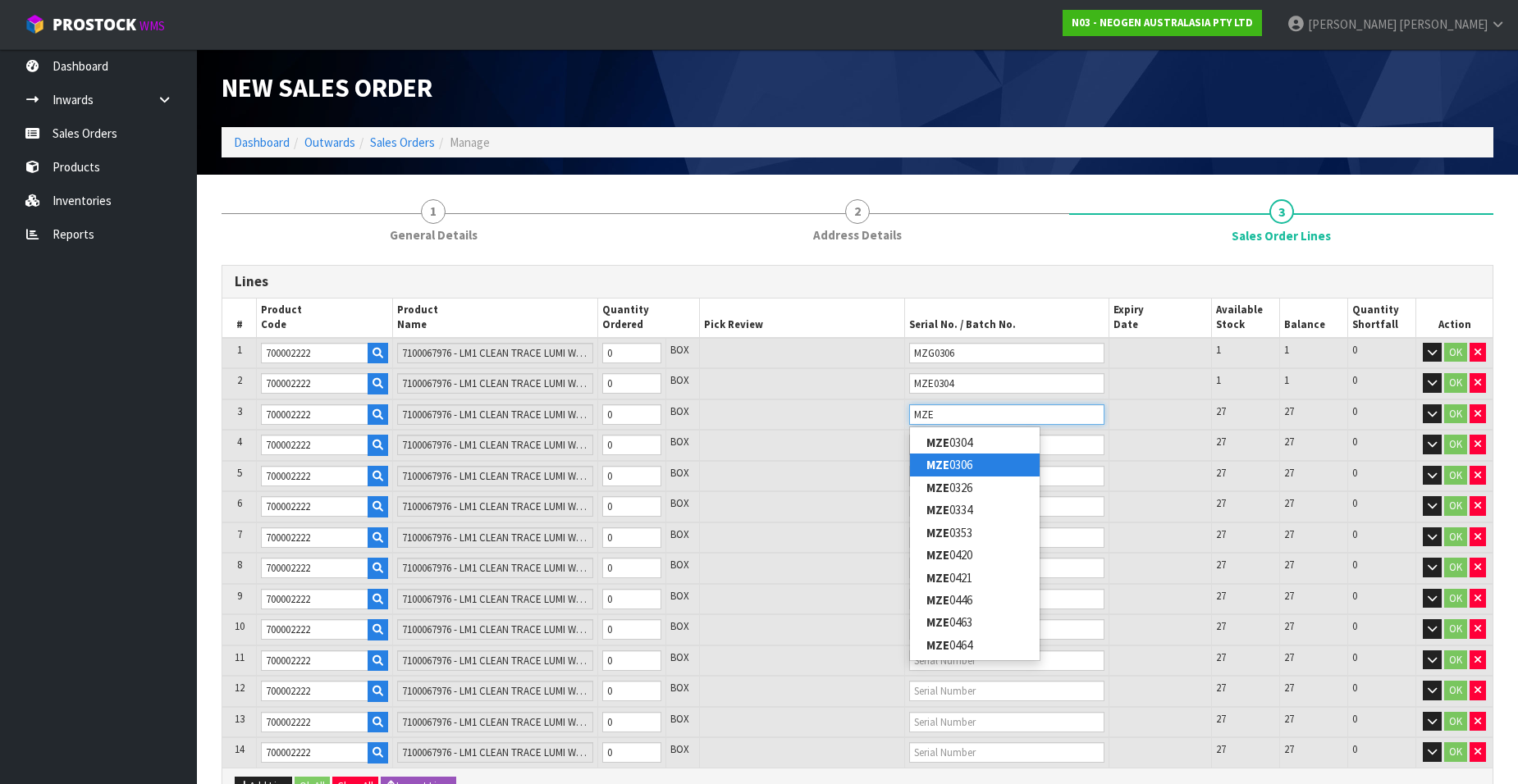
type input "MZE"
click at [976, 460] on link "MZE 0306" at bounding box center [975, 465] width 130 height 23
type input "MZE0306"
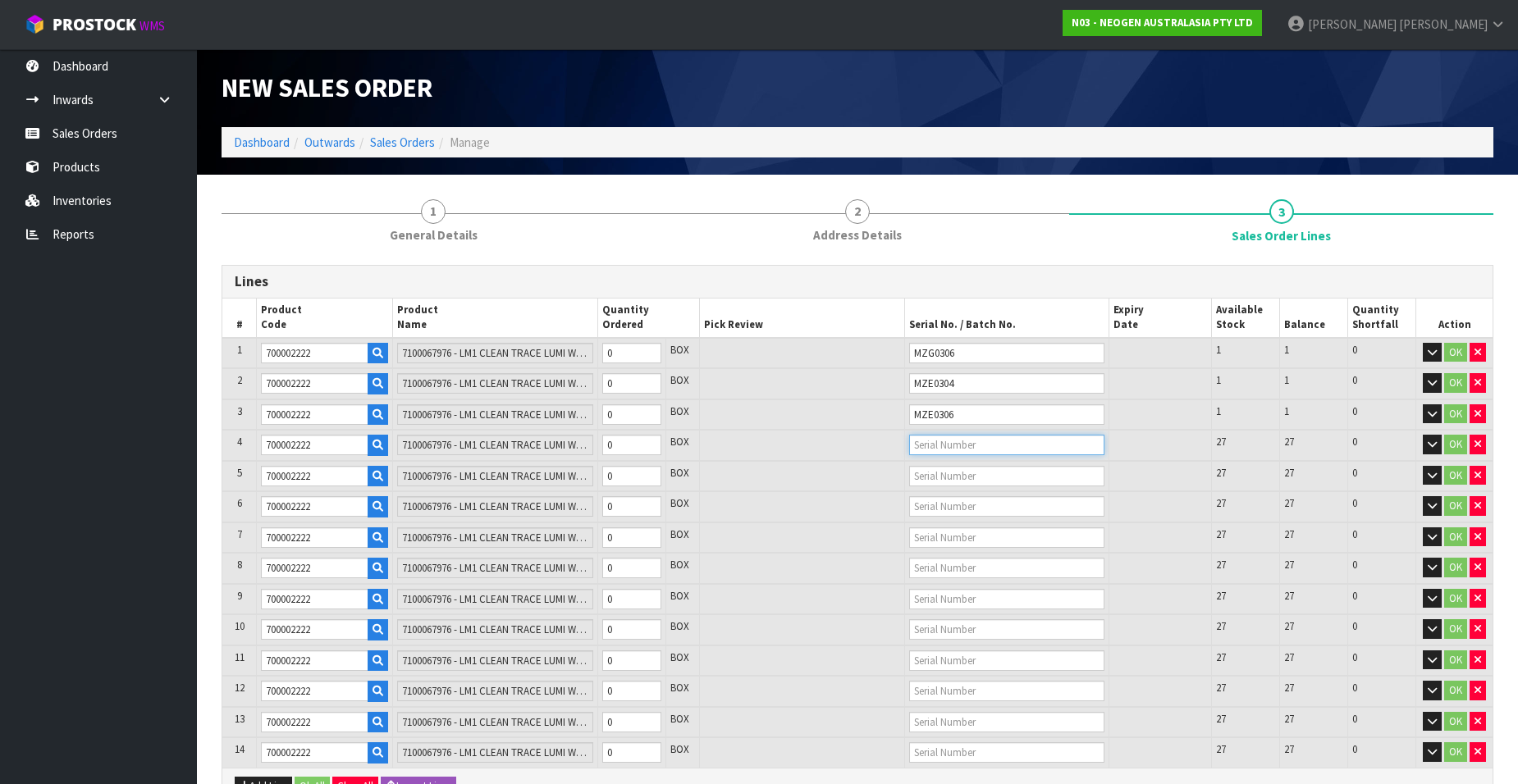
click at [950, 439] on input "text" at bounding box center [1007, 445] width 195 height 21
type input "MZE03"
click at [967, 561] on link "MZE03 26" at bounding box center [975, 563] width 130 height 23
type input "MZE0326"
type input "1"
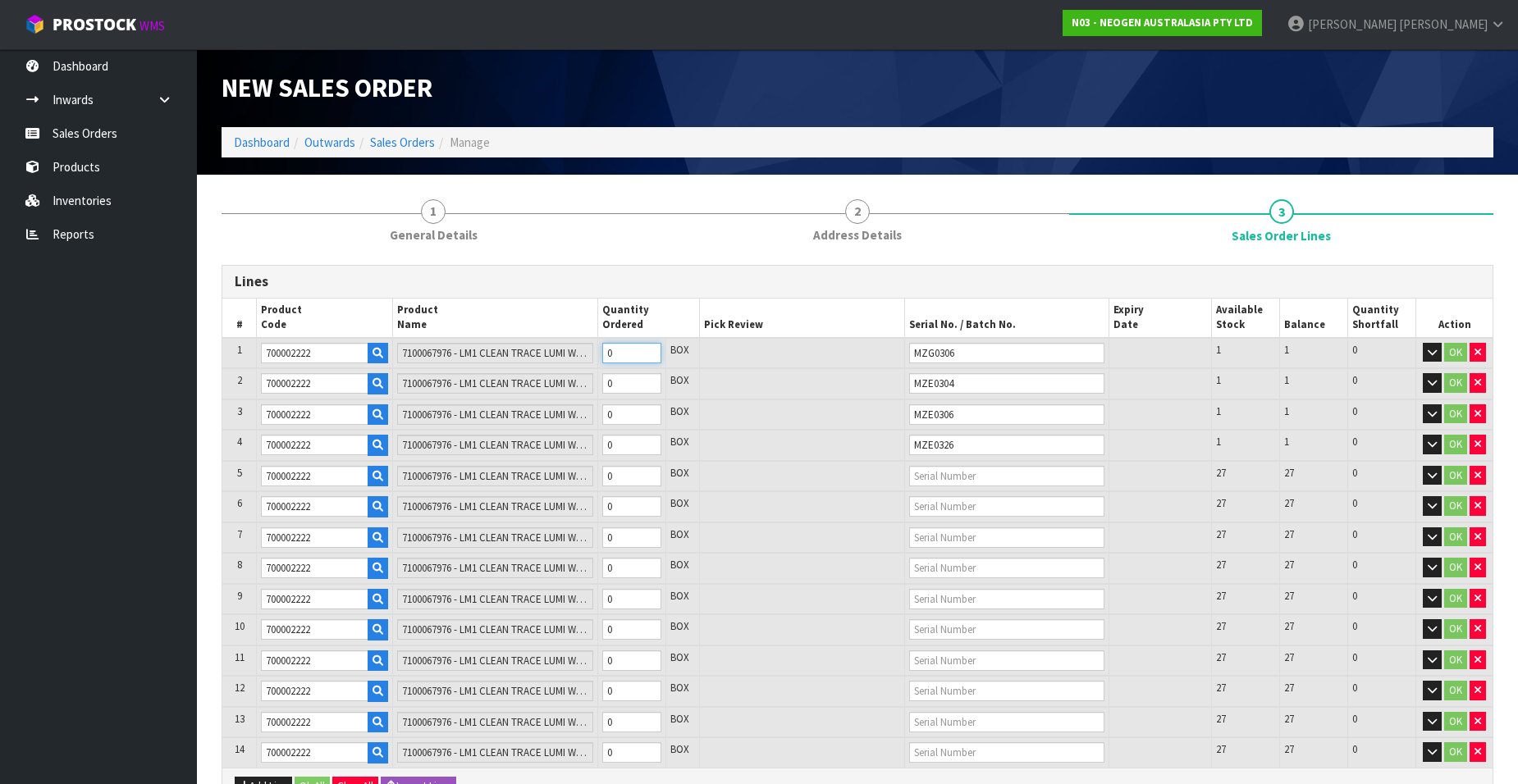
type input "0.0196"
type input "2.62"
type input "1"
click at [651, 348] on input "1" at bounding box center [631, 353] width 59 height 21
type input "2"
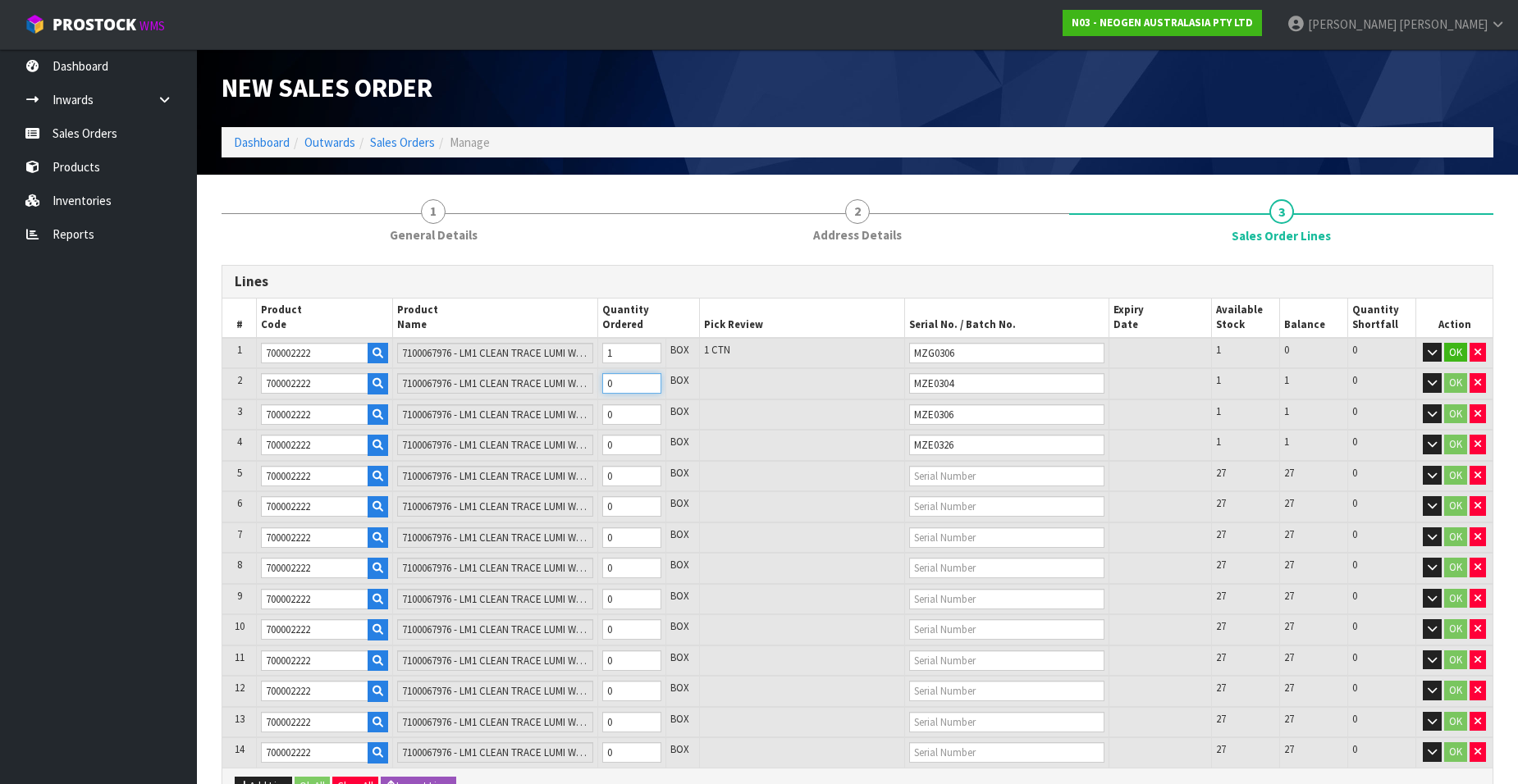
type input "0.0392"
type input "5.24"
type input "1"
click at [652, 382] on input "1" at bounding box center [631, 383] width 59 height 21
type input "3"
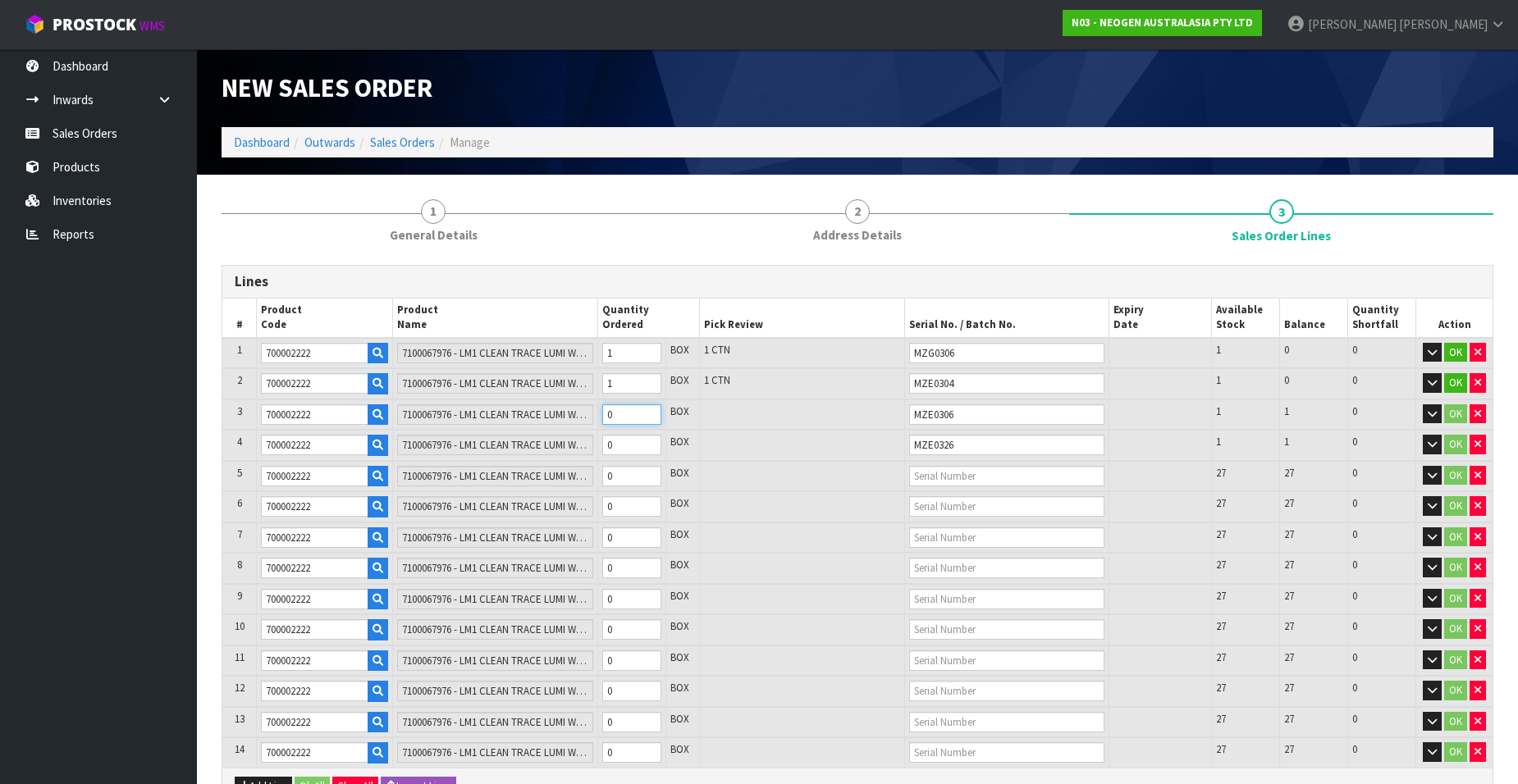
type input "0.0588"
type input "7.86"
type input "1"
click at [649, 410] on input "1" at bounding box center [631, 415] width 59 height 21
type input "4"
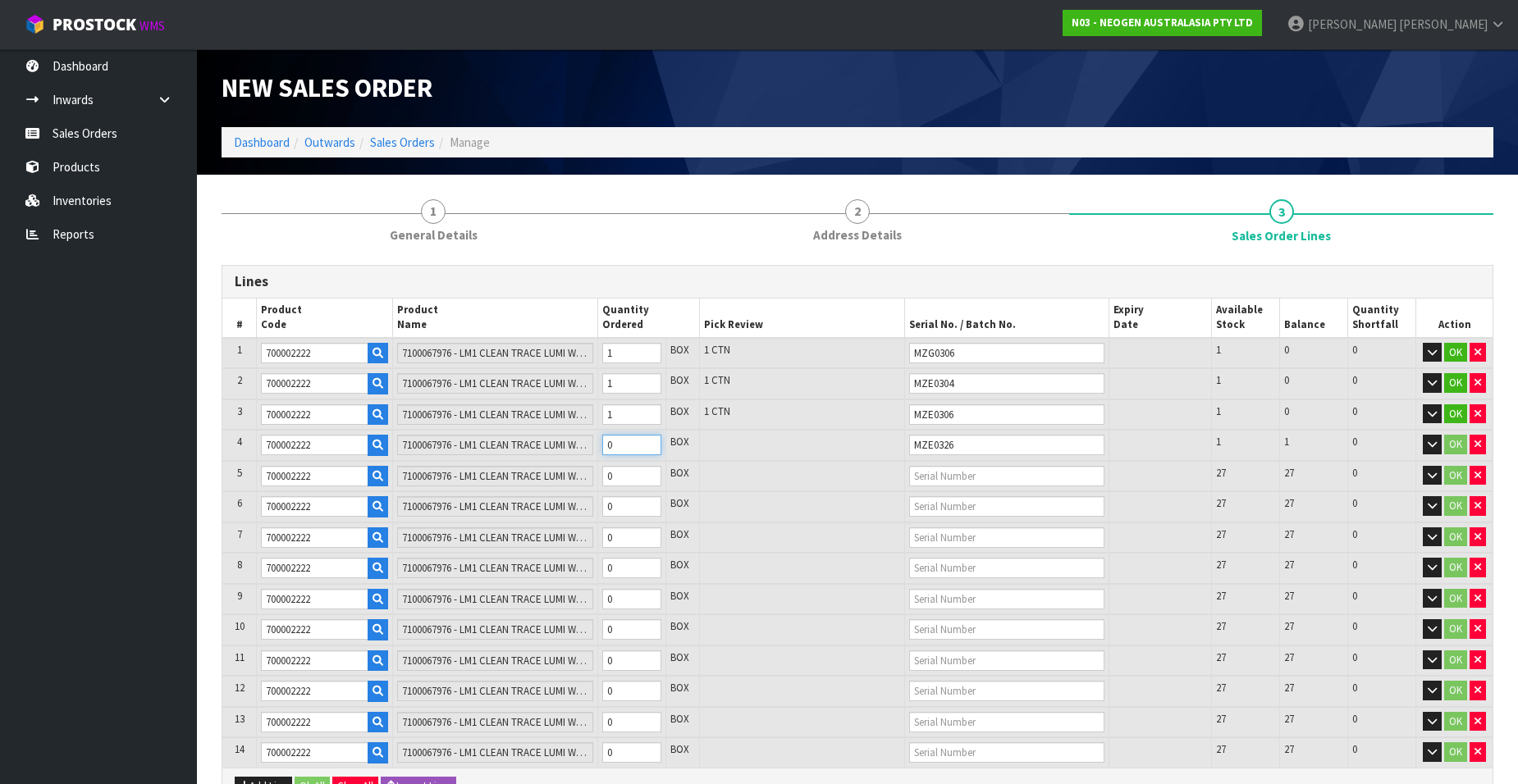
type input "0.0784"
type input "10.48"
type input "1"
click at [650, 443] on input "1" at bounding box center [631, 445] width 59 height 21
drag, startPoint x: 1454, startPoint y: 353, endPoint x: 1453, endPoint y: 374, distance: 21.0
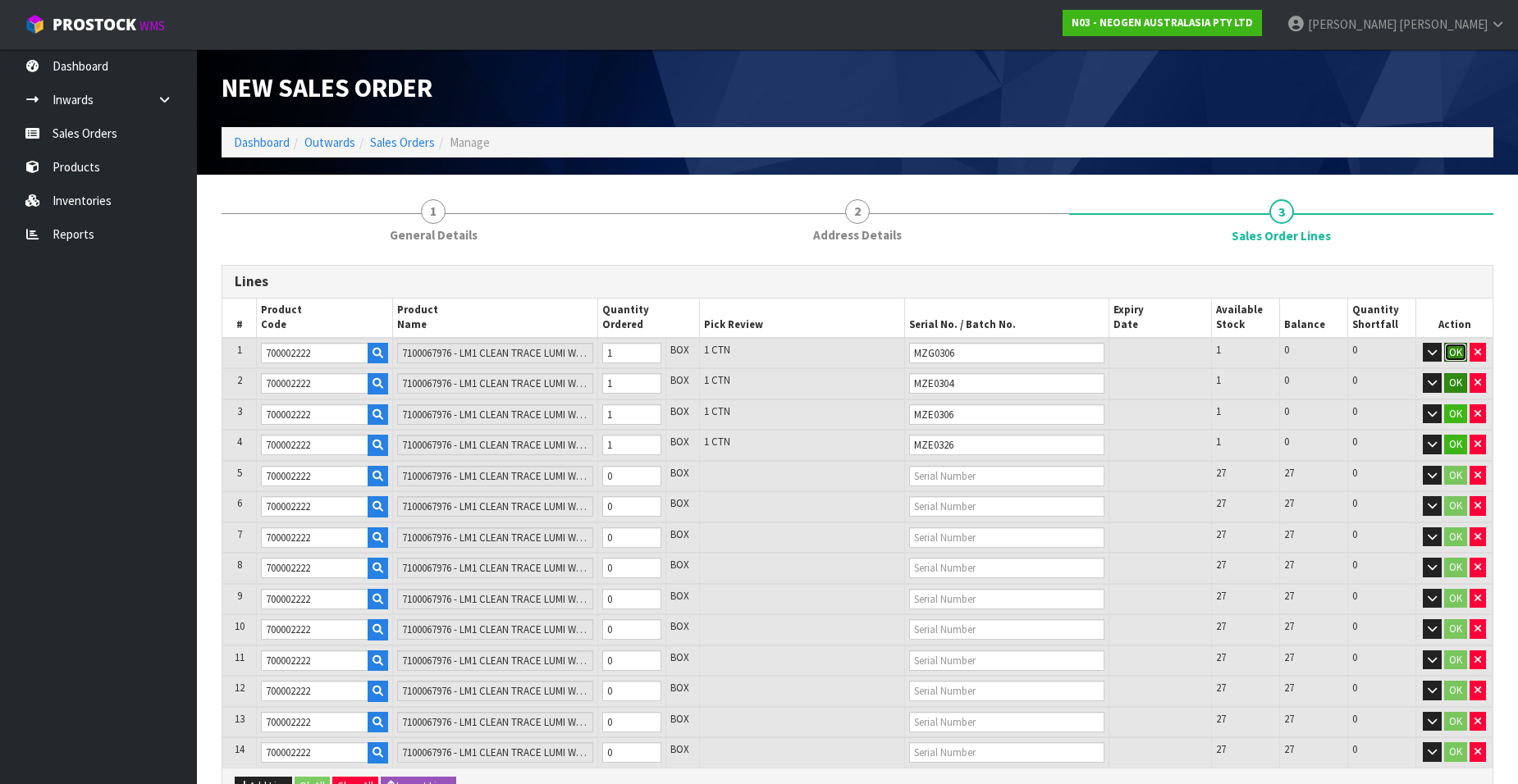
click at [1454, 353] on button "OK" at bounding box center [1455, 352] width 23 height 20
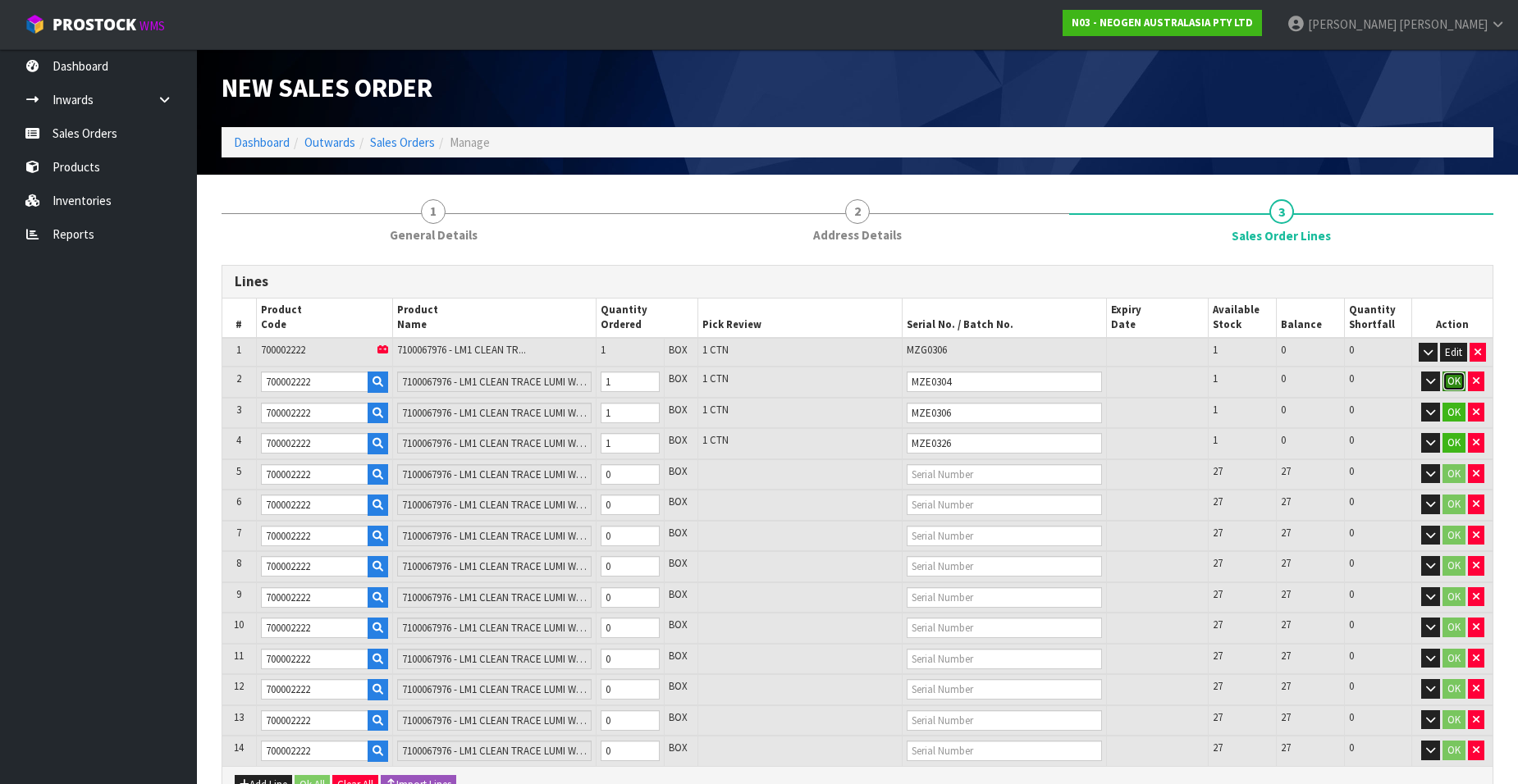
click at [1453, 378] on button "OK" at bounding box center [1454, 381] width 23 height 20
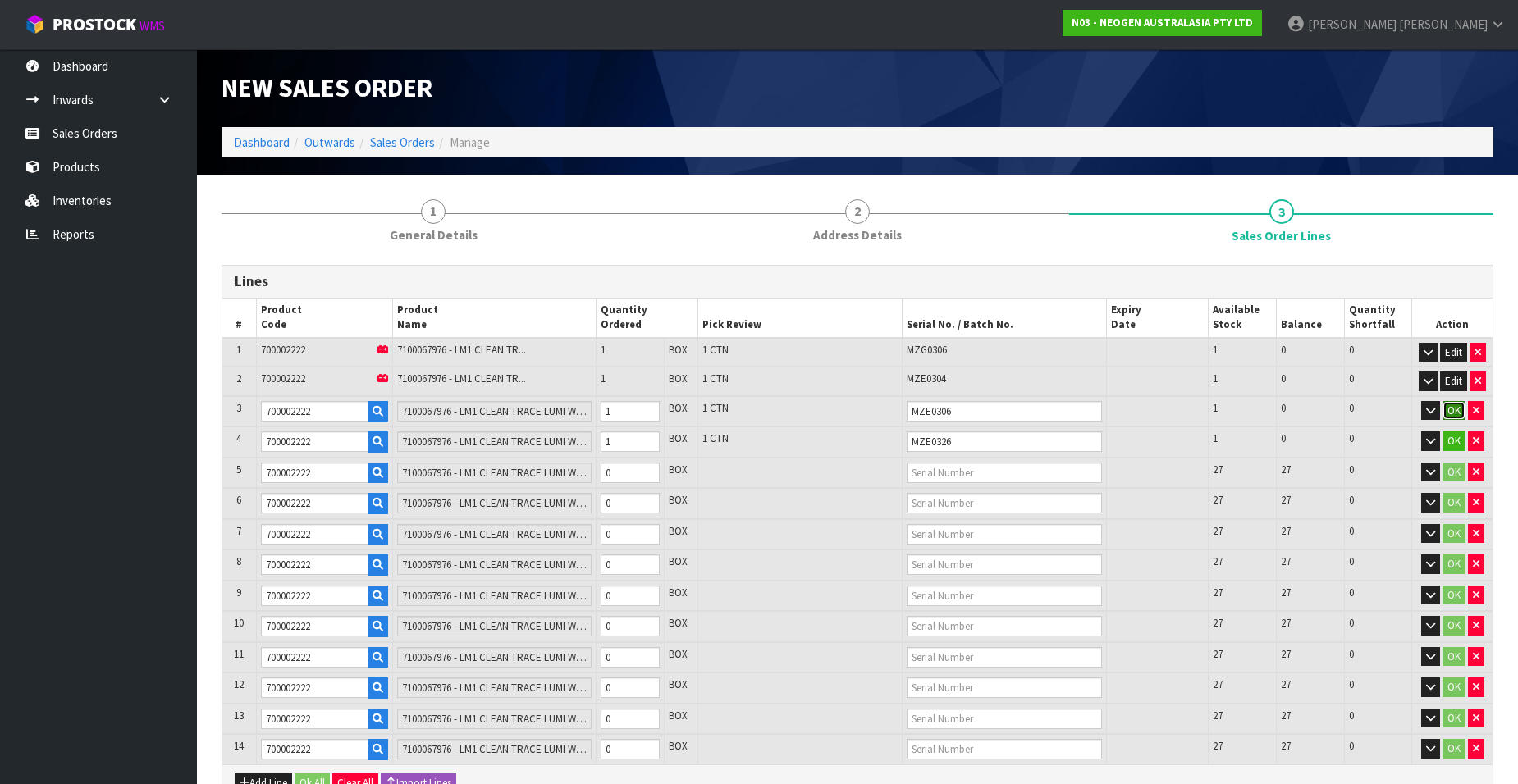
click at [1453, 409] on button "OK" at bounding box center [1454, 410] width 23 height 20
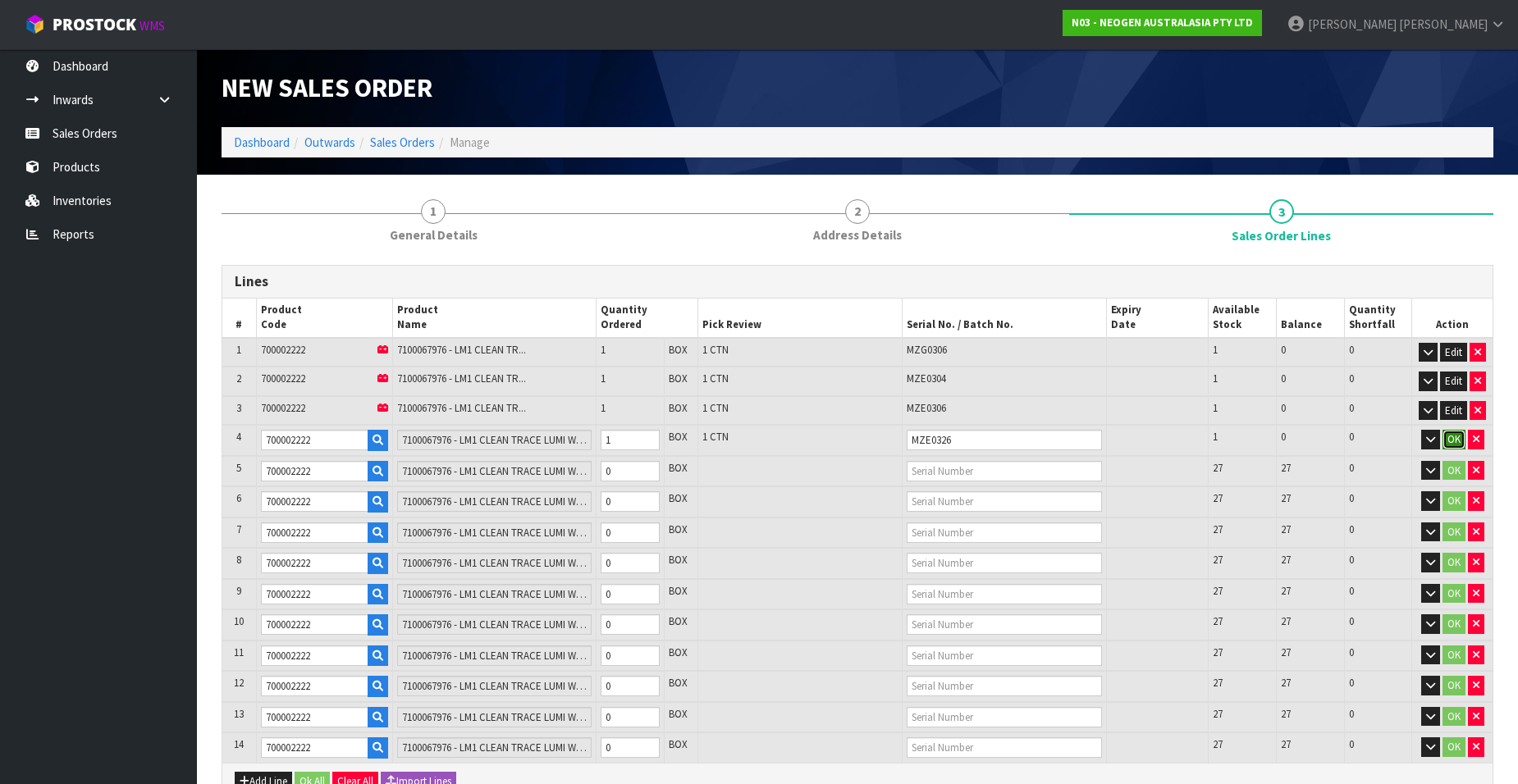
click at [1453, 435] on button "OK" at bounding box center [1454, 439] width 23 height 20
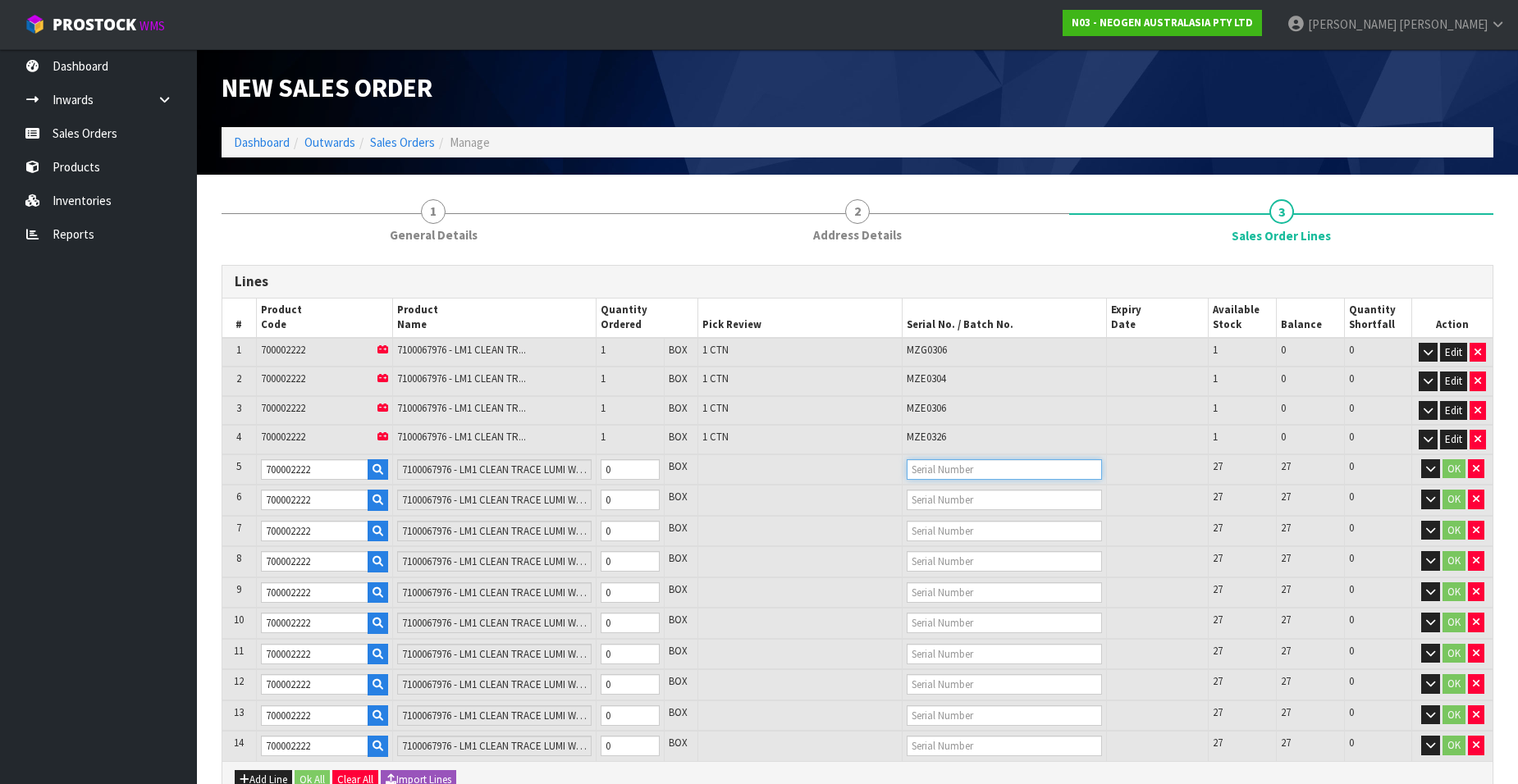
click at [920, 469] on input "text" at bounding box center [1004, 469] width 195 height 21
type input "MZE"
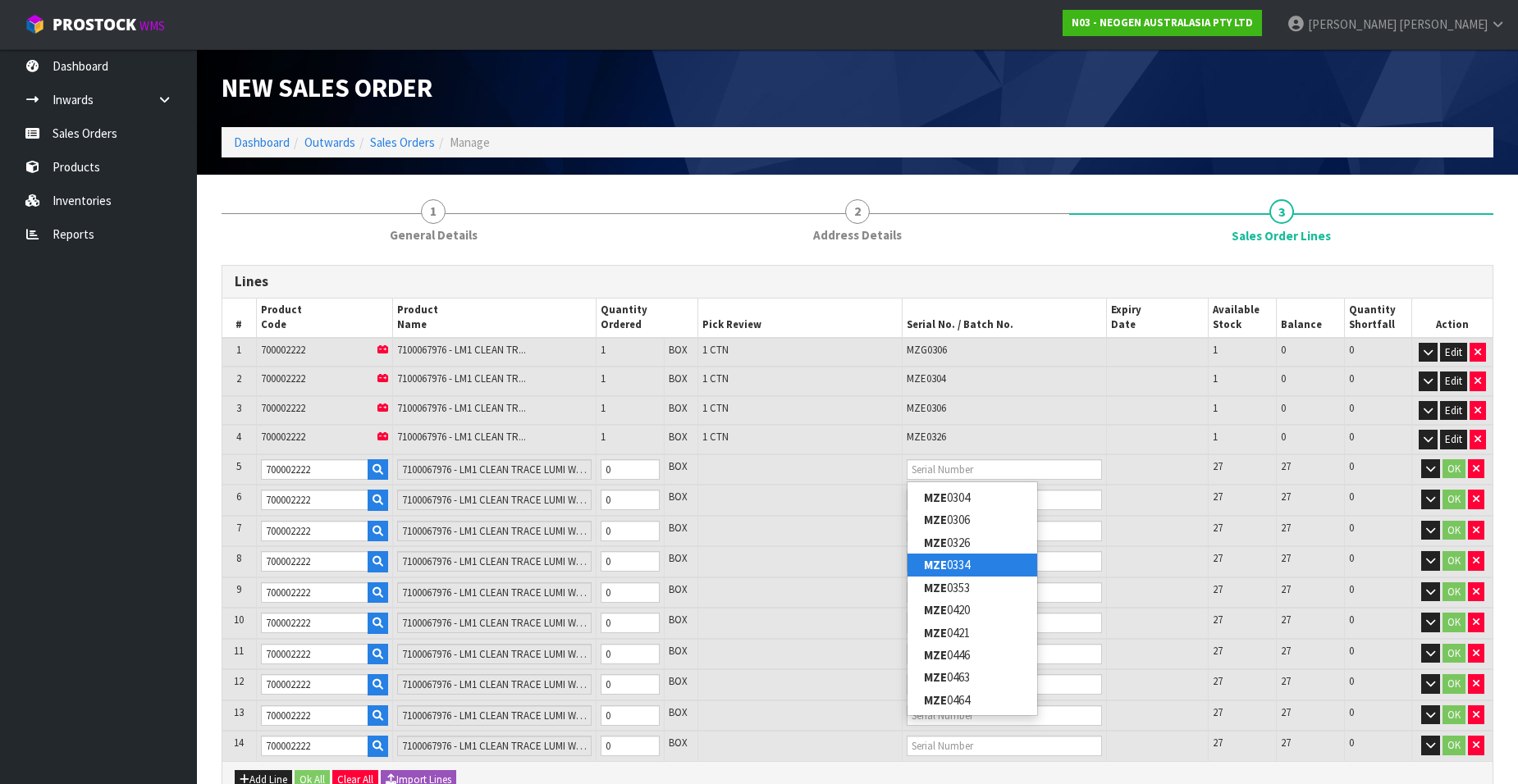
click at [972, 561] on link "MZE 0334" at bounding box center [972, 565] width 130 height 23
type input "MZE0334"
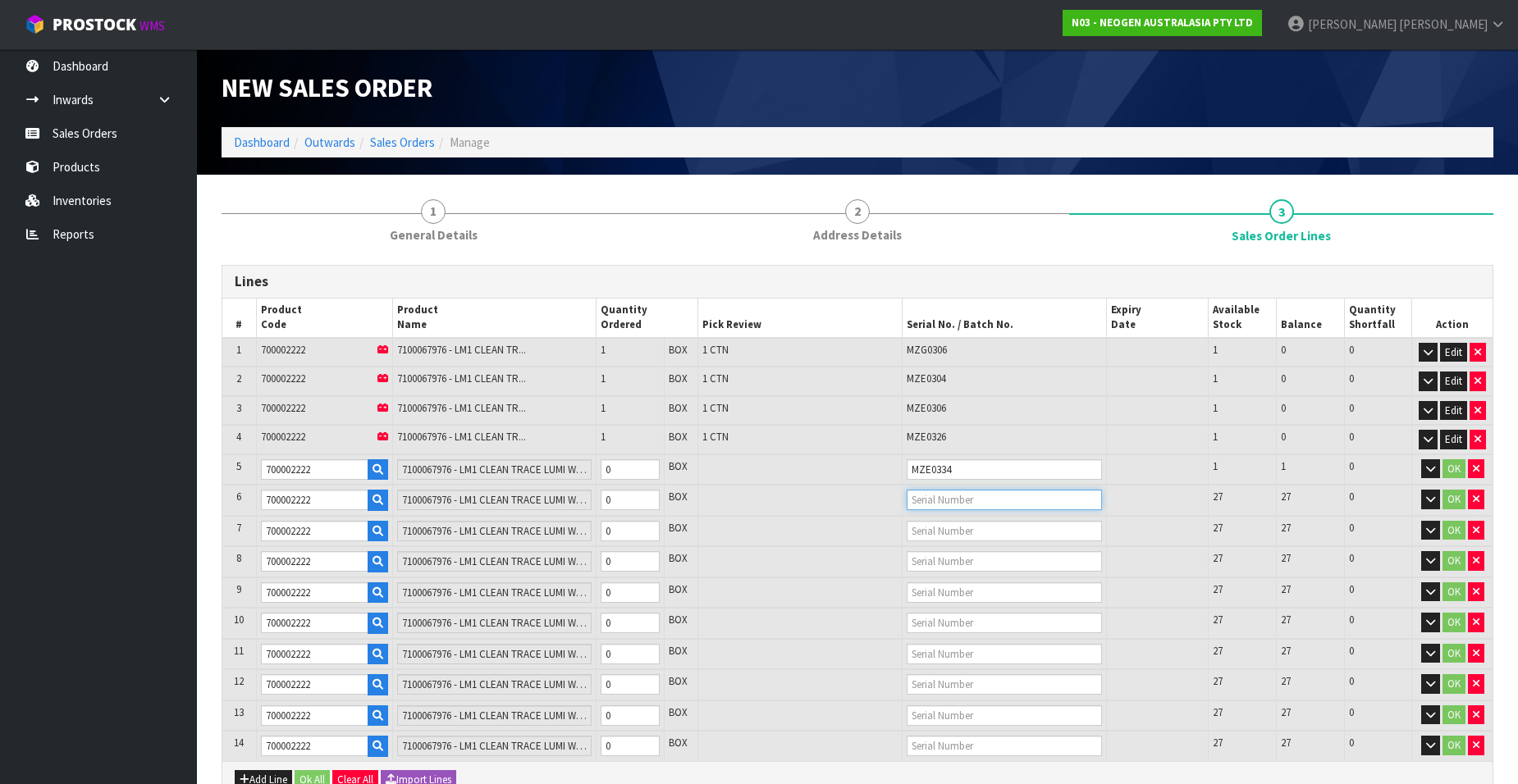
click at [930, 497] on input "text" at bounding box center [1004, 500] width 195 height 21
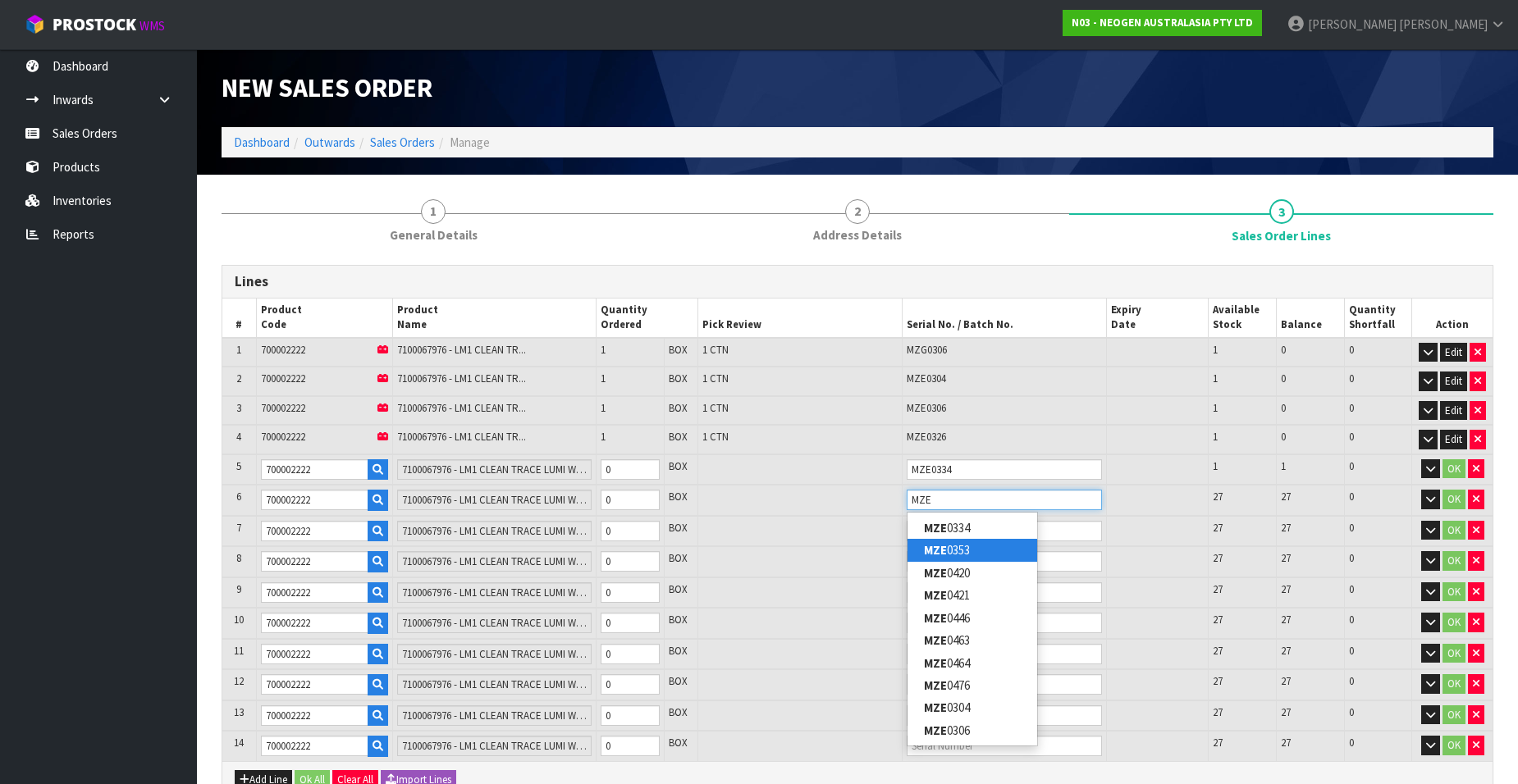
type input "MZE"
click at [976, 548] on link "MZE 0353" at bounding box center [972, 550] width 130 height 23
type input "MZE0353"
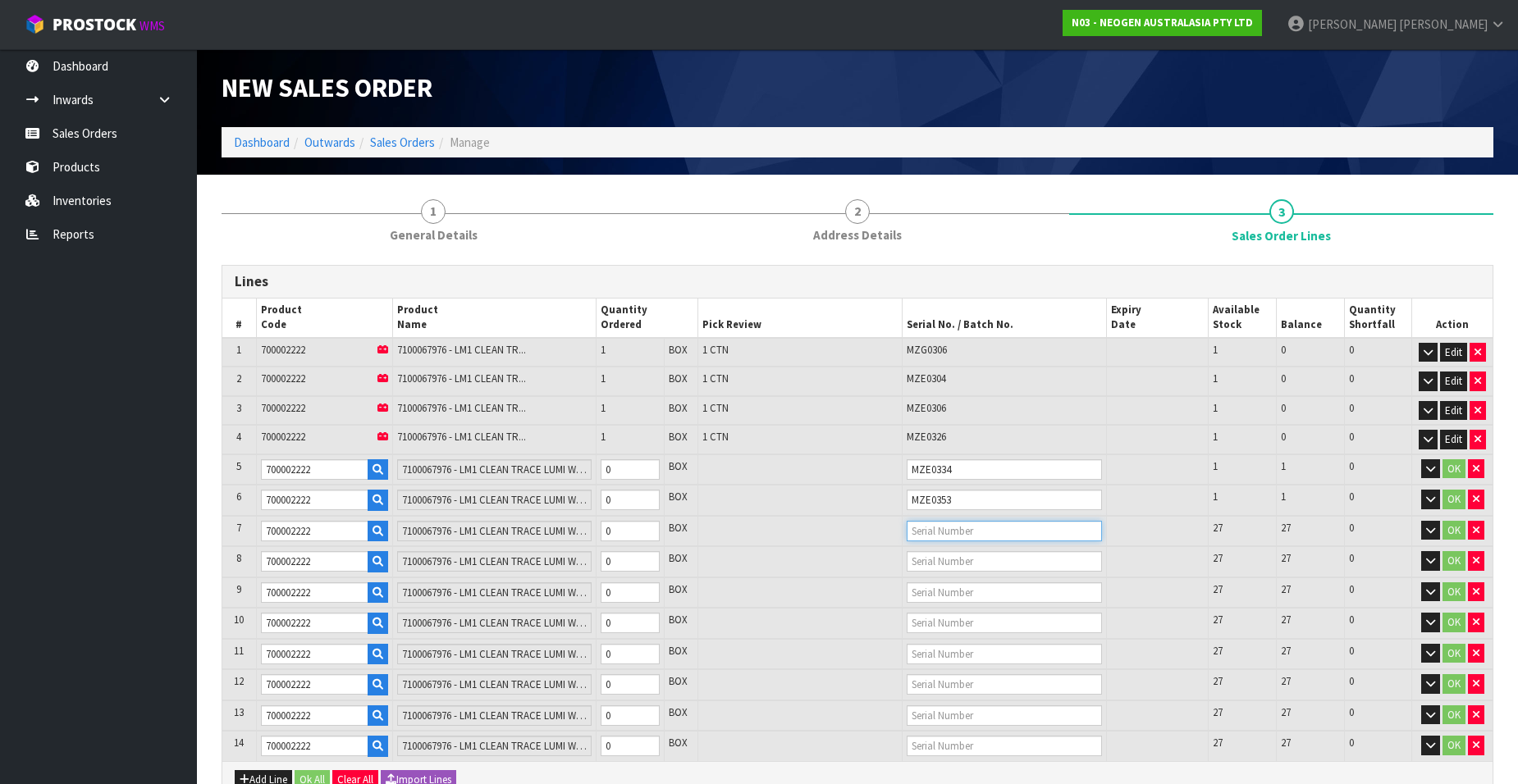
click at [937, 529] on input "text" at bounding box center [1004, 531] width 195 height 21
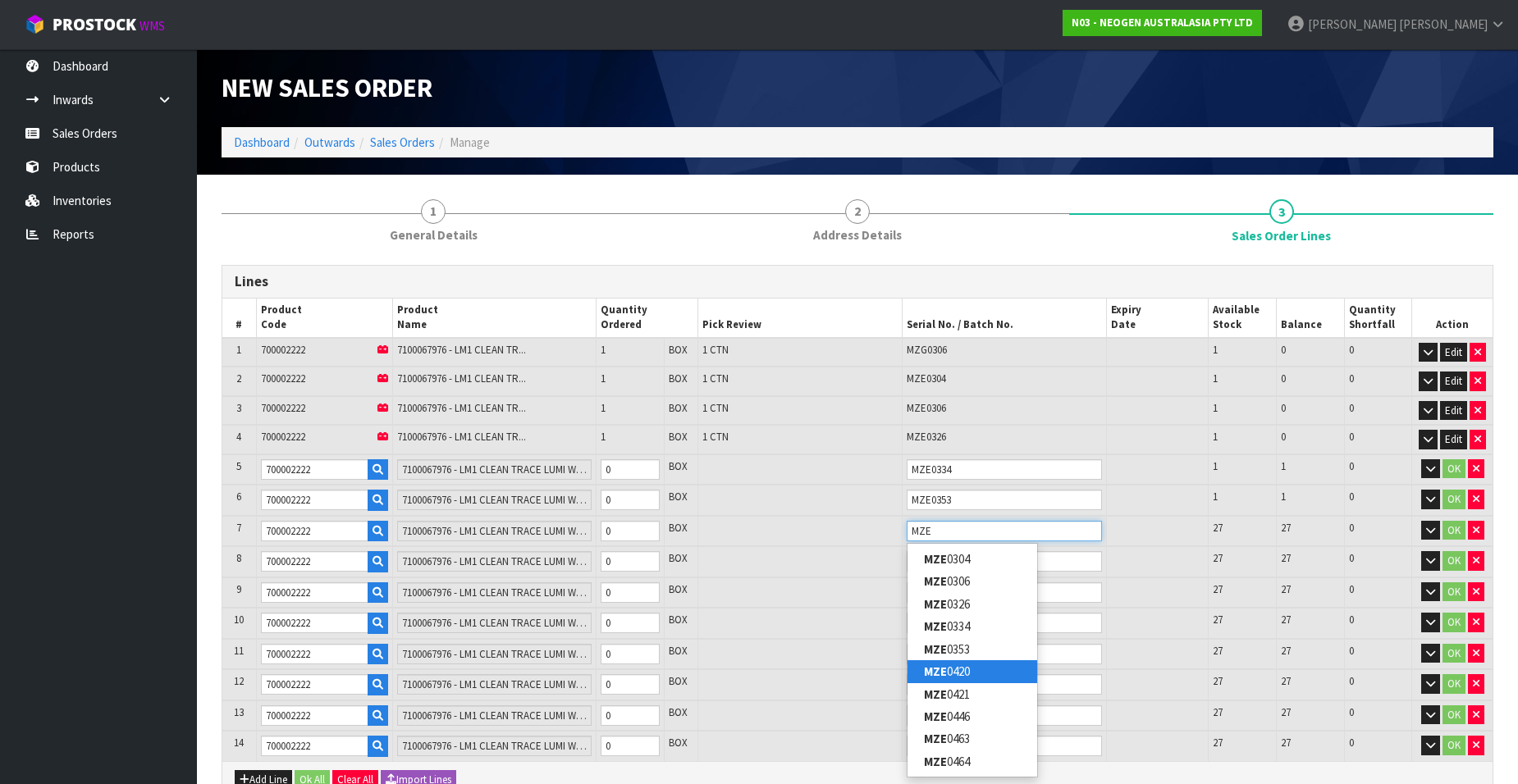
type input "MZE"
click at [974, 670] on link "MZE 0420" at bounding box center [972, 671] width 130 height 23
type input "MZE0420"
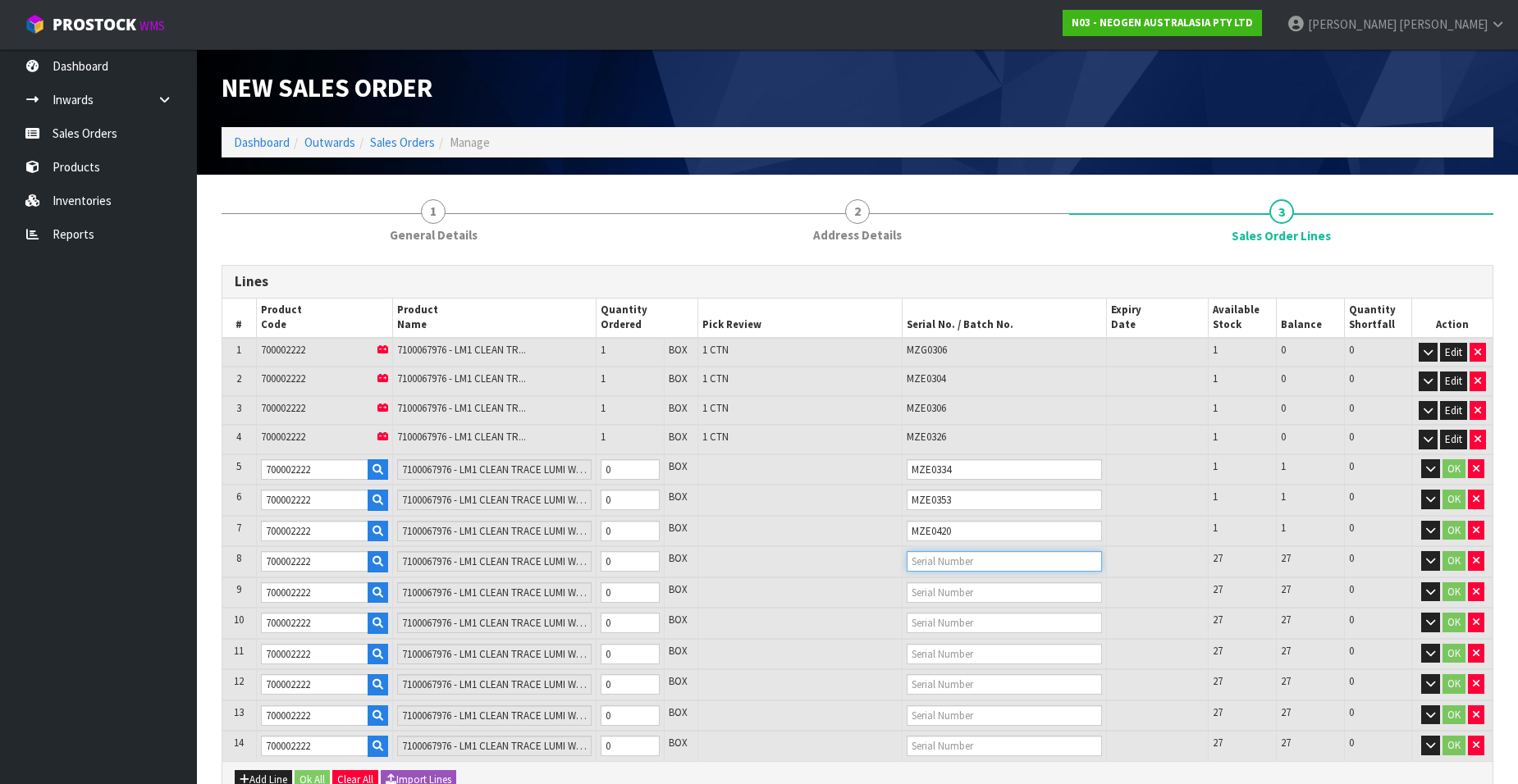
click at [919, 567] on input "text" at bounding box center [1004, 561] width 195 height 21
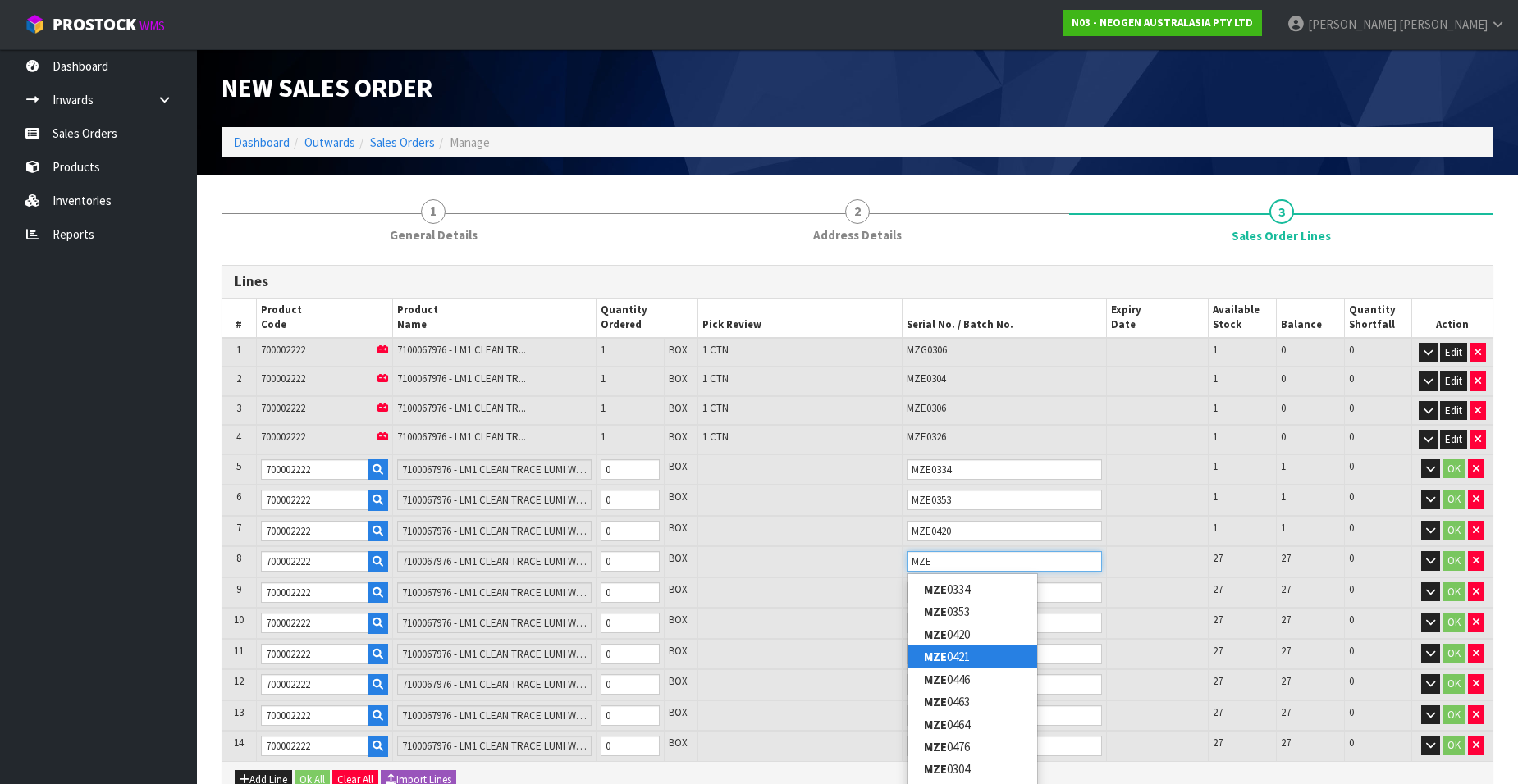
type input "MZE"
click at [946, 653] on strong "MZE" at bounding box center [936, 656] width 23 height 16
type input "MZE0421"
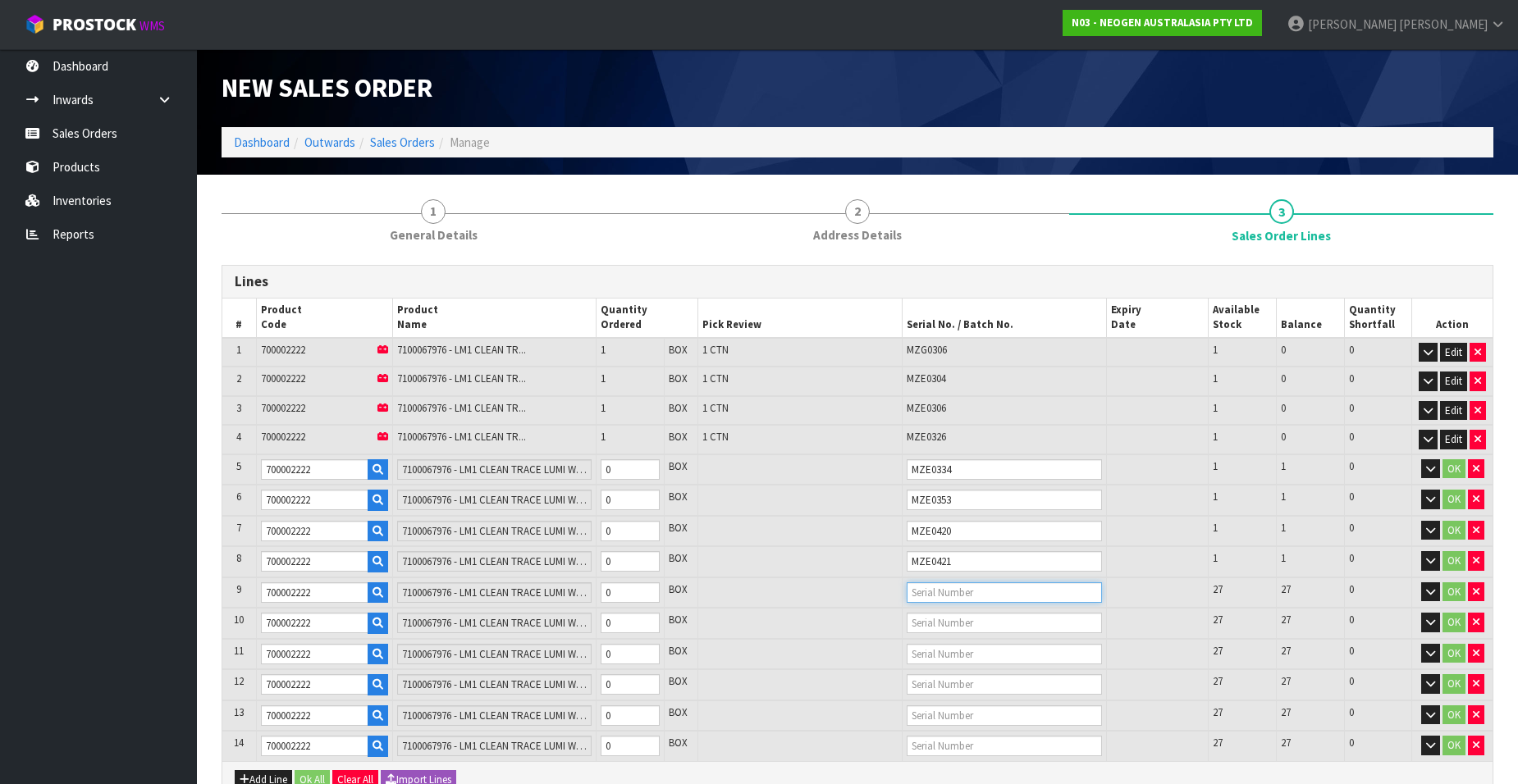
click at [922, 592] on input "text" at bounding box center [1004, 592] width 195 height 21
type input "MZE"
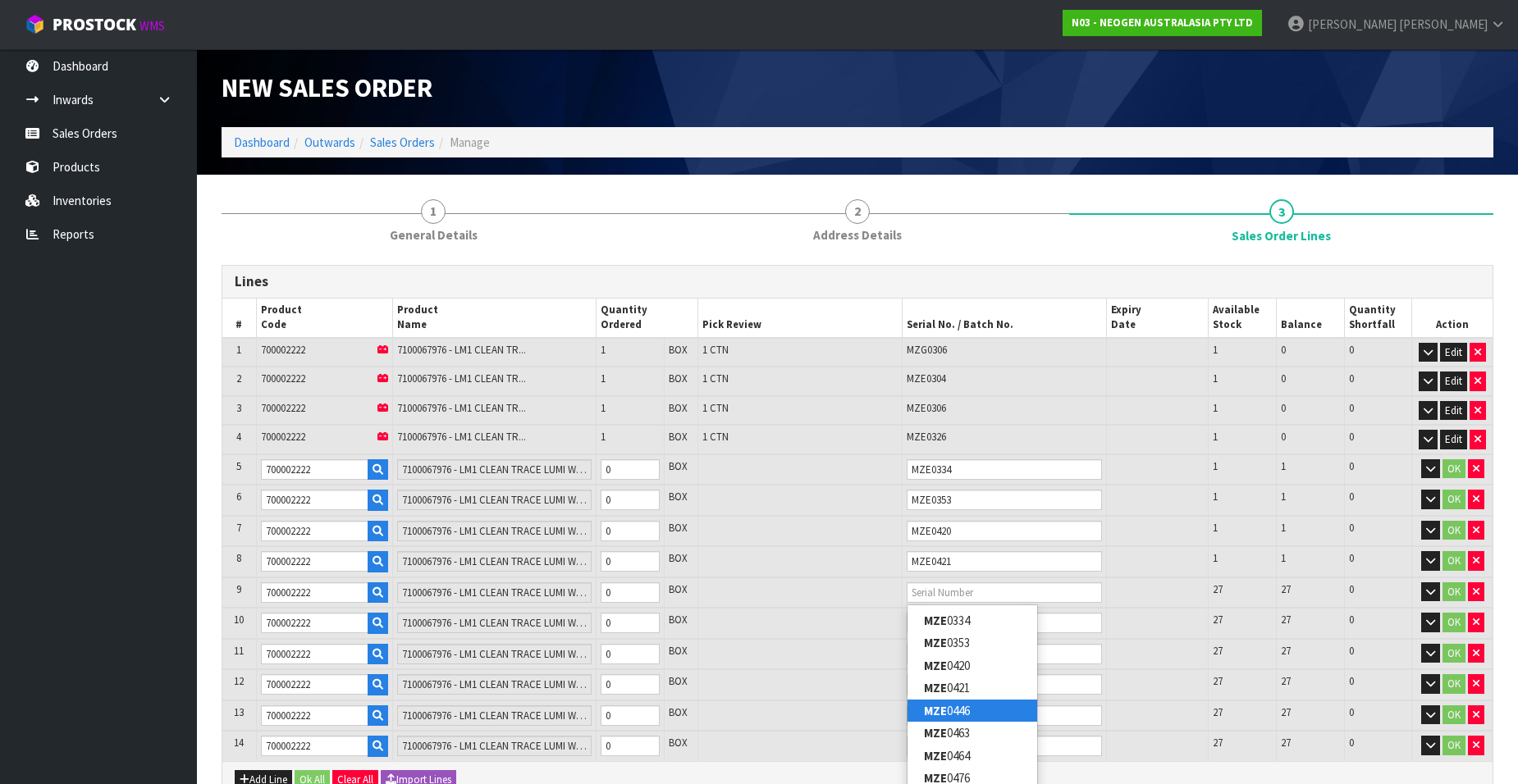
click at [972, 706] on link "MZE 0446" at bounding box center [972, 711] width 130 height 23
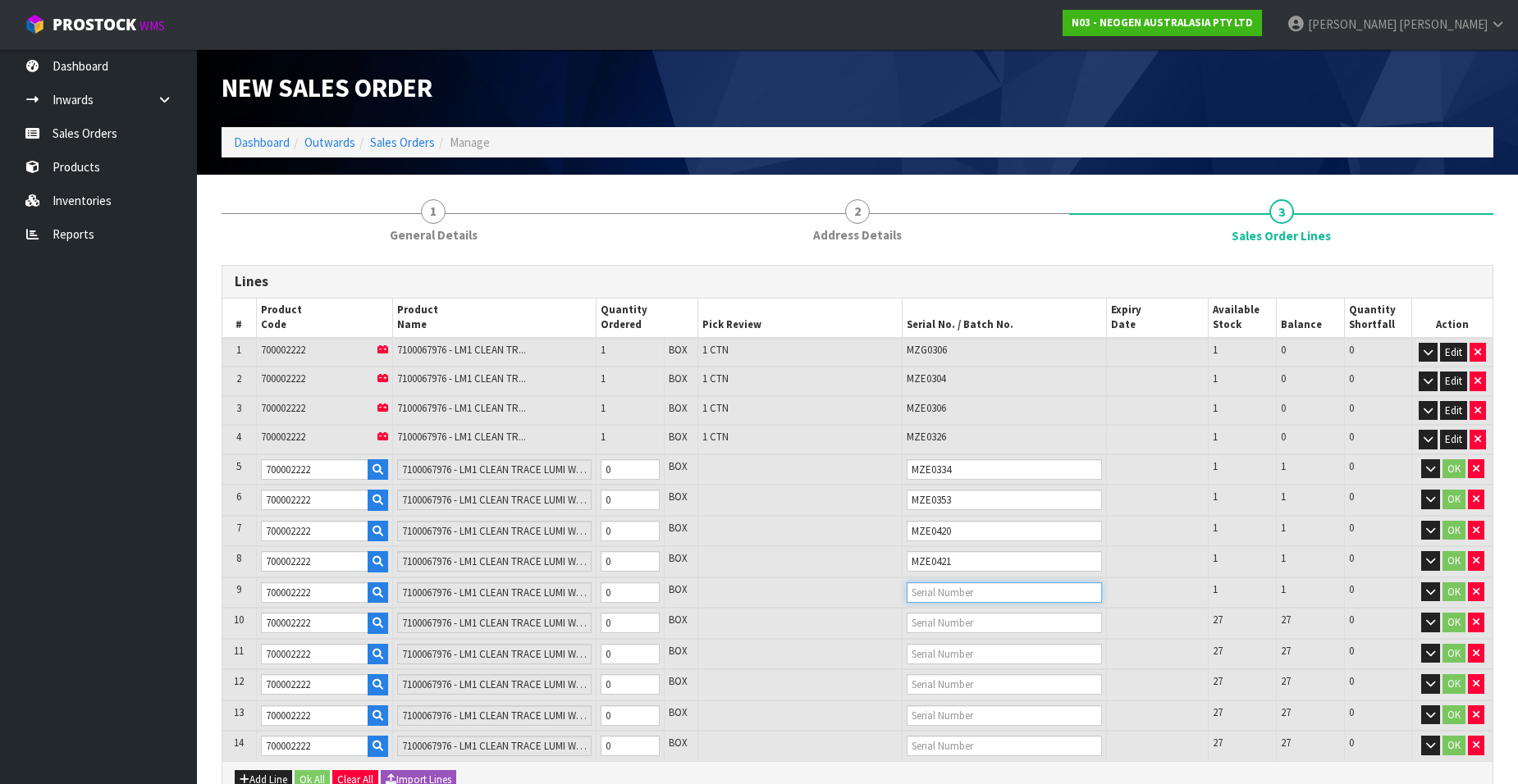
type input "MZE0446"
click at [924, 622] on input "text" at bounding box center [1004, 623] width 195 height 21
type input "MZE"
click at [963, 755] on link "MZE 0463" at bounding box center [972, 763] width 130 height 23
type input "MZE0463"
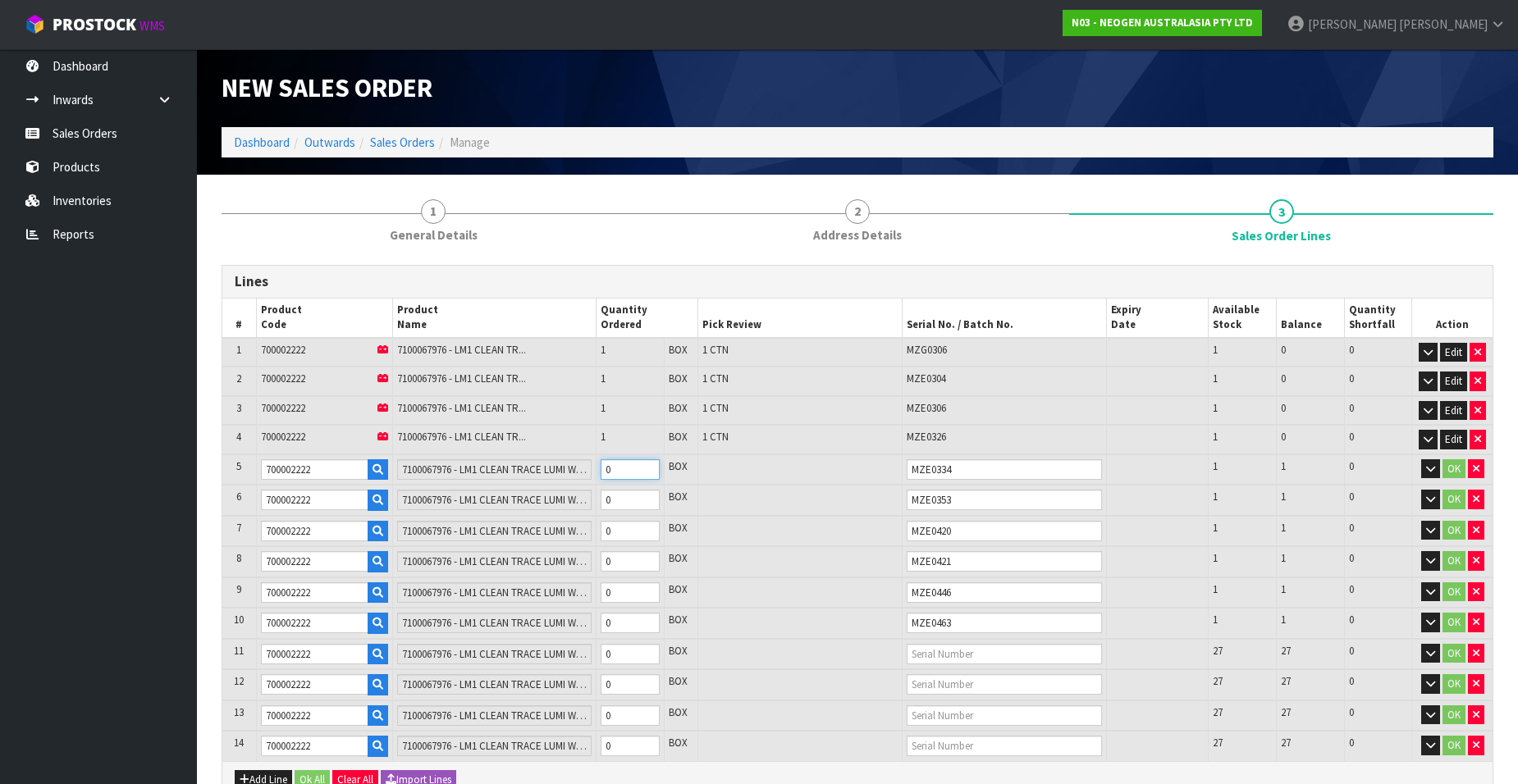
type input "5"
type input "0.098"
type input "13.1"
type input "1"
click at [649, 469] on input "1" at bounding box center [629, 469] width 59 height 21
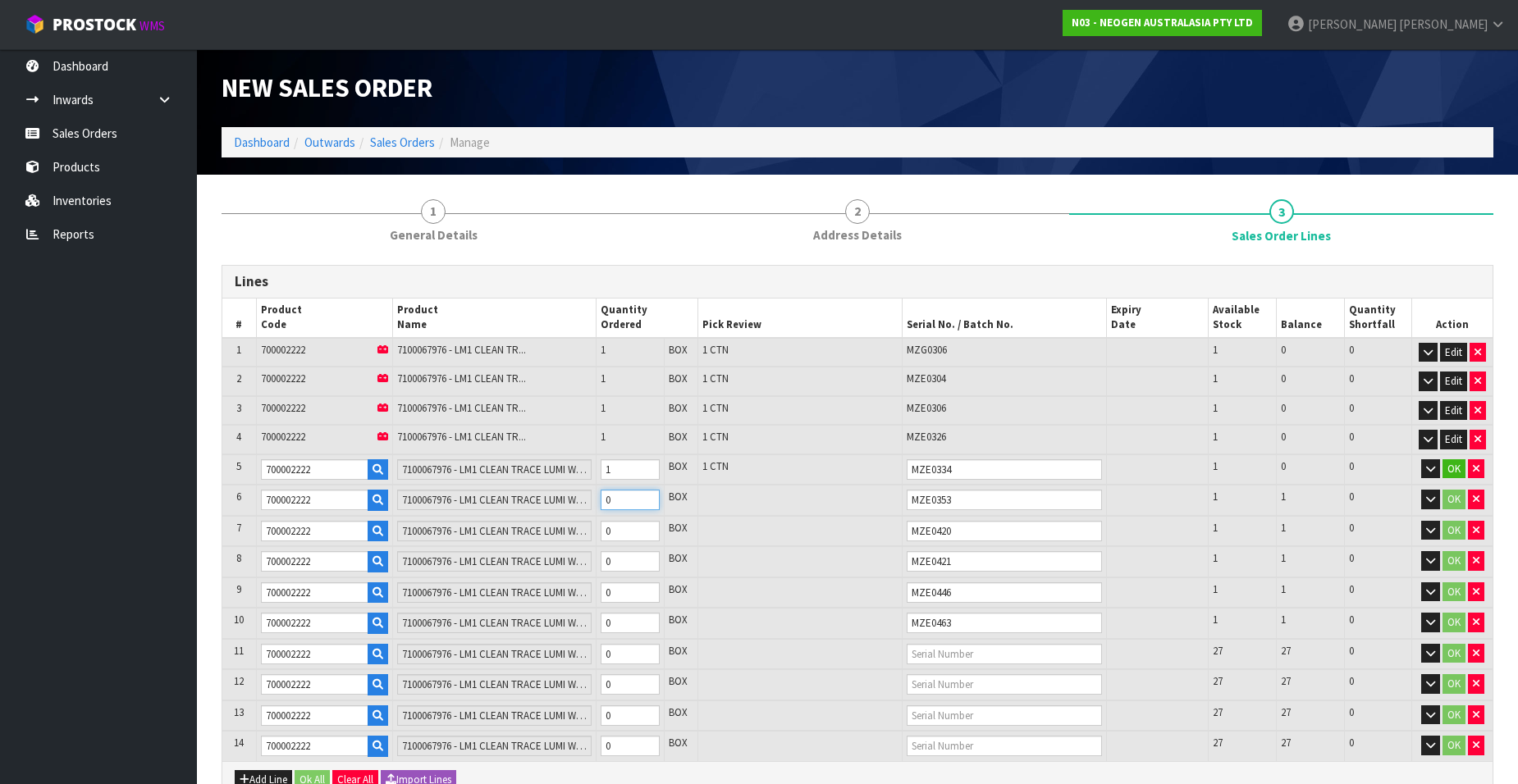
type input "6"
type input "0.1176"
type input "15.72"
type input "1"
click at [647, 496] on input "1" at bounding box center [629, 500] width 59 height 21
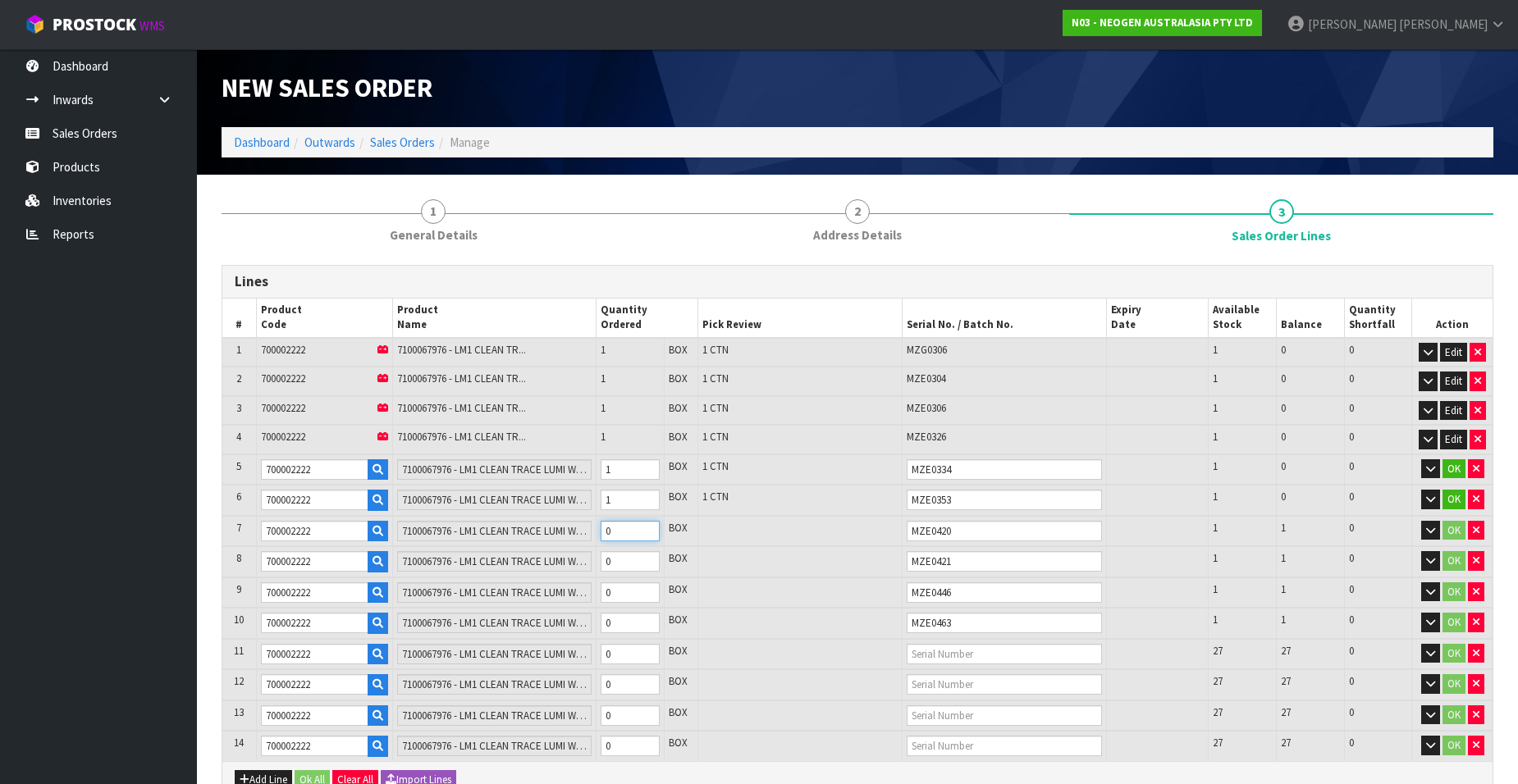
type input "7"
type input "0.1372"
type input "18.34"
type input "1"
click at [645, 528] on input "1" at bounding box center [629, 531] width 59 height 21
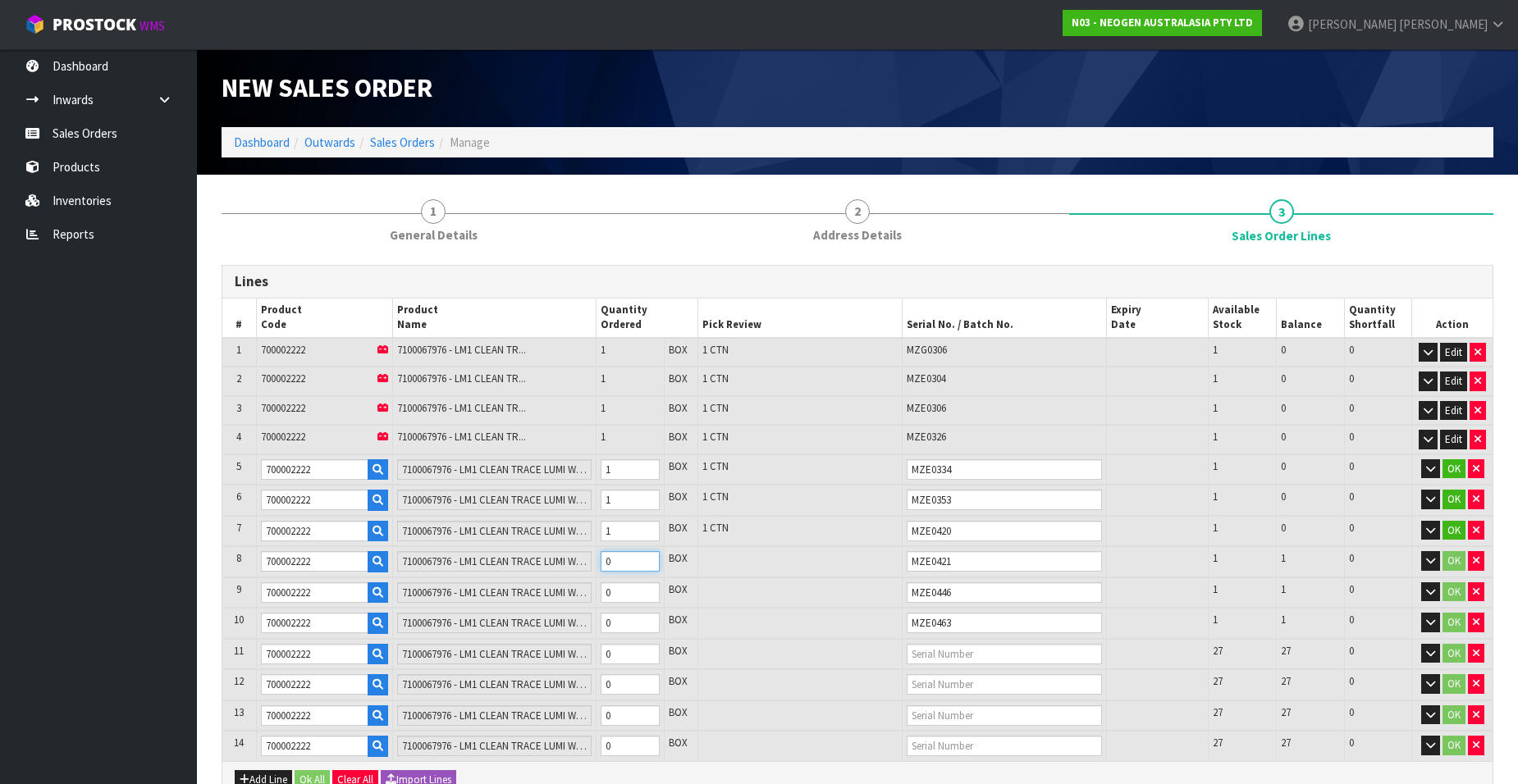
type input "8"
type input "0.1568"
type input "20.96"
type input "1"
click at [644, 554] on input "1" at bounding box center [629, 561] width 59 height 21
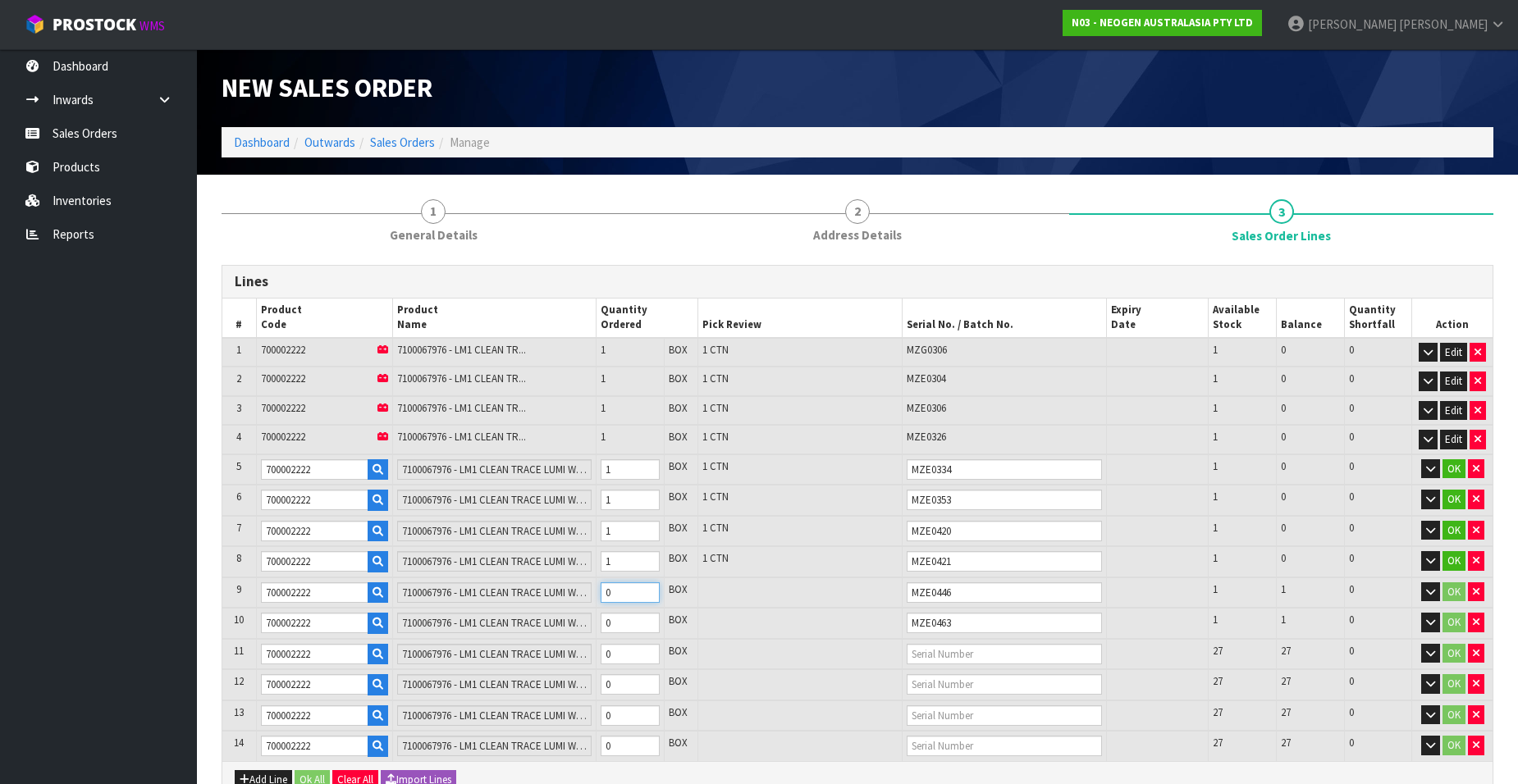
type input "9"
type input "0.1764"
type input "23.58"
type input "1"
click at [645, 592] on input "1" at bounding box center [629, 592] width 59 height 21
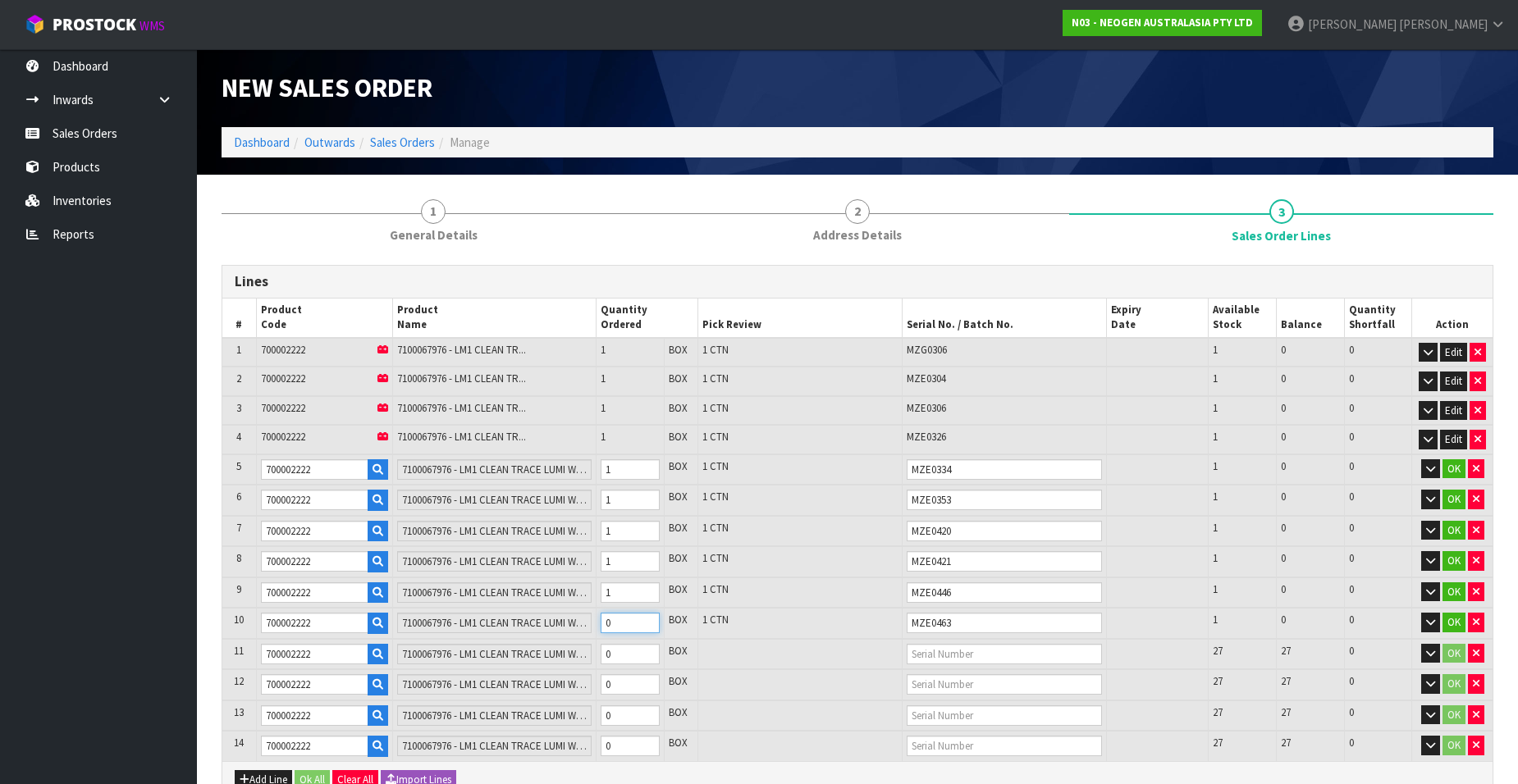
type input "10"
type input "0.196"
type input "26.2"
type input "1"
click at [648, 619] on input "1" at bounding box center [629, 623] width 59 height 21
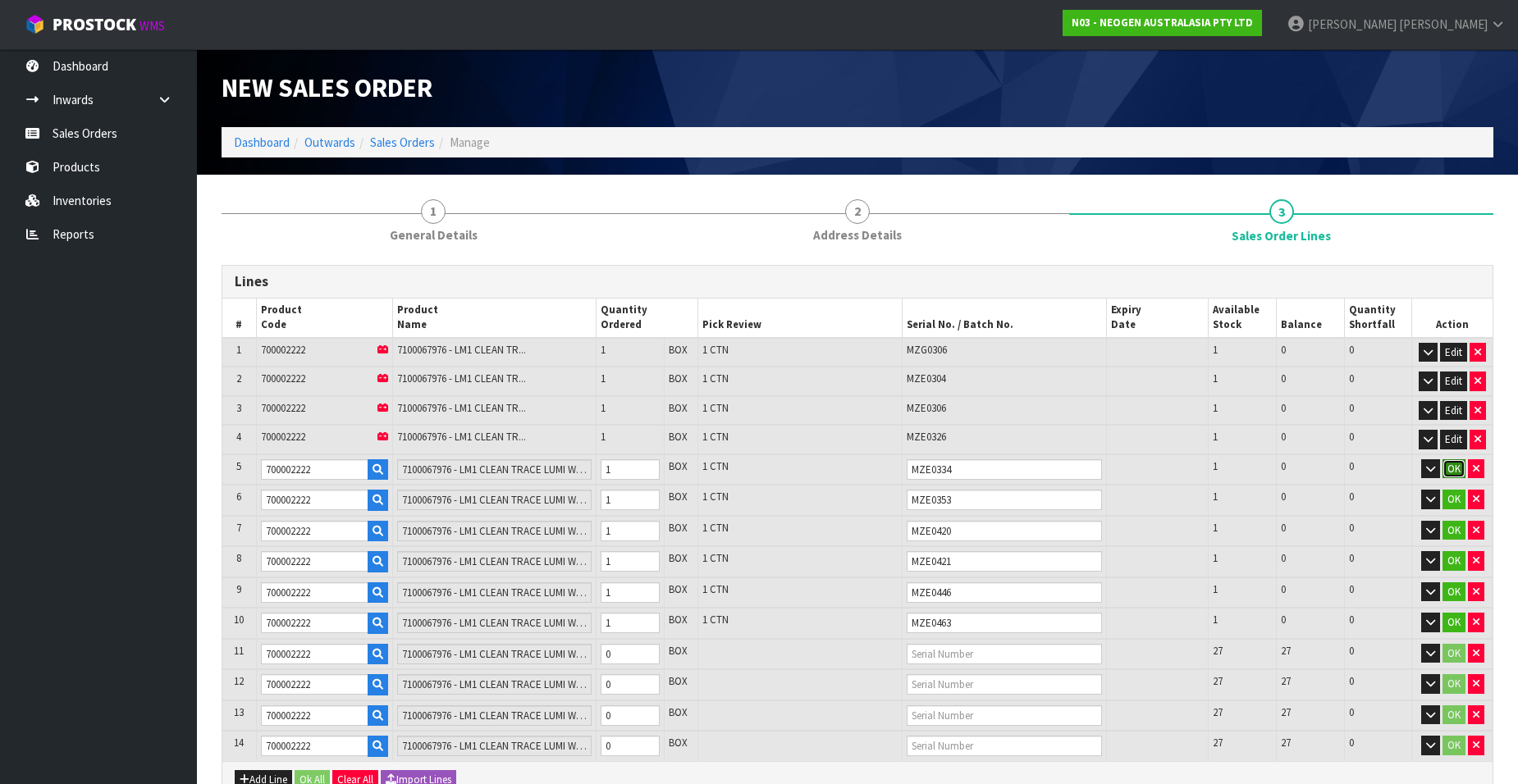
click at [1450, 471] on button "OK" at bounding box center [1454, 469] width 23 height 20
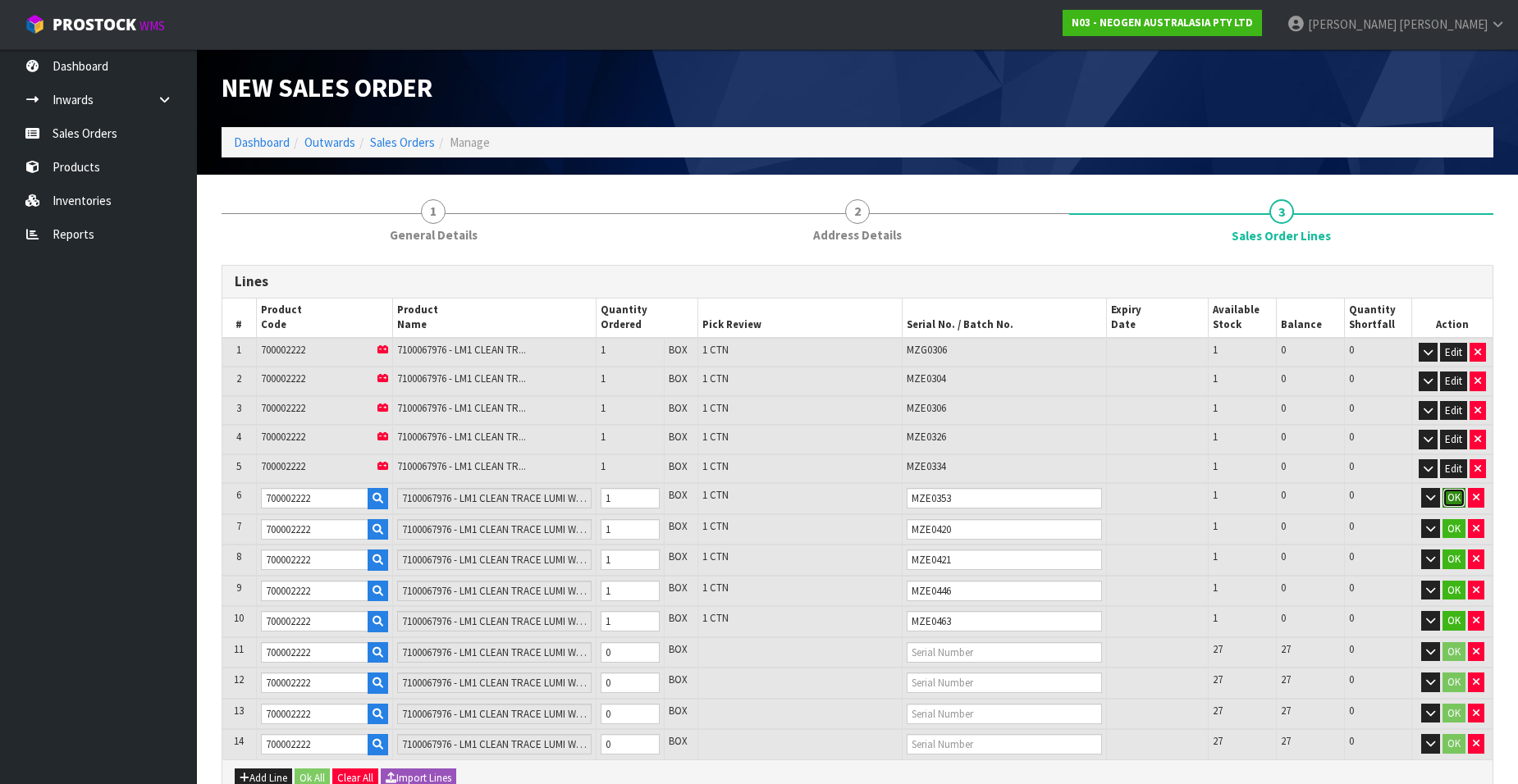
click at [1452, 500] on button "OK" at bounding box center [1454, 498] width 23 height 20
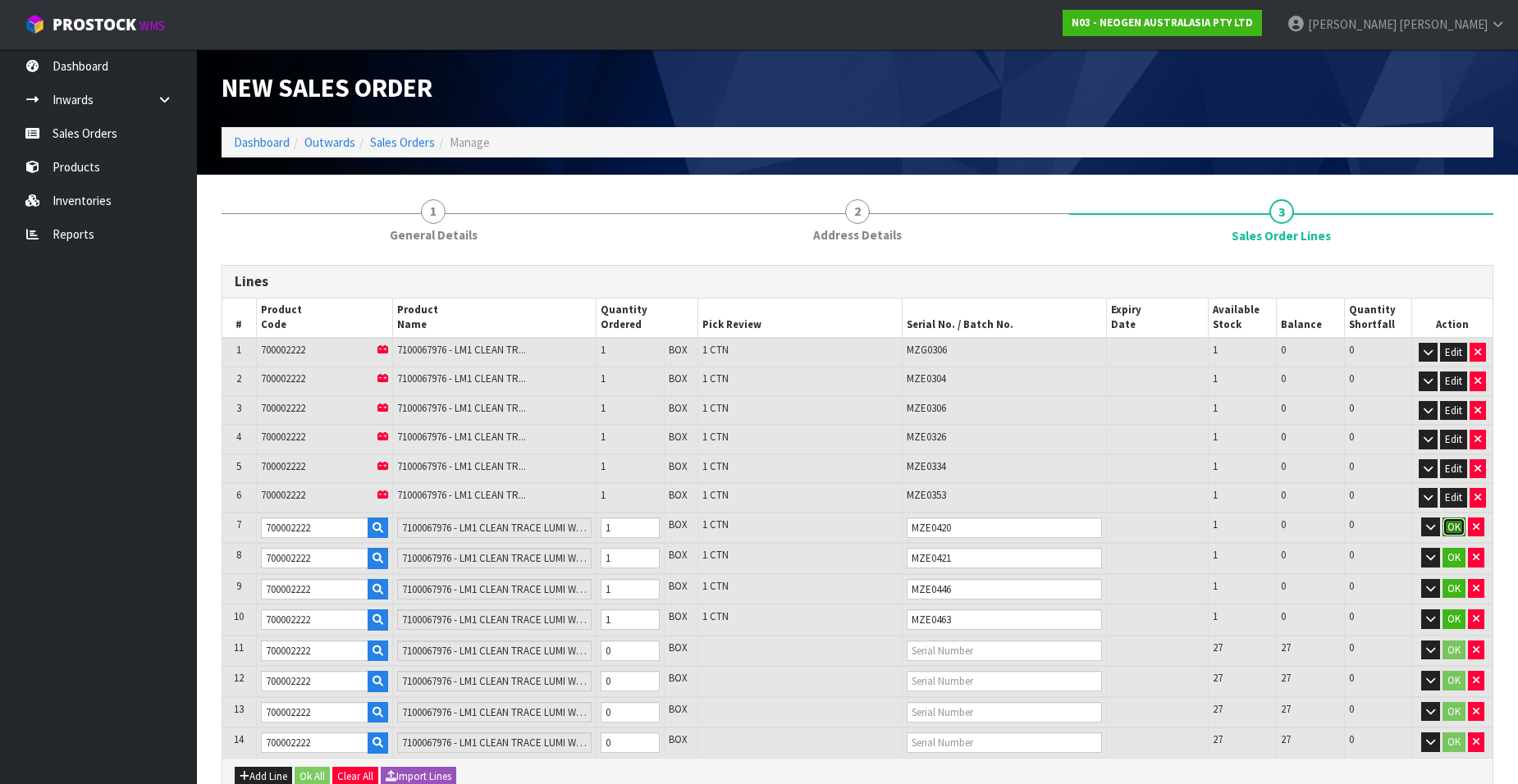
click at [1456, 527] on button "OK" at bounding box center [1454, 527] width 23 height 20
click at [1451, 556] on button "OK" at bounding box center [1454, 556] width 23 height 20
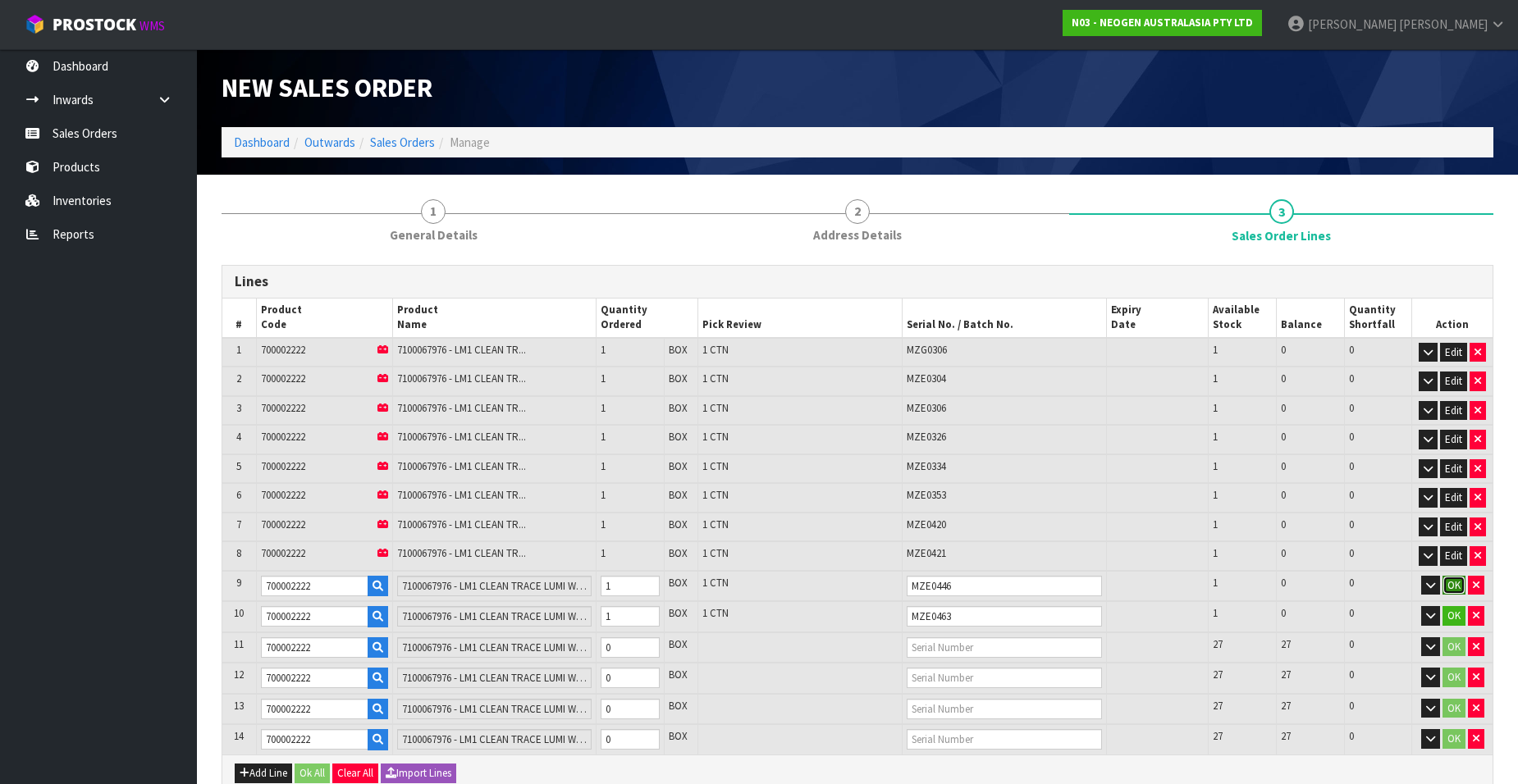
click at [1451, 582] on button "OK" at bounding box center [1454, 585] width 23 height 20
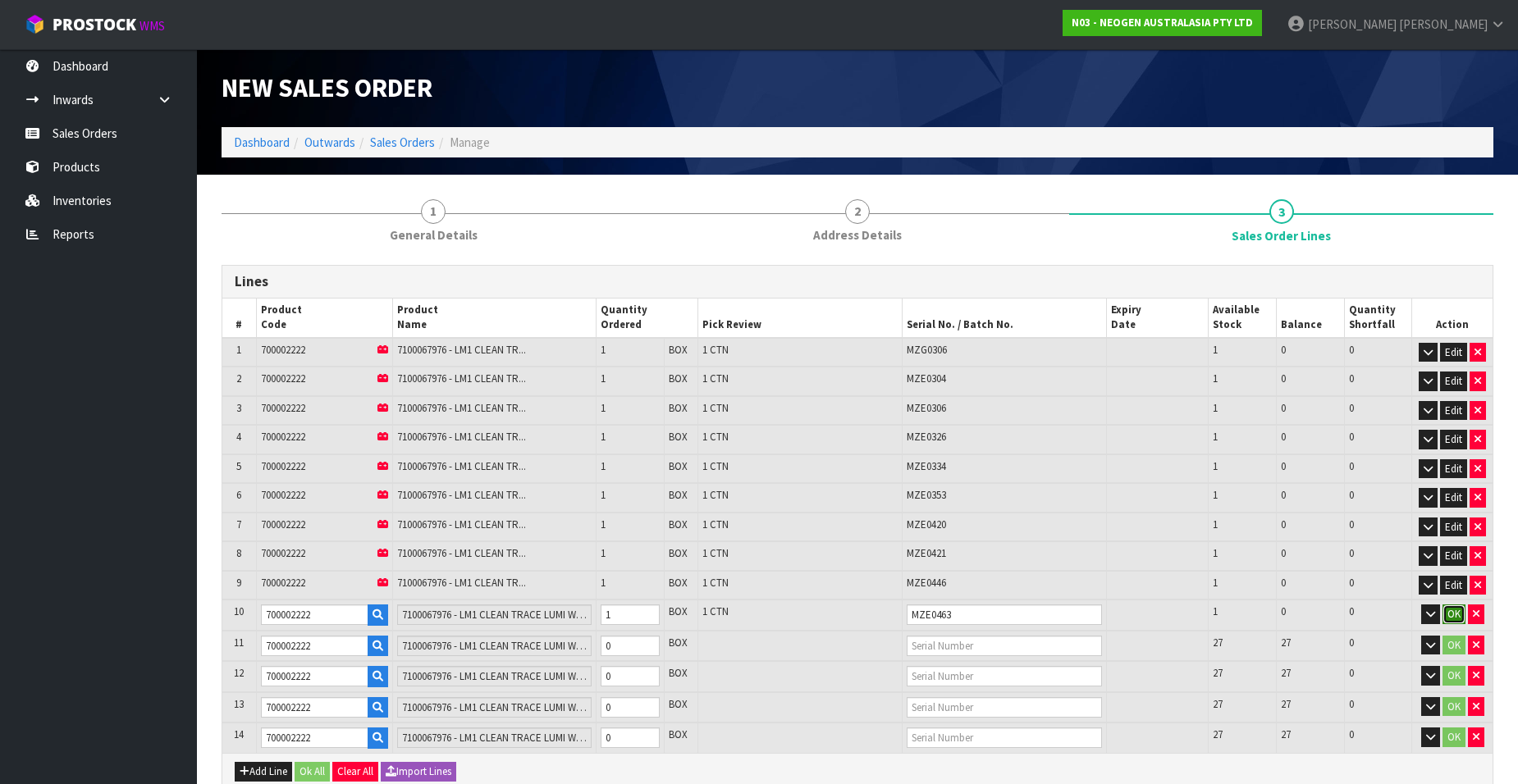
click at [1456, 619] on button "OK" at bounding box center [1454, 614] width 23 height 20
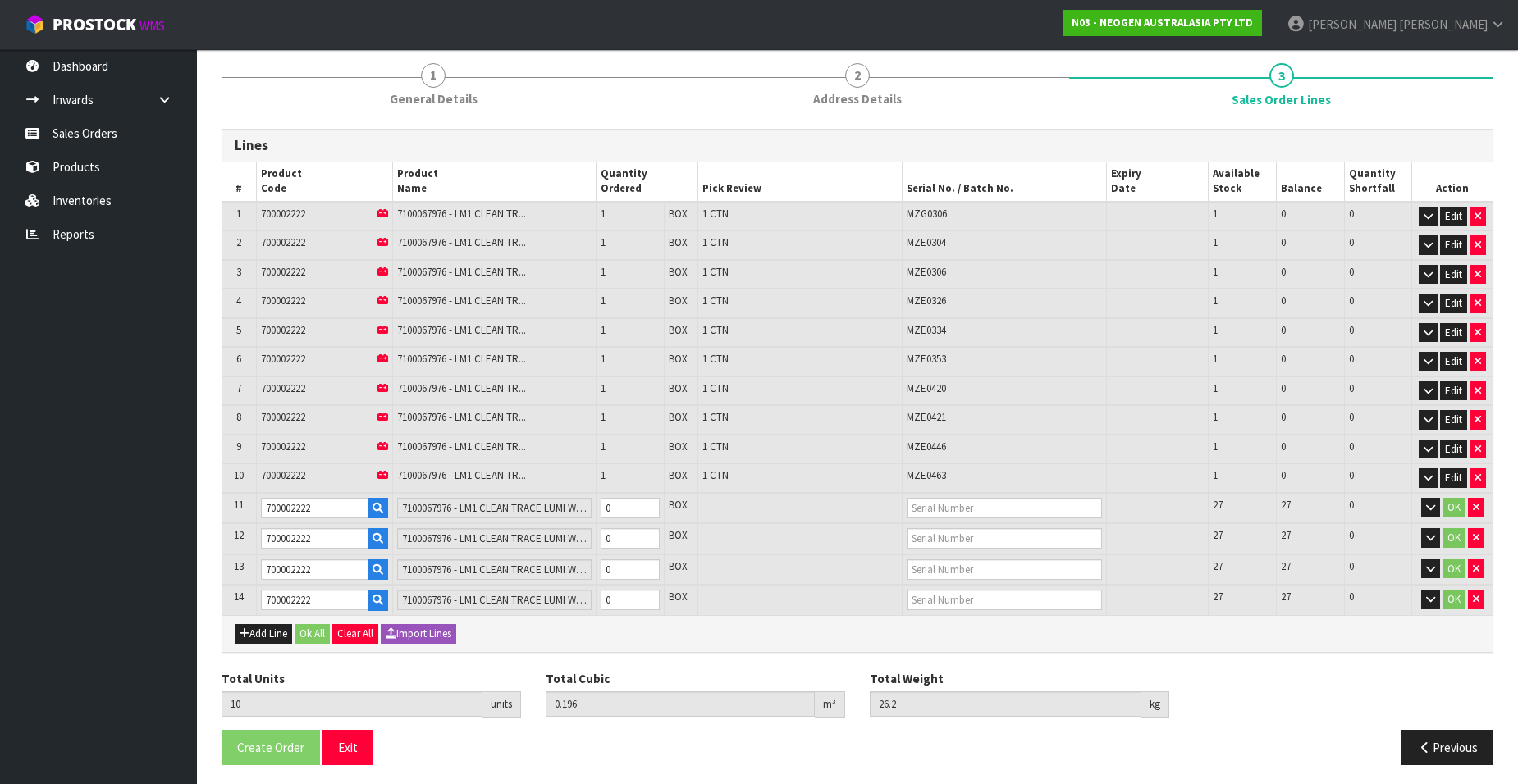
scroll to position [142, 0]
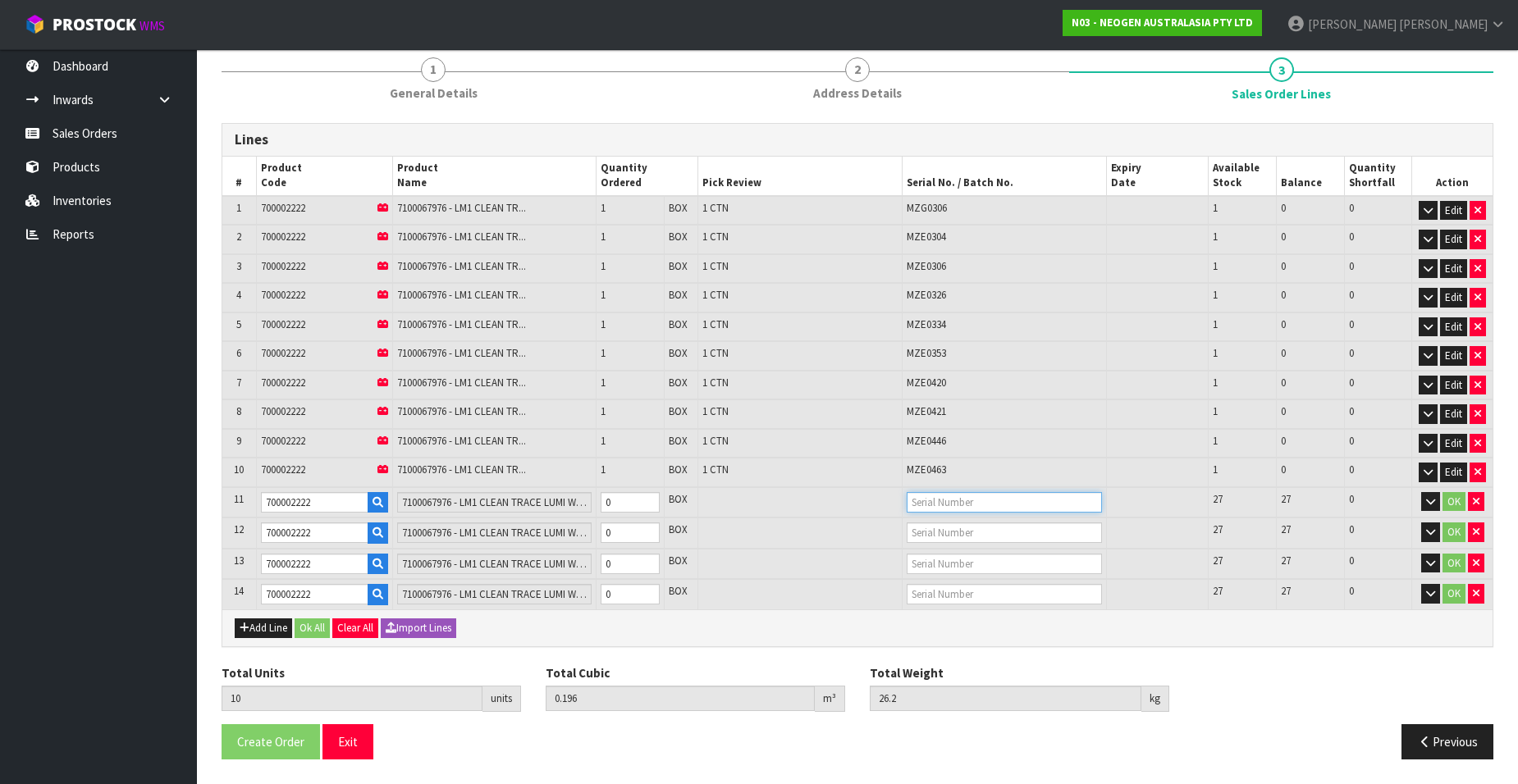
click at [937, 495] on input "text" at bounding box center [1004, 502] width 195 height 21
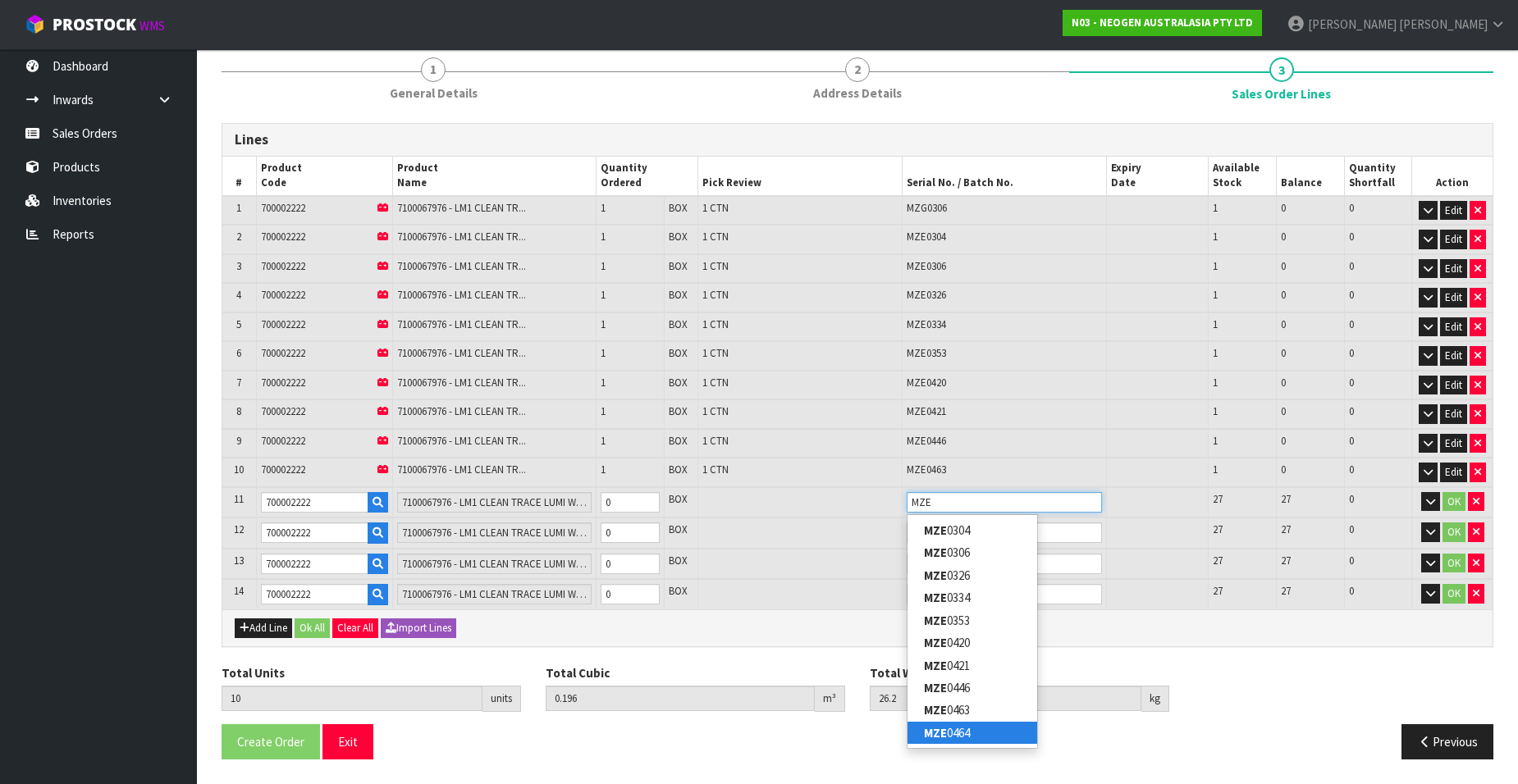
type input "MZE"
click at [965, 729] on link "MZE 0464" at bounding box center [972, 733] width 130 height 23
type input "MZE0464"
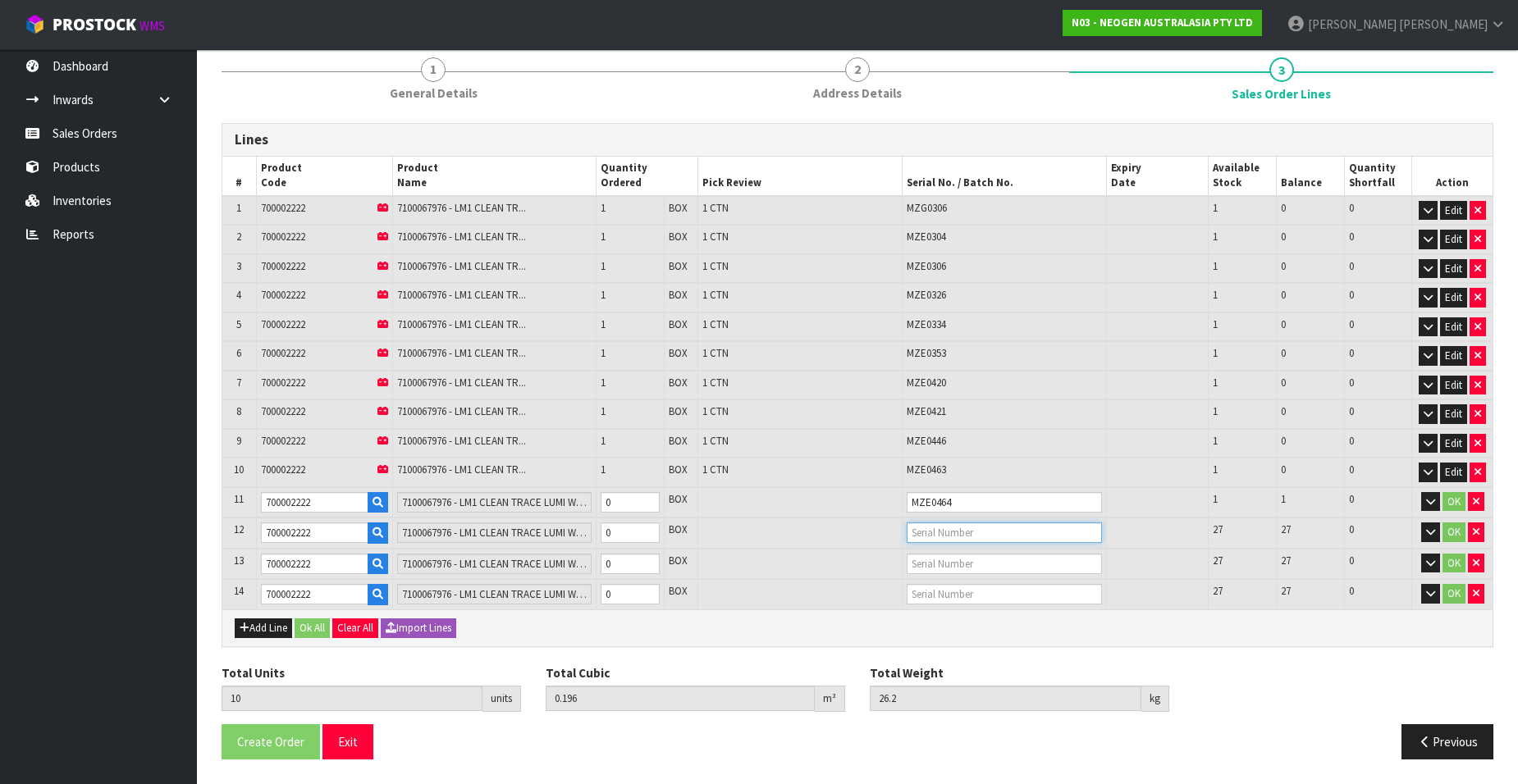
click at [945, 528] on input "text" at bounding box center [1004, 532] width 195 height 21
type input "MZE04"
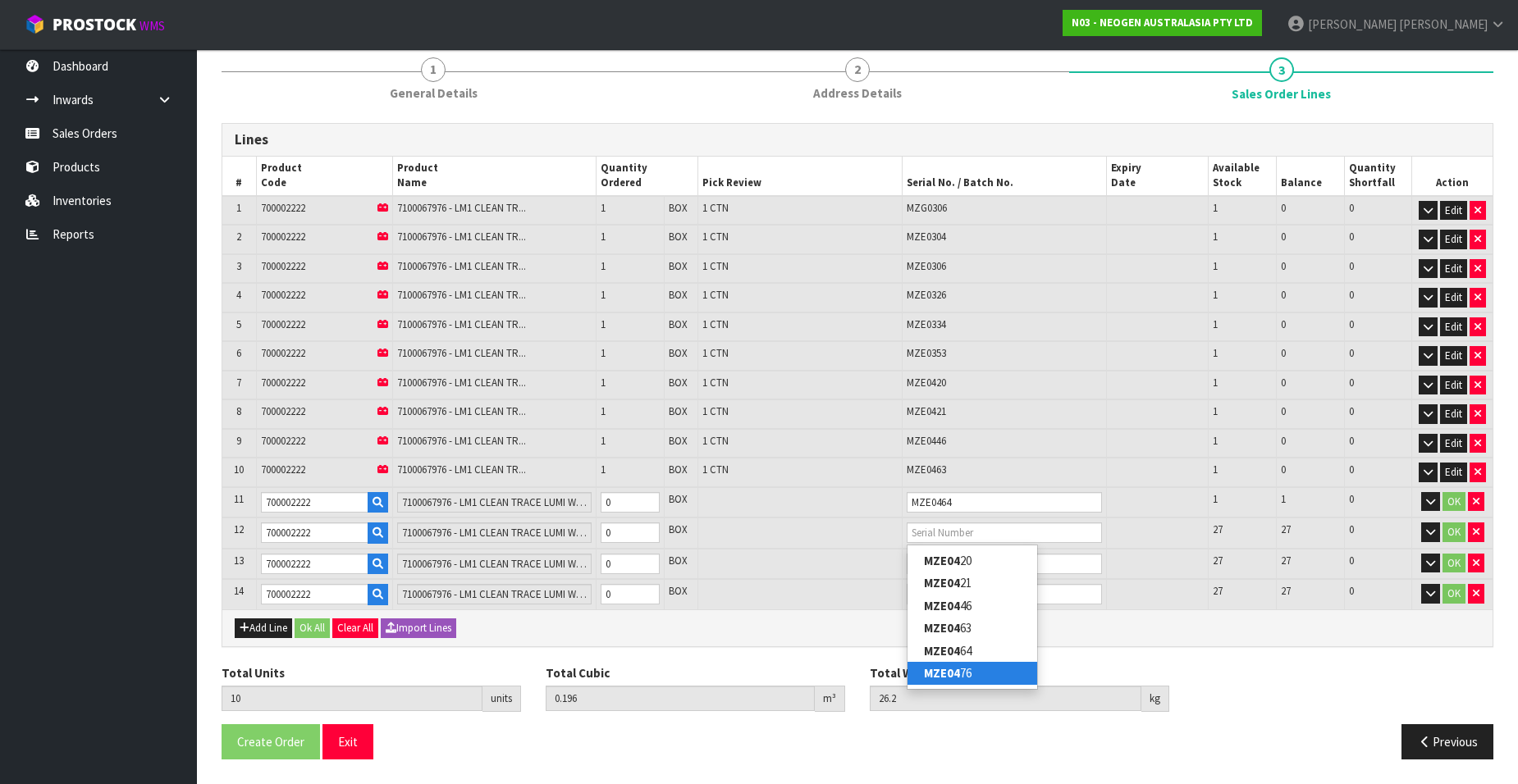
click at [961, 673] on link "MZE04 76" at bounding box center [972, 673] width 130 height 23
type input "MZE0476"
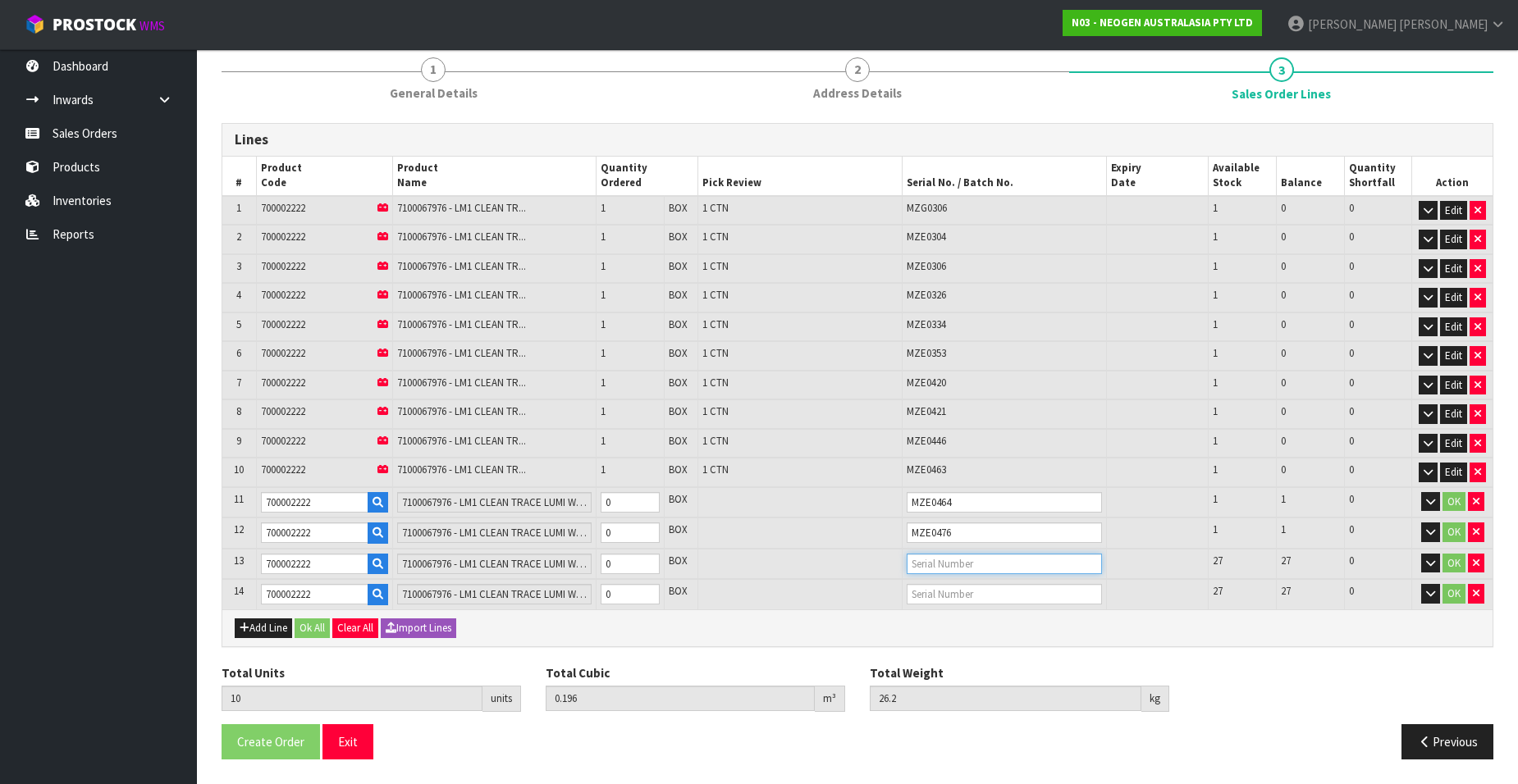
click at [922, 561] on input "text" at bounding box center [1004, 564] width 195 height 21
type input "MZJ"
click at [989, 592] on link "MZJ 0227" at bounding box center [972, 592] width 130 height 23
type input "MZJ0227"
click at [918, 591] on input "text" at bounding box center [1004, 594] width 195 height 21
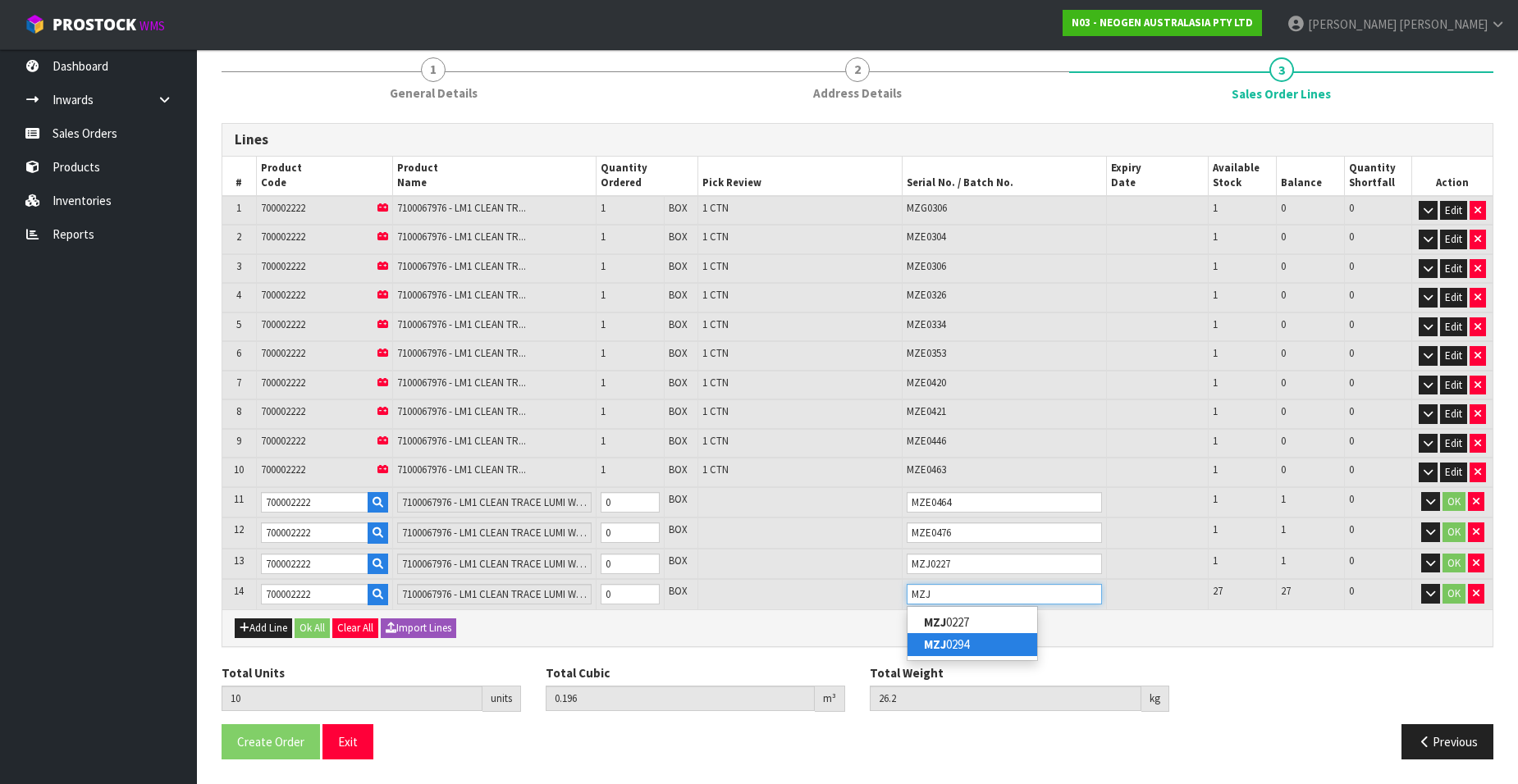
type input "MZJ"
click at [956, 644] on link "MZJ 0294" at bounding box center [972, 644] width 130 height 23
type input "MZJ0294"
type input "11"
type input "0.2156"
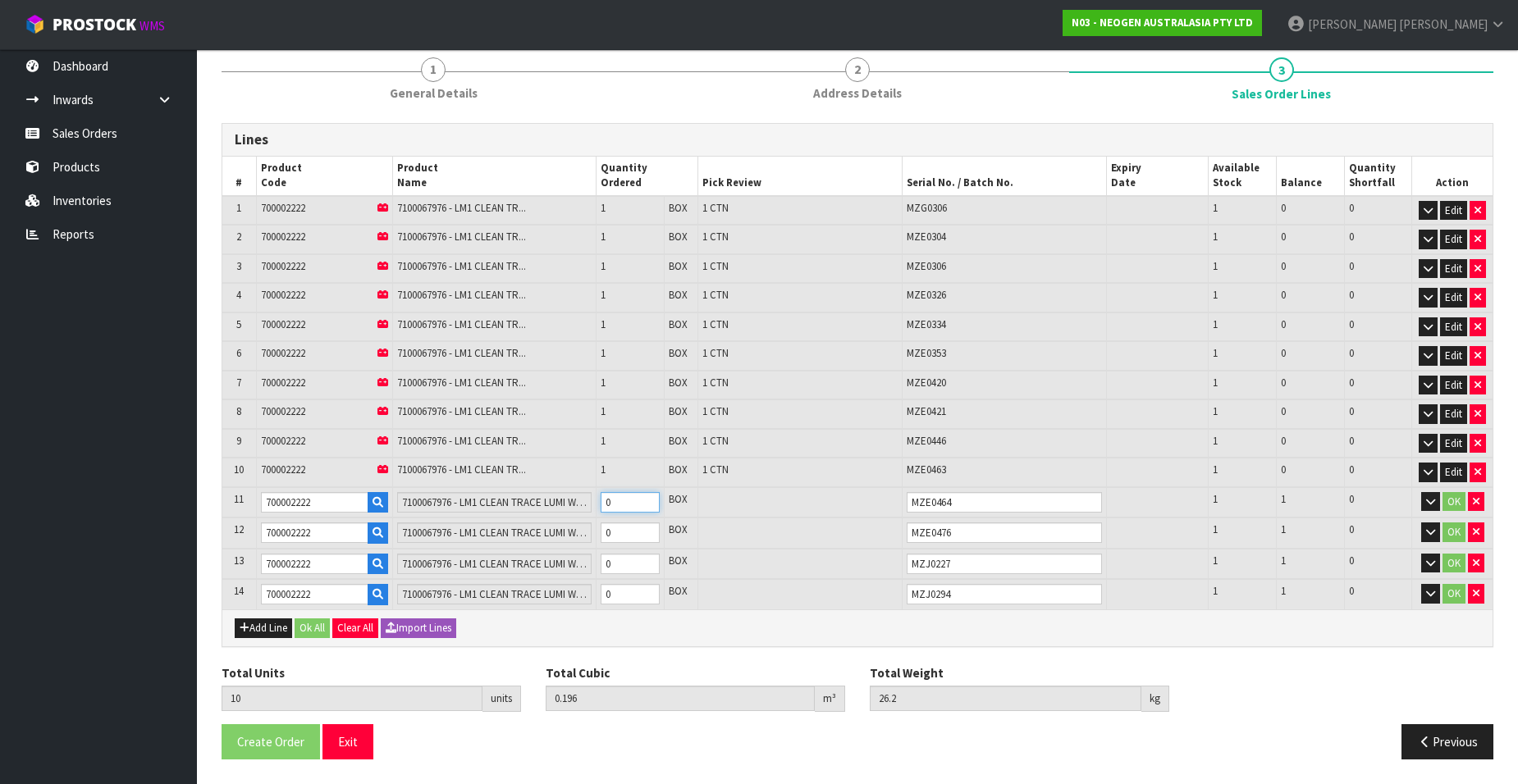
type input "28.82"
type input "1"
click at [652, 500] on input "1" at bounding box center [629, 502] width 59 height 21
click at [646, 537] on input "0" at bounding box center [629, 532] width 59 height 21
type input "12"
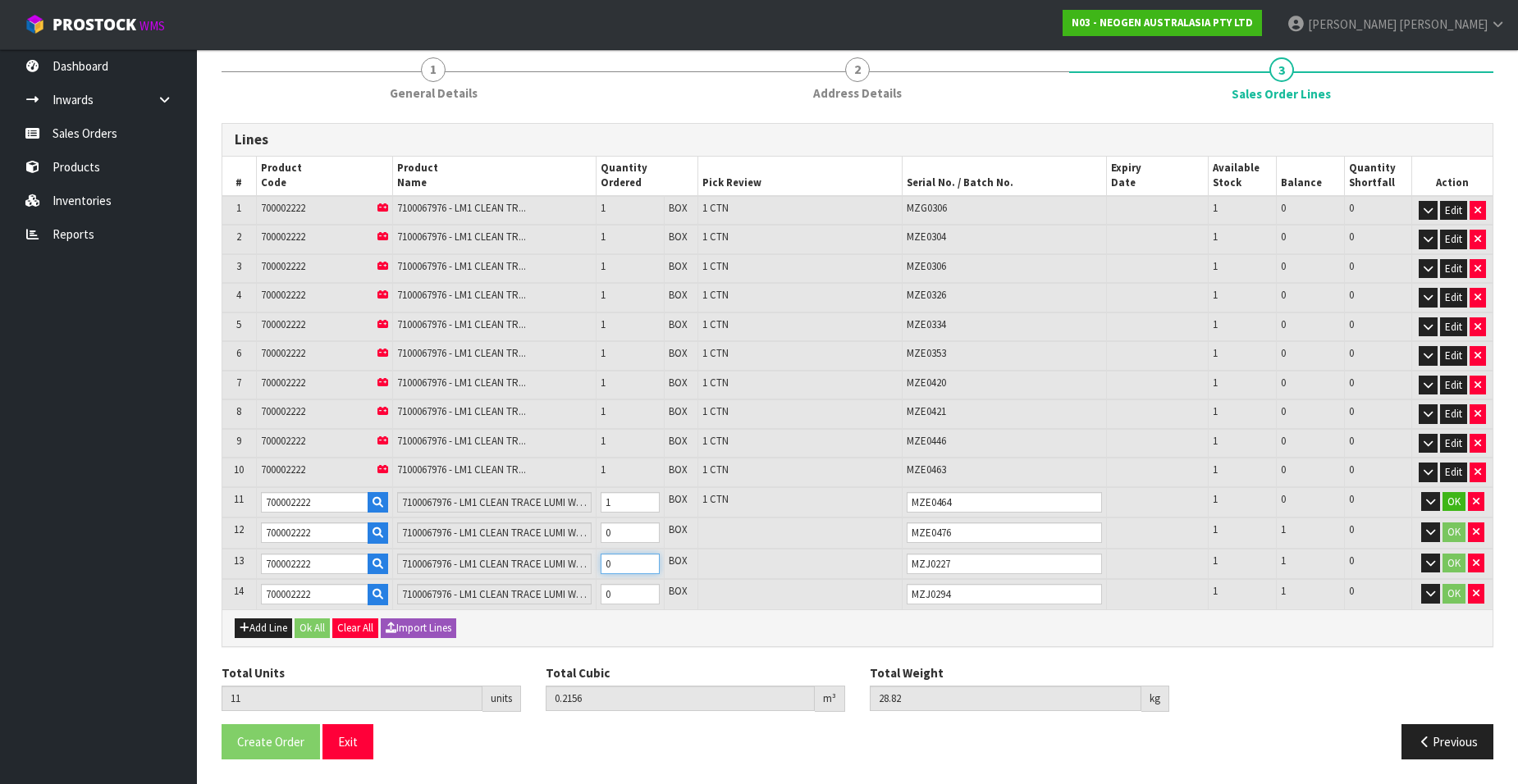
type input "0.2352"
type input "31.44"
type input "1"
click at [647, 561] on input "1" at bounding box center [629, 564] width 59 height 21
type input "13"
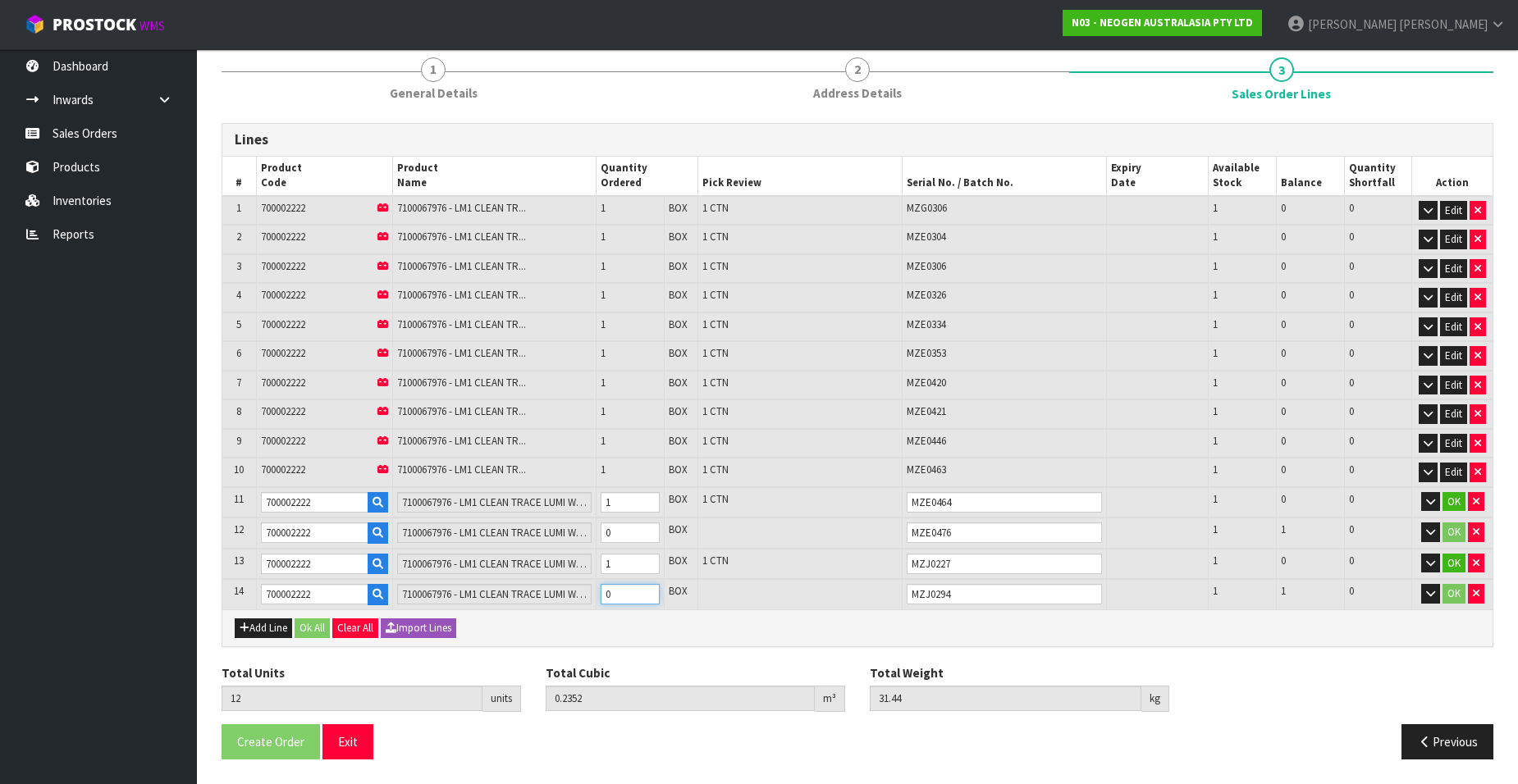
type input "0.2548"
type input "34.06"
type input "1"
click at [649, 592] on input "1" at bounding box center [629, 594] width 59 height 21
click at [1447, 500] on button "OK" at bounding box center [1454, 501] width 23 height 20
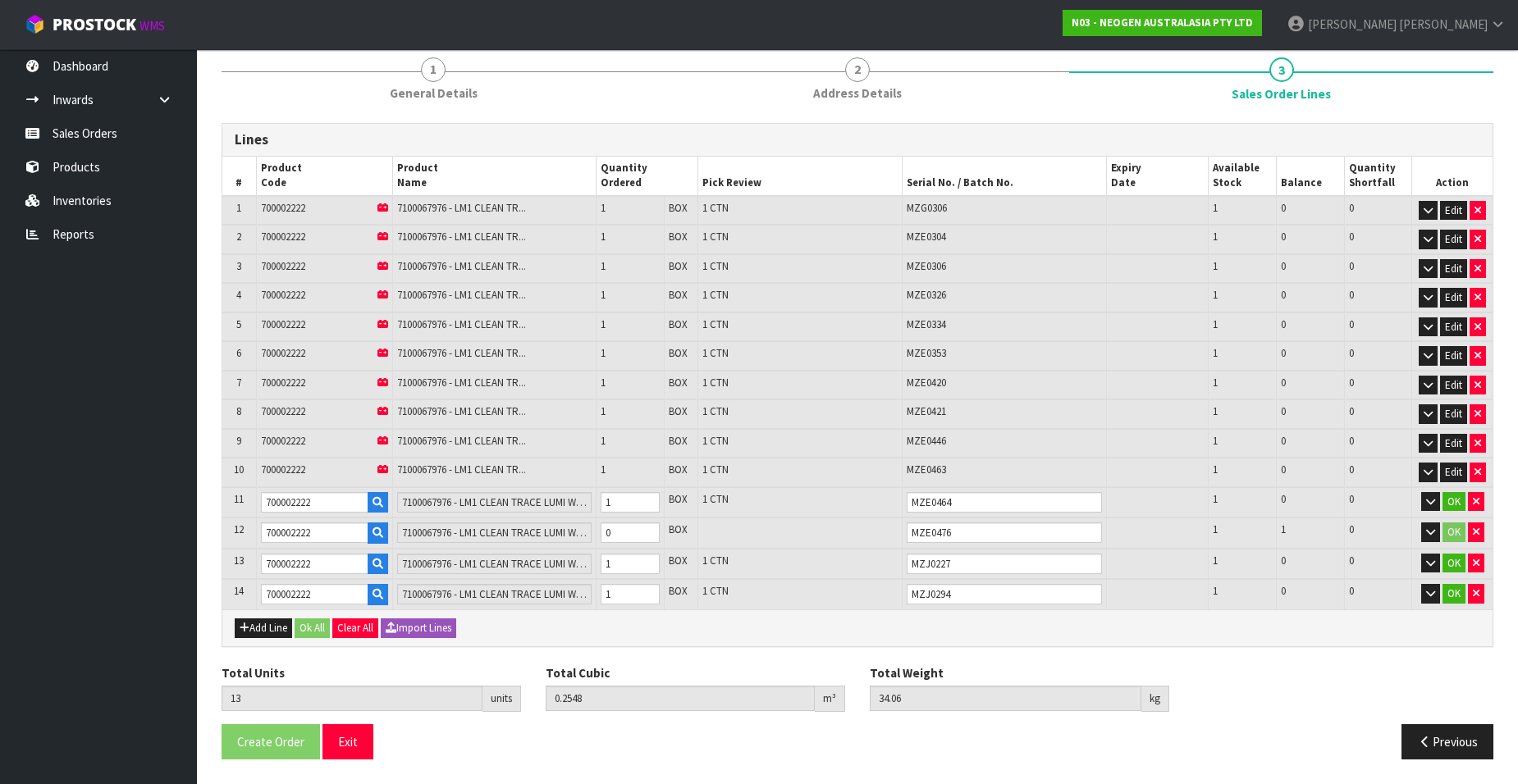
scroll to position [140, 0]
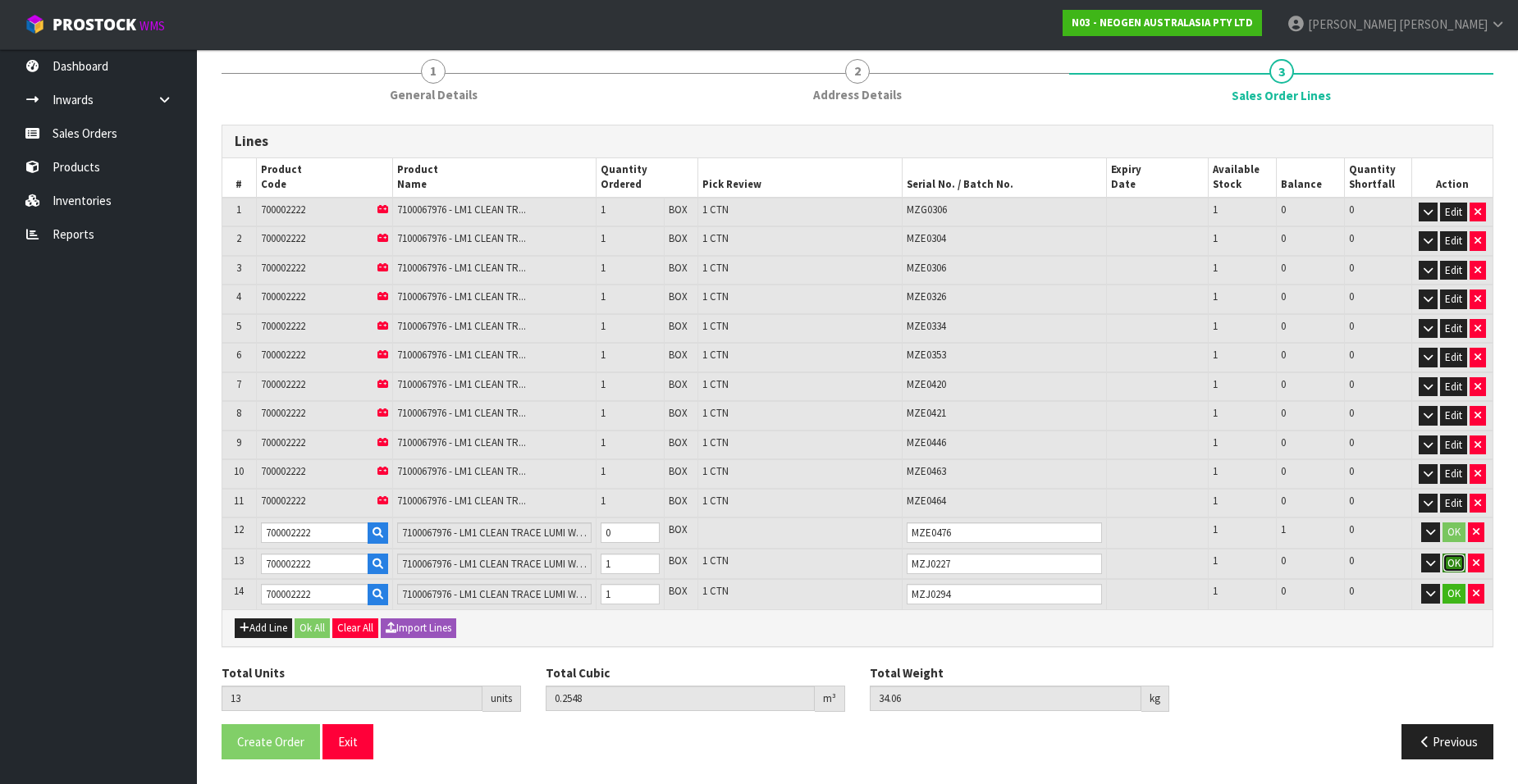
click at [1454, 562] on button "OK" at bounding box center [1454, 563] width 23 height 20
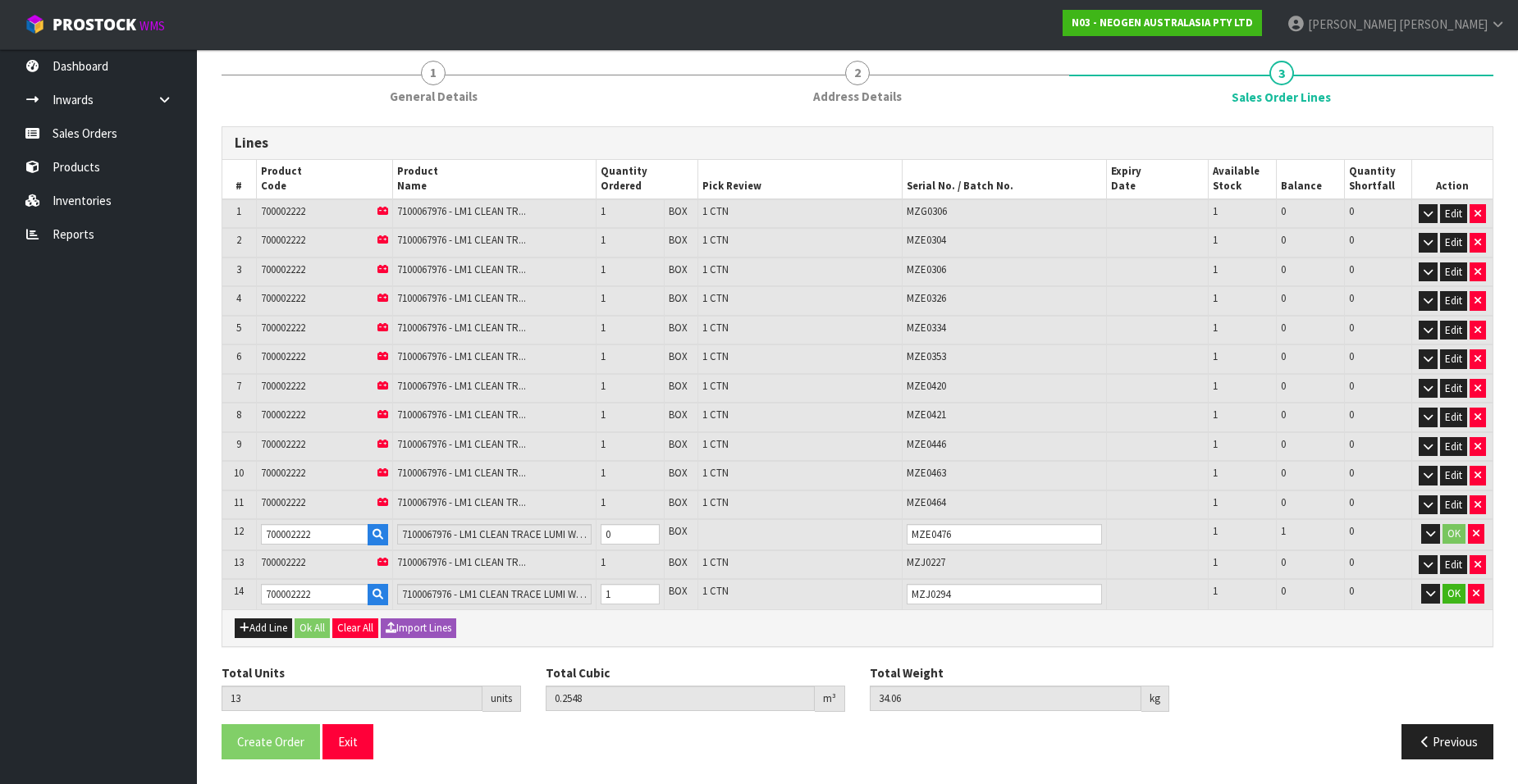
scroll to position [139, 0]
type input "14"
type input "0.2744"
type input "36.68"
type input "1"
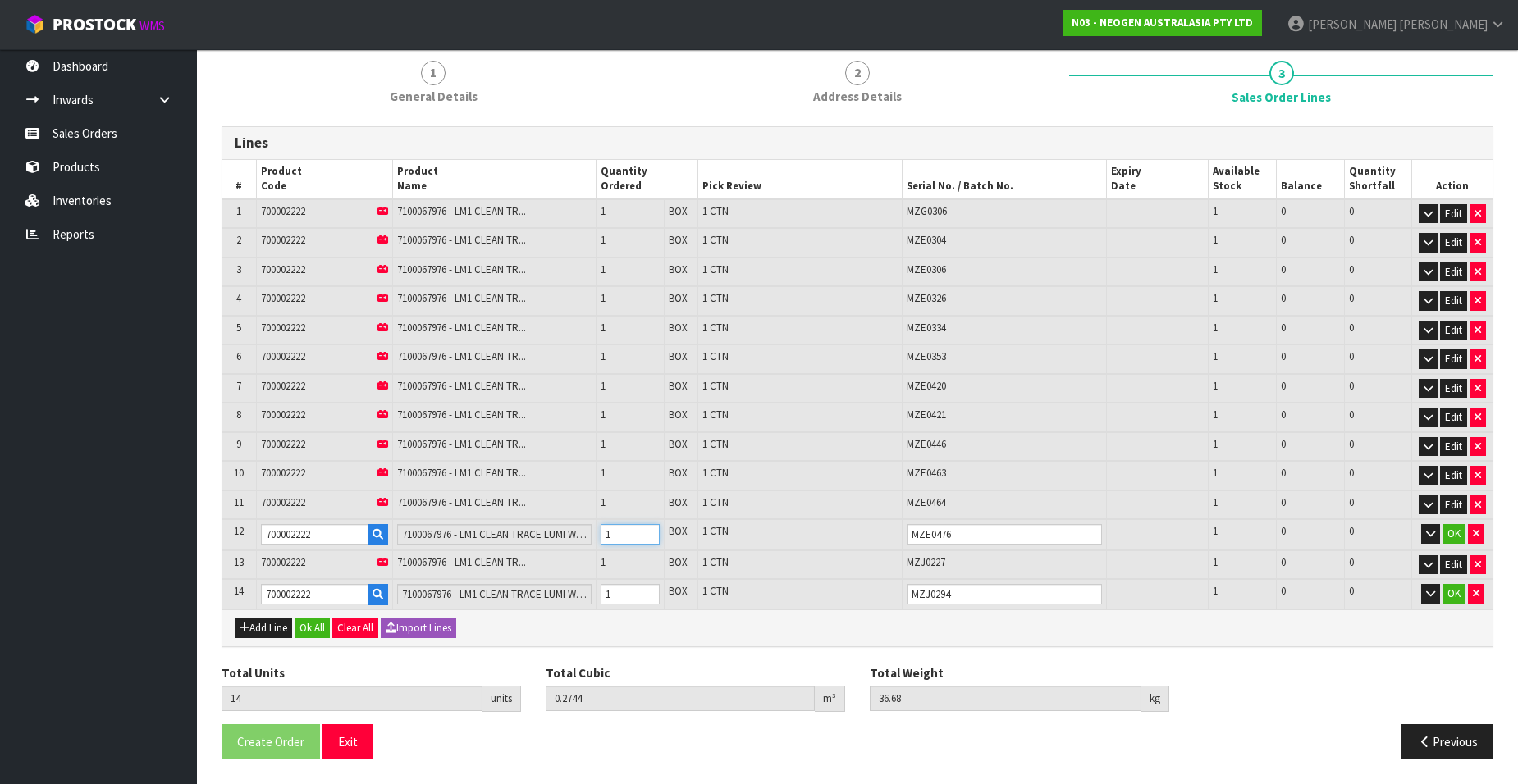
click at [649, 531] on input "1" at bounding box center [629, 534] width 59 height 21
click at [1456, 536] on button "OK" at bounding box center [1454, 533] width 23 height 20
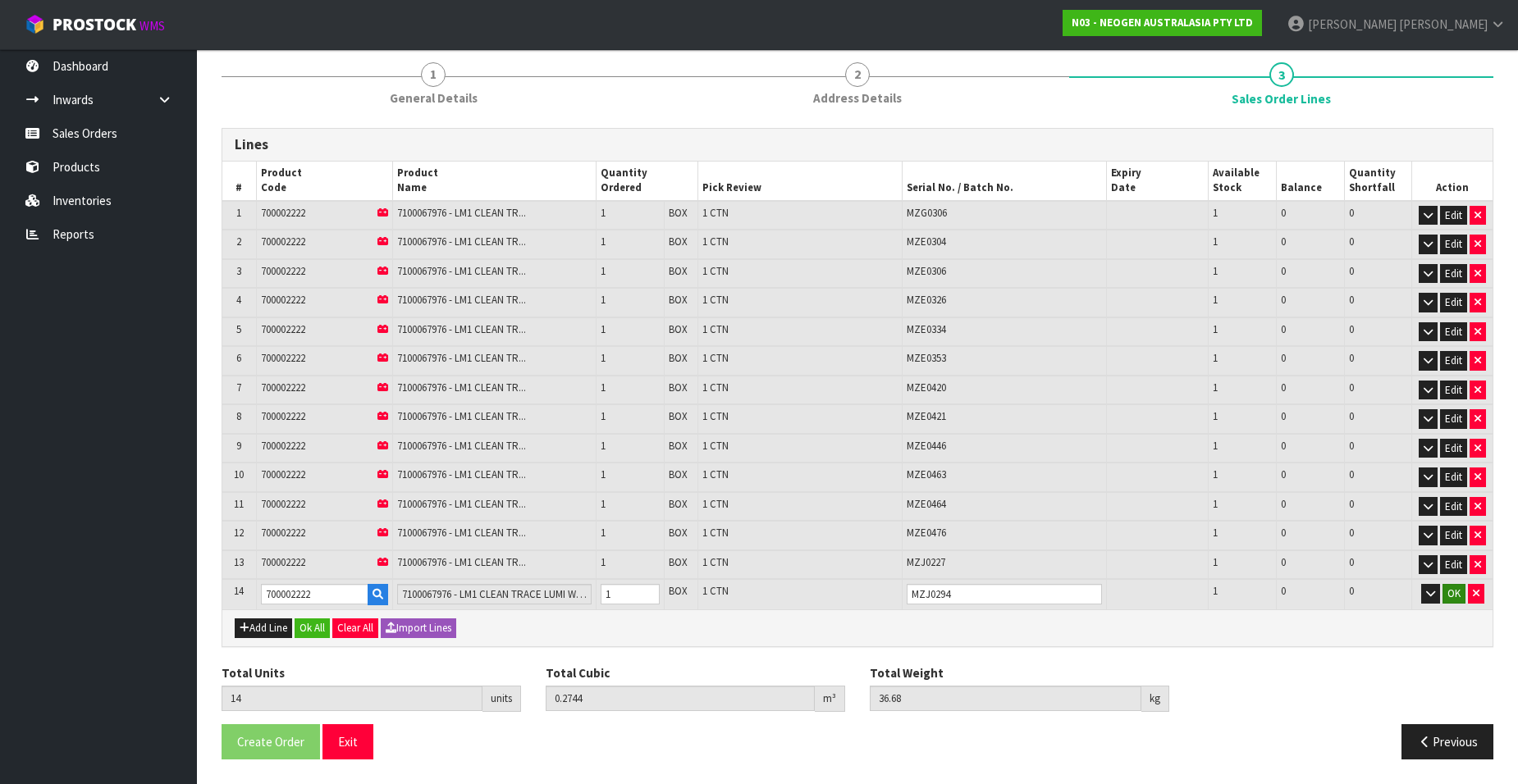
scroll to position [137, 0]
click at [1448, 589] on button "OK" at bounding box center [1454, 593] width 23 height 20
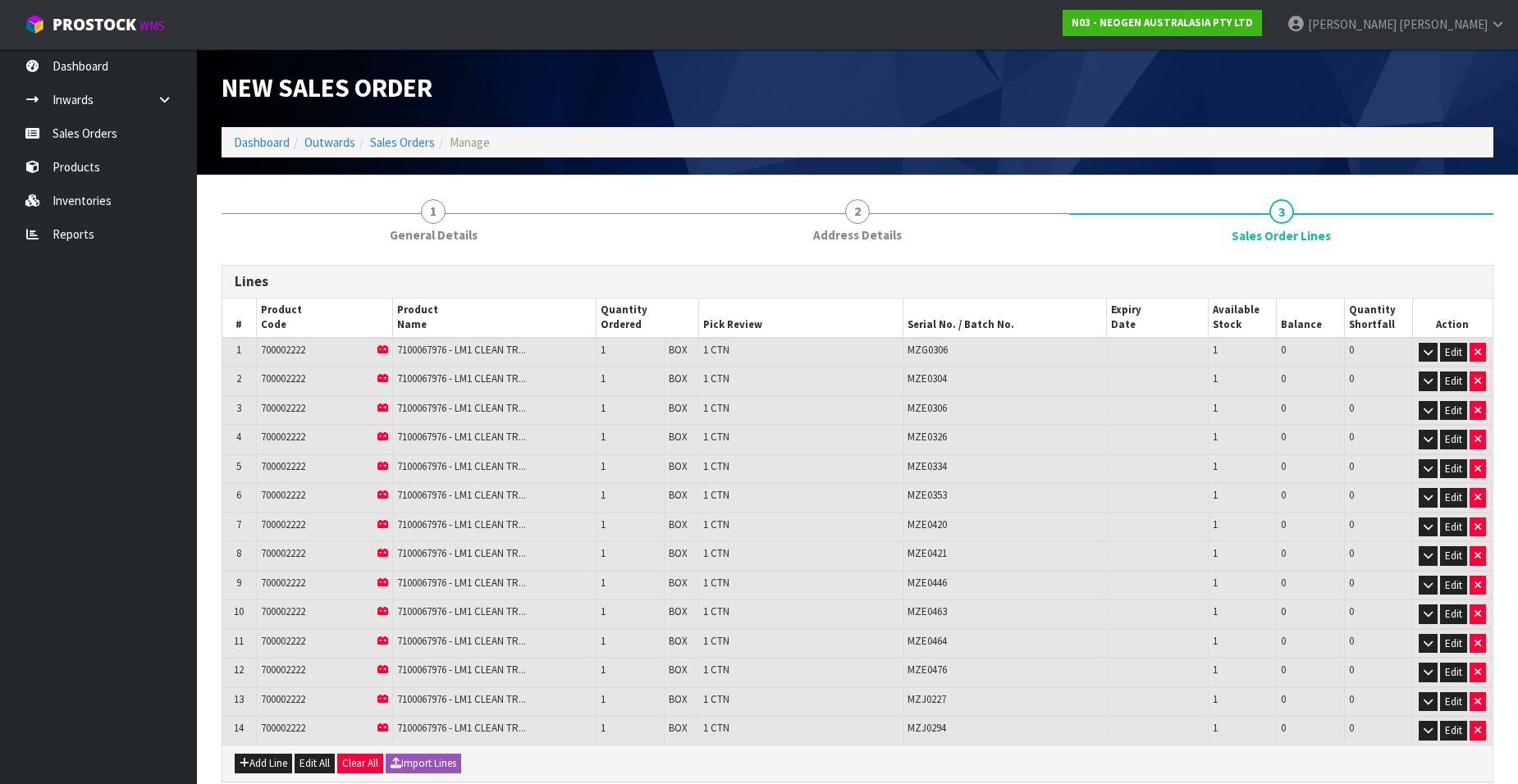
scroll to position [135, 0]
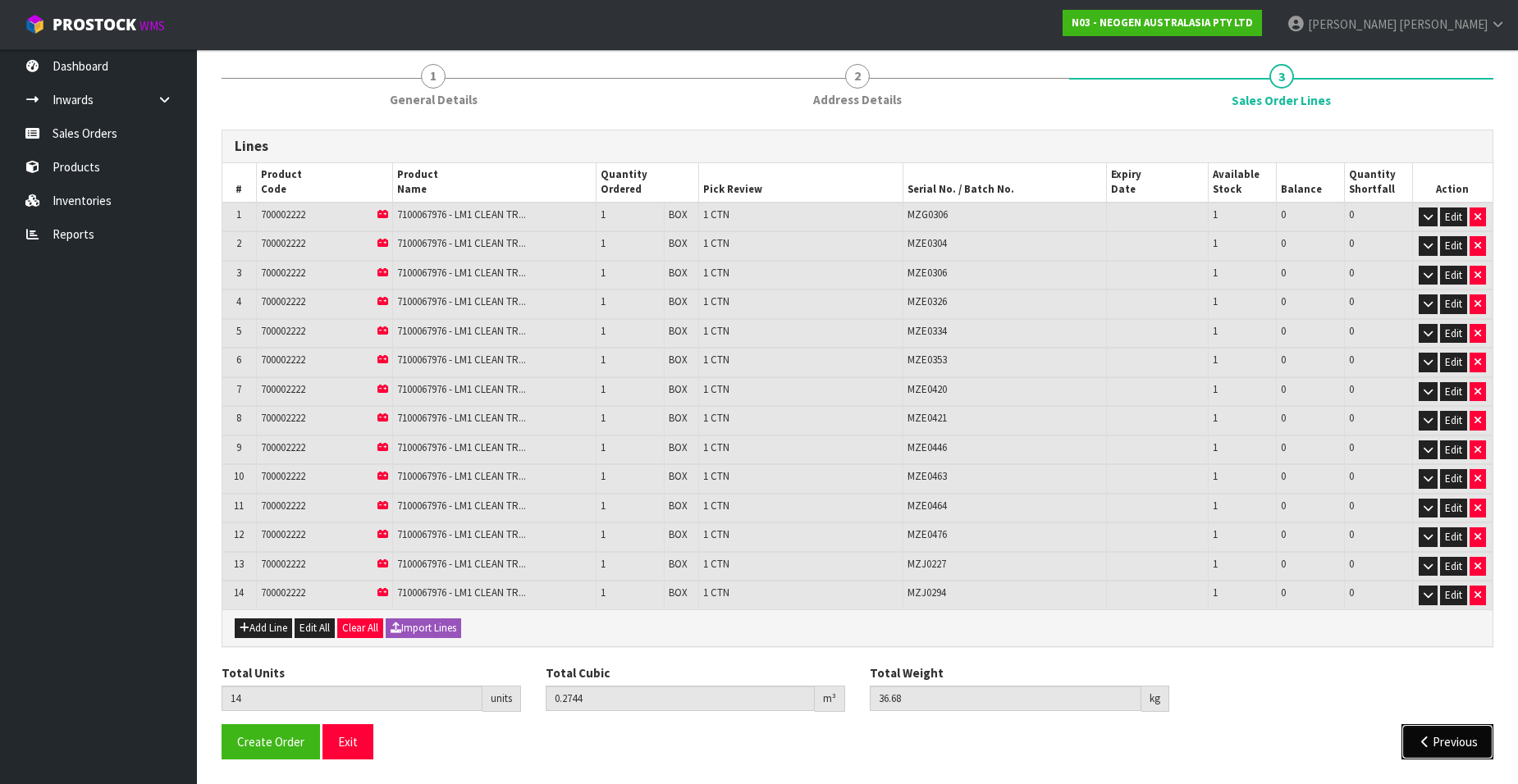
drag, startPoint x: 1423, startPoint y: 742, endPoint x: 1410, endPoint y: 740, distance: 13.2
click at [1423, 742] on icon "button" at bounding box center [1424, 742] width 16 height 12
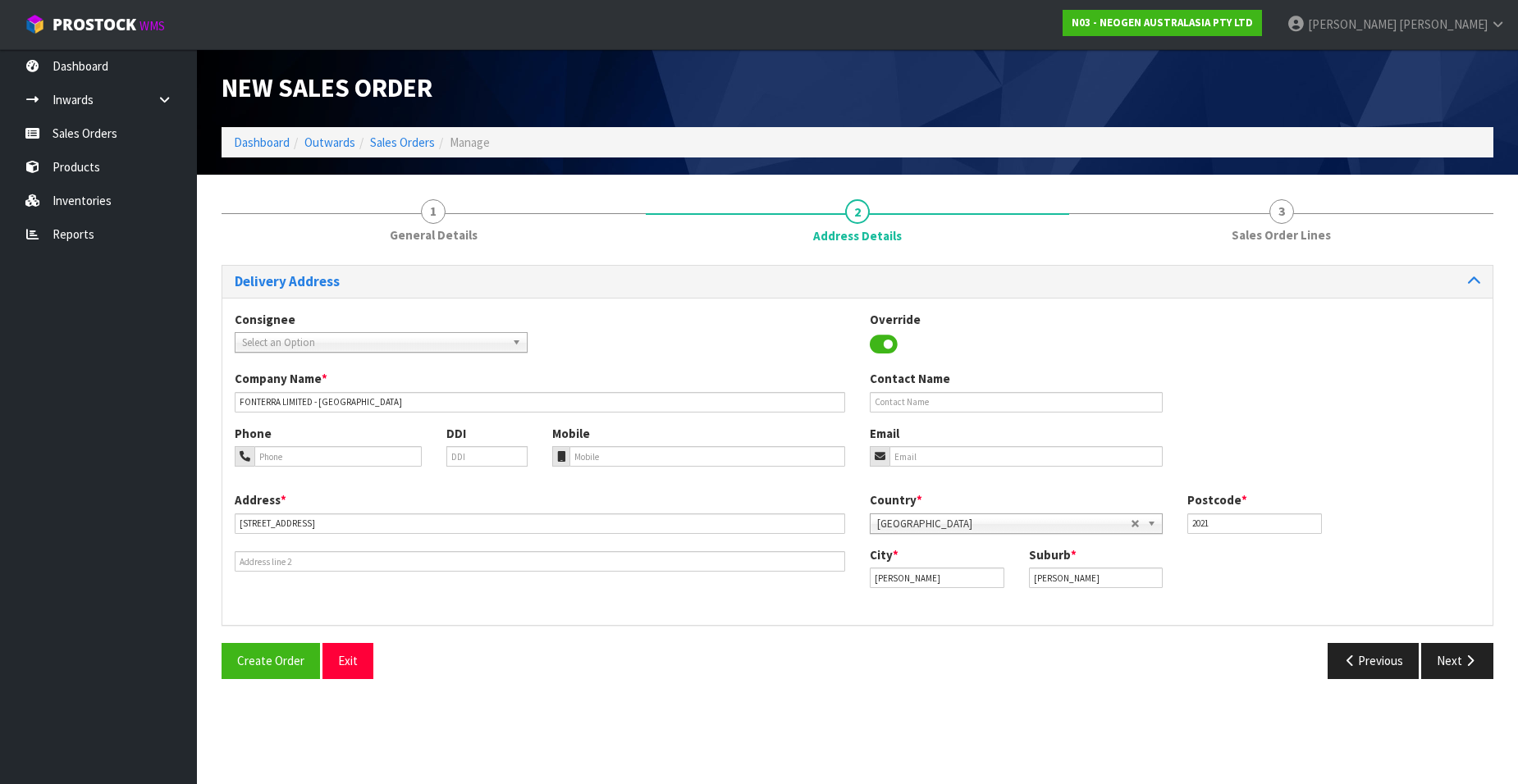
scroll to position [0, 0]
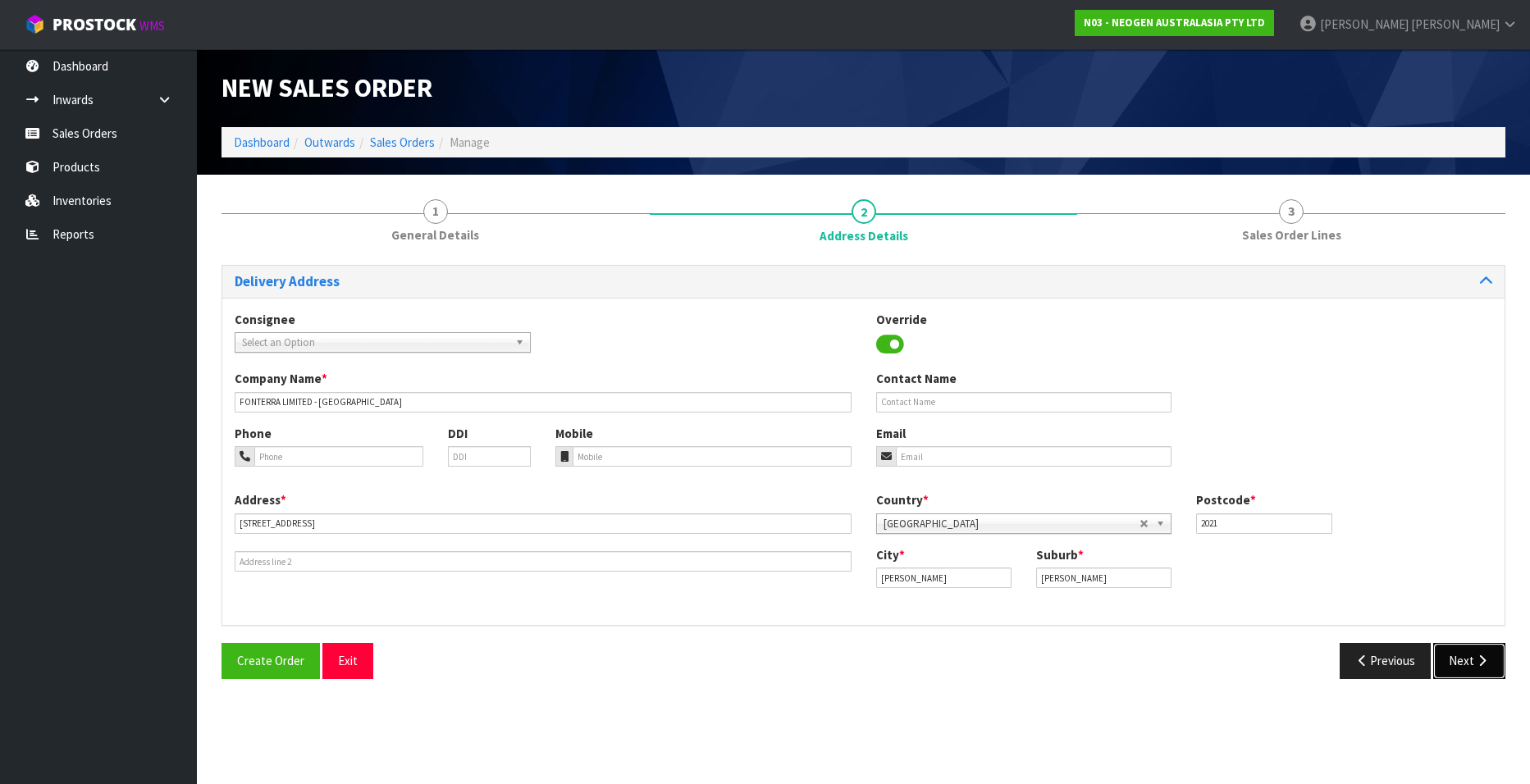
click at [1460, 665] on button "Next" at bounding box center [1469, 661] width 72 height 36
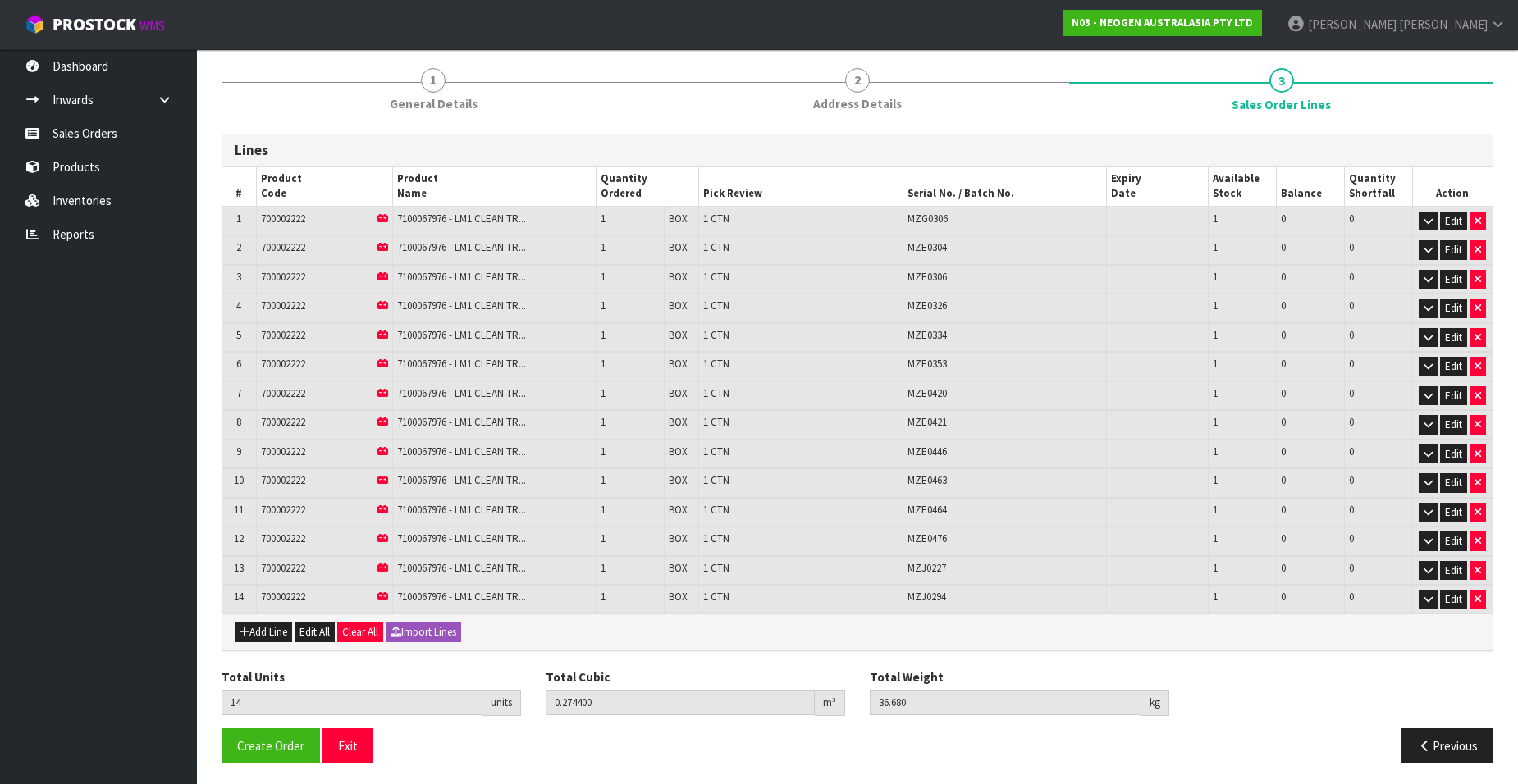
scroll to position [135, 0]
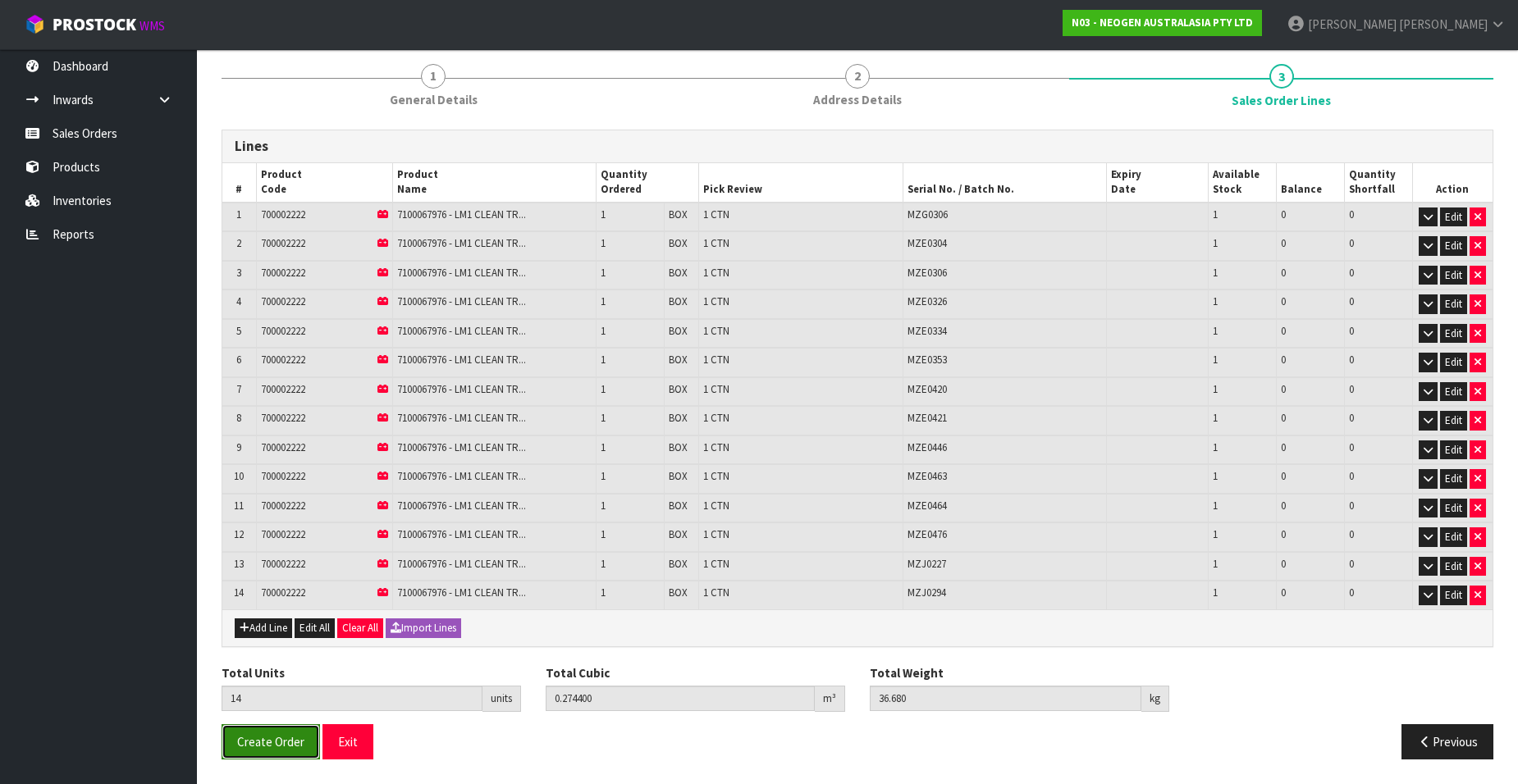
click at [256, 746] on span "Create Order" at bounding box center [271, 742] width 68 height 16
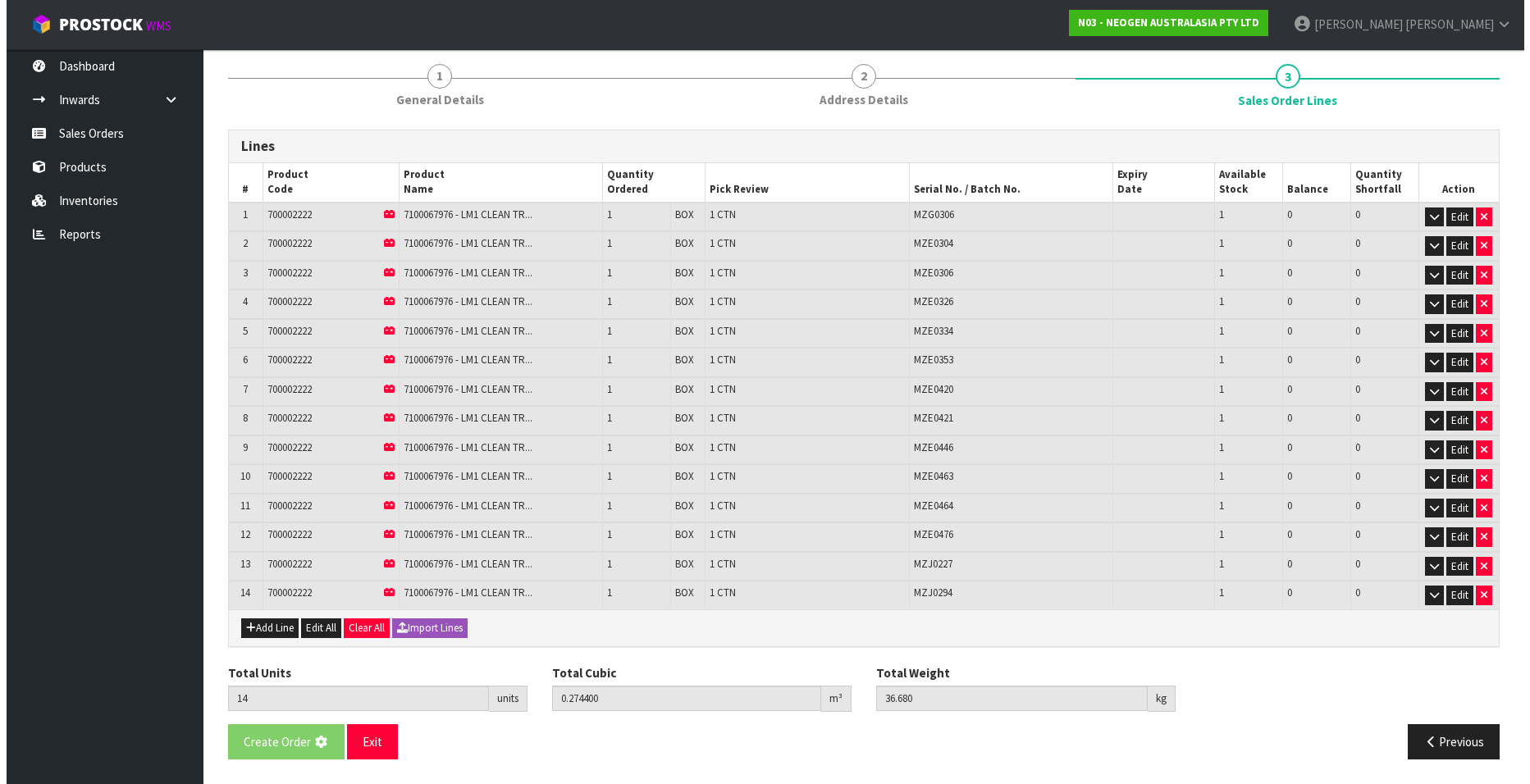
scroll to position [0, 0]
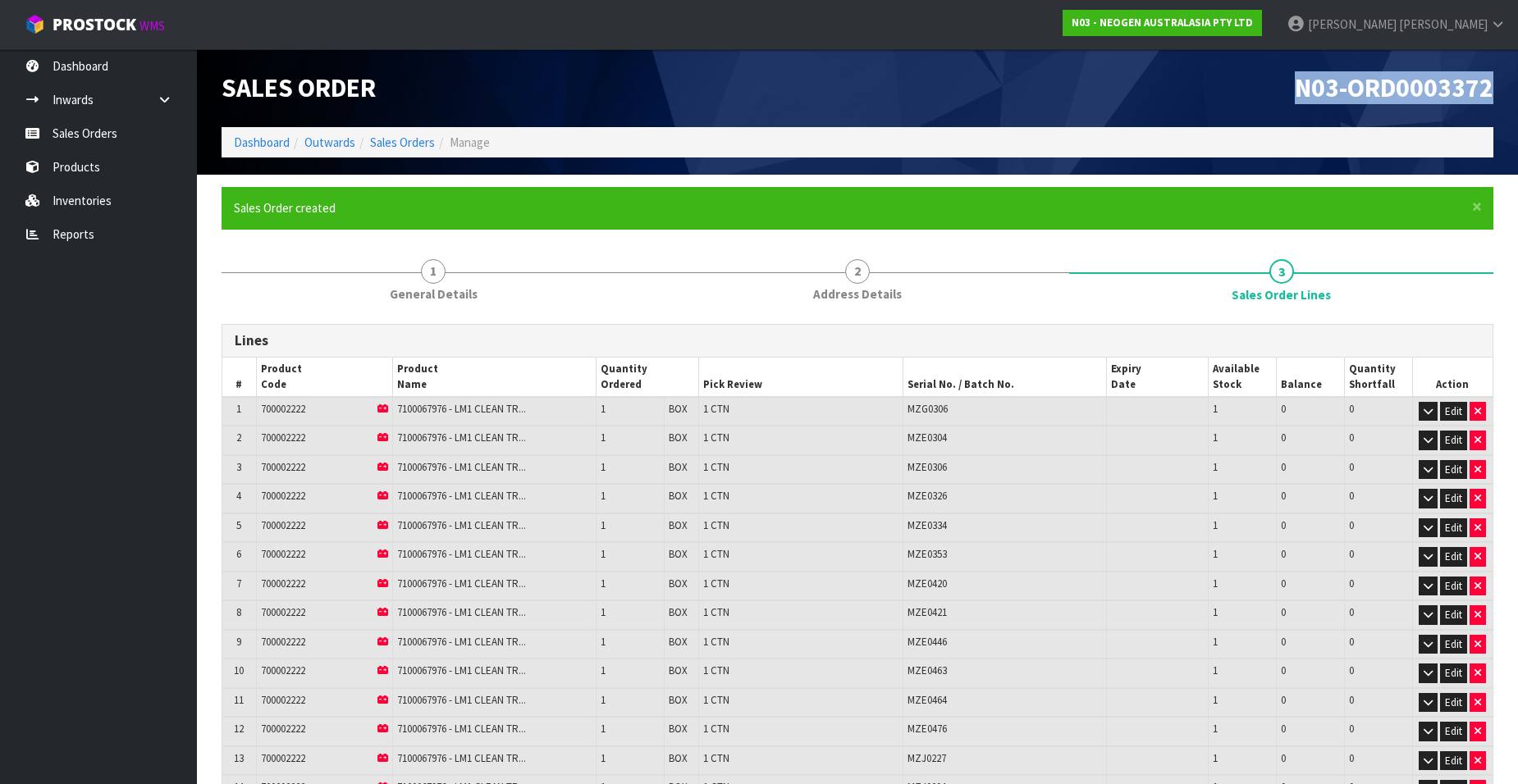
drag, startPoint x: 1494, startPoint y: 92, endPoint x: 1290, endPoint y: 97, distance: 204.1
click at [1290, 97] on div "N03-ORD0003372" at bounding box center [1182, 87] width 648 height 78
copy span "N03-ORD0003372"
click at [66, 140] on link "Sales Orders" at bounding box center [99, 133] width 197 height 34
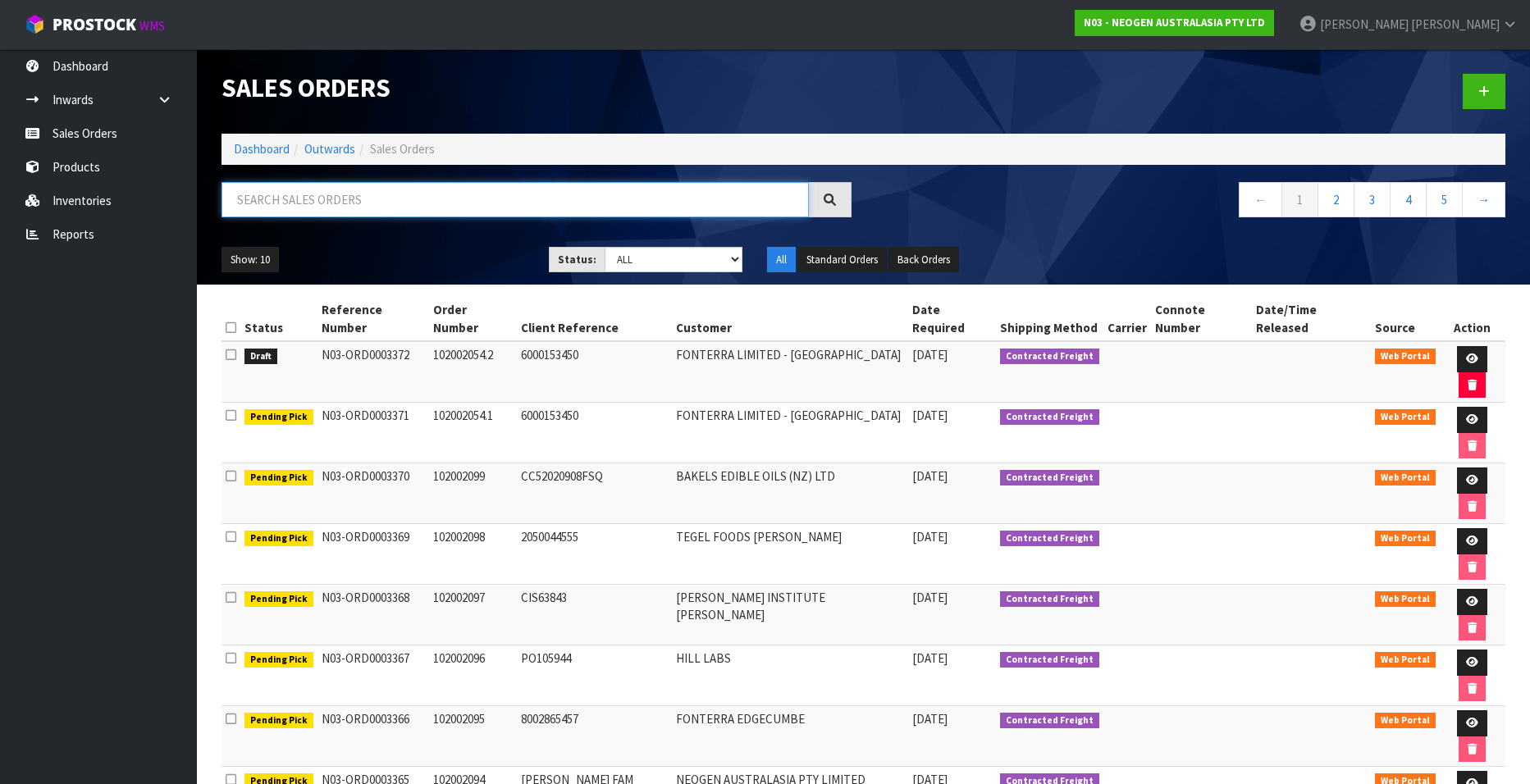
click at [393, 205] on input "text" at bounding box center [515, 200] width 587 height 36
paste input "102002100"
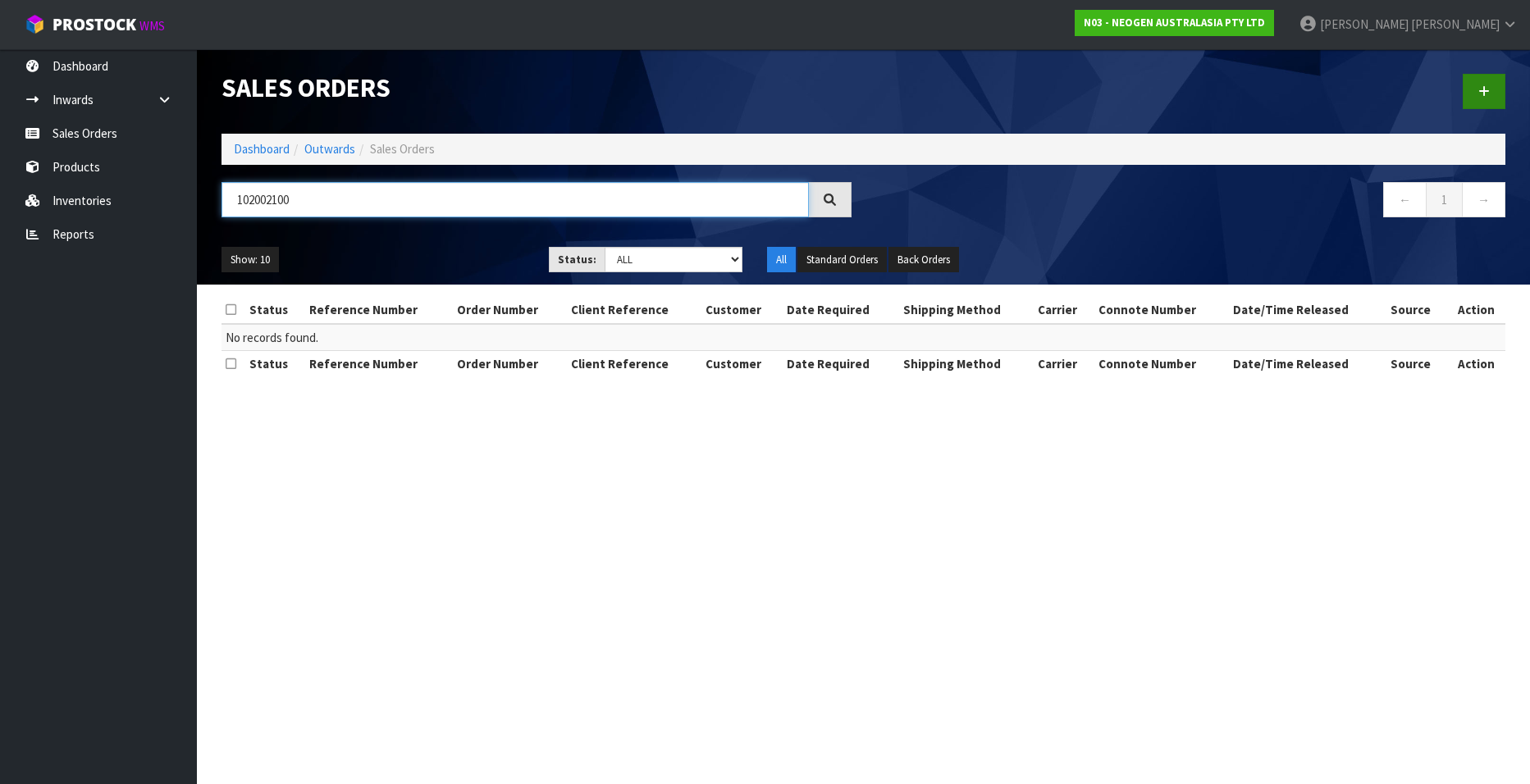
type input "102002100"
click at [1481, 93] on icon at bounding box center [1484, 91] width 11 height 12
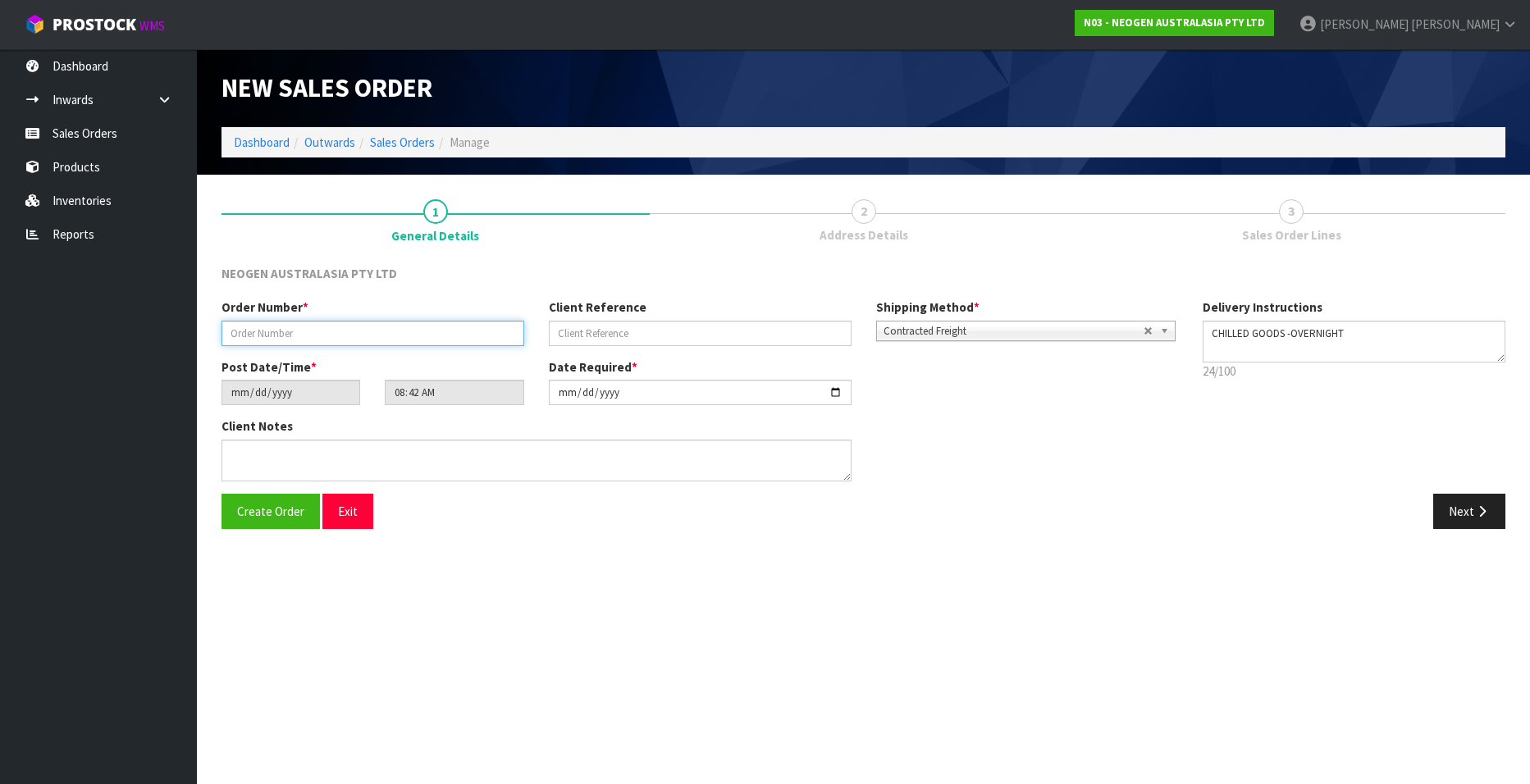
click at [283, 331] on input "text" at bounding box center [373, 333] width 302 height 25
paste input "102002100"
type input "102002100"
click at [564, 340] on input "text" at bounding box center [700, 333] width 302 height 25
paste input "NZ0024857220"
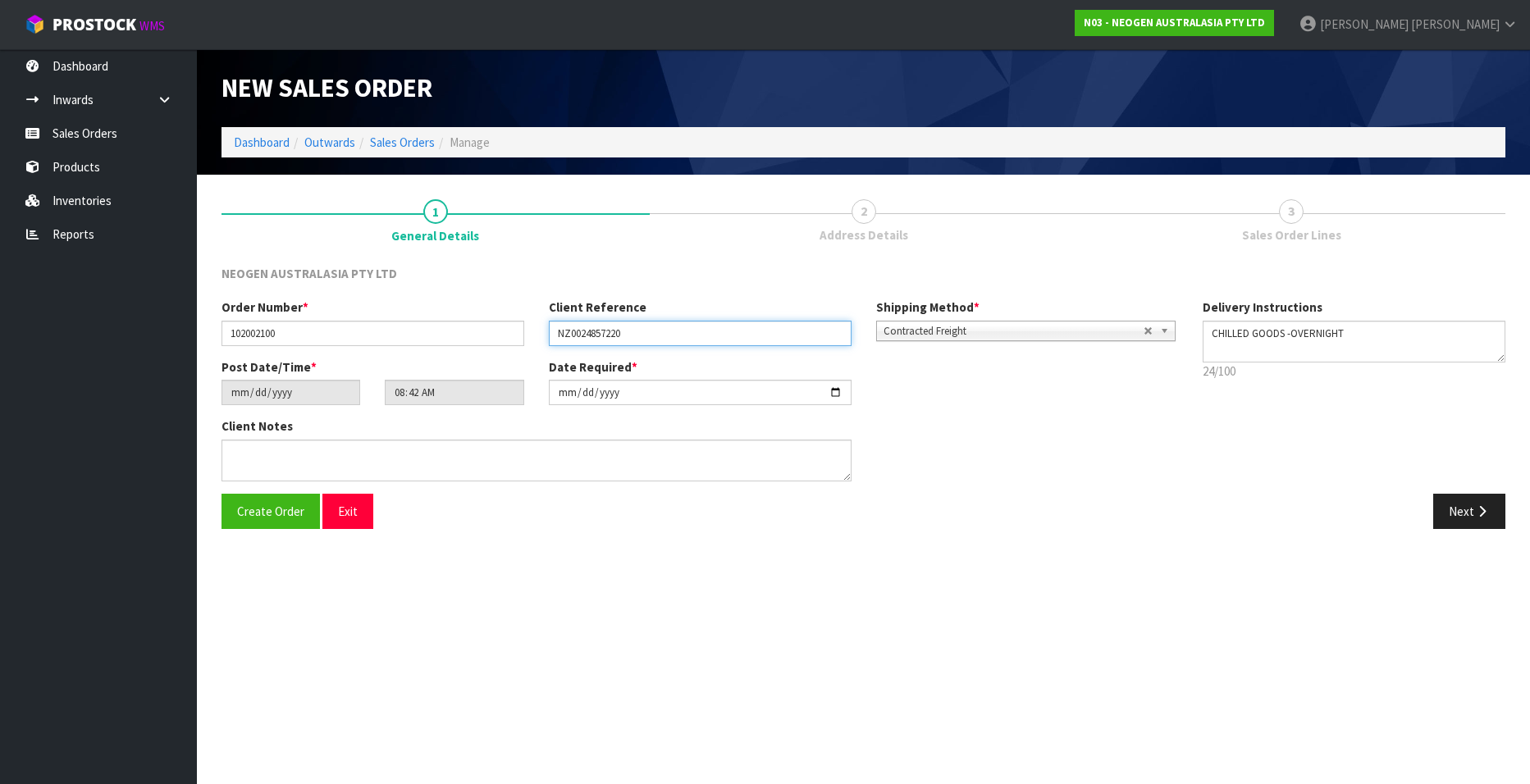
type input "NZ0024857220"
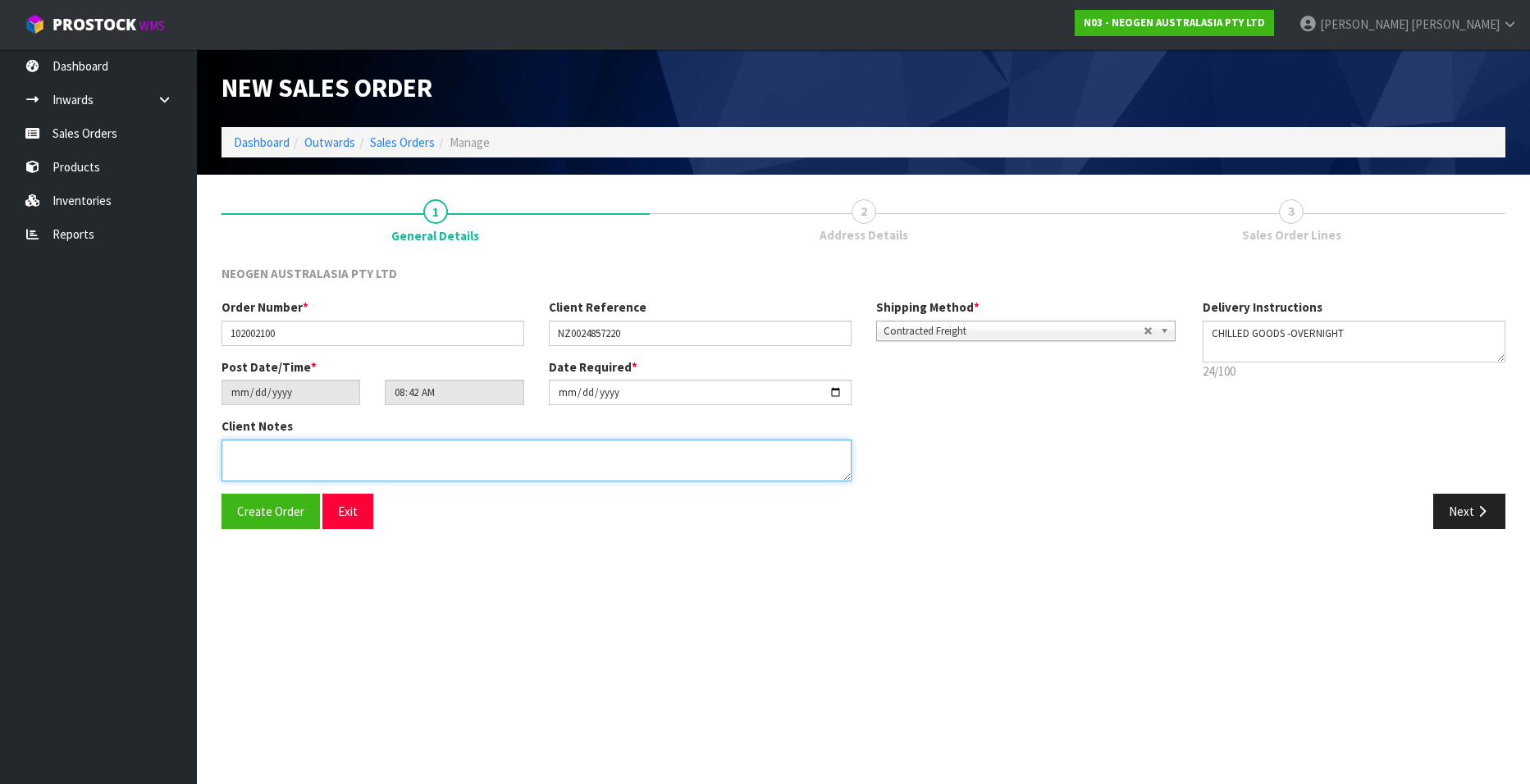
click at [268, 466] on textarea at bounding box center [536, 460] width 630 height 42
type textarea "ATTN ACCOUNTS"
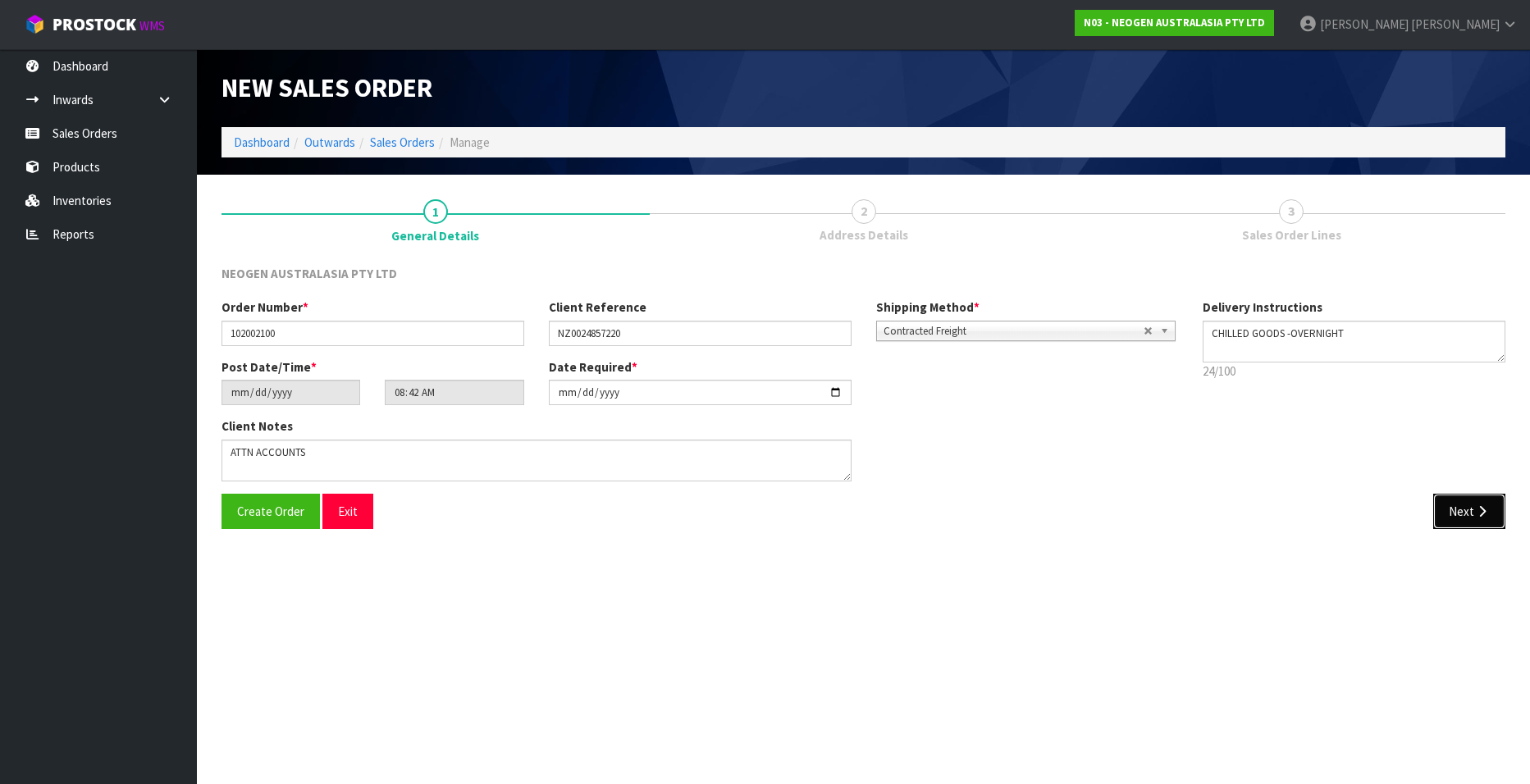
click at [1446, 503] on button "Next" at bounding box center [1469, 512] width 72 height 36
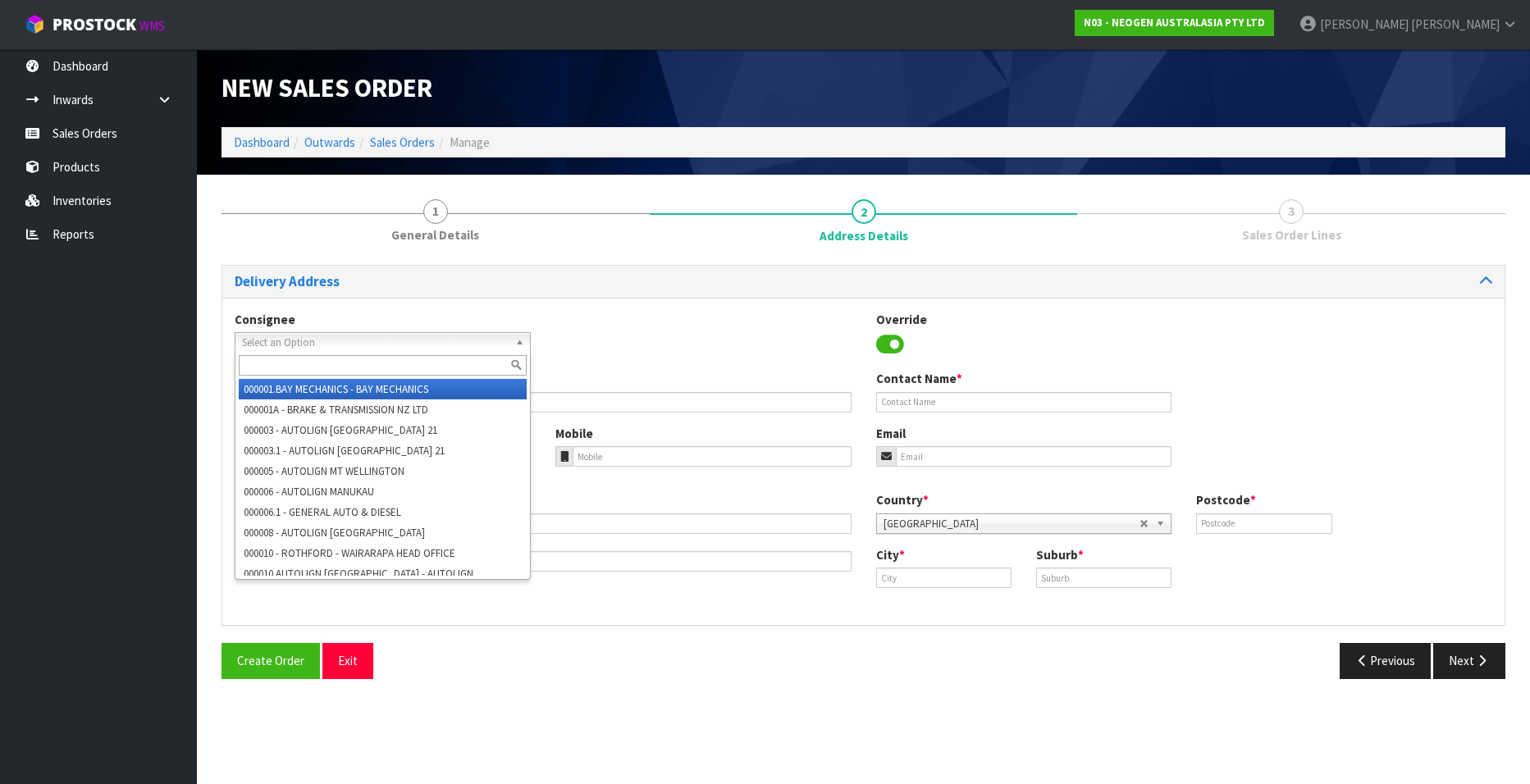
click at [301, 335] on span "Select an Option" at bounding box center [376, 343] width 267 height 20
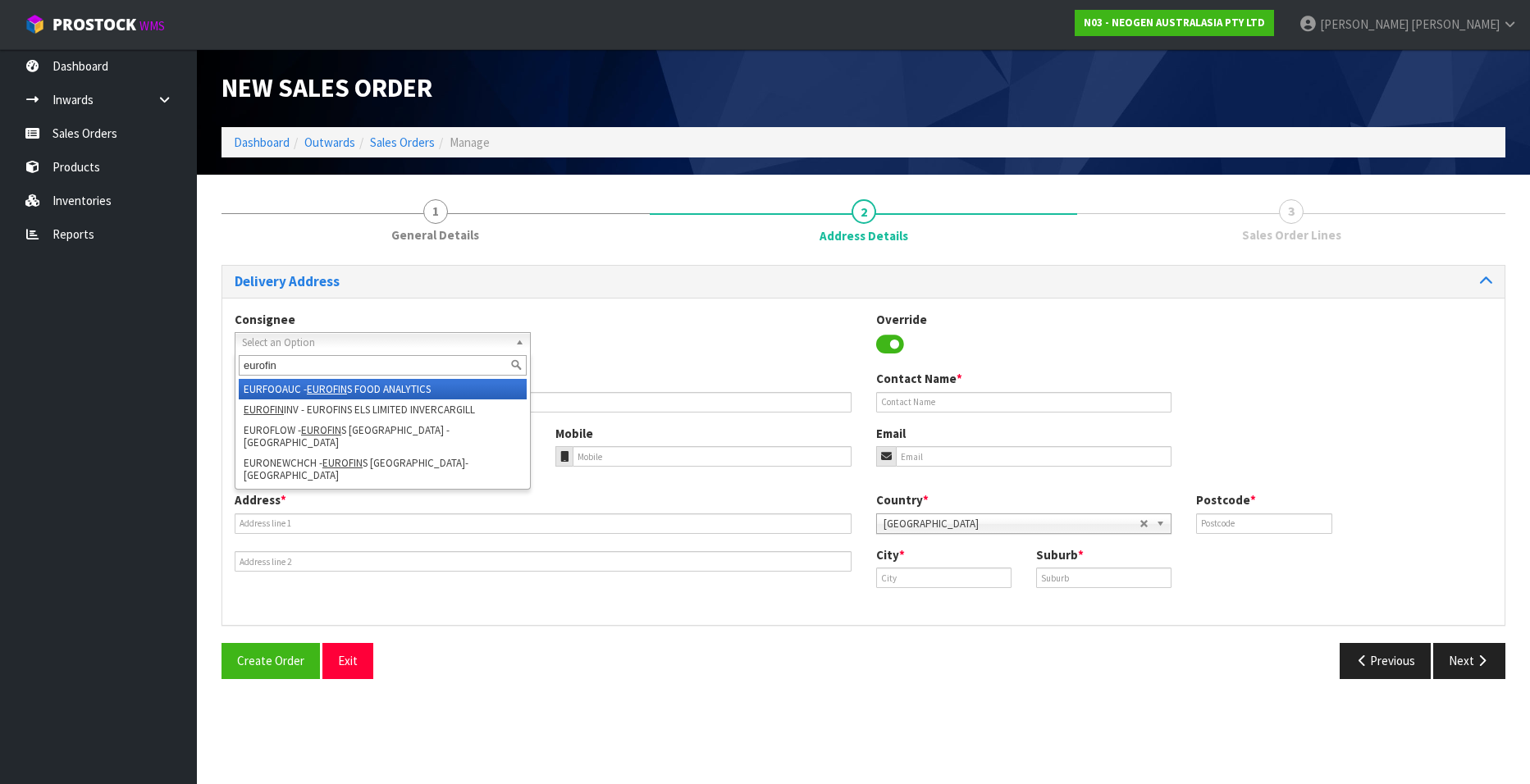
type input "eurofin"
click at [317, 386] on em "EUROFIN" at bounding box center [327, 389] width 40 height 14
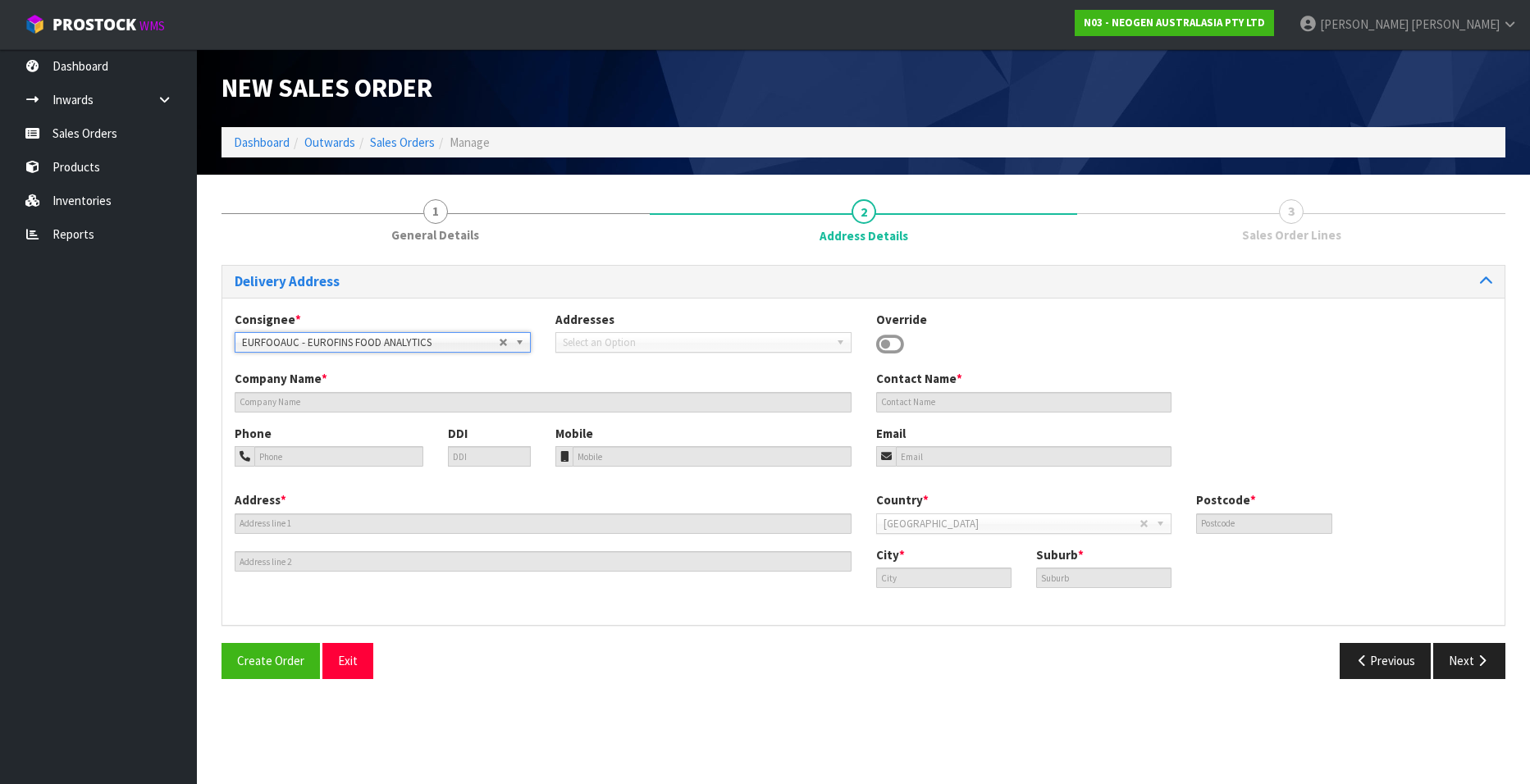
type input "EUROFINS FOOD ANALYTICS"
type input "ATT: SULEYMAN GURBANOV"
type input "35 O'RORKE ROAD"
type input "1061"
type input "[GEOGRAPHIC_DATA]"
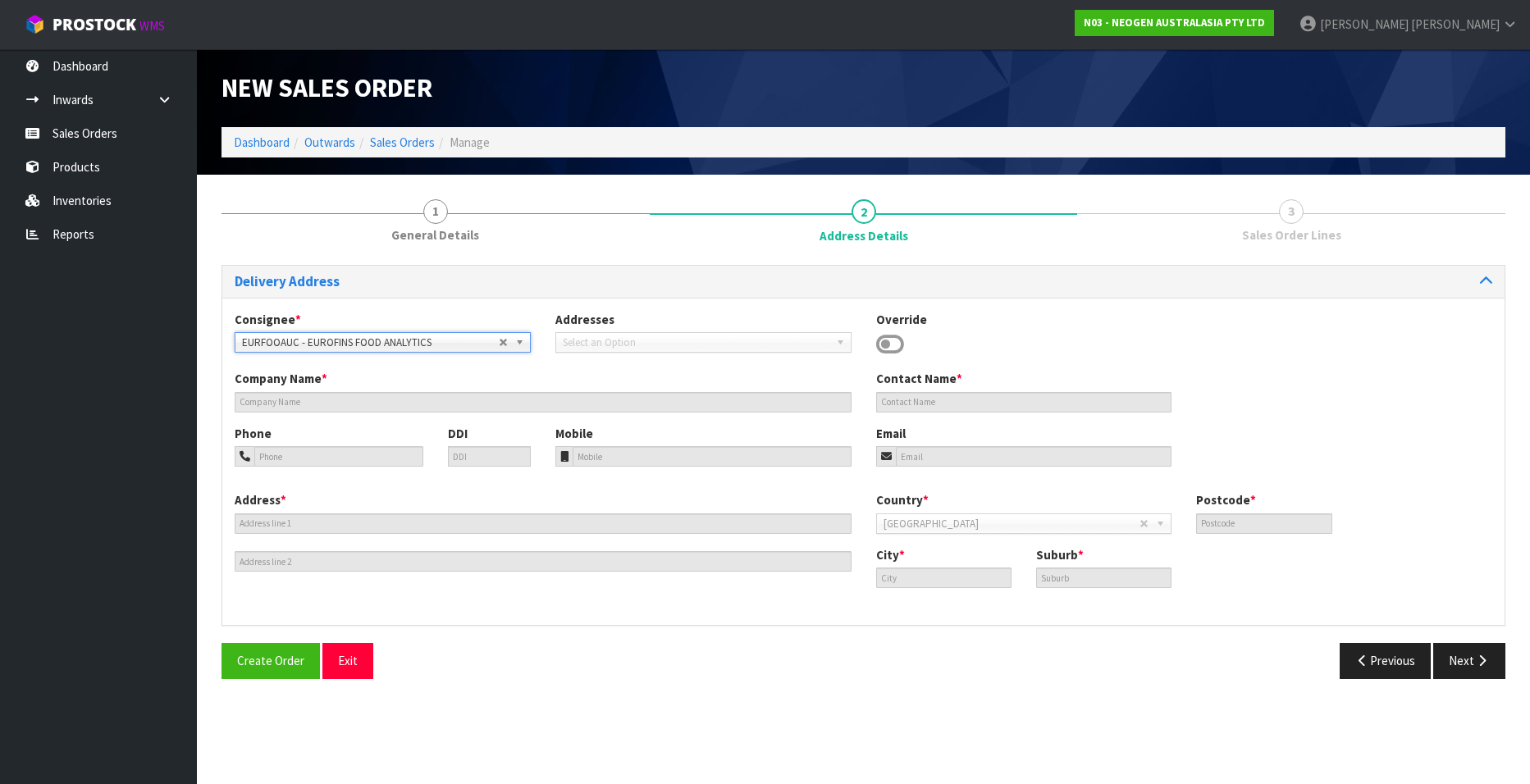
type input "PENROSE"
click at [1458, 659] on button "Next" at bounding box center [1469, 661] width 72 height 36
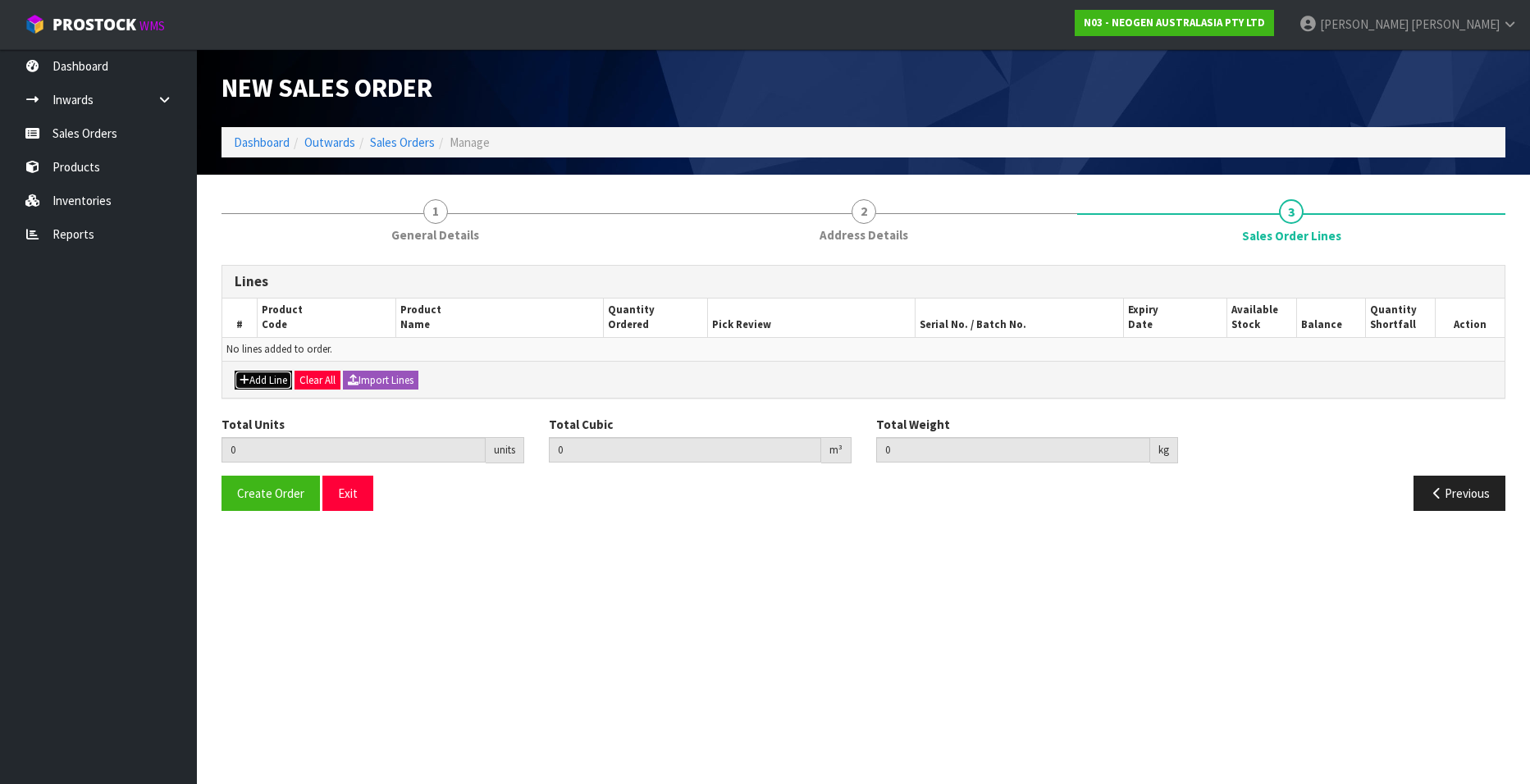
click at [253, 377] on button "Add Line" at bounding box center [263, 380] width 57 height 20
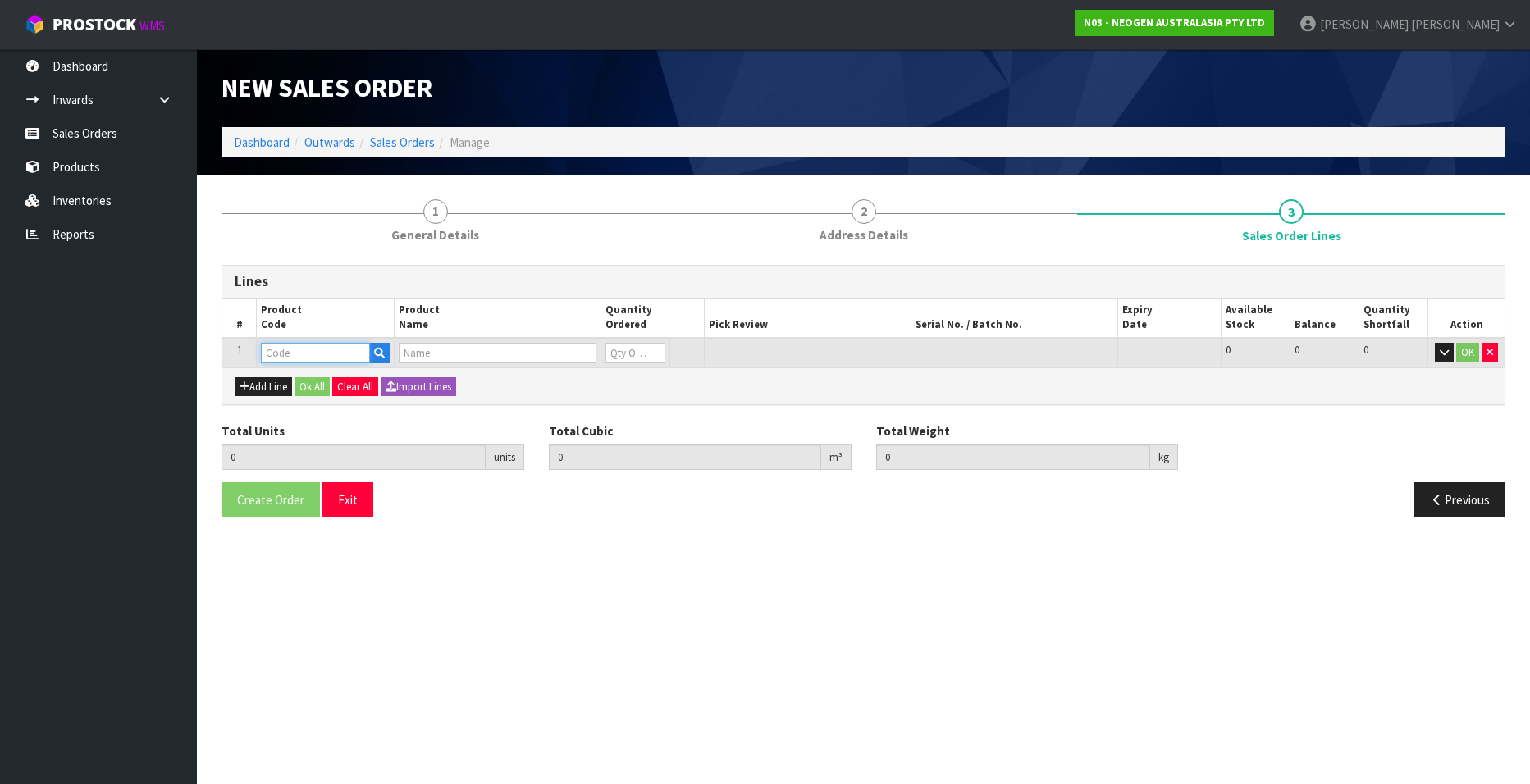
click at [303, 349] on input "text" at bounding box center [316, 353] width 109 height 21
paste input "700002277"
type input "700002277"
type input "0.000000"
type input "0.000"
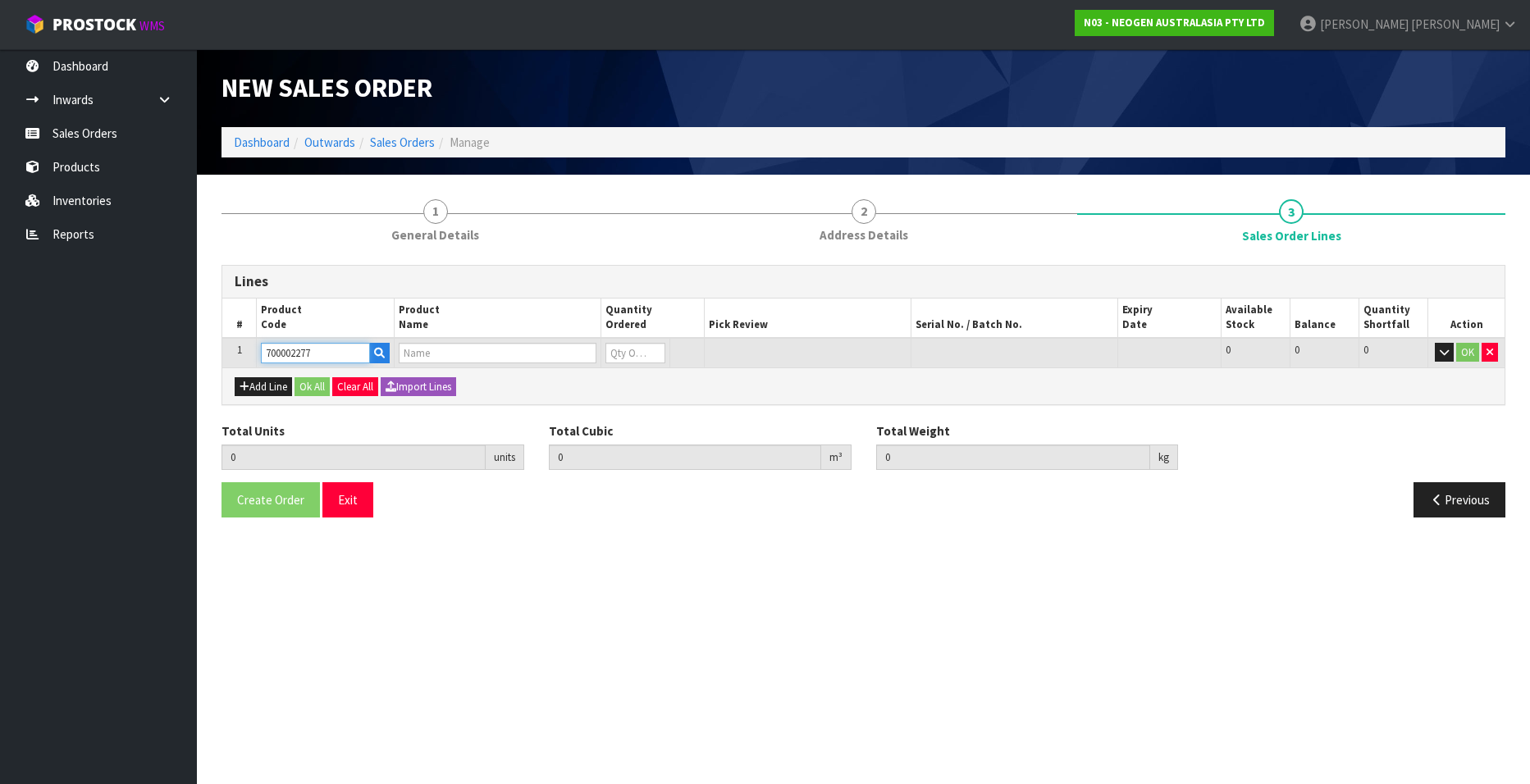
type input "7100126845 - 6414 PETRIFILM ECOLI/COLI CT PLT 500C PL"
type input "0"
type input "700002277"
type input "1"
type input "0.0114"
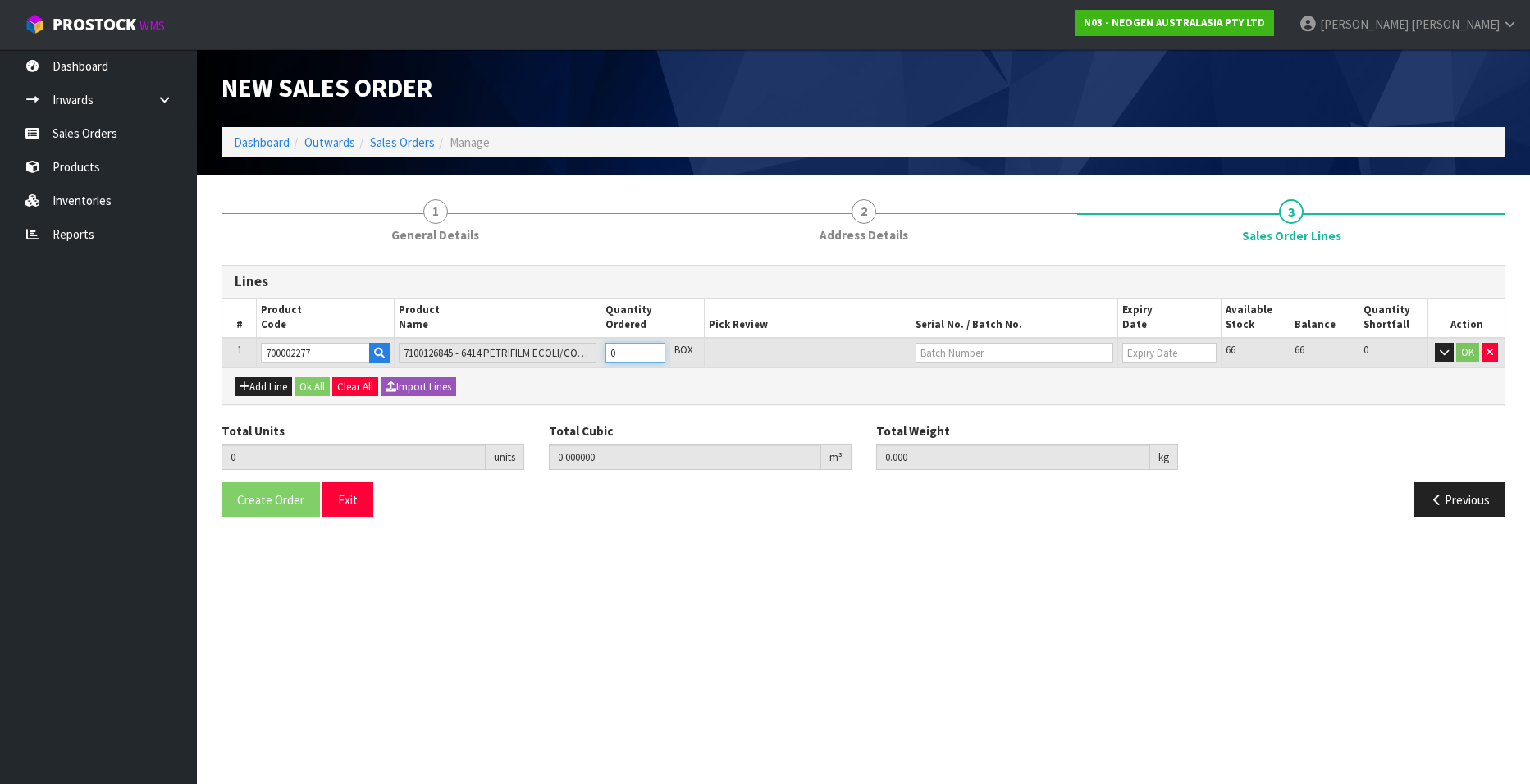
type input "1.7"
type input "1"
click at [655, 348] on input "1" at bounding box center [636, 353] width 60 height 21
type input "2"
type input "0.0228"
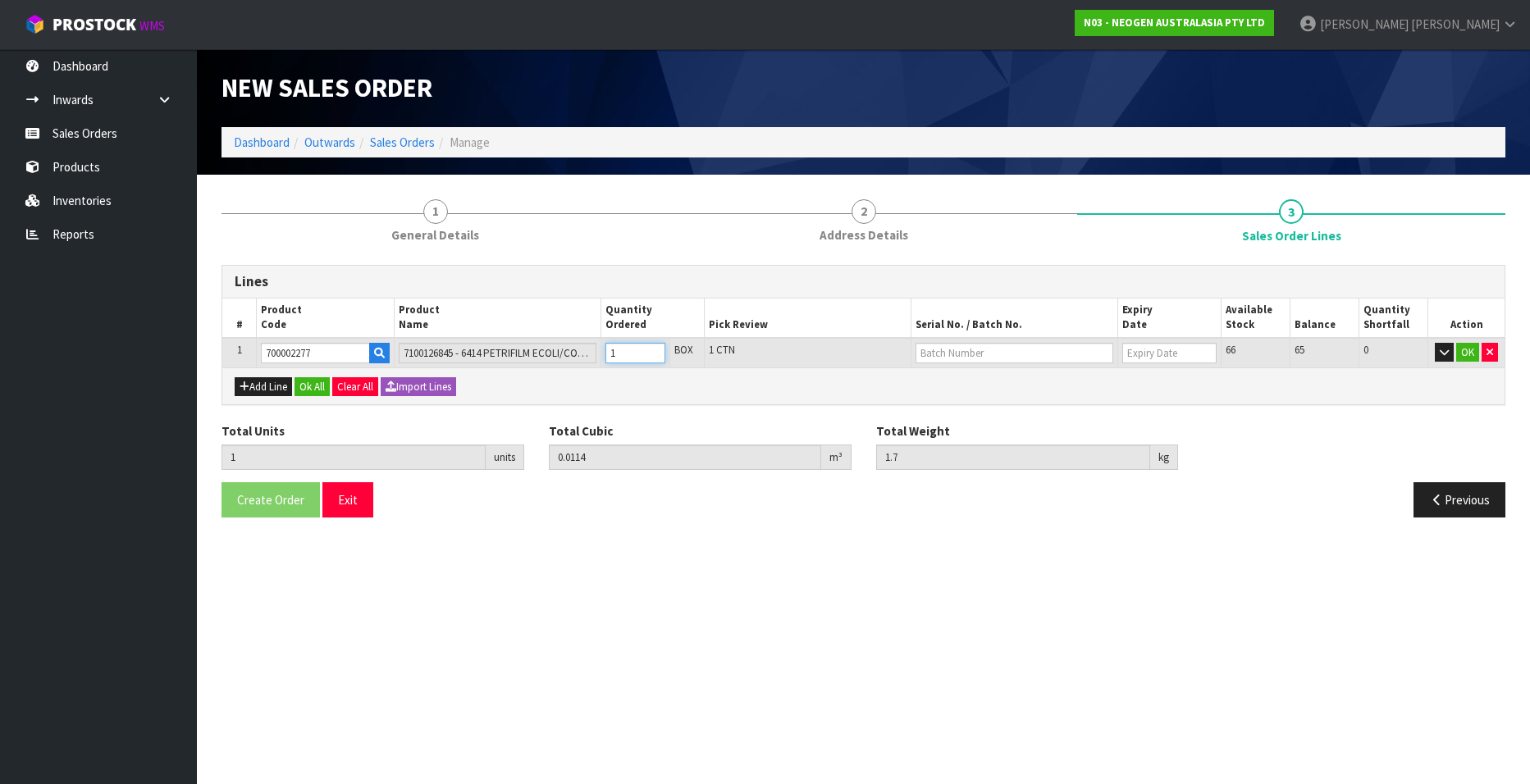
type input "3.4"
type input "2"
click at [655, 348] on input "2" at bounding box center [636, 353] width 60 height 21
type input "3"
type input "0.0342"
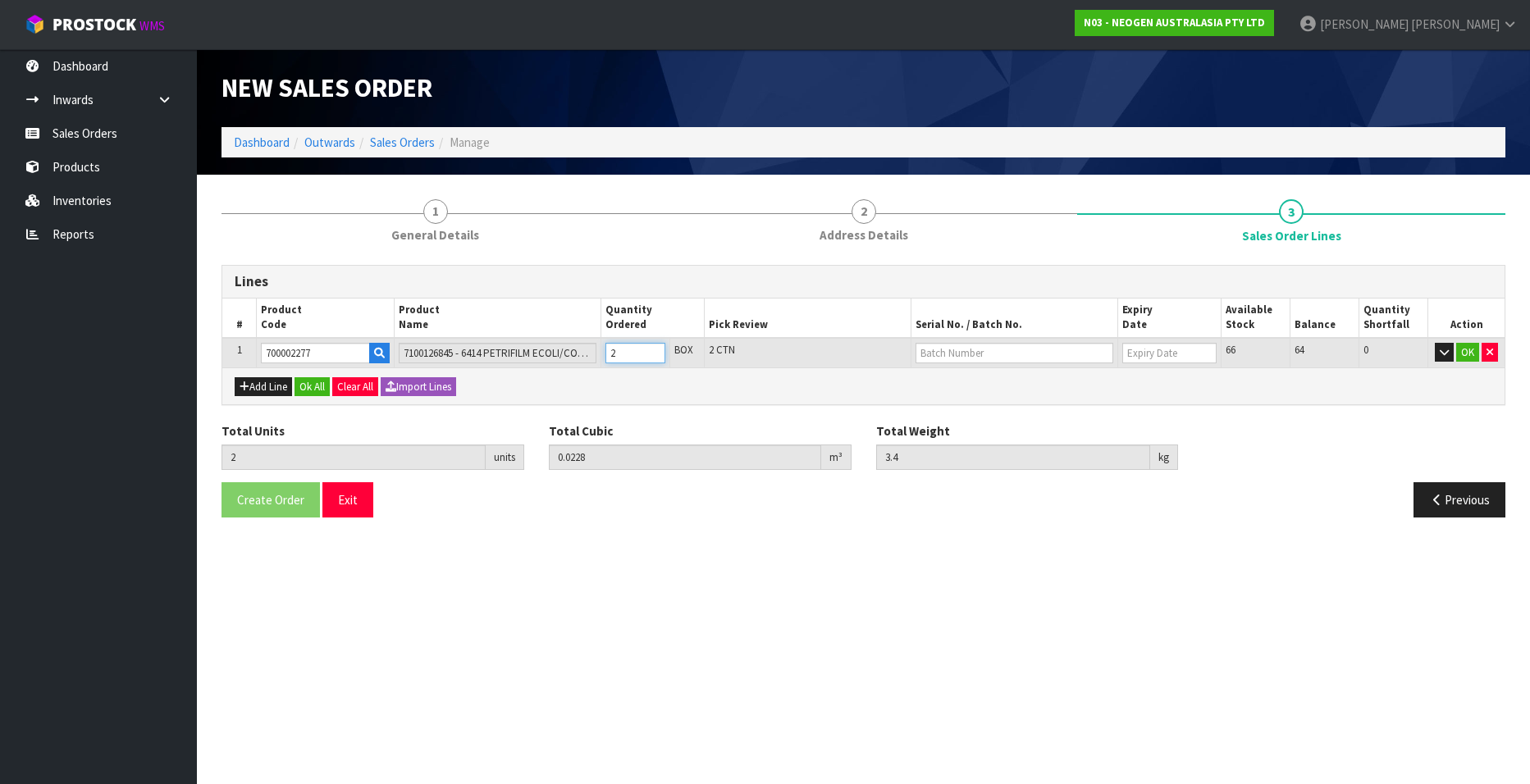
type input "5.1"
type input "3"
click at [655, 348] on input "3" at bounding box center [636, 353] width 60 height 21
type input "4"
type input "0.0456"
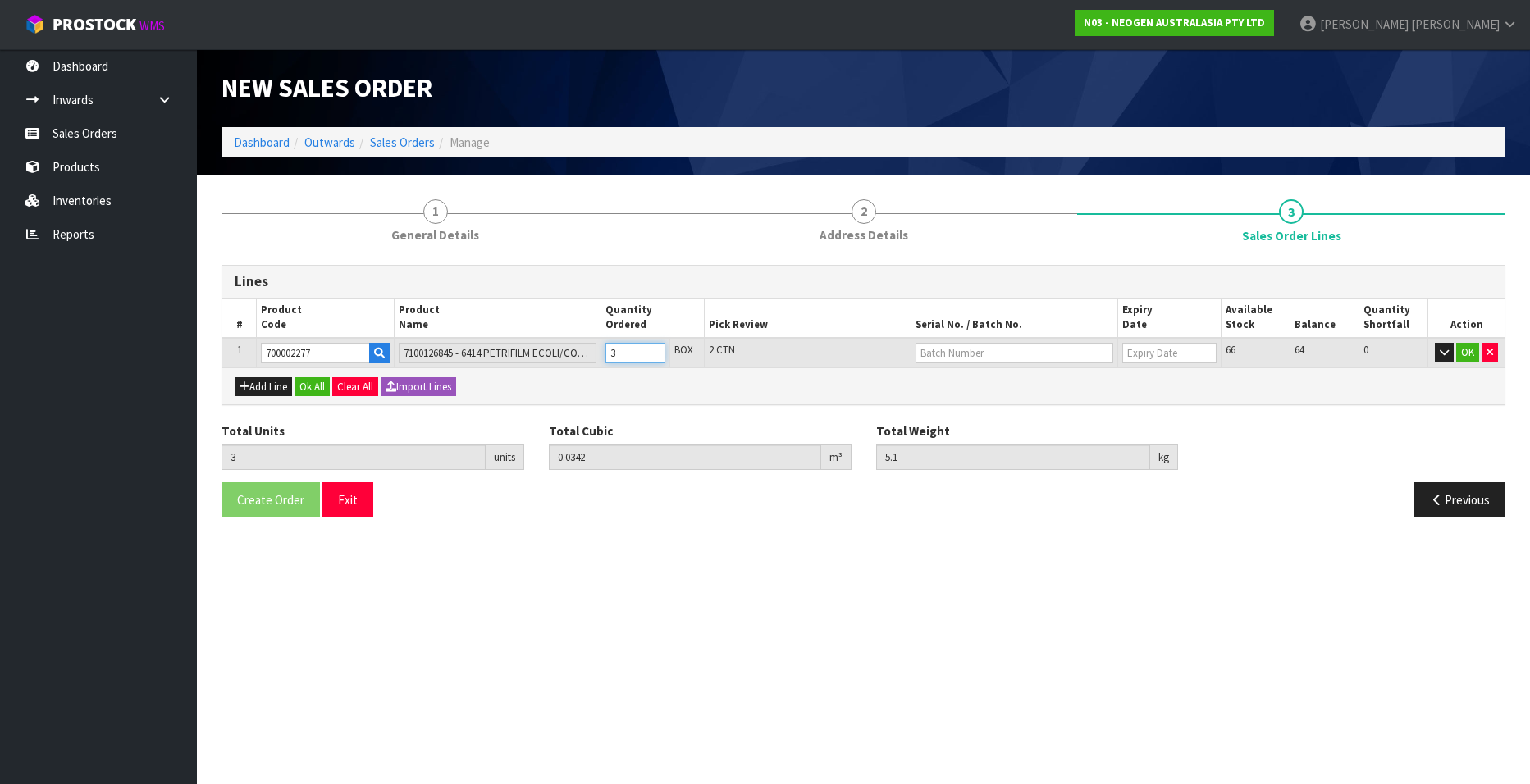
type input "6.8"
click at [655, 348] on input "4" at bounding box center [636, 353] width 60 height 21
click at [655, 348] on input "5" at bounding box center [636, 353] width 60 height 21
click at [655, 348] on input "6" at bounding box center [636, 353] width 60 height 21
click at [941, 349] on input "text" at bounding box center [1014, 353] width 198 height 21
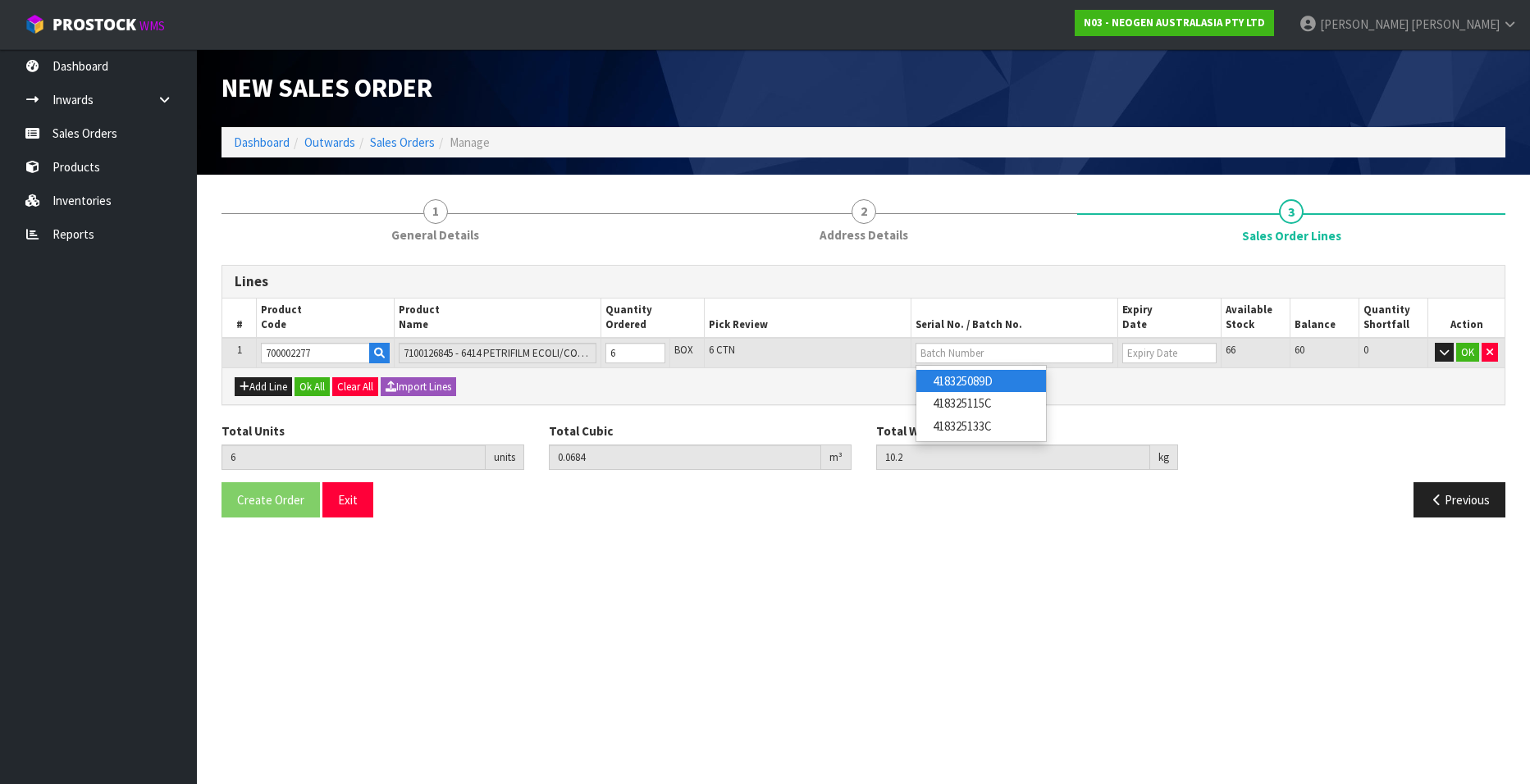
click at [1002, 379] on link "418325089D" at bounding box center [981, 381] width 130 height 23
click at [1467, 352] on button "OK" at bounding box center [1467, 352] width 23 height 20
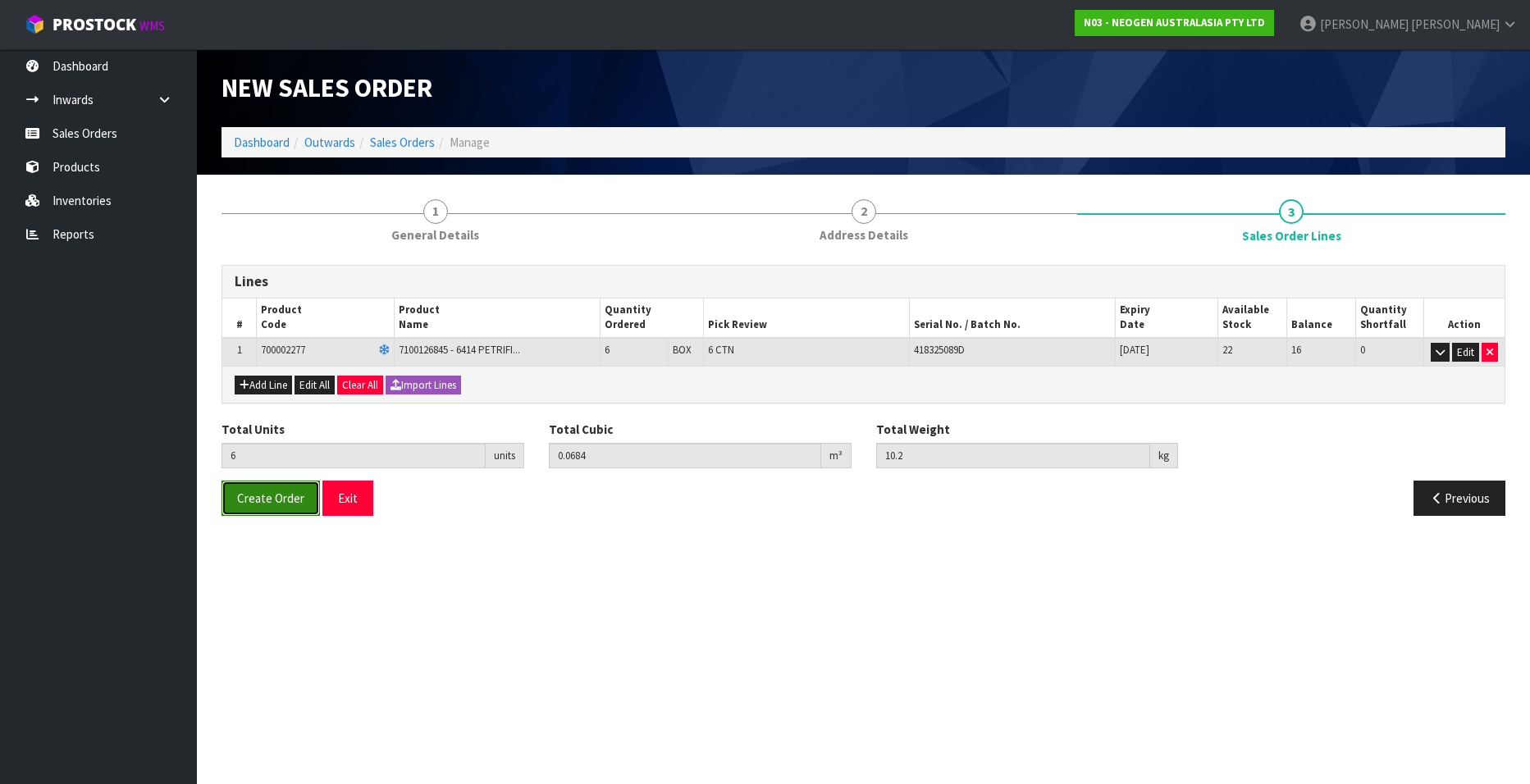
click at [266, 501] on span "Create Order" at bounding box center [270, 498] width 68 height 16
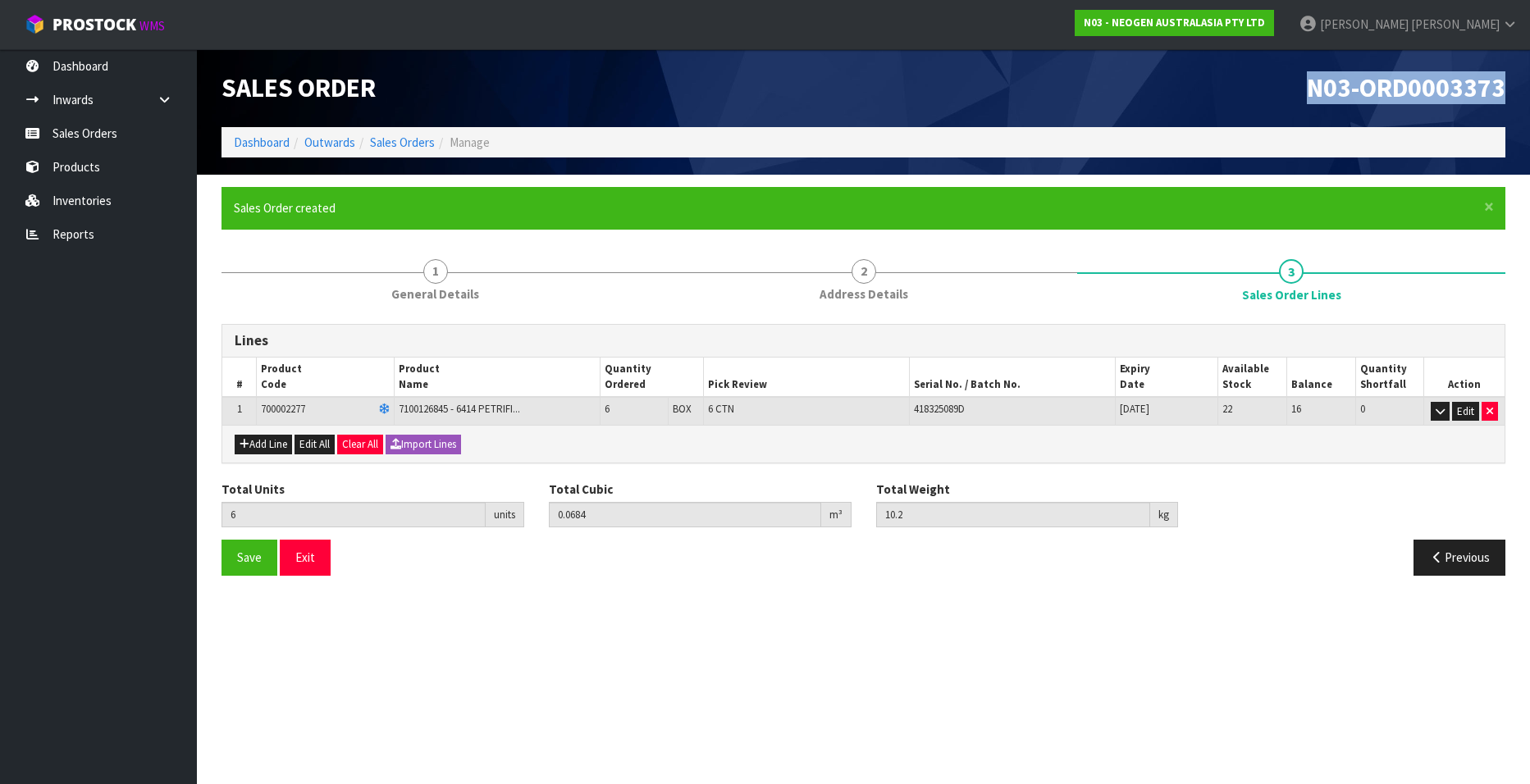
drag, startPoint x: 1310, startPoint y: 85, endPoint x: 1505, endPoint y: 87, distance: 195.0
click at [1505, 87] on span "N03-ORD0003373" at bounding box center [1405, 87] width 198 height 33
copy span "N03-ORD0003373"
click at [386, 140] on link "Sales Orders" at bounding box center [402, 142] width 65 height 16
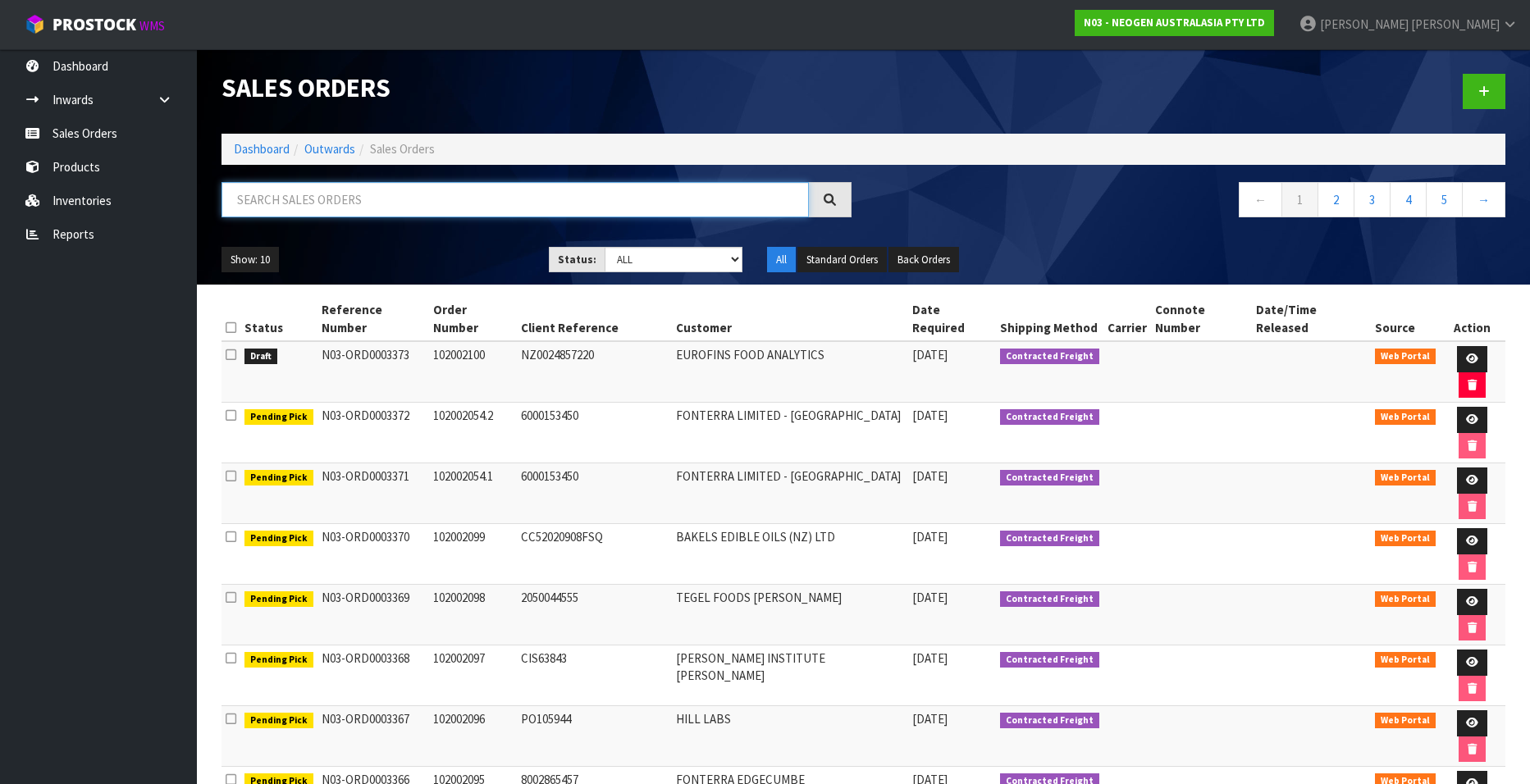
click at [333, 203] on input "text" at bounding box center [515, 200] width 587 height 36
paste input "102002101"
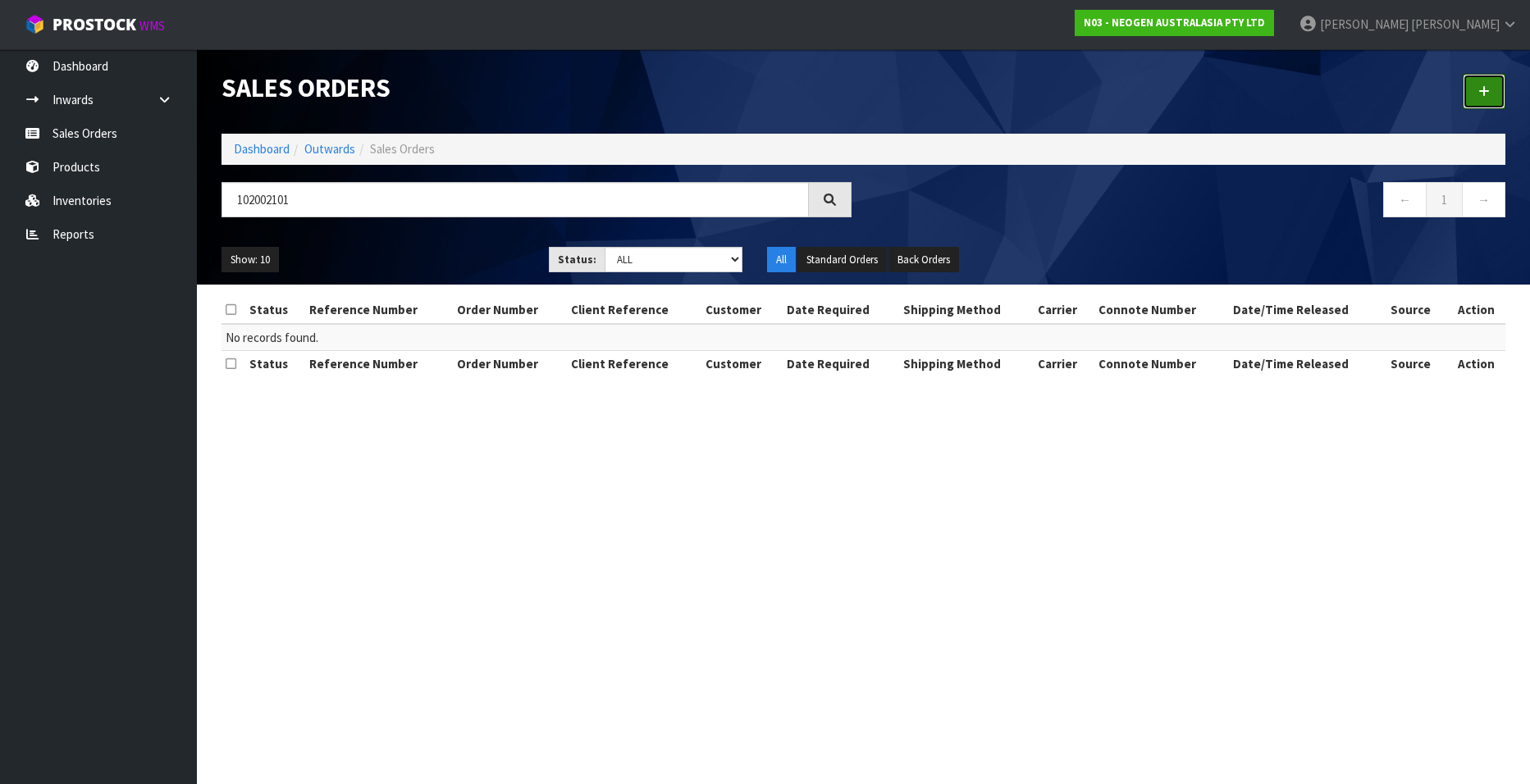
drag, startPoint x: 1483, startPoint y: 88, endPoint x: 1441, endPoint y: 106, distance: 45.7
click at [1482, 88] on icon at bounding box center [1484, 91] width 11 height 12
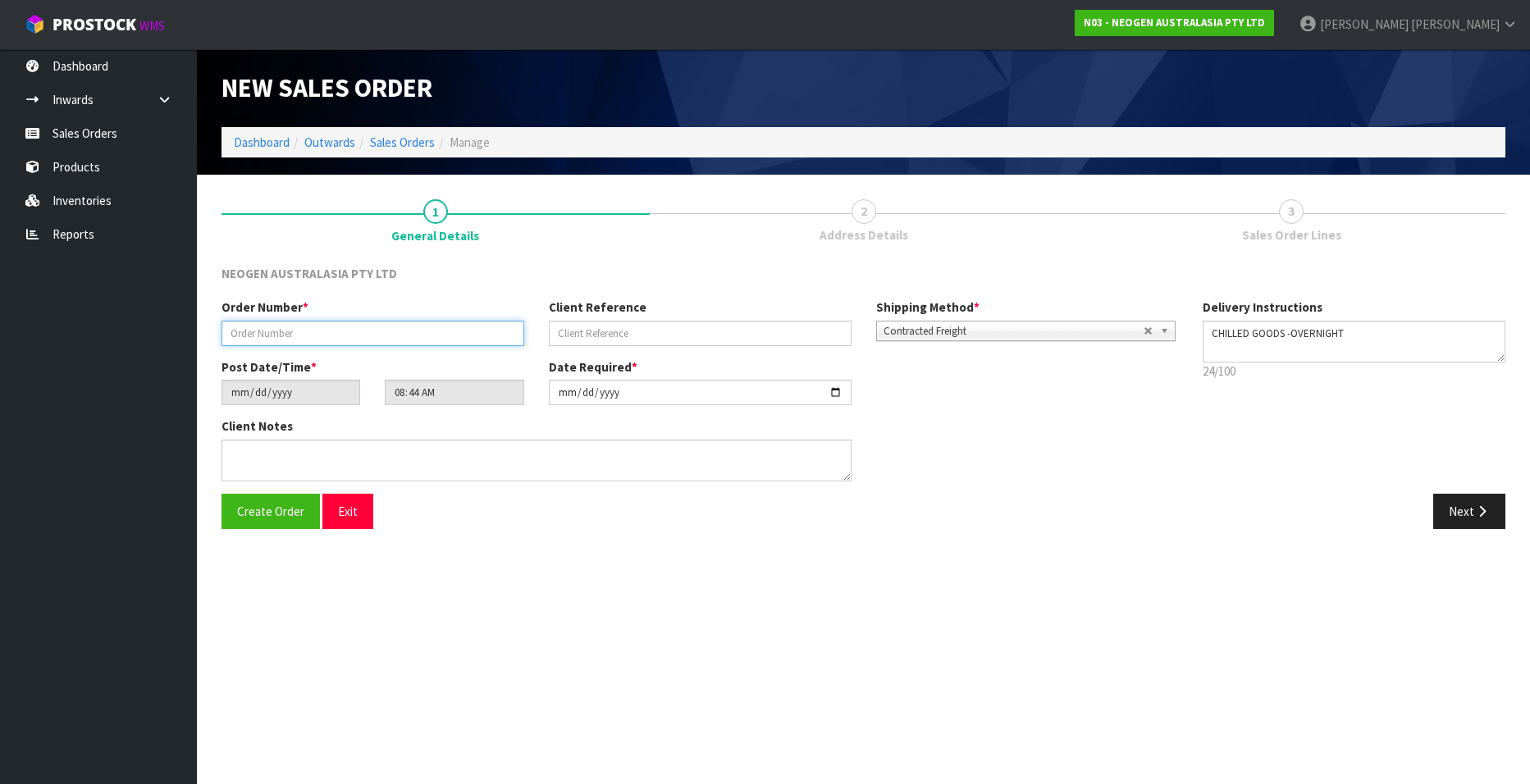
click at [268, 334] on input "text" at bounding box center [373, 333] width 302 height 25
paste input "102002101"
click at [577, 335] on input "text" at bounding box center [700, 333] width 302 height 25
paste input "8002865701"
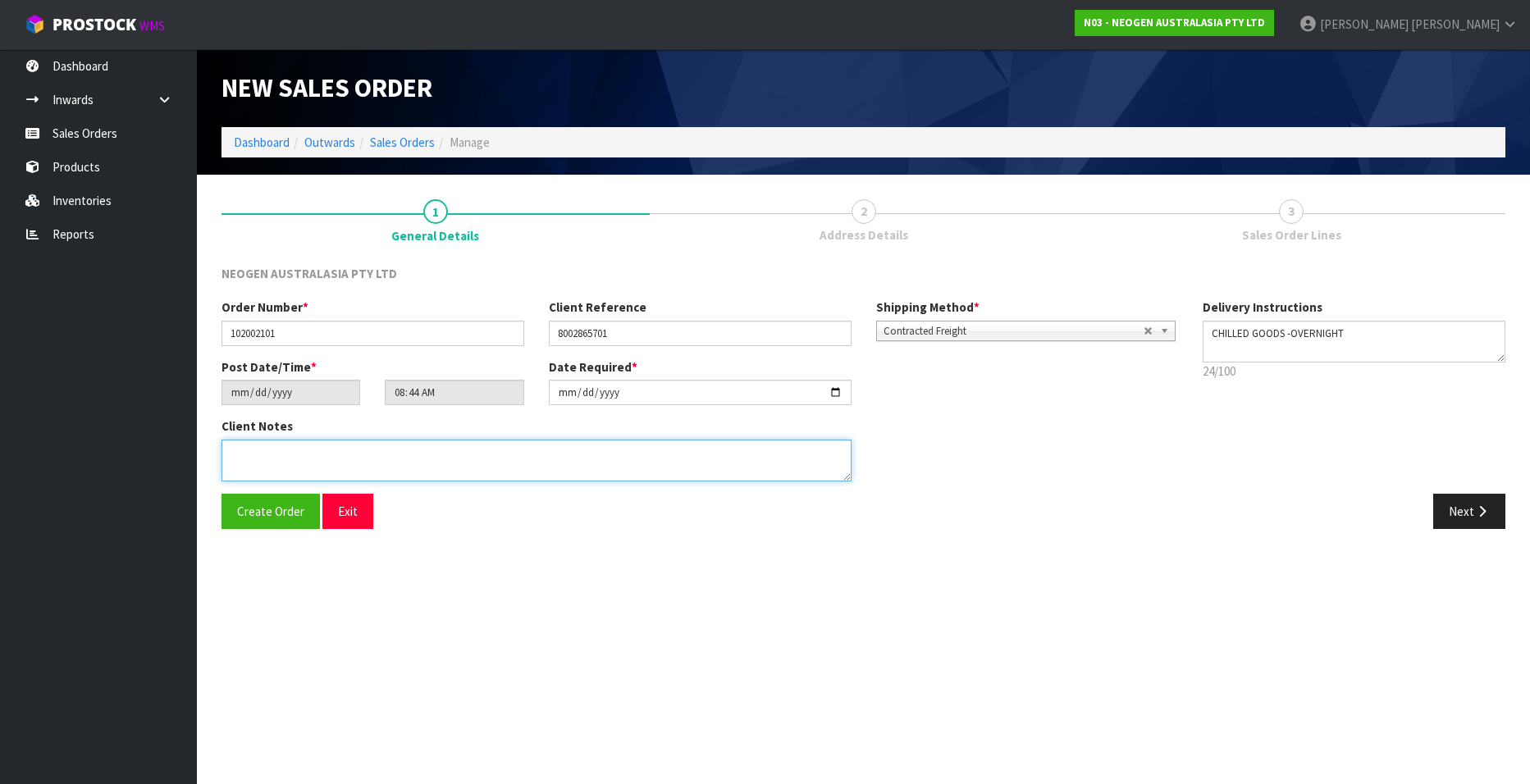
click at [309, 464] on textarea at bounding box center [536, 460] width 630 height 42
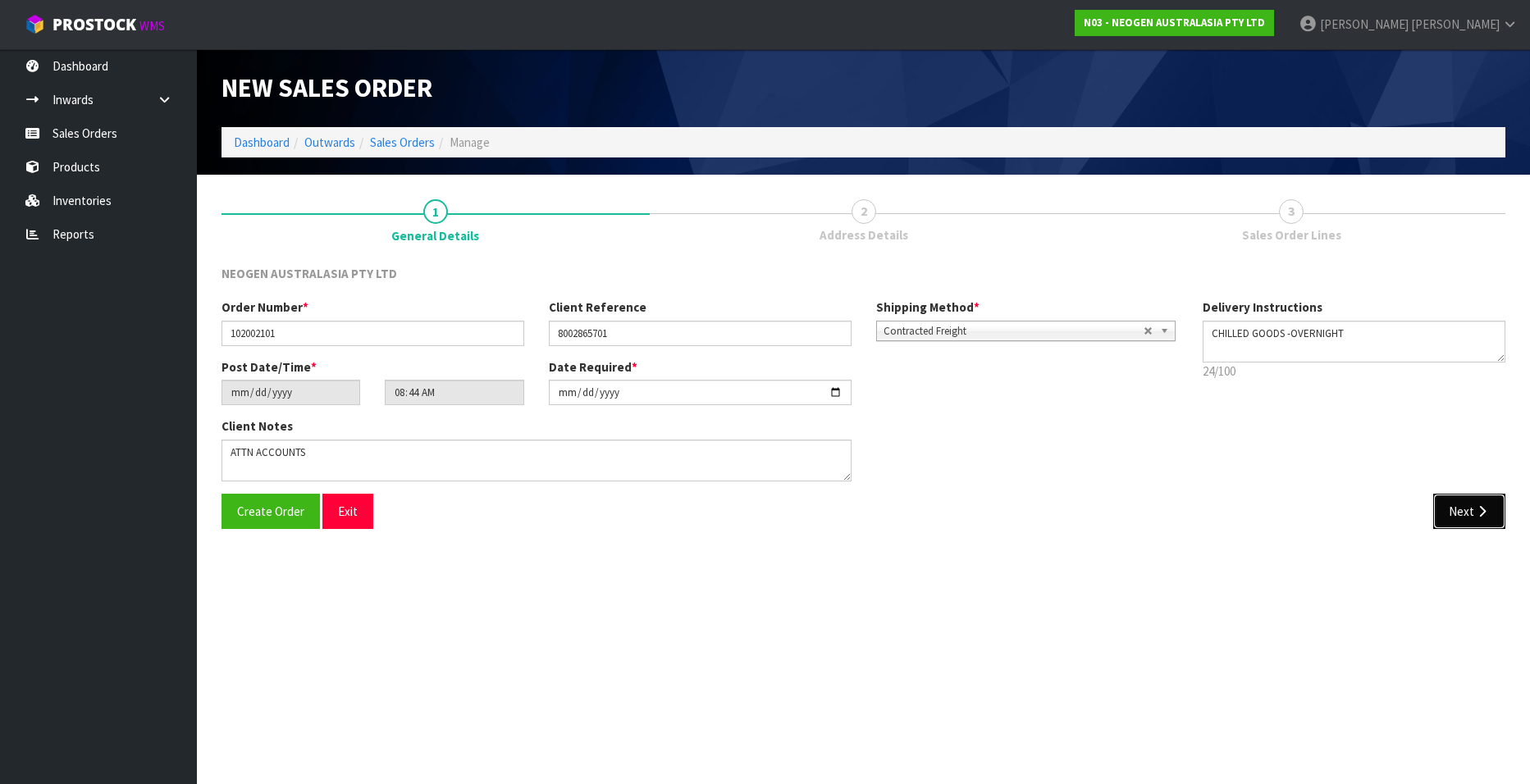
click at [1451, 508] on button "Next" at bounding box center [1469, 512] width 72 height 36
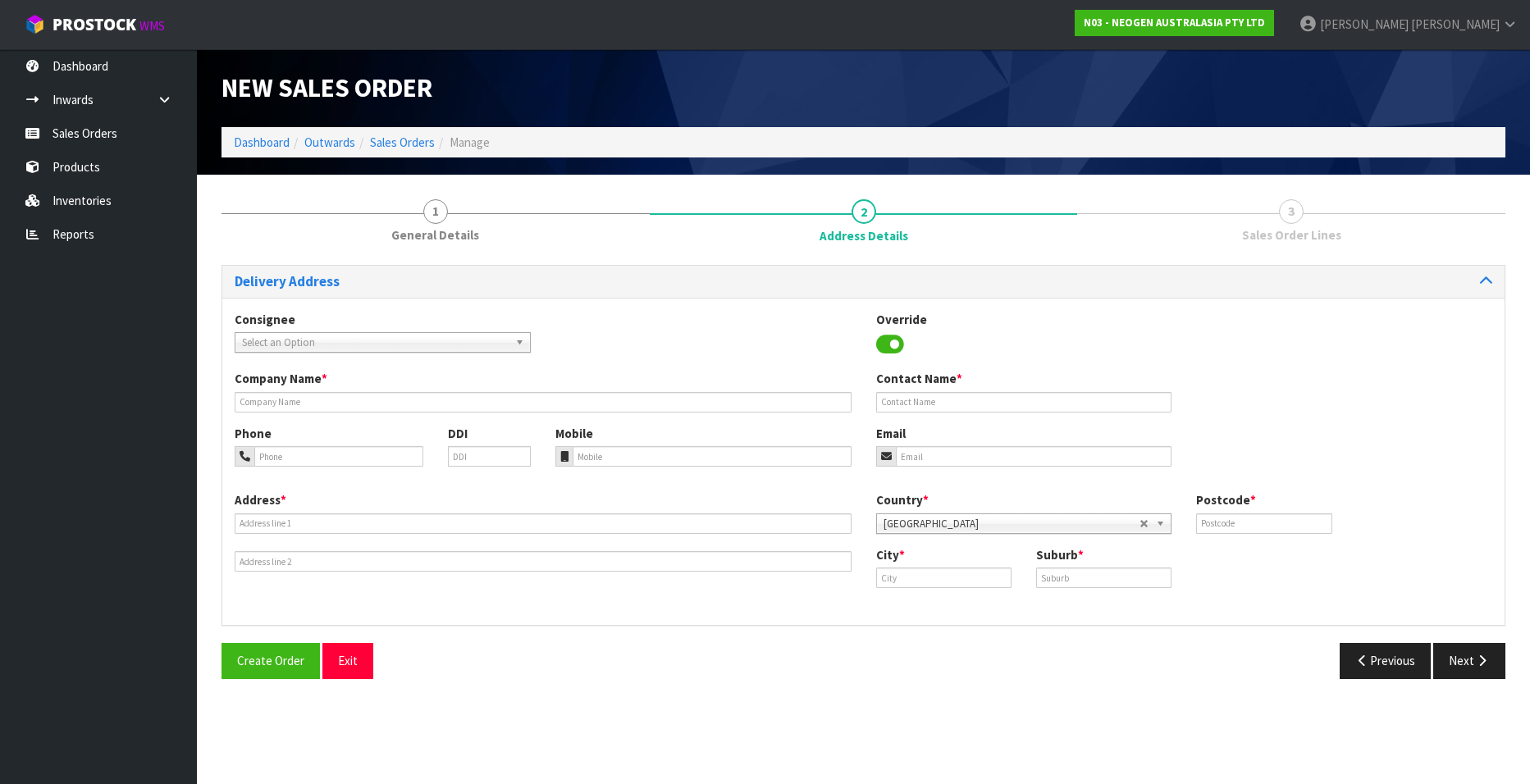
click at [288, 340] on span "Select an Option" at bounding box center [376, 343] width 267 height 20
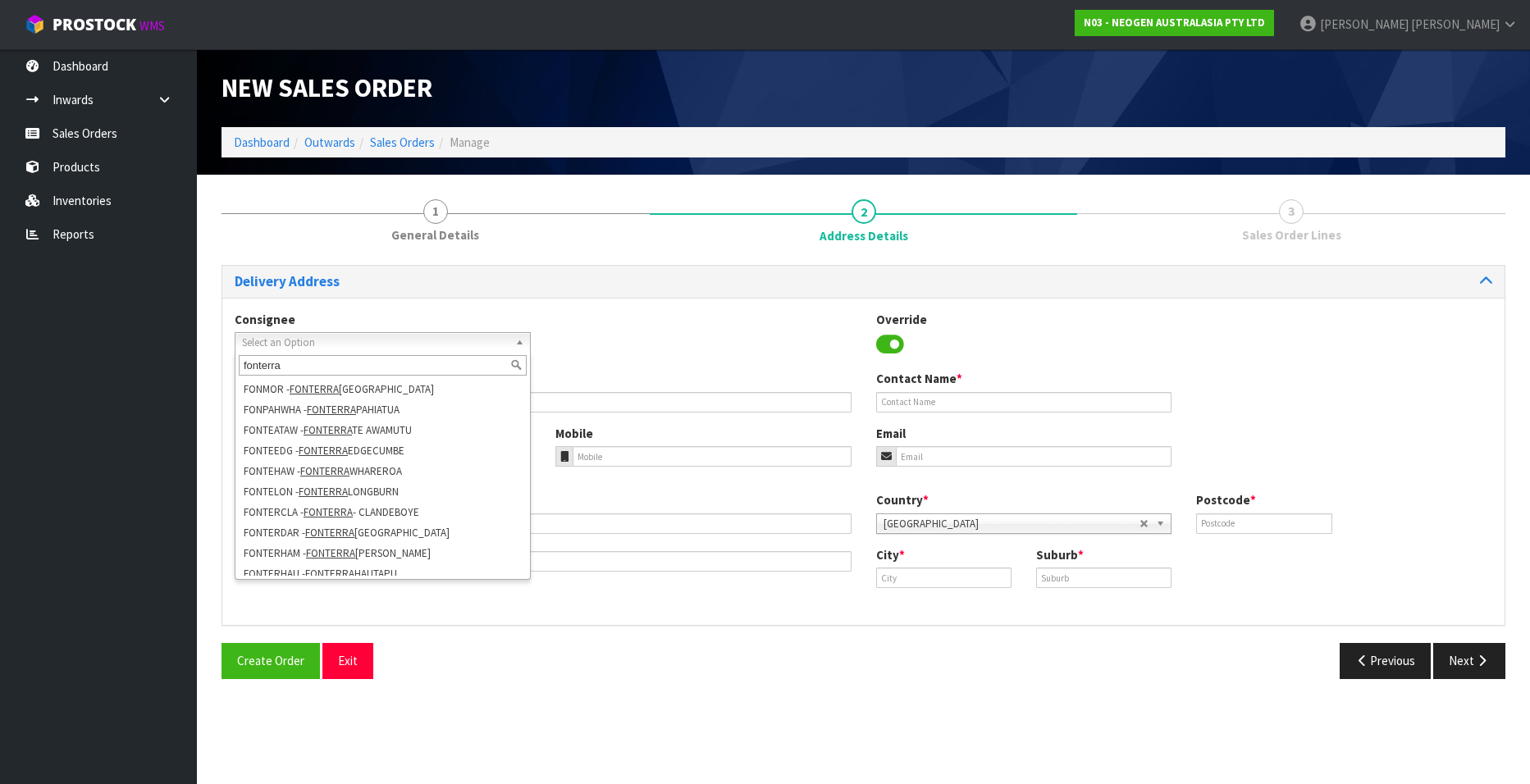
scroll to position [164, 0]
click at [372, 507] on li "FONTERHAW - FONTERRA HAWERA" at bounding box center [382, 513] width 288 height 21
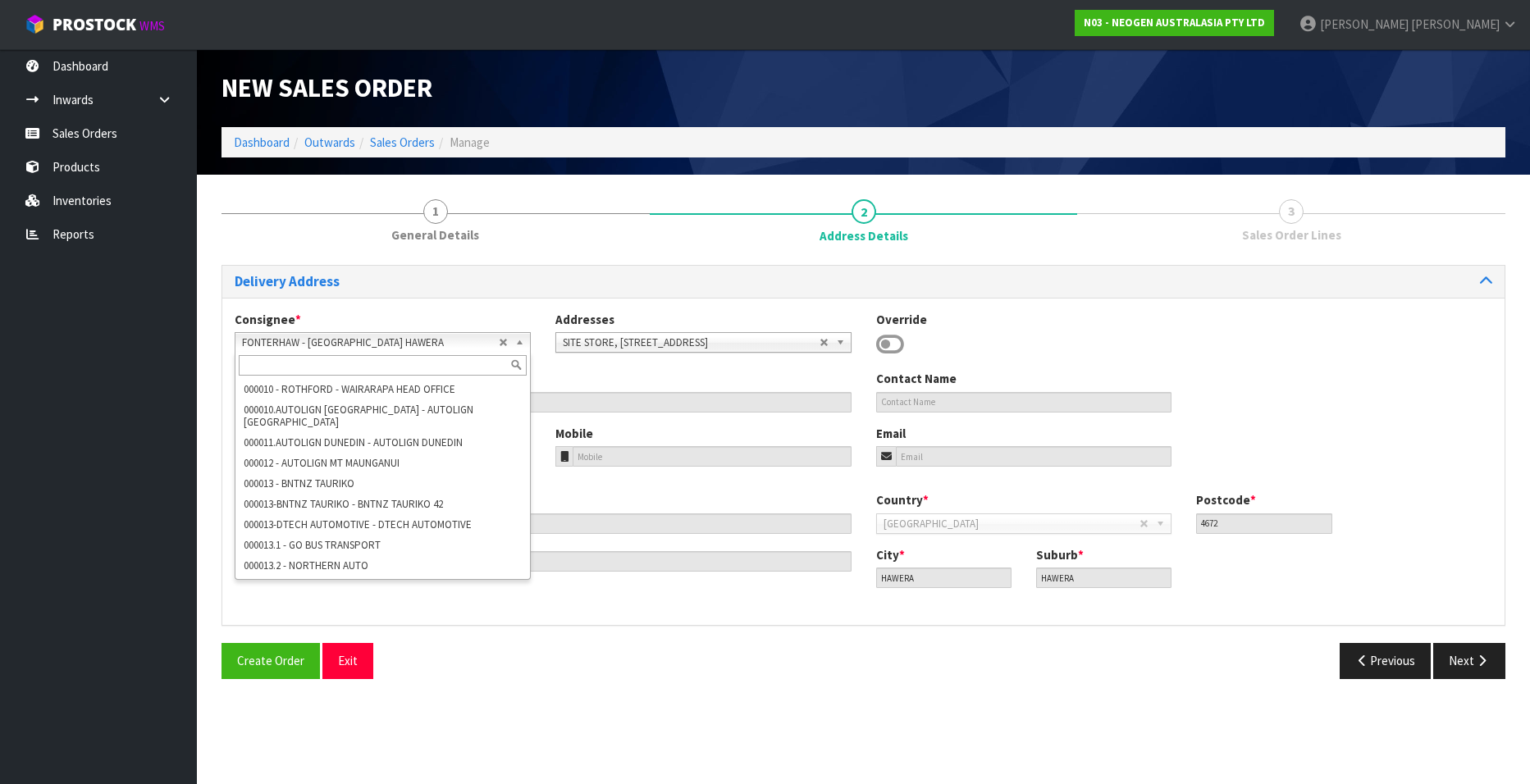
click at [444, 340] on span "FONTERHAW - [GEOGRAPHIC_DATA] HAWERA" at bounding box center [370, 343] width 256 height 20
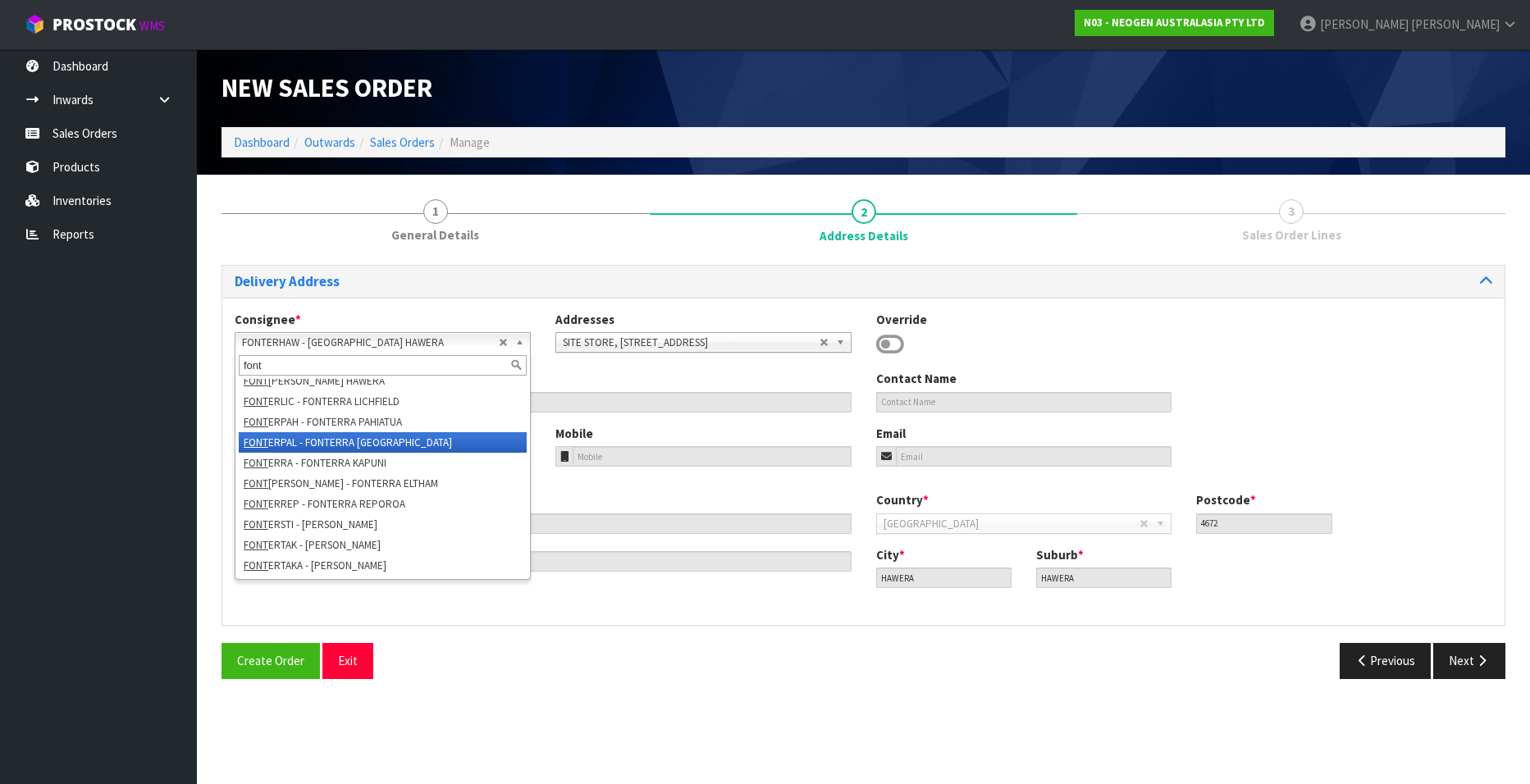
scroll to position [213, 0]
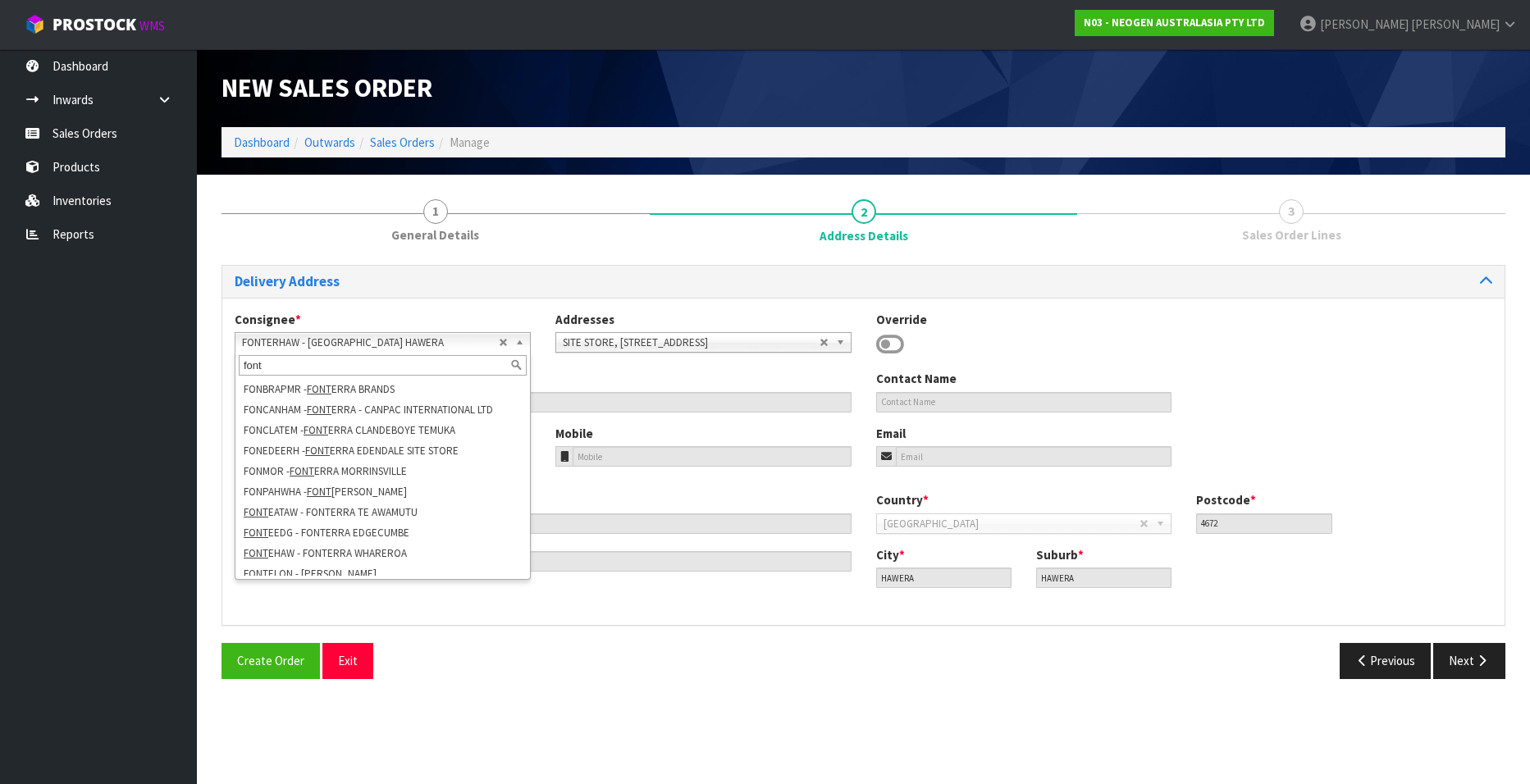
scroll to position [213, 0]
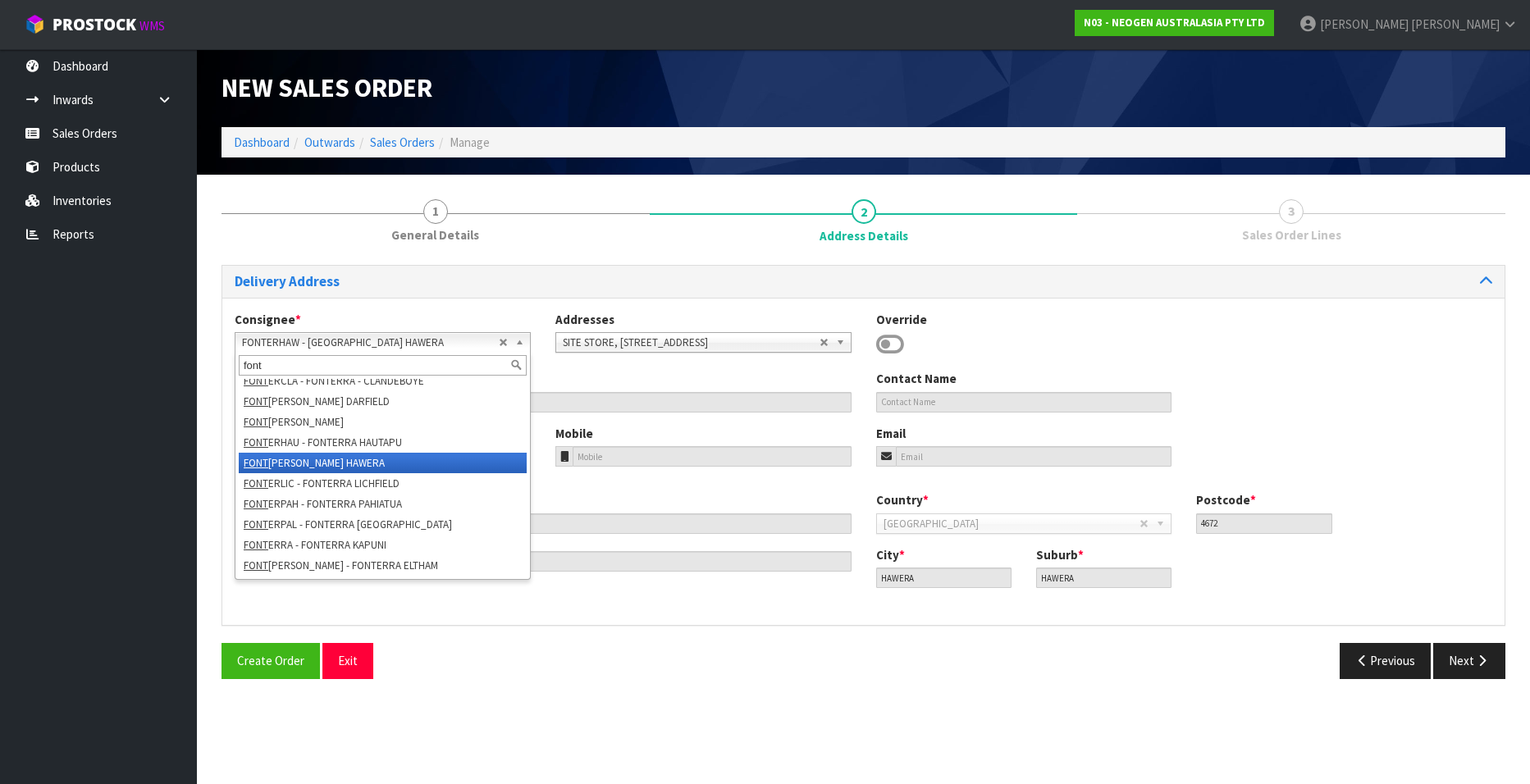
type input "font"
click at [397, 459] on li "FONT ERHAW - FONTERRA HAWERA" at bounding box center [382, 463] width 288 height 21
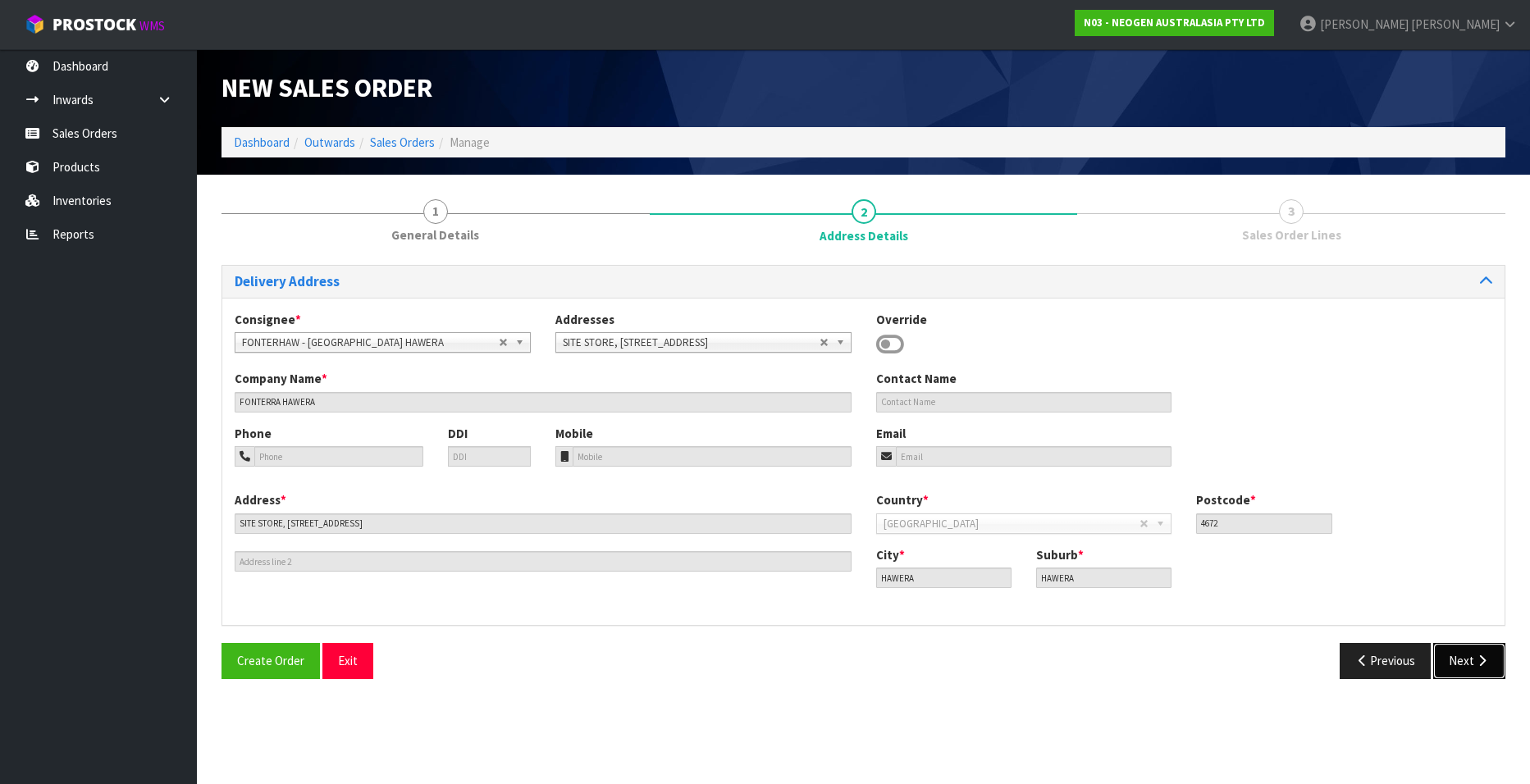
click at [1457, 663] on button "Next" at bounding box center [1469, 661] width 72 height 36
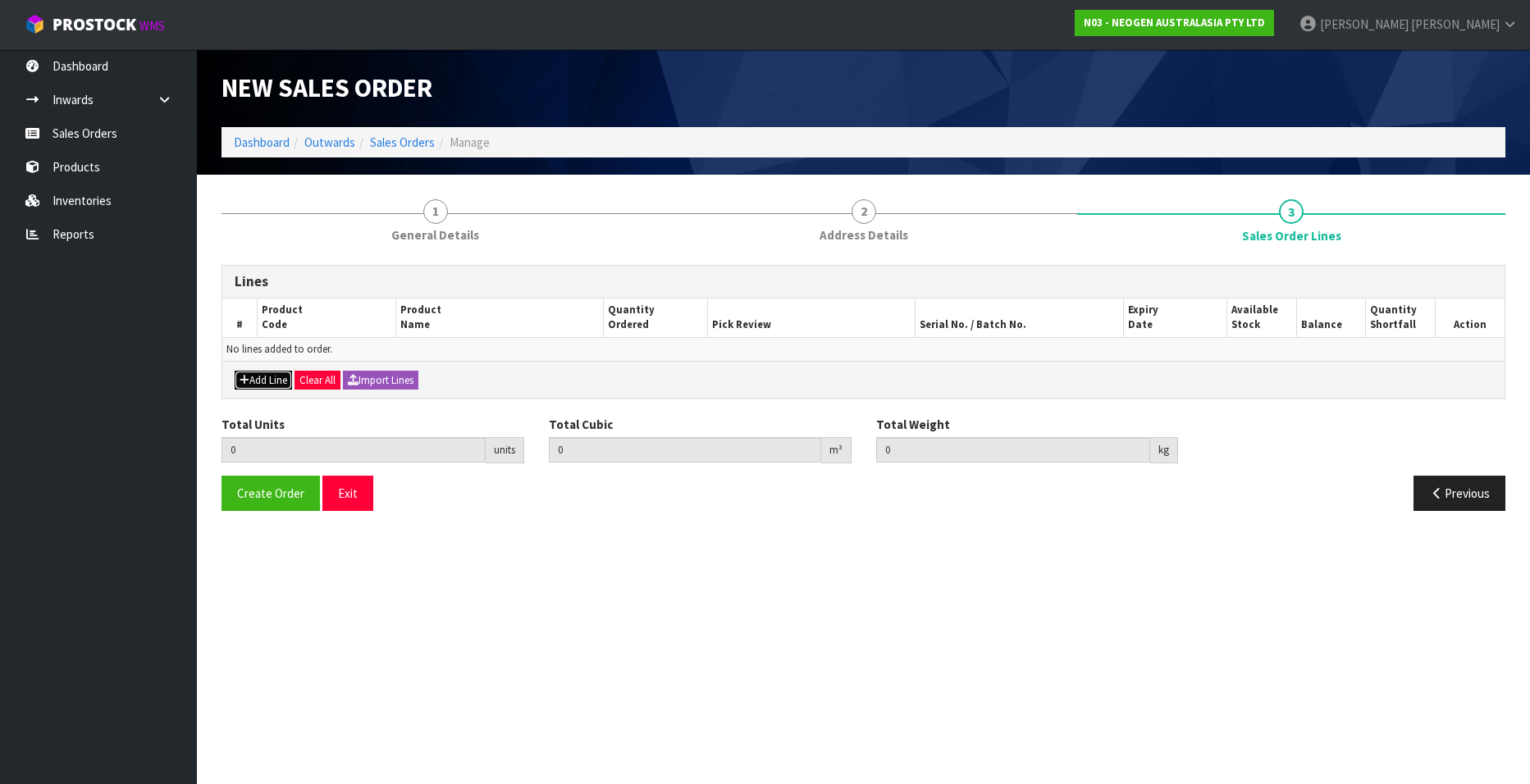
click at [262, 382] on button "Add Line" at bounding box center [263, 380] width 57 height 20
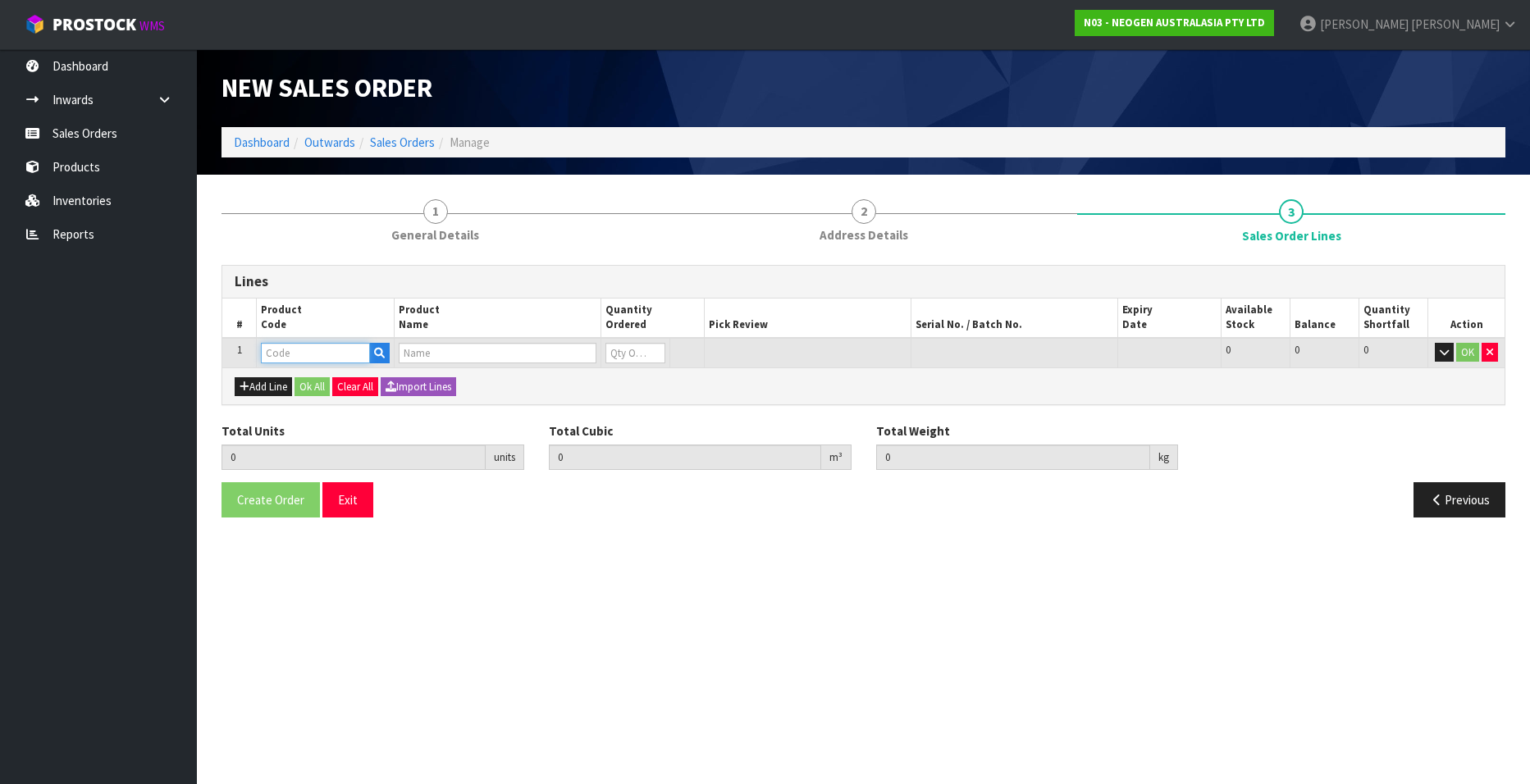
click at [292, 353] on input "text" at bounding box center [316, 353] width 109 height 21
paste input "700002100"
type input "700002100"
type input "0.000000"
type input "0.000"
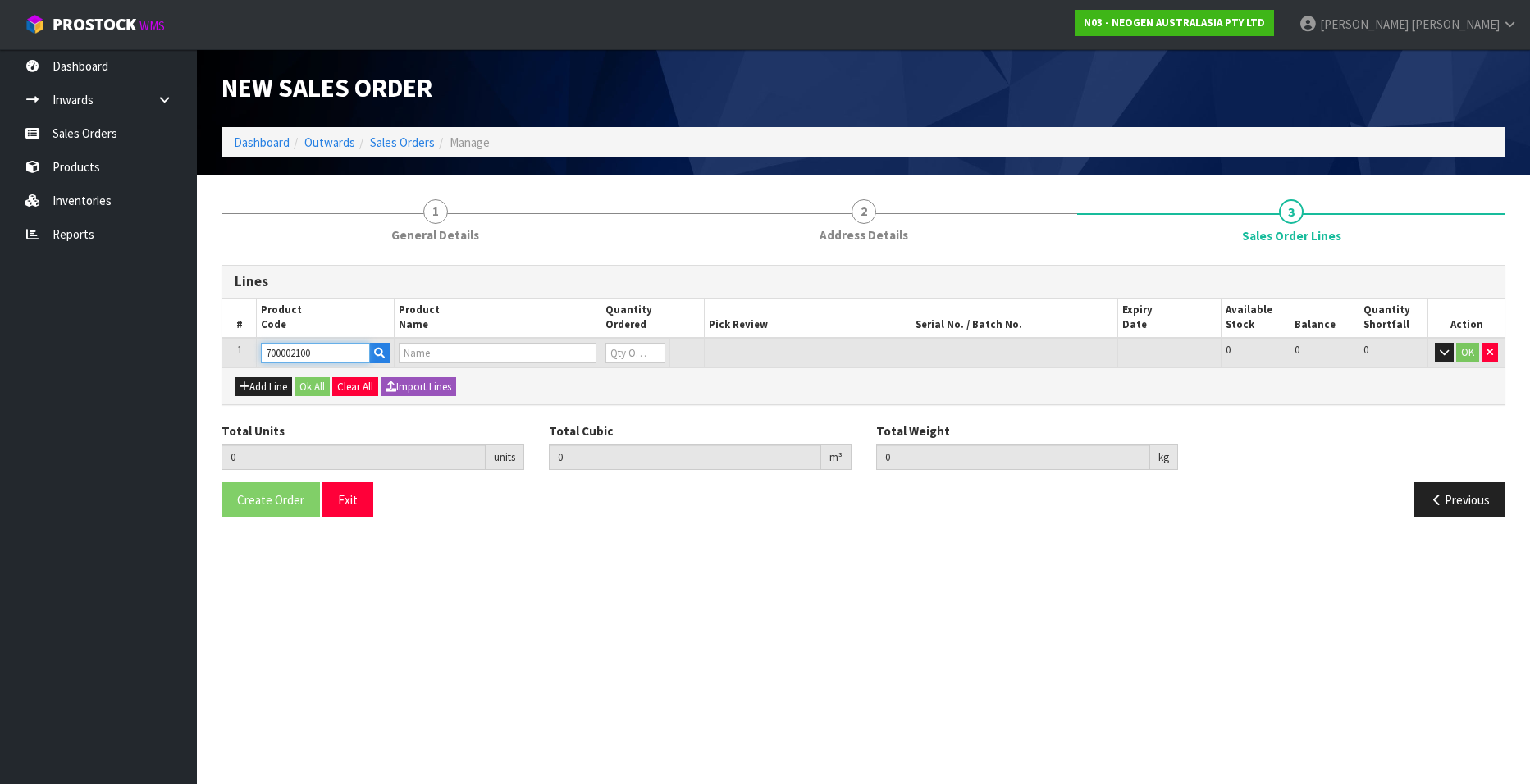
type input "7100002659 - AQT200 WATER - TOTAL ATP TEST, 100/CS"
type input "0"
type input "700002100"
type input "1"
type input "0.00504"
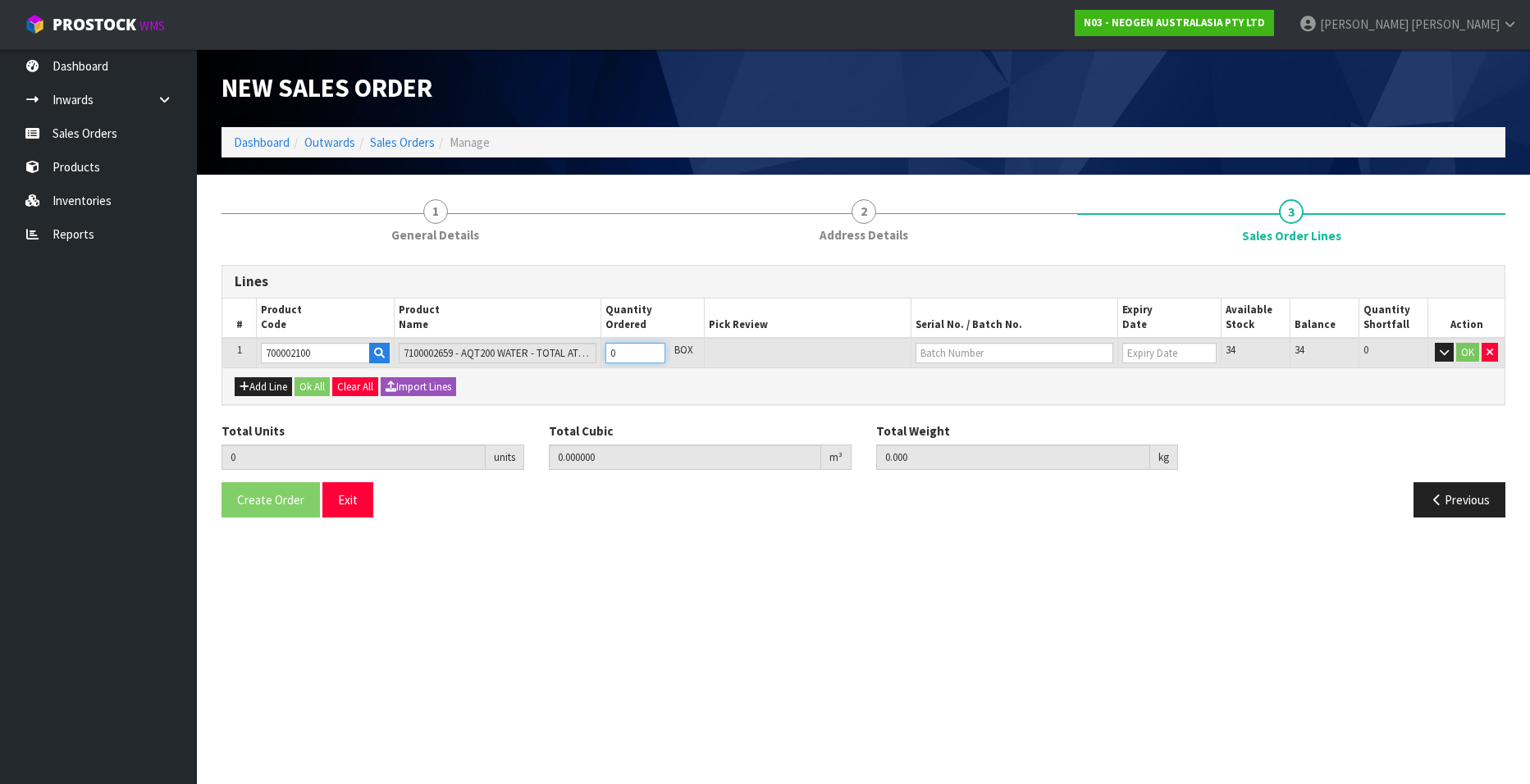
type input "1"
click at [656, 347] on input "1" at bounding box center [636, 353] width 60 height 21
type input "2"
type input "0.01008"
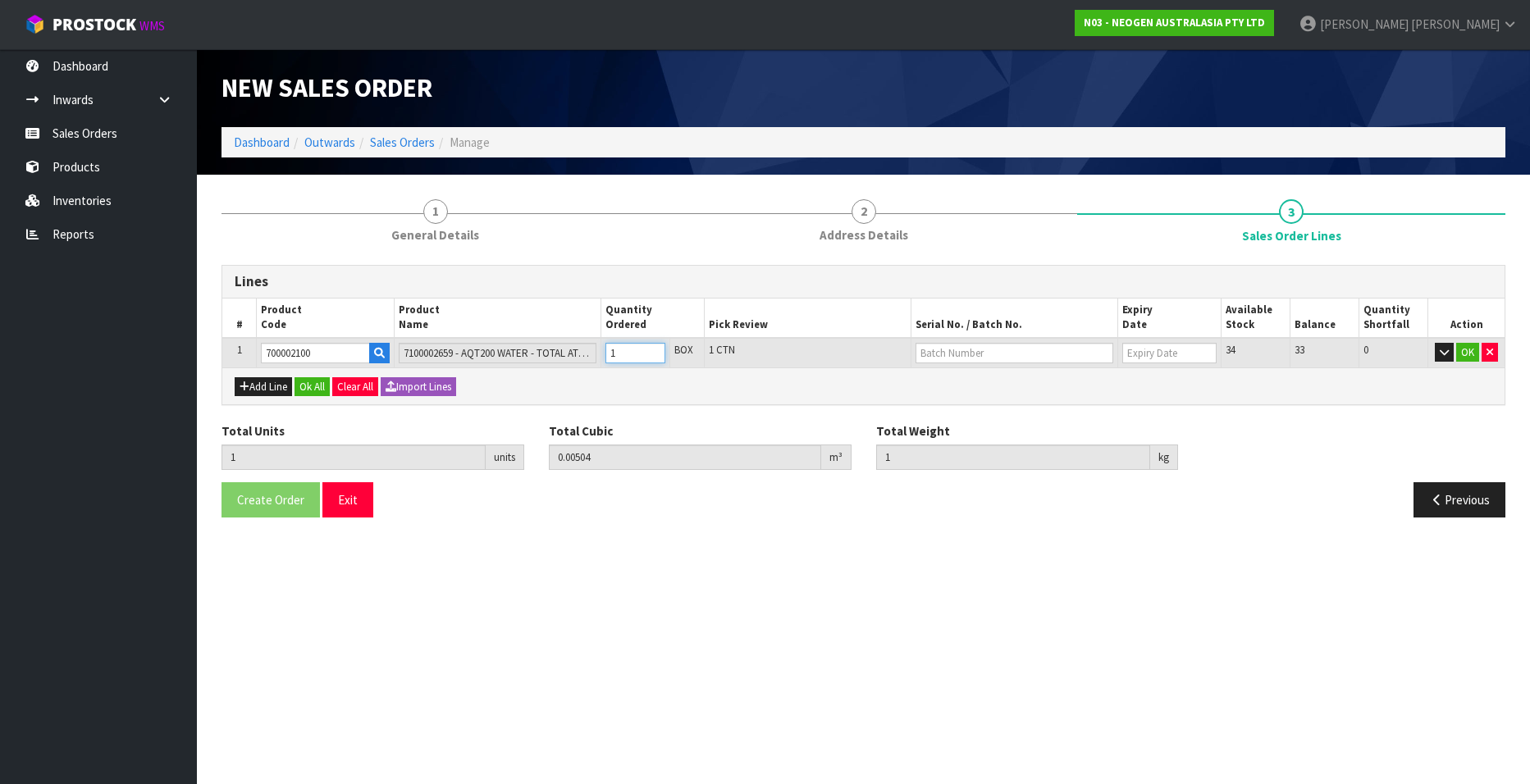
type input "2"
click at [656, 347] on input "2" at bounding box center [636, 353] width 60 height 21
click at [989, 349] on input "text" at bounding box center [1014, 353] width 198 height 21
click at [992, 382] on link "3000034277" at bounding box center [981, 381] width 130 height 23
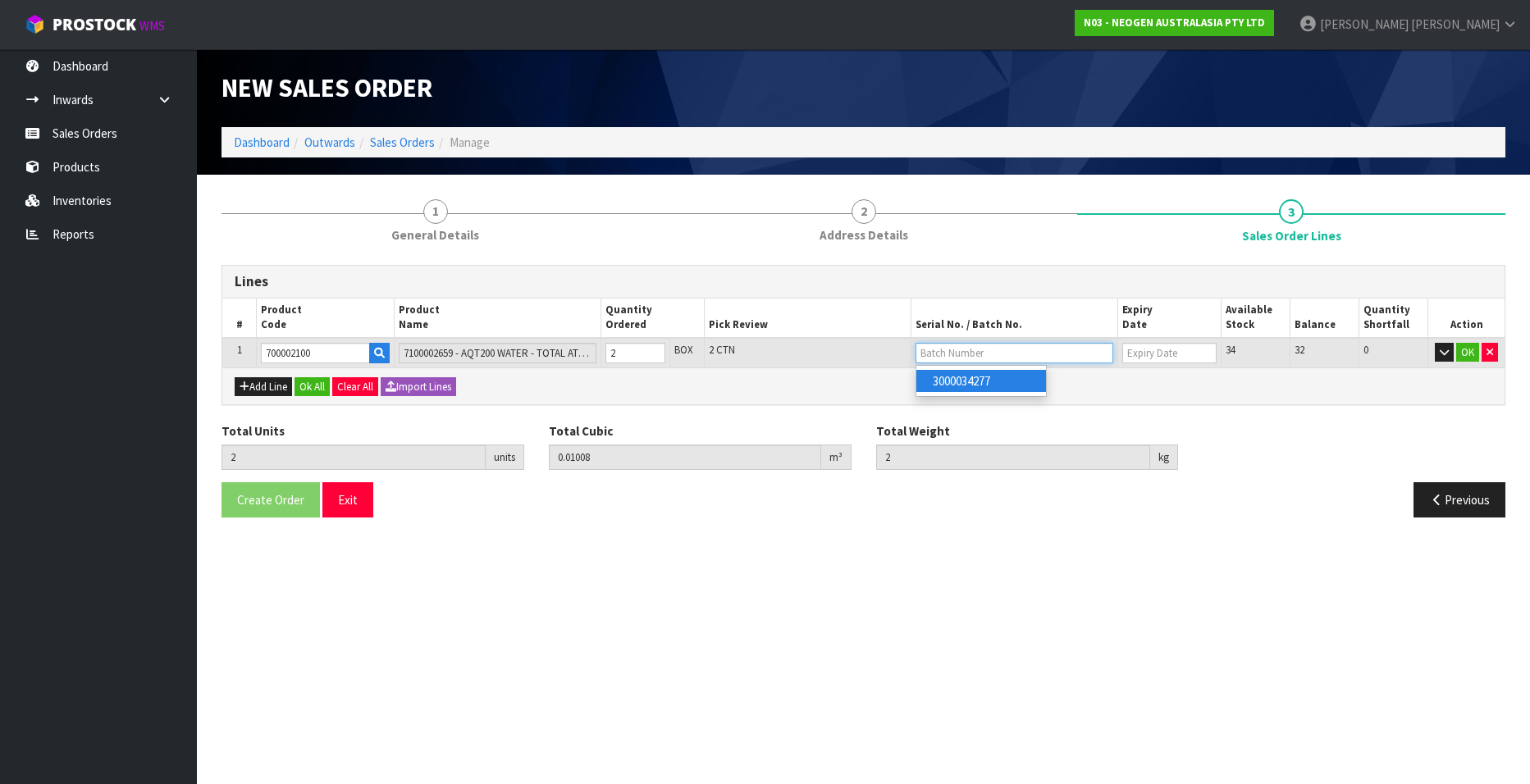
type input "3000034277"
type input "[DATE]"
click at [1470, 346] on button "OK" at bounding box center [1467, 352] width 23 height 20
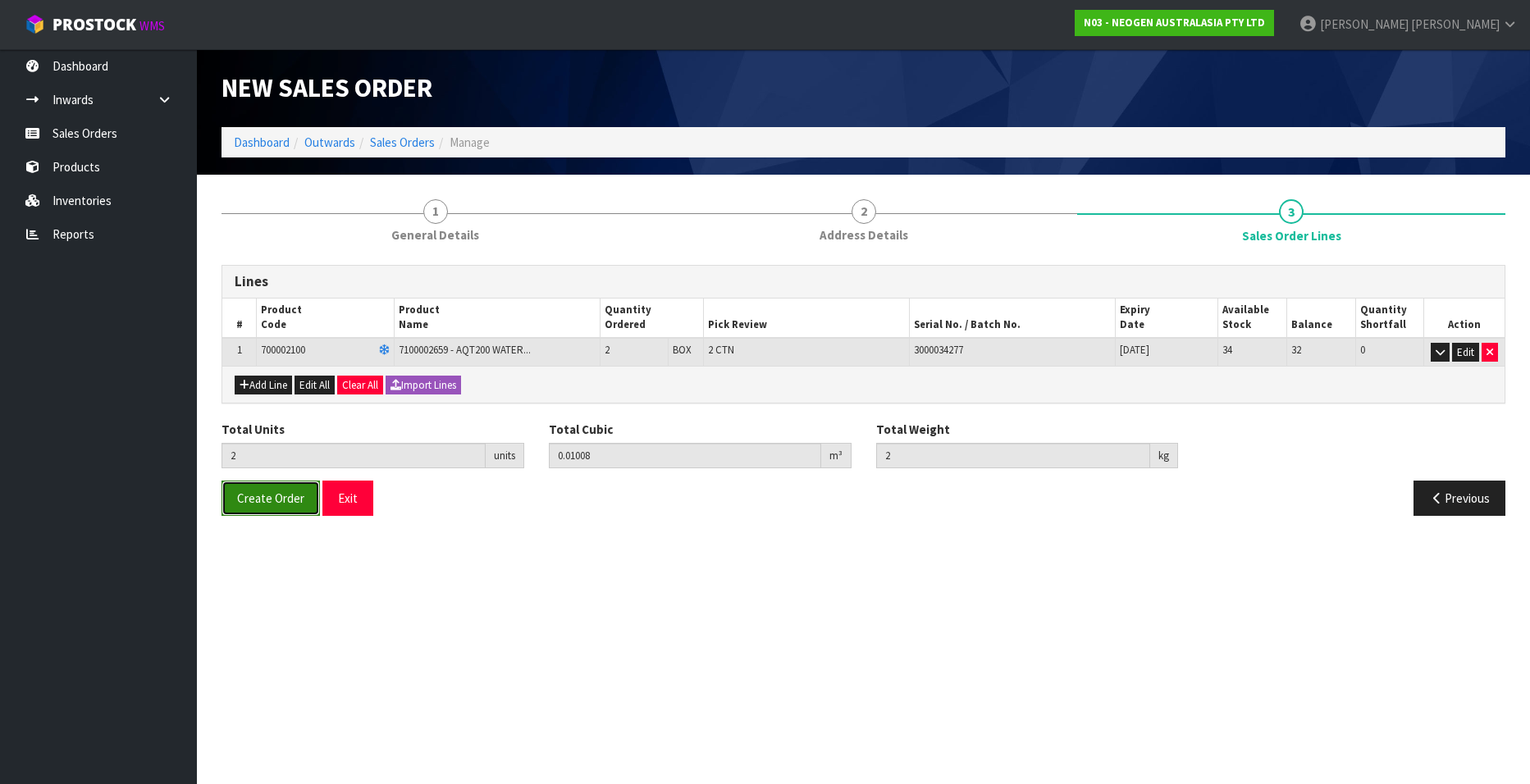
click at [269, 500] on span "Create Order" at bounding box center [270, 498] width 68 height 16
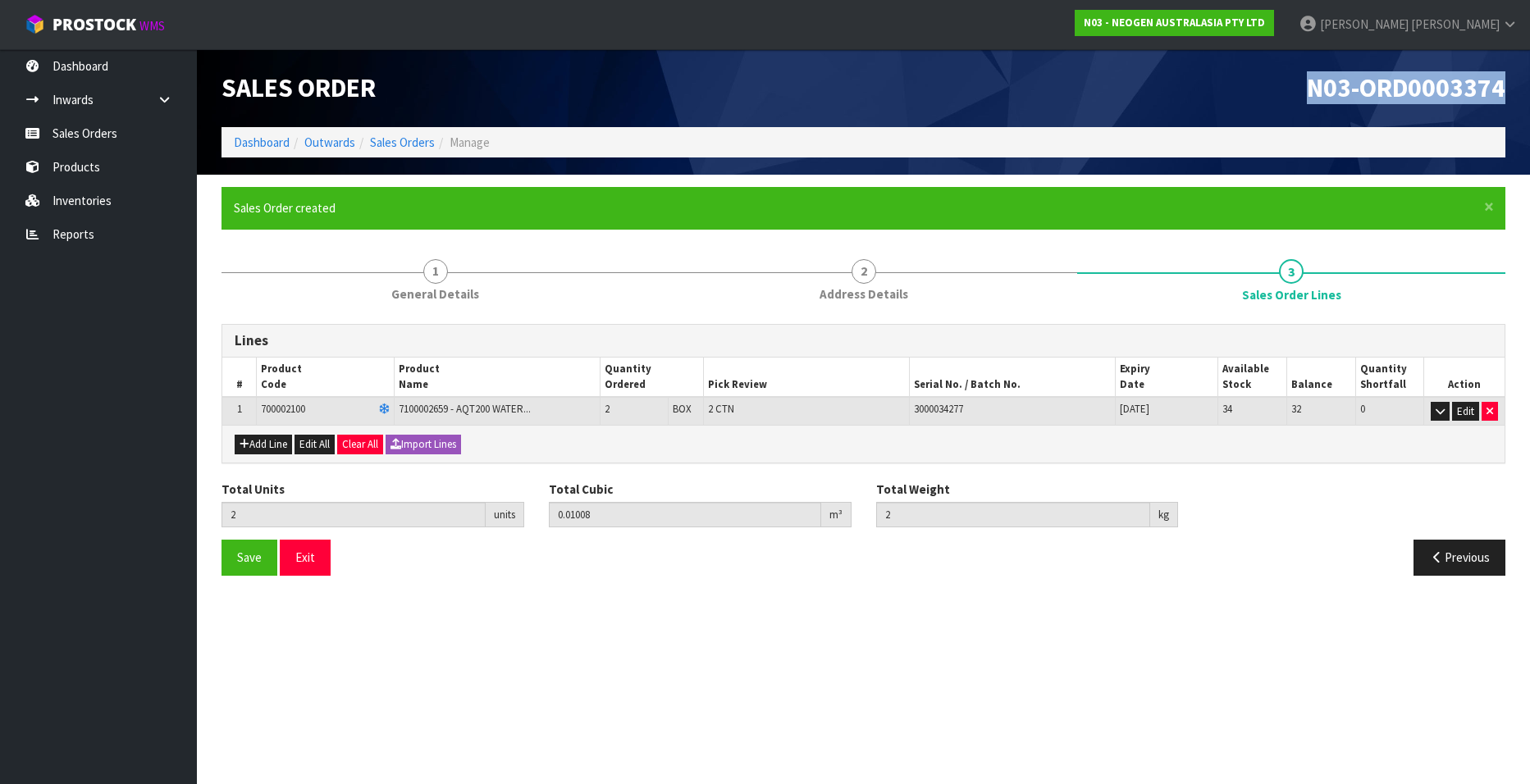
drag, startPoint x: 1306, startPoint y: 86, endPoint x: 1505, endPoint y: 92, distance: 199.1
click at [1505, 92] on span "N03-ORD0003374" at bounding box center [1405, 87] width 198 height 33
copy span "N03-ORD0003374"
click at [87, 127] on link "Sales Orders" at bounding box center [99, 133] width 197 height 34
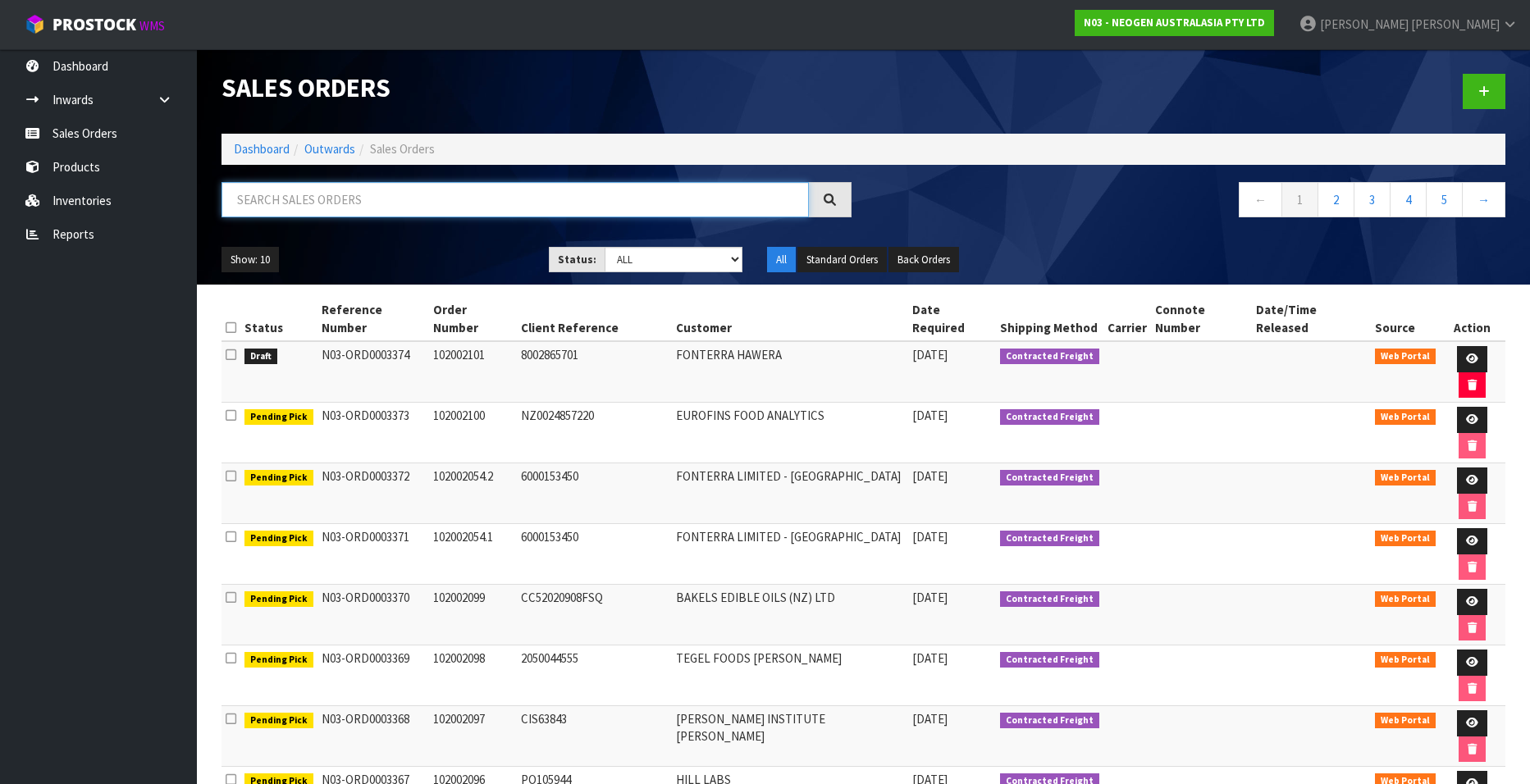
click at [373, 195] on input "text" at bounding box center [515, 200] width 587 height 36
paste input "102002103"
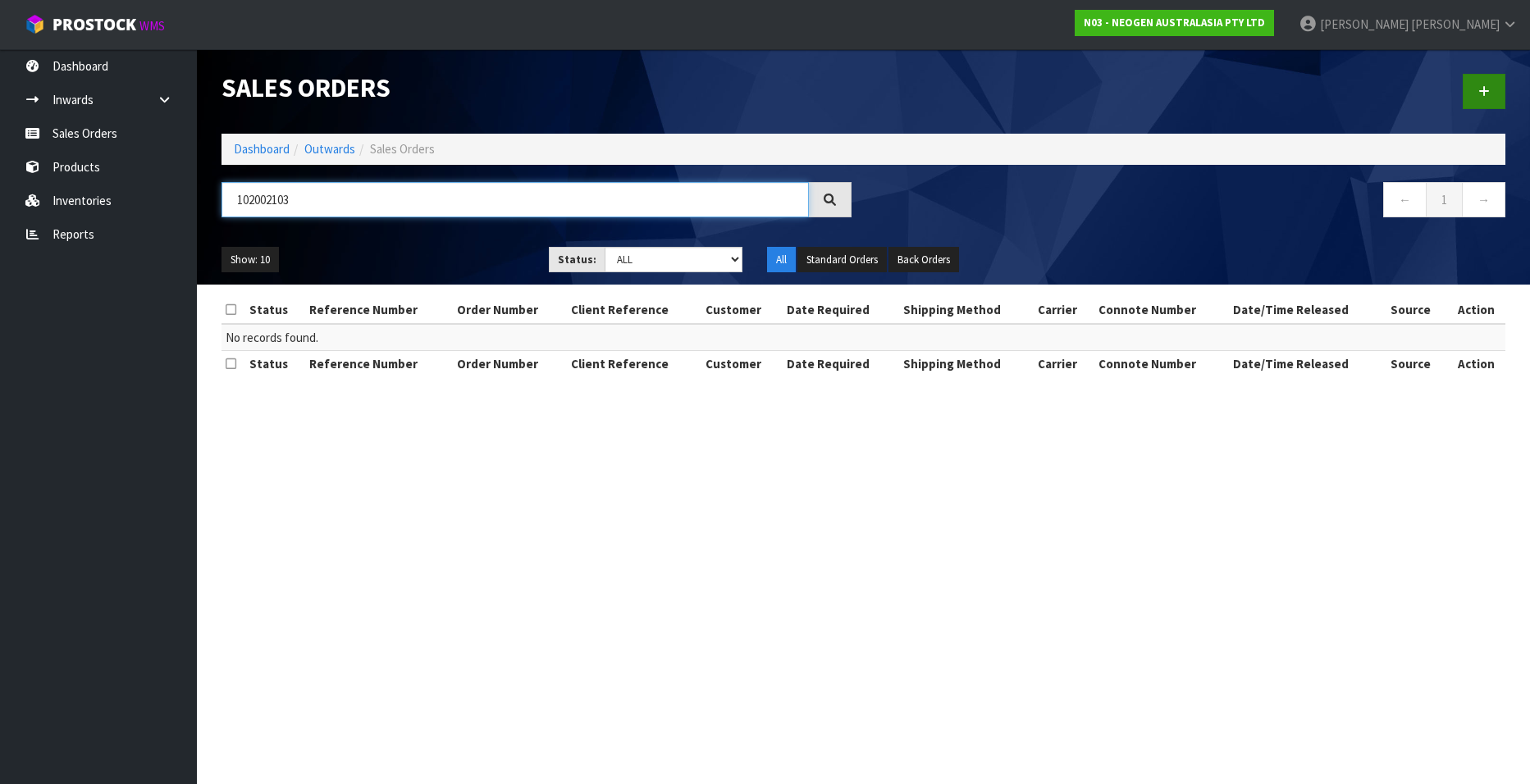
type input "102002103"
click at [1481, 91] on icon at bounding box center [1484, 91] width 11 height 12
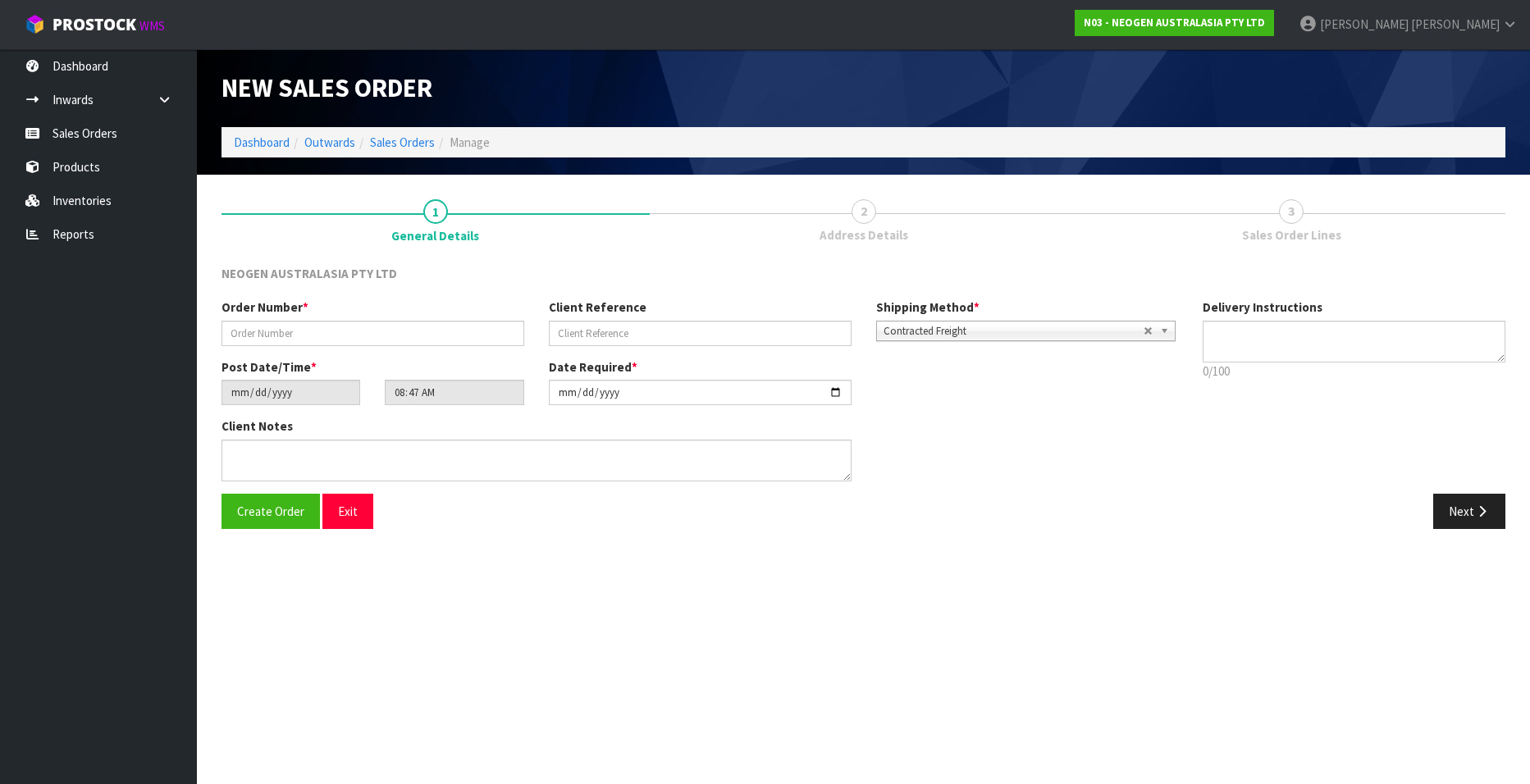
type textarea "CHILLED GOODS -OVERNIGHT"
click at [270, 340] on input "text" at bounding box center [373, 333] width 302 height 25
paste input "102002103"
type input "102002103"
click at [599, 330] on input "text" at bounding box center [700, 333] width 302 height 25
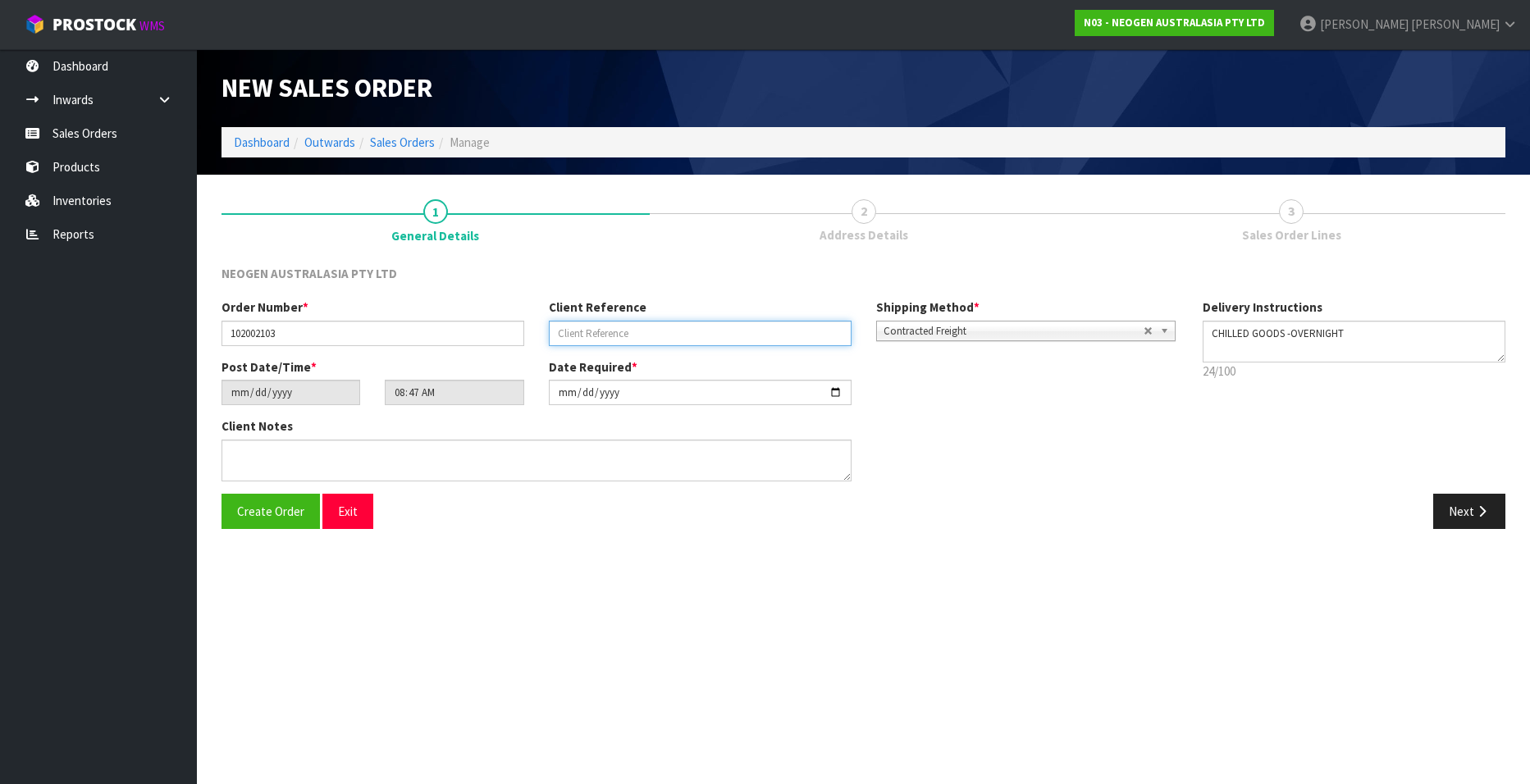
paste input "PO-00003182"
type input "PO-00003182"
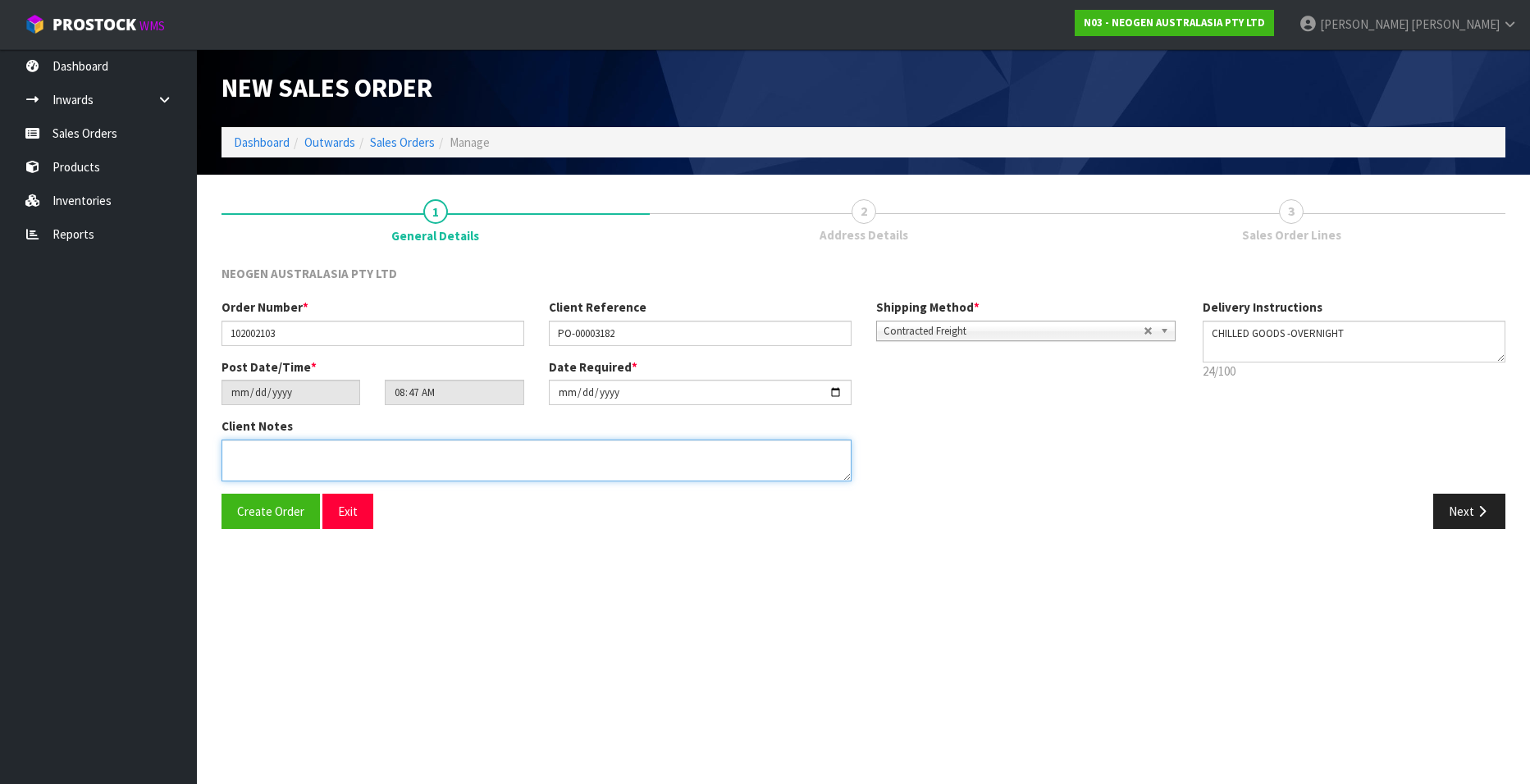
click at [315, 462] on textarea at bounding box center [536, 460] width 630 height 42
type textarea "ATTN [PERSON_NAME]"
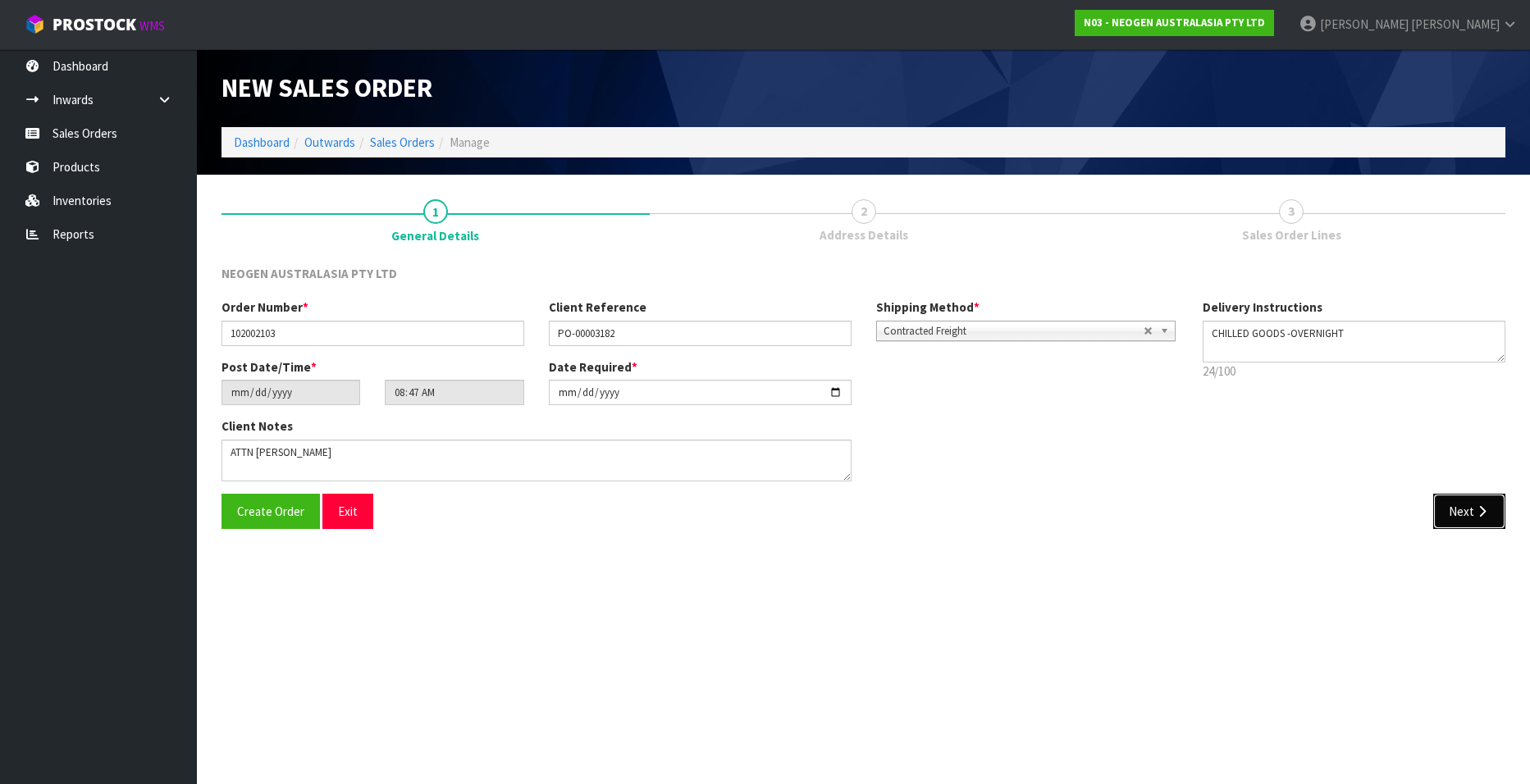
click at [1469, 515] on button "Next" at bounding box center [1469, 512] width 72 height 36
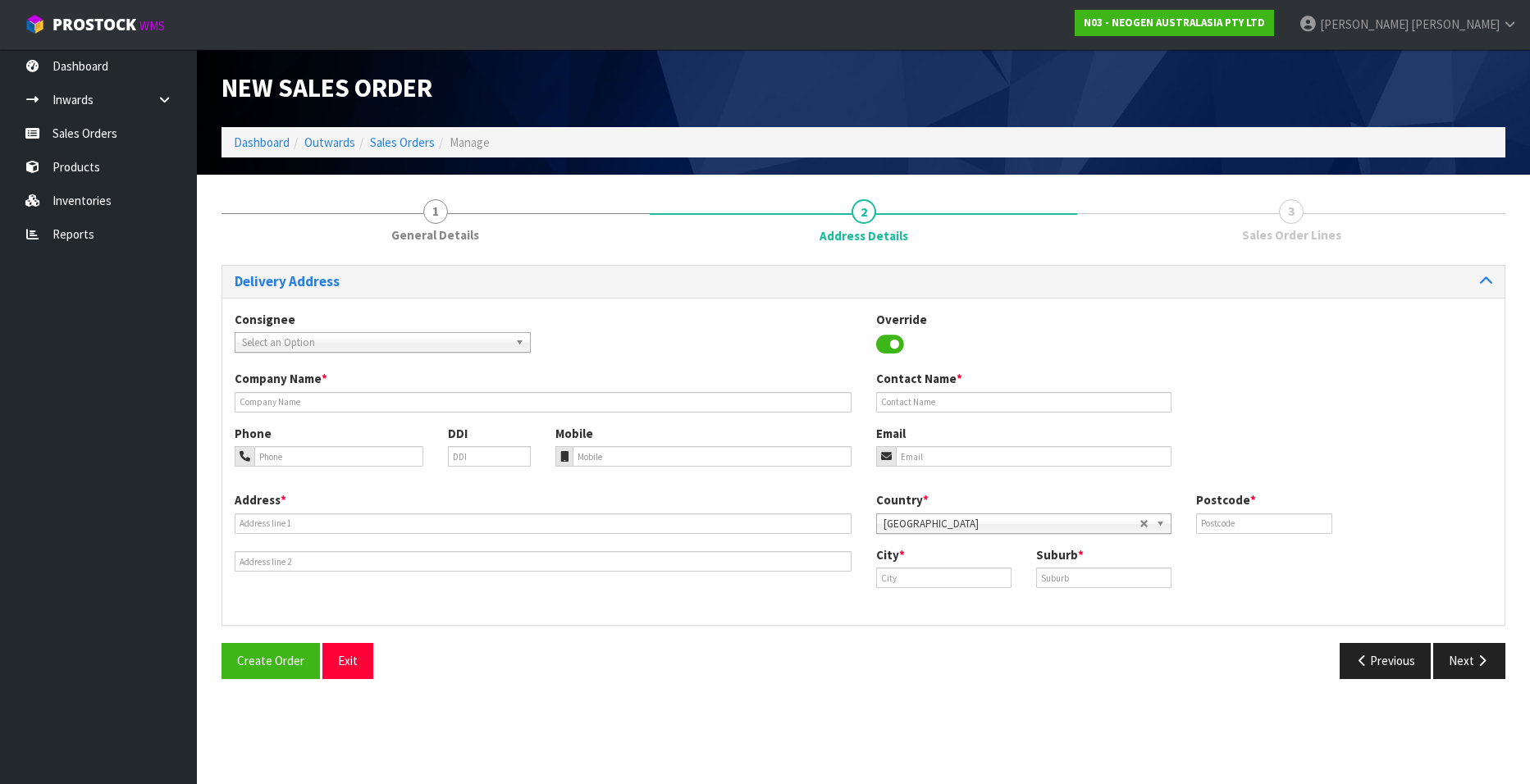
click at [280, 339] on span "Select an Option" at bounding box center [376, 343] width 267 height 20
type input "acorn"
click at [373, 421] on li "ACOSCIMTW - ACORN SCIENTIFIC LTD" at bounding box center [382, 430] width 288 height 21
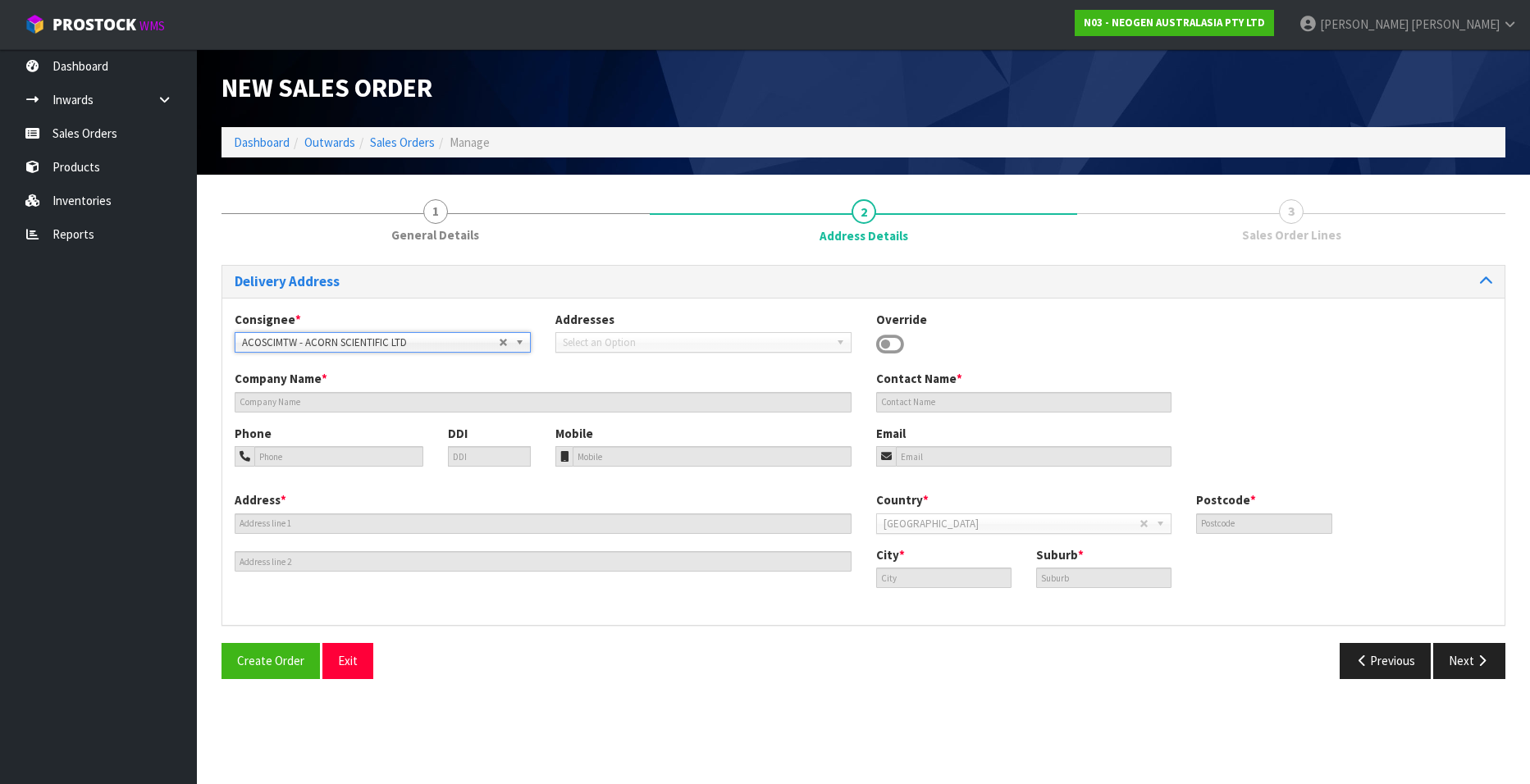
type input "ACORN SCIENTIFIC LTD"
type input "11/49 MT. WELLINGTON HWY"
type input "1060"
type input "[GEOGRAPHIC_DATA]"
type input "MT [GEOGRAPHIC_DATA]"
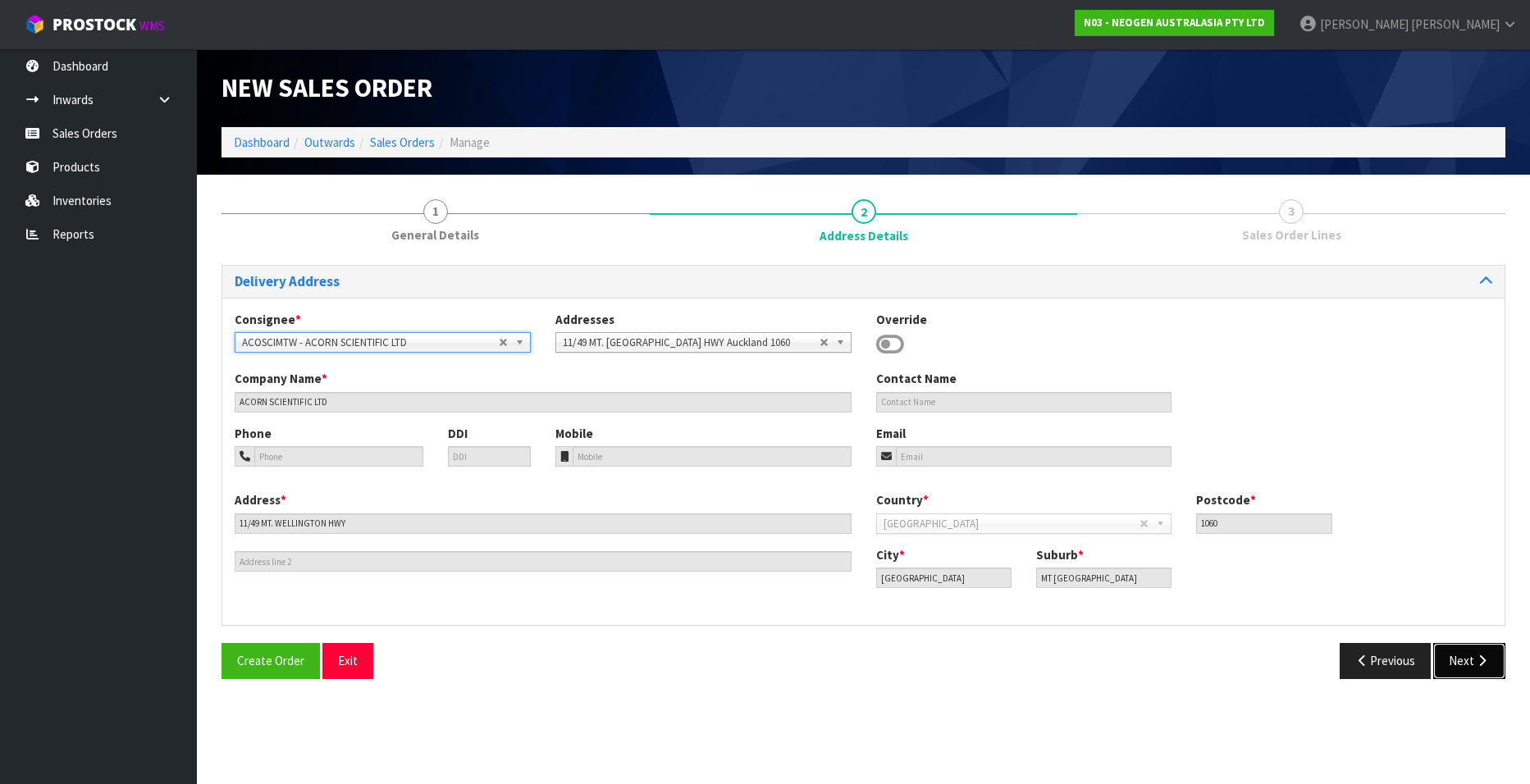
click at [1469, 658] on button "Next" at bounding box center [1469, 661] width 72 height 36
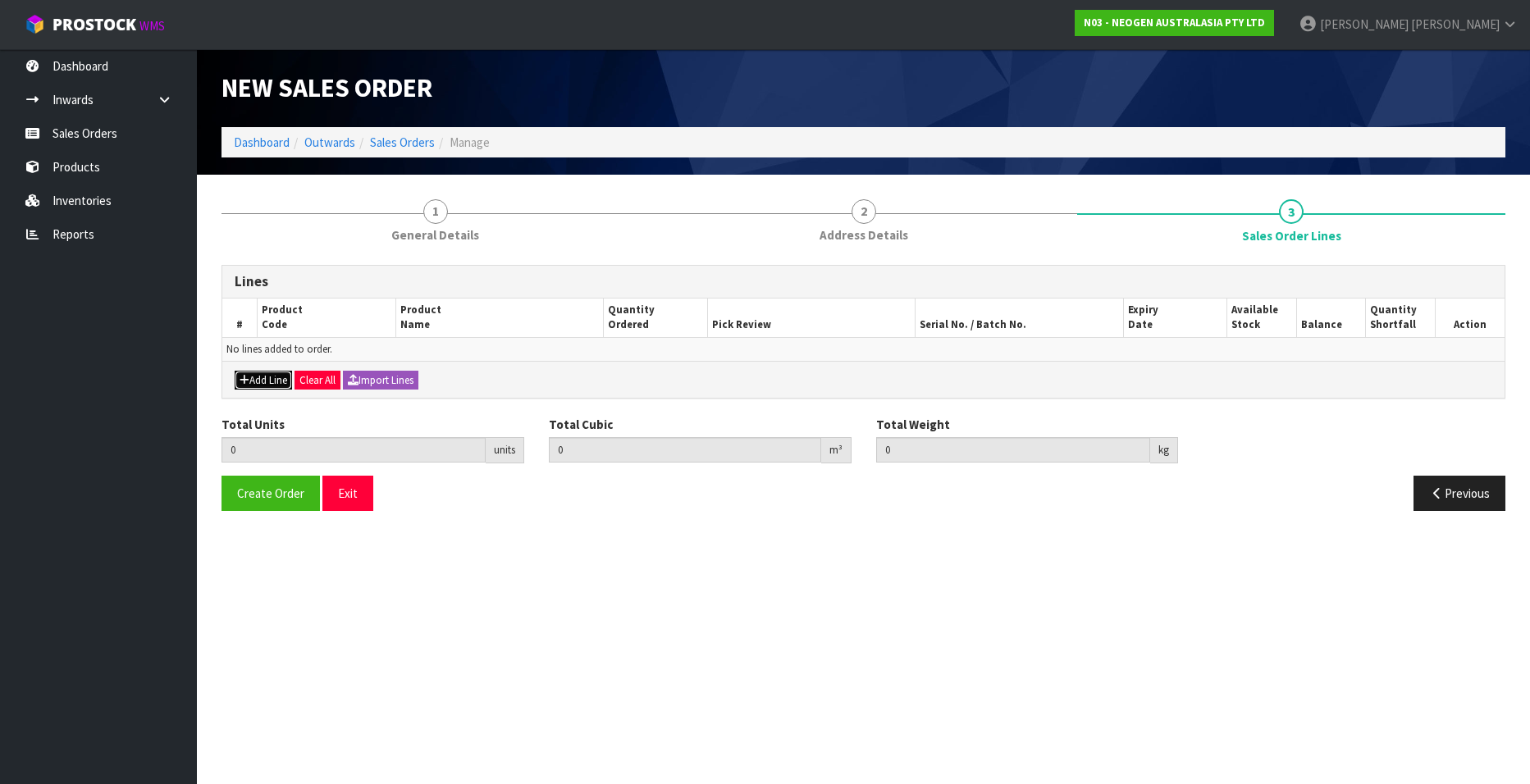
click at [249, 378] on button "Add Line" at bounding box center [263, 380] width 57 height 20
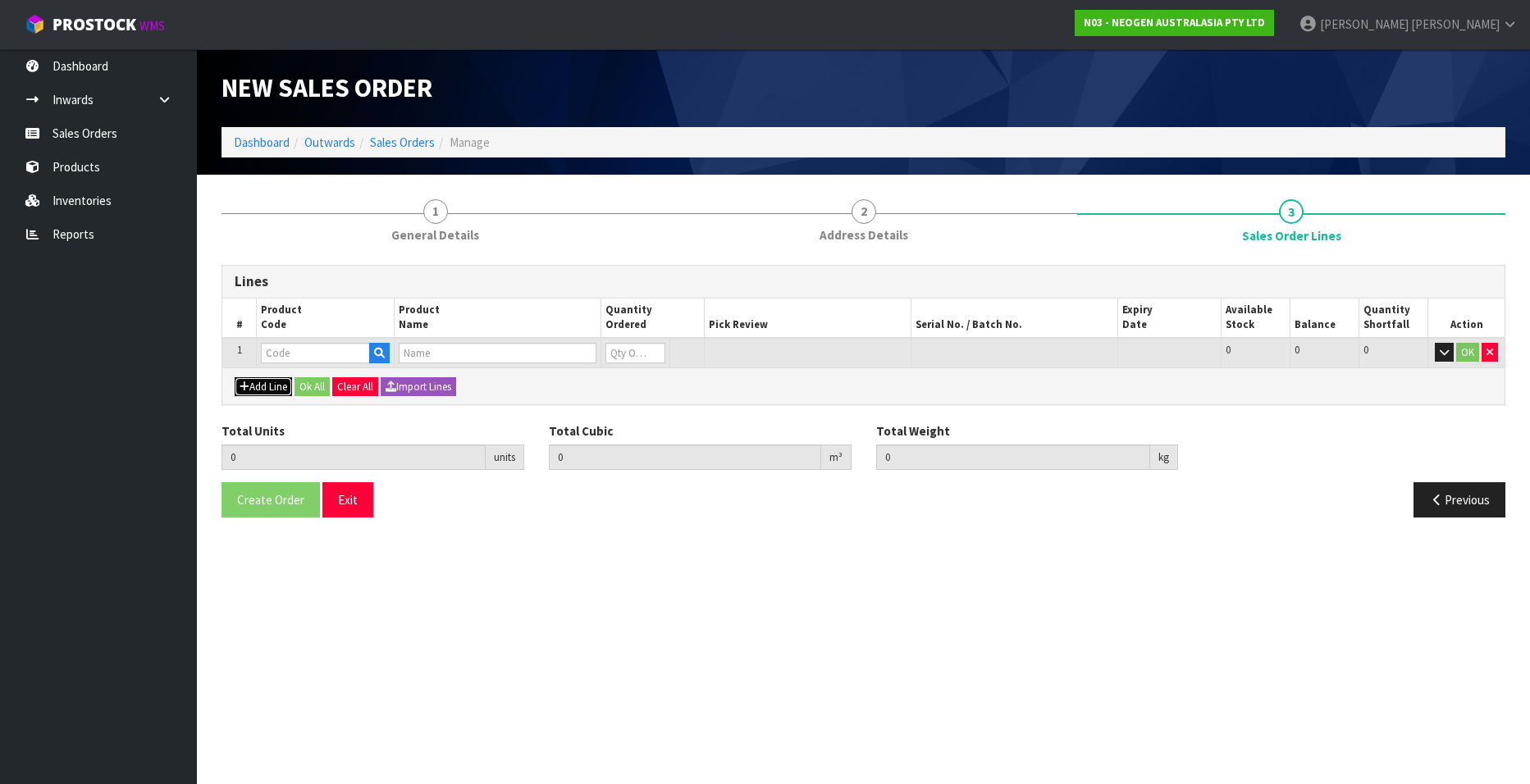
click at [262, 386] on button "Add Line" at bounding box center [263, 387] width 57 height 20
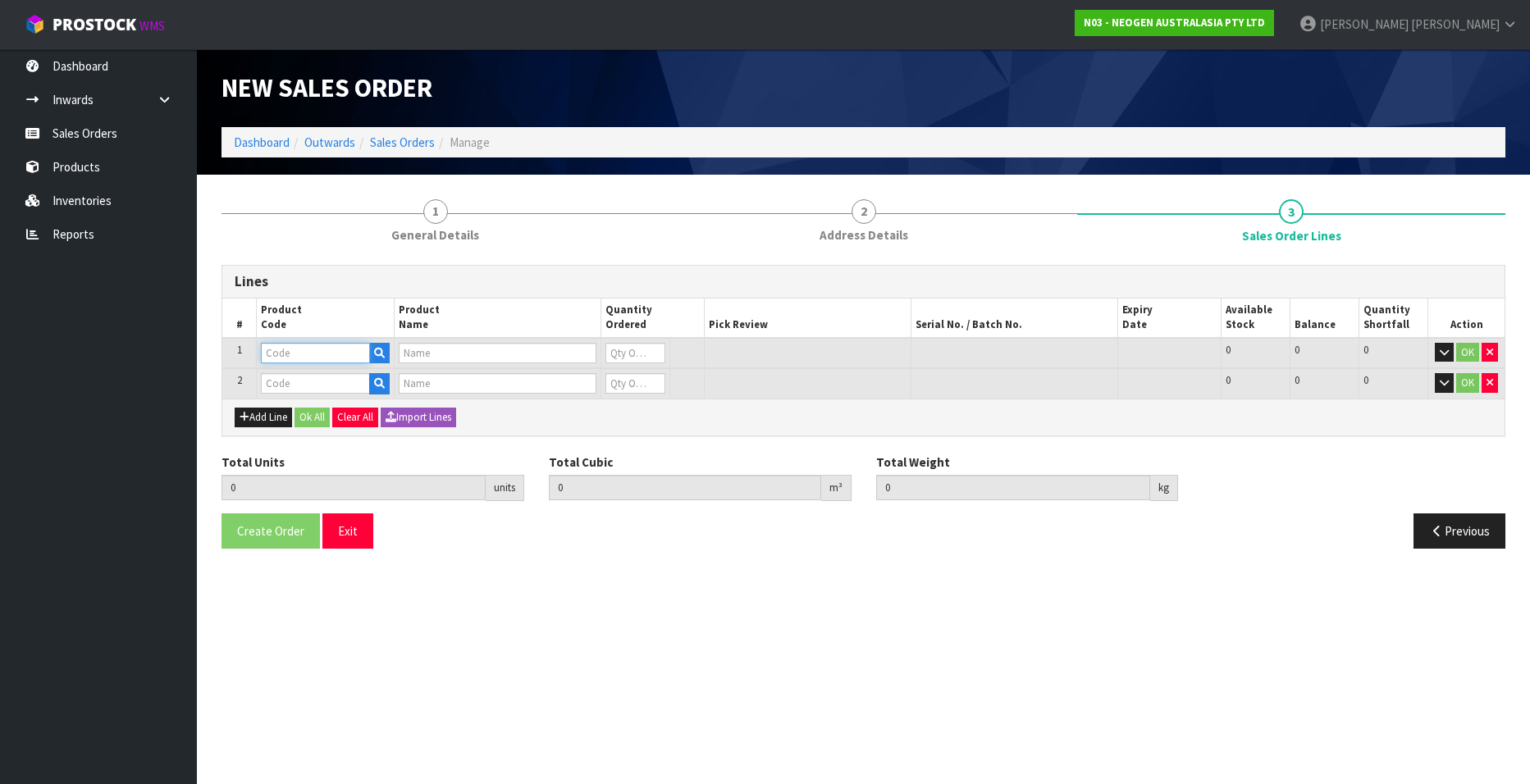
click at [279, 352] on input "text" at bounding box center [316, 353] width 109 height 21
paste input "700002273"
type input "700002273"
type input "7100126807 - 6421 PETRIFILM ENTROBCT PLT 1000/CS PL"
type input "0"
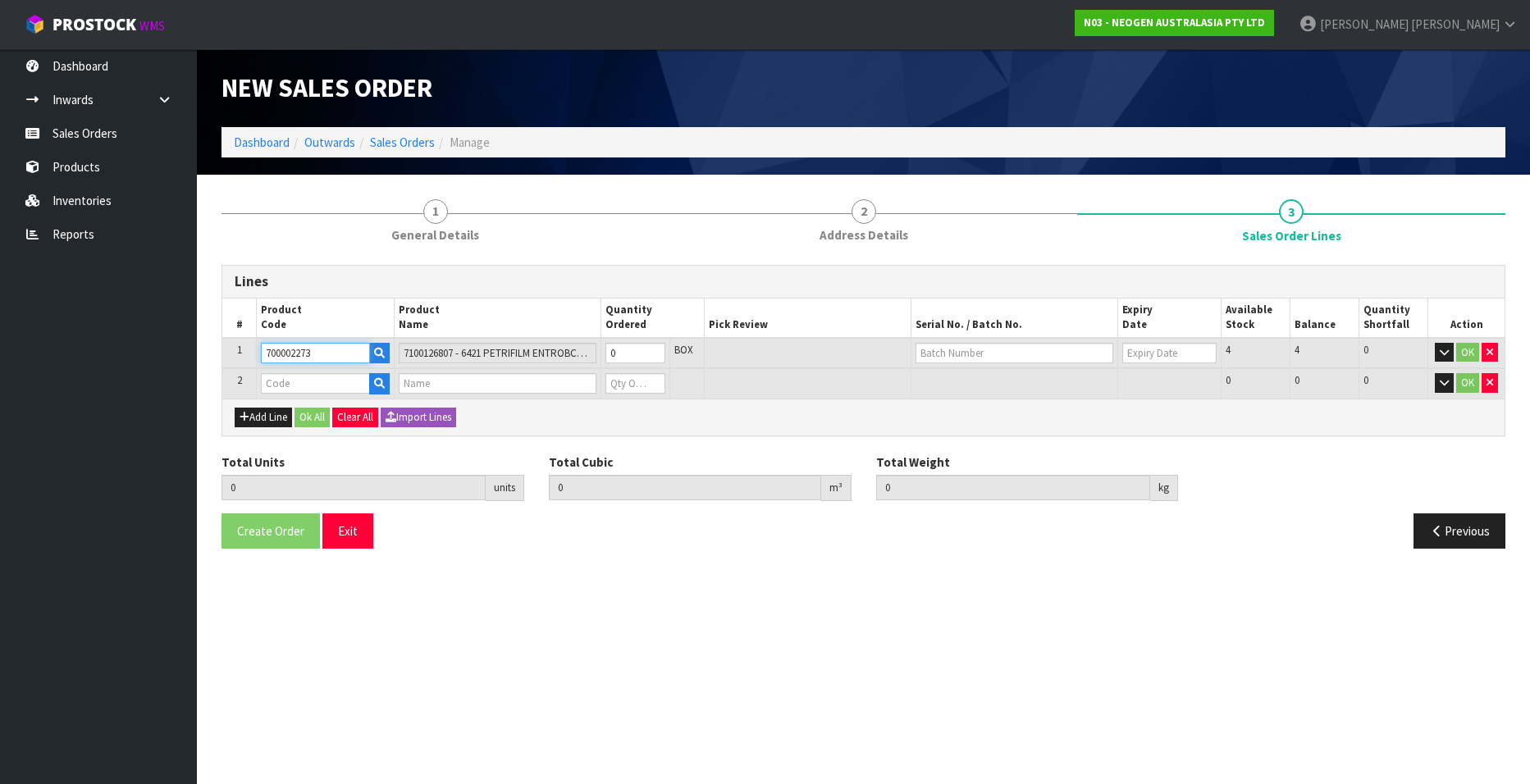
type input "700002273"
click at [302, 381] on input "text" at bounding box center [316, 383] width 109 height 21
paste input "700002007"
type input "700002007"
type input "0.000000"
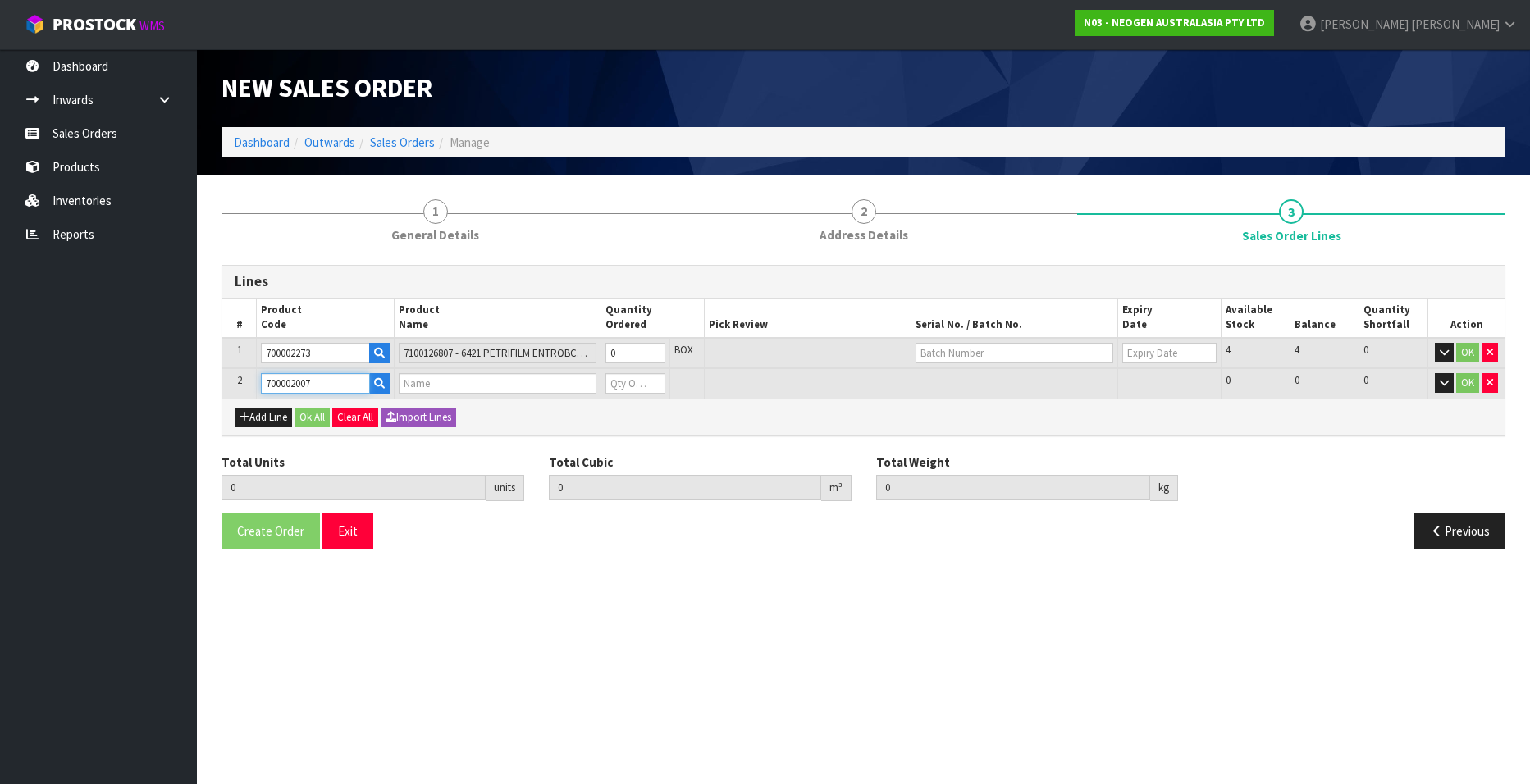
type input "0.000"
type input "7000030171 - 6433 QUICK SWAB 250/CS"
type input "0"
type input "700002007"
type input "1"
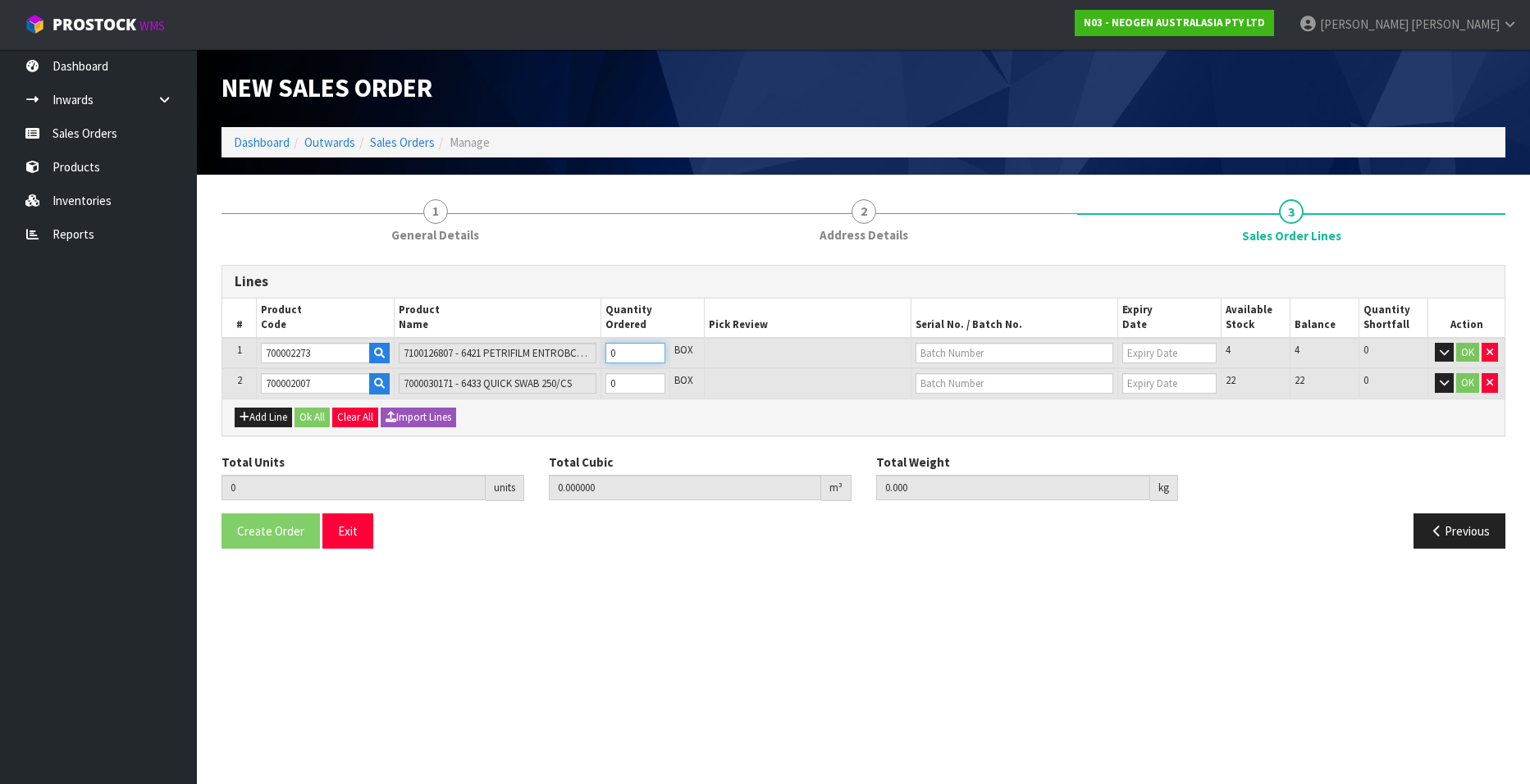
type input "0.018252"
type input "3.3"
type input "1"
click at [653, 351] on input "1" at bounding box center [636, 353] width 60 height 21
type input "2"
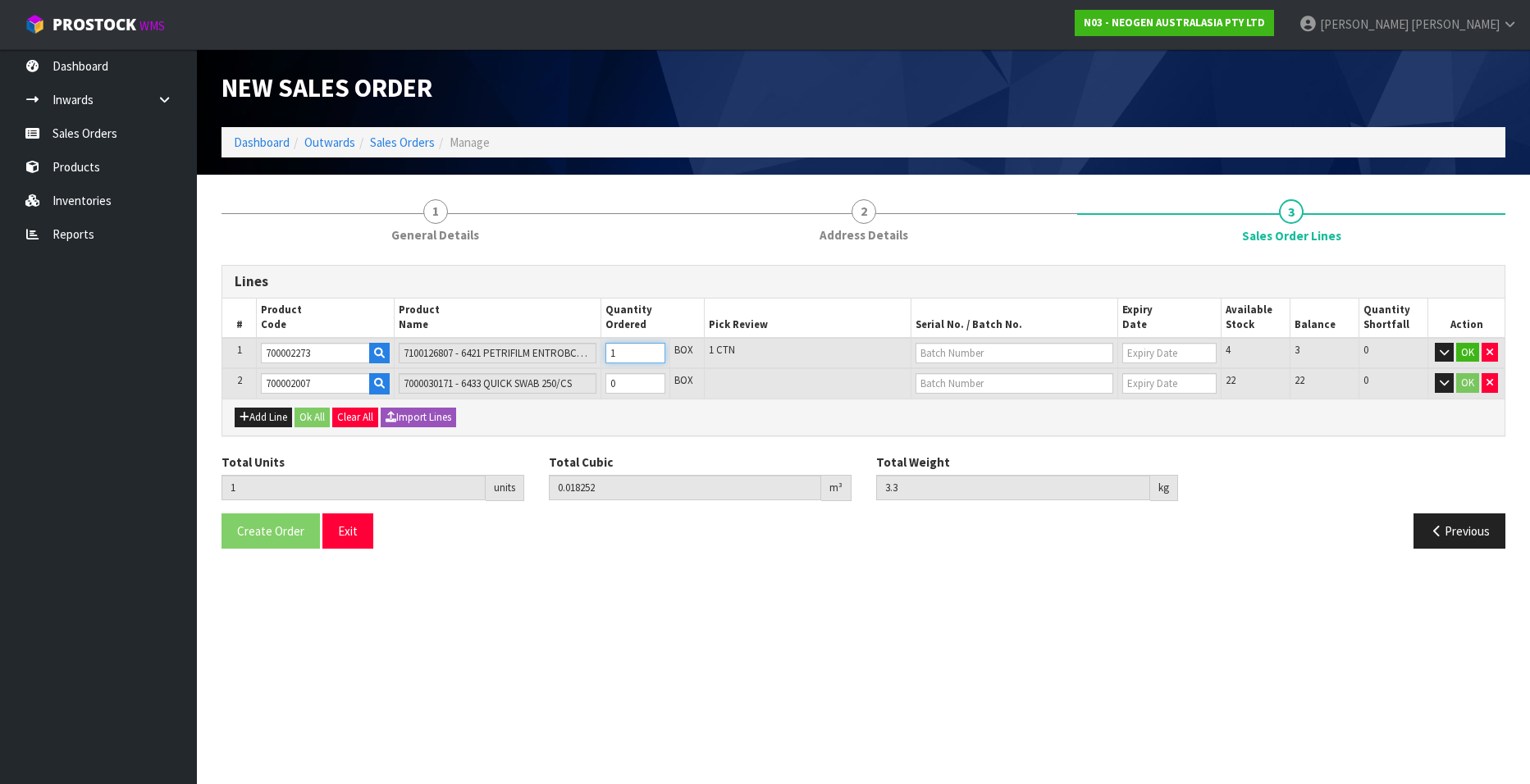
type input "0.036504"
type input "6.6"
type input "2"
click at [653, 351] on input "2" at bounding box center [636, 353] width 60 height 21
type input "3"
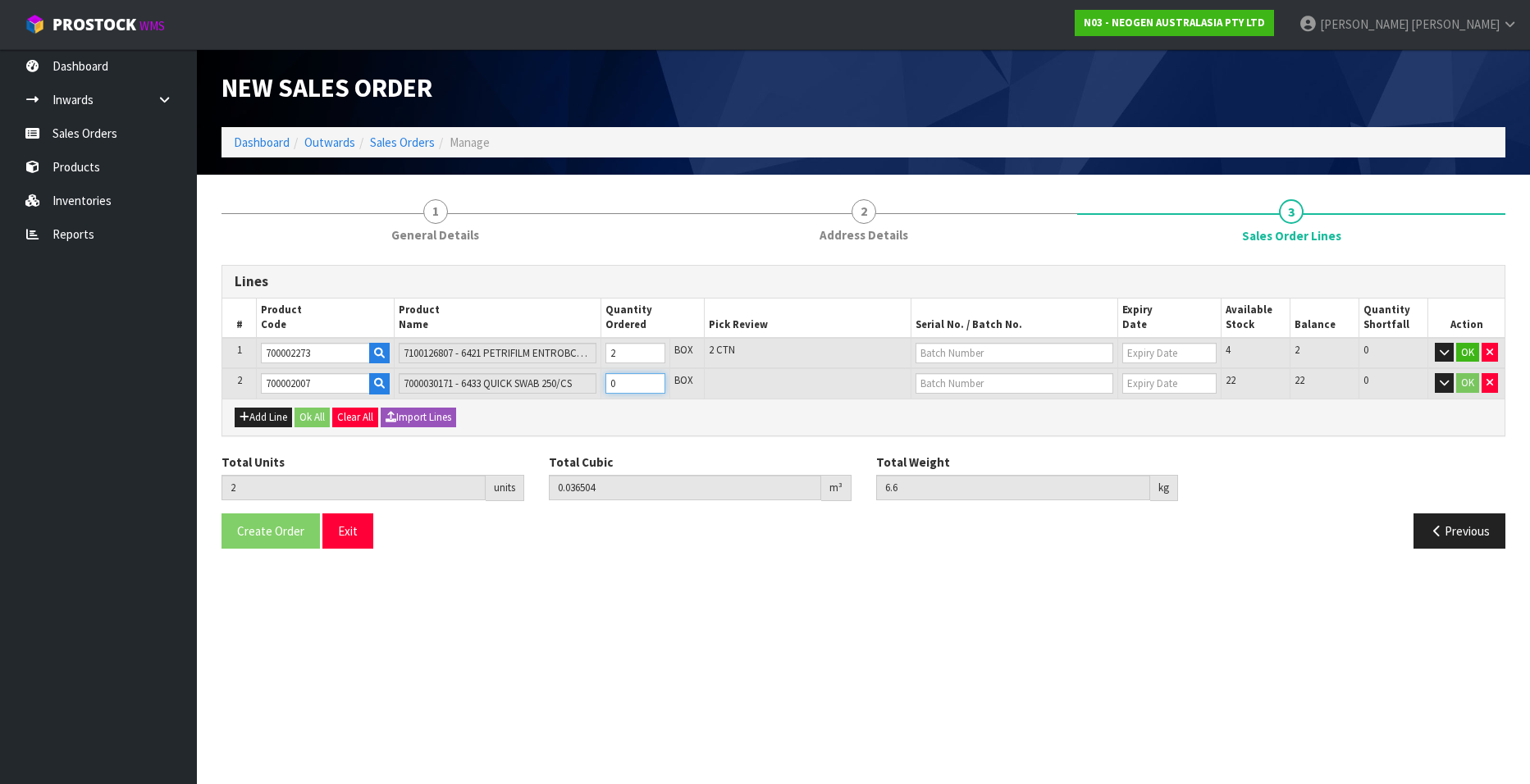
type input "0.047988"
type input "8.26"
type input "1"
click at [656, 380] on input "1" at bounding box center [636, 383] width 60 height 21
type input "4"
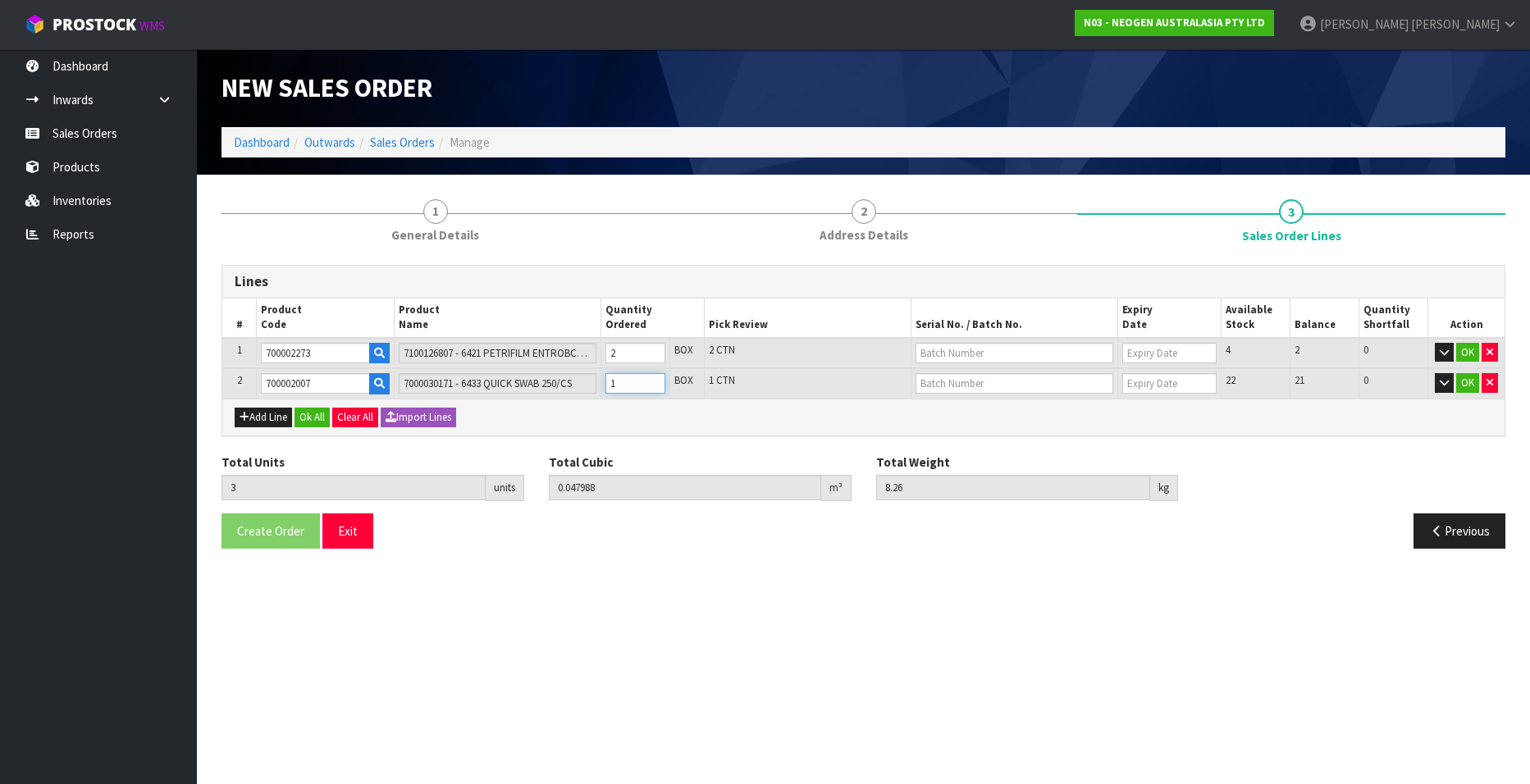
type input "0.059472"
type input "9.92"
type input "2"
click at [656, 380] on input "2" at bounding box center [636, 383] width 60 height 21
type input "5"
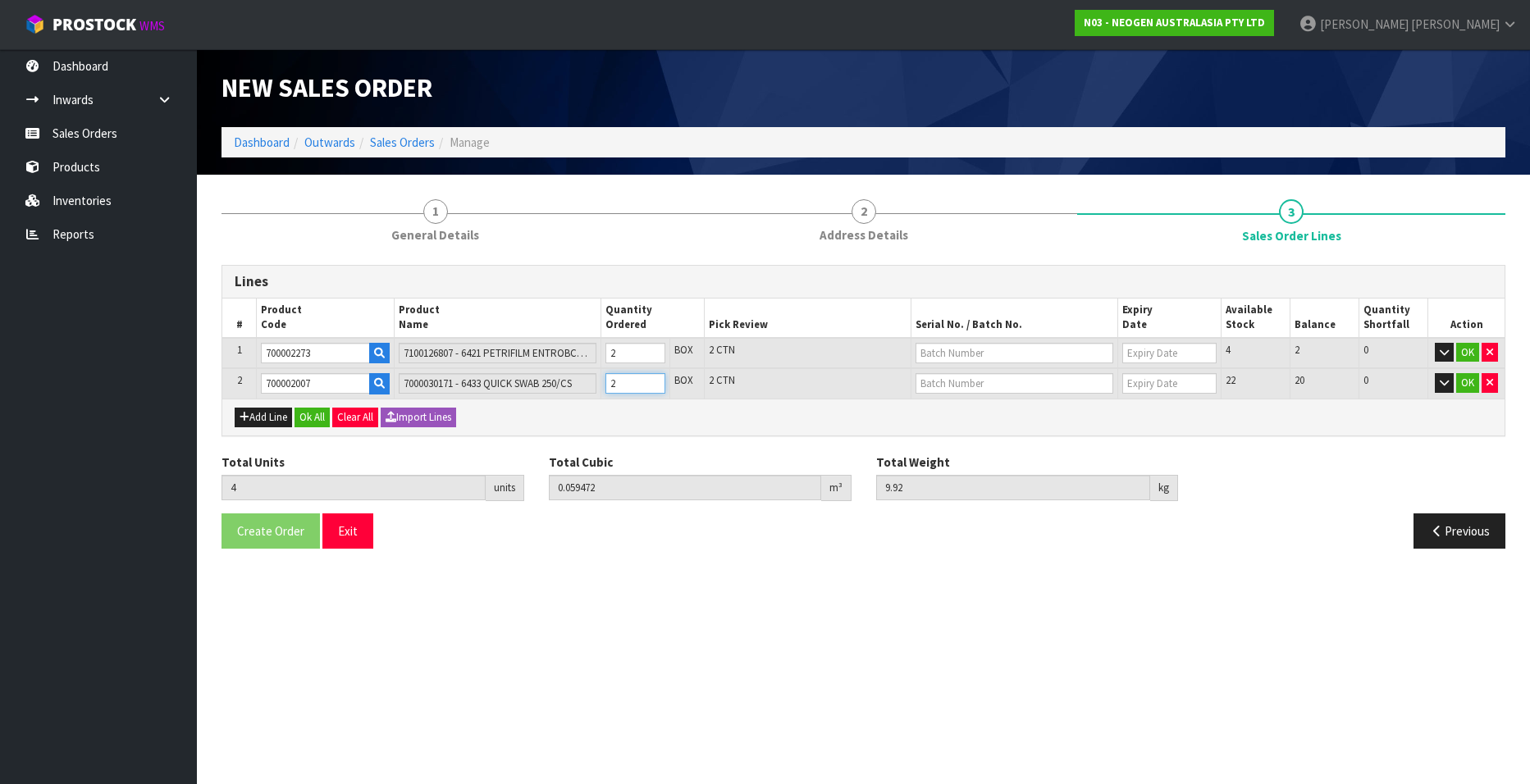
type input "0.070956"
type input "11.58"
type input "3"
click at [656, 380] on input "3" at bounding box center [636, 383] width 60 height 21
type input "6"
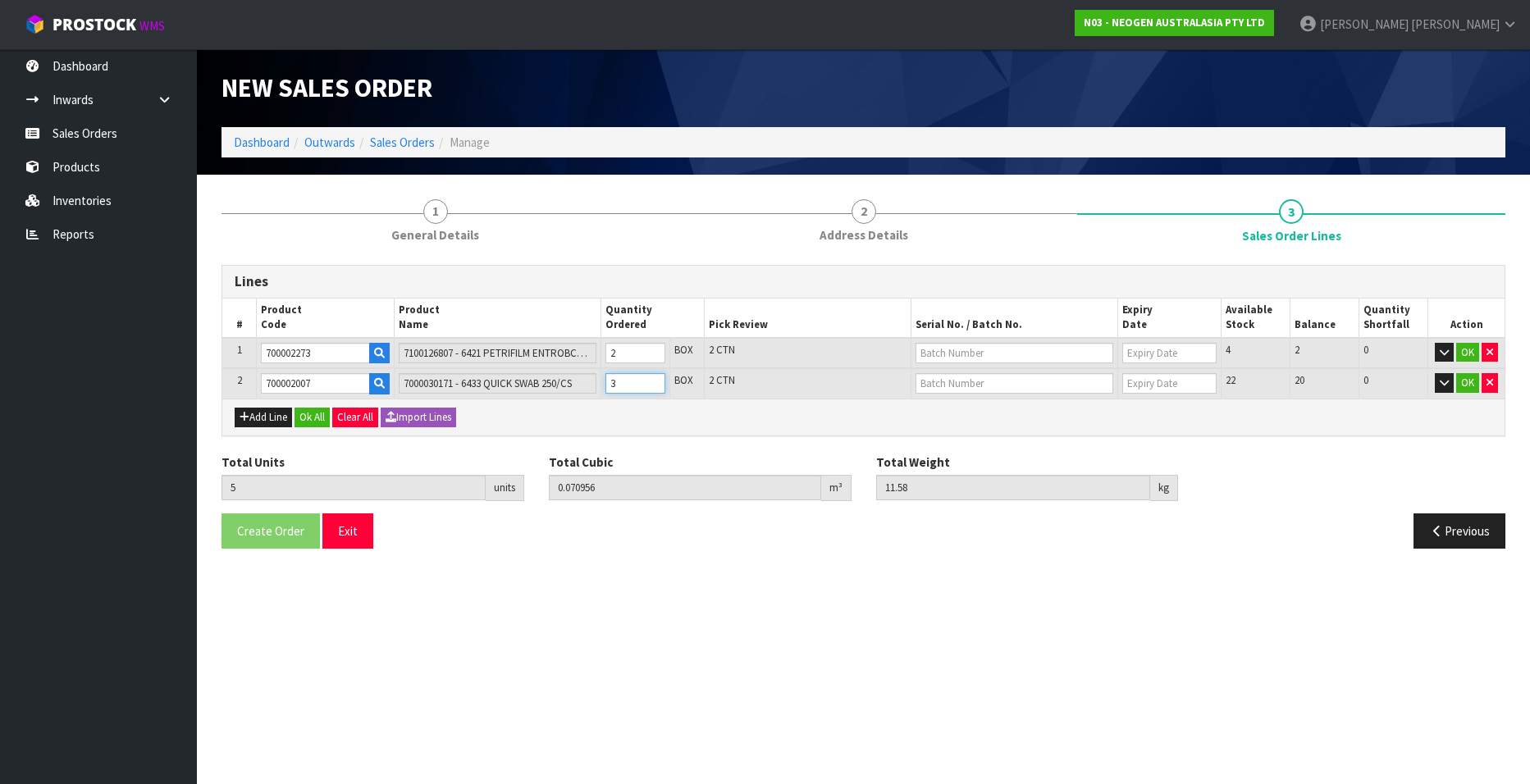
type input "0.08244"
type input "13.24"
type input "4"
click at [656, 380] on input "4" at bounding box center [636, 383] width 60 height 21
type input "7"
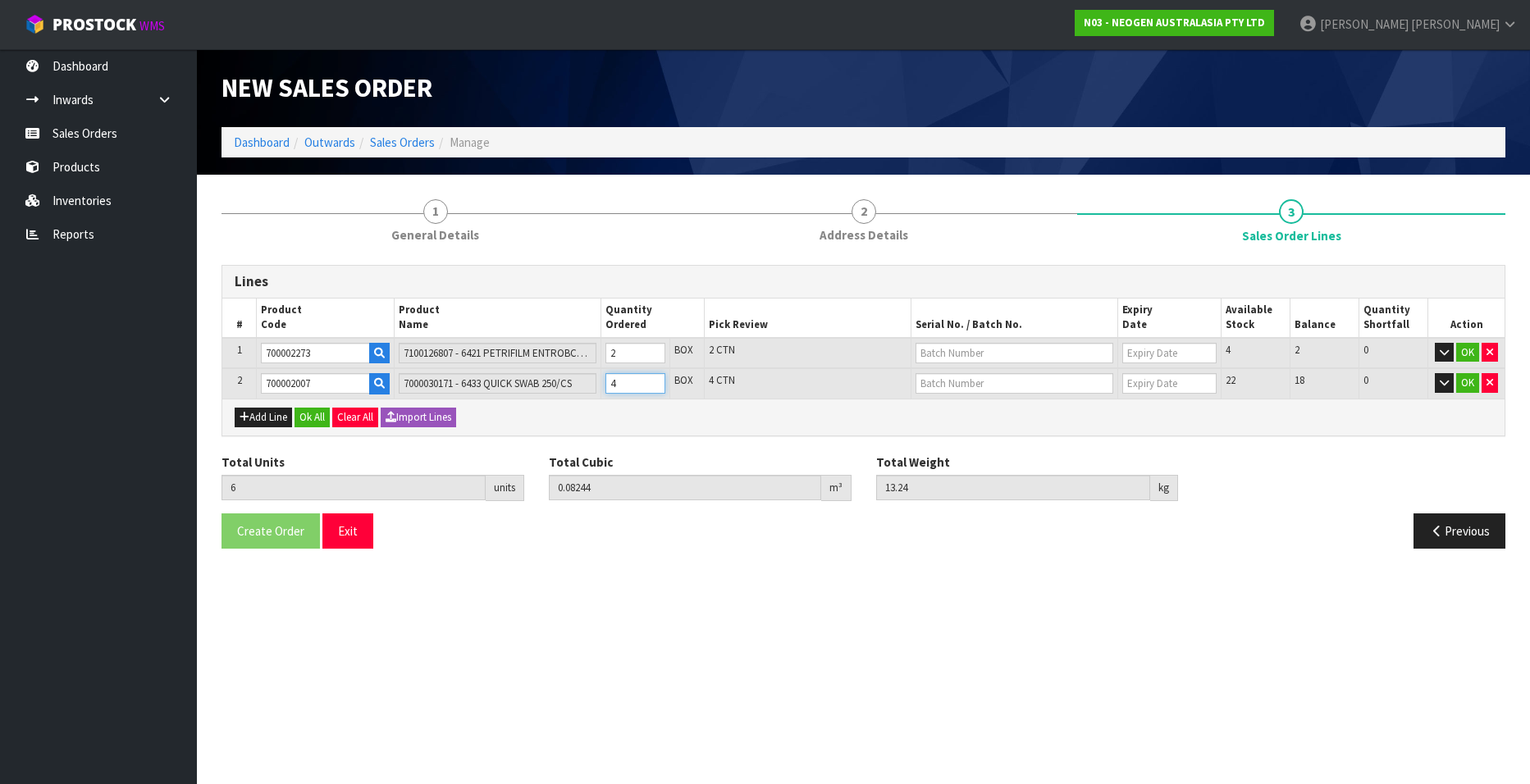
type input "0.093924"
type input "14.9"
type input "5"
click at [656, 380] on input "5" at bounding box center [636, 383] width 60 height 21
click at [952, 351] on input "text" at bounding box center [1014, 353] width 198 height 21
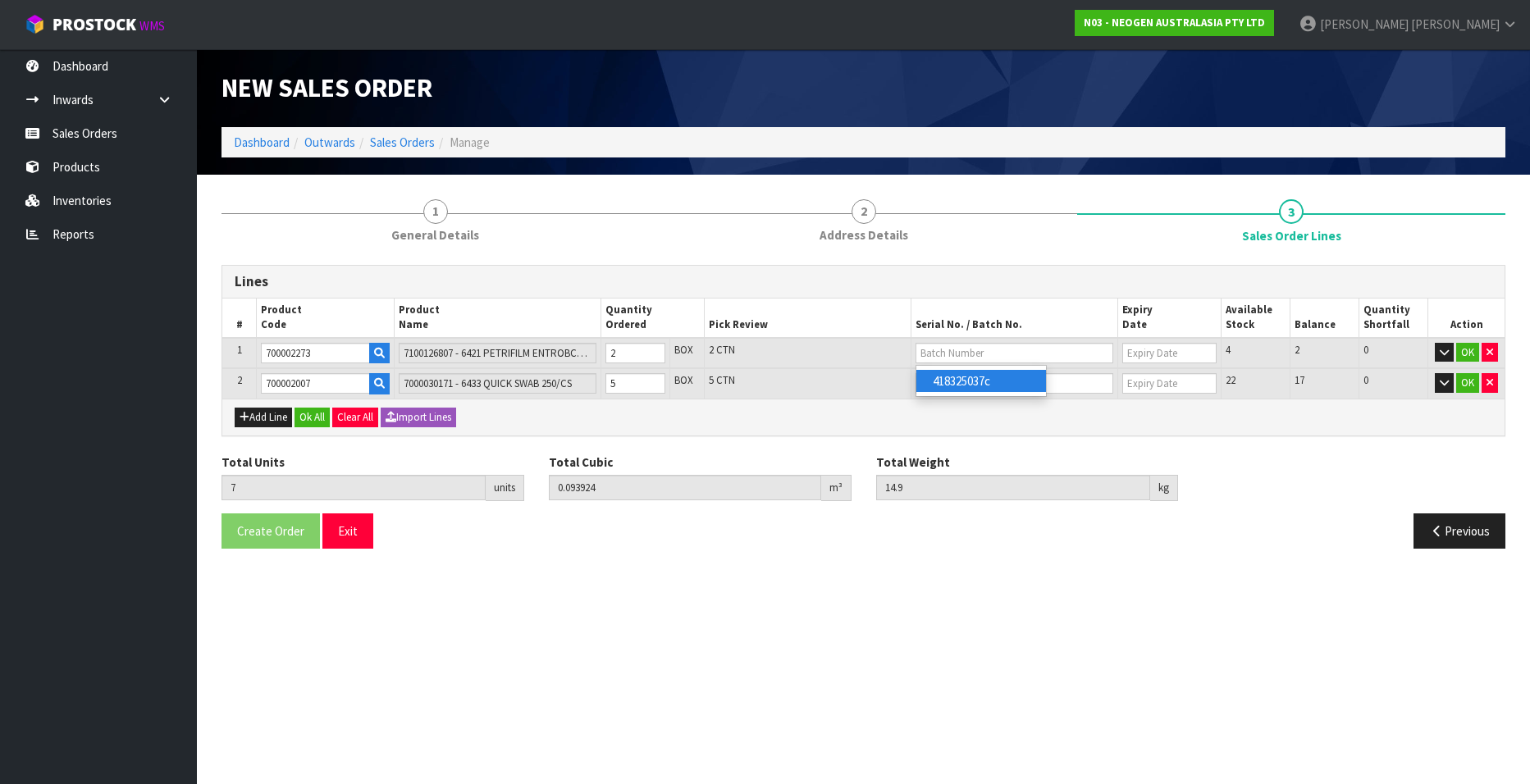
click at [977, 379] on link "418325037c" at bounding box center [981, 381] width 130 height 23
type input "418325037c"
type input "[DATE]"
click at [938, 377] on input "text" at bounding box center [1014, 383] width 198 height 21
type input "6"
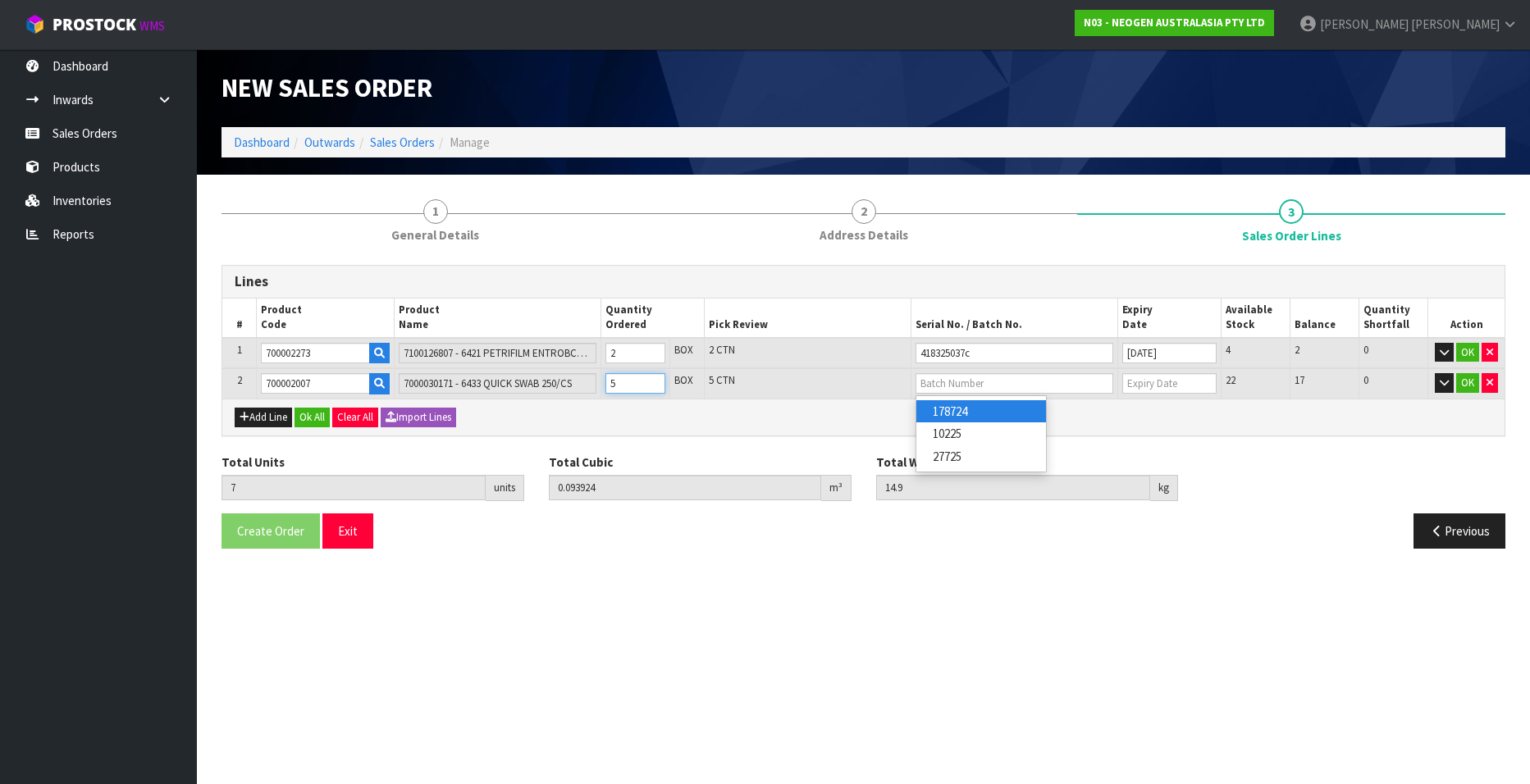
type input "0.08244"
type input "13.24"
type input "4"
click at [654, 389] on input "4" at bounding box center [636, 383] width 60 height 21
type input "5"
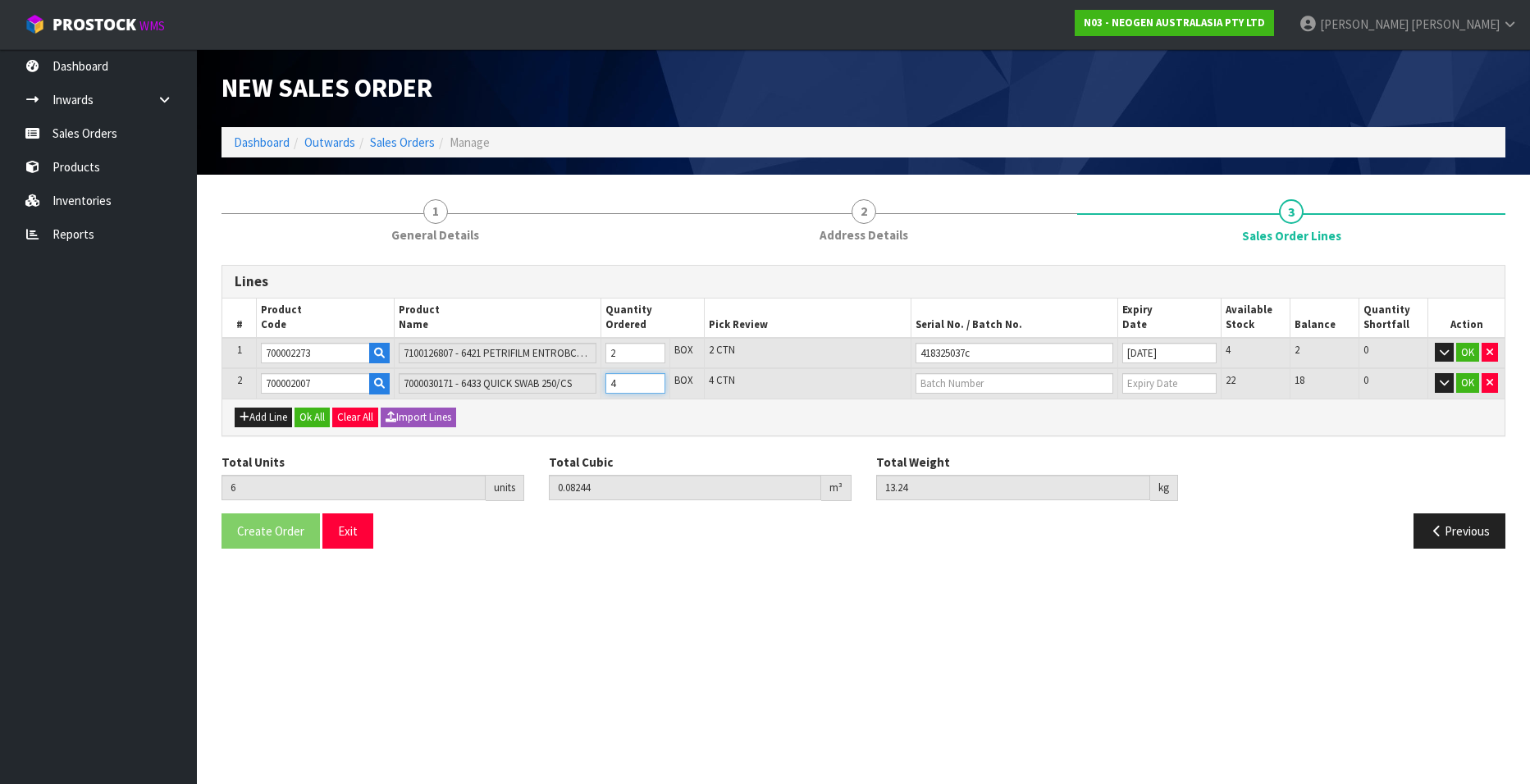
type input "0.070956"
type input "11.58"
type input "3"
click at [654, 389] on input "3" at bounding box center [636, 383] width 60 height 21
type input "4"
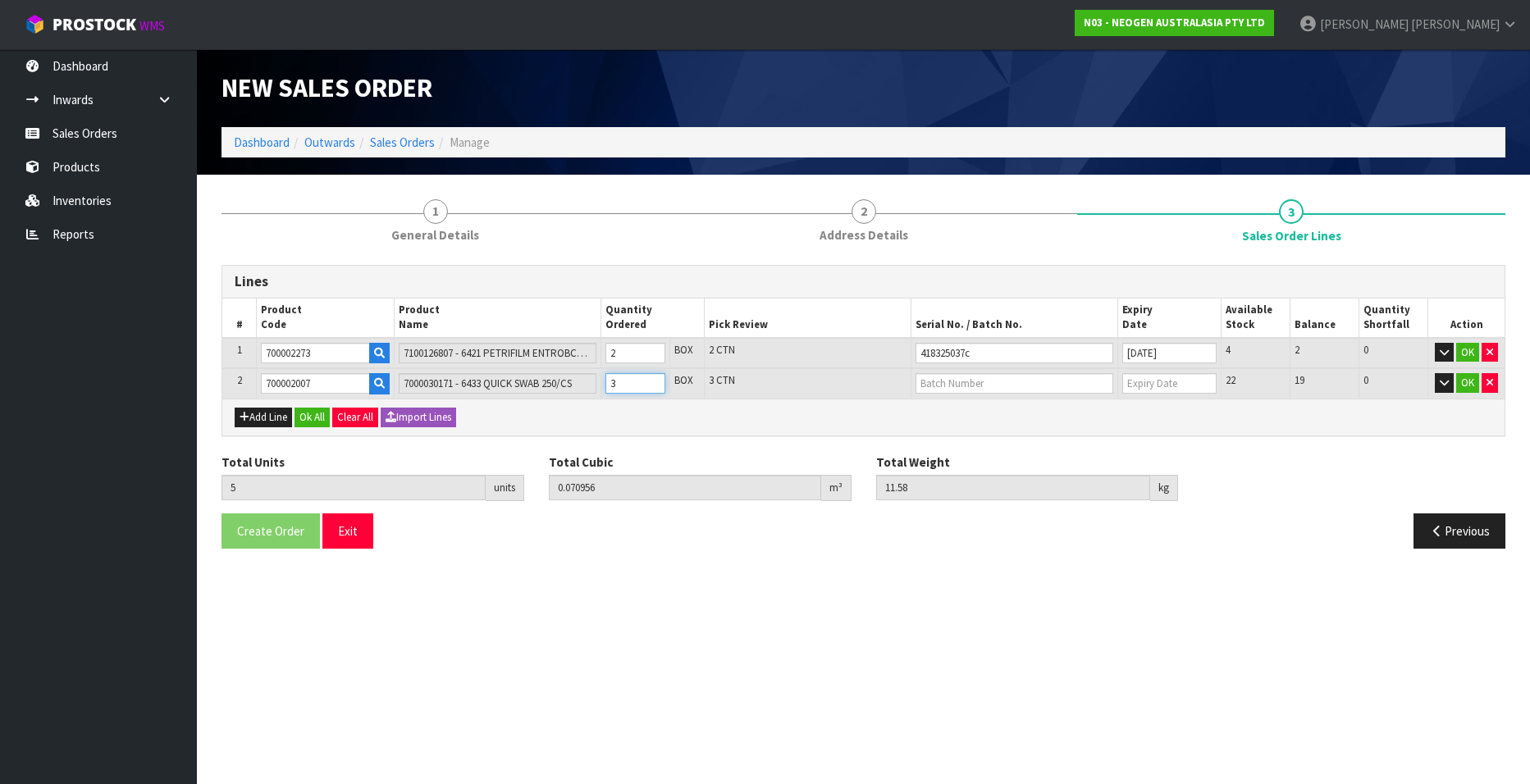
type input "0.059472"
type input "9.92"
type input "2"
click at [654, 389] on input "2" at bounding box center [636, 383] width 60 height 21
click at [933, 383] on input "text" at bounding box center [1014, 383] width 198 height 21
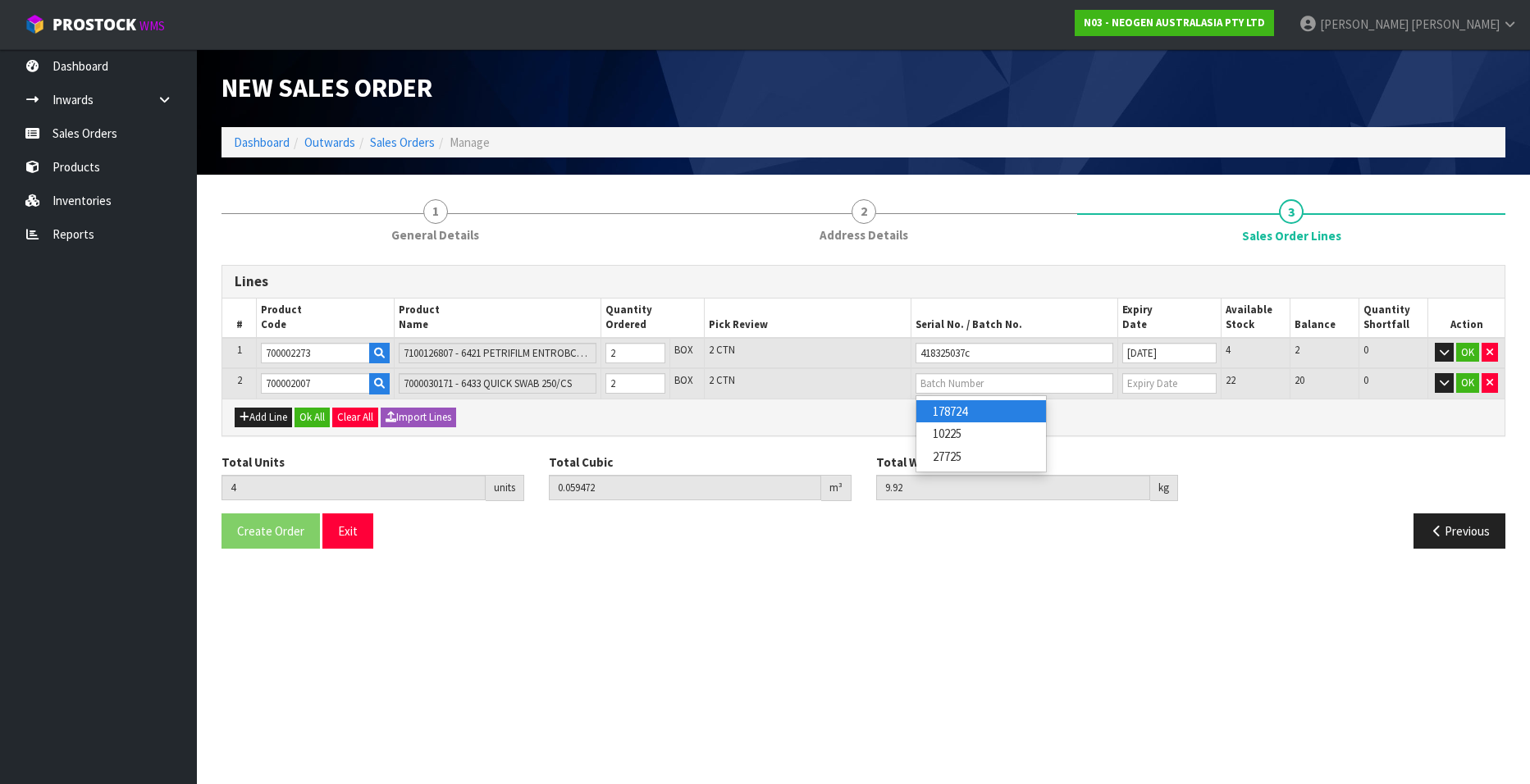
click at [956, 409] on link "178724" at bounding box center [981, 411] width 130 height 23
type input "178724"
type input "[DATE]"
click at [267, 419] on button "Add Line" at bounding box center [263, 417] width 57 height 20
type input "0"
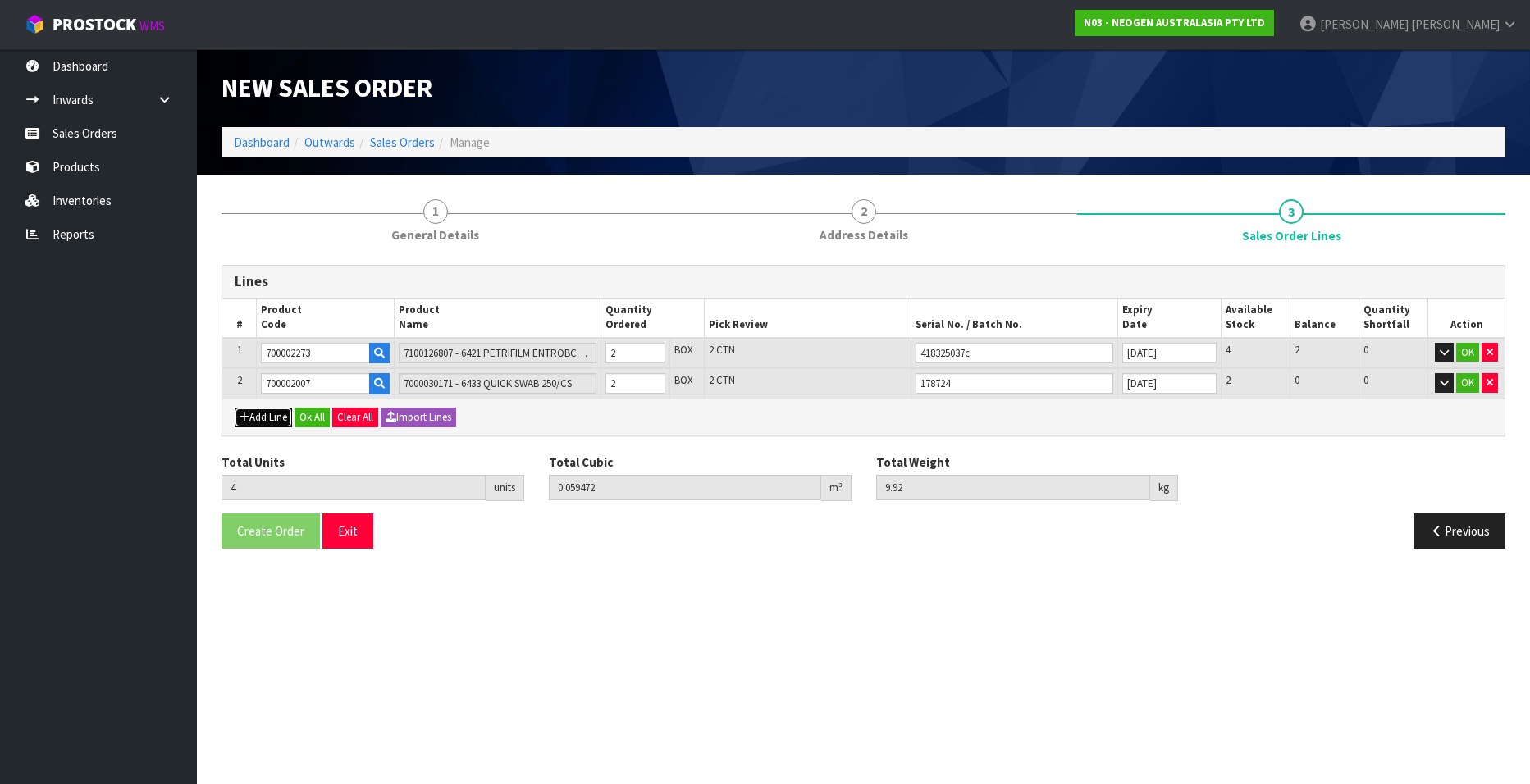
type input "0"
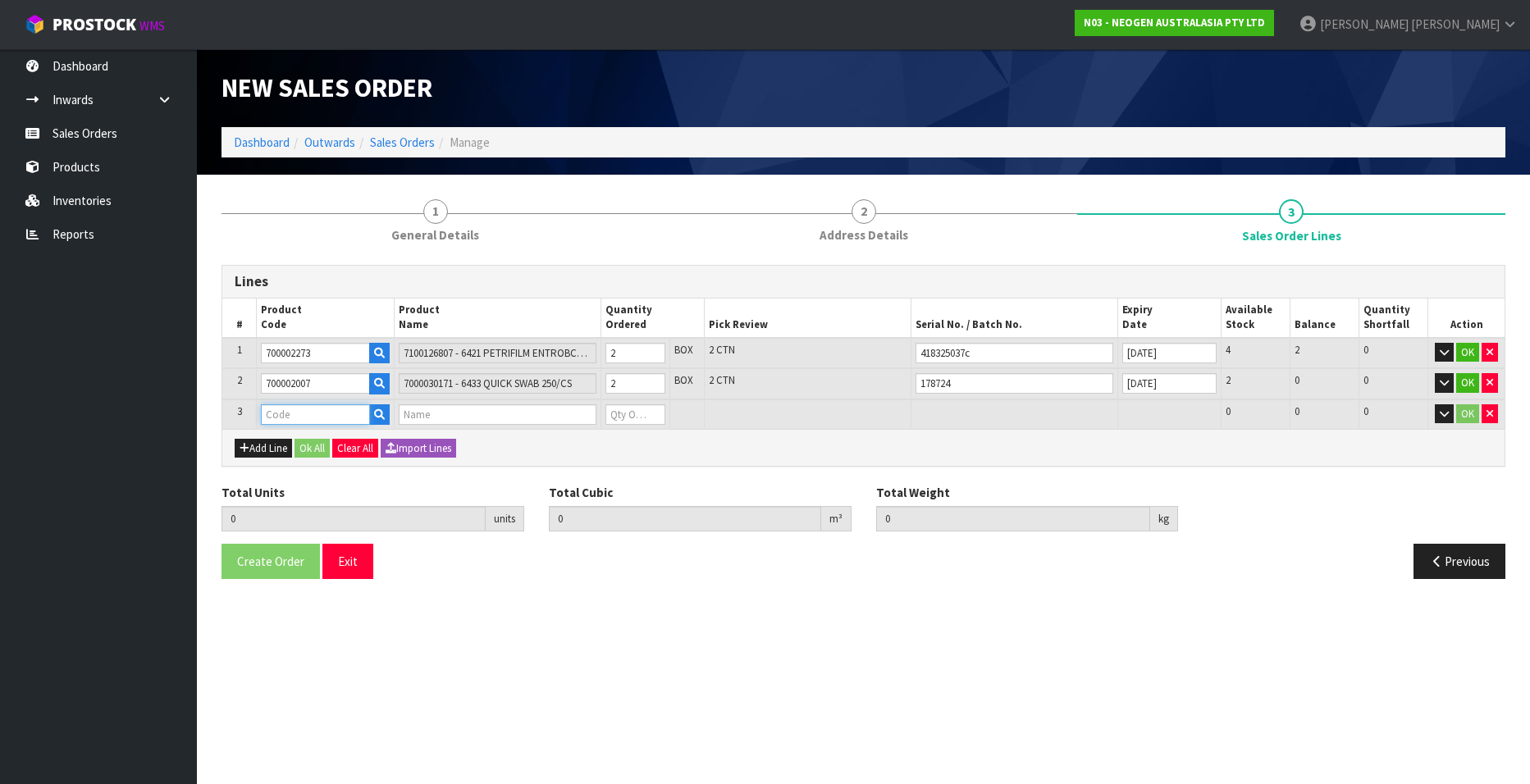
click at [300, 412] on input "text" at bounding box center [316, 415] width 109 height 21
paste input "700002007"
type input "700002007"
type input "4"
type input "0.059472"
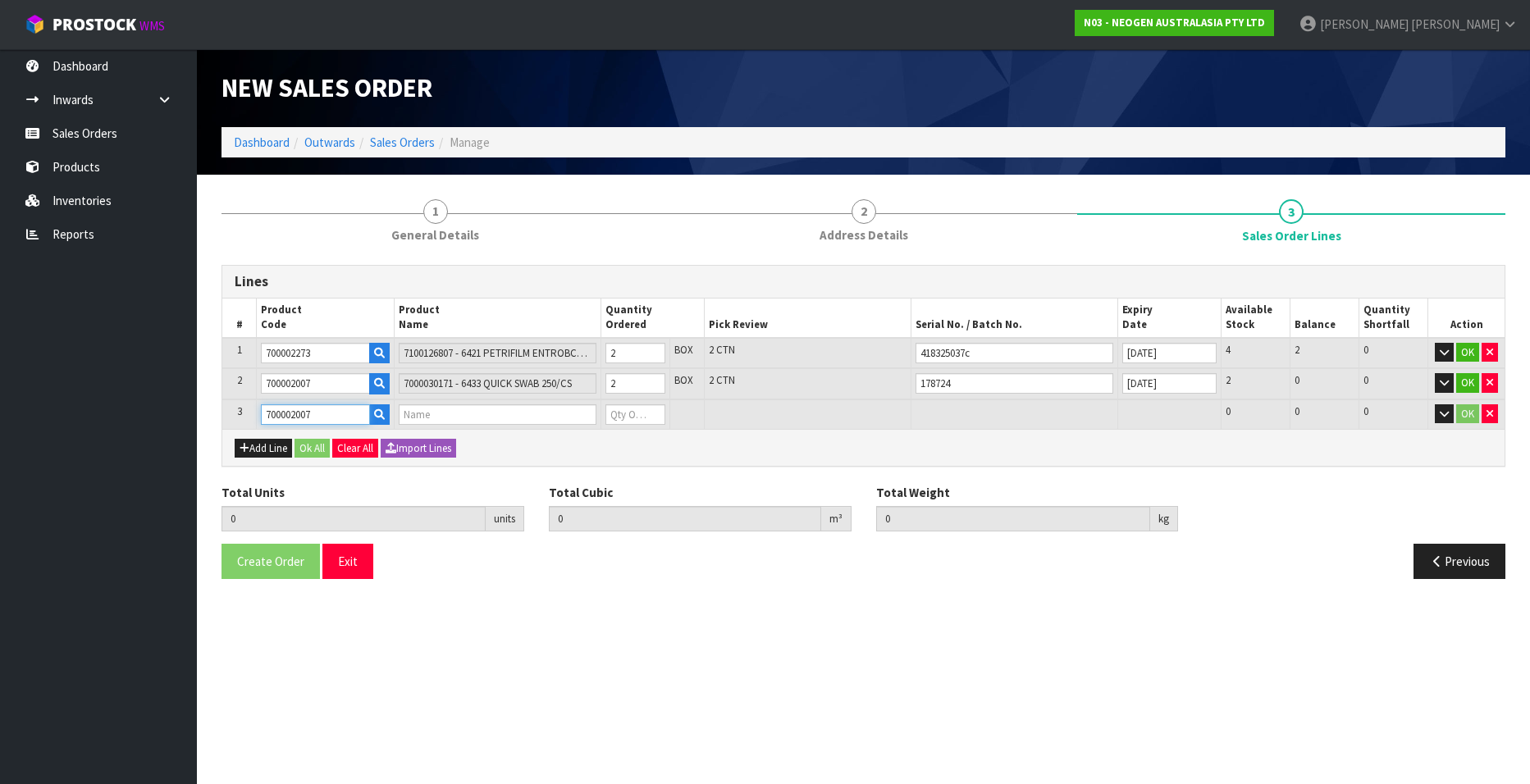
type input "9.92"
type input "7000030171 - 6433 QUICK SWAB 250/CS"
type input "0"
type input "700002007"
type input "5"
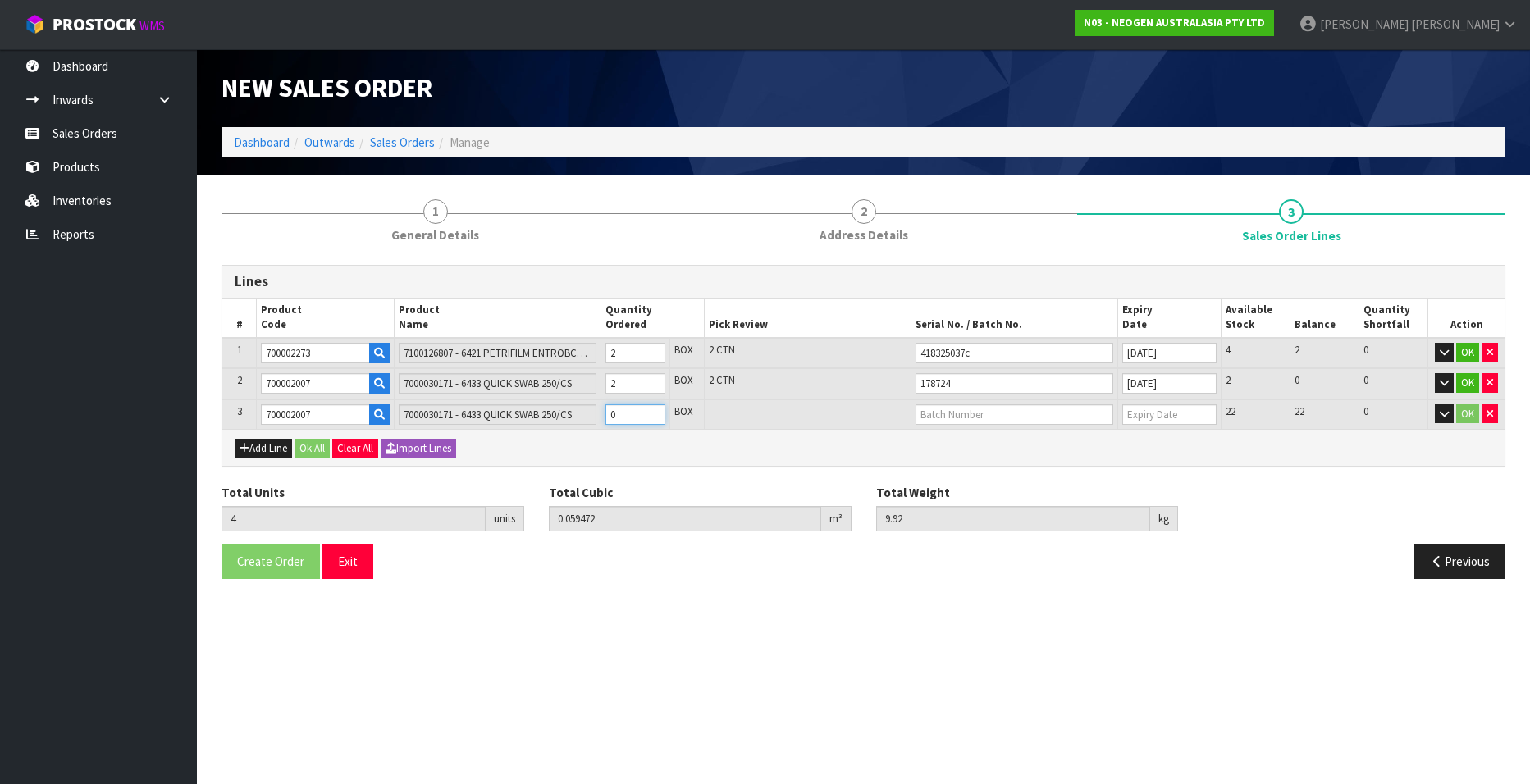
type input "0.070956"
type input "11.58"
type input "1"
click at [652, 409] on input "1" at bounding box center [636, 415] width 60 height 21
type input "6"
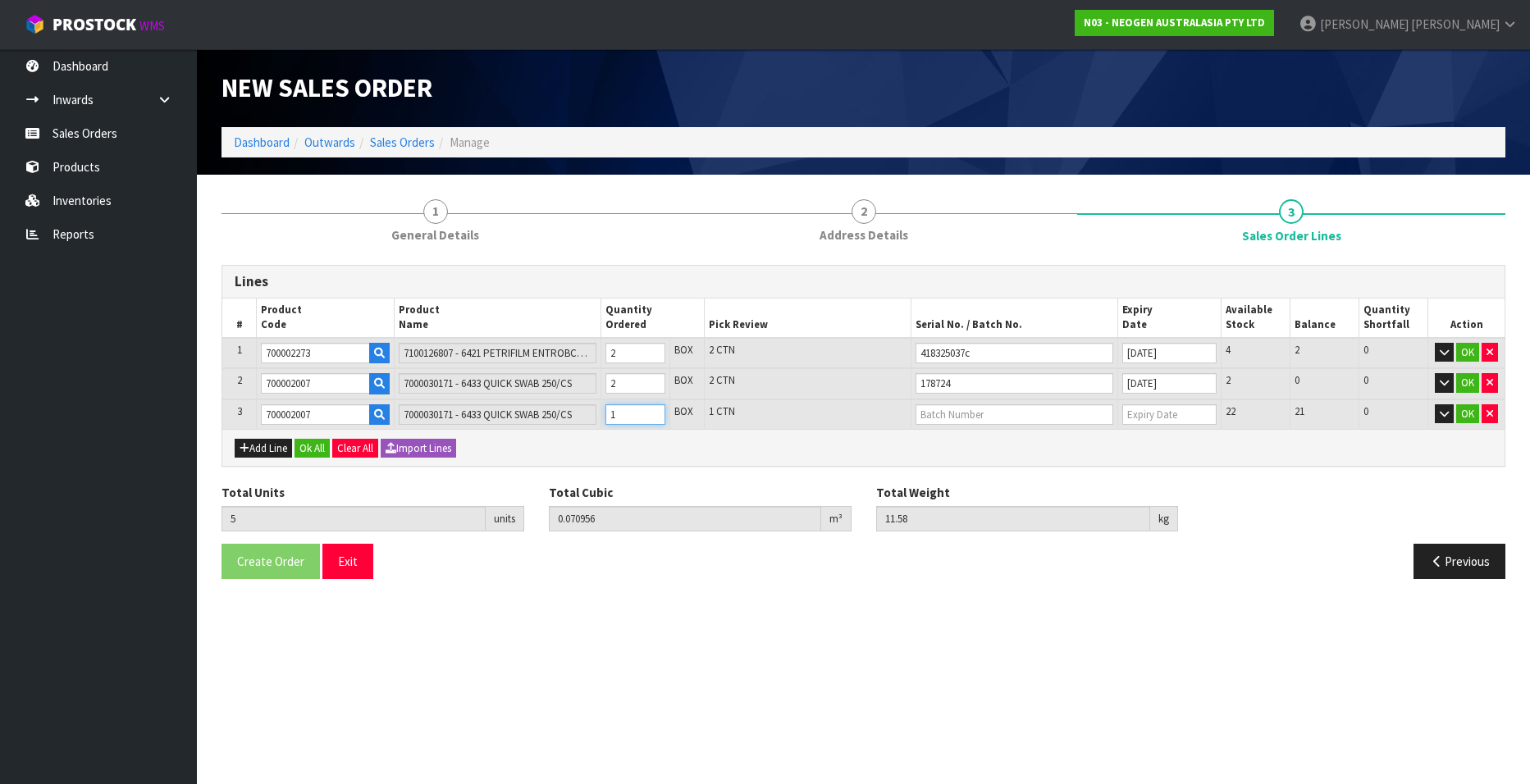
type input "0.08244"
type input "13.24"
type input "2"
click at [652, 409] on input "2" at bounding box center [636, 415] width 60 height 21
type input "7"
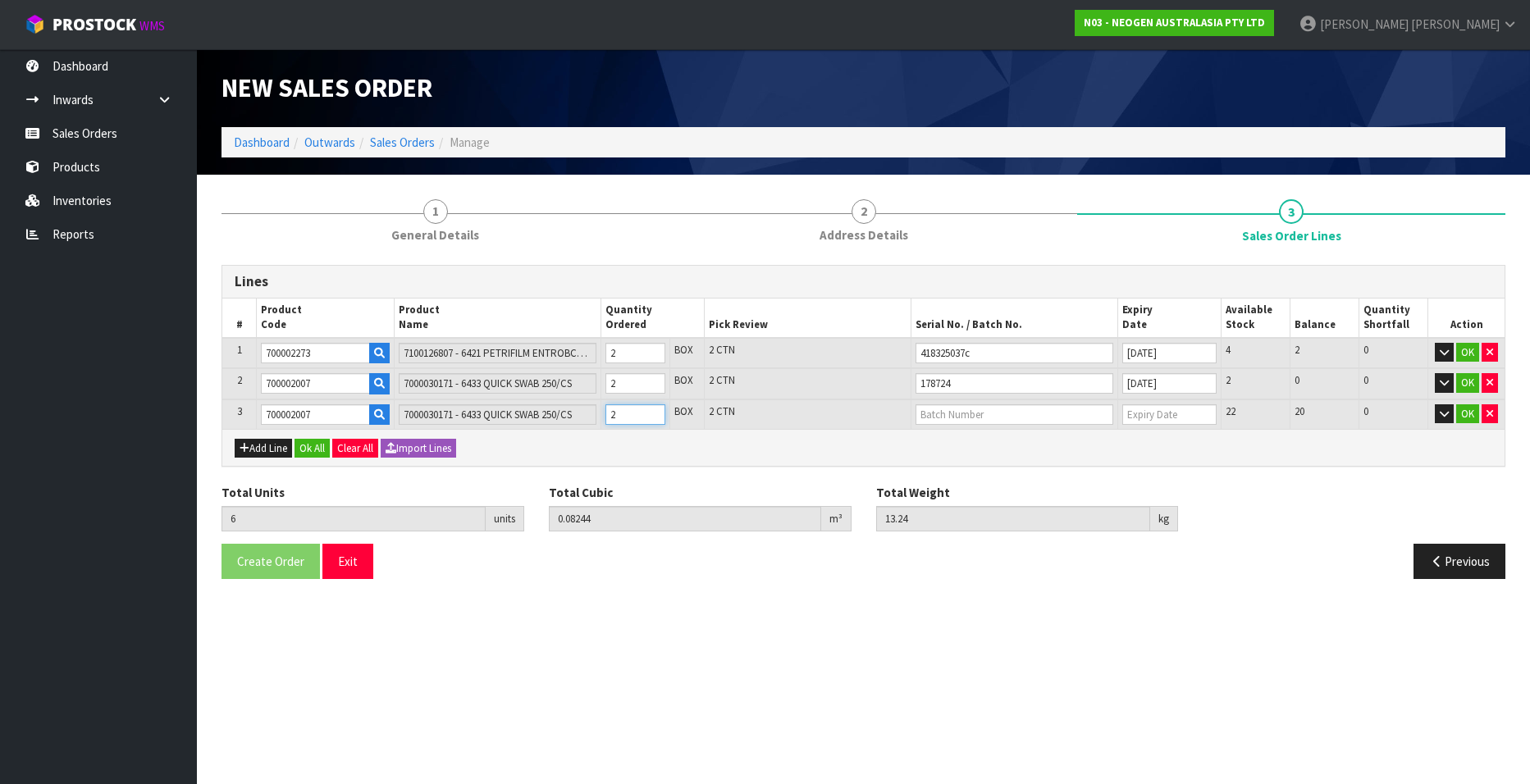
type input "0.093924"
type input "14.9"
type input "3"
click at [652, 409] on input "3" at bounding box center [636, 415] width 60 height 21
click at [934, 415] on input "text" at bounding box center [1014, 415] width 198 height 21
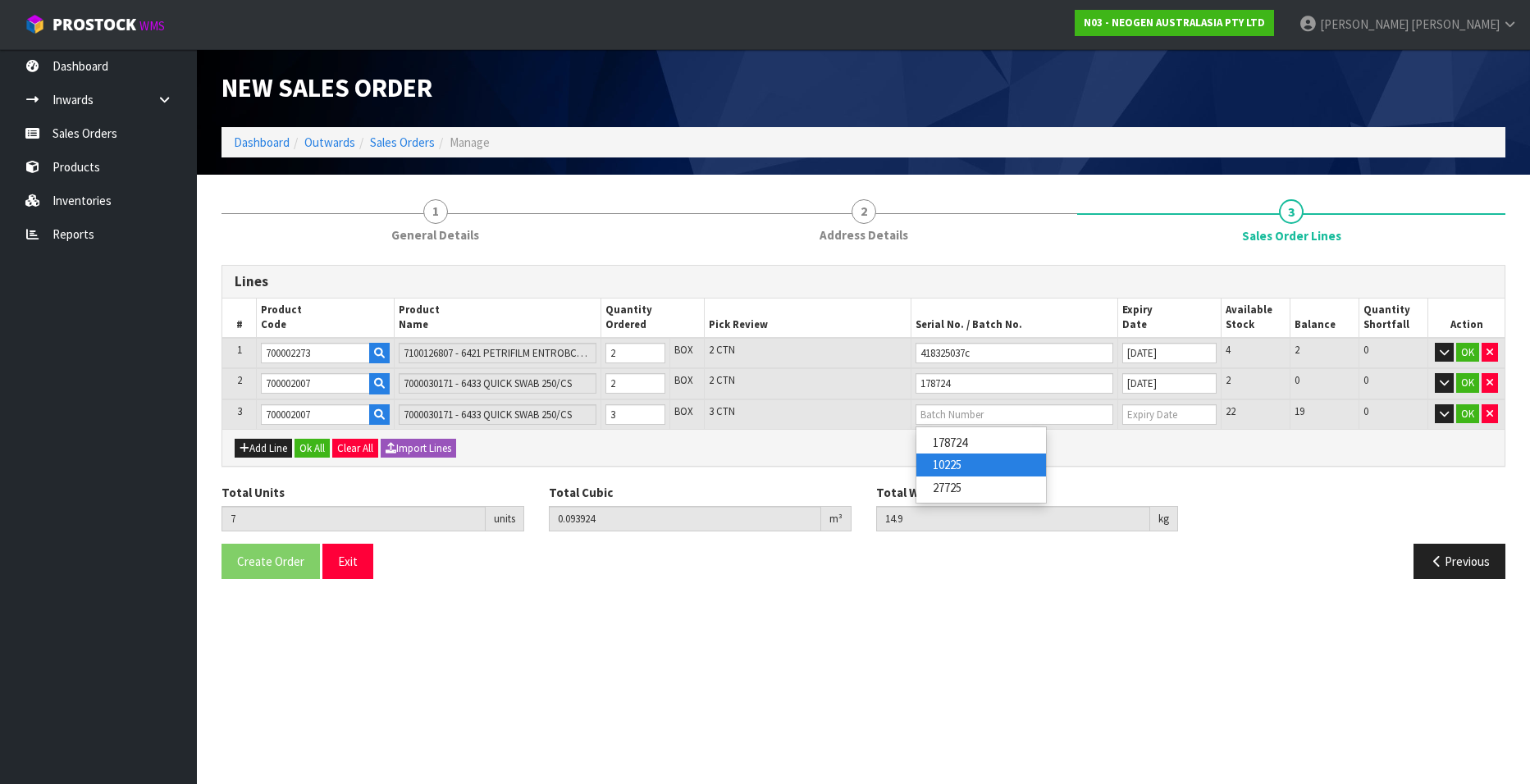
click at [952, 459] on link "10225" at bounding box center [981, 465] width 130 height 23
type input "10225"
type input "[DATE]"
click at [1468, 349] on button "OK" at bounding box center [1467, 352] width 23 height 20
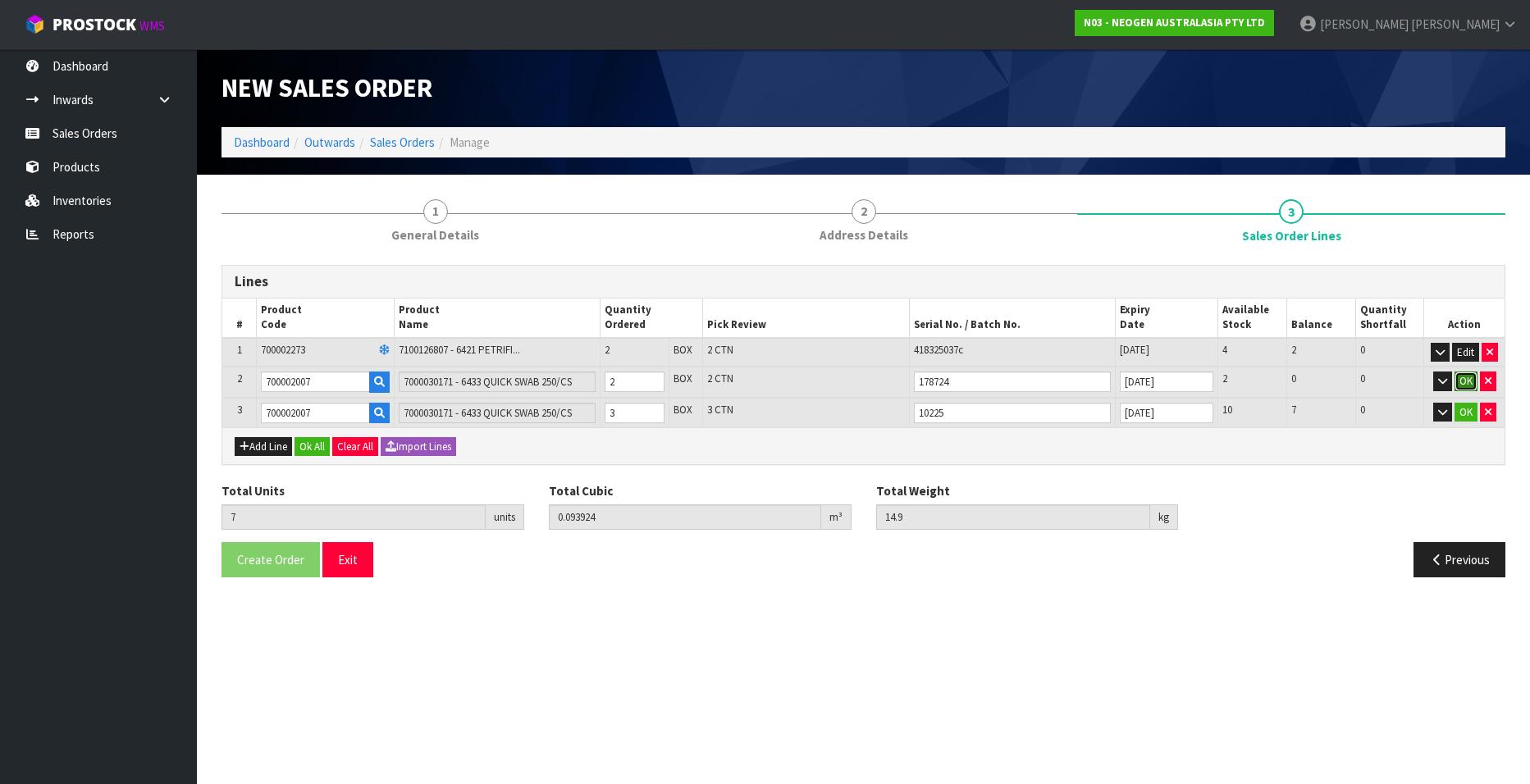
click at [1463, 377] on button "OK" at bounding box center [1466, 381] width 23 height 20
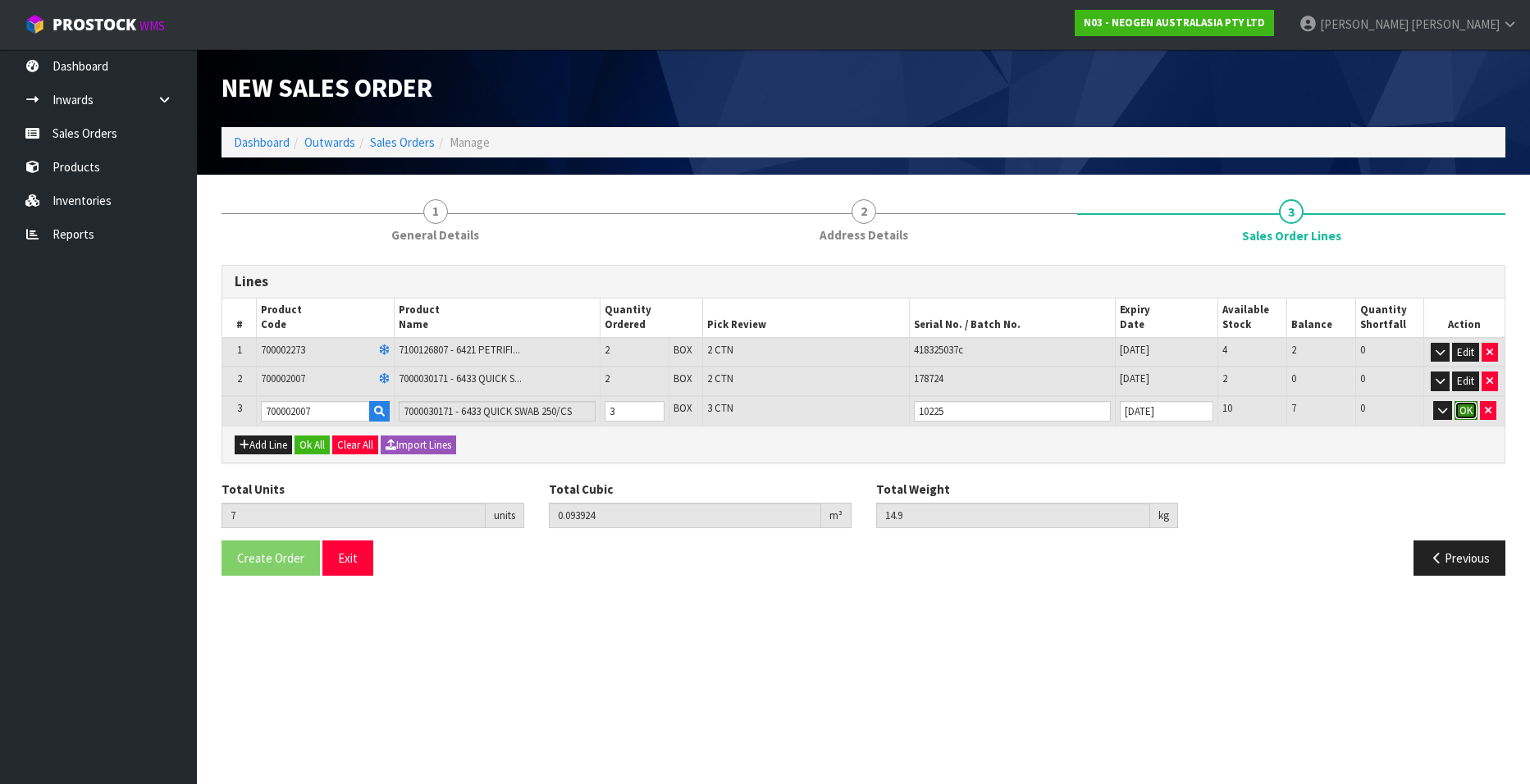
click at [1462, 407] on button "OK" at bounding box center [1466, 410] width 23 height 20
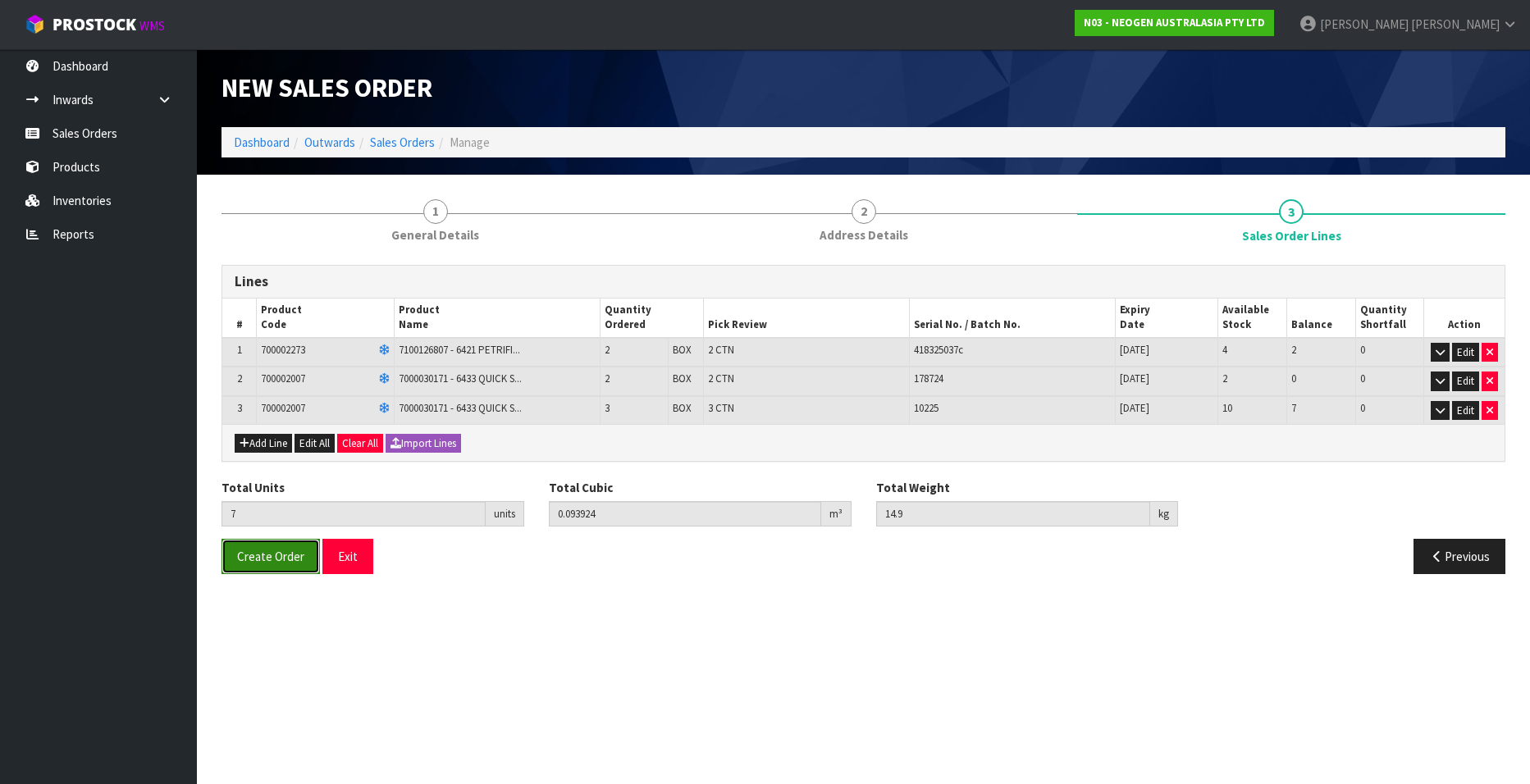
click at [263, 559] on span "Create Order" at bounding box center [270, 556] width 68 height 16
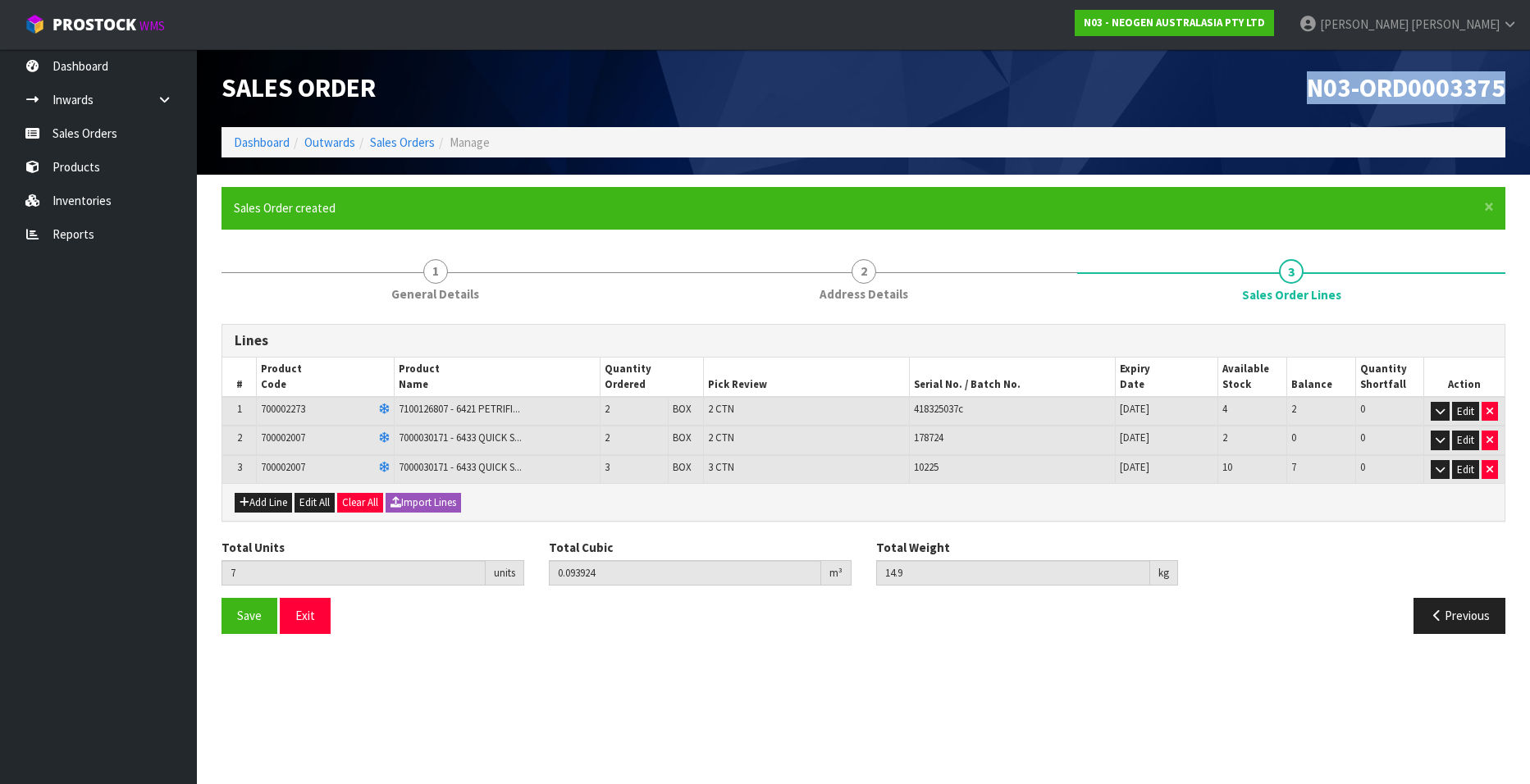
drag, startPoint x: 1307, startPoint y: 84, endPoint x: 1526, endPoint y: 94, distance: 219.2
click at [1526, 94] on header "Sales Order N03-ORD0003375 Dashboard Outwards Sales Orders Manage" at bounding box center [863, 112] width 1333 height 126
copy span "N03-ORD0003375"
click at [411, 140] on link "Sales Orders" at bounding box center [402, 142] width 65 height 16
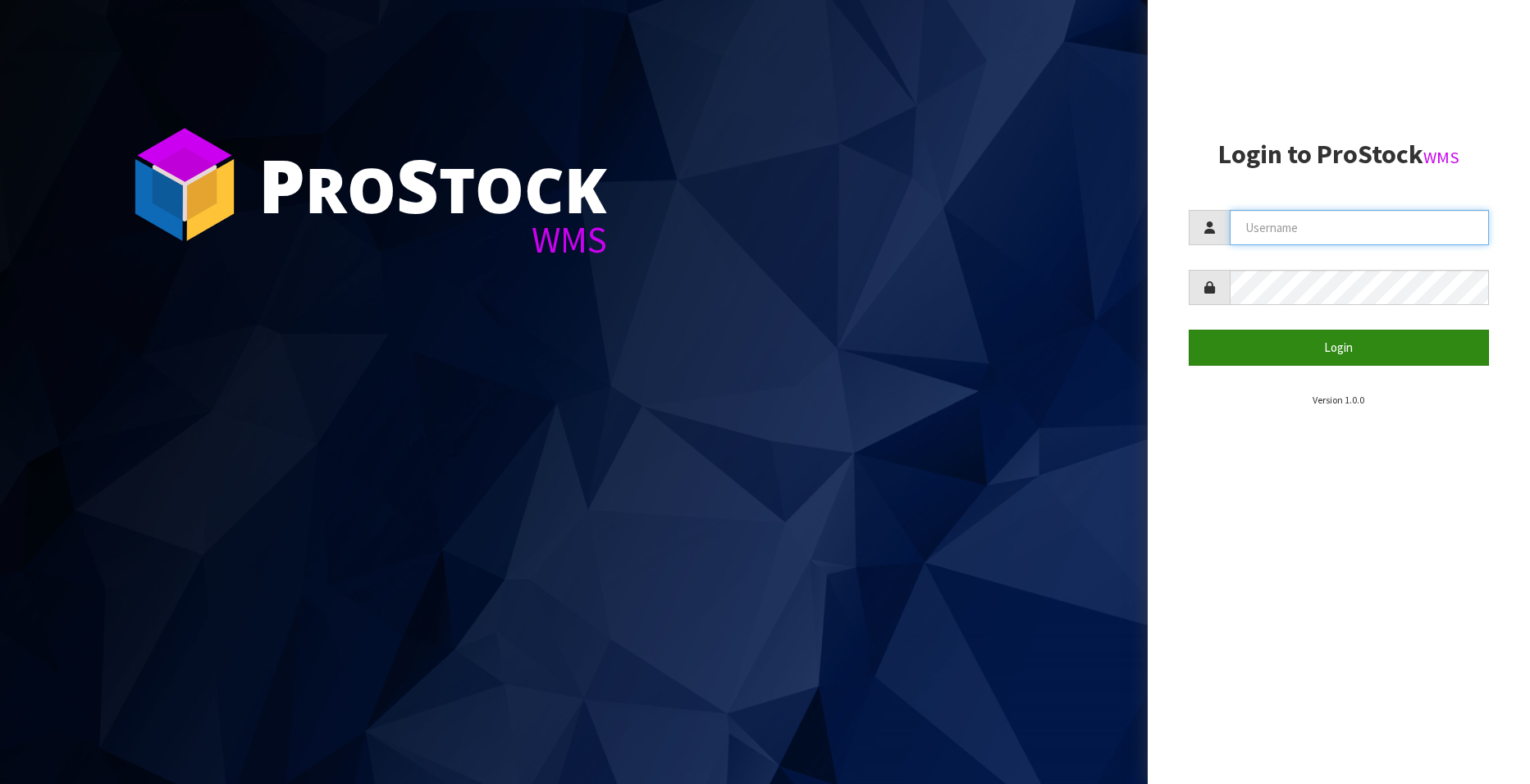
type input "[EMAIL_ADDRESS][DOMAIN_NAME]"
click at [1338, 343] on button "Login" at bounding box center [1339, 347] width 301 height 36
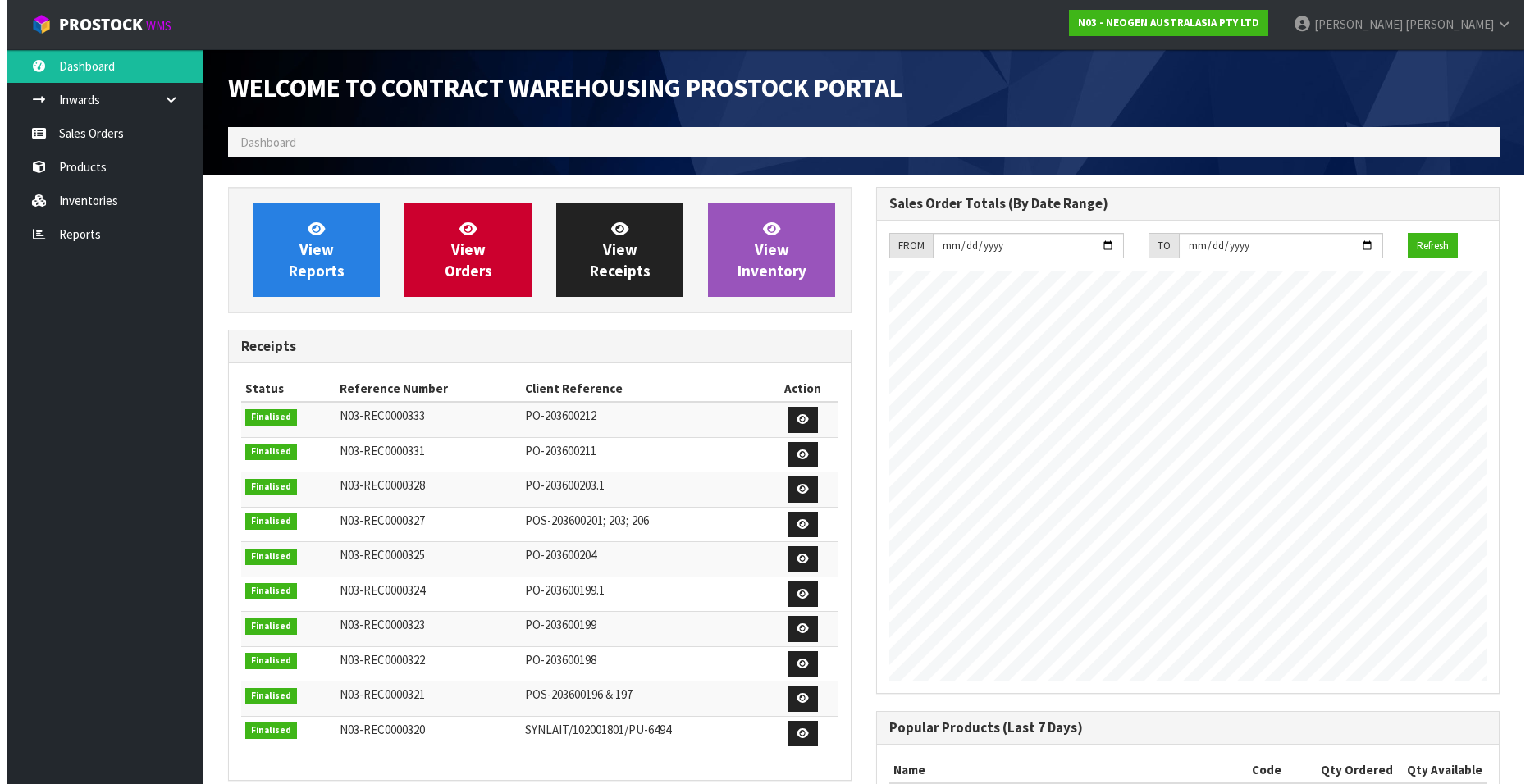
scroll to position [910, 648]
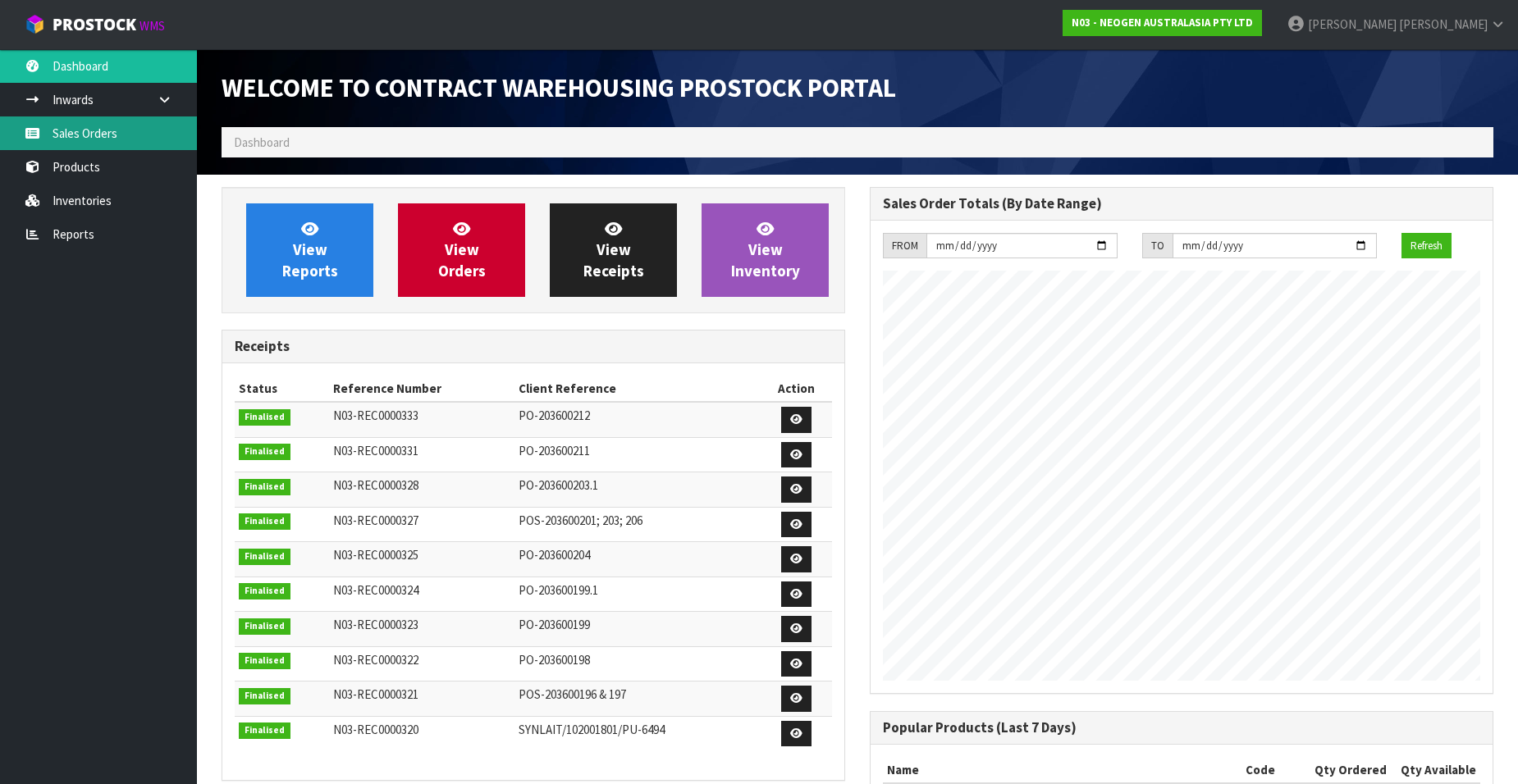
click at [107, 139] on link "Sales Orders" at bounding box center [99, 133] width 197 height 34
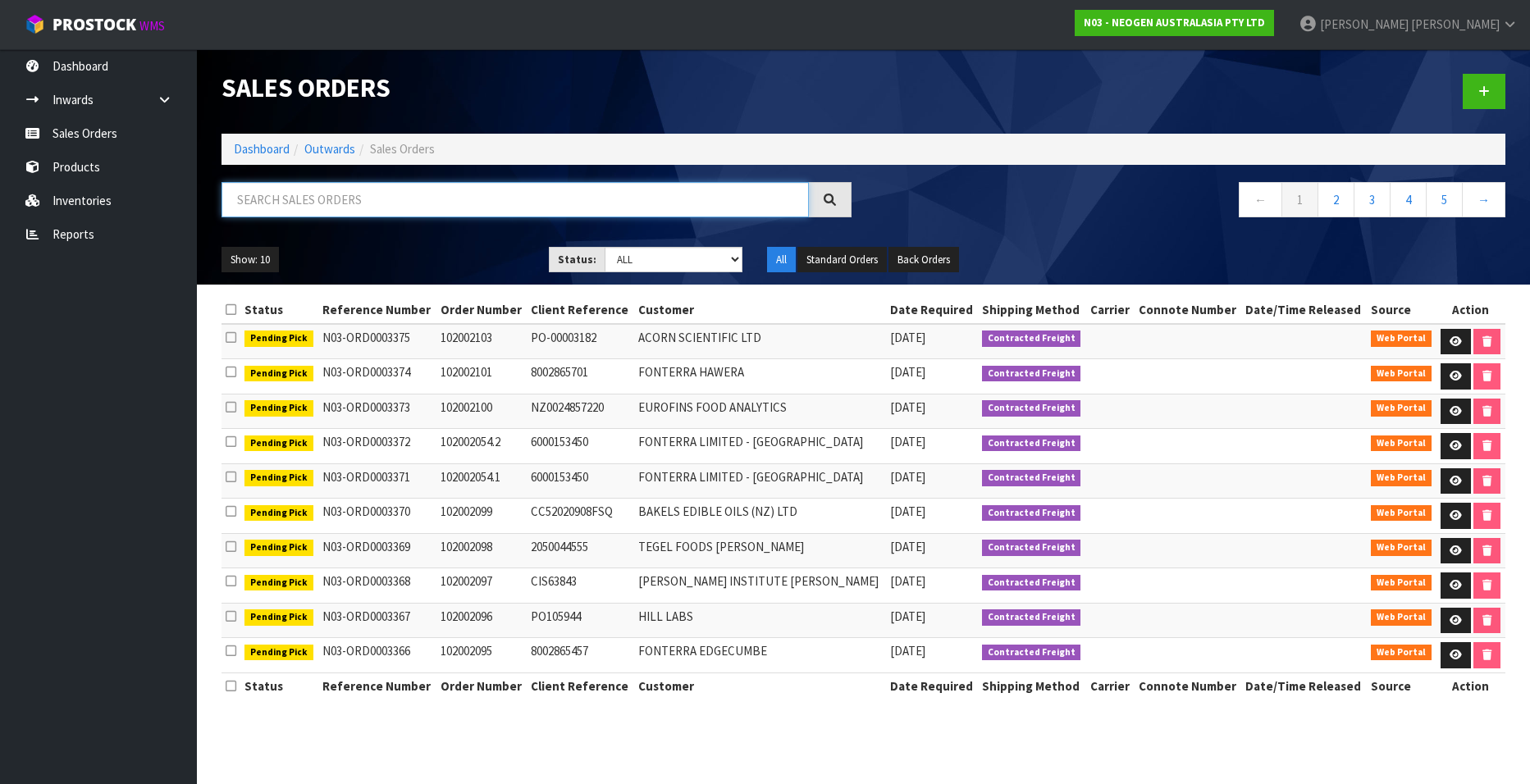
click at [305, 206] on input "text" at bounding box center [515, 200] width 587 height 36
paste input "102002084"
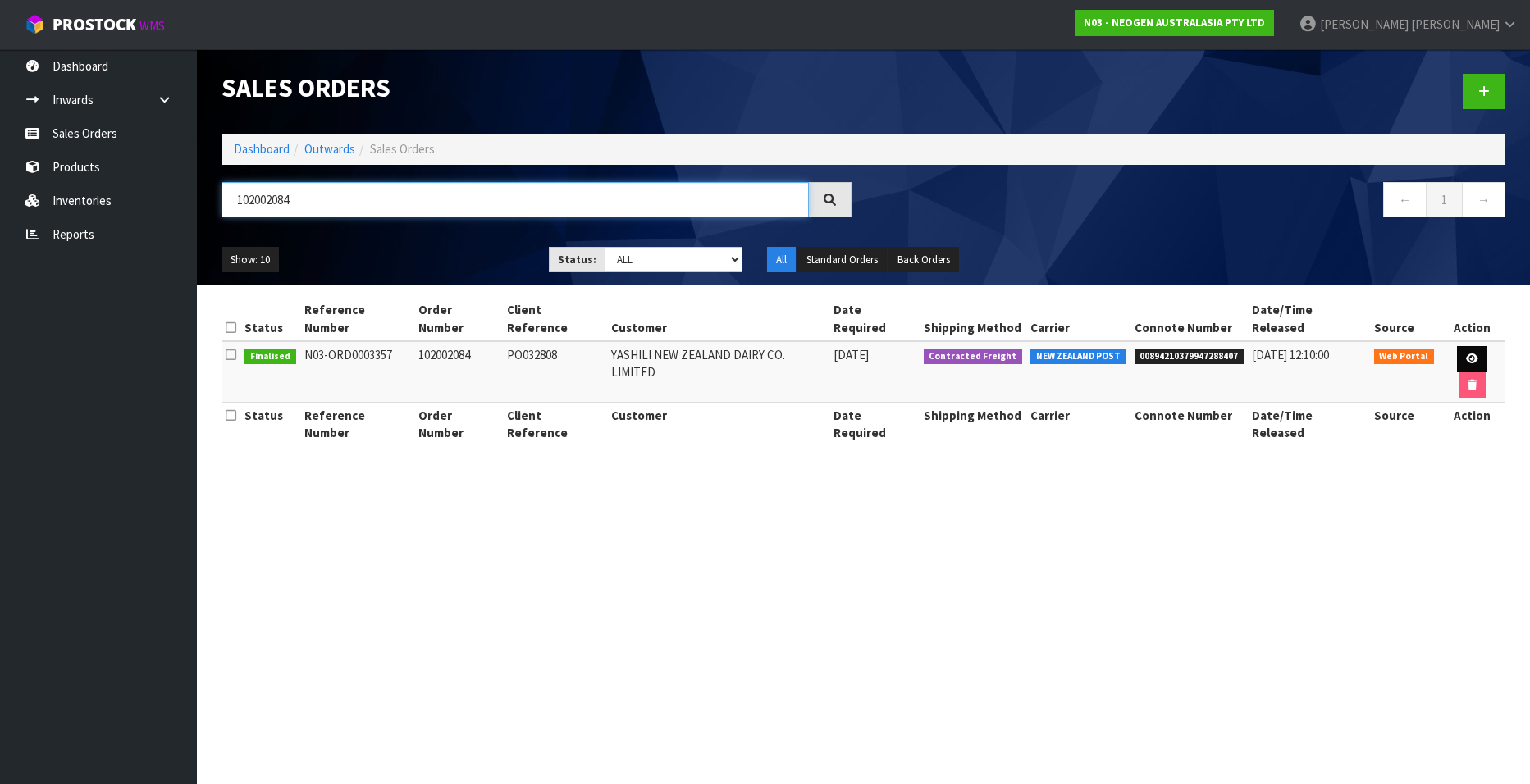
type input "102002084"
click at [1466, 353] on icon at bounding box center [1472, 358] width 12 height 10
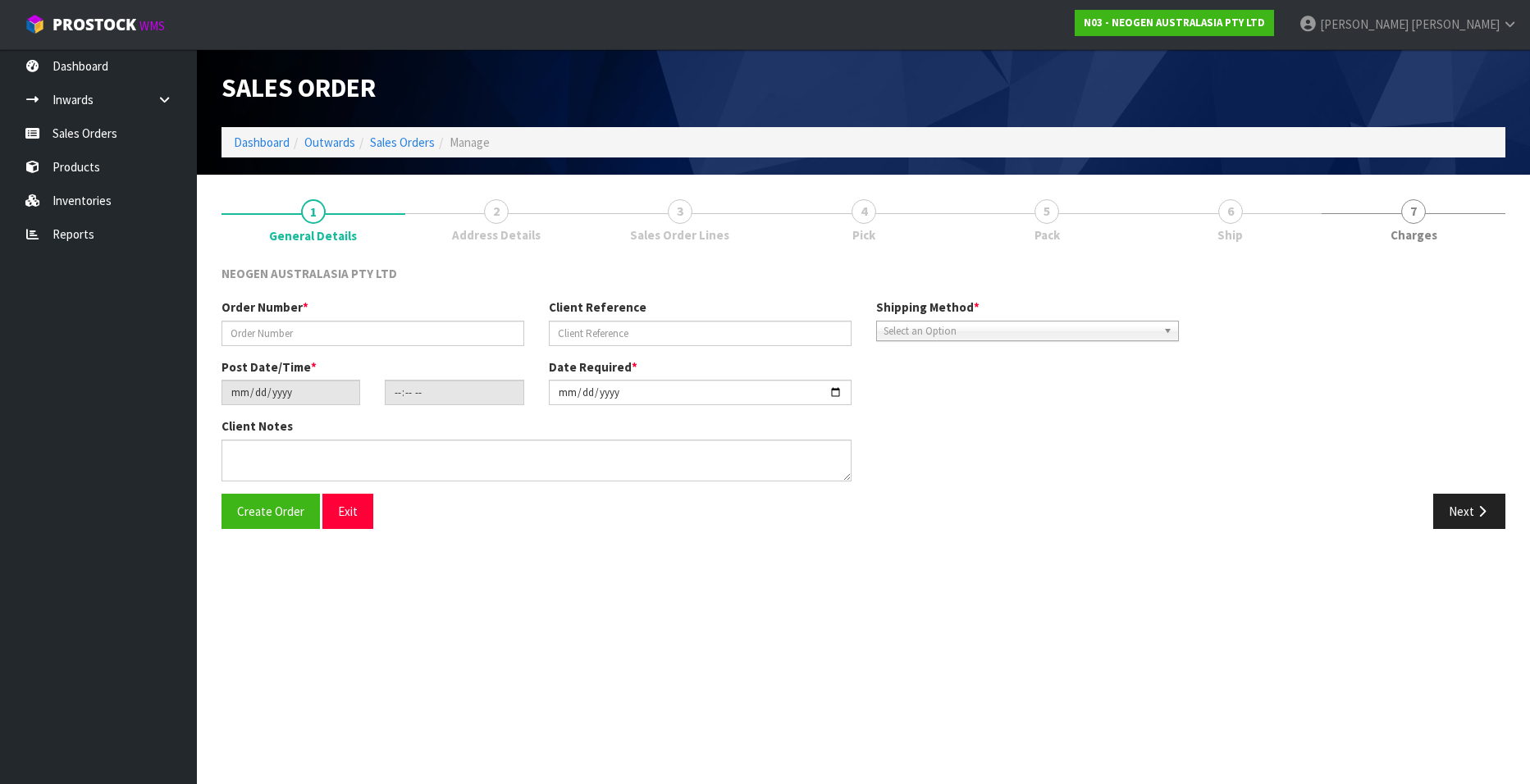
type input "102002084"
type input "PO032808"
type input "[DATE]"
type input "09:52:00.000"
type input "[DATE]"
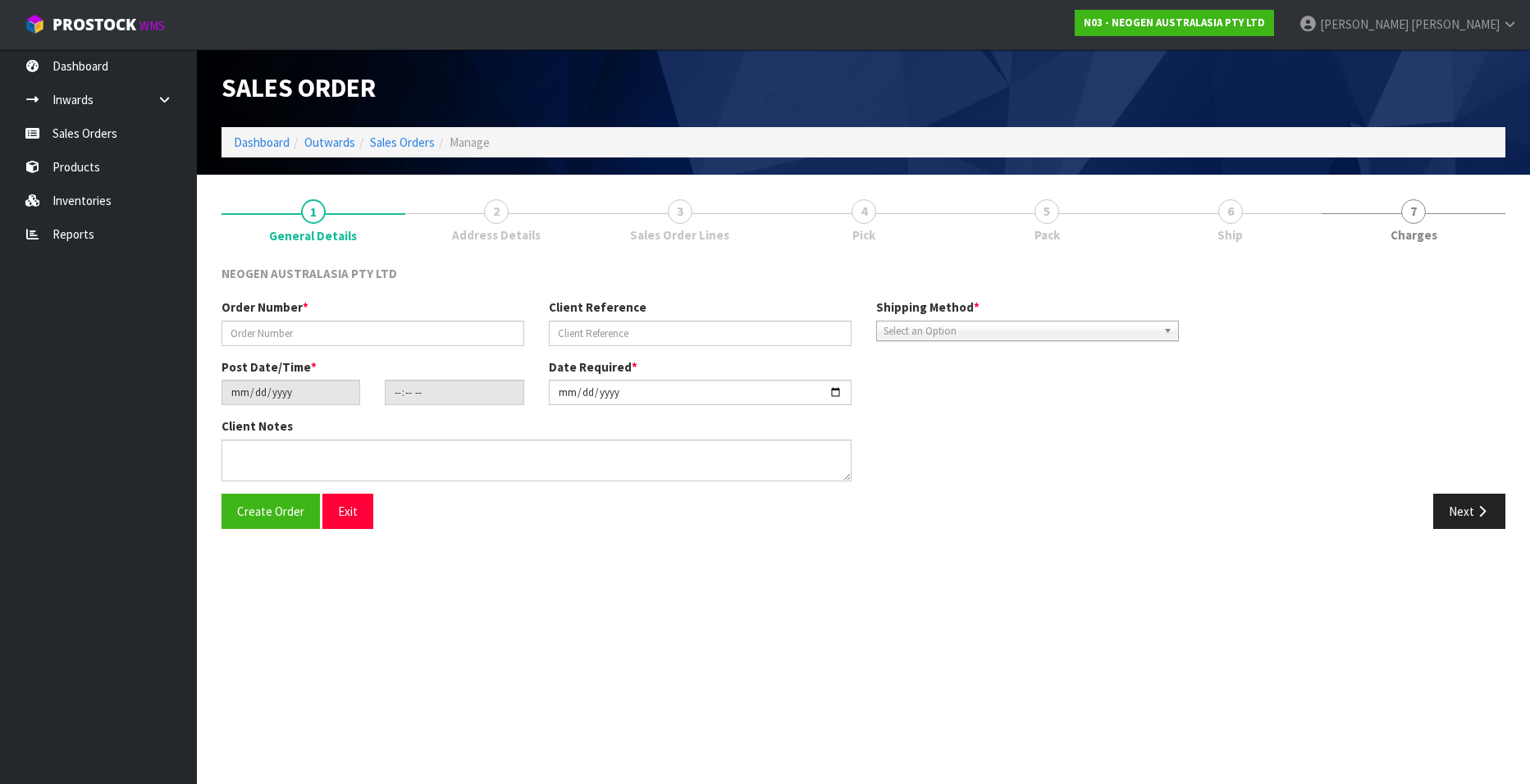
type textarea "ATTN [PERSON_NAME]"
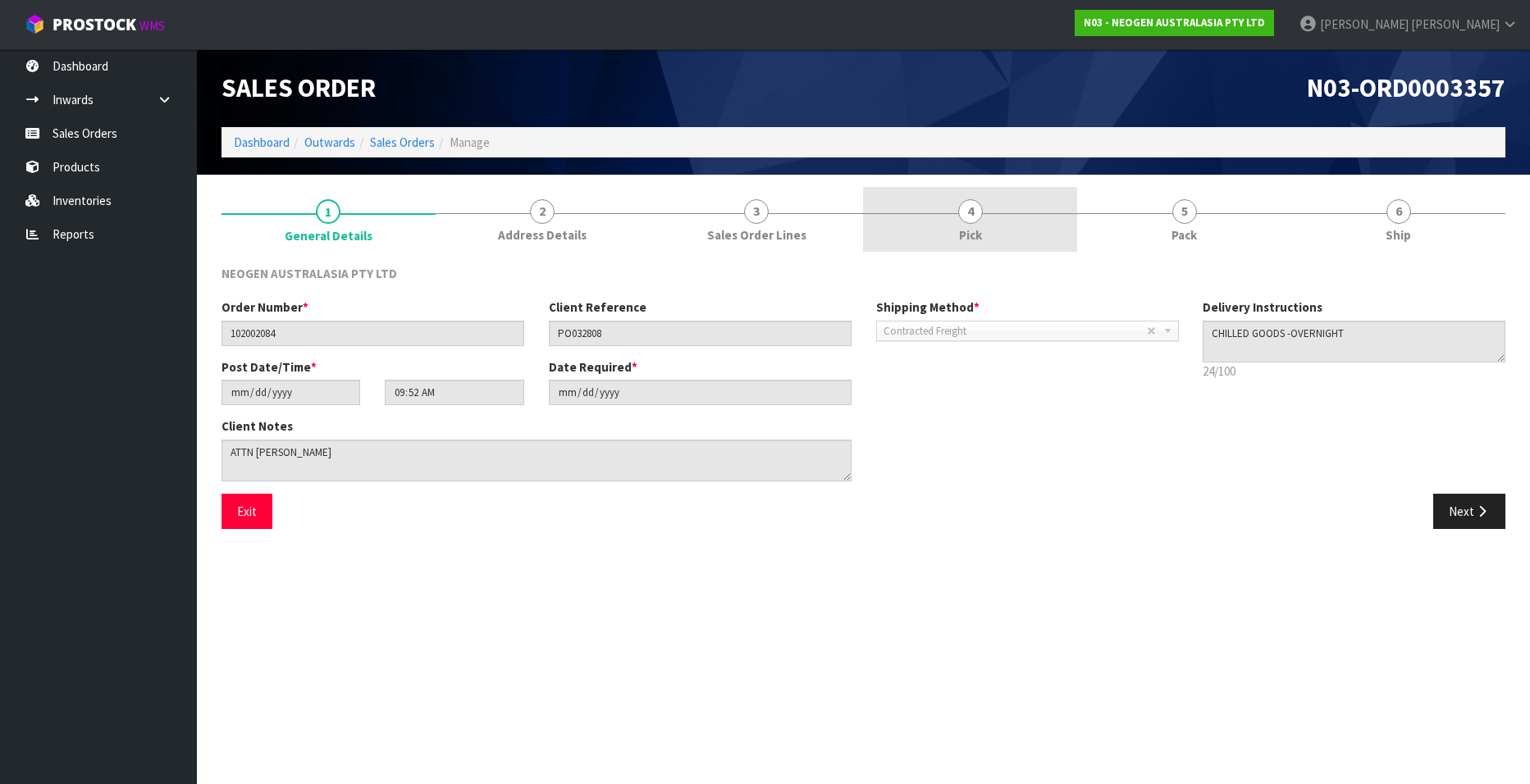
click at [983, 217] on link "4 Pick" at bounding box center [970, 219] width 214 height 65
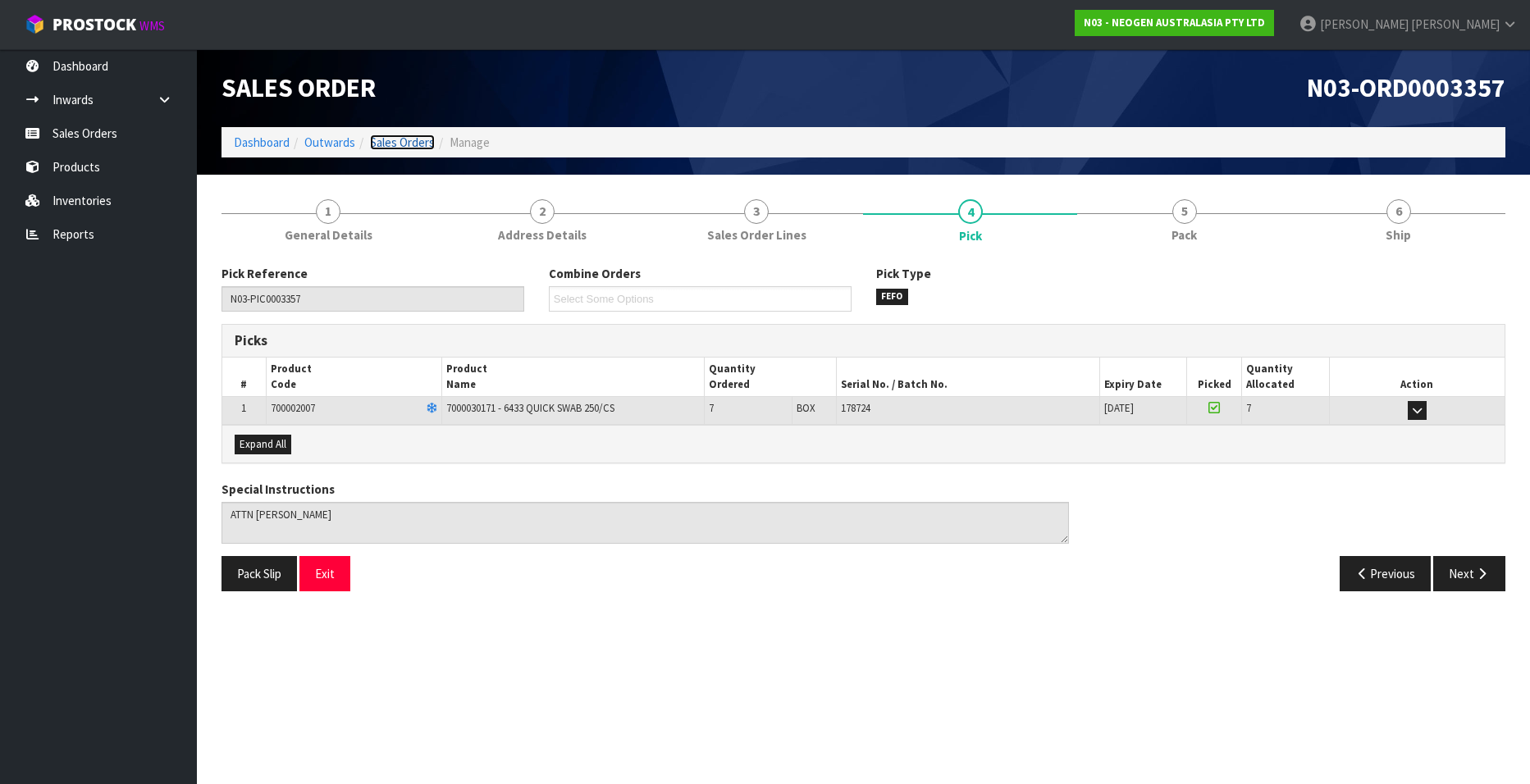
click at [408, 139] on link "Sales Orders" at bounding box center [402, 142] width 65 height 16
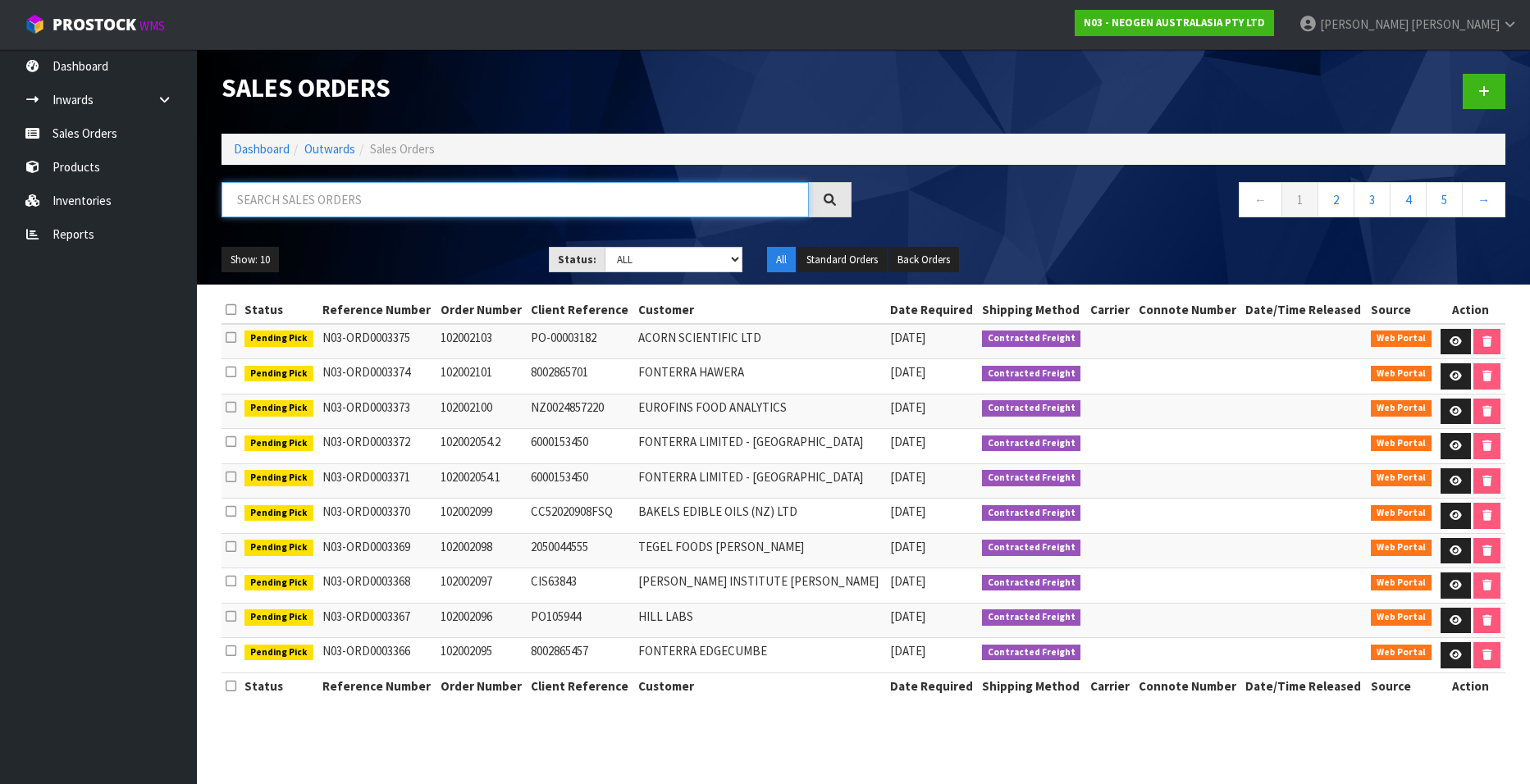
click at [370, 193] on input "text" at bounding box center [515, 200] width 587 height 36
paste input "102002104"
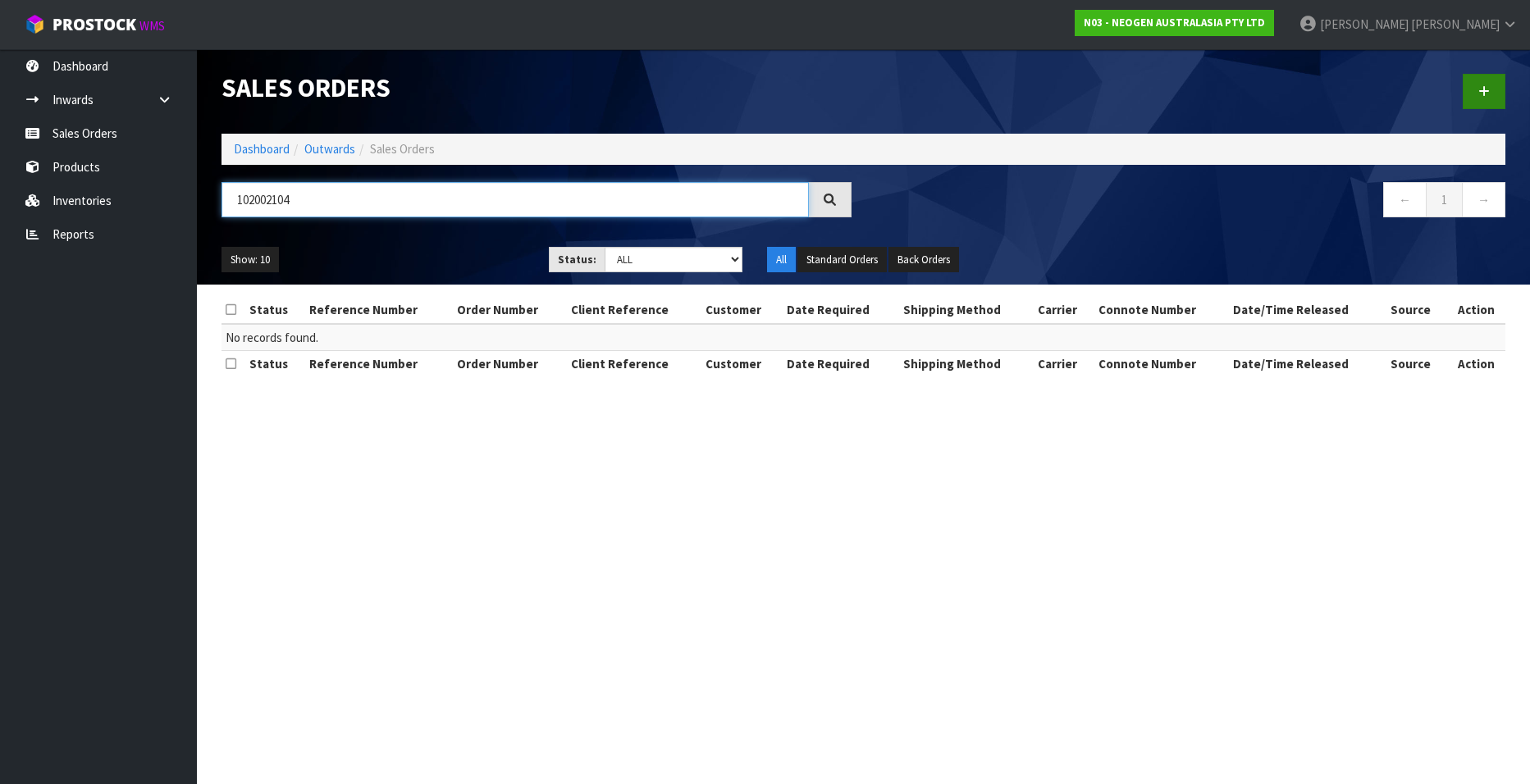
type input "102002104"
click at [1477, 94] on link at bounding box center [1483, 92] width 42 height 36
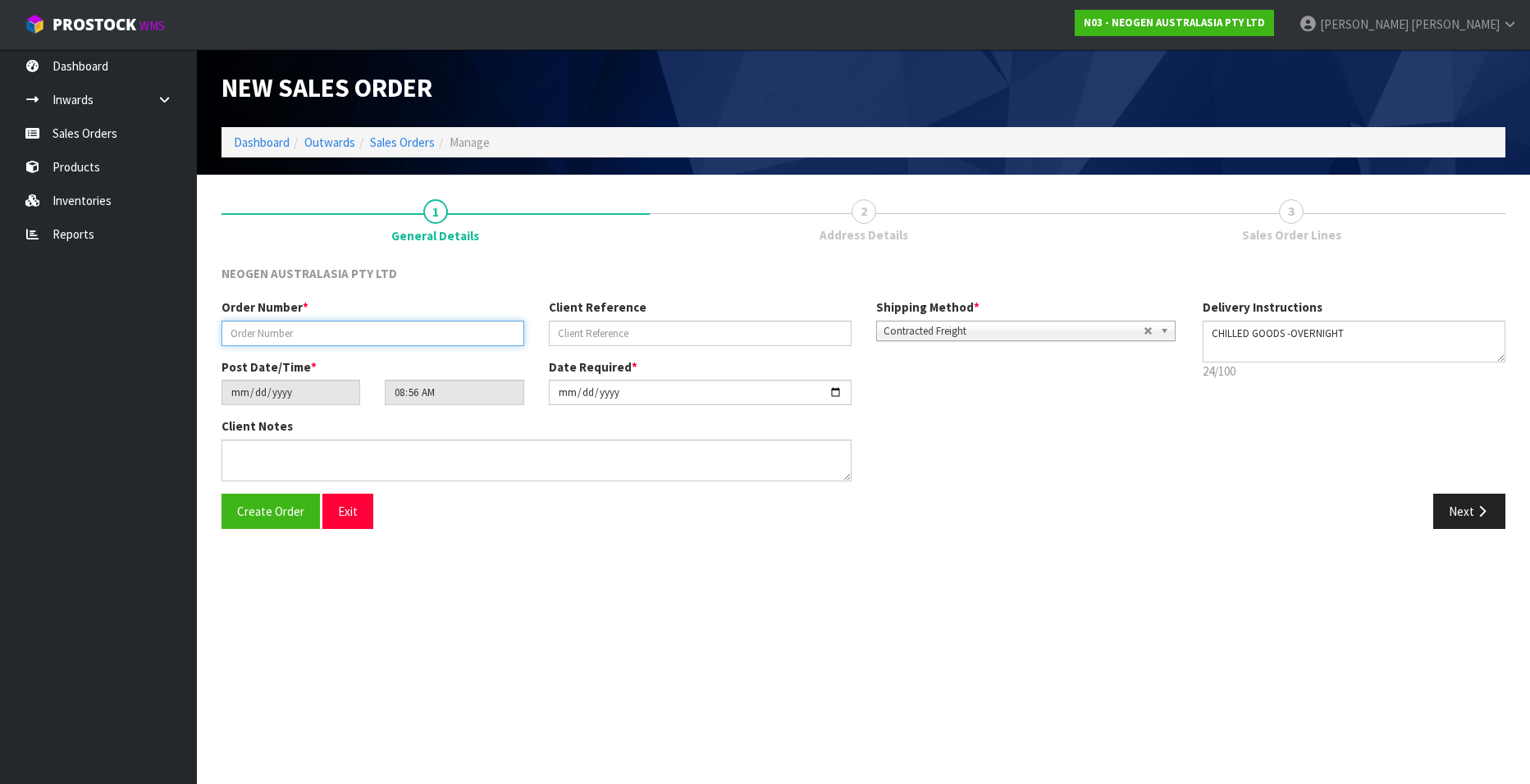
click at [255, 328] on input "text" at bounding box center [373, 333] width 302 height 25
paste input "102002104"
type input "102002104"
click at [578, 331] on input "text" at bounding box center [700, 333] width 302 height 25
paste input "NDUN003696"
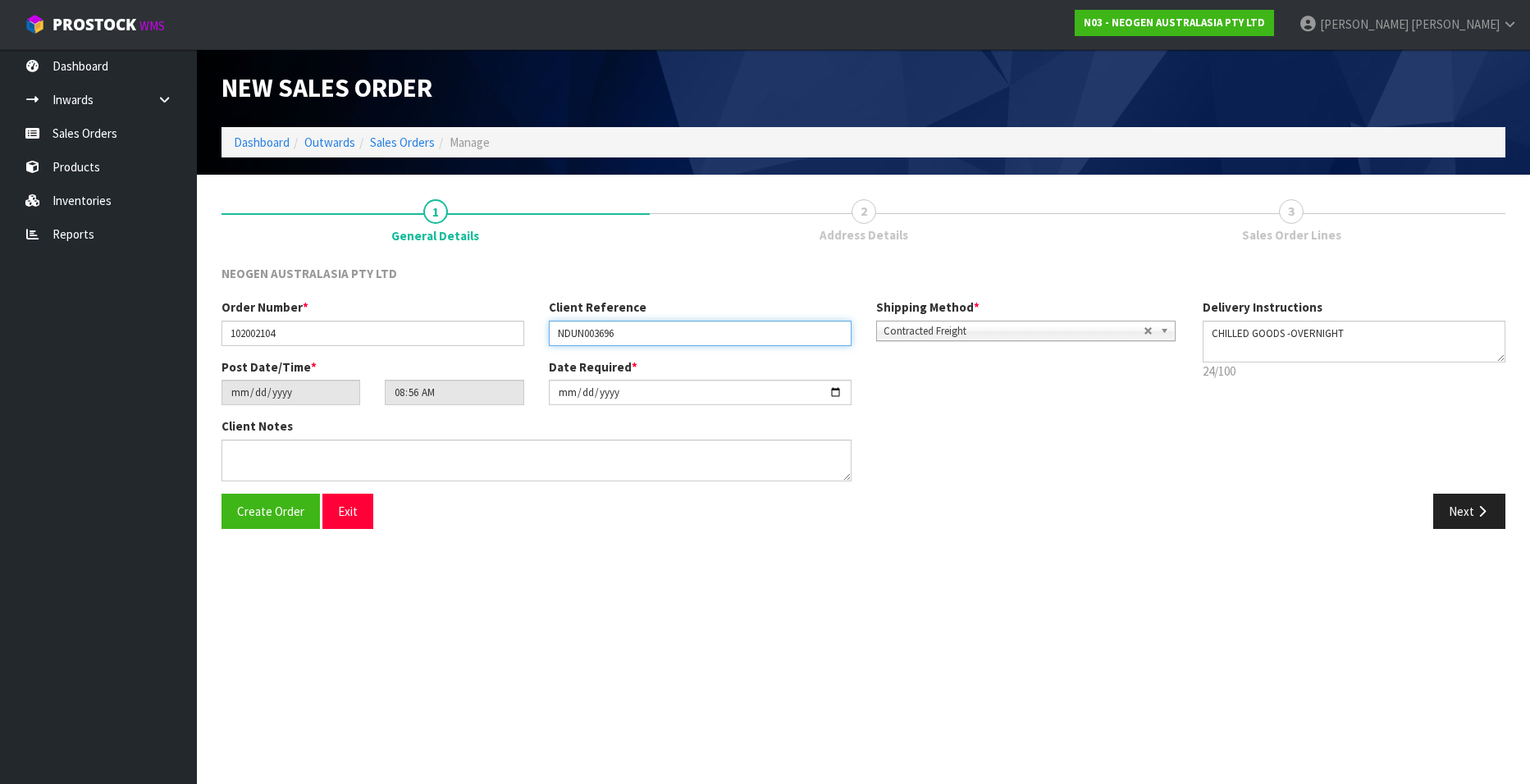
type input "NDUN003696"
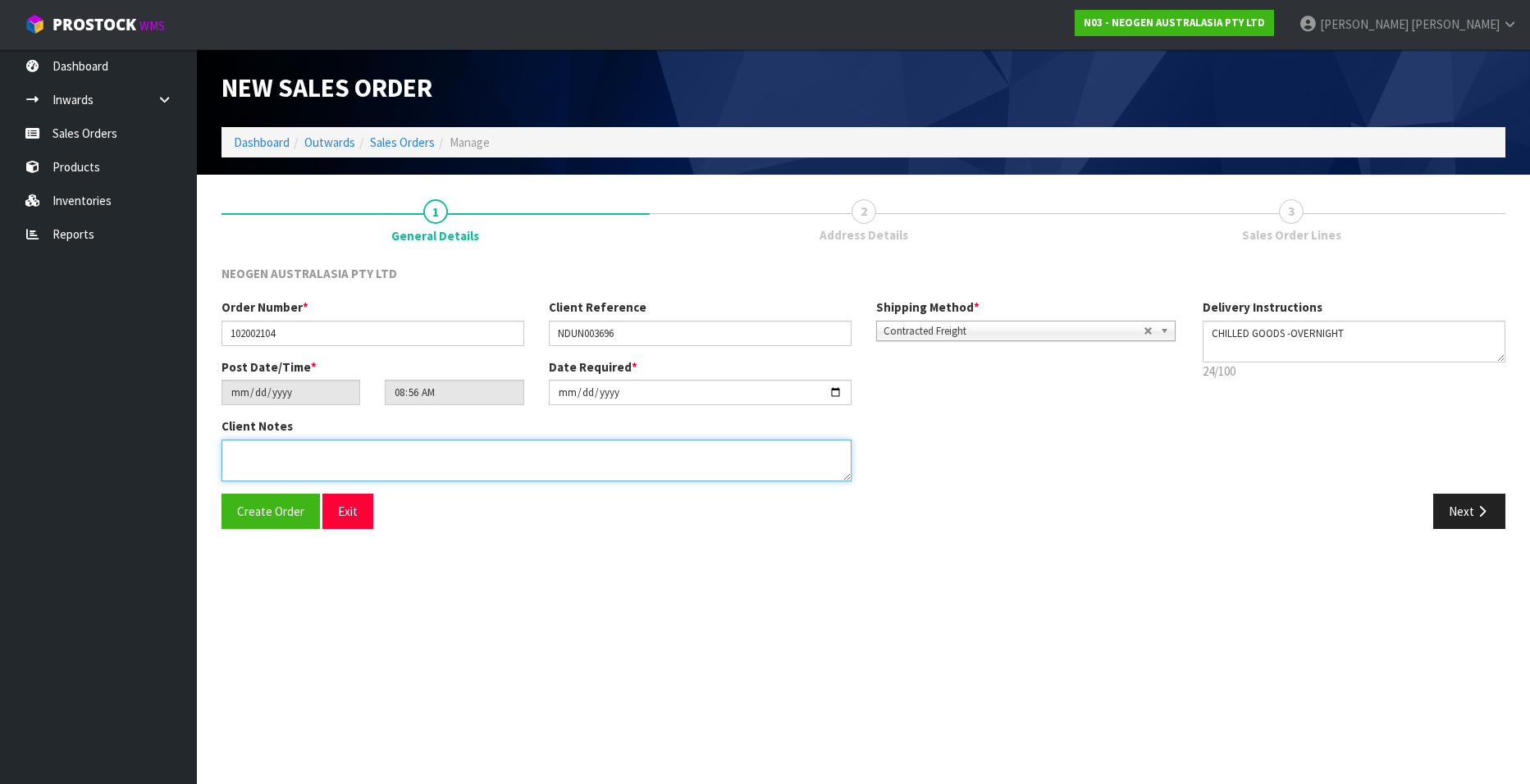
click at [260, 458] on textarea at bounding box center [536, 460] width 630 height 42
type textarea "ATTN ACCOUNTS"
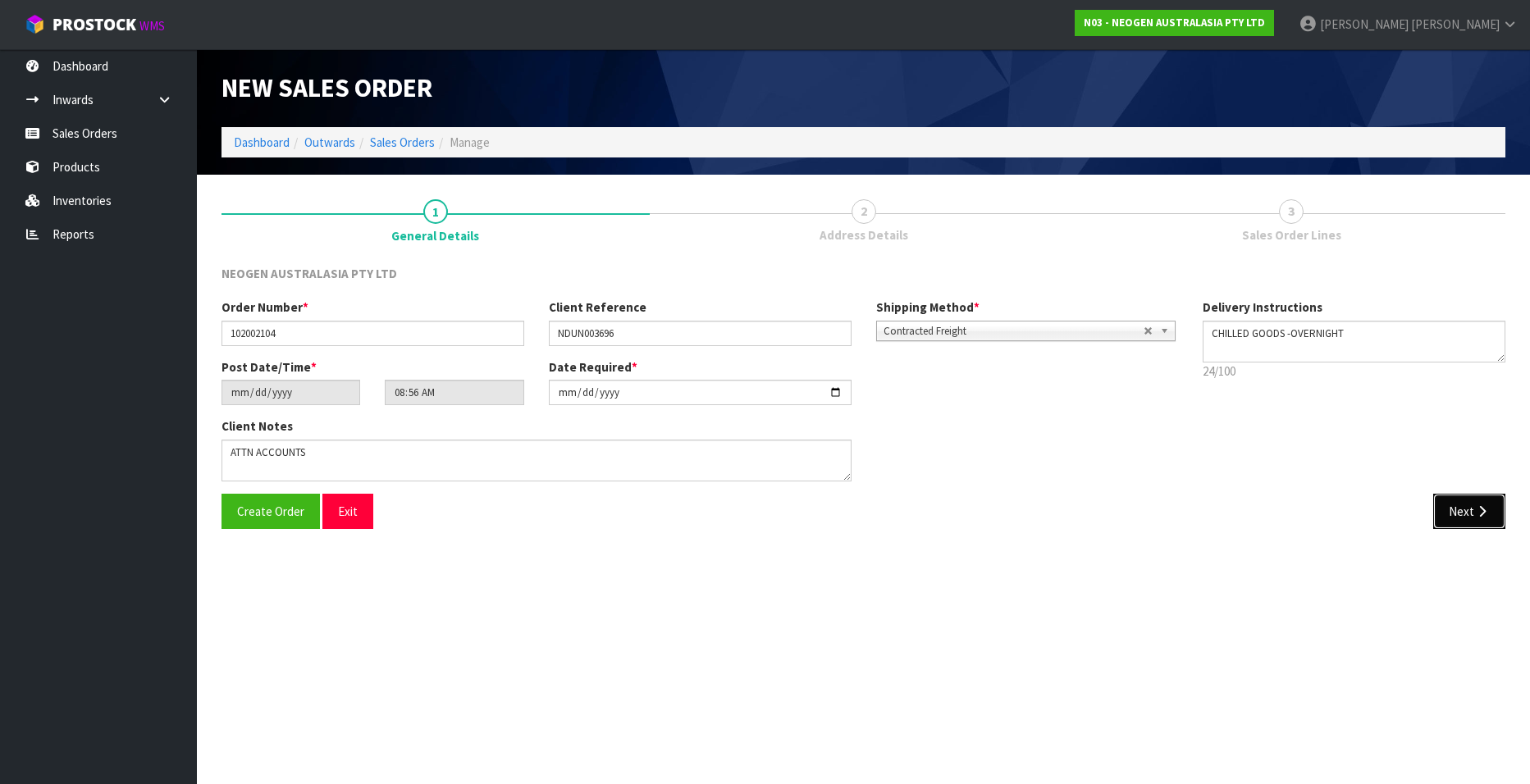
click at [1441, 506] on button "Next" at bounding box center [1469, 512] width 72 height 36
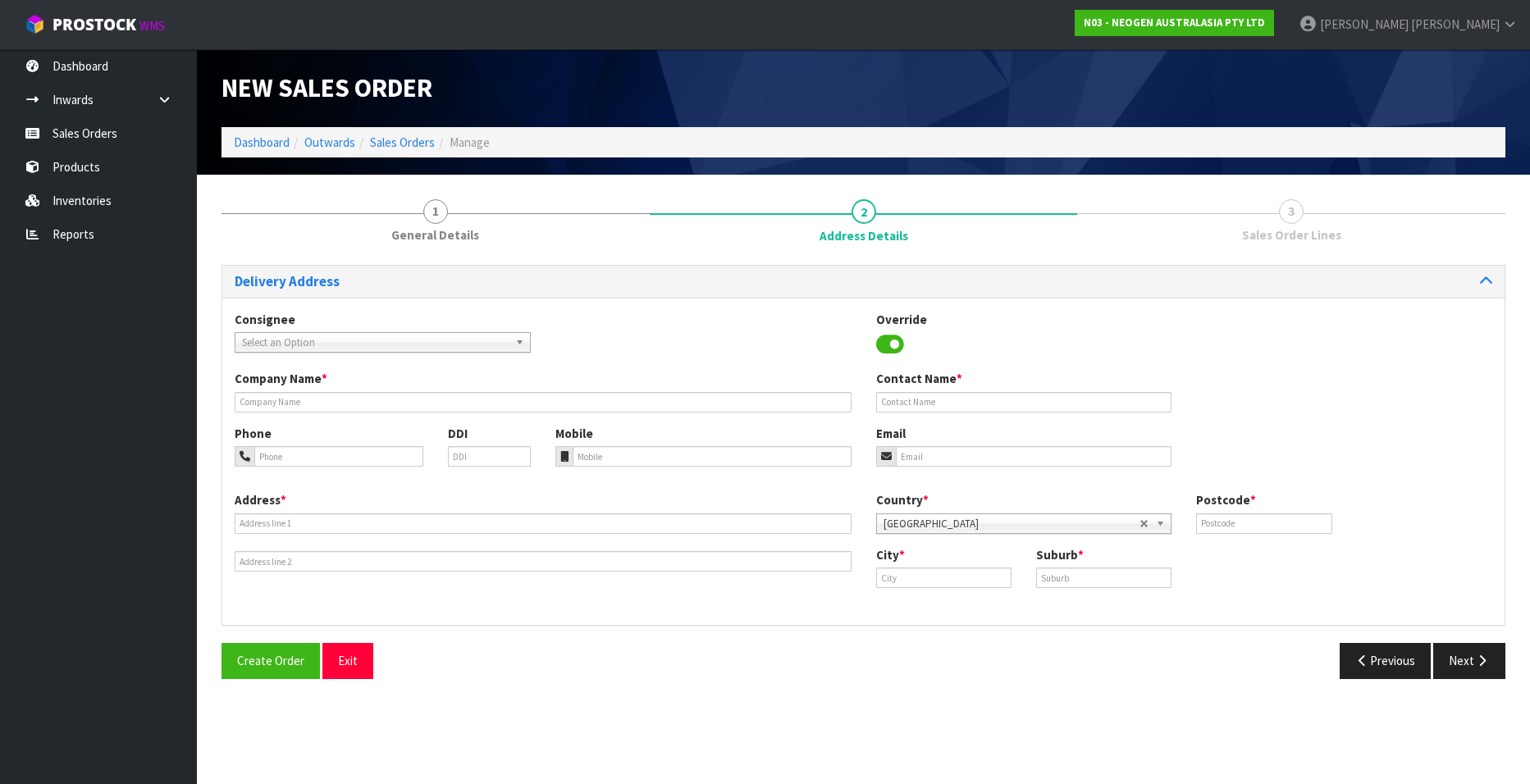
click at [355, 335] on span "Select an Option" at bounding box center [376, 343] width 267 height 20
type input "awanui"
click at [327, 386] on em "AWANUI" at bounding box center [314, 389] width 36 height 14
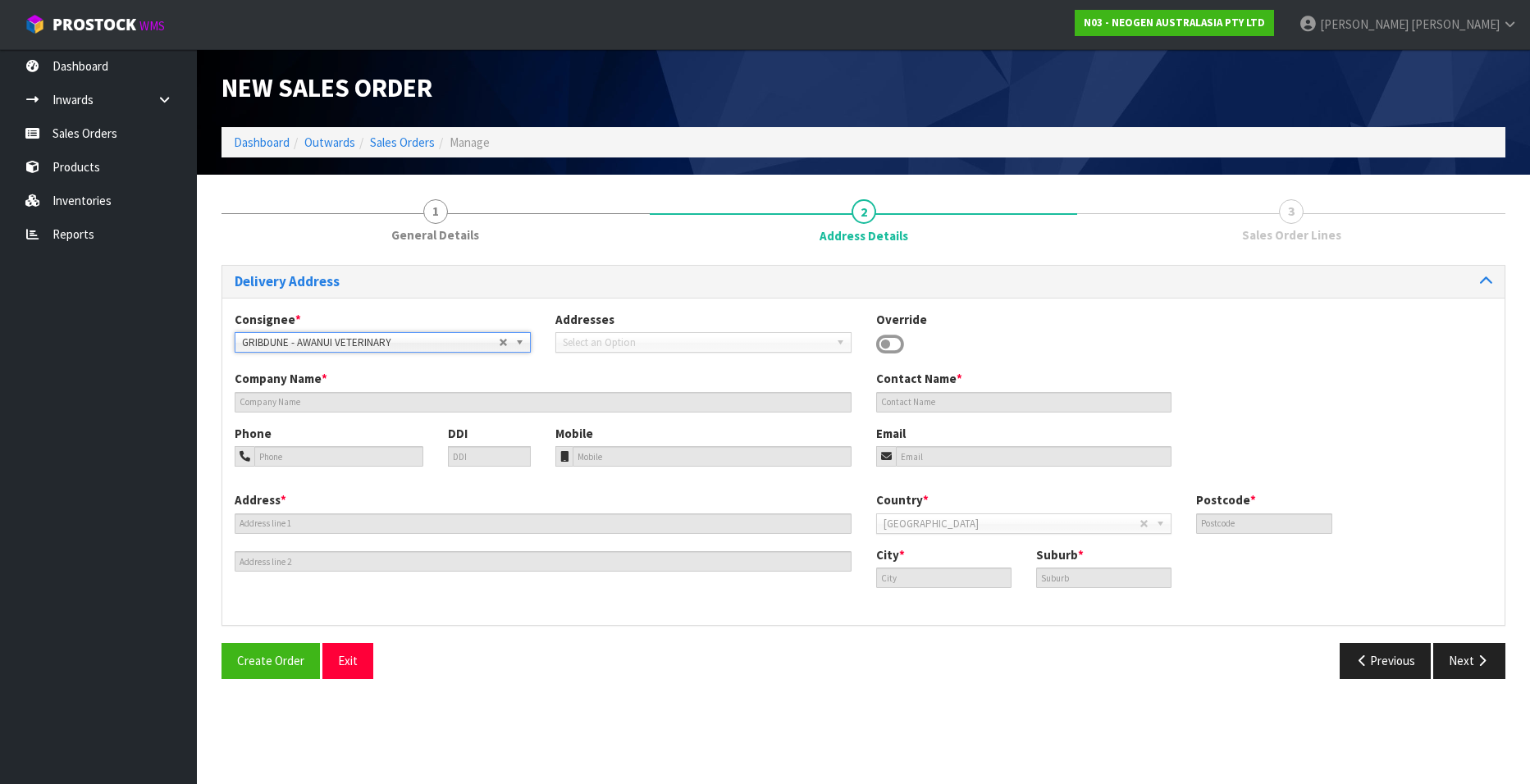
type input "AWANUI VETERINARY"
type input "159/183 PUDDLE ALLEY"
type input "BLOCK A, INVERMAY CENTRE,"
type input "9092"
type input "Dunedin"
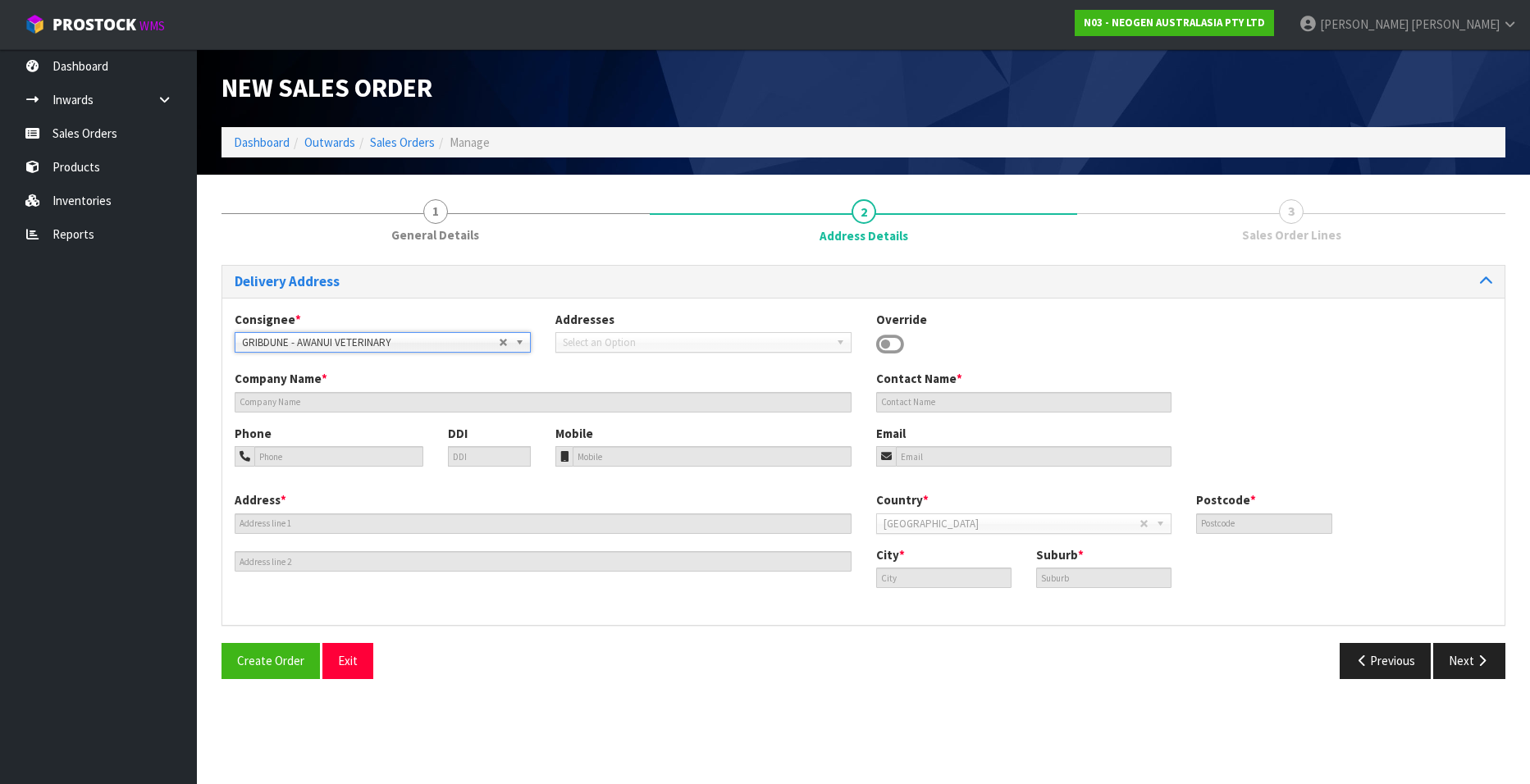
type input "MOSGIEL"
click at [1372, 657] on button "Previous" at bounding box center [1385, 661] width 92 height 36
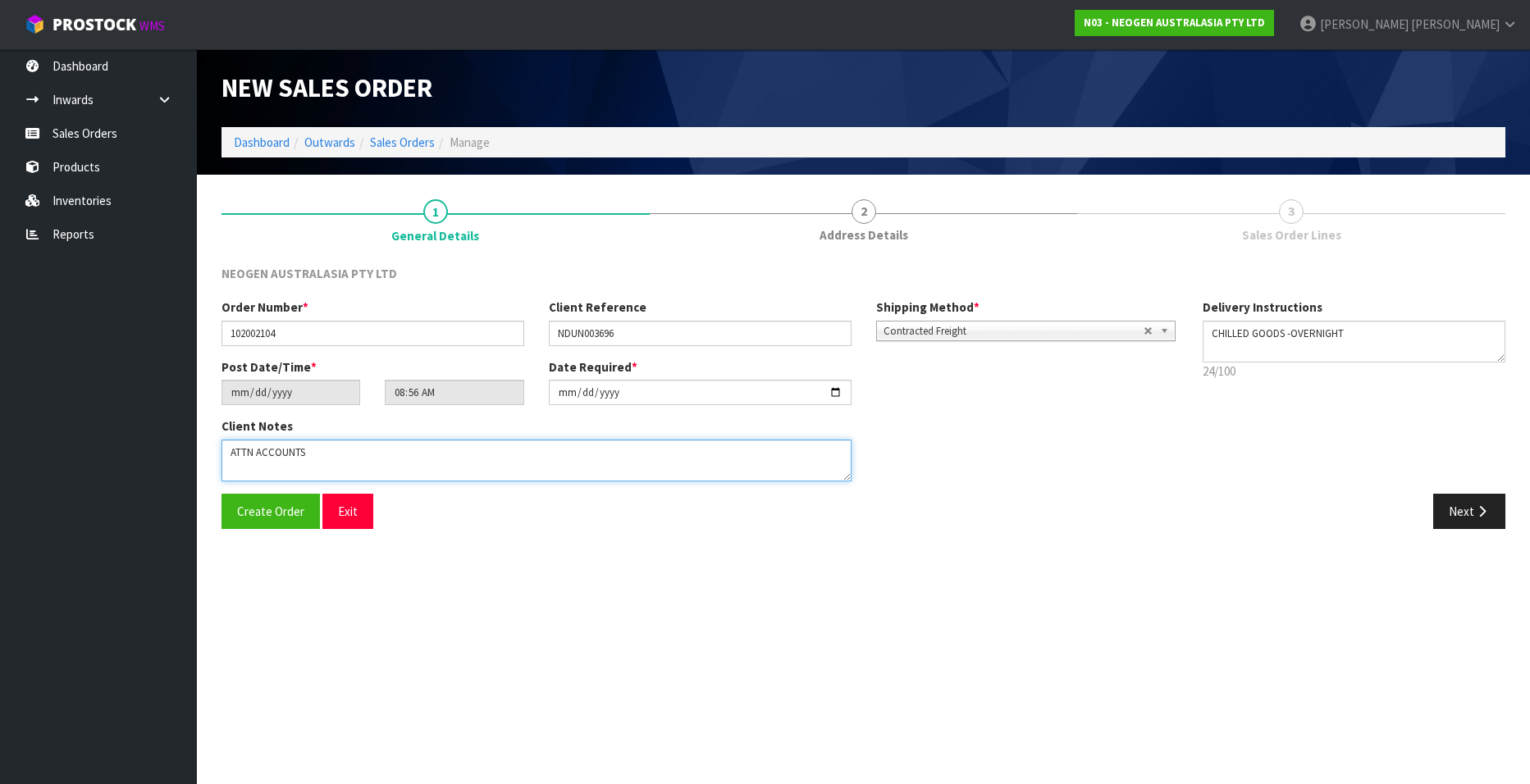
click at [315, 453] on textarea at bounding box center [536, 460] width 630 height 42
click at [262, 454] on textarea at bounding box center [536, 460] width 630 height 42
type textarea "ATTN GRIBBLES VETERINARY PATHOLOGY"
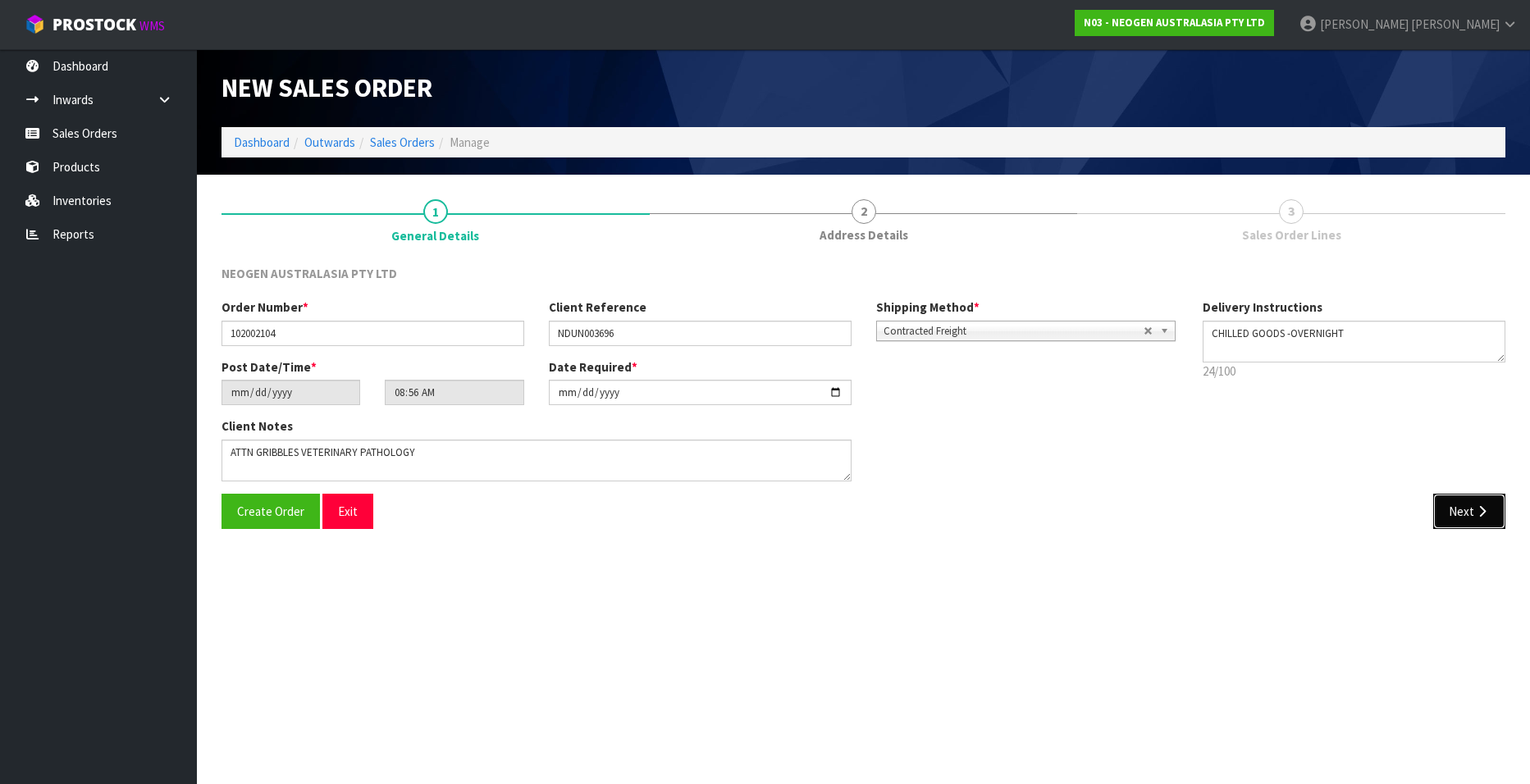
click at [1466, 506] on button "Next" at bounding box center [1469, 512] width 72 height 36
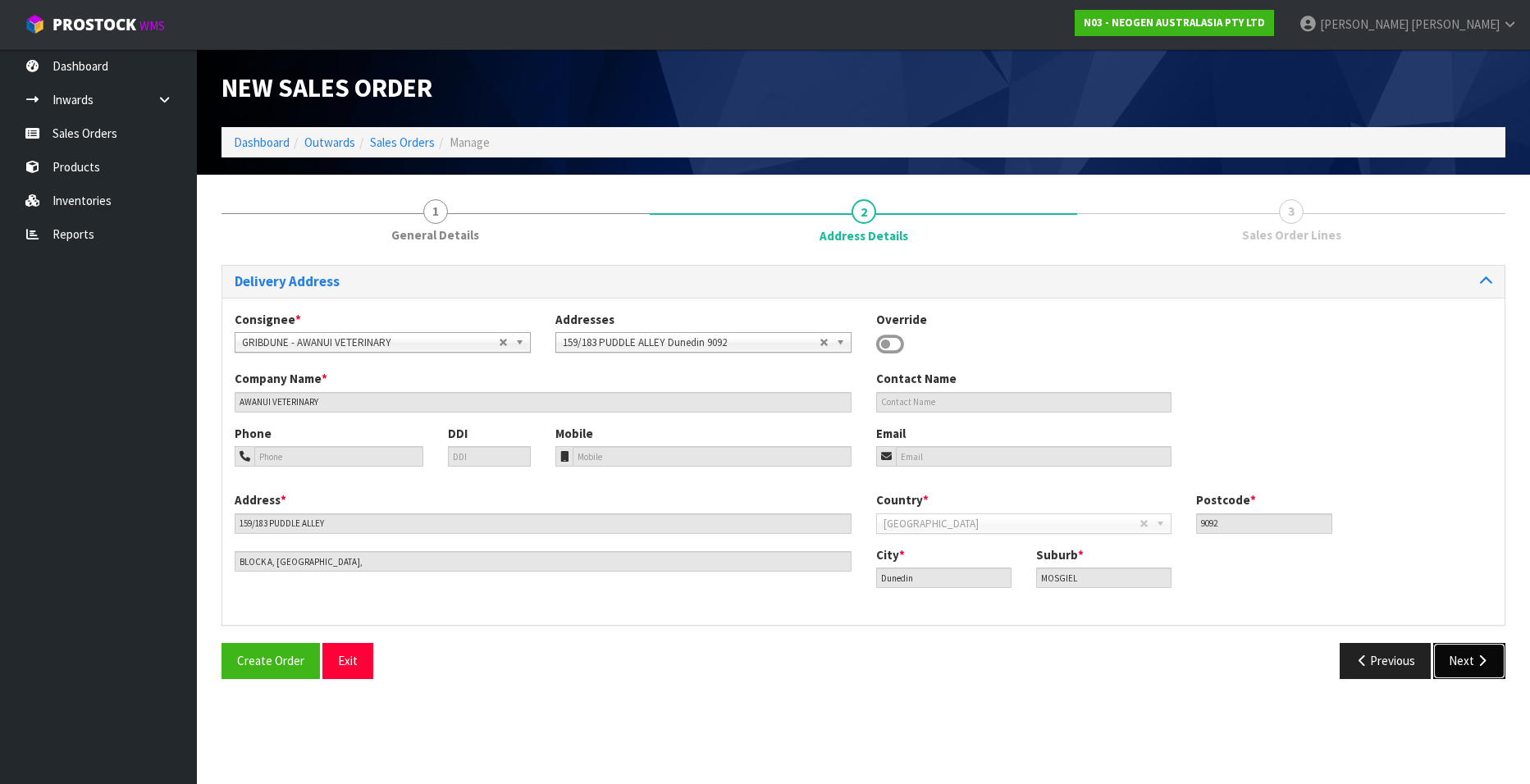
click at [1456, 656] on button "Next" at bounding box center [1469, 661] width 72 height 36
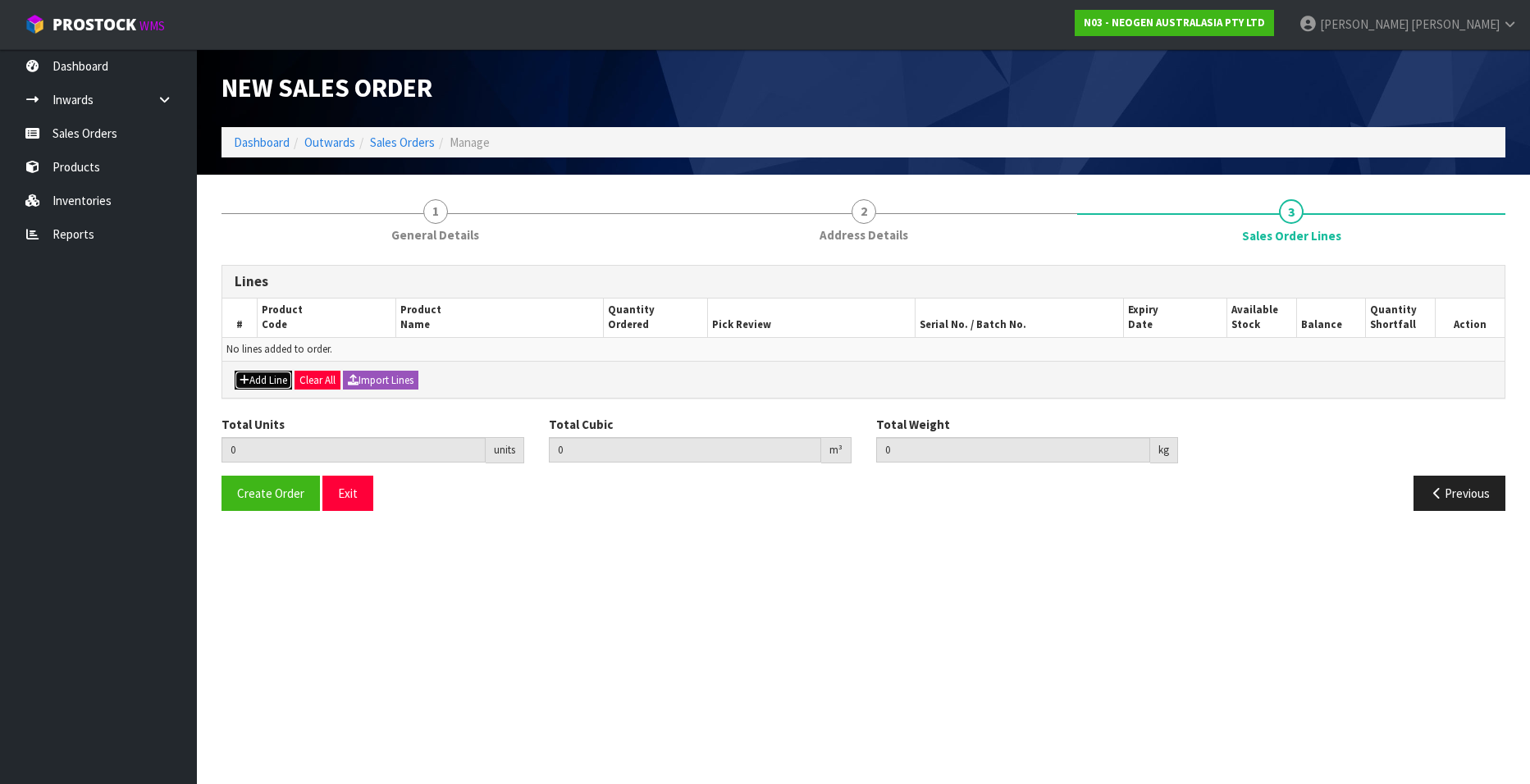
click at [270, 377] on button "Add Line" at bounding box center [263, 380] width 57 height 20
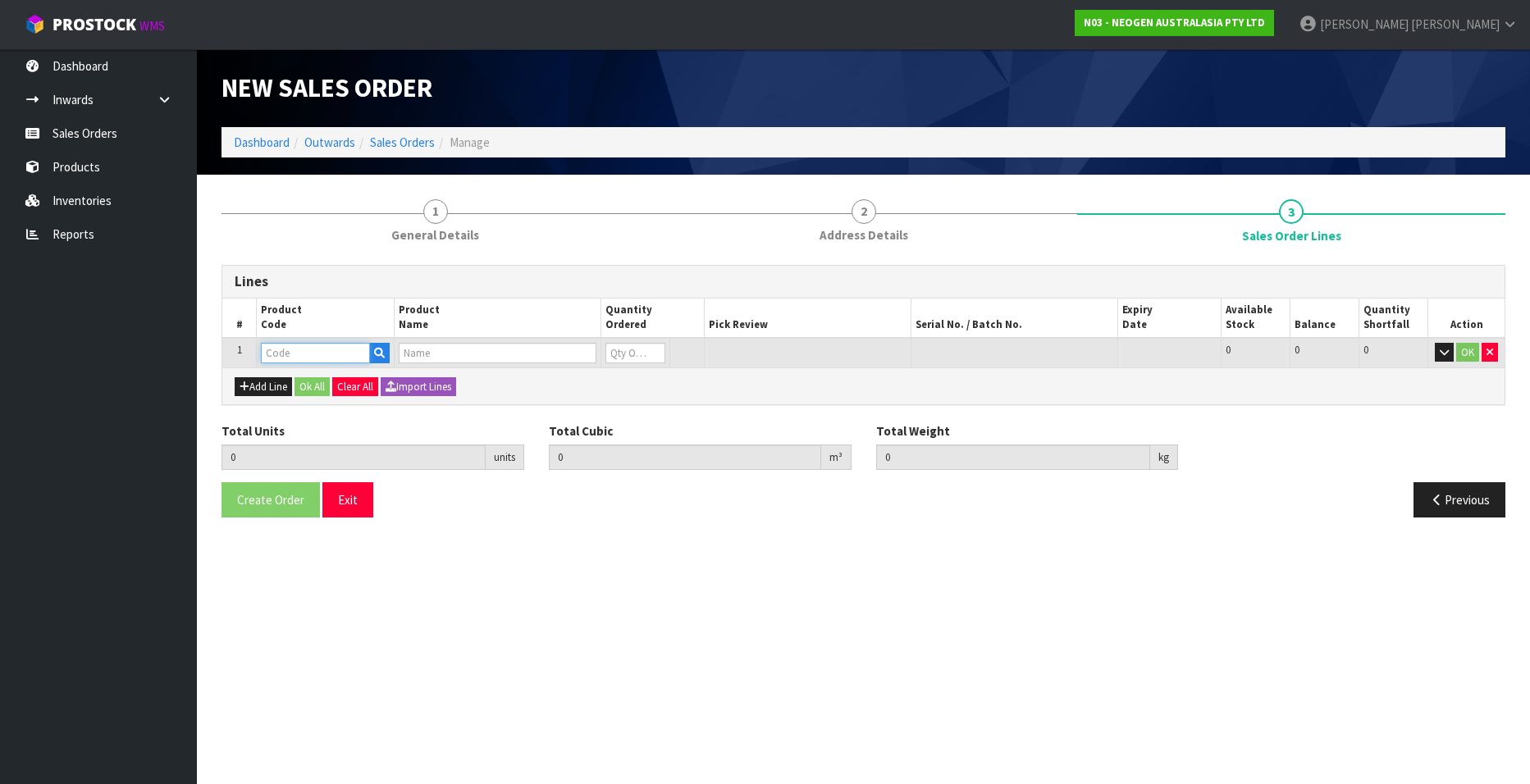
click at [345, 352] on input "text" at bounding box center [316, 353] width 109 height 21
paste input "700002157"
type input "700002157"
type input "0.000000"
type input "0.000"
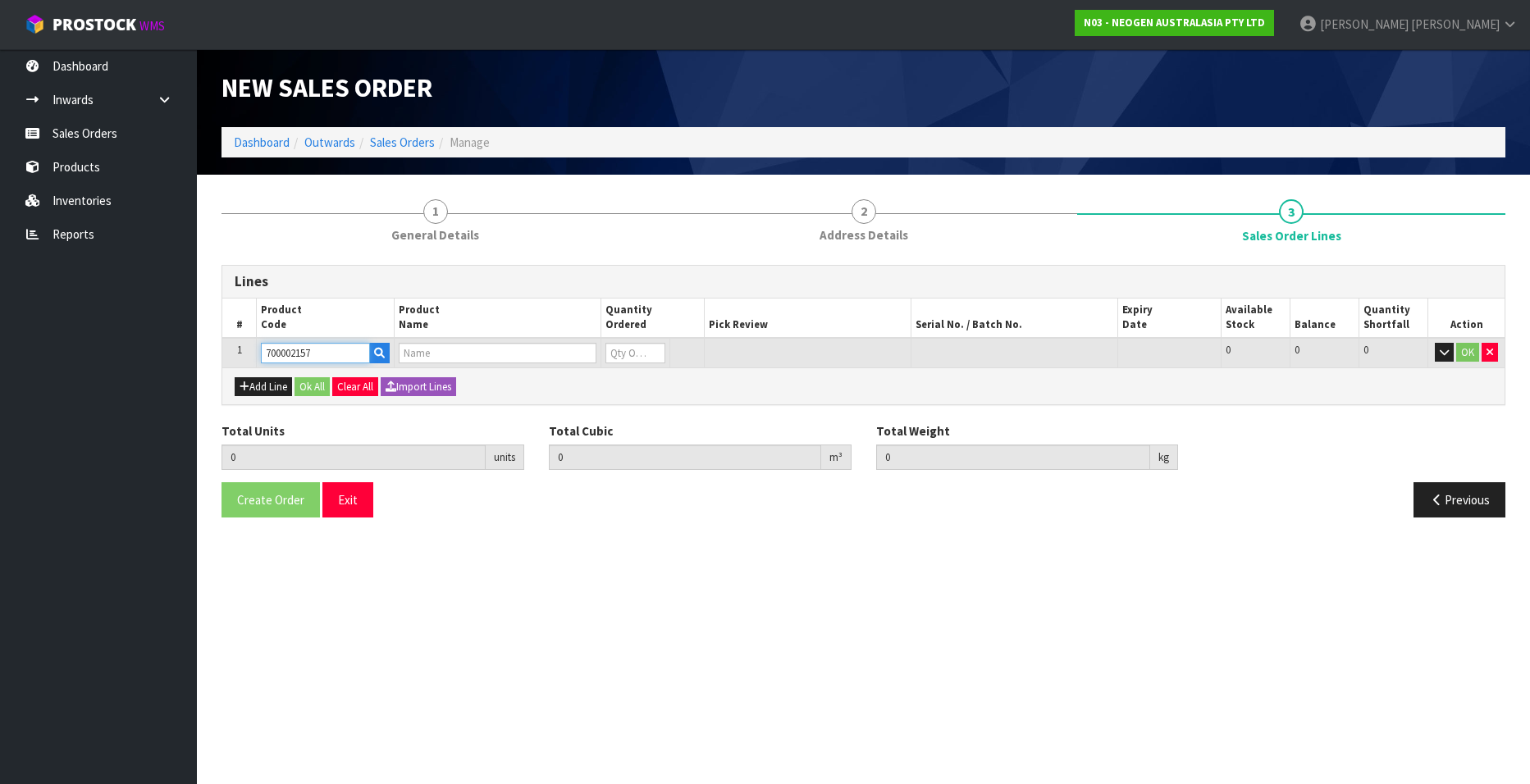
type input "7100062349 - MDA2SAL96, MDA2 [MEDICAL_DATA], 96 TESTS/KIT"
type input "0"
type input "700002157"
type input "1"
type input "0.001872"
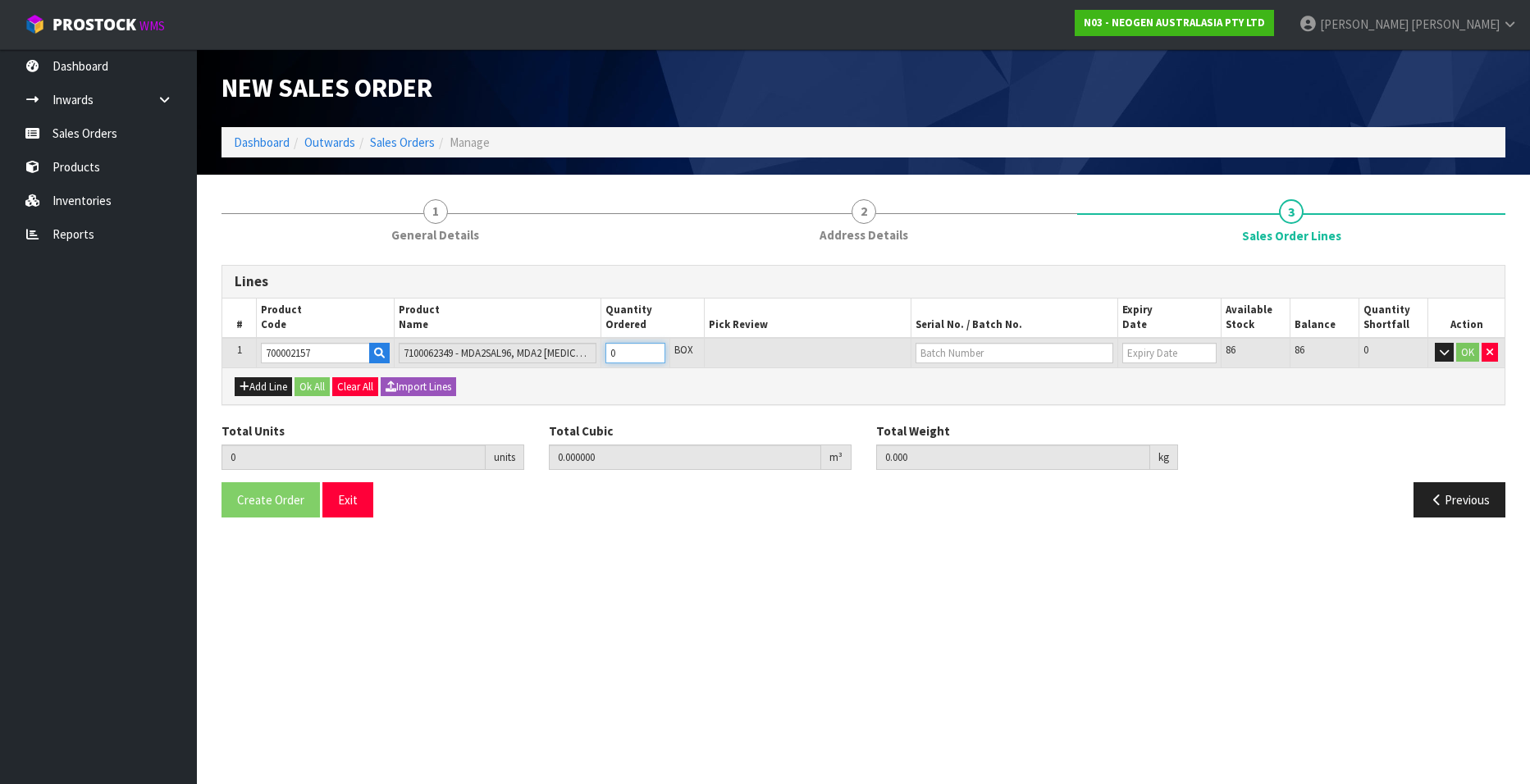
type input "0.3"
drag, startPoint x: 656, startPoint y: 351, endPoint x: 674, endPoint y: 354, distance: 18.2
type input "1"
click at [656, 351] on input "1" at bounding box center [636, 353] width 60 height 21
click at [938, 354] on input "text" at bounding box center [1014, 353] width 198 height 21
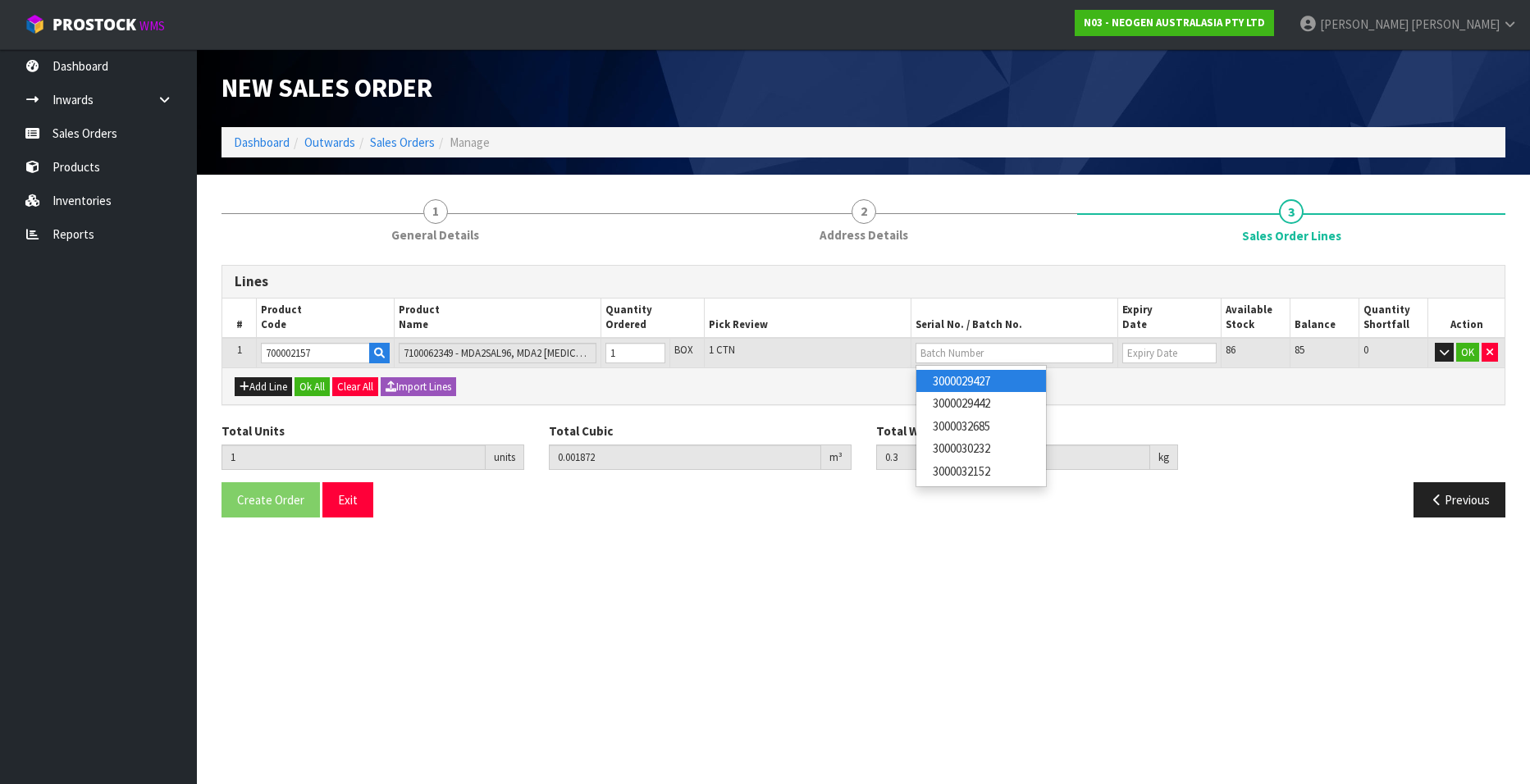
click at [995, 379] on link "3000029427" at bounding box center [981, 381] width 130 height 23
type input "3000029427"
type input "02/10/2026"
click at [1463, 350] on button "OK" at bounding box center [1467, 352] width 23 height 20
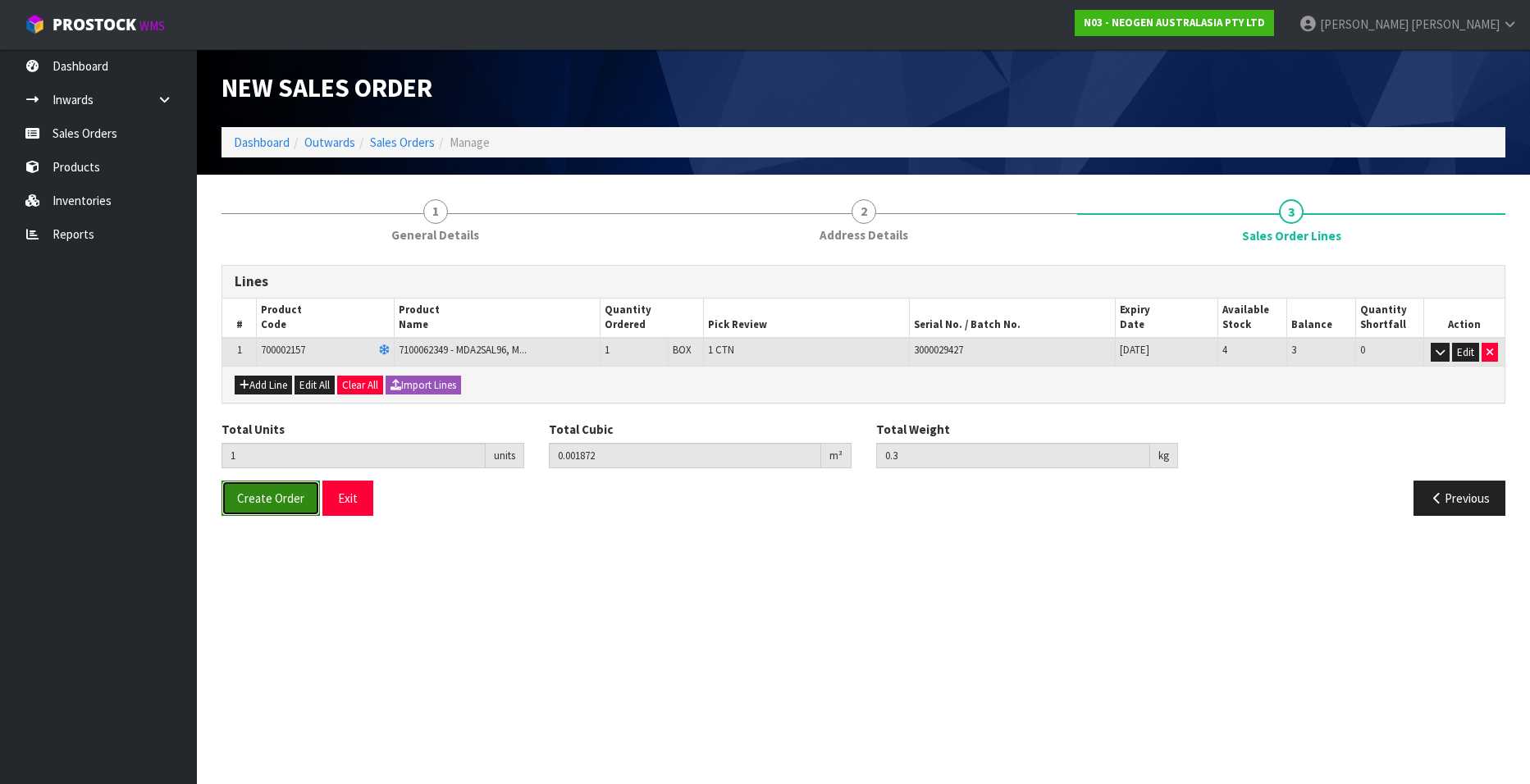
click at [255, 499] on span "Create Order" at bounding box center [270, 498] width 68 height 16
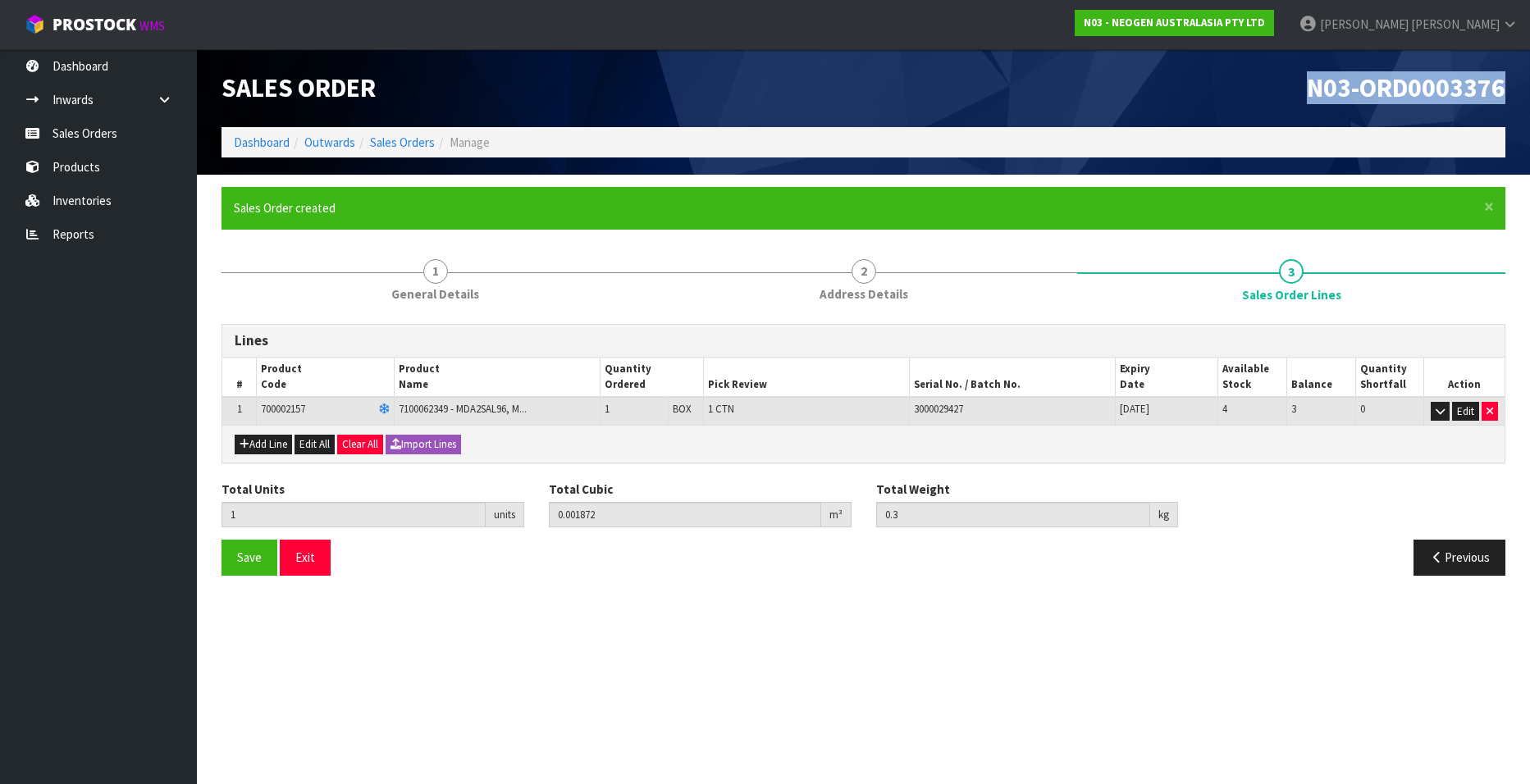
drag, startPoint x: 1307, startPoint y: 85, endPoint x: 1502, endPoint y: 87, distance: 195.0
click at [1502, 87] on span "N03-ORD0003376" at bounding box center [1405, 87] width 198 height 33
copy span "N03-ORD0003376"
click at [393, 141] on link "Sales Orders" at bounding box center [402, 142] width 65 height 16
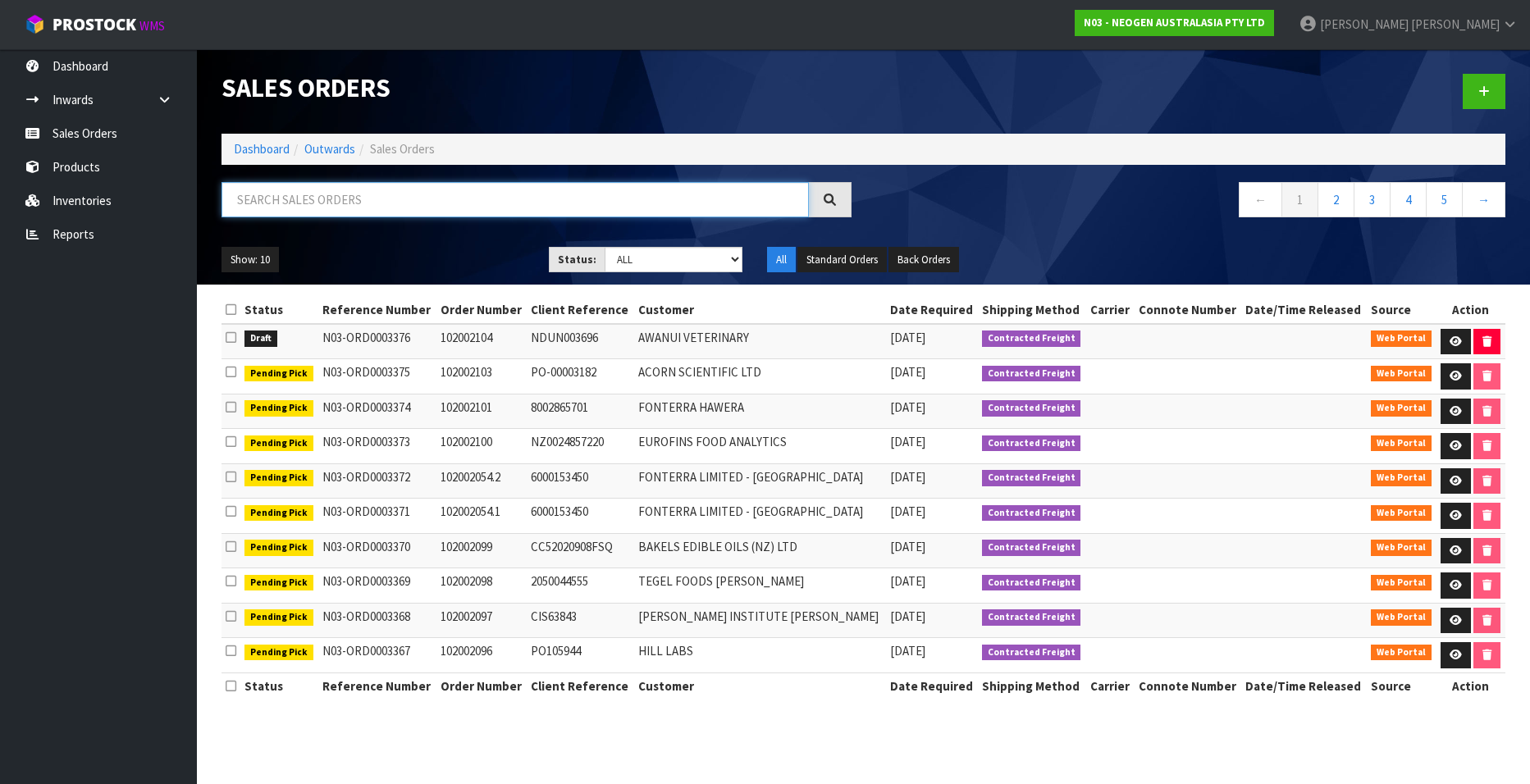
click at [264, 201] on input "text" at bounding box center [515, 200] width 587 height 36
paste input "102002086"
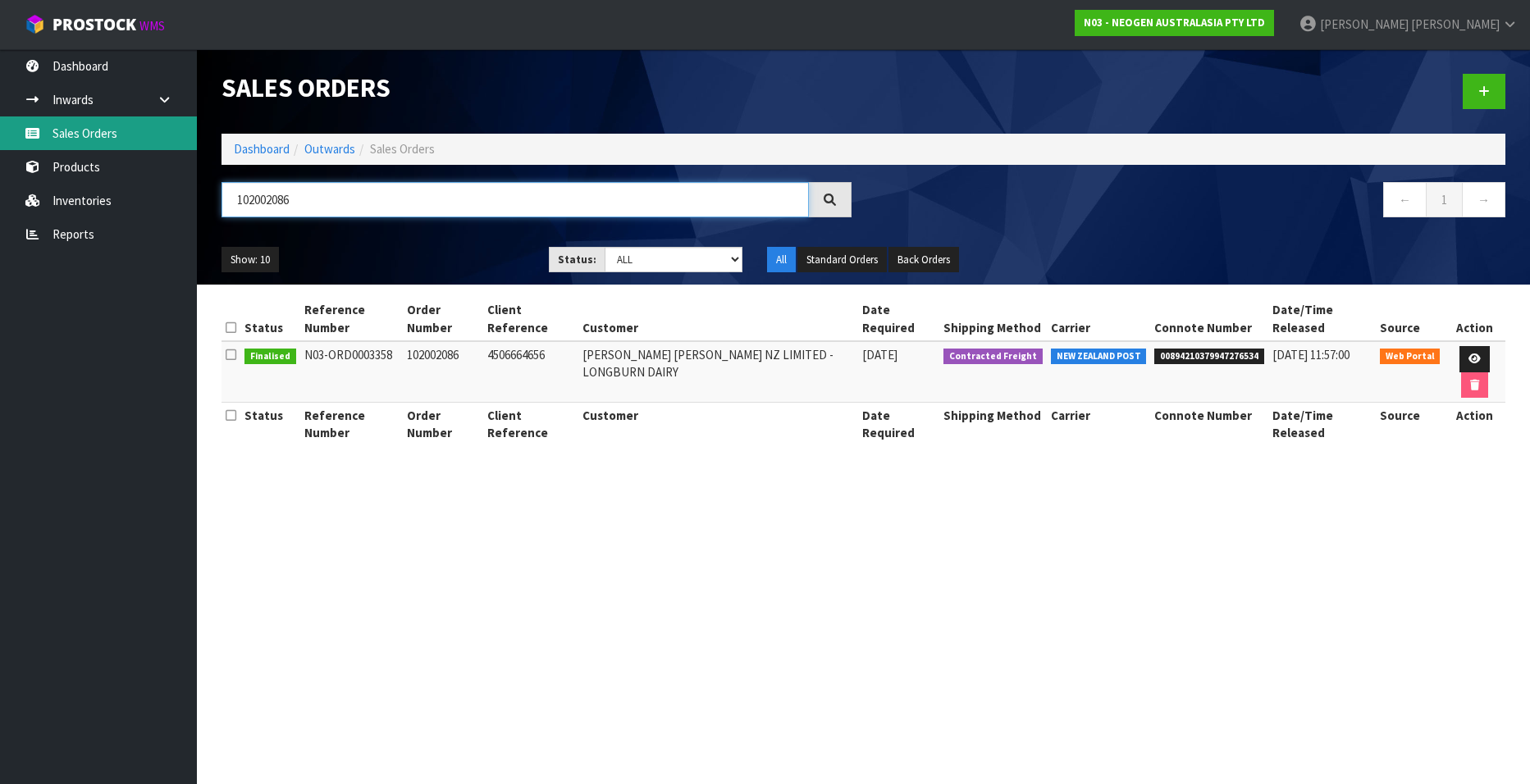
type input "102002086"
click at [87, 133] on link "Sales Orders" at bounding box center [99, 133] width 197 height 34
click at [93, 131] on link "Sales Orders" at bounding box center [99, 133] width 197 height 34
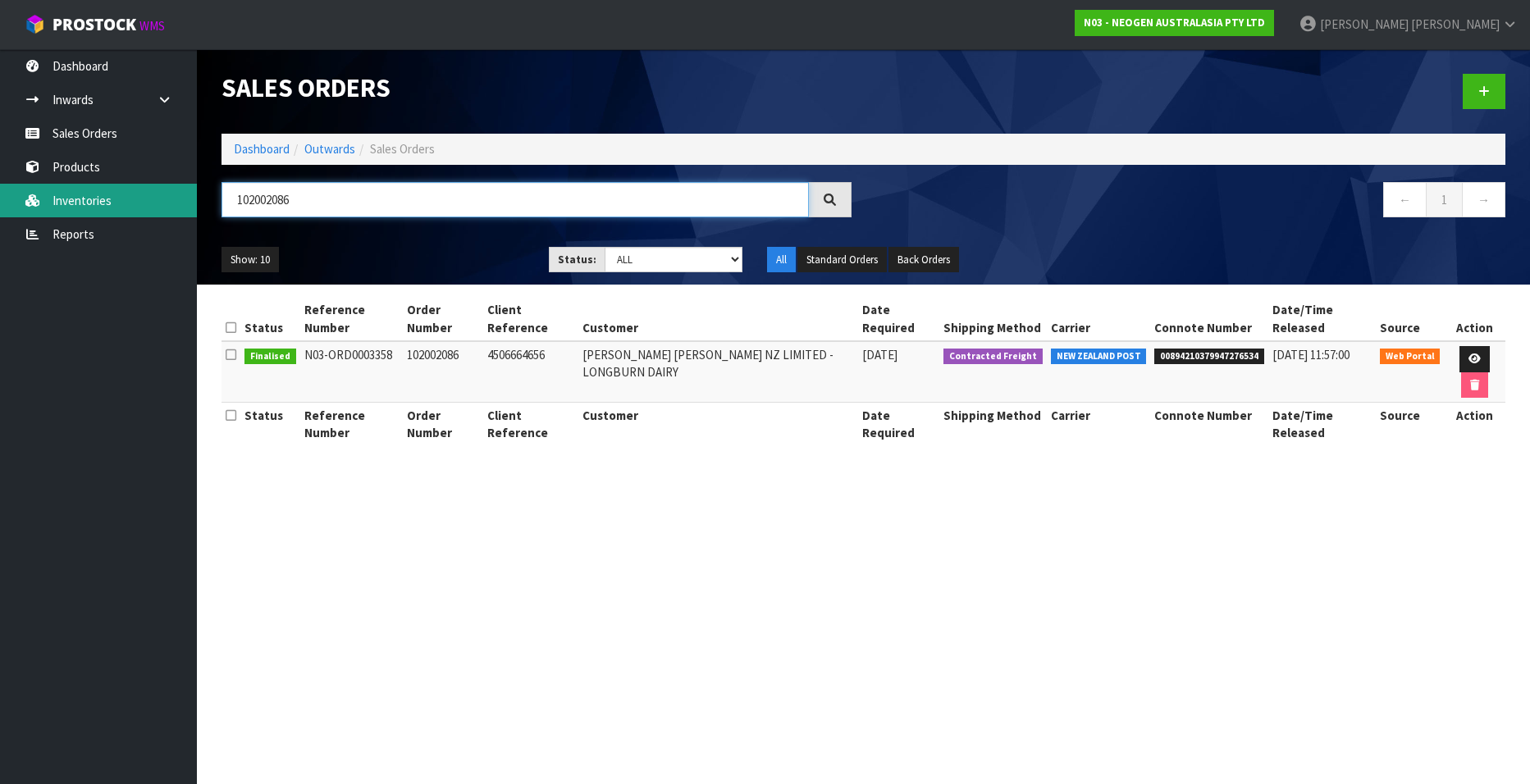
drag, startPoint x: 336, startPoint y: 204, endPoint x: 143, endPoint y: 193, distance: 193.3
click at [143, 193] on body "Toggle navigation ProStock WMS N03 - NEOGEN AUSTRALASIA PTY LTD Tina Brewster L…" at bounding box center [765, 392] width 1530 height 784
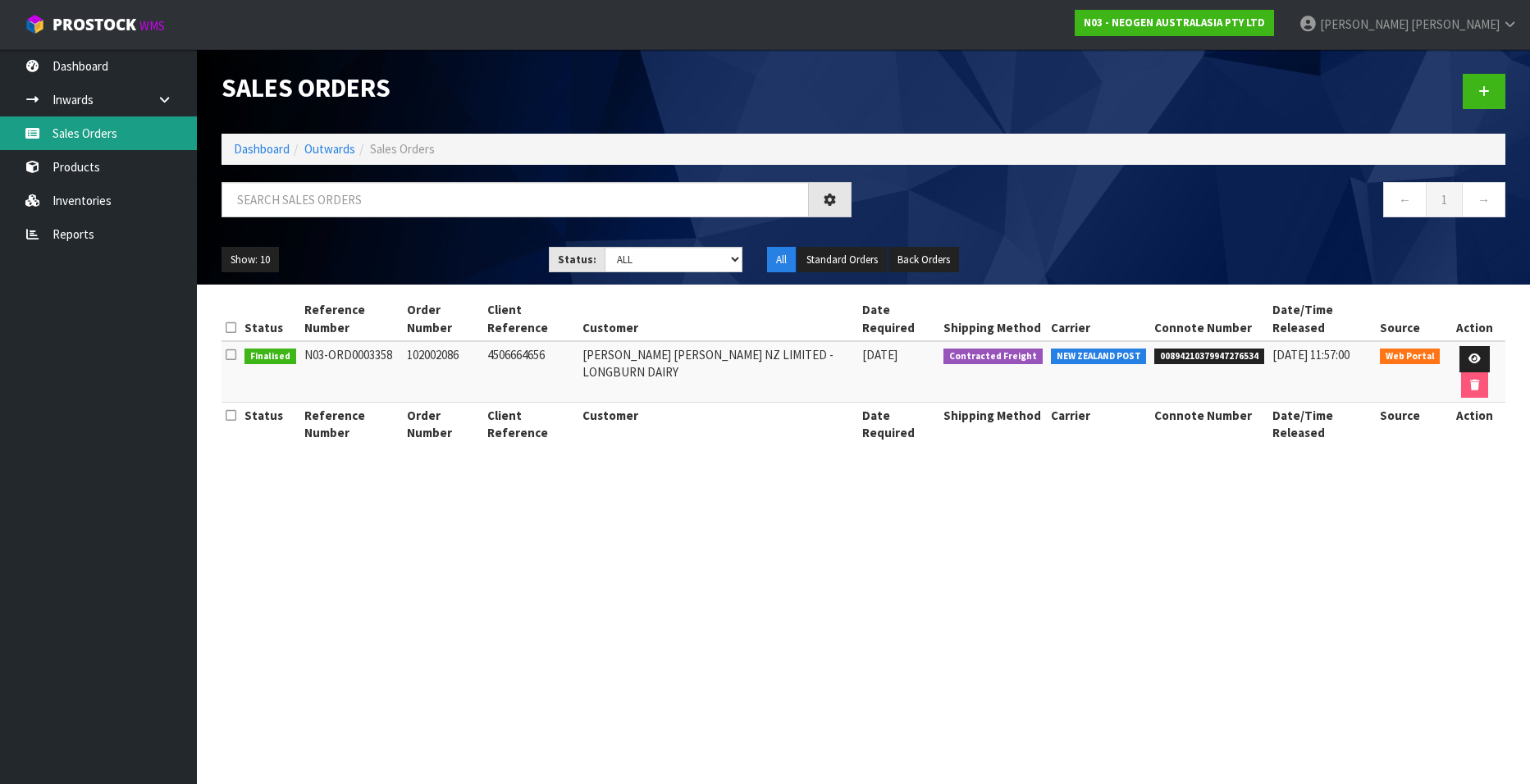
click at [98, 137] on link "Sales Orders" at bounding box center [99, 133] width 197 height 34
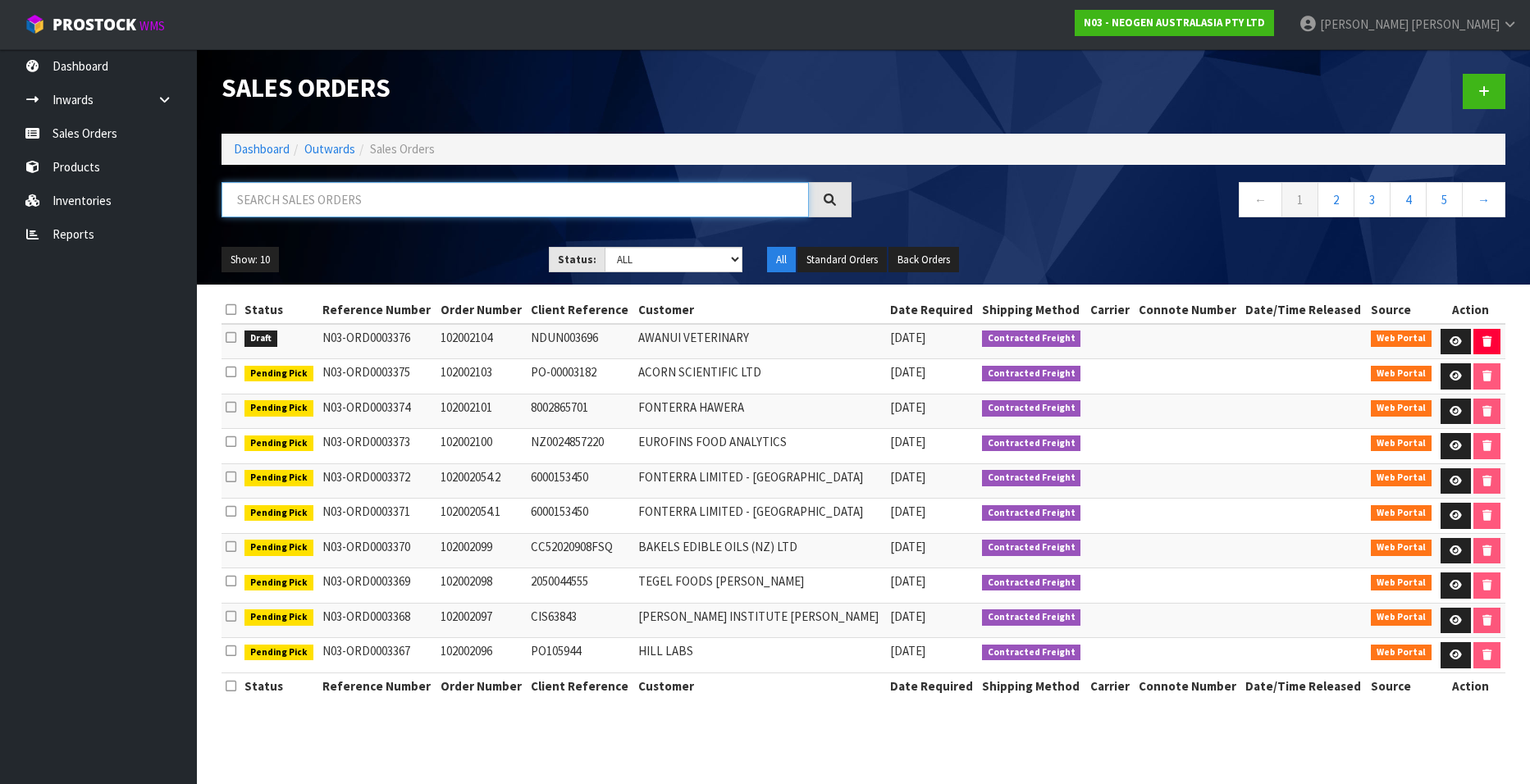
click at [301, 198] on input "text" at bounding box center [515, 200] width 587 height 36
paste input "102002086"
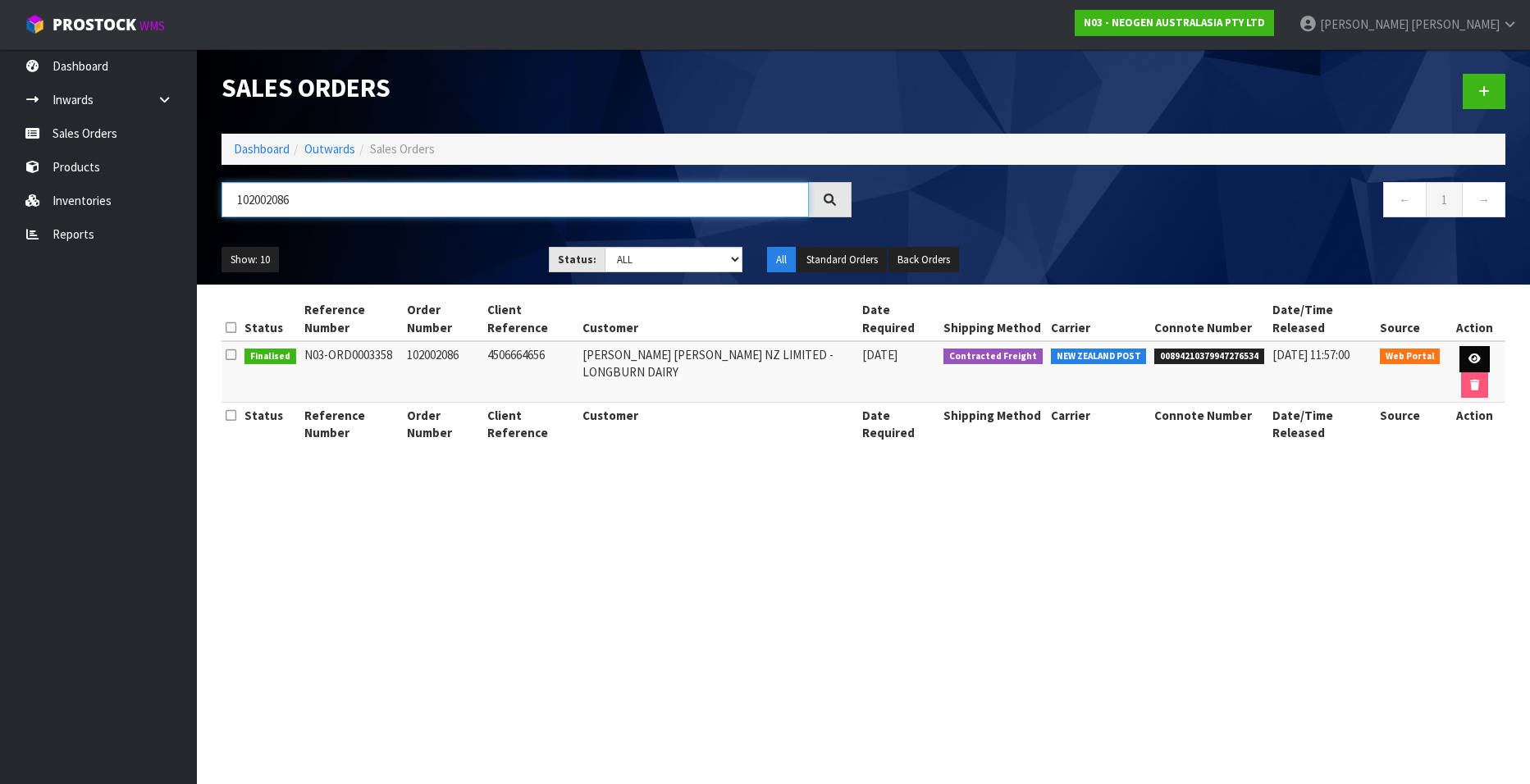
type input "102002086"
click at [1469, 357] on icon at bounding box center [1475, 358] width 12 height 10
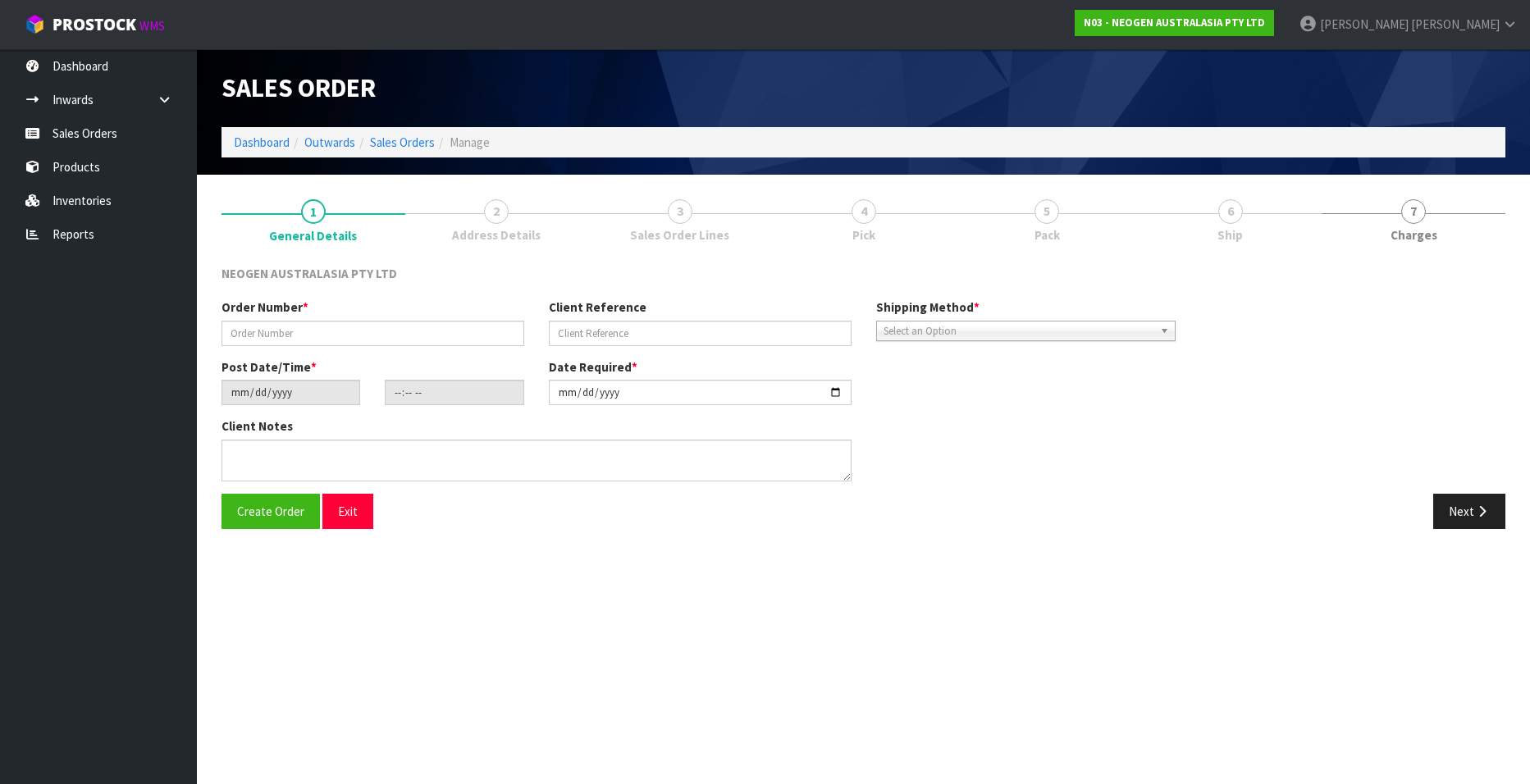
type input "102002086"
type input "4506664656"
type input "2025-09-08"
type input "09:56:00.000"
type input "2025-09-08"
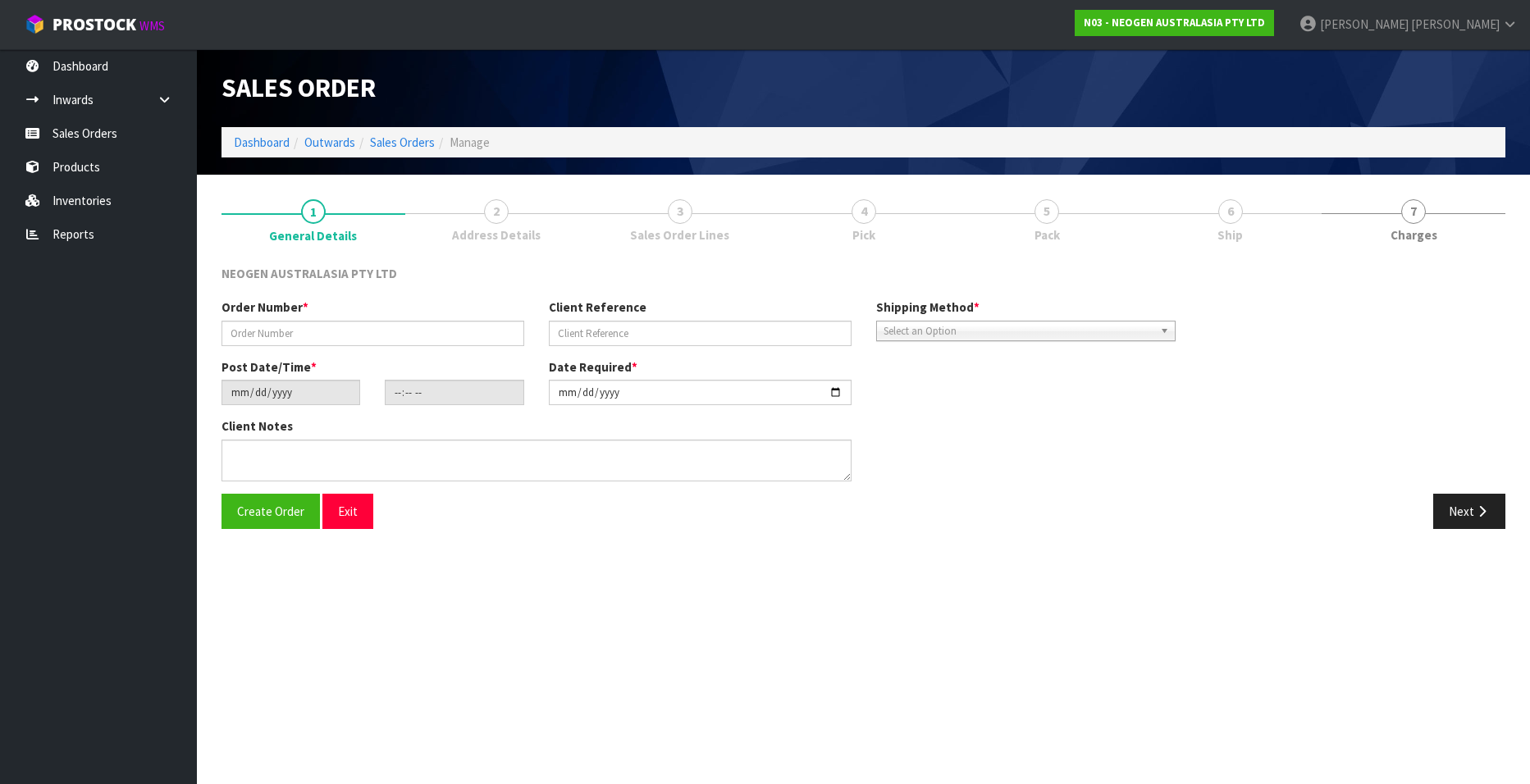
type textarea "ATTN ACCOUNTS"
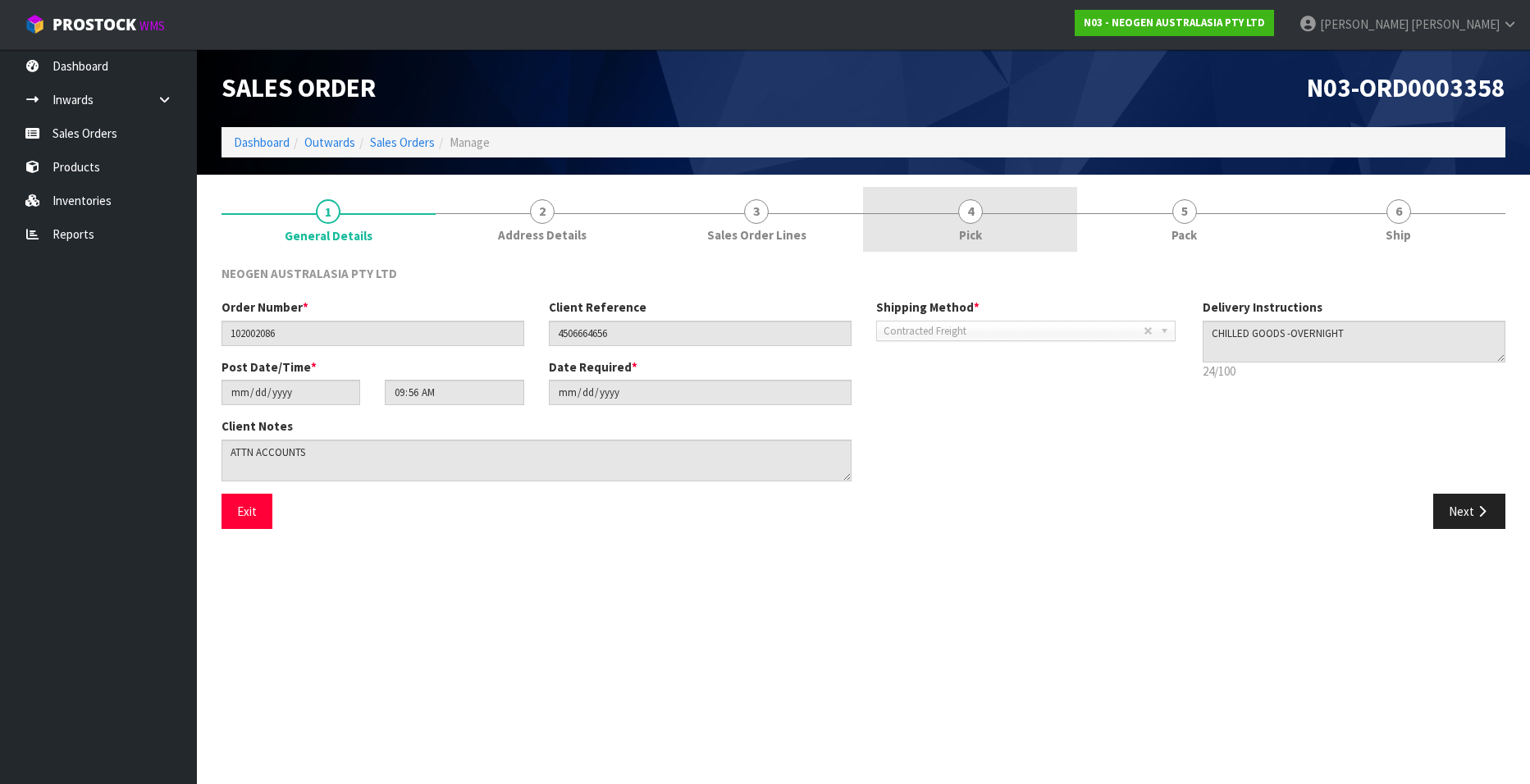
click at [969, 214] on span "4" at bounding box center [970, 211] width 24 height 24
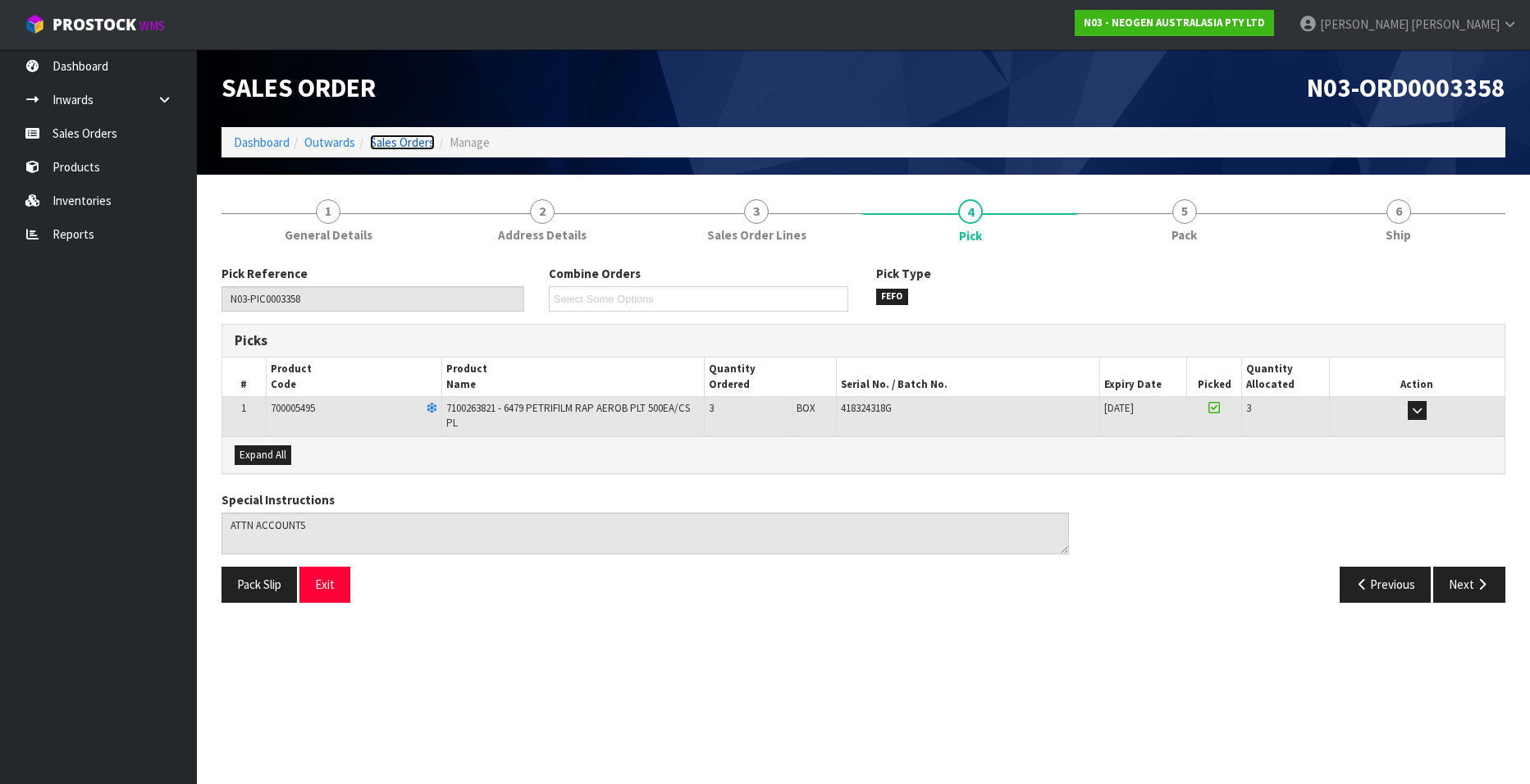
click at [390, 140] on link "Sales Orders" at bounding box center [402, 142] width 65 height 16
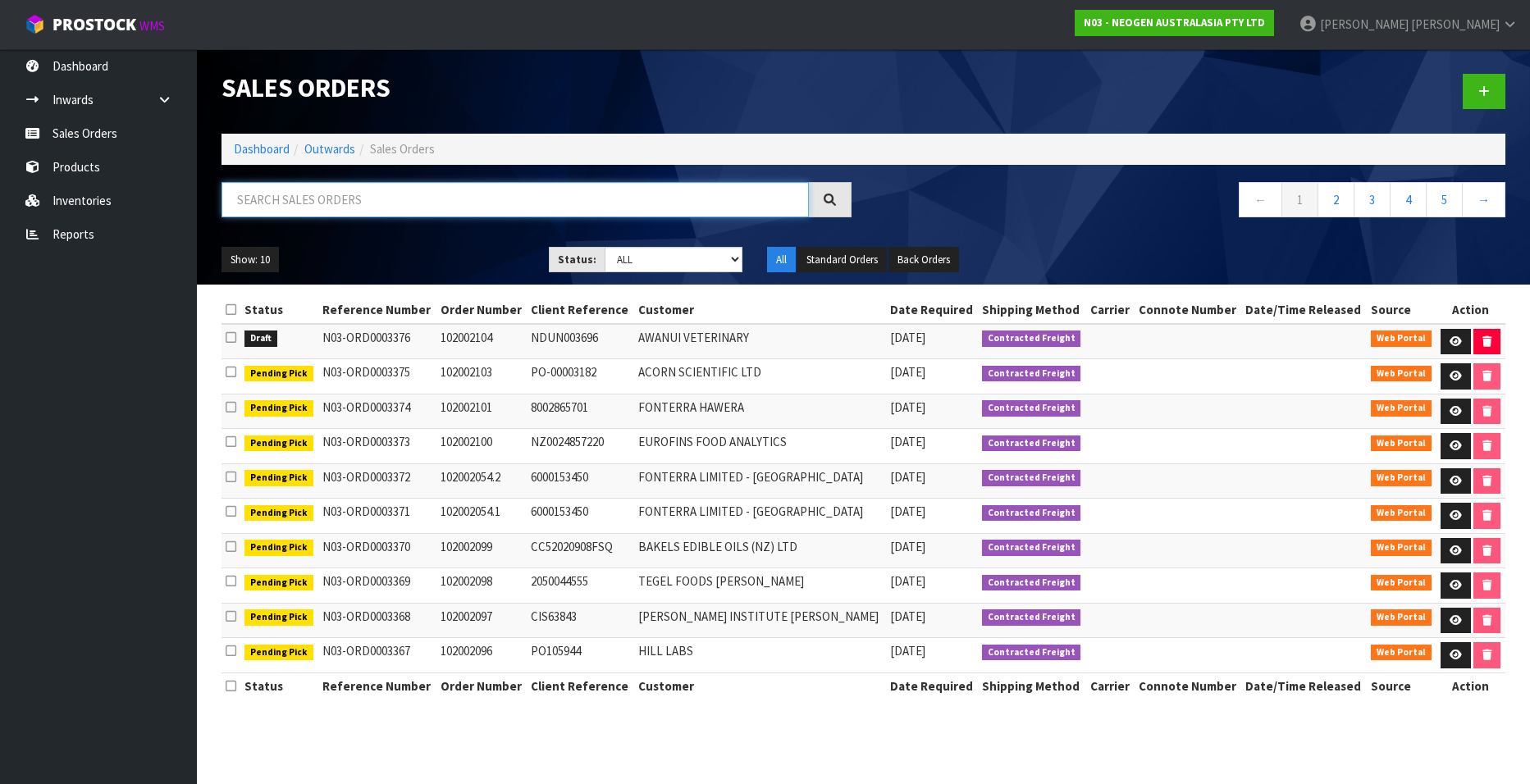
click at [301, 203] on input "text" at bounding box center [515, 200] width 587 height 36
paste input "102002087"
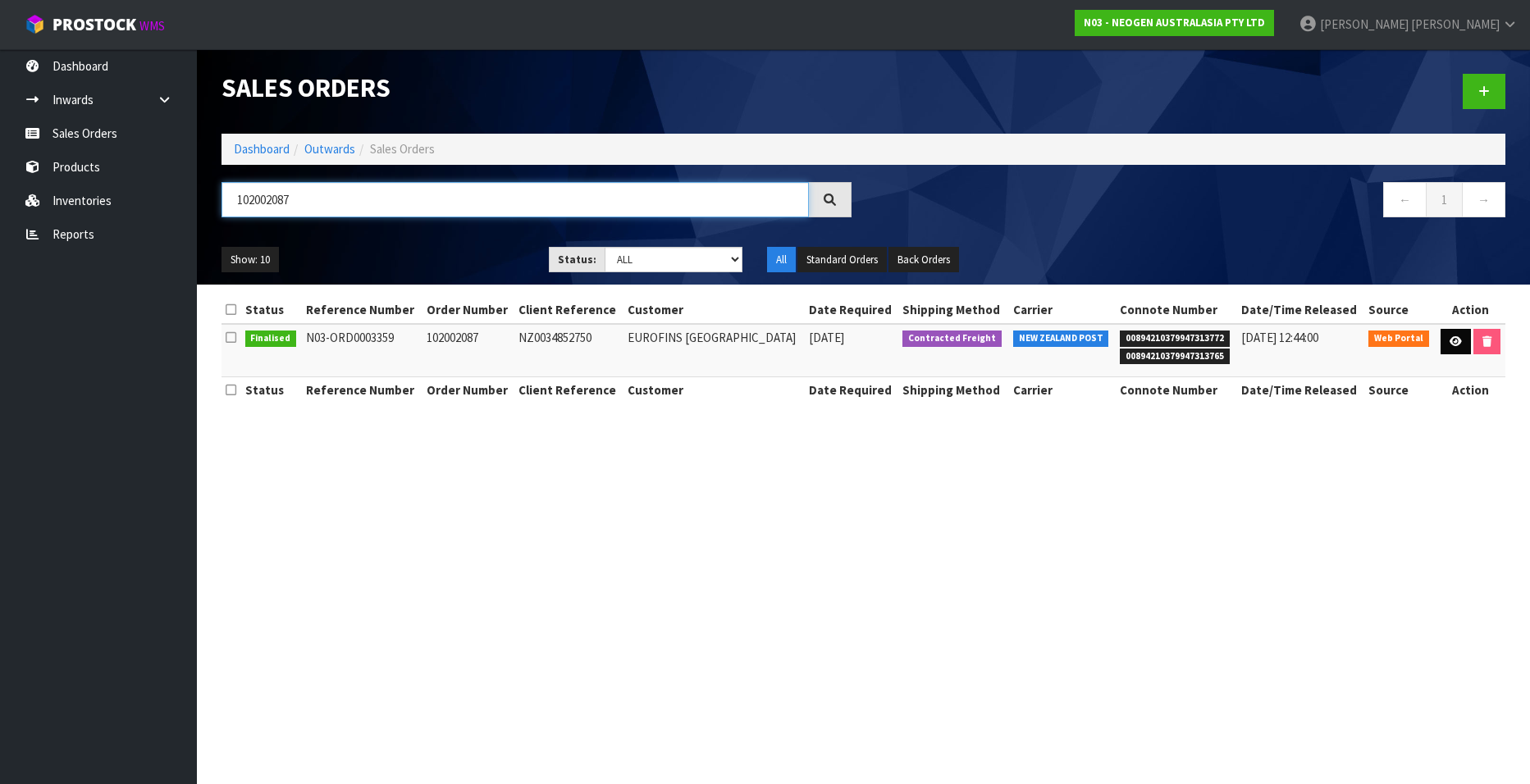
type input "102002087"
click at [1449, 341] on icon at bounding box center [1455, 341] width 12 height 10
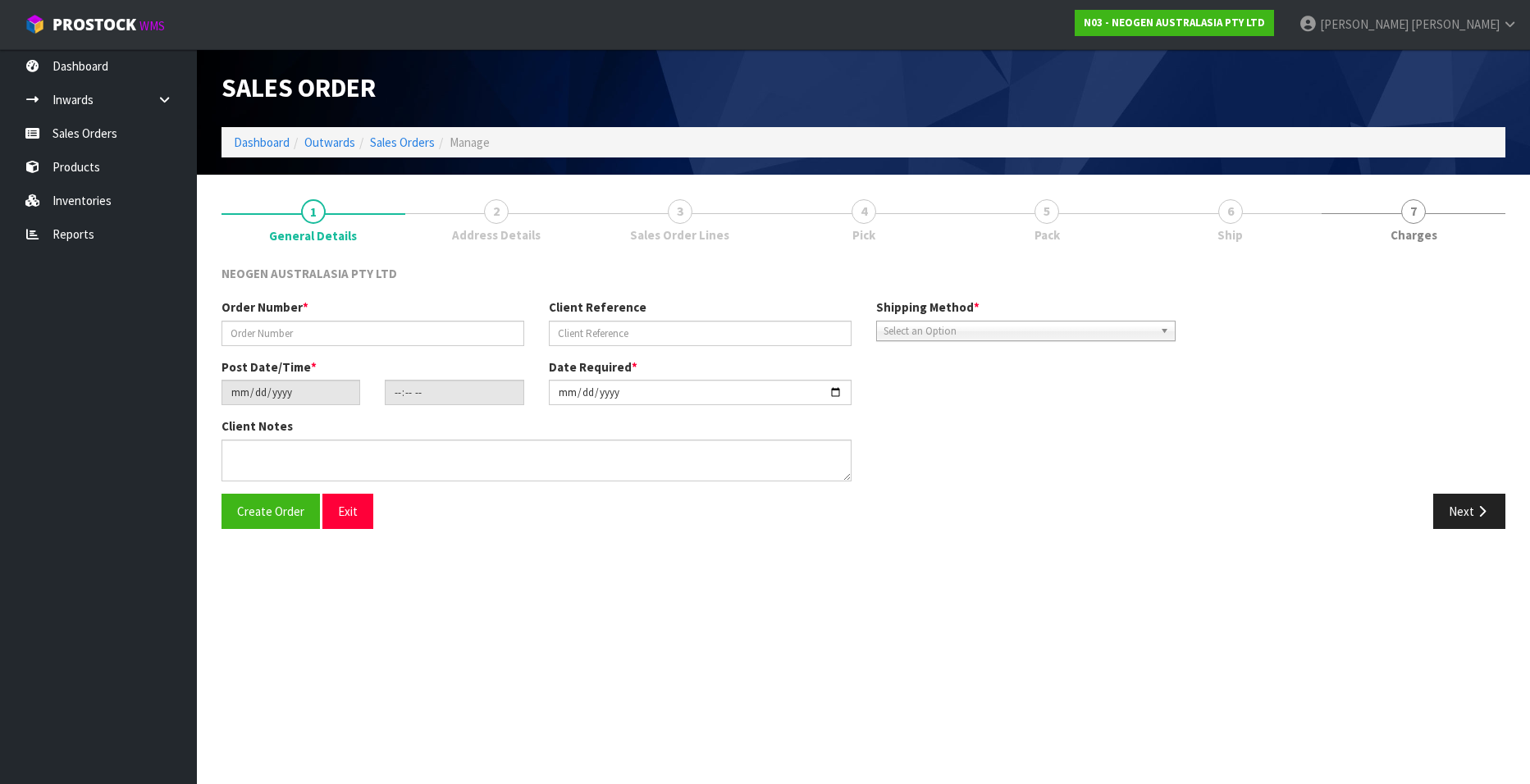
type input "102002087"
type input "NZ0034852750"
type input "2025-09-08"
type input "10:00:00.000"
type input "2025-09-08"
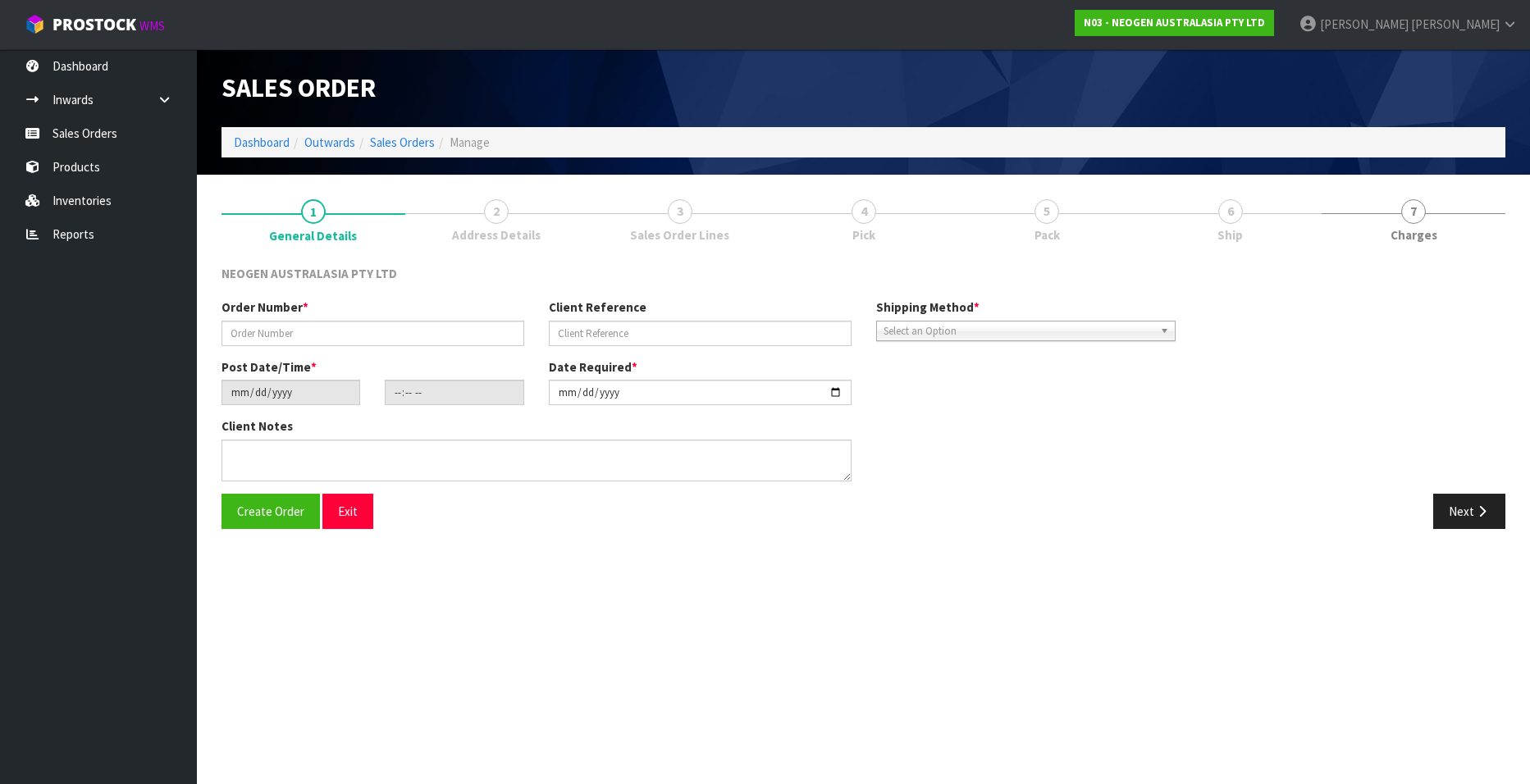
type textarea "ATTN ACCOUNTS"
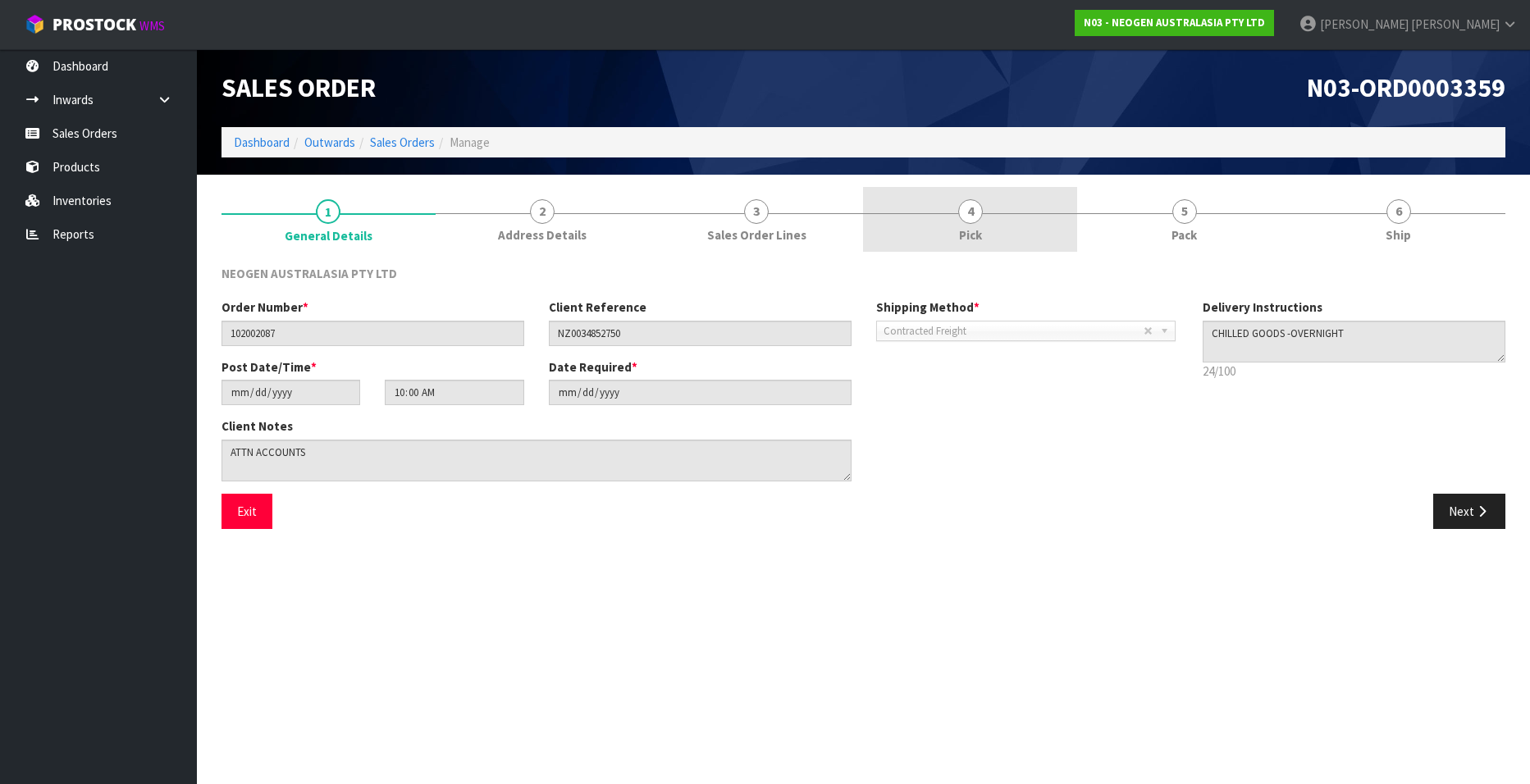
click at [958, 222] on link "4 Pick" at bounding box center [970, 219] width 214 height 65
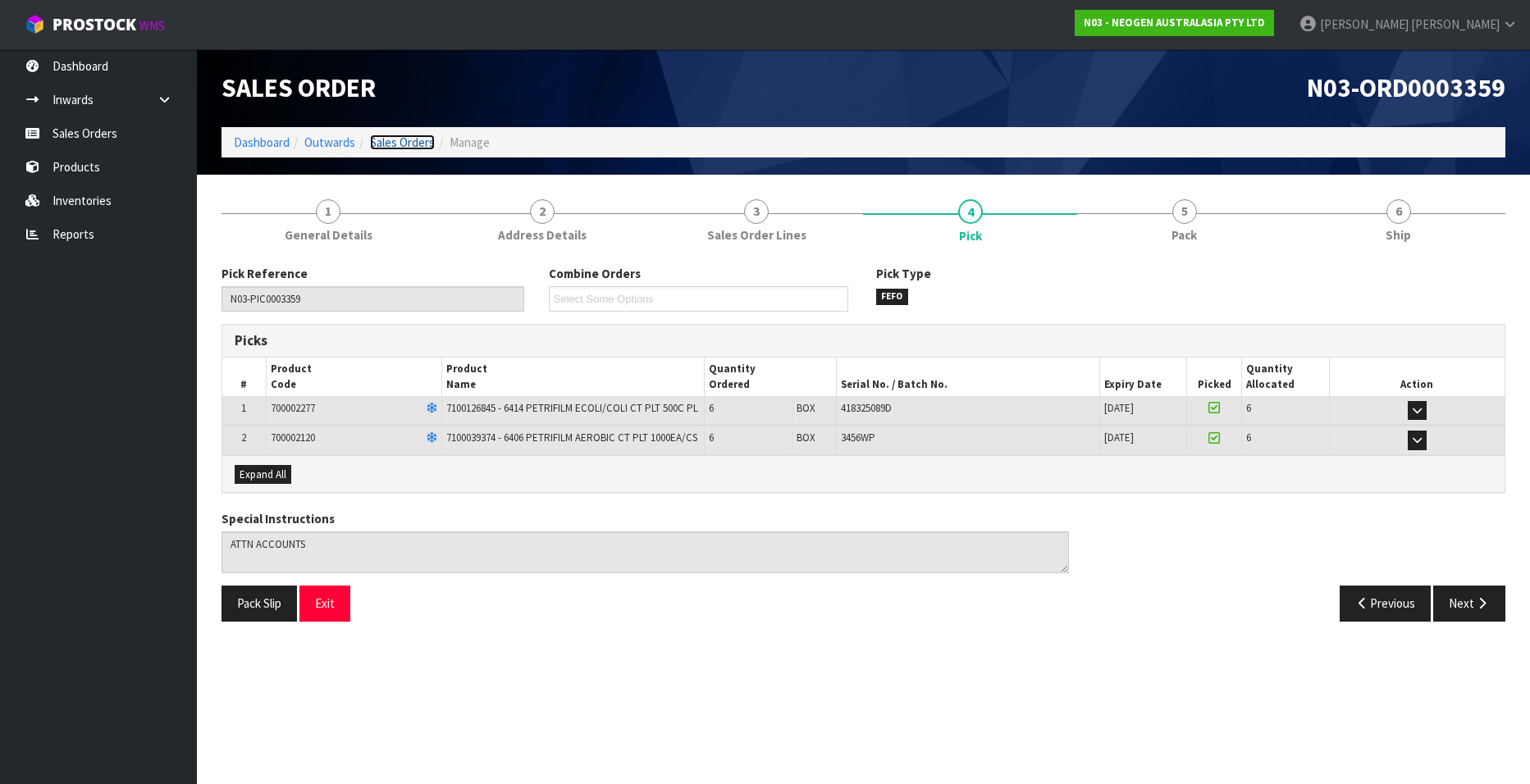
drag, startPoint x: 402, startPoint y: 146, endPoint x: 392, endPoint y: 159, distance: 16.4
click at [402, 146] on link "Sales Orders" at bounding box center [402, 142] width 65 height 16
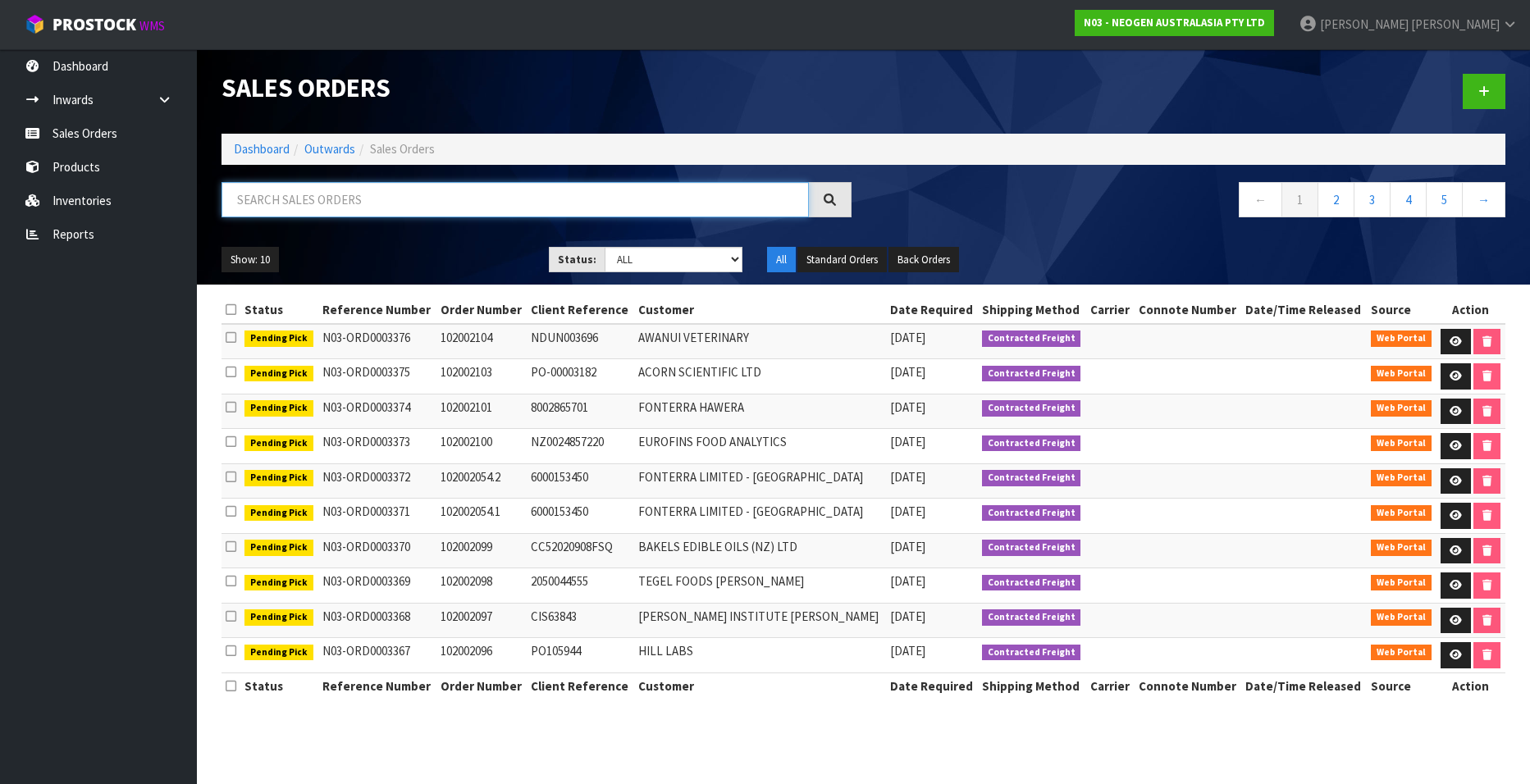
click at [329, 204] on input "text" at bounding box center [515, 200] width 587 height 36
paste input "102002088"
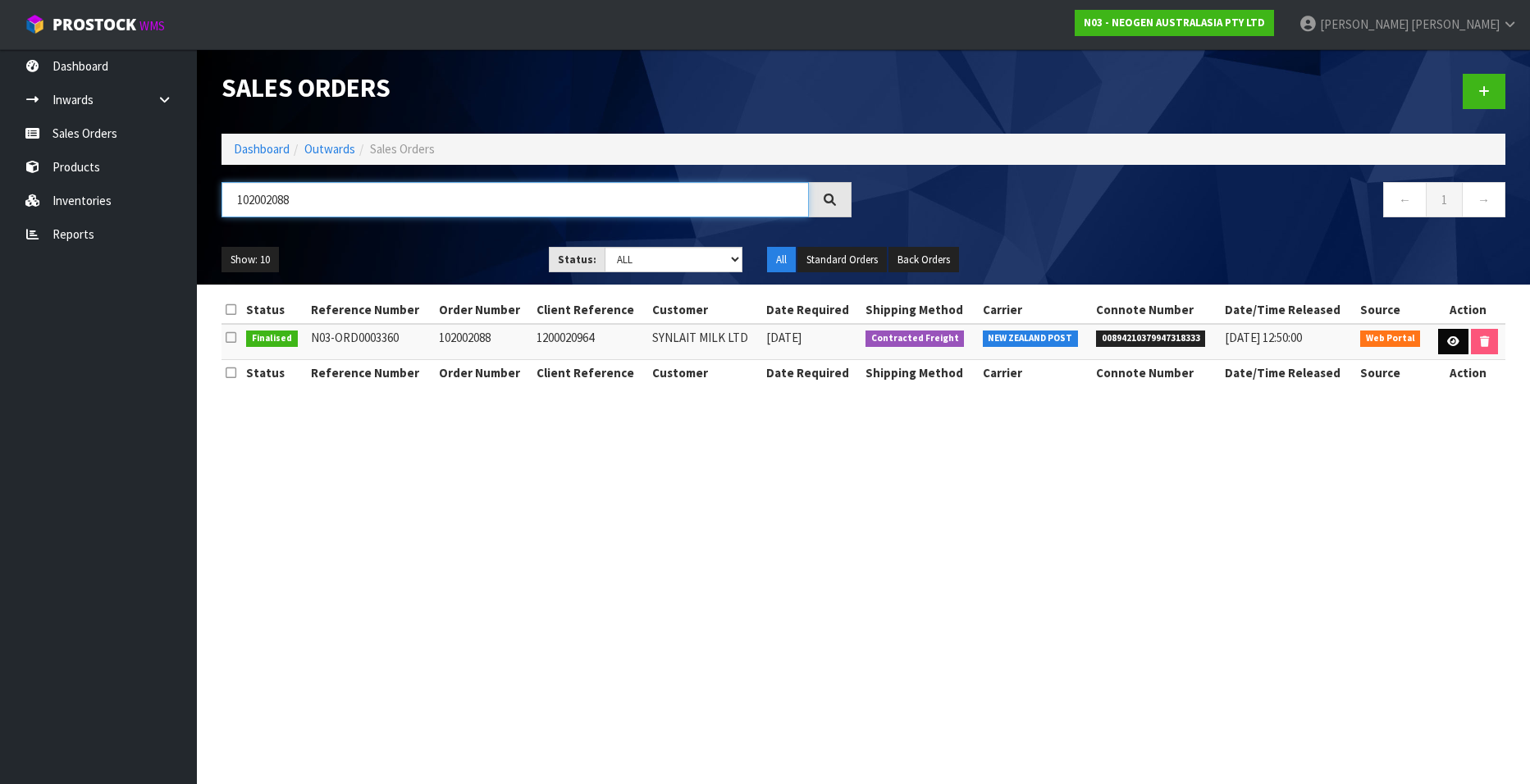
type input "102002088"
click at [1448, 337] on icon at bounding box center [1453, 341] width 12 height 10
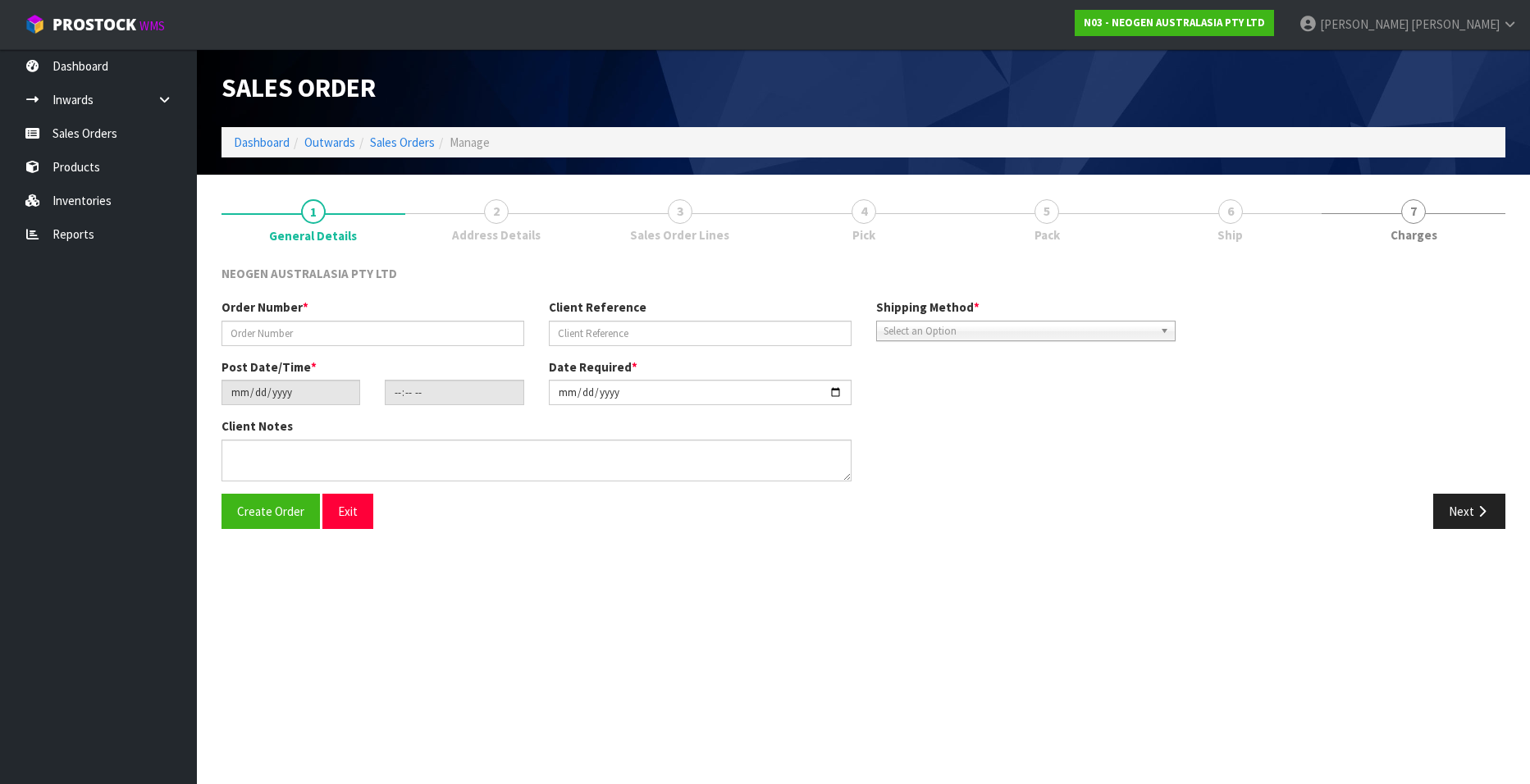
type input "102002088"
type input "1200020964"
type input "2025-09-08"
type input "10:05:00.000"
type input "2025-09-08"
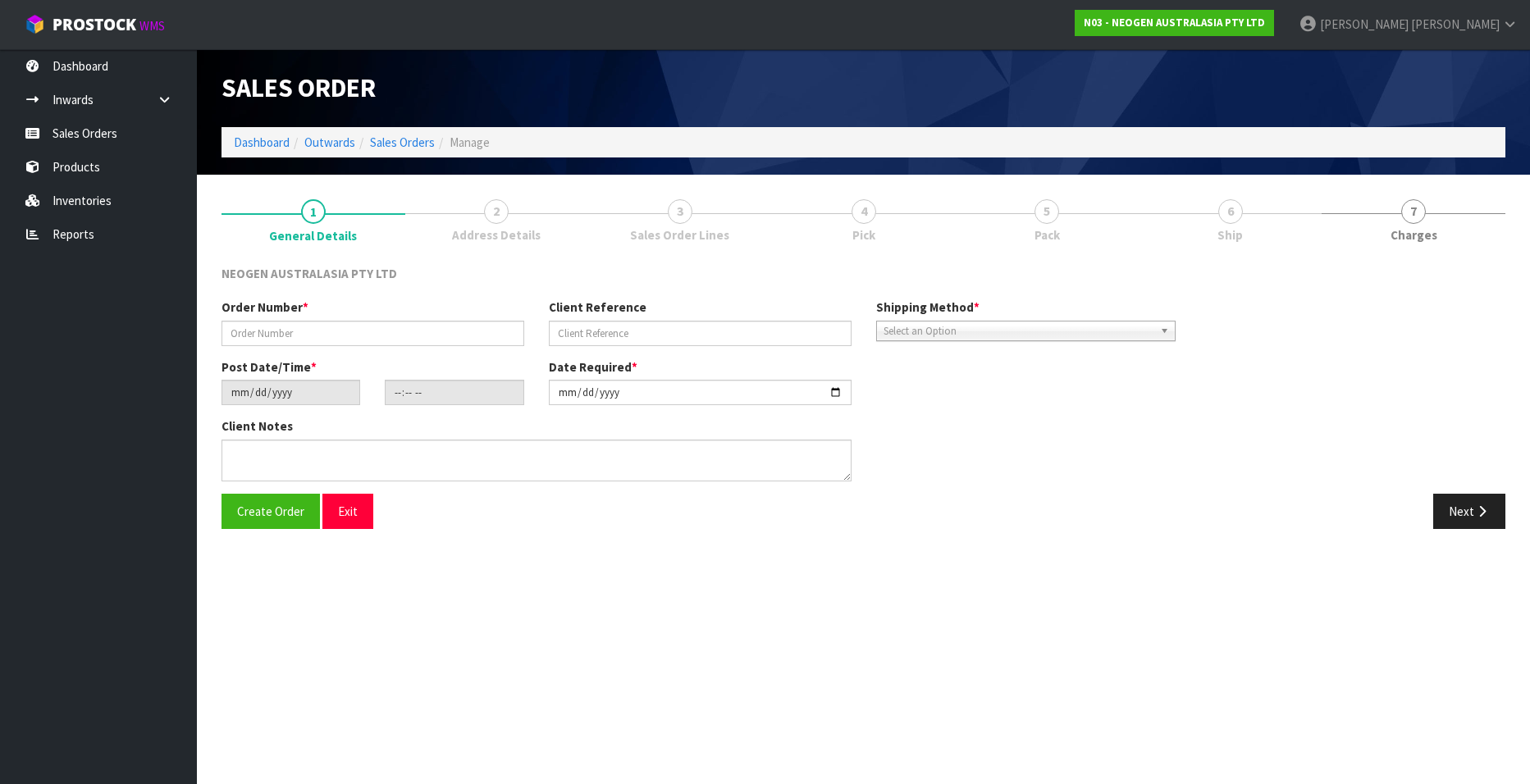
type textarea "ATTN JULIETH SANTA HERRERA"
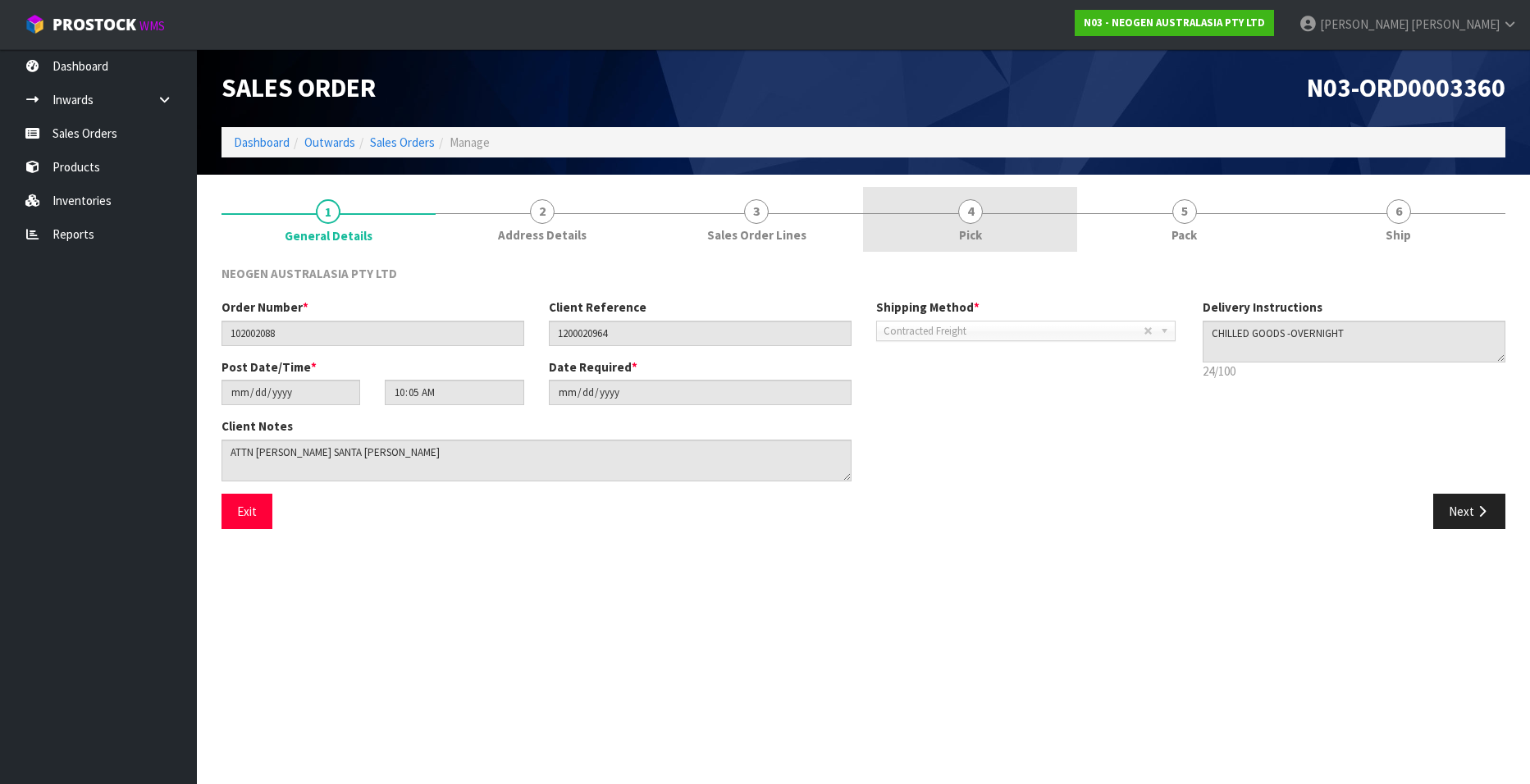
click at [968, 214] on span "4" at bounding box center [970, 211] width 24 height 24
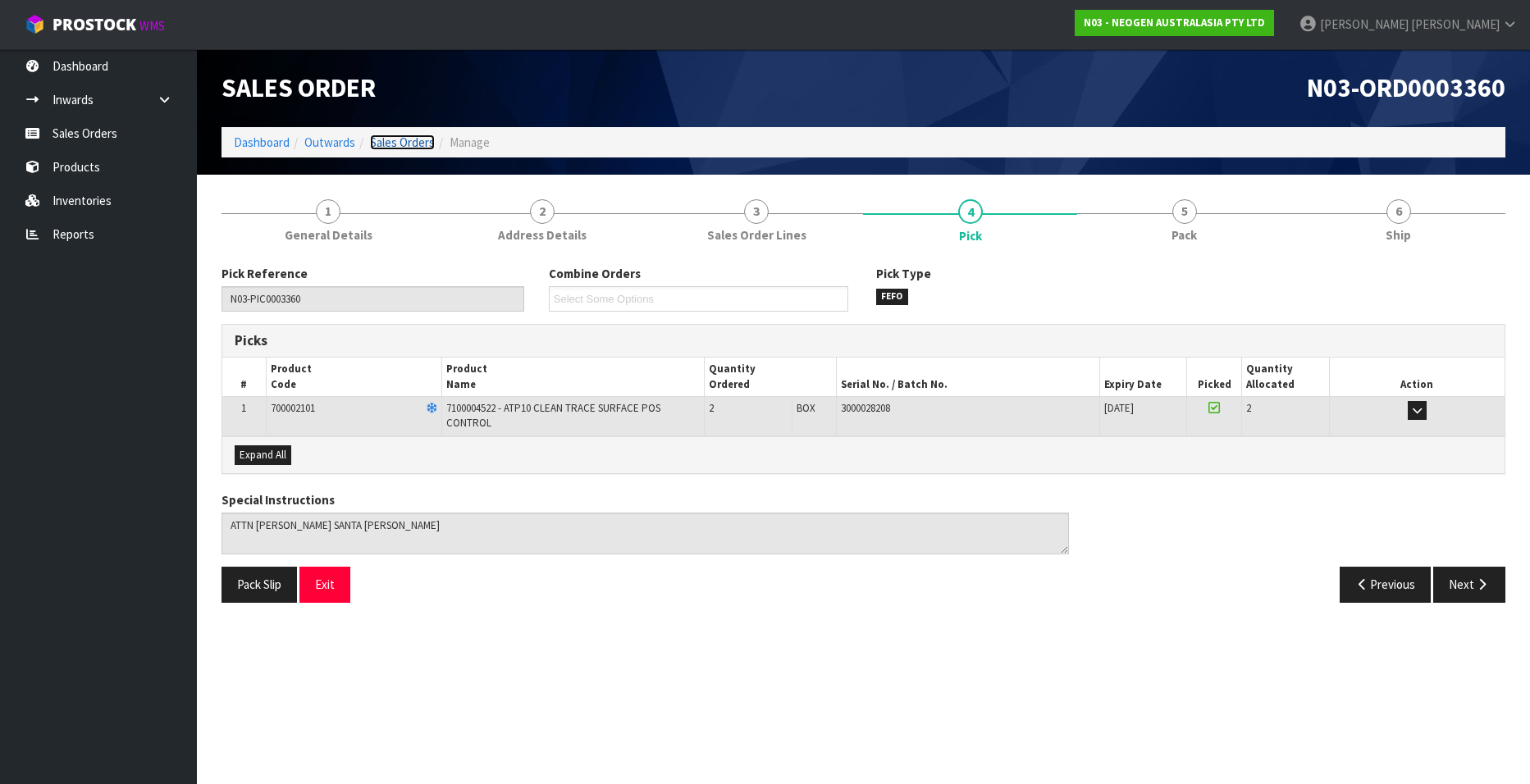
click at [403, 140] on link "Sales Orders" at bounding box center [402, 142] width 65 height 16
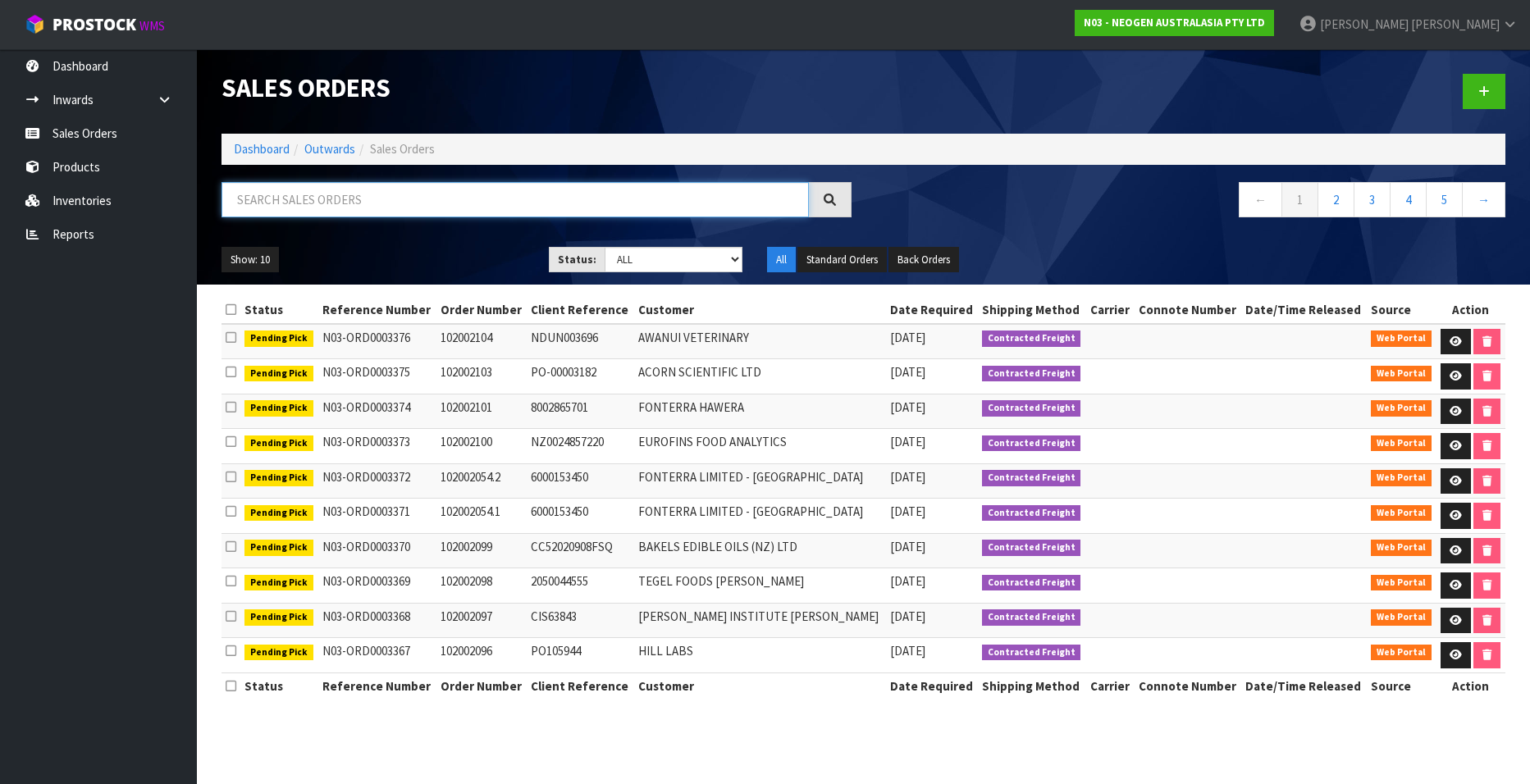
click at [360, 200] on input "text" at bounding box center [515, 200] width 587 height 36
paste input "102001197"
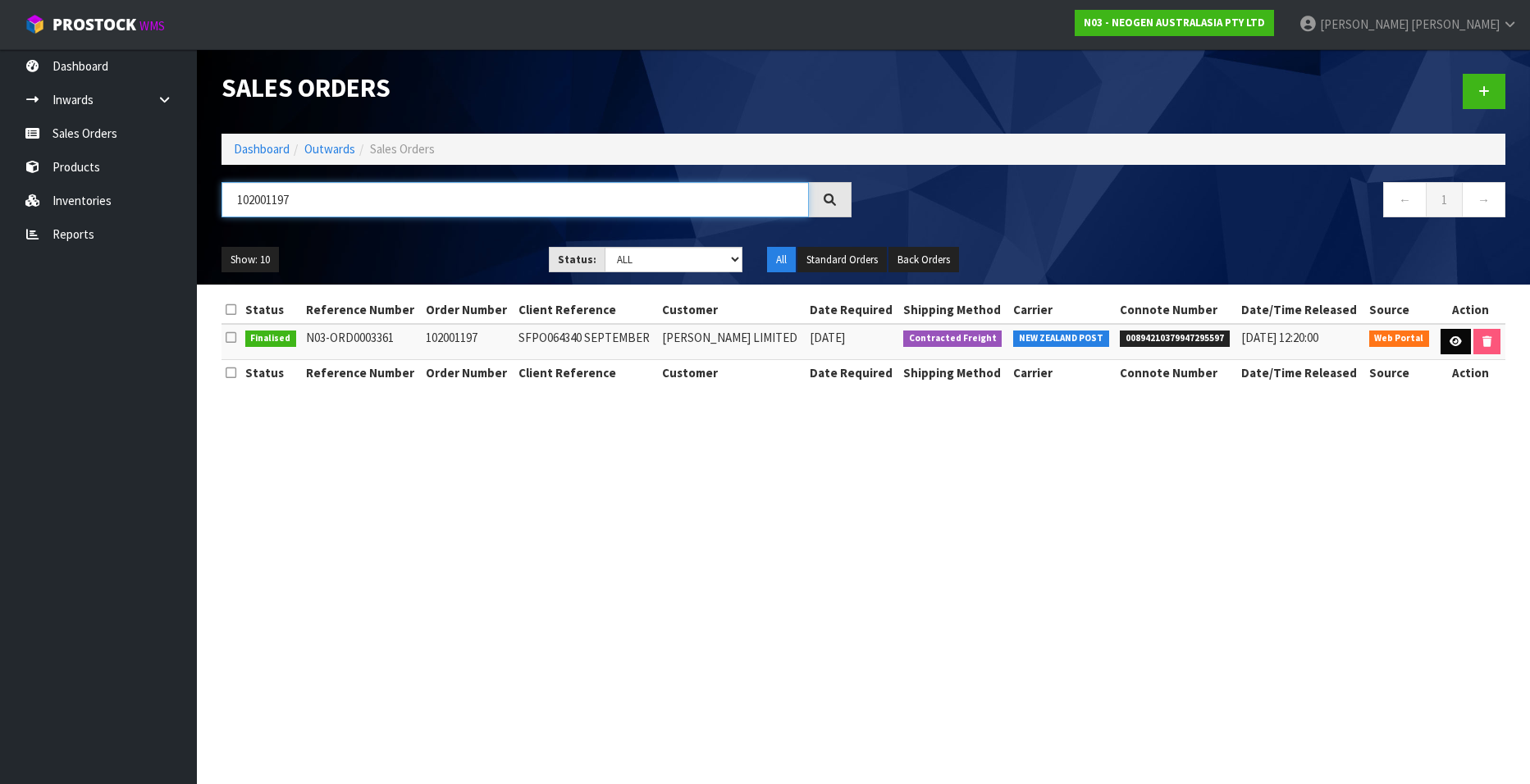
type input "102001197"
click at [1445, 340] on link at bounding box center [1456, 342] width 30 height 26
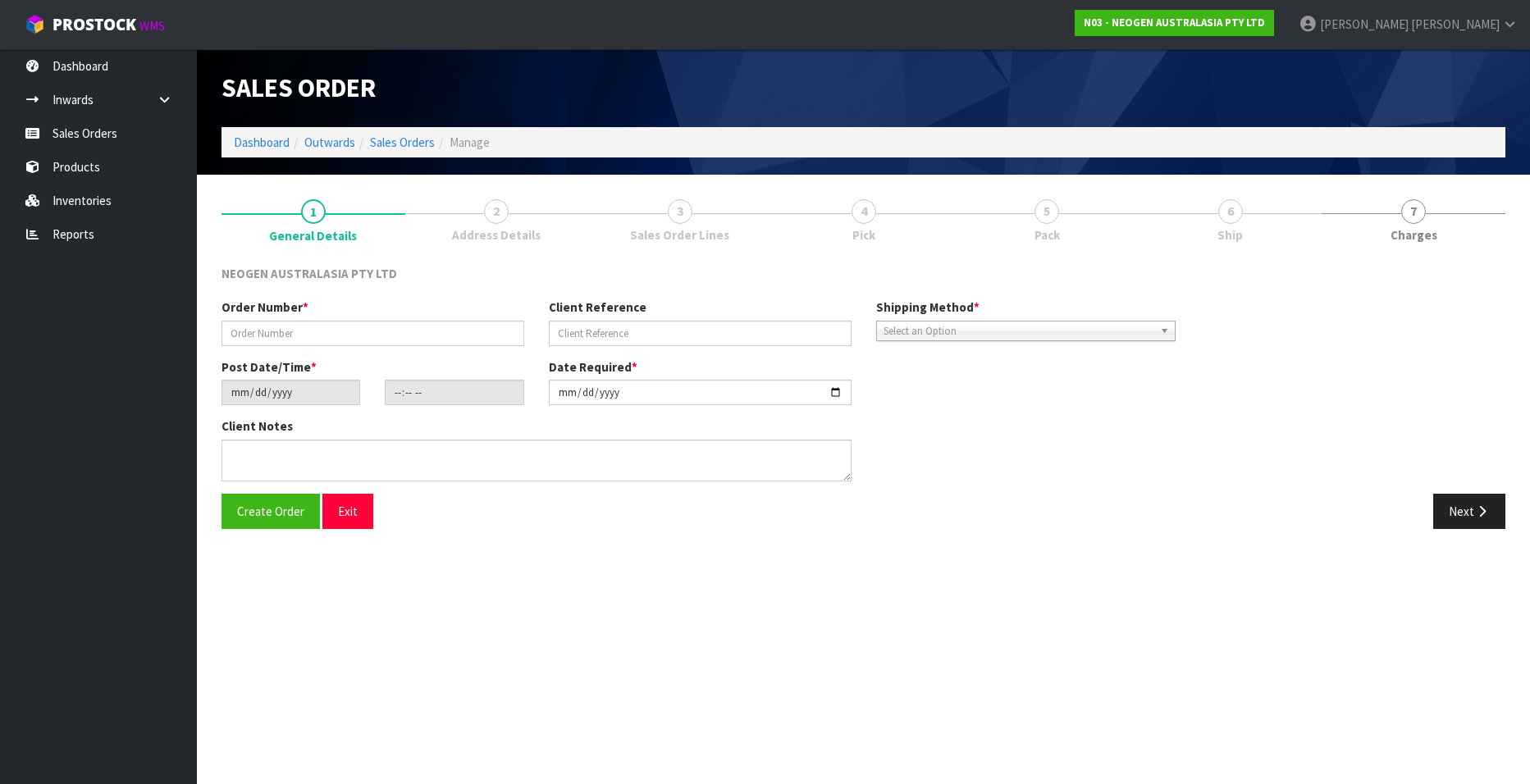
type input "102001197"
type input "SFPO064340 SEPTEMBER"
type input "2025-09-08"
type input "10:08:00.000"
type input "2025-09-08"
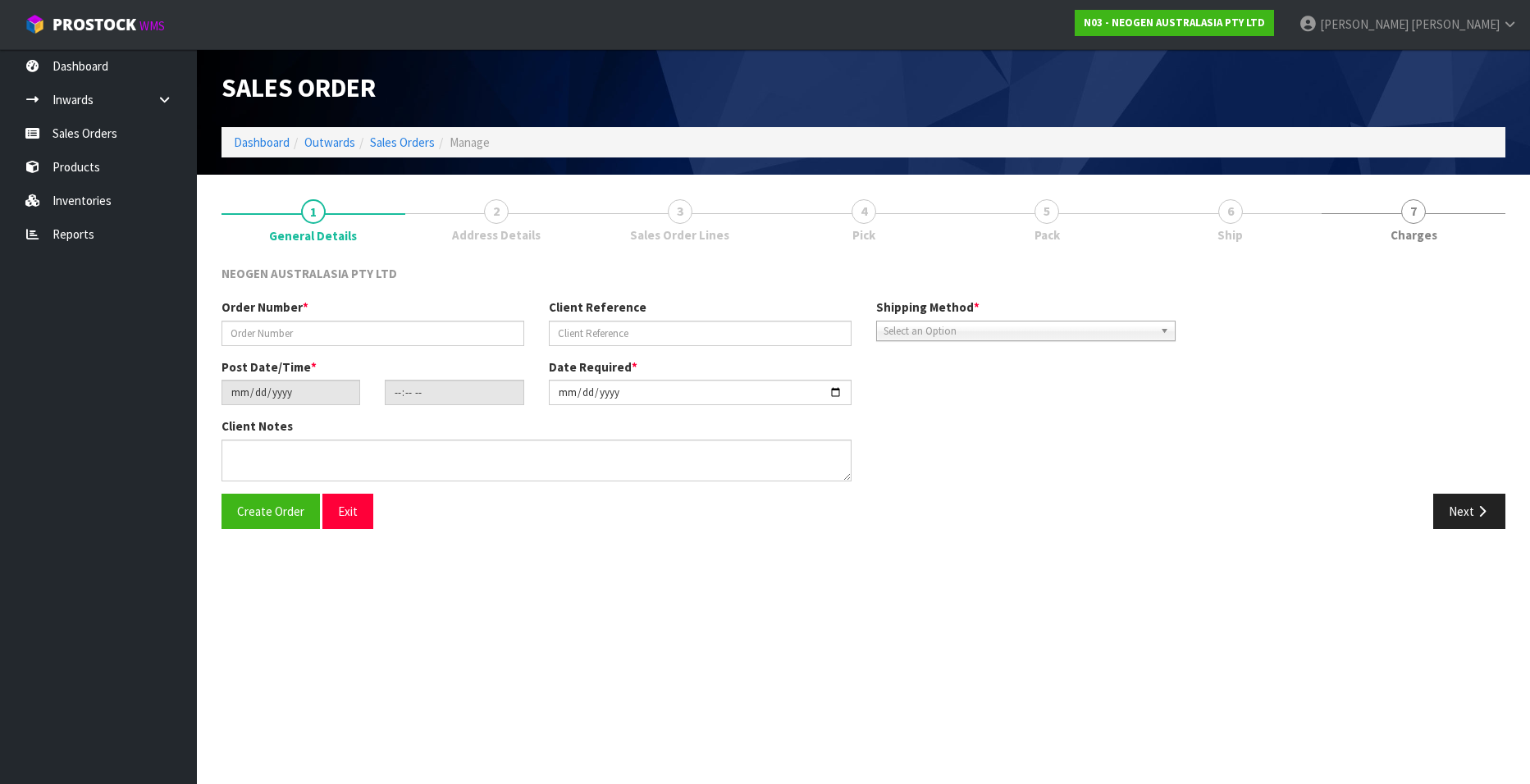
type textarea "ATTN SURI JEON"
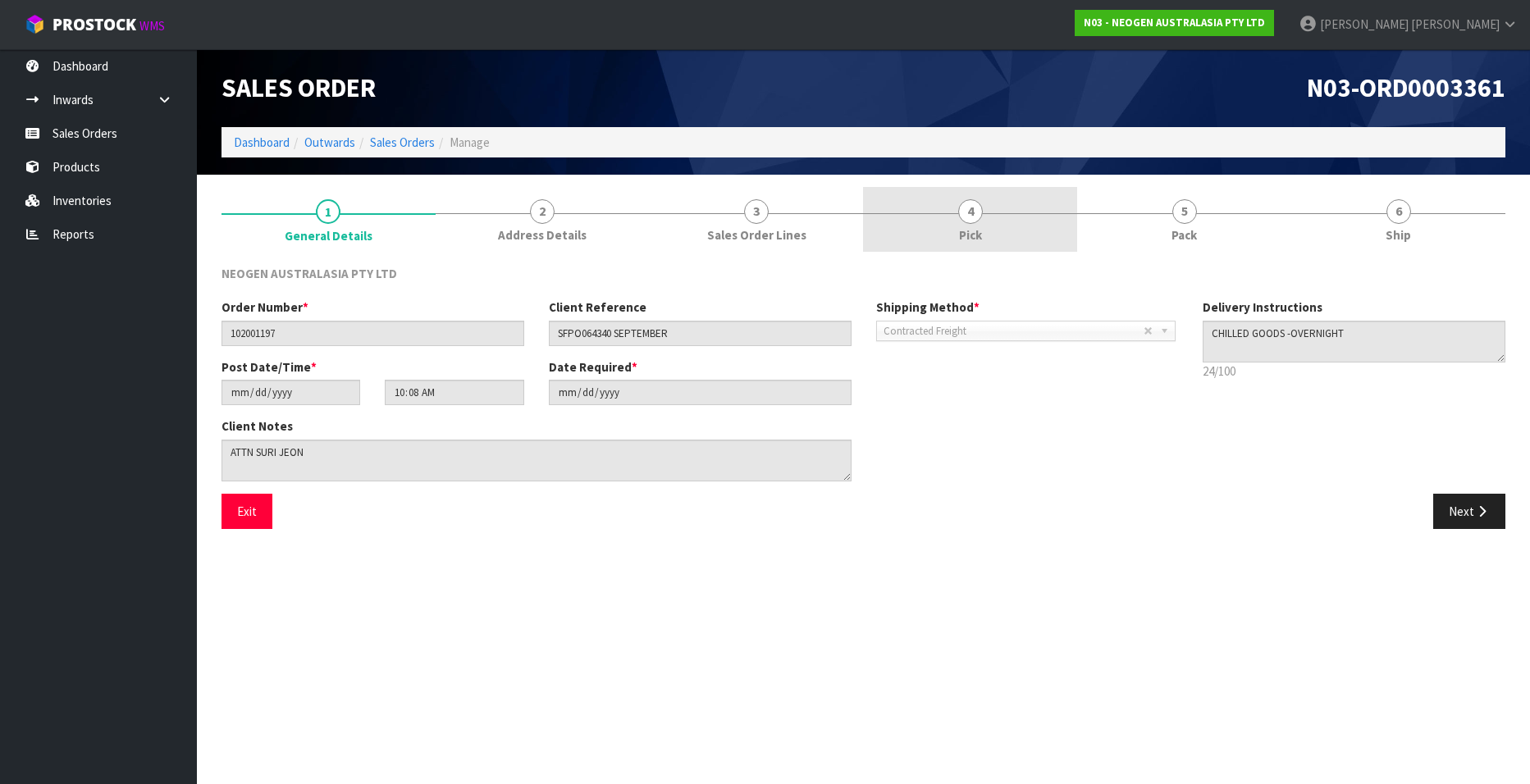
click at [1003, 215] on link "4 Pick" at bounding box center [970, 219] width 214 height 65
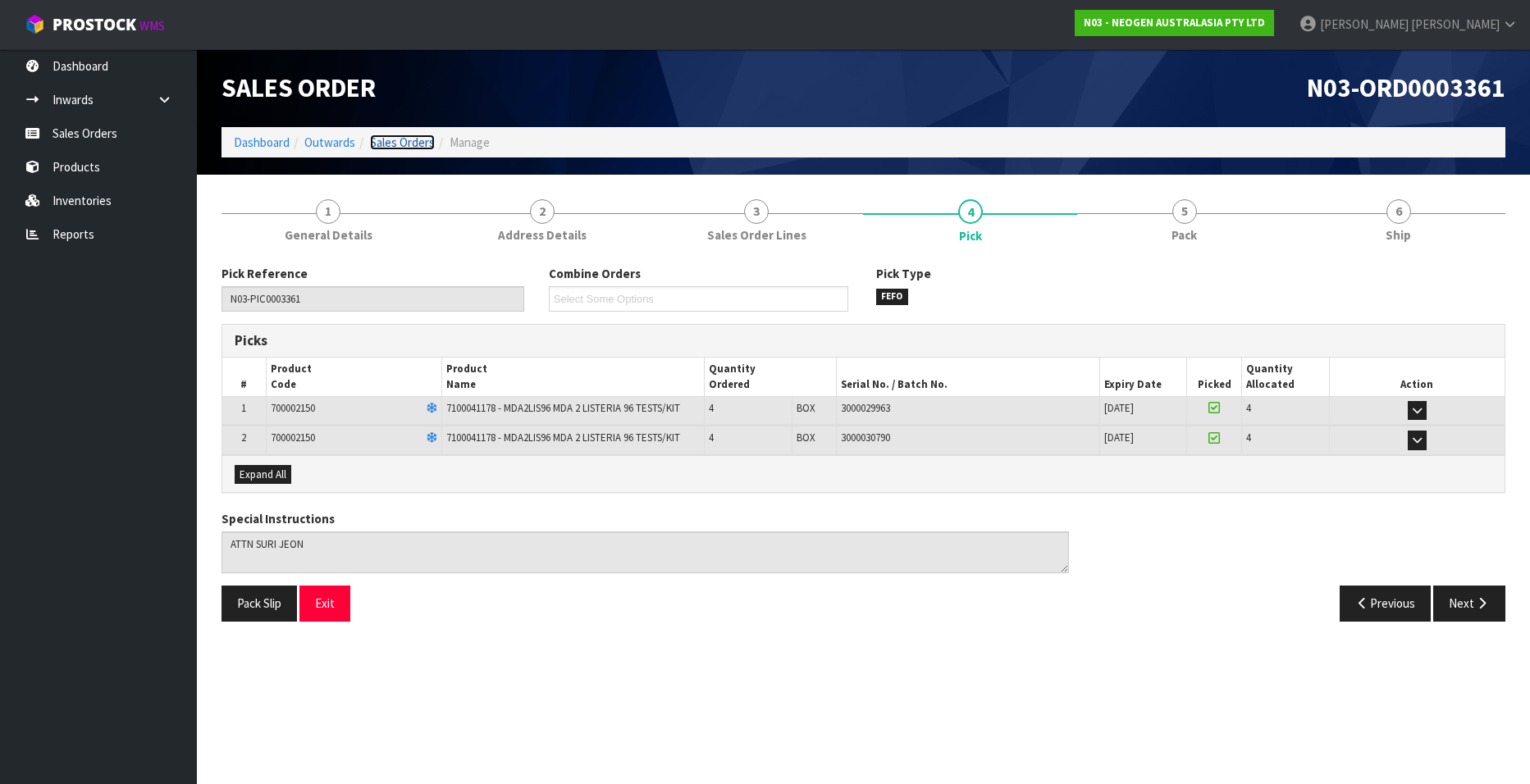
click at [409, 134] on link "Sales Orders" at bounding box center [402, 142] width 65 height 16
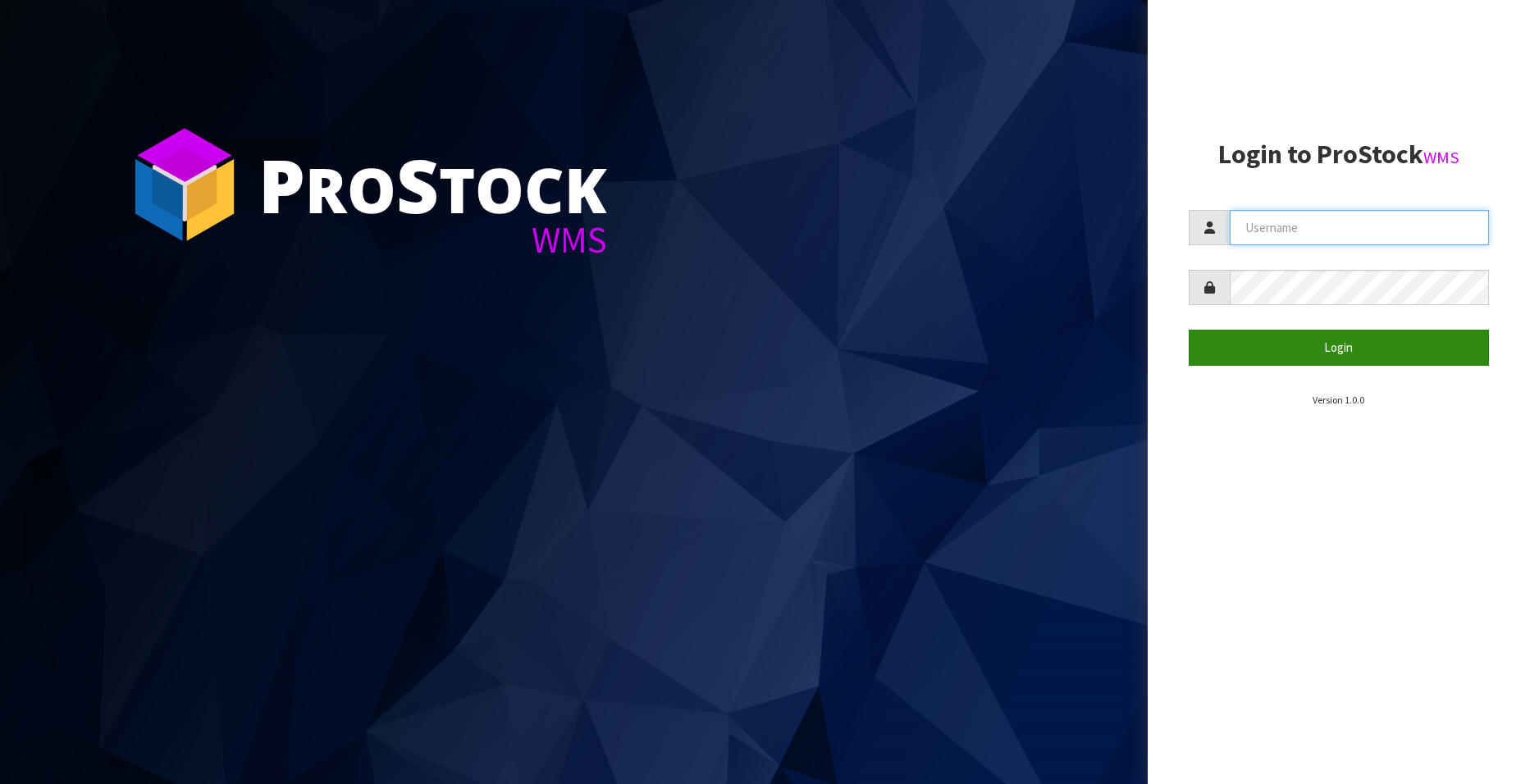
type input "[EMAIL_ADDRESS][DOMAIN_NAME]"
click at [1320, 346] on button "Login" at bounding box center [1339, 347] width 301 height 36
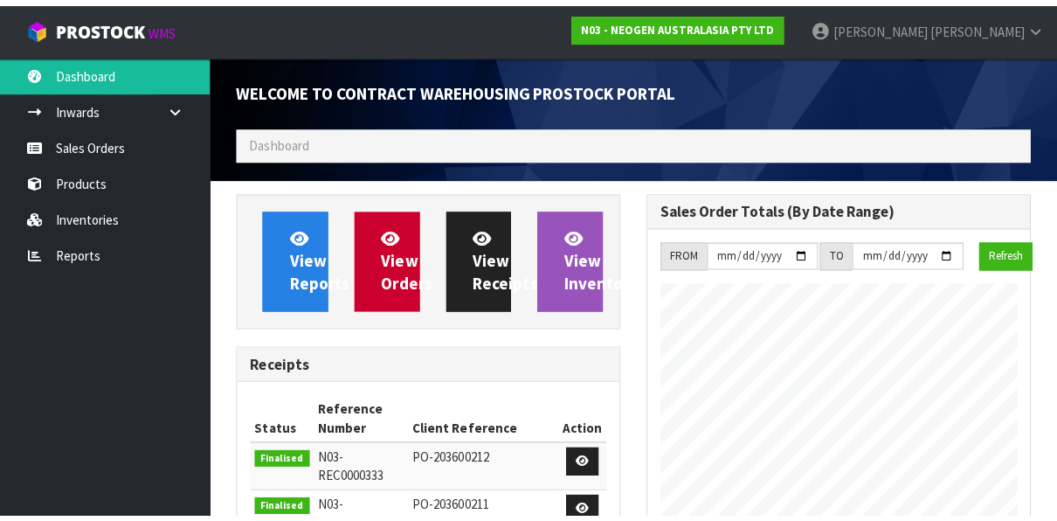
scroll to position [1338, 411]
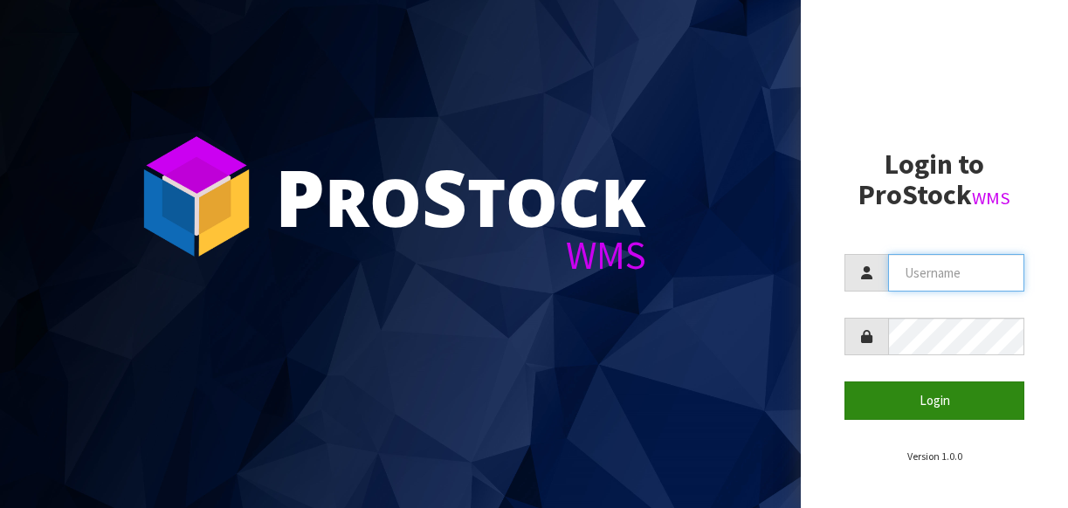
type input "[EMAIL_ADDRESS][DOMAIN_NAME]"
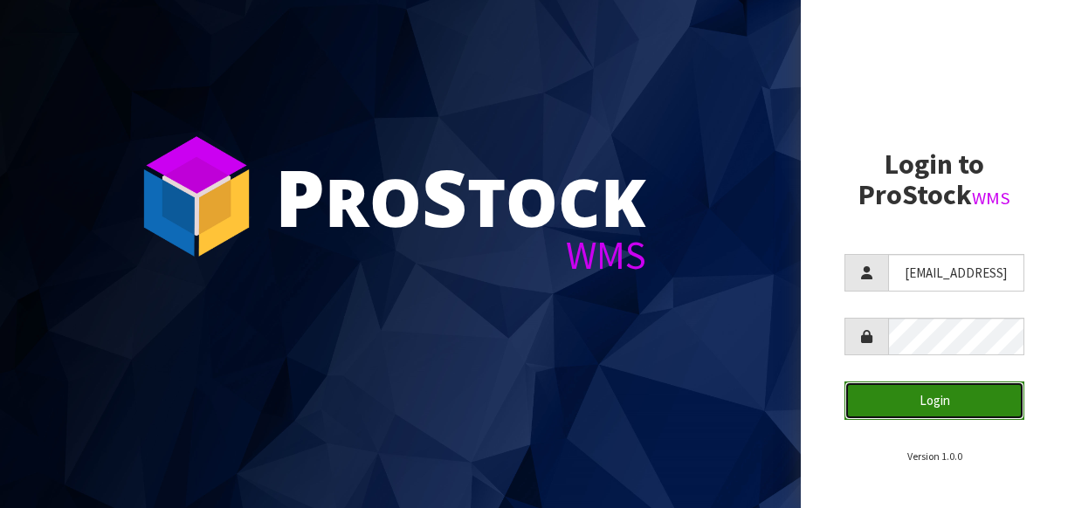
click at [921, 393] on button "Login" at bounding box center [935, 401] width 180 height 38
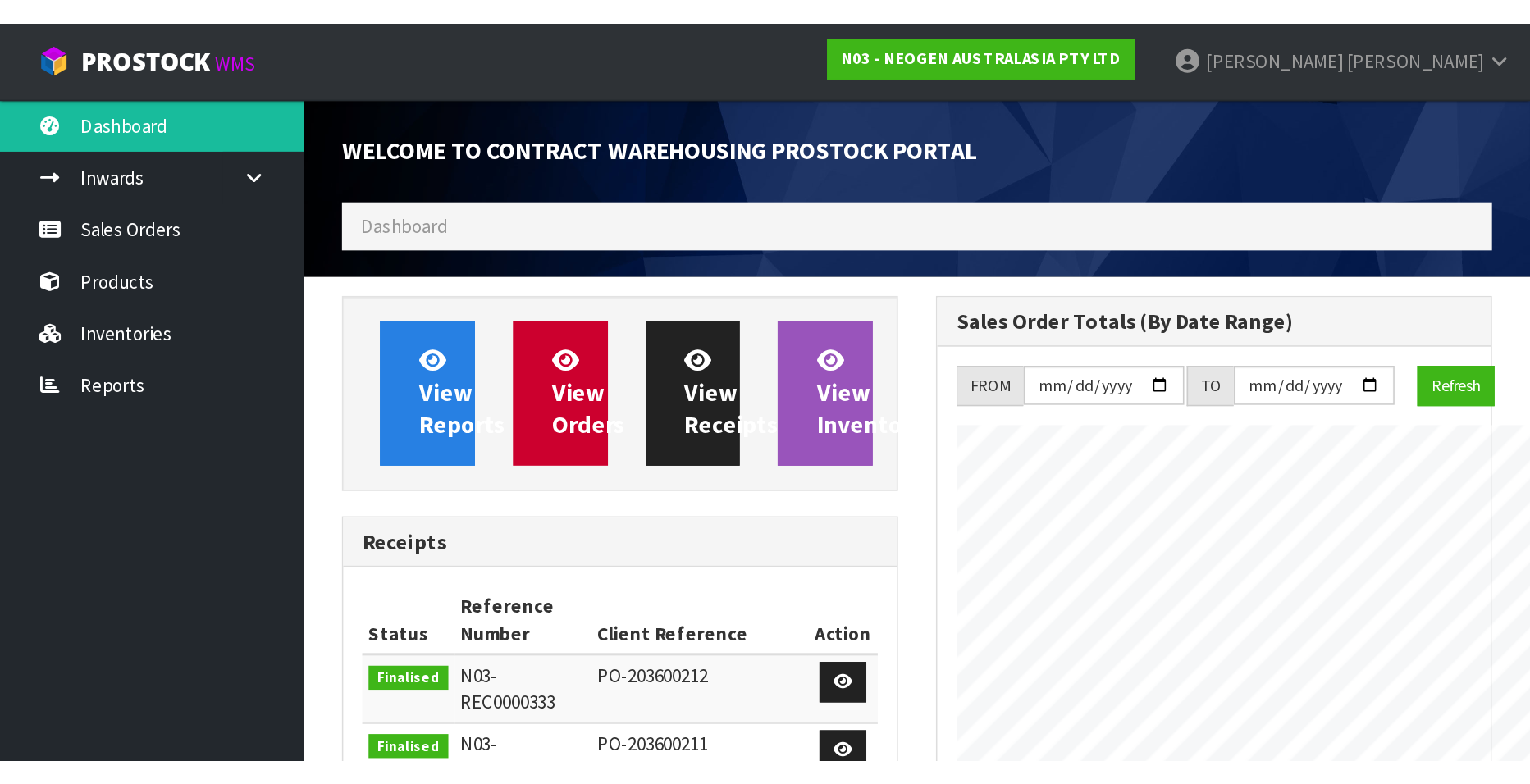
scroll to position [910, 648]
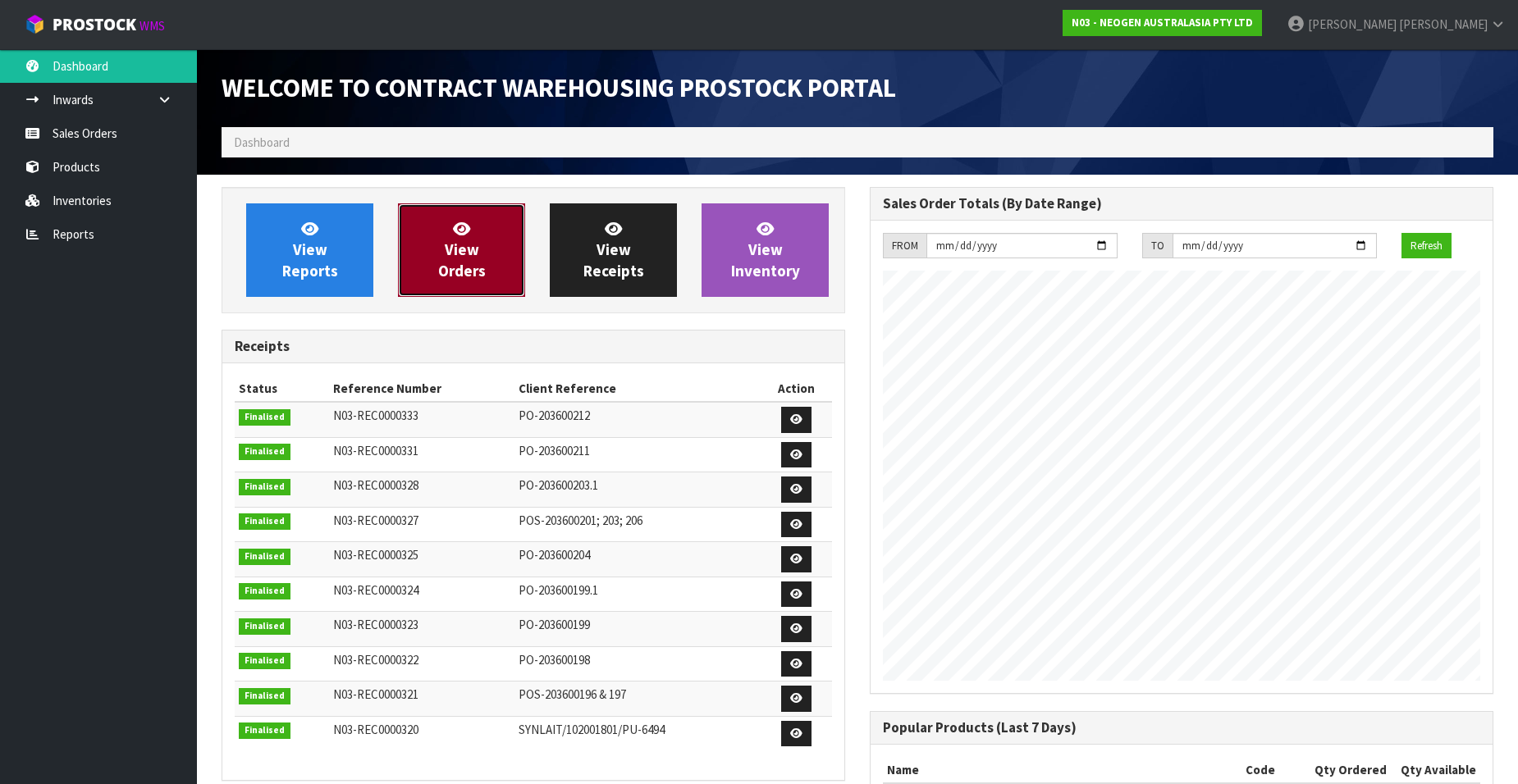
click at [478, 255] on link "View Orders" at bounding box center [461, 251] width 127 height 94
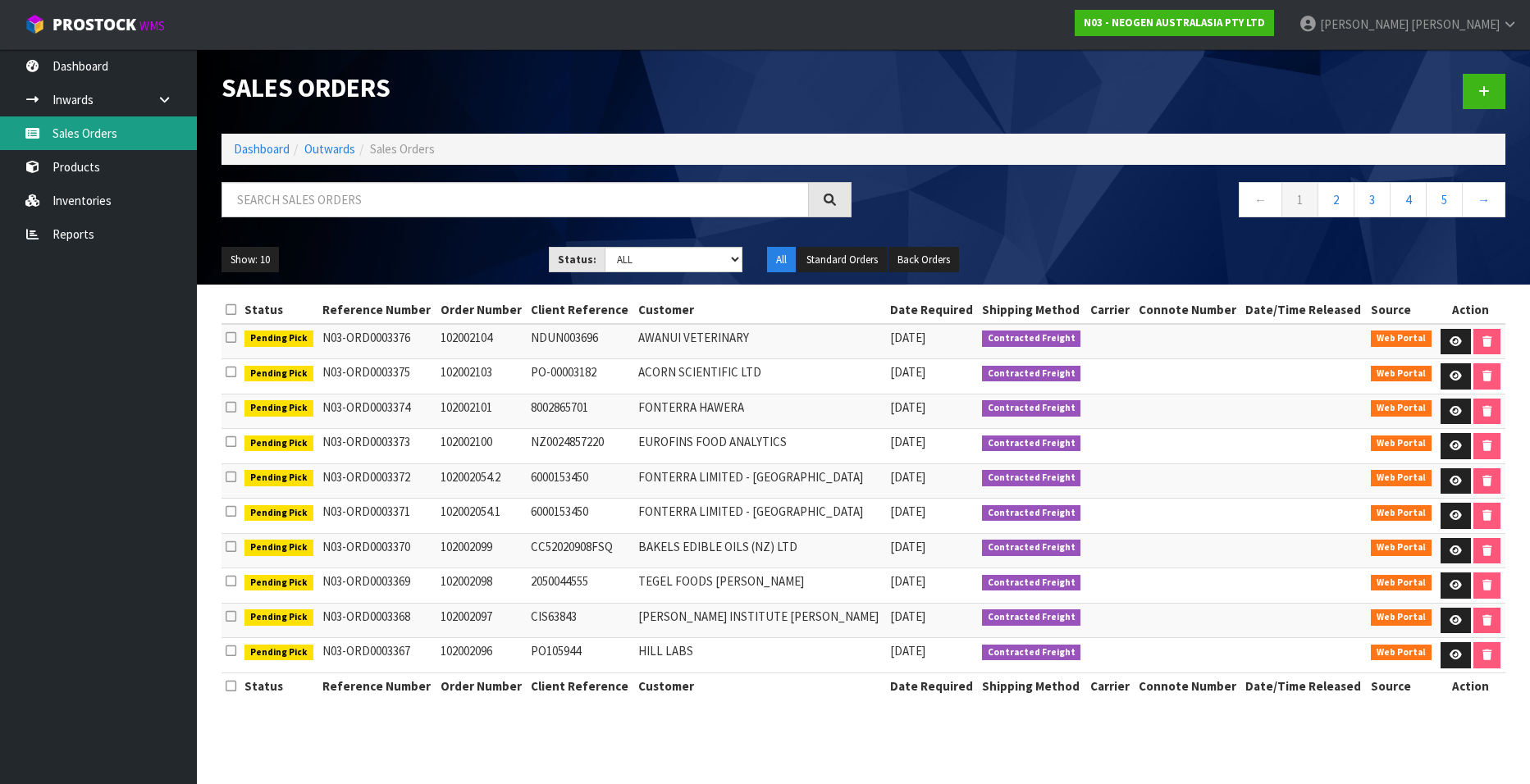
click at [98, 134] on link "Sales Orders" at bounding box center [99, 133] width 197 height 34
click at [1002, 91] on icon at bounding box center [1484, 91] width 11 height 12
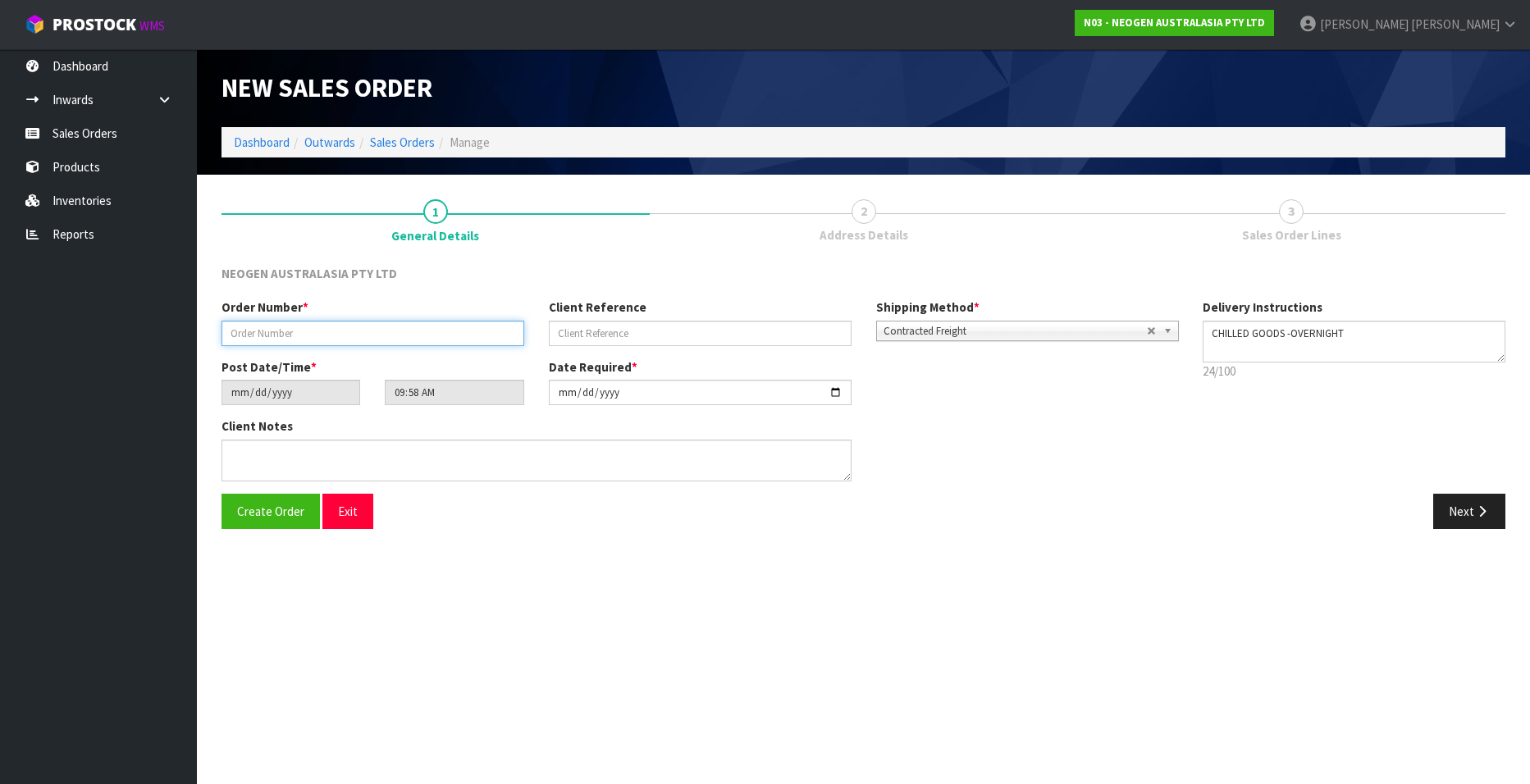
click at [245, 333] on input "text" at bounding box center [373, 333] width 302 height 25
paste input "SFJ-1PW-LQG"
type input "SFJ-1PW-LQG"
click at [567, 334] on input "text" at bounding box center [700, 333] width 302 height 25
click at [613, 331] on input "text" at bounding box center [700, 333] width 302 height 25
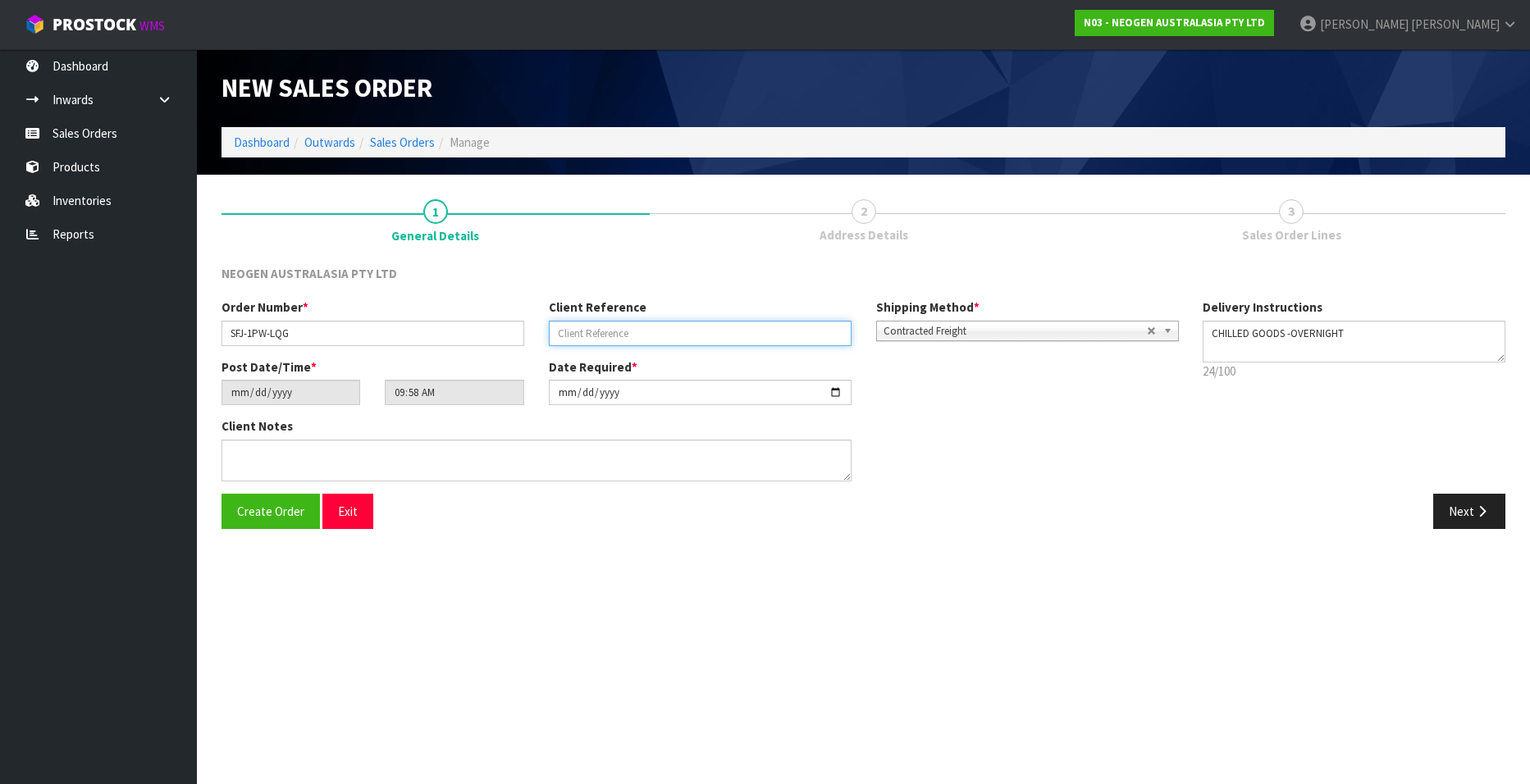
paste input "PO-203600211"
type input "PO-203600211"
click at [833, 395] on input "[DATE]" at bounding box center [700, 392] width 302 height 25
type input "[DATE]"
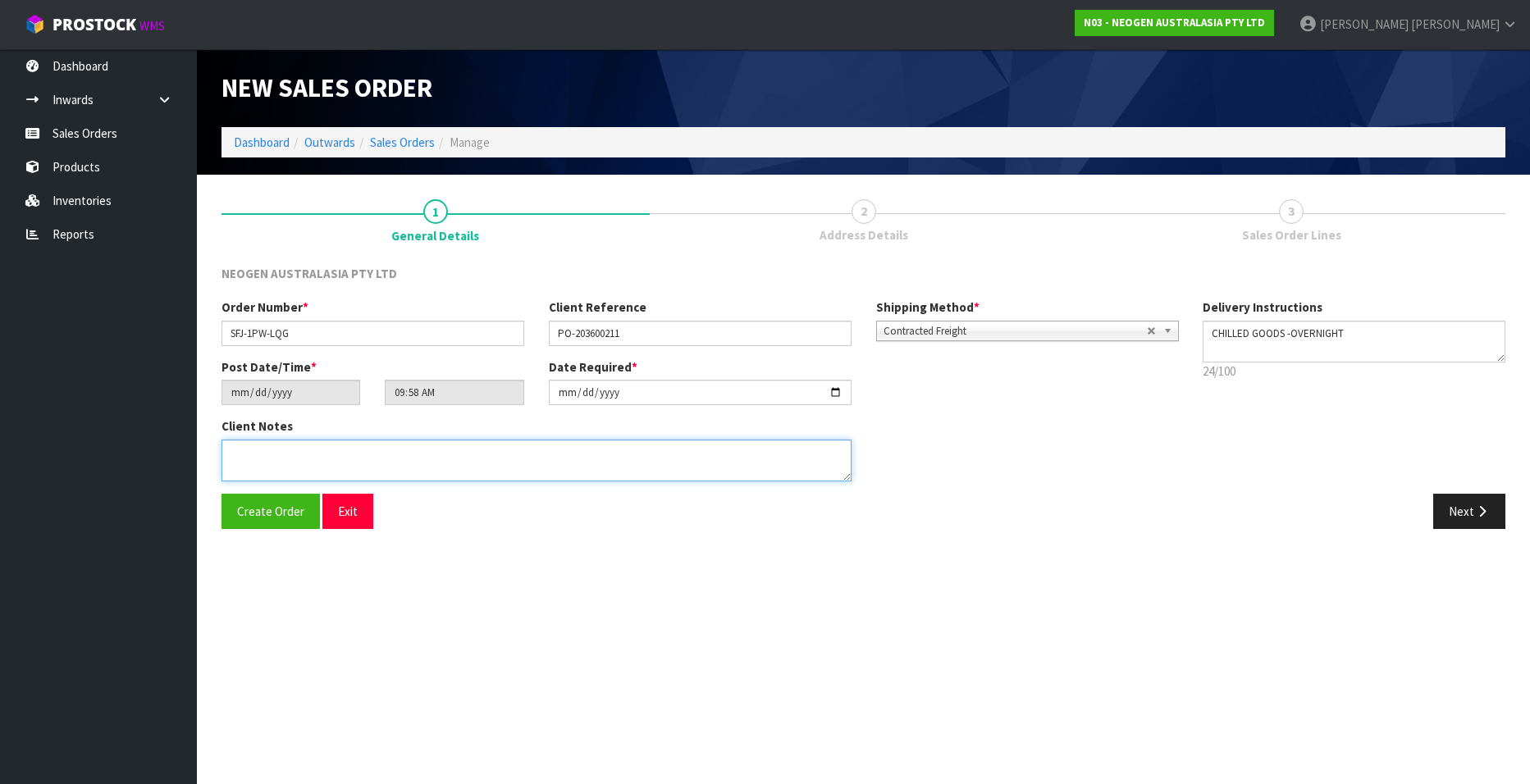
click at [364, 466] on textarea at bounding box center [536, 460] width 630 height 42
click at [249, 458] on textarea at bounding box center [536, 460] width 630 height 42
paste textarea "PLEASE NOTE - THIS BOX MUST COME FROM HELD WAREHOUSE – BATCH # 250826M A BARCOD…"
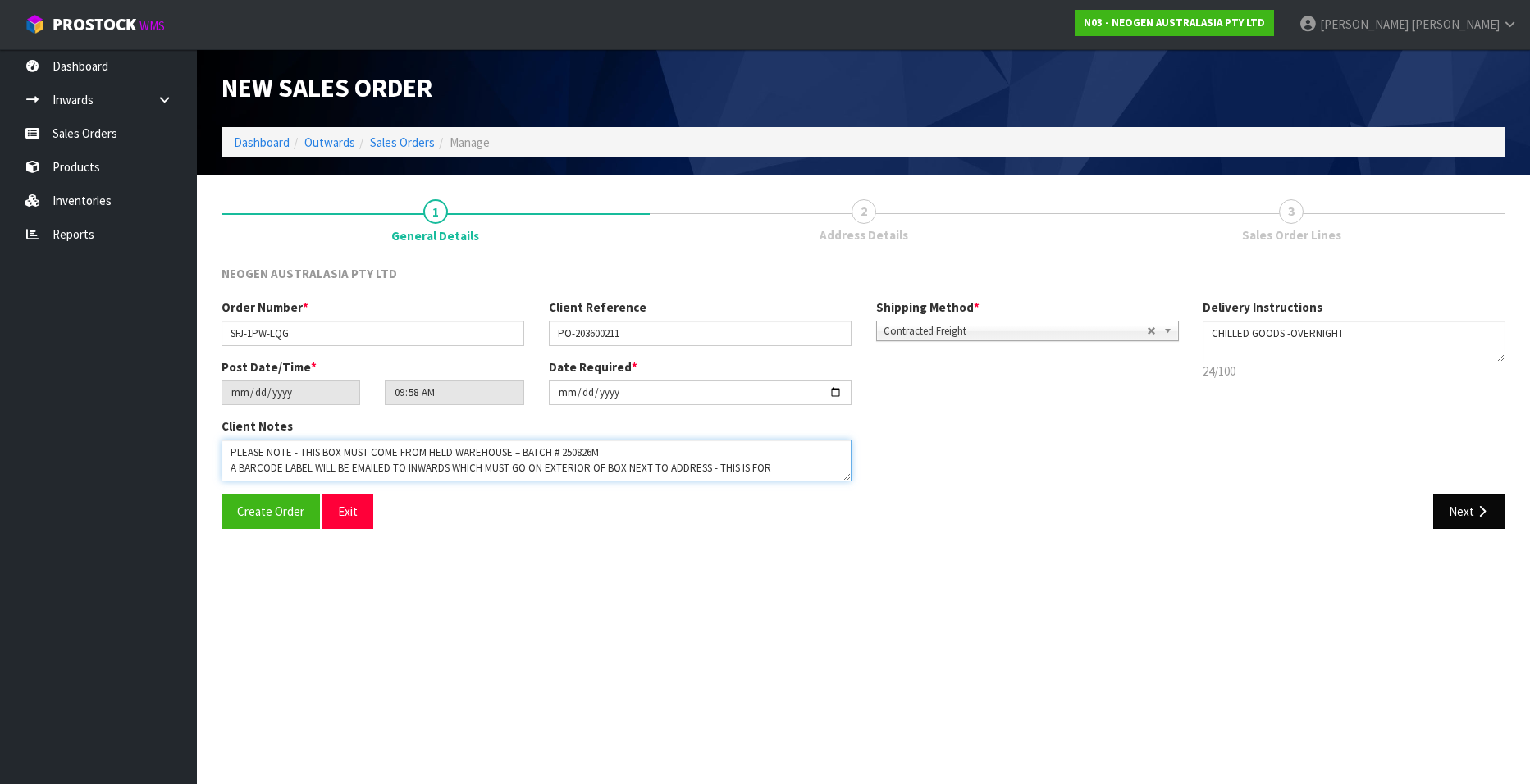
type textarea "PLEASE NOTE - THIS BOX MUST COME FROM HELD WAREHOUSE – BATCH # 250826M A BARCOD…"
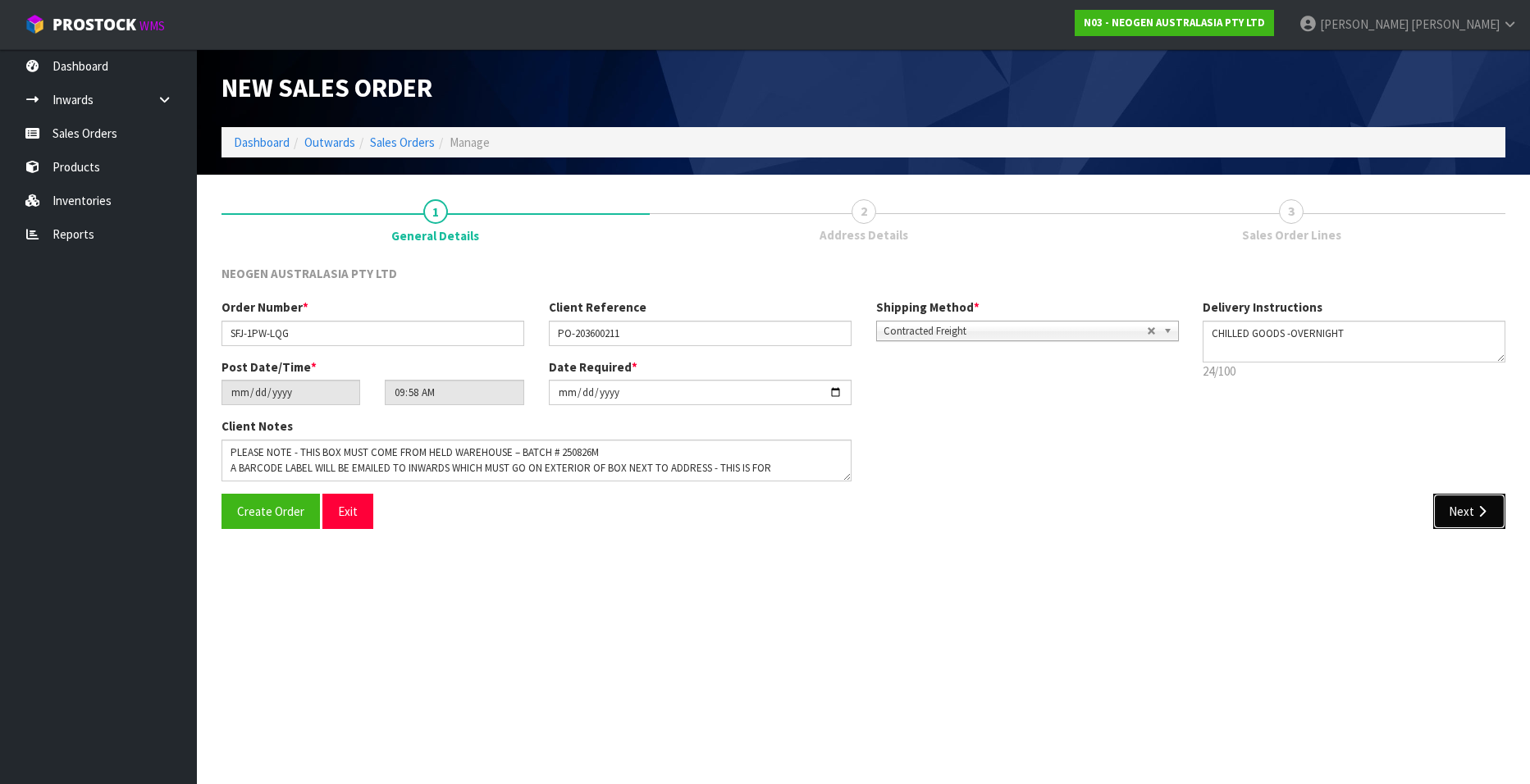
click at [1002, 476] on button "Next" at bounding box center [1469, 512] width 72 height 36
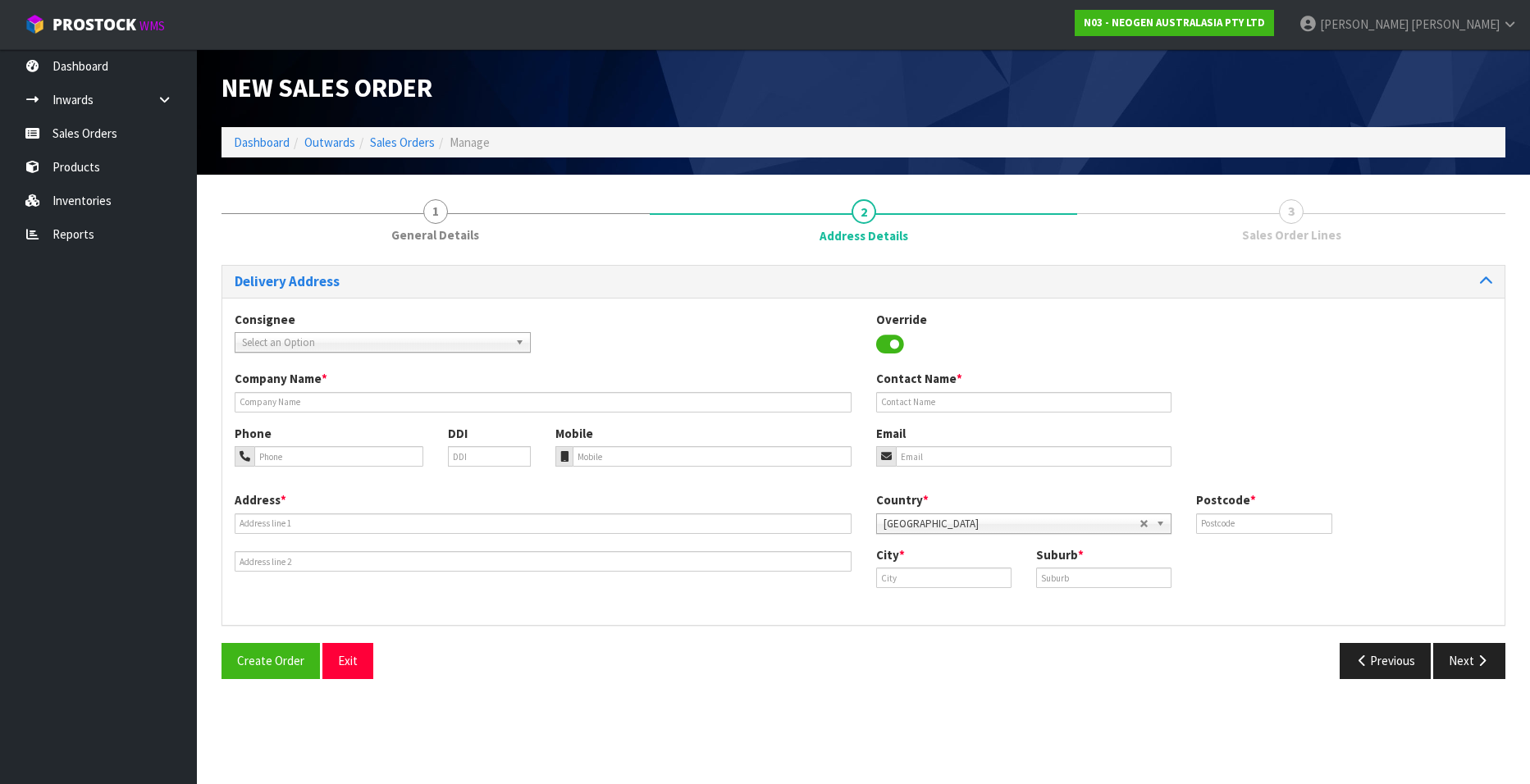
click at [366, 340] on span "Select an Option" at bounding box center [376, 343] width 267 height 20
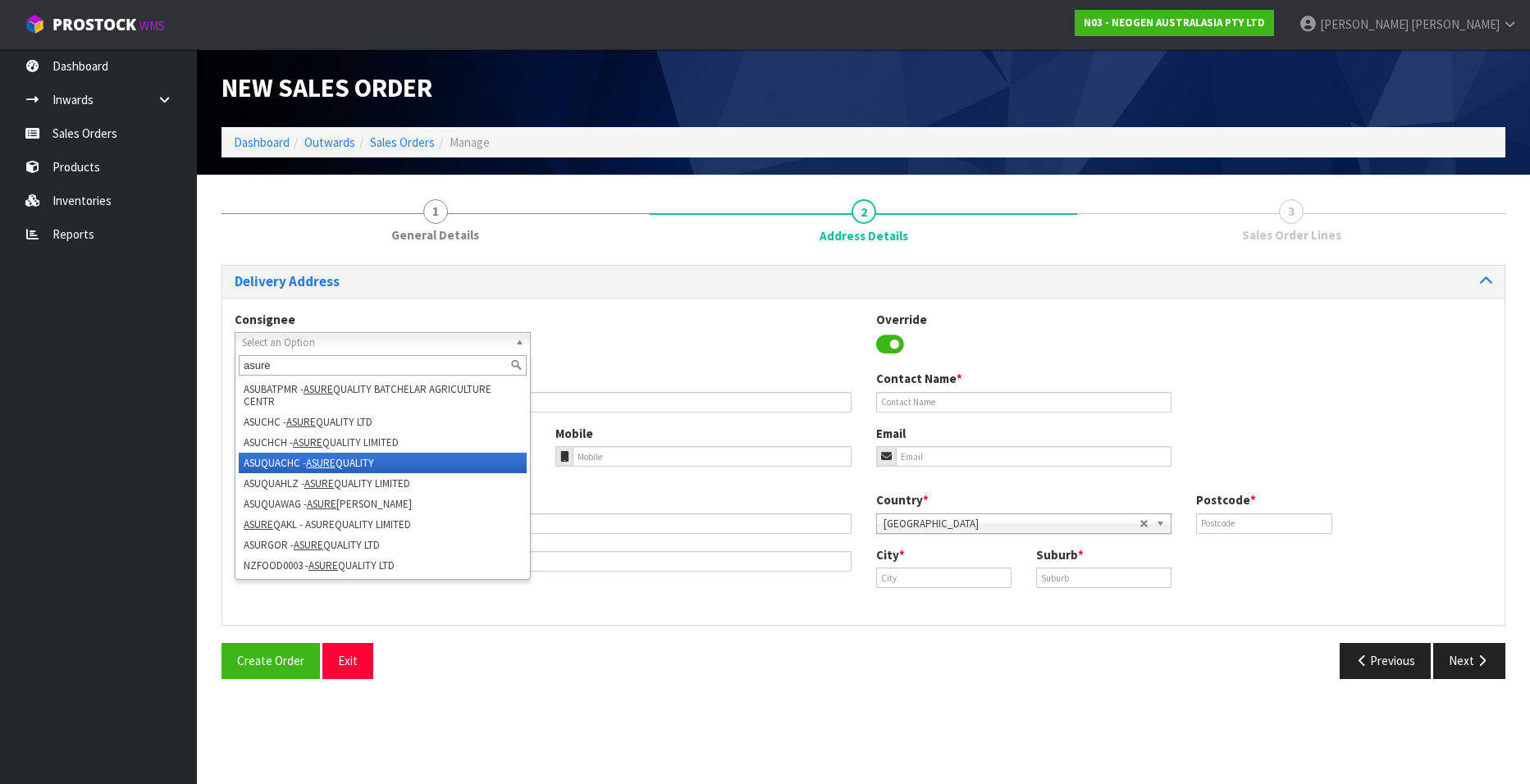
type input "asure"
click at [316, 460] on em "ASURE" at bounding box center [320, 463] width 29 height 14
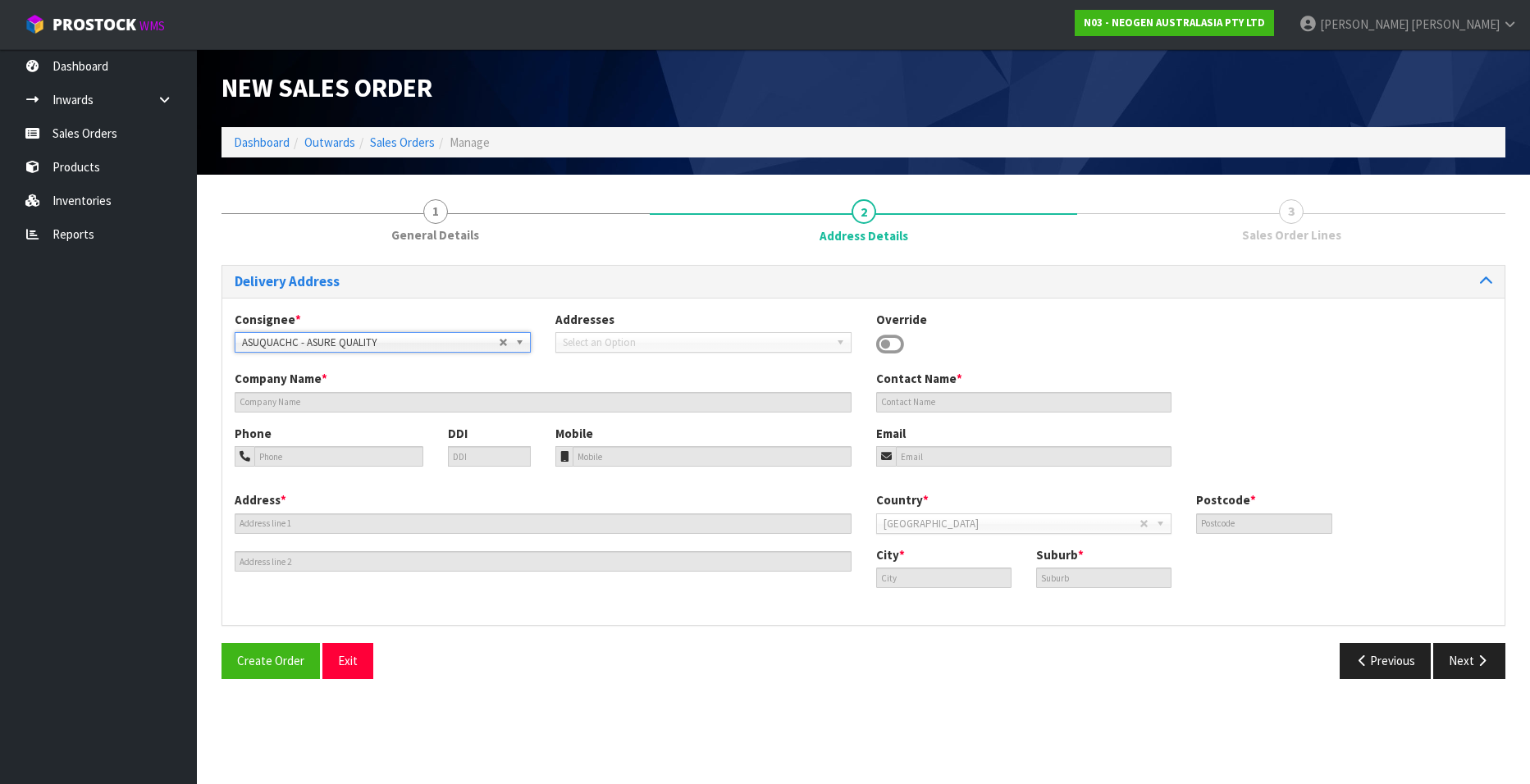
type input "[STREET_ADDRESS][PERSON_NAME]"
type input "8053"
type input "[GEOGRAPHIC_DATA]"
type input "[PERSON_NAME]"
click at [423, 339] on span "ASUQUACHC - ASURE QUALITY" at bounding box center [370, 343] width 256 height 20
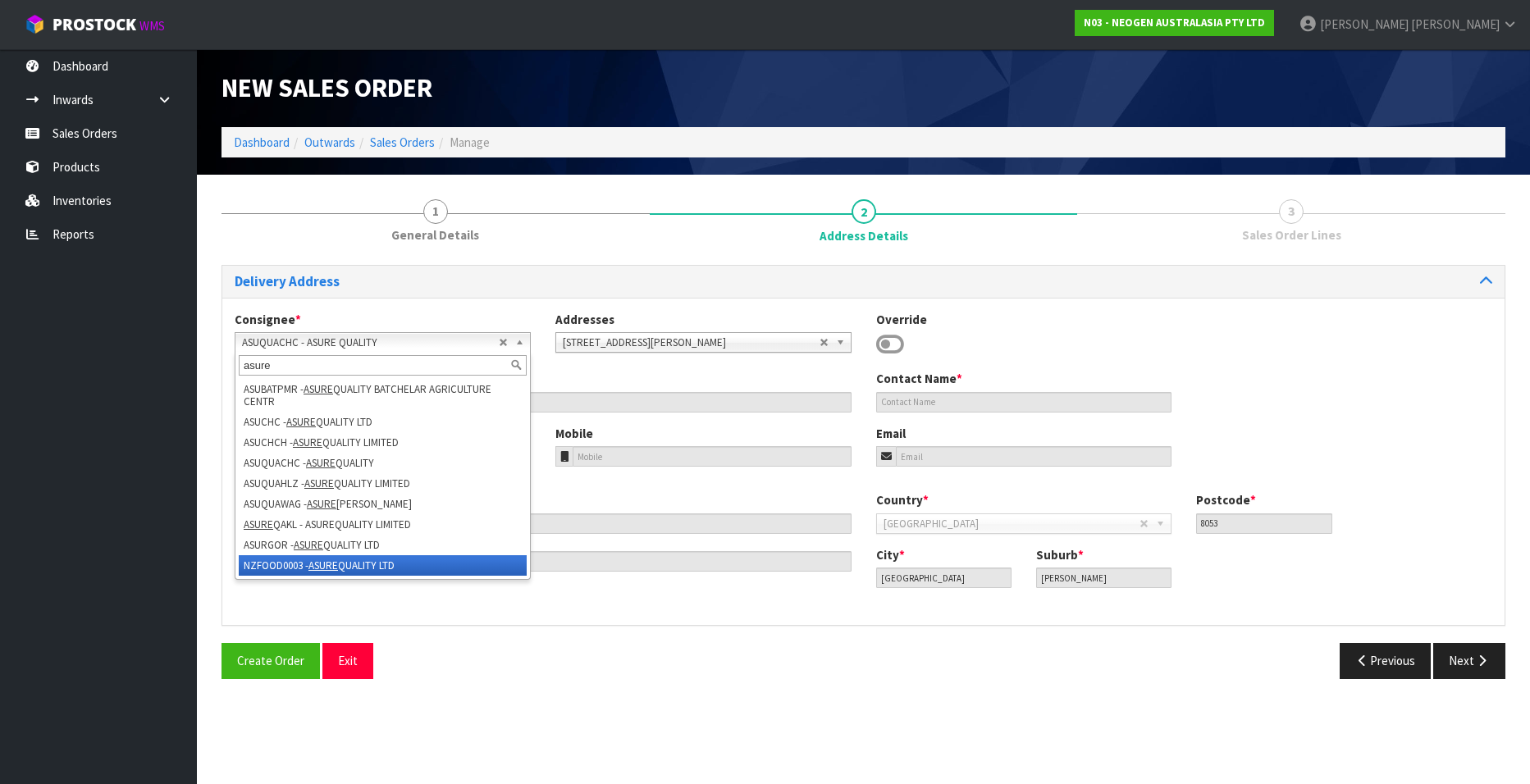
type input "asure"
click at [332, 476] on em "ASURE" at bounding box center [322, 565] width 29 height 14
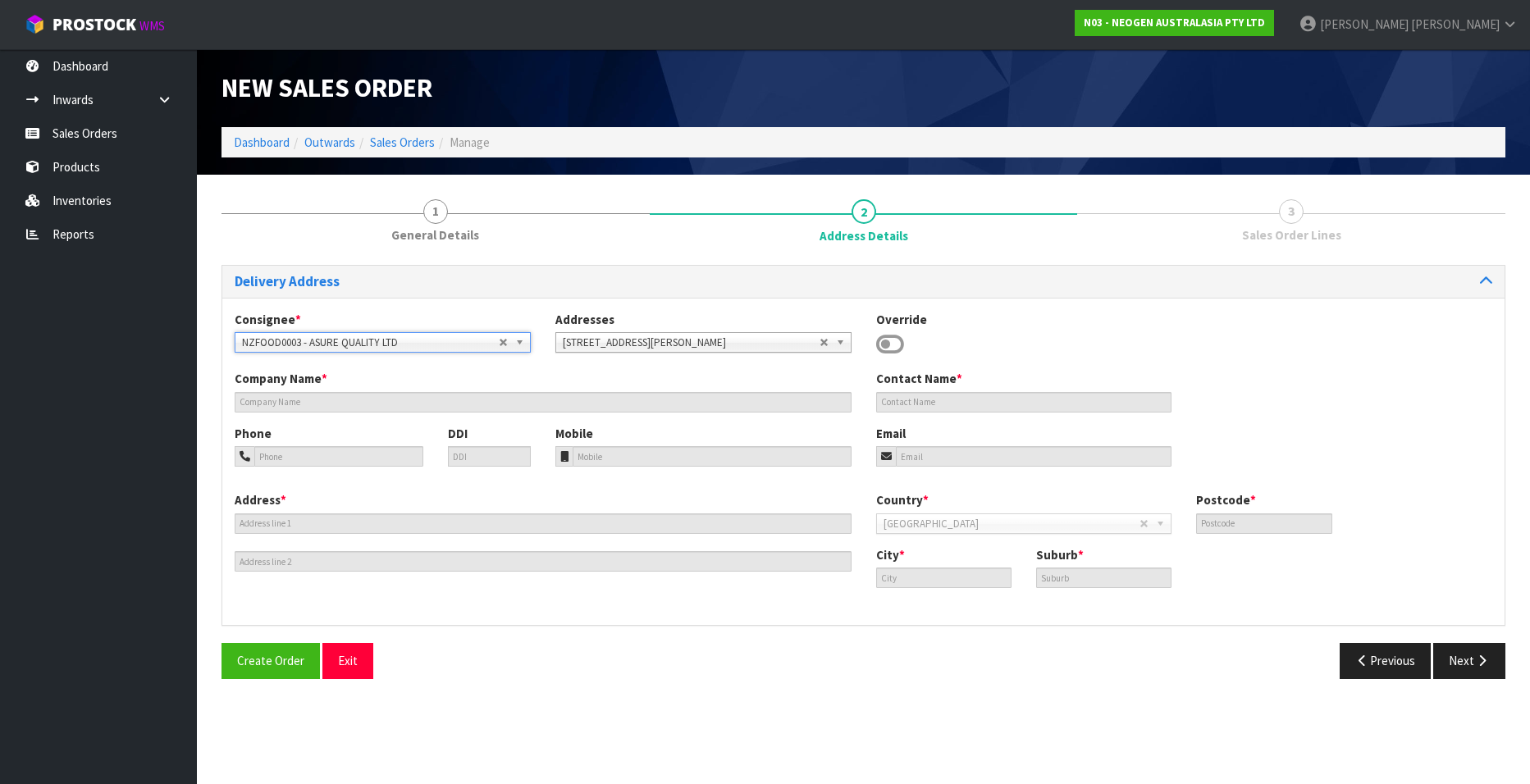
type input "ASURE QUALITY LTD"
type input "[STREET_ADDRESS]"
type input "0600"
type input "[GEOGRAPHIC_DATA]"
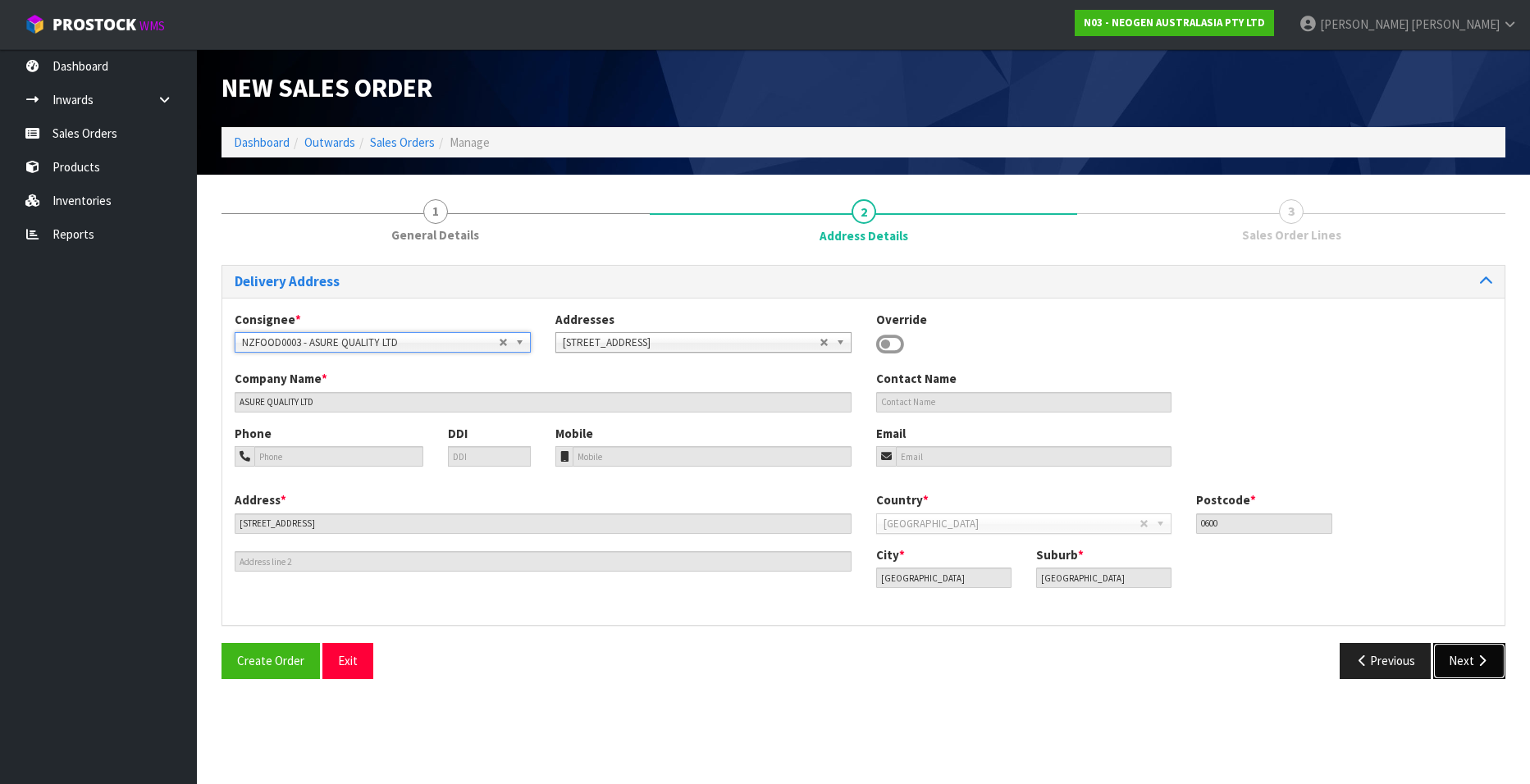
click at [1002, 476] on button "Next" at bounding box center [1469, 661] width 72 height 36
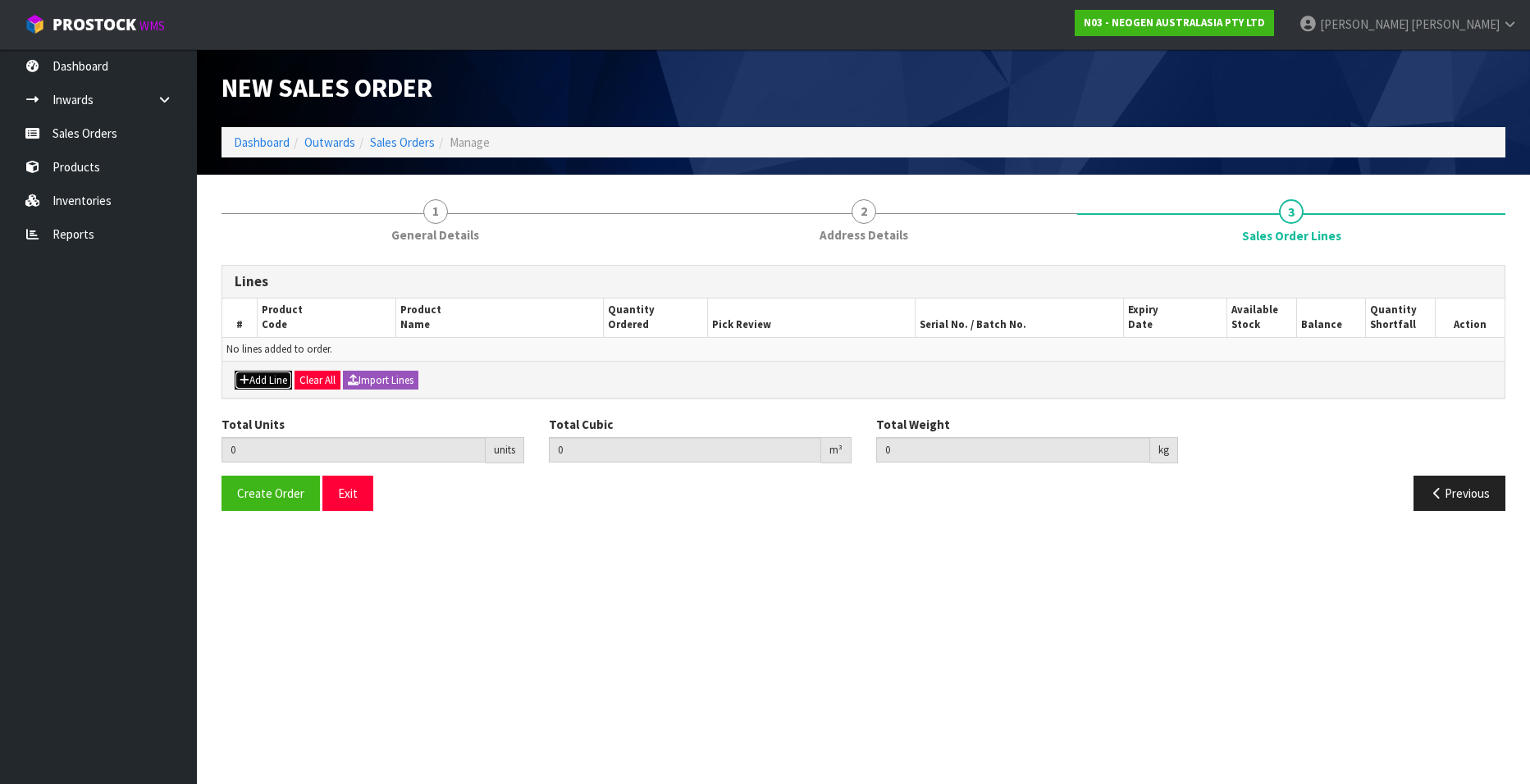
click at [262, 377] on button "Add Line" at bounding box center [263, 380] width 57 height 20
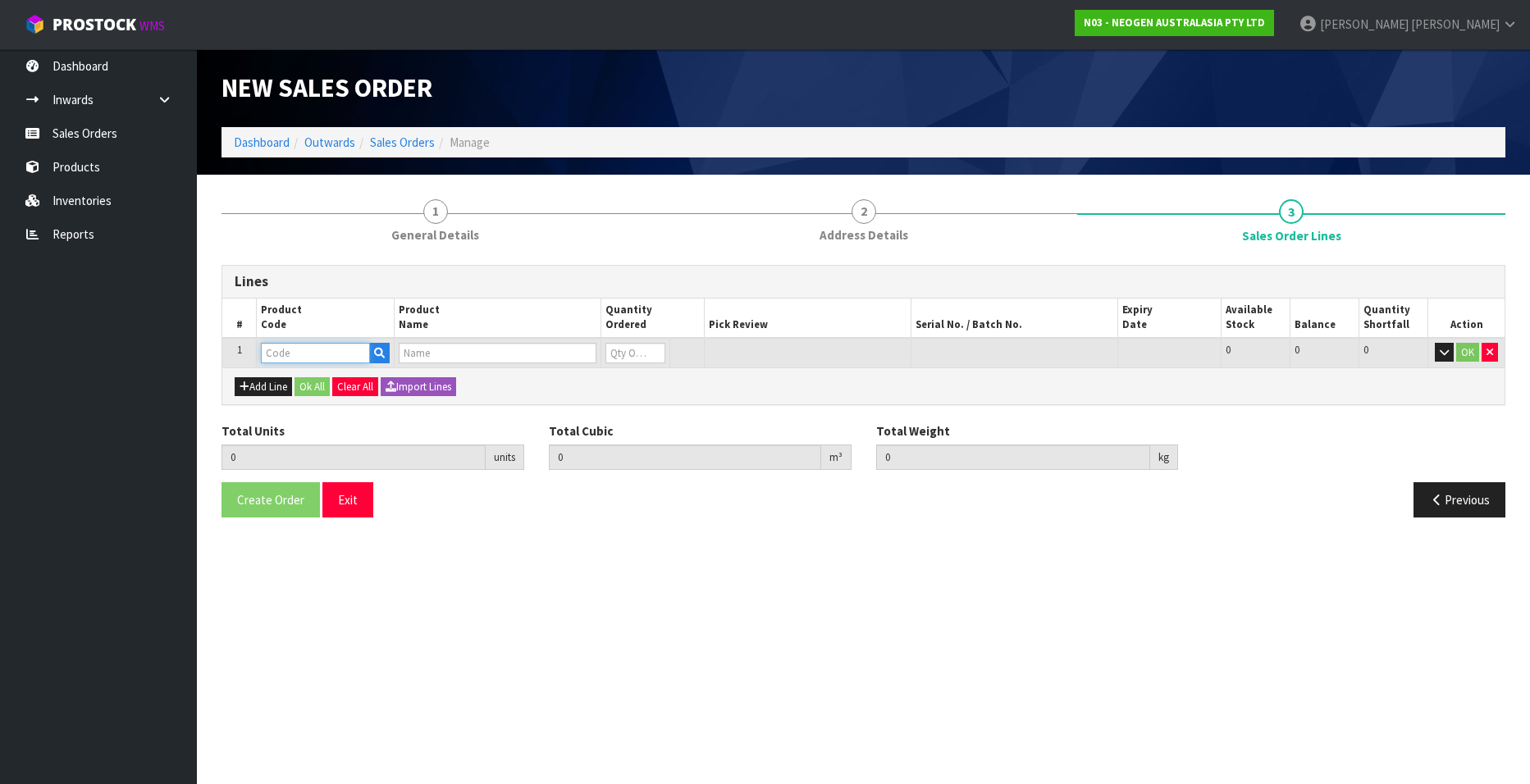
click at [276, 356] on input "text" at bounding box center [316, 353] width 109 height 21
paste input "700006852"
type input "700006852"
type input "0.000000"
type input "0.000"
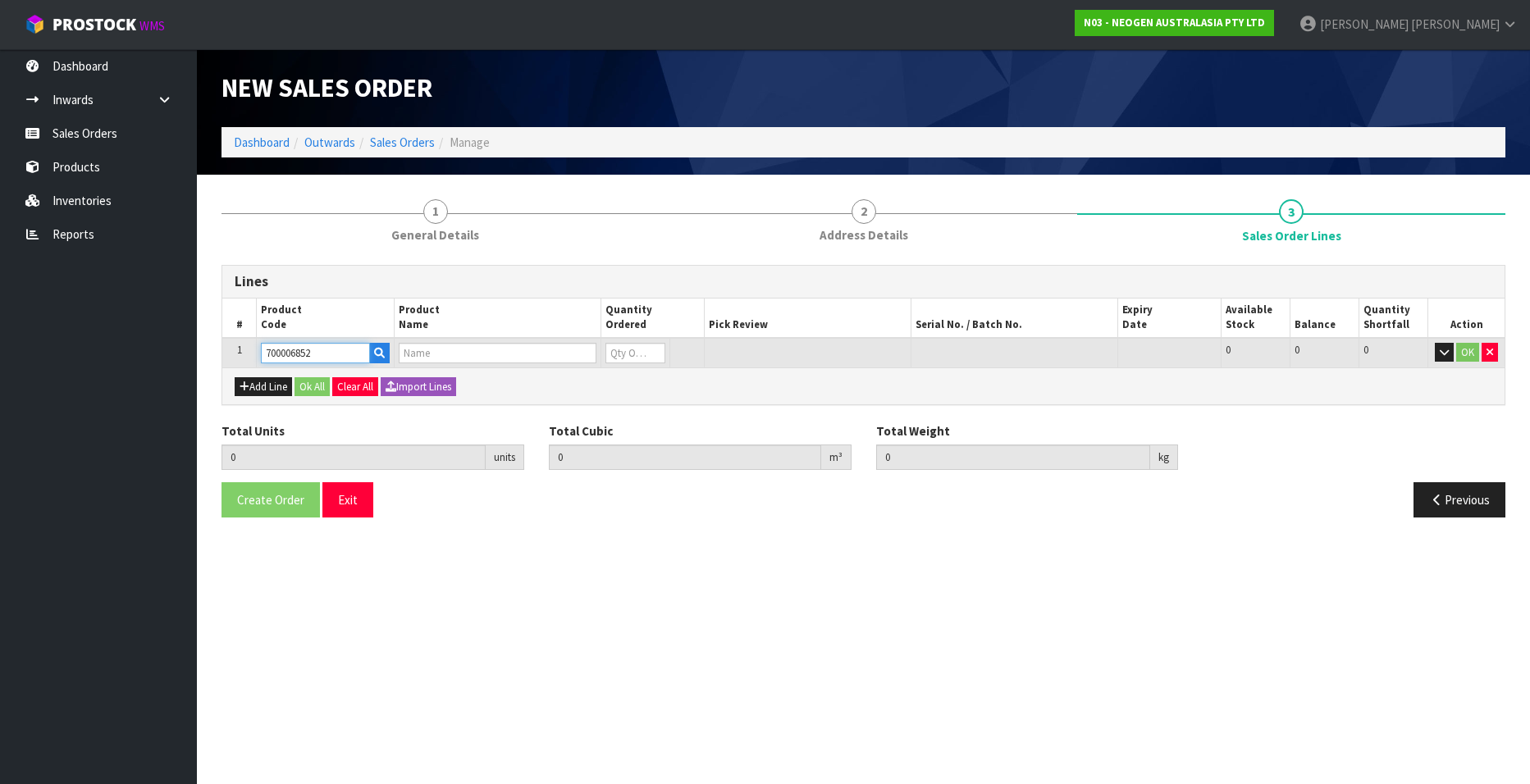
type input "DPWS9 DILUENT PWS (9ML 400/BOX) LABEL - IN VITRO ONLY"
type input "0"
type input "700006852"
type input "1"
type input "0.03654"
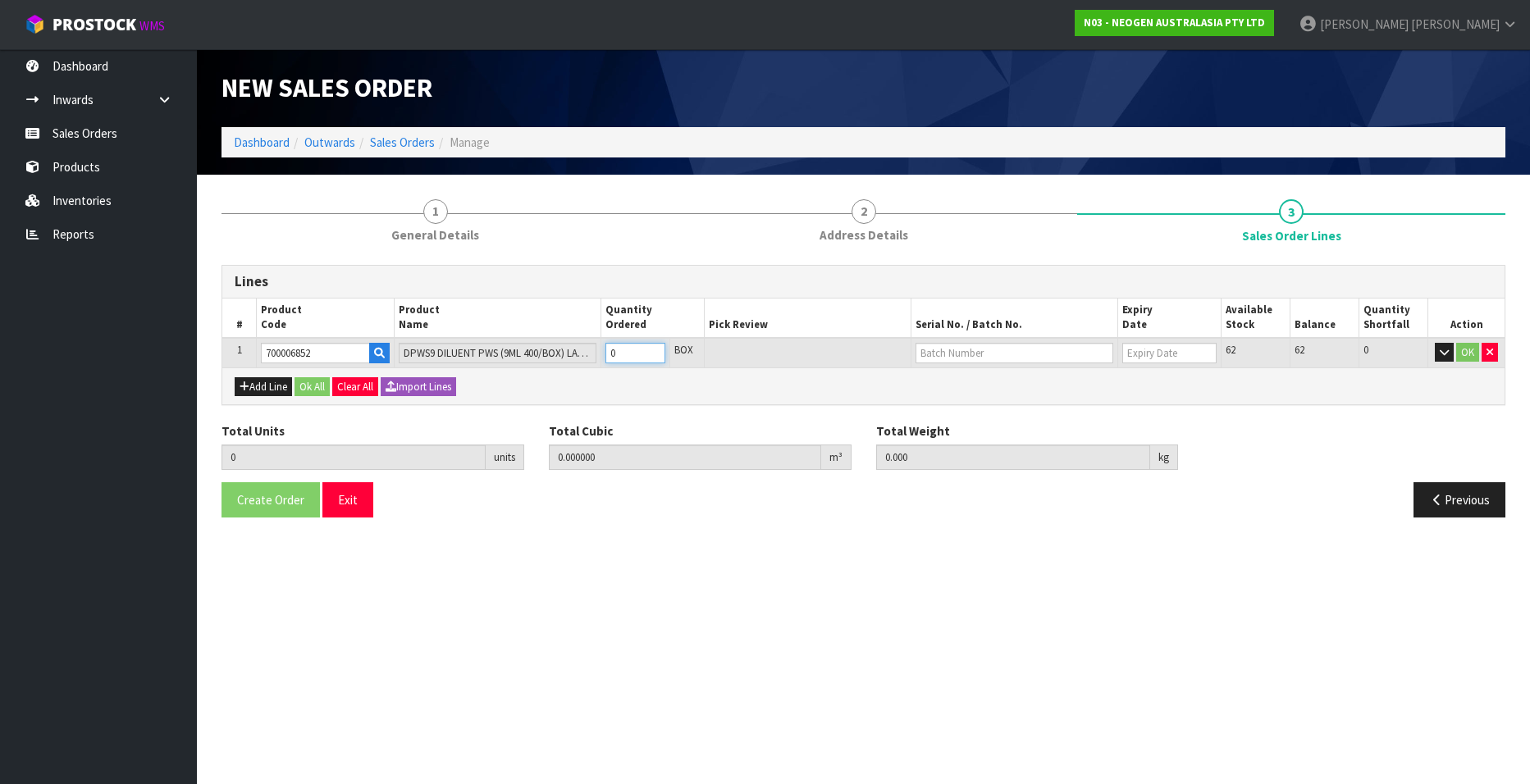
type input "9.44"
type input "1"
click at [652, 349] on input "1" at bounding box center [636, 353] width 60 height 21
click at [701, 476] on section "1 General Details 2 Address Details 3 Sales Order Lines Lines # Product Code Pr…" at bounding box center [863, 358] width 1333 height 367
click at [1002, 352] on button "OK" at bounding box center [1467, 352] width 23 height 20
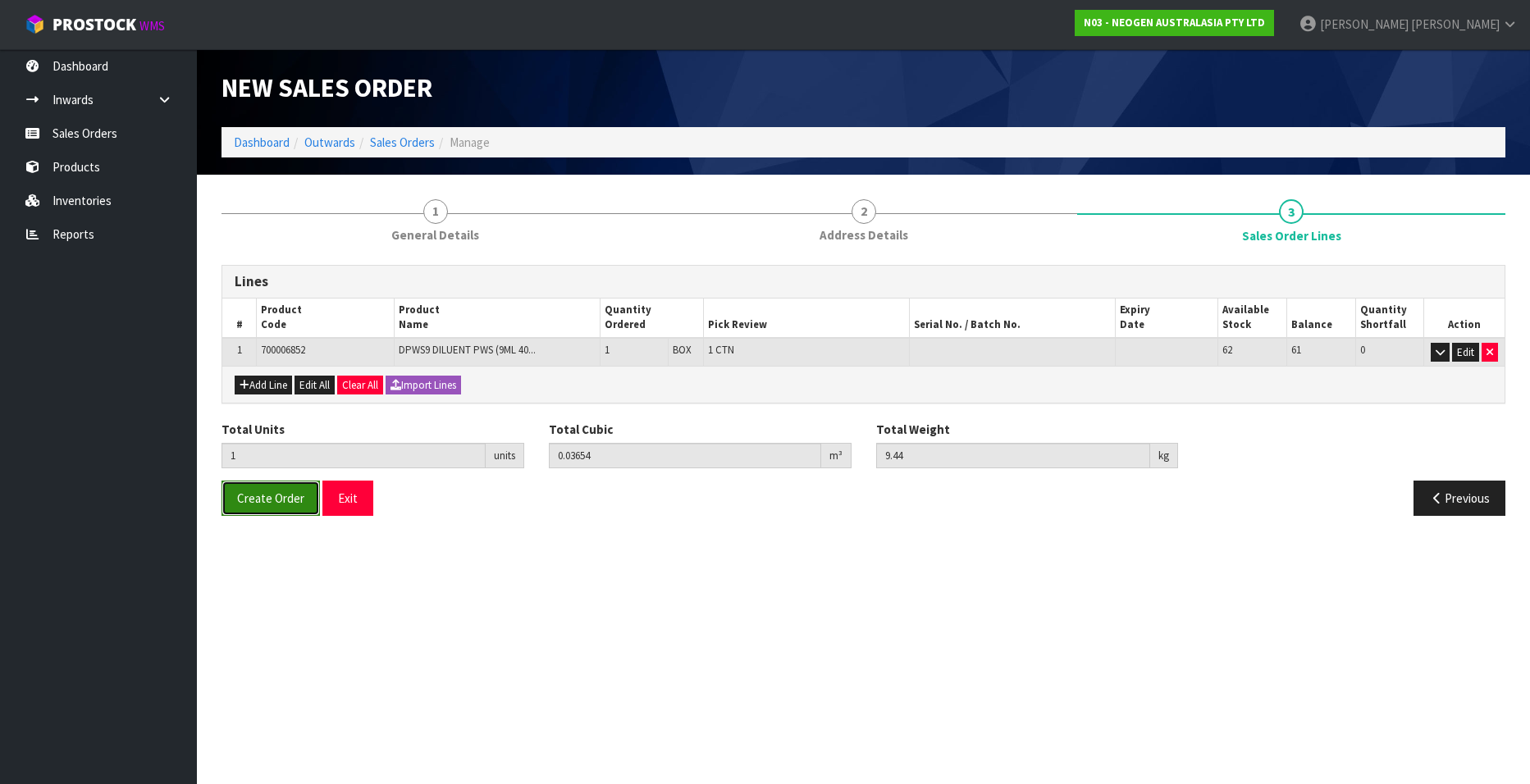
click at [256, 476] on span "Create Order" at bounding box center [270, 498] width 68 height 16
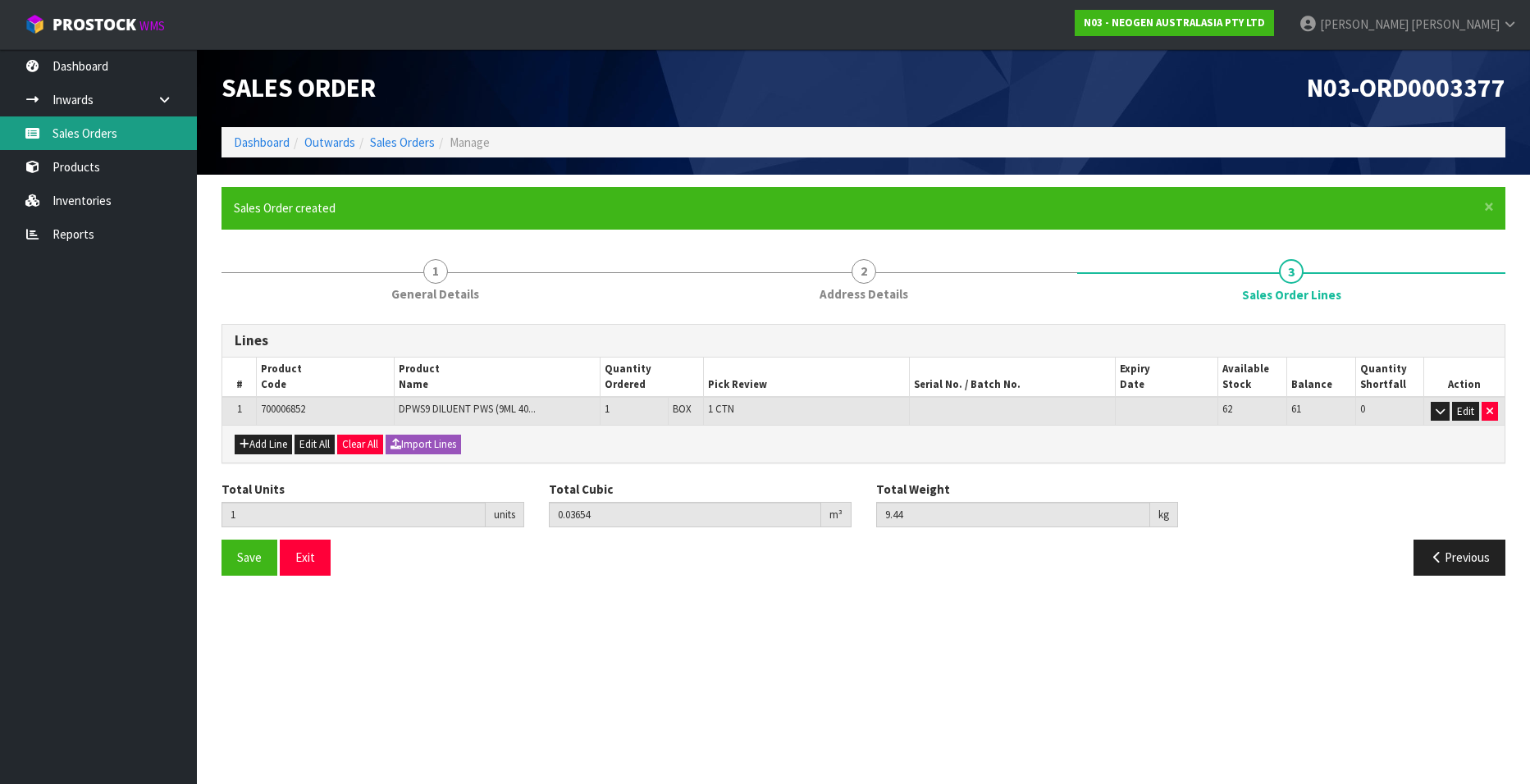
click at [94, 133] on link "Sales Orders" at bounding box center [99, 133] width 197 height 34
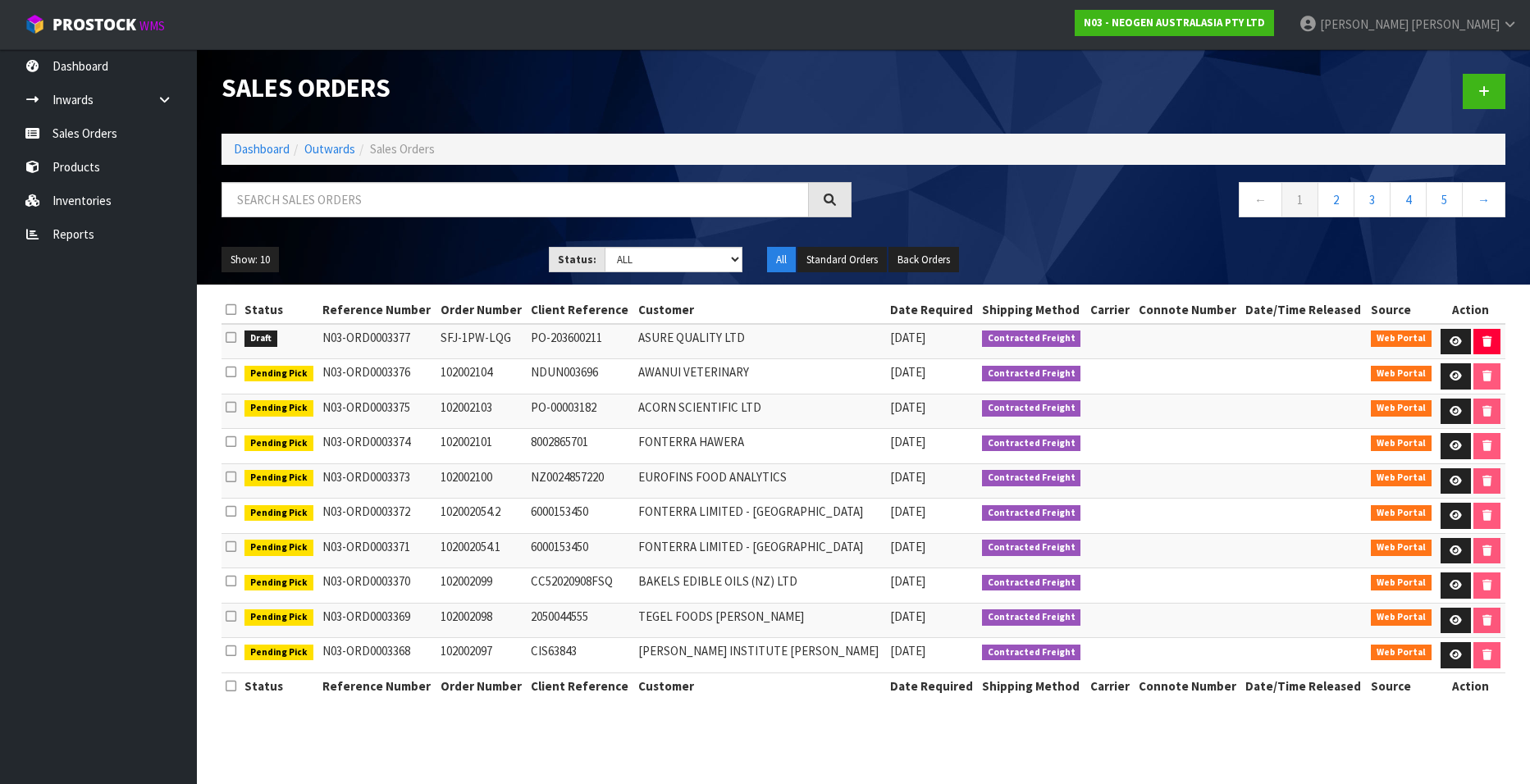
drag, startPoint x: 421, startPoint y: 337, endPoint x: 325, endPoint y: 334, distance: 96.0
click at [325, 334] on td "N03-ORD0003377" at bounding box center [378, 342] width 118 height 36
copy td "N03-ORD0003377"
